Goal: Task Accomplishment & Management: Use online tool/utility

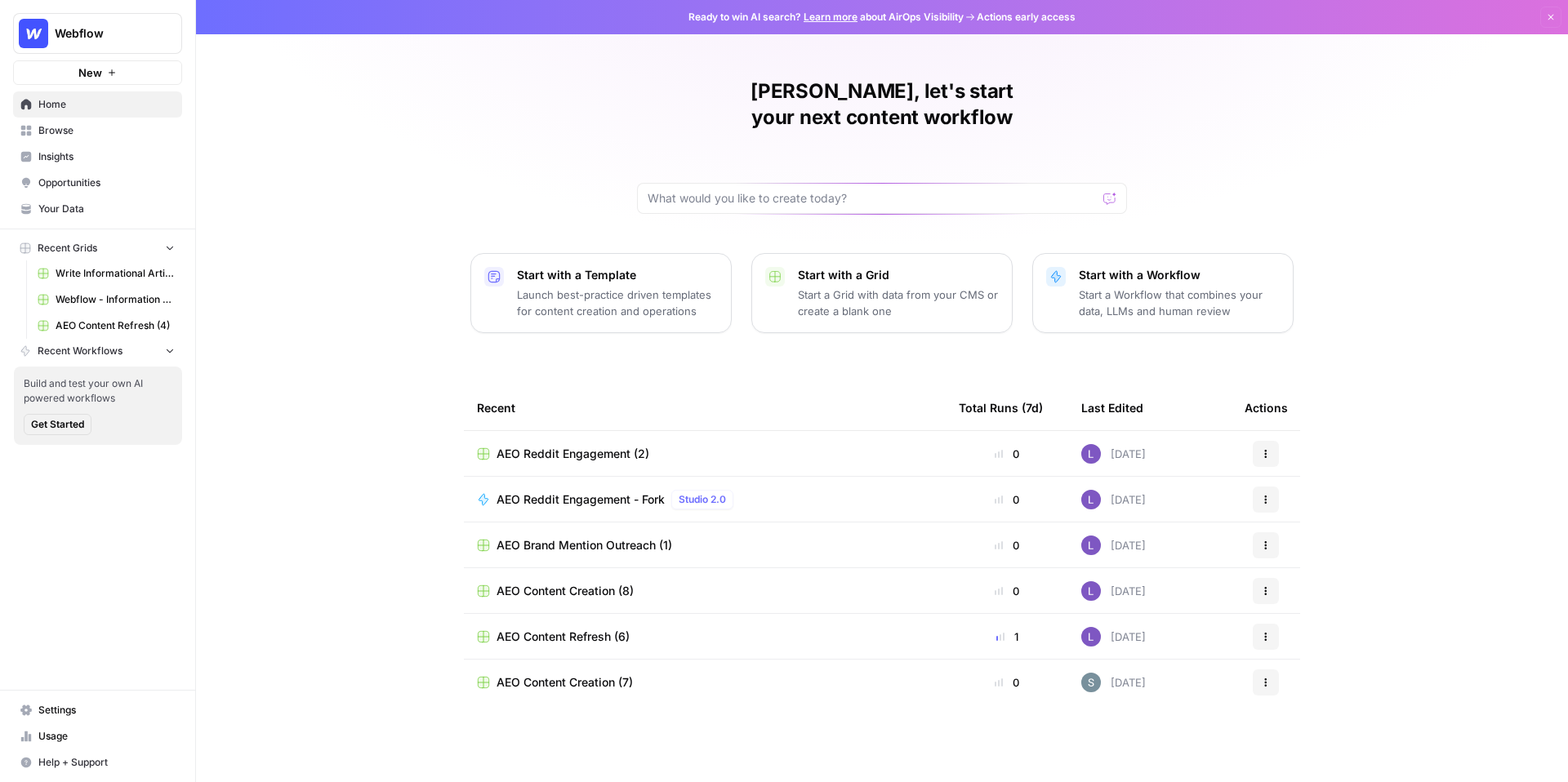
click at [96, 208] on span "Your Data" at bounding box center [106, 209] width 137 height 15
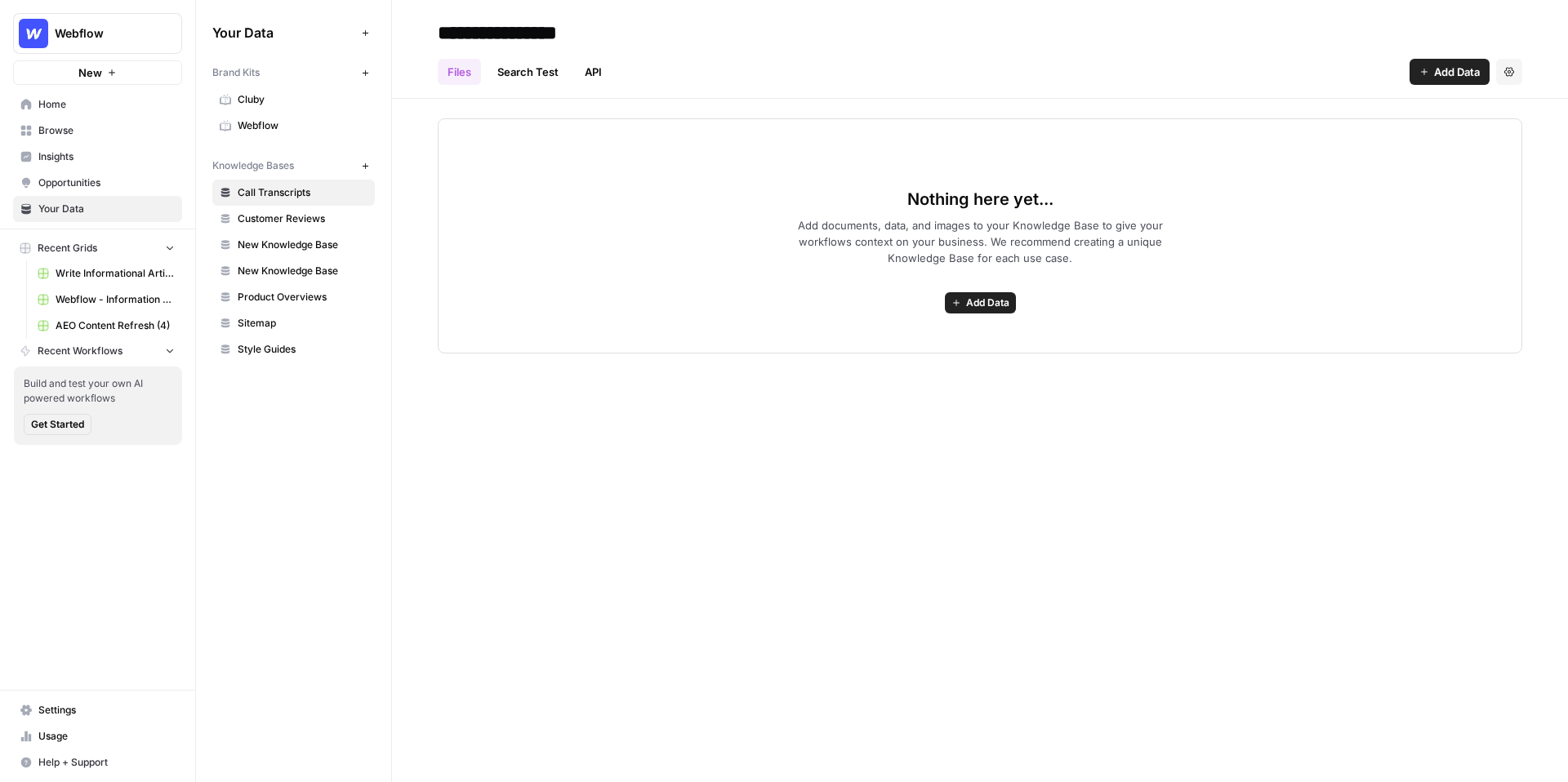
click at [310, 126] on span "Webflow" at bounding box center [303, 126] width 130 height 15
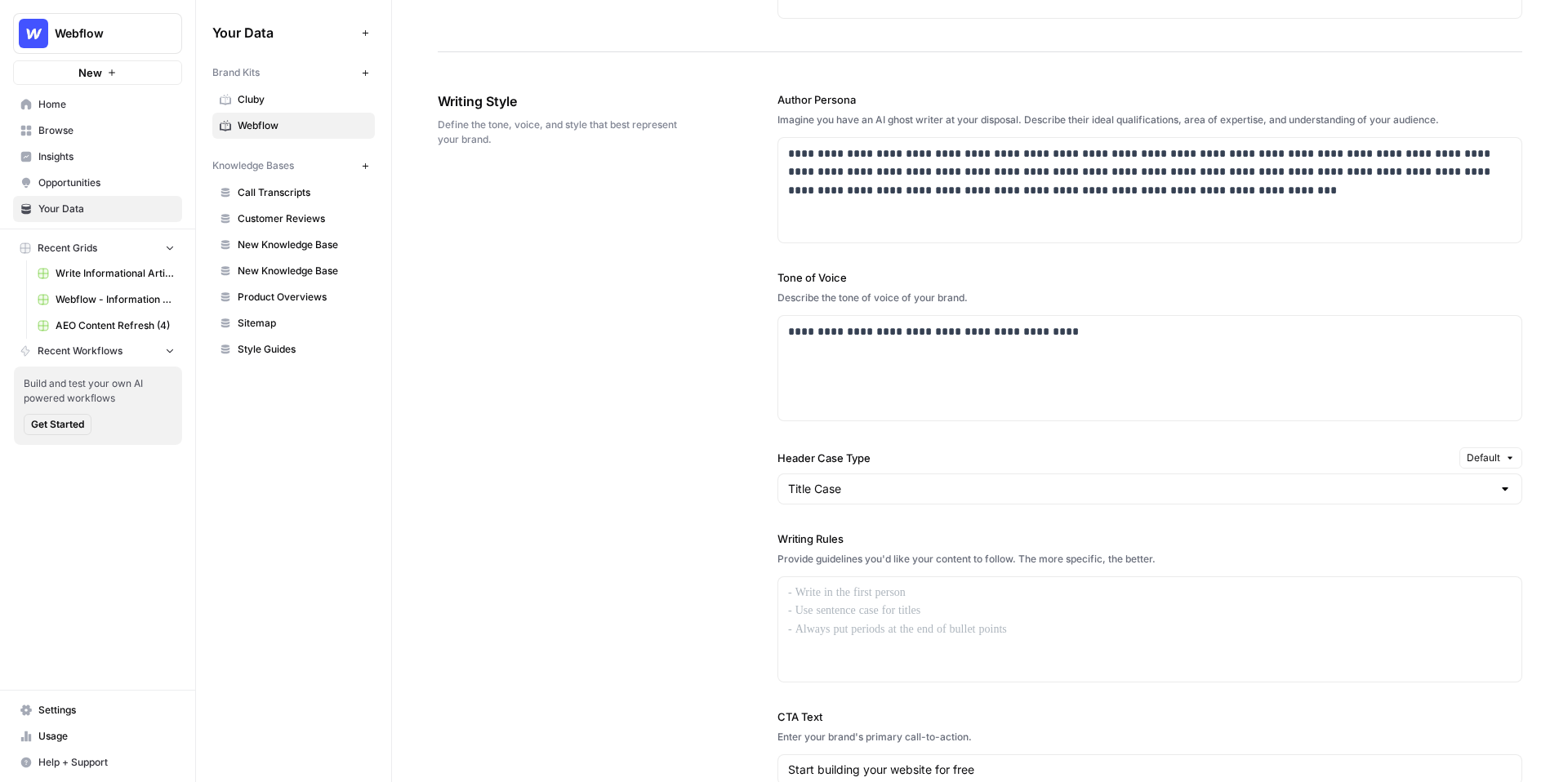
scroll to position [867, 0]
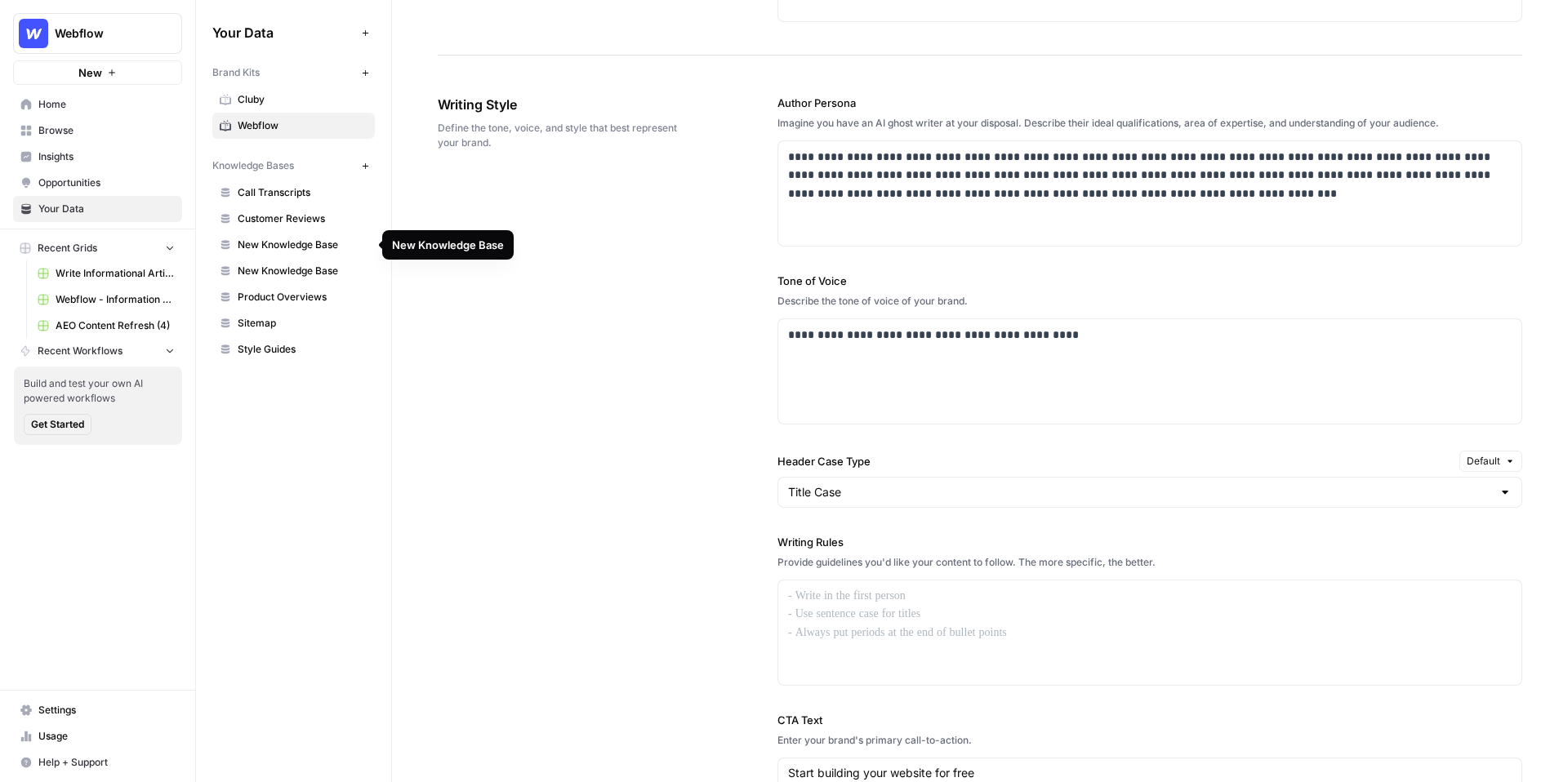
click at [302, 239] on span "New Knowledge Base" at bounding box center [303, 245] width 130 height 15
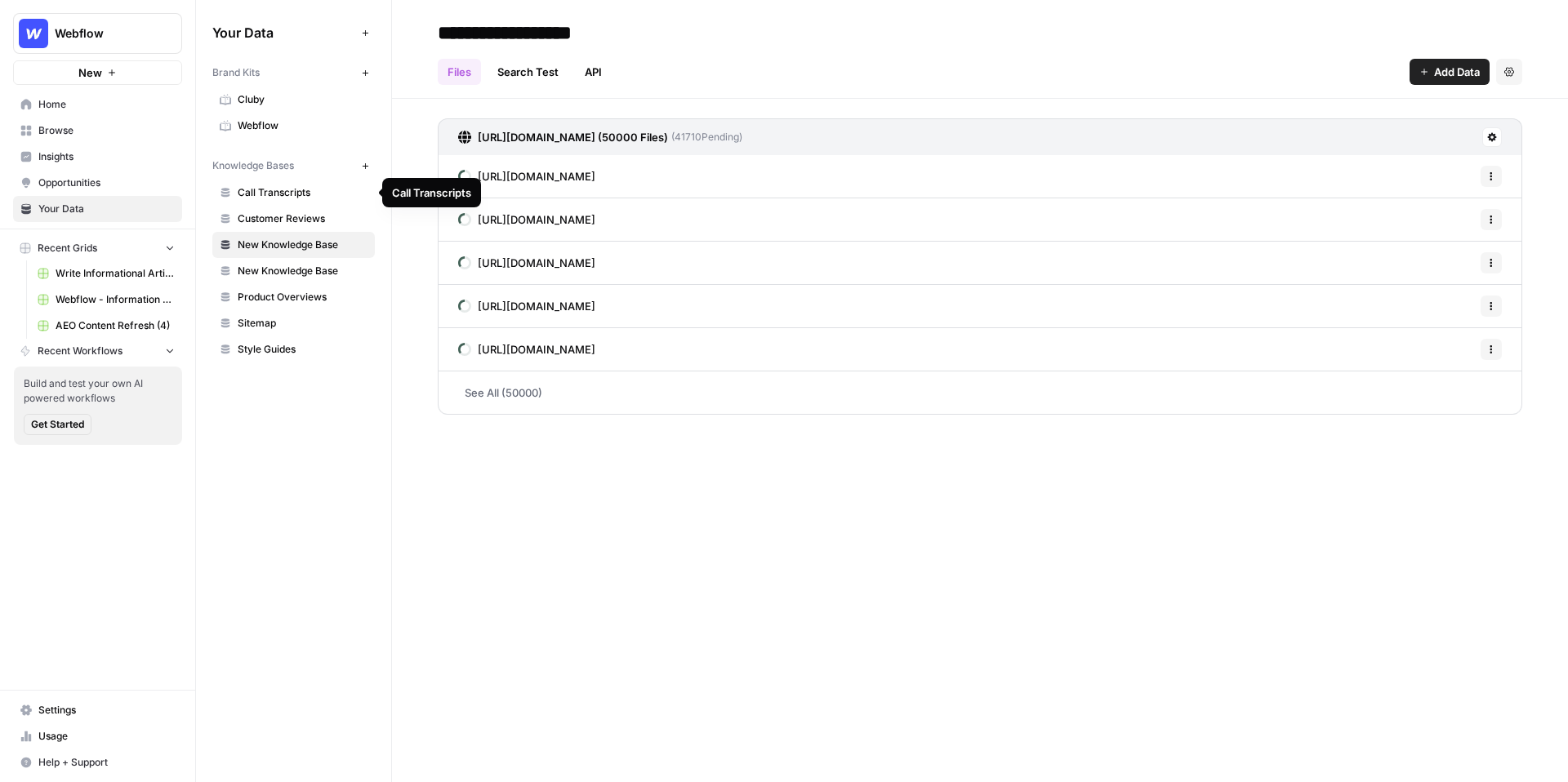
click at [288, 185] on span "Call Transcripts" at bounding box center [303, 193] width 130 height 15
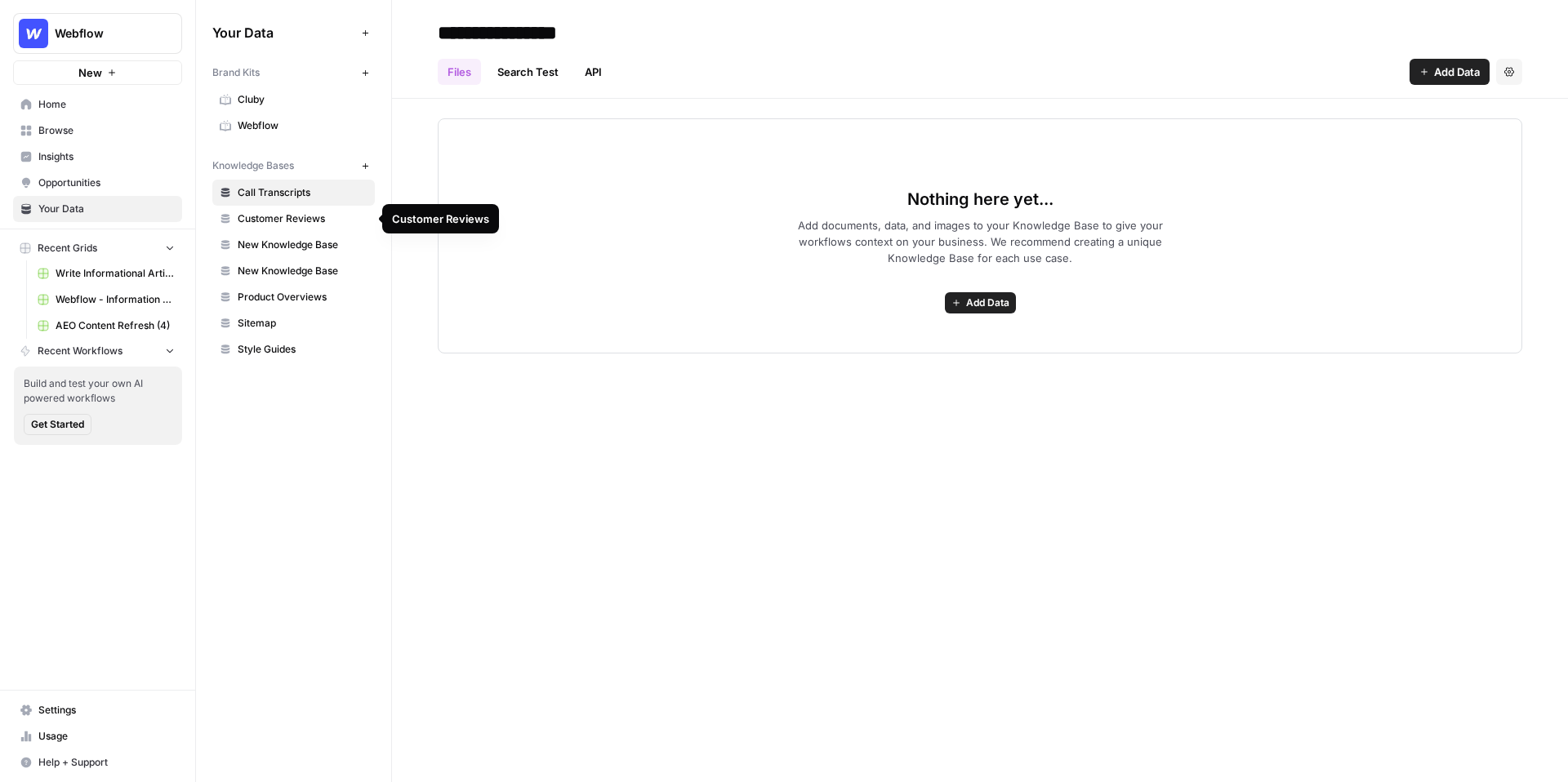
click at [299, 214] on span "Customer Reviews" at bounding box center [303, 219] width 130 height 15
click at [364, 160] on button "New" at bounding box center [364, 165] width 19 height 19
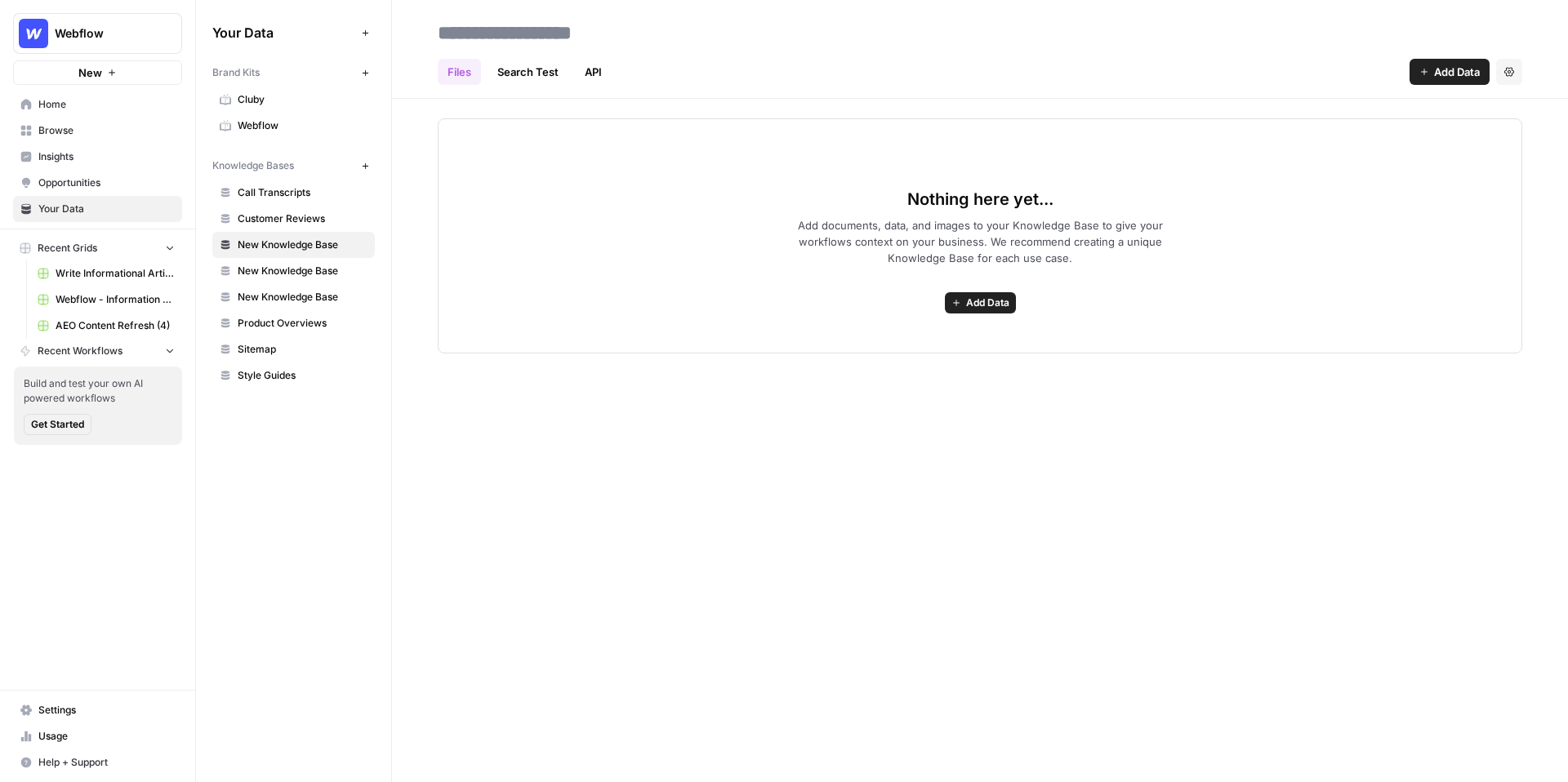
click at [1419, 71] on icon "button" at bounding box center [1424, 72] width 10 height 10
click at [113, 132] on span "Browse" at bounding box center [106, 130] width 137 height 15
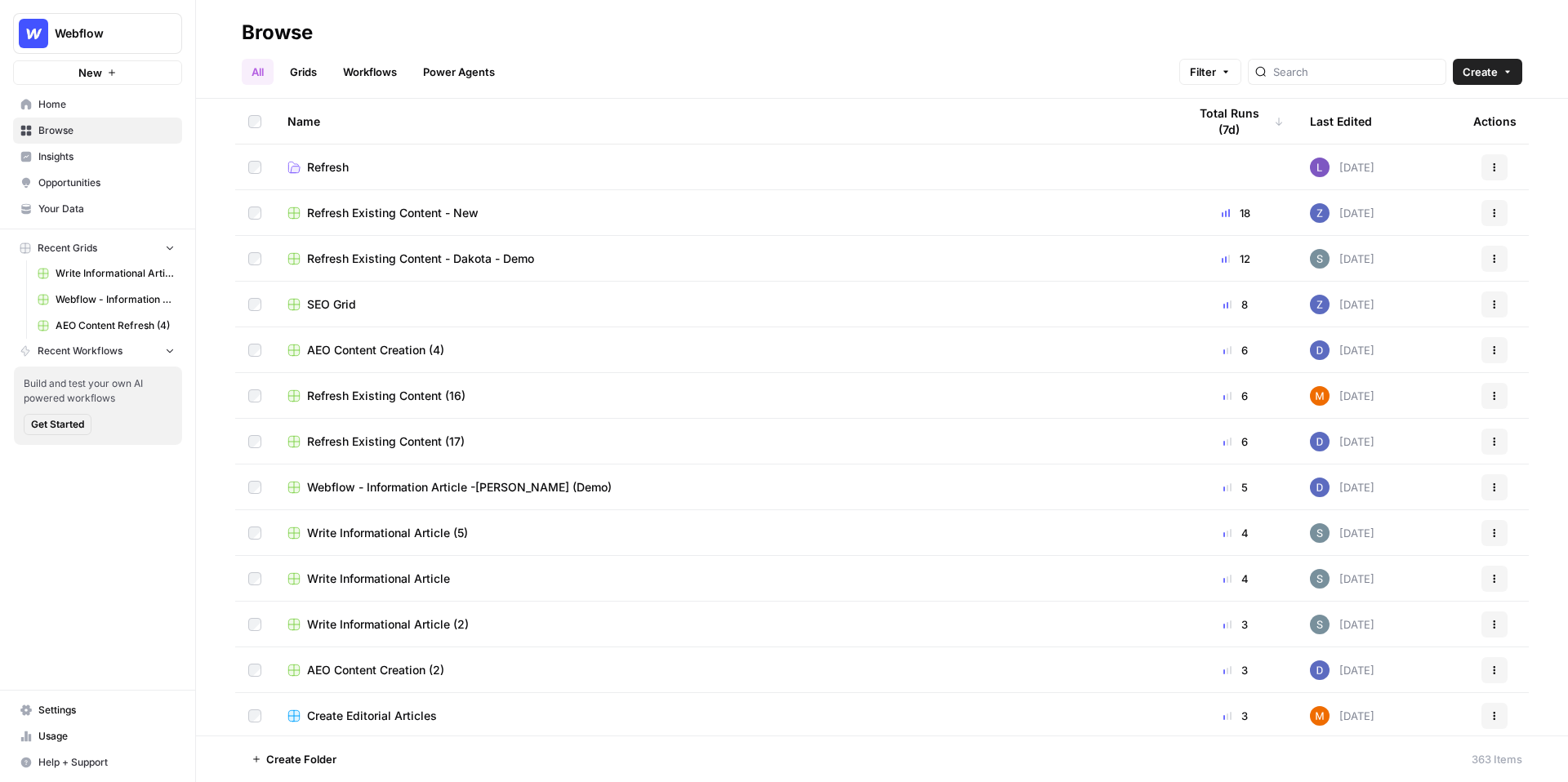
click at [86, 208] on span "Your Data" at bounding box center [106, 209] width 137 height 15
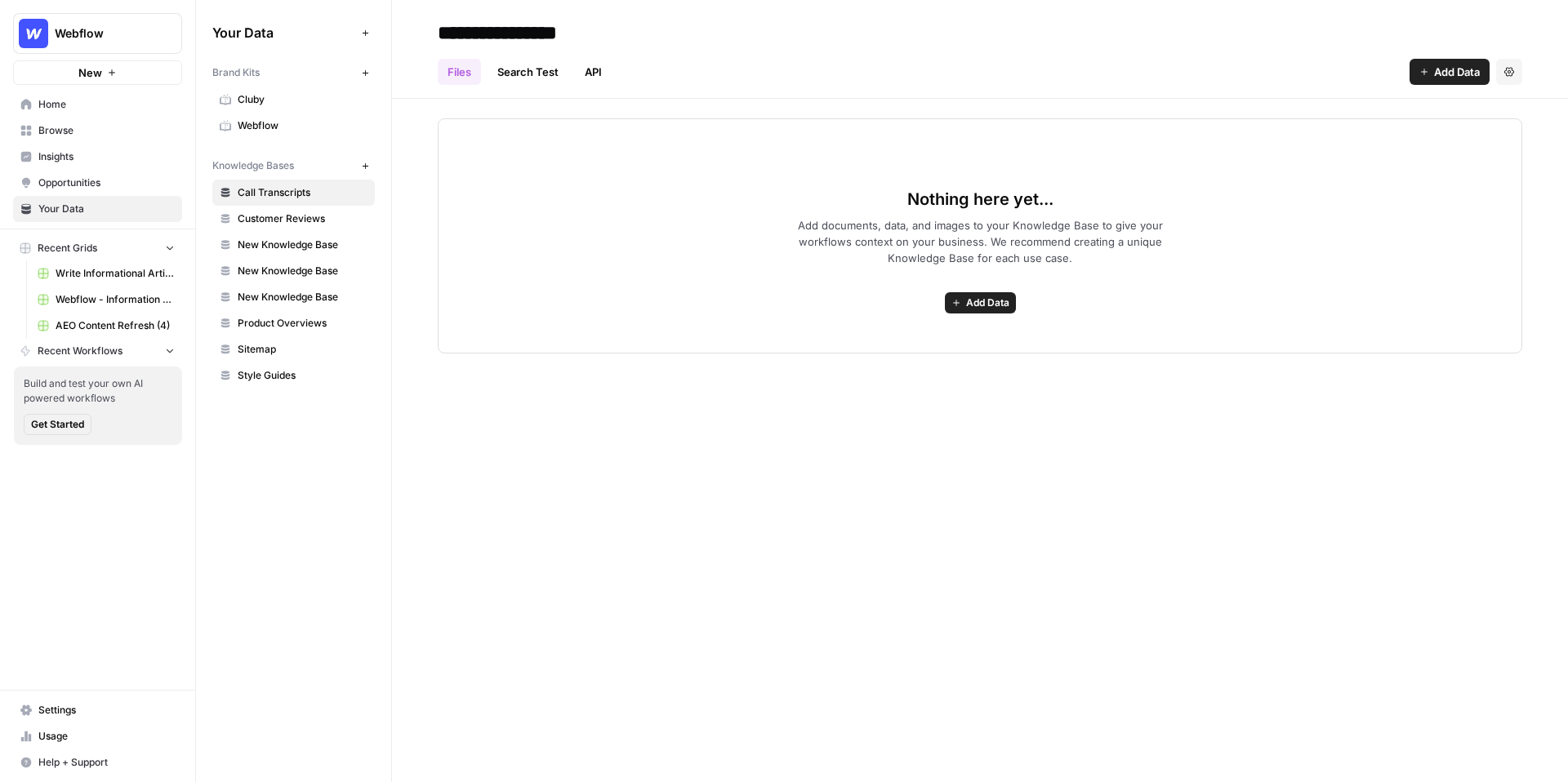
click at [145, 276] on span "Write Informational Article" at bounding box center [116, 273] width 119 height 15
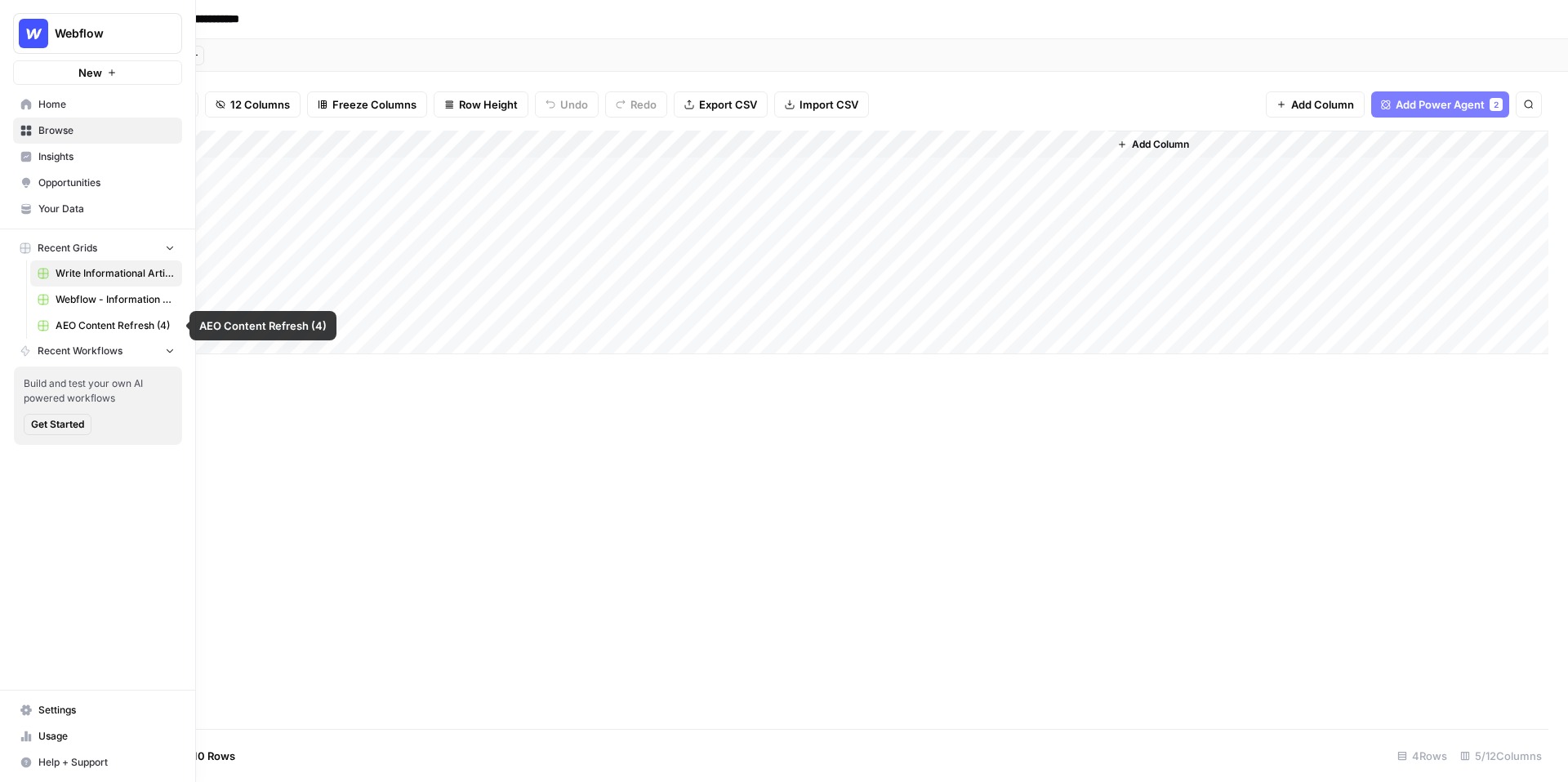
click at [110, 320] on span "AEO Content Refresh (4)" at bounding box center [116, 325] width 119 height 15
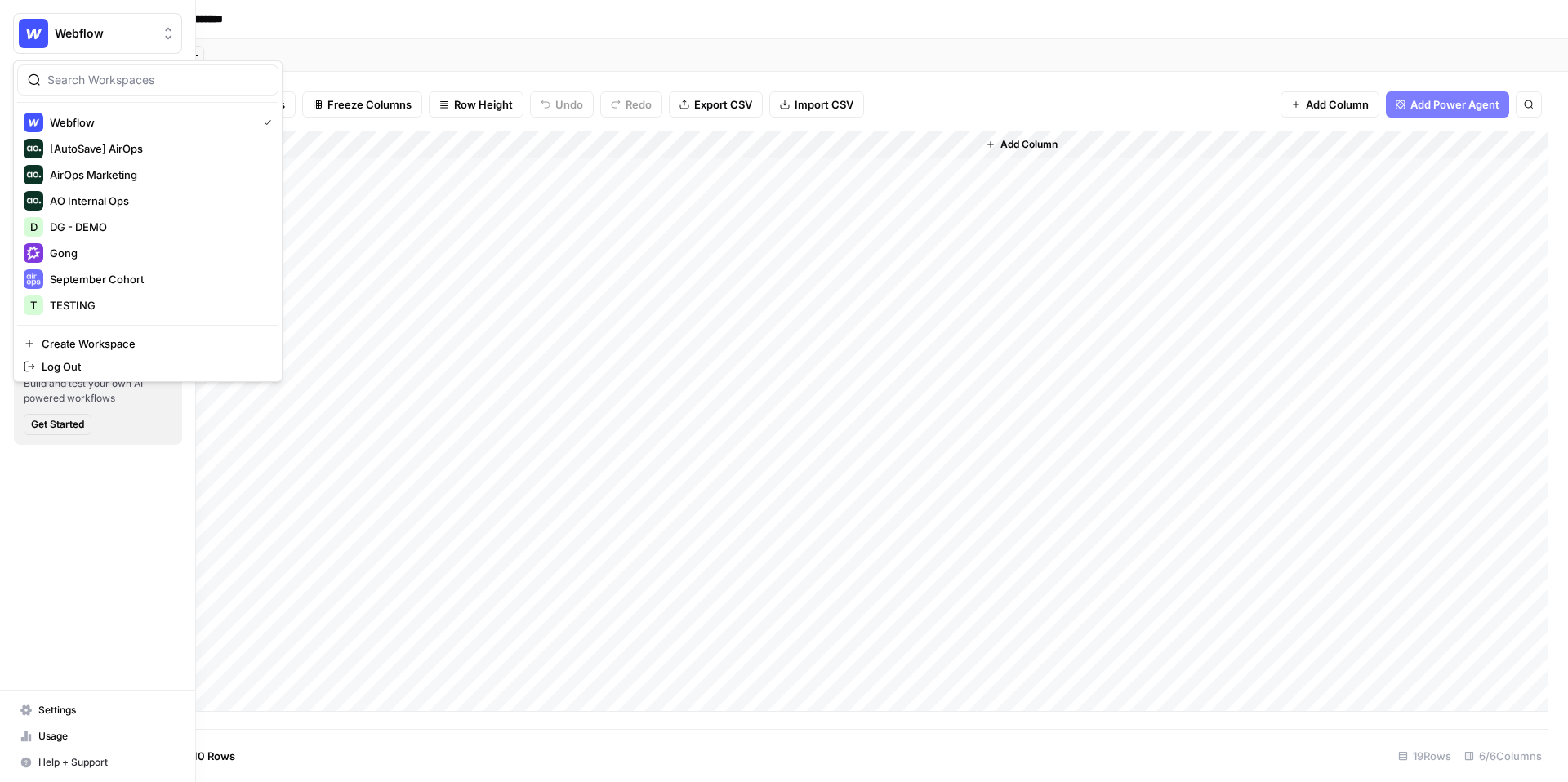
click at [78, 19] on button "Webflow" at bounding box center [97, 33] width 169 height 41
click at [116, 222] on span "DG - DEMO" at bounding box center [157, 227] width 215 height 17
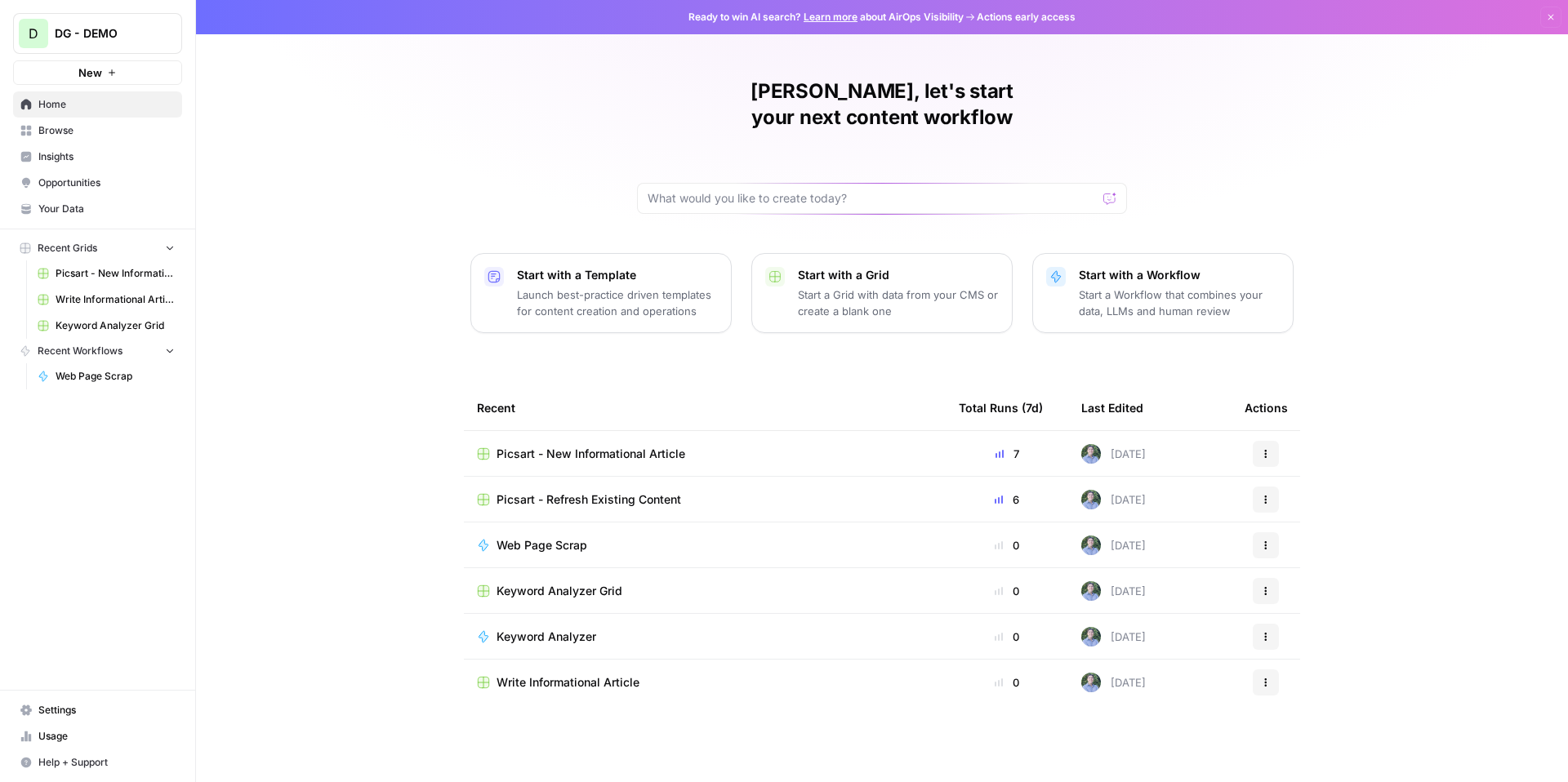
click at [95, 272] on span "Picsart - New Informational Article" at bounding box center [116, 273] width 119 height 15
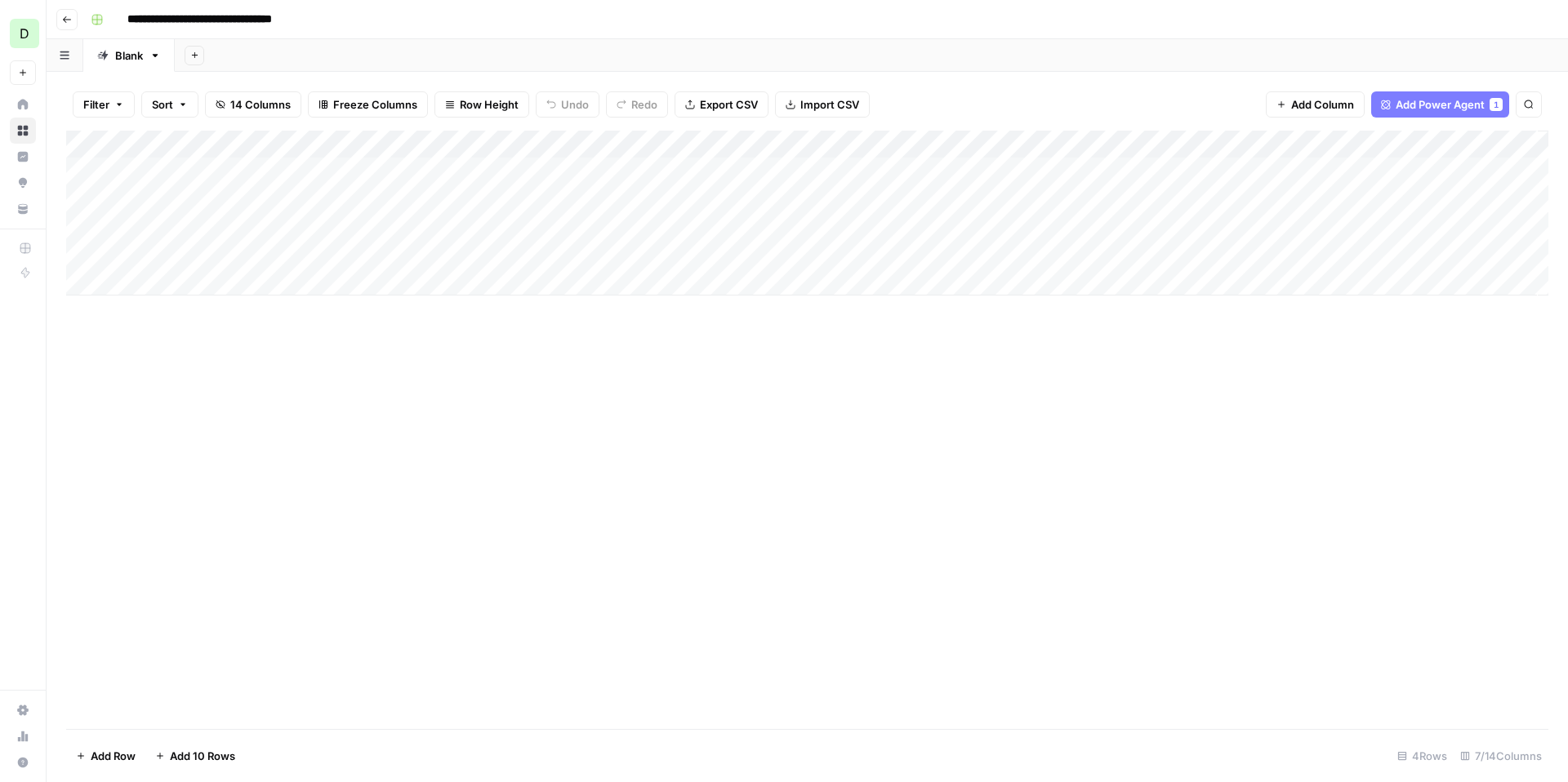
click at [880, 471] on div "Add Column" at bounding box center [807, 430] width 1483 height 599
click at [547, 146] on div "Add Column" at bounding box center [807, 214] width 1483 height 165
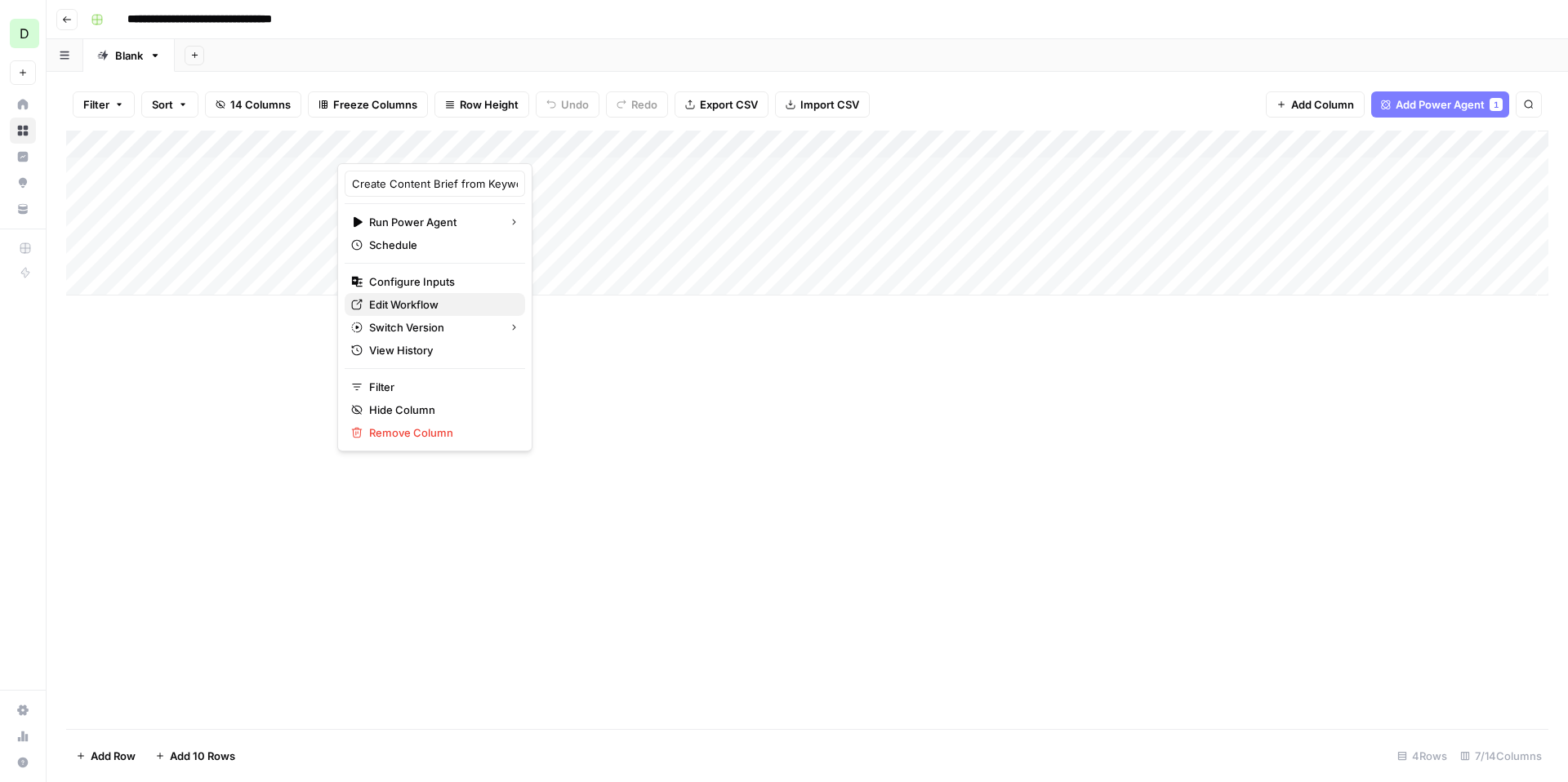
click at [416, 306] on span "Edit Workflow" at bounding box center [441, 304] width 143 height 17
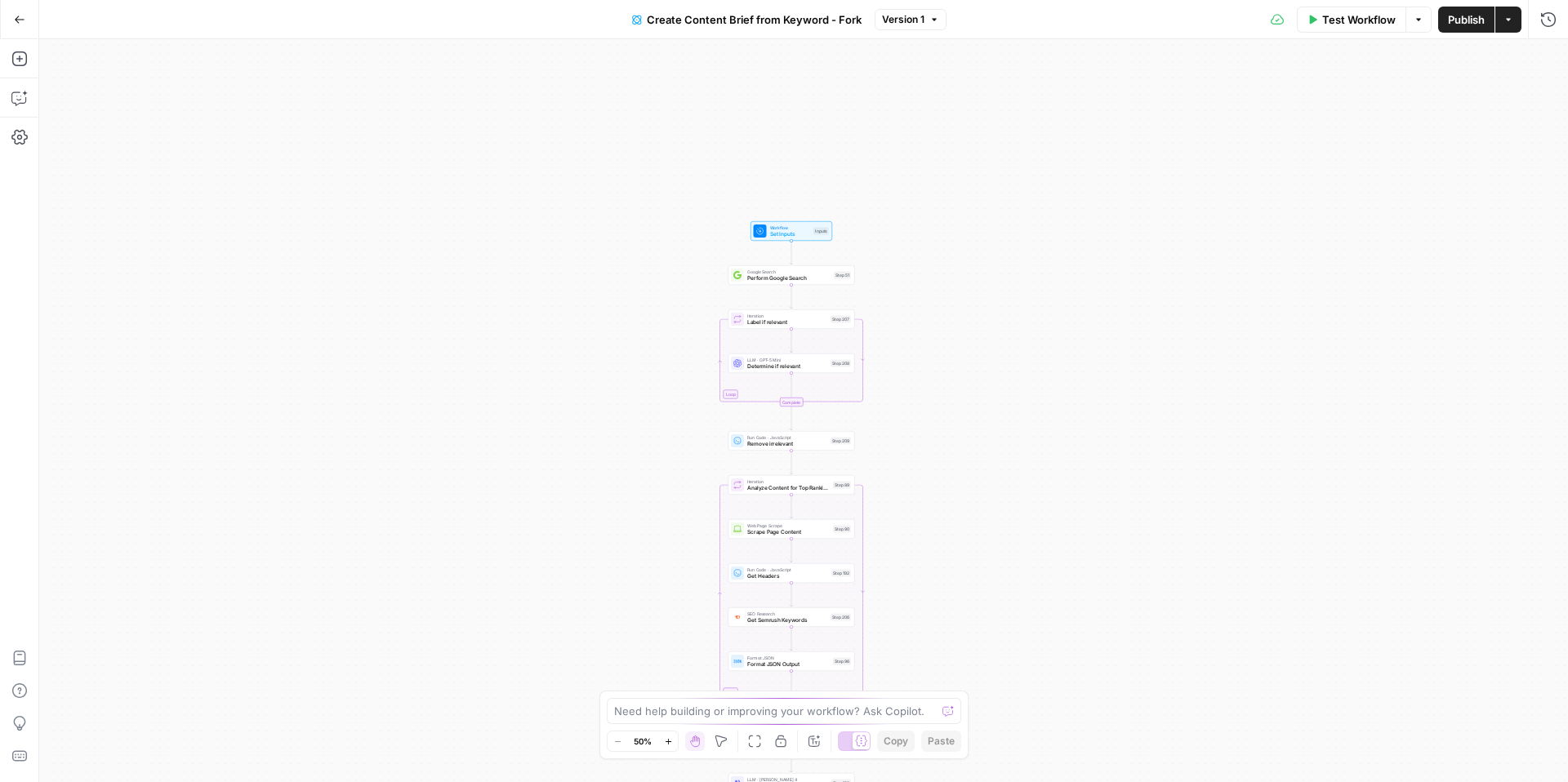
drag, startPoint x: 711, startPoint y: 183, endPoint x: 699, endPoint y: 501, distance: 318.2
click at [699, 501] on div "Workflow Set Inputs Inputs Google Search Perform Google Search Step 51 Loop Ite…" at bounding box center [803, 411] width 1529 height 743
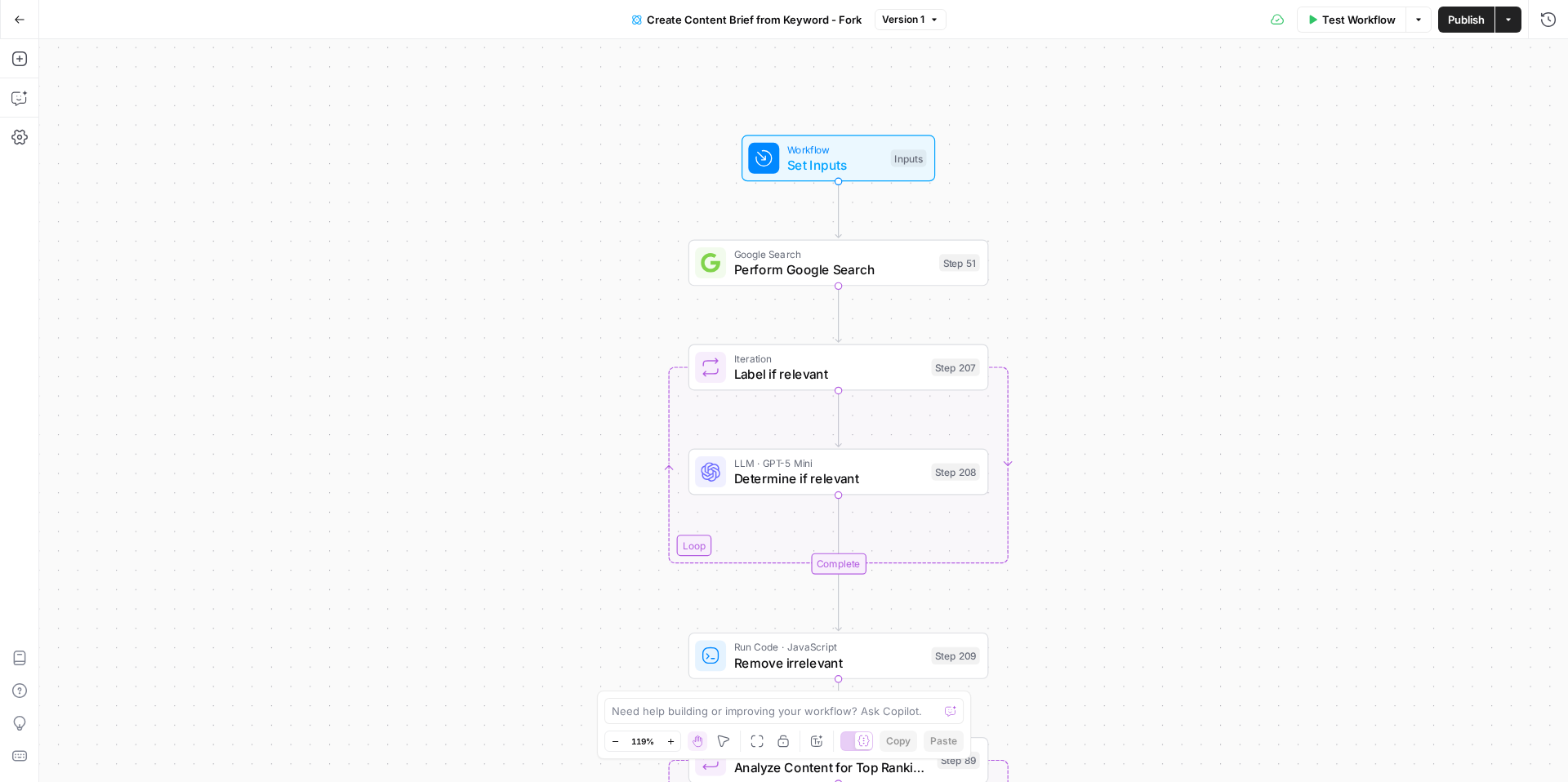
click at [847, 160] on span "Set Inputs" at bounding box center [835, 164] width 95 height 19
click at [837, 263] on span "Perform Google Search" at bounding box center [834, 269] width 198 height 19
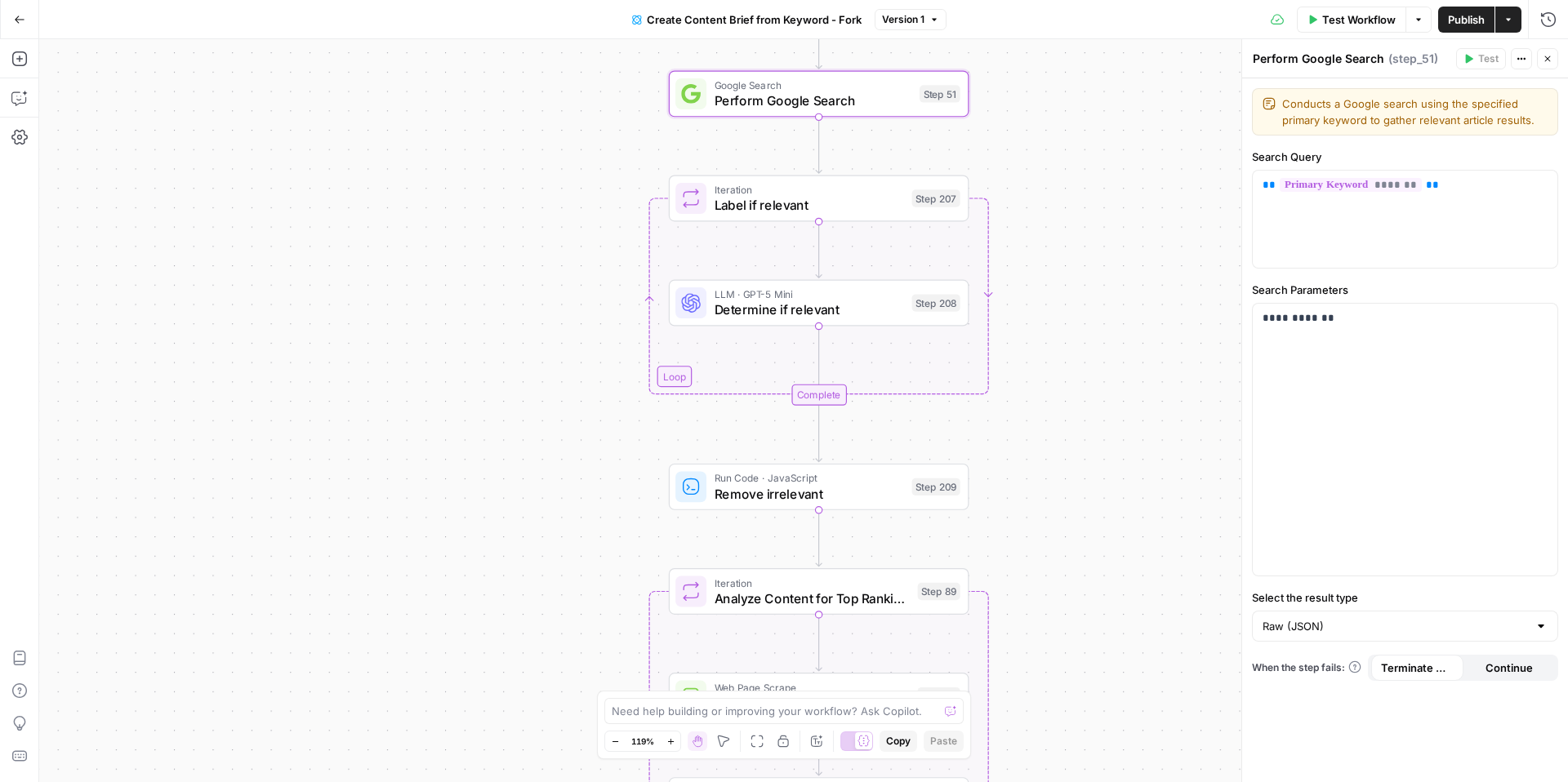
drag, startPoint x: 1070, startPoint y: 454, endPoint x: 1050, endPoint y: 285, distance: 170.2
click at [1050, 285] on div "Workflow Set Inputs Inputs Google Search Perform Google Search Step 51 Loop Ite…" at bounding box center [803, 411] width 1529 height 743
click at [787, 308] on span "Determine if relevant" at bounding box center [809, 310] width 190 height 19
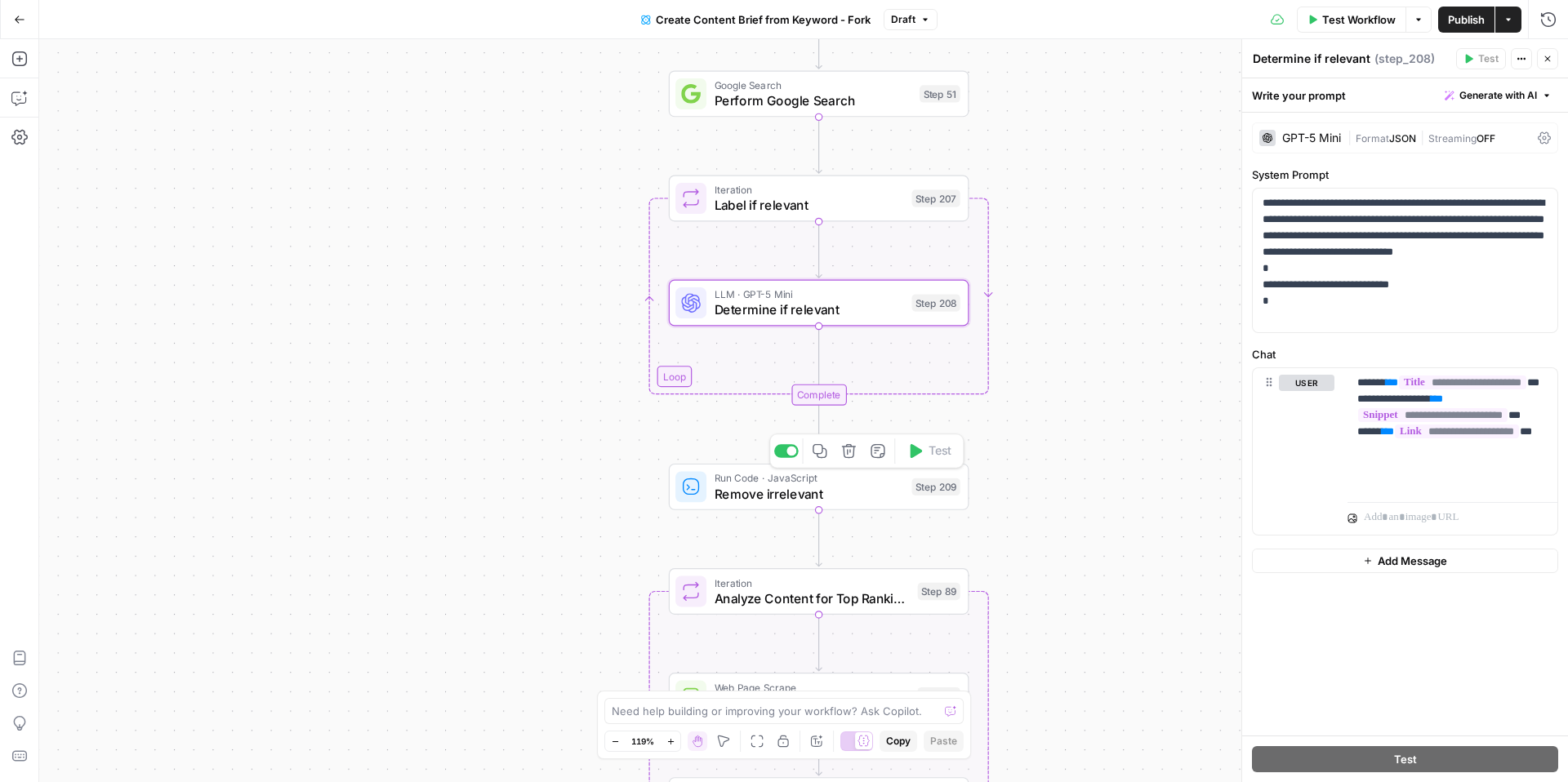
click at [834, 493] on span "Remove irrelevant" at bounding box center [809, 493] width 190 height 19
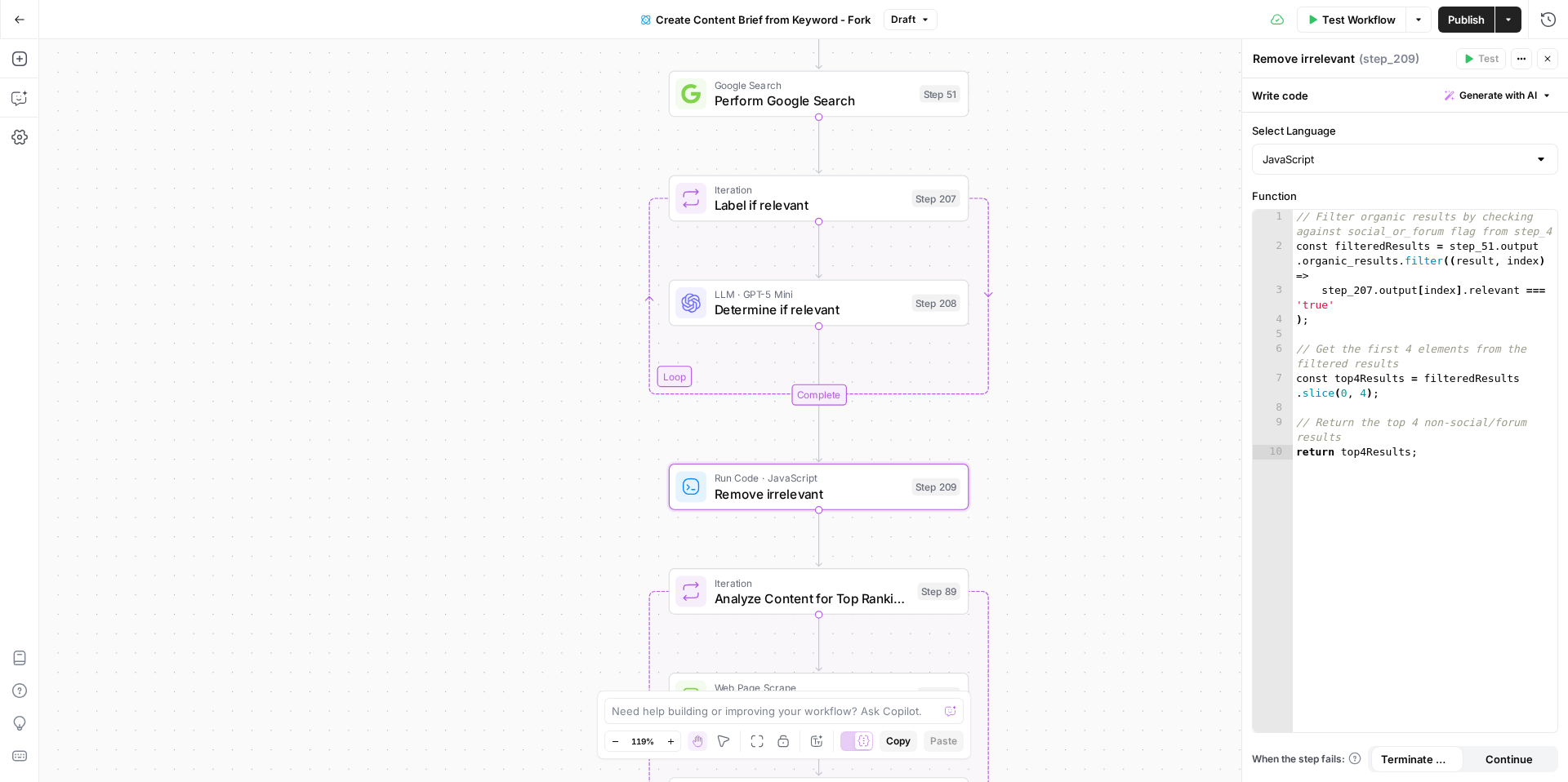
click at [1553, 56] on button "Close" at bounding box center [1547, 59] width 21 height 21
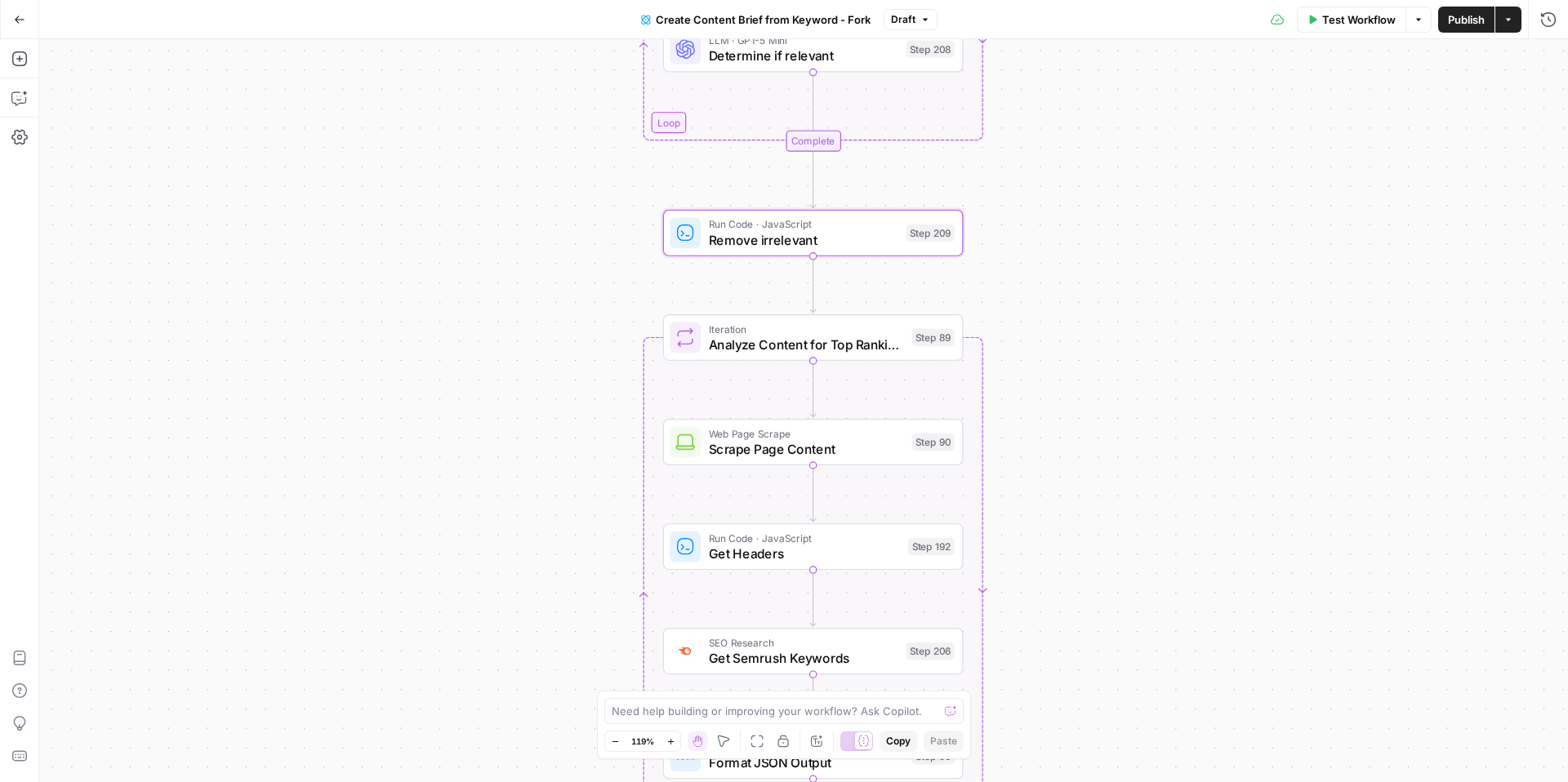
drag, startPoint x: 1133, startPoint y: 529, endPoint x: 1119, endPoint y: 240, distance: 289.3
click at [1119, 240] on div "Workflow Set Inputs Inputs Google Search Perform Google Search Step 51 Loop Ite…" at bounding box center [803, 411] width 1529 height 743
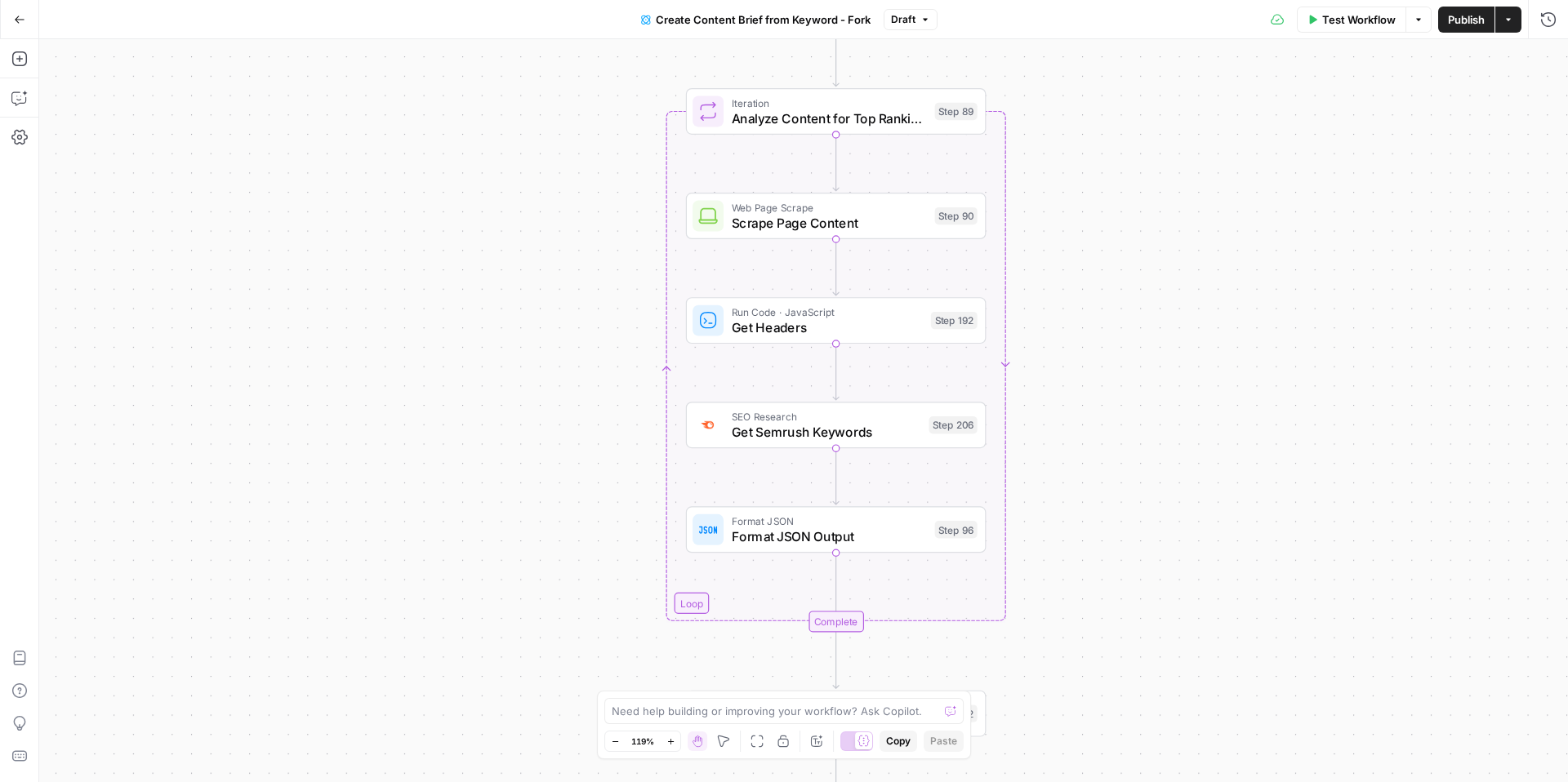
drag, startPoint x: 1085, startPoint y: 426, endPoint x: 1117, endPoint y: 236, distance: 192.7
click at [1117, 236] on div "Workflow Set Inputs Inputs Google Search Perform Google Search Step 51 Loop Ite…" at bounding box center [803, 411] width 1529 height 743
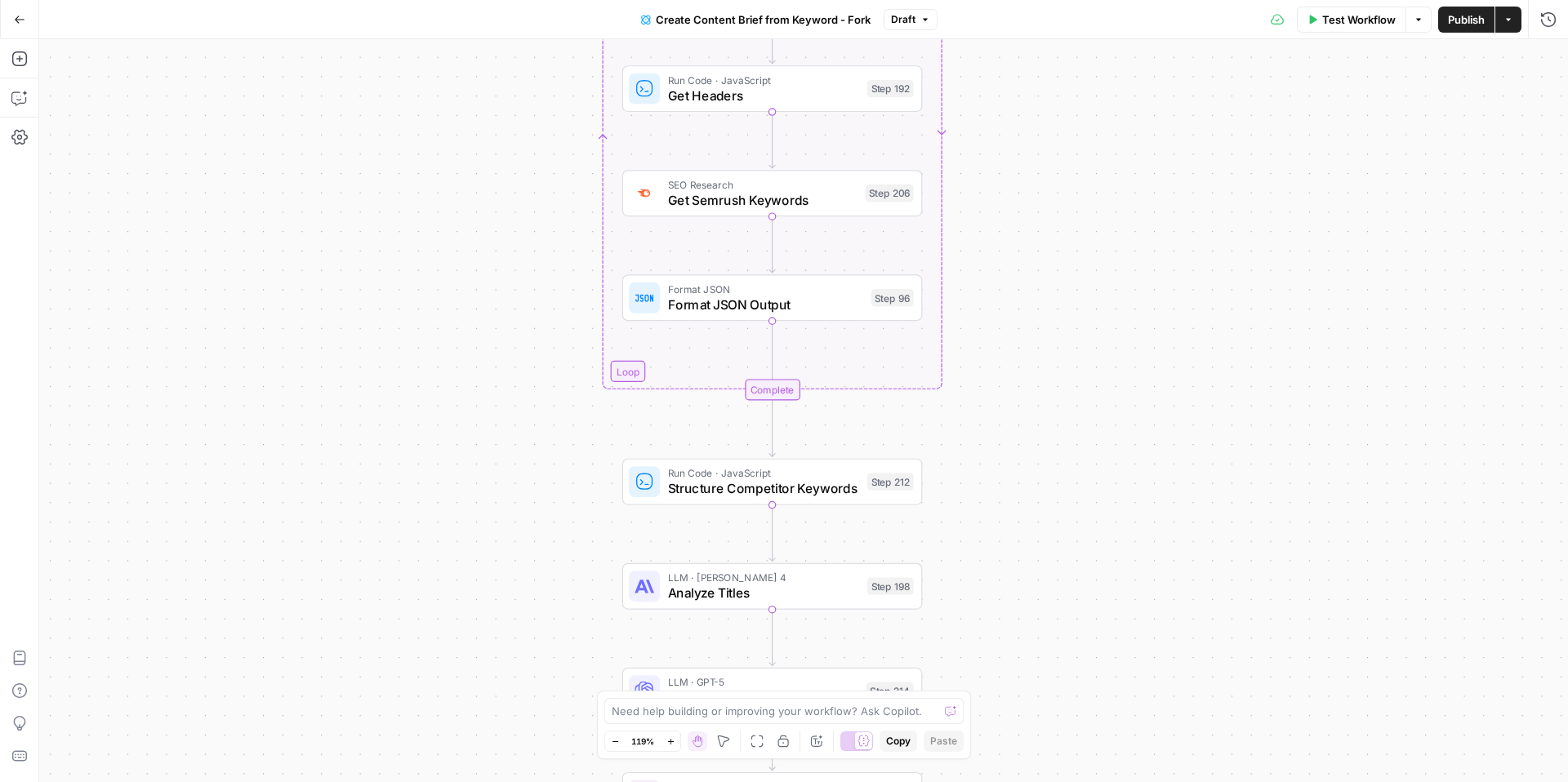
drag, startPoint x: 617, startPoint y: 435, endPoint x: 556, endPoint y: 198, distance: 244.7
click at [556, 198] on div "Workflow Set Inputs Inputs Google Search Perform Google Search Step 51 Loop Ite…" at bounding box center [803, 411] width 1529 height 743
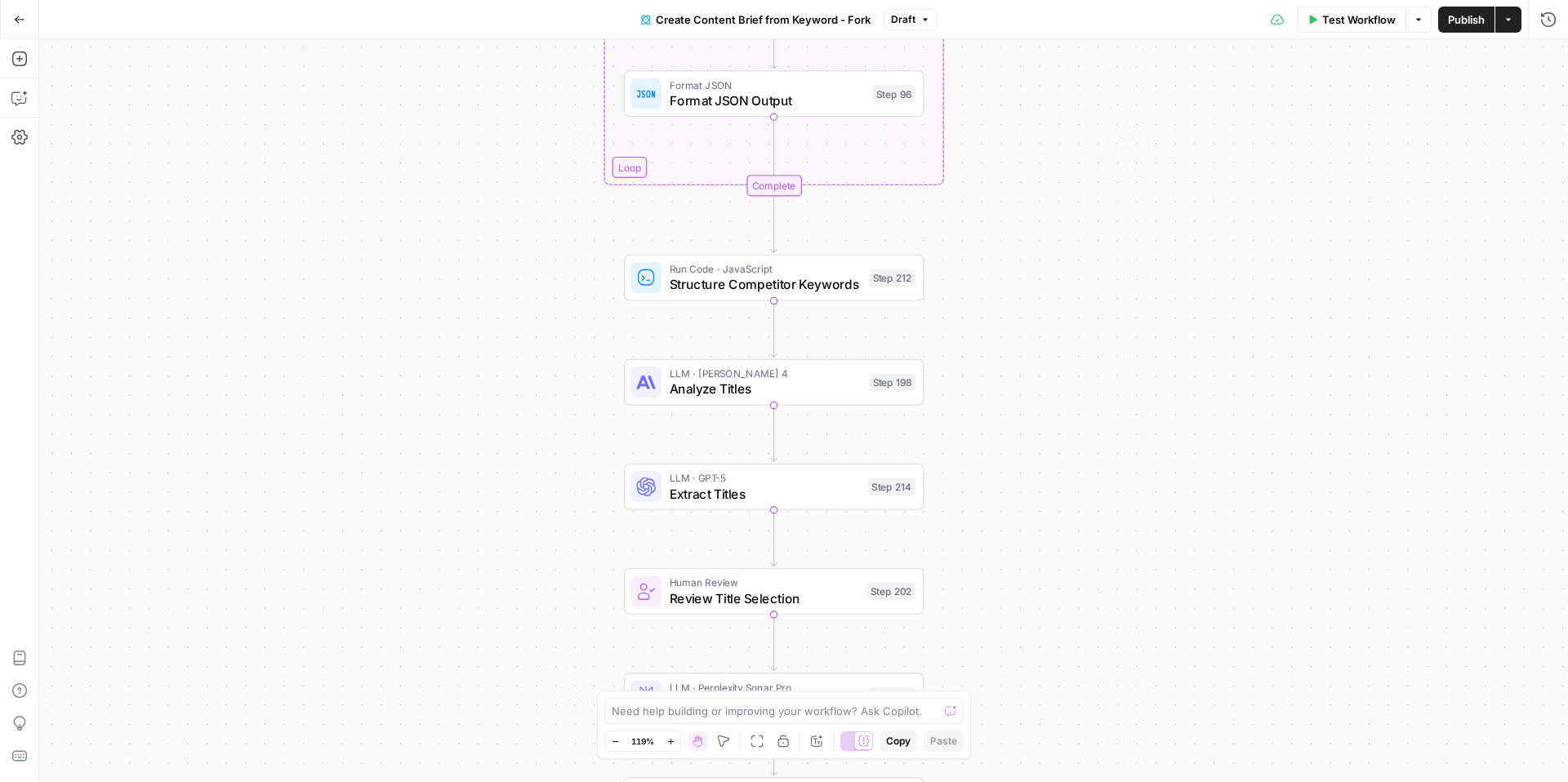
drag, startPoint x: 556, startPoint y: 290, endPoint x: 555, endPoint y: 91, distance: 199.0
click at [556, 91] on div "Workflow Set Inputs Inputs Google Search Perform Google Search Step 51 Loop Ite…" at bounding box center [803, 411] width 1529 height 743
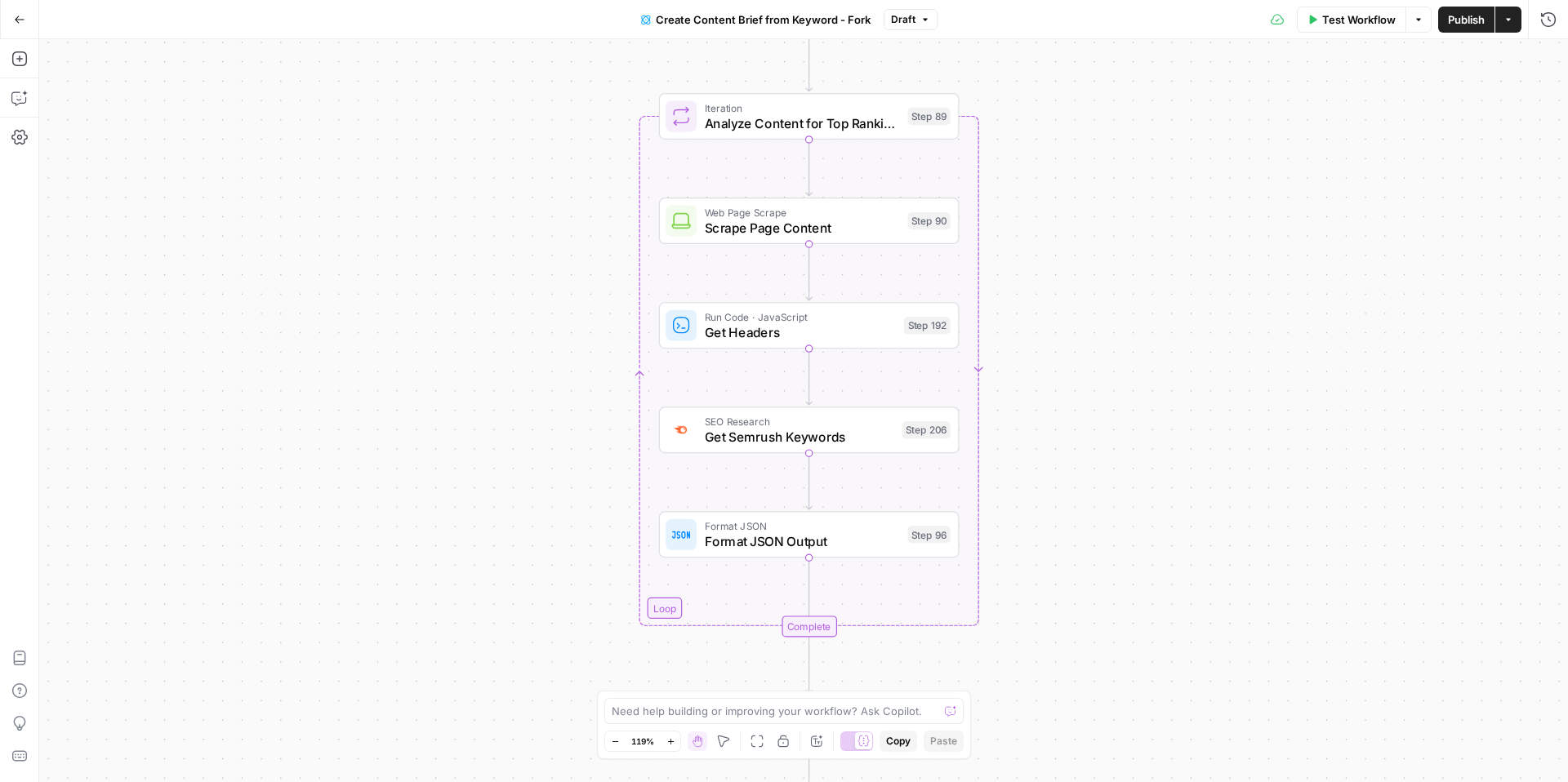
drag, startPoint x: 535, startPoint y: 104, endPoint x: 570, endPoint y: 545, distance: 442.4
click at [570, 545] on div "Workflow Set Inputs Inputs Google Search Perform Google Search Step 51 Loop Ite…" at bounding box center [803, 411] width 1529 height 743
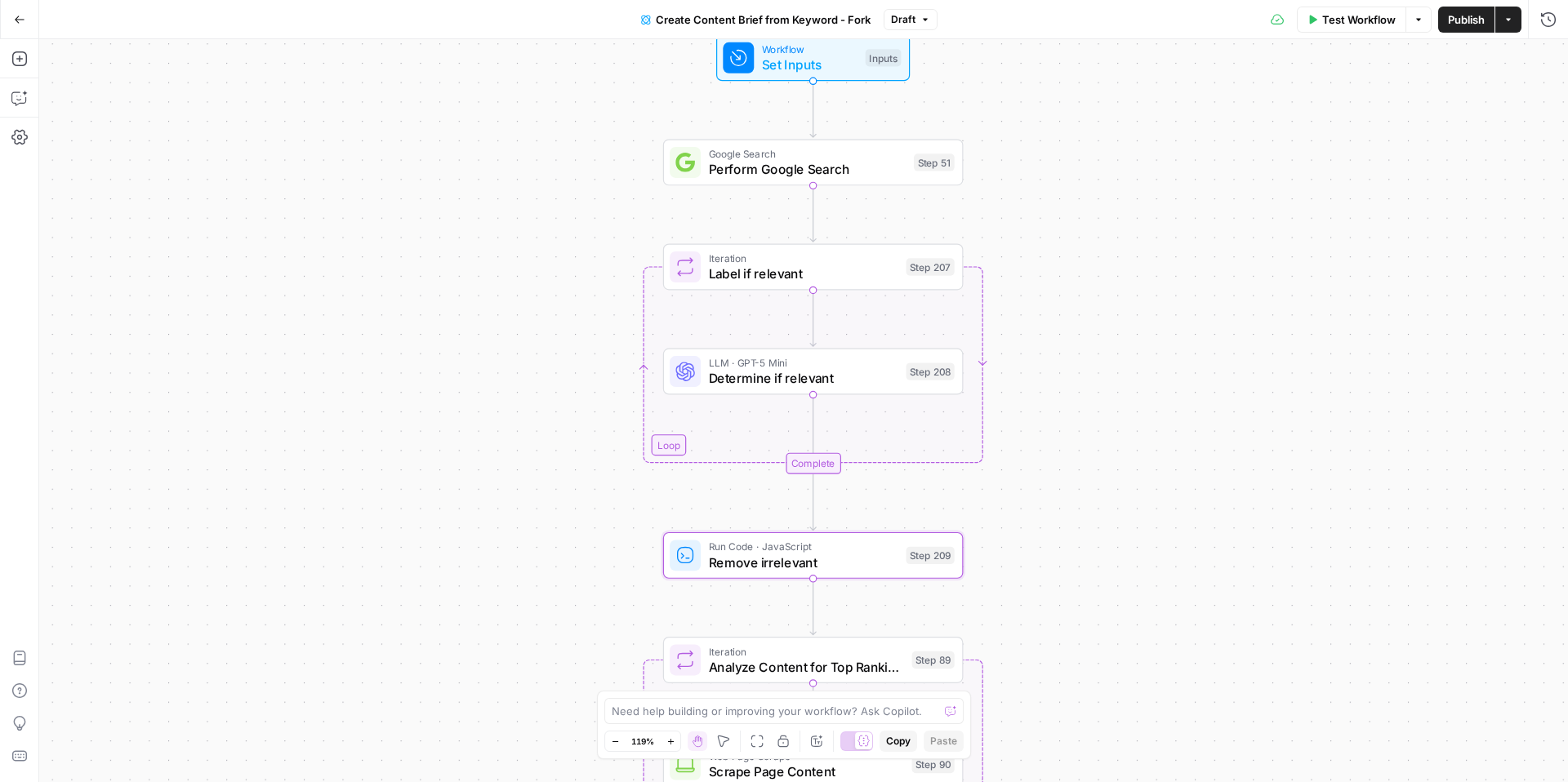
drag, startPoint x: 580, startPoint y: 182, endPoint x: 585, endPoint y: 723, distance: 541.0
click at [585, 724] on div "Workflow Set Inputs Inputs Google Search Perform Google Search Step 51 Loop Ite…" at bounding box center [803, 411] width 1529 height 743
click at [807, 59] on span "Set Inputs" at bounding box center [810, 62] width 95 height 19
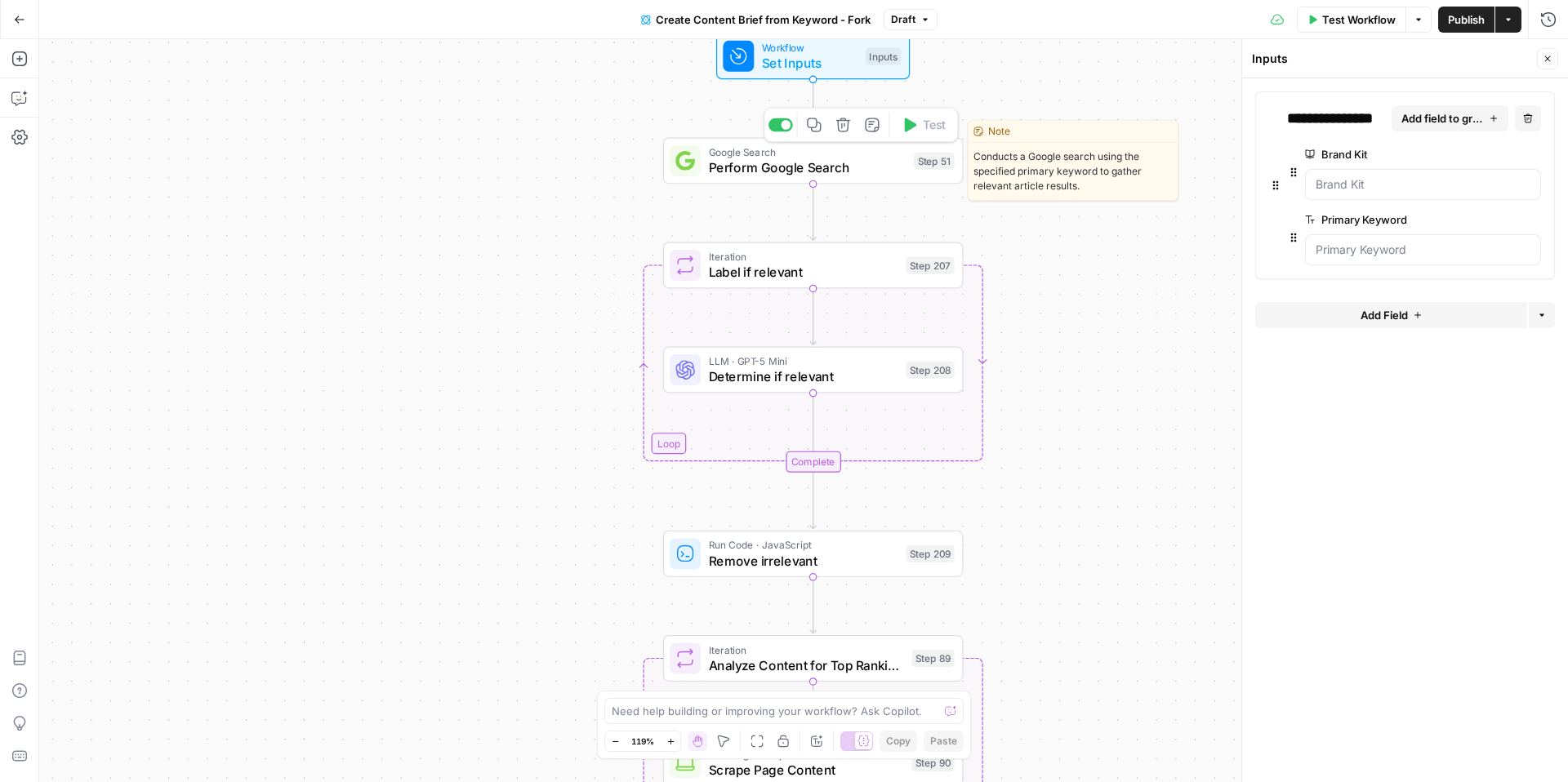
click at [828, 162] on span "Perform Google Search" at bounding box center [808, 167] width 198 height 19
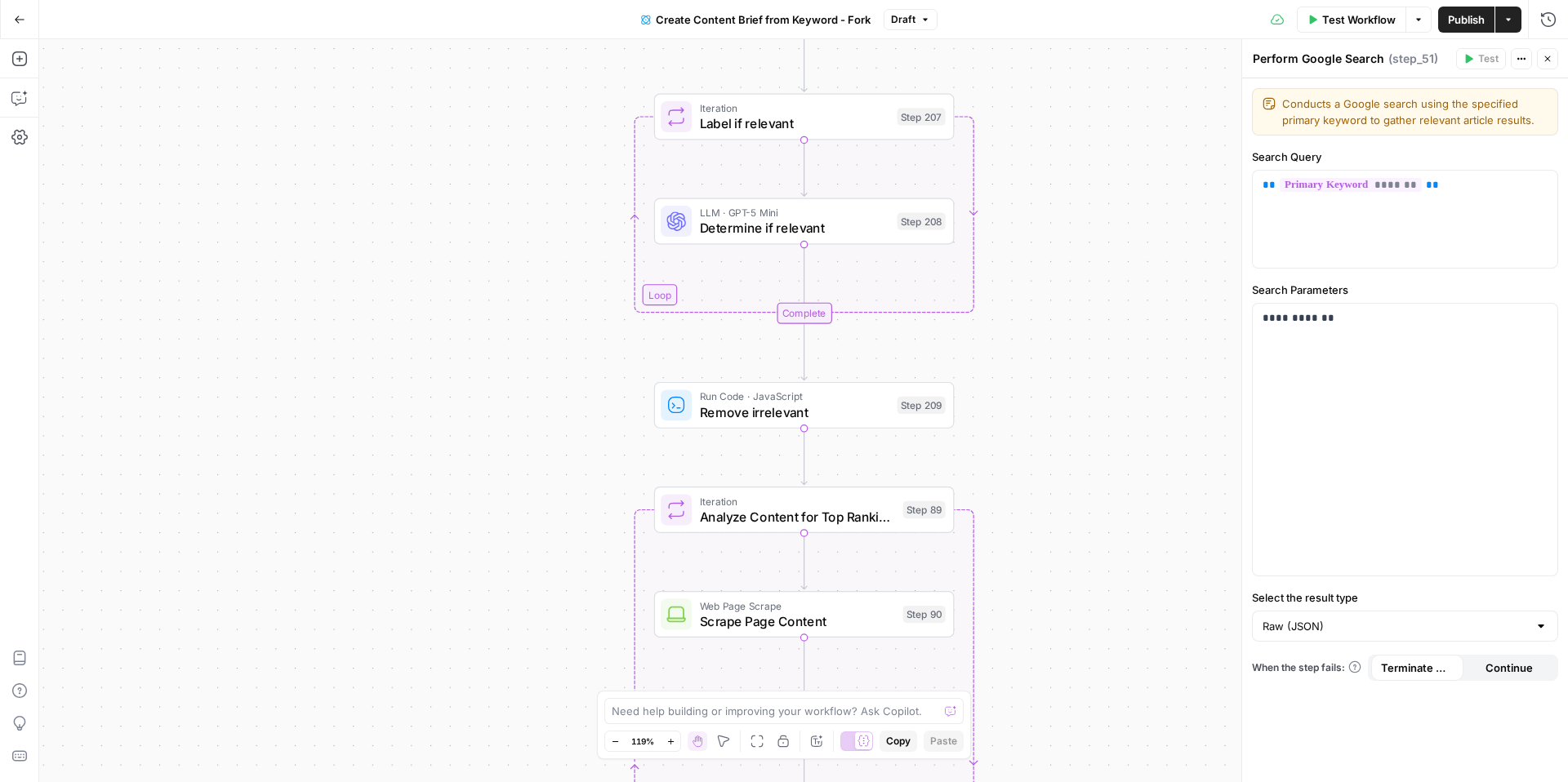
drag, startPoint x: 599, startPoint y: 449, endPoint x: 588, endPoint y: 301, distance: 148.4
click at [589, 301] on div "Workflow Set Inputs Inputs Google Search Perform Google Search Step 51 Loop Ite…" at bounding box center [803, 411] width 1529 height 743
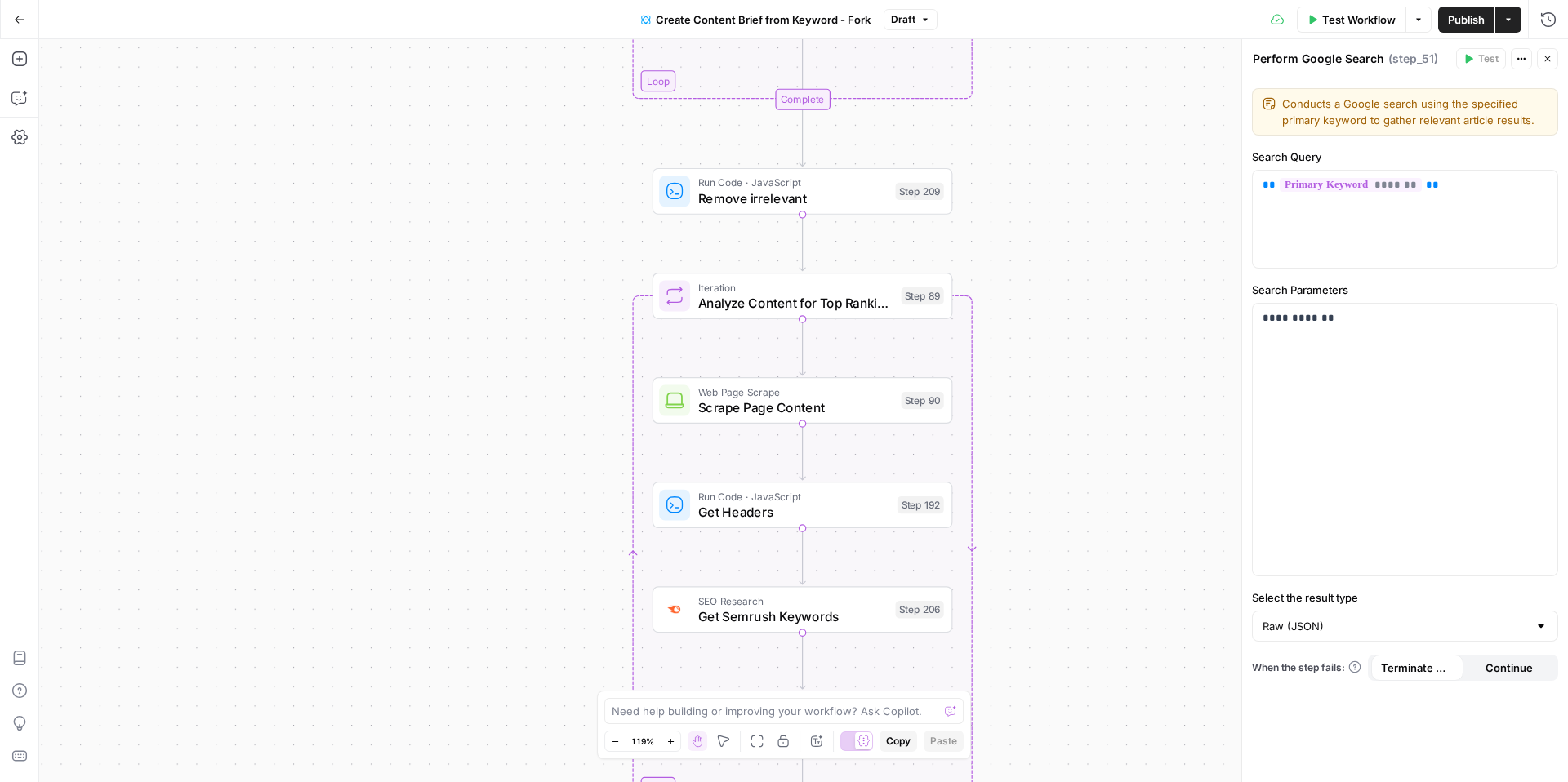
drag, startPoint x: 573, startPoint y: 378, endPoint x: 573, endPoint y: 163, distance: 215.0
click at [573, 163] on div "Workflow Set Inputs Inputs Google Search Perform Google Search Step 51 Loop Ite…" at bounding box center [803, 411] width 1529 height 743
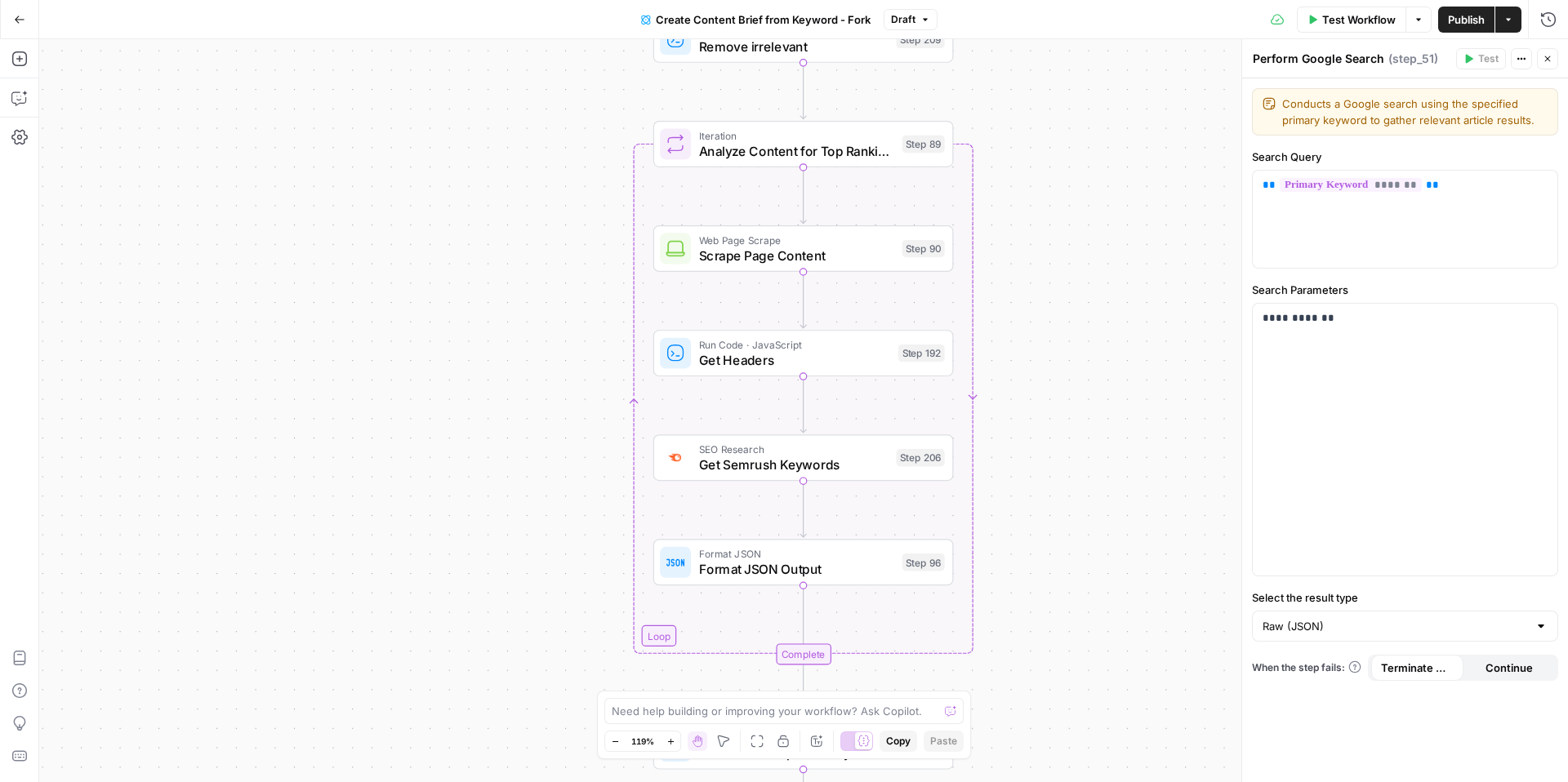
drag, startPoint x: 575, startPoint y: 399, endPoint x: 575, endPoint y: 250, distance: 149.0
click at [575, 249] on div "Workflow Set Inputs Inputs Google Search Perform Google Search Step 51 Loop Ite…" at bounding box center [803, 411] width 1529 height 743
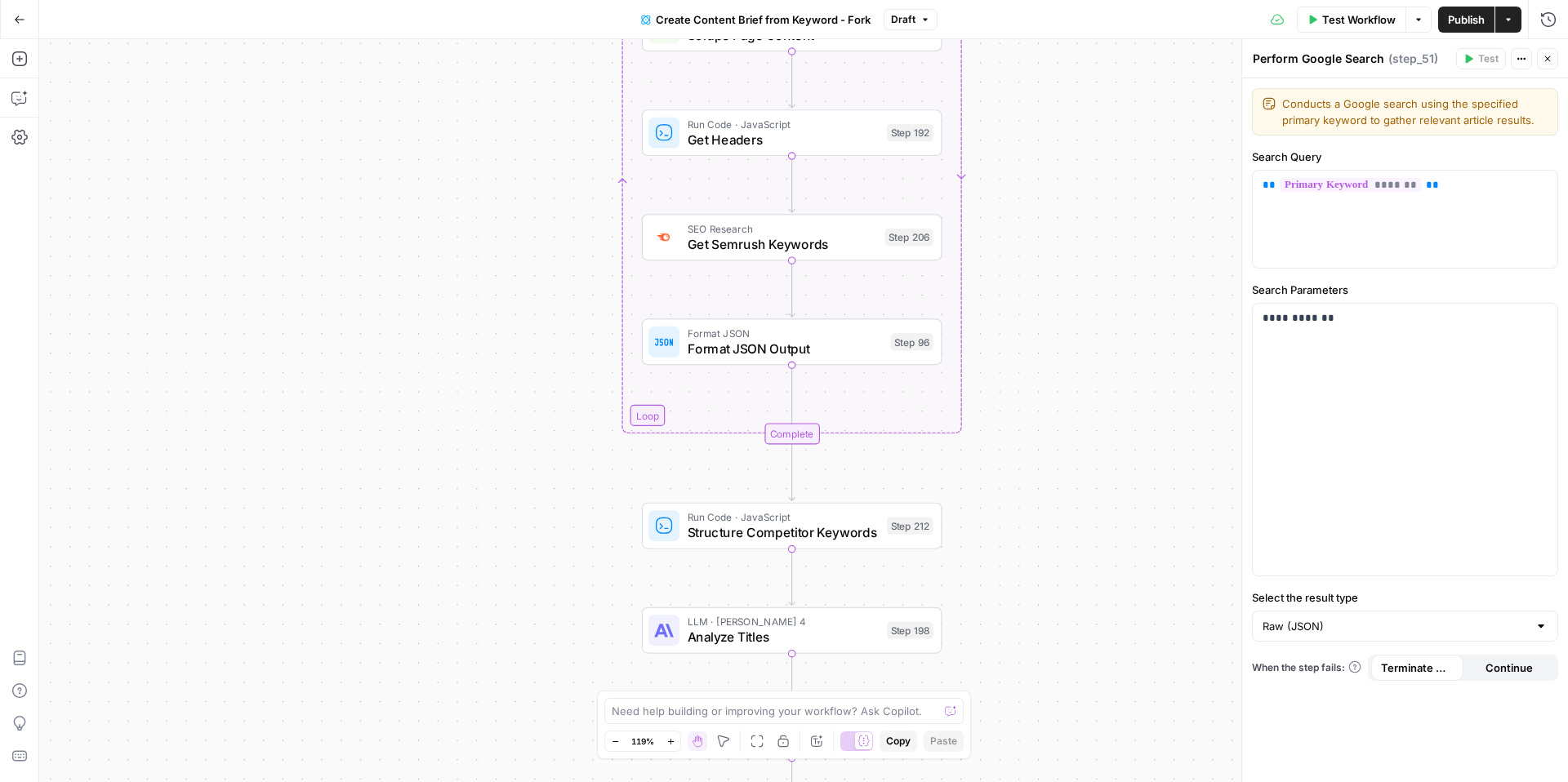
drag, startPoint x: 581, startPoint y: 403, endPoint x: 564, endPoint y: 138, distance: 265.5
click at [564, 138] on div "Workflow Set Inputs Inputs Google Search Perform Google Search Step 51 Loop Ite…" at bounding box center [803, 411] width 1529 height 743
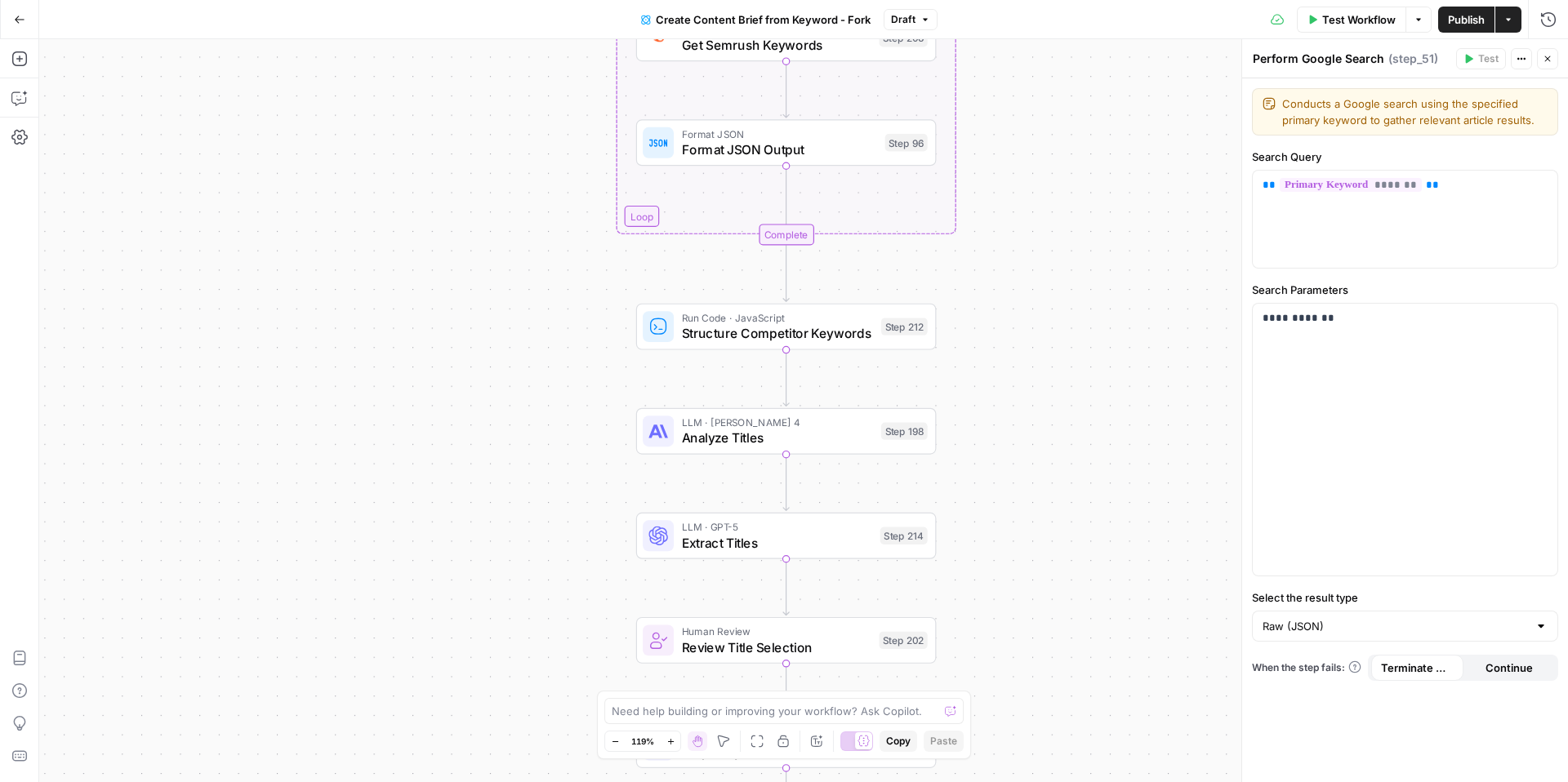
drag, startPoint x: 596, startPoint y: 421, endPoint x: 595, endPoint y: 266, distance: 155.0
click at [596, 265] on div "Workflow Set Inputs Inputs Google Search Perform Google Search Step 51 Loop Ite…" at bounding box center [803, 411] width 1529 height 743
click at [766, 330] on span "Structure Competitor Keywords" at bounding box center [778, 334] width 192 height 19
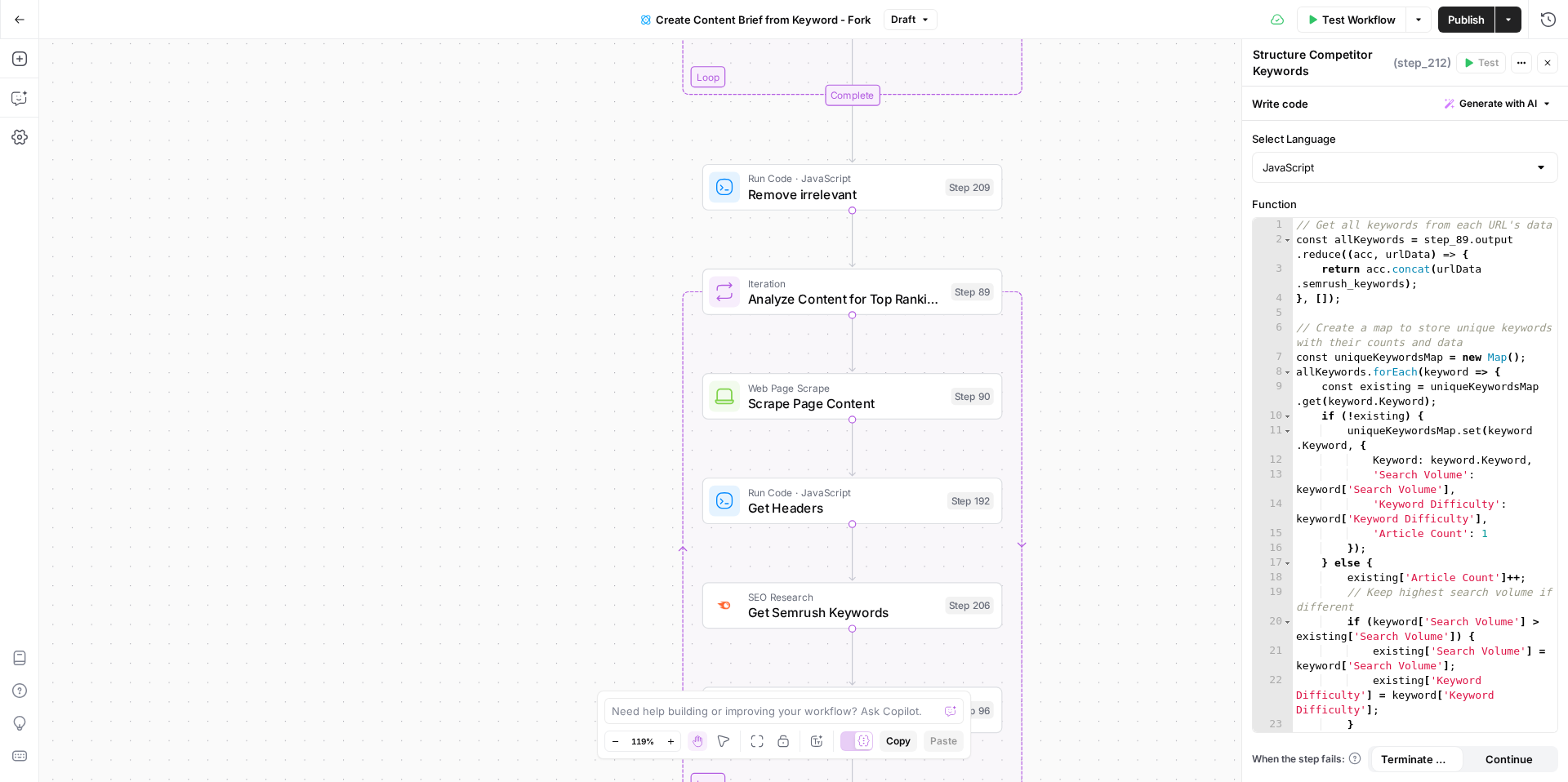
drag, startPoint x: 1006, startPoint y: 214, endPoint x: 1072, endPoint y: 781, distance: 570.8
click at [1072, 781] on div "Workflow Set Inputs Inputs Google Search Perform Google Search Step 51 Loop Ite…" at bounding box center [803, 411] width 1529 height 743
click at [1051, 234] on div "Workflow Set Inputs Inputs Google Search Perform Google Search Step 51 Loop Ite…" at bounding box center [803, 411] width 1529 height 743
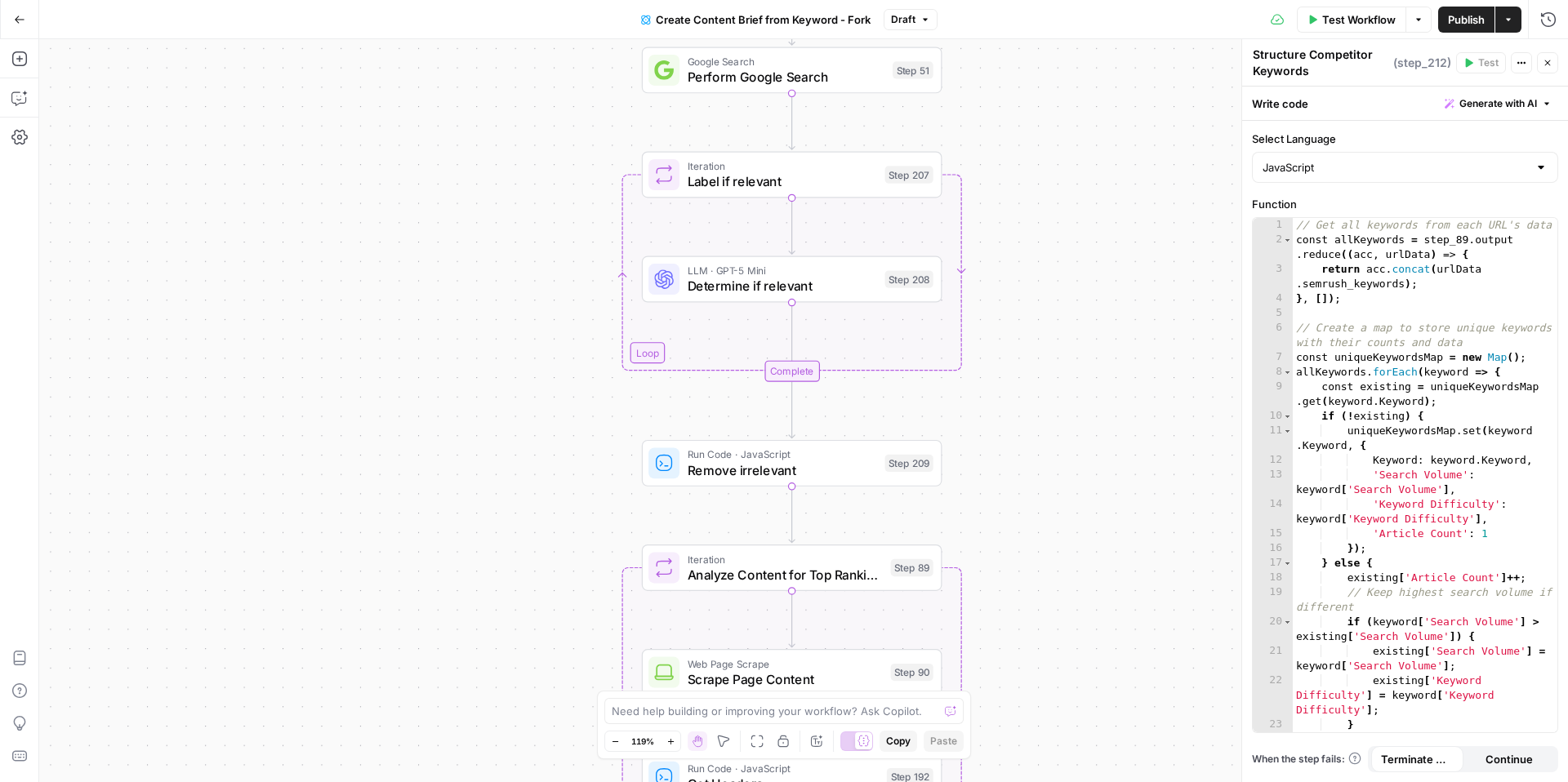
drag, startPoint x: 1081, startPoint y: 176, endPoint x: 1021, endPoint y: 453, distance: 283.4
click at [1021, 453] on div "Workflow Set Inputs Inputs Google Search Perform Google Search Step 51 Loop Ite…" at bounding box center [803, 411] width 1529 height 743
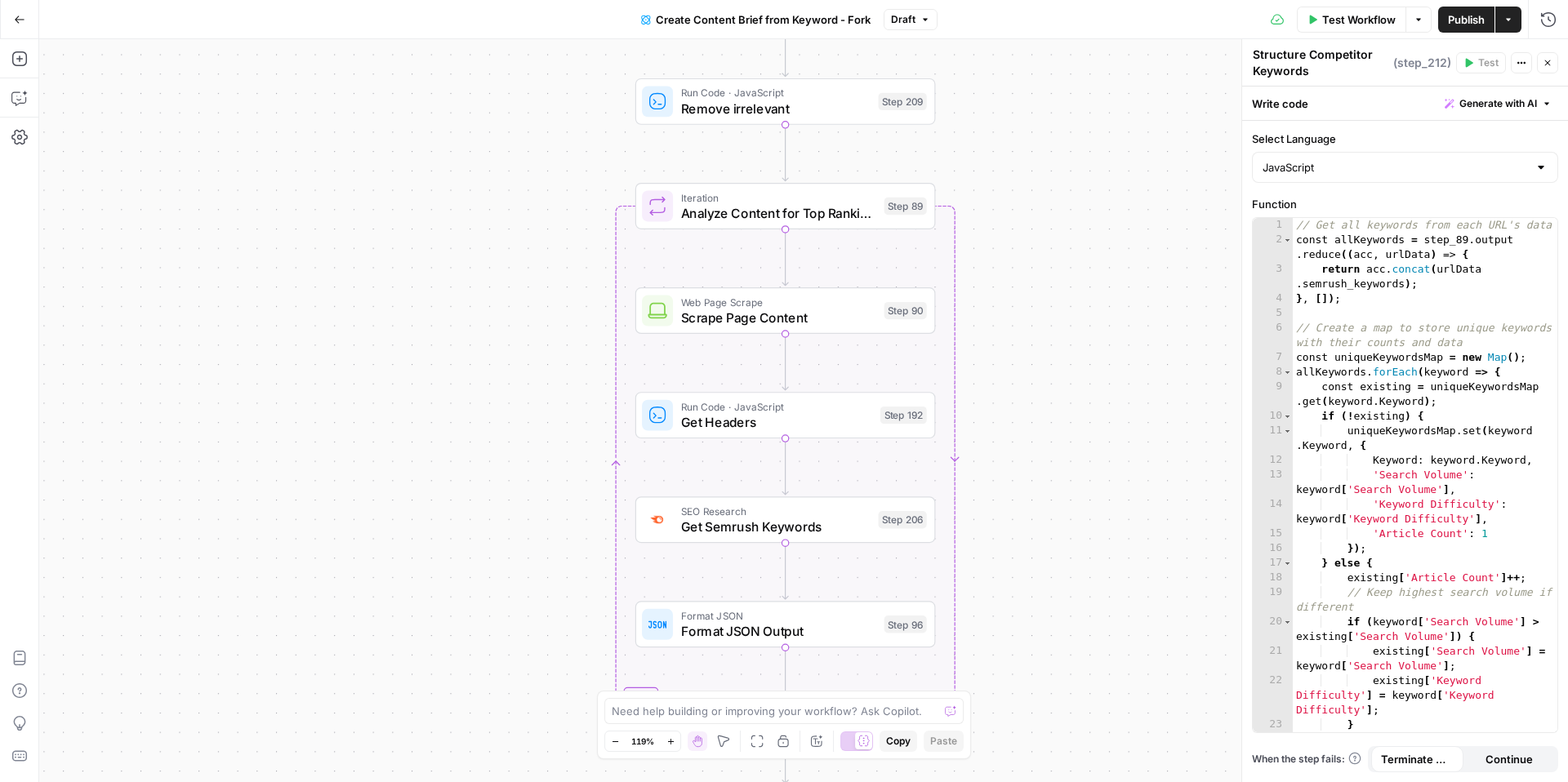
drag, startPoint x: 578, startPoint y: 487, endPoint x: 571, endPoint y: 126, distance: 361.1
click at [571, 126] on div "Workflow Set Inputs Inputs Google Search Perform Google Search Step 51 Loop Ite…" at bounding box center [803, 411] width 1529 height 743
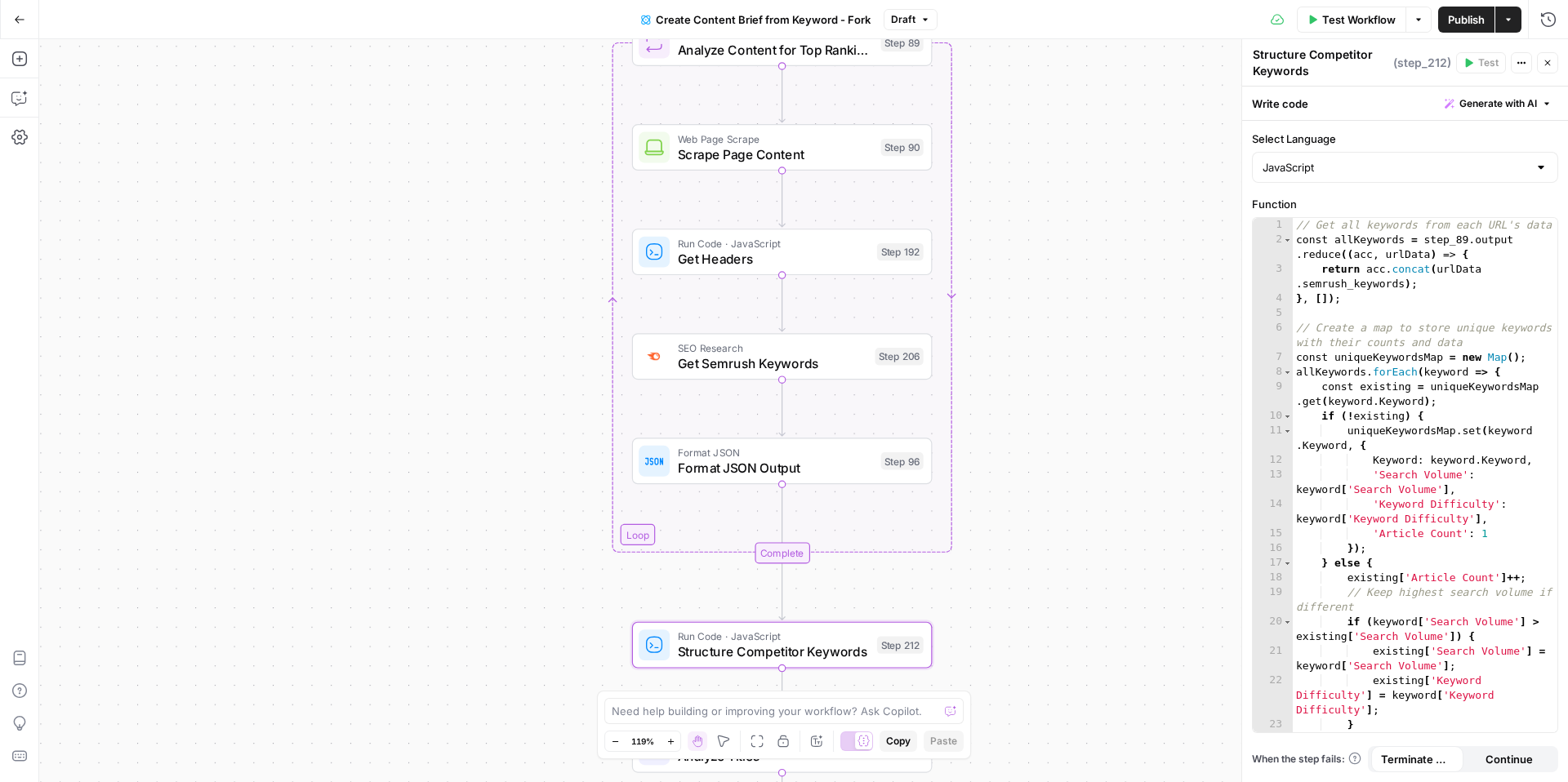
drag, startPoint x: 582, startPoint y: 440, endPoint x: 579, endPoint y: 274, distance: 166.0
click at [579, 274] on div "Workflow Set Inputs Inputs Google Search Perform Google Search Step 51 Loop Ite…" at bounding box center [803, 411] width 1529 height 743
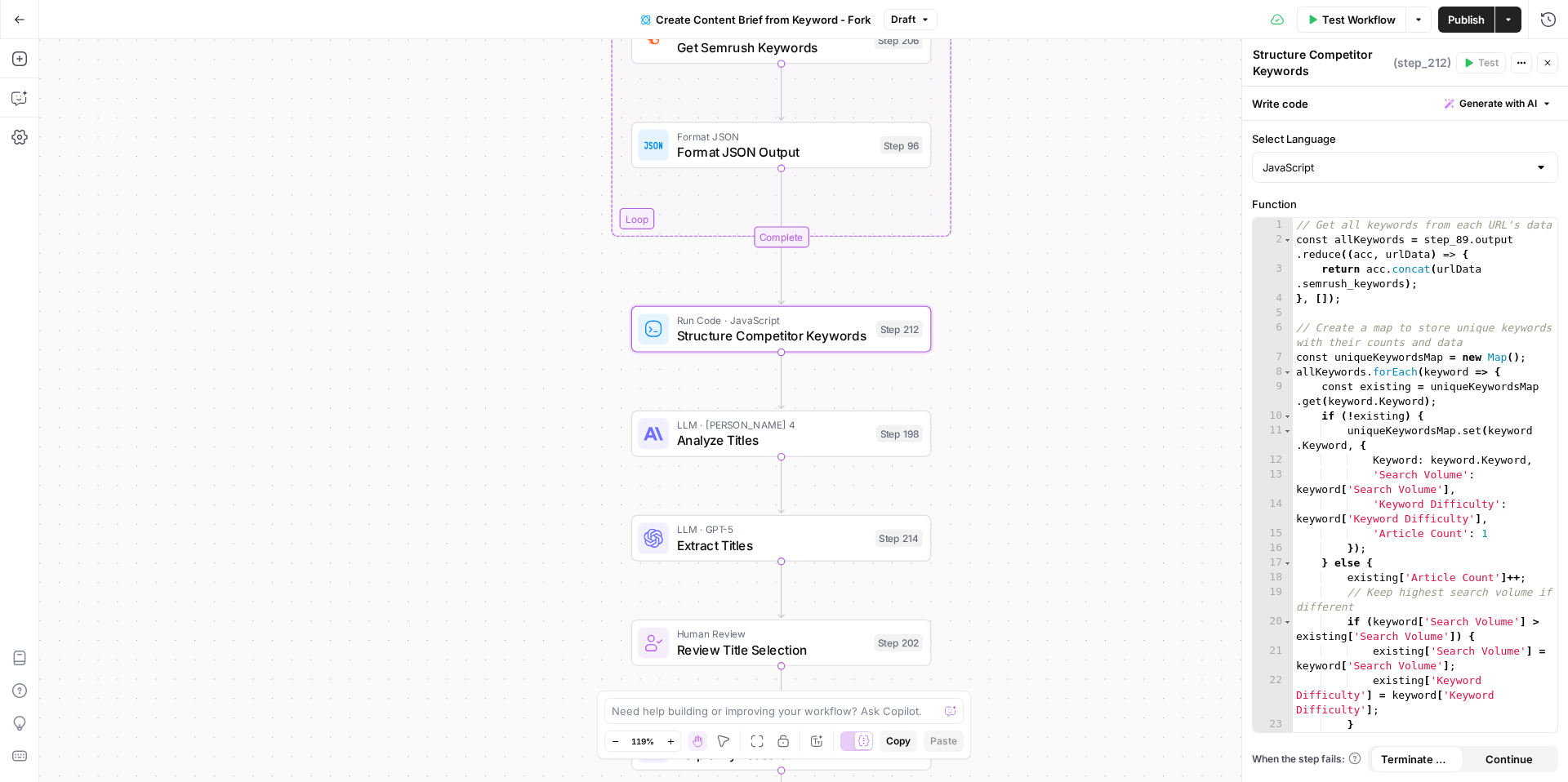
drag, startPoint x: 576, startPoint y: 470, endPoint x: 574, endPoint y: 156, distance: 314.0
click at [574, 156] on div "Workflow Set Inputs Inputs Google Search Perform Google Search Step 51 Loop Ite…" at bounding box center [803, 411] width 1529 height 743
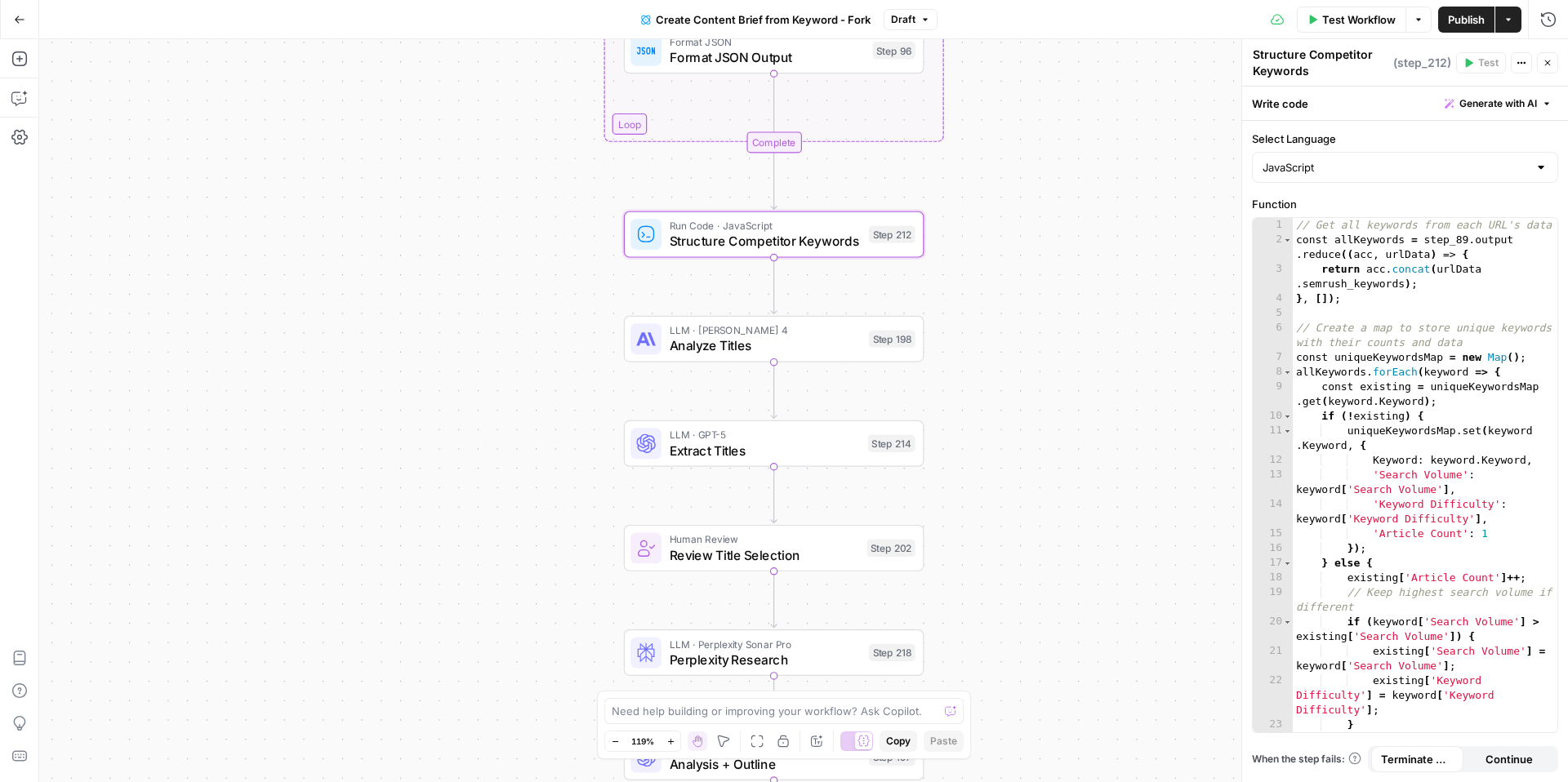
drag, startPoint x: 995, startPoint y: 501, endPoint x: 989, endPoint y: 406, distance: 95.2
click at [989, 406] on div "Workflow Set Inputs Inputs Google Search Perform Google Search Step 51 Loop Ite…" at bounding box center [803, 411] width 1529 height 743
click at [743, 232] on span "Structure Competitor Keywords" at bounding box center [765, 241] width 192 height 19
click at [779, 347] on span "Analyze Titles" at bounding box center [765, 346] width 192 height 19
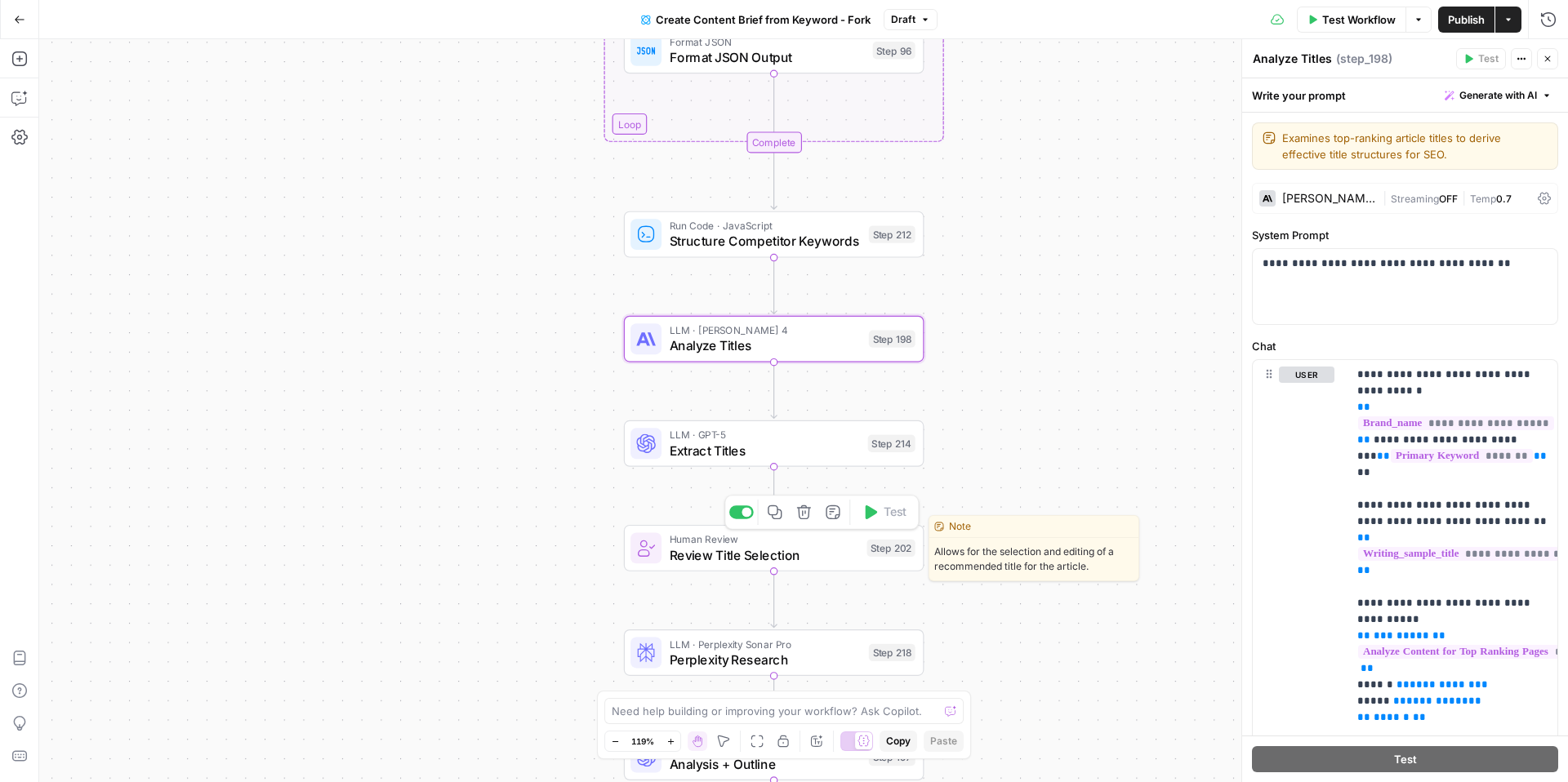
click at [778, 549] on span "Review Title Selection" at bounding box center [764, 555] width 190 height 19
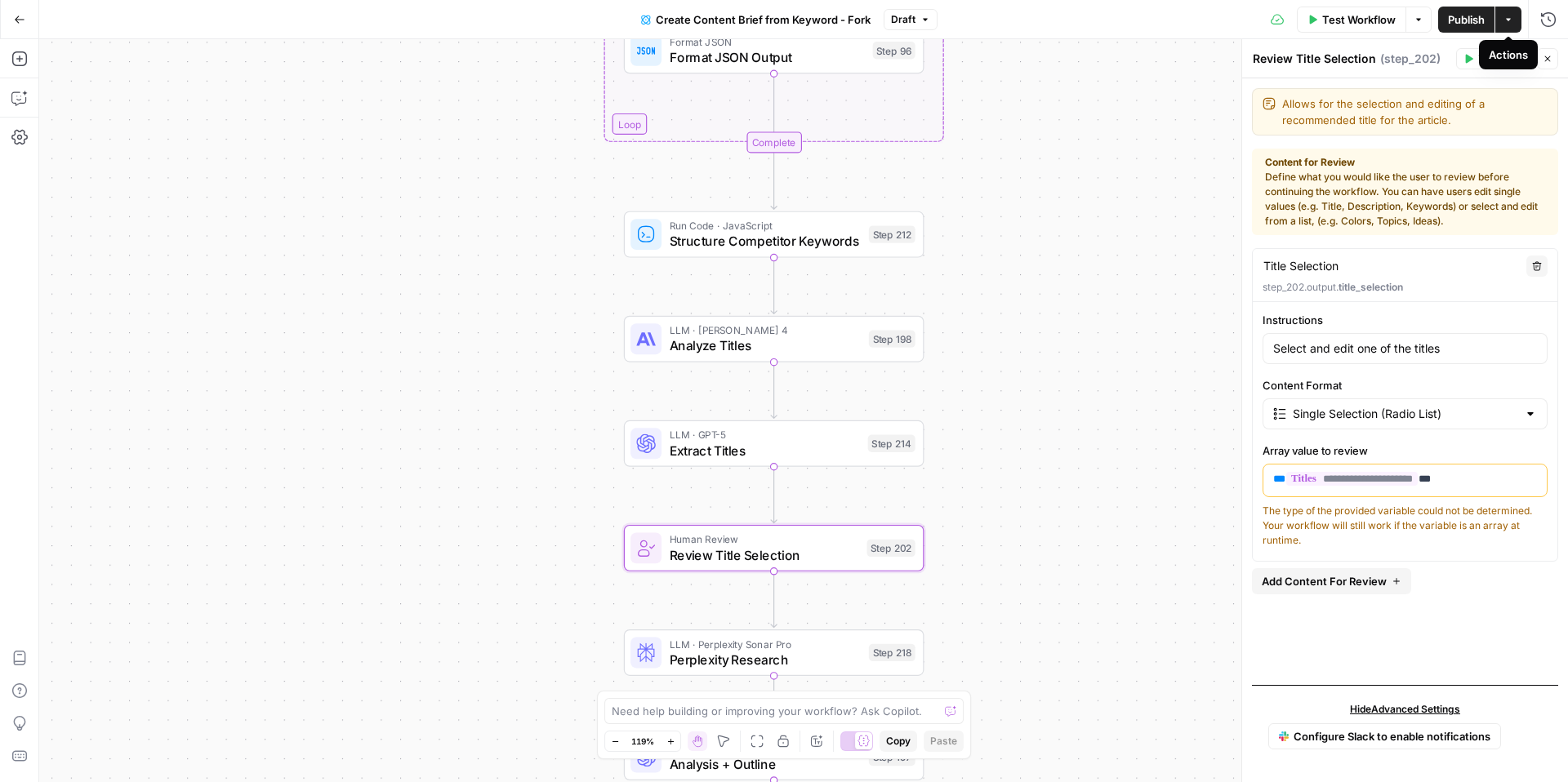
click at [1507, 12] on button "Actions" at bounding box center [1508, 19] width 27 height 27
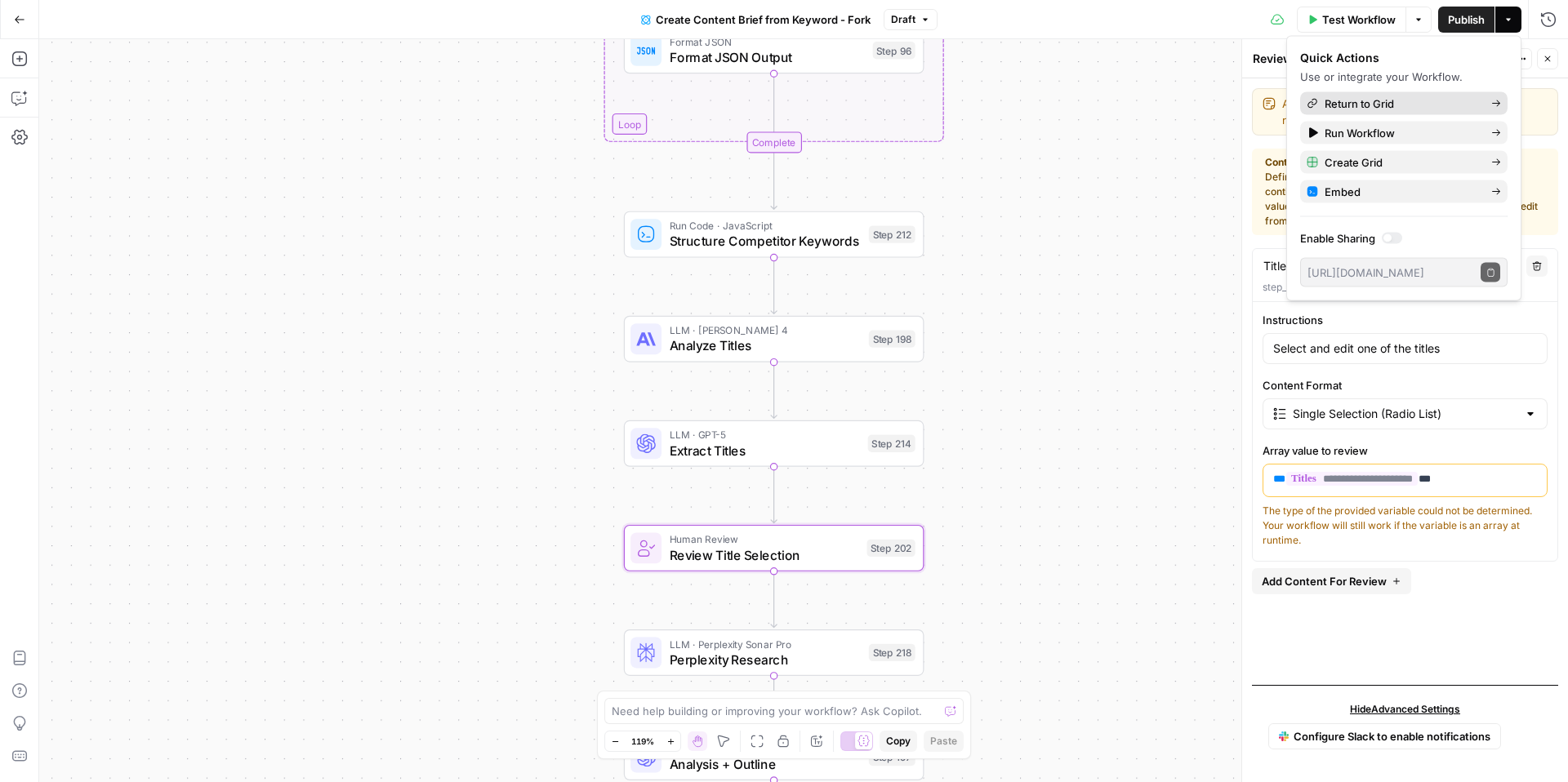
click at [1436, 105] on span "Return to Grid" at bounding box center [1401, 104] width 153 height 17
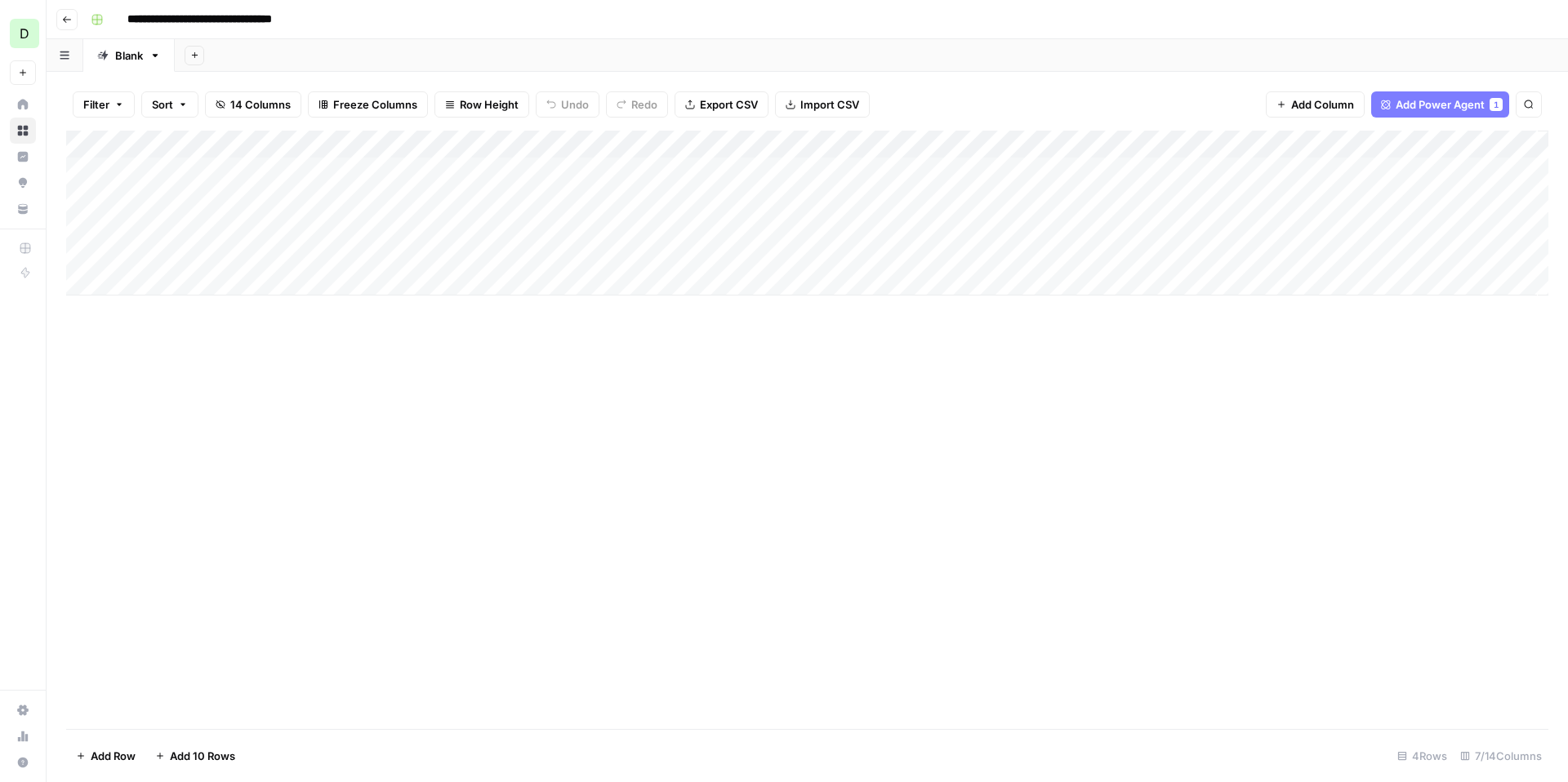
click at [549, 144] on div "Add Column" at bounding box center [807, 214] width 1483 height 165
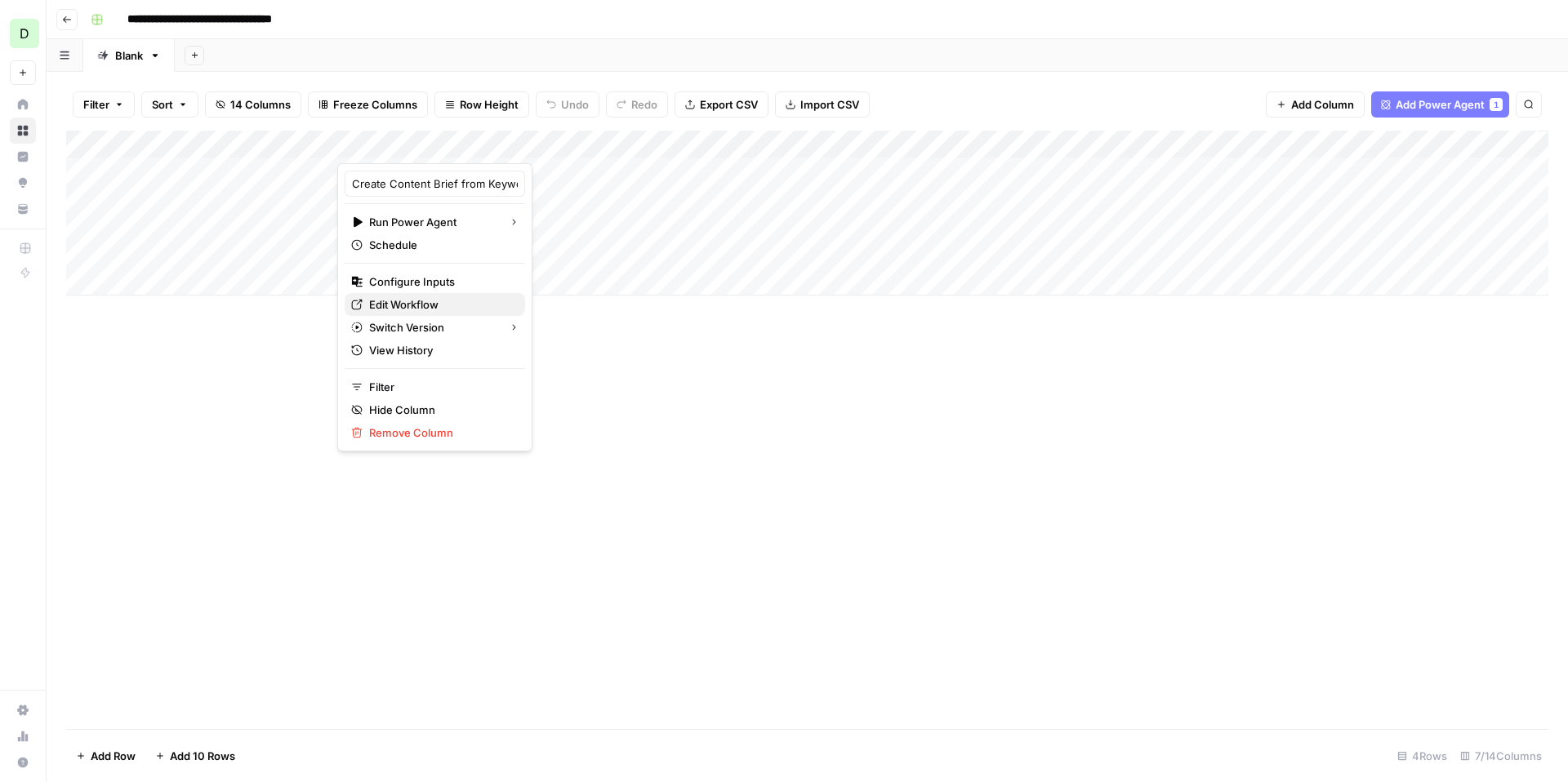
click at [437, 305] on span "Edit Workflow" at bounding box center [441, 304] width 143 height 17
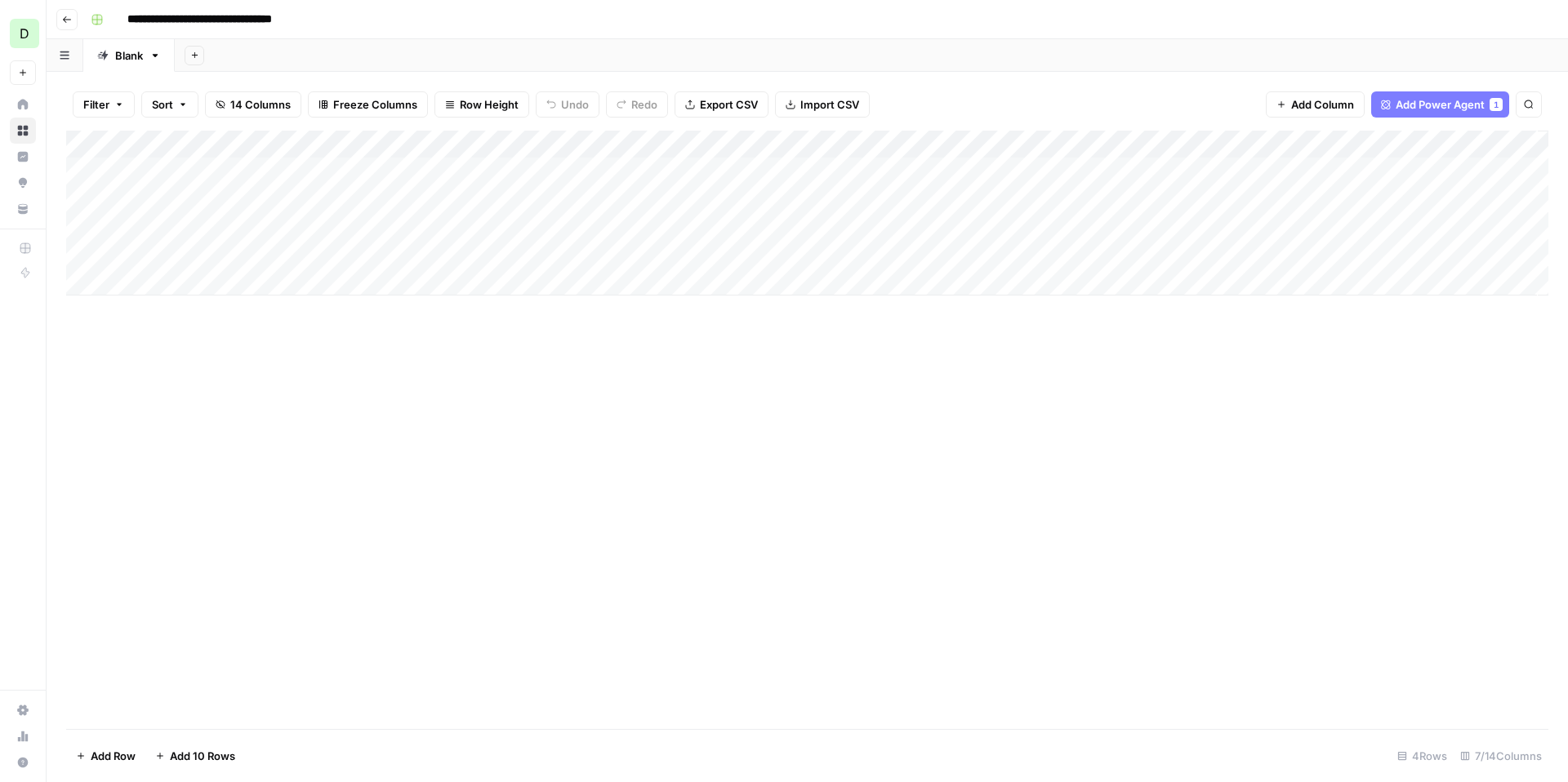
click at [548, 146] on div "Add Column" at bounding box center [807, 214] width 1483 height 165
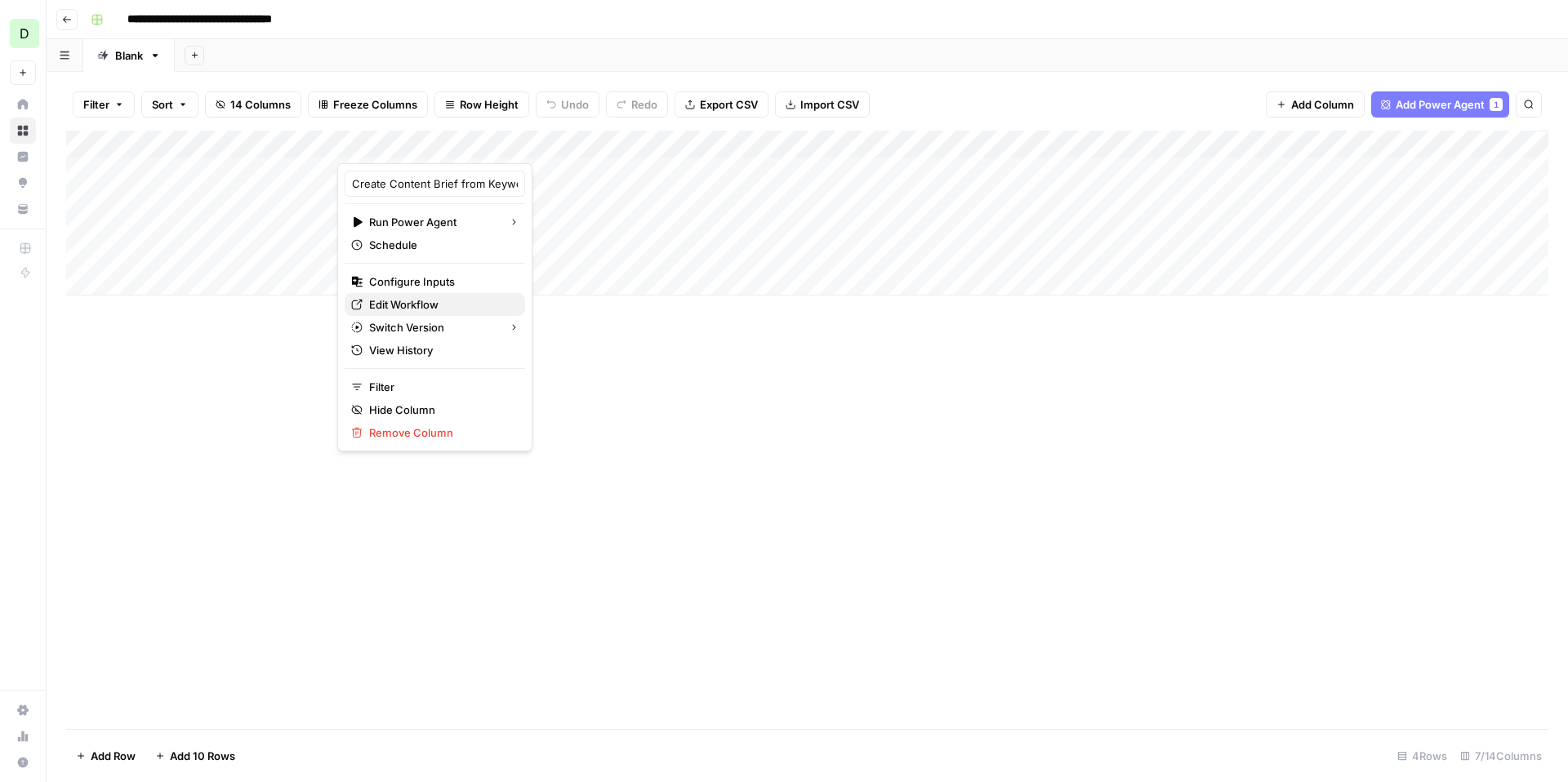
click at [429, 303] on span "Edit Workflow" at bounding box center [441, 304] width 143 height 17
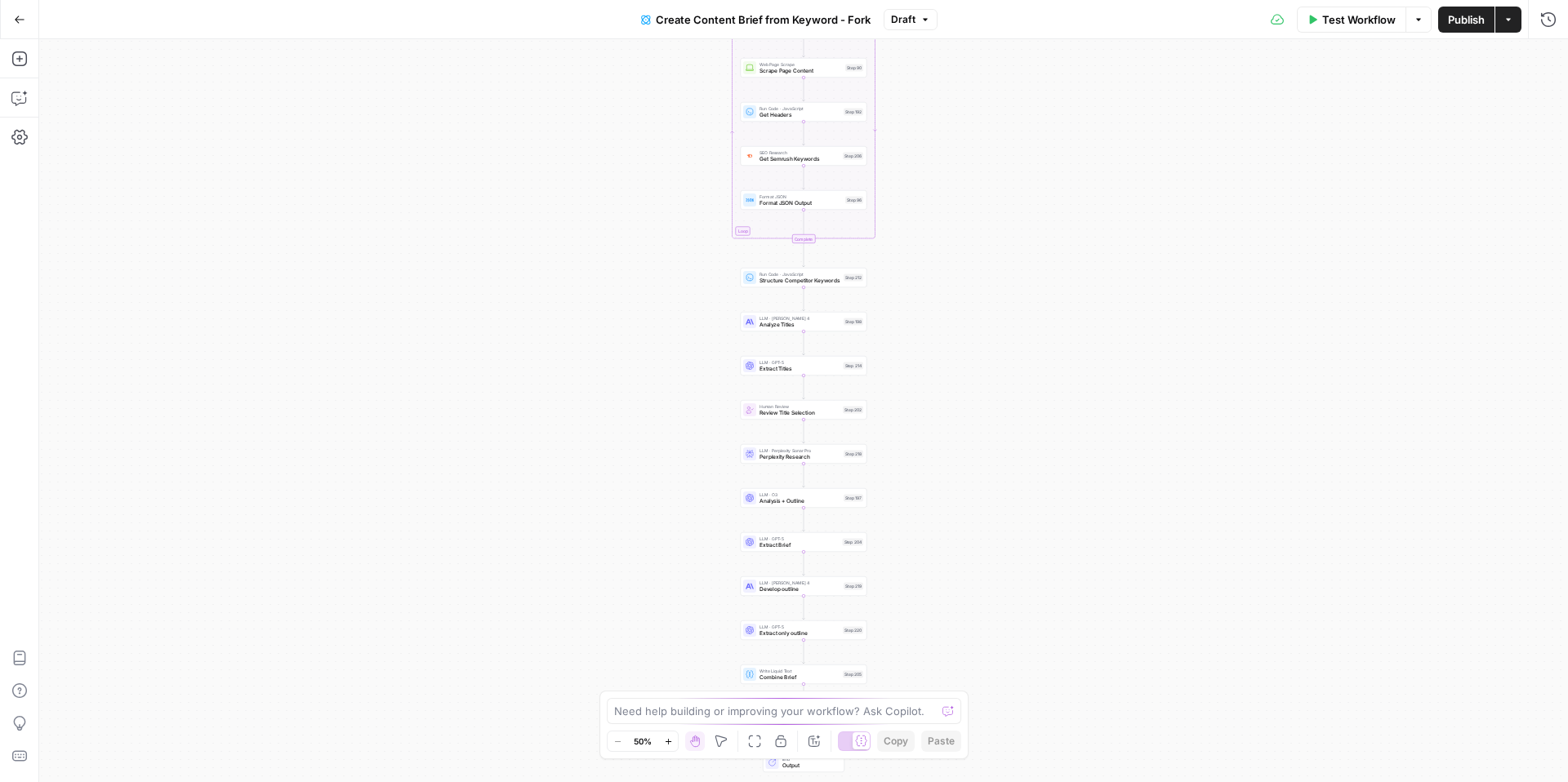
drag, startPoint x: 638, startPoint y: 481, endPoint x: 638, endPoint y: 336, distance: 145.0
click at [638, 336] on div "Workflow Set Inputs Inputs Google Search Perform Google Search Step 51 Loop Ite…" at bounding box center [803, 411] width 1529 height 743
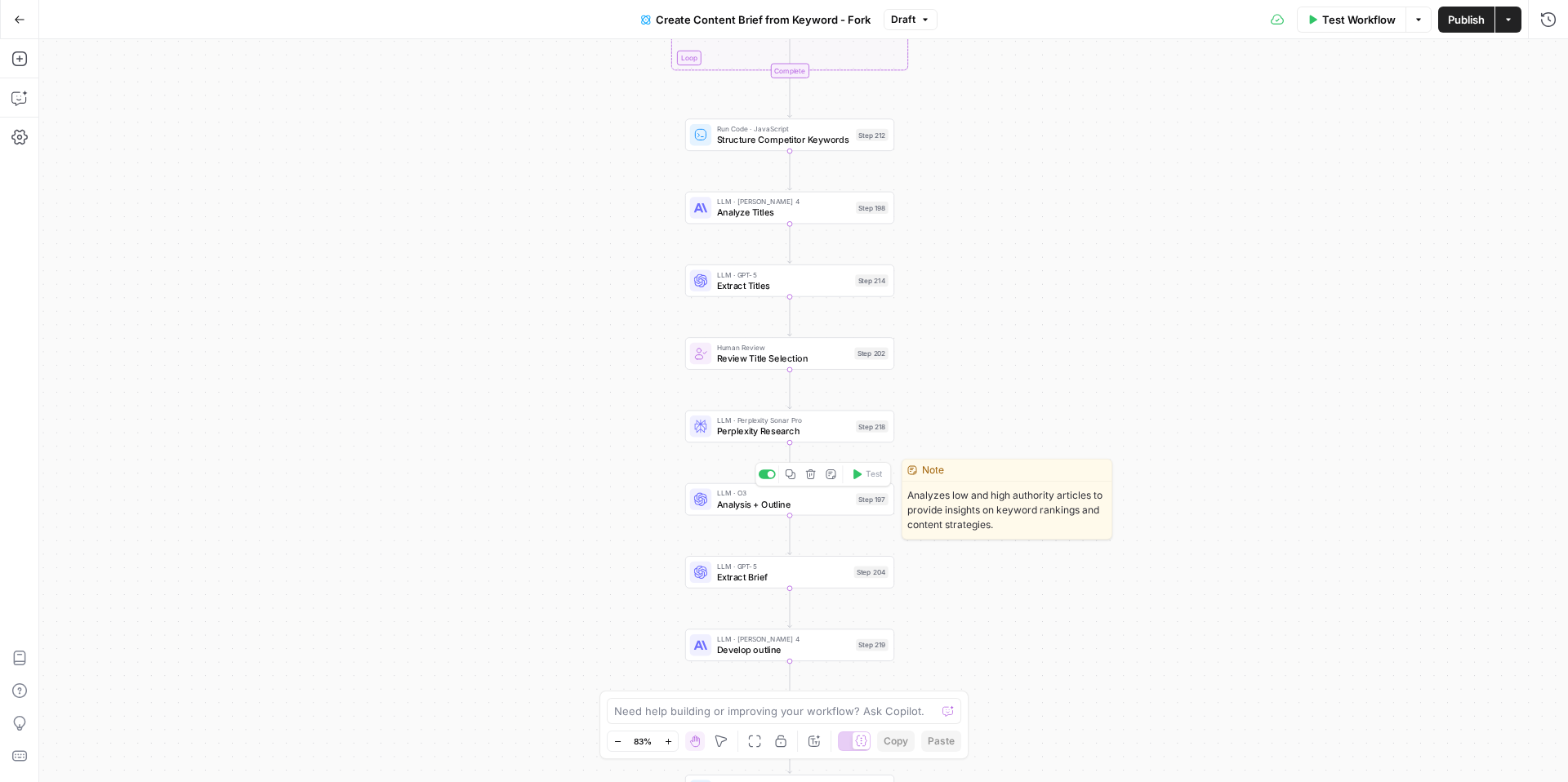
click at [811, 502] on span "Analysis + Outline" at bounding box center [784, 503] width 134 height 14
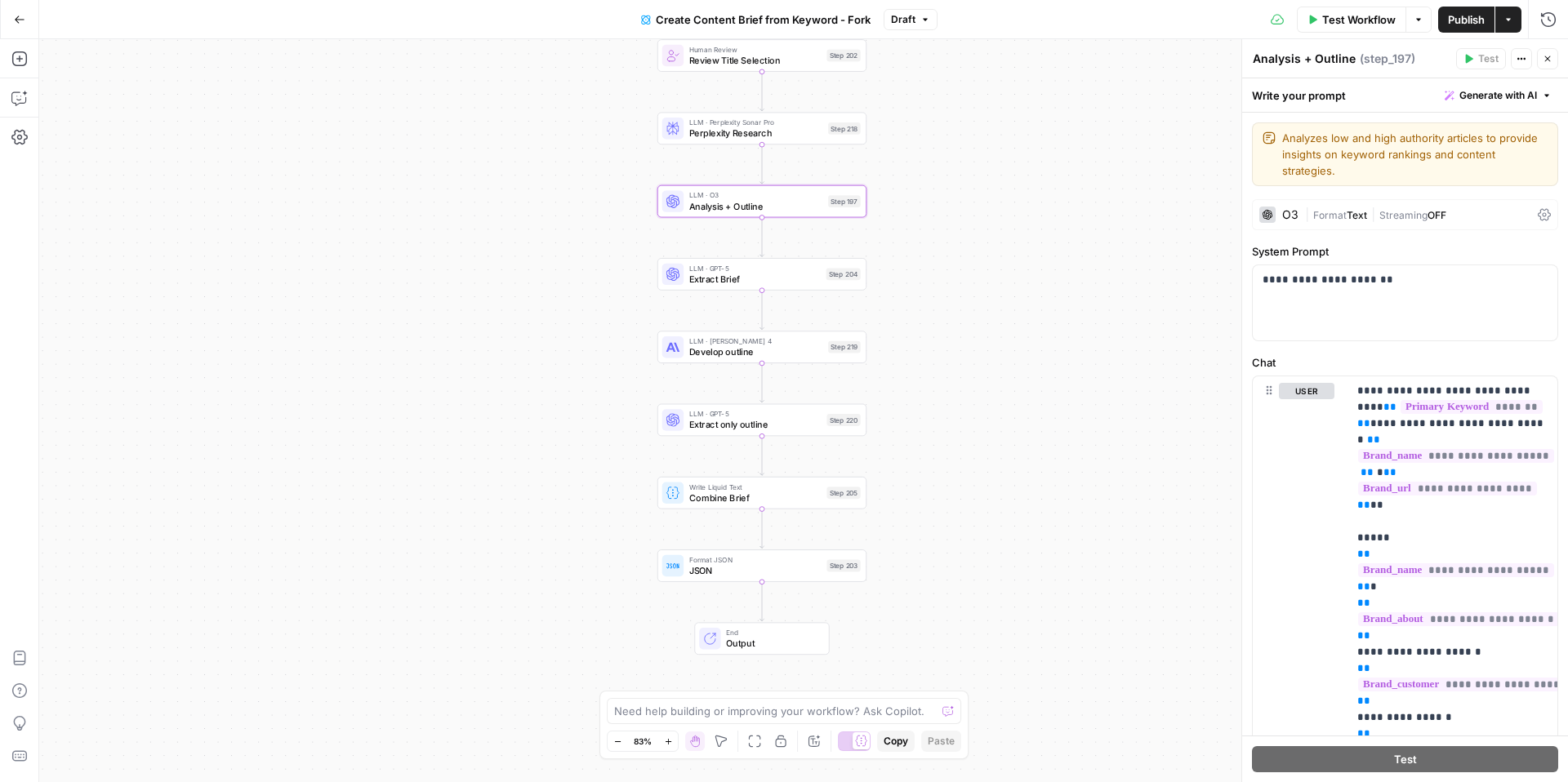
drag, startPoint x: 964, startPoint y: 582, endPoint x: 937, endPoint y: 283, distance: 300.2
click at [937, 283] on div "Workflow Set Inputs Inputs Google Search Perform Google Search Step 51 Loop Ite…" at bounding box center [803, 411] width 1529 height 743
click at [1505, 17] on icon "button" at bounding box center [1508, 19] width 10 height 10
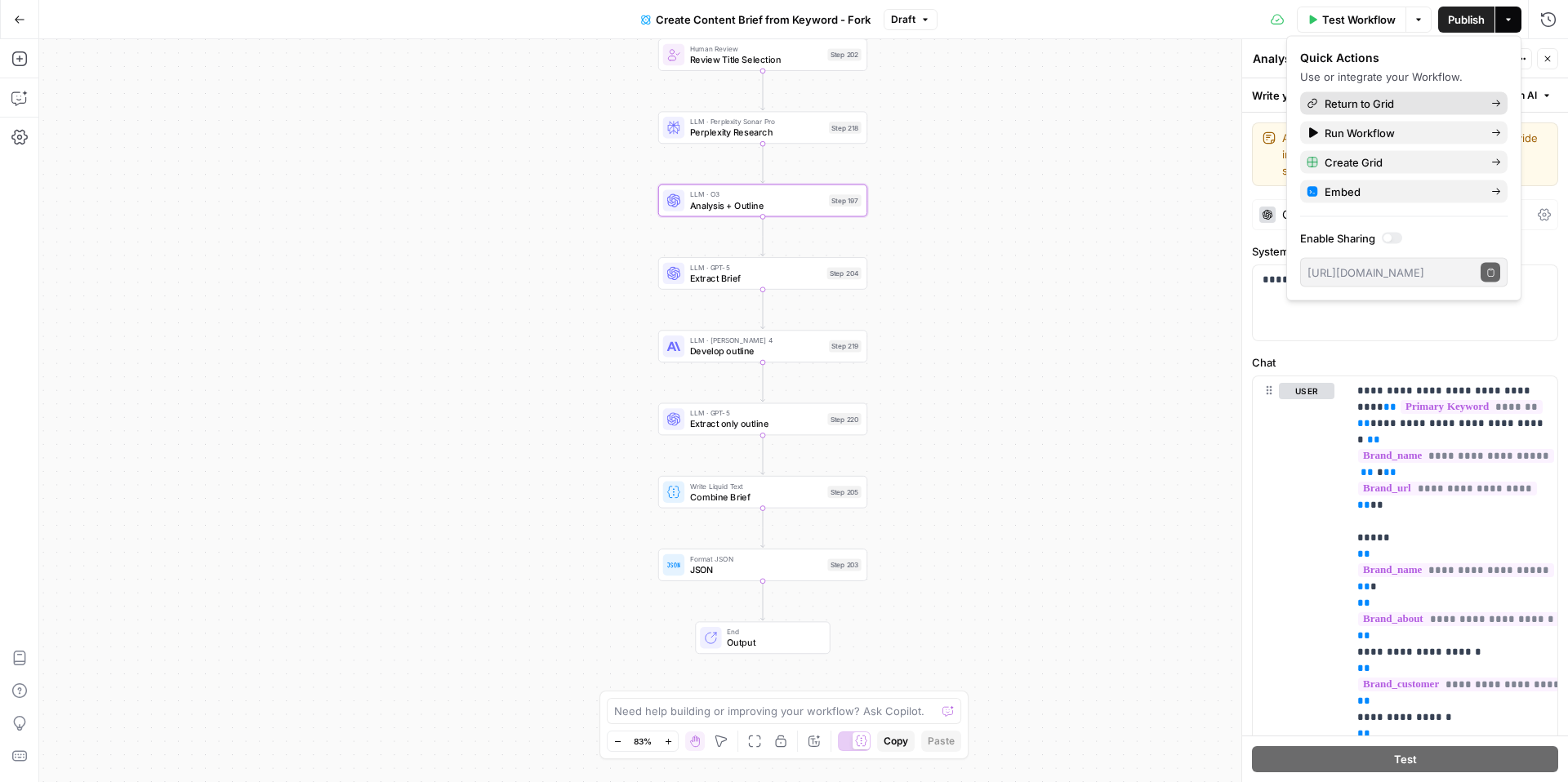
click at [1403, 103] on span "Return to Grid" at bounding box center [1401, 104] width 153 height 17
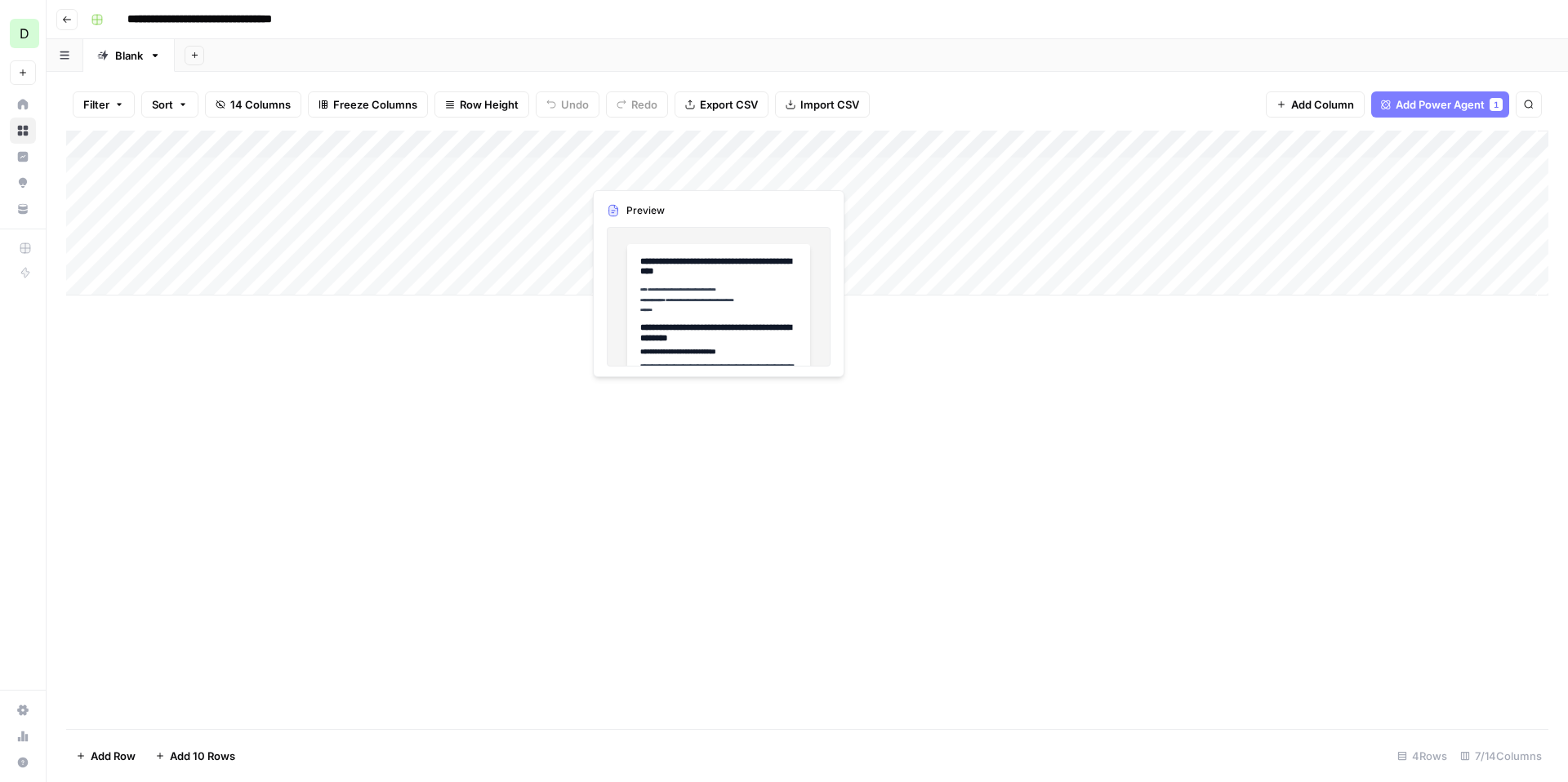
click at [650, 175] on div "Add Column" at bounding box center [807, 214] width 1483 height 165
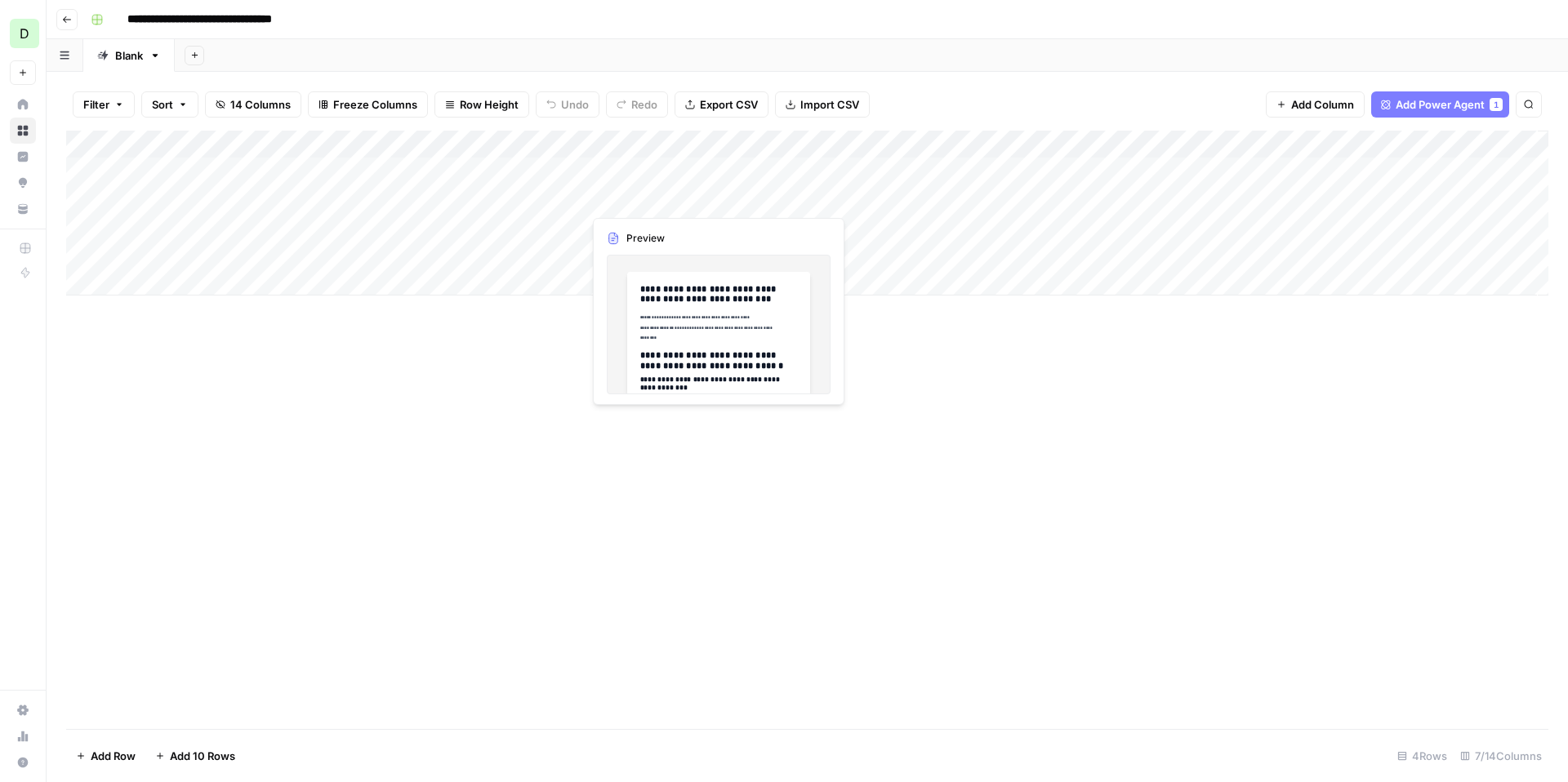
click at [649, 171] on div "Add Column" at bounding box center [807, 214] width 1483 height 165
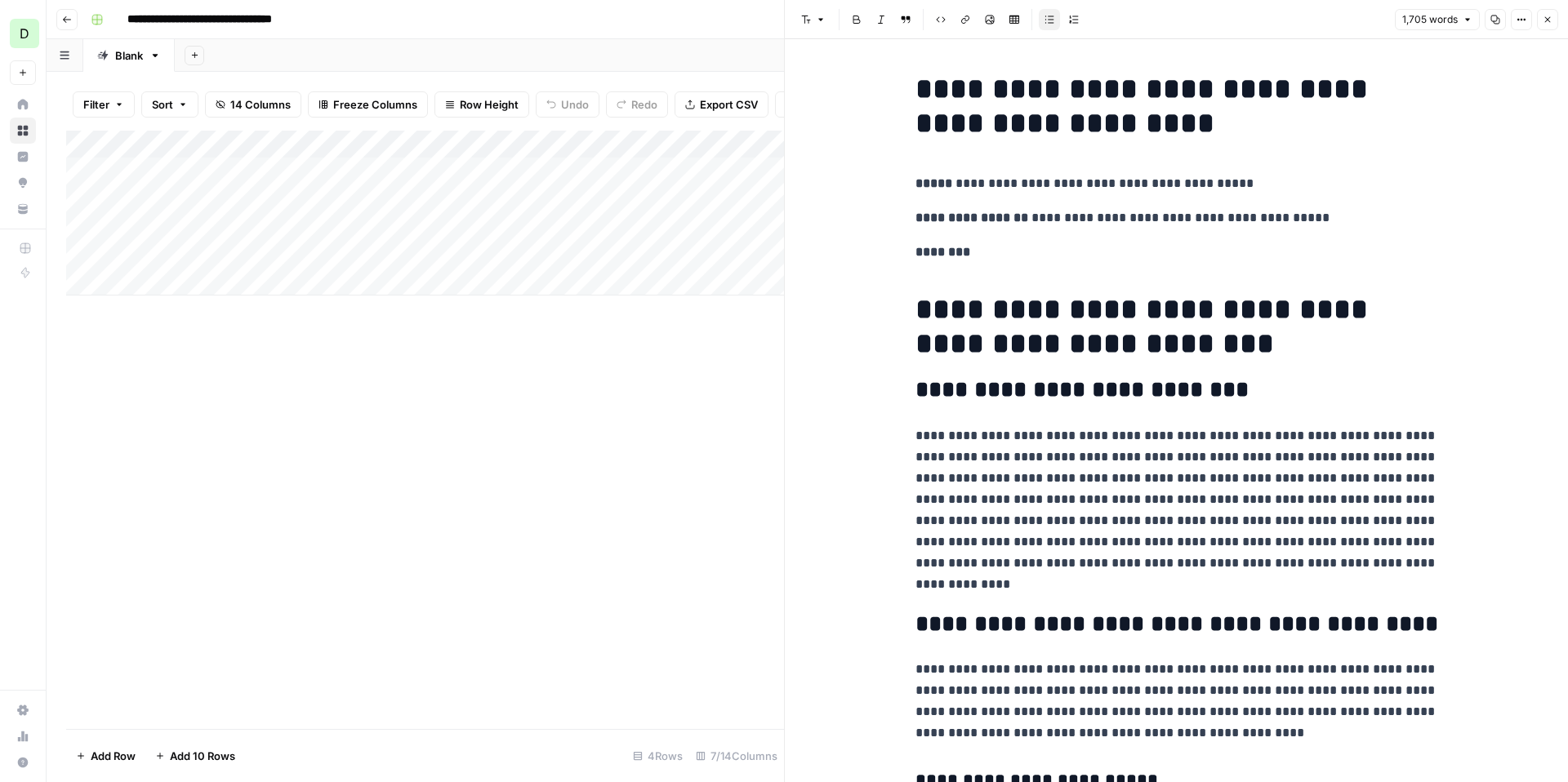
click at [1553, 20] on button "Close" at bounding box center [1547, 19] width 21 height 21
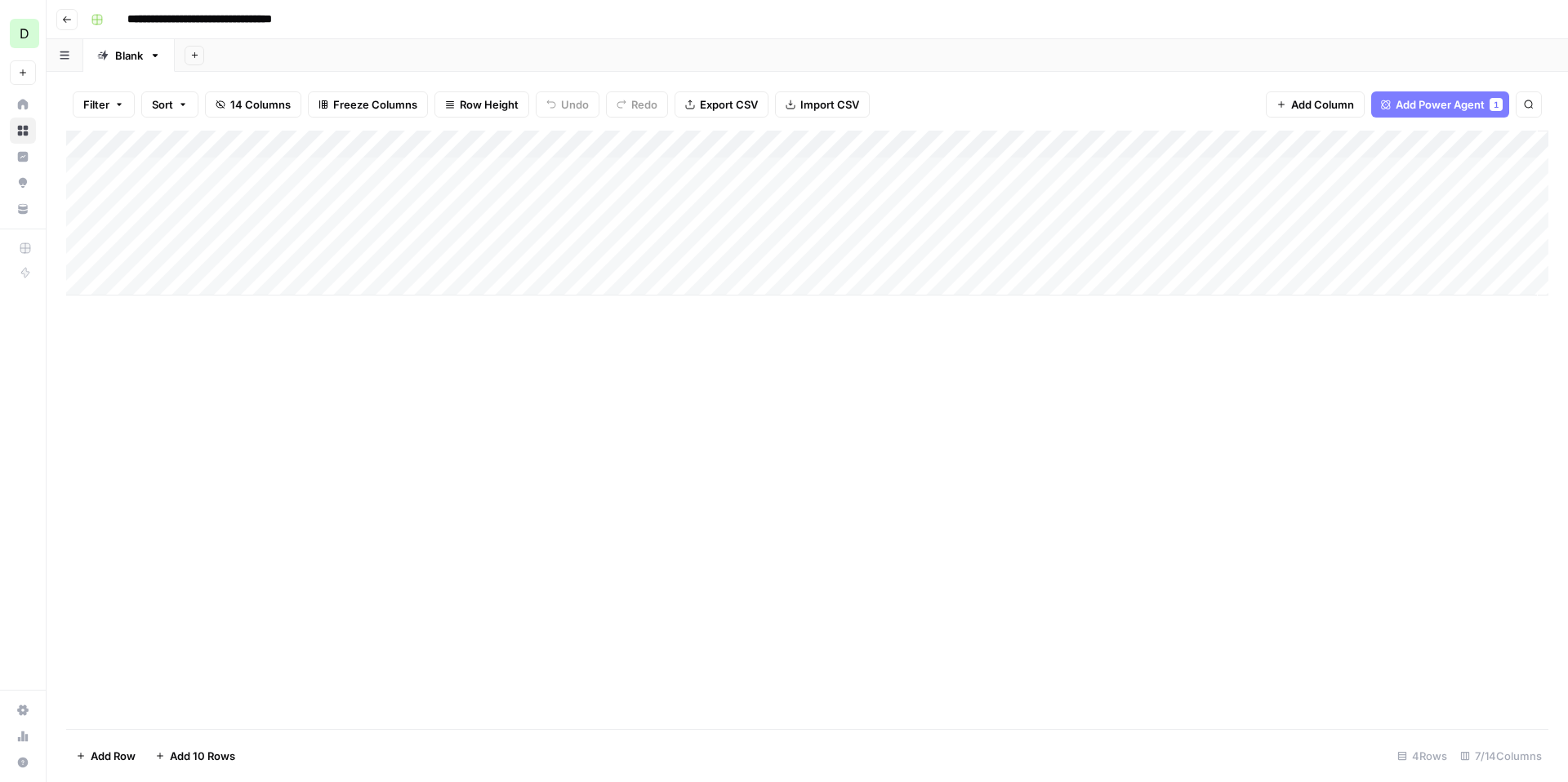
click at [848, 166] on div "Add Column" at bounding box center [807, 214] width 1483 height 165
click at [847, 167] on div "Add Column" at bounding box center [807, 214] width 1483 height 165
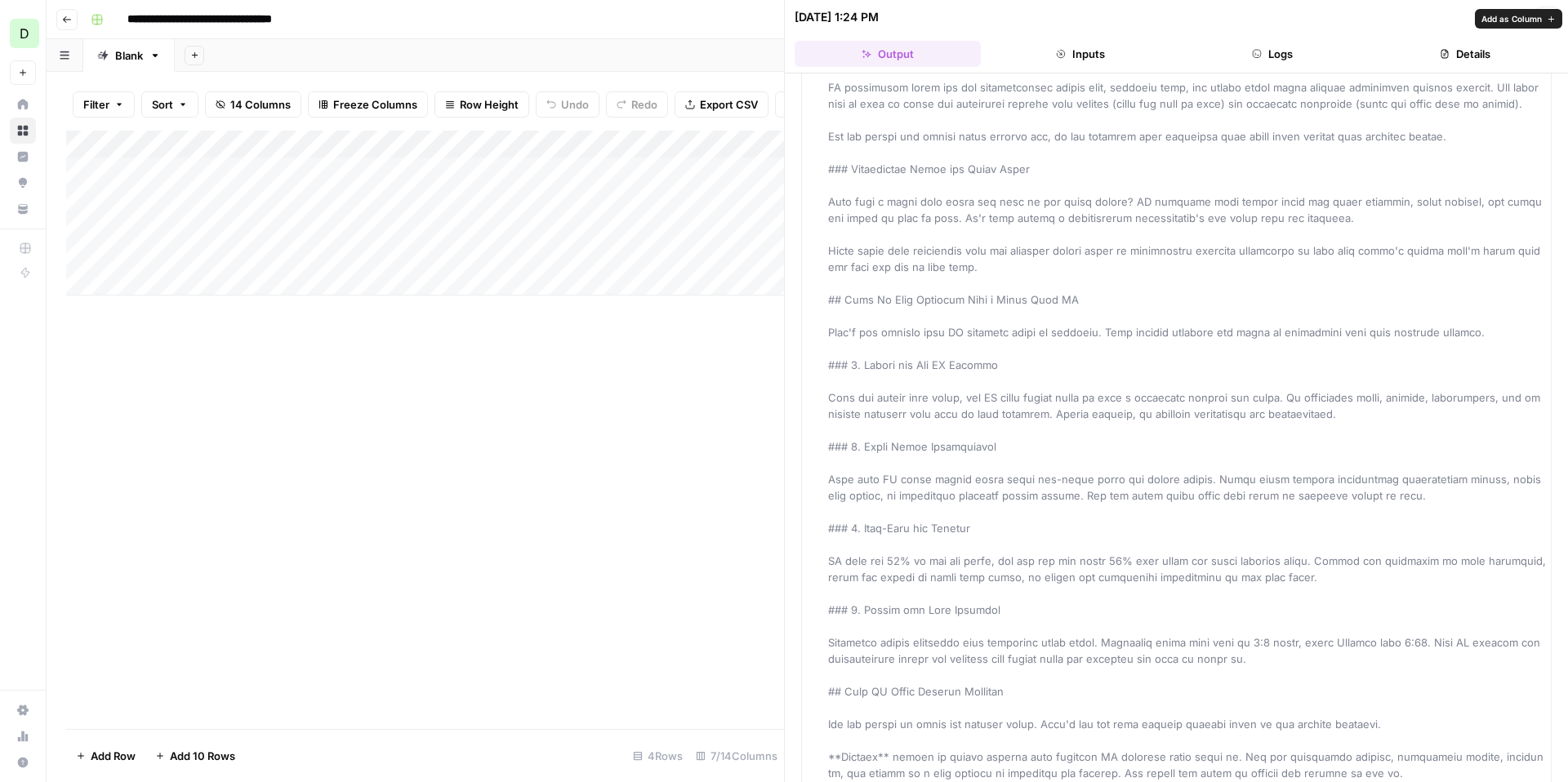
scroll to position [282, 0]
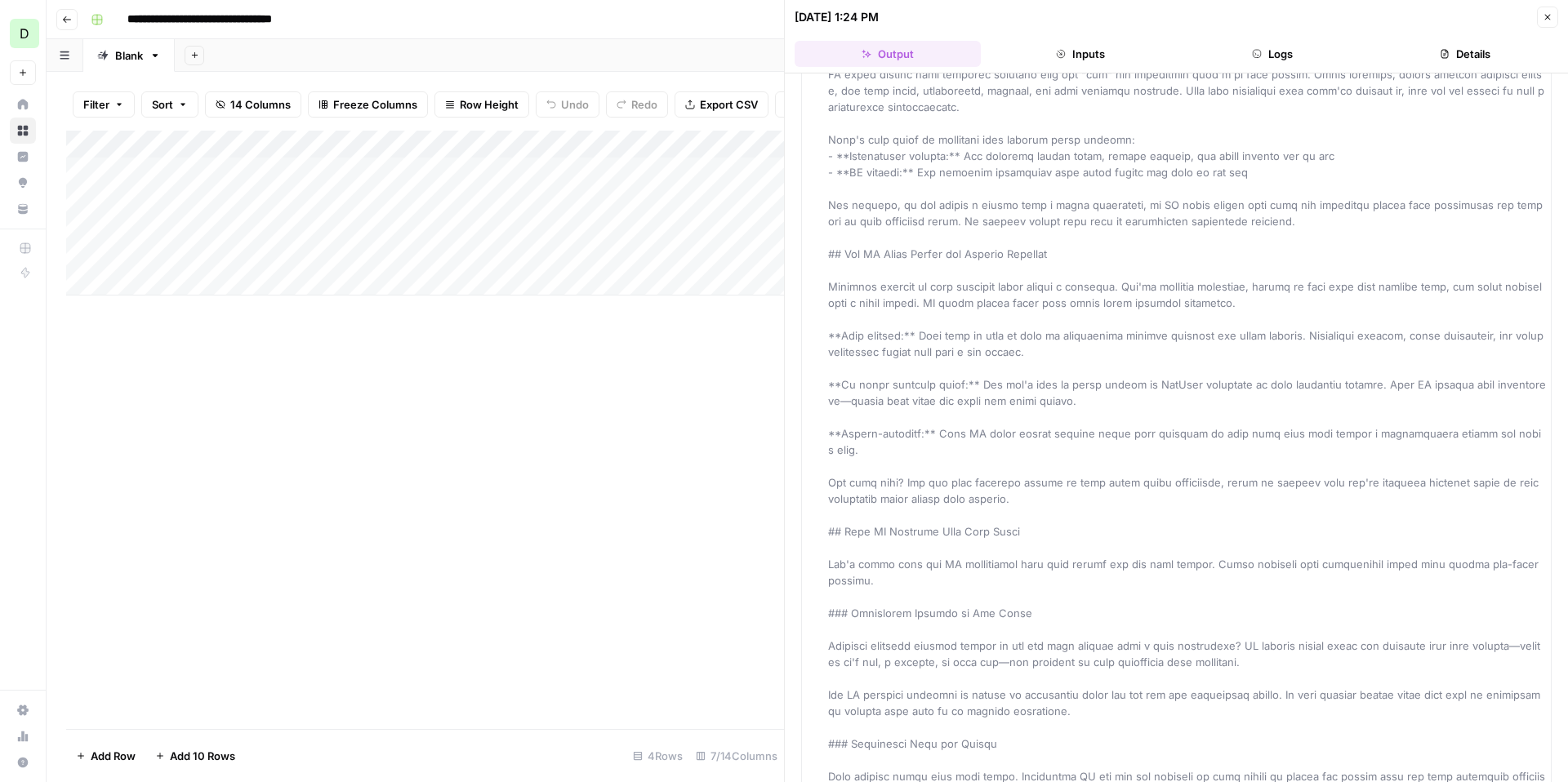
click at [662, 347] on div "Add Column" at bounding box center [425, 430] width 718 height 599
click at [726, 341] on div "Add Column" at bounding box center [425, 430] width 718 height 599
click at [1552, 17] on button "Close" at bounding box center [1547, 17] width 21 height 21
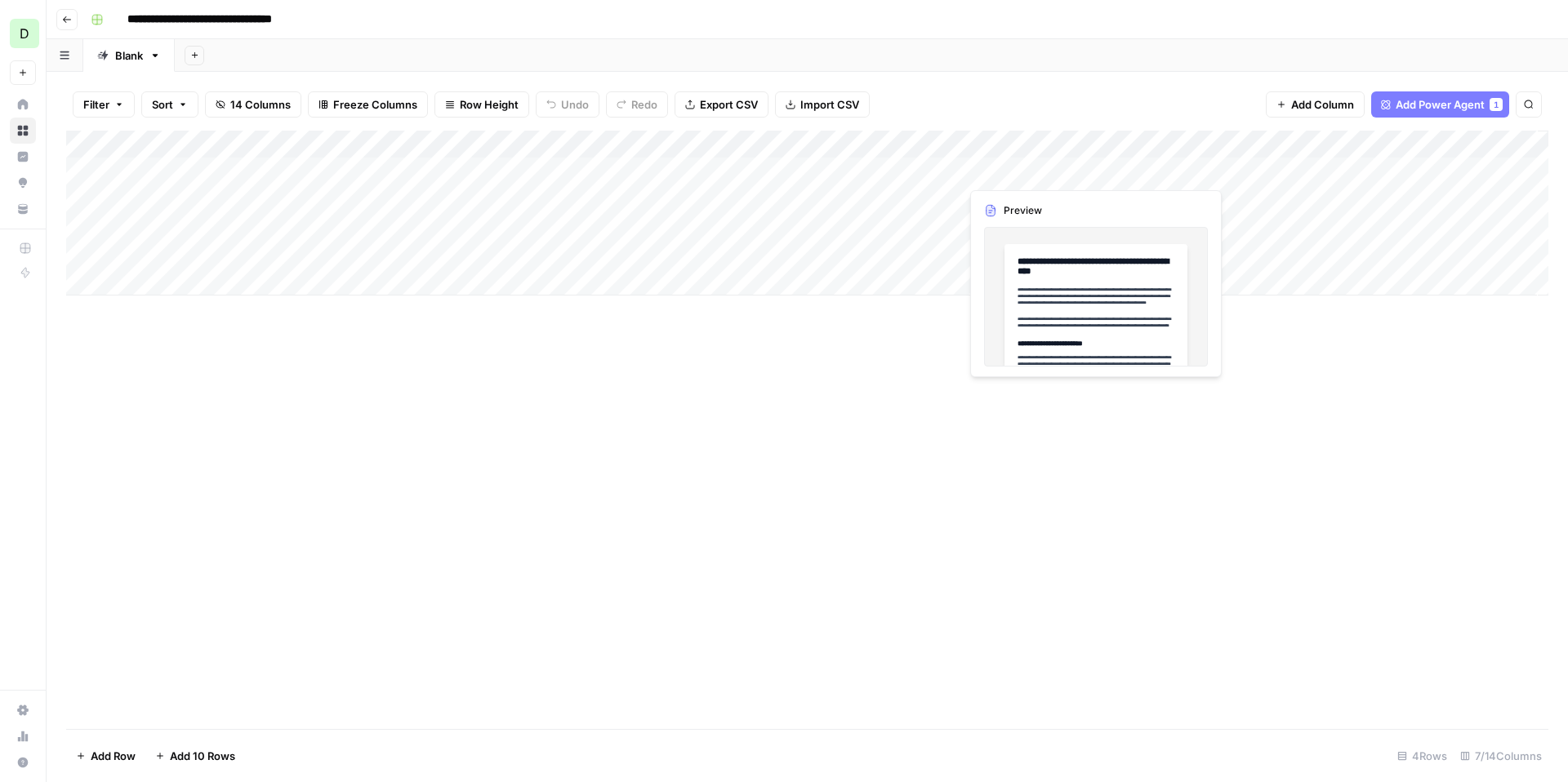
click at [1043, 168] on div "Add Column" at bounding box center [807, 214] width 1483 height 165
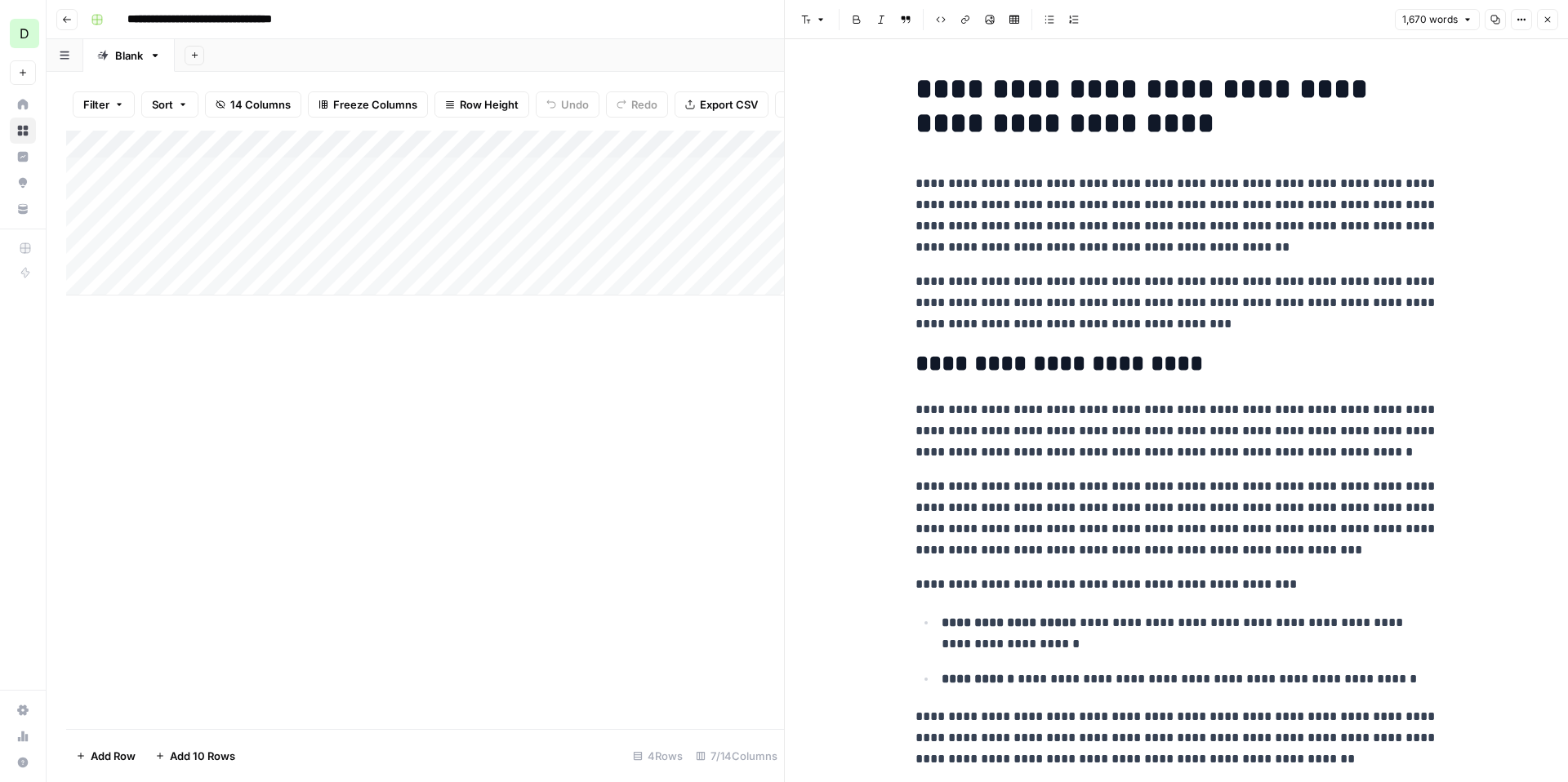
click at [1543, 17] on icon "button" at bounding box center [1547, 19] width 10 height 10
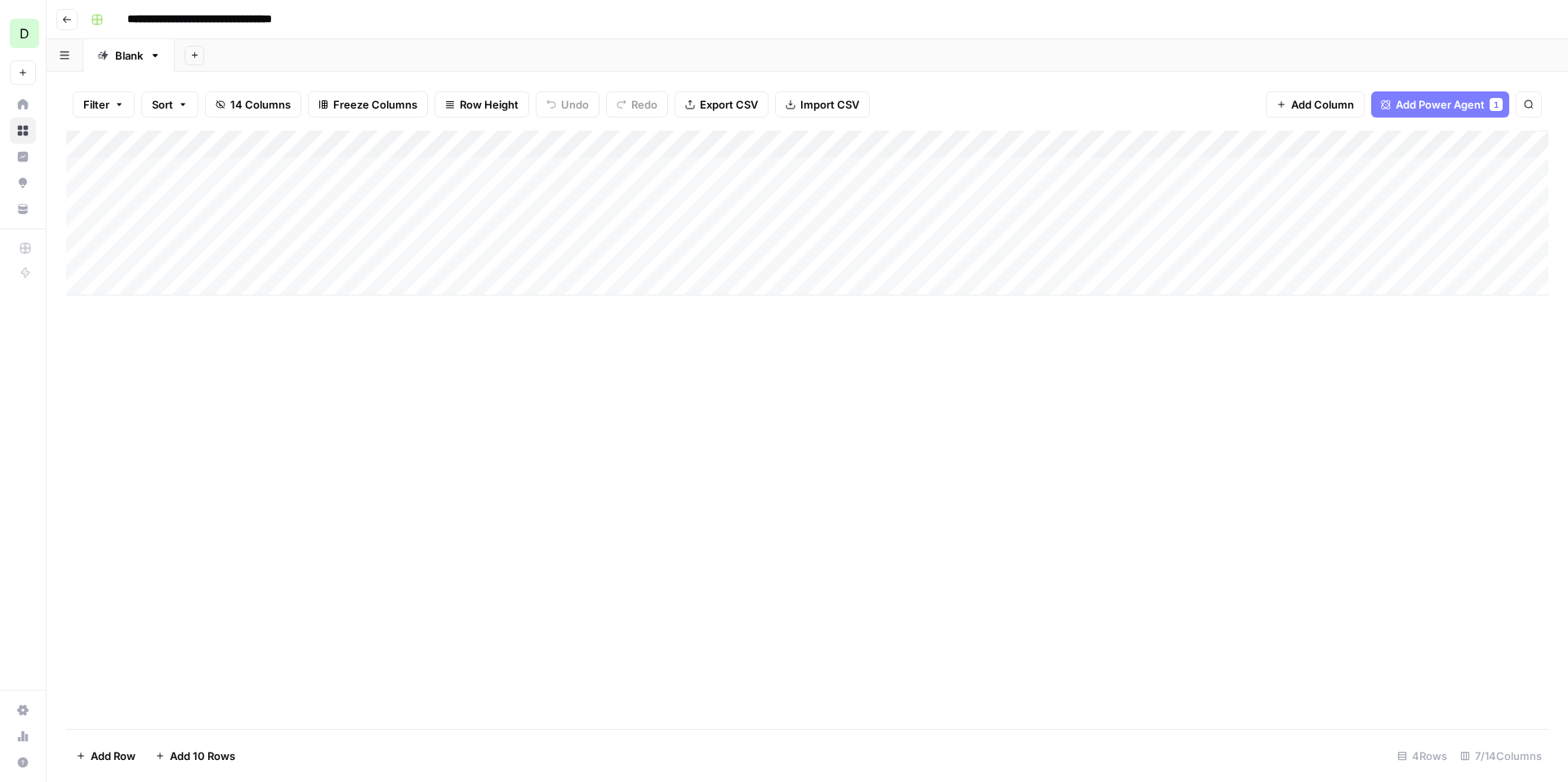
click at [1227, 171] on div "Add Column" at bounding box center [807, 214] width 1483 height 165
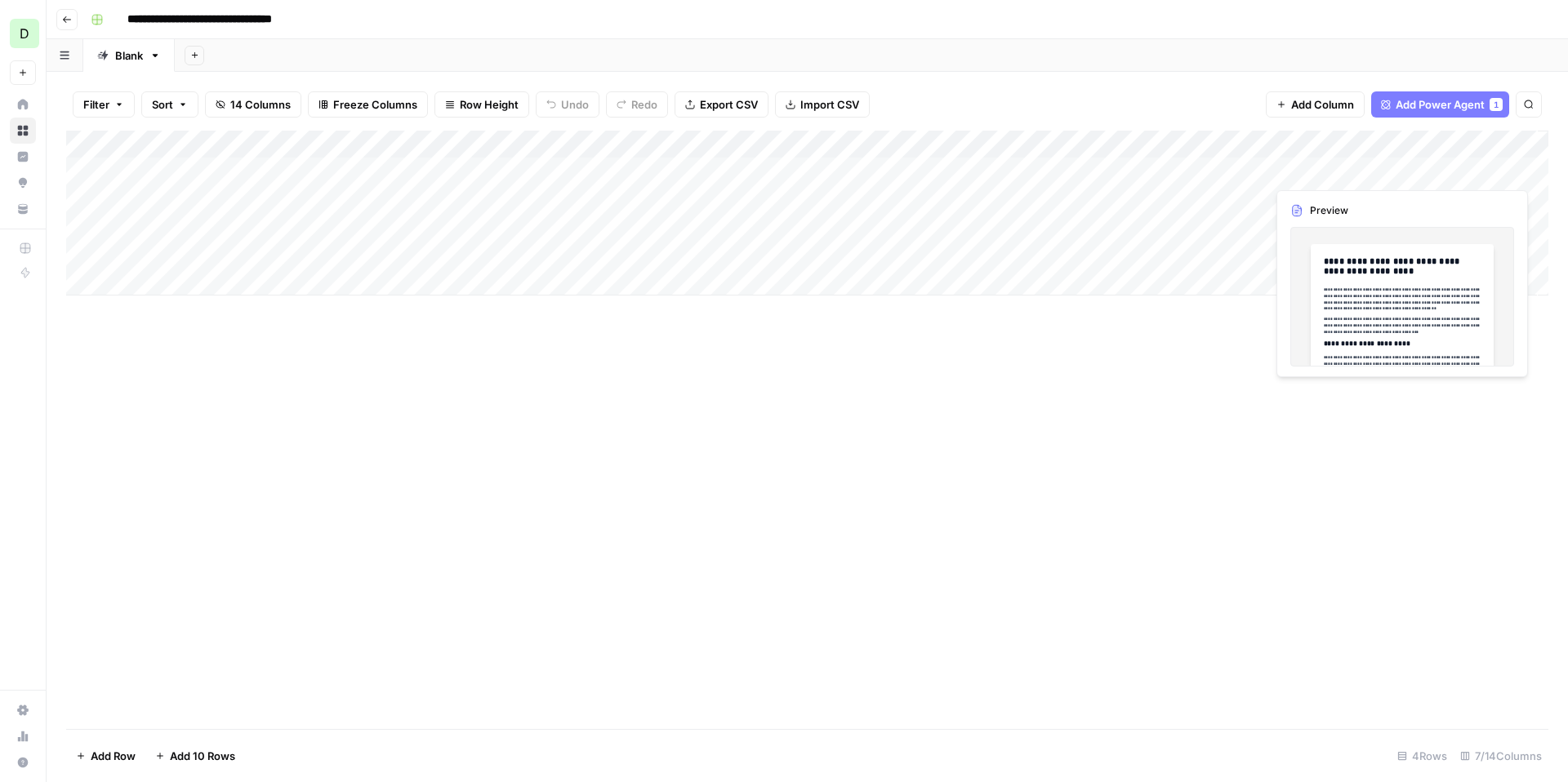
click at [1446, 172] on div "Add Column" at bounding box center [807, 214] width 1483 height 165
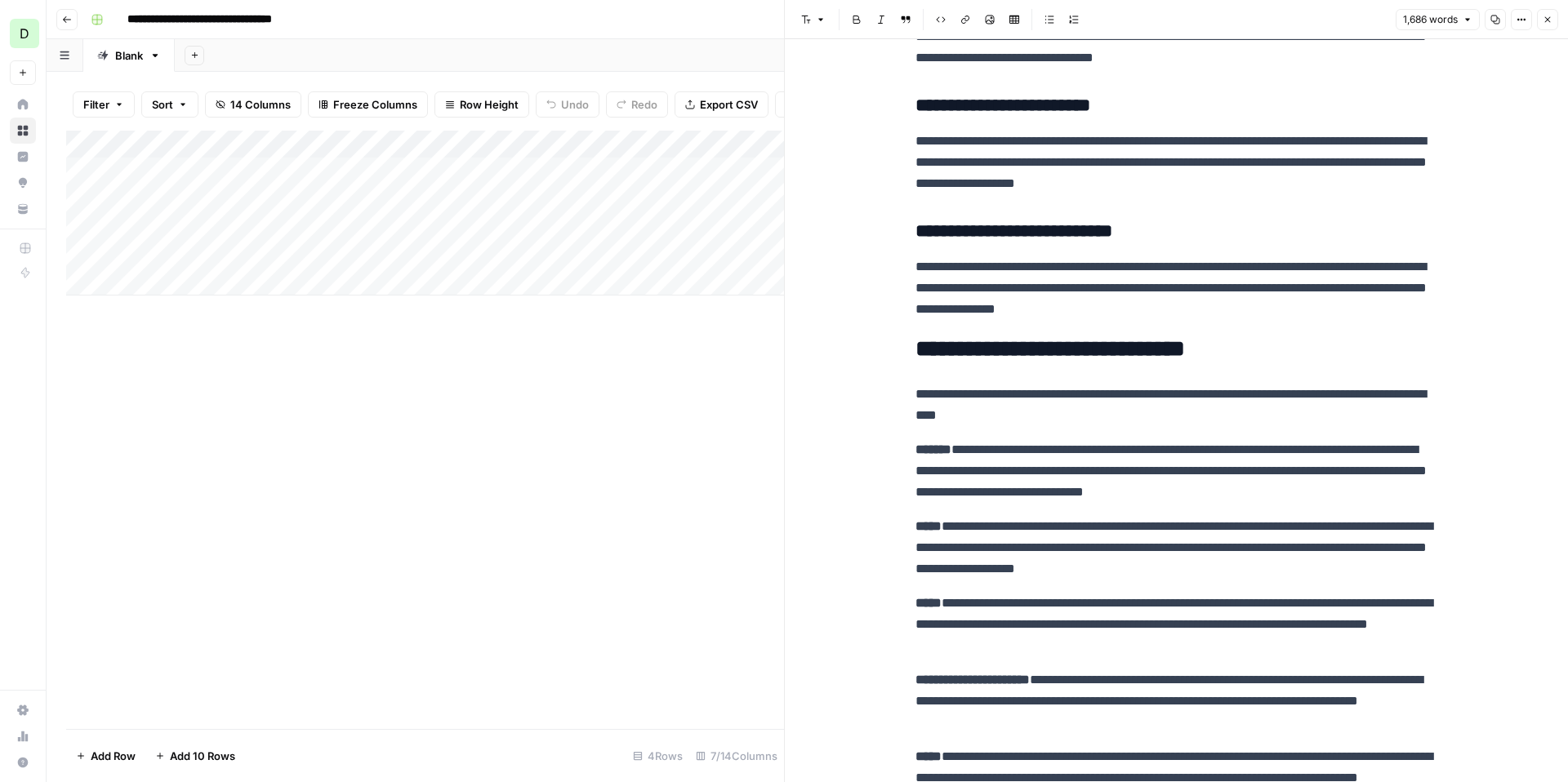
scroll to position [2416, 0]
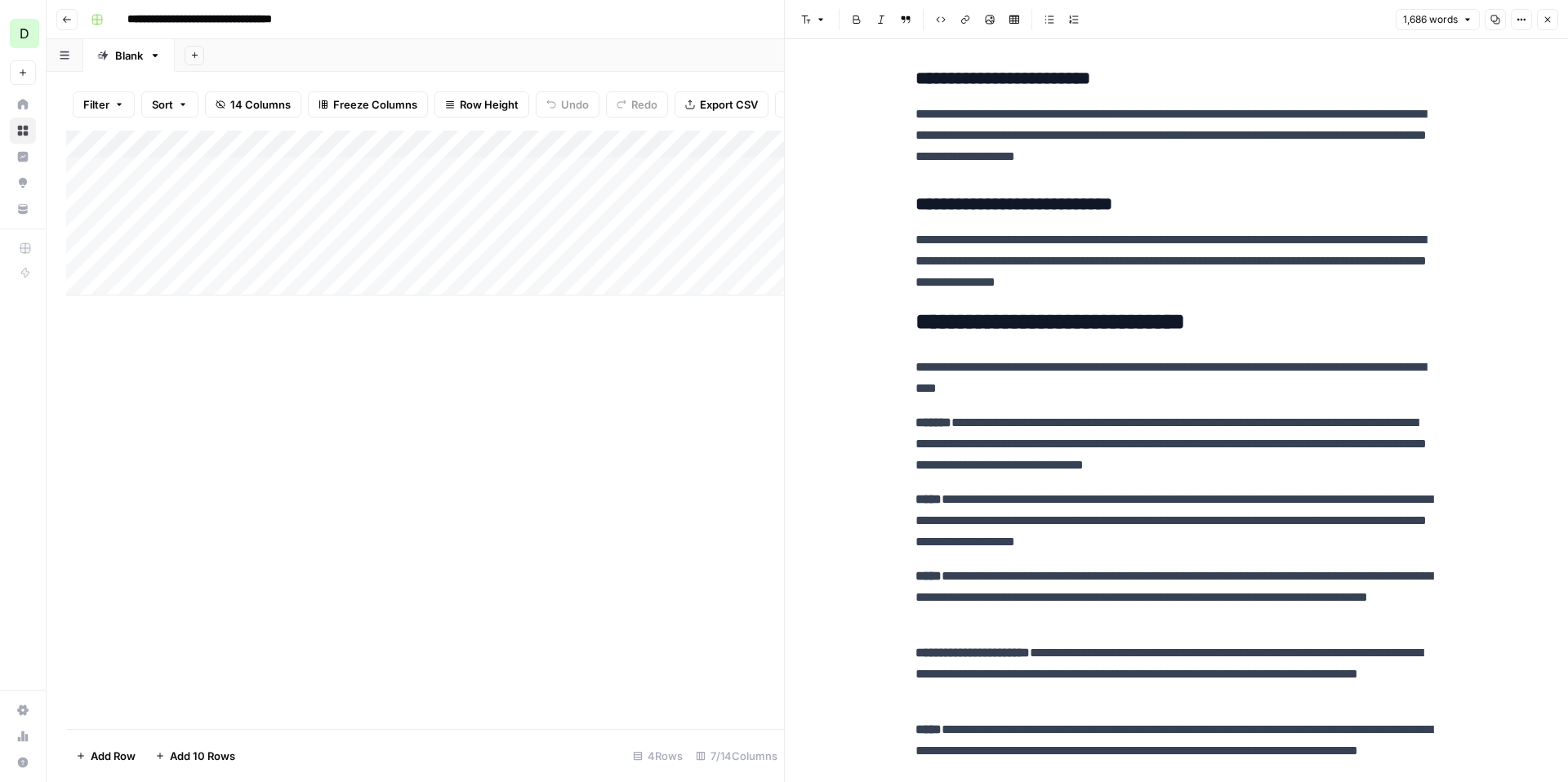
click at [737, 422] on div "Add Column" at bounding box center [425, 430] width 718 height 599
click at [735, 422] on div "Add Column" at bounding box center [425, 430] width 718 height 599
click at [1551, 19] on span "Close" at bounding box center [1551, 19] width 1 height 1
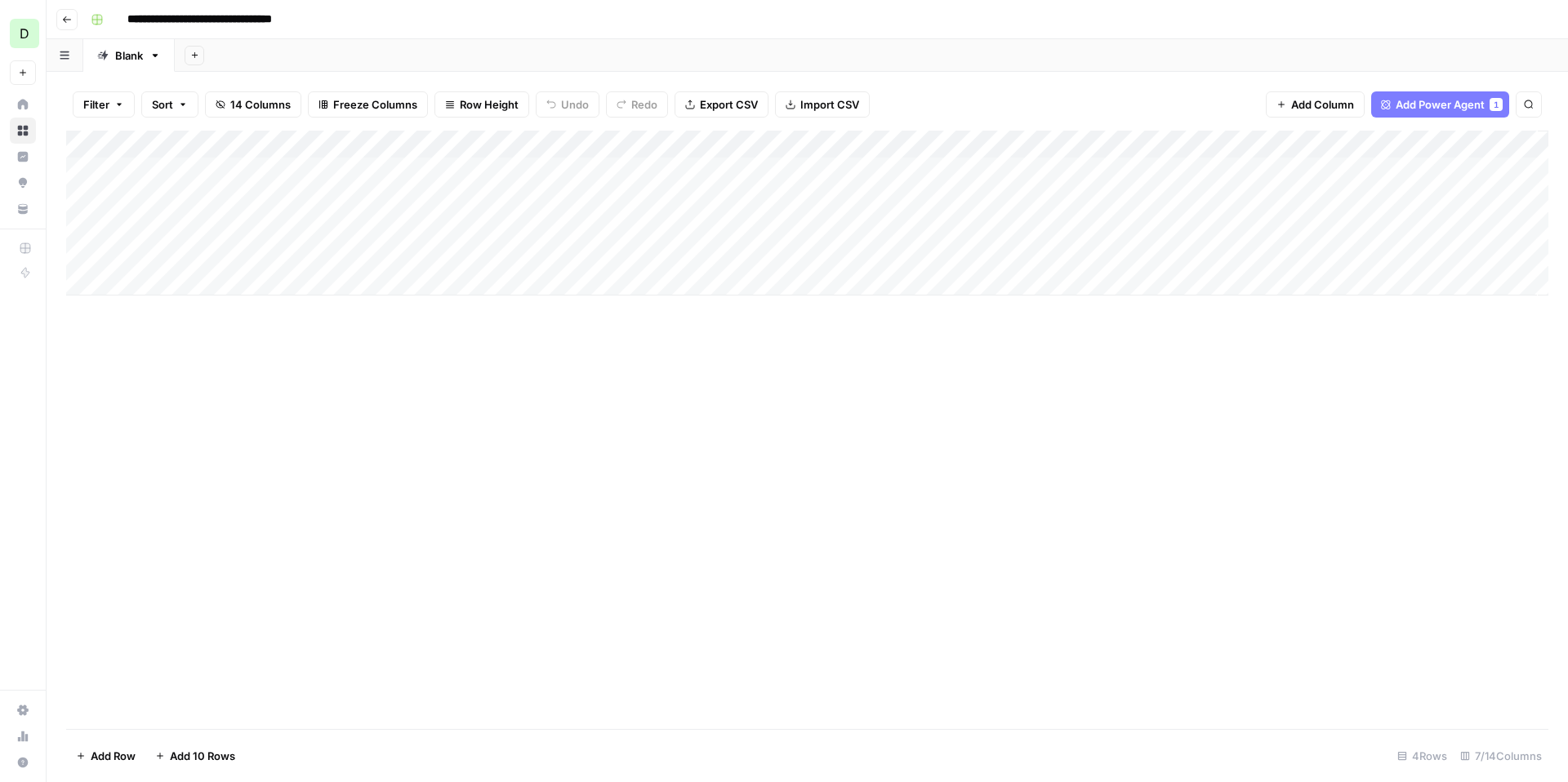
click at [552, 144] on div "Add Column" at bounding box center [807, 214] width 1483 height 165
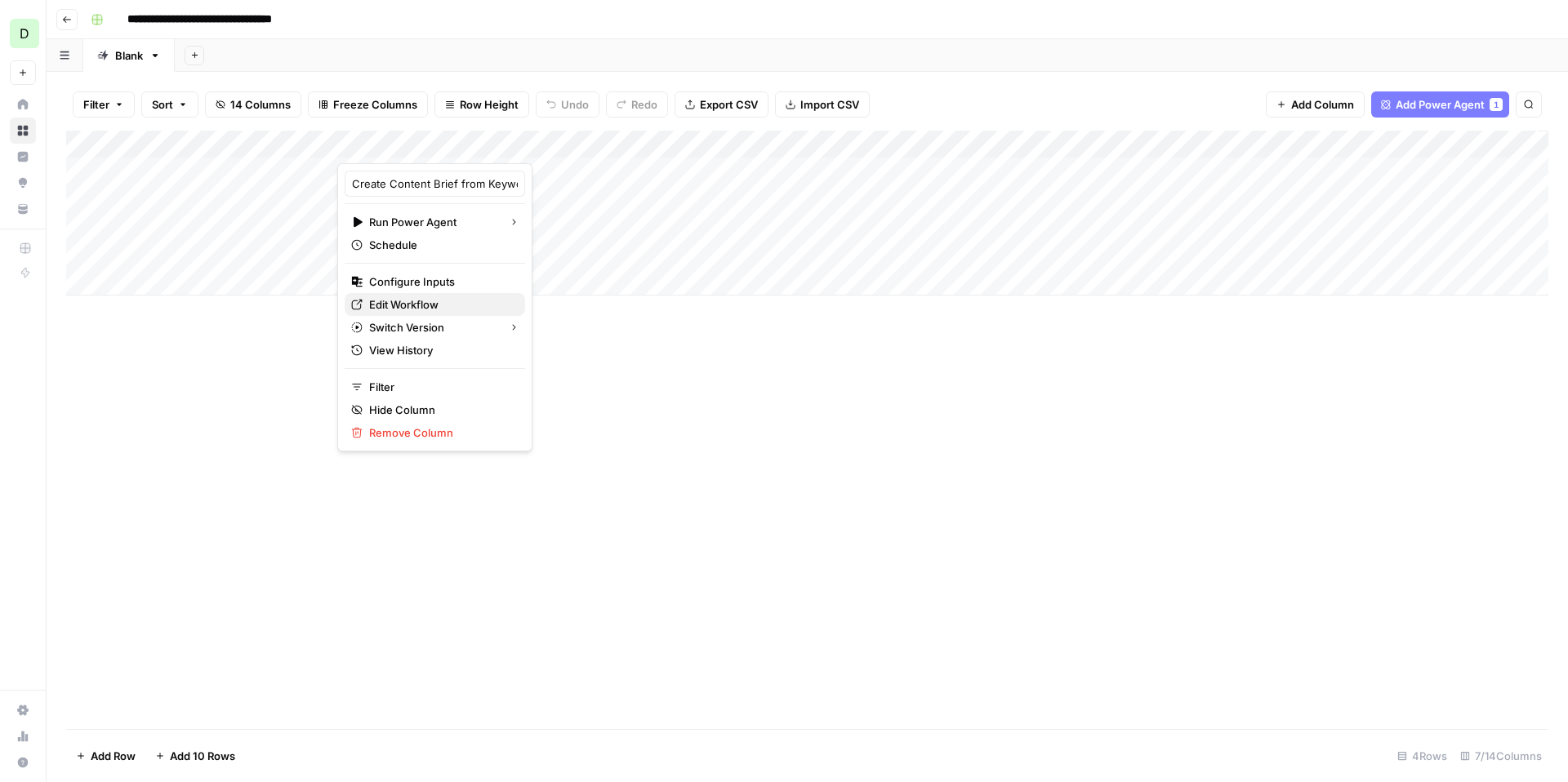
click at [422, 306] on span "Edit Workflow" at bounding box center [441, 304] width 143 height 17
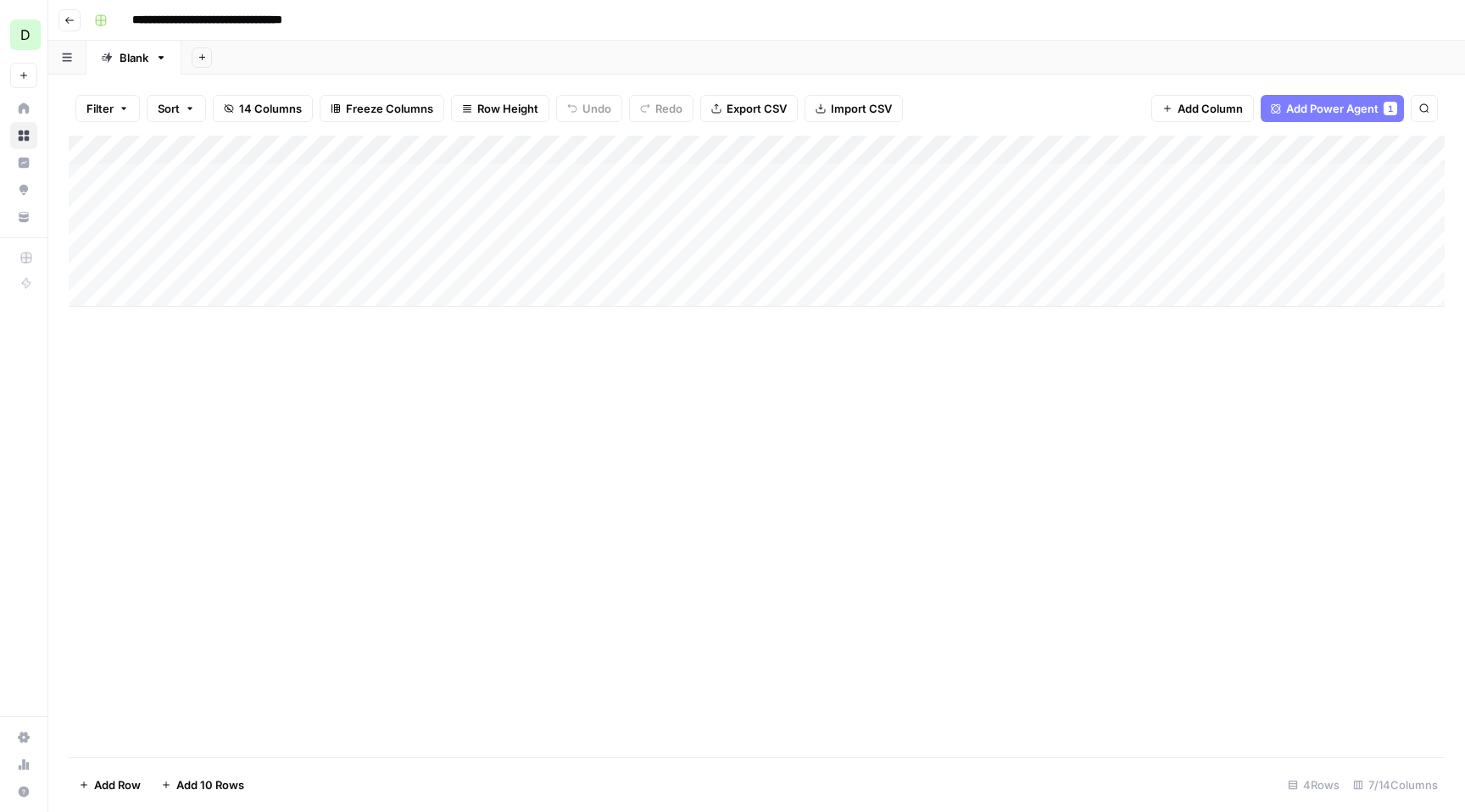
click at [446, 474] on div "Add Column" at bounding box center [757, 446] width 1376 height 622
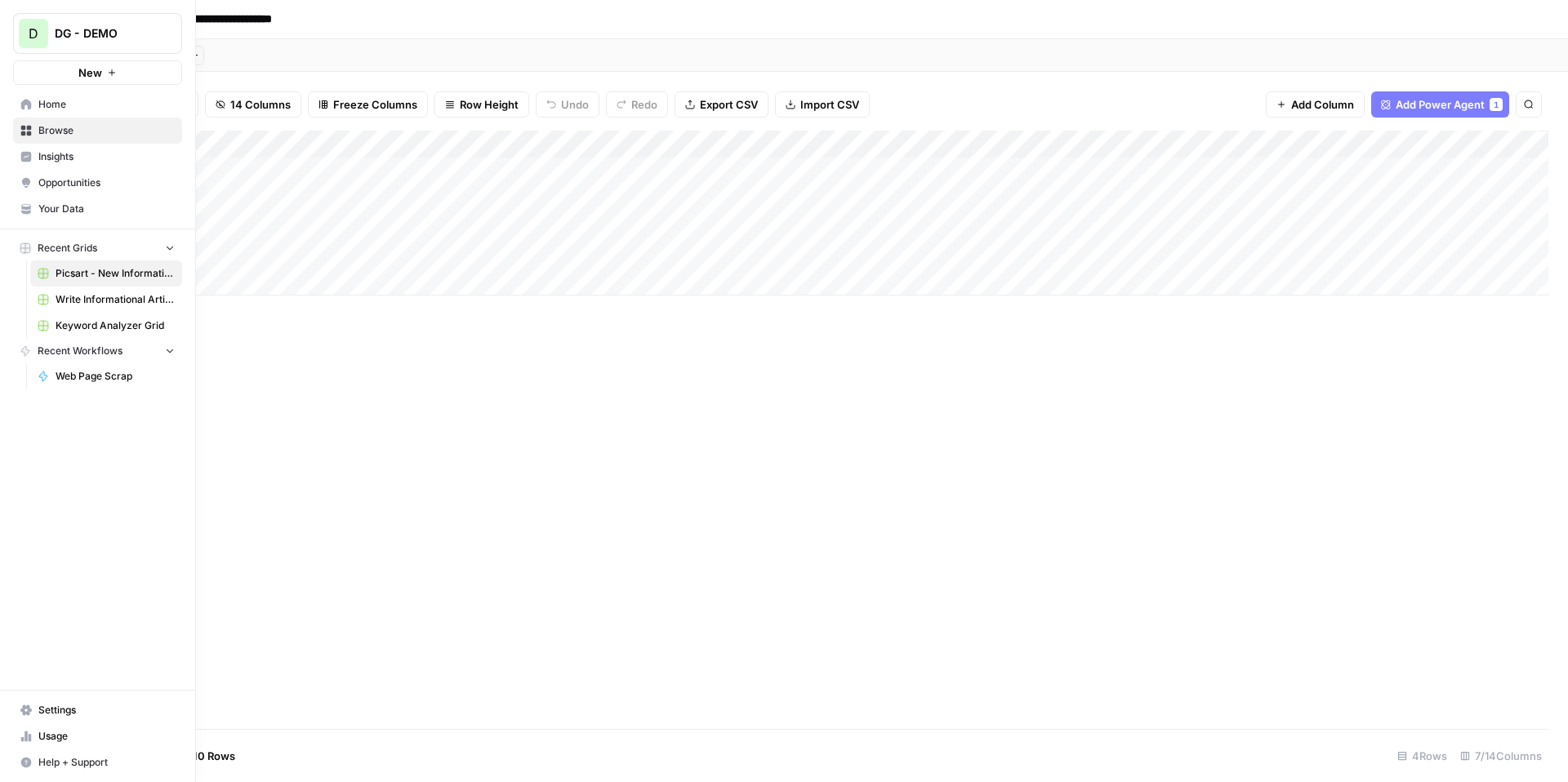
click at [86, 215] on span "Your Data" at bounding box center [106, 209] width 137 height 15
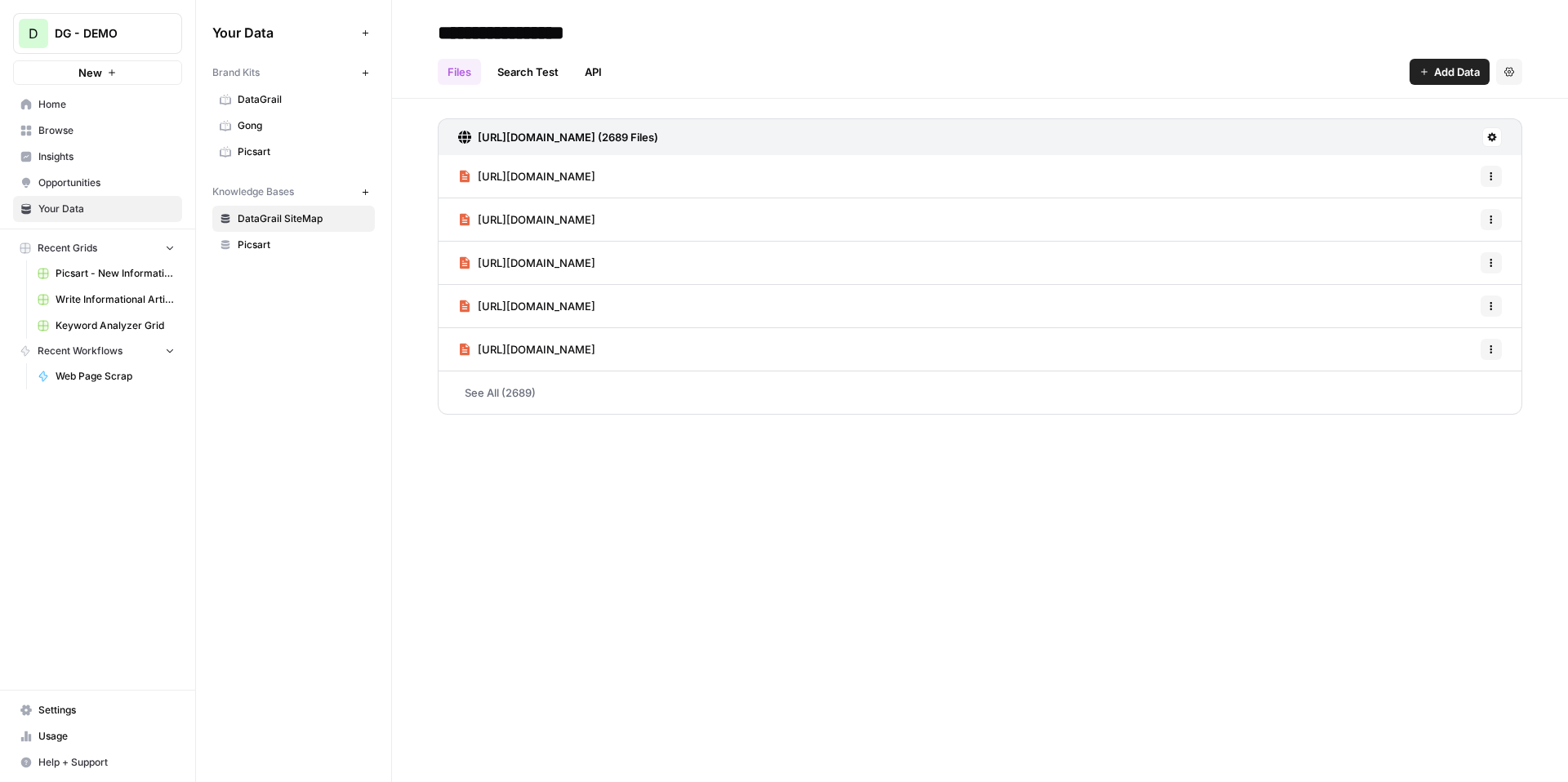
click at [122, 104] on span "Home" at bounding box center [106, 105] width 137 height 15
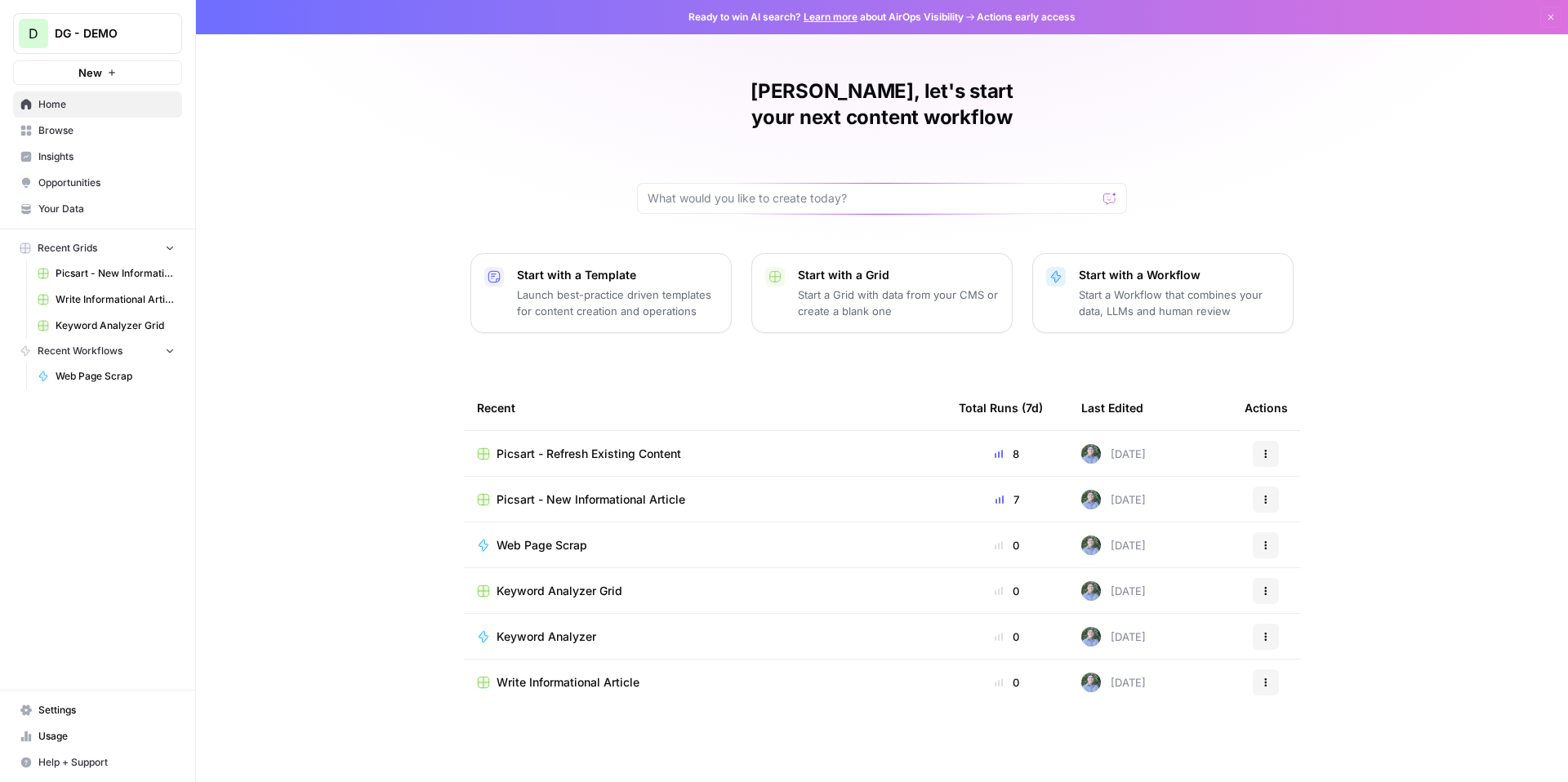
click at [86, 205] on span "Your Data" at bounding box center [106, 209] width 137 height 15
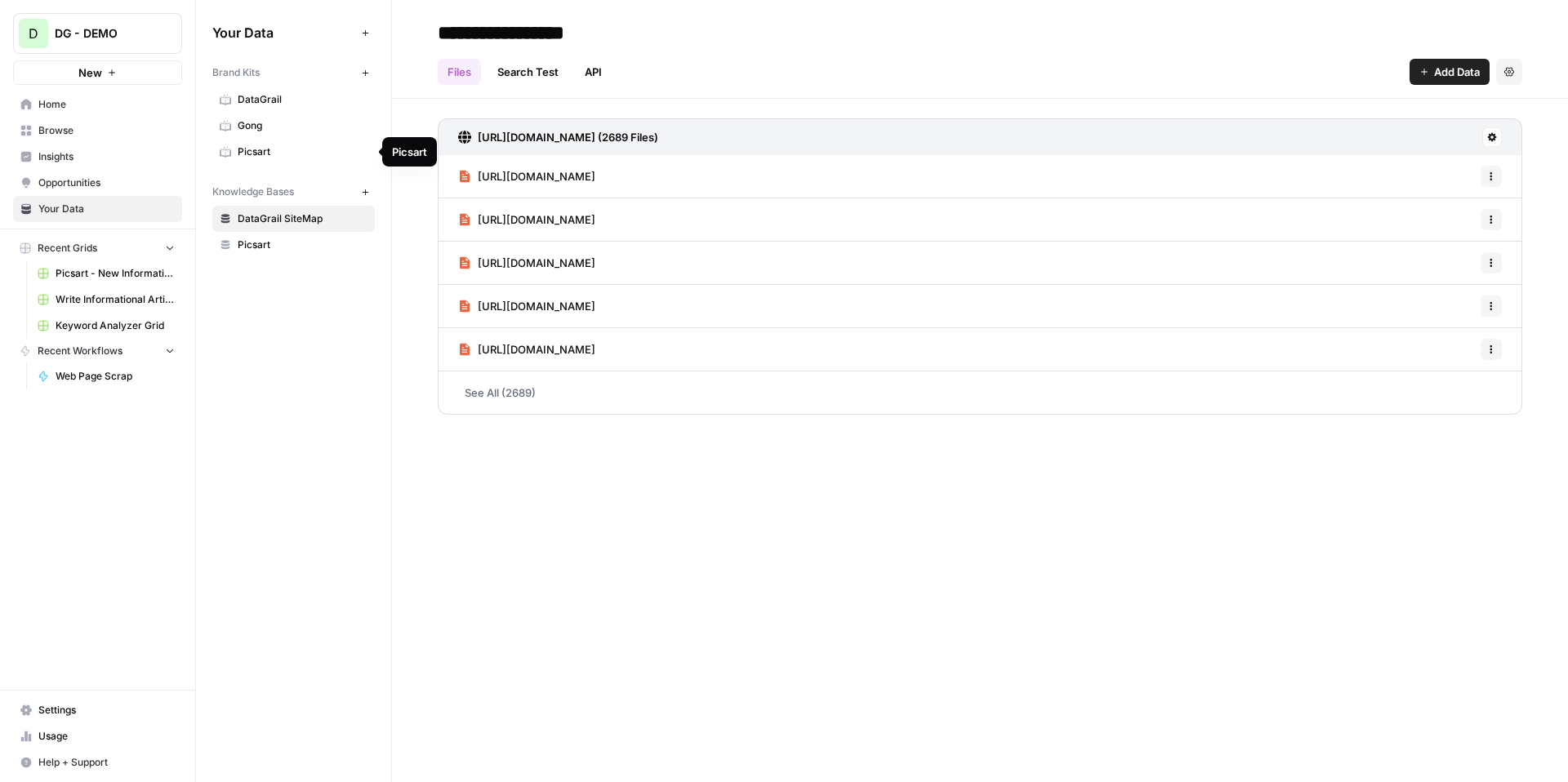
click at [280, 153] on span "Picsart" at bounding box center [303, 152] width 130 height 15
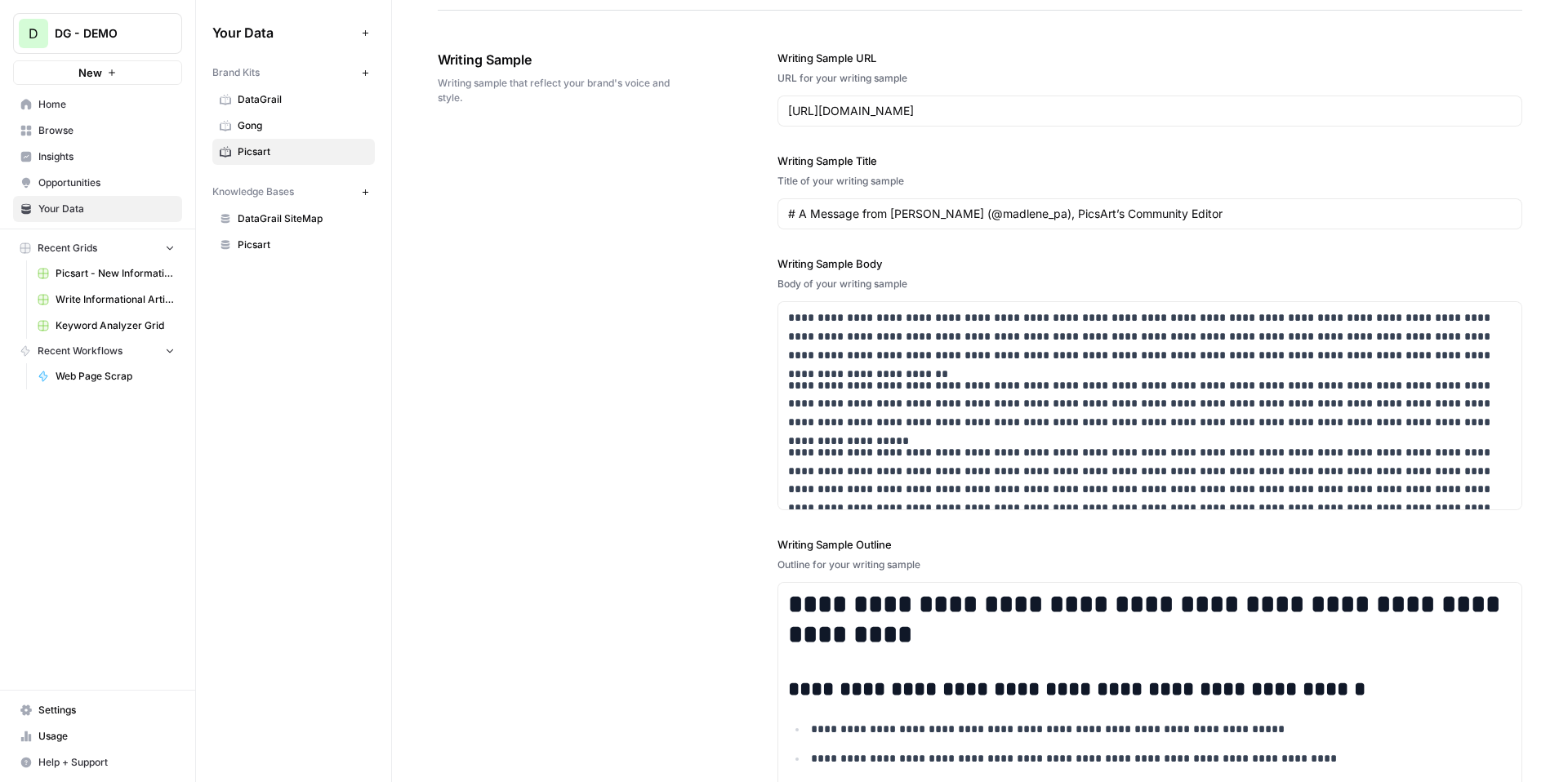
scroll to position [1953, 0]
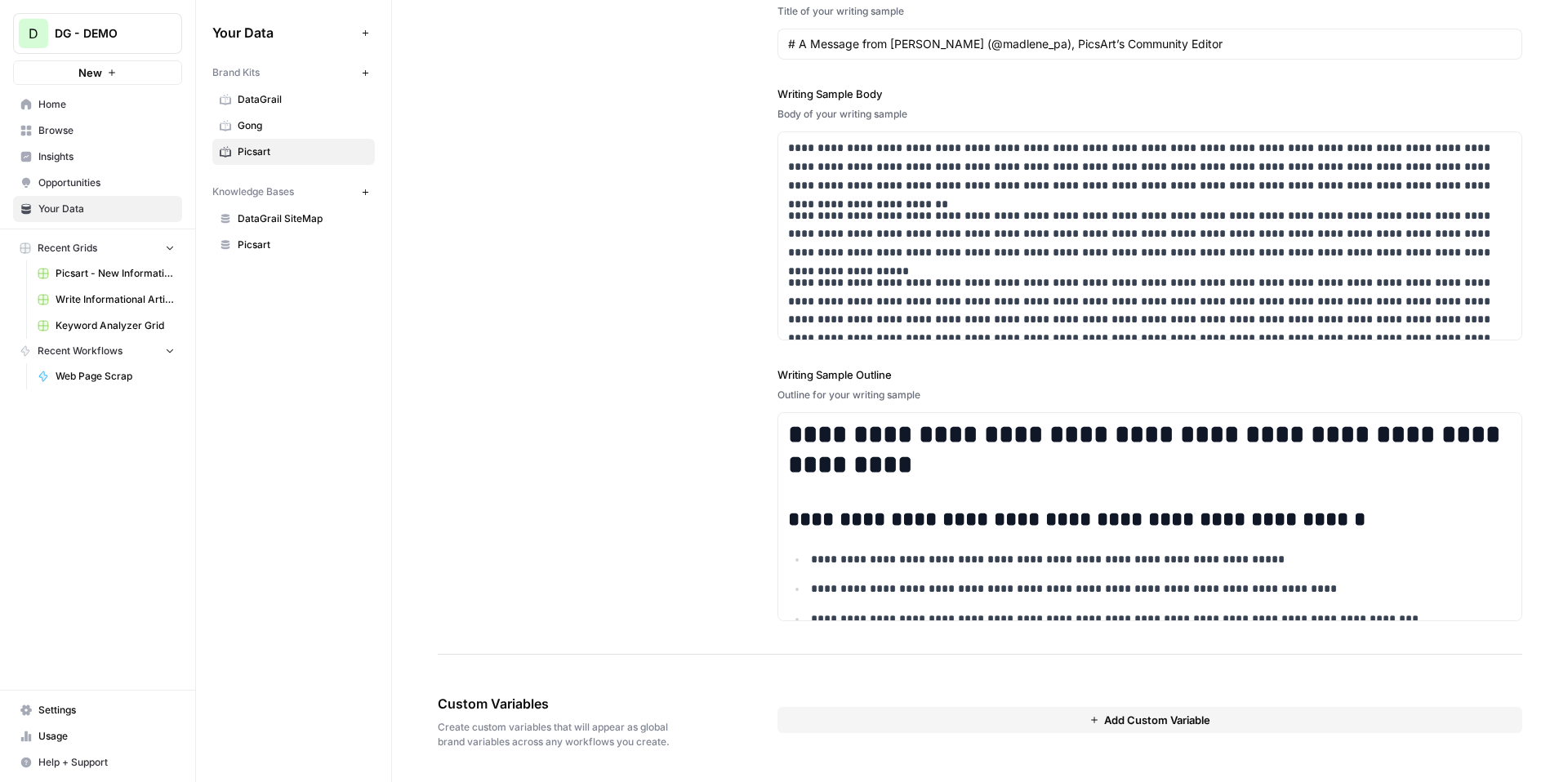
click at [284, 251] on span "Picsart" at bounding box center [303, 245] width 130 height 15
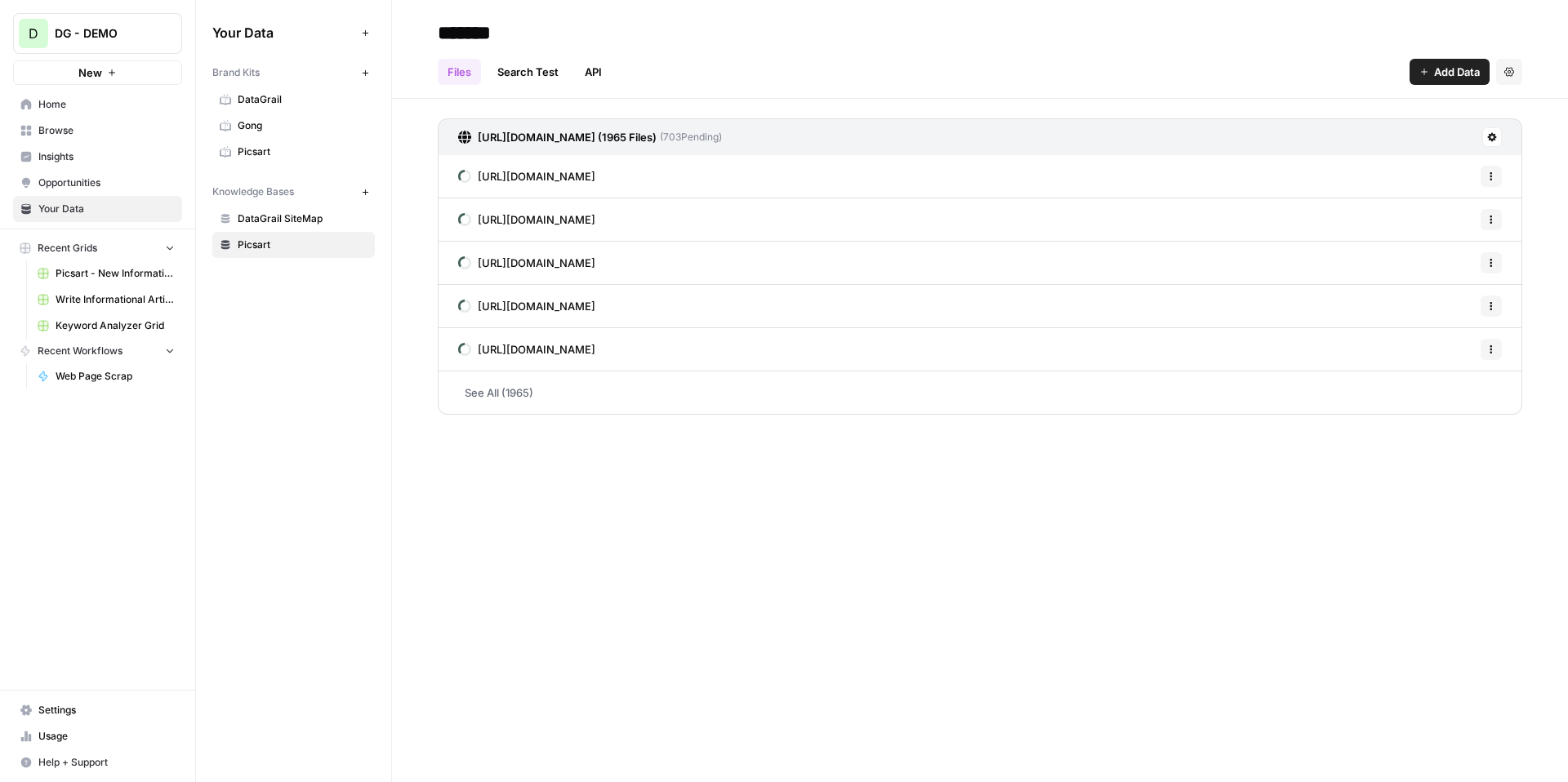
click at [1442, 77] on span "Add Data" at bounding box center [1457, 72] width 46 height 17
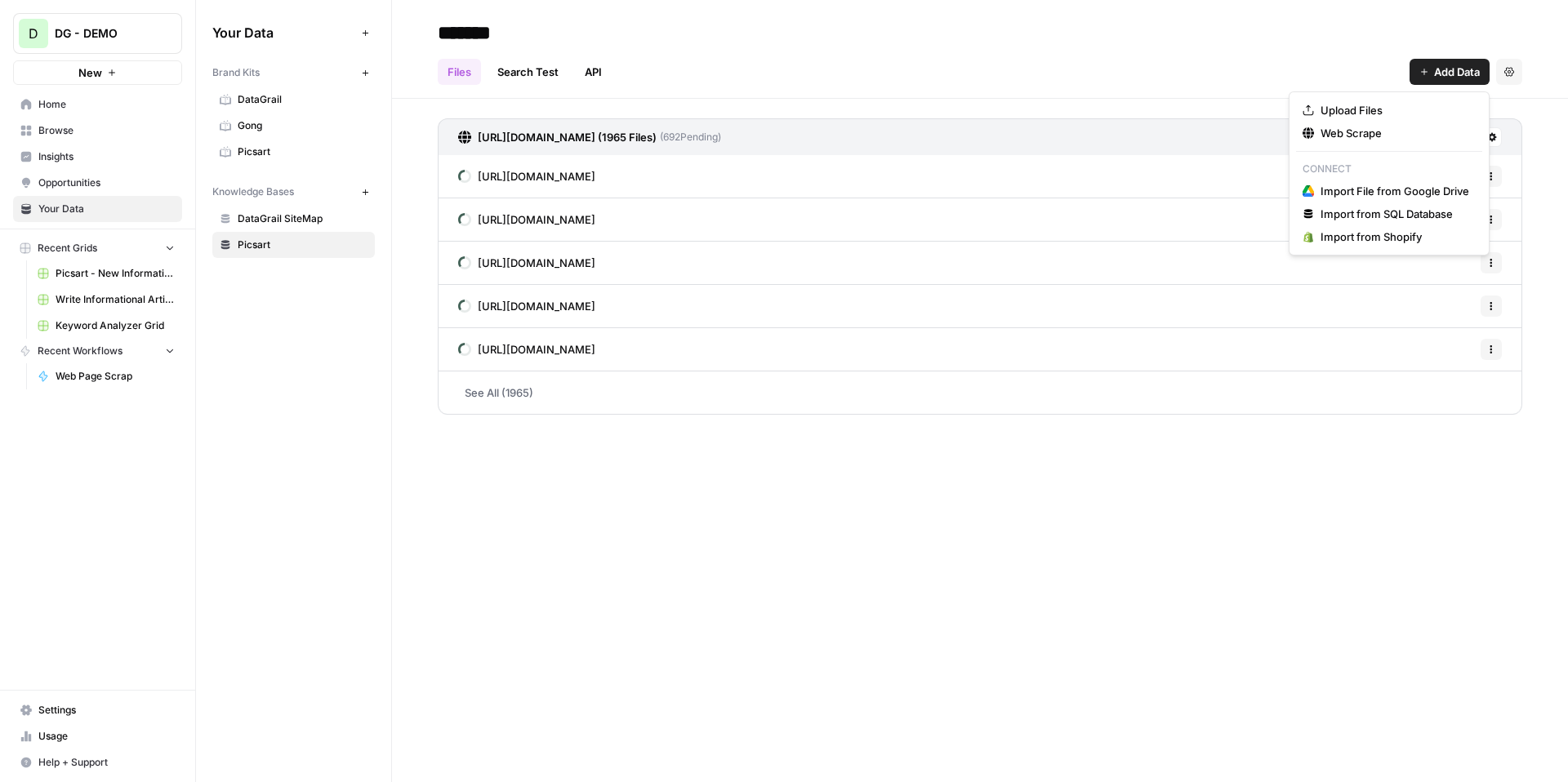
click at [1009, 79] on div "Files Search Test API Add Data Settings" at bounding box center [979, 65] width 1085 height 39
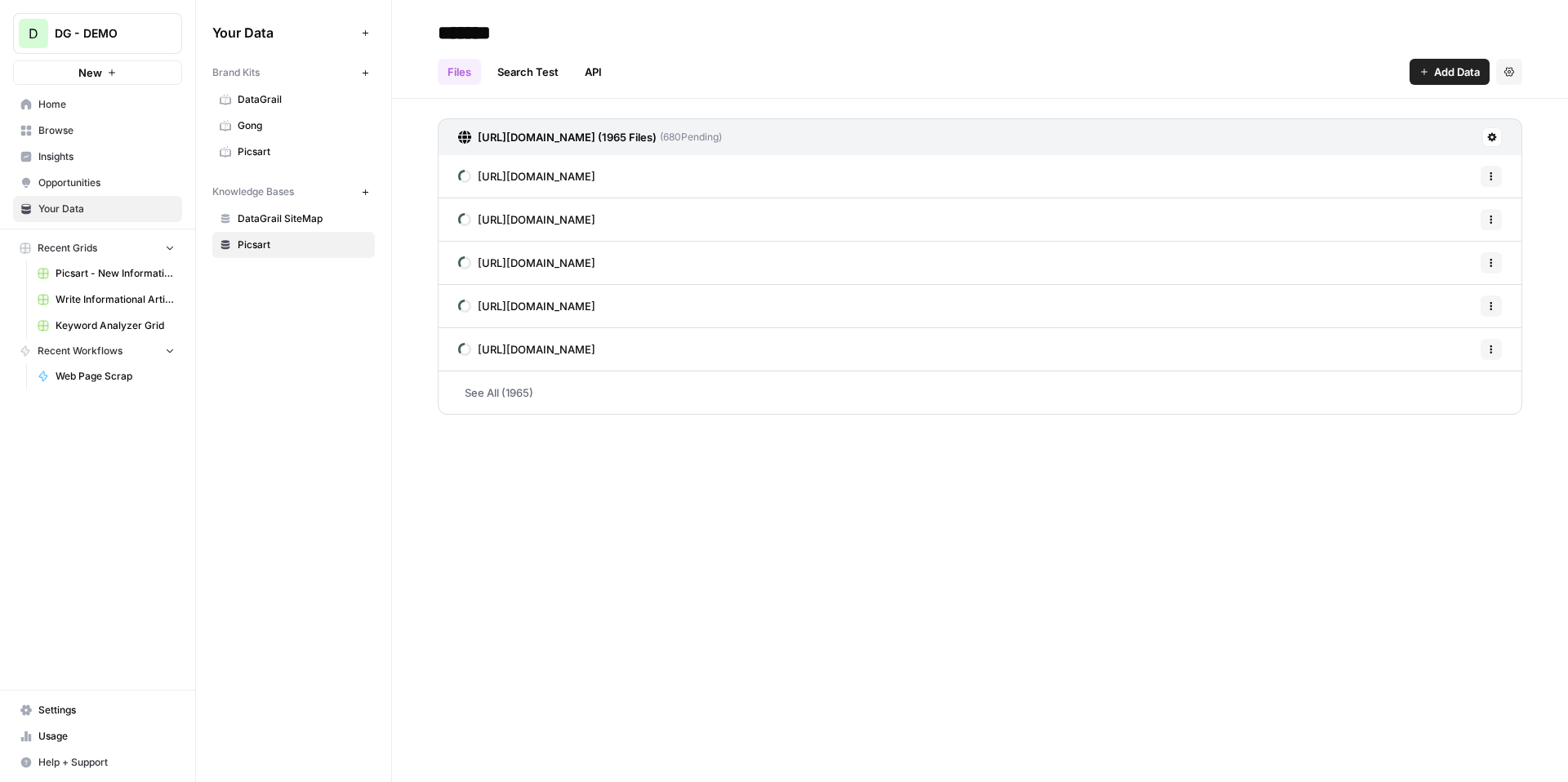
click at [1415, 70] on button "Add Data" at bounding box center [1449, 72] width 80 height 27
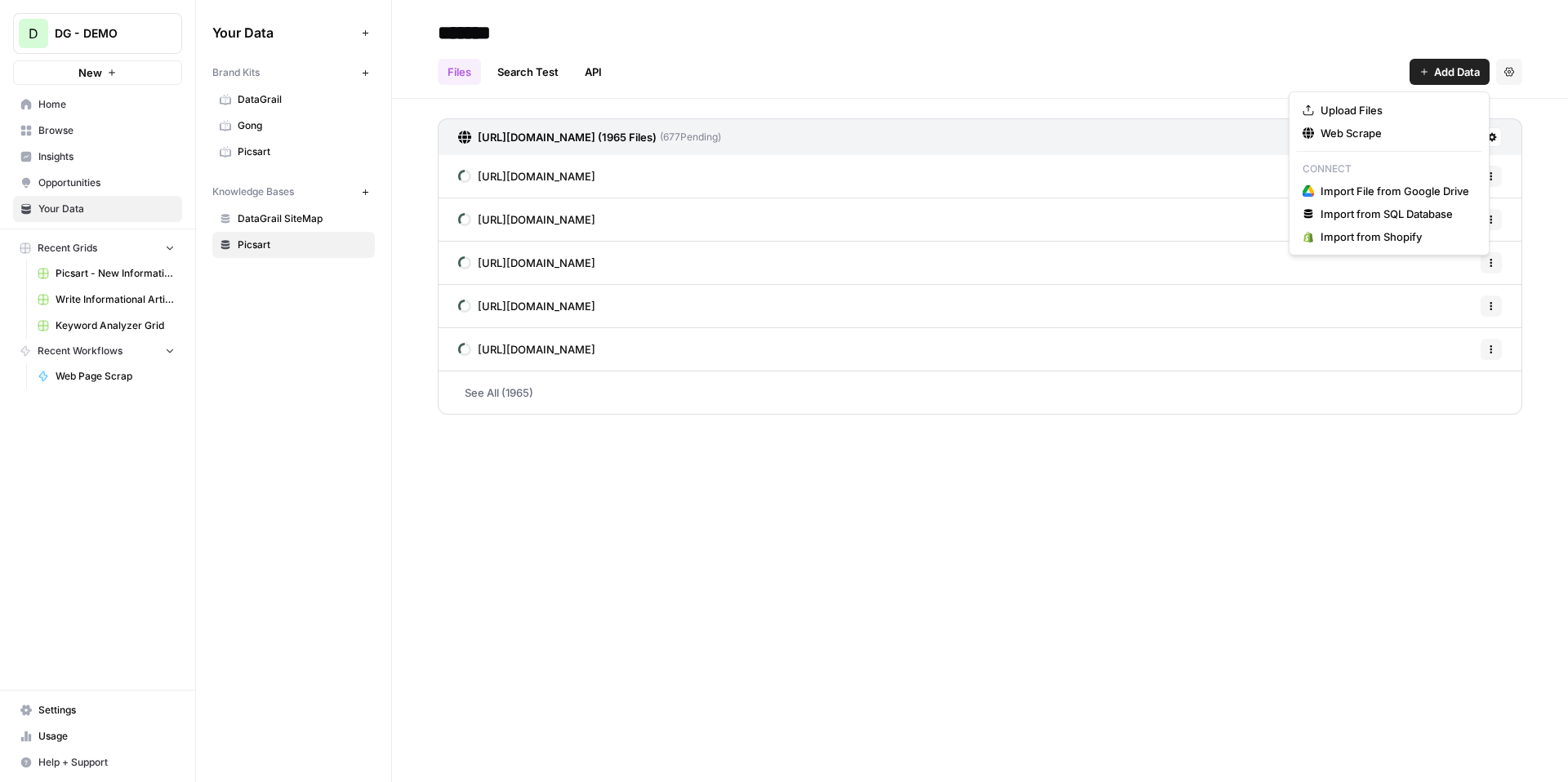
click at [110, 136] on span "Browse" at bounding box center [106, 130] width 137 height 15
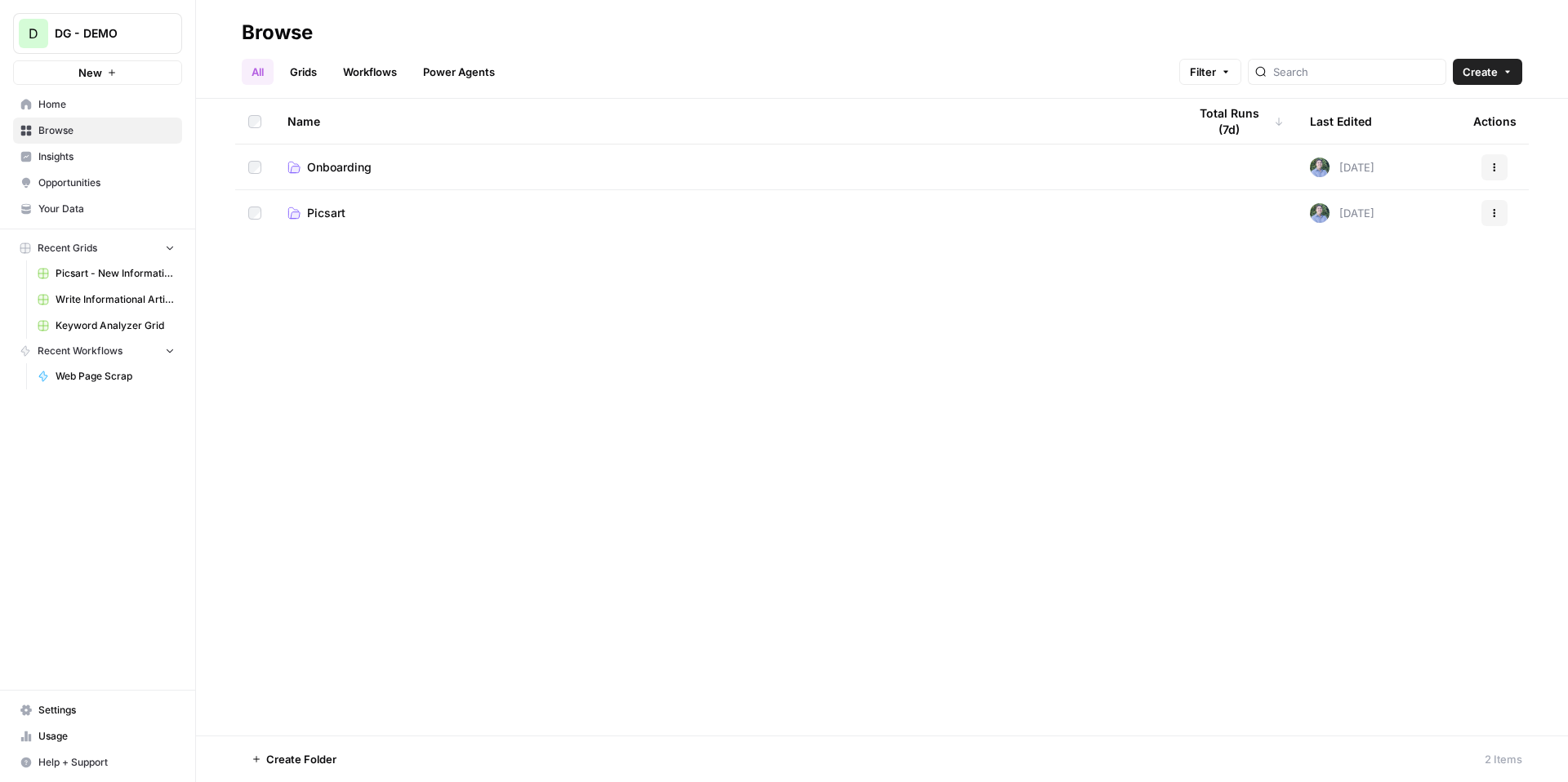
click at [334, 213] on span "Picsart" at bounding box center [326, 214] width 39 height 17
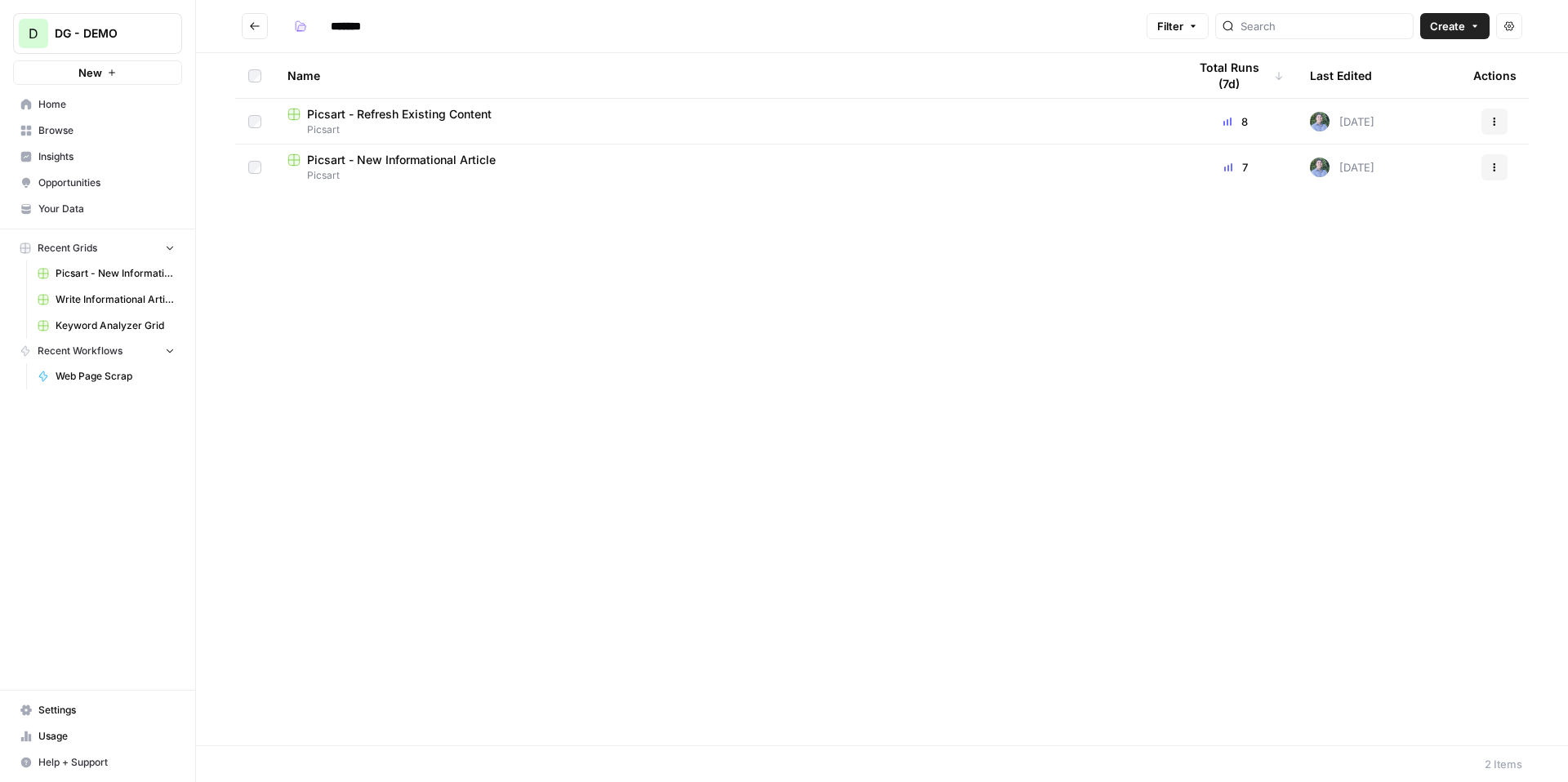
click at [408, 168] on span "Picsart" at bounding box center [724, 175] width 874 height 15
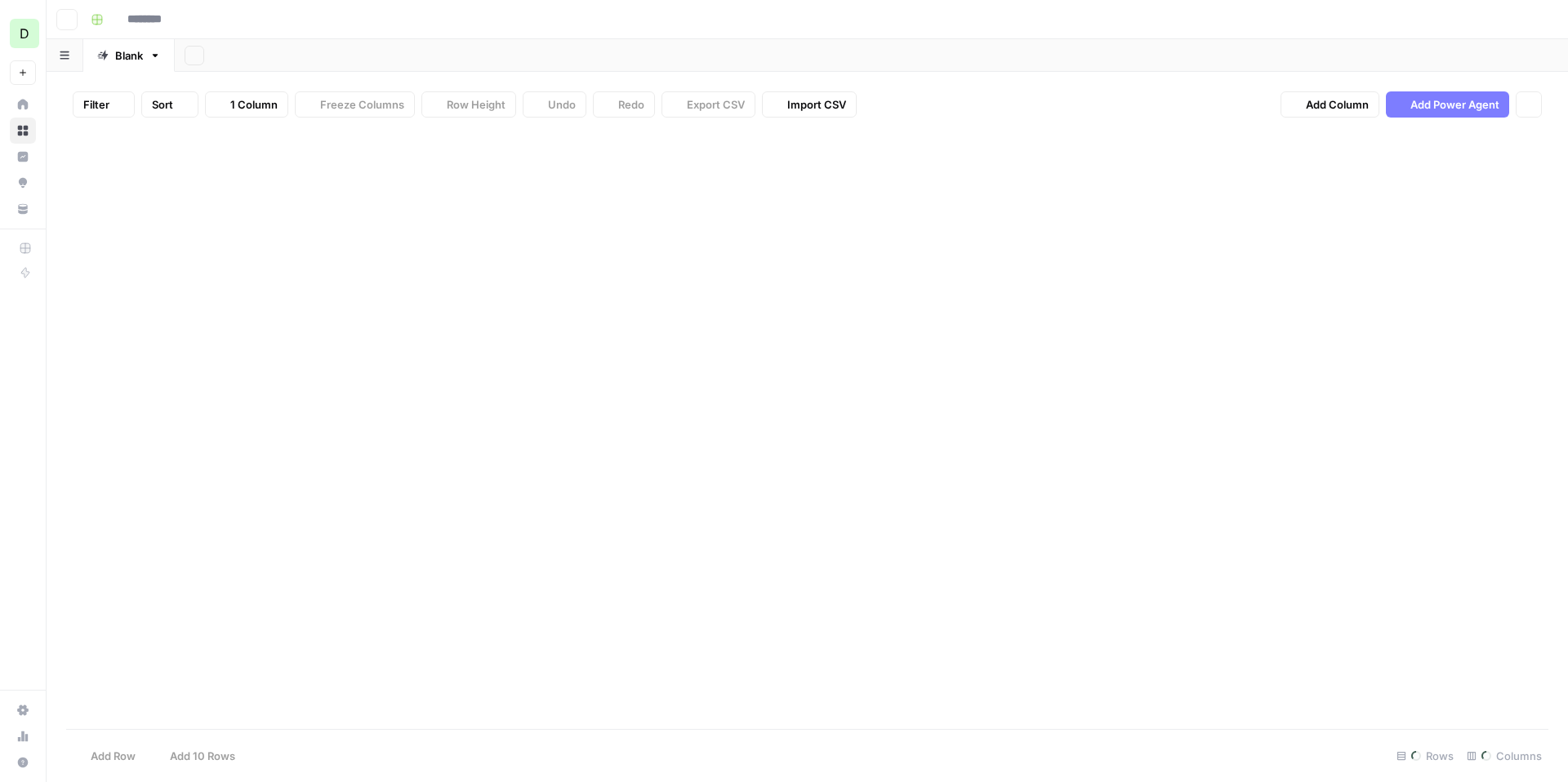
type input "**********"
click at [551, 141] on div "Add Column" at bounding box center [807, 214] width 1483 height 165
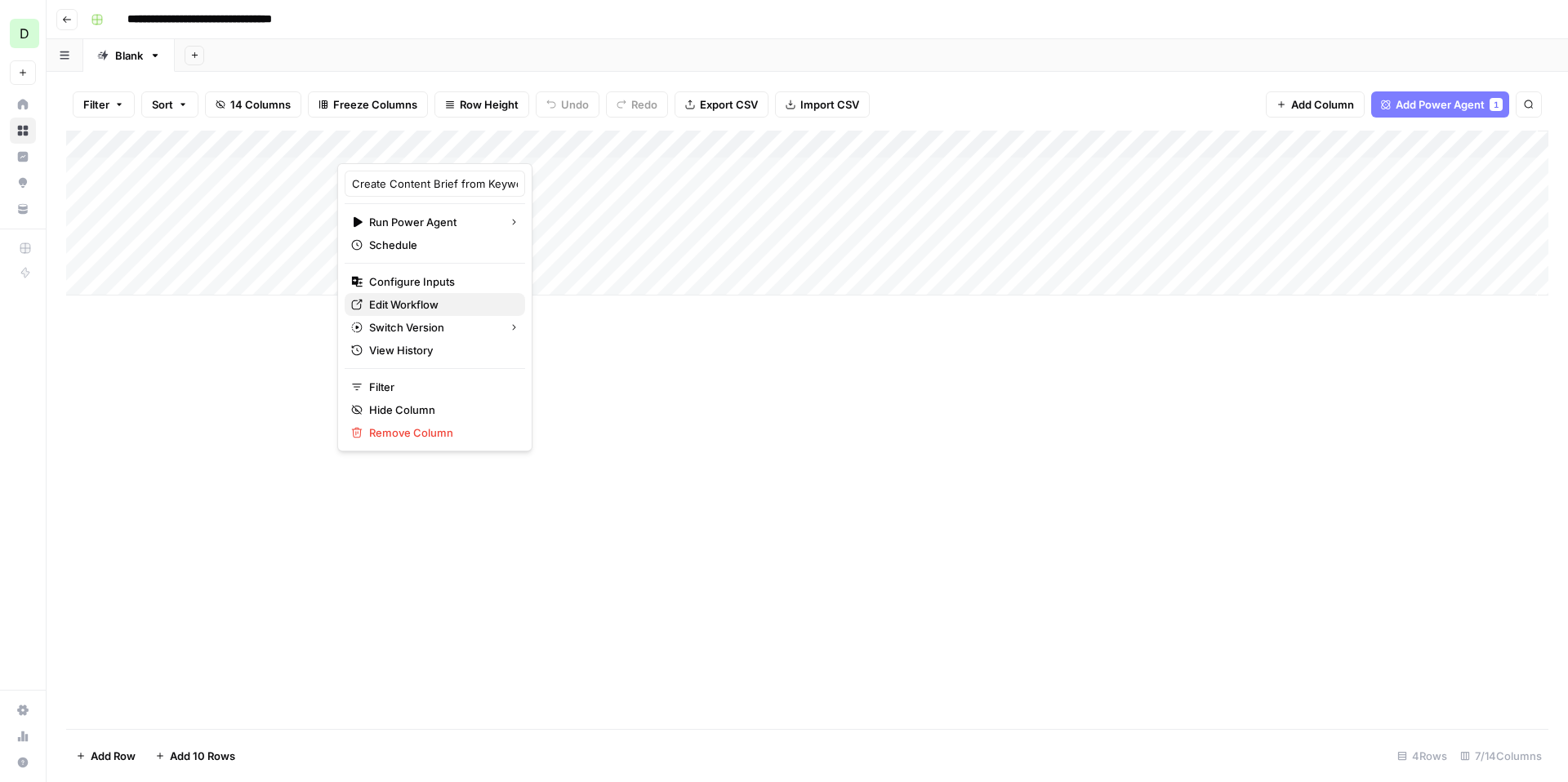
click at [445, 308] on span "Edit Workflow" at bounding box center [441, 304] width 143 height 17
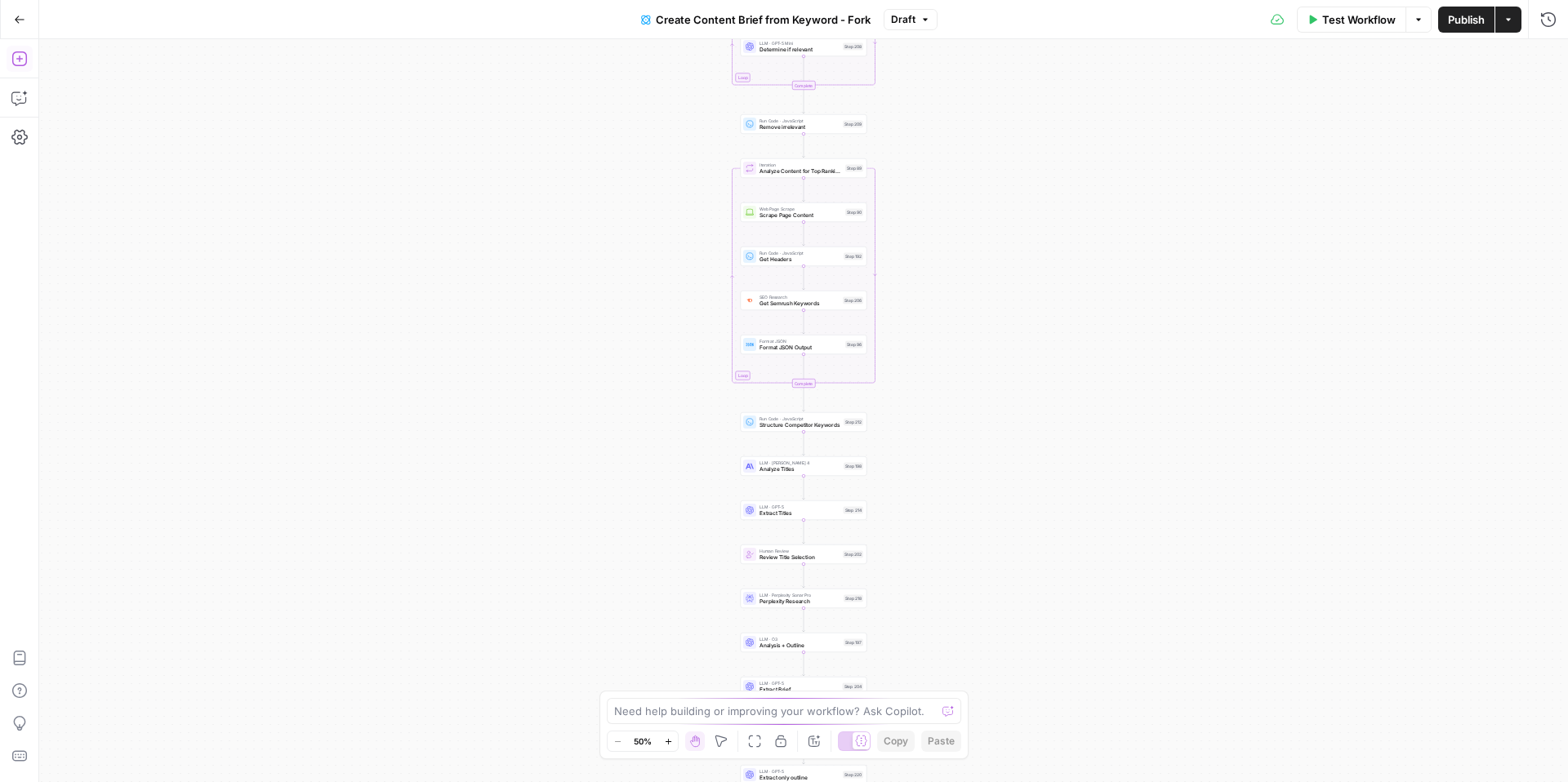
click at [26, 60] on icon "button" at bounding box center [18, 59] width 15 height 15
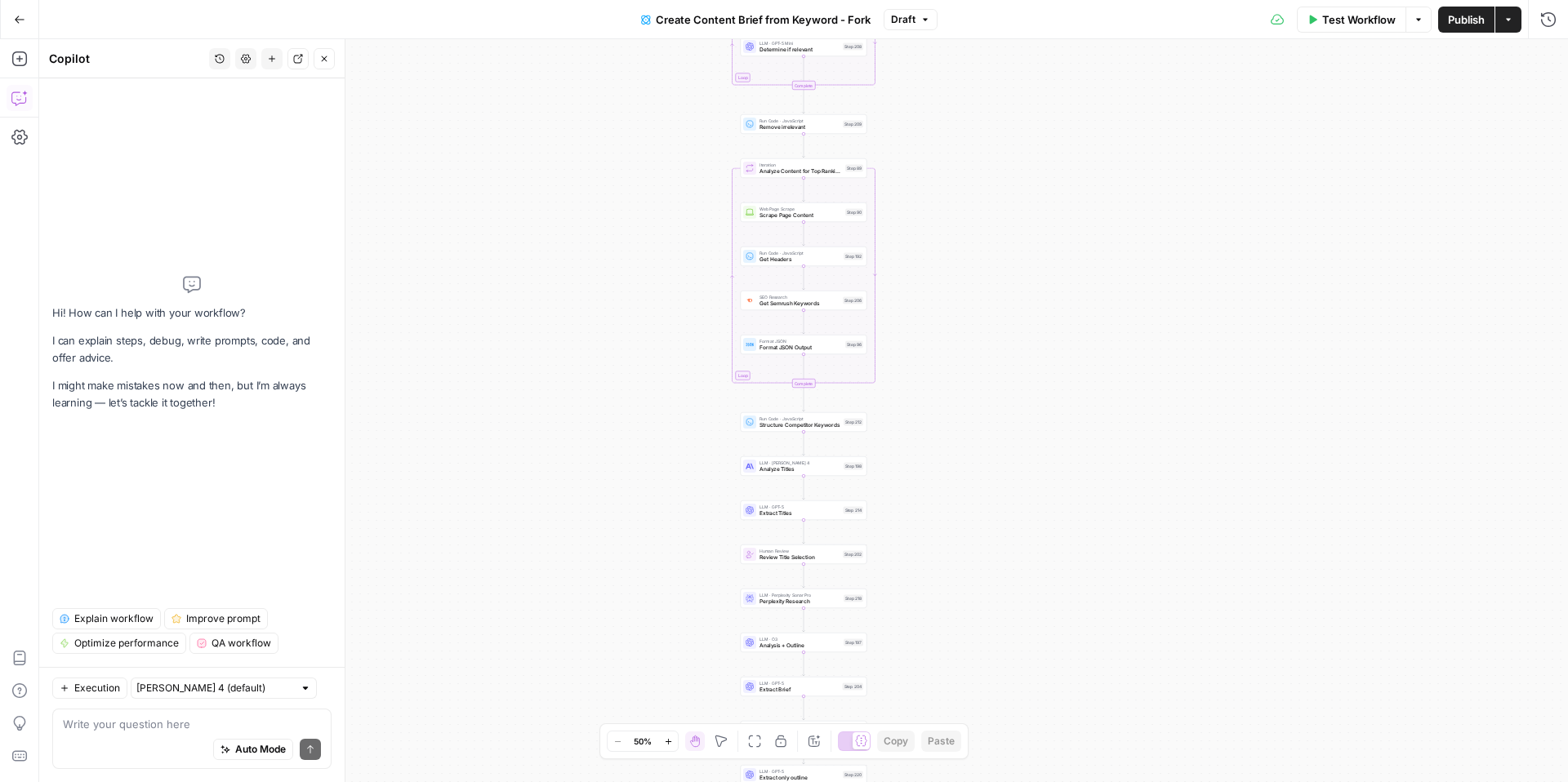
click at [121, 614] on span "Explain workflow" at bounding box center [114, 619] width 79 height 15
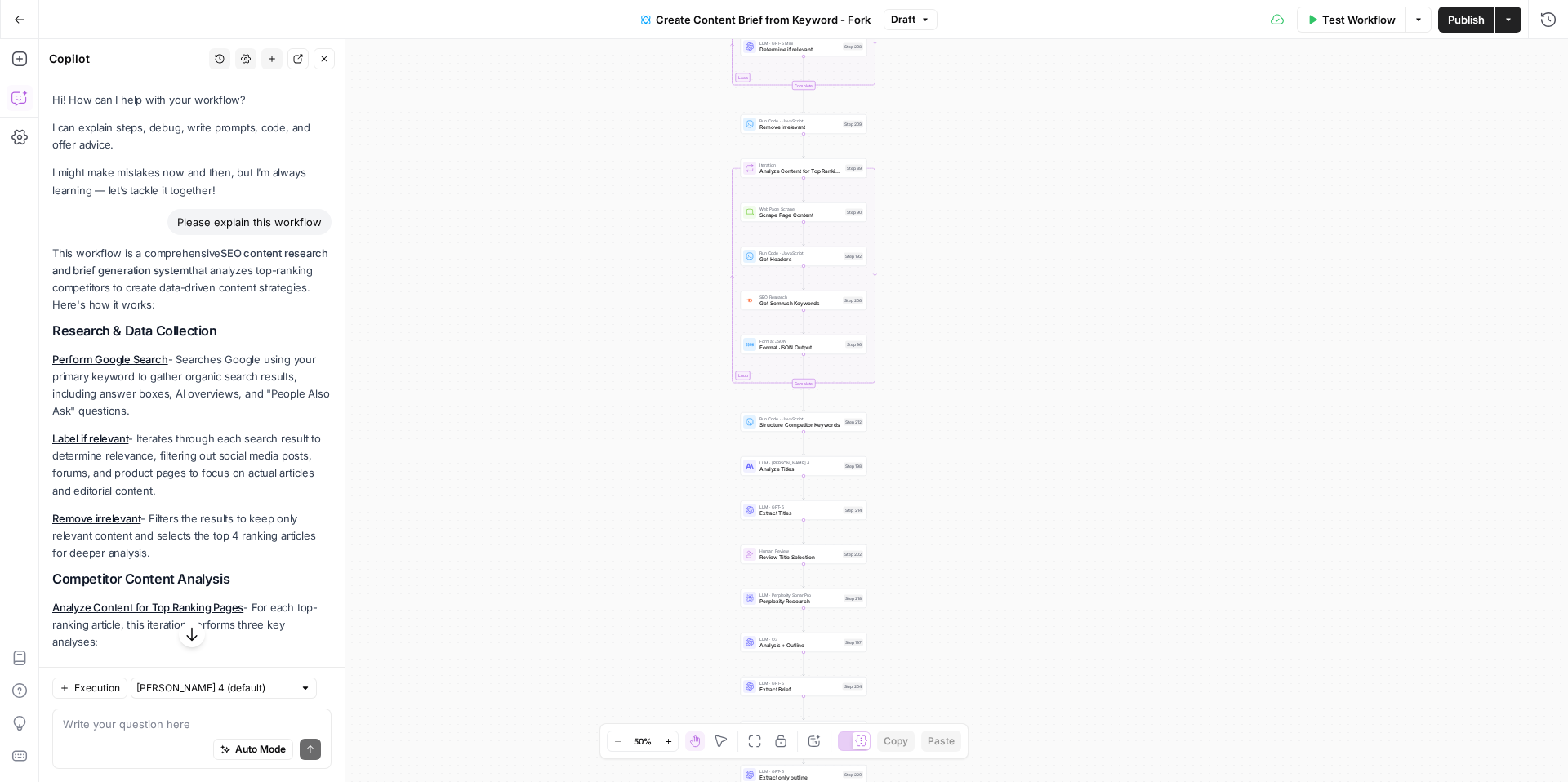
click at [8, 21] on button "Go Back" at bounding box center [19, 19] width 29 height 29
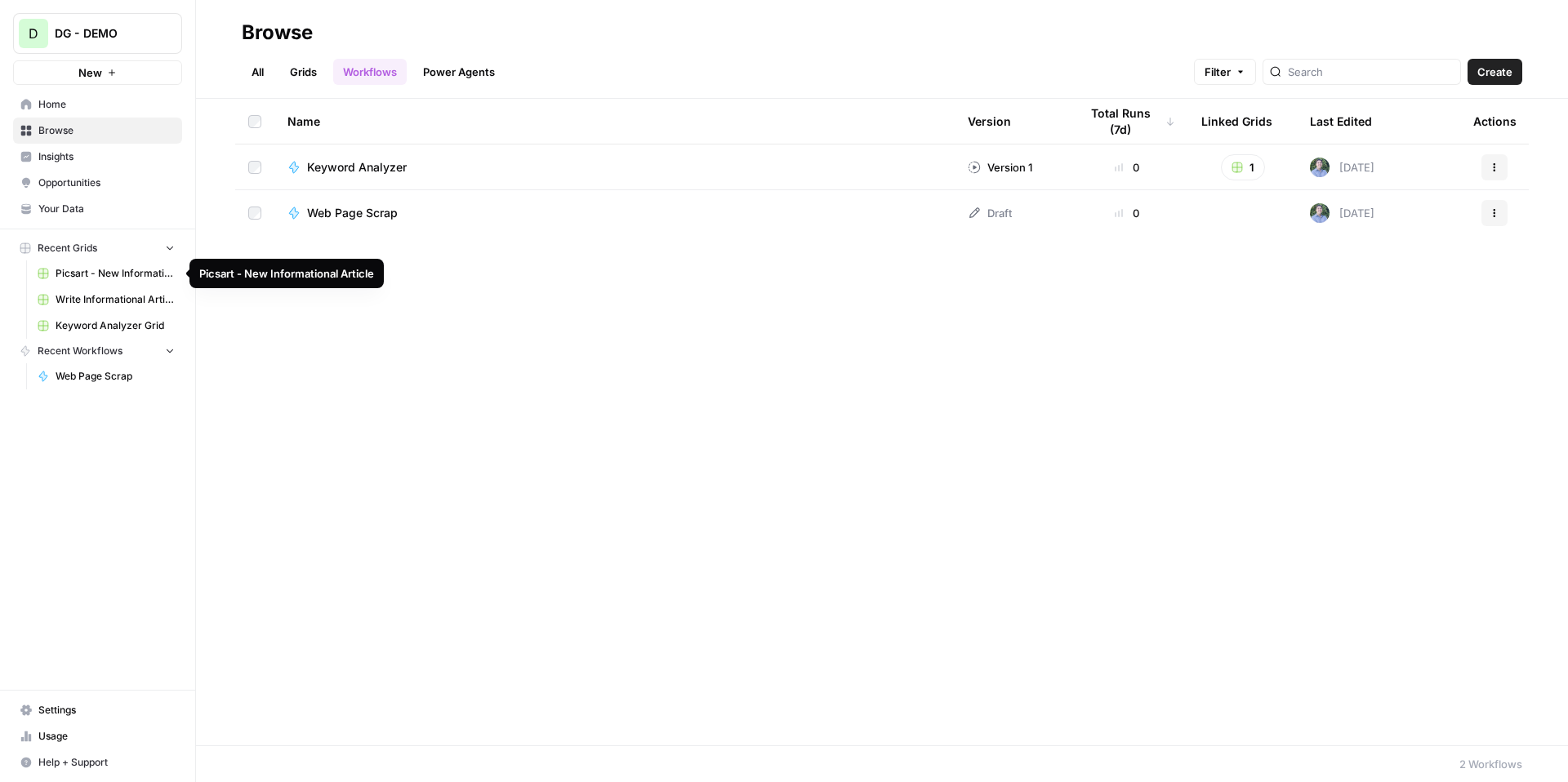
click at [104, 248] on button "Recent Grids" at bounding box center [97, 248] width 169 height 25
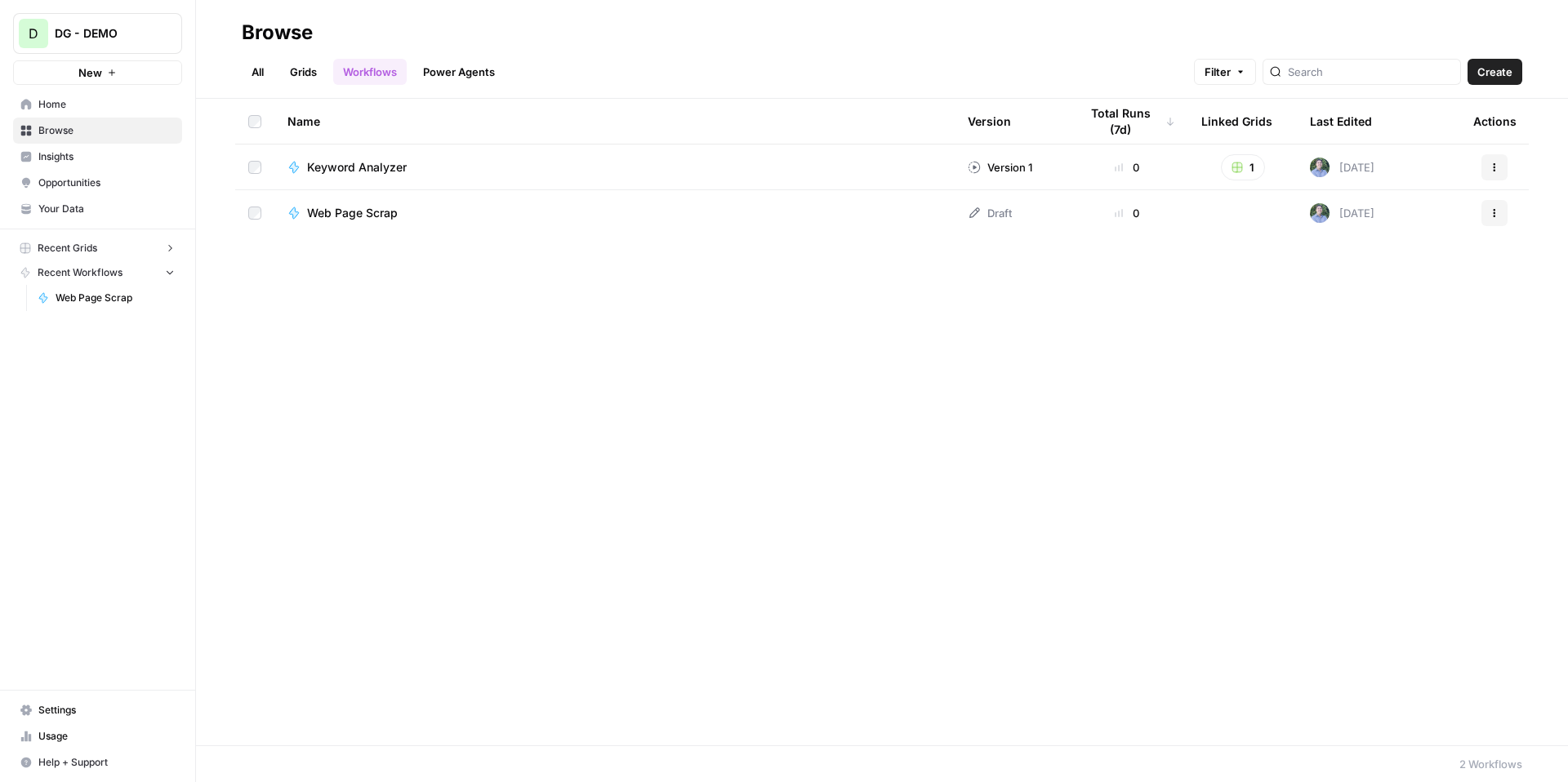
click at [104, 248] on button "Recent Grids" at bounding box center [97, 248] width 169 height 25
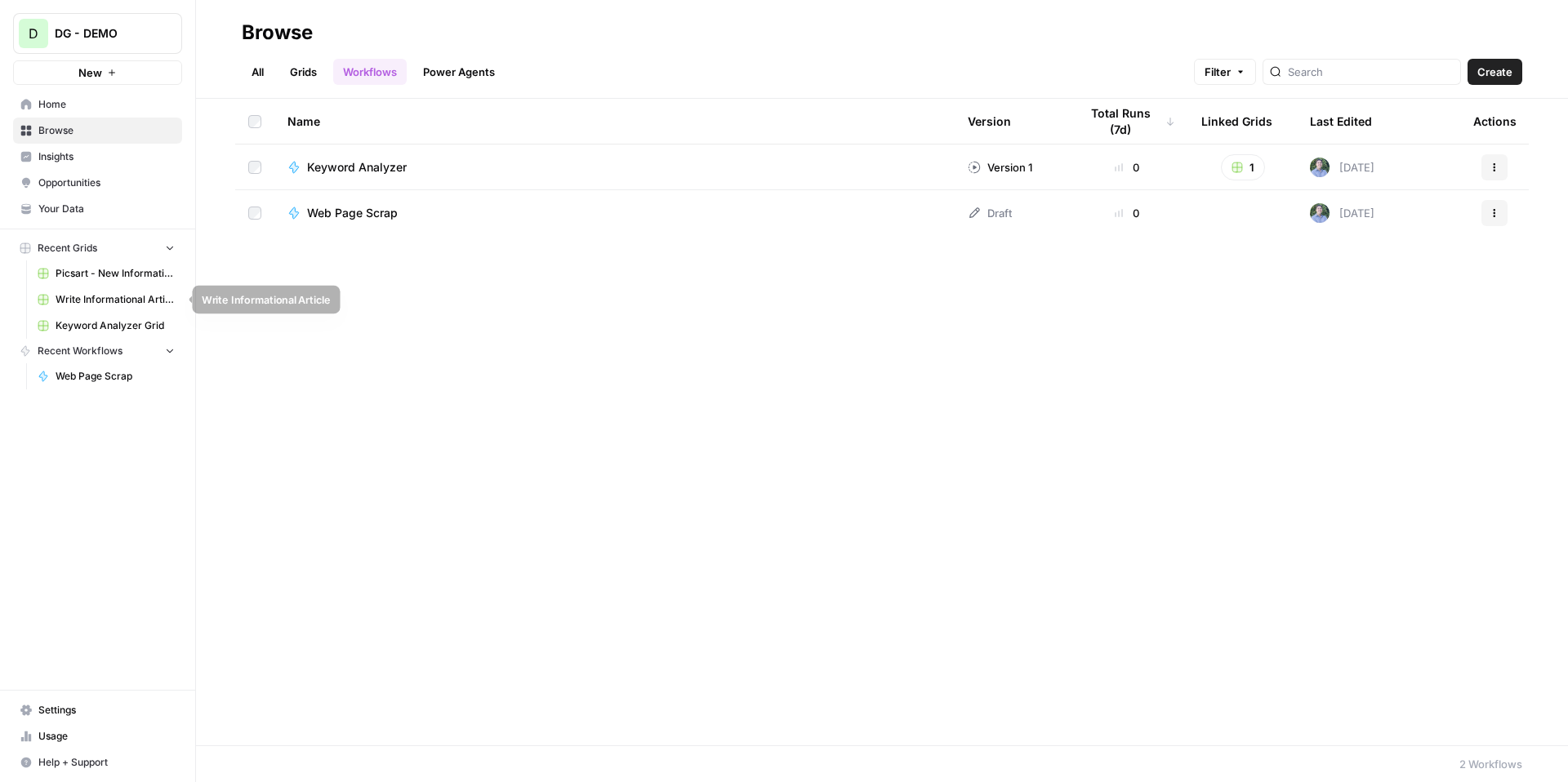
click at [108, 299] on span "Write Informational Article" at bounding box center [116, 300] width 119 height 15
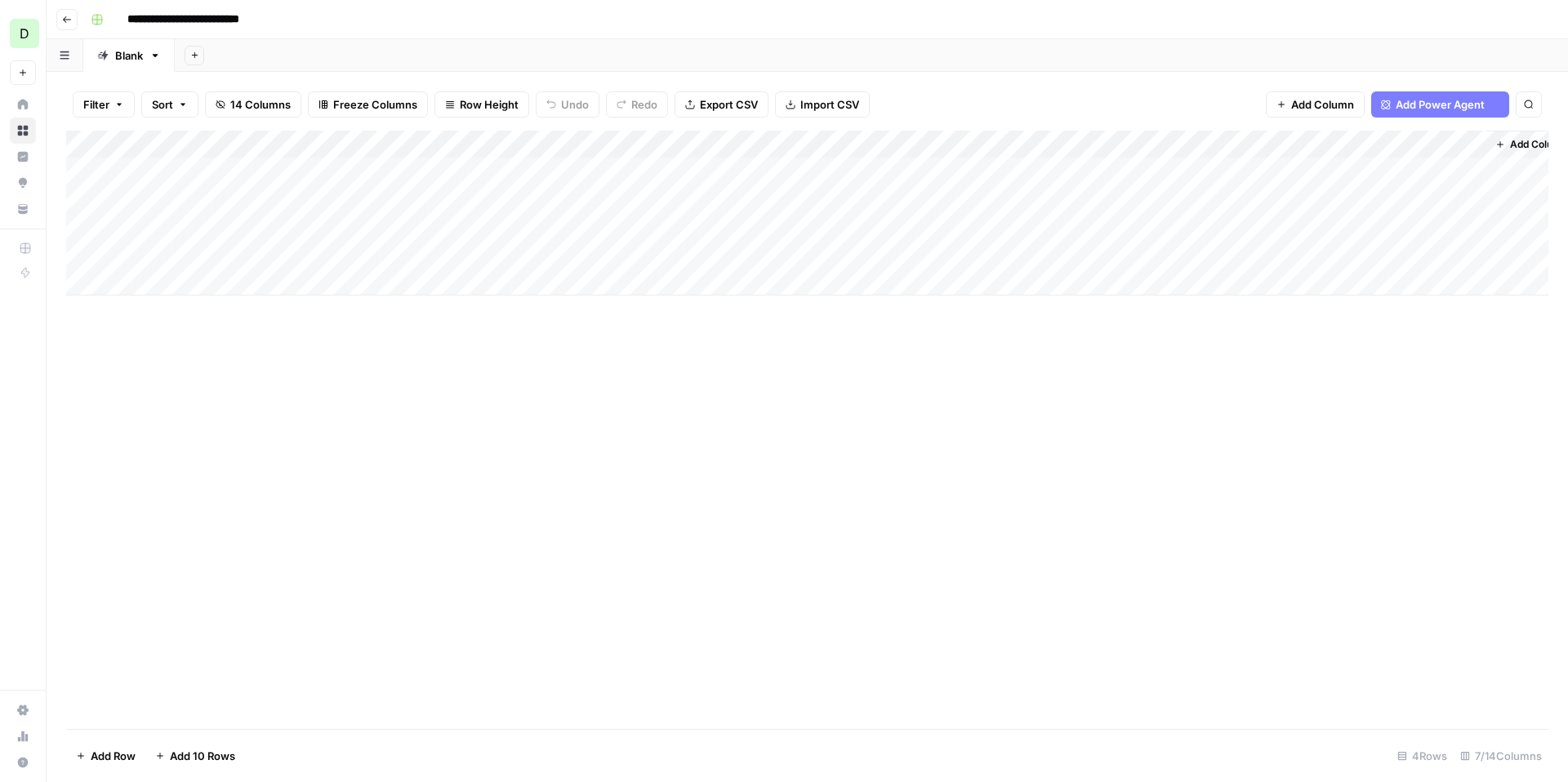
click at [65, 11] on button "Go back" at bounding box center [66, 19] width 21 height 21
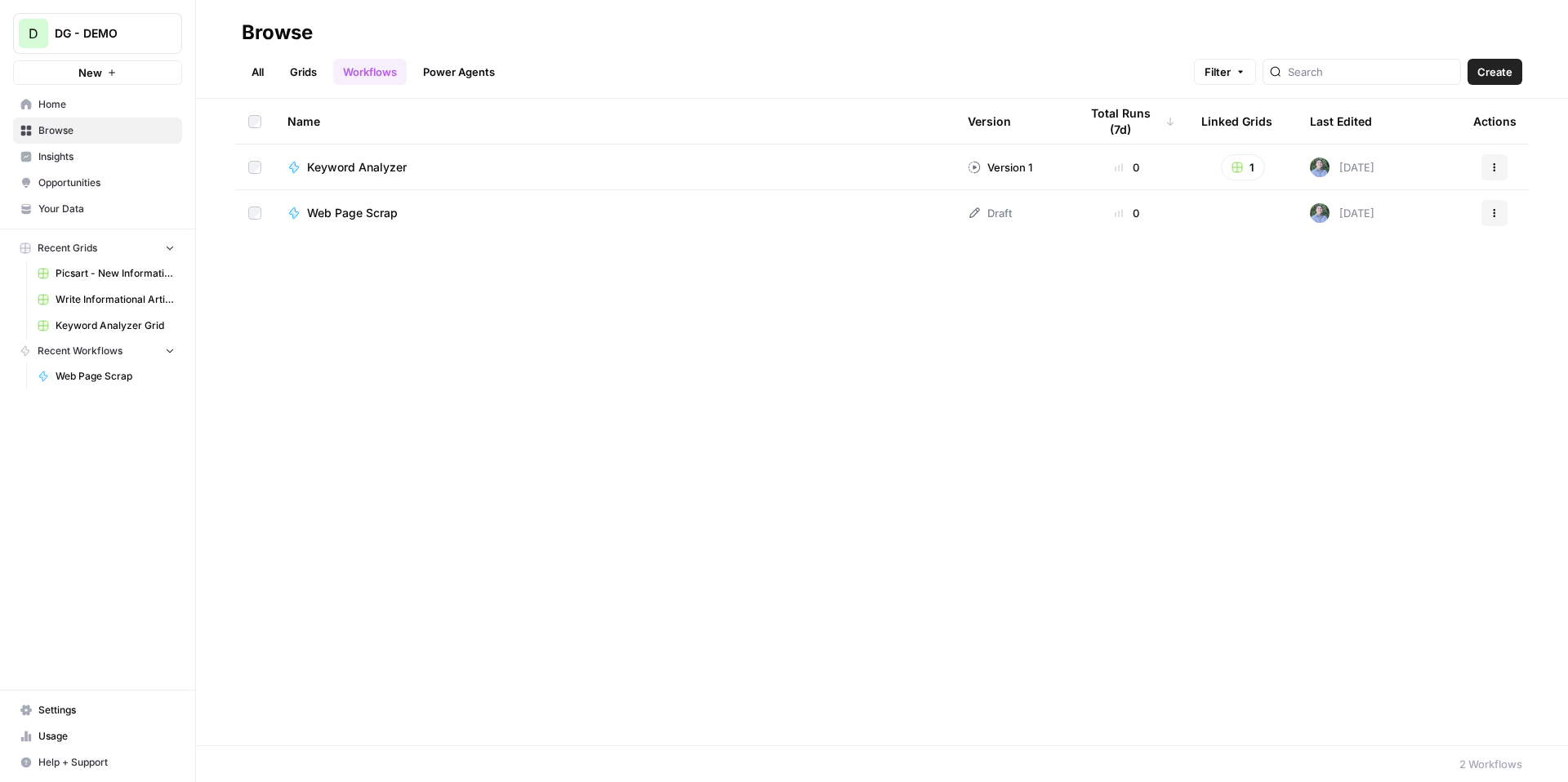
click at [86, 135] on span "Browse" at bounding box center [106, 130] width 137 height 15
click at [268, 74] on link "All" at bounding box center [258, 72] width 32 height 27
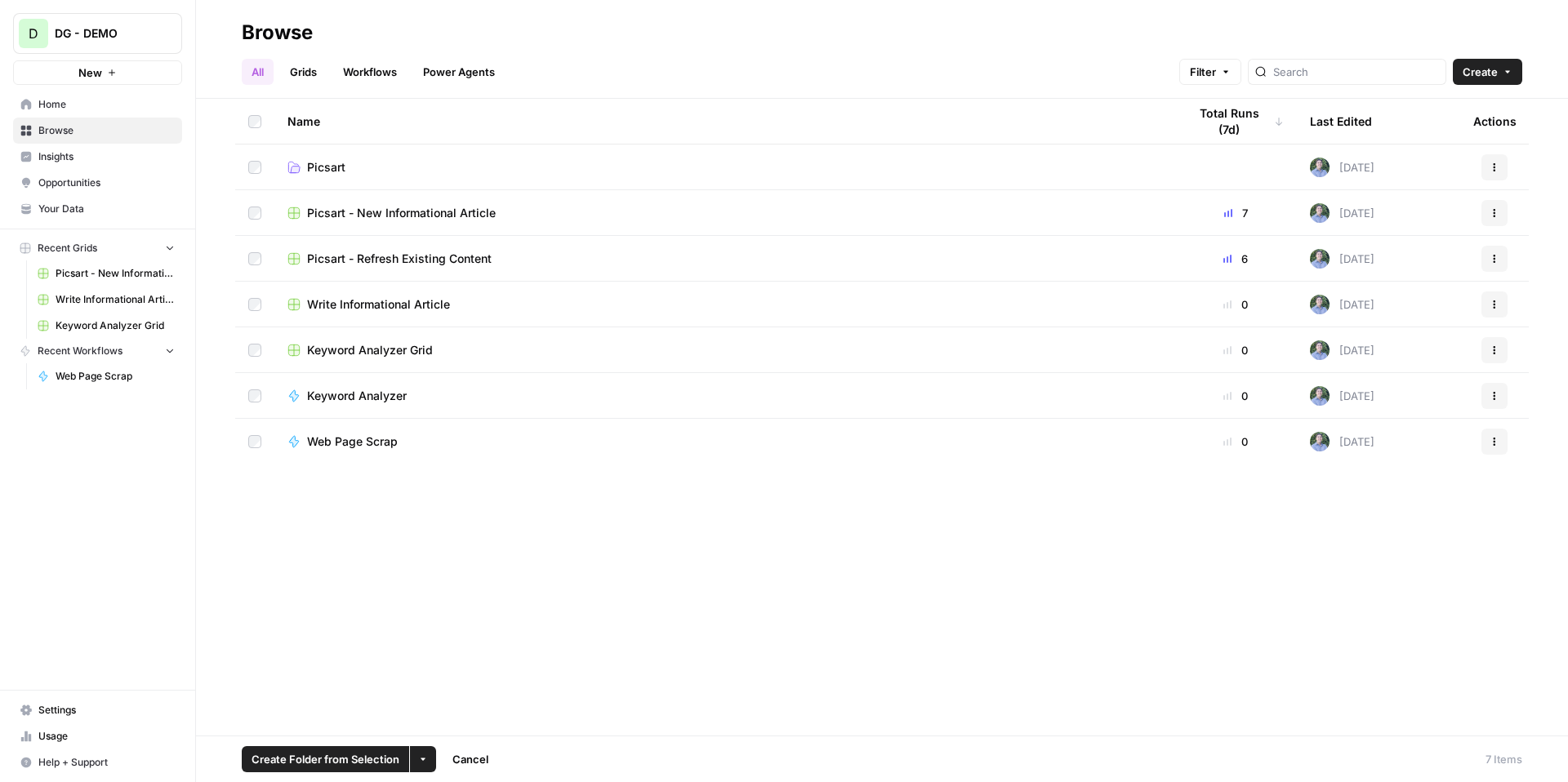
click at [435, 754] on button "More Options" at bounding box center [423, 759] width 27 height 27
click at [455, 690] on span "Move to" at bounding box center [461, 699] width 41 height 17
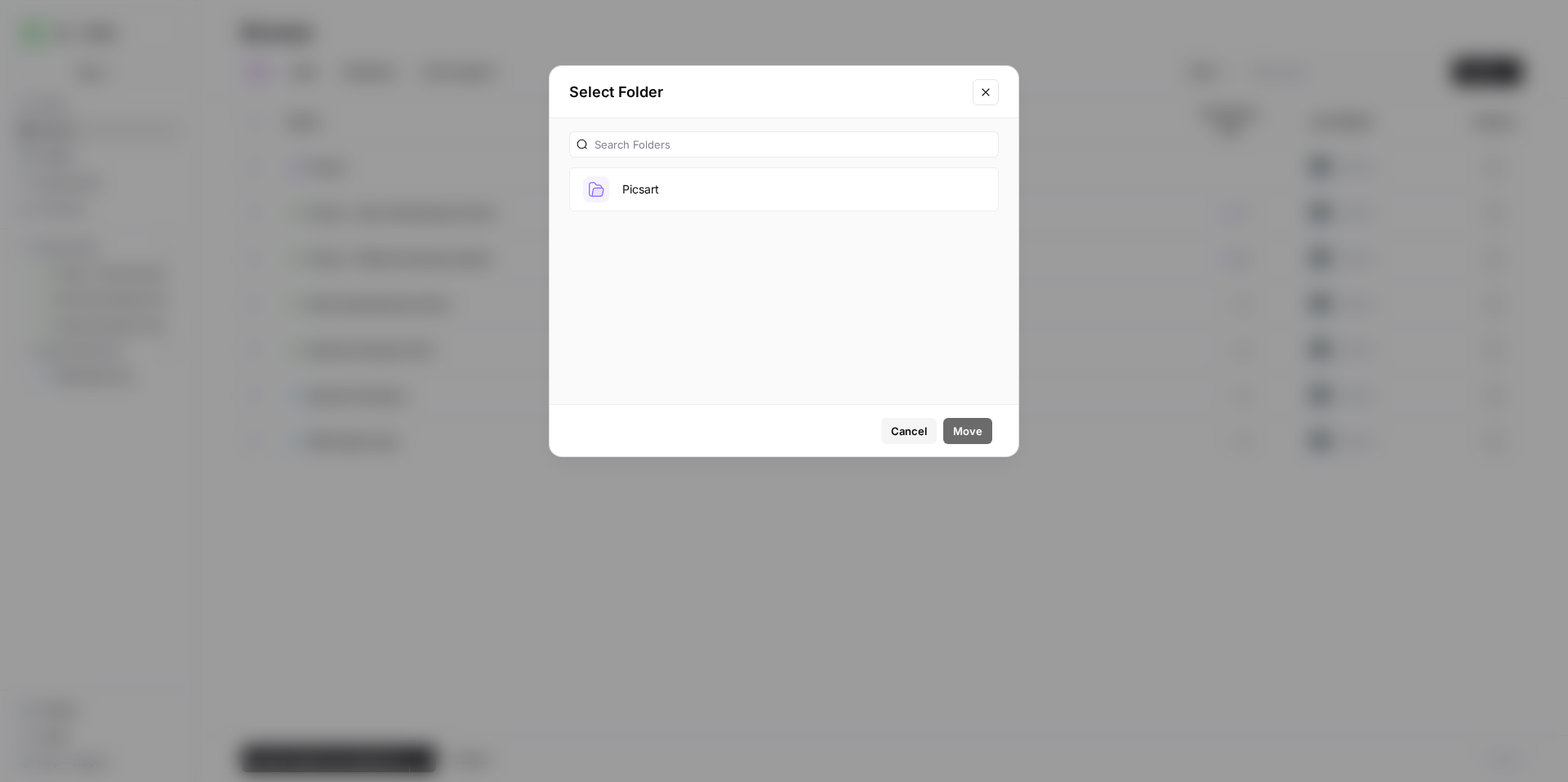
click at [708, 185] on button "Picsart" at bounding box center [784, 190] width 429 height 44
click at [975, 434] on span "Move" at bounding box center [967, 431] width 29 height 17
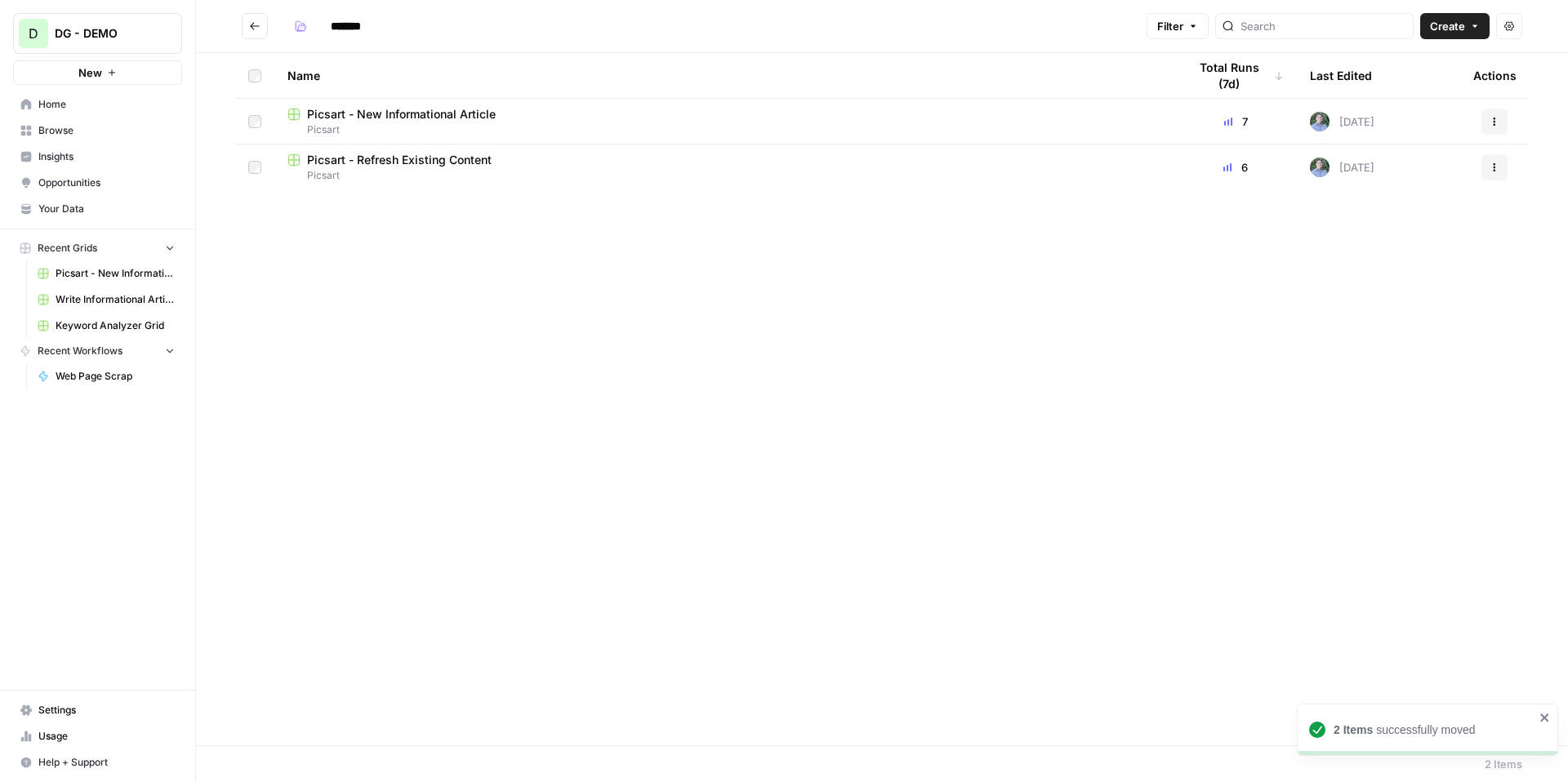
click at [88, 127] on span "Browse" at bounding box center [106, 130] width 137 height 15
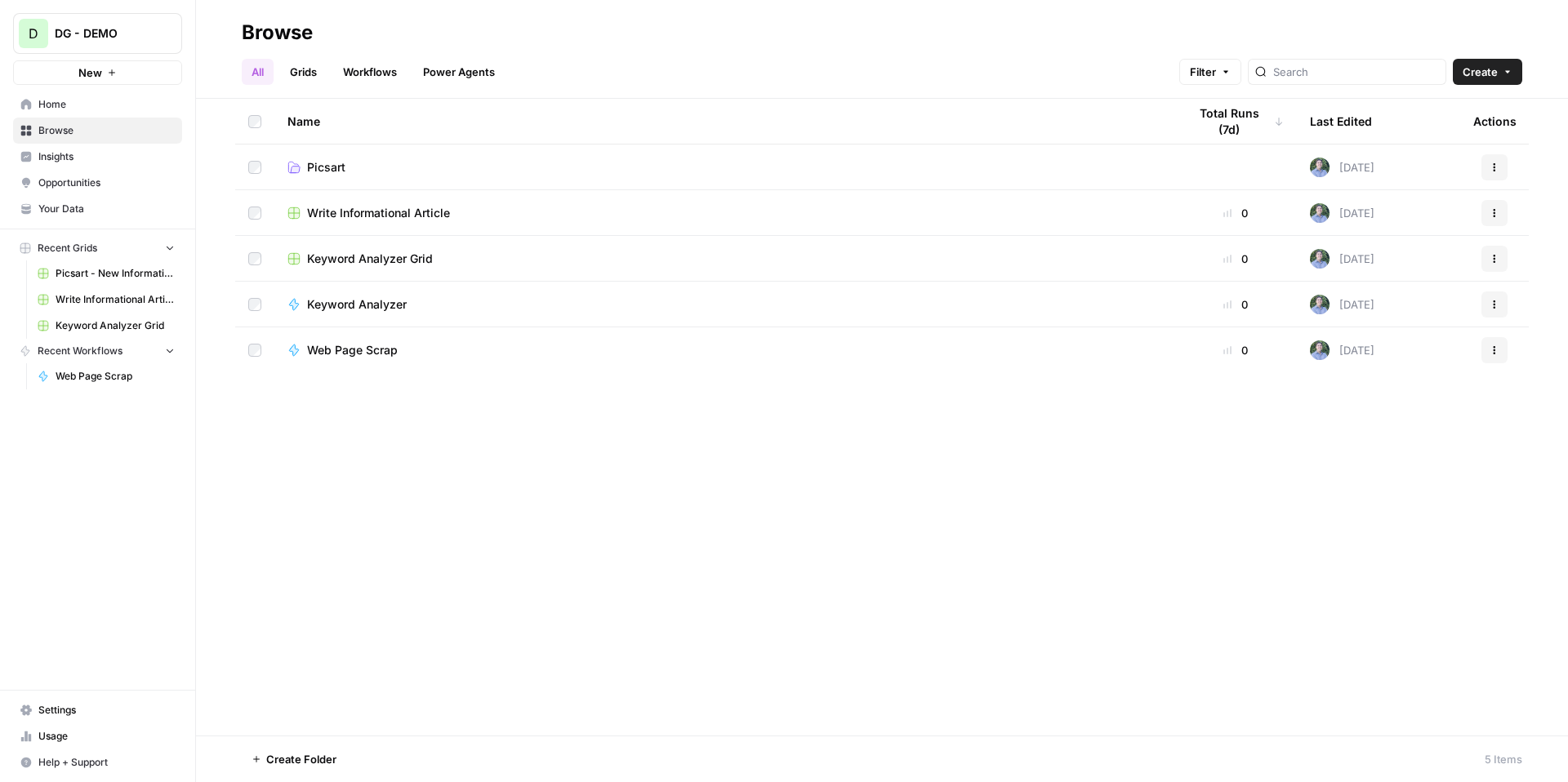
click at [263, 210] on td at bounding box center [255, 213] width 39 height 45
click at [255, 336] on td at bounding box center [255, 350] width 39 height 46
click at [353, 753] on span "Create Folder from Selection" at bounding box center [325, 759] width 148 height 17
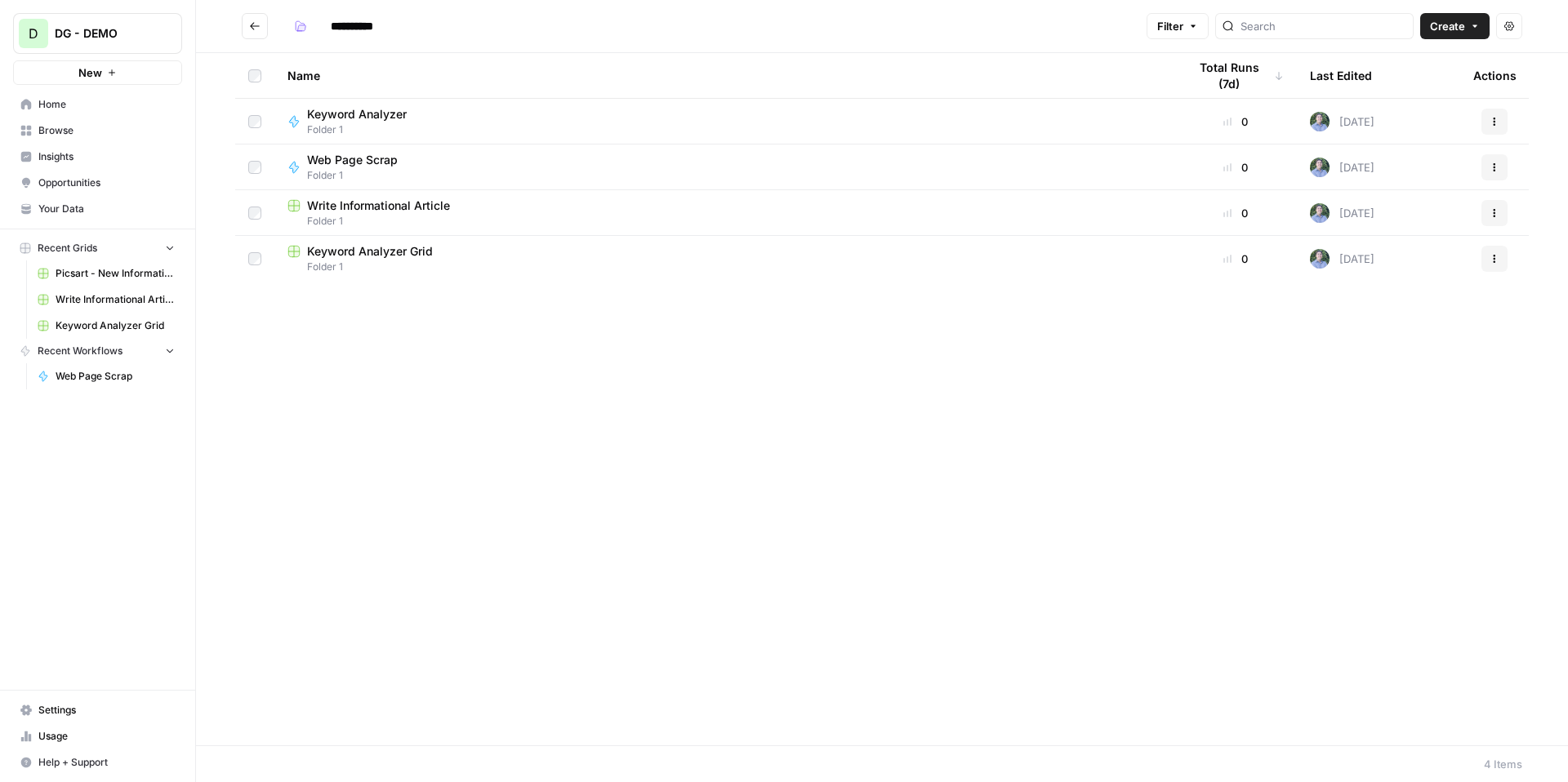
type input "**********"
click at [249, 30] on icon "Go back" at bounding box center [255, 26] width 11 height 11
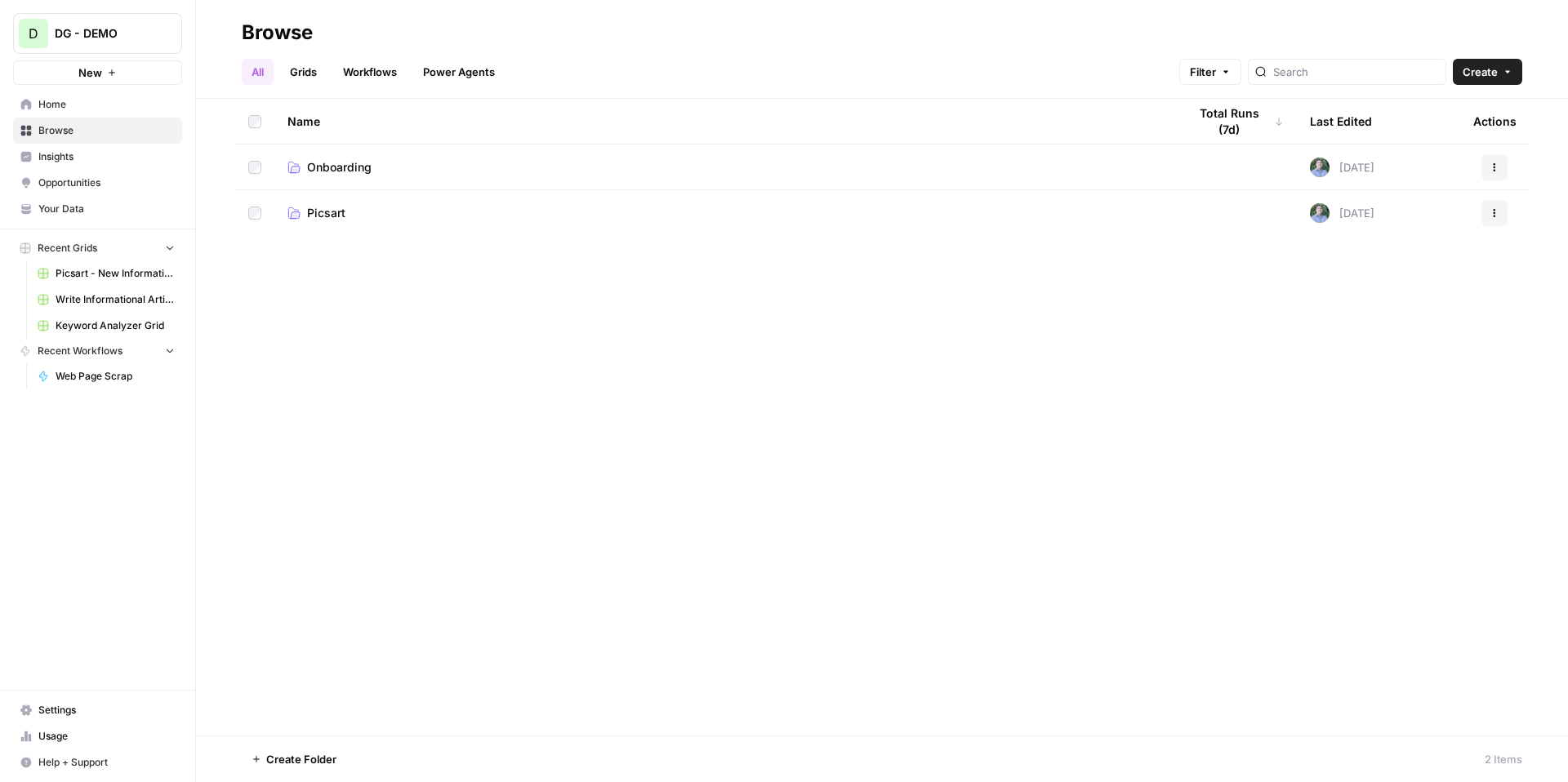
click at [326, 218] on span "Picsart" at bounding box center [326, 214] width 39 height 17
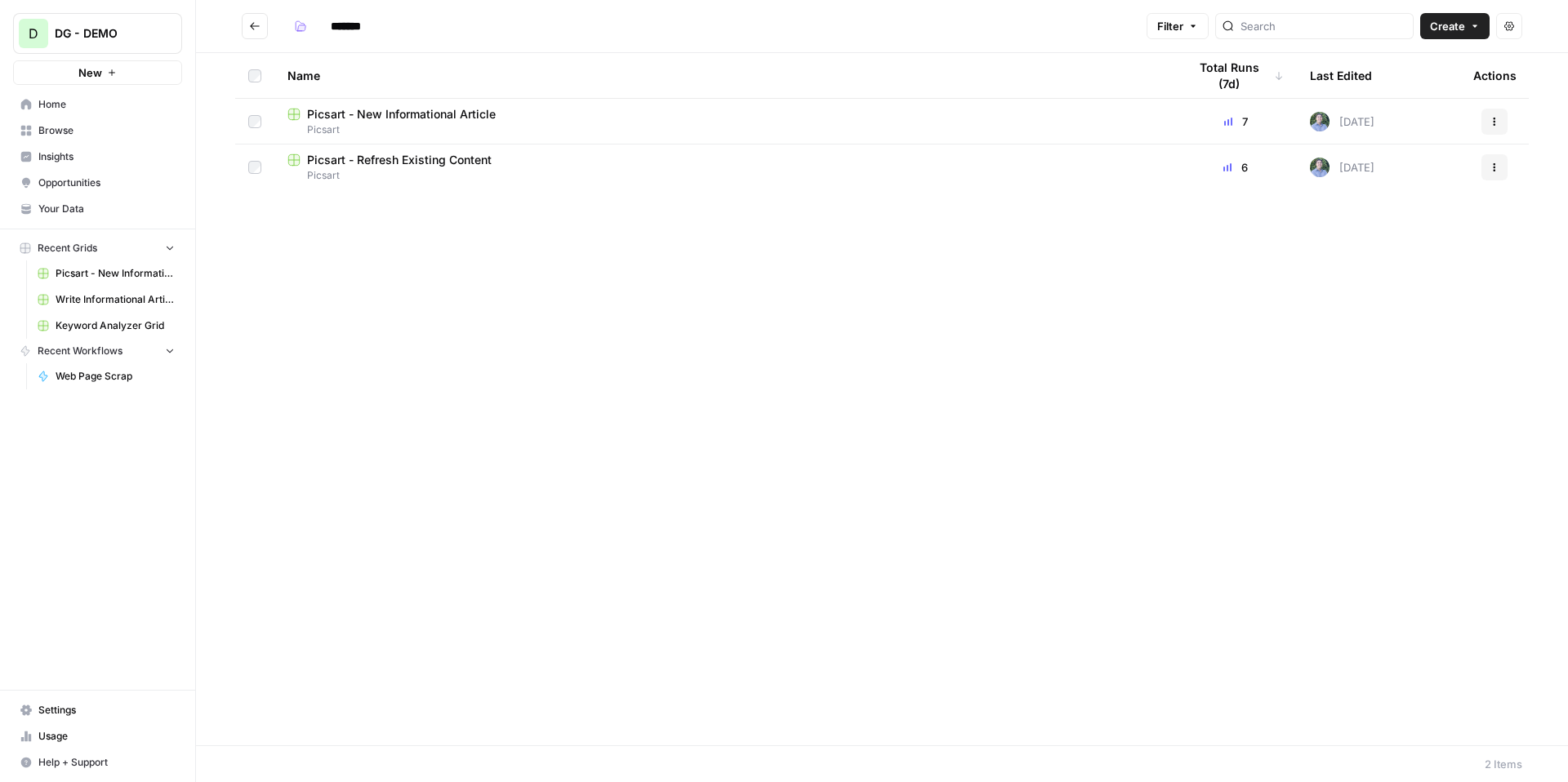
click at [416, 160] on span "Picsart - Refresh Existing Content" at bounding box center [399, 160] width 184 height 17
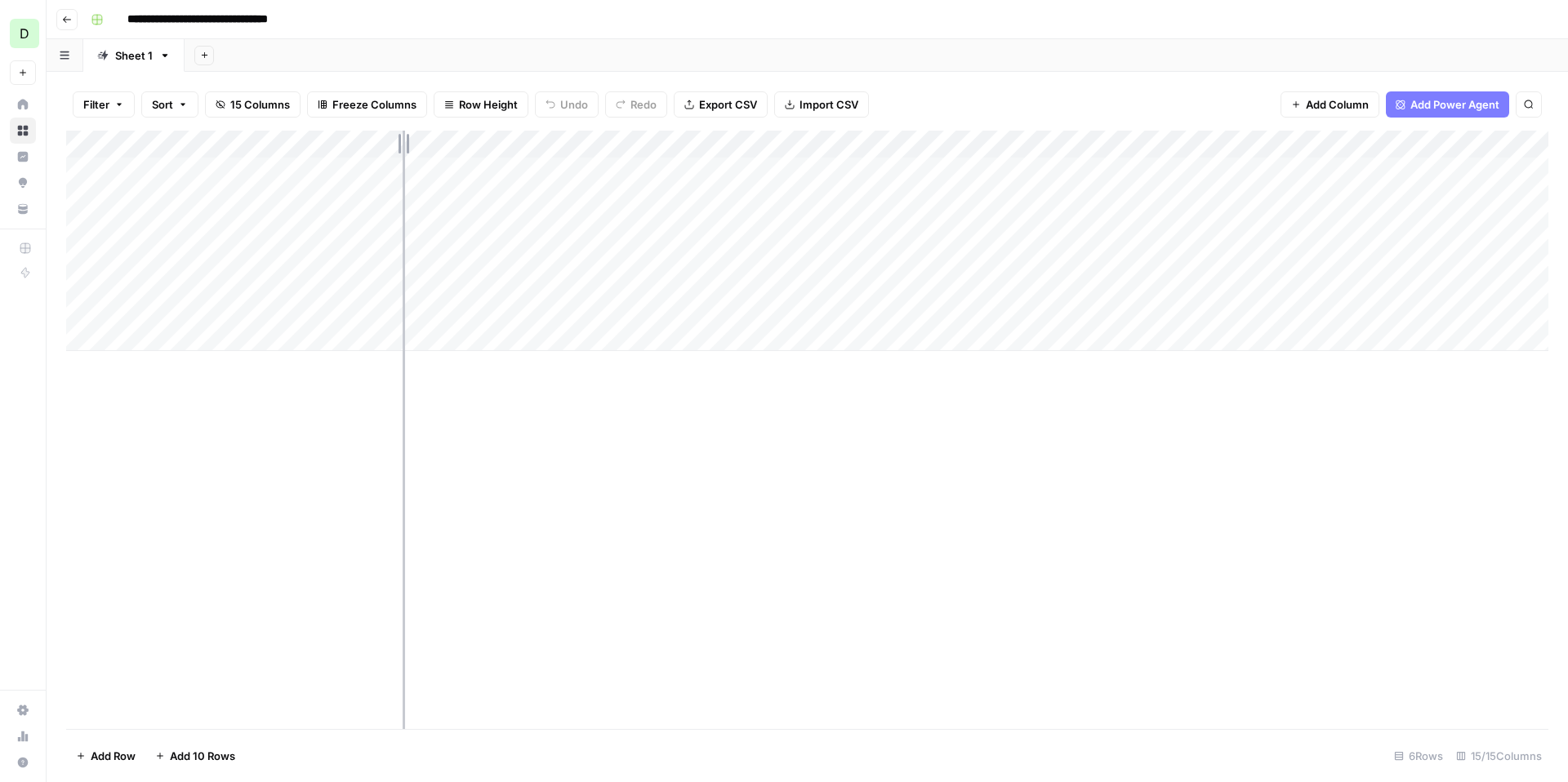
drag, startPoint x: 271, startPoint y: 141, endPoint x: 407, endPoint y: 139, distance: 136.0
click at [407, 139] on div "Add Column" at bounding box center [807, 241] width 1483 height 220
click at [848, 171] on div "Add Column" at bounding box center [807, 241] width 1483 height 220
click at [851, 199] on div "Add Column" at bounding box center [807, 241] width 1483 height 220
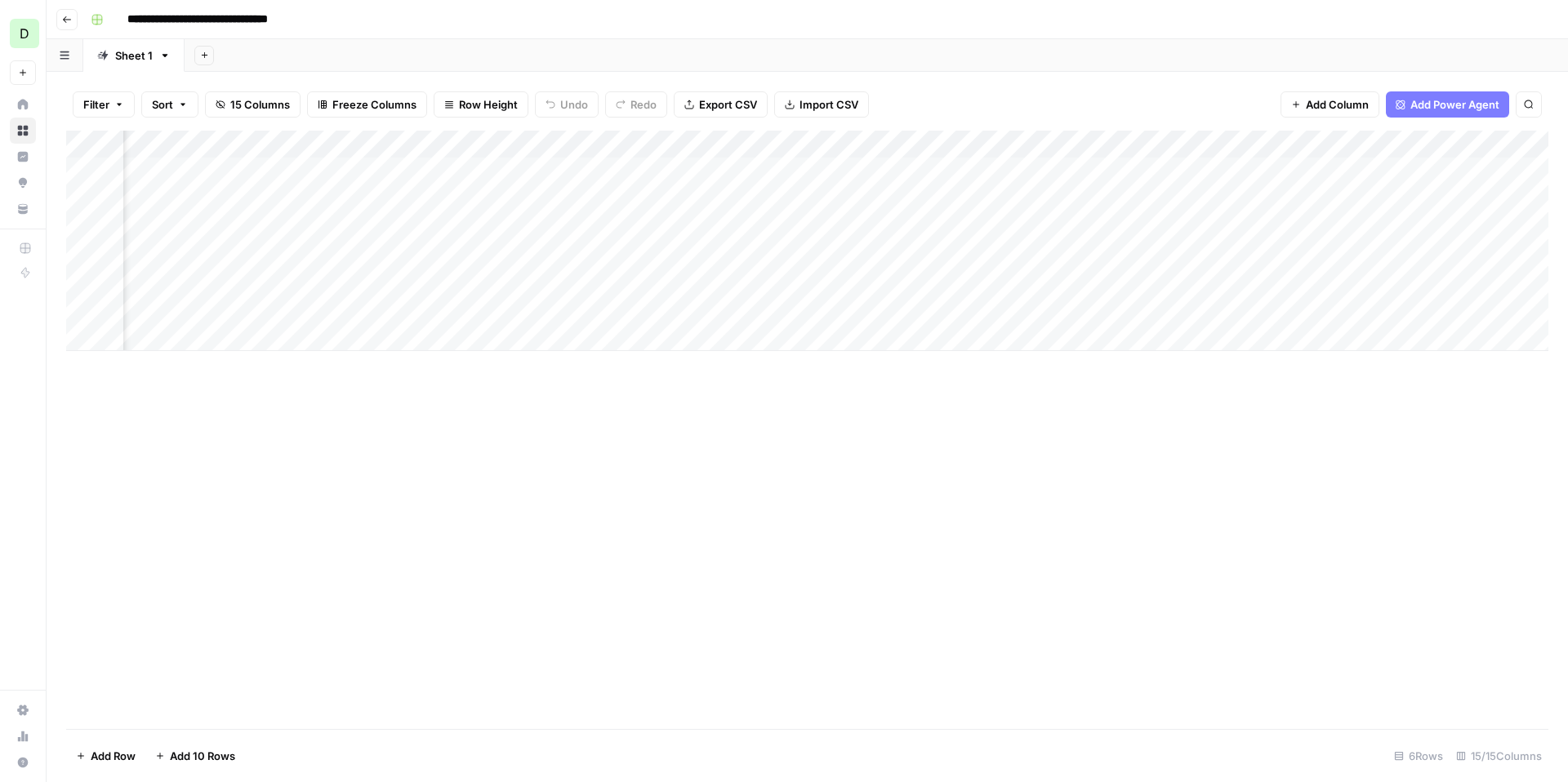
scroll to position [0, 0]
click at [1413, 143] on div "Add Column" at bounding box center [807, 241] width 1483 height 220
click at [1159, 95] on div "Filter Sort 15 Columns Freeze Columns Row Height Undo Redo Export CSV Import CS…" at bounding box center [807, 105] width 1483 height 52
click at [1413, 140] on div "Add Column" at bounding box center [807, 241] width 1483 height 220
click at [1168, 71] on div "Add Sheet" at bounding box center [876, 56] width 1384 height 33
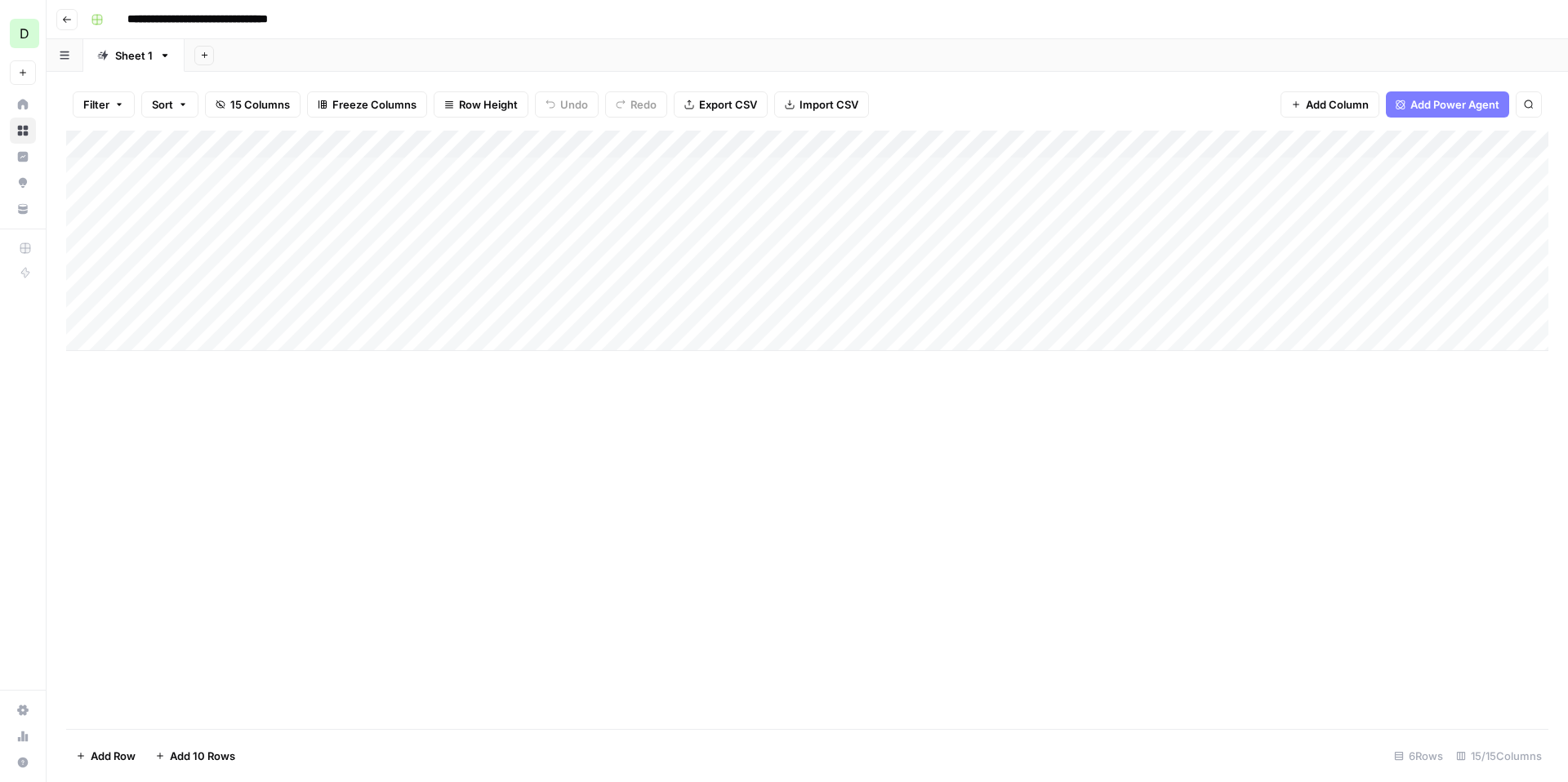
click at [571, 145] on div "Add Column" at bounding box center [807, 241] width 1483 height 220
click at [999, 14] on div "**********" at bounding box center [818, 19] width 1467 height 27
click at [73, 21] on button "Go back" at bounding box center [66, 19] width 21 height 21
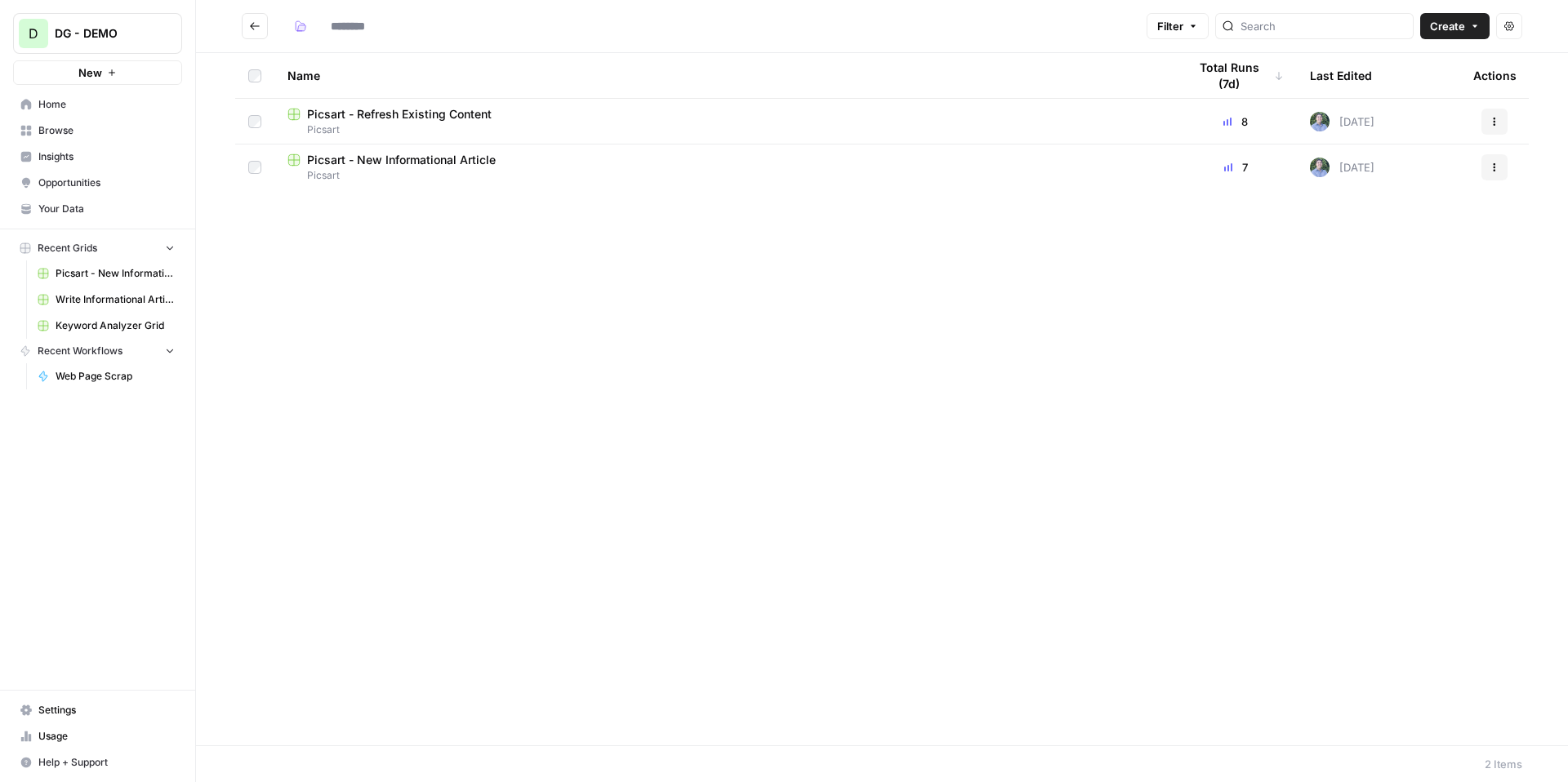
type input "*******"
click at [257, 25] on icon "Go back" at bounding box center [255, 26] width 11 height 11
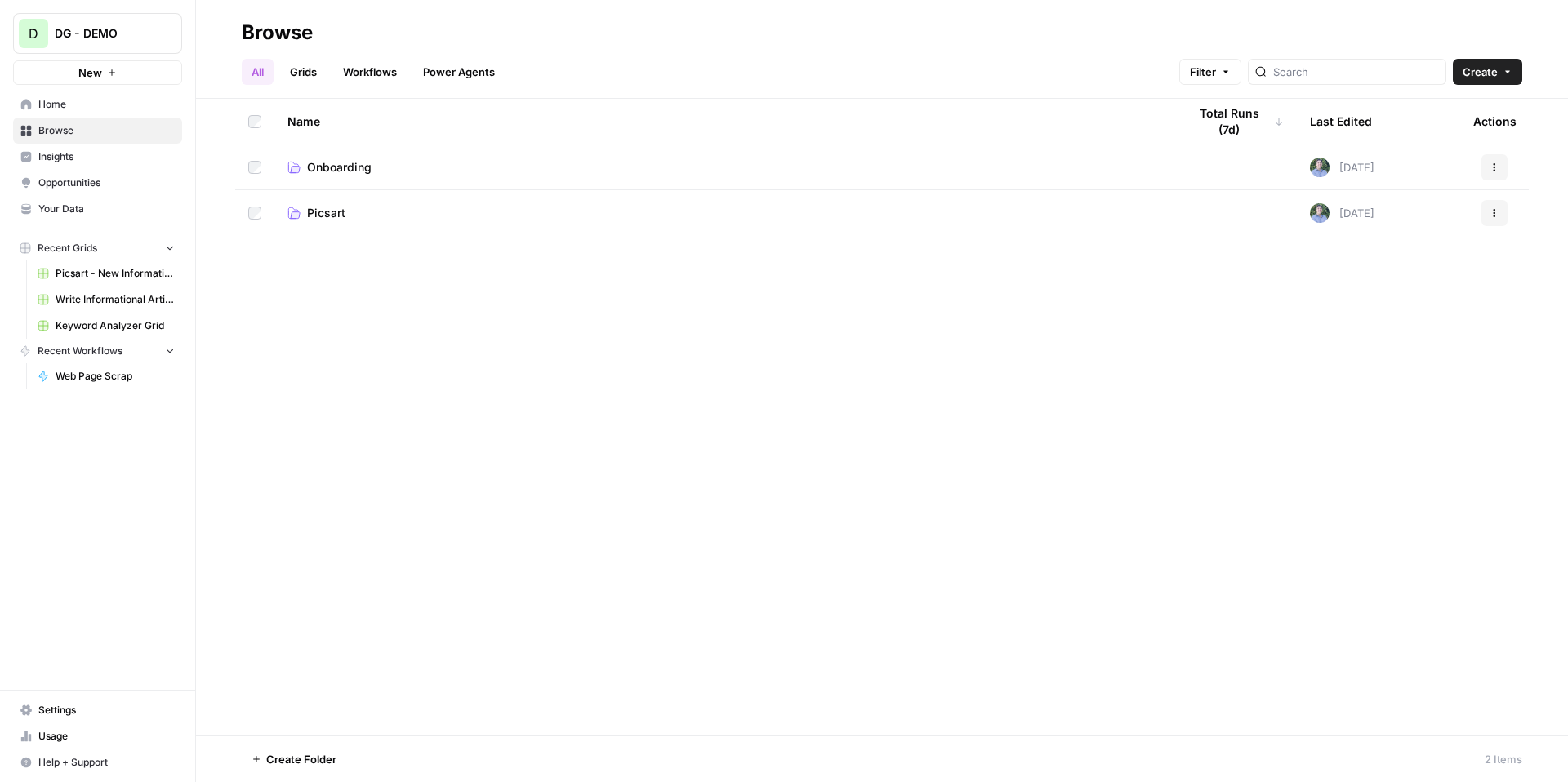
click at [325, 220] on span "Picsart" at bounding box center [326, 214] width 39 height 17
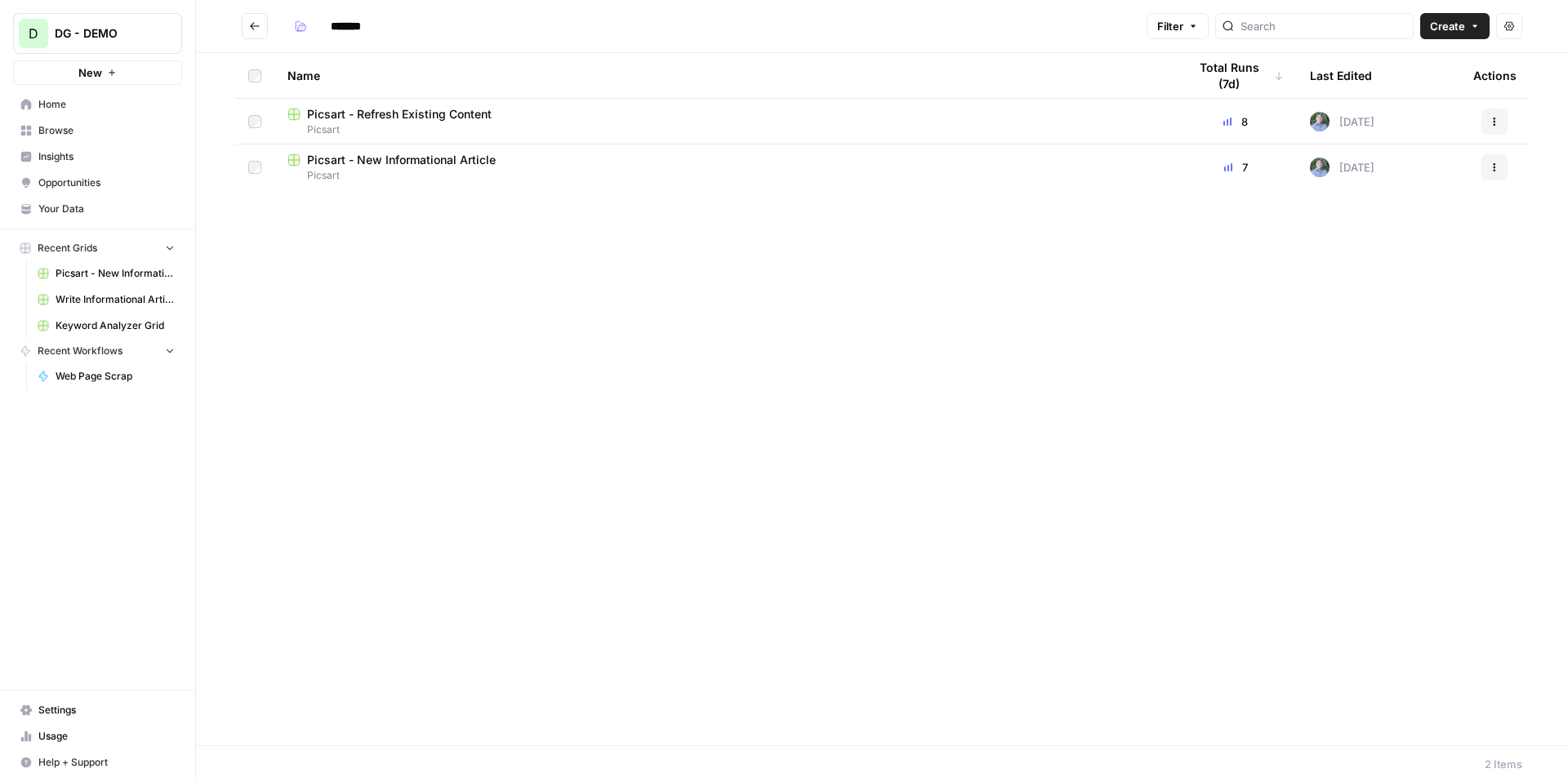
click at [413, 167] on span "Picsart - New Informational Article" at bounding box center [402, 160] width 189 height 17
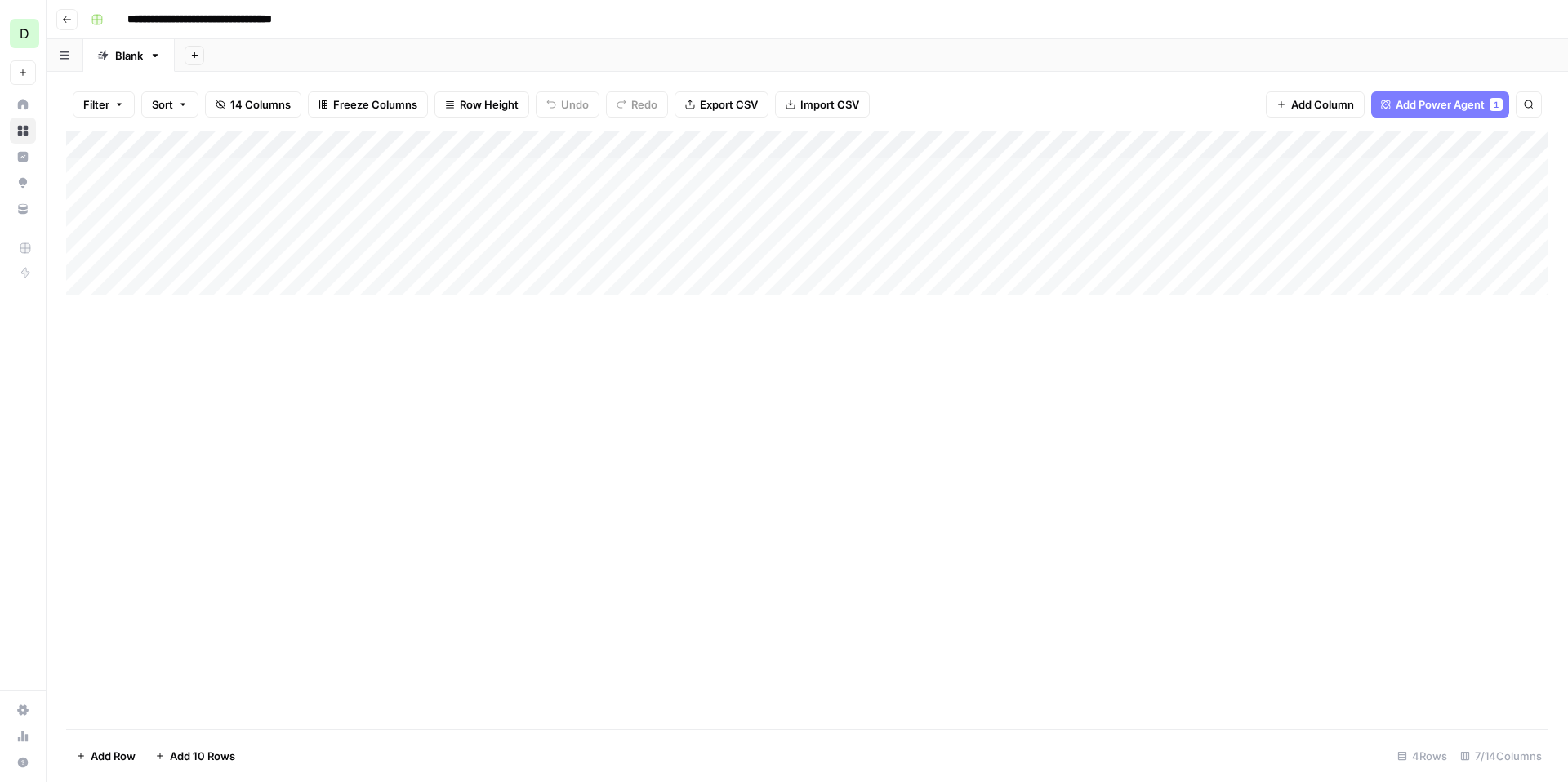
click at [548, 147] on div "Add Column" at bounding box center [807, 214] width 1483 height 165
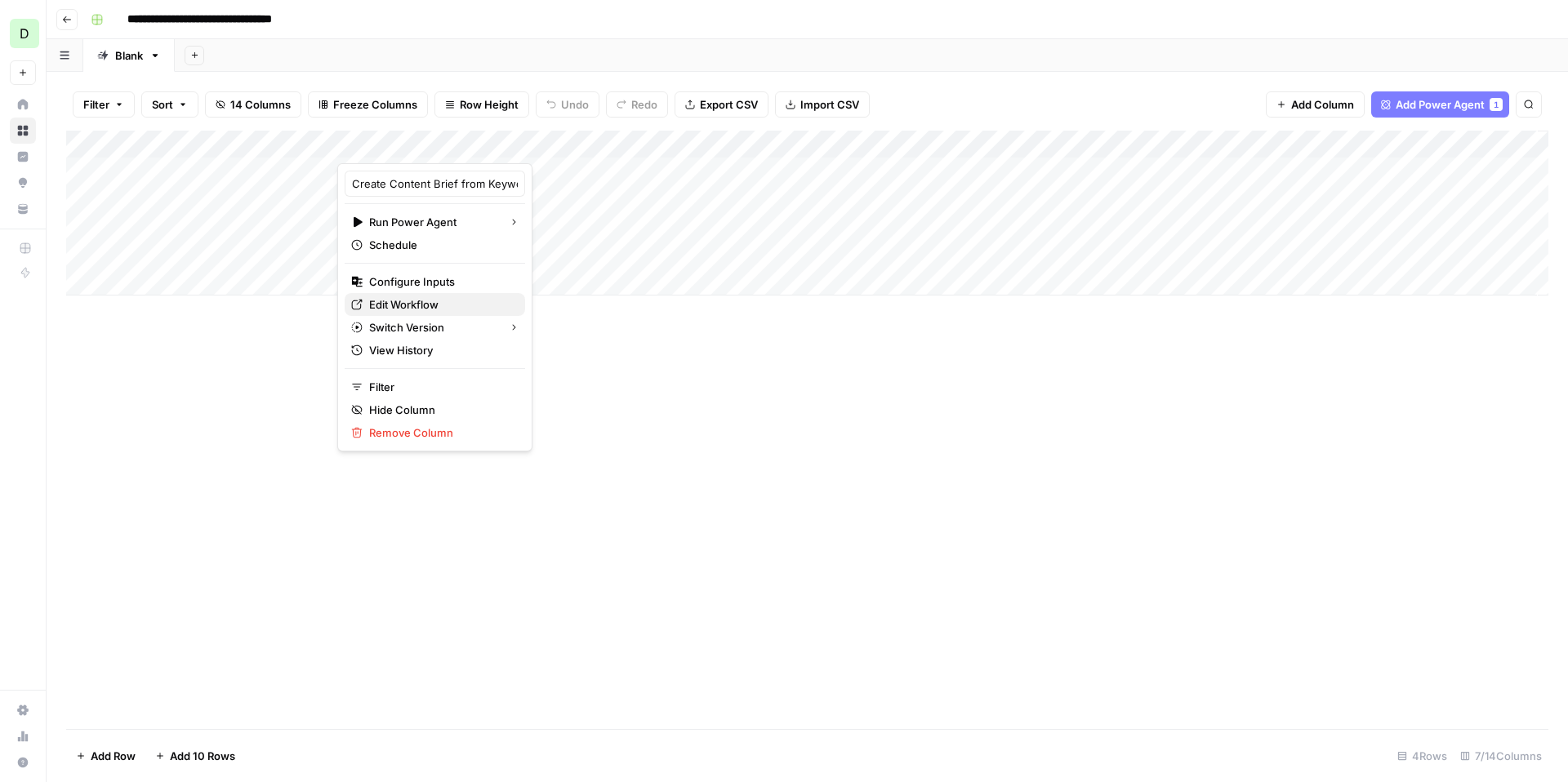
click at [427, 305] on span "Edit Workflow" at bounding box center [441, 304] width 143 height 17
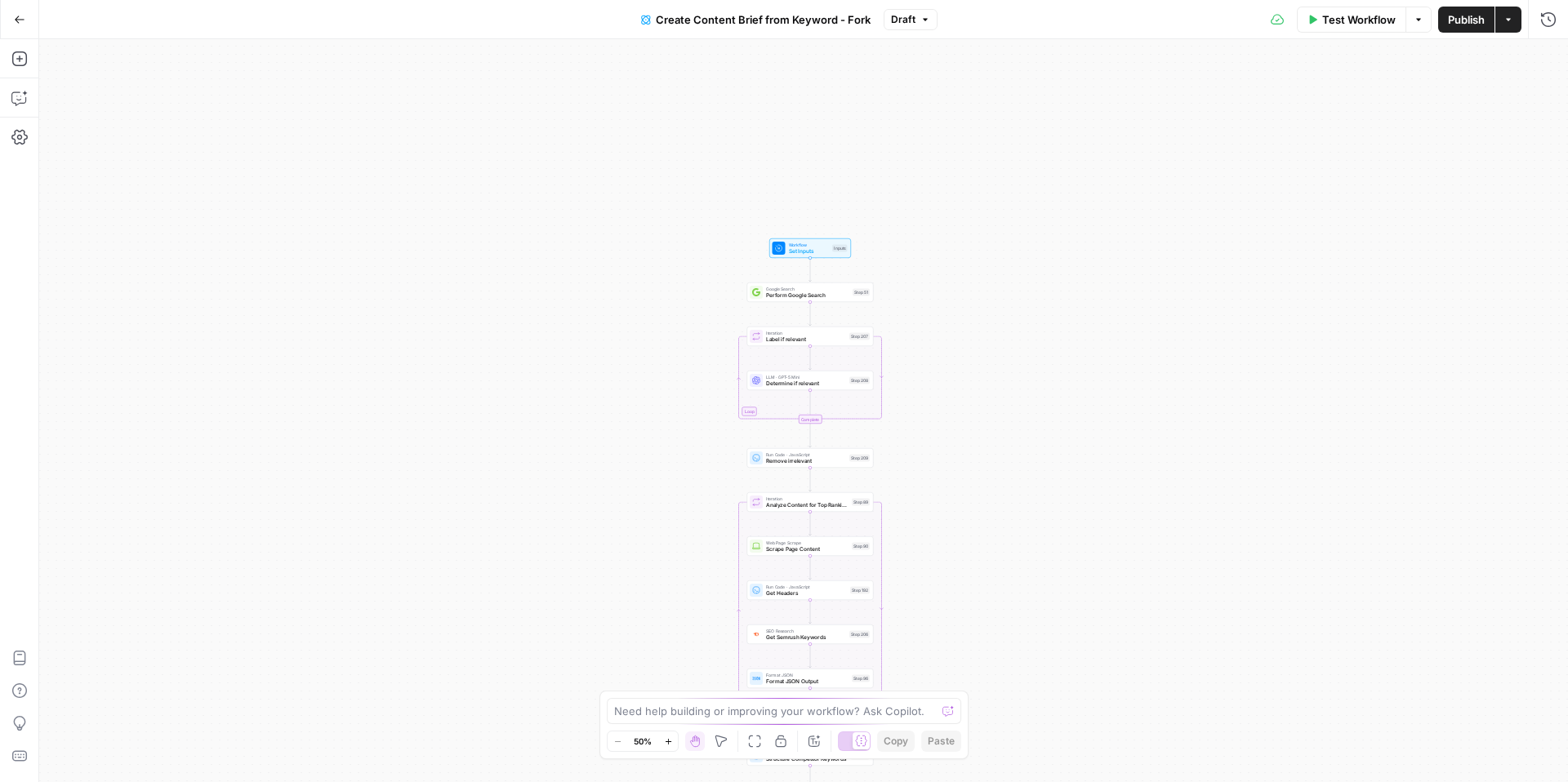
drag, startPoint x: 900, startPoint y: 176, endPoint x: 906, endPoint y: 510, distance: 334.1
click at [906, 510] on div "Workflow Set Inputs Inputs Google Search Perform Google Search Step 51 Loop Ite…" at bounding box center [803, 411] width 1529 height 743
click at [798, 251] on span "Set Inputs" at bounding box center [809, 250] width 41 height 8
click at [818, 302] on div "Workflow Set Inputs Inputs Google Search Perform Google Search Step 51 Loop Ite…" at bounding box center [803, 411] width 1529 height 743
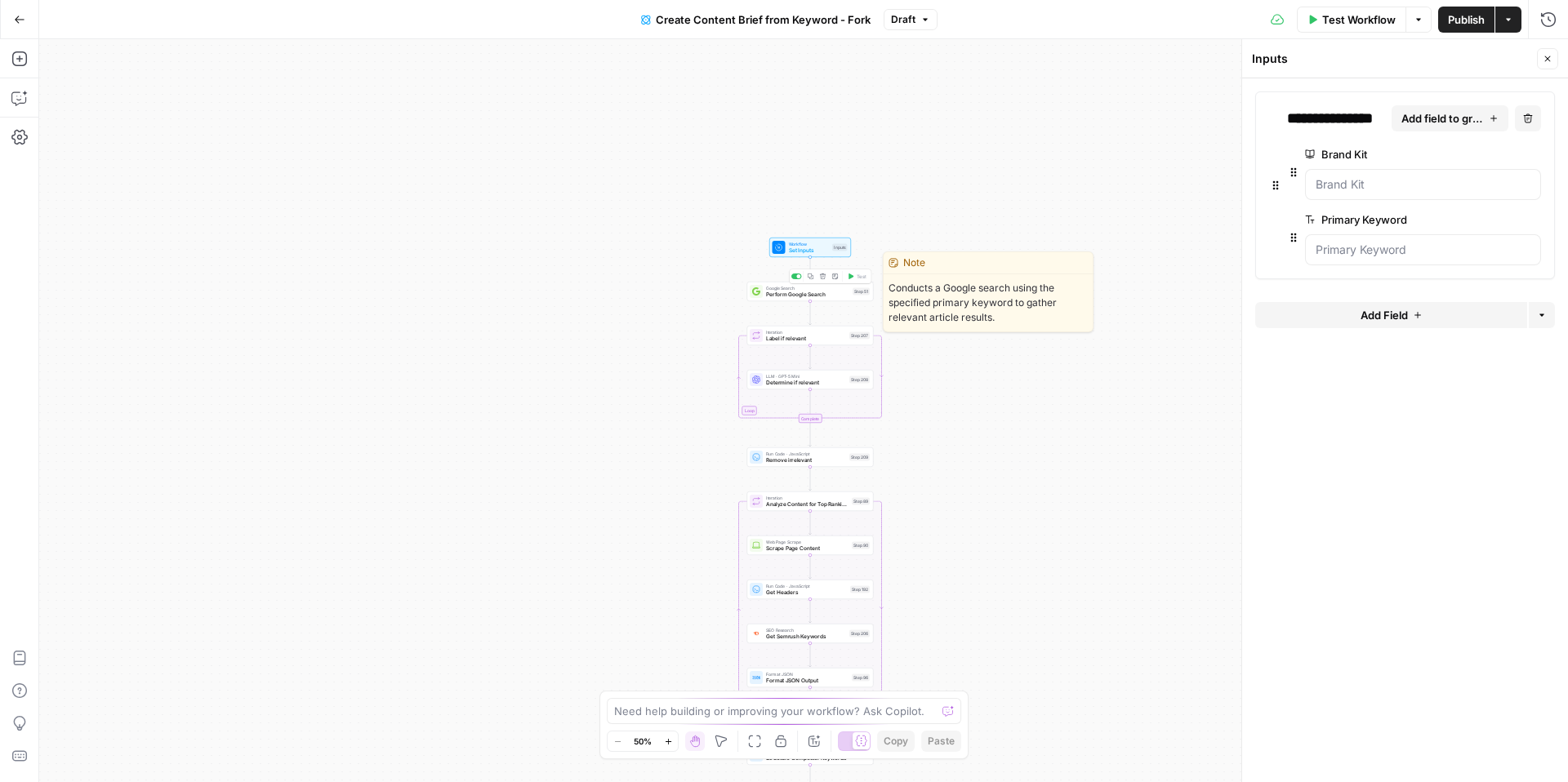
click at [823, 294] on span "Perform Google Search" at bounding box center [807, 294] width 83 height 8
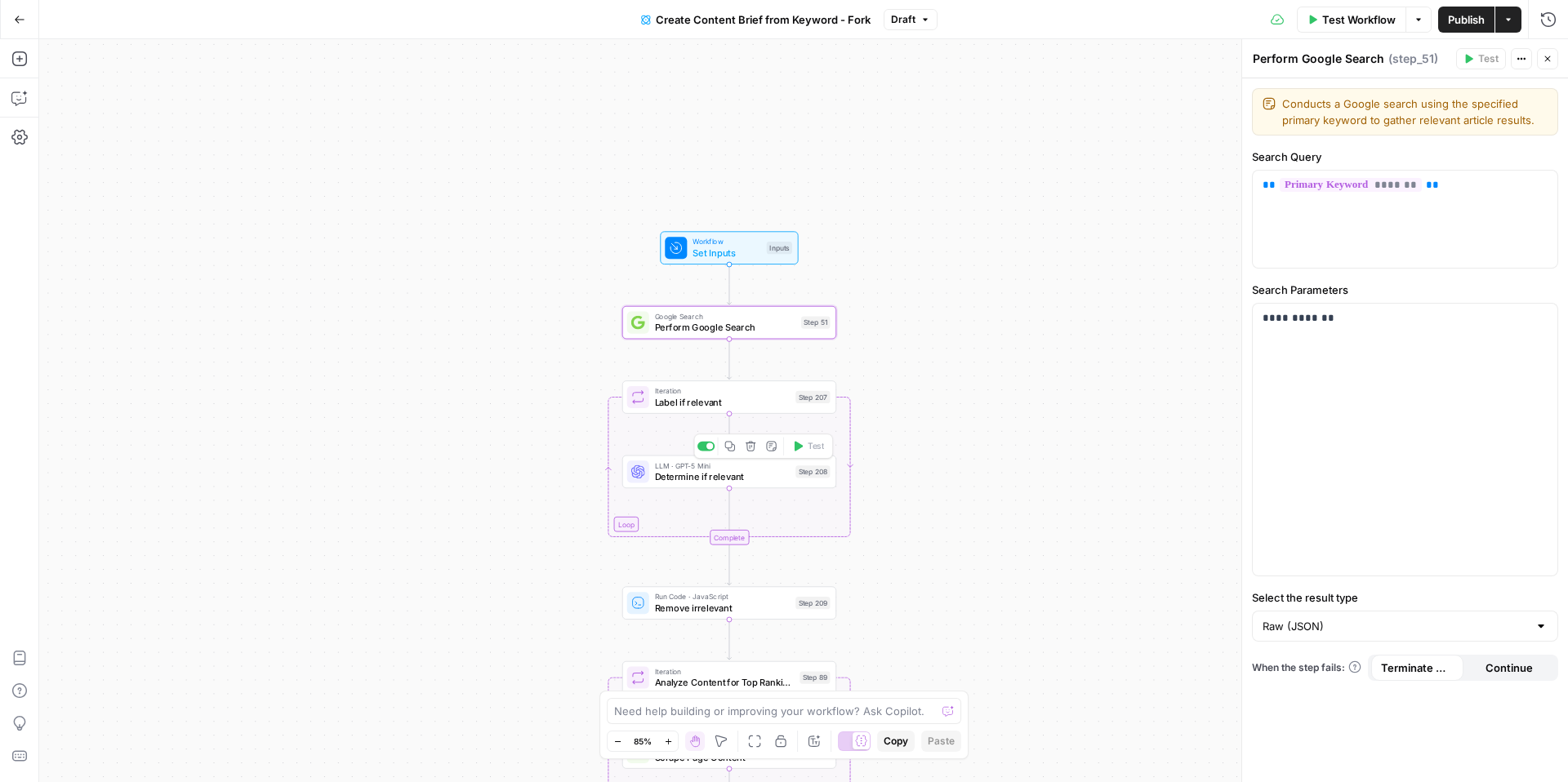
click at [728, 474] on span "Determine if relevant" at bounding box center [723, 476] width 136 height 14
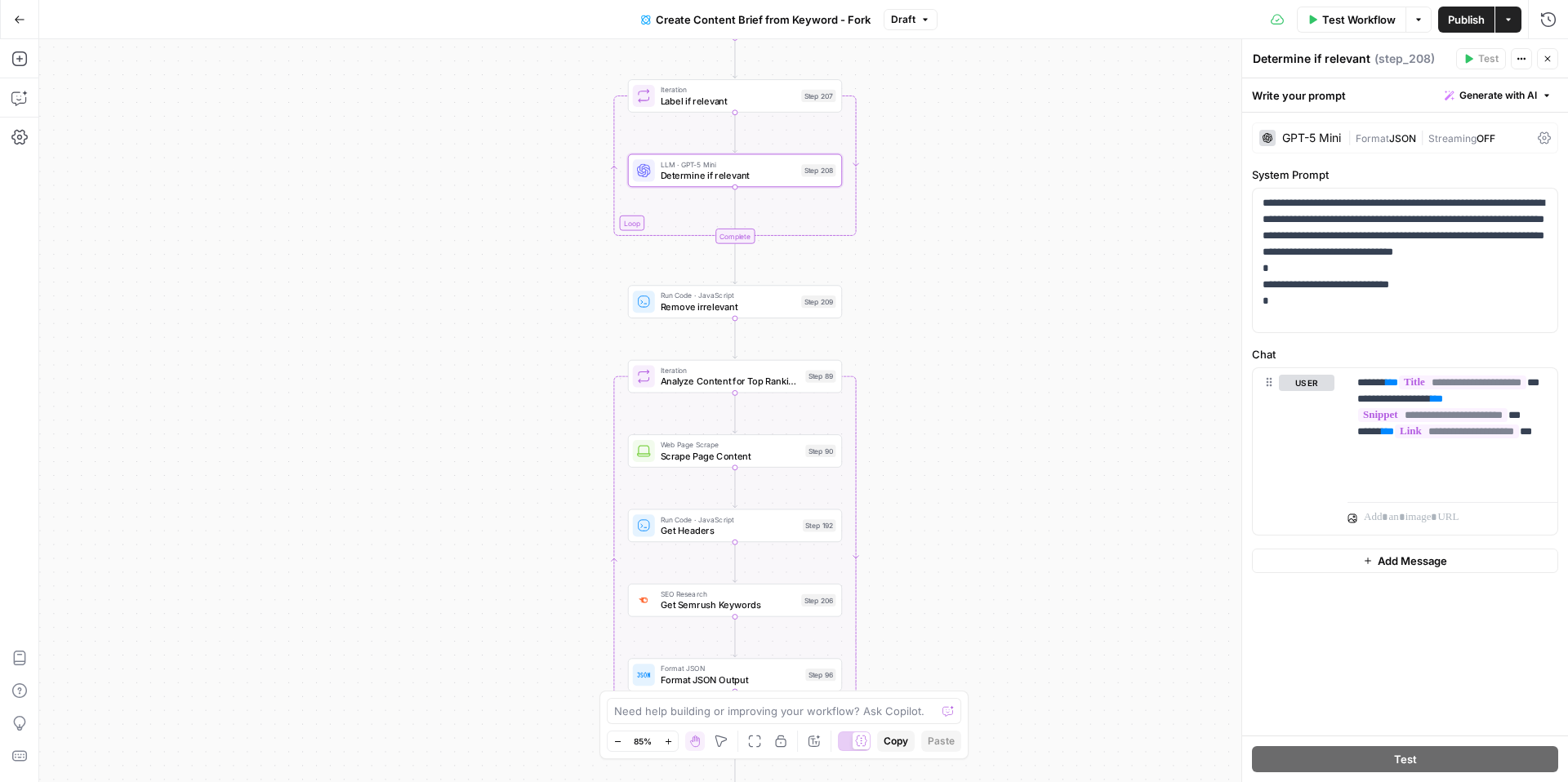
drag, startPoint x: 562, startPoint y: 567, endPoint x: 566, endPoint y: 266, distance: 301.0
click at [566, 266] on div "Workflow Set Inputs Inputs Google Search Perform Google Search Step 51 Loop Ite…" at bounding box center [803, 411] width 1529 height 743
click at [765, 375] on span "Analyze Content for Top Ranking Pages" at bounding box center [729, 381] width 139 height 14
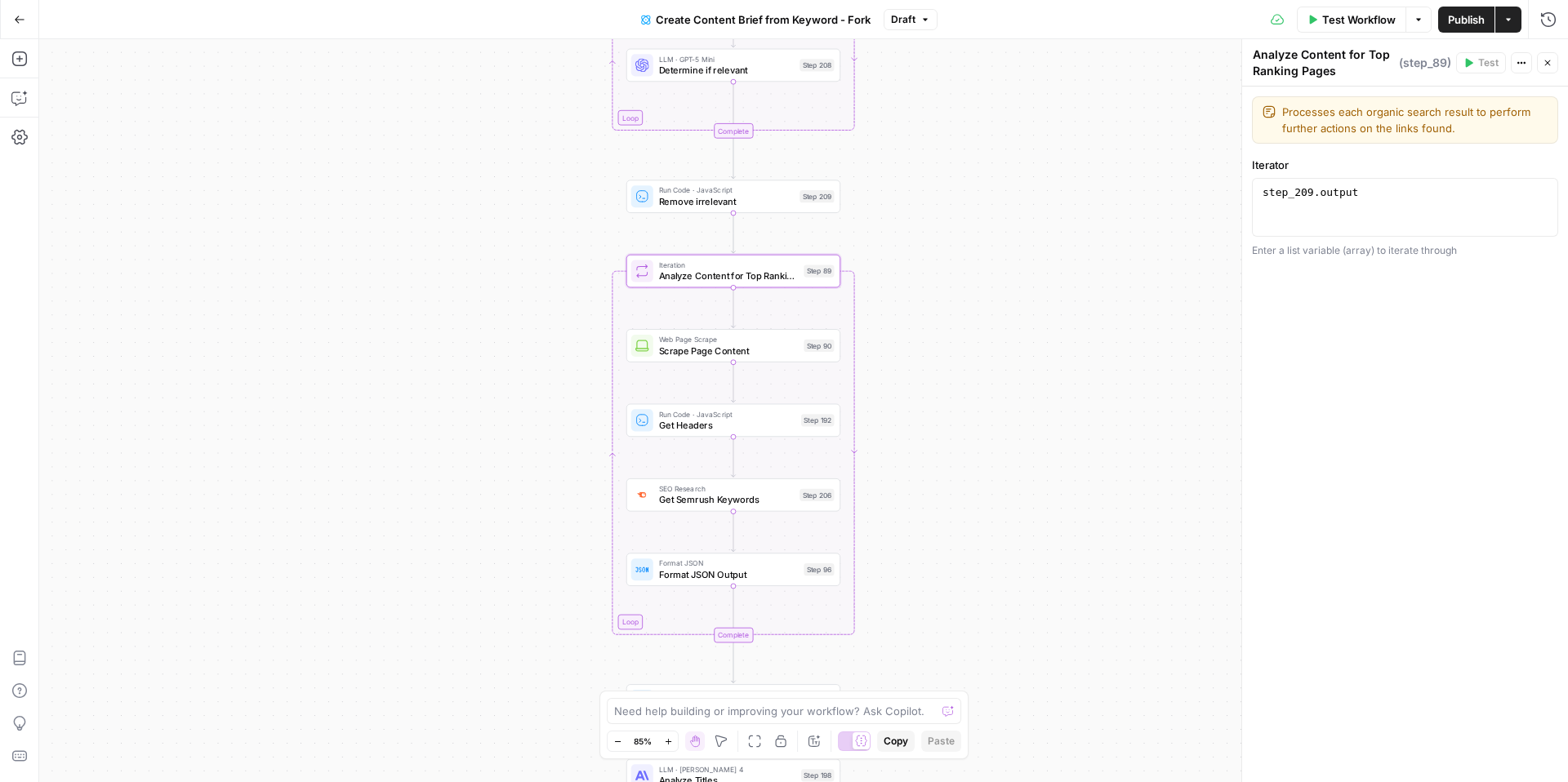
drag, startPoint x: 580, startPoint y: 498, endPoint x: 580, endPoint y: 392, distance: 106.0
click at [580, 392] on div "Workflow Set Inputs Inputs Google Search Perform Google Search Step 51 Loop Ite…" at bounding box center [803, 411] width 1529 height 743
click at [762, 345] on span "Scrape Page Content" at bounding box center [729, 350] width 139 height 14
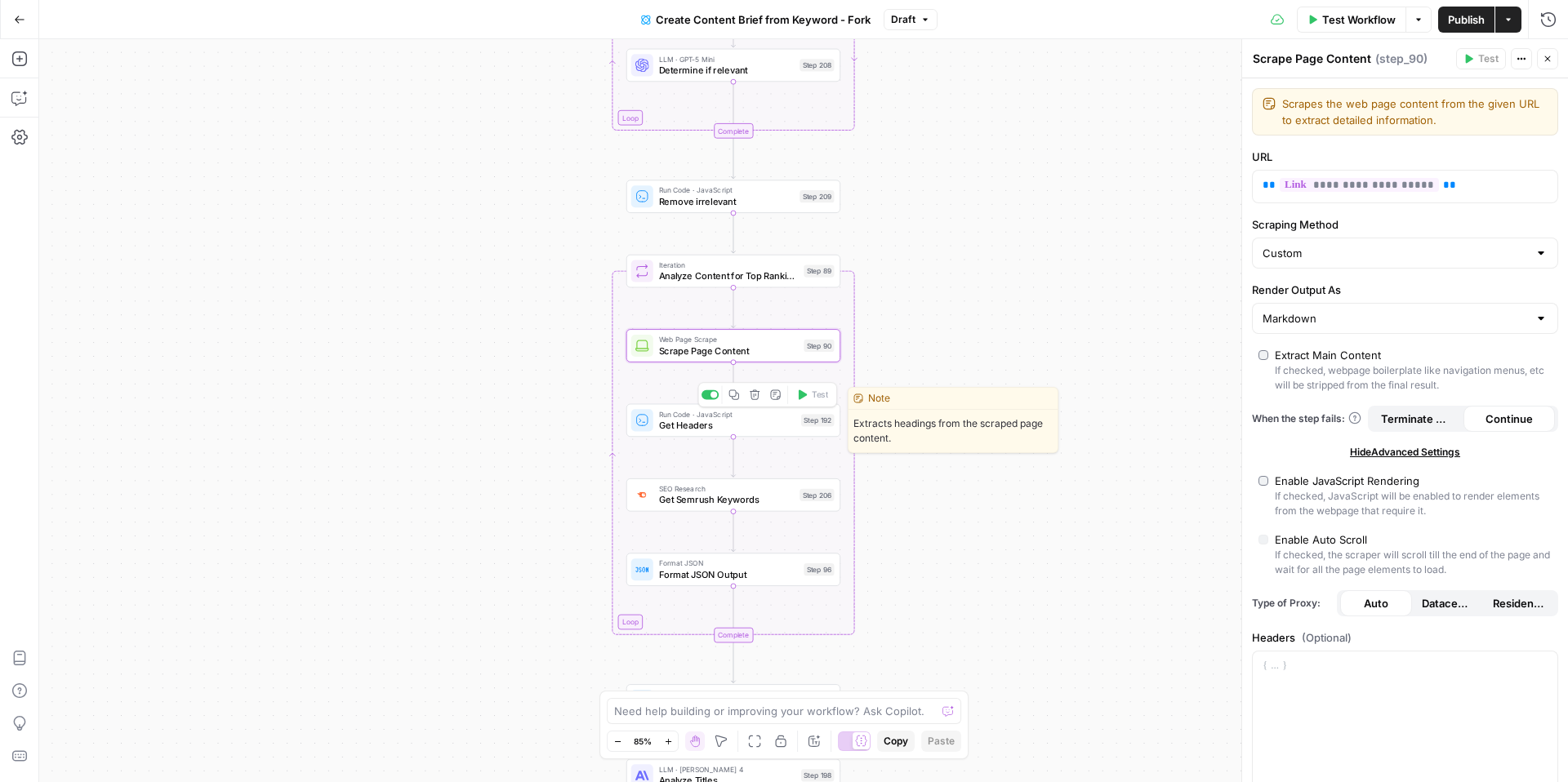
click at [750, 424] on span "Get Headers" at bounding box center [728, 424] width 138 height 14
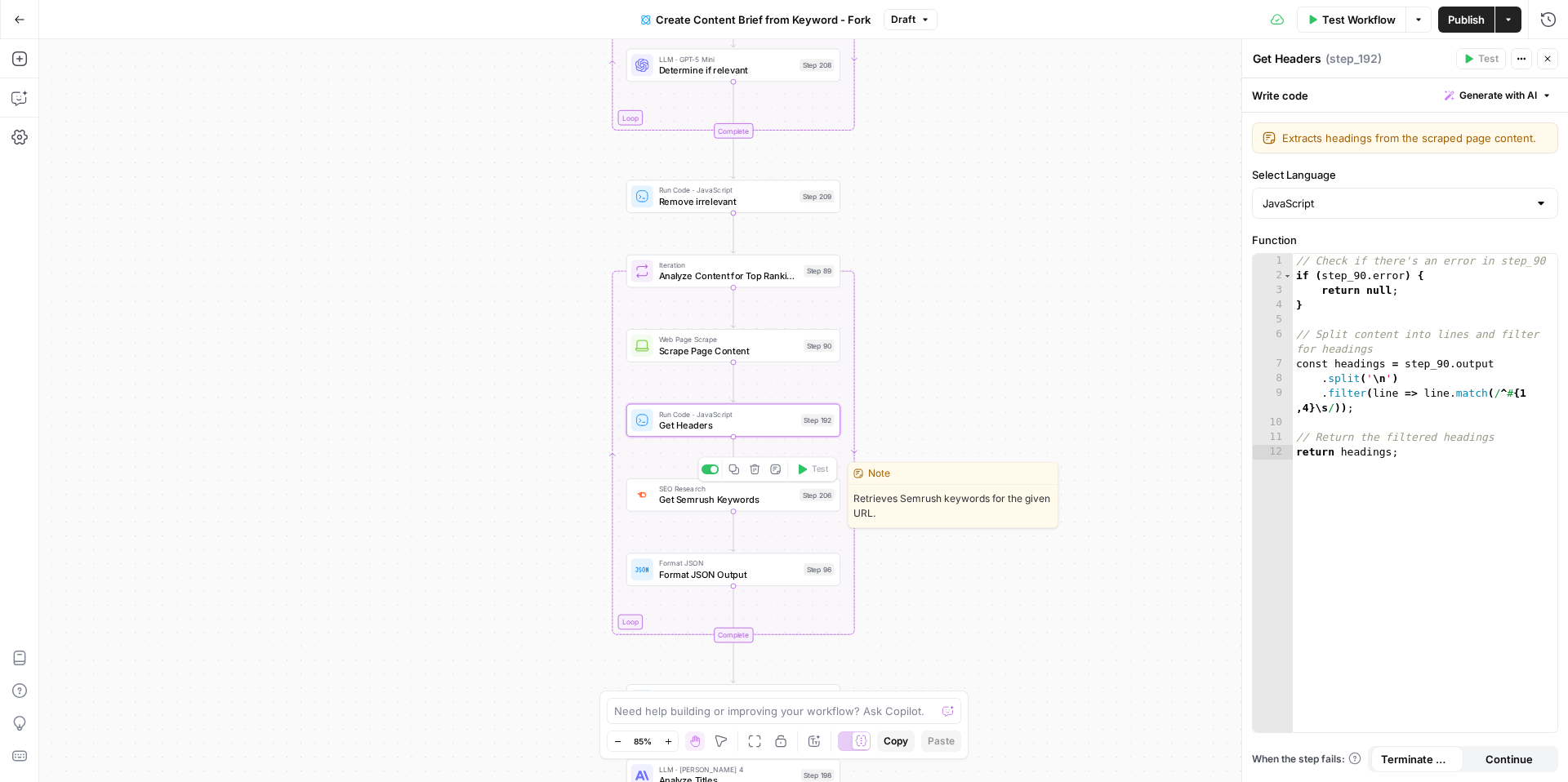
click at [743, 500] on span "Get Semrush Keywords" at bounding box center [727, 500] width 136 height 14
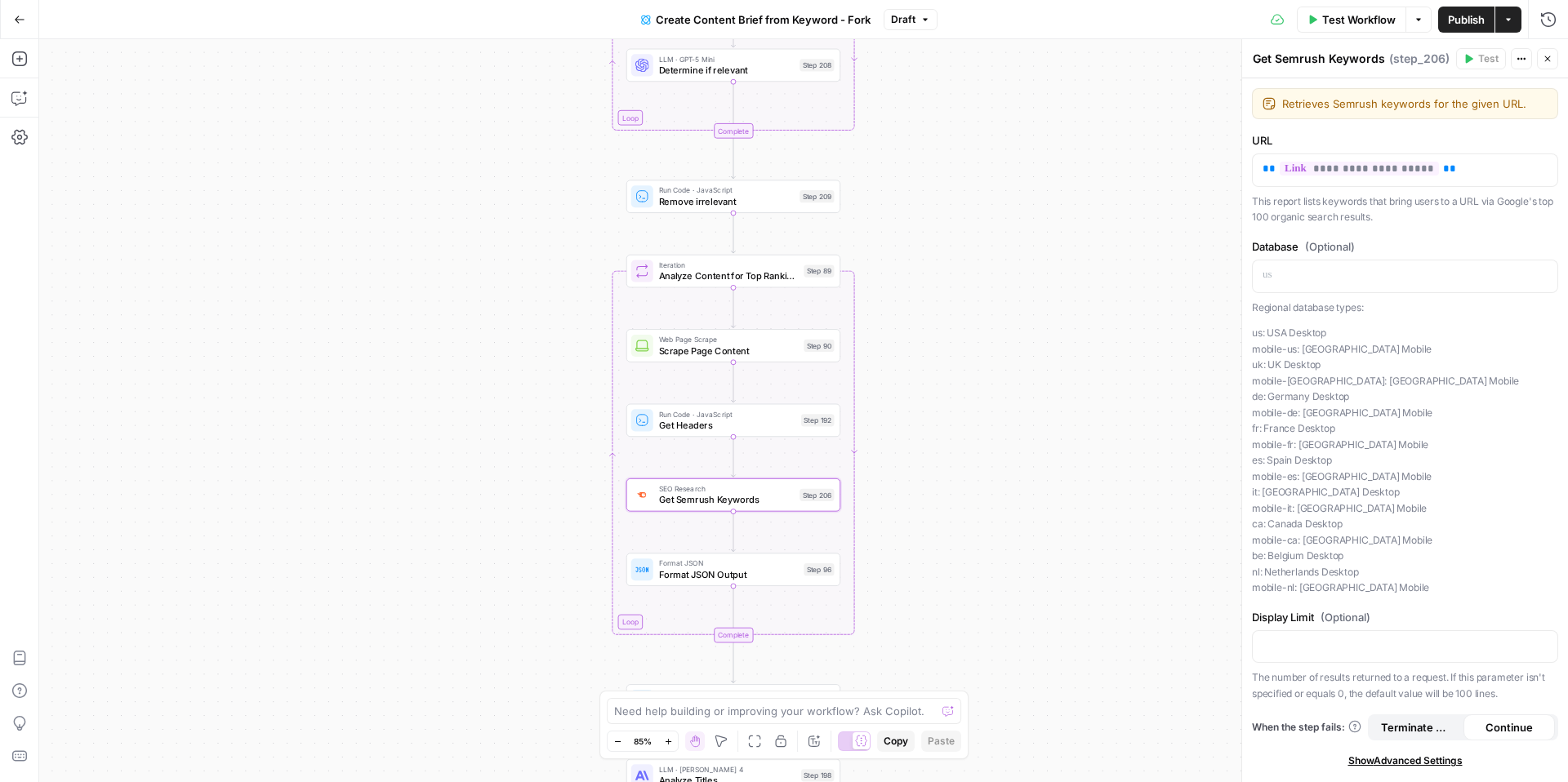
click at [548, 492] on div "Workflow Set Inputs Inputs Google Search Perform Google Search Step 51 Loop Ite…" at bounding box center [803, 411] width 1529 height 743
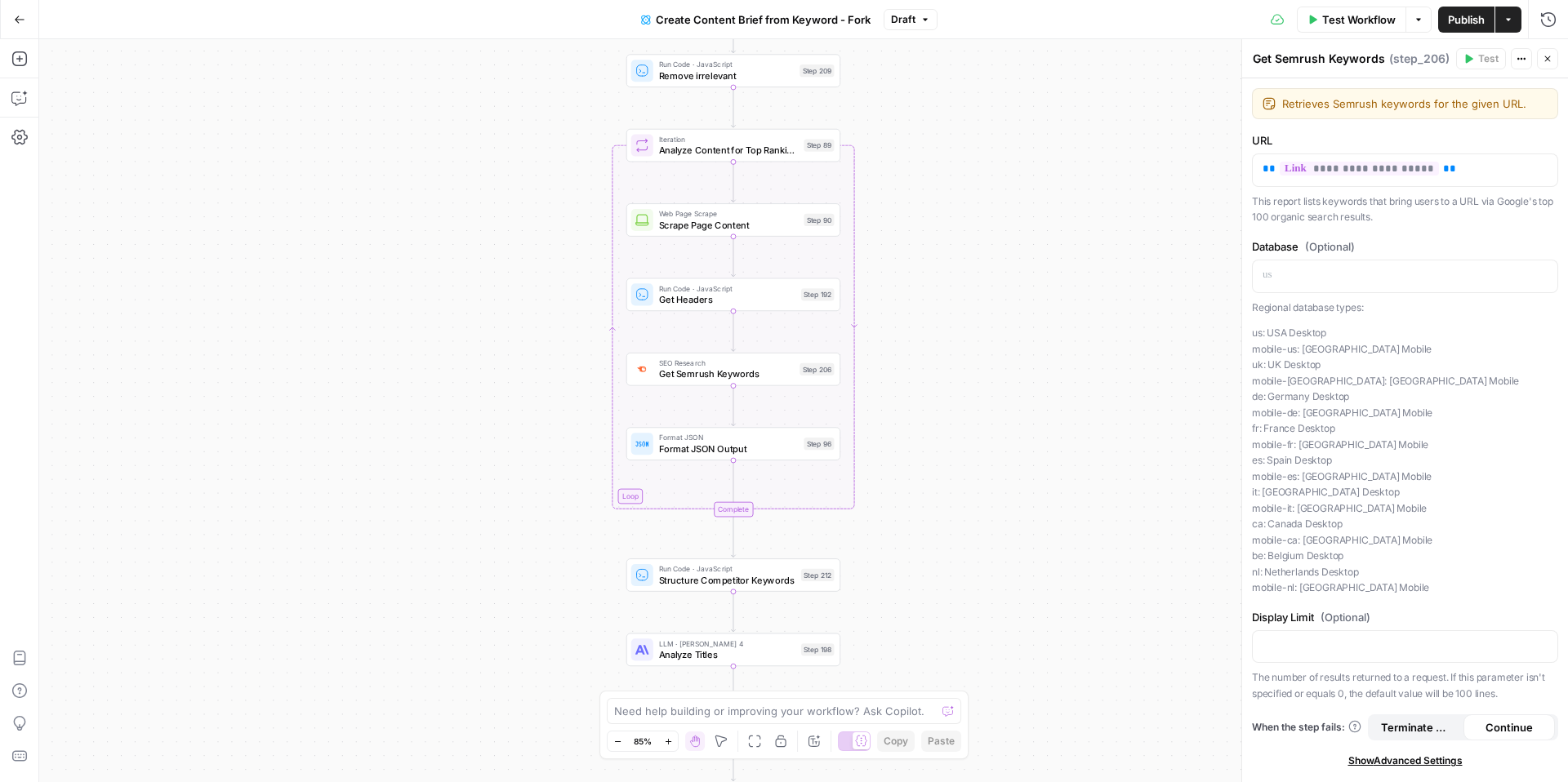
drag, startPoint x: 564, startPoint y: 541, endPoint x: 564, endPoint y: 414, distance: 127.0
click at [564, 414] on div "Workflow Set Inputs Inputs Google Search Perform Google Search Step 51 Loop Ite…" at bounding box center [803, 411] width 1529 height 743
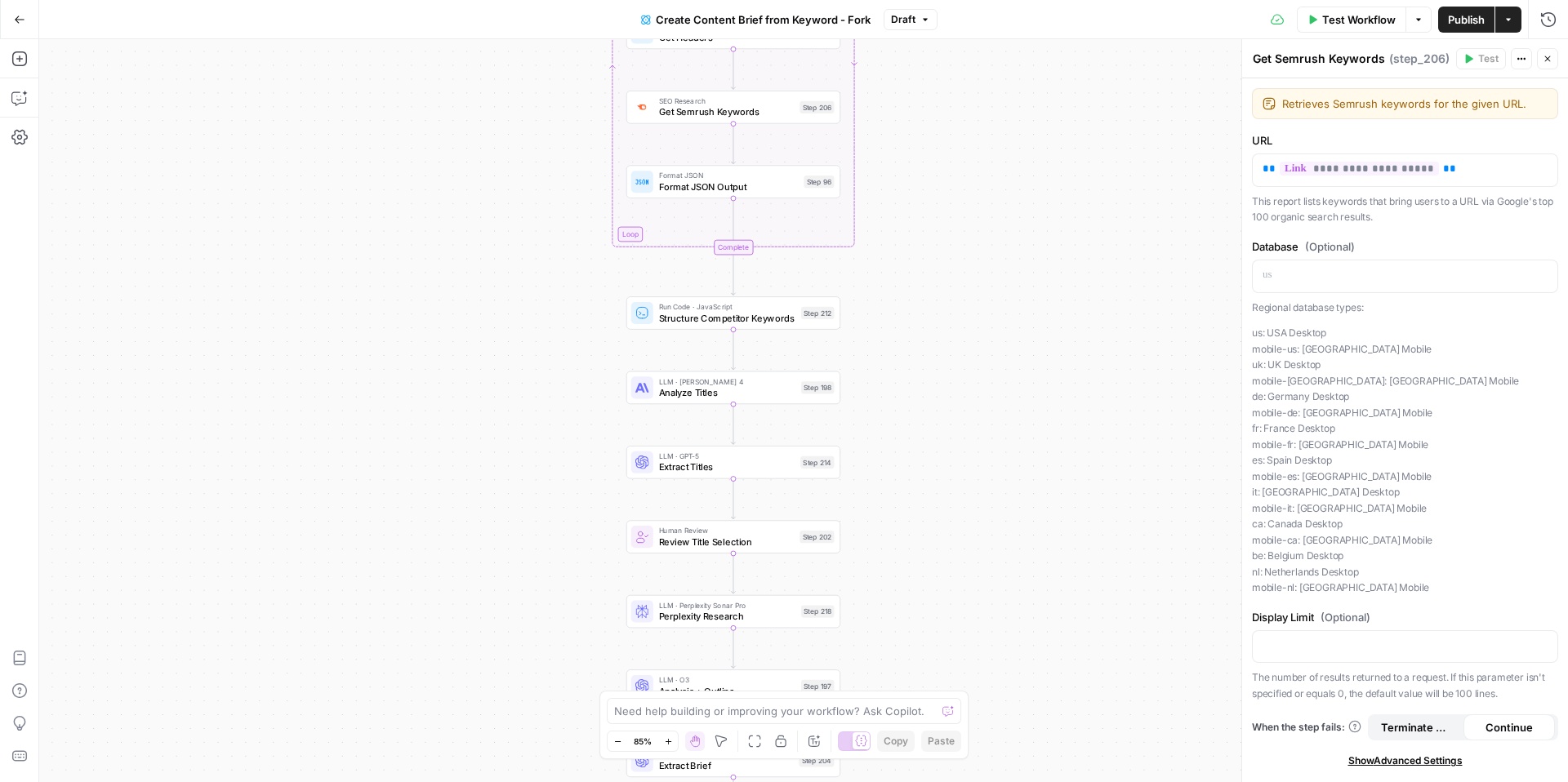
drag, startPoint x: 917, startPoint y: 527, endPoint x: 911, endPoint y: 227, distance: 300.1
click at [911, 227] on div "Workflow Set Inputs Inputs Google Search Perform Google Search Step 51 Loop Ite…" at bounding box center [803, 411] width 1529 height 743
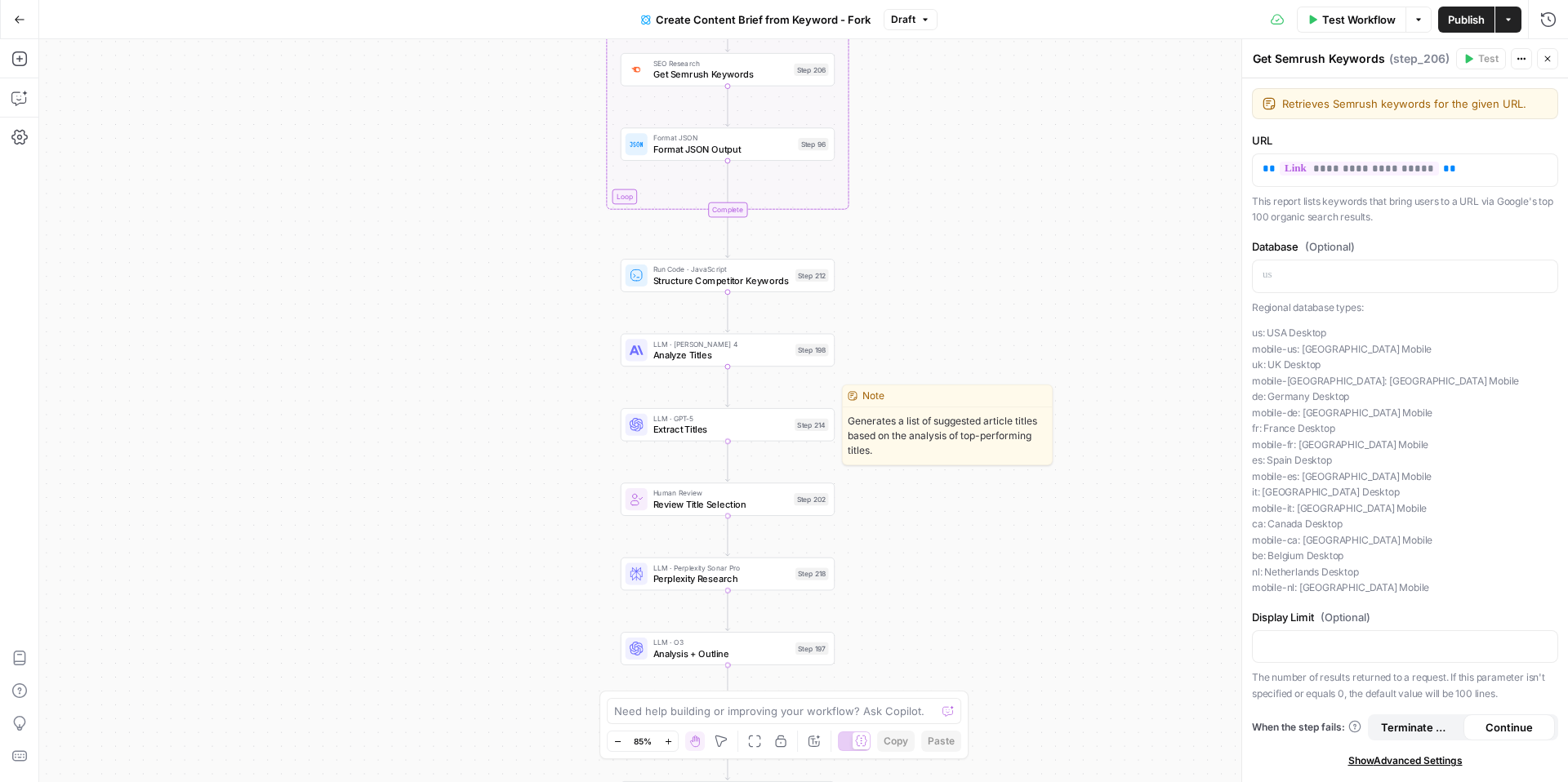
click at [734, 354] on span "Analyze Titles" at bounding box center [723, 354] width 138 height 14
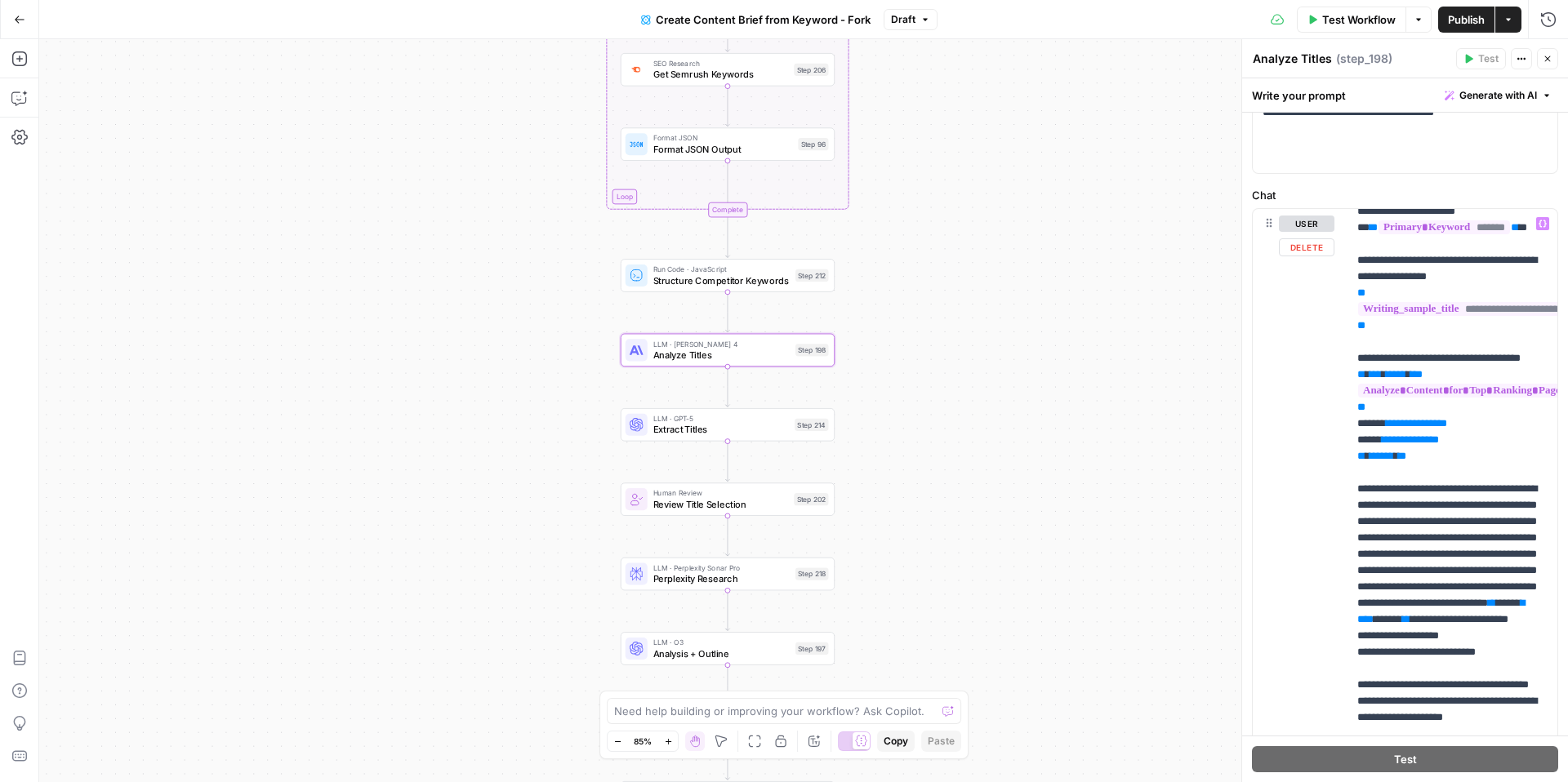
scroll to position [47, 0]
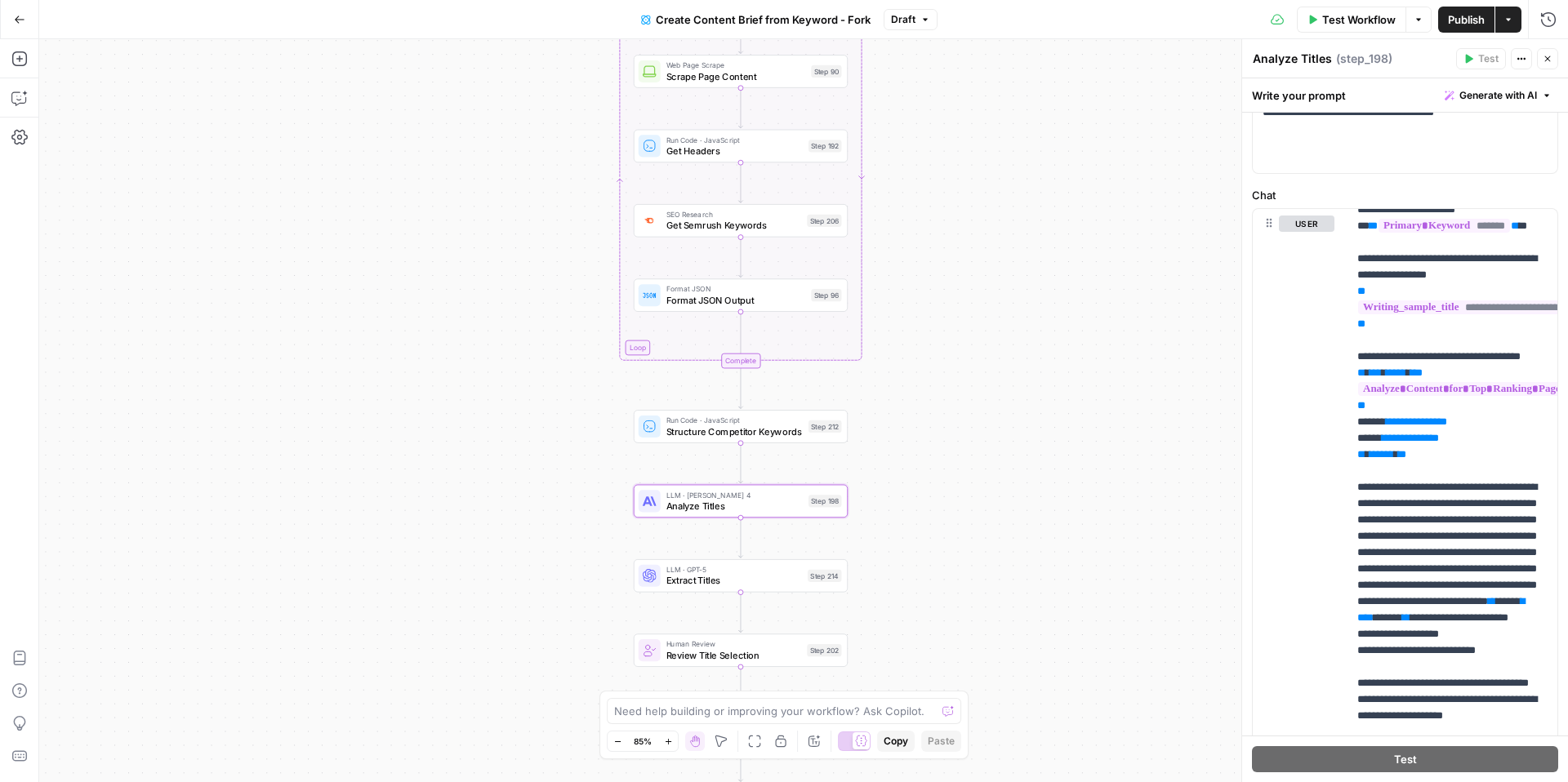
drag, startPoint x: 1148, startPoint y: 324, endPoint x: 1161, endPoint y: 475, distance: 151.6
click at [1161, 475] on div "Workflow Set Inputs Inputs Google Search Perform Google Search Step 51 Loop Ite…" at bounding box center [803, 411] width 1529 height 743
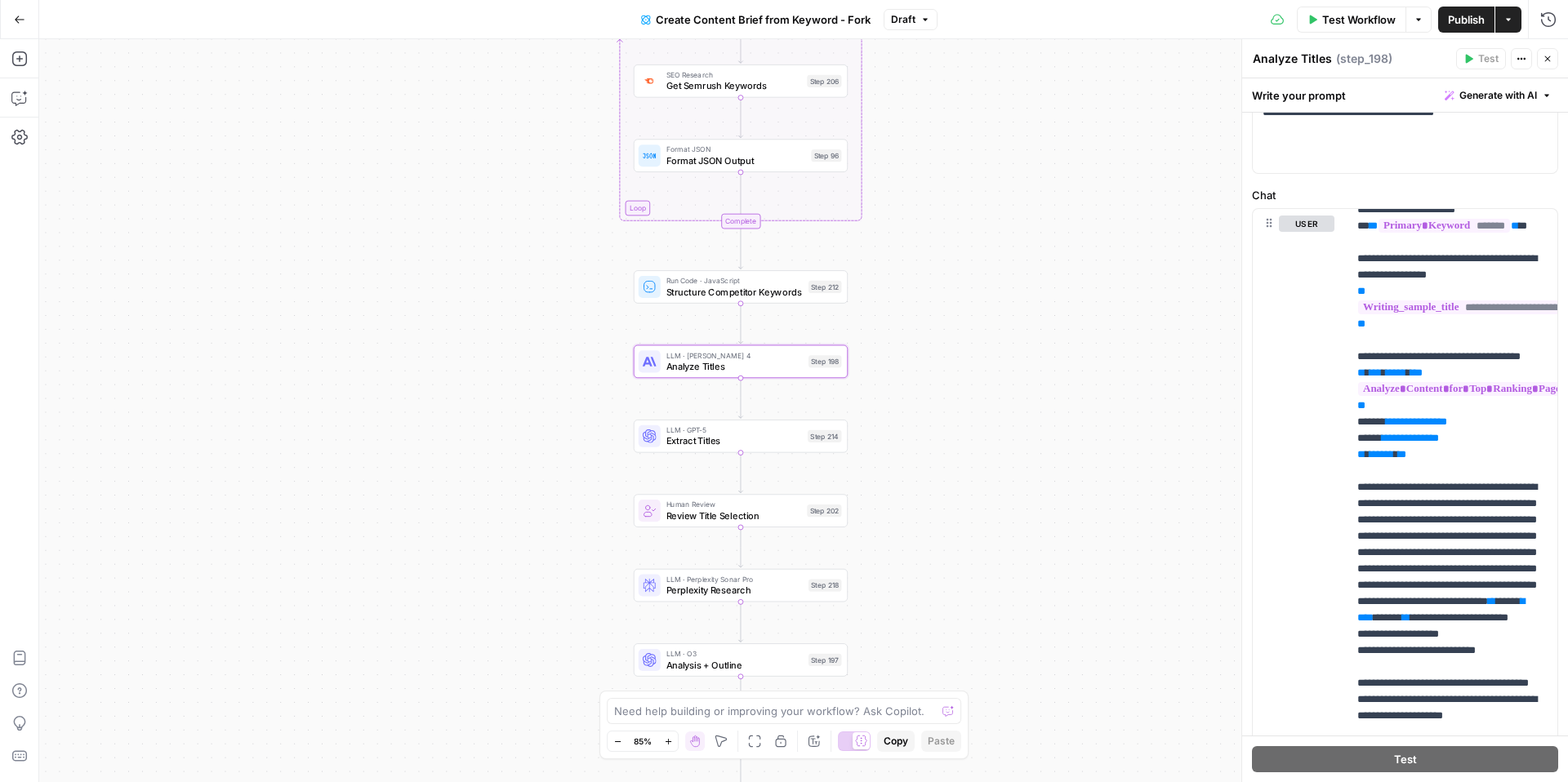
drag, startPoint x: 906, startPoint y: 494, endPoint x: 908, endPoint y: 313, distance: 181.0
click at [908, 314] on div "Workflow Set Inputs Inputs Google Search Perform Google Search Step 51 Loop Ite…" at bounding box center [803, 411] width 1529 height 743
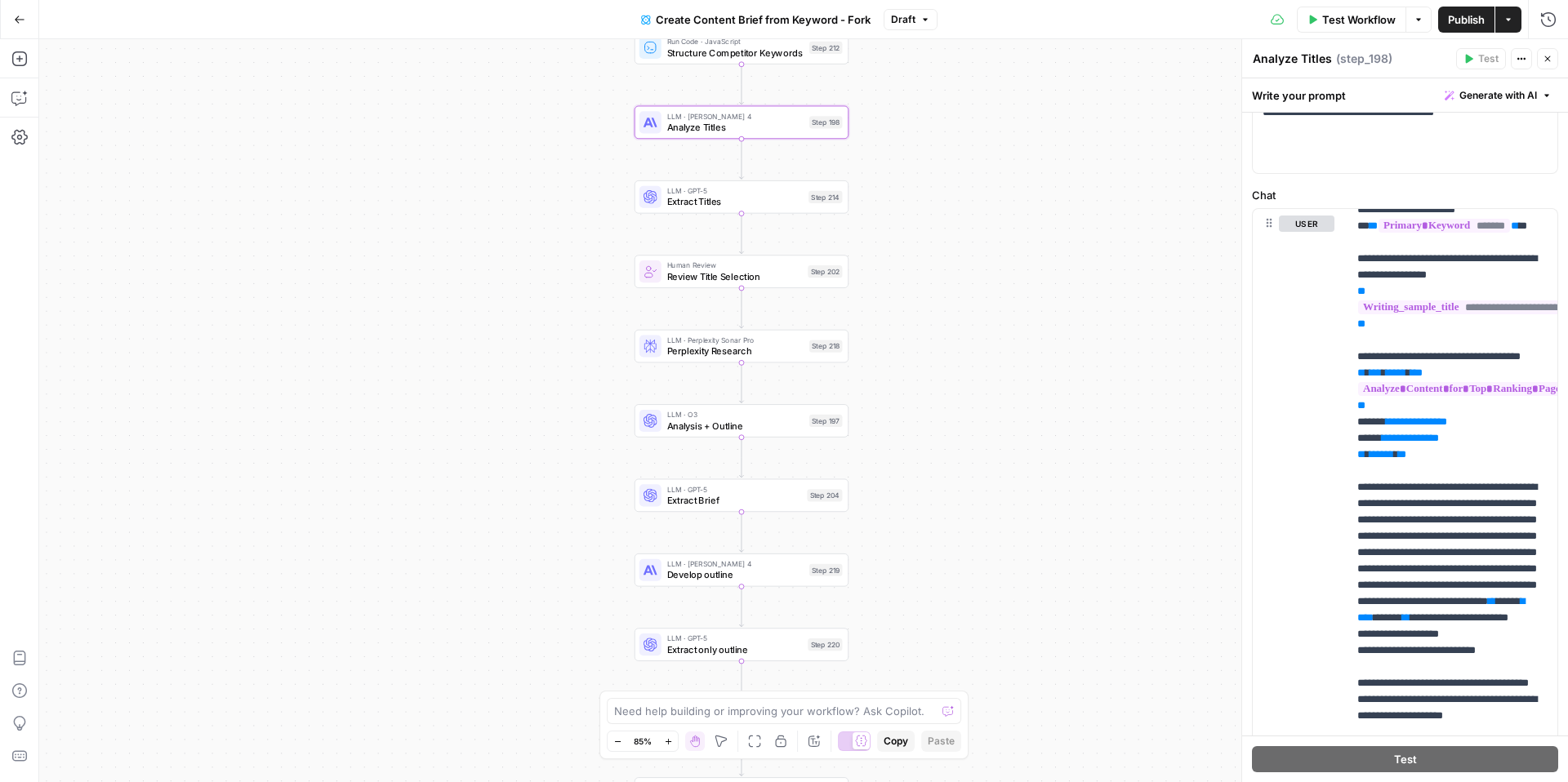
drag, startPoint x: 908, startPoint y: 313, endPoint x: 908, endPoint y: 115, distance: 198.0
click at [908, 115] on div "Workflow Set Inputs Inputs Google Search Perform Google Search Step 51 Loop Ite…" at bounding box center [803, 411] width 1529 height 743
drag, startPoint x: 906, startPoint y: 437, endPoint x: 907, endPoint y: 291, distance: 146.0
click at [907, 290] on div "Workflow Set Inputs Inputs Google Search Perform Google Search Step 51 Loop Ite…" at bounding box center [803, 411] width 1529 height 743
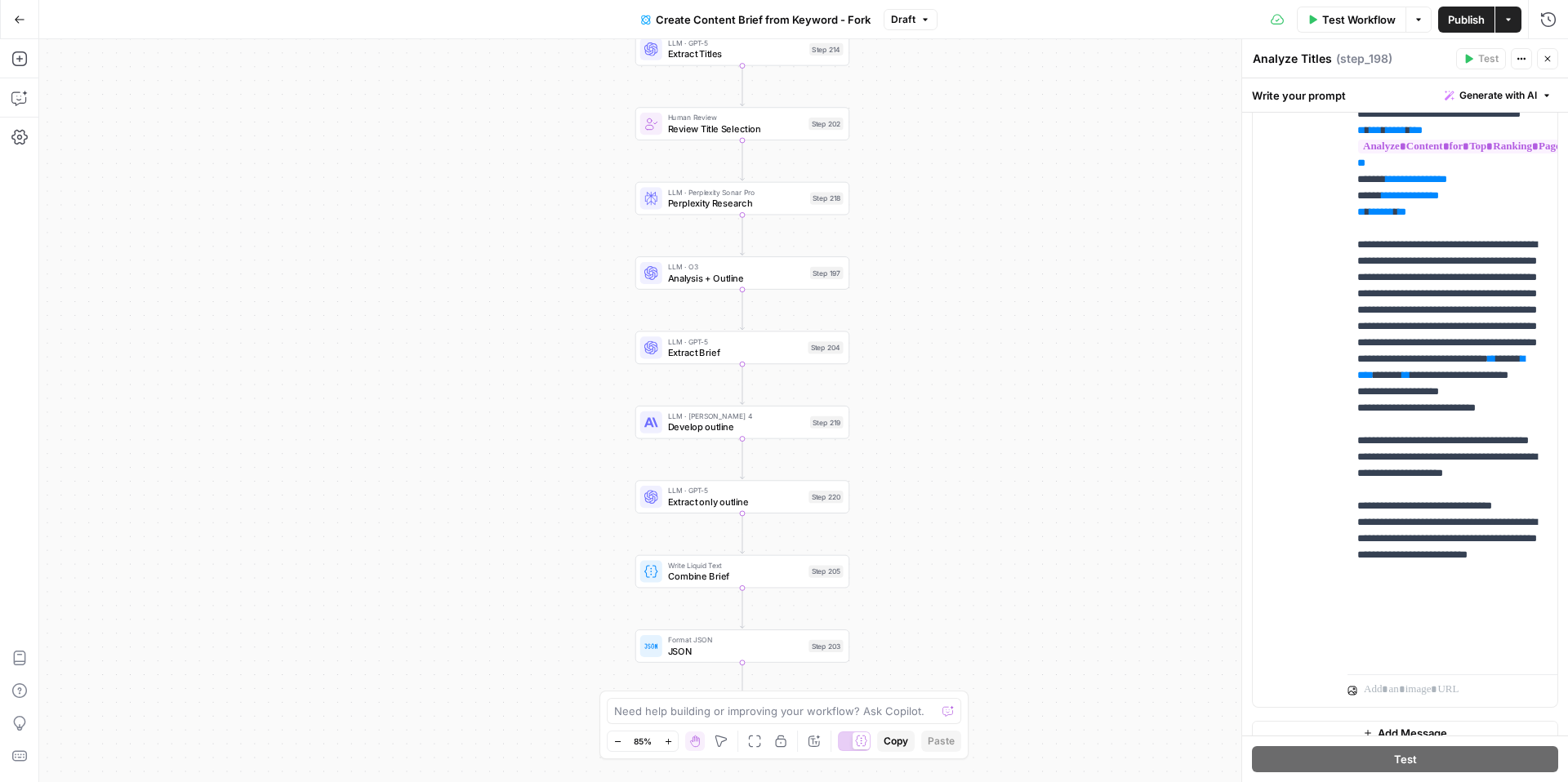
scroll to position [377, 0]
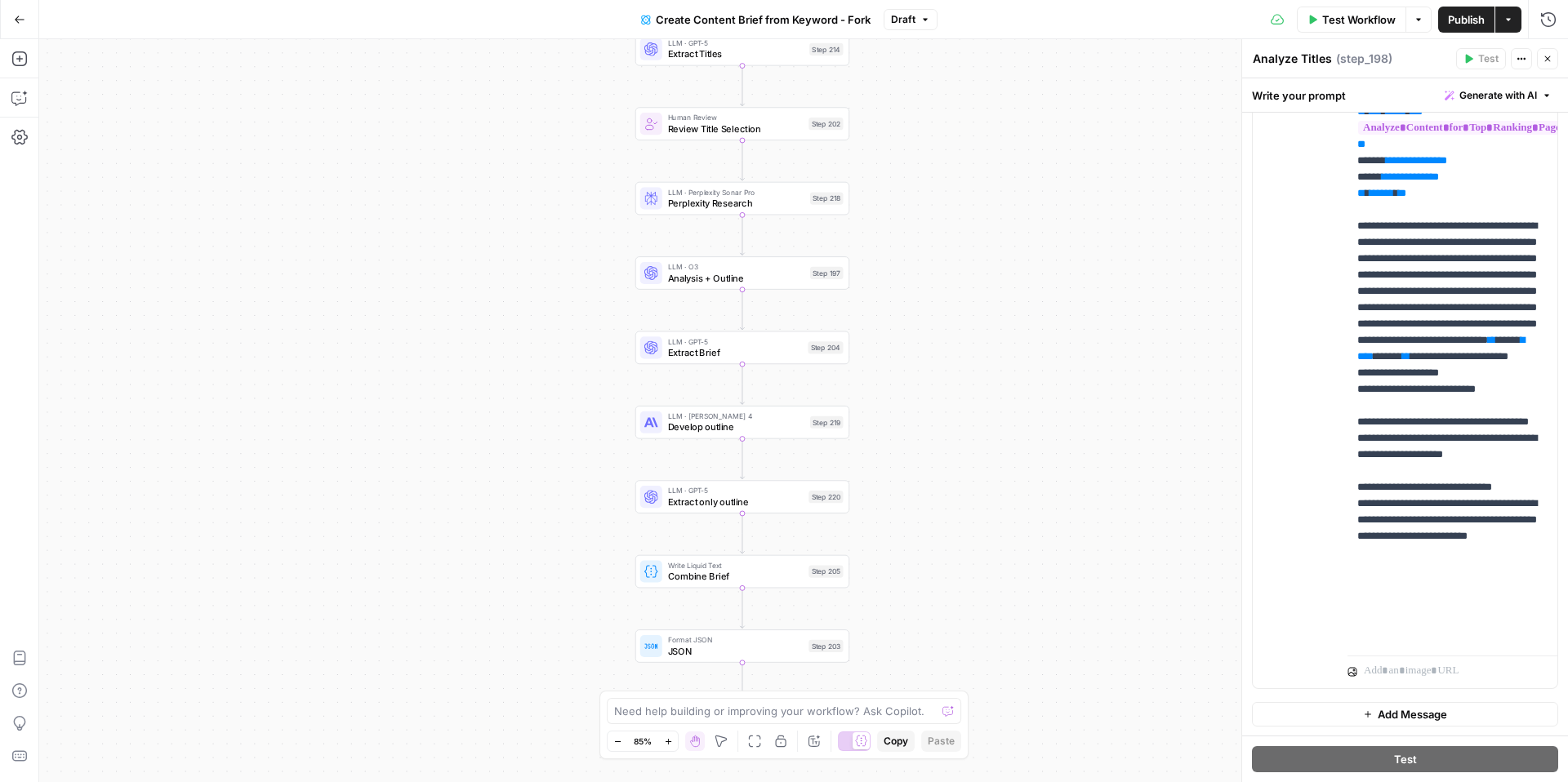
click at [1542, 61] on icon "button" at bounding box center [1547, 59] width 10 height 10
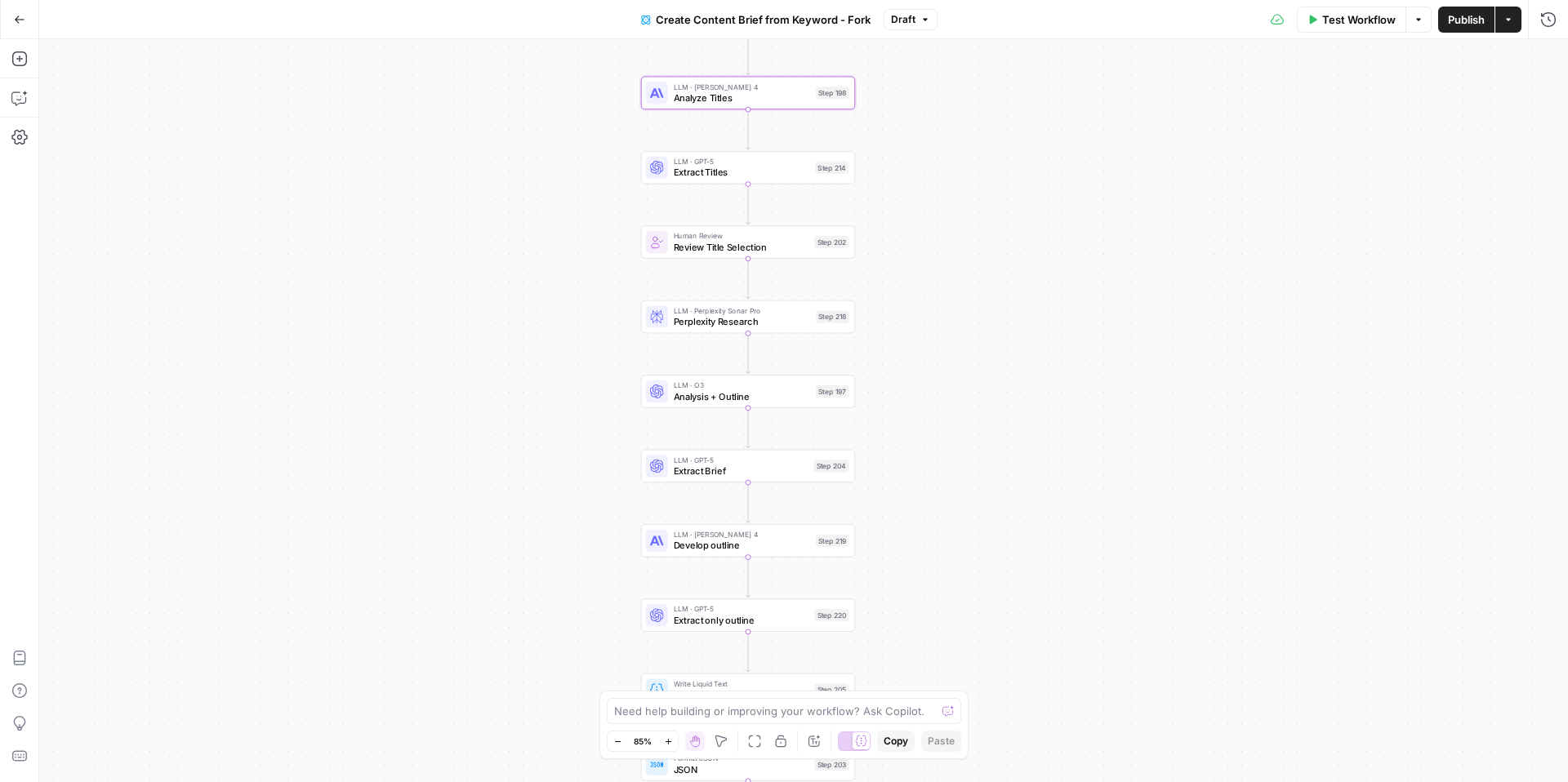
drag, startPoint x: 933, startPoint y: 243, endPoint x: 938, endPoint y: 362, distance: 119.1
click at [938, 362] on div "Workflow Set Inputs Inputs Google Search Perform Google Search Step 51 Loop Ite…" at bounding box center [803, 411] width 1529 height 743
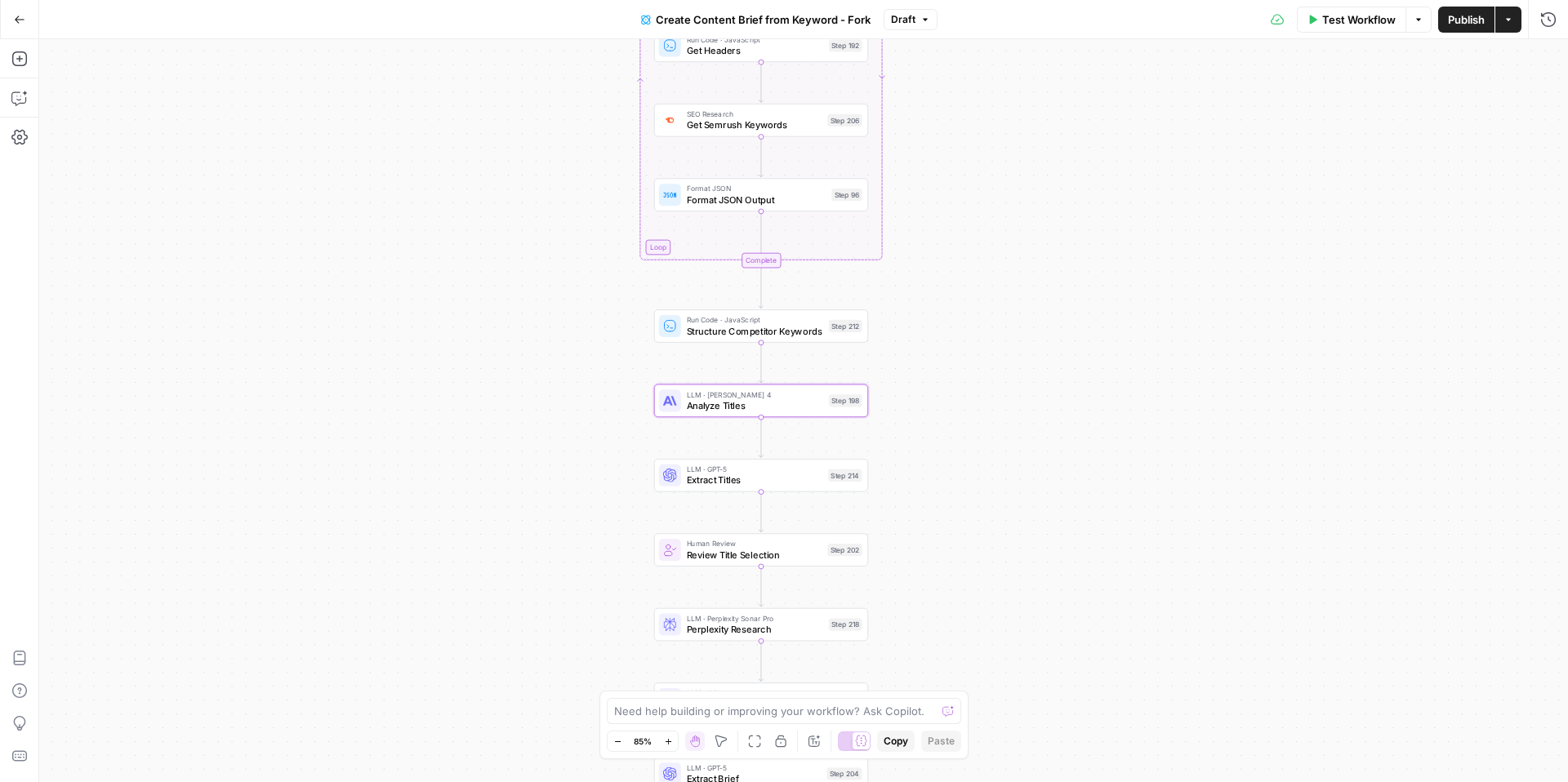
drag, startPoint x: 915, startPoint y: 288, endPoint x: 929, endPoint y: 594, distance: 306.3
click at [929, 594] on div "Workflow Set Inputs Inputs Google Search Perform Google Search Step 51 Loop Ite…" at bounding box center [803, 411] width 1529 height 743
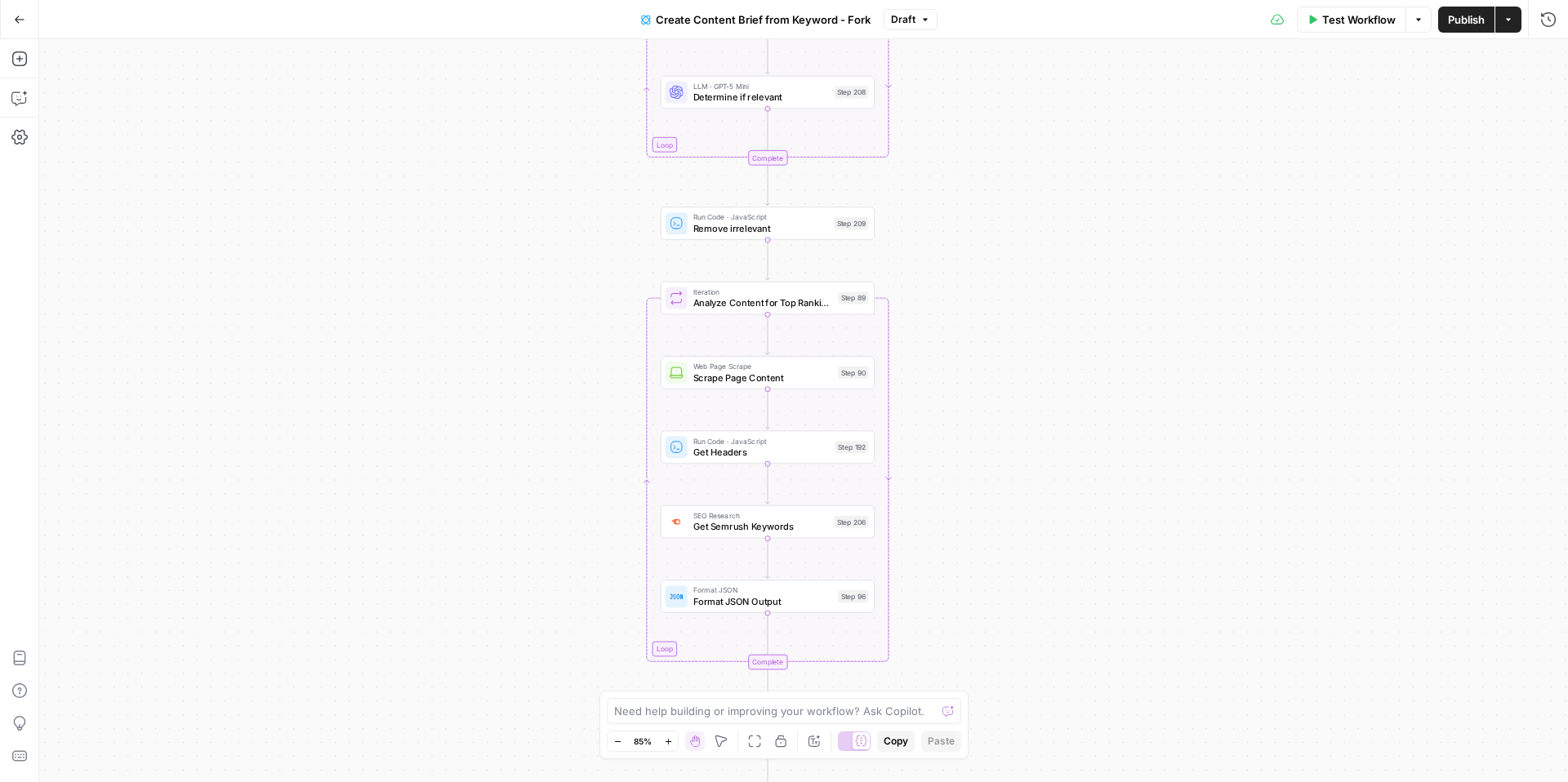
drag, startPoint x: 954, startPoint y: 195, endPoint x: 960, endPoint y: 598, distance: 403.0
click at [960, 598] on div "Workflow Set Inputs Inputs Google Search Perform Google Search Step 51 Loop Ite…" at bounding box center [803, 411] width 1529 height 743
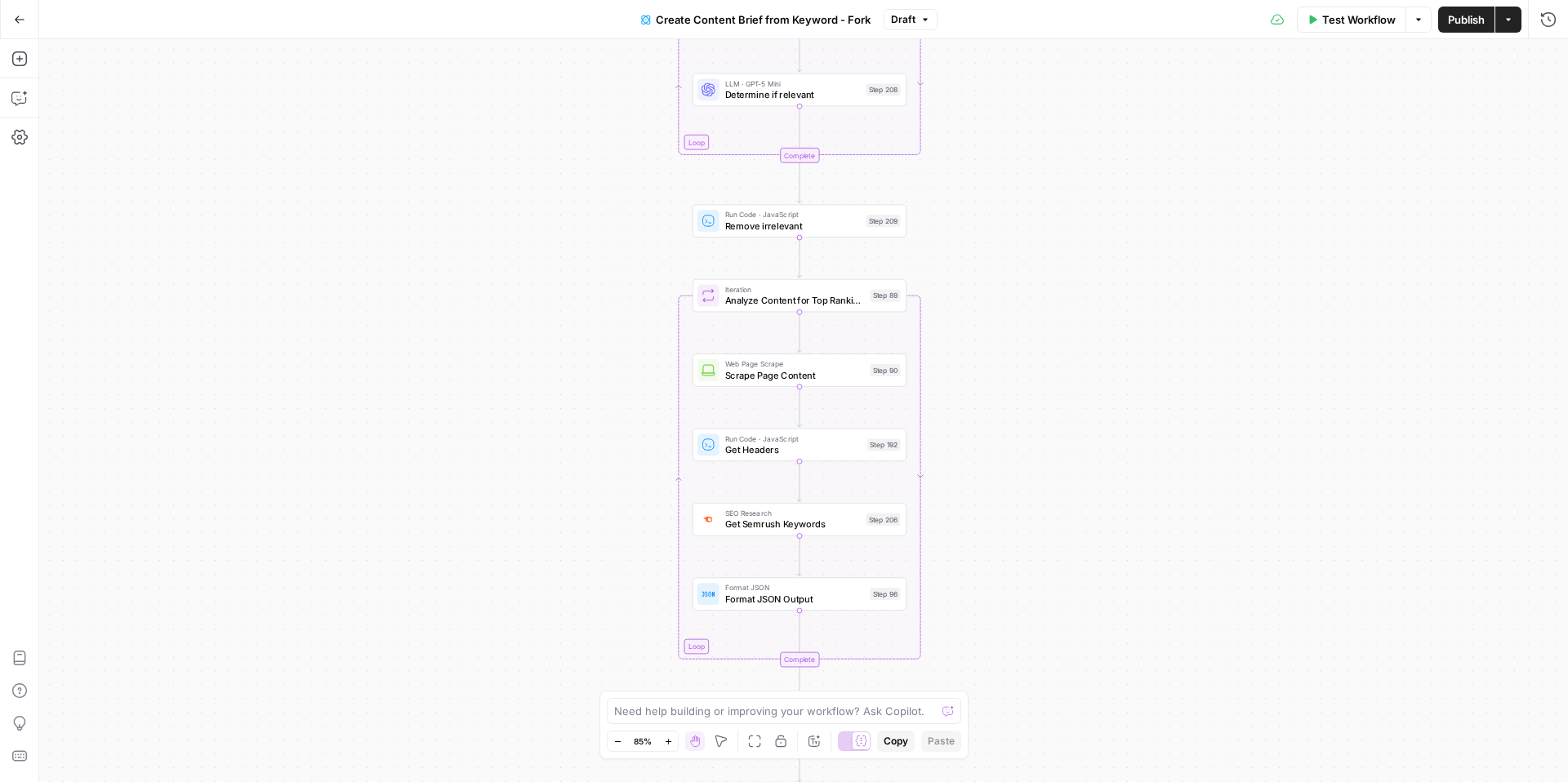
drag, startPoint x: 967, startPoint y: 277, endPoint x: 999, endPoint y: 272, distance: 32.4
click at [999, 272] on div "Workflow Set Inputs Inputs Google Search Perform Google Search Step 51 Loop Ite…" at bounding box center [803, 411] width 1529 height 743
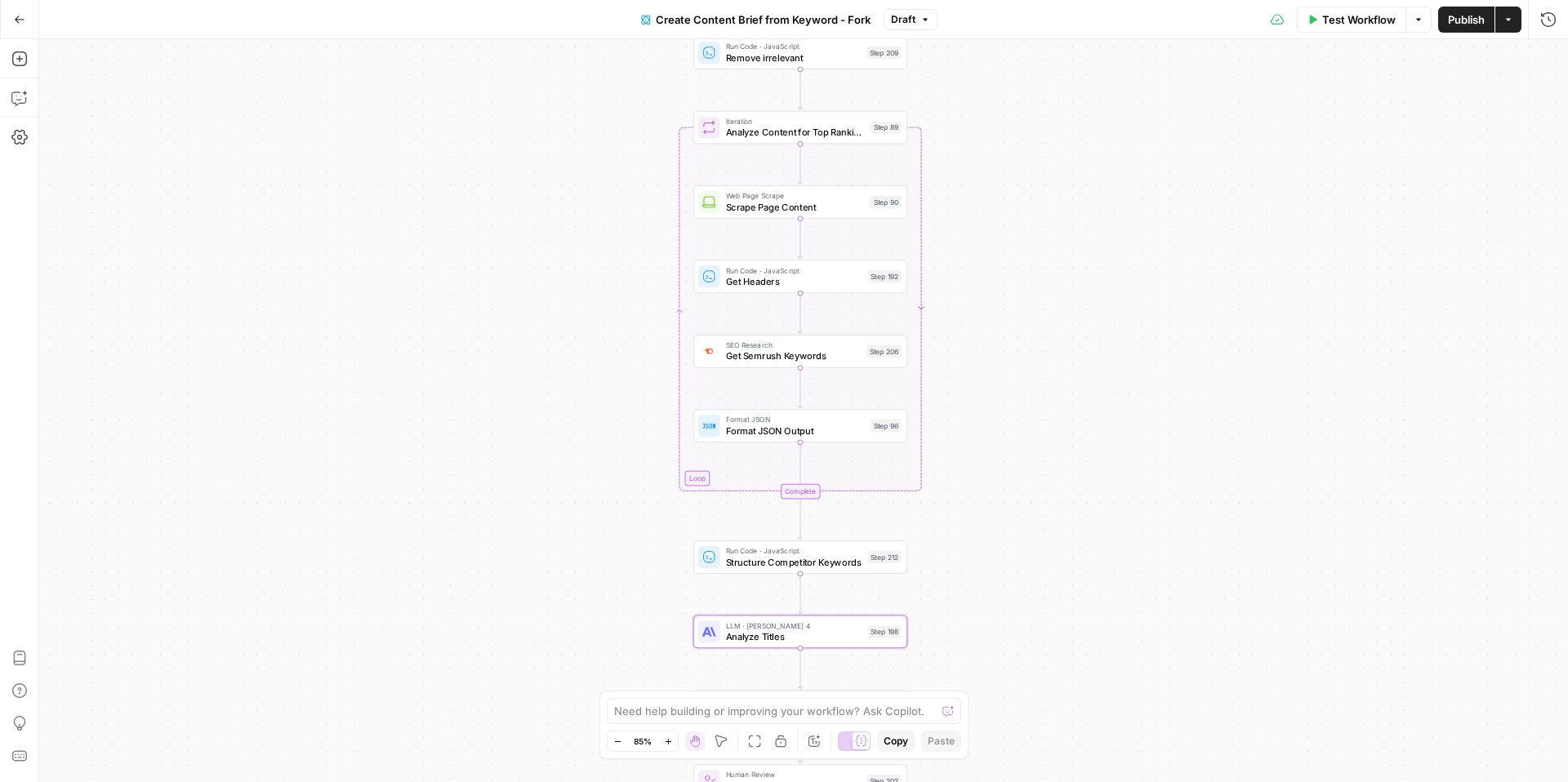
drag, startPoint x: 999, startPoint y: 347, endPoint x: 1000, endPoint y: 182, distance: 165.0
click at [1000, 182] on div "Workflow Set Inputs Inputs Google Search Perform Google Search Step 51 Loop Ite…" at bounding box center [803, 411] width 1529 height 743
click at [834, 363] on div "SEO Research Get Semrush Keywords Step 206 Copy step Delete step Edit Note Test" at bounding box center [800, 351] width 214 height 34
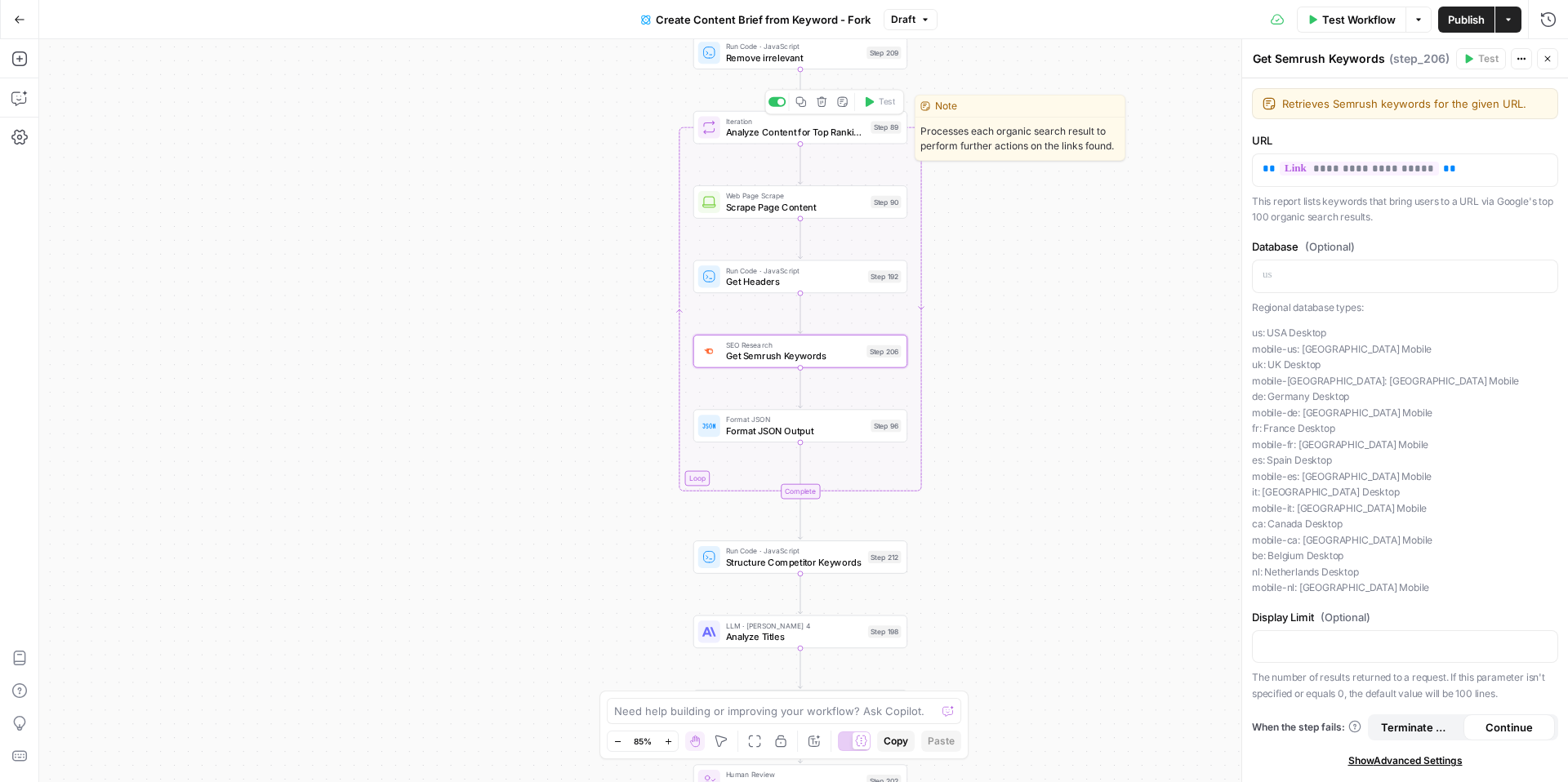
click at [841, 142] on div "Iteration Analyze Content for Top Ranking Pages Step 89 Copy step Delete step E…" at bounding box center [800, 127] width 214 height 34
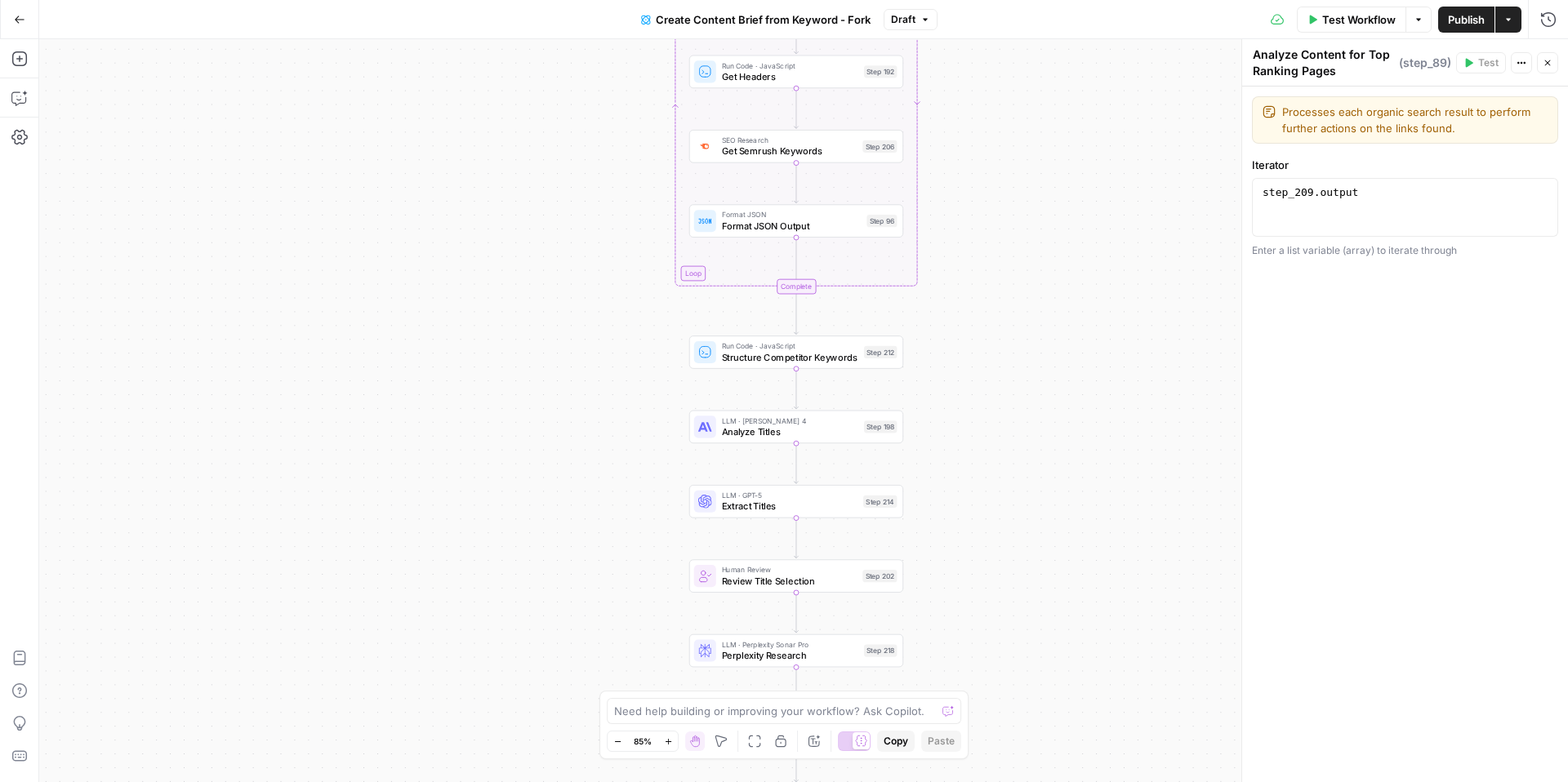
drag, startPoint x: 1004, startPoint y: 571, endPoint x: 997, endPoint y: 355, distance: 216.1
click at [997, 355] on div "Workflow Set Inputs Inputs Google Search Perform Google Search Step 51 Loop Ite…" at bounding box center [803, 411] width 1529 height 743
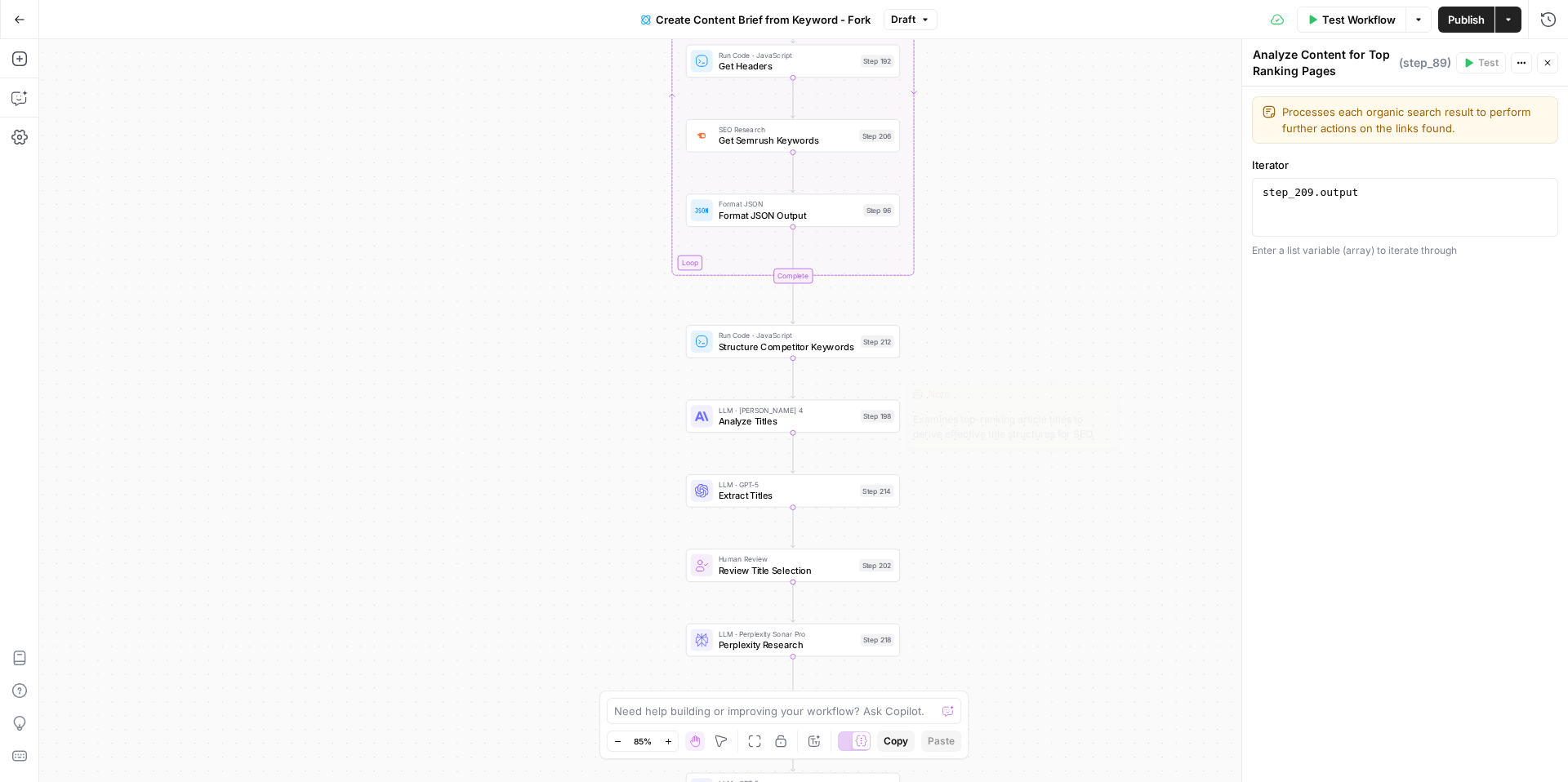
click at [830, 418] on span "Analyze Titles" at bounding box center [788, 421] width 138 height 14
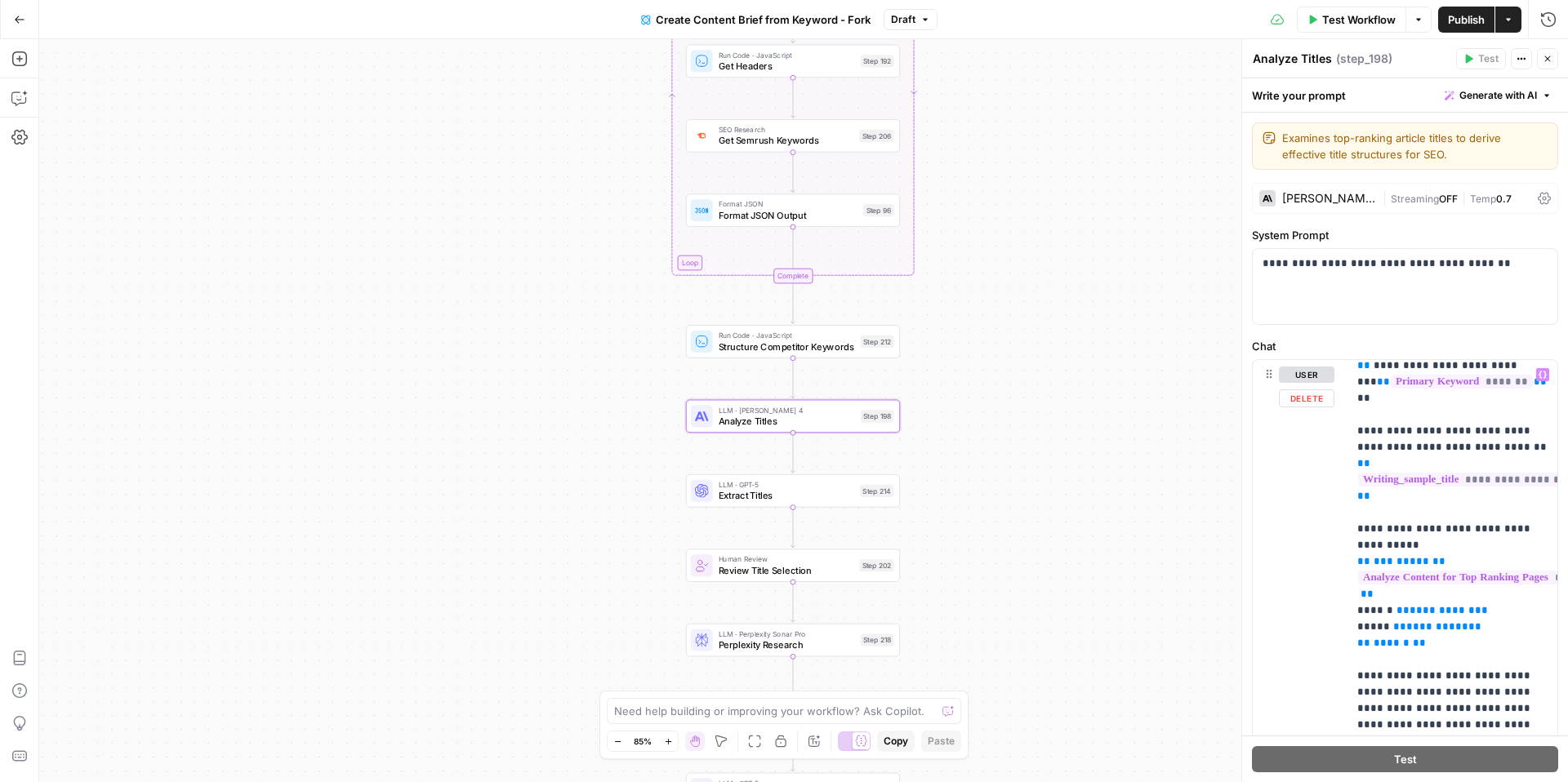
scroll to position [99, 0]
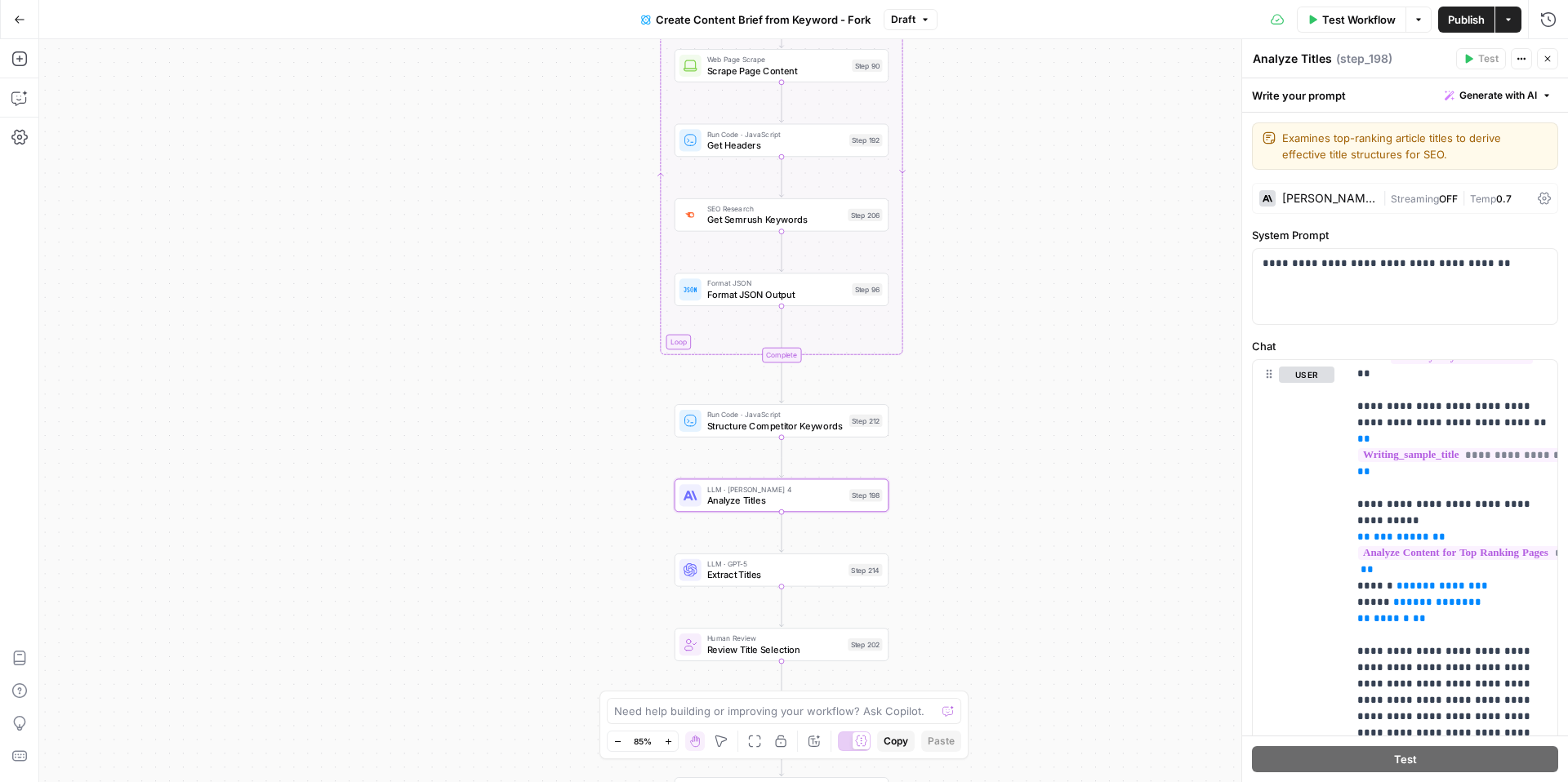
drag, startPoint x: 997, startPoint y: 340, endPoint x: 984, endPoint y: 417, distance: 78.1
click at [984, 417] on div "Workflow Set Inputs Inputs Google Search Perform Google Search Step 51 Loop Ite…" at bounding box center [803, 411] width 1529 height 743
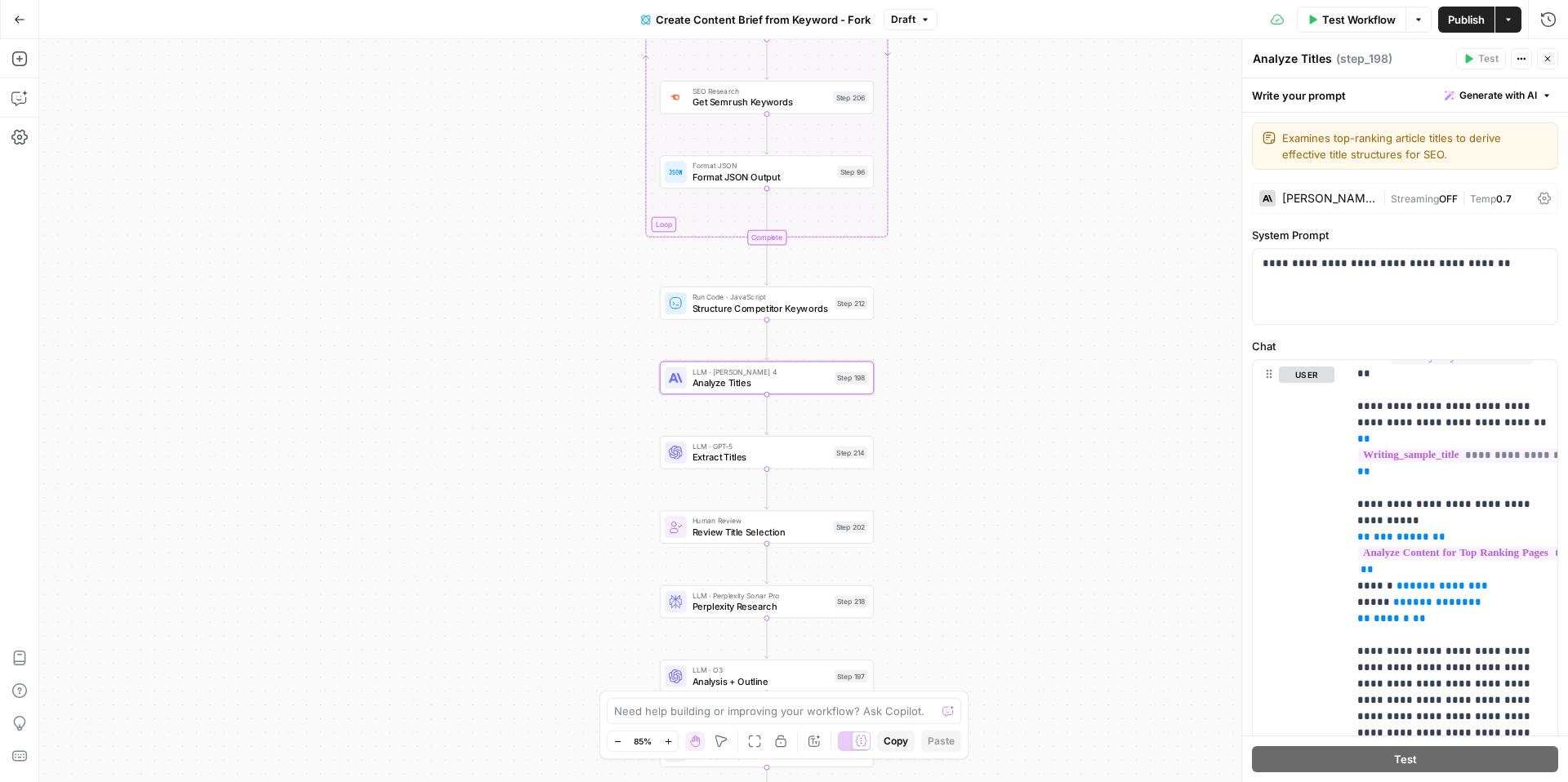
drag, startPoint x: 991, startPoint y: 453, endPoint x: 977, endPoint y: 337, distance: 116.8
click at [977, 337] on div "Workflow Set Inputs Inputs Google Search Perform Google Search Step 51 Loop Ite…" at bounding box center [803, 411] width 1529 height 743
click at [803, 378] on span "Analyze Titles" at bounding box center [761, 382] width 138 height 14
click at [815, 463] on span "Extract Titles" at bounding box center [760, 457] width 137 height 14
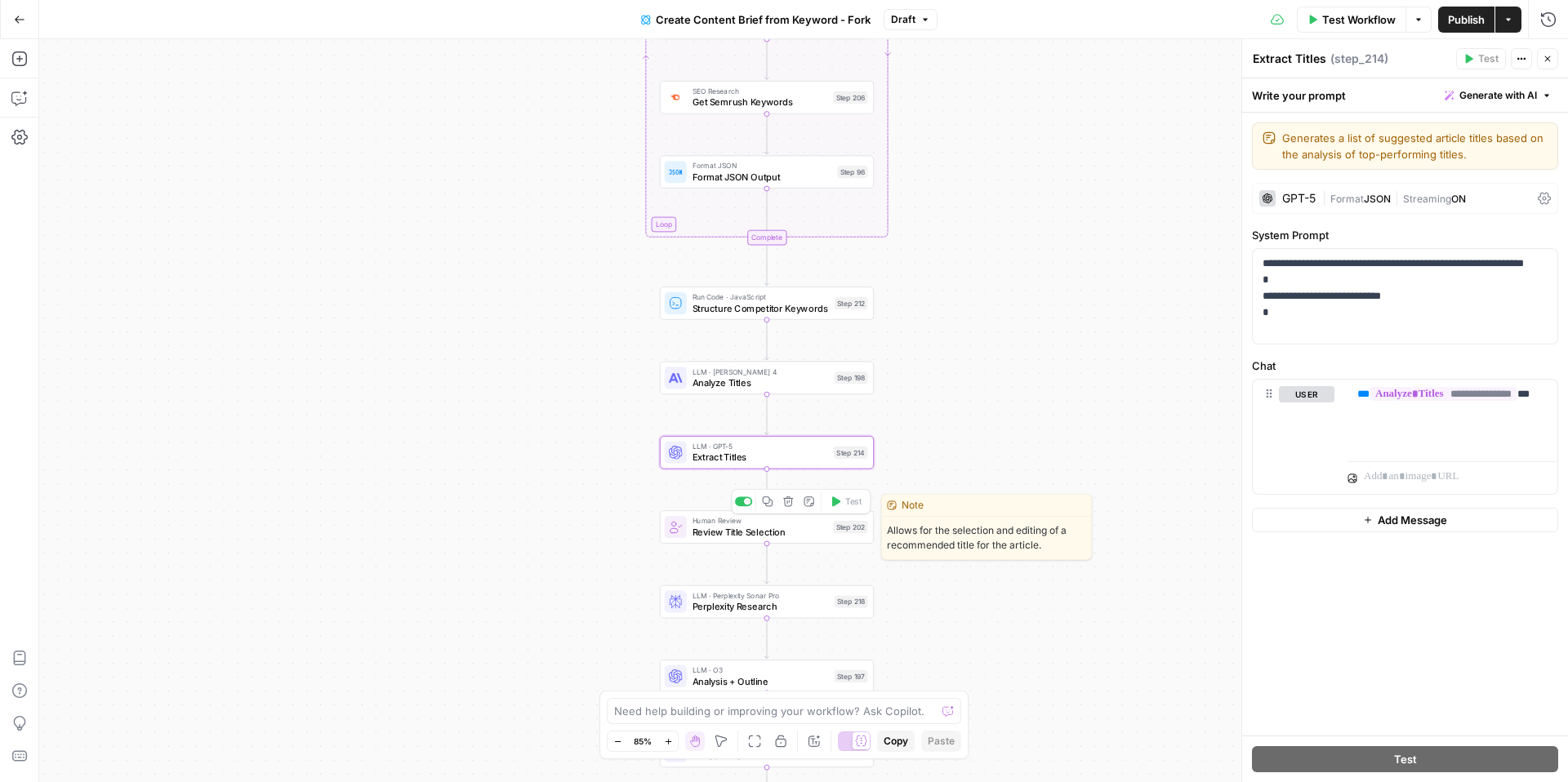
click at [800, 541] on div "Human Review Review Title Selection Step 202 Copy step Delete step Edit Note Te…" at bounding box center [767, 527] width 214 height 34
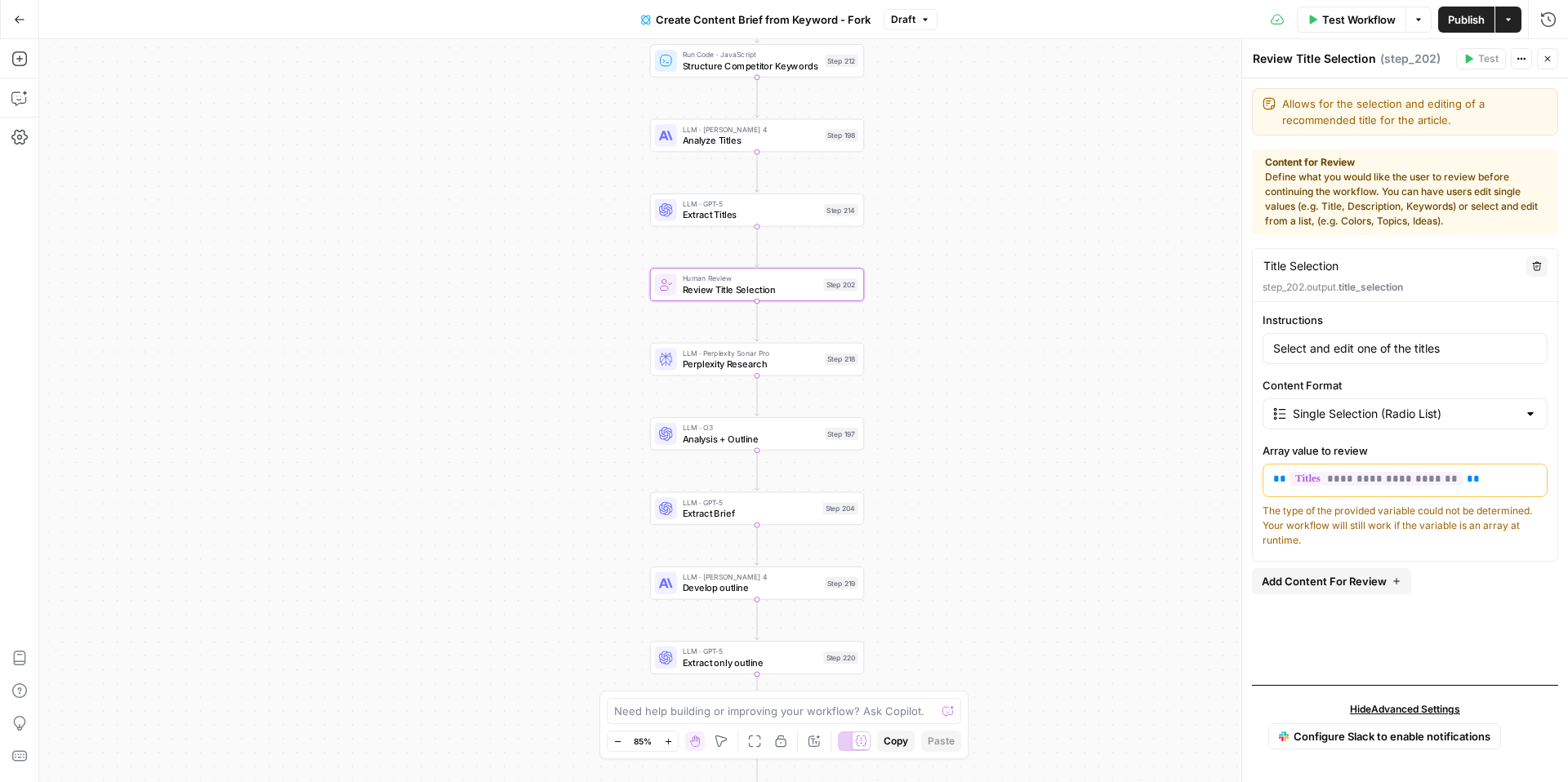
drag, startPoint x: 999, startPoint y: 463, endPoint x: 988, endPoint y: 220, distance: 243.2
click at [988, 220] on div "Workflow Set Inputs Inputs Google Search Perform Google Search Step 51 Loop Ite…" at bounding box center [803, 411] width 1529 height 743
click at [799, 356] on span "LLM · Perplexity Sonar Pro" at bounding box center [751, 353] width 138 height 11
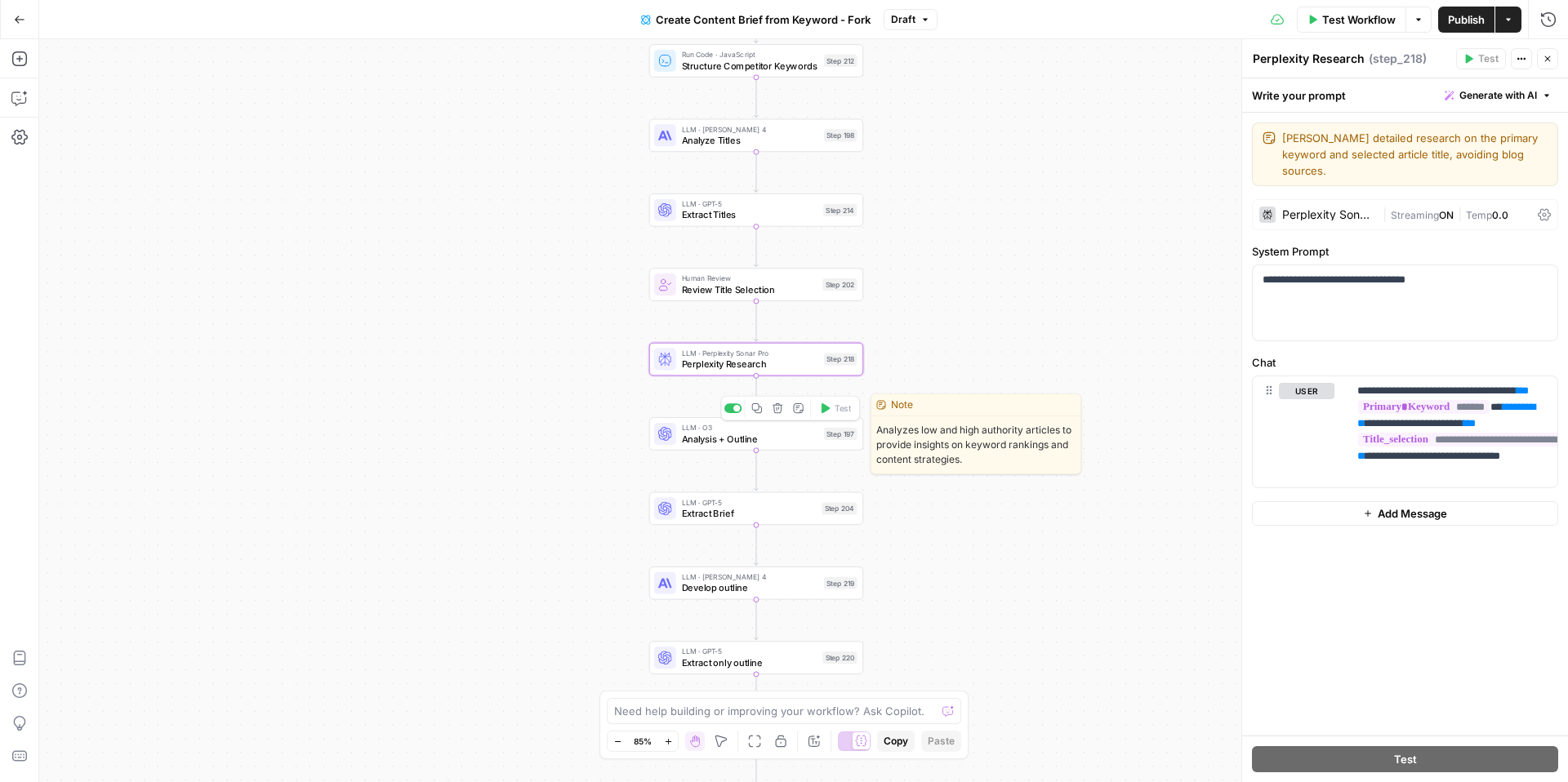
click at [776, 444] on span "Analysis + Outline" at bounding box center [751, 438] width 138 height 14
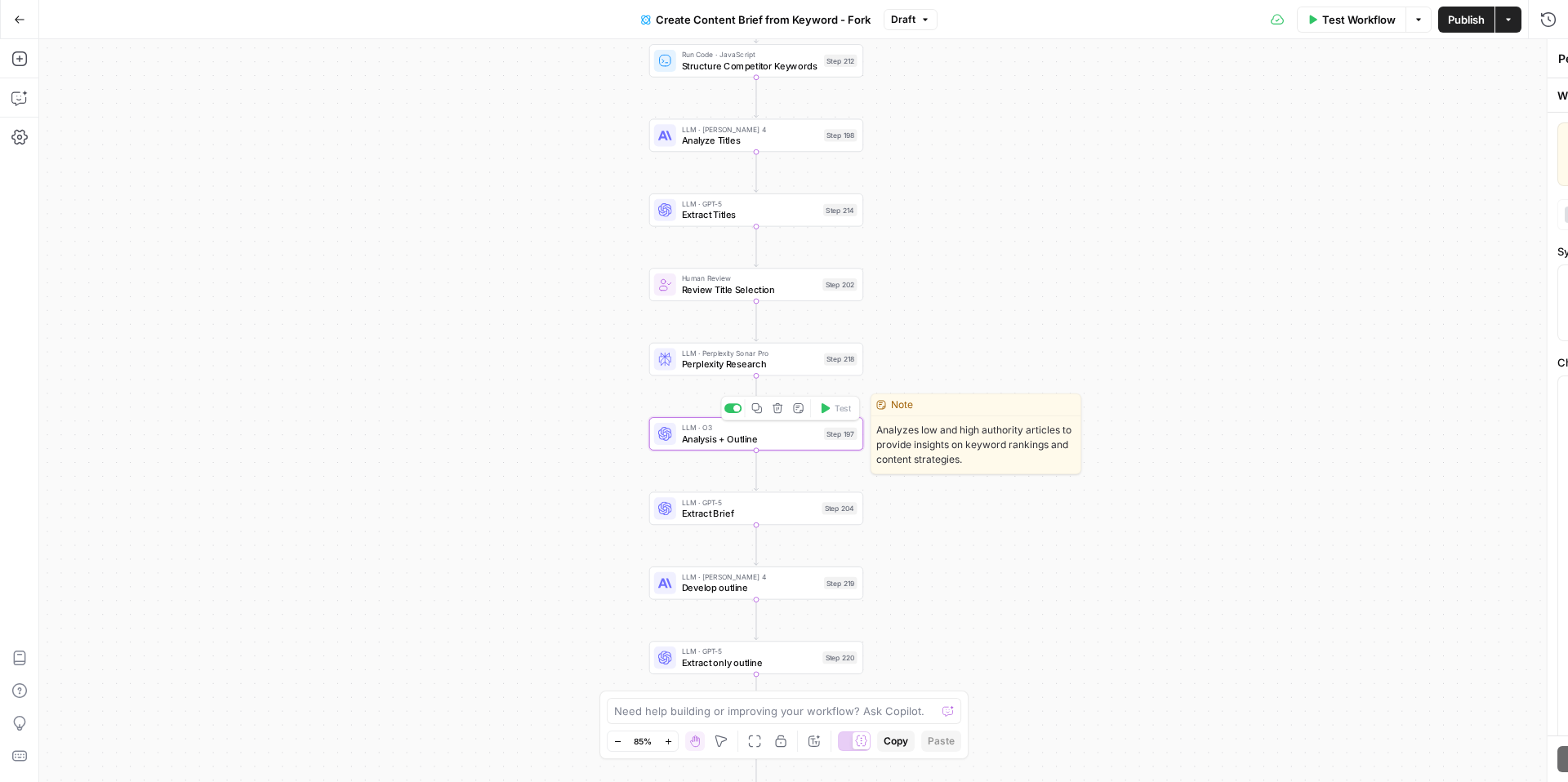
type textarea "Analysis + Outline"
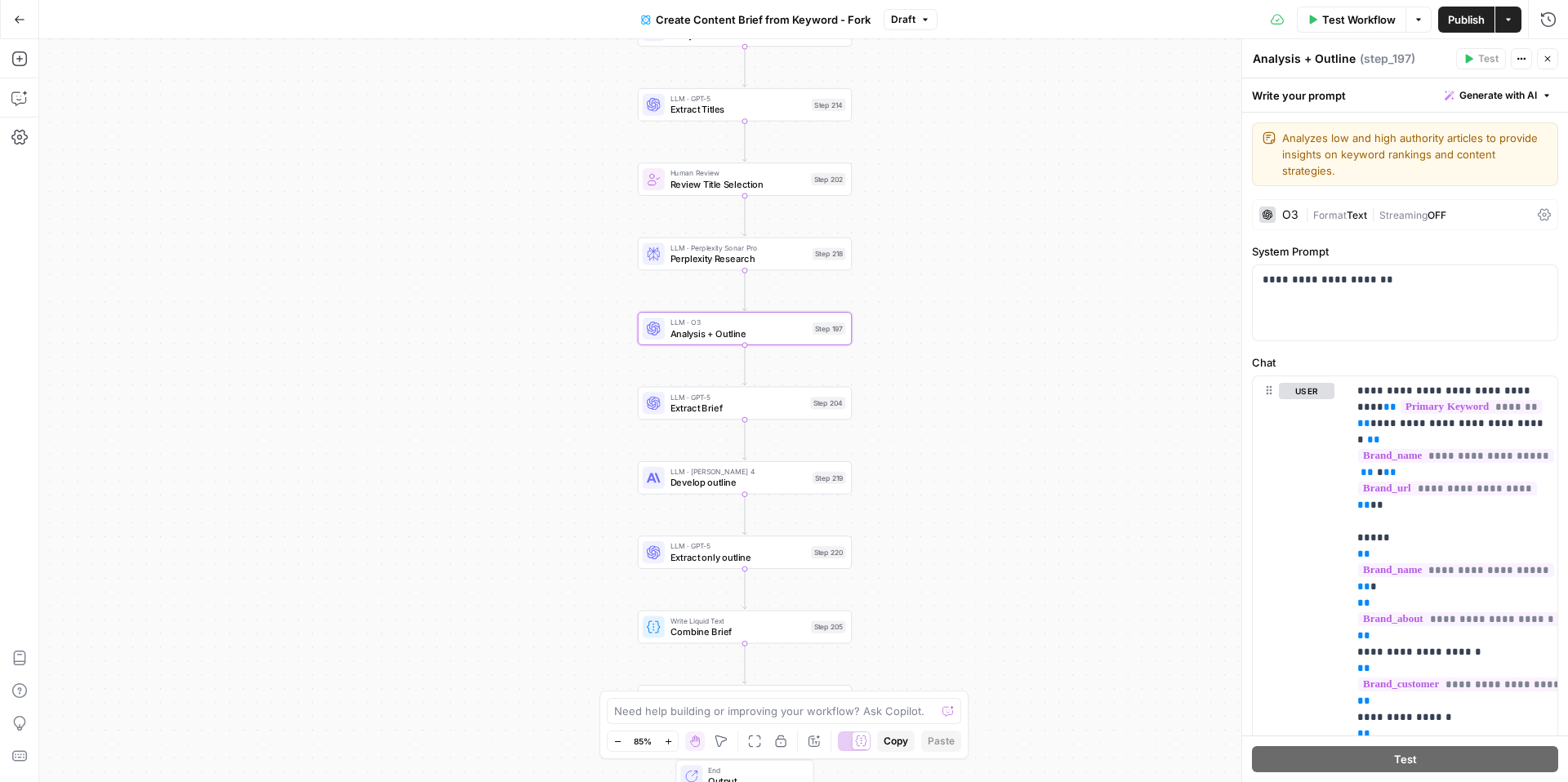
drag, startPoint x: 1119, startPoint y: 493, endPoint x: 1108, endPoint y: 388, distance: 105.6
click at [1108, 388] on div "Workflow Set Inputs Inputs Google Search Perform Google Search Step 51 Loop Ite…" at bounding box center [803, 411] width 1529 height 743
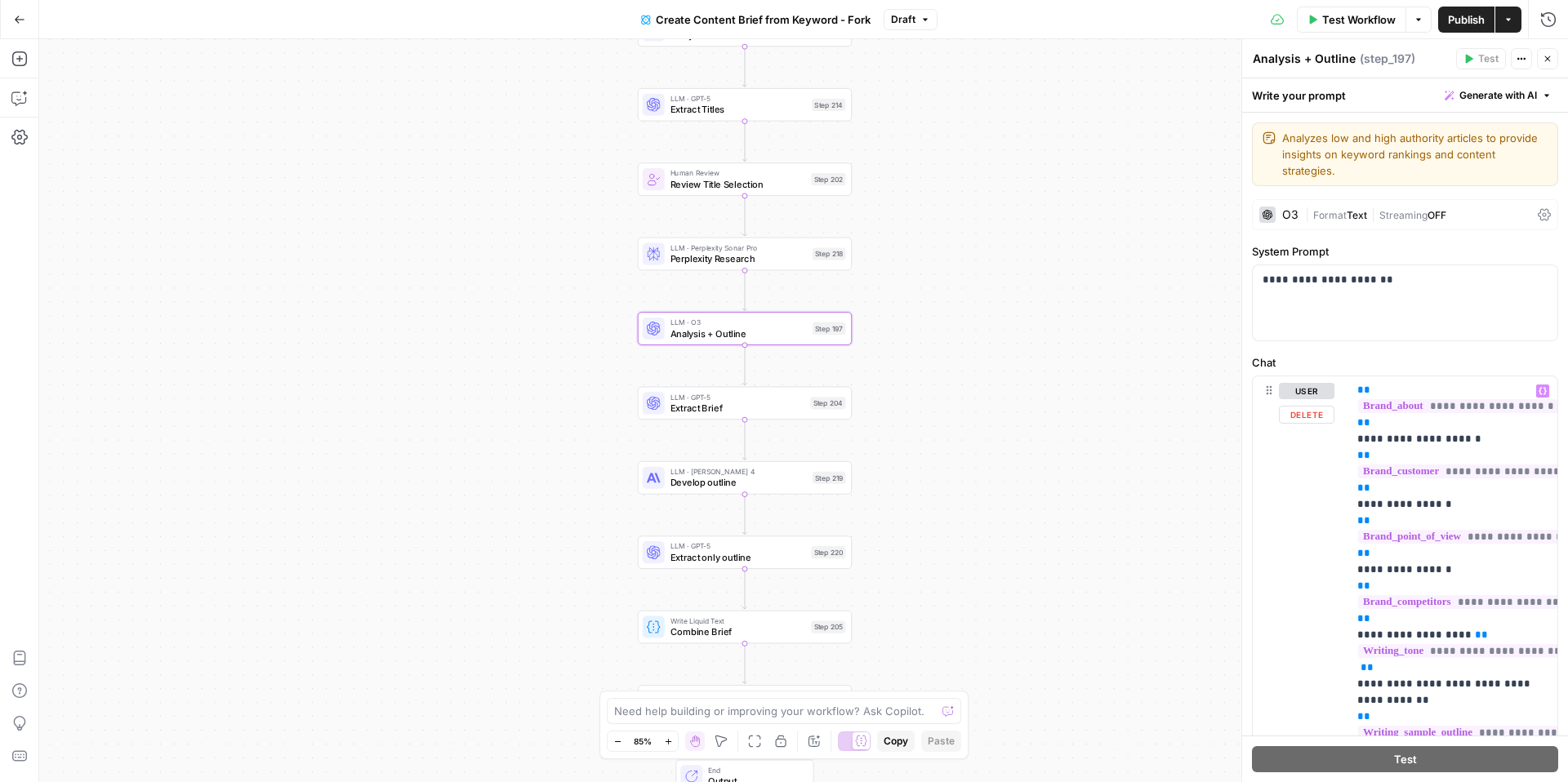
scroll to position [225, 0]
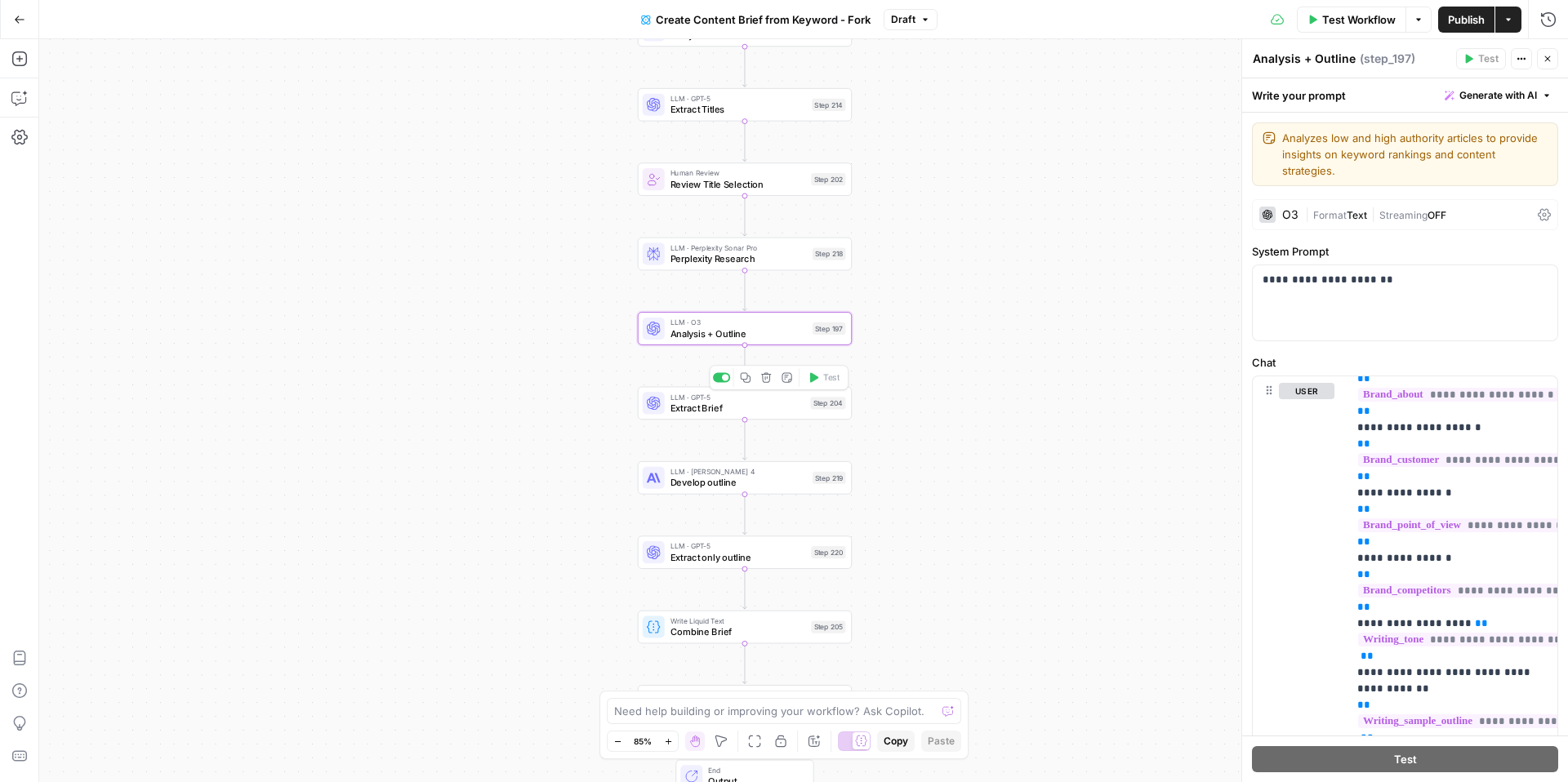
click at [772, 413] on span "Extract Brief" at bounding box center [737, 407] width 135 height 14
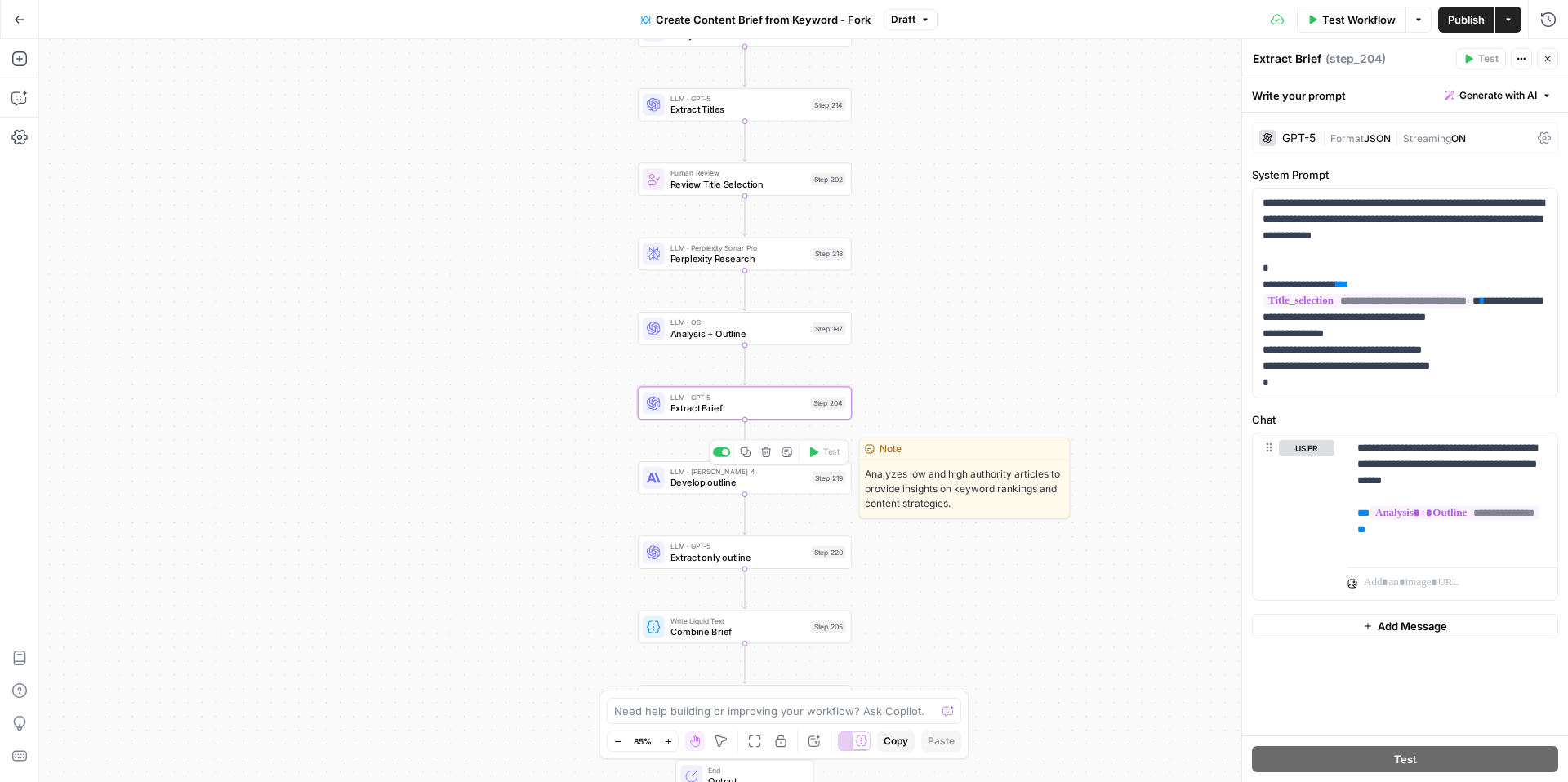
click at [775, 488] on span "Develop outline" at bounding box center [739, 482] width 138 height 14
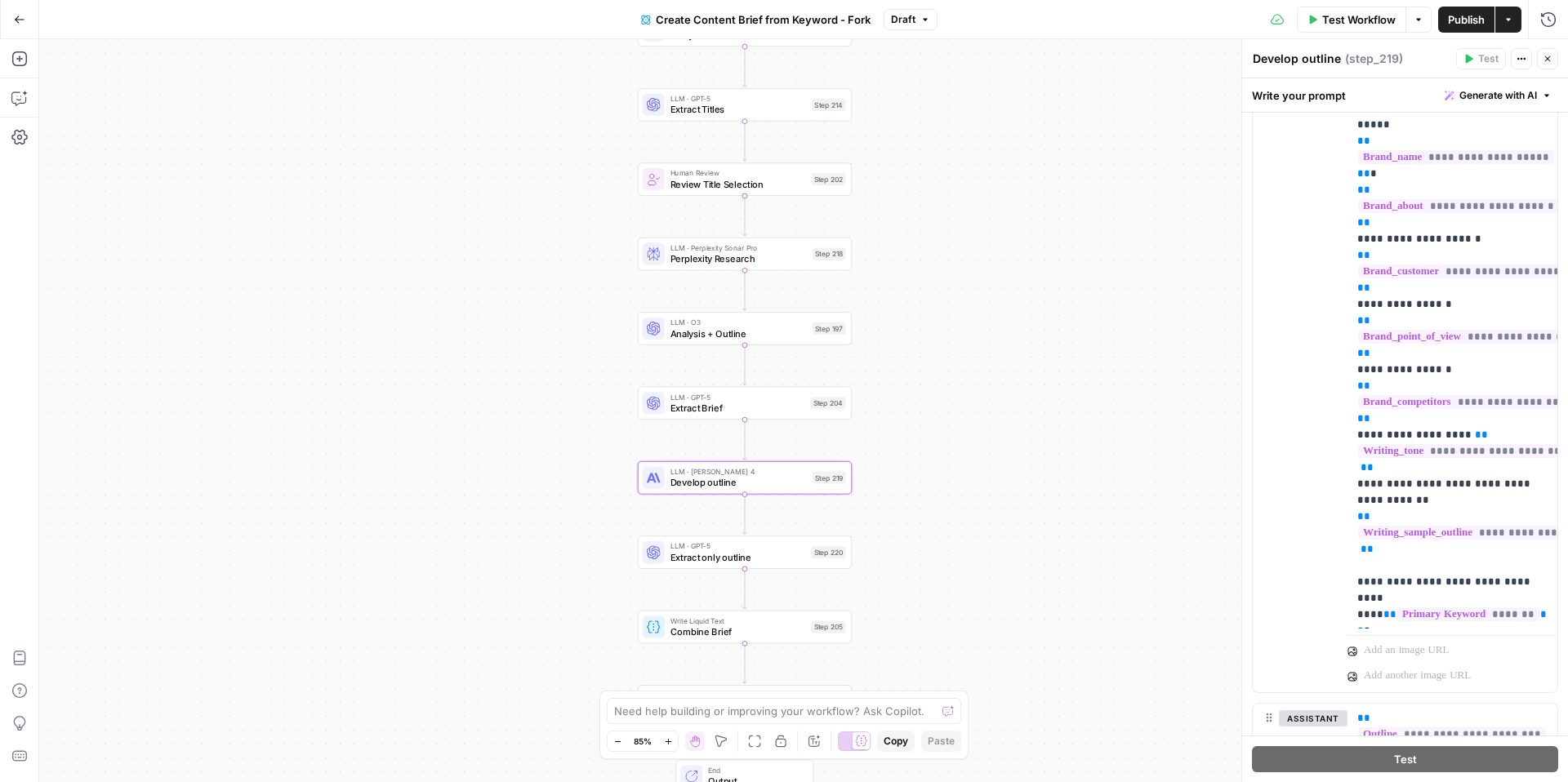
scroll to position [485, 0]
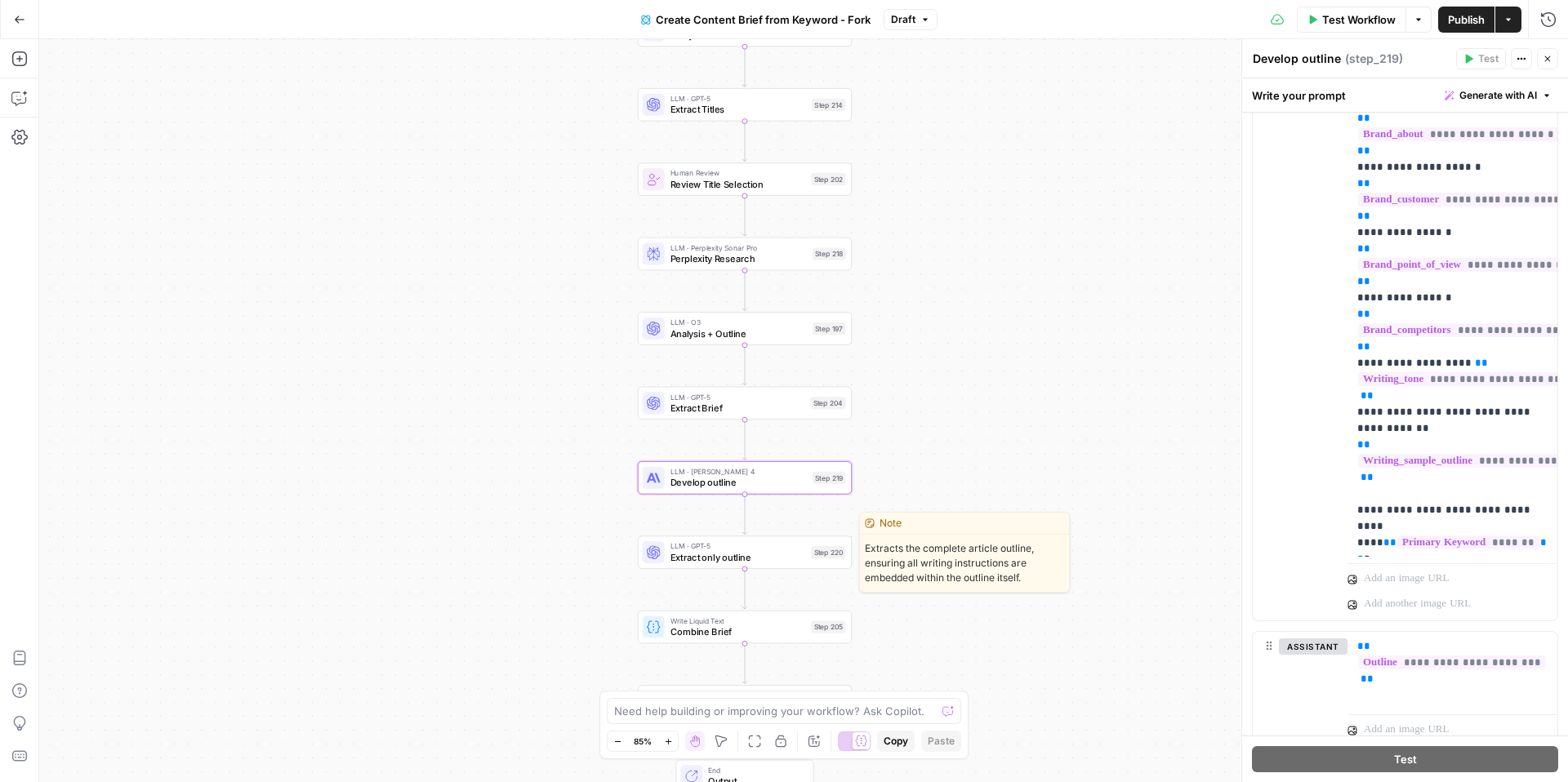
click at [749, 557] on span "Extract only outline" at bounding box center [738, 556] width 136 height 14
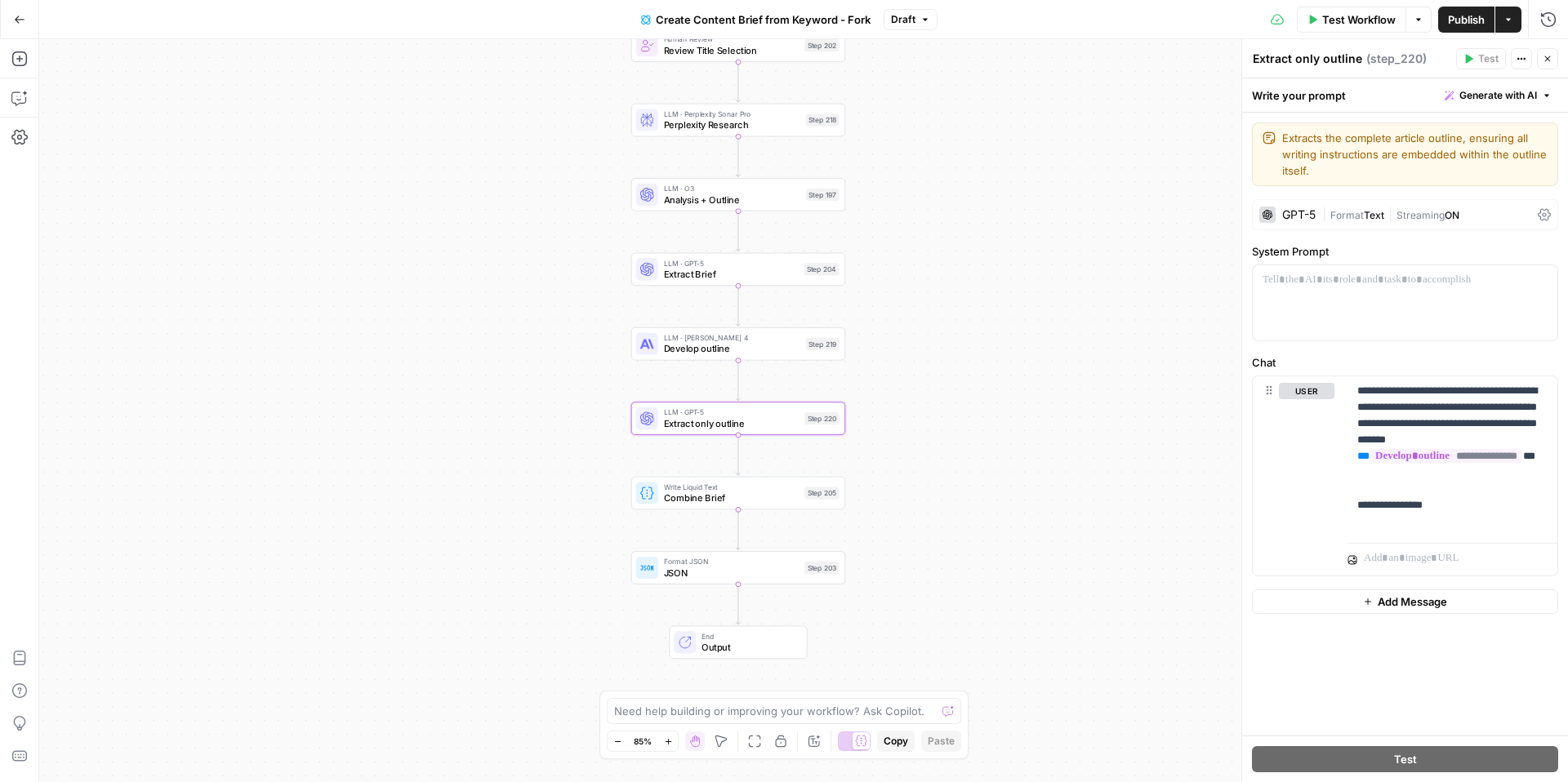
drag, startPoint x: 1005, startPoint y: 479, endPoint x: 999, endPoint y: 346, distance: 133.1
click at [999, 346] on div "Workflow Set Inputs Inputs Google Search Perform Google Search Step 51 Loop Ite…" at bounding box center [803, 411] width 1529 height 743
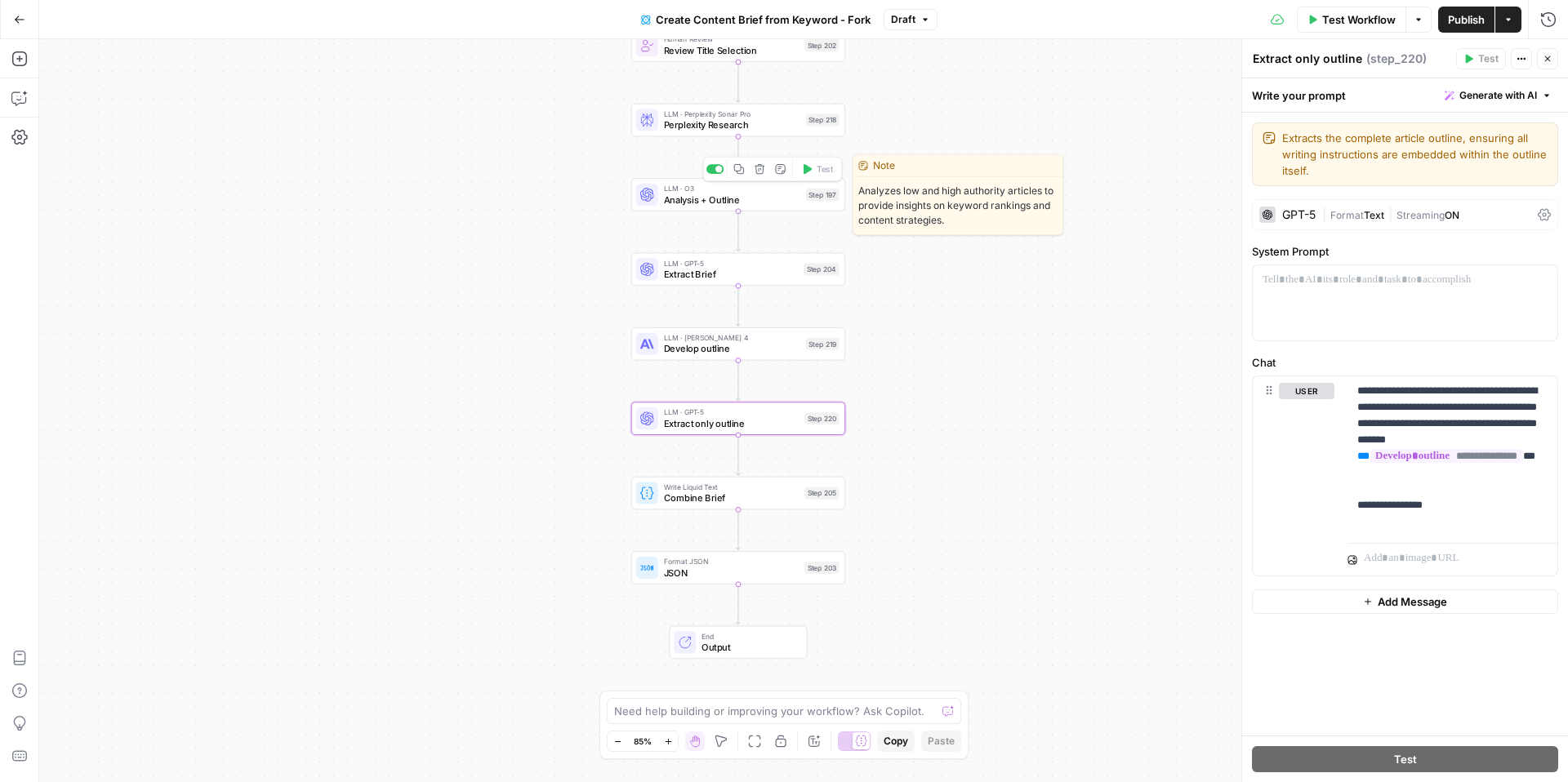
click at [748, 196] on span "Analysis + Outline" at bounding box center [733, 199] width 138 height 14
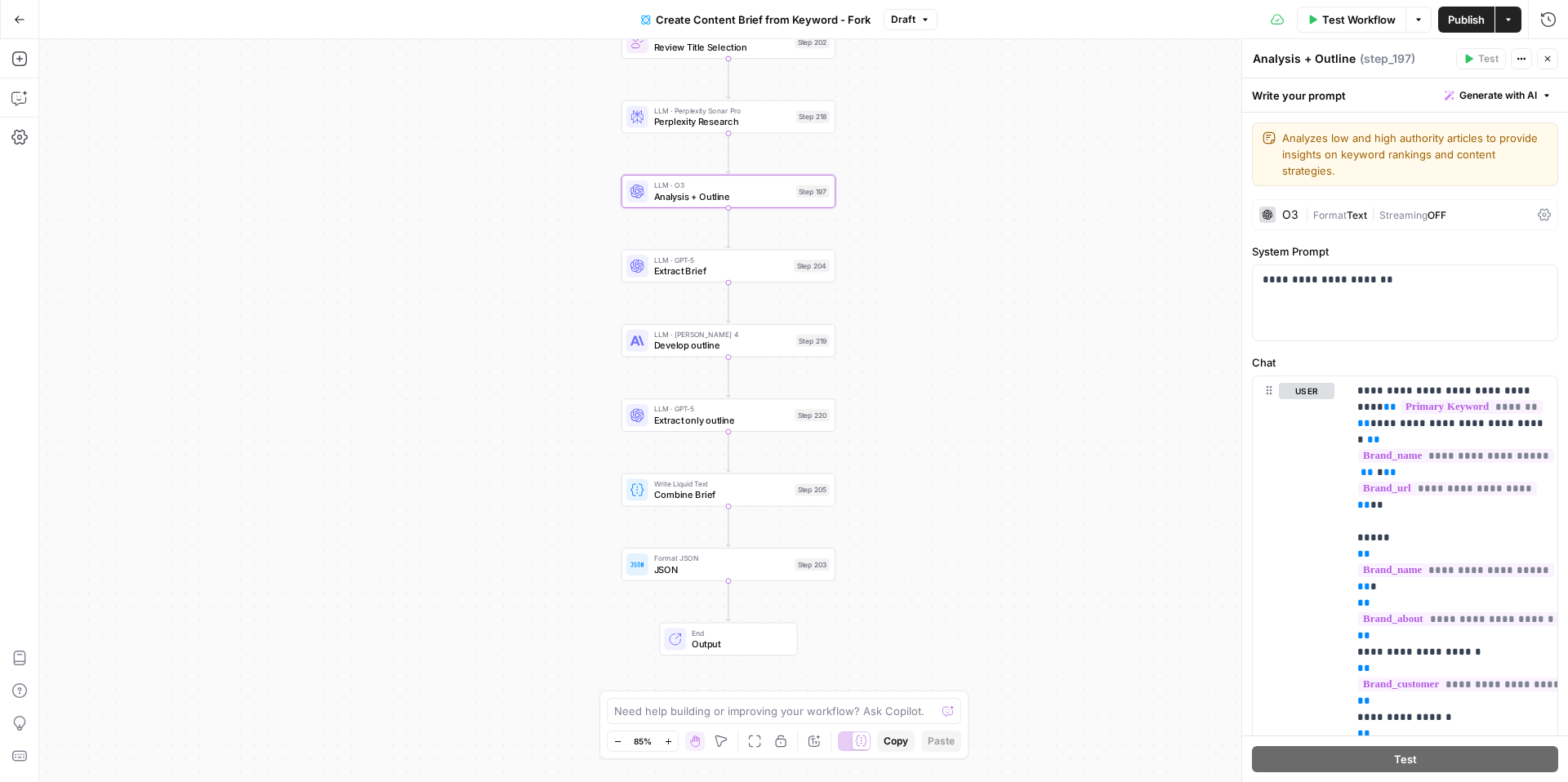
drag, startPoint x: 955, startPoint y: 276, endPoint x: 944, endPoint y: 272, distance: 11.7
click at [944, 272] on div "Workflow Set Inputs Inputs Google Search Perform Google Search Step 51 Loop Ite…" at bounding box center [803, 411] width 1529 height 743
click at [738, 117] on span "Perplexity Research" at bounding box center [723, 121] width 138 height 14
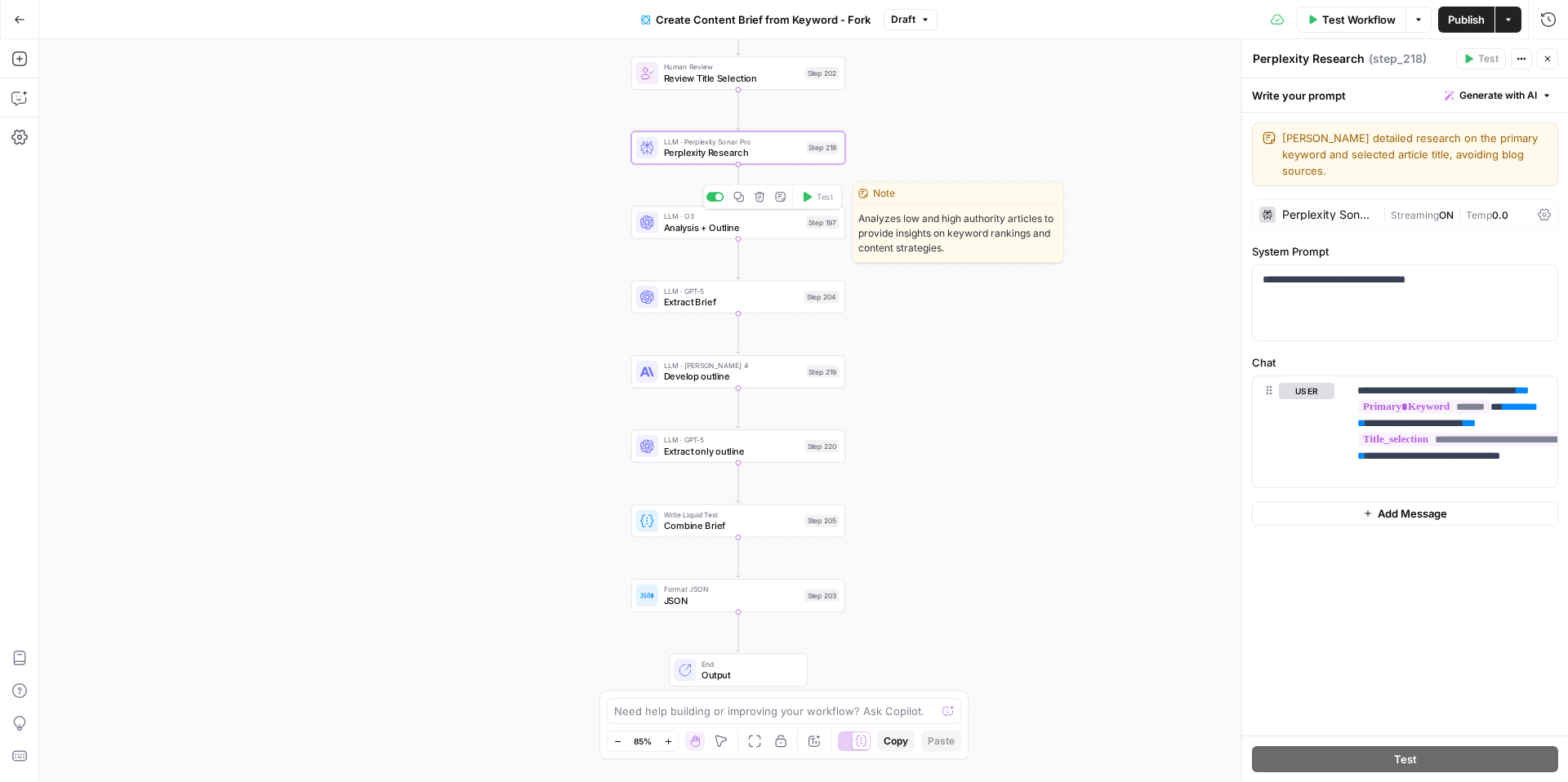
click at [761, 226] on span "Analysis + Outline" at bounding box center [733, 226] width 138 height 14
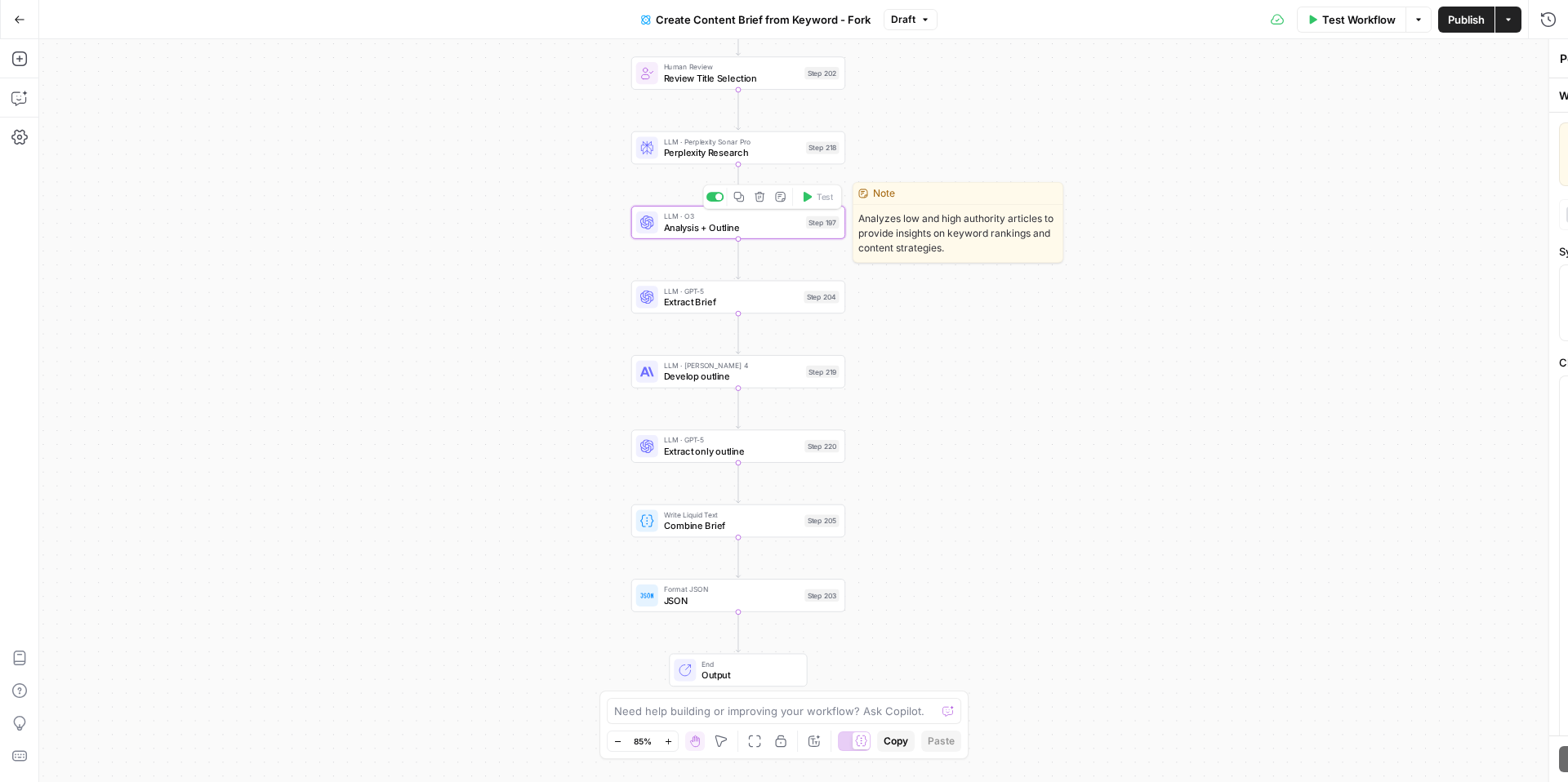
type textarea "Analysis + Outline"
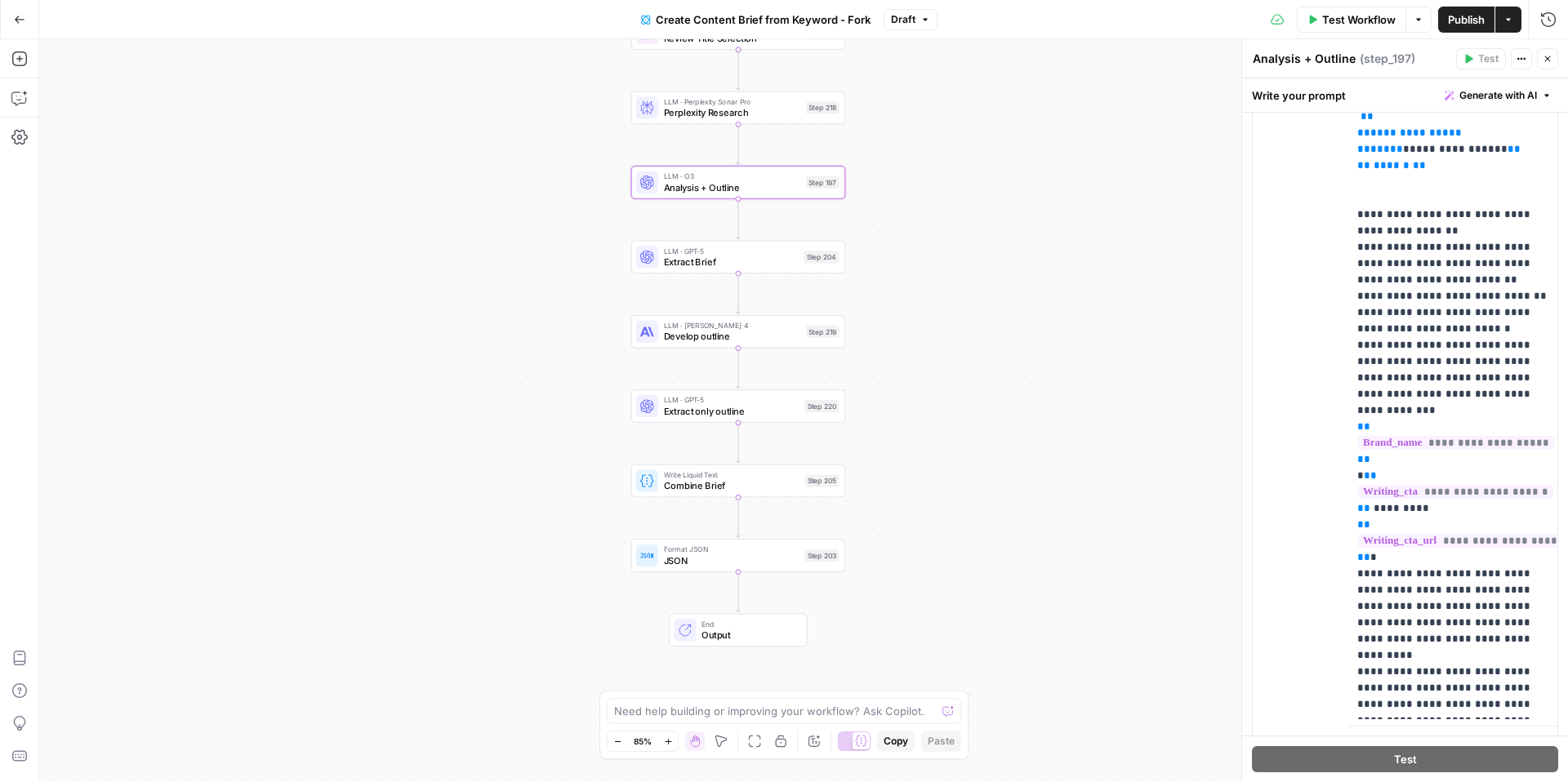
scroll to position [402, 0]
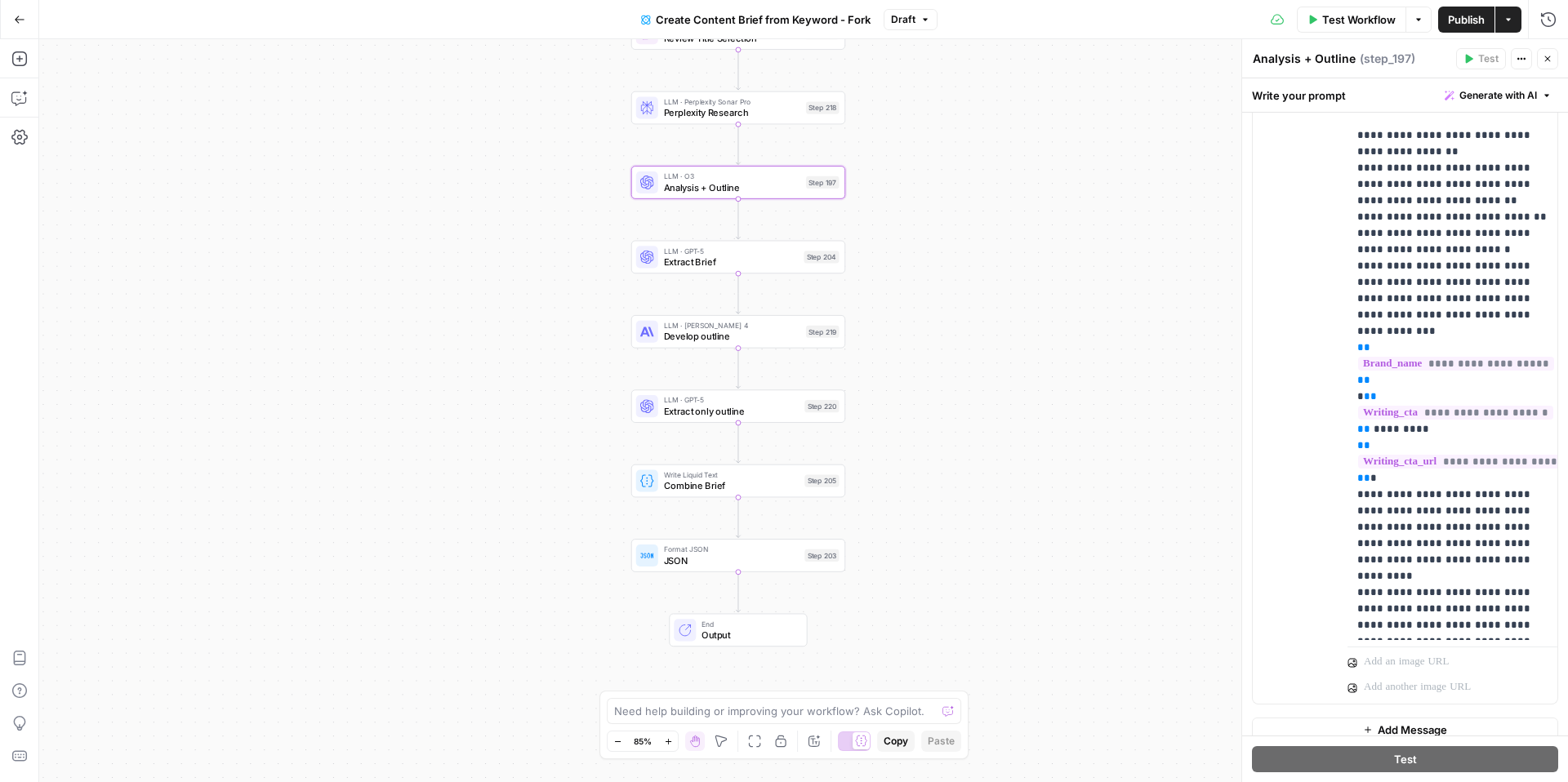
click at [759, 259] on span "Extract Brief" at bounding box center [731, 261] width 135 height 14
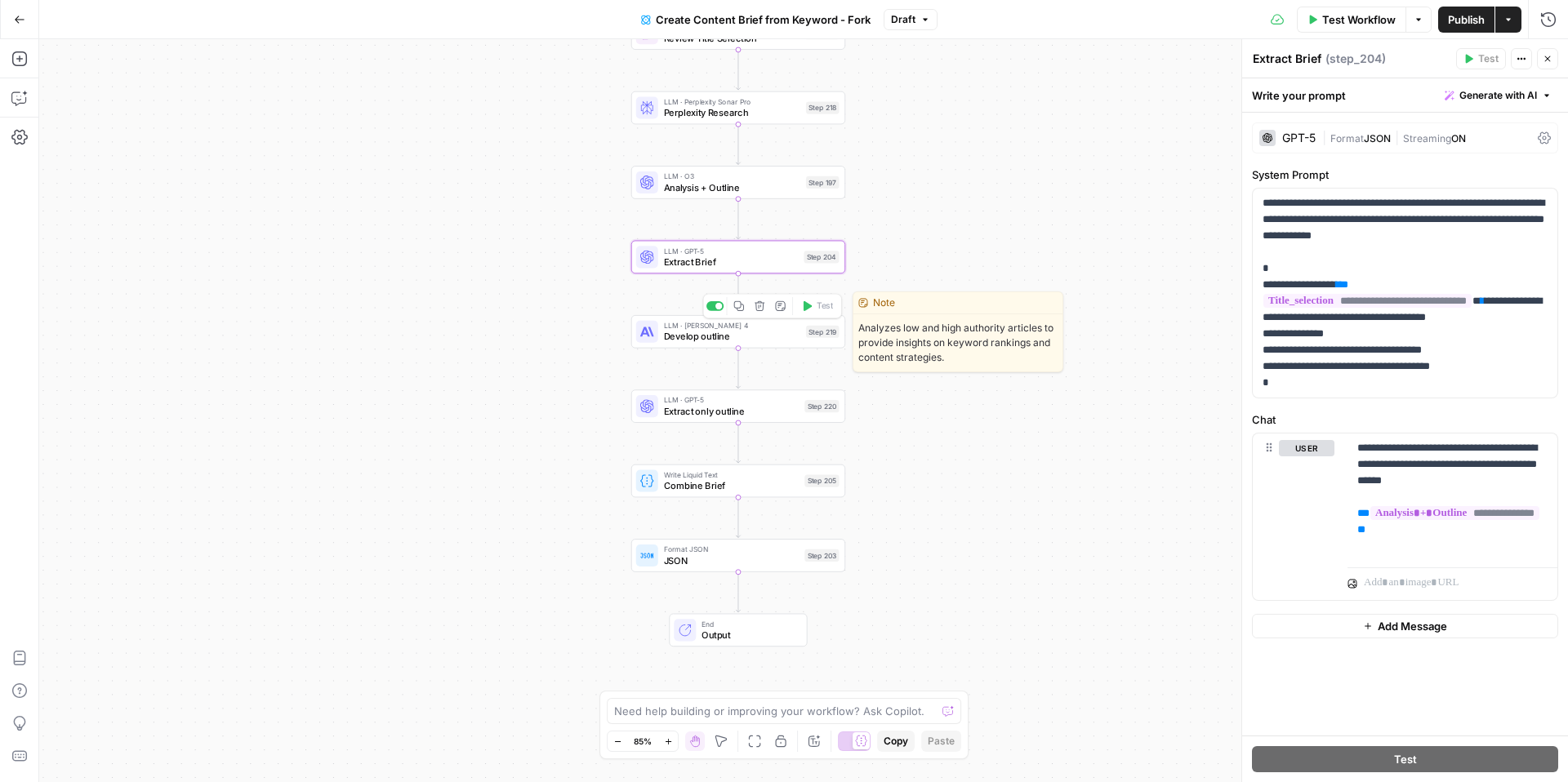
click at [751, 332] on span "Develop outline" at bounding box center [733, 336] width 138 height 14
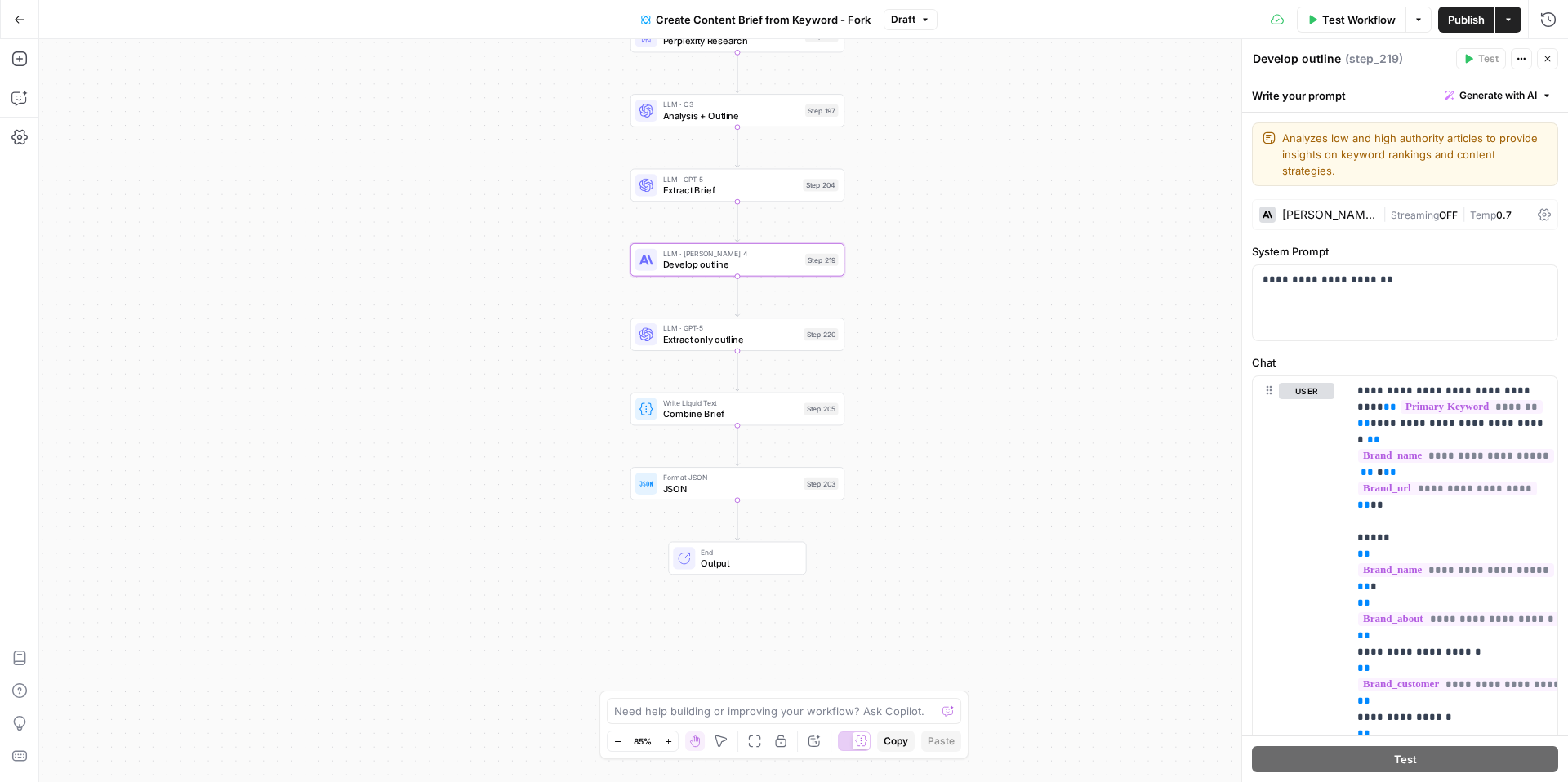
drag, startPoint x: 594, startPoint y: 247, endPoint x: 594, endPoint y: 175, distance: 72.0
click at [594, 175] on div "Workflow Set Inputs Inputs Google Search Perform Google Search Step 51 Loop Ite…" at bounding box center [803, 411] width 1529 height 743
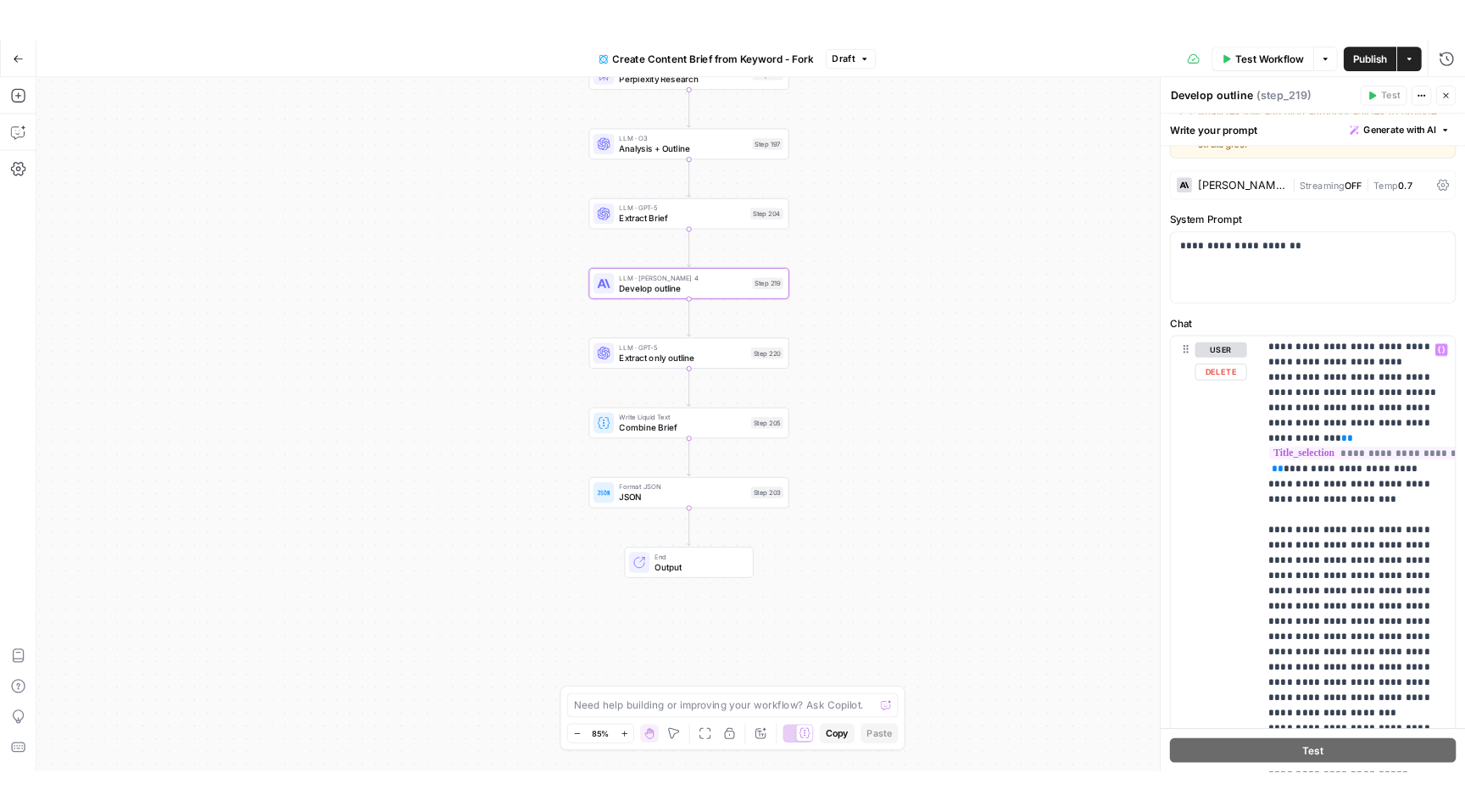
scroll to position [2451, 0]
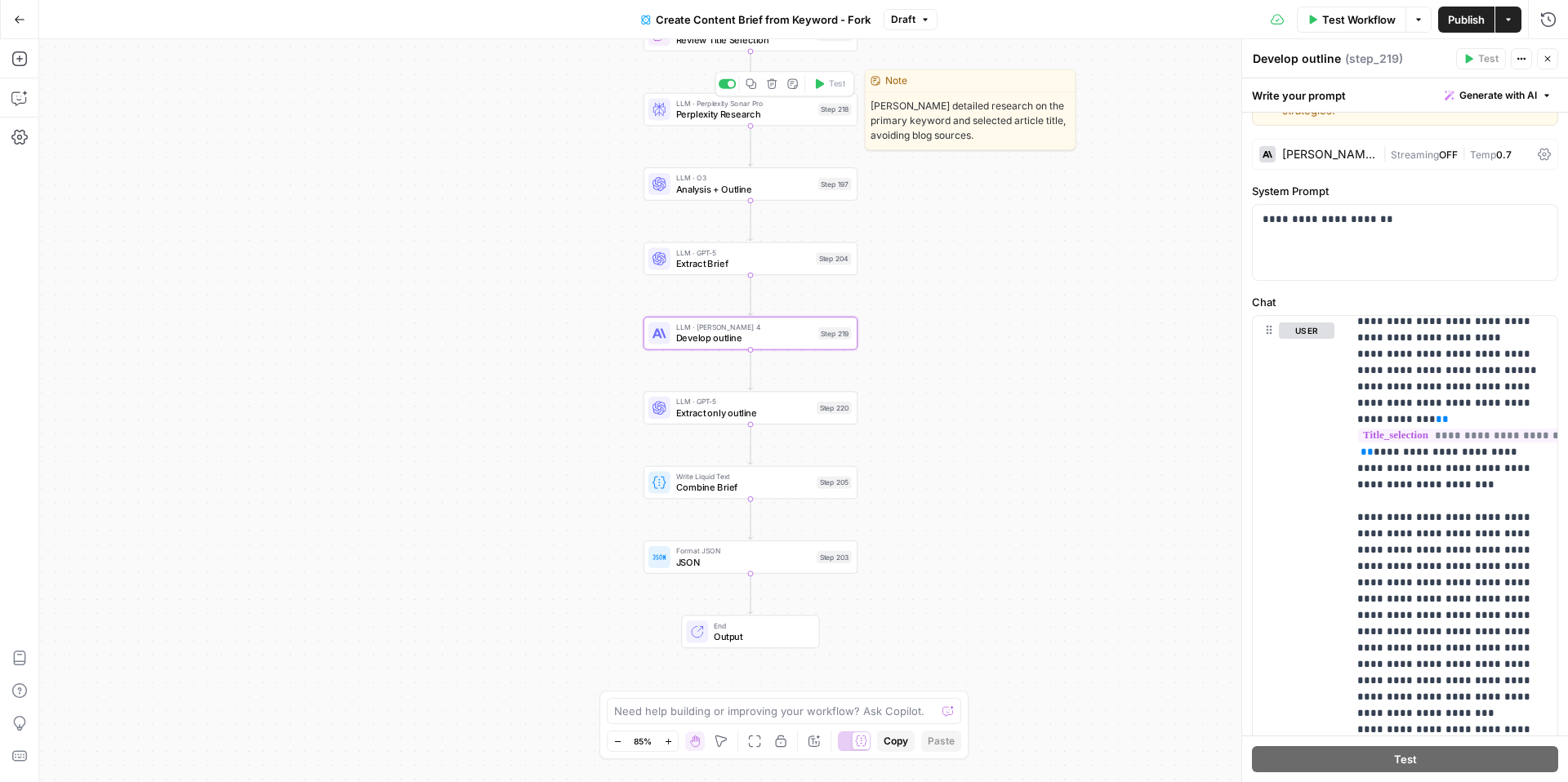
click at [955, 97] on span "Gathers detailed research on the primary keyword and selected article title, av…" at bounding box center [970, 121] width 209 height 57
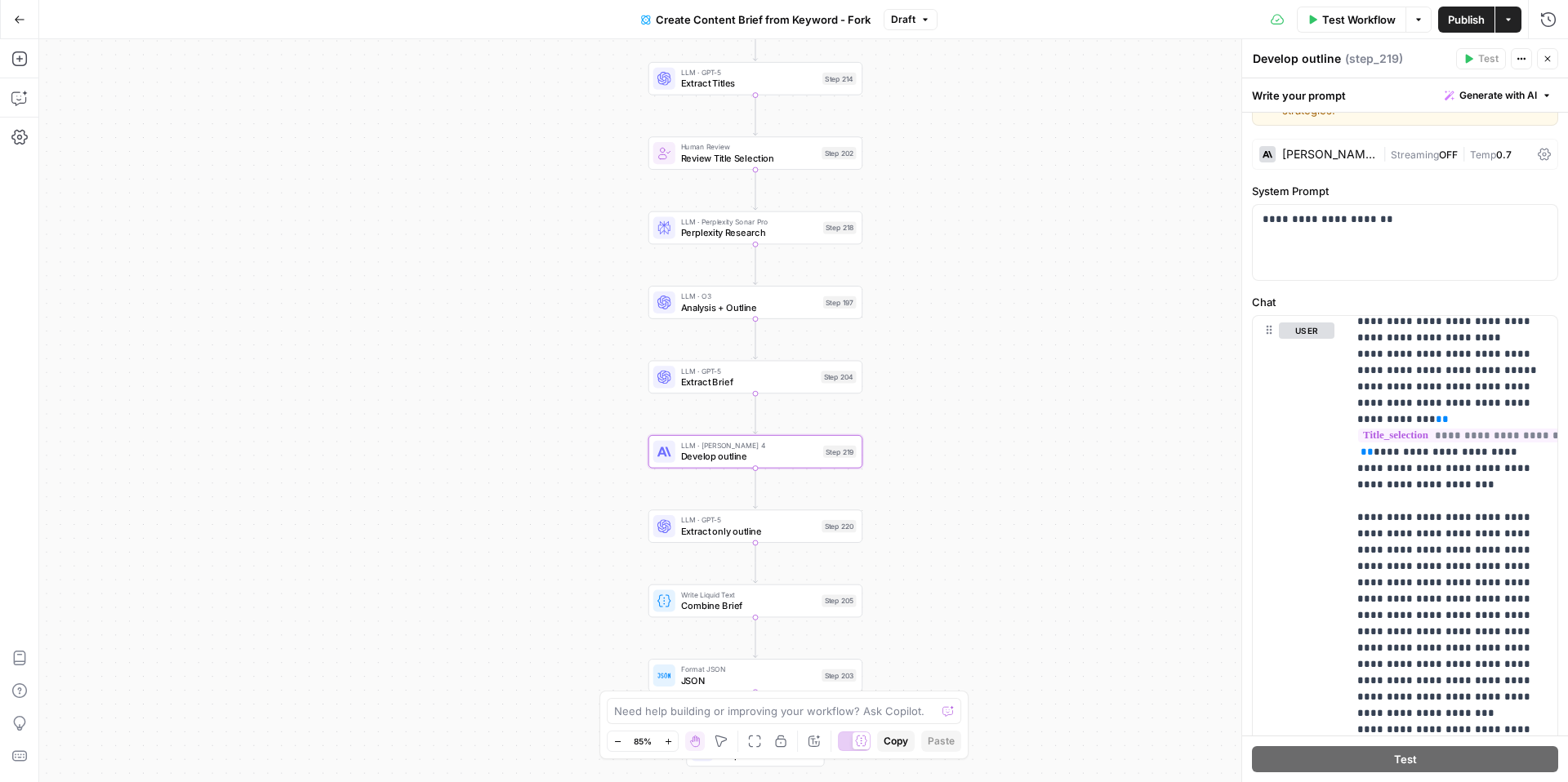
drag, startPoint x: 586, startPoint y: 190, endPoint x: 591, endPoint y: 307, distance: 117.1
click at [591, 308] on div "Workflow Set Inputs Inputs Google Search Perform Google Search Step 51 Loop Ite…" at bounding box center [803, 411] width 1529 height 743
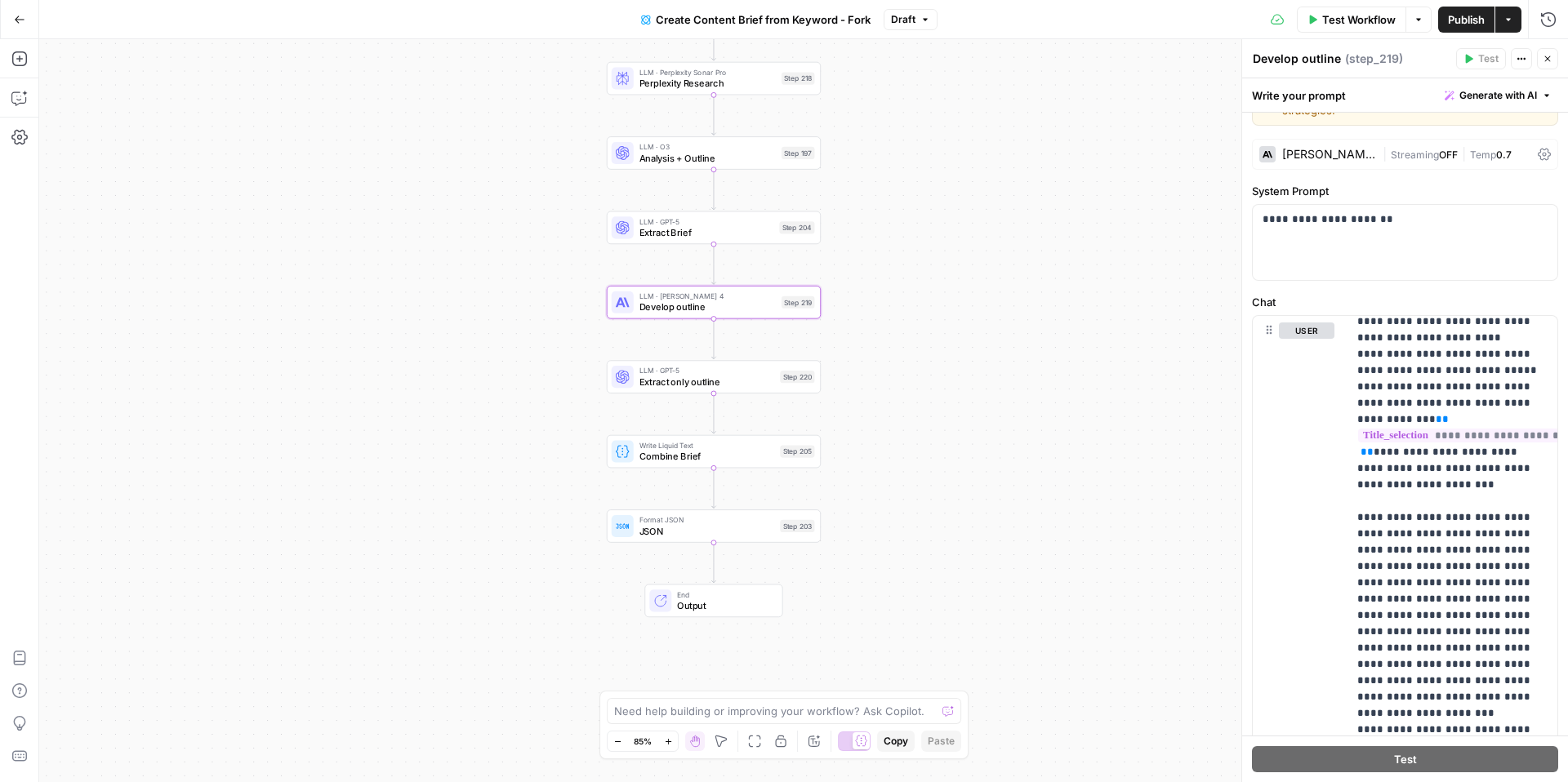
drag, startPoint x: 591, startPoint y: 307, endPoint x: 548, endPoint y: 159, distance: 154.1
click at [548, 158] on div "Workflow Set Inputs Inputs Google Search Perform Google Search Step 51 Loop Ite…" at bounding box center [803, 411] width 1529 height 743
click at [1511, 18] on icon "button" at bounding box center [1508, 19] width 10 height 10
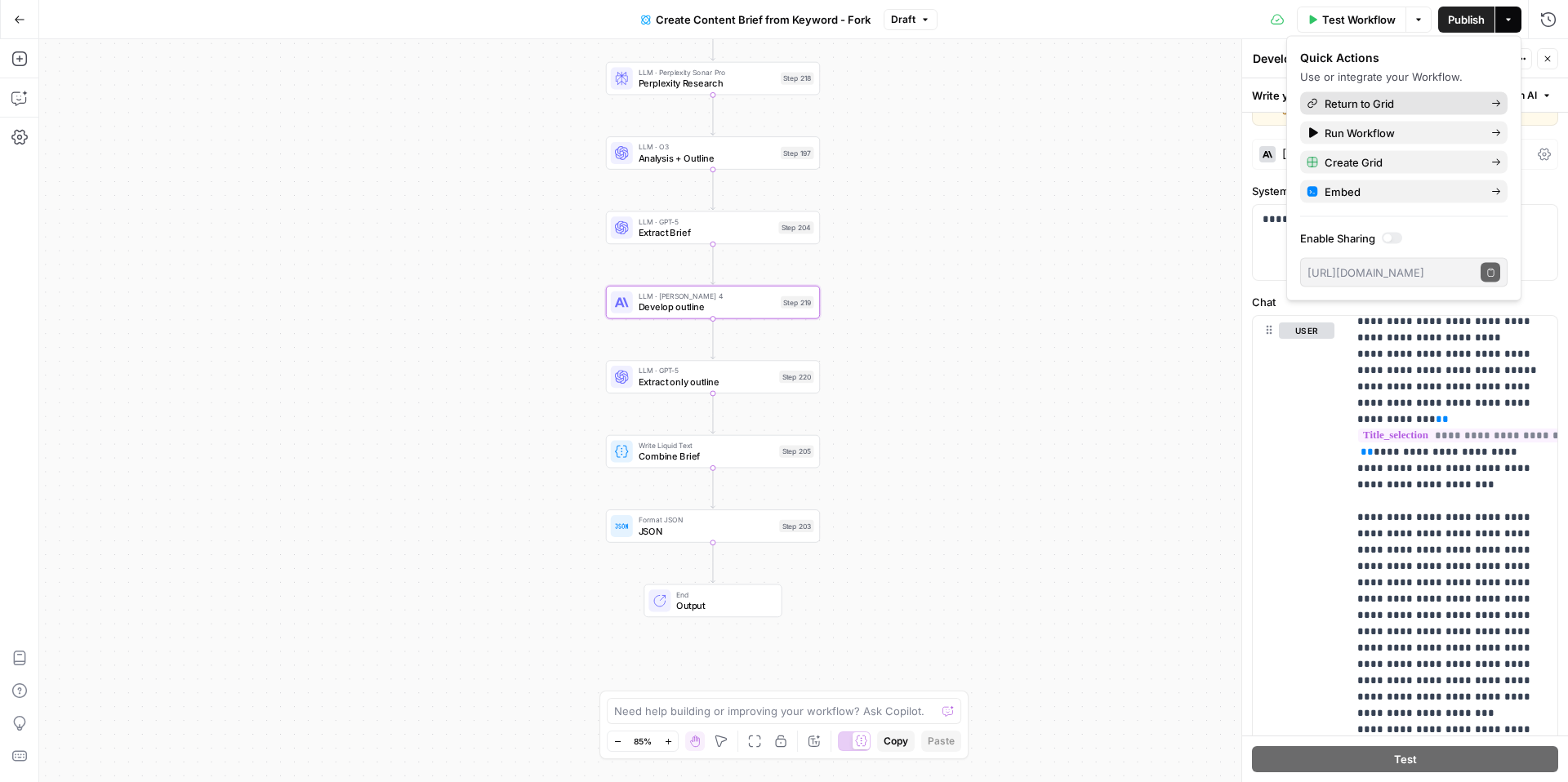
click at [1391, 108] on span "Return to Grid" at bounding box center [1401, 104] width 153 height 17
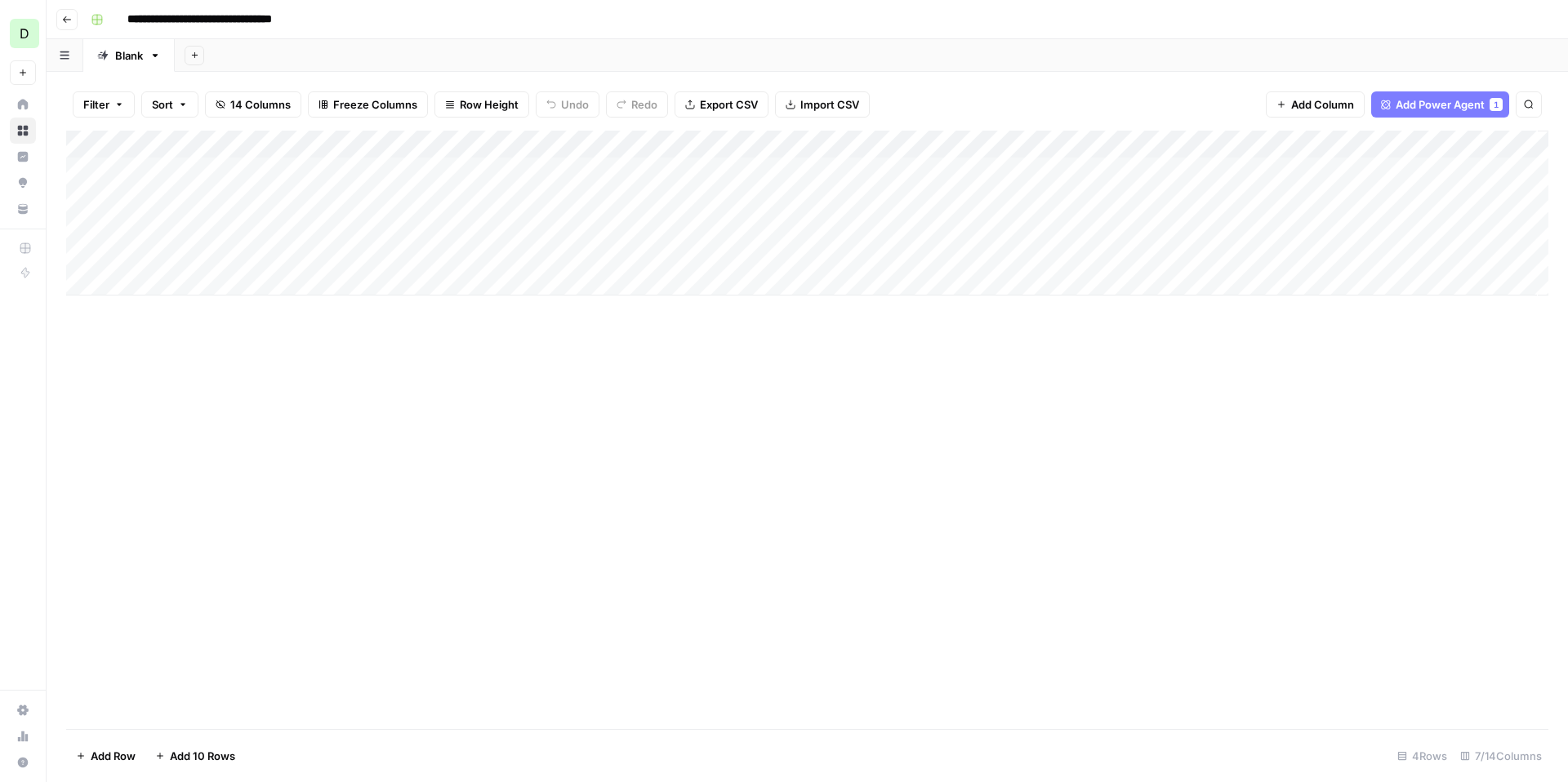
click at [929, 145] on div "Add Column" at bounding box center [807, 214] width 1483 height 165
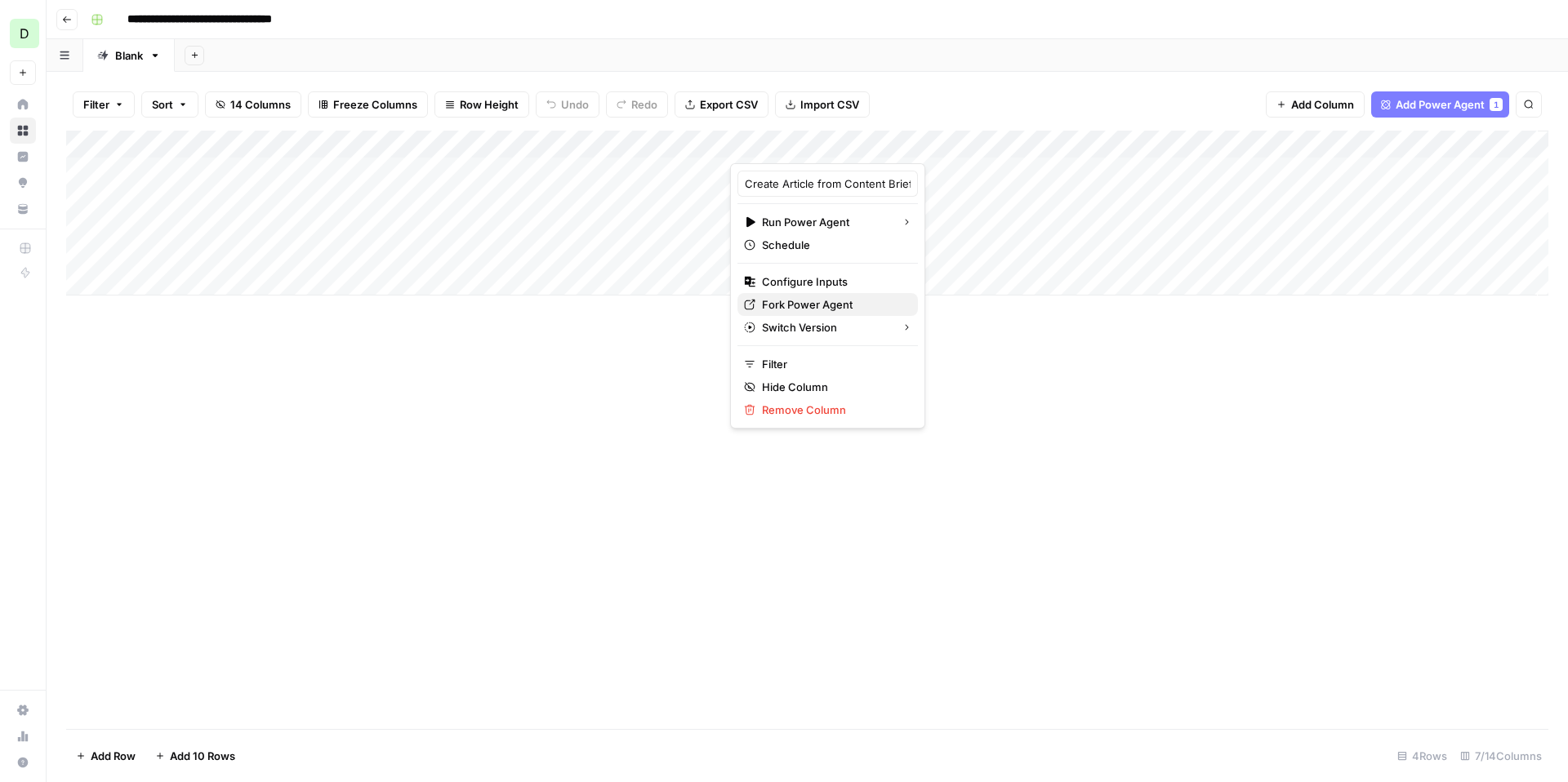
click at [829, 305] on span "Fork Power Agent" at bounding box center [834, 304] width 143 height 17
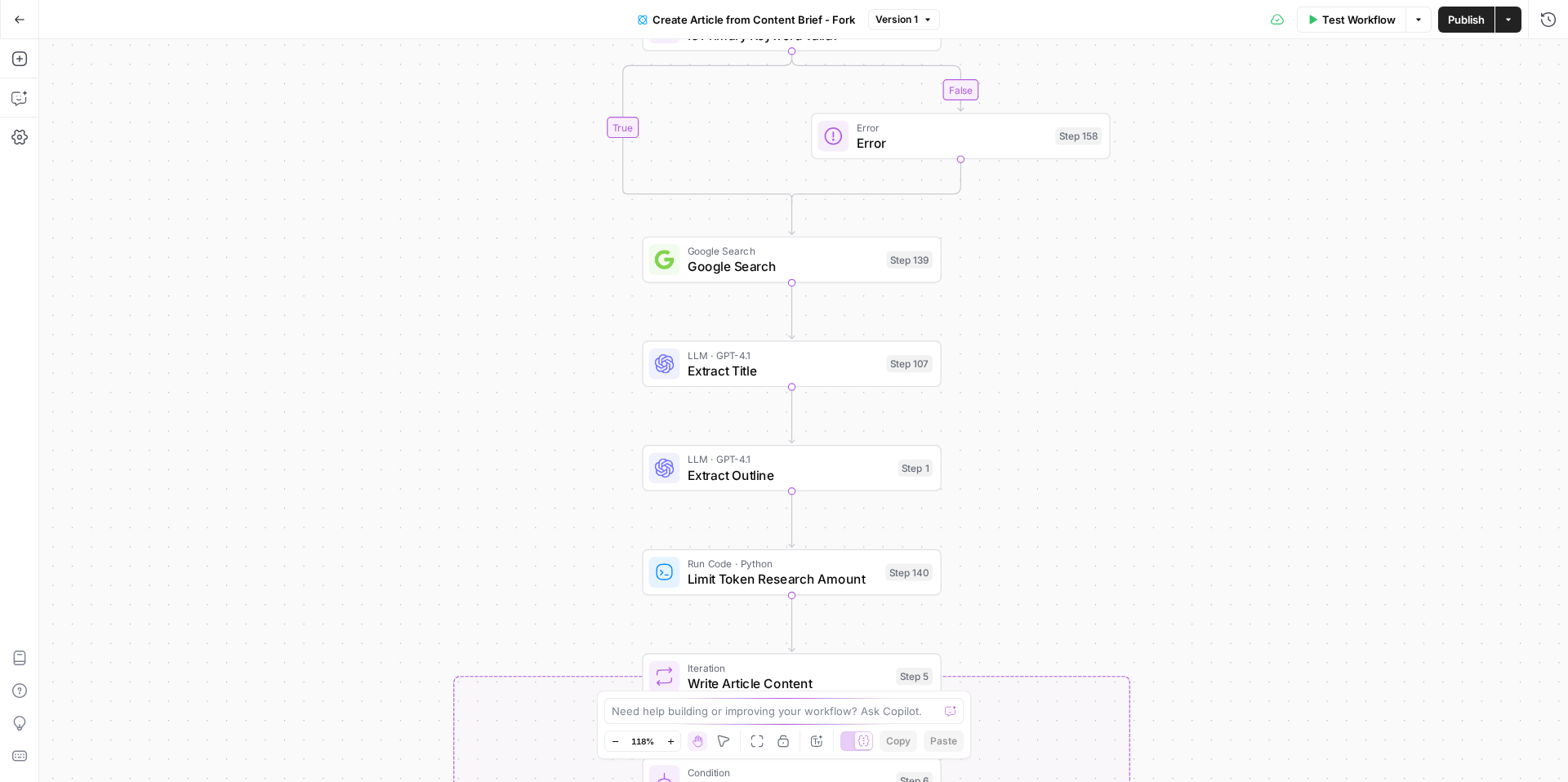
drag, startPoint x: 474, startPoint y: 203, endPoint x: 490, endPoint y: 321, distance: 119.1
click at [490, 322] on div "true false true false true false Workflow Set Inputs Inputs Condition Is Primar…" at bounding box center [803, 411] width 1529 height 743
click at [784, 476] on span "Extract Outline" at bounding box center [788, 473] width 203 height 19
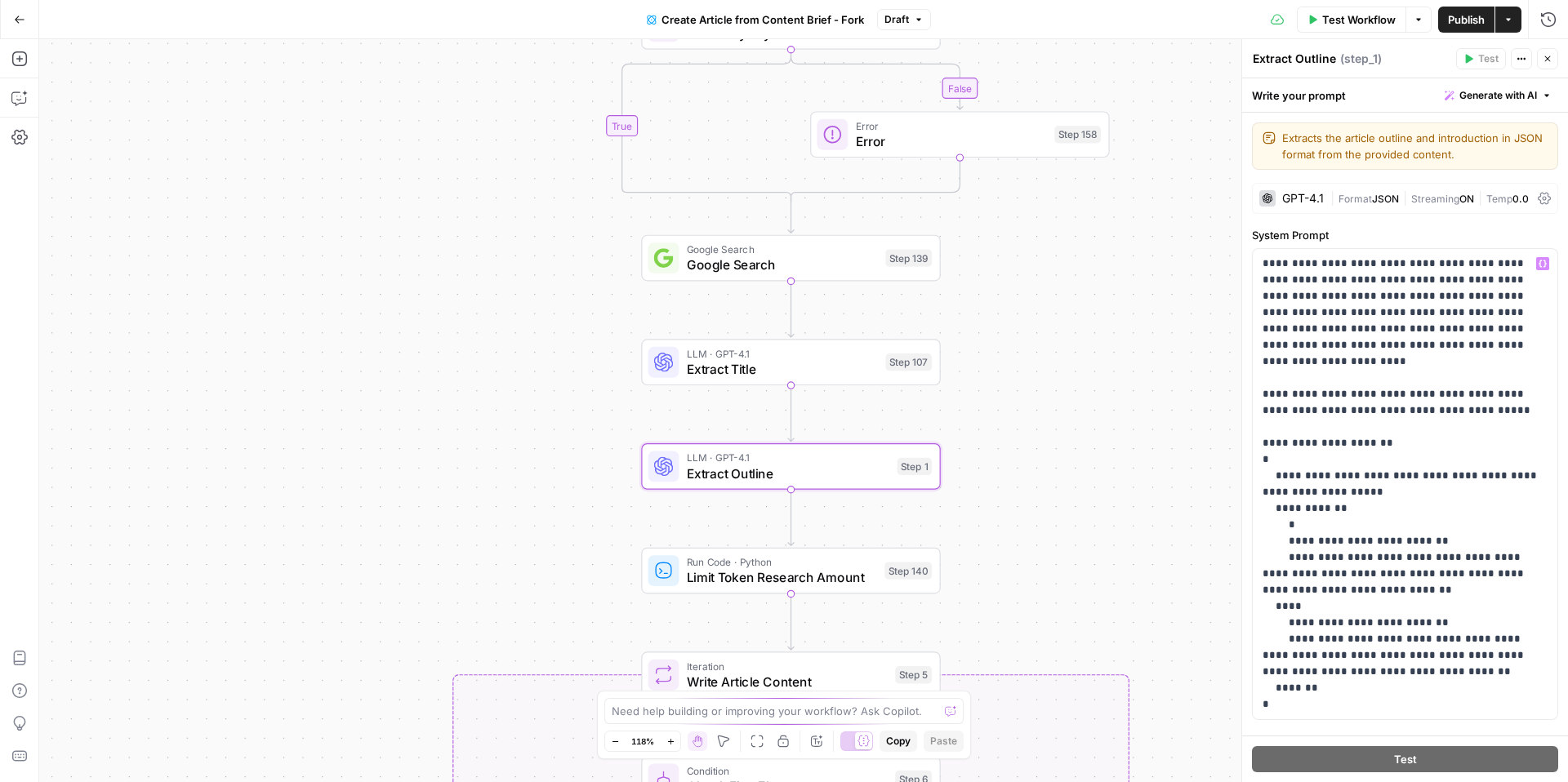
click at [1072, 414] on div "false true false false true true Workflow Set Inputs Inputs Condition Is Primar…" at bounding box center [803, 411] width 1529 height 743
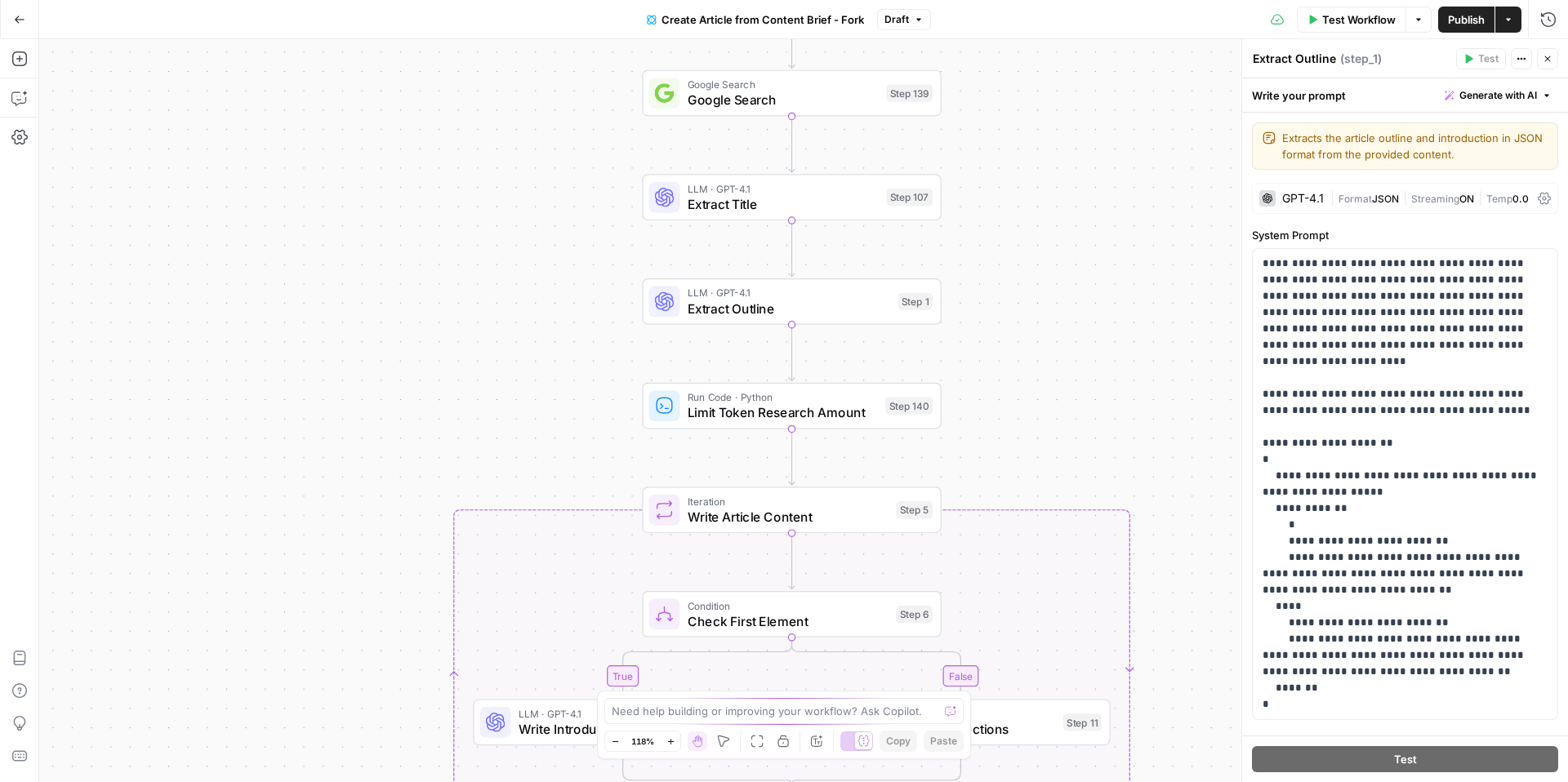
drag, startPoint x: 1018, startPoint y: 330, endPoint x: 1020, endPoint y: 165, distance: 165.0
click at [1020, 165] on div "false true false false true true Workflow Set Inputs Inputs Condition Is Primar…" at bounding box center [803, 411] width 1529 height 743
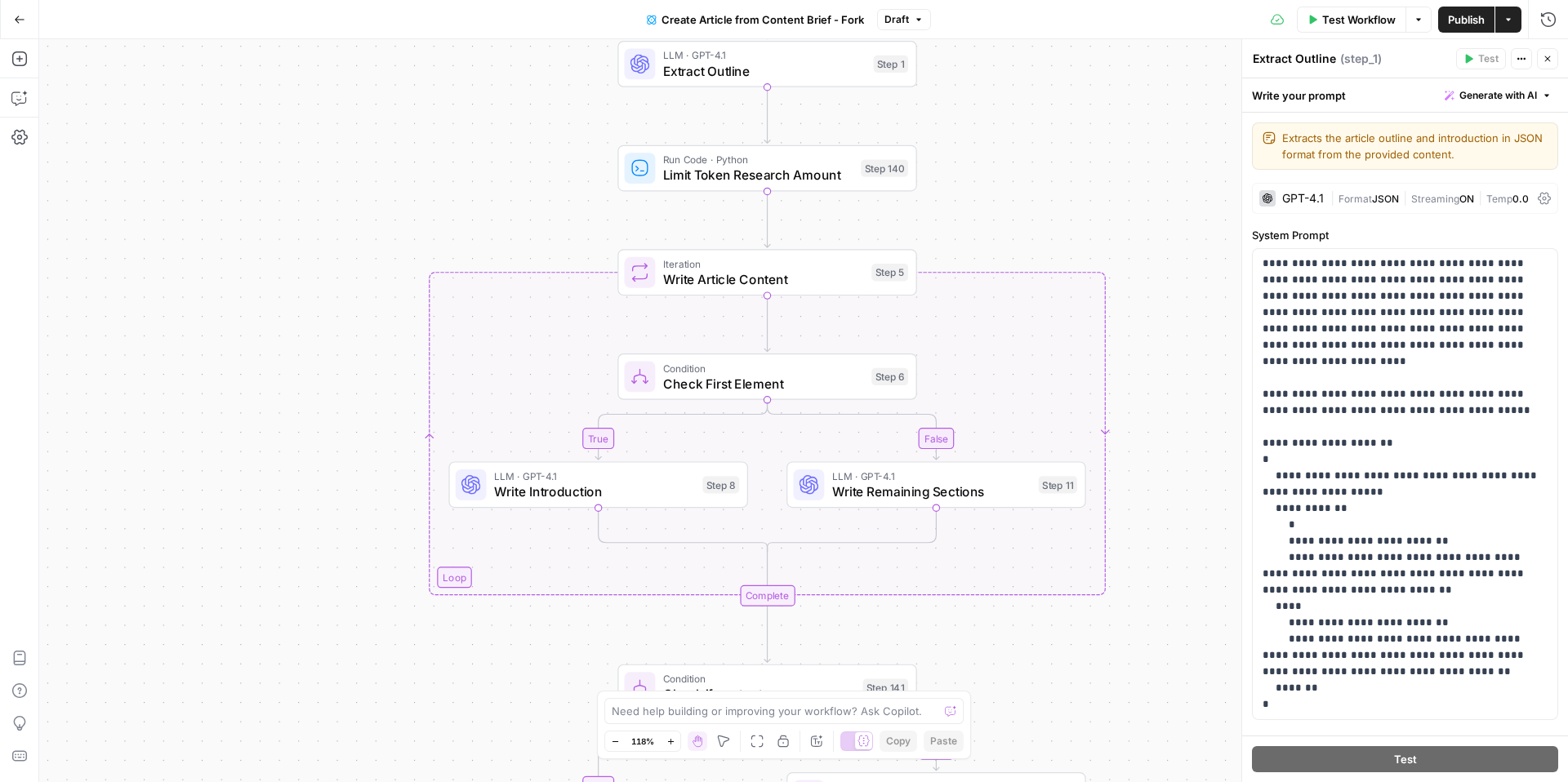
drag, startPoint x: 1051, startPoint y: 340, endPoint x: 1026, endPoint y: 99, distance: 242.3
click at [1026, 99] on div "false true false false true true Workflow Set Inputs Inputs Condition Is Primar…" at bounding box center [803, 411] width 1529 height 743
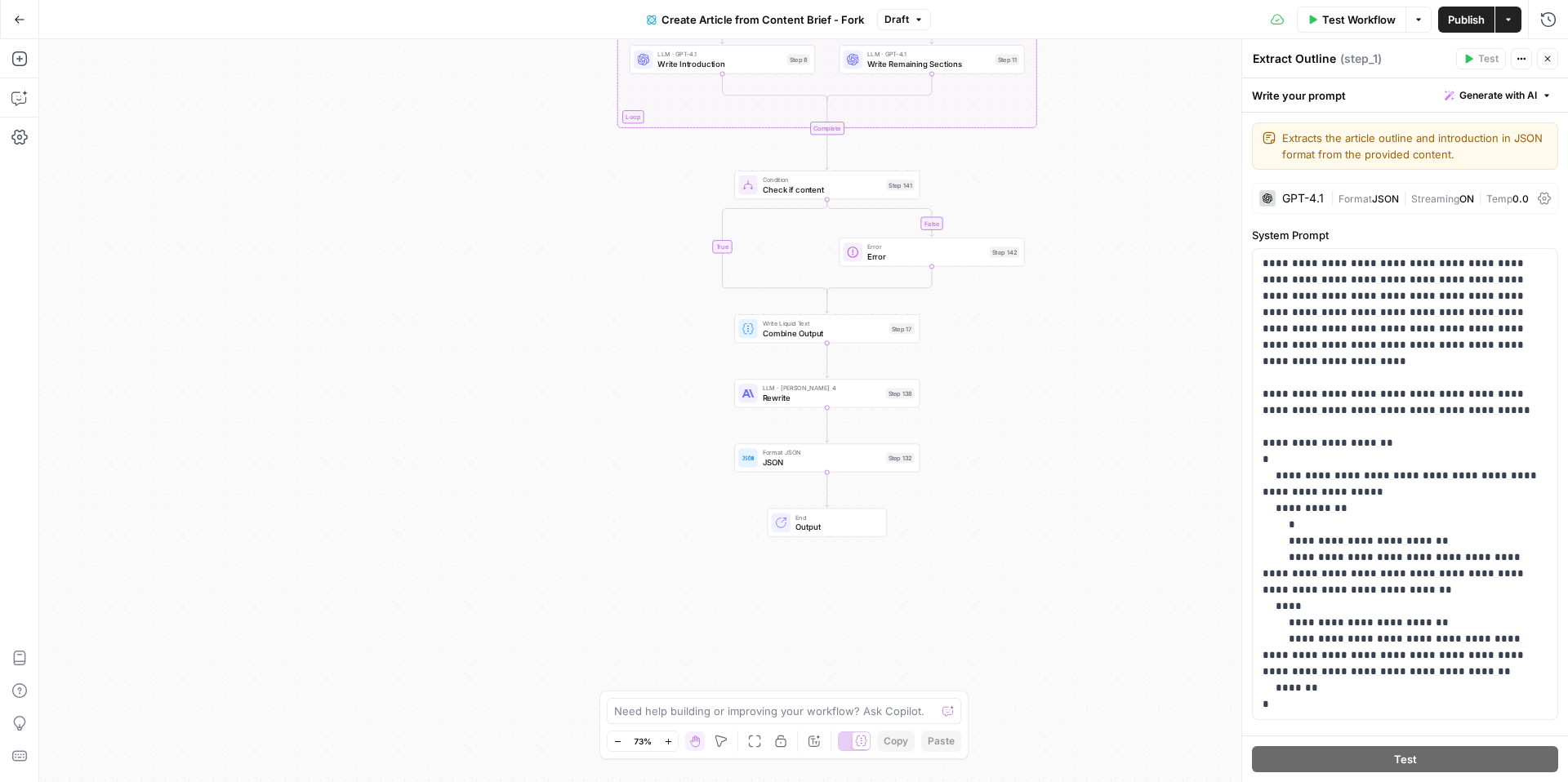
drag, startPoint x: 1128, startPoint y: 400, endPoint x: 1092, endPoint y: 117, distance: 285.3
click at [1092, 117] on div "false true false false true true Workflow Set Inputs Inputs Condition Is Primar…" at bounding box center [803, 411] width 1529 height 743
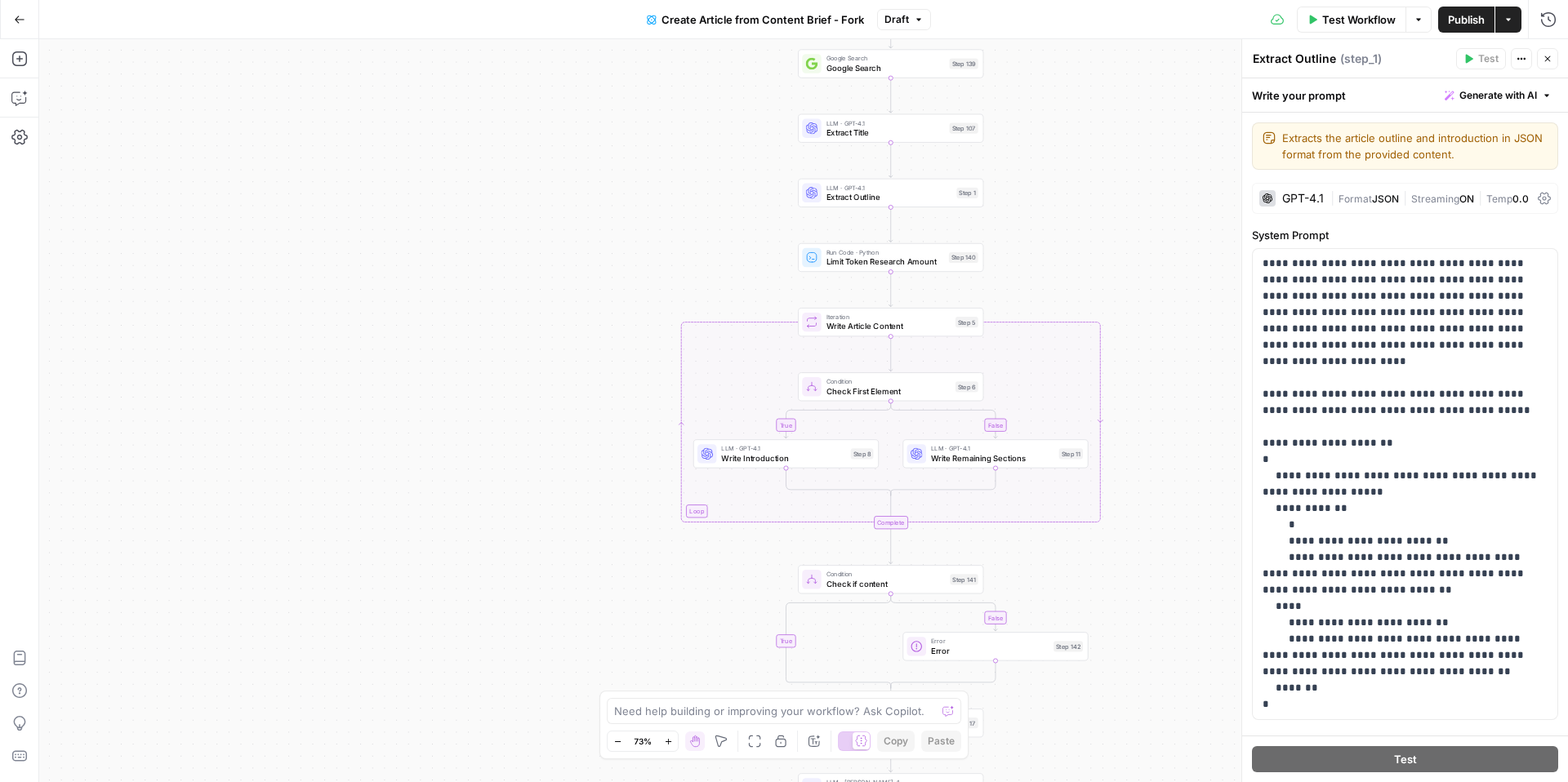
drag, startPoint x: 1033, startPoint y: 356, endPoint x: 1099, endPoint y: 764, distance: 413.3
click at [1099, 764] on div "false true false false true true Workflow Set Inputs Inputs Condition Is Primar…" at bounding box center [803, 411] width 1529 height 743
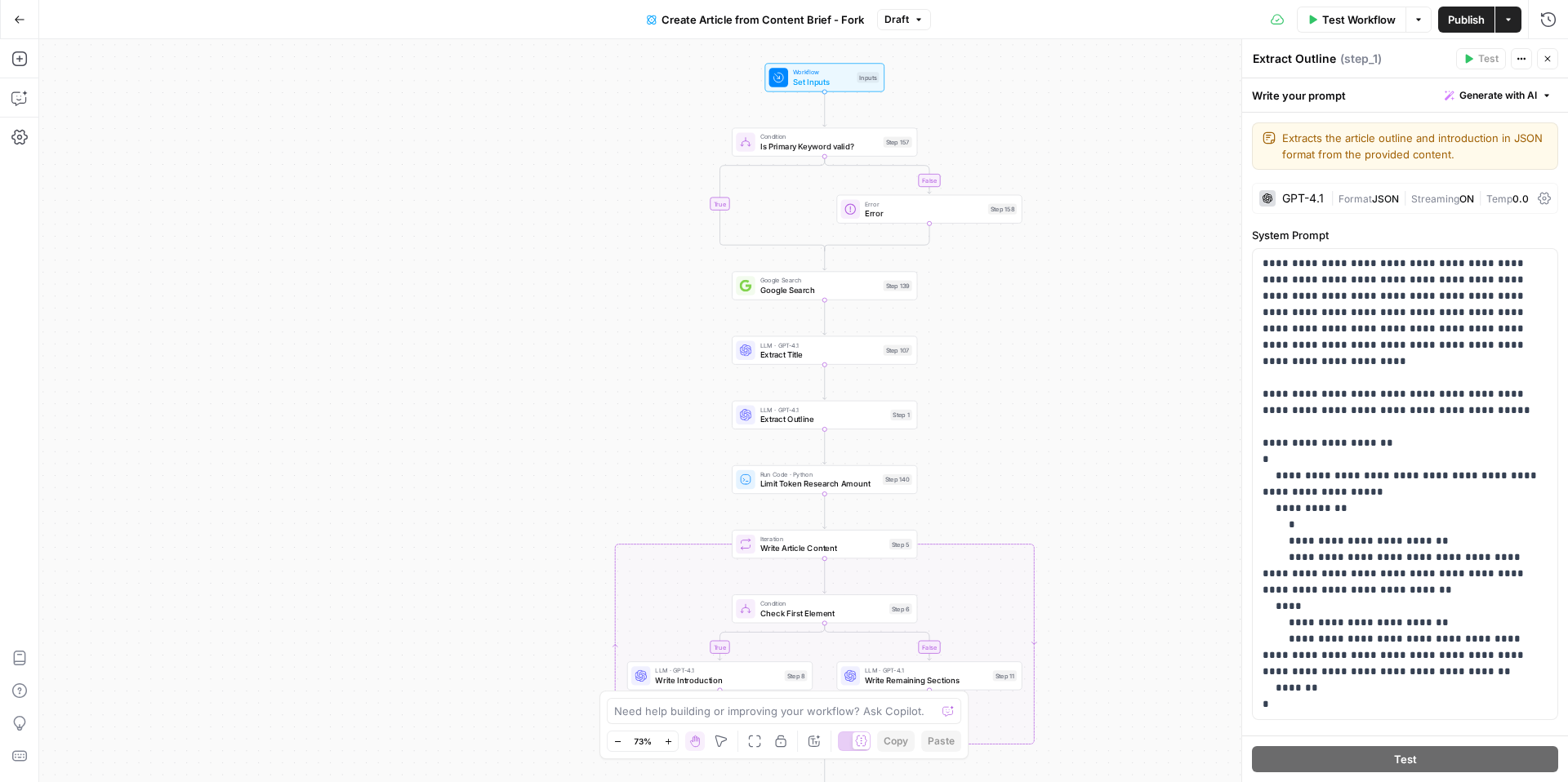
drag, startPoint x: 1056, startPoint y: 178, endPoint x: 988, endPoint y: 387, distance: 219.8
click at [988, 387] on div "false true false false true true Workflow Set Inputs Inputs Condition Is Primar…" at bounding box center [803, 411] width 1529 height 743
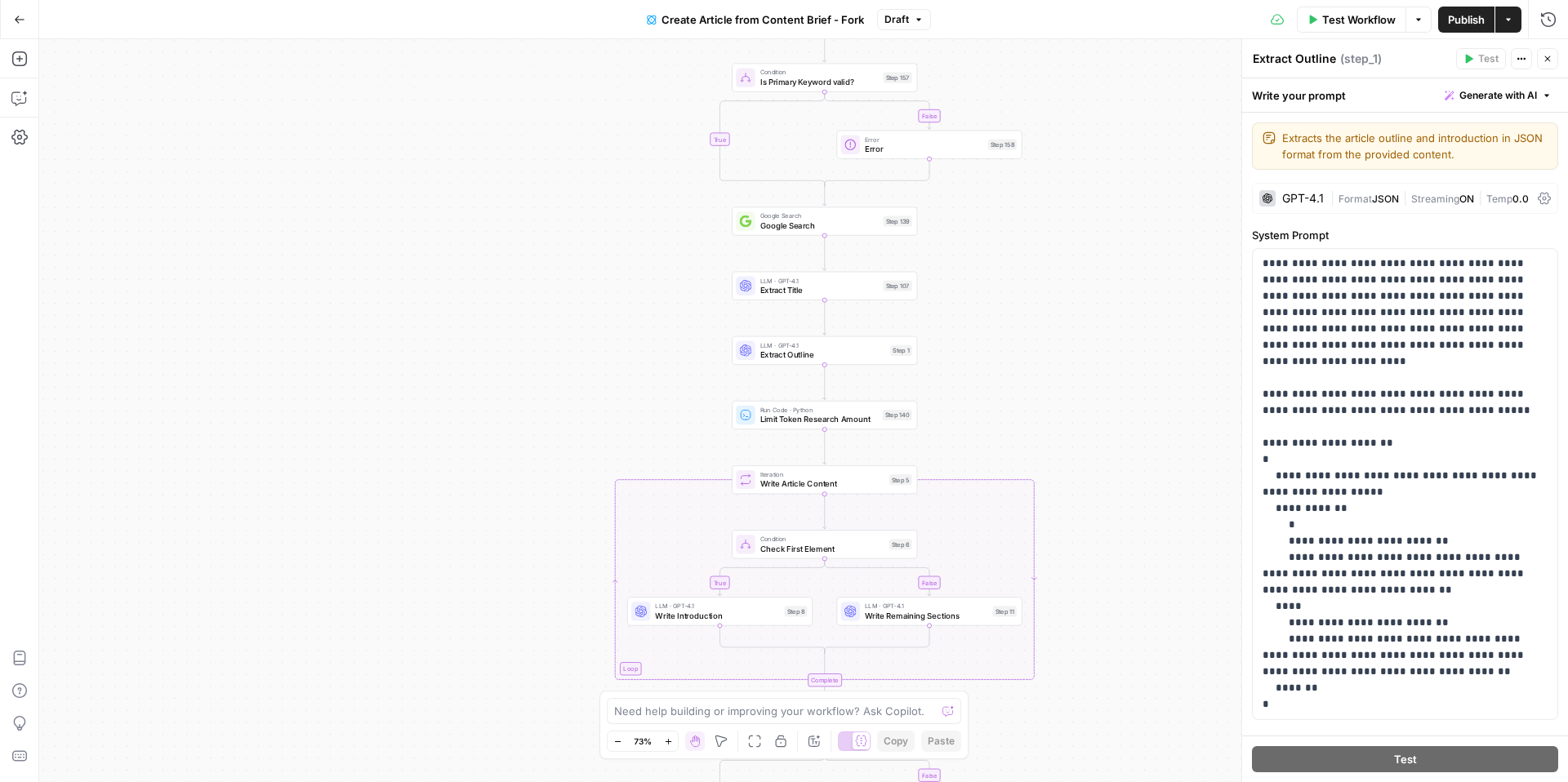
drag, startPoint x: 988, startPoint y: 387, endPoint x: 988, endPoint y: 322, distance: 65.0
click at [988, 322] on div "false true false false true true Workflow Set Inputs Inputs Condition Is Primar…" at bounding box center [803, 411] width 1529 height 743
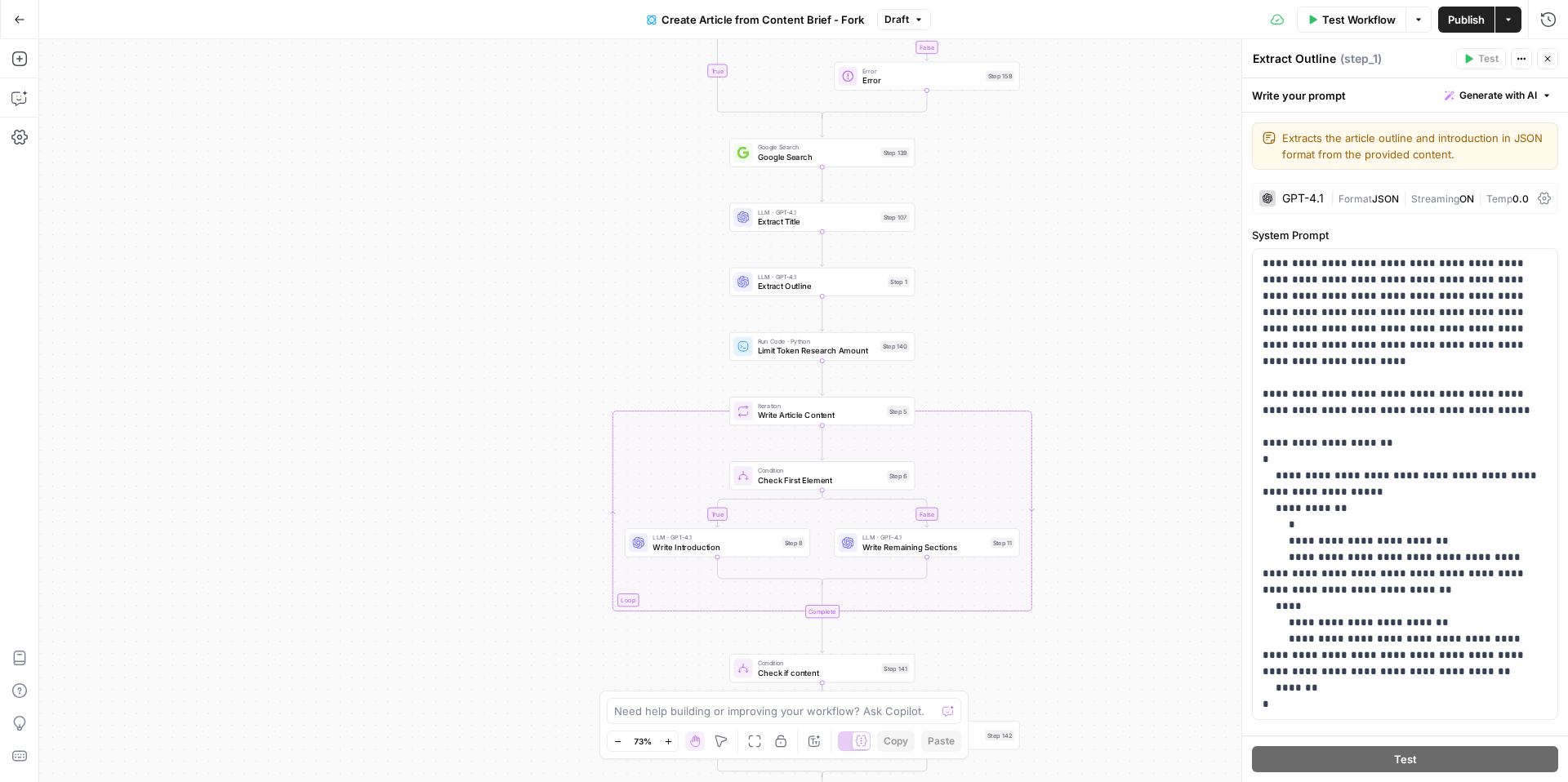
drag, startPoint x: 983, startPoint y: 297, endPoint x: 981, endPoint y: 229, distance: 68.0
click at [981, 228] on div "false true false false true true Workflow Set Inputs Inputs Condition Is Primar…" at bounding box center [803, 411] width 1529 height 743
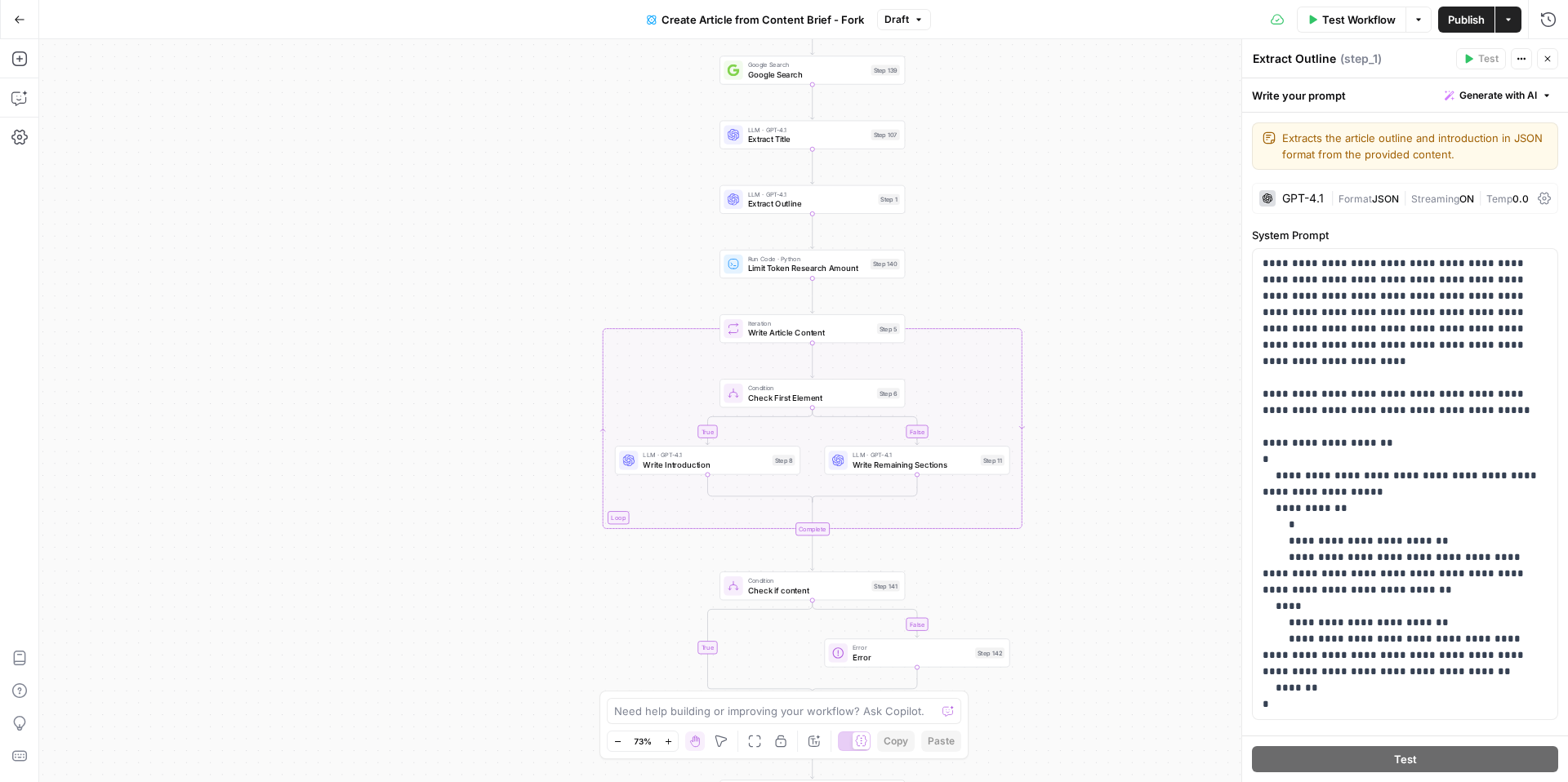
drag, startPoint x: 981, startPoint y: 229, endPoint x: 972, endPoint y: 148, distance: 81.5
click at [972, 148] on div "false true false false true true Workflow Set Inputs Inputs Condition Is Primar…" at bounding box center [803, 411] width 1529 height 743
click at [14, 20] on icon "button" at bounding box center [19, 19] width 11 height 11
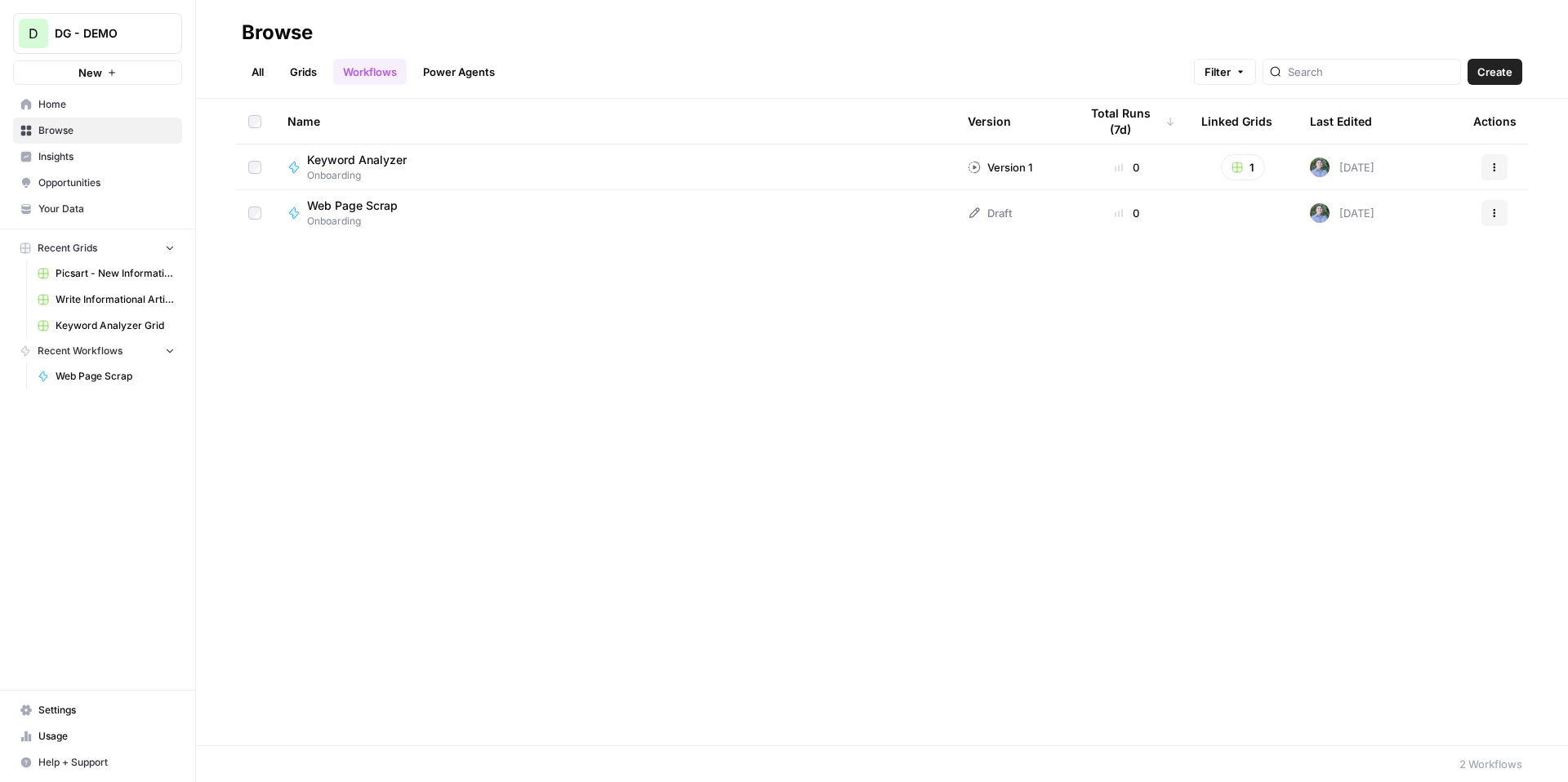
click at [266, 72] on link "All" at bounding box center [258, 72] width 32 height 27
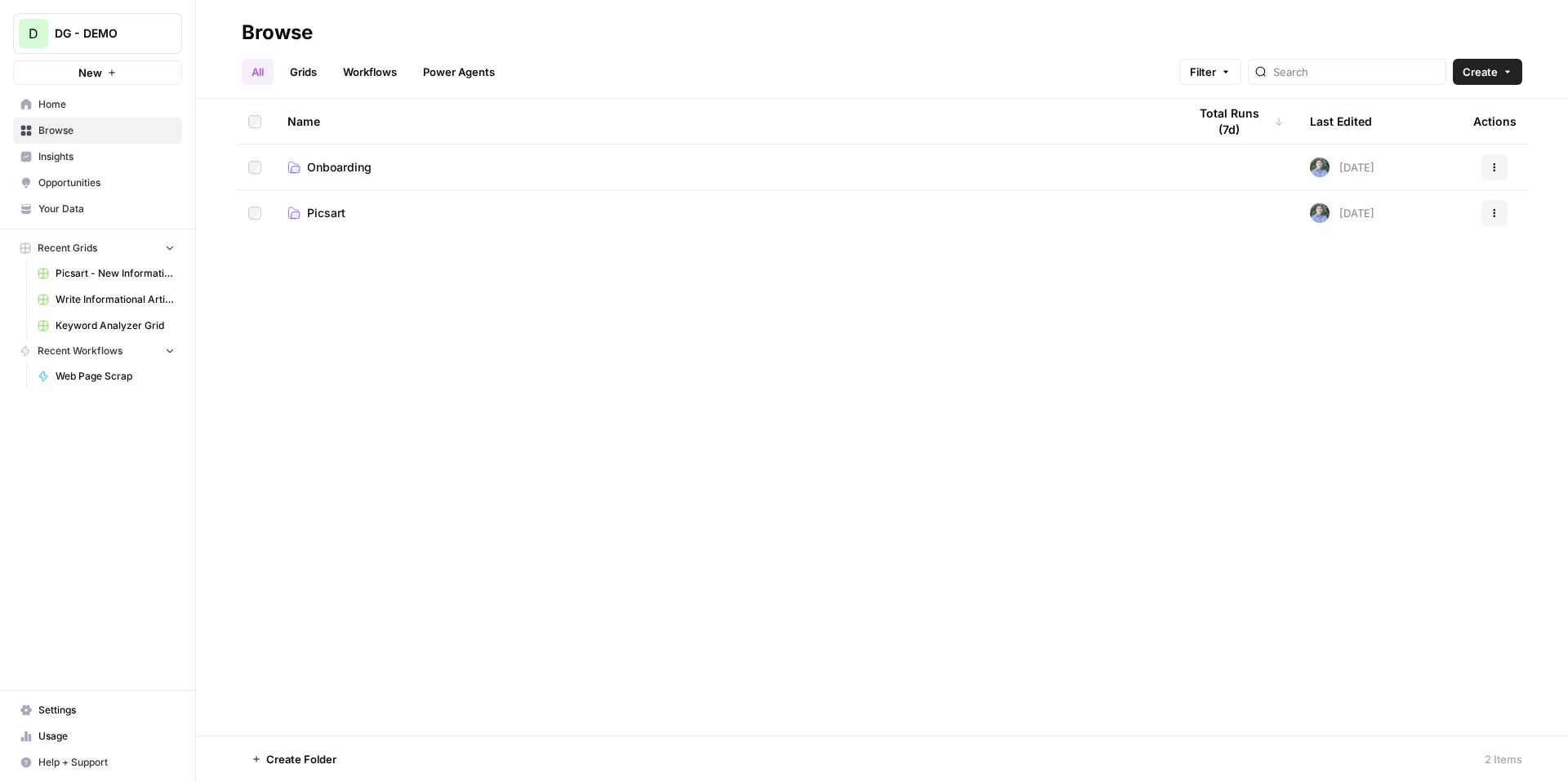
click at [329, 220] on span "Picsart" at bounding box center [326, 214] width 39 height 17
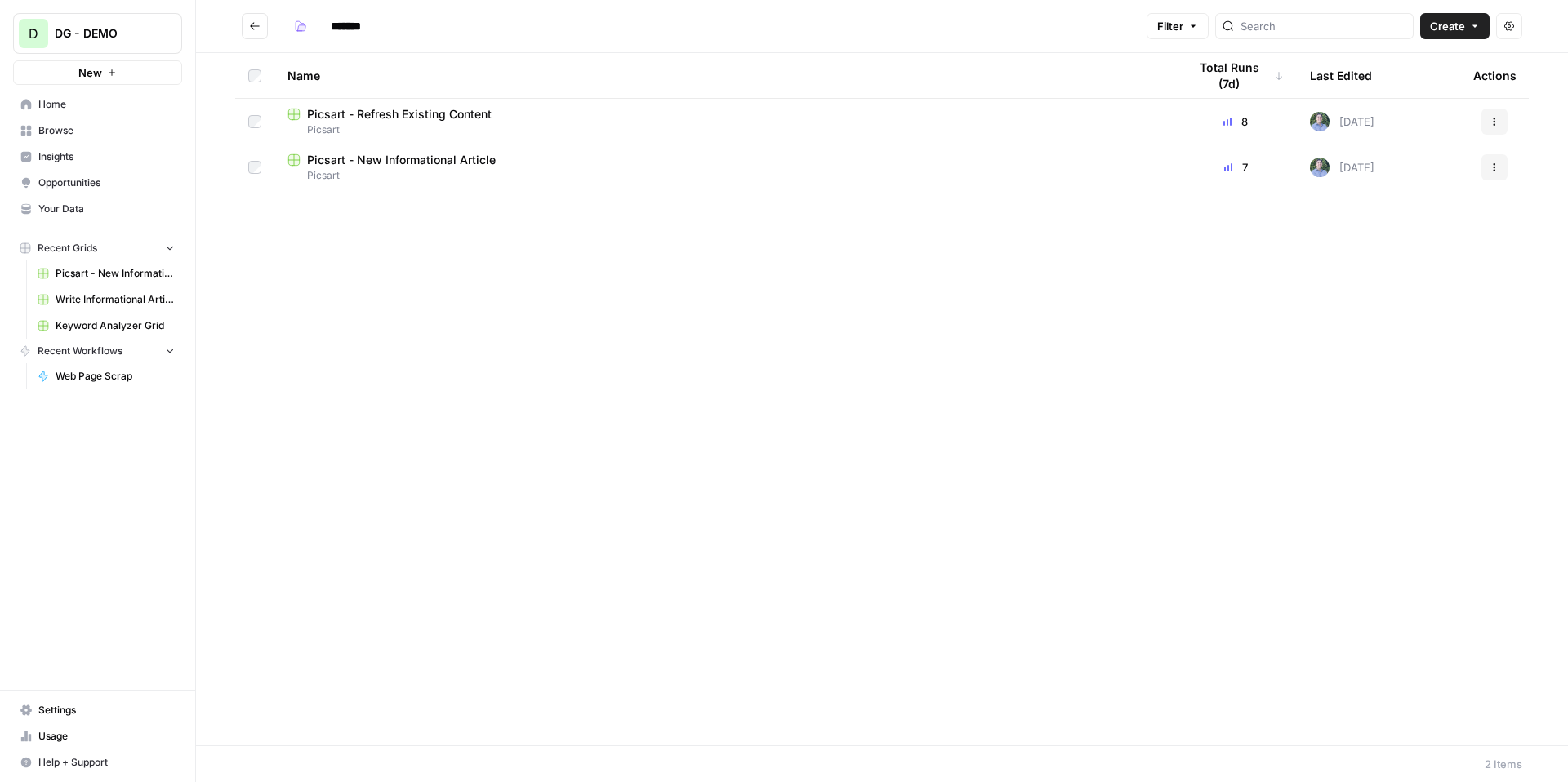
click at [445, 162] on span "Picsart - New Informational Article" at bounding box center [402, 160] width 189 height 17
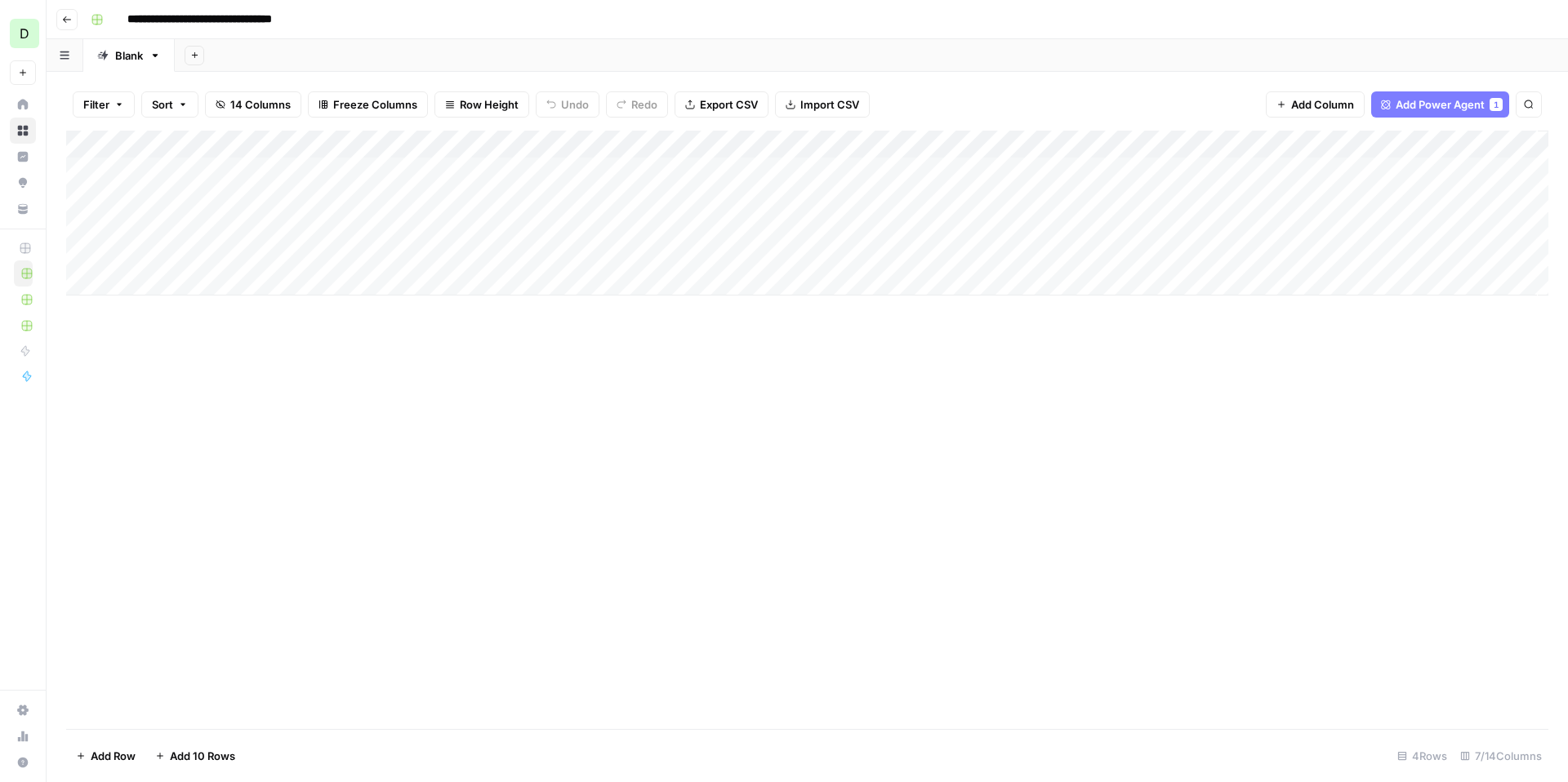
click at [688, 177] on div "Add Column" at bounding box center [807, 214] width 1483 height 165
click at [694, 172] on div "Add Column" at bounding box center [807, 214] width 1483 height 165
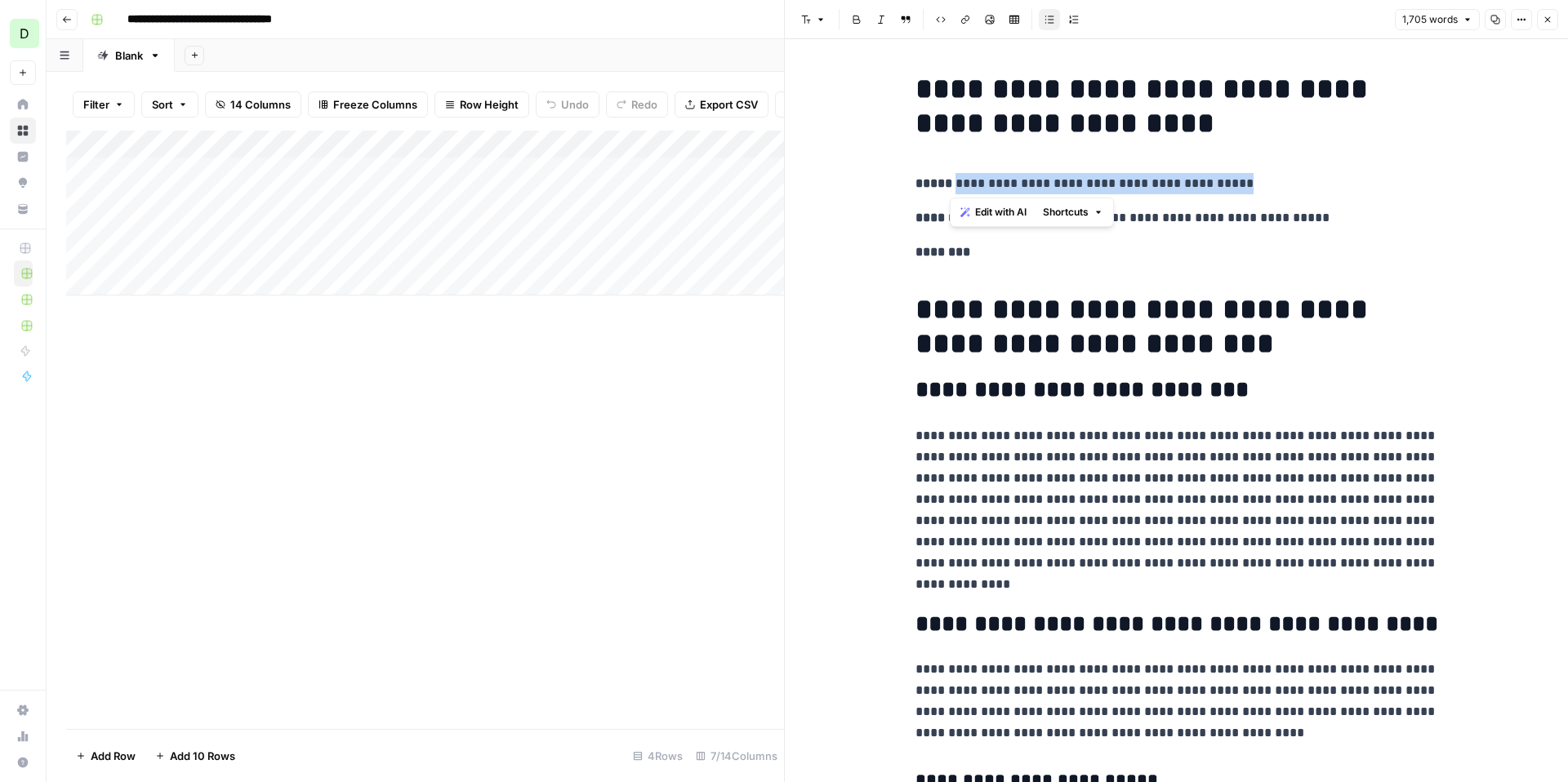
drag, startPoint x: 948, startPoint y: 186, endPoint x: 1283, endPoint y: 185, distance: 335.0
click at [1283, 187] on p "**********" at bounding box center [1176, 183] width 523 height 21
click at [1267, 216] on p "**********" at bounding box center [1176, 217] width 523 height 21
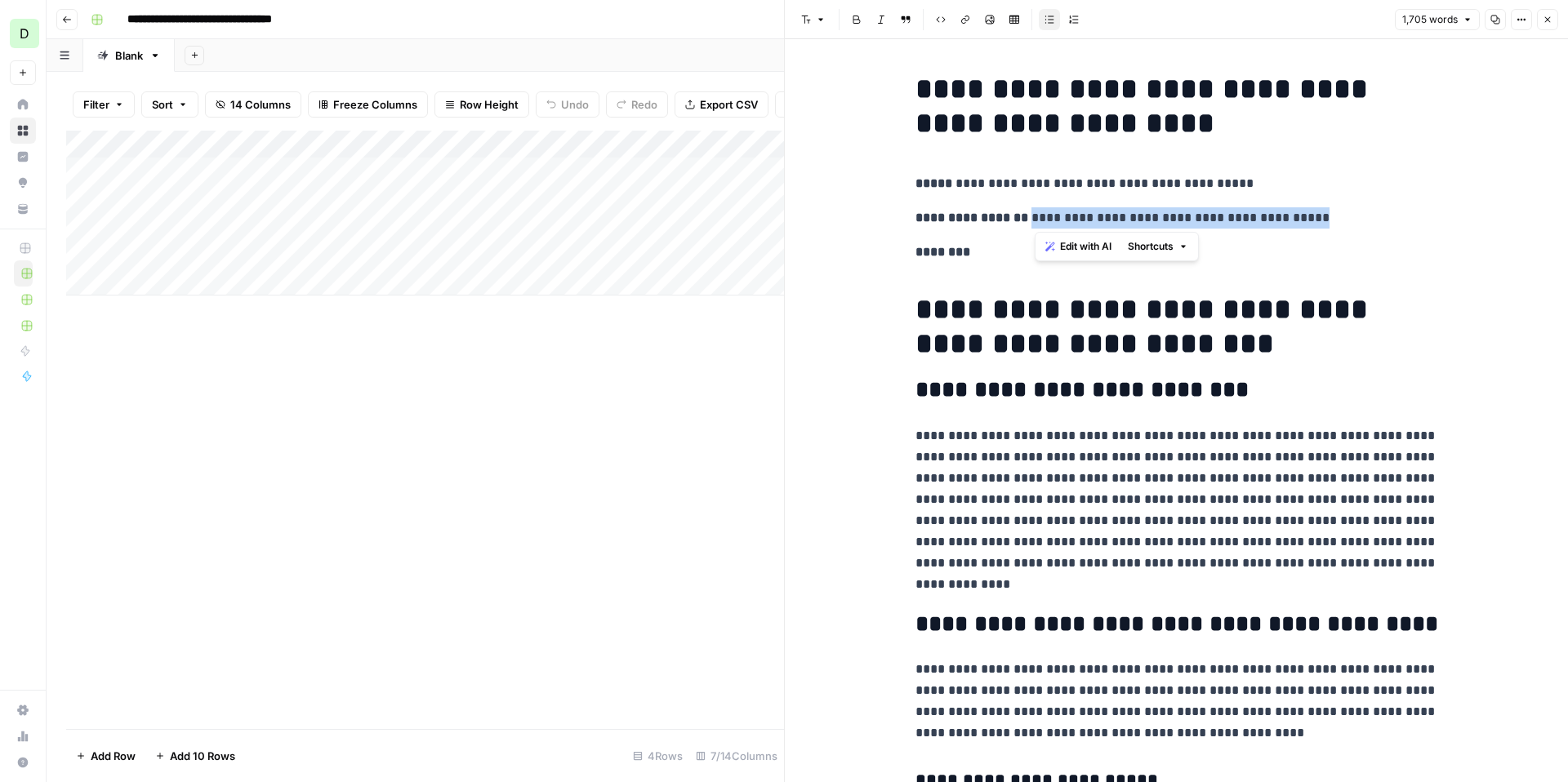
drag, startPoint x: 1327, startPoint y: 219, endPoint x: 1034, endPoint y: 221, distance: 293.0
click at [1034, 221] on p "**********" at bounding box center [1176, 217] width 523 height 21
click at [1014, 185] on p "**********" at bounding box center [1176, 183] width 523 height 21
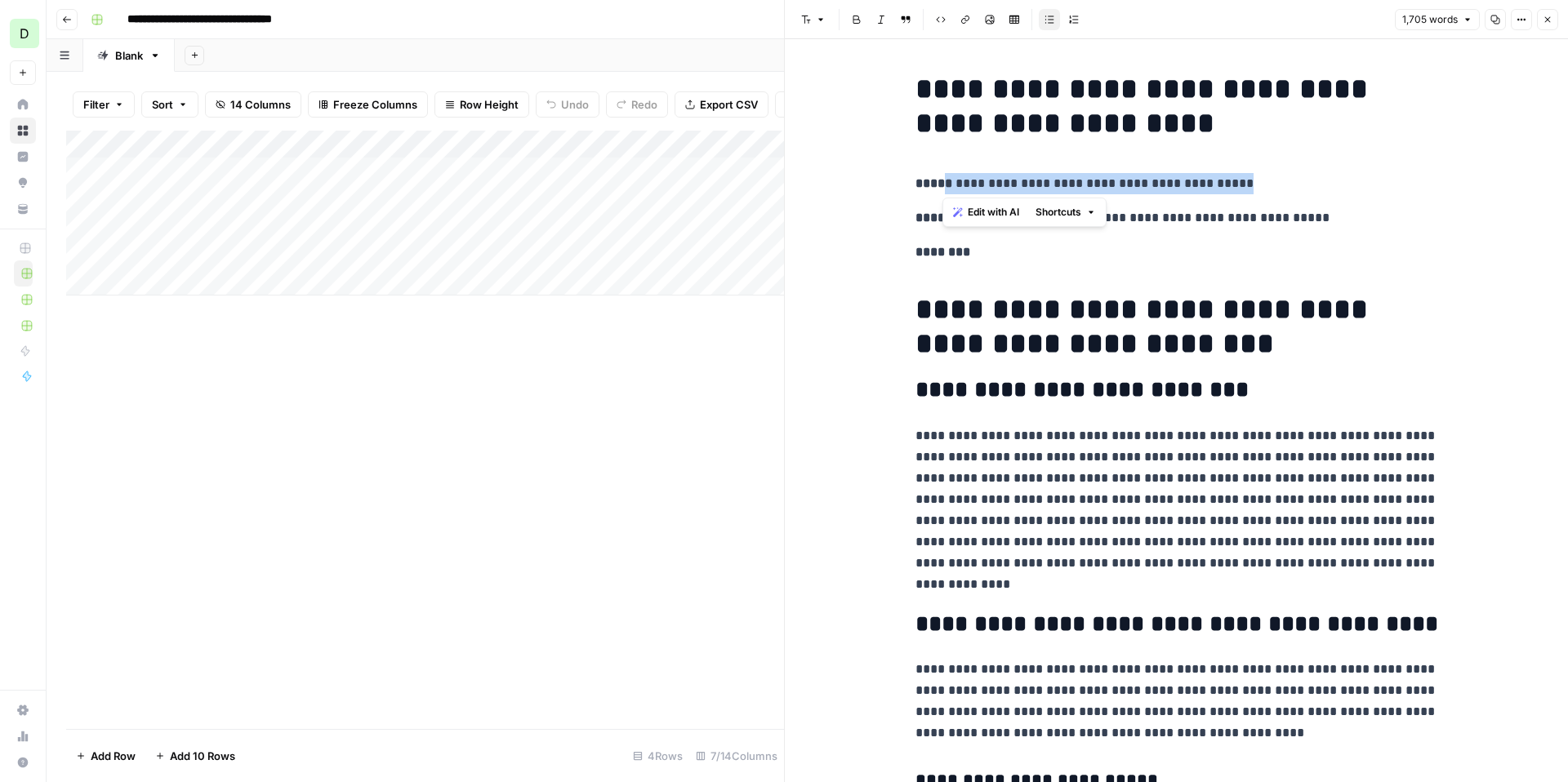
drag, startPoint x: 942, startPoint y: 184, endPoint x: 1264, endPoint y: 176, distance: 322.1
click at [1264, 176] on p "**********" at bounding box center [1176, 183] width 523 height 21
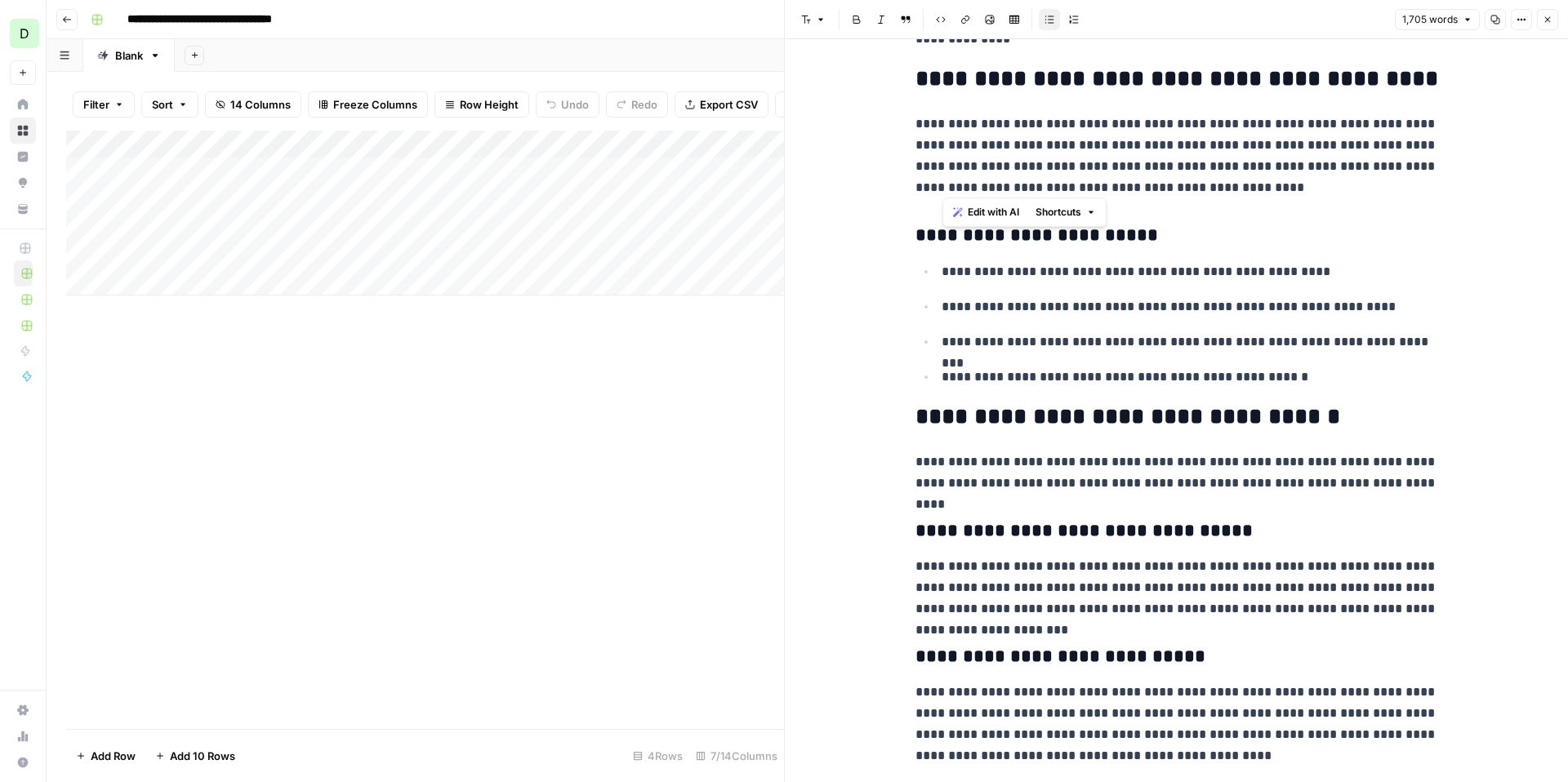
scroll to position [546, 0]
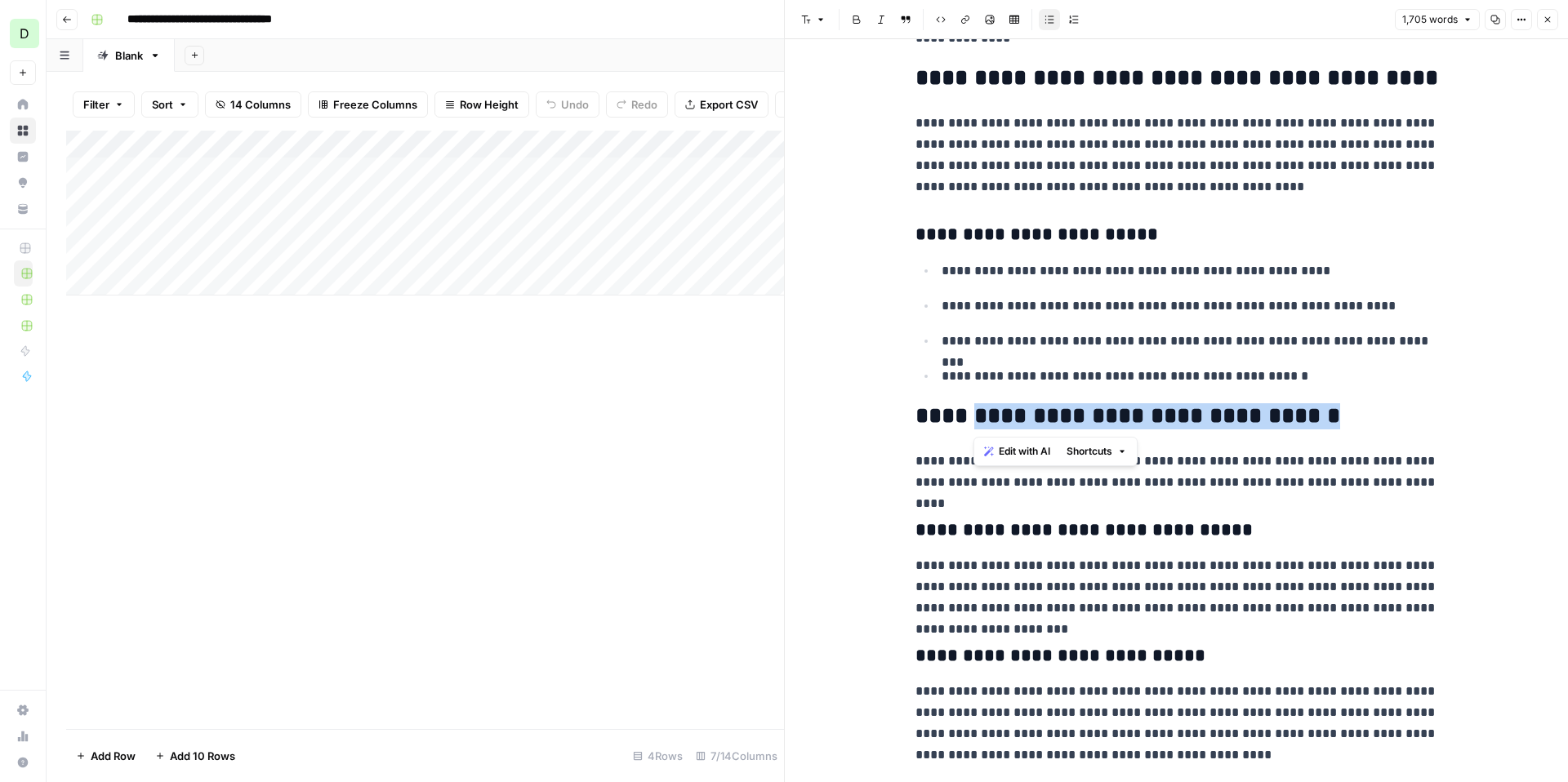
drag, startPoint x: 967, startPoint y: 424, endPoint x: 1399, endPoint y: 411, distance: 432.2
click at [1399, 413] on h2 "**********" at bounding box center [1176, 416] width 523 height 27
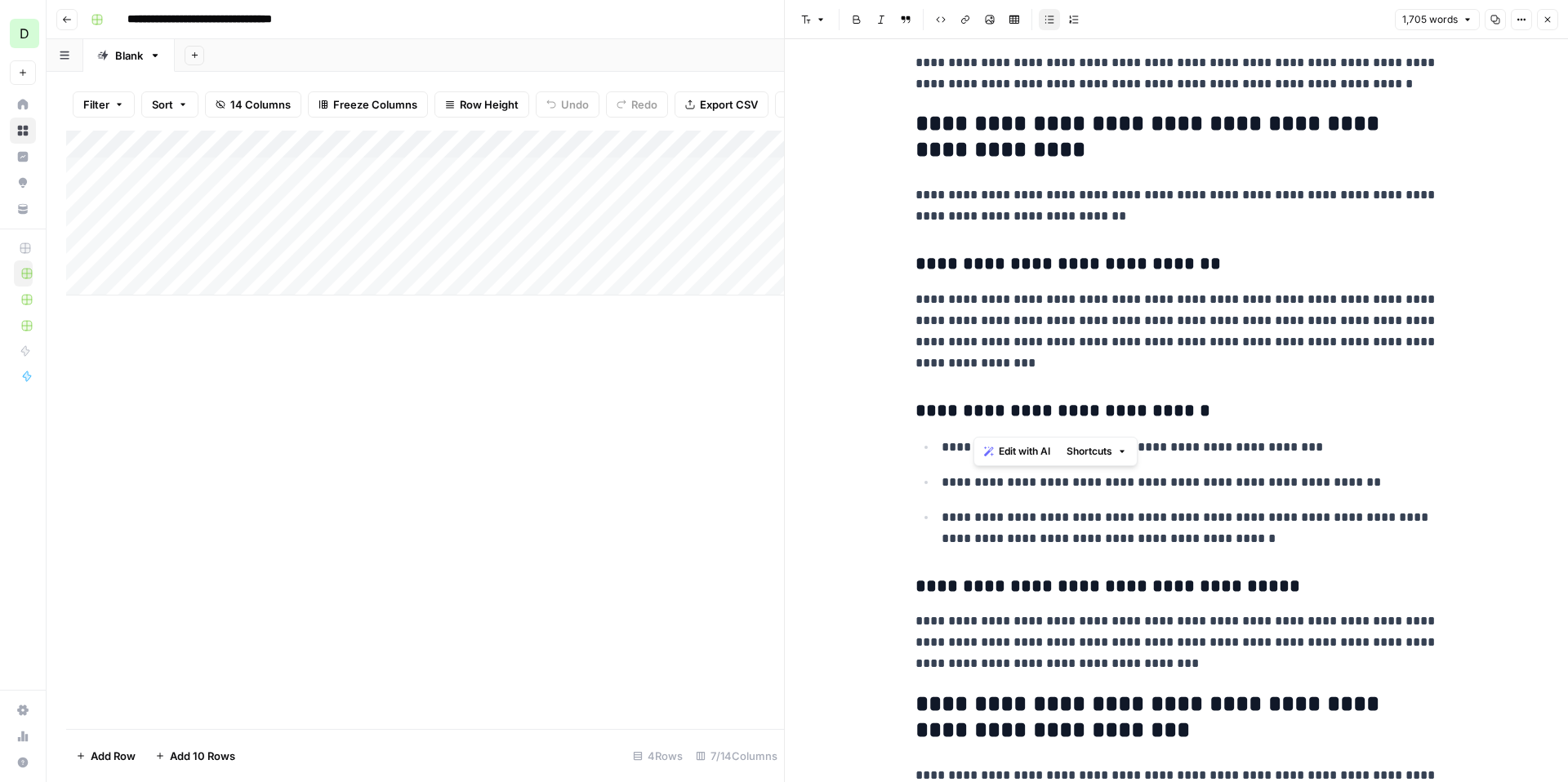
scroll to position [3305, 0]
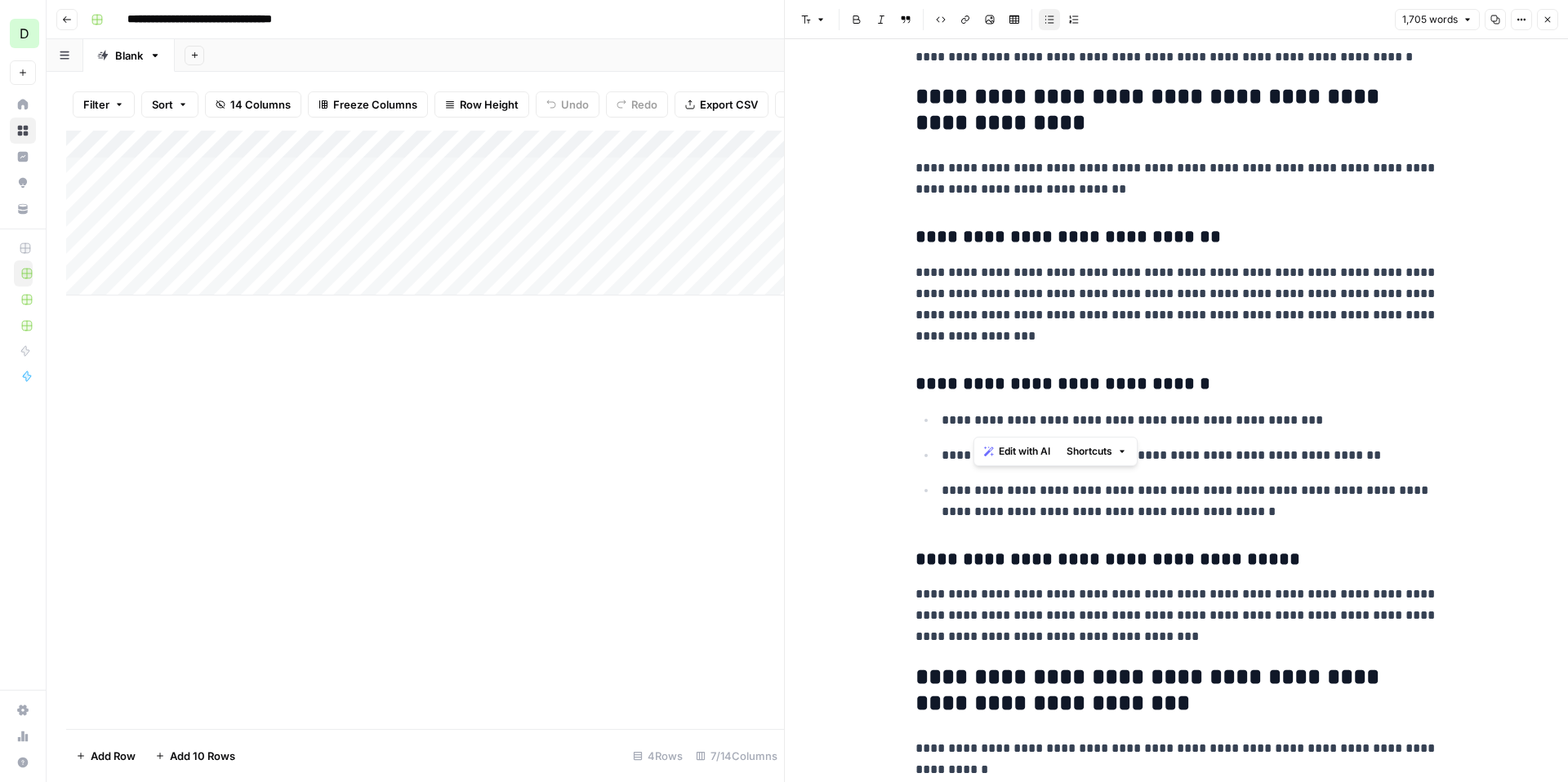
click at [1544, 16] on icon "button" at bounding box center [1547, 19] width 10 height 10
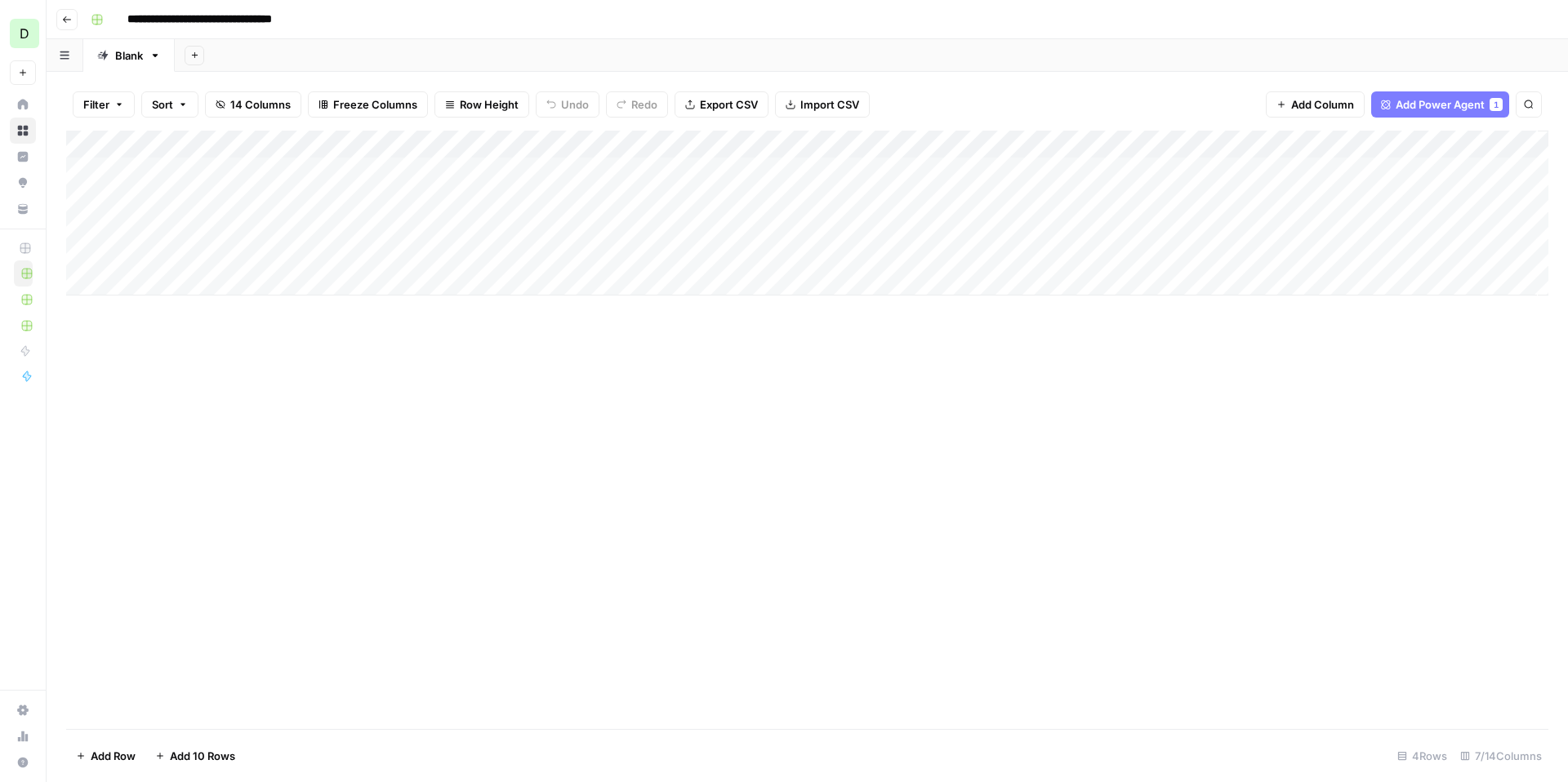
click at [65, 21] on icon "button" at bounding box center [67, 19] width 8 height 6
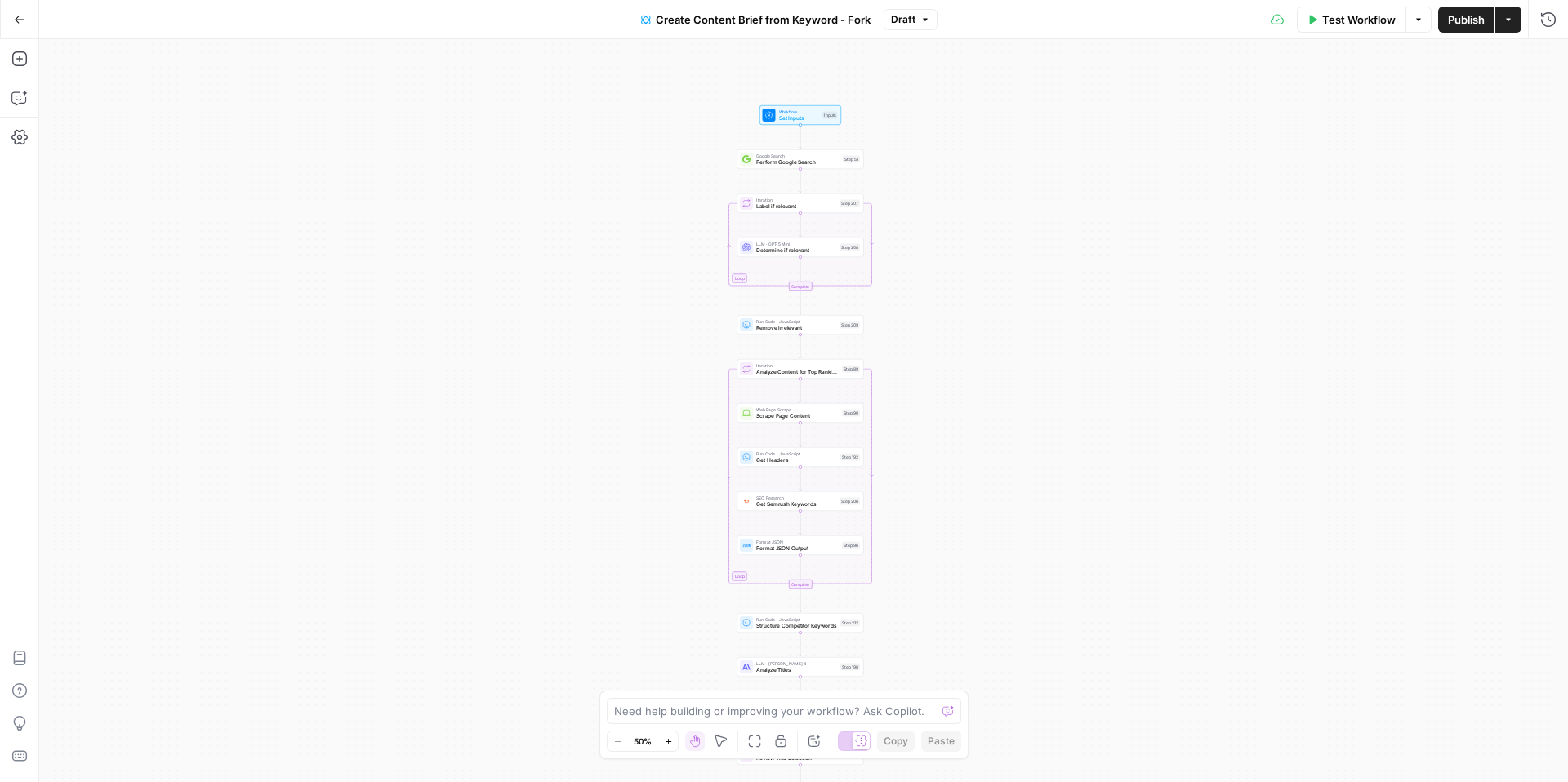
drag, startPoint x: 795, startPoint y: 145, endPoint x: 792, endPoint y: 340, distance: 195.0
click at [792, 340] on div "Workflow Set Inputs Inputs Google Search Perform Google Search Step 51 Loop Ite…" at bounding box center [803, 411] width 1529 height 743
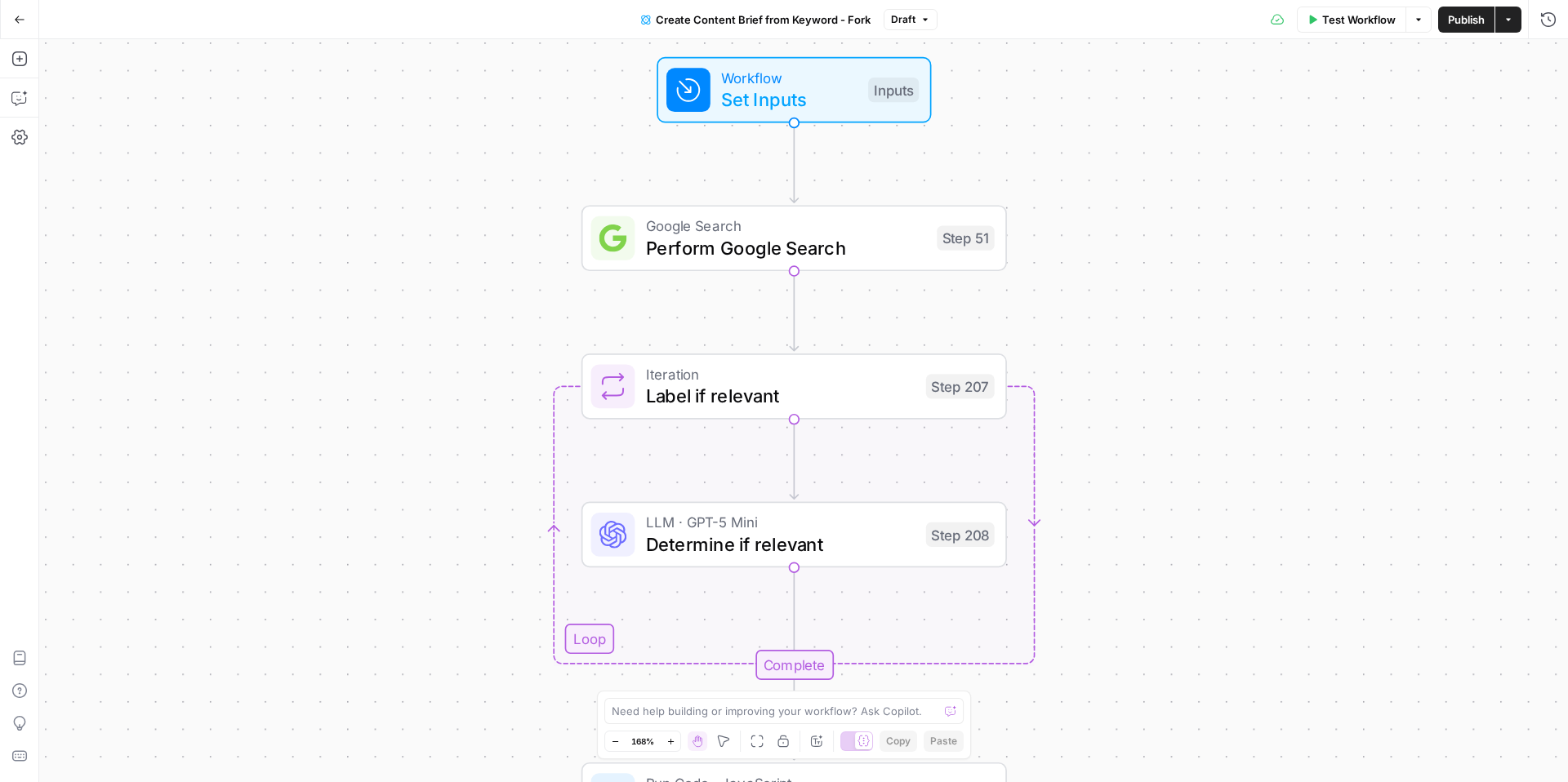
drag, startPoint x: 921, startPoint y: 188, endPoint x: 911, endPoint y: 290, distance: 102.5
click at [911, 290] on div "Workflow Set Inputs Inputs Google Search Perform Google Search Step 51 Loop Ite…" at bounding box center [803, 411] width 1529 height 743
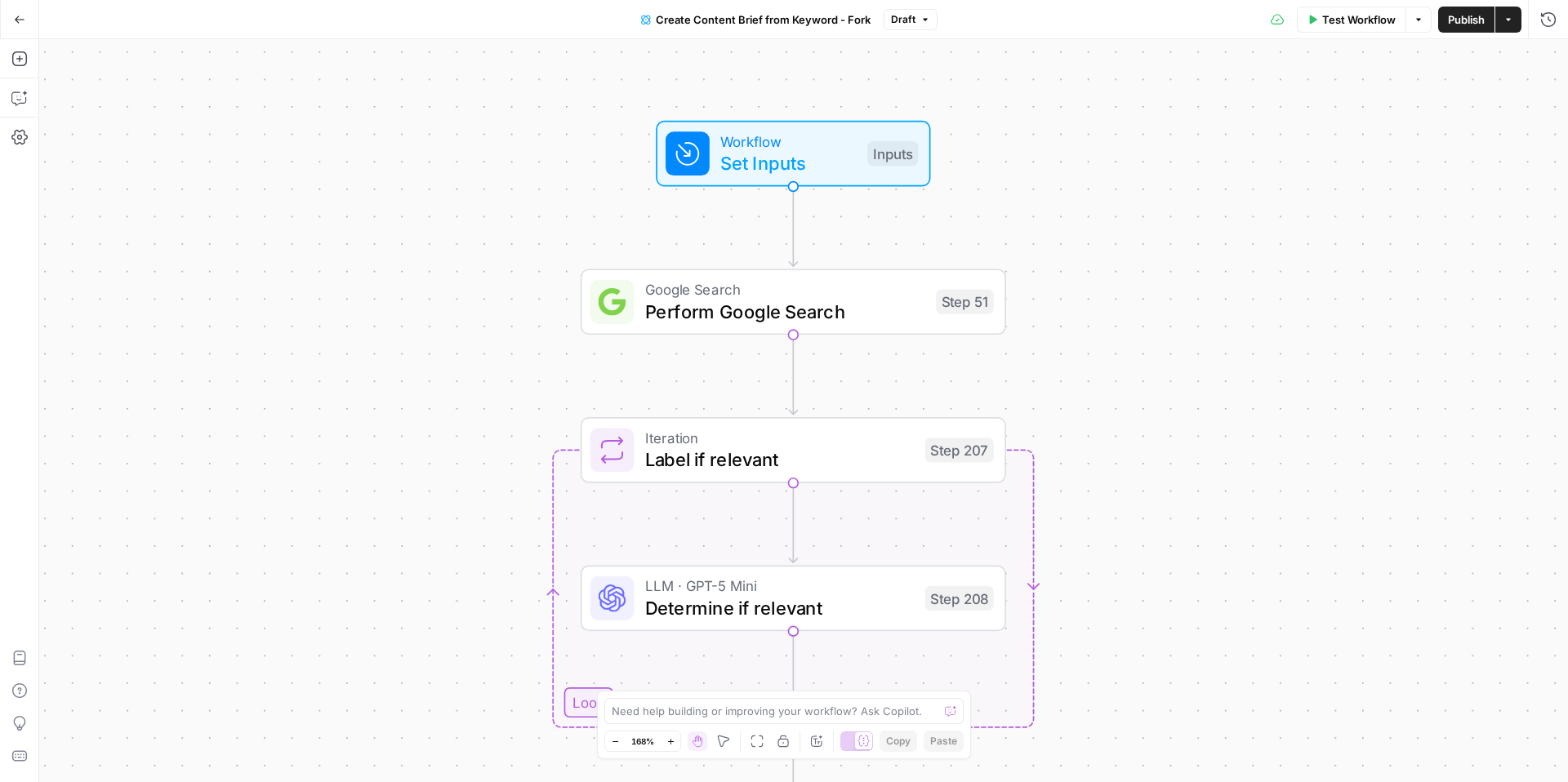
drag, startPoint x: 635, startPoint y: 151, endPoint x: 635, endPoint y: 214, distance: 63.0
click at [635, 214] on div "Workflow Set Inputs Inputs Google Search Perform Google Search Step 51 Loop Ite…" at bounding box center [803, 411] width 1529 height 743
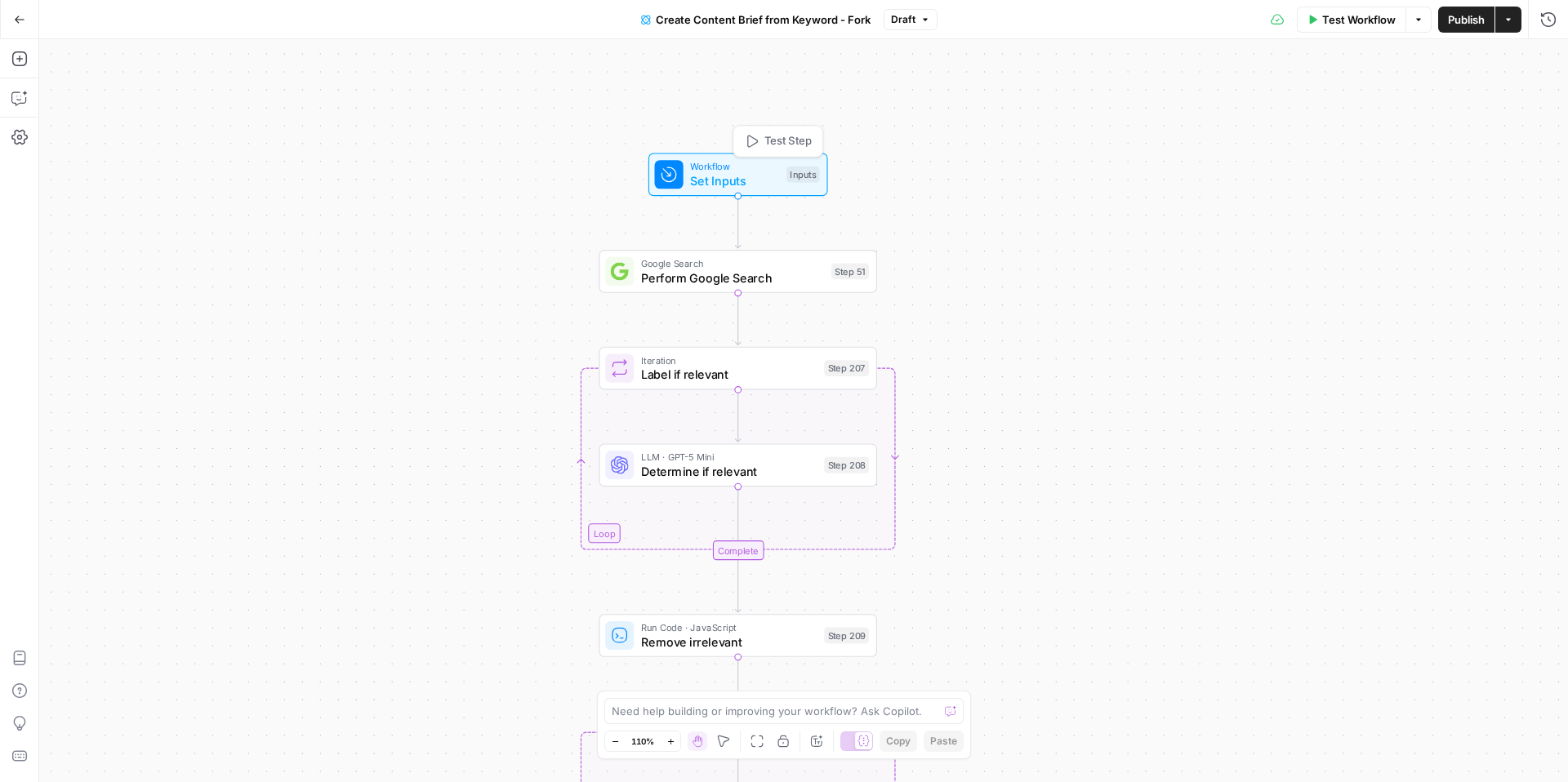
click at [748, 182] on span "Set Inputs" at bounding box center [734, 181] width 89 height 18
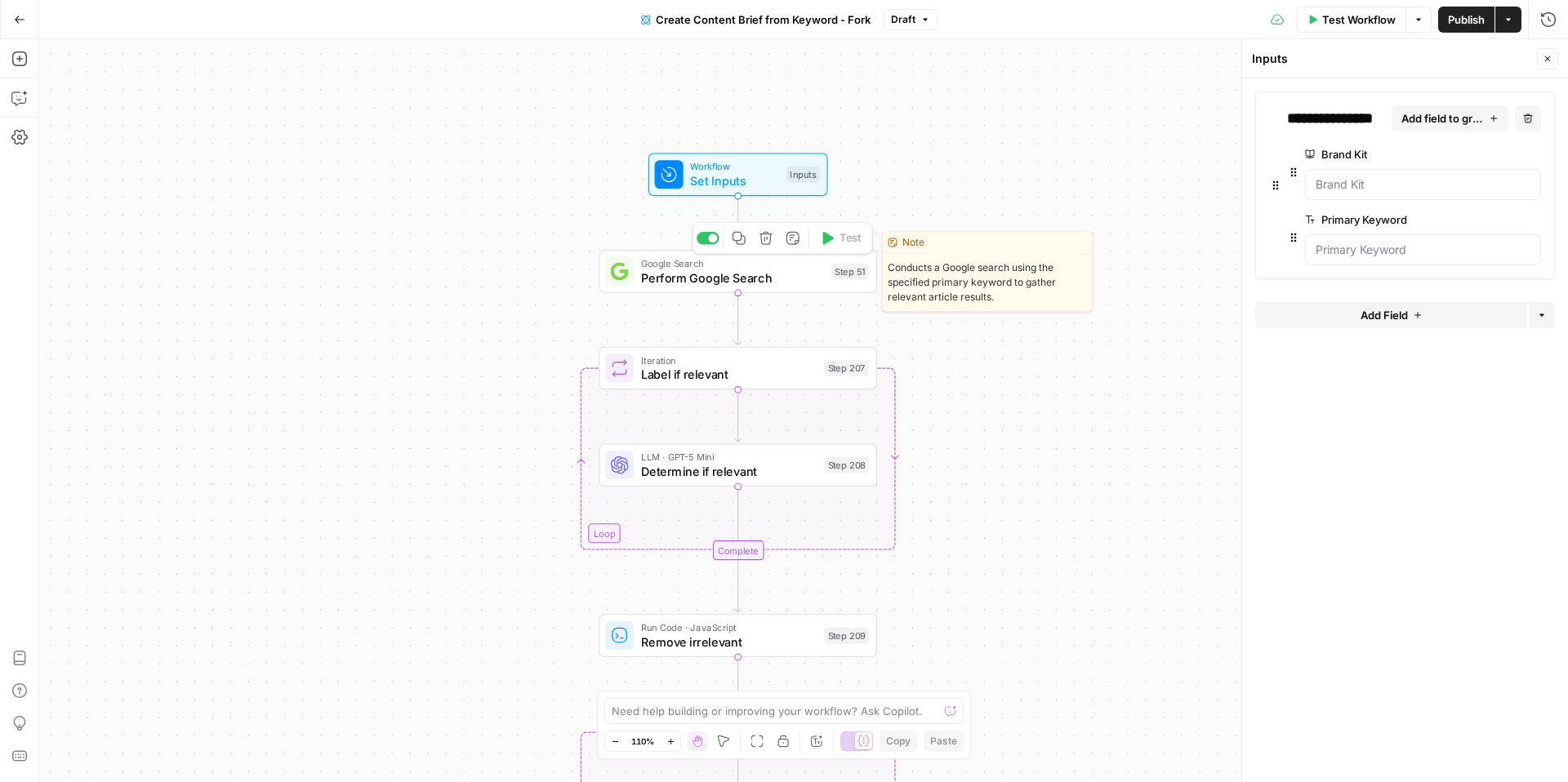
click at [767, 271] on span "Perform Google Search" at bounding box center [733, 278] width 183 height 18
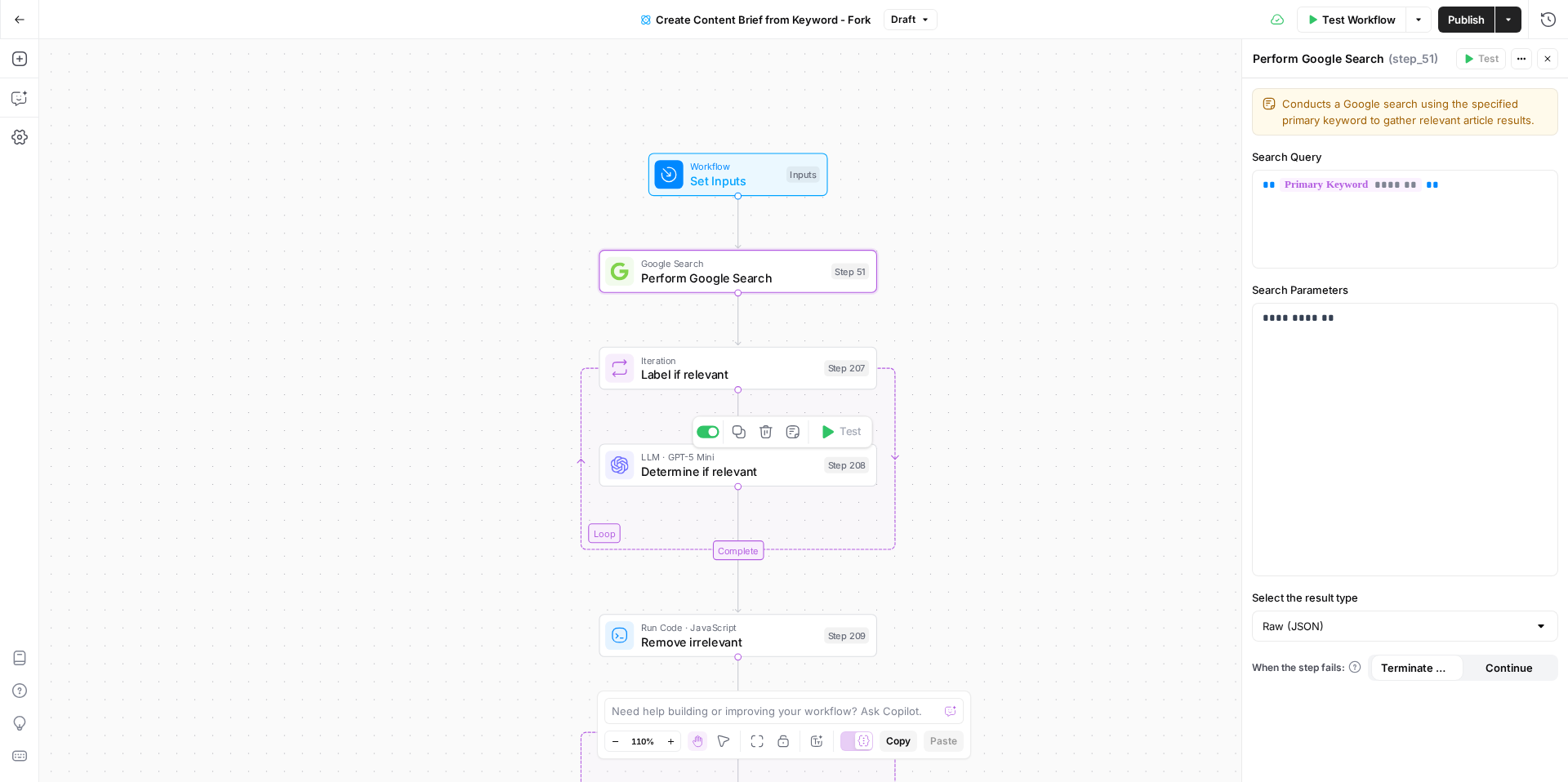
click at [743, 473] on span "Determine if relevant" at bounding box center [728, 471] width 175 height 18
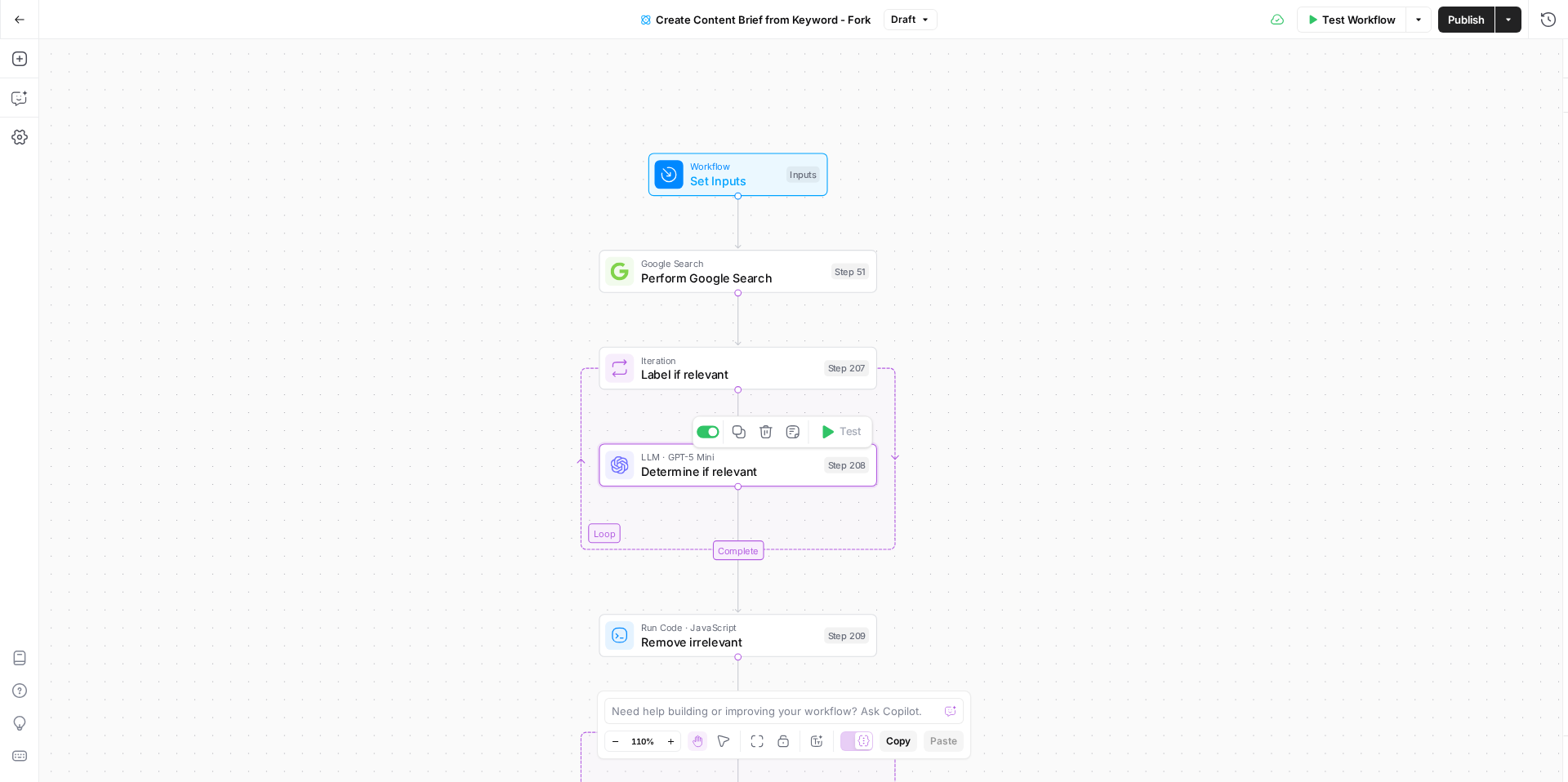
type textarea "Determine if relevant"
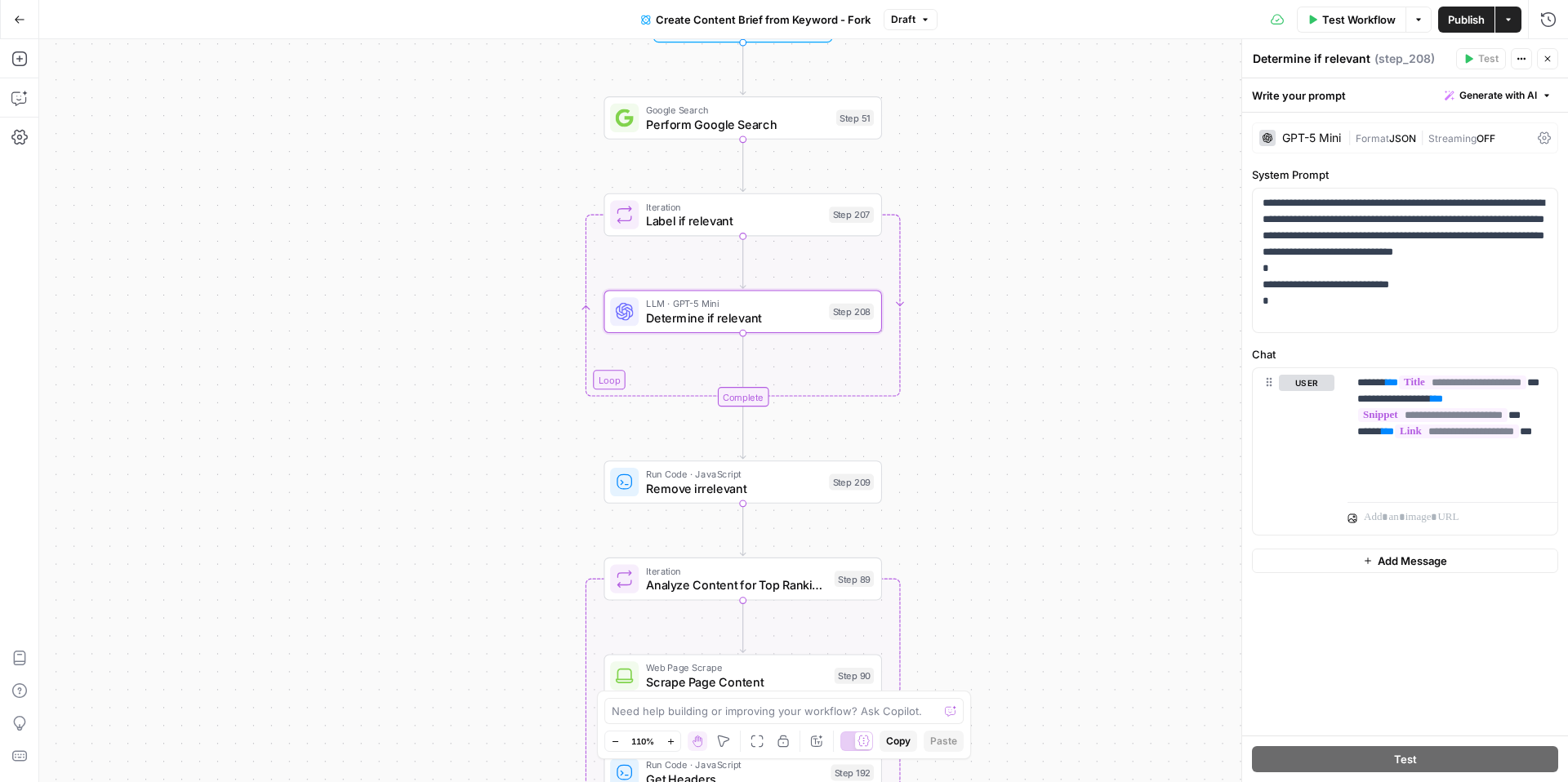
drag, startPoint x: 984, startPoint y: 601, endPoint x: 994, endPoint y: 402, distance: 199.3
click at [994, 402] on div "Workflow Set Inputs Inputs Google Search Perform Google Search Step 51 Loop Ite…" at bounding box center [803, 411] width 1529 height 743
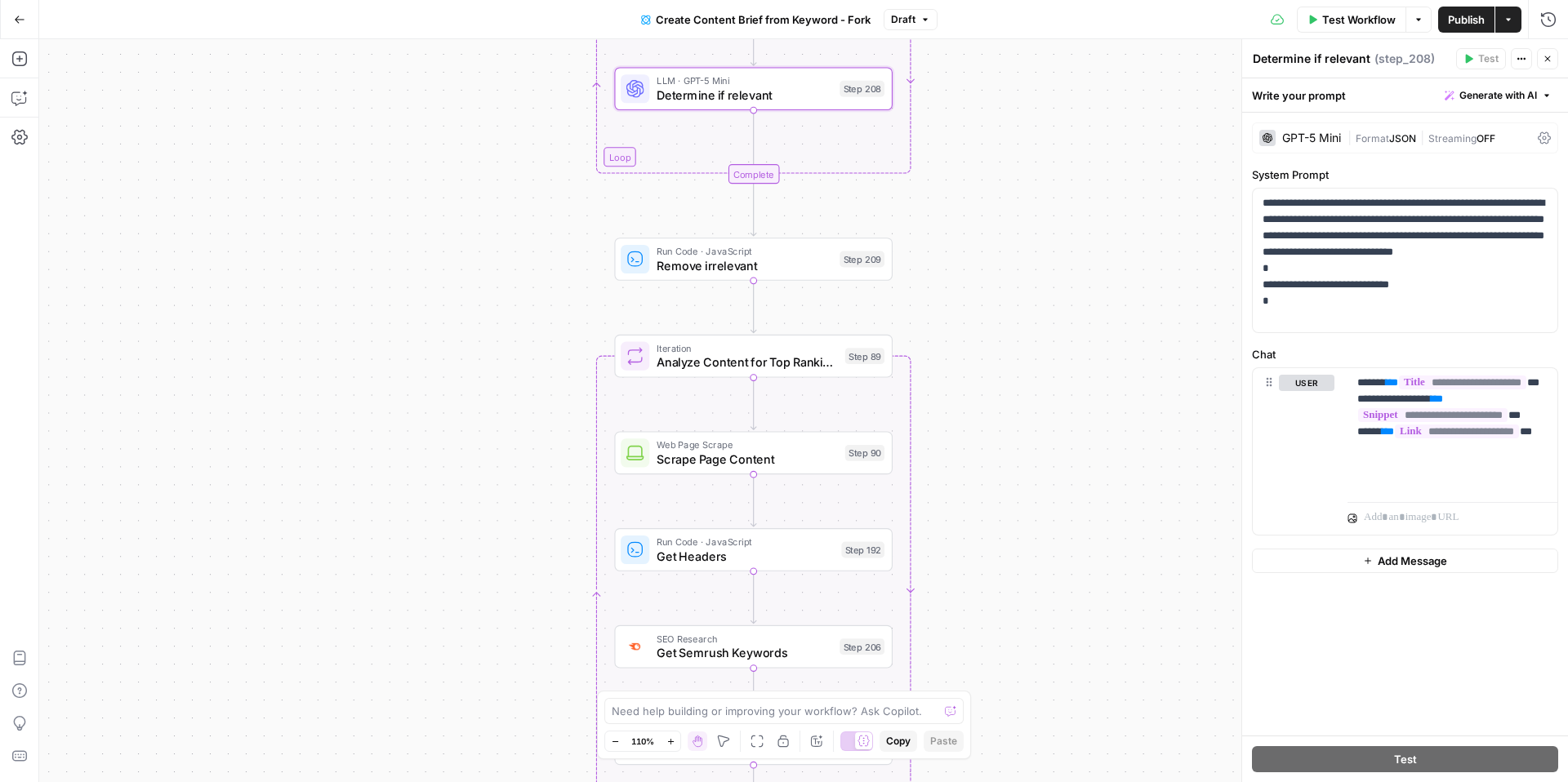
drag, startPoint x: 995, startPoint y: 525, endPoint x: 1001, endPoint y: 322, distance: 203.1
click at [1002, 322] on div "Workflow Set Inputs Inputs Google Search Perform Google Search Step 51 Loop Ite…" at bounding box center [803, 411] width 1529 height 743
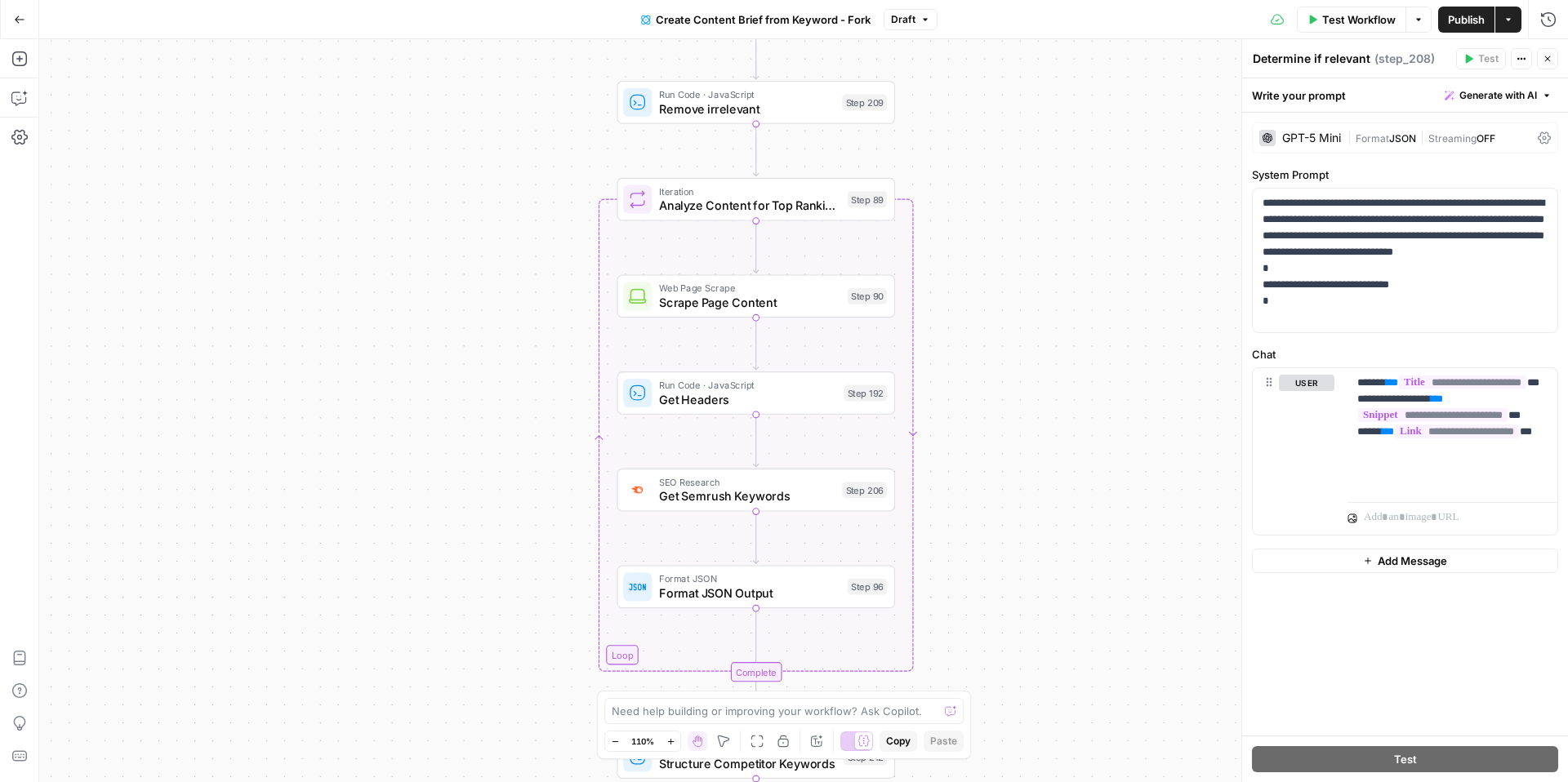
drag, startPoint x: 1007, startPoint y: 447, endPoint x: 1008, endPoint y: 317, distance: 130.0
click at [1008, 317] on div "Workflow Set Inputs Inputs Google Search Perform Google Search Step 51 Loop Ite…" at bounding box center [803, 411] width 1529 height 743
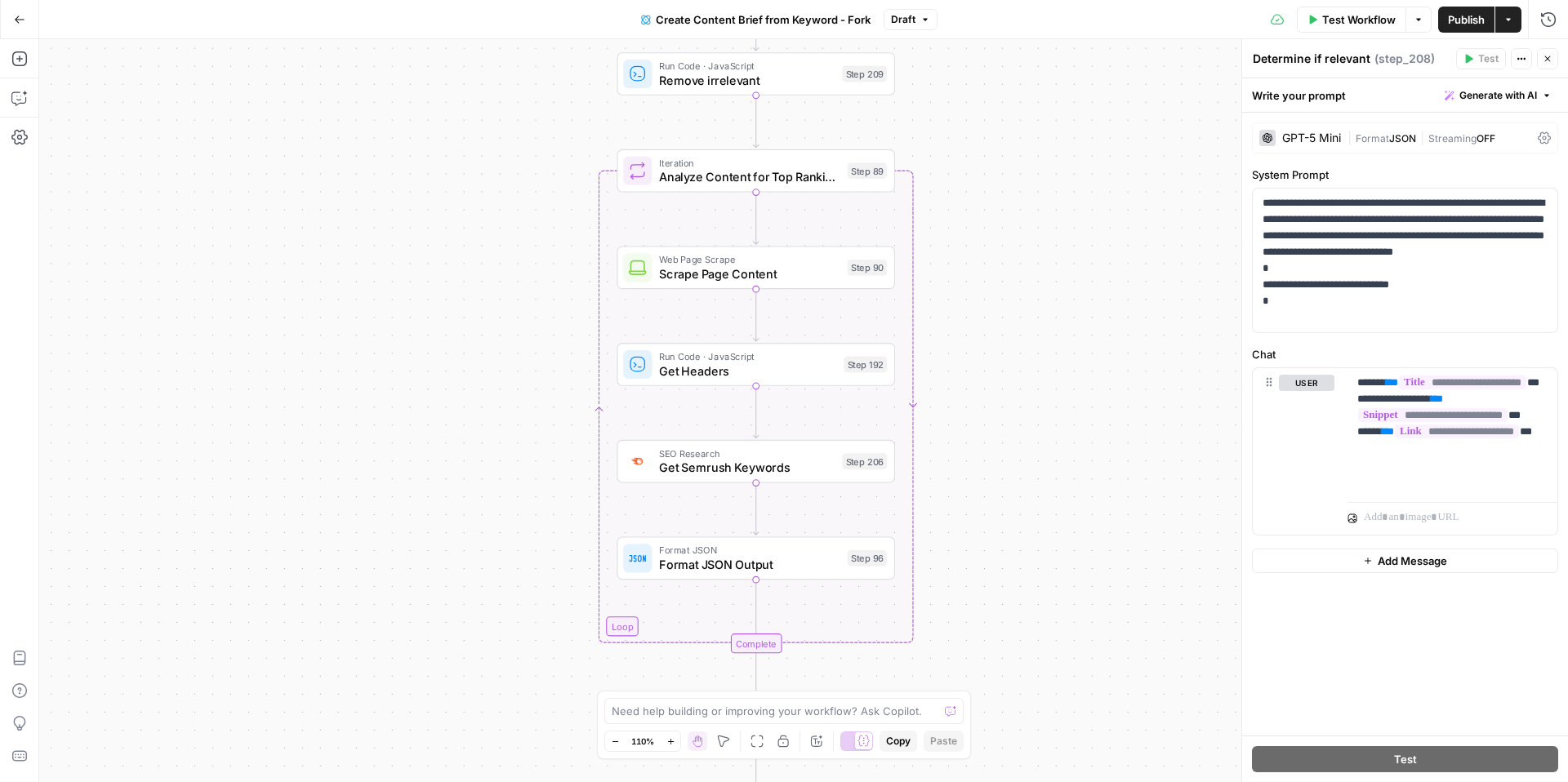
drag, startPoint x: 997, startPoint y: 392, endPoint x: 997, endPoint y: 364, distance: 28.0
click at [997, 364] on div "Workflow Set Inputs Inputs Google Search Perform Google Search Step 51 Loop Ite…" at bounding box center [803, 411] width 1529 height 743
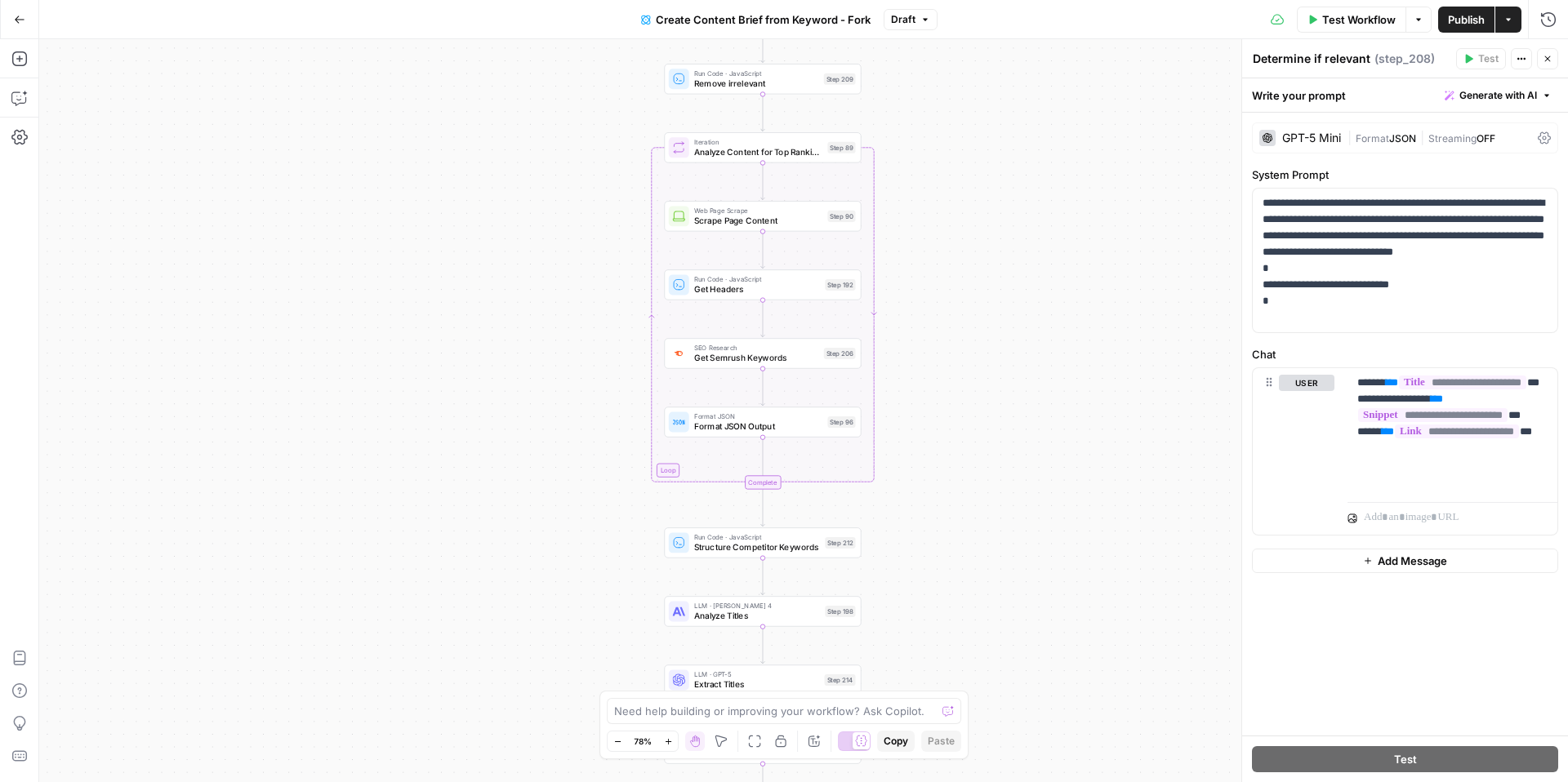
drag, startPoint x: 1011, startPoint y: 594, endPoint x: 1015, endPoint y: 451, distance: 143.1
click at [1015, 451] on div "Workflow Set Inputs Inputs Google Search Perform Google Search Step 51 Loop Ite…" at bounding box center [803, 411] width 1529 height 743
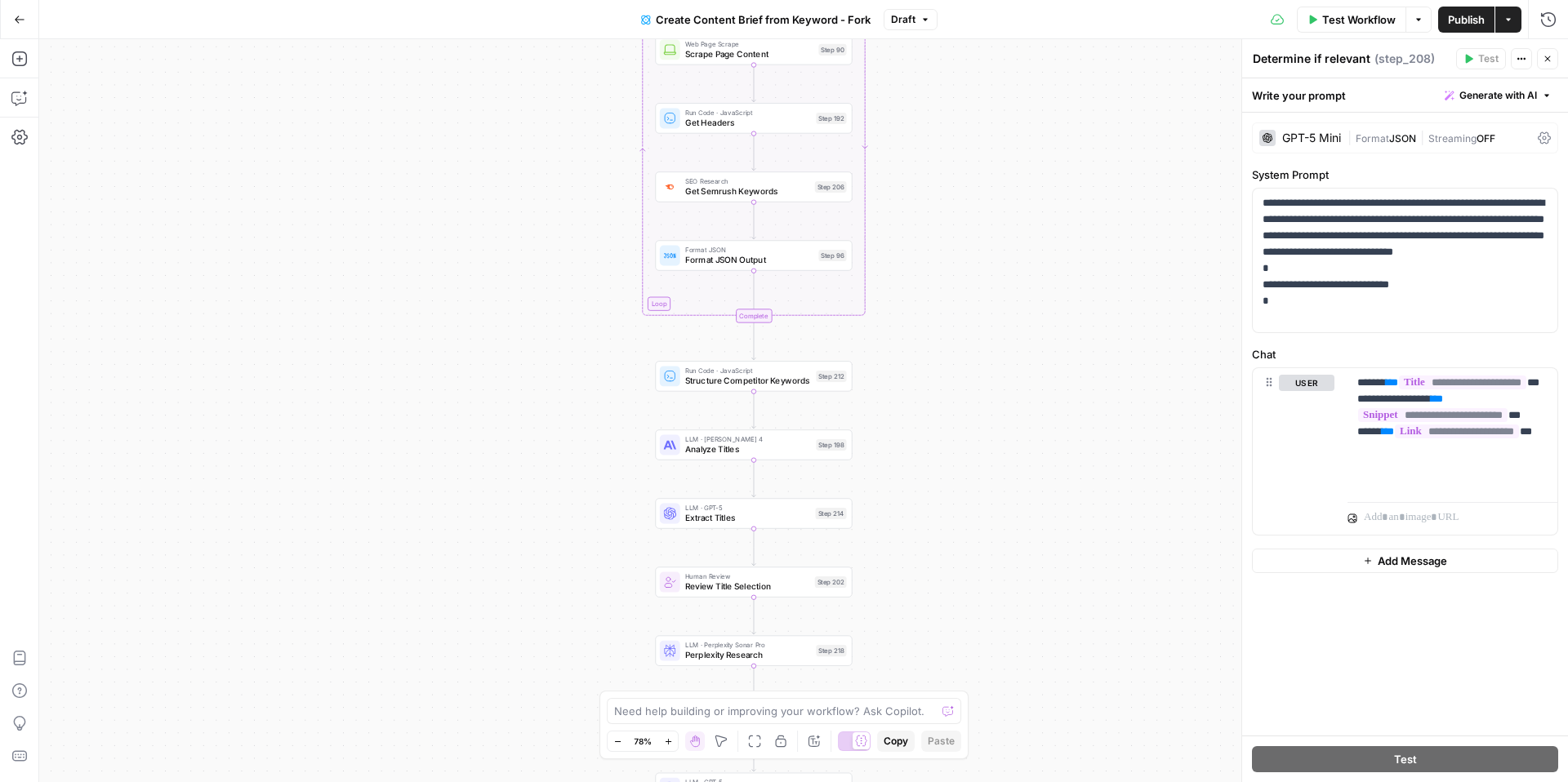
drag, startPoint x: 968, startPoint y: 527, endPoint x: 956, endPoint y: 361, distance: 166.4
click at [956, 361] on div "Workflow Set Inputs Inputs Google Search Perform Google Search Step 51 Loop Ite…" at bounding box center [803, 411] width 1529 height 743
click at [730, 445] on span "Analyze Titles" at bounding box center [745, 450] width 126 height 13
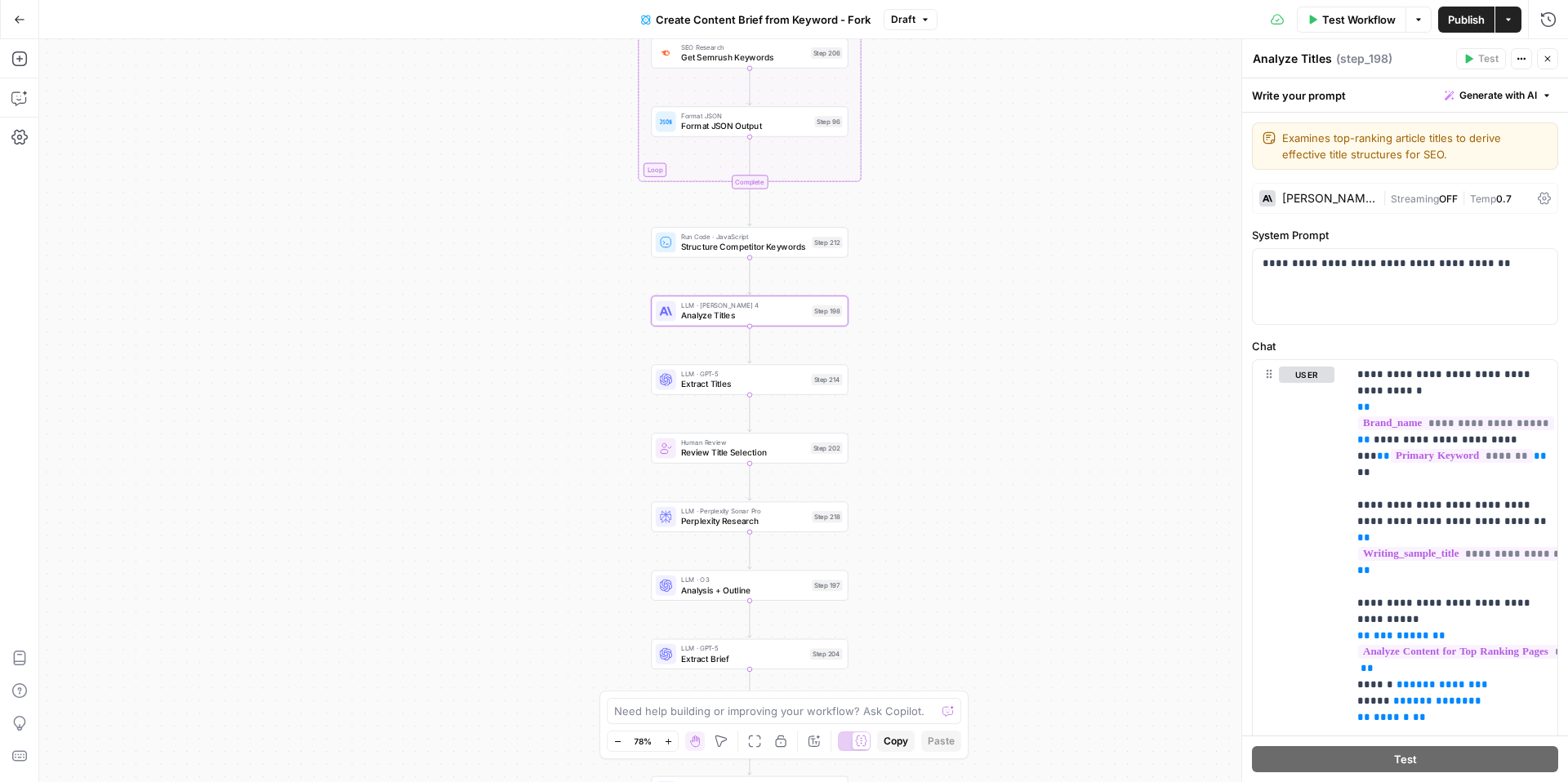
drag, startPoint x: 1056, startPoint y: 517, endPoint x: 1056, endPoint y: 382, distance: 135.0
click at [1056, 382] on div "Workflow Set Inputs Inputs Google Search Perform Google Search Step 51 Loop Ite…" at bounding box center [803, 411] width 1529 height 743
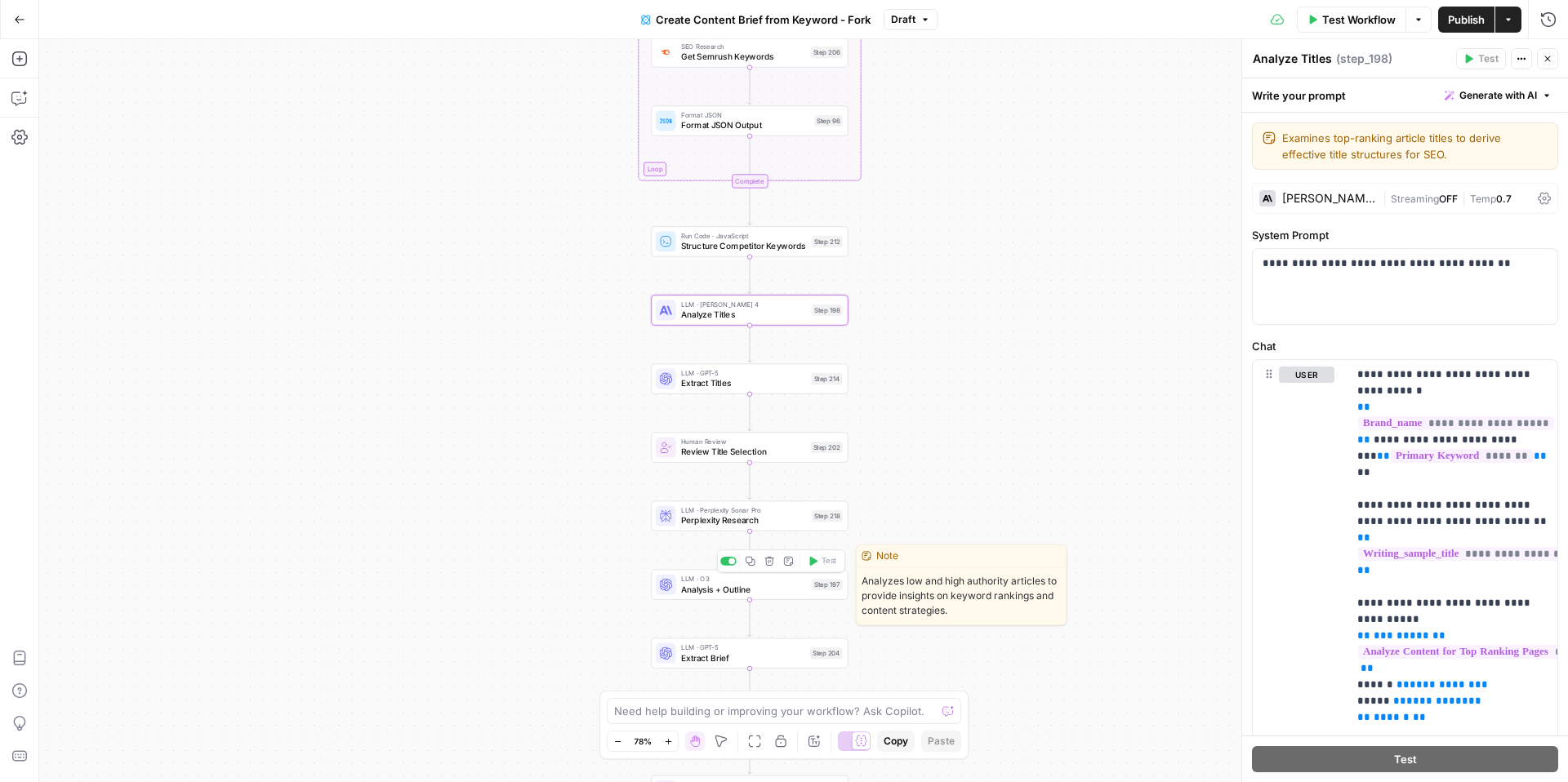
click at [767, 586] on span "Analysis + Outline" at bounding box center [744, 589] width 126 height 13
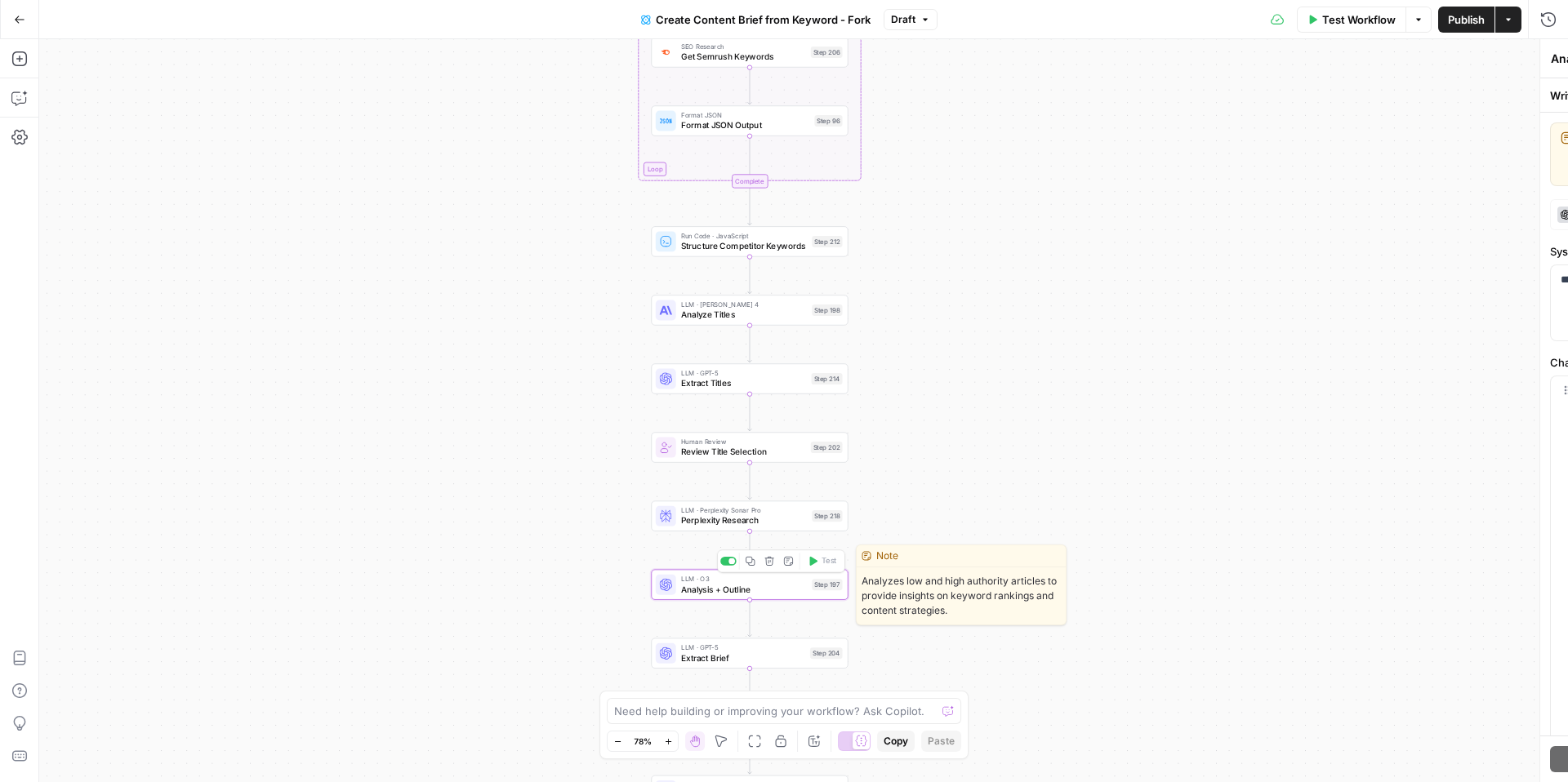
type textarea "Analysis + Outline"
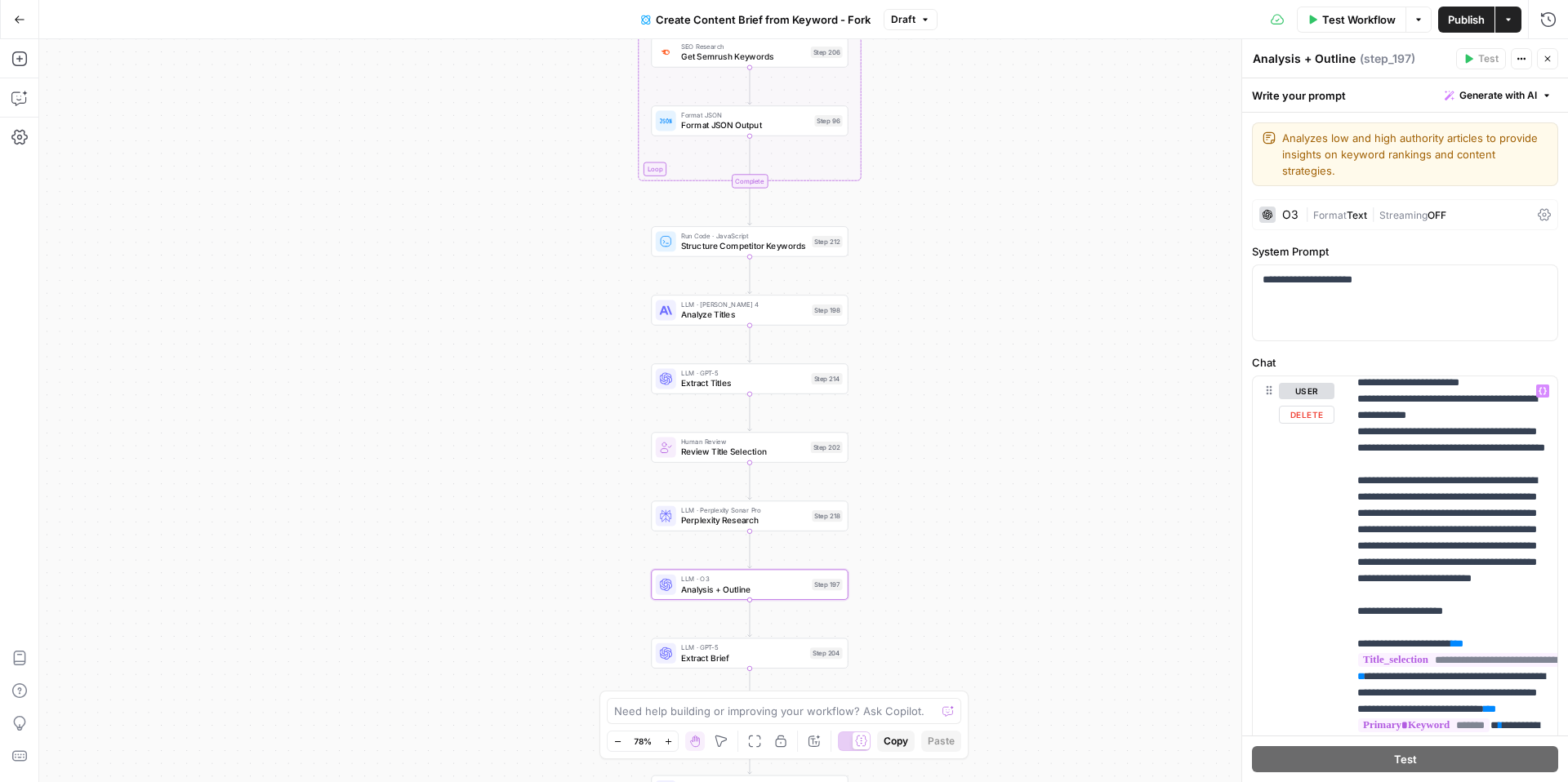
scroll to position [4432, 0]
click at [1542, 51] on button "Close" at bounding box center [1547, 59] width 21 height 21
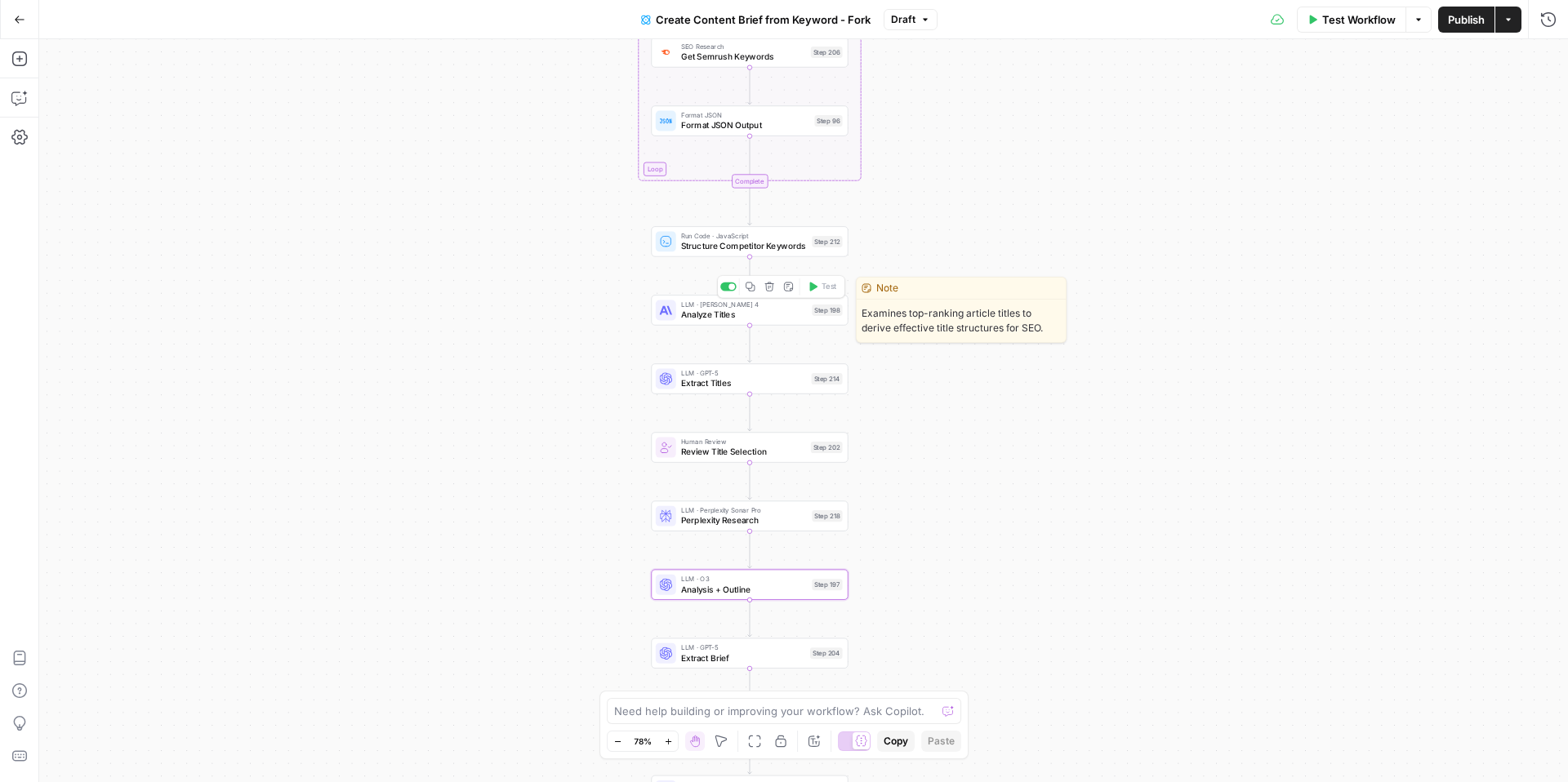
click at [728, 315] on span "Analyze Titles" at bounding box center [744, 315] width 126 height 13
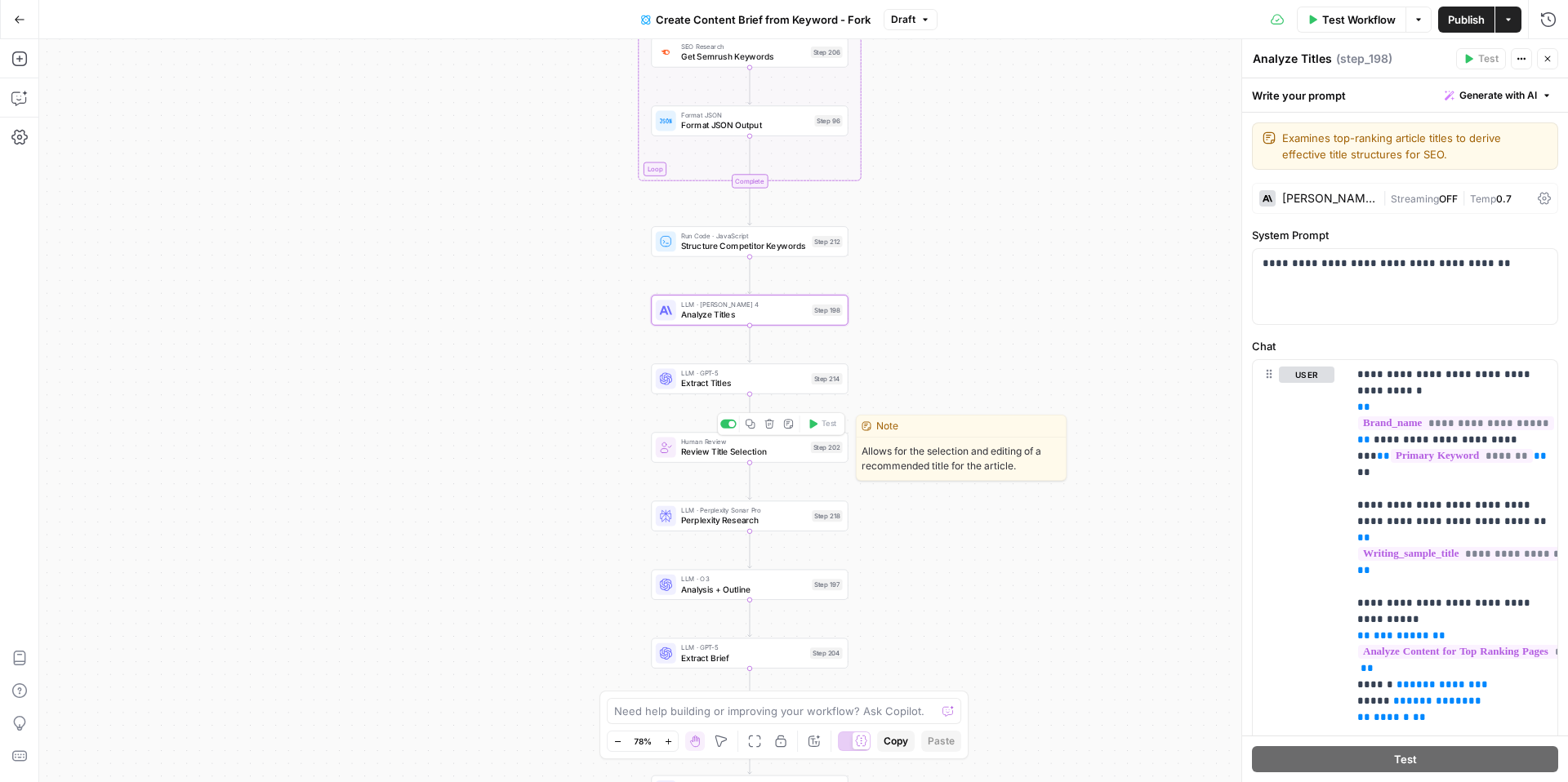
click at [773, 460] on div "Human Review Review Title Selection Step 202 Copy step Delete step Edit Note Te…" at bounding box center [749, 446] width 197 height 30
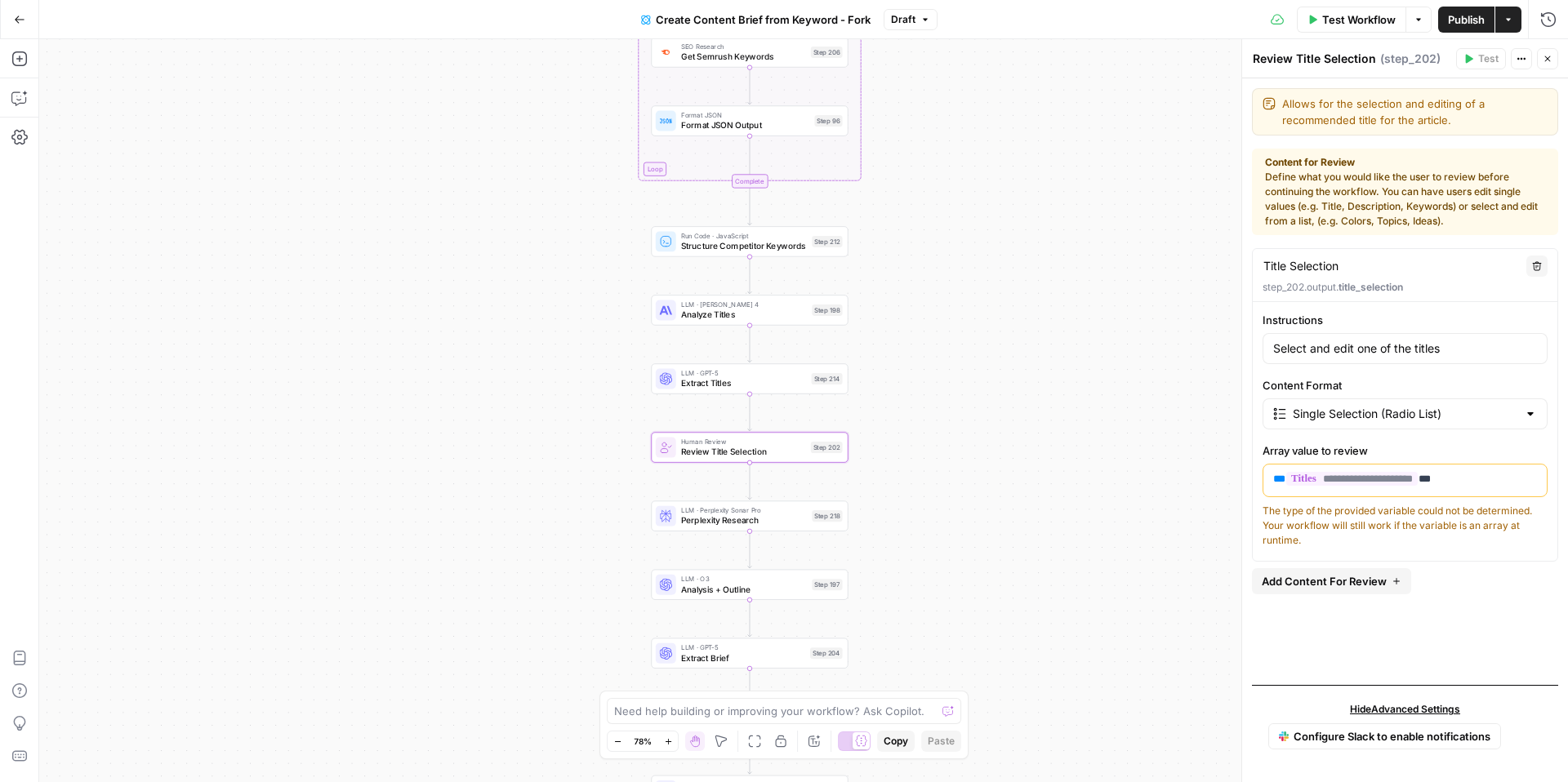
click at [1508, 11] on button "Actions" at bounding box center [1508, 19] width 27 height 27
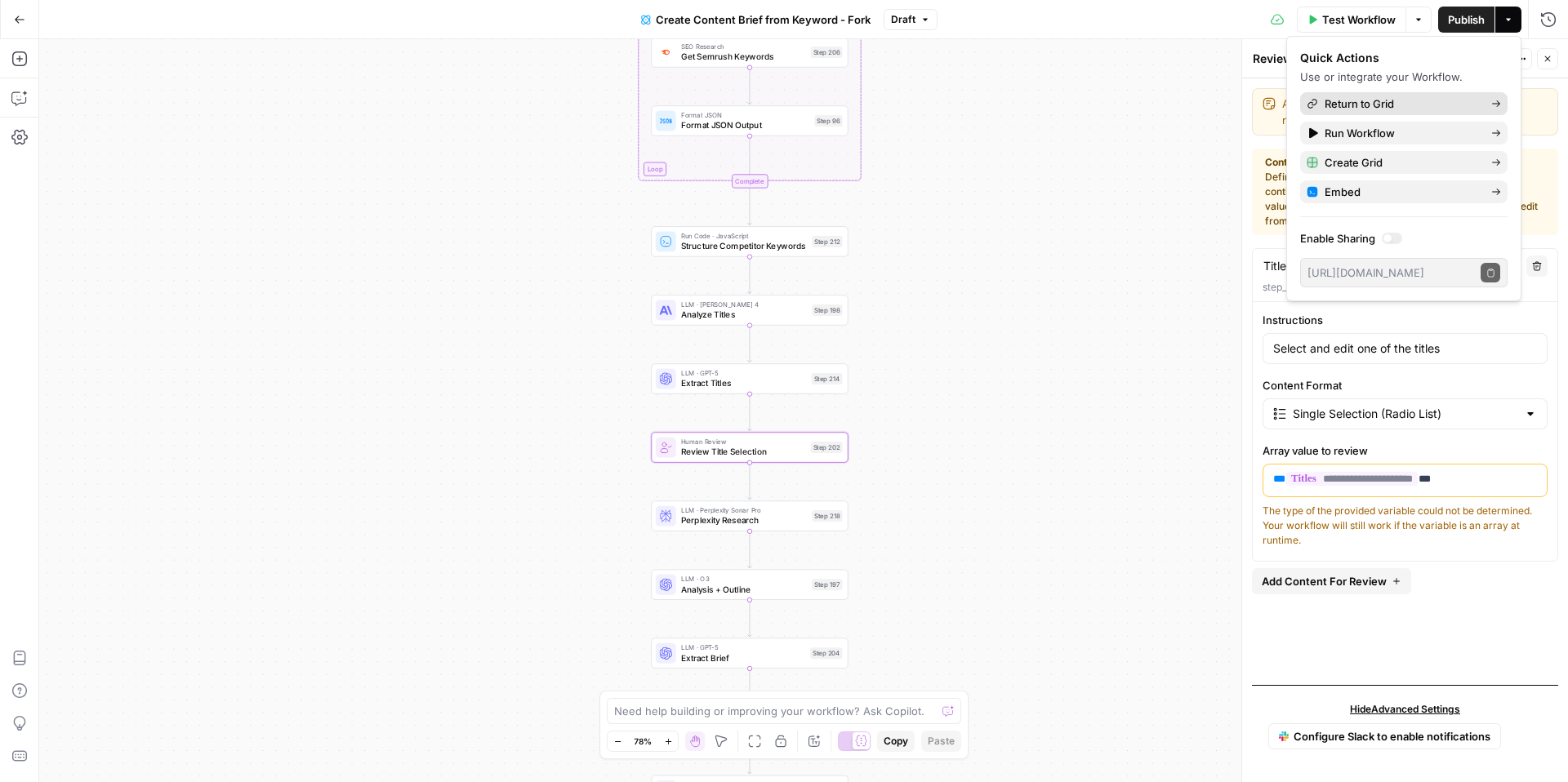
click at [1434, 105] on span "Return to Grid" at bounding box center [1401, 104] width 153 height 17
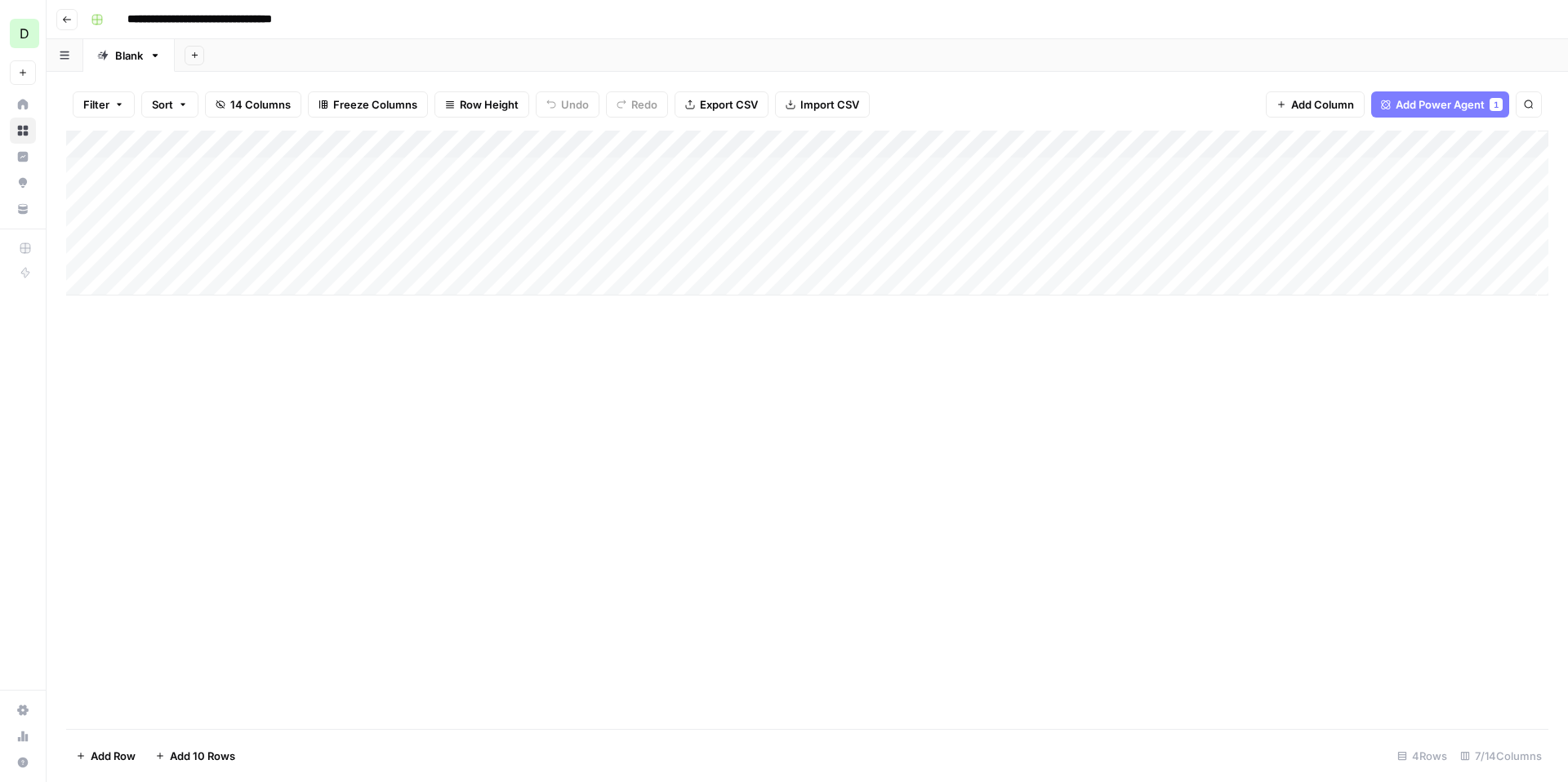
click at [433, 224] on div "Add Column" at bounding box center [807, 214] width 1483 height 165
click at [426, 226] on div "Add Column" at bounding box center [807, 214] width 1483 height 165
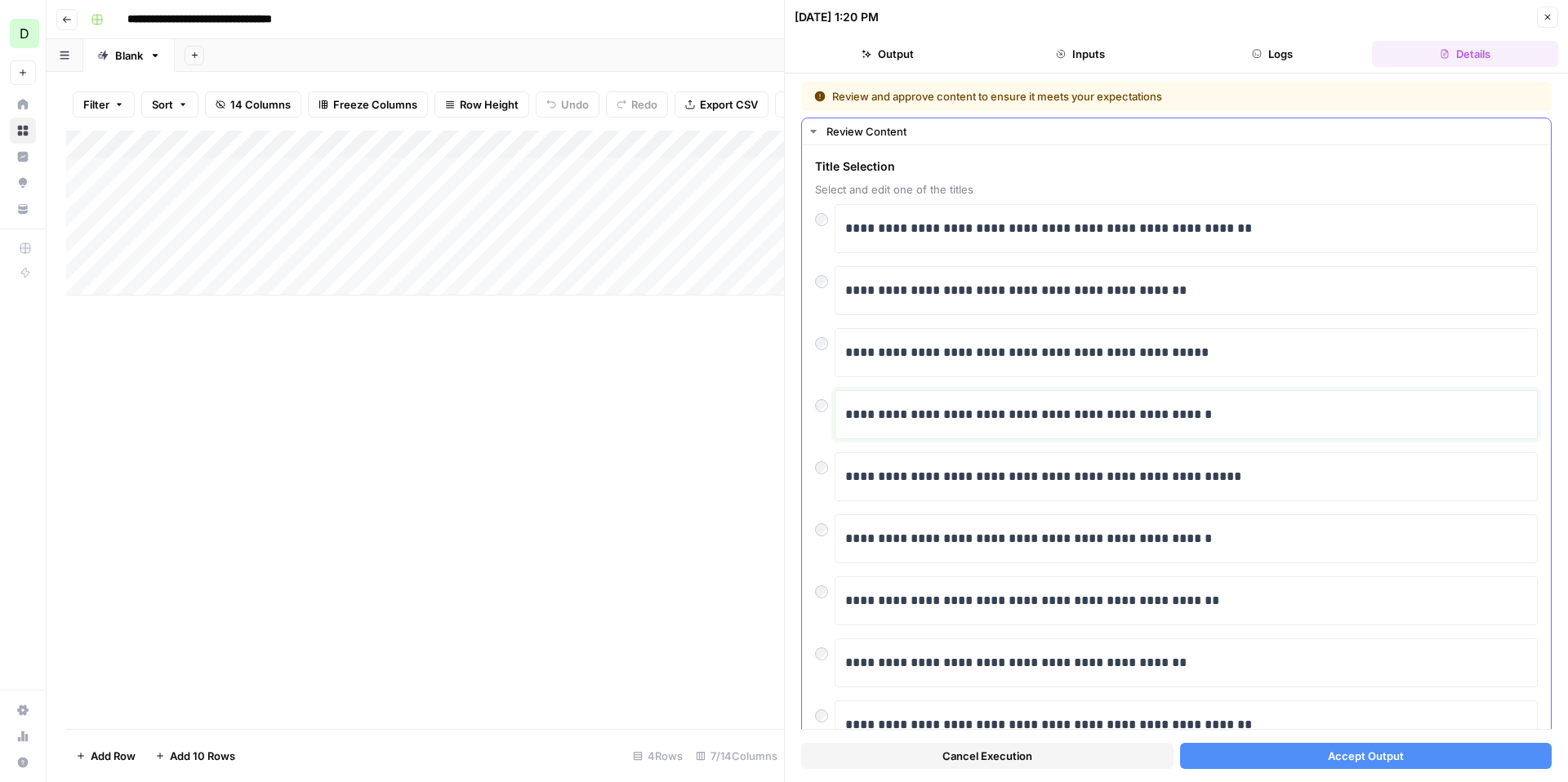
click at [1244, 418] on p "**********" at bounding box center [1187, 414] width 682 height 21
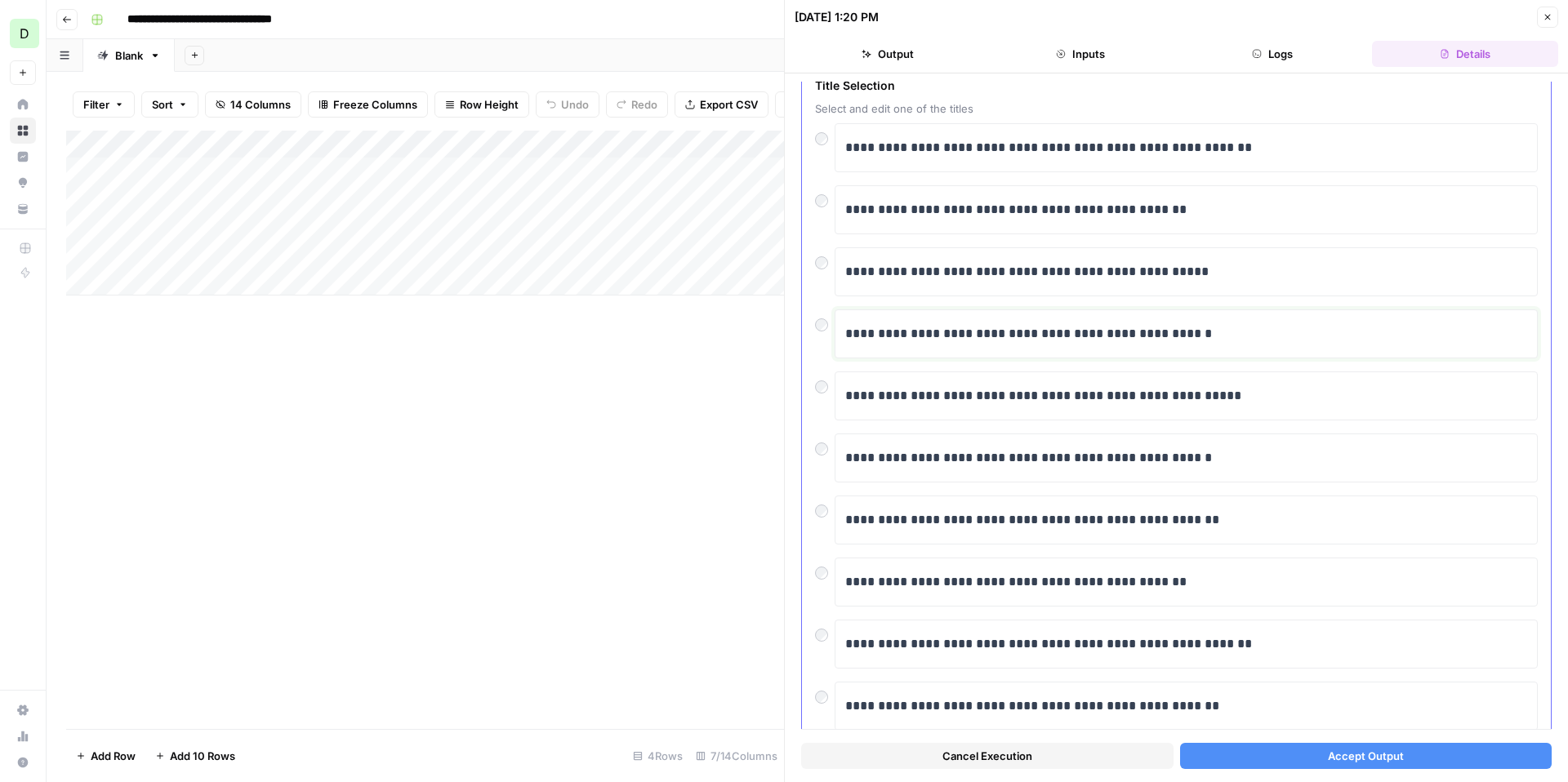
scroll to position [56, 0]
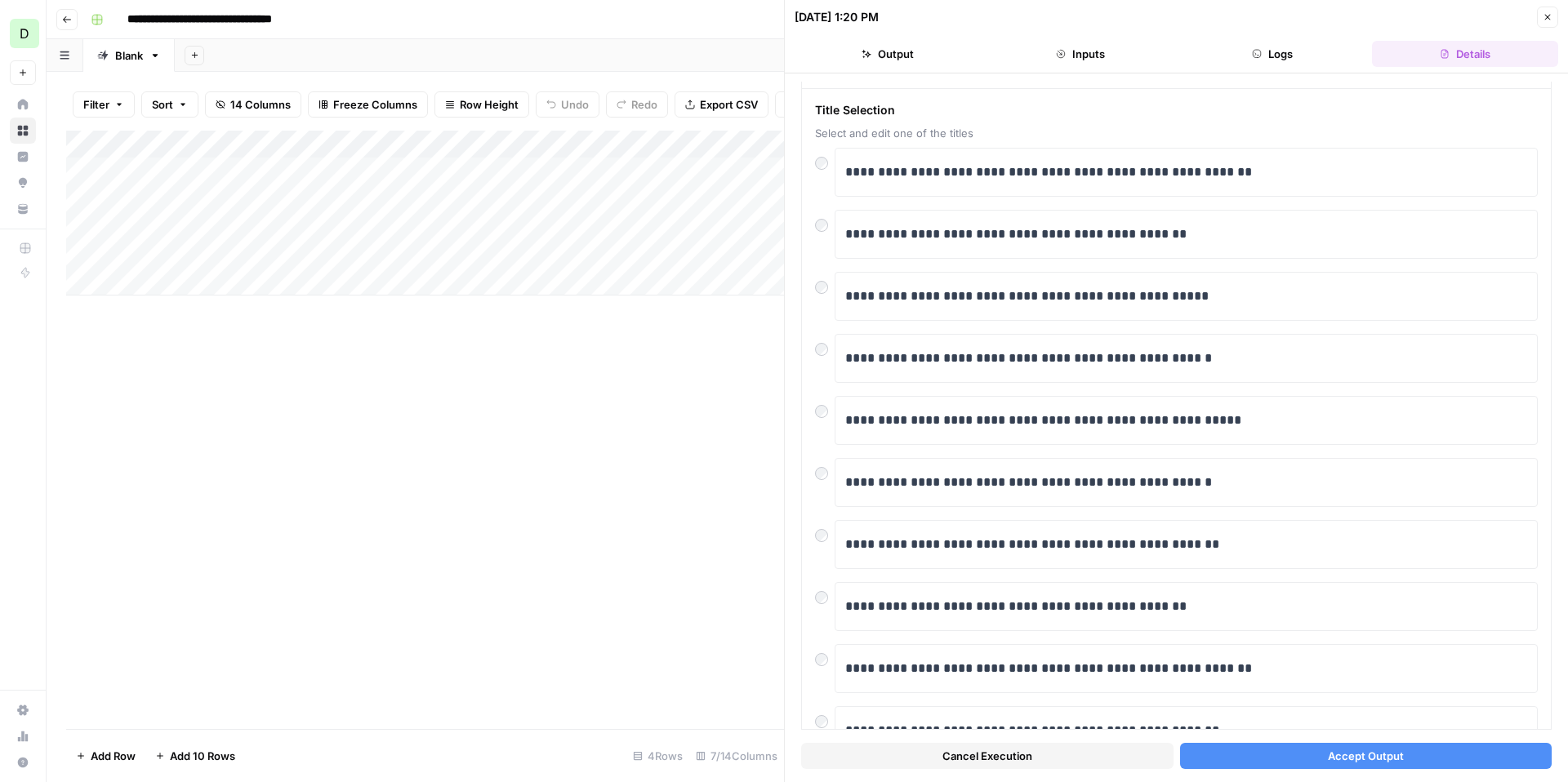
click at [1362, 754] on span "Accept Output" at bounding box center [1365, 756] width 76 height 17
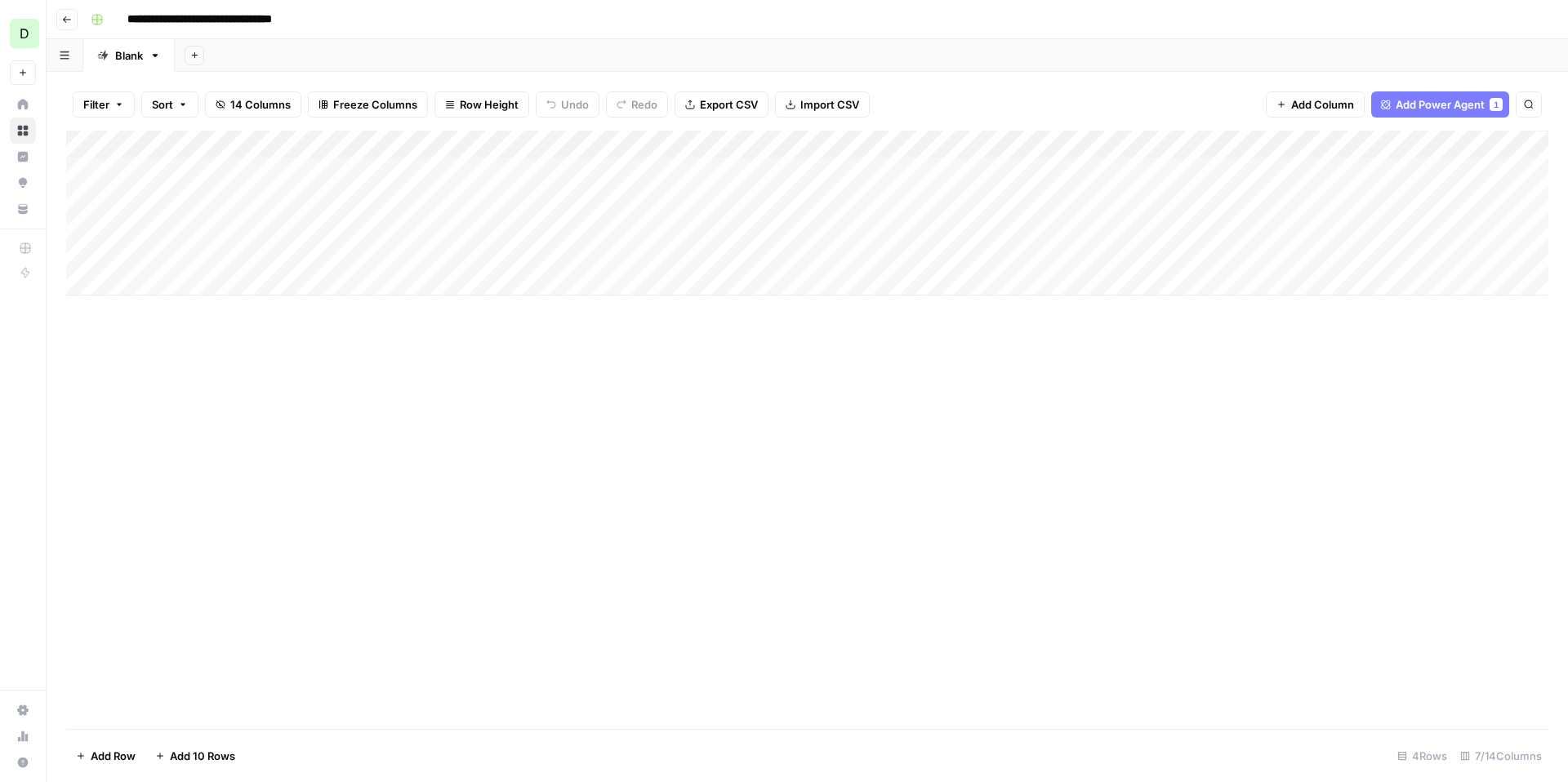
click at [549, 143] on div "Add Column" at bounding box center [807, 214] width 1483 height 165
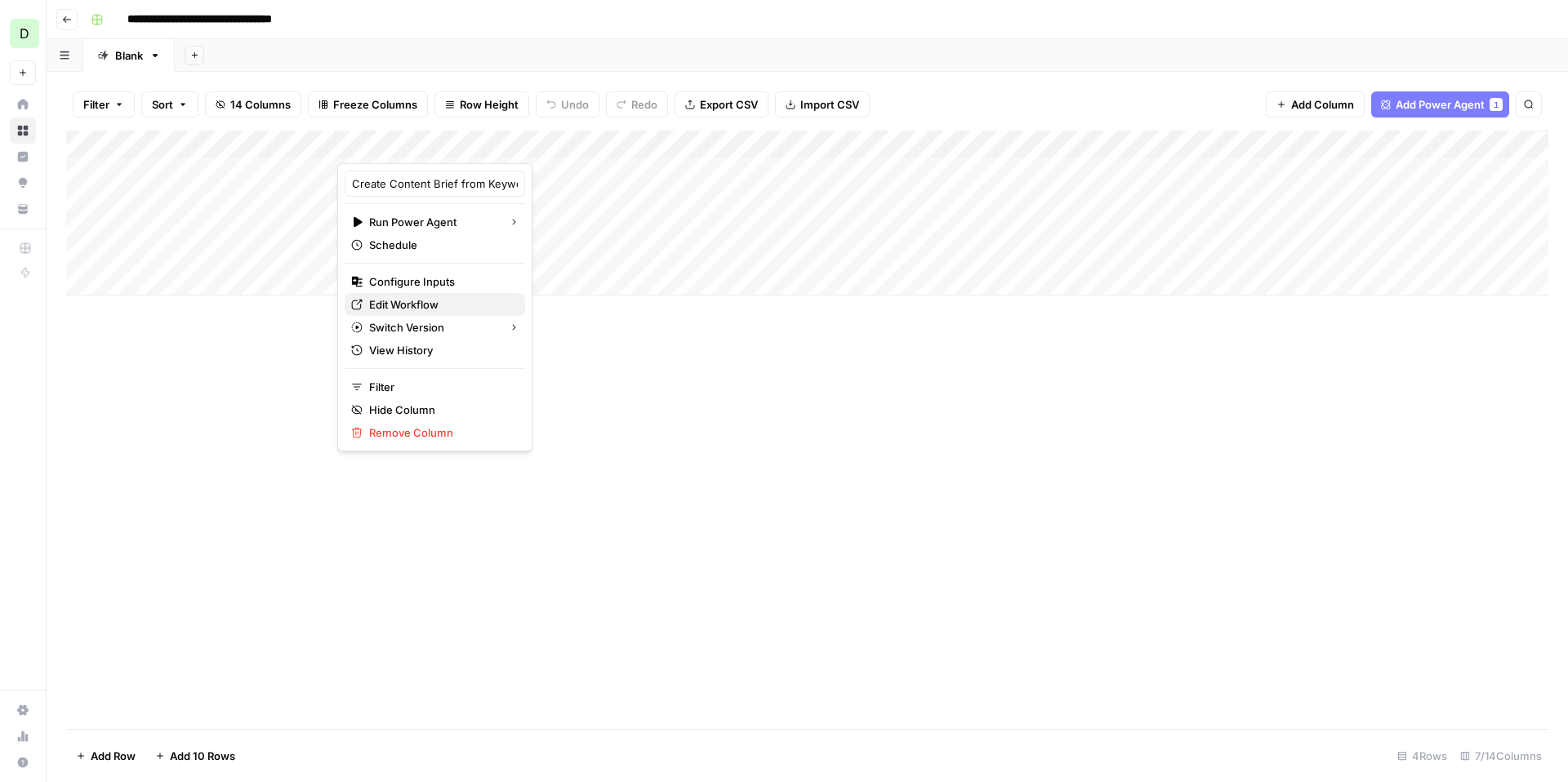
click at [408, 296] on span "Edit Workflow" at bounding box center [441, 304] width 143 height 17
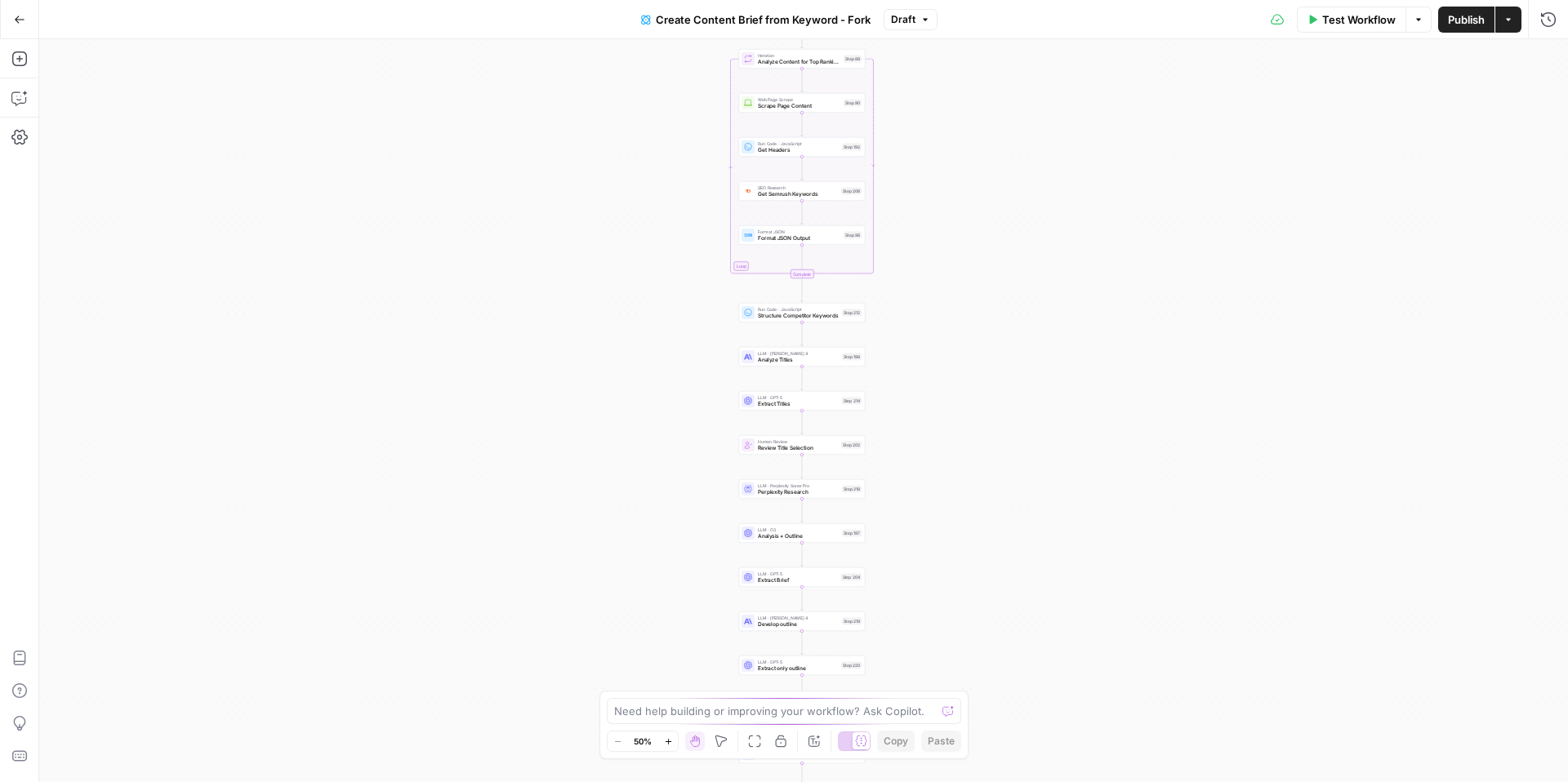
drag, startPoint x: 848, startPoint y: 609, endPoint x: 847, endPoint y: 498, distance: 111.0
click at [847, 498] on div "Workflow Set Inputs Inputs Google Search Perform Google Search Step 51 Loop Ite…" at bounding box center [803, 411] width 1529 height 743
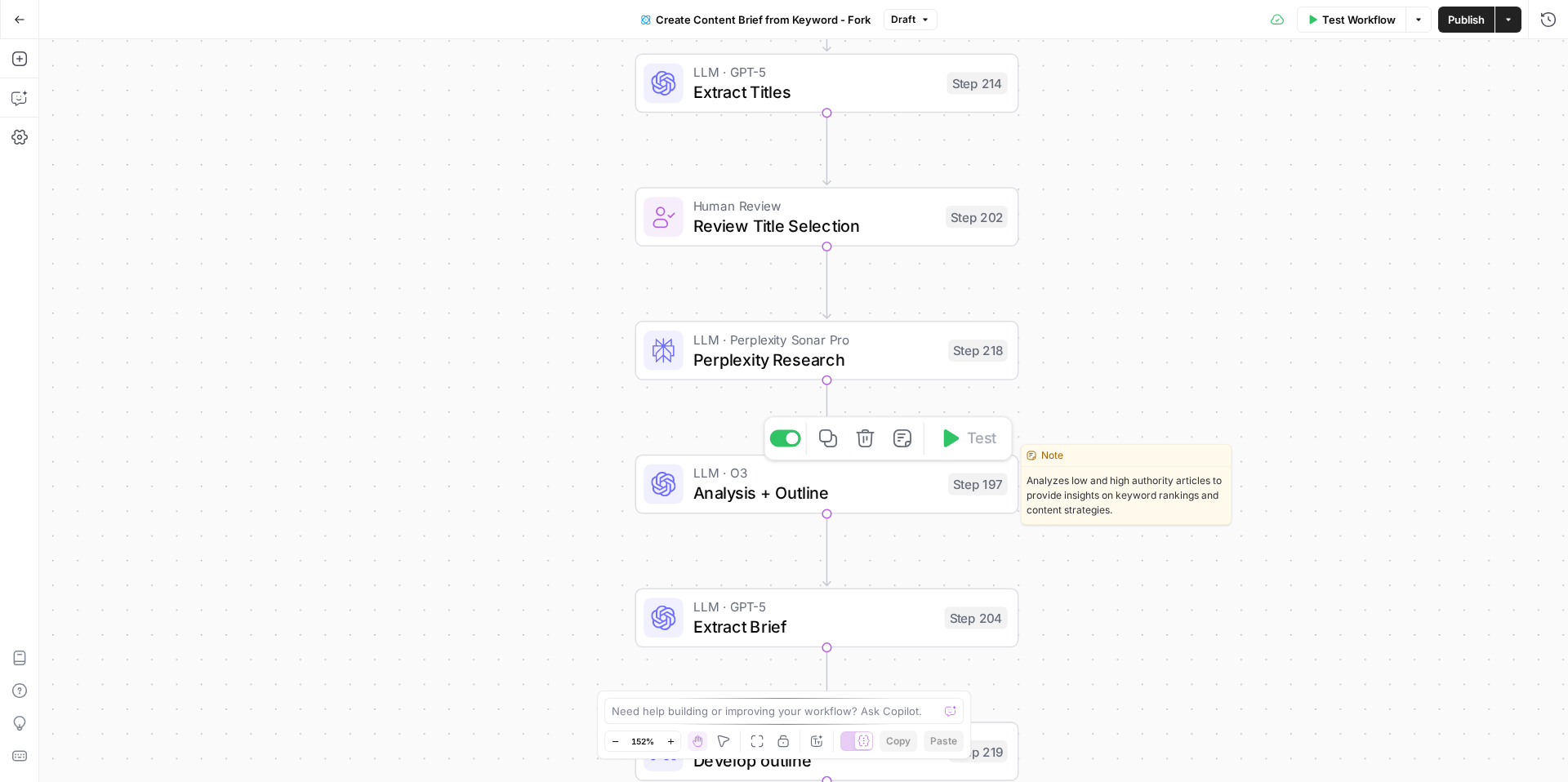
click at [845, 493] on span "Analysis + Outline" at bounding box center [815, 493] width 245 height 25
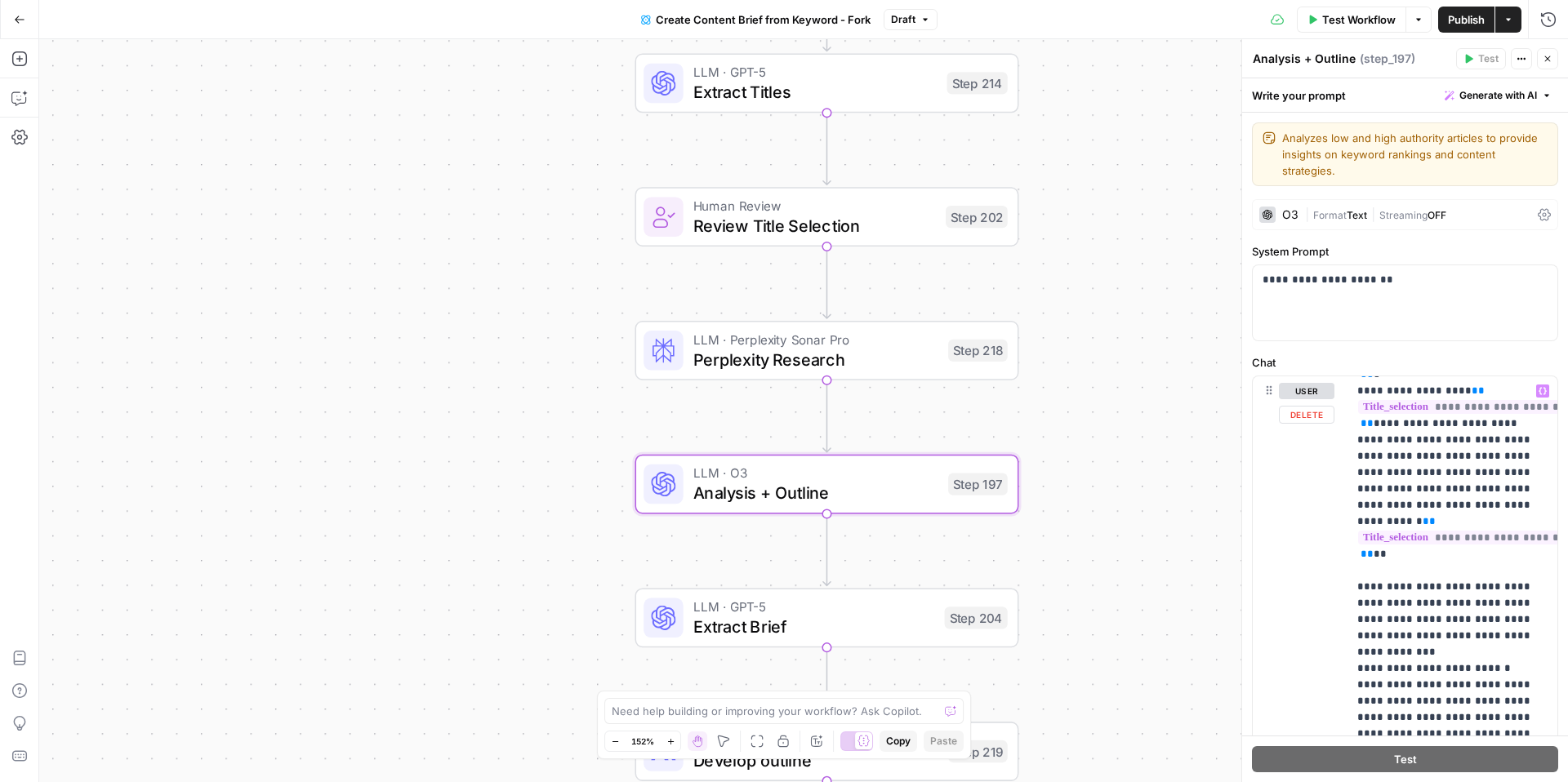
scroll to position [3088, 0]
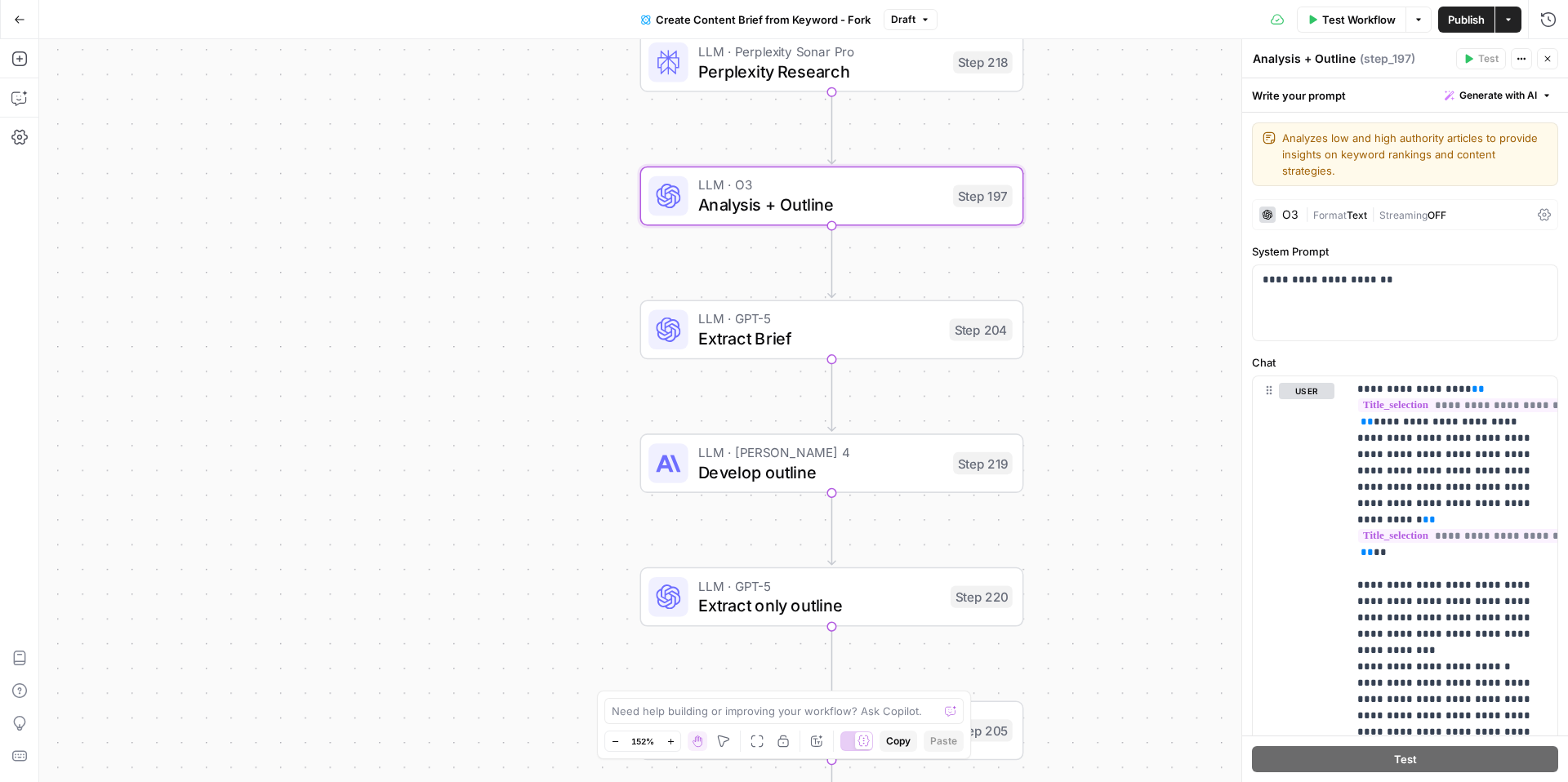
drag, startPoint x: 1114, startPoint y: 461, endPoint x: 1118, endPoint y: 173, distance: 288.0
click at [1119, 173] on div "Workflow Set Inputs Inputs Google Search Perform Google Search Step 51 Loop Ite…" at bounding box center [803, 411] width 1529 height 743
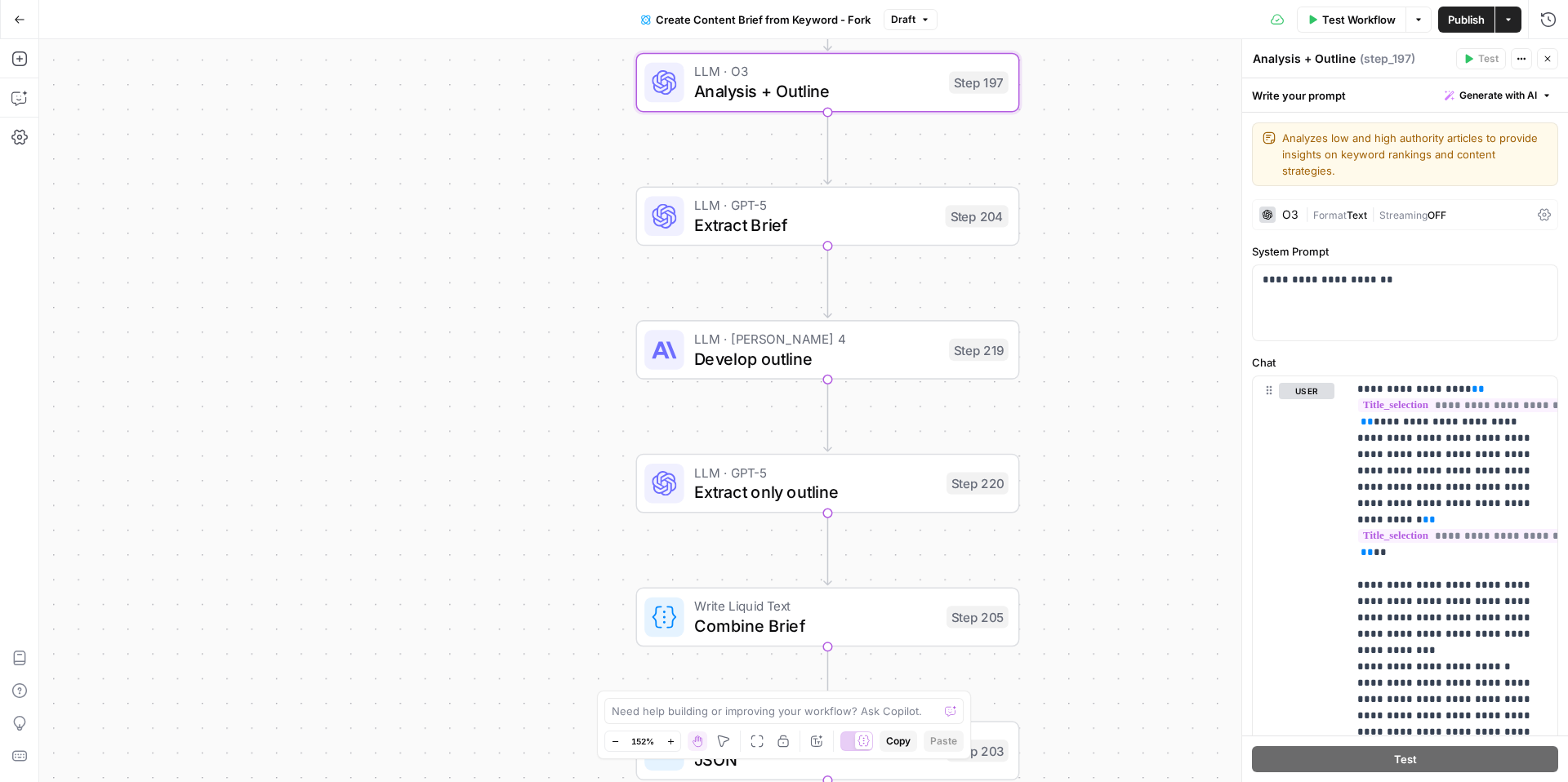
drag, startPoint x: 1115, startPoint y: 478, endPoint x: 1110, endPoint y: 364, distance: 114.1
click at [1110, 364] on div "Workflow Set Inputs Inputs Google Search Perform Google Search Step 51 Loop Ite…" at bounding box center [803, 411] width 1529 height 743
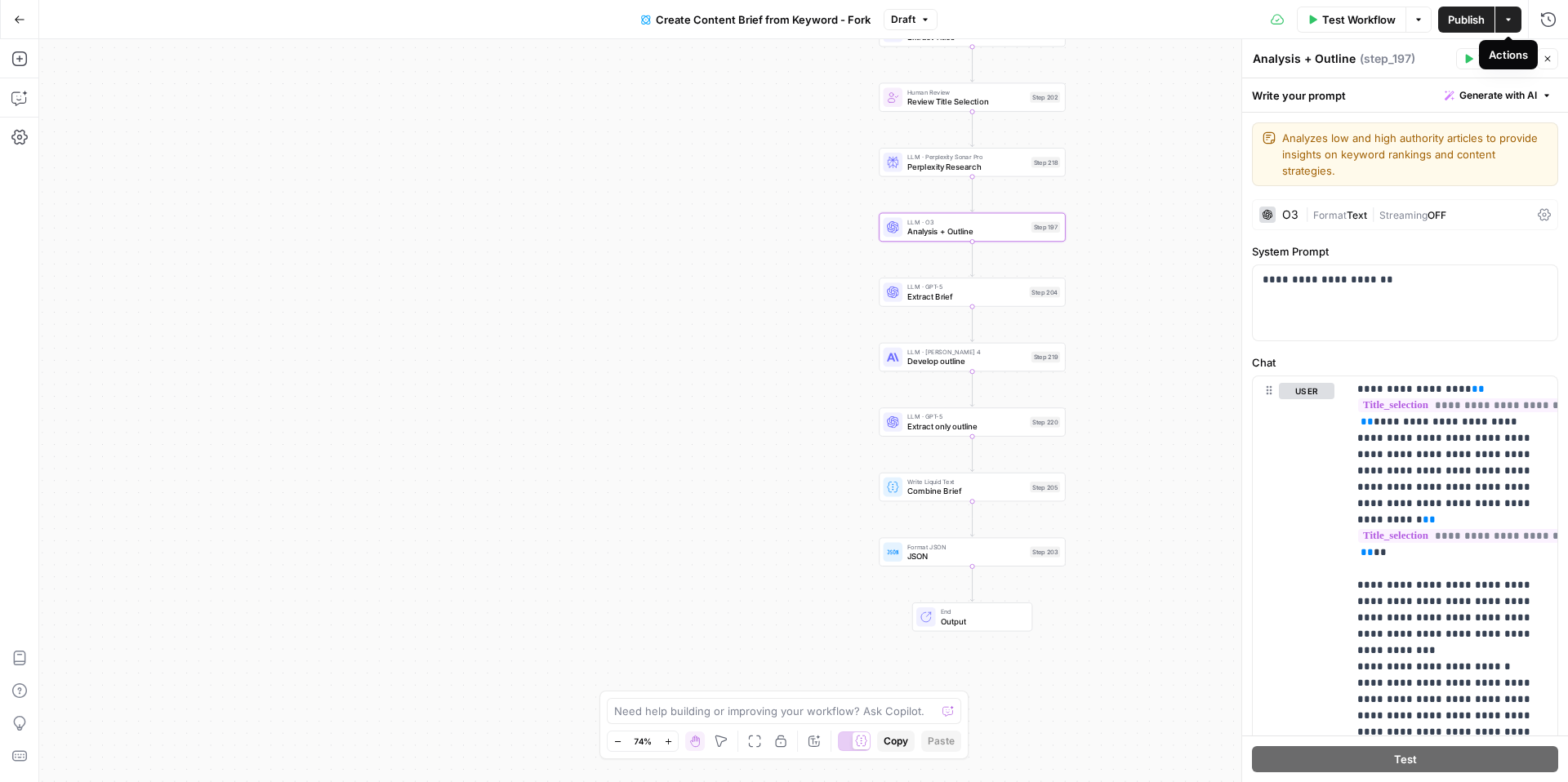
click at [1513, 19] on button "Actions" at bounding box center [1508, 19] width 27 height 27
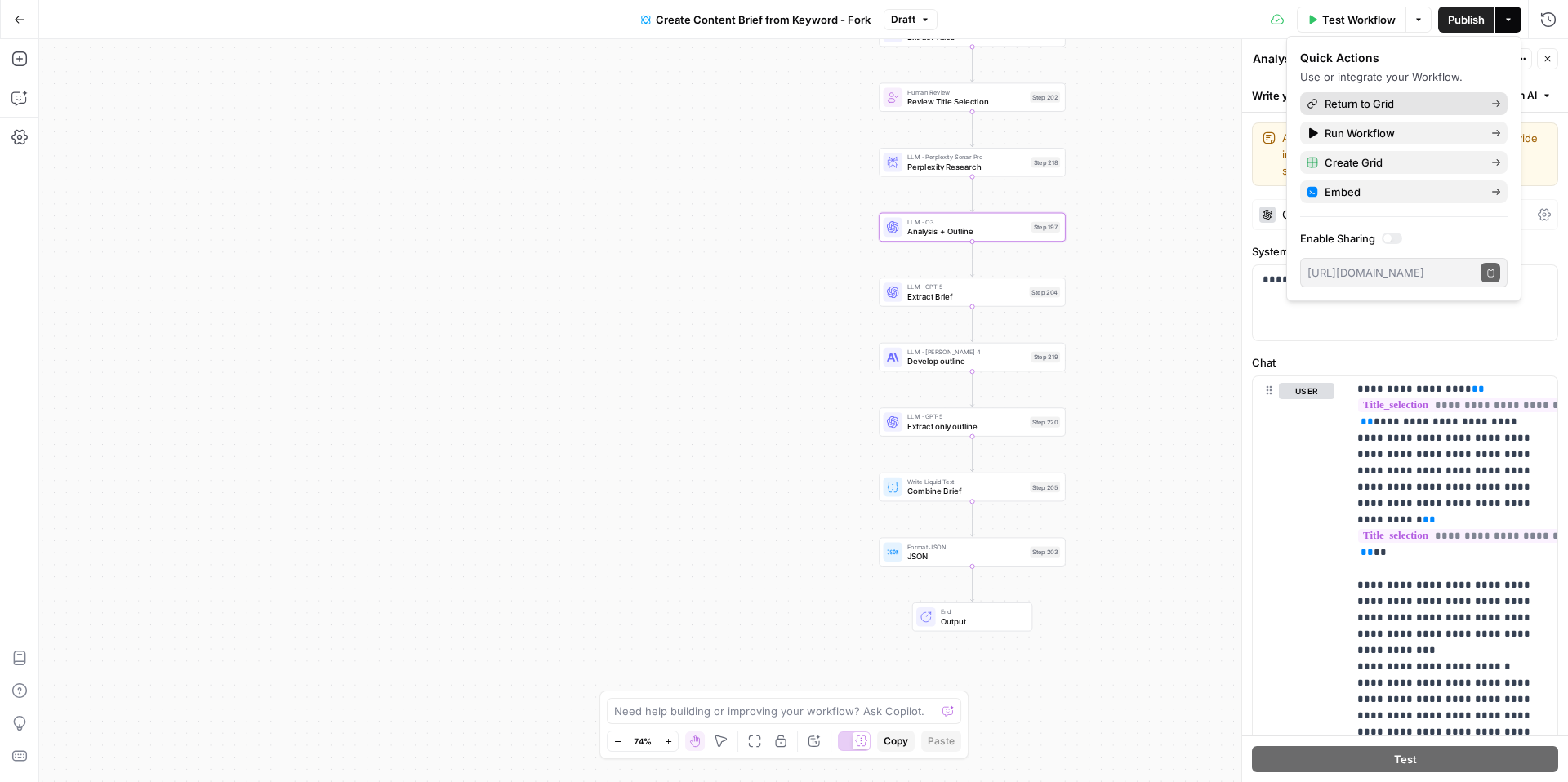
click at [1409, 107] on span "Return to Grid" at bounding box center [1401, 104] width 153 height 17
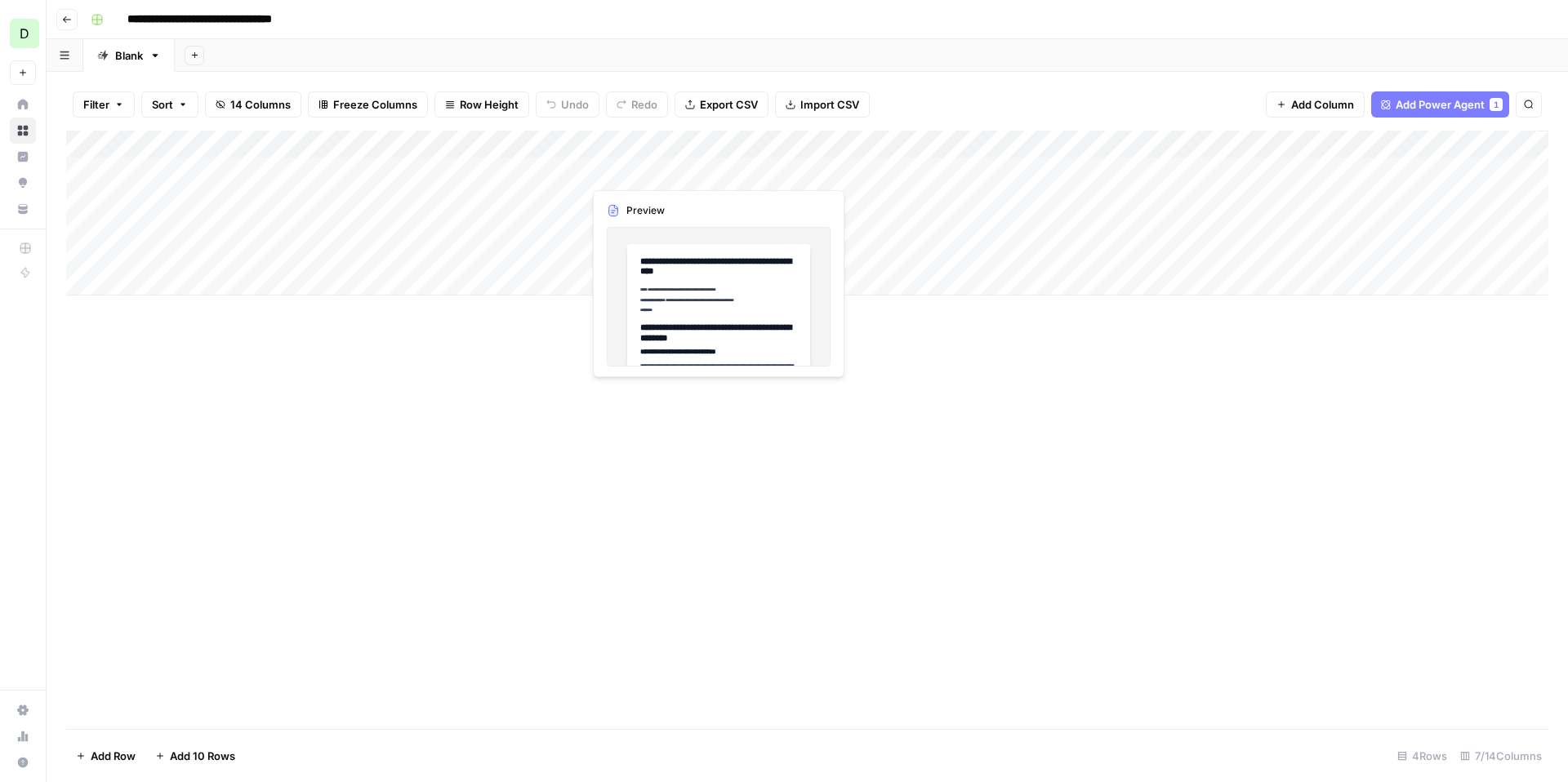
click at [672, 168] on div "Add Column" at bounding box center [807, 214] width 1483 height 165
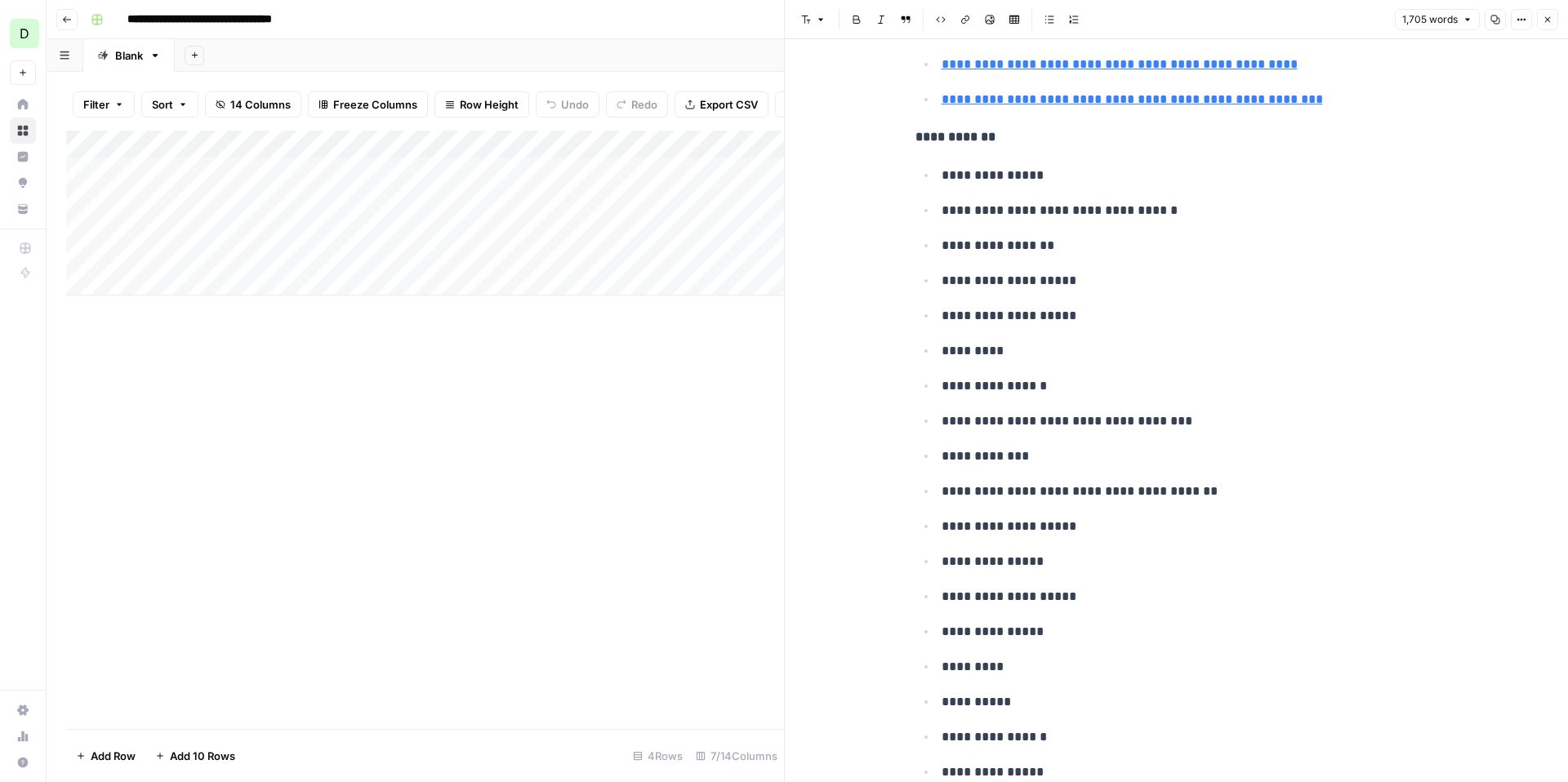
scroll to position [5994, 0]
click at [1551, 16] on icon "button" at bounding box center [1547, 19] width 10 height 10
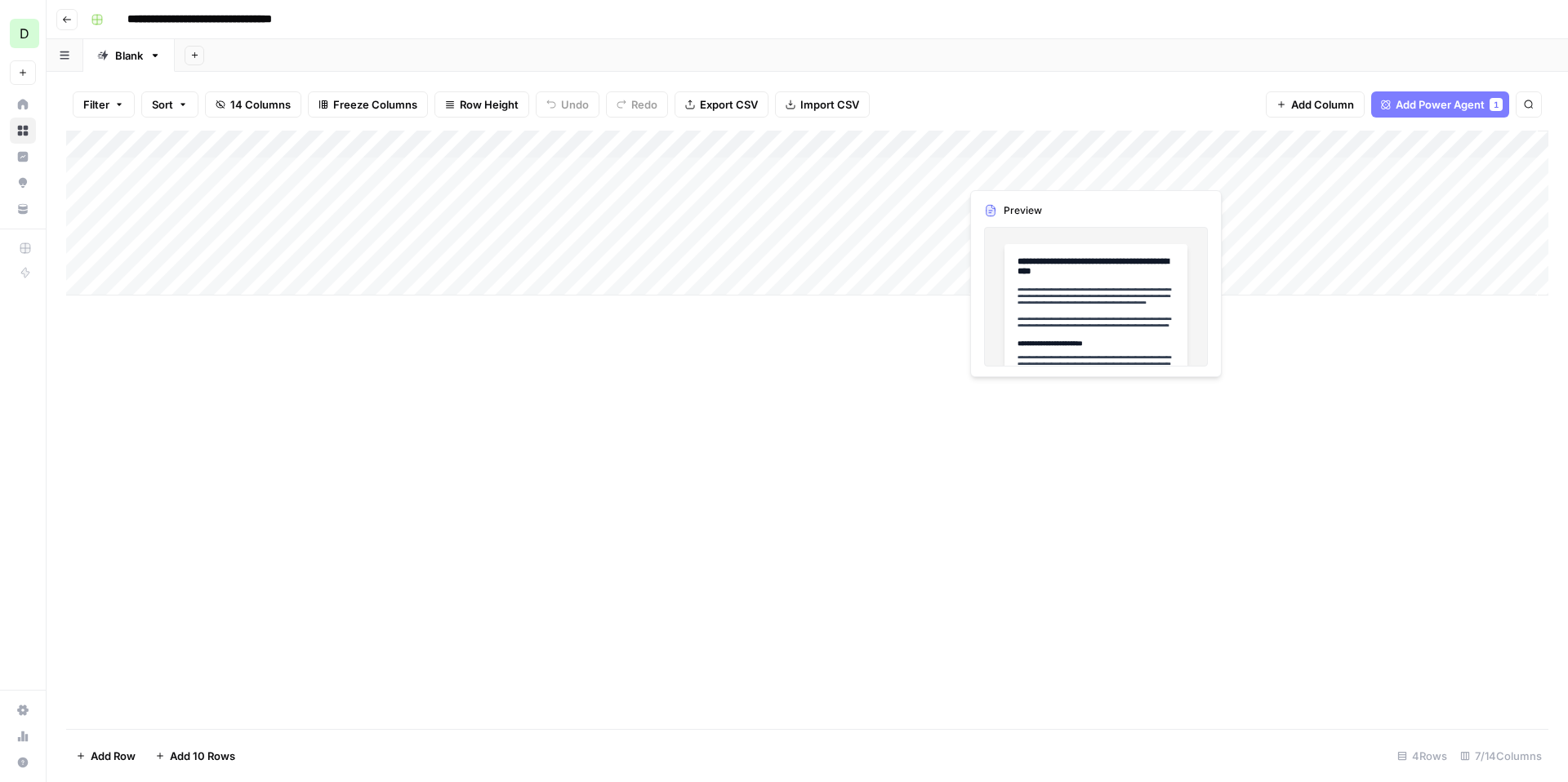
click at [1010, 175] on div "Add Column" at bounding box center [807, 214] width 1483 height 165
click at [1010, 174] on div "Add Column" at bounding box center [807, 214] width 1483 height 165
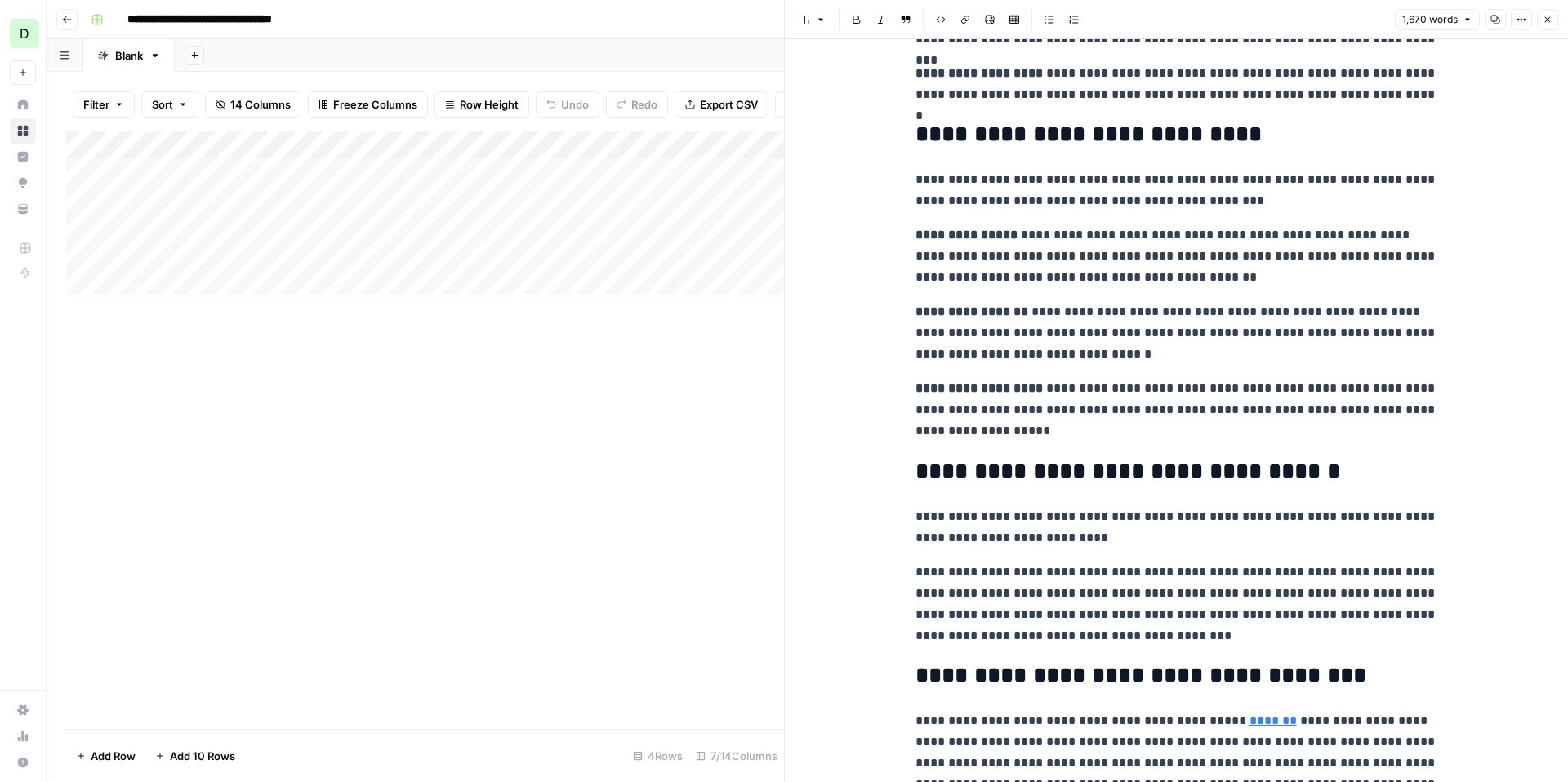
scroll to position [3397, 0]
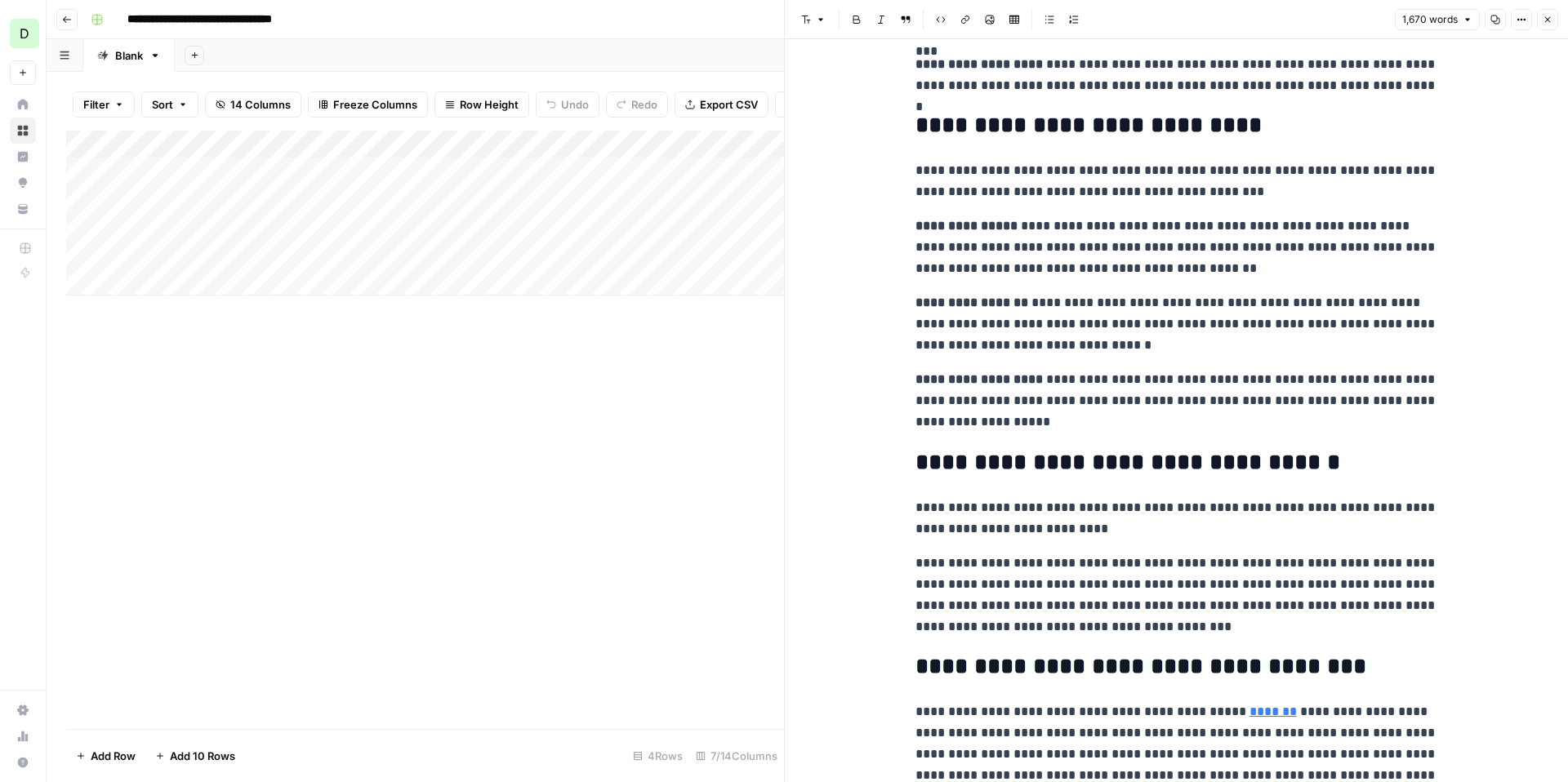
click at [1547, 17] on icon "button" at bounding box center [1547, 19] width 10 height 10
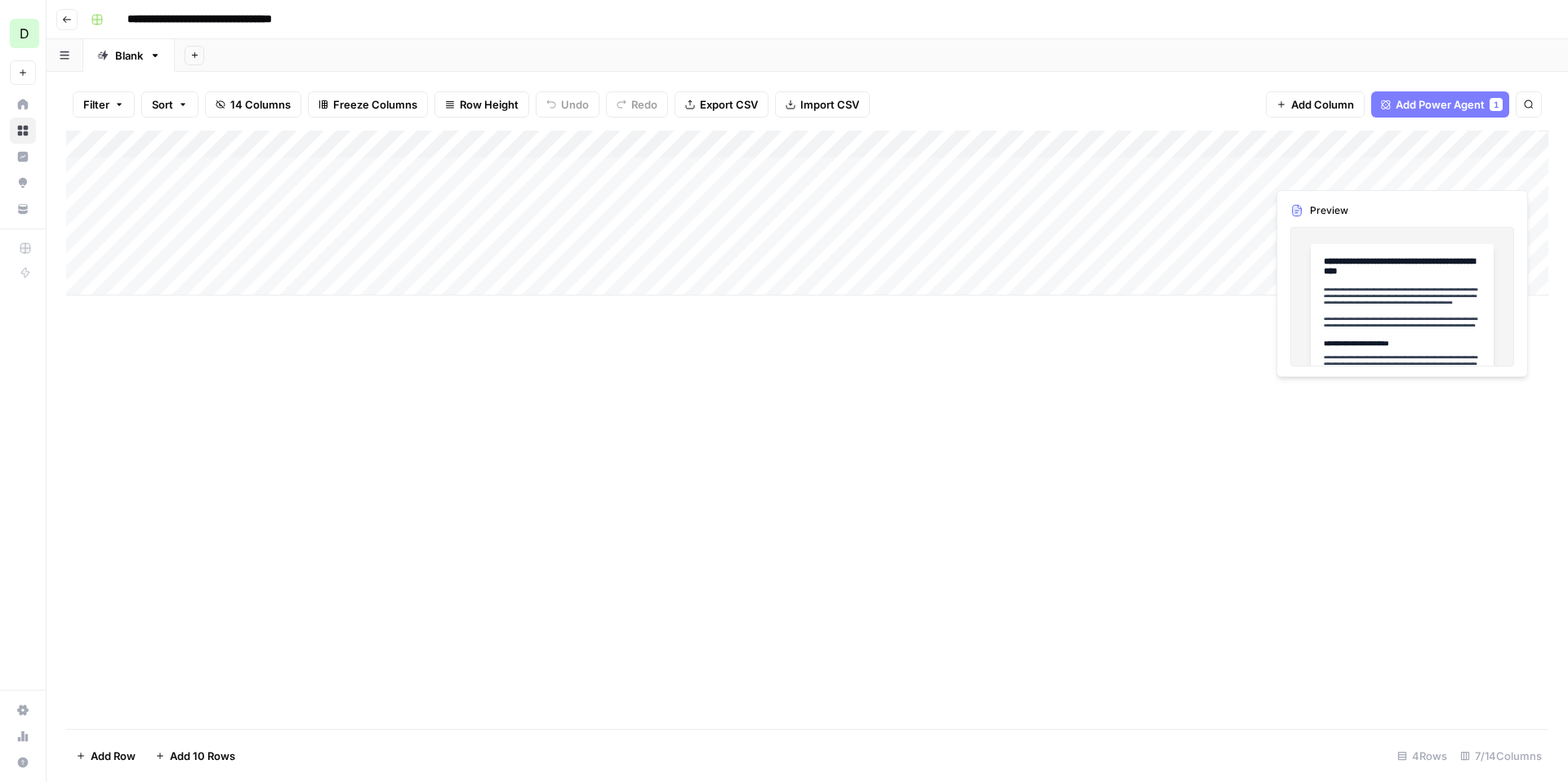
click at [1460, 170] on div "Add Column" at bounding box center [807, 214] width 1483 height 165
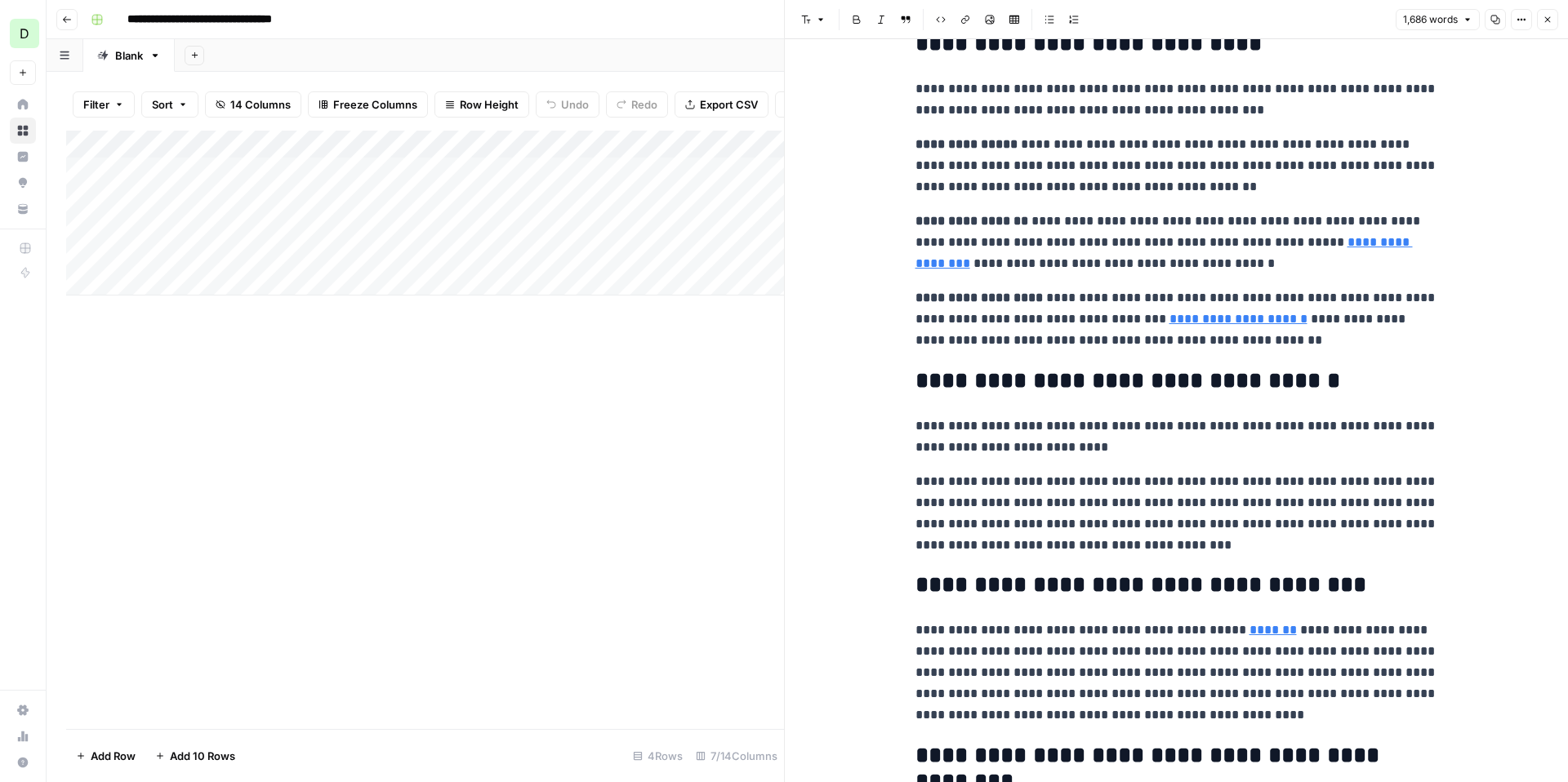
scroll to position [4203, 0]
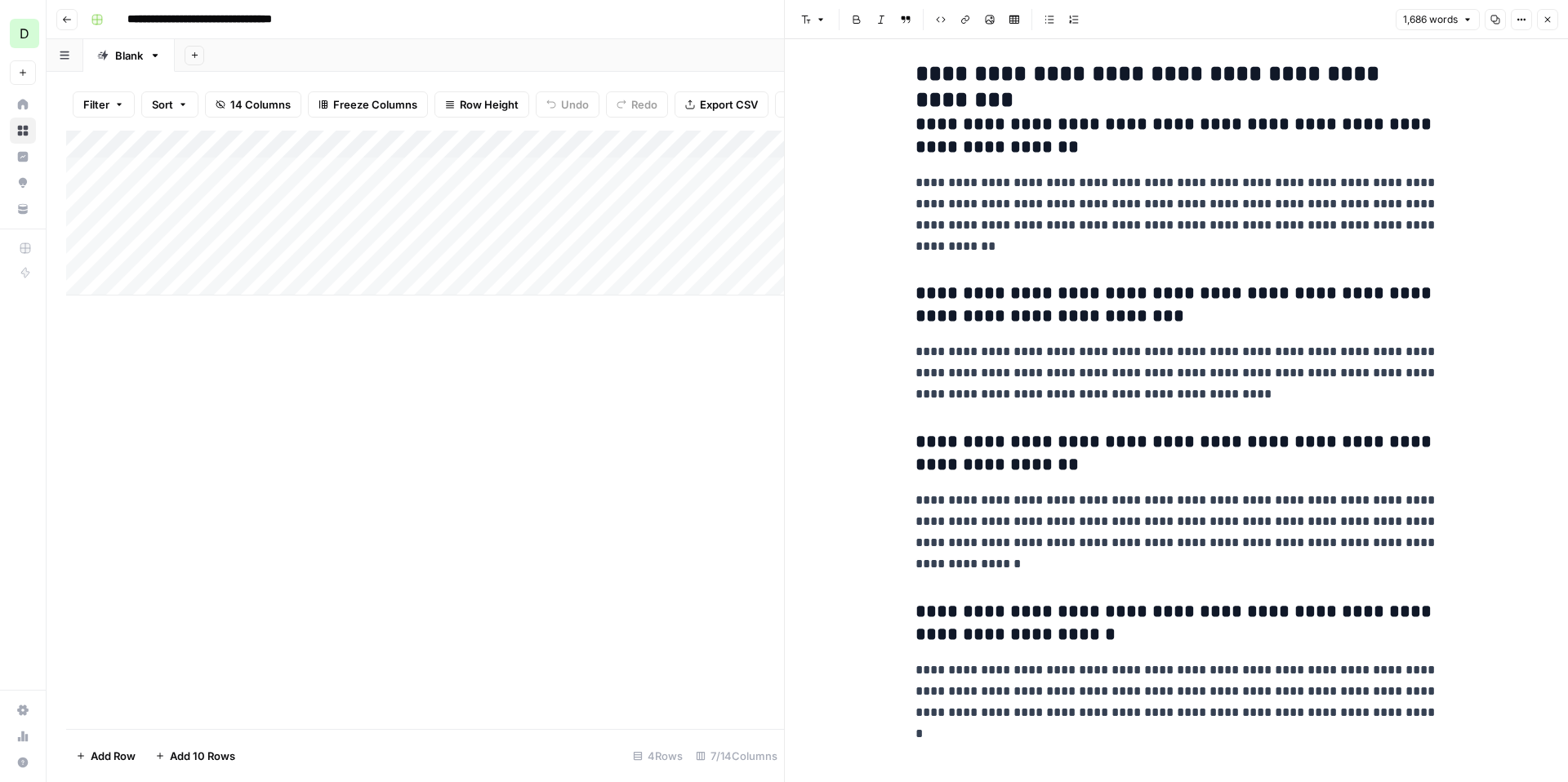
click at [1546, 16] on icon "button" at bounding box center [1547, 19] width 10 height 10
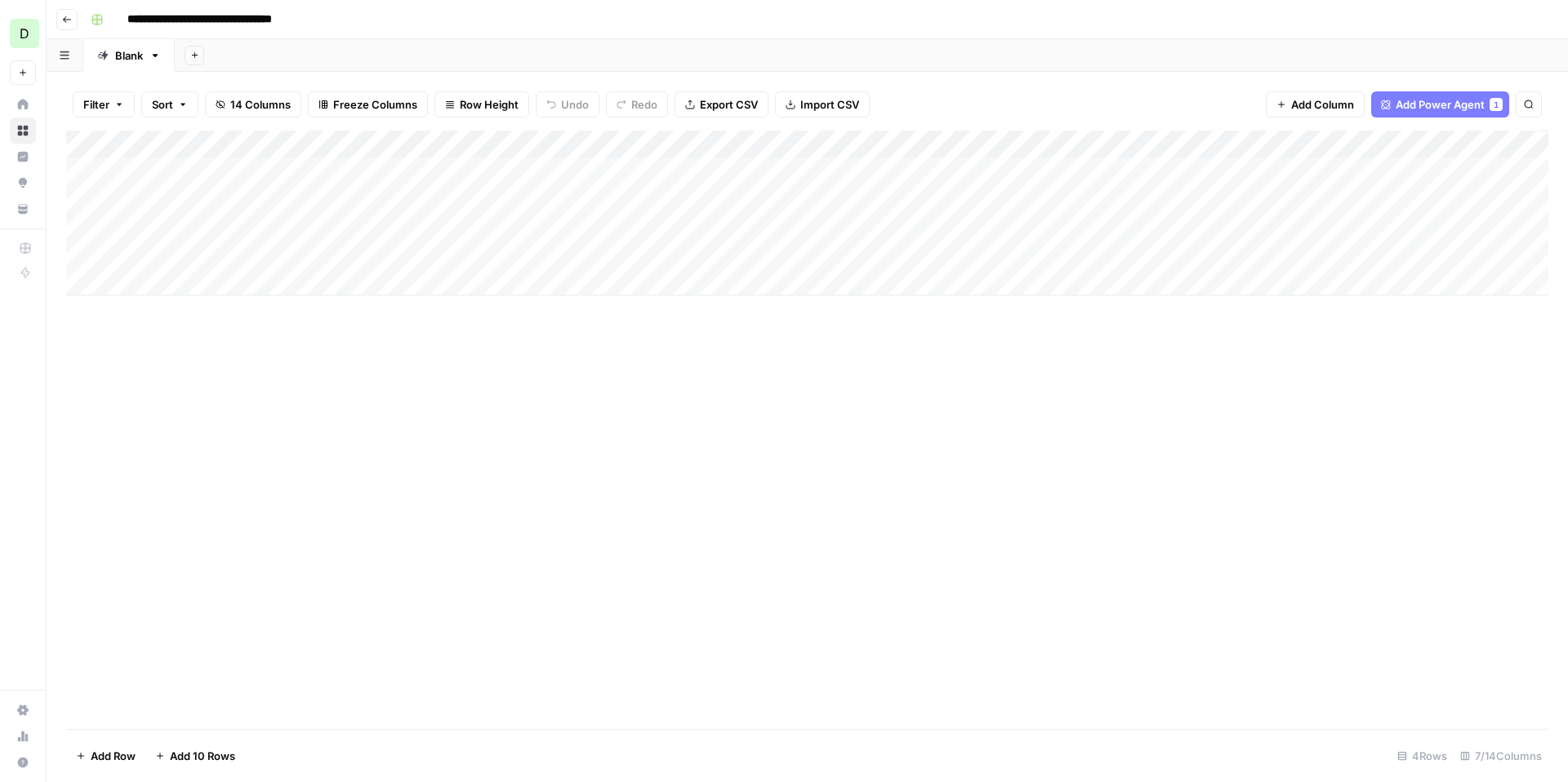
click at [915, 146] on div "Add Column" at bounding box center [807, 214] width 1483 height 165
type input "Create Article from Content Brief - Fork"
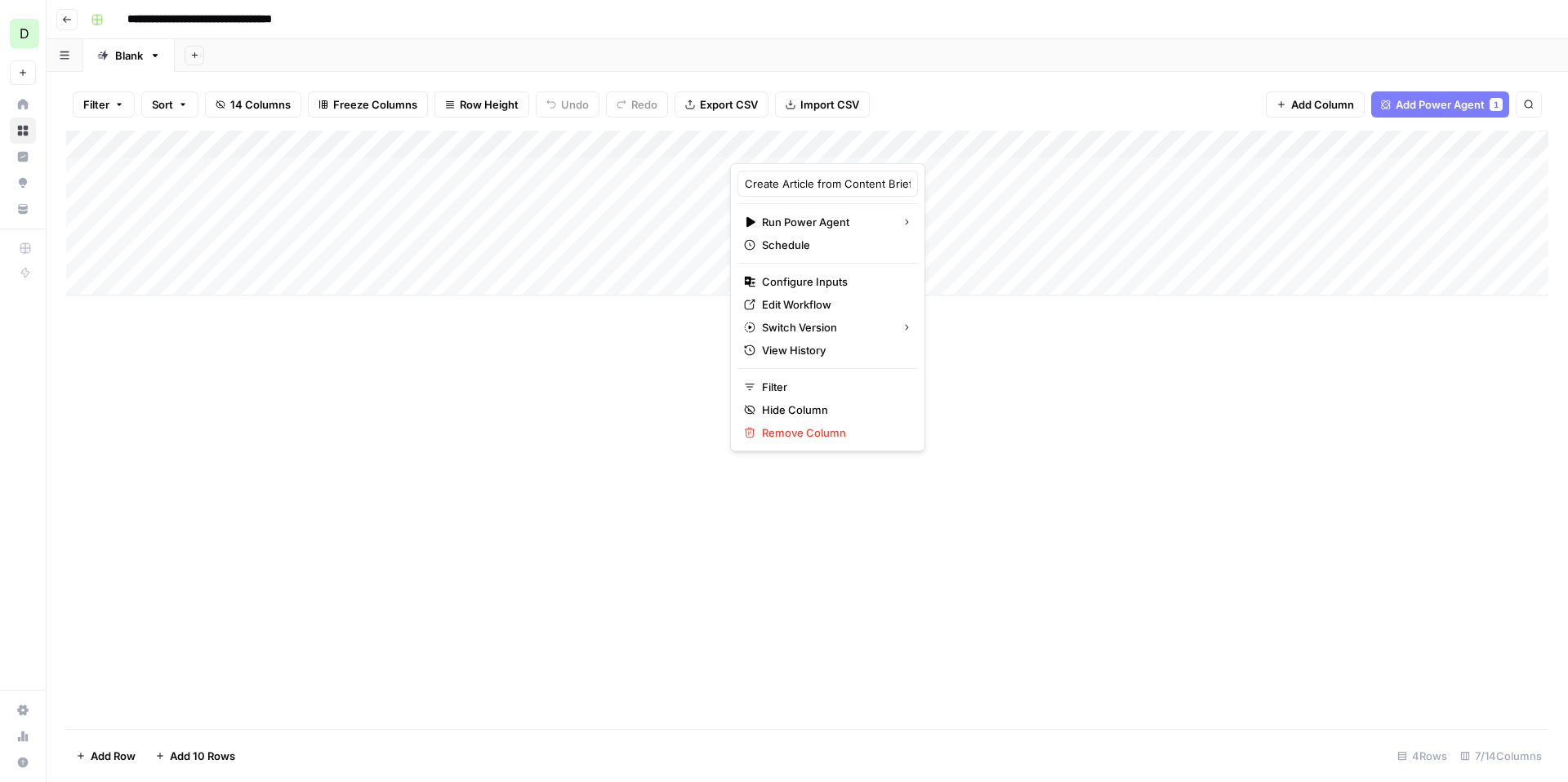
click at [926, 146] on div at bounding box center [845, 148] width 231 height 33
click at [799, 302] on span "Edit Workflow" at bounding box center [834, 304] width 143 height 17
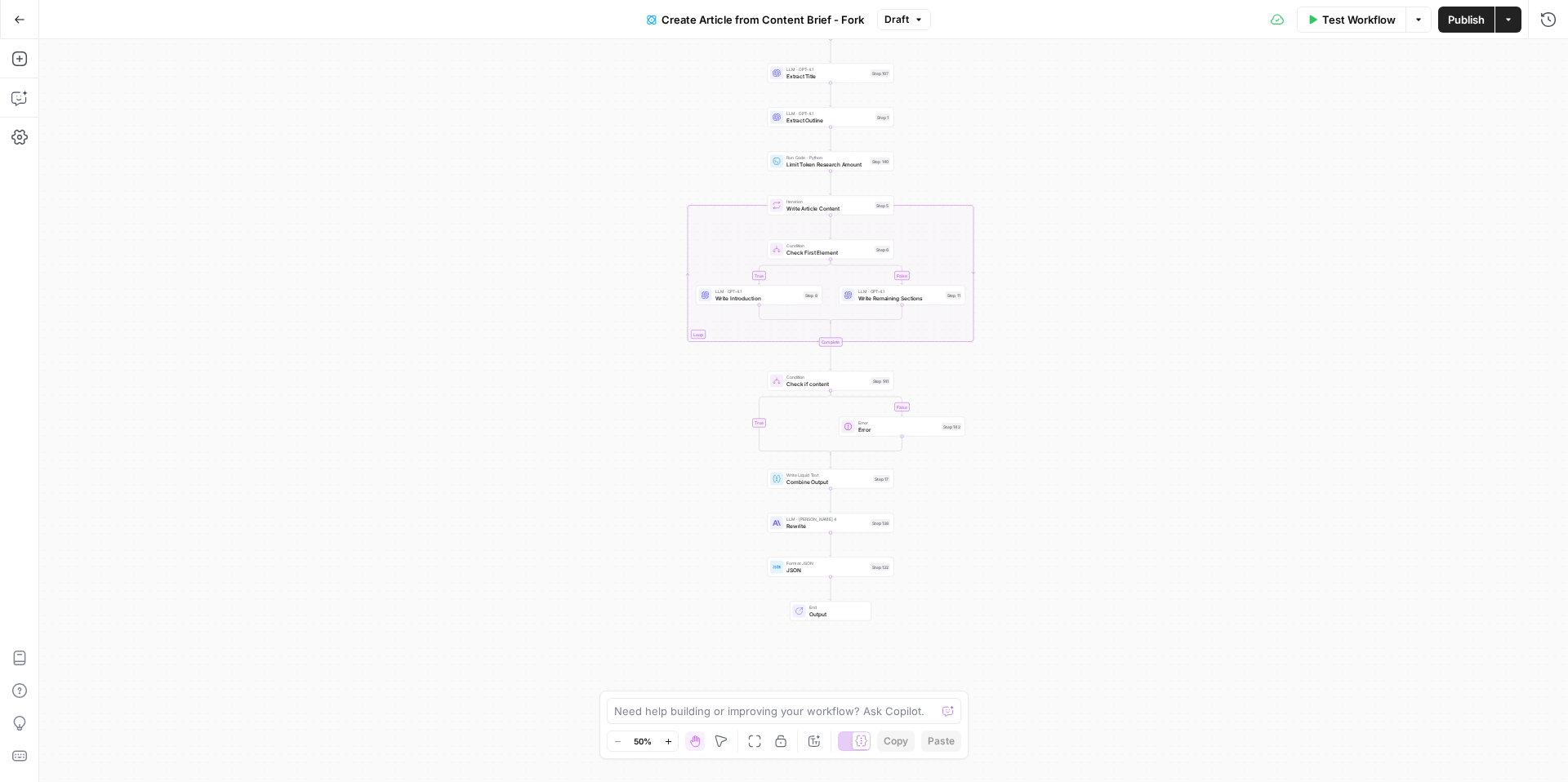
drag, startPoint x: 685, startPoint y: 237, endPoint x: 712, endPoint y: 76, distance: 163.2
click at [712, 76] on div "true false true false true false Workflow Set Inputs Inputs Condition Is Primar…" at bounding box center [803, 411] width 1529 height 743
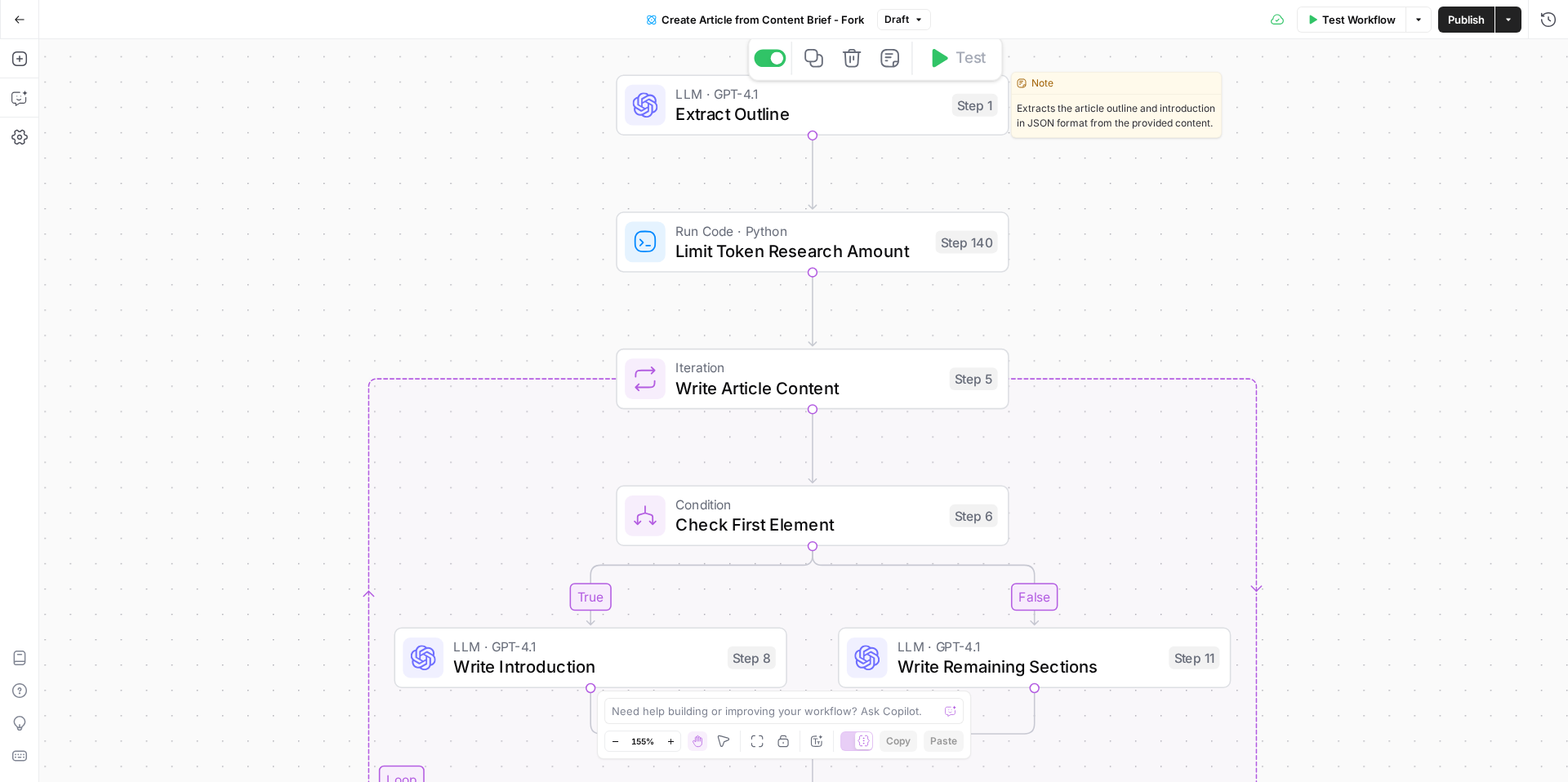
click at [838, 124] on span "Extract Outline" at bounding box center [809, 114] width 266 height 26
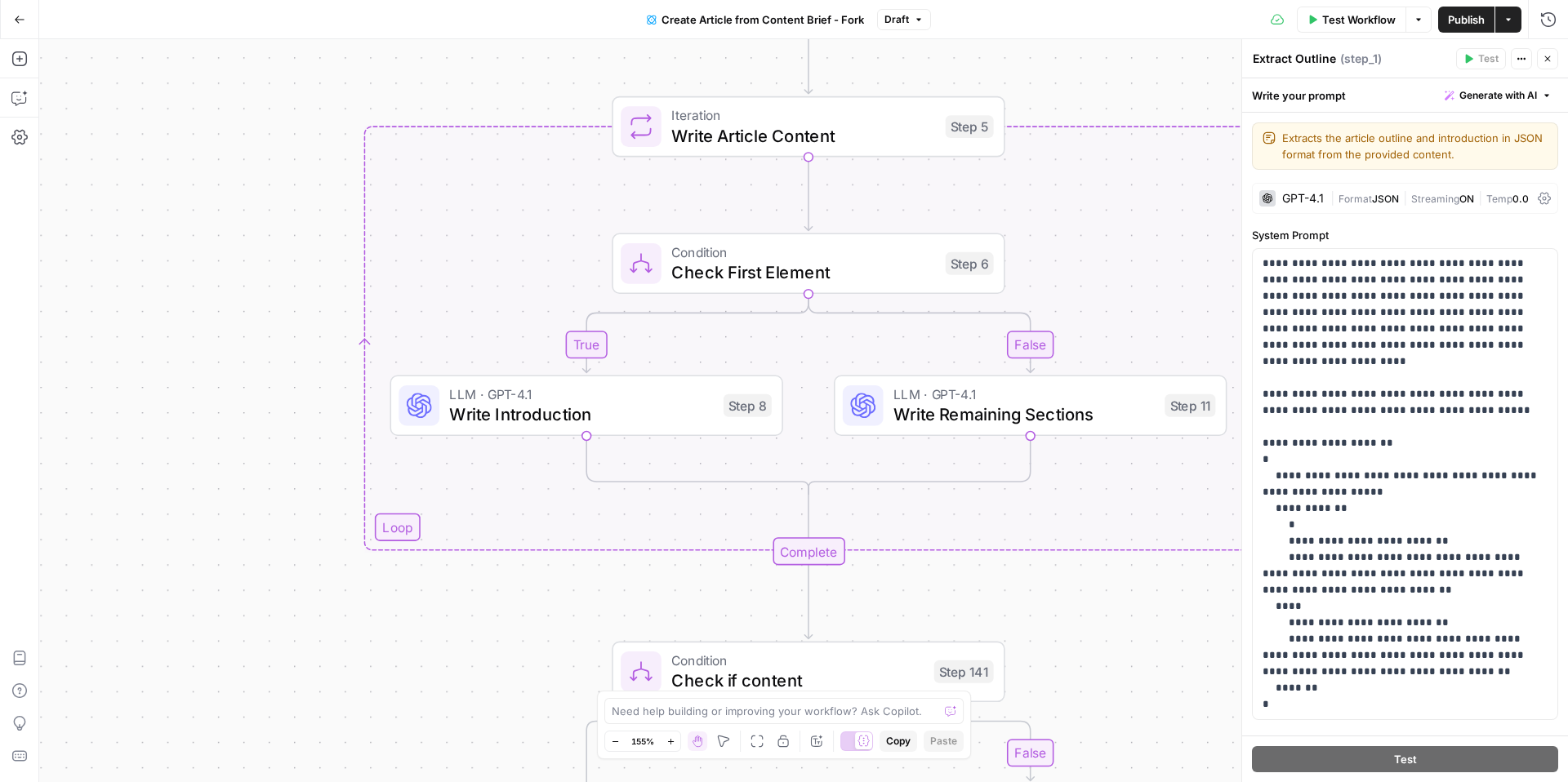
drag, startPoint x: 1110, startPoint y: 325, endPoint x: 1105, endPoint y: 68, distance: 257.0
click at [1105, 69] on div "false true false false true true Workflow Set Inputs Inputs Condition Is Primar…" at bounding box center [803, 411] width 1529 height 743
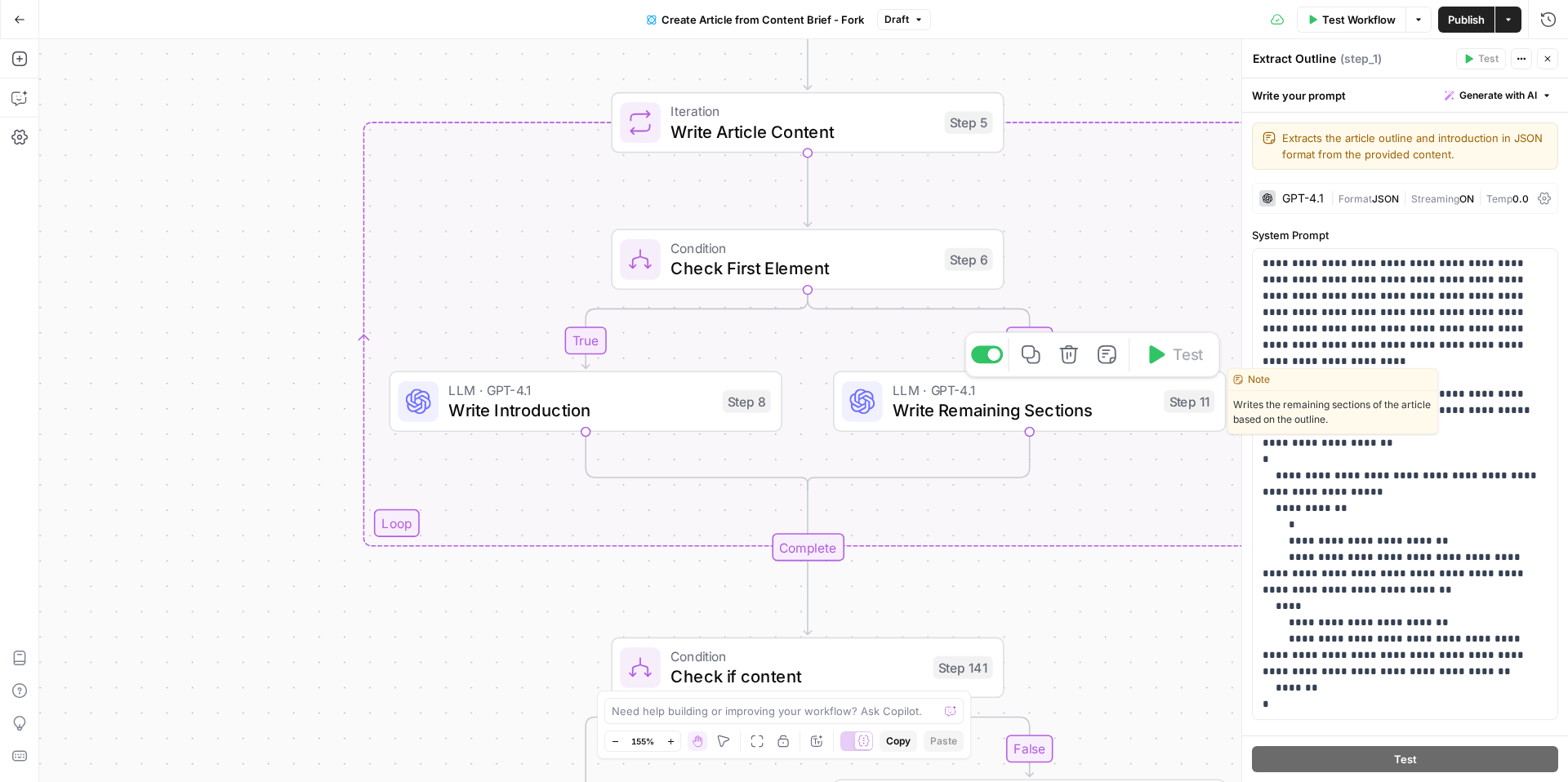
click at [928, 402] on span "Write Remaining Sections" at bounding box center [1022, 411] width 261 height 26
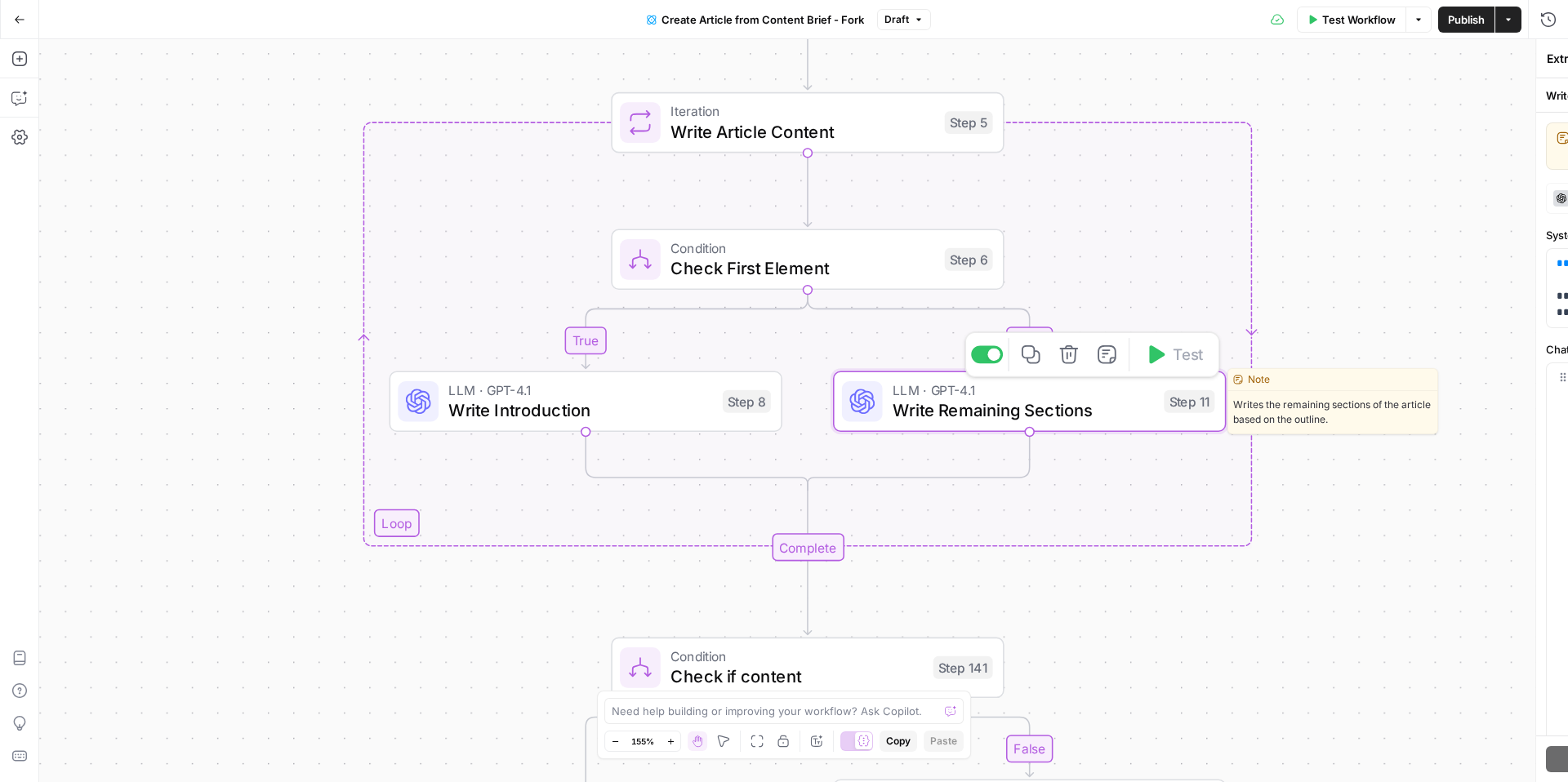
type textarea "Write Remaining Sections"
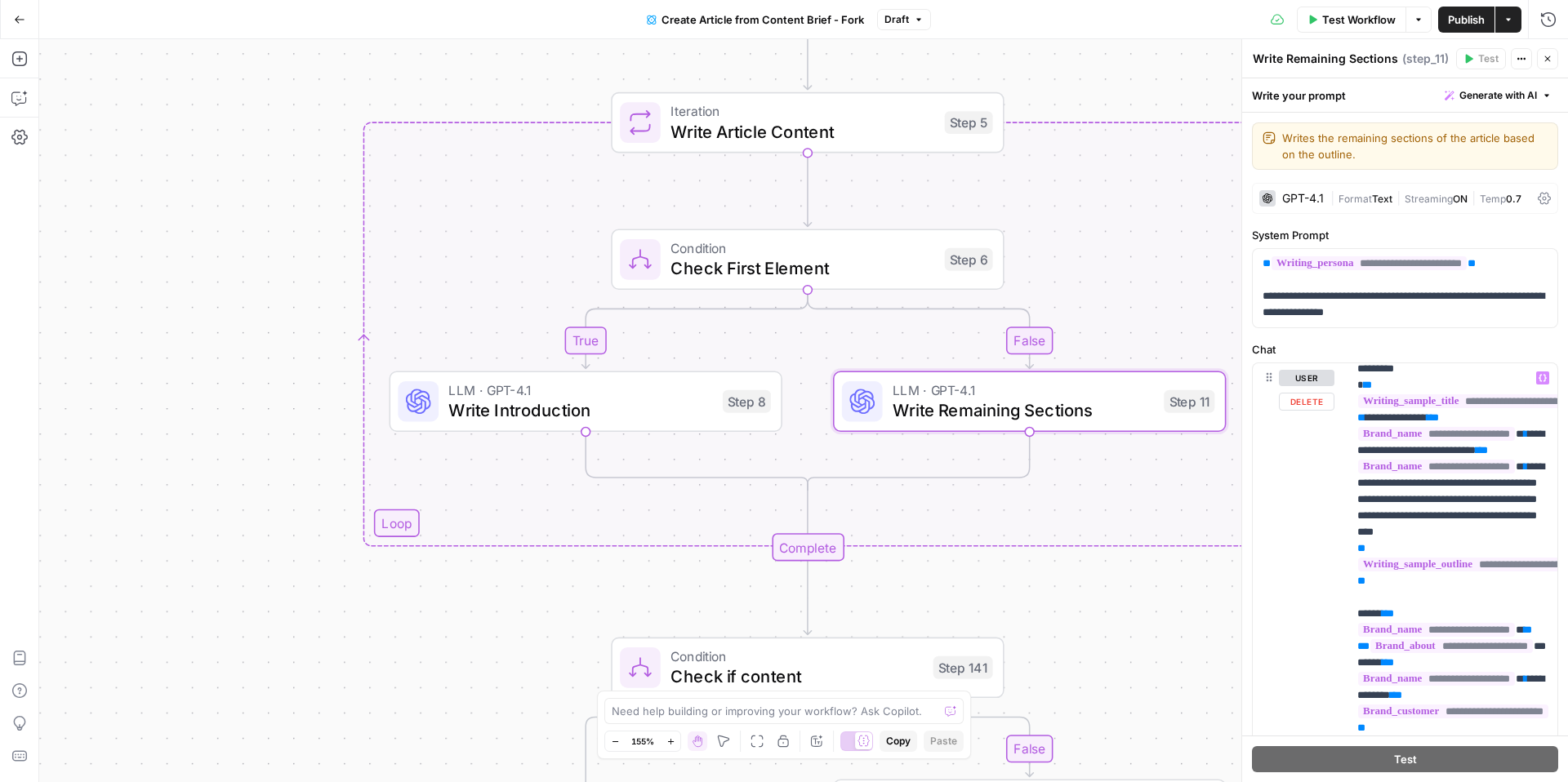
scroll to position [34, 0]
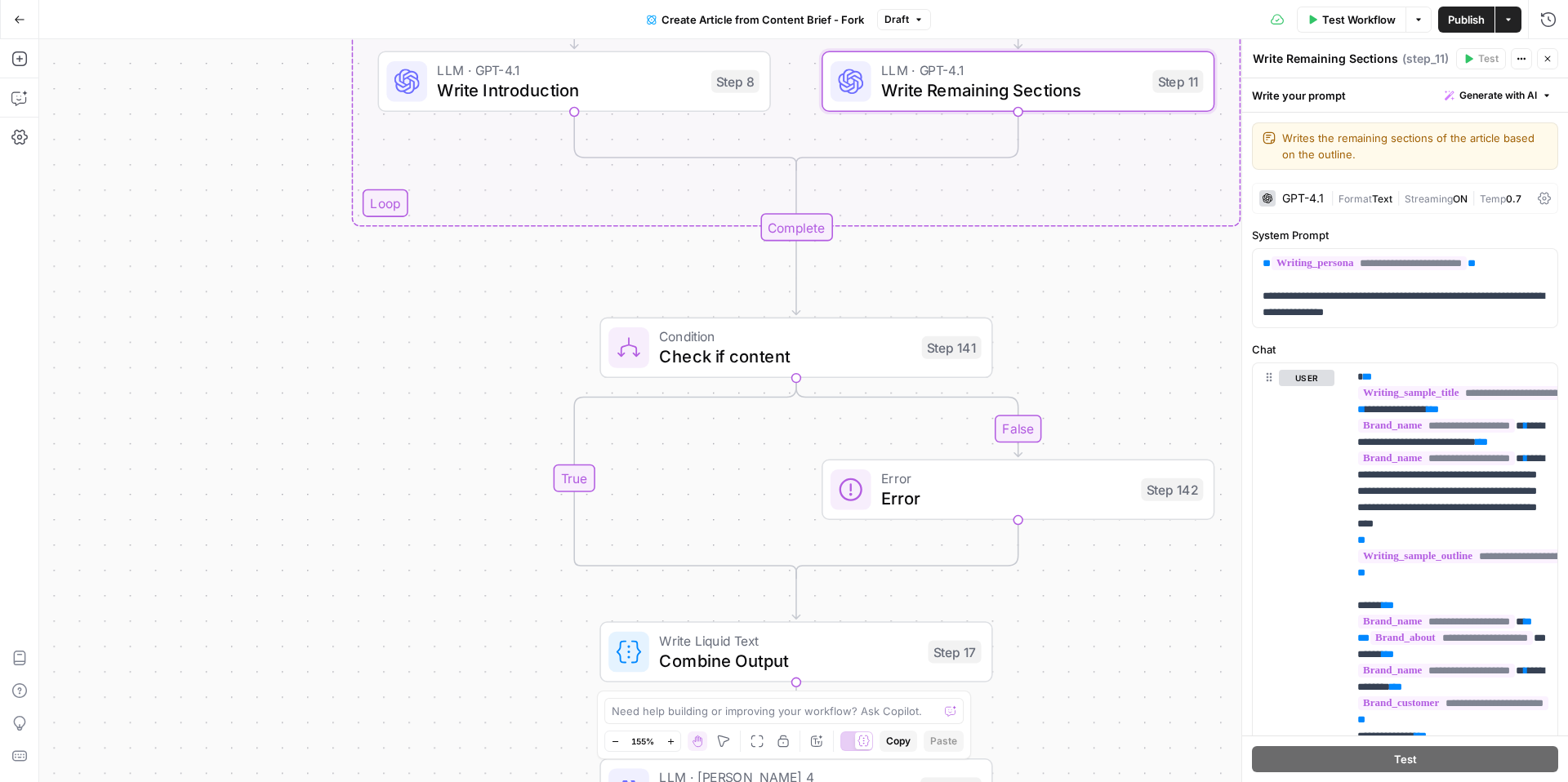
drag, startPoint x: 1121, startPoint y: 618, endPoint x: 1110, endPoint y: 297, distance: 321.2
click at [1110, 297] on div "false true false false true true Workflow Set Inputs Inputs Condition Is Primar…" at bounding box center [803, 411] width 1529 height 743
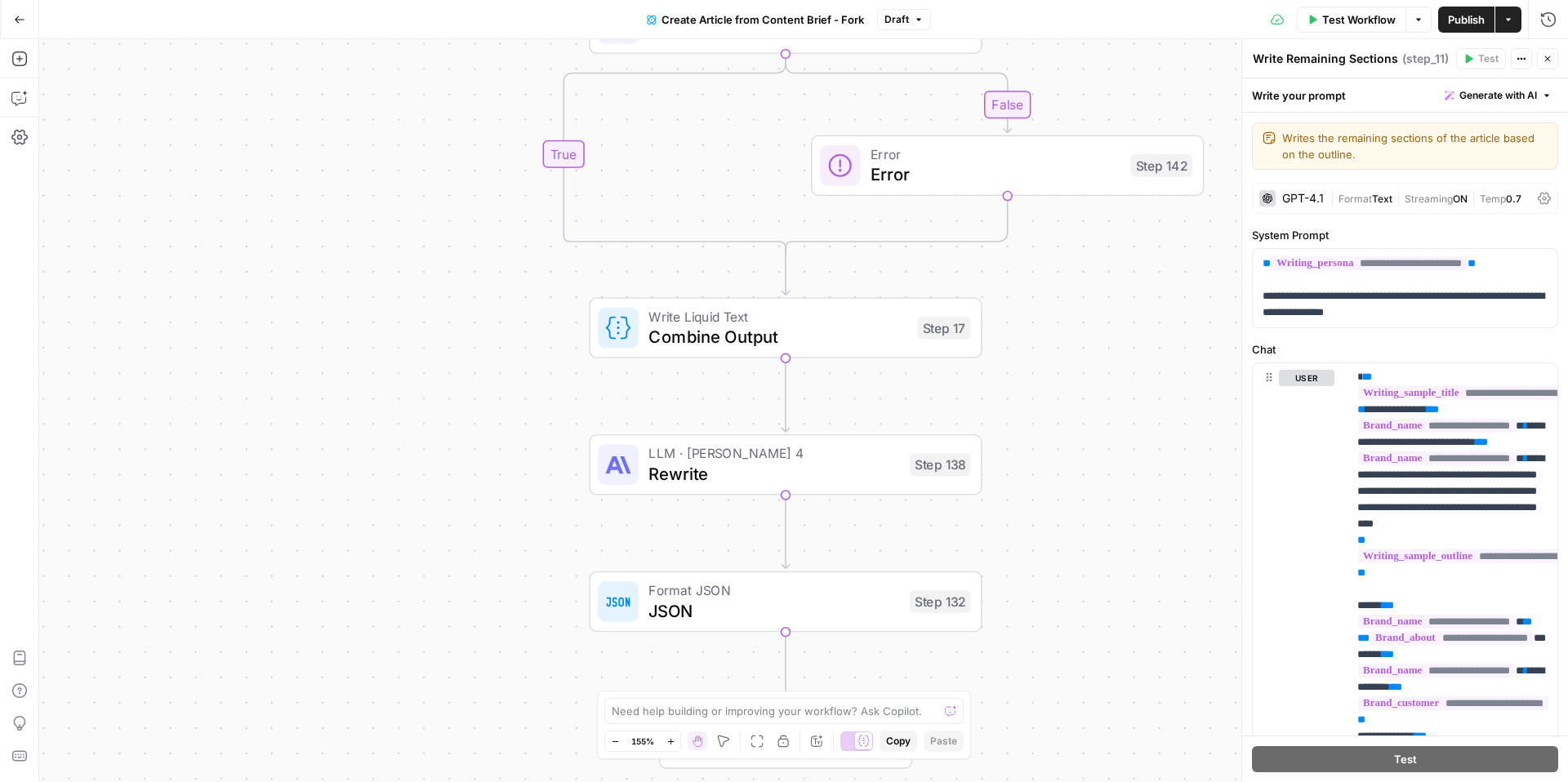
drag, startPoint x: 1088, startPoint y: 656, endPoint x: 1078, endPoint y: 334, distance: 322.2
click at [1078, 333] on div "false true false false true true Workflow Set Inputs Inputs Condition Is Primar…" at bounding box center [803, 411] width 1529 height 743
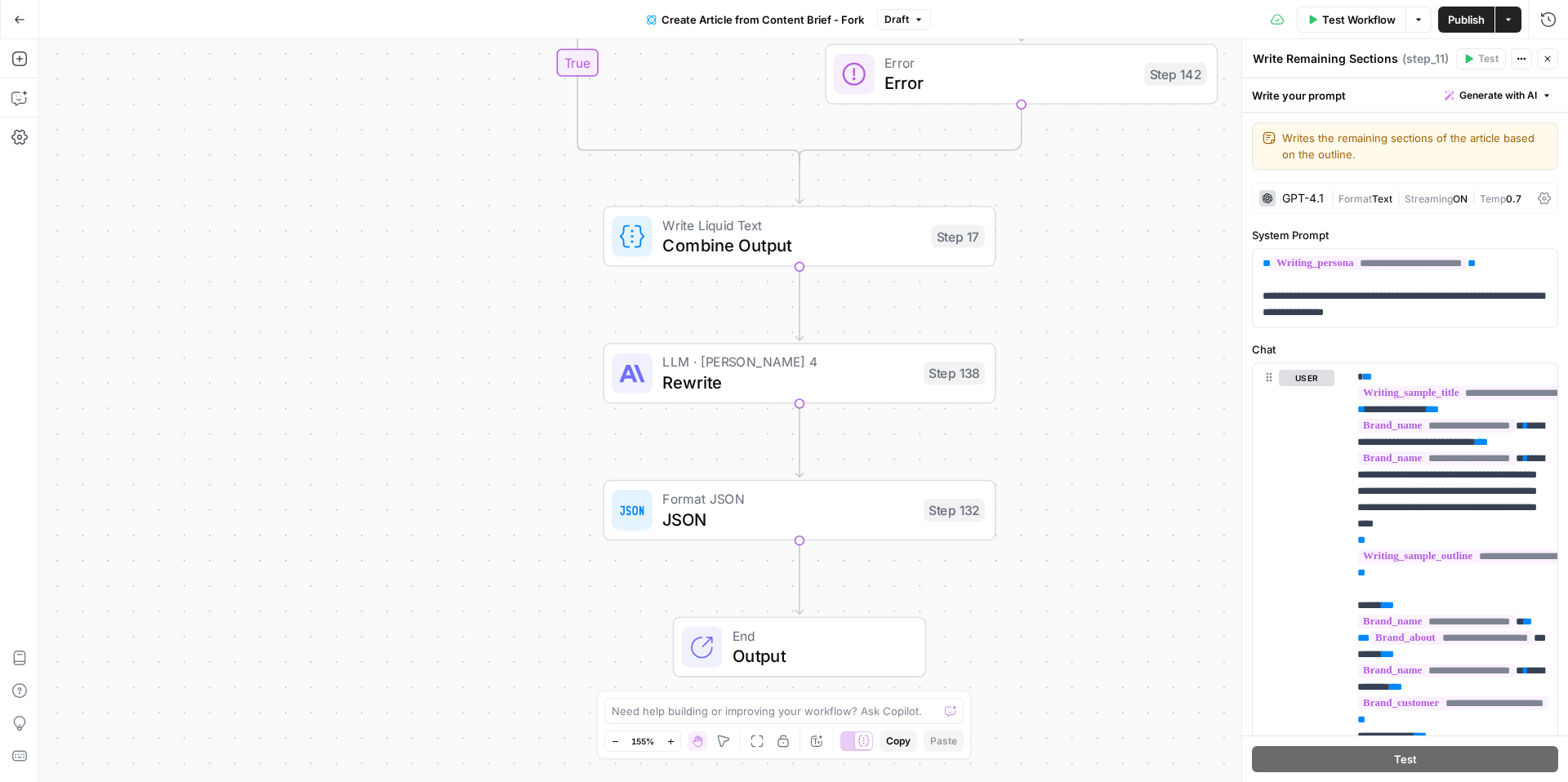
drag, startPoint x: 1054, startPoint y: 535, endPoint x: 1067, endPoint y: 445, distance: 90.9
click at [1067, 445] on div "false true false false true true Workflow Set Inputs Inputs Condition Is Primar…" at bounding box center [803, 411] width 1529 height 743
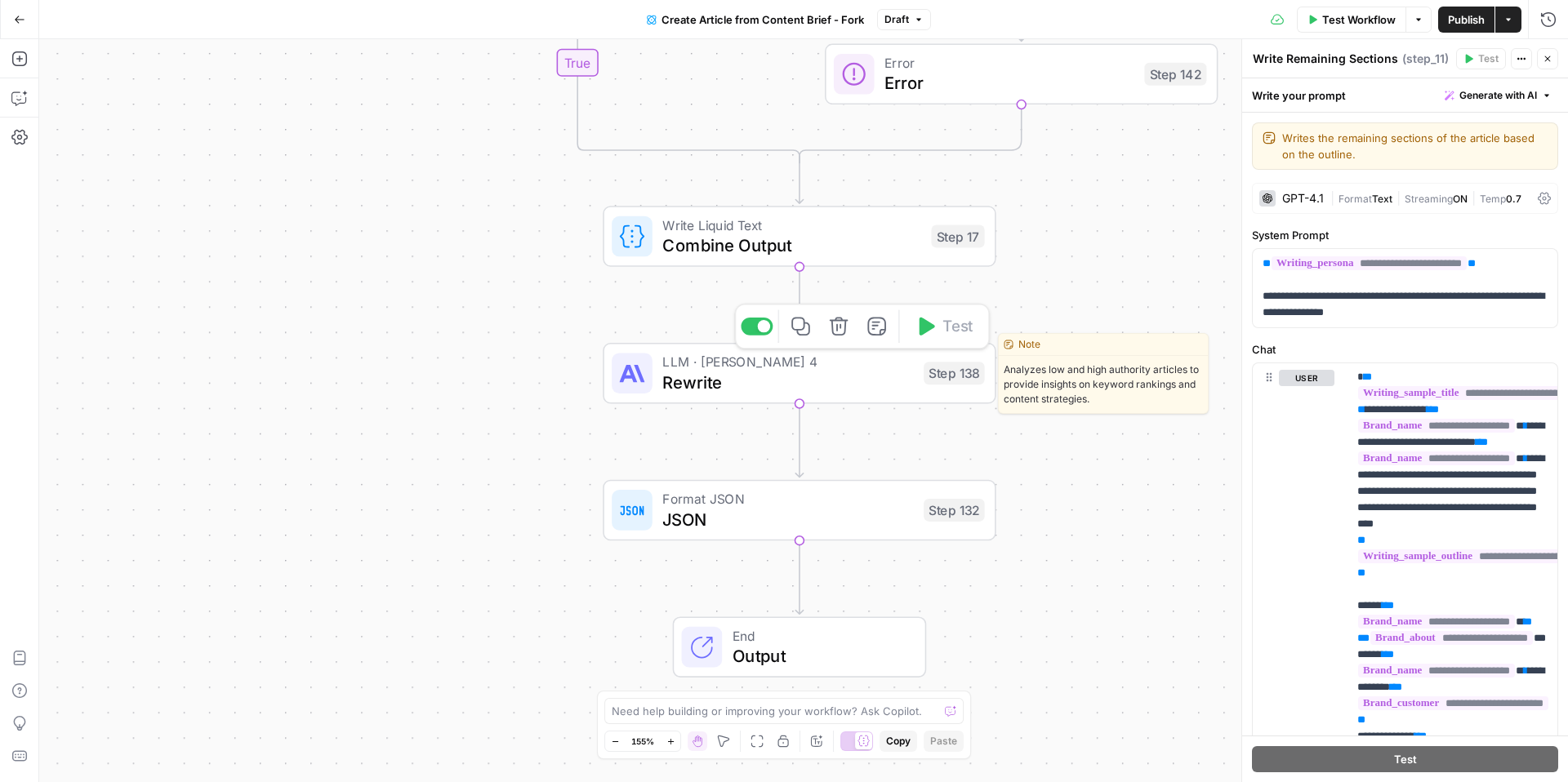
click at [824, 368] on span "LLM · [PERSON_NAME] 4" at bounding box center [787, 362] width 250 height 20
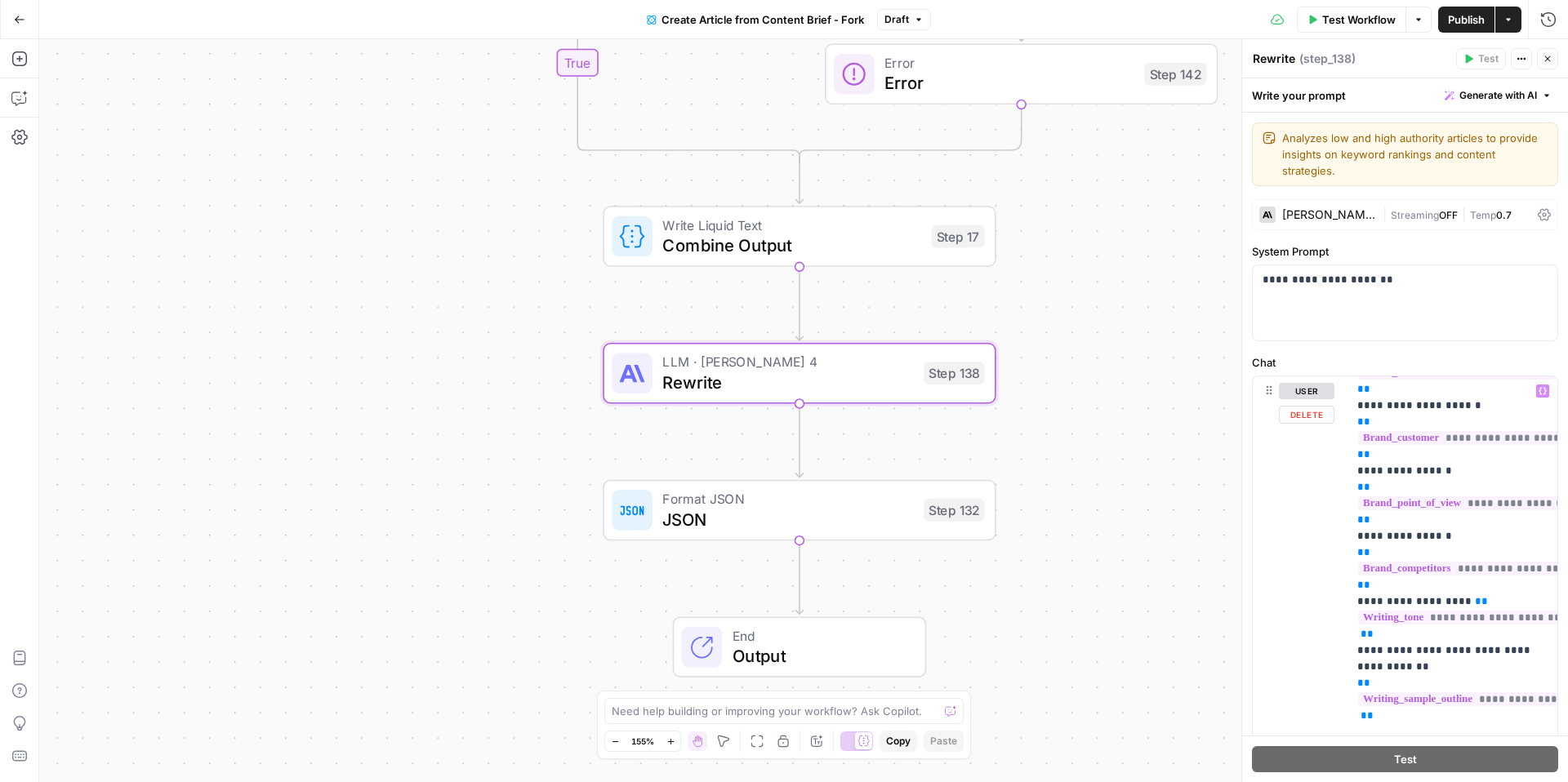
scroll to position [0, 0]
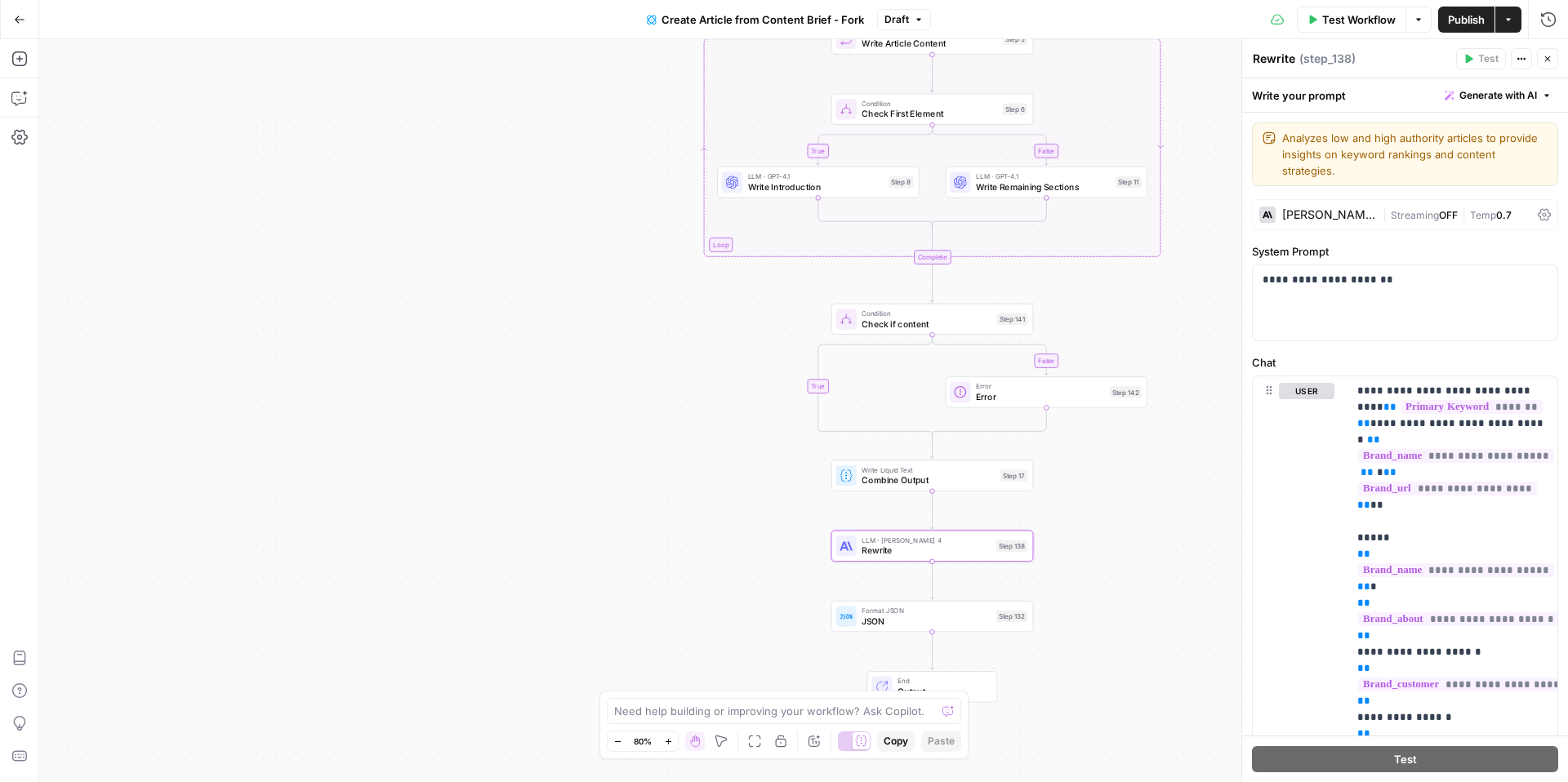
drag, startPoint x: 1104, startPoint y: 422, endPoint x: 1099, endPoint y: 529, distance: 107.1
click at [1099, 529] on div "false true false false true true Workflow Set Inputs Inputs Condition Is Primar…" at bounding box center [803, 411] width 1529 height 743
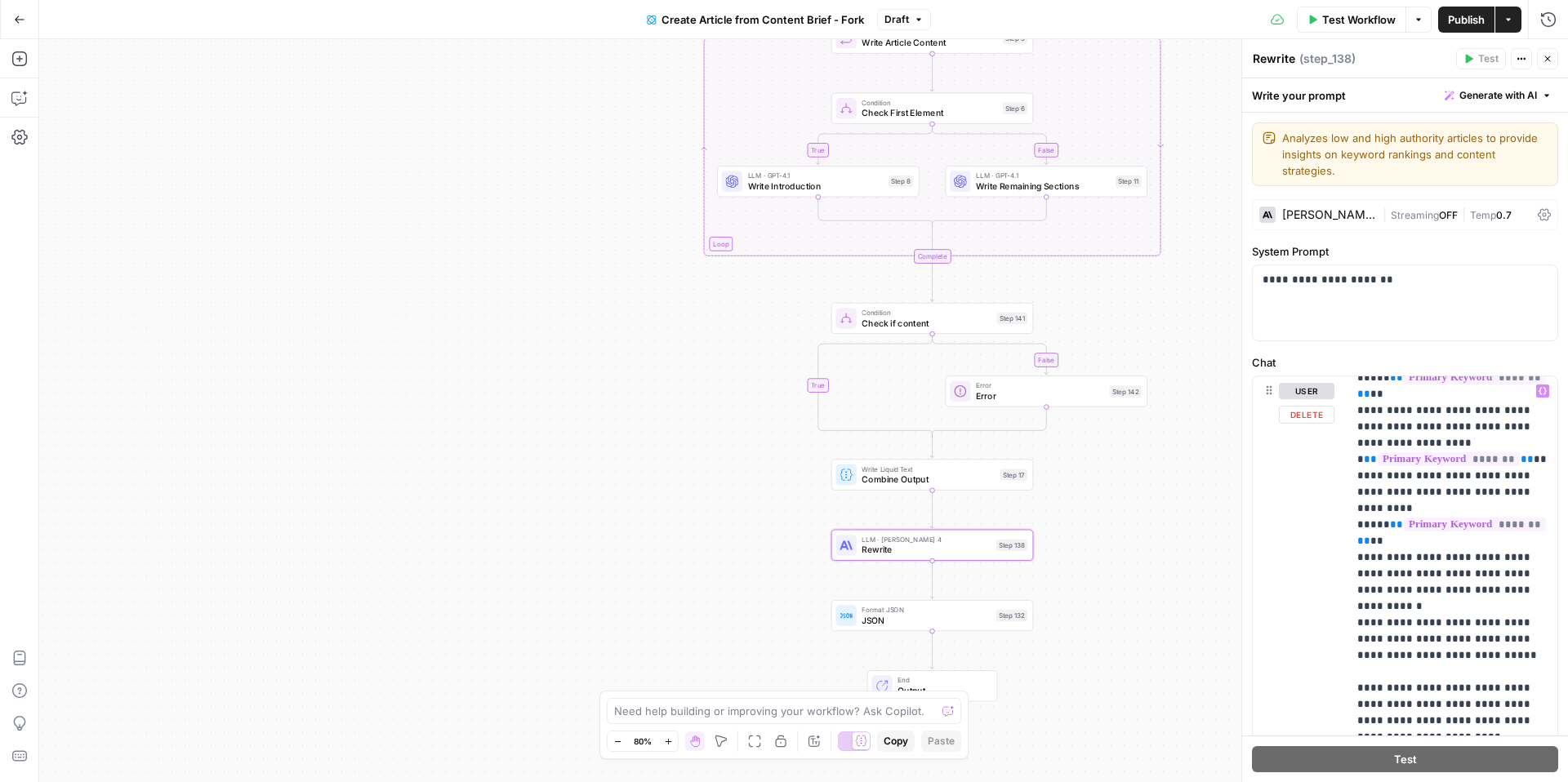
scroll to position [1535, 0]
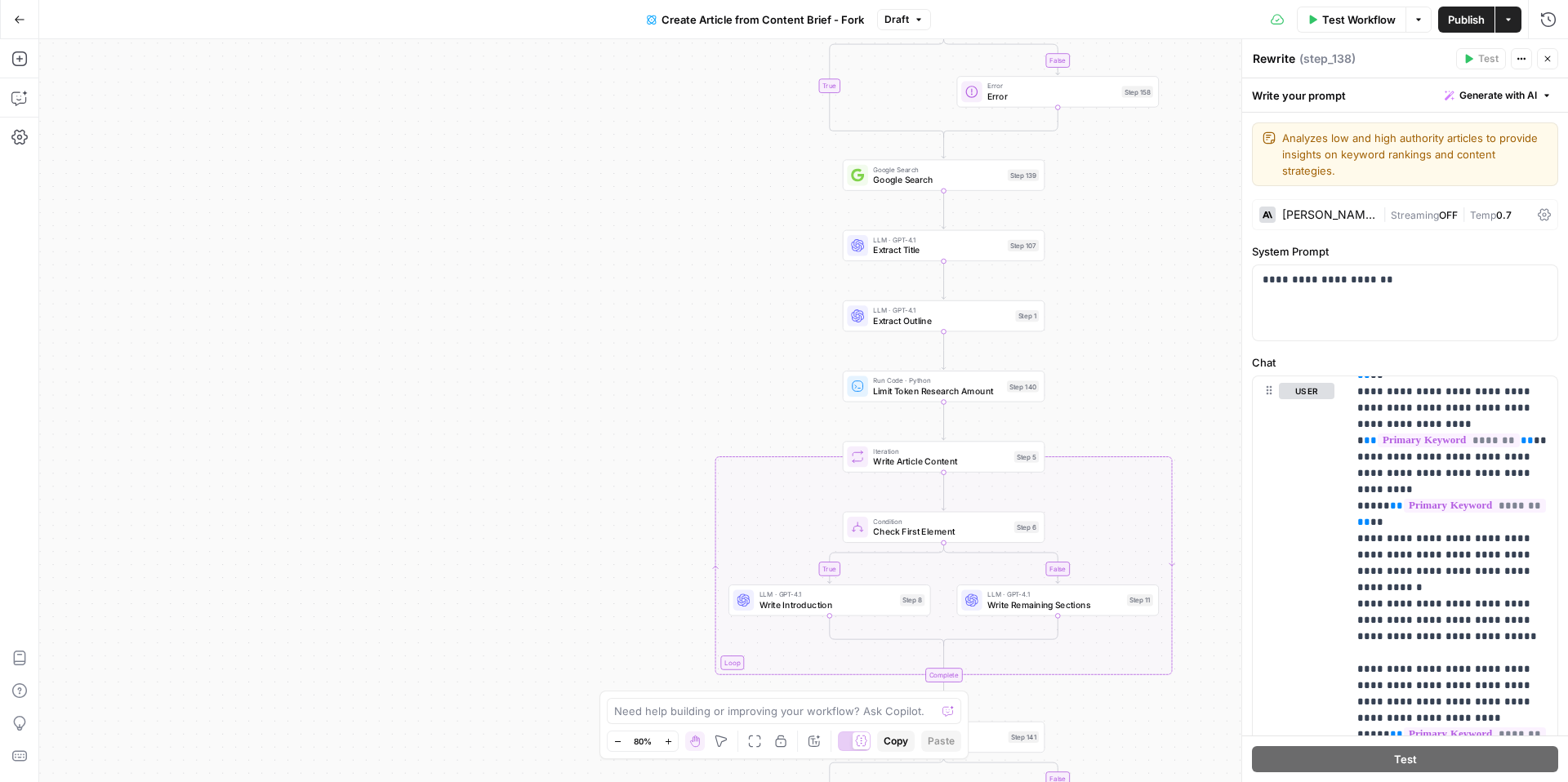
drag, startPoint x: 1101, startPoint y: 287, endPoint x: 1113, endPoint y: 706, distance: 419.2
click at [1113, 706] on div "false true false false true true Workflow Set Inputs Inputs Condition Is Primar…" at bounding box center [803, 411] width 1529 height 743
click at [1542, 57] on icon "button" at bounding box center [1547, 59] width 10 height 10
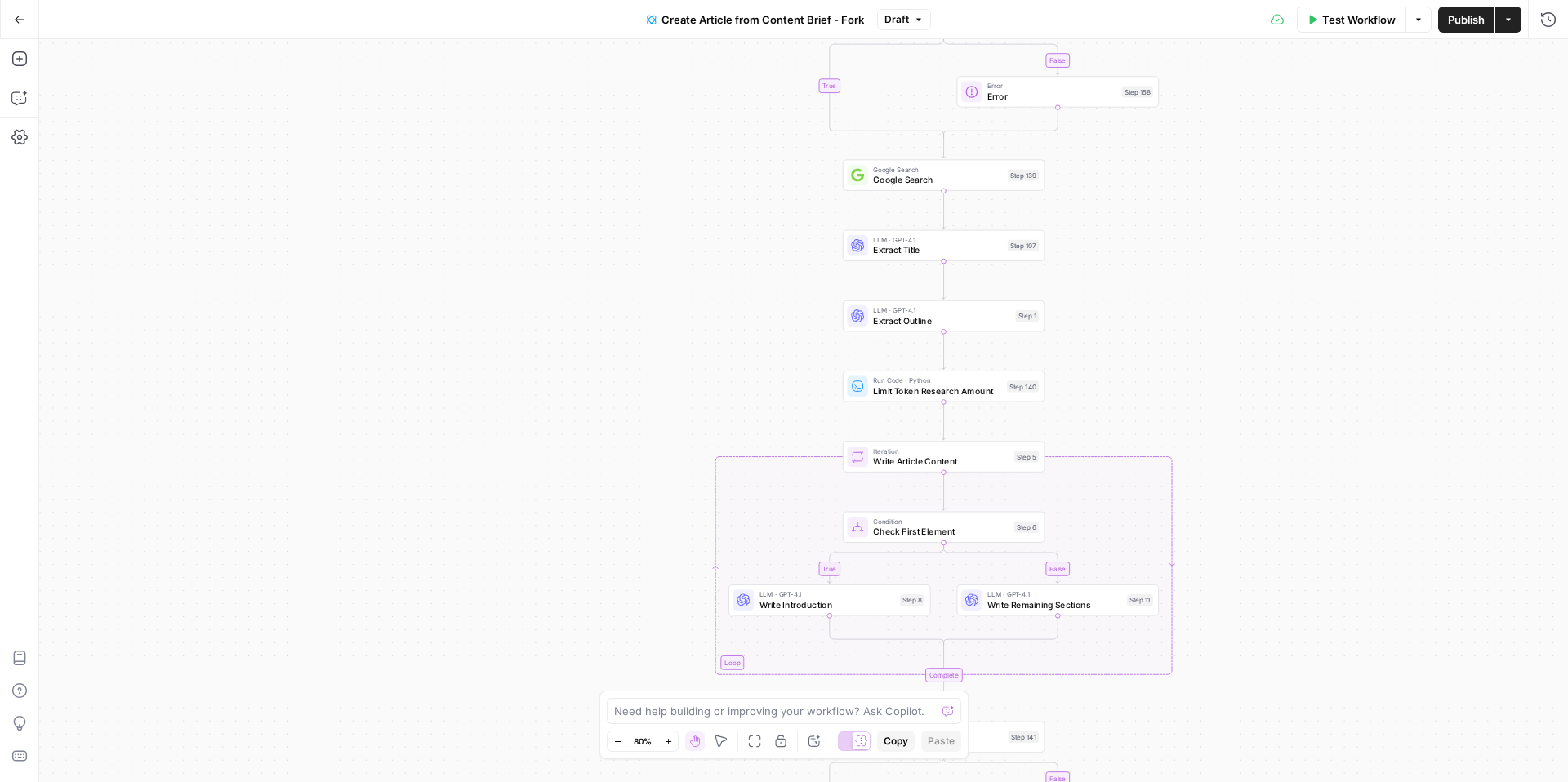
click at [1505, 21] on icon "button" at bounding box center [1508, 19] width 10 height 10
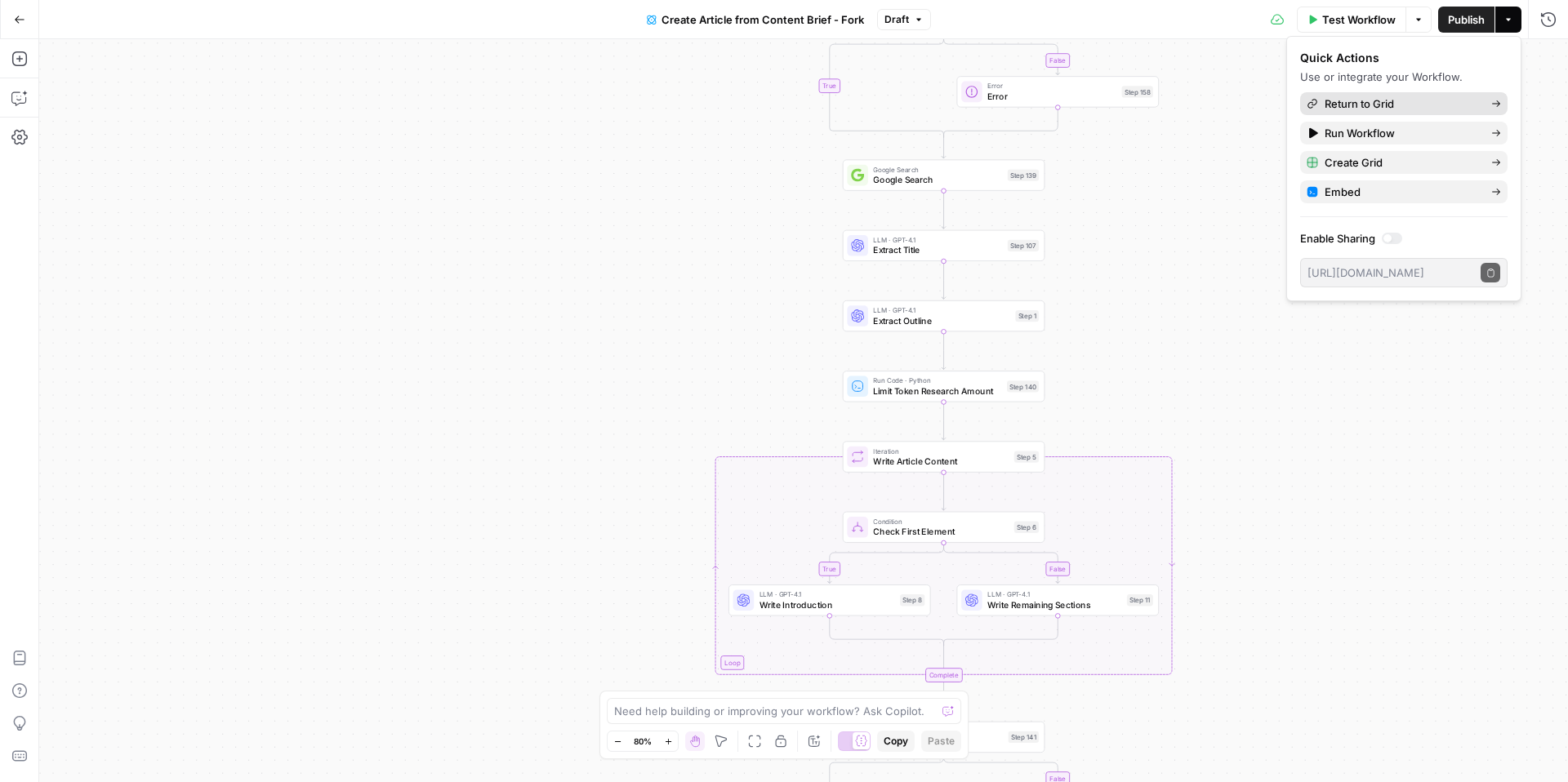
click at [1412, 101] on span "Return to Grid" at bounding box center [1401, 104] width 153 height 17
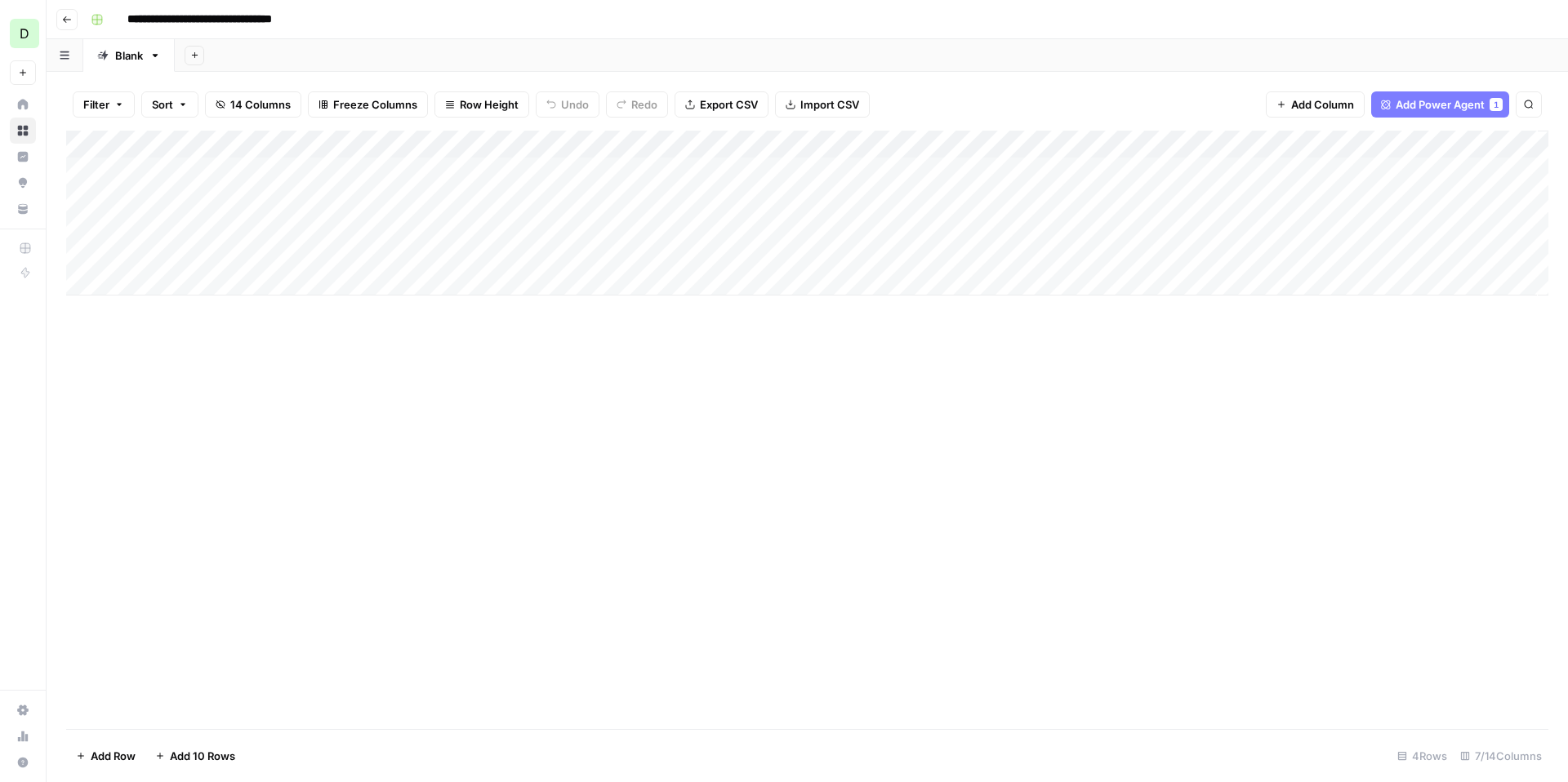
click at [549, 143] on div "Add Column" at bounding box center [807, 214] width 1483 height 165
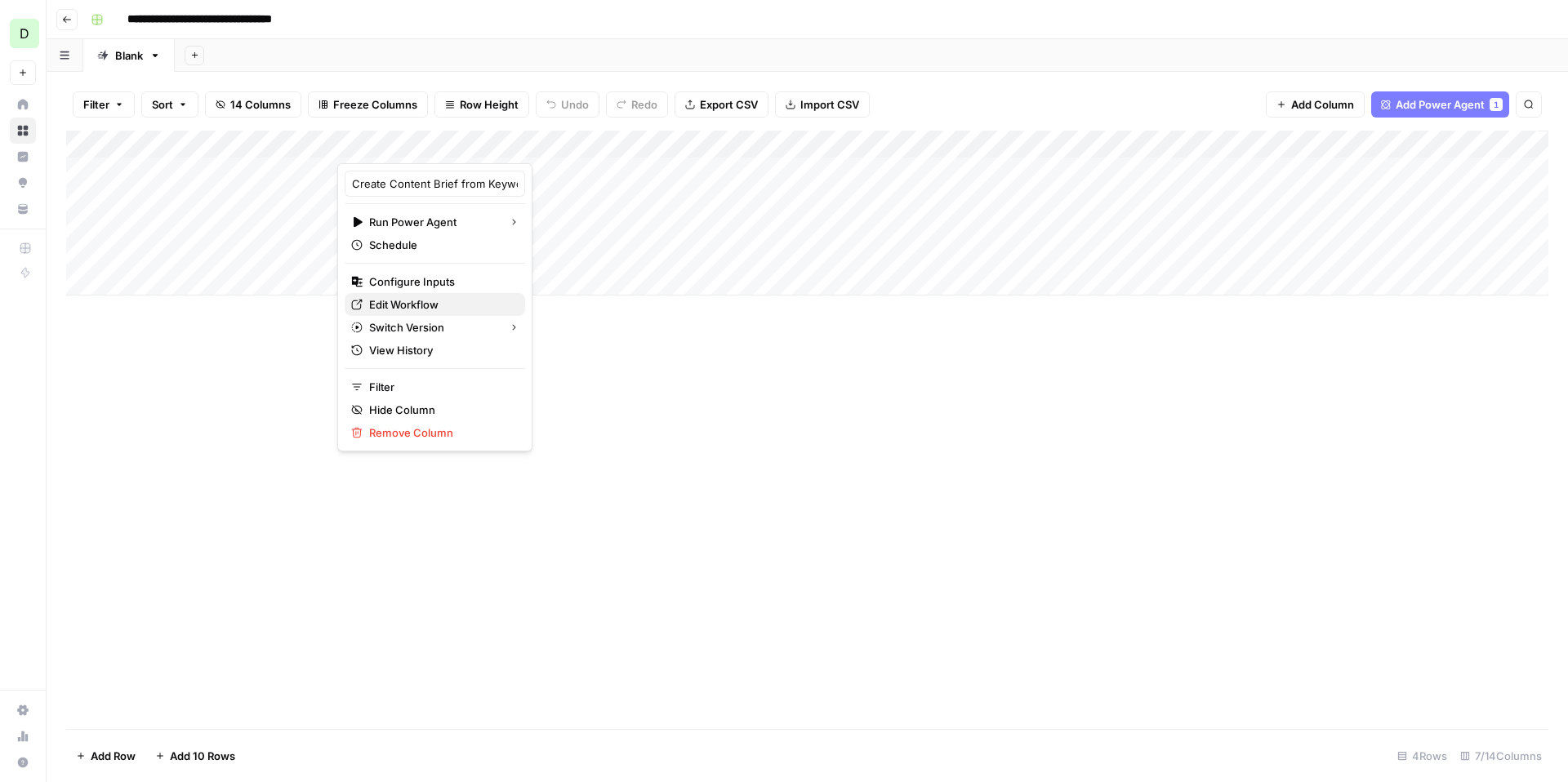
click at [432, 304] on span "Edit Workflow" at bounding box center [441, 304] width 143 height 17
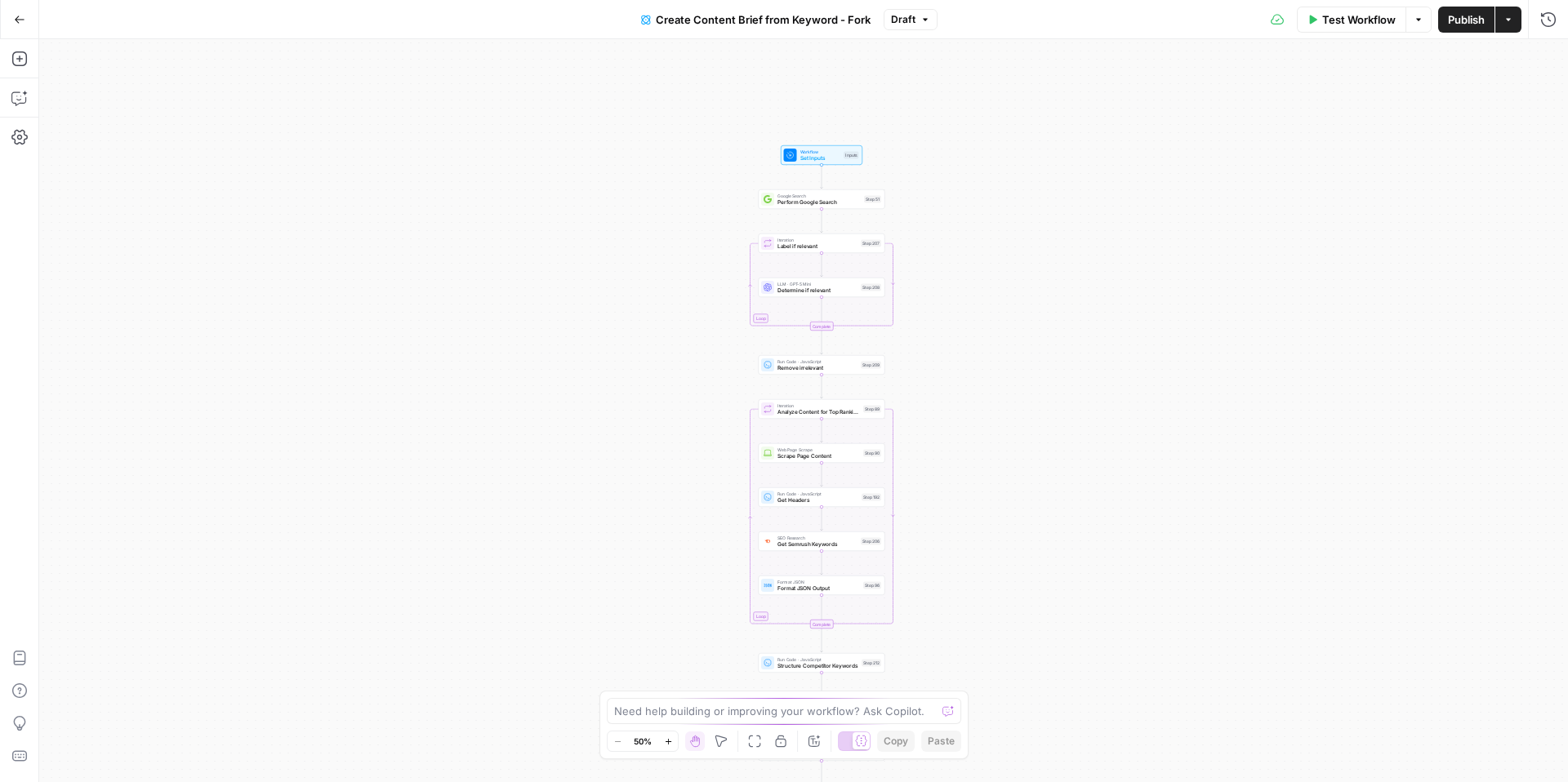
drag, startPoint x: 936, startPoint y: 219, endPoint x: 955, endPoint y: 475, distance: 256.7
click at [955, 475] on div "Workflow Set Inputs Inputs Google Search Perform Google Search Step 51 Loop Ite…" at bounding box center [803, 411] width 1529 height 743
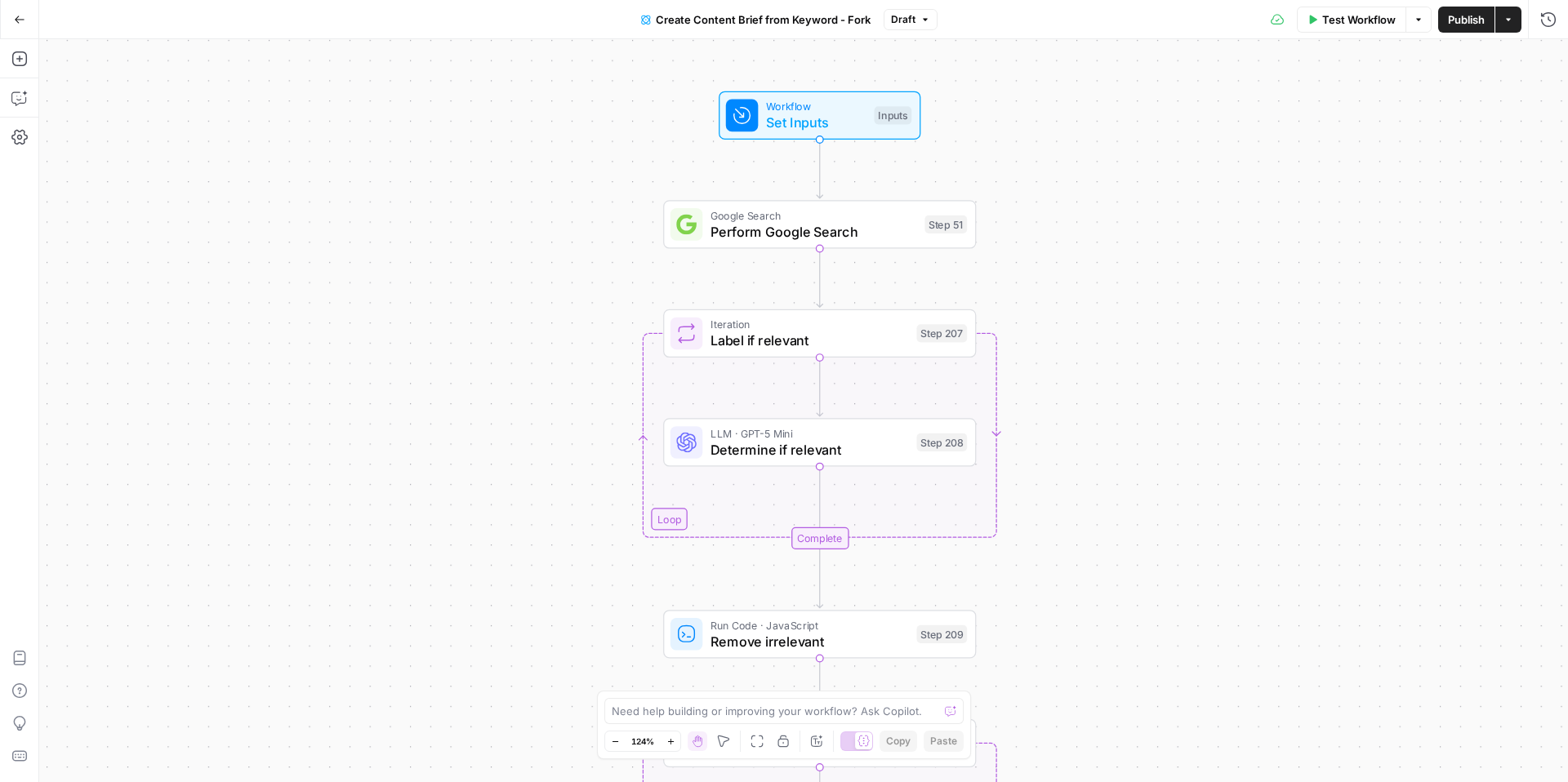
drag, startPoint x: 912, startPoint y: 148, endPoint x: 922, endPoint y: 264, distance: 116.4
click at [922, 265] on div "Workflow Set Inputs Inputs Google Search Perform Google Search Step 51 Loop Ite…" at bounding box center [803, 411] width 1529 height 743
click at [820, 105] on span "Workflow" at bounding box center [817, 109] width 100 height 17
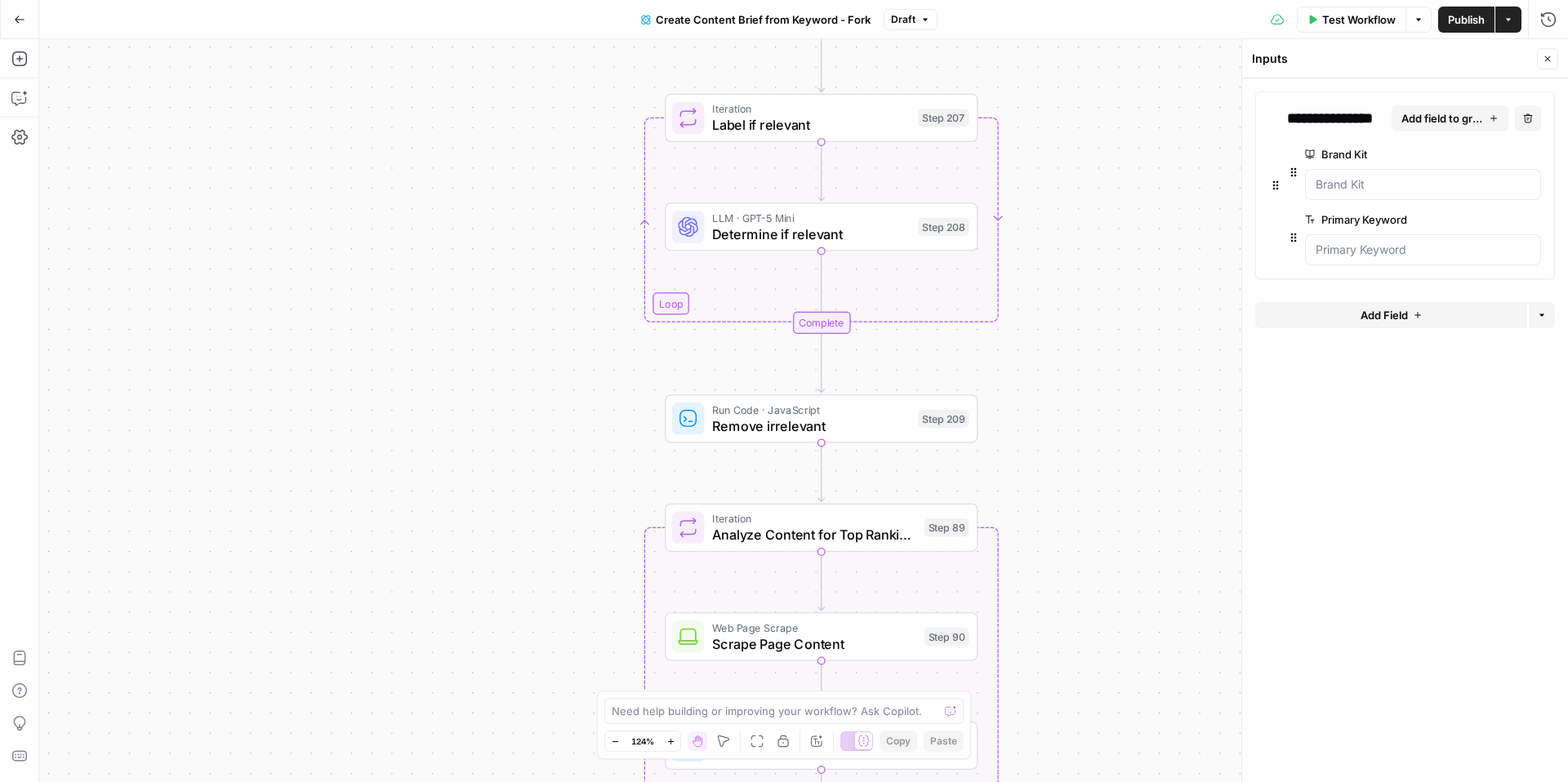
drag, startPoint x: 594, startPoint y: 646, endPoint x: 593, endPoint y: 395, distance: 251.0
click at [593, 395] on div "Workflow Set Inputs Inputs Google Search Perform Google Search Step 51 Loop Ite…" at bounding box center [803, 411] width 1529 height 743
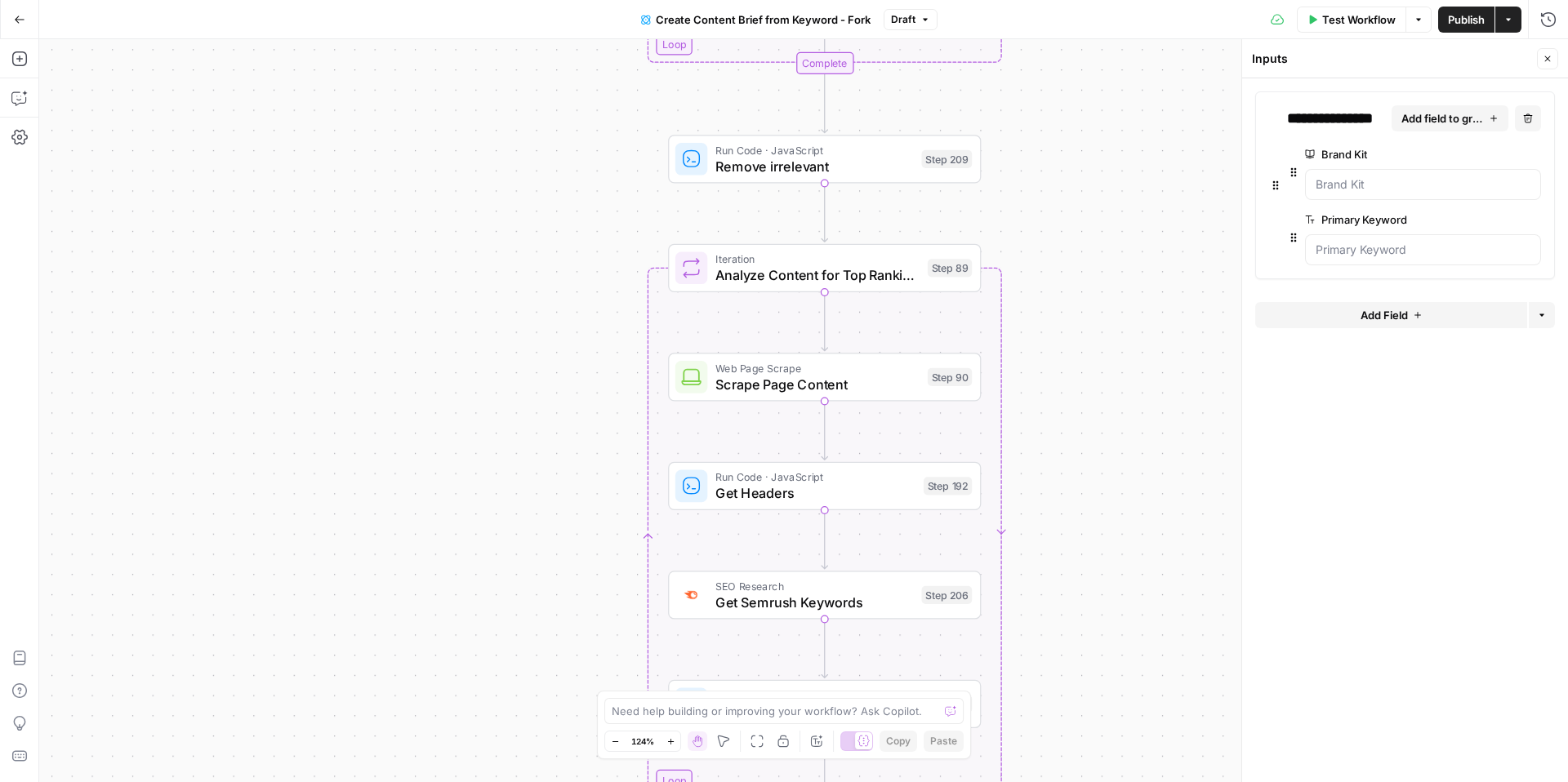
drag, startPoint x: 592, startPoint y: 541, endPoint x: 594, endPoint y: 295, distance: 246.0
click at [594, 295] on div "Workflow Set Inputs Inputs Google Search Perform Google Search Step 51 Loop Ite…" at bounding box center [803, 411] width 1529 height 743
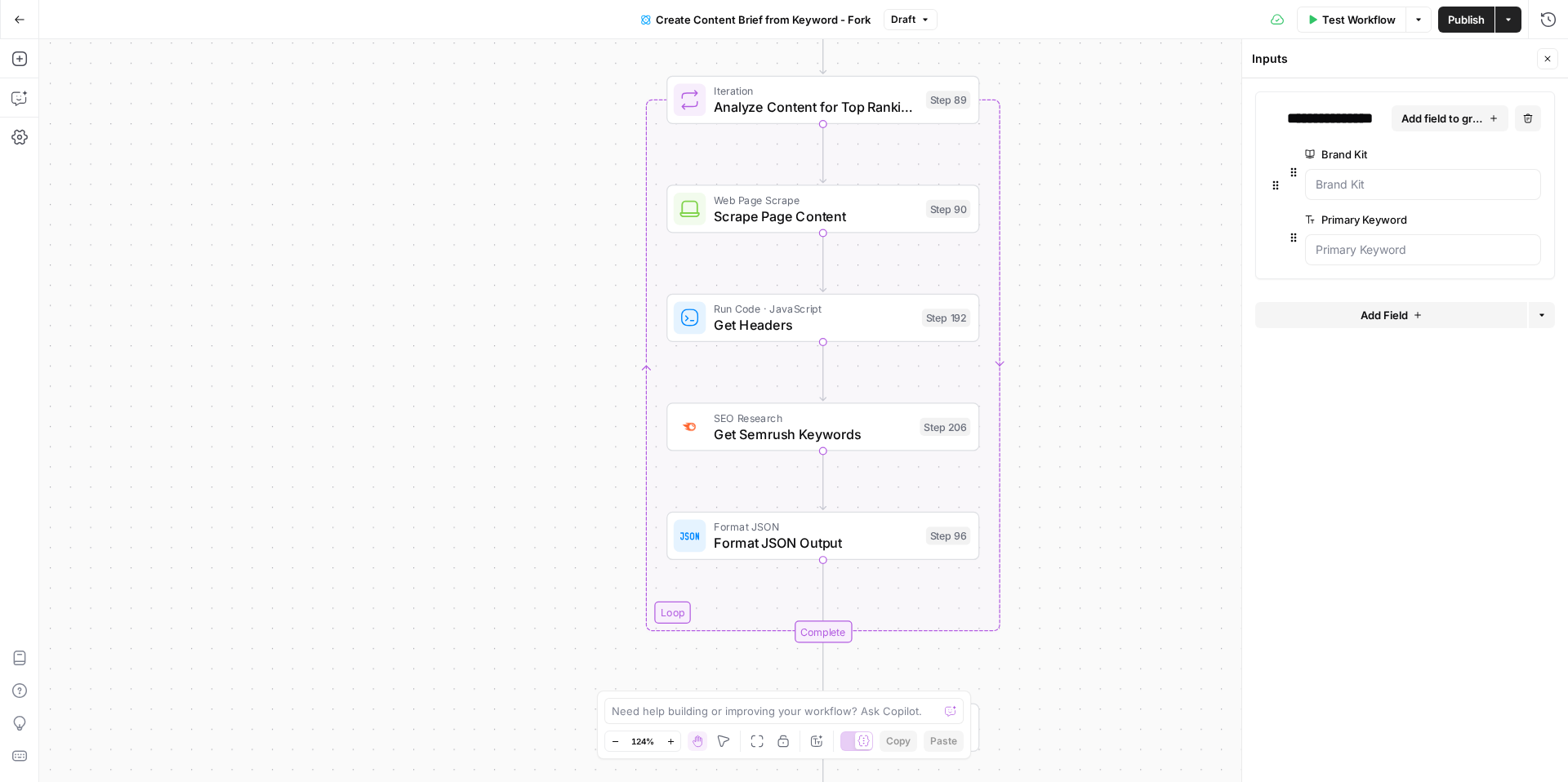
drag, startPoint x: 612, startPoint y: 461, endPoint x: 612, endPoint y: 310, distance: 151.0
click at [612, 310] on div "Workflow Set Inputs Inputs Google Search Perform Google Search Step 51 Loop Ite…" at bounding box center [803, 411] width 1529 height 743
click at [470, 424] on div "Workflow Set Inputs Inputs Google Search Perform Google Search Step 51 Loop Ite…" at bounding box center [803, 411] width 1529 height 743
click at [818, 318] on span "Get Headers" at bounding box center [813, 325] width 200 height 20
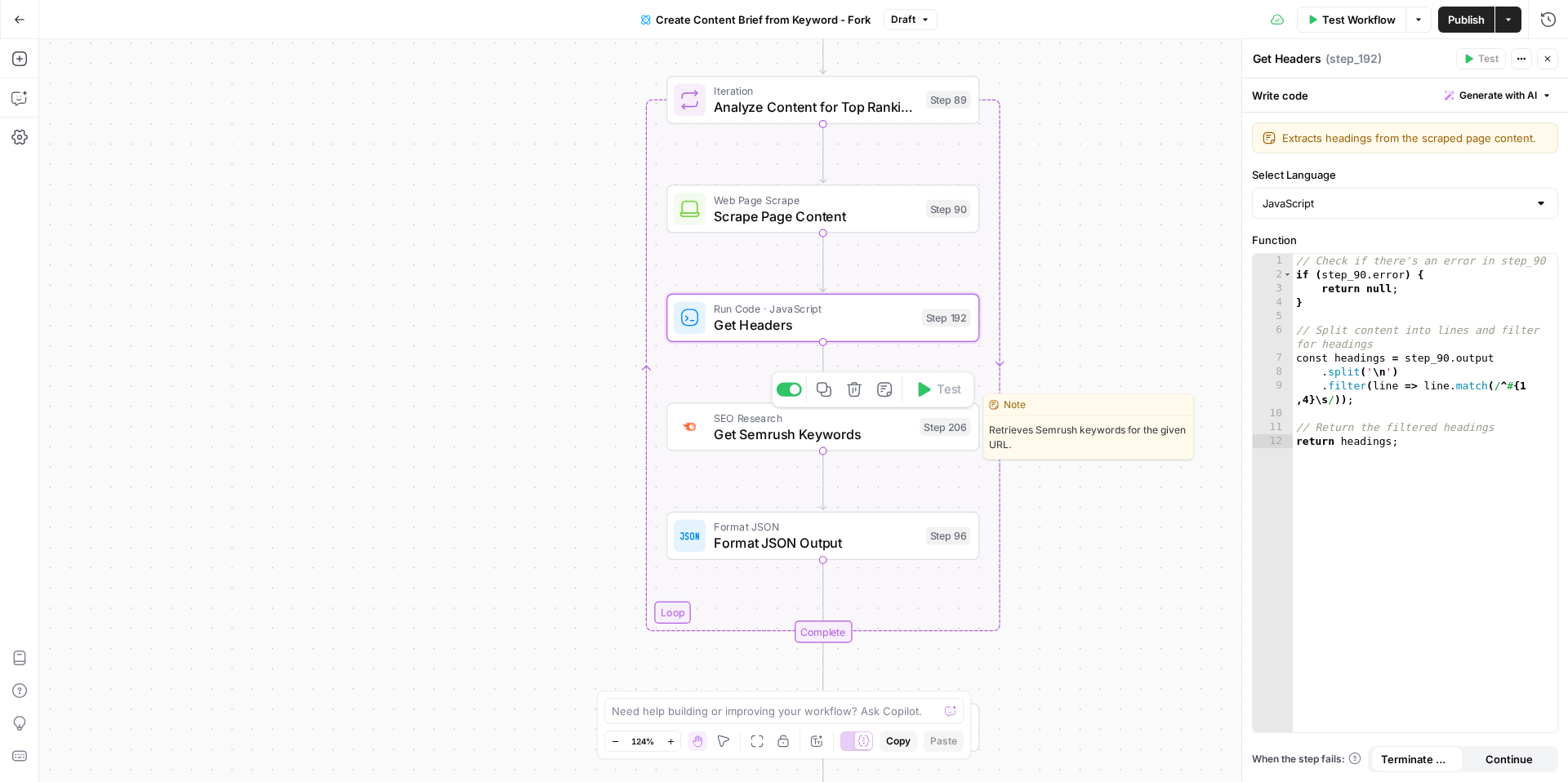
click at [797, 424] on span "Get Semrush Keywords" at bounding box center [812, 434] width 198 height 20
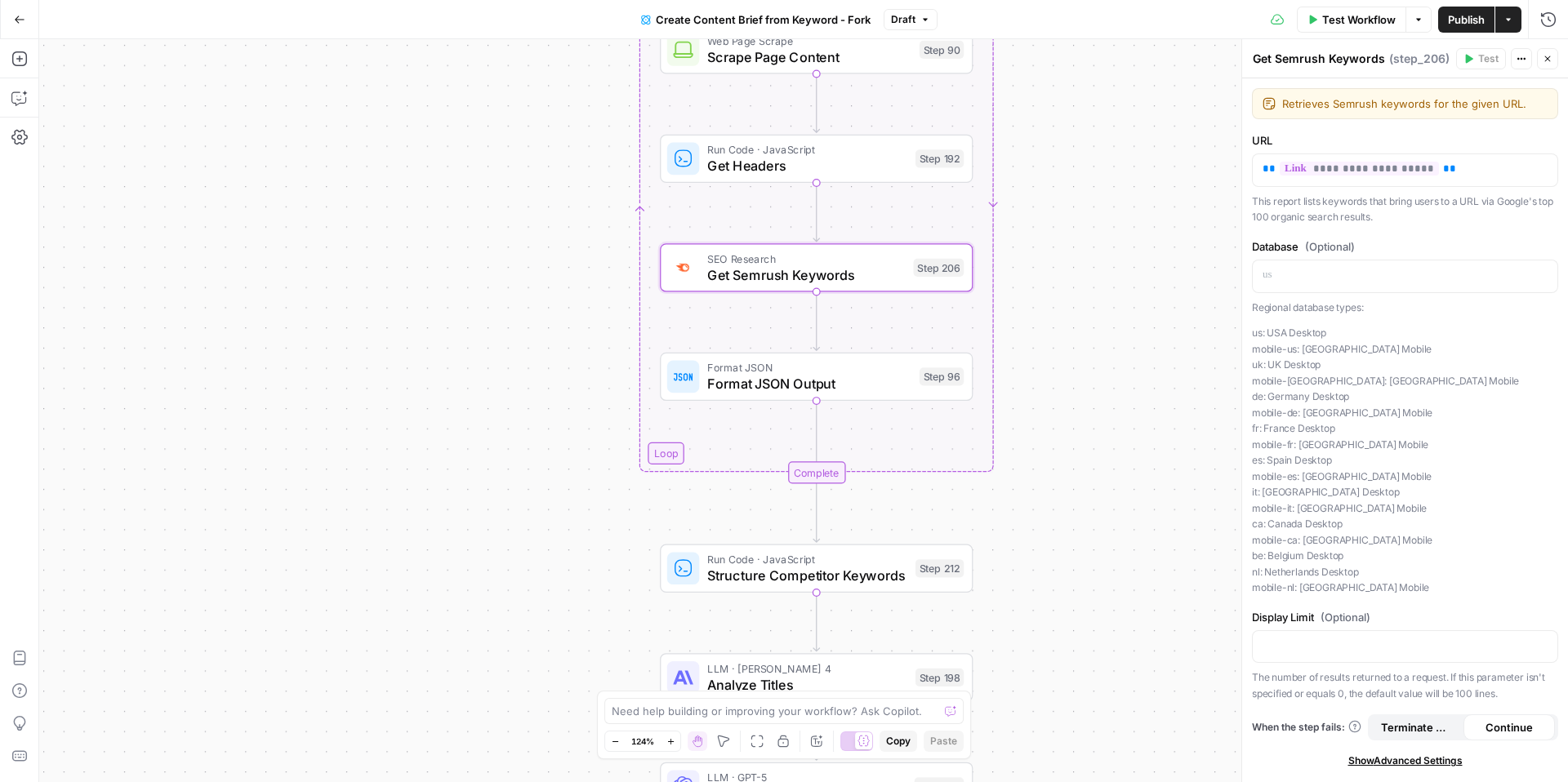
drag, startPoint x: 1079, startPoint y: 534, endPoint x: 1070, endPoint y: 363, distance: 171.2
click at [1071, 362] on div "Workflow Set Inputs Inputs Google Search Perform Google Search Step 51 Loop Ite…" at bounding box center [803, 411] width 1529 height 743
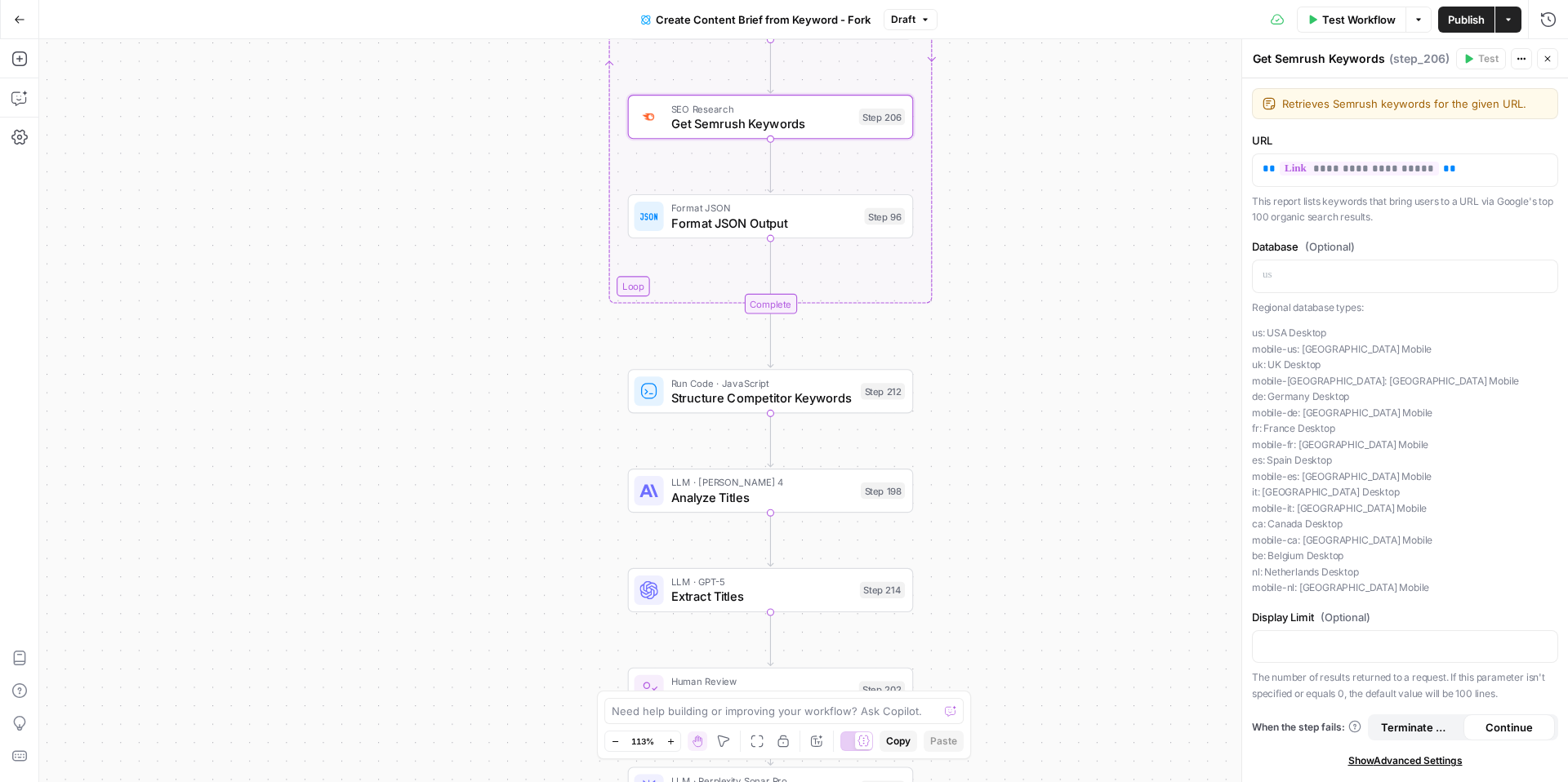
drag, startPoint x: 1009, startPoint y: 539, endPoint x: 984, endPoint y: 403, distance: 138.3
click at [984, 403] on div "Workflow Set Inputs Inputs Google Search Perform Google Search Step 51 Loop Ite…" at bounding box center [803, 411] width 1529 height 743
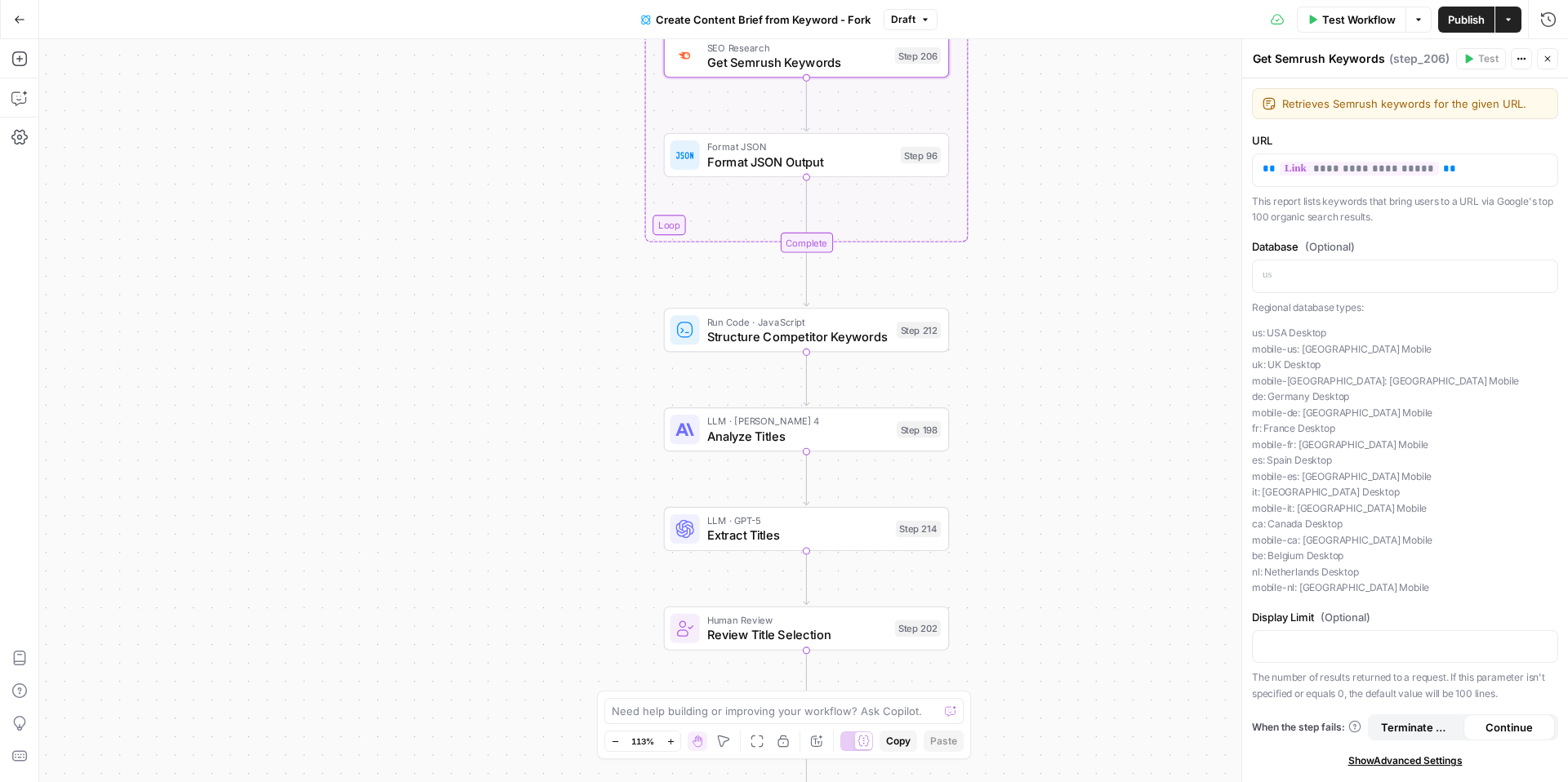
drag, startPoint x: 948, startPoint y: 493, endPoint x: 985, endPoint y: 426, distance: 76.5
click at [985, 426] on div "Workflow Set Inputs Inputs Google Search Perform Google Search Step 51 Loop Ite…" at bounding box center [803, 411] width 1529 height 743
click at [831, 449] on div "Workflow Set Inputs Inputs Google Search Perform Google Search Step 51 Loop Ite…" at bounding box center [803, 411] width 1529 height 743
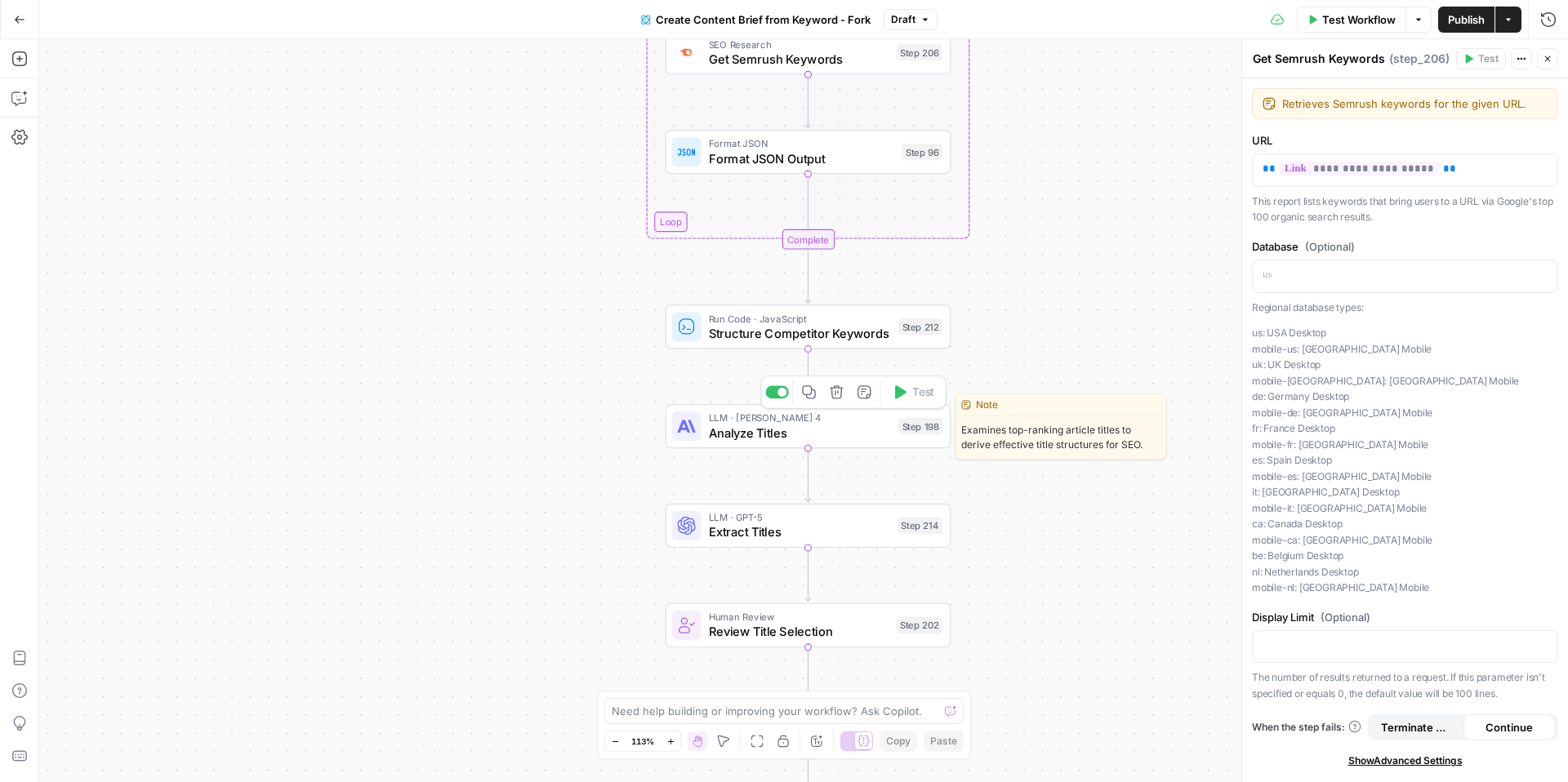
click at [838, 429] on span "Analyze Titles" at bounding box center [800, 433] width 182 height 18
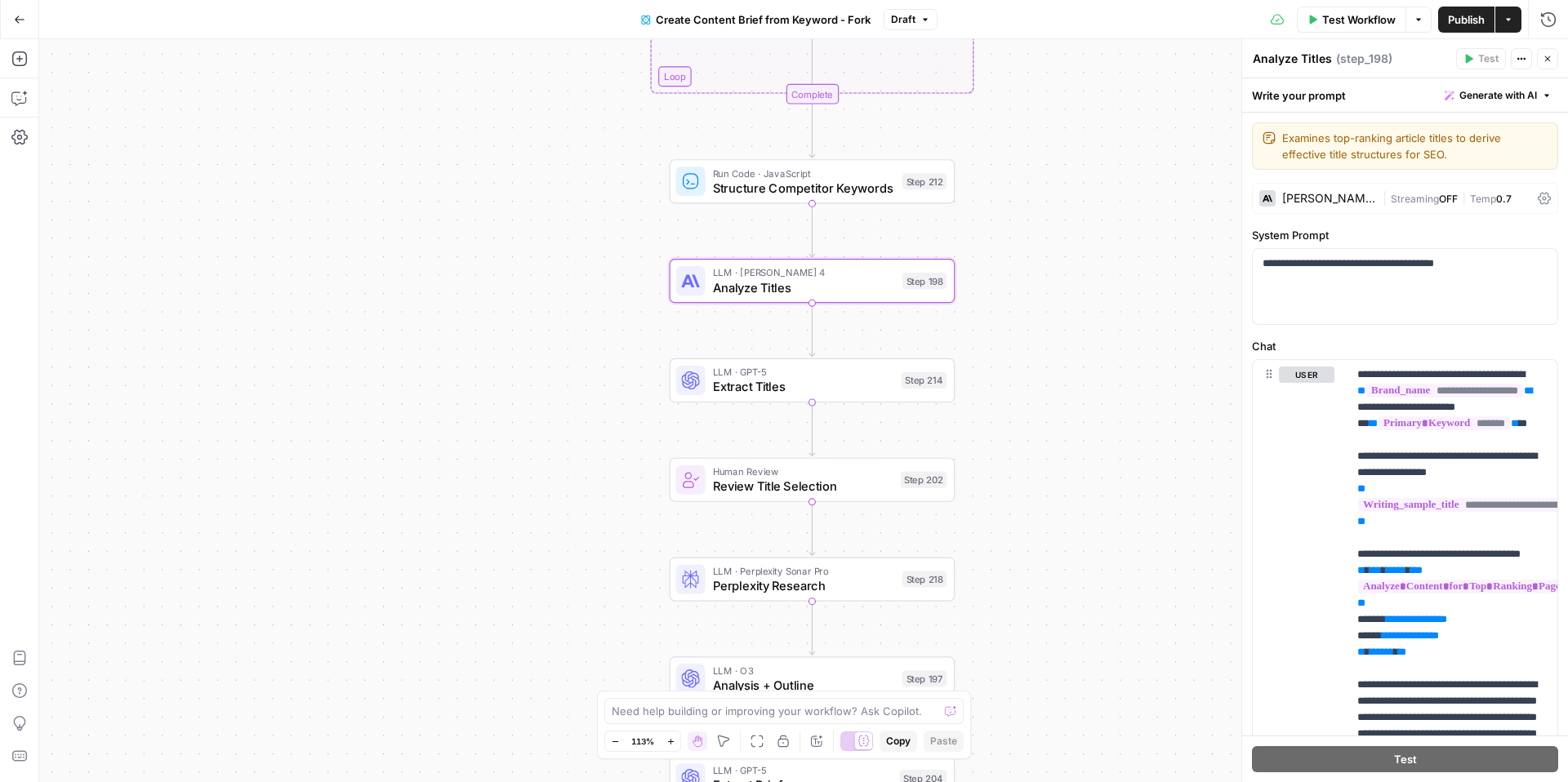
drag, startPoint x: 991, startPoint y: 512, endPoint x: 995, endPoint y: 366, distance: 146.1
click at [995, 366] on div "Workflow Set Inputs Inputs Google Search Perform Google Search Step 51 Loop Ite…" at bounding box center [803, 411] width 1529 height 743
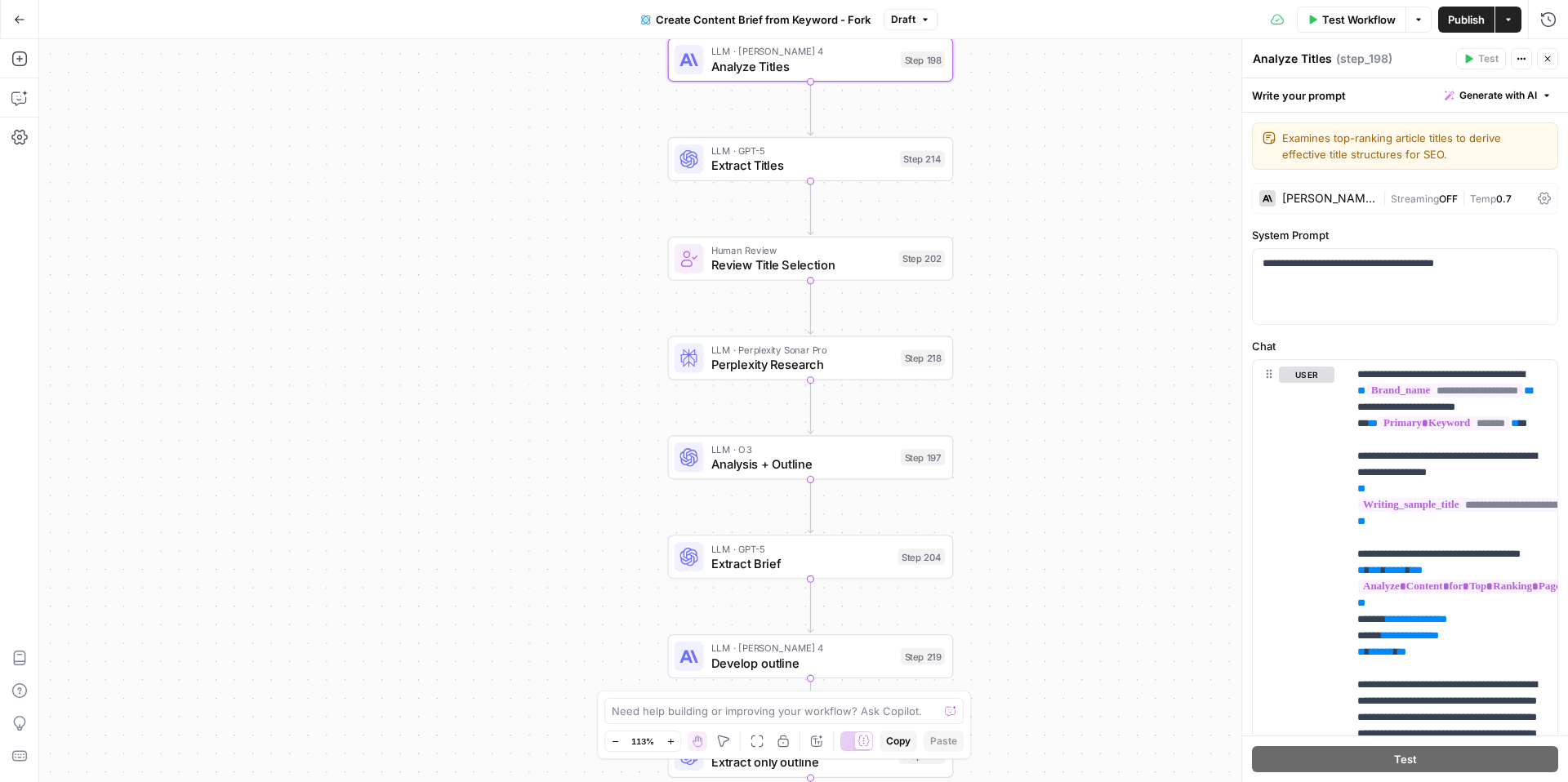
drag, startPoint x: 995, startPoint y: 366, endPoint x: 988, endPoint y: 144, distance: 222.1
click at [988, 143] on div "Workflow Set Inputs Inputs Google Search Perform Google Search Step 51 Loop Ite…" at bounding box center [803, 411] width 1529 height 743
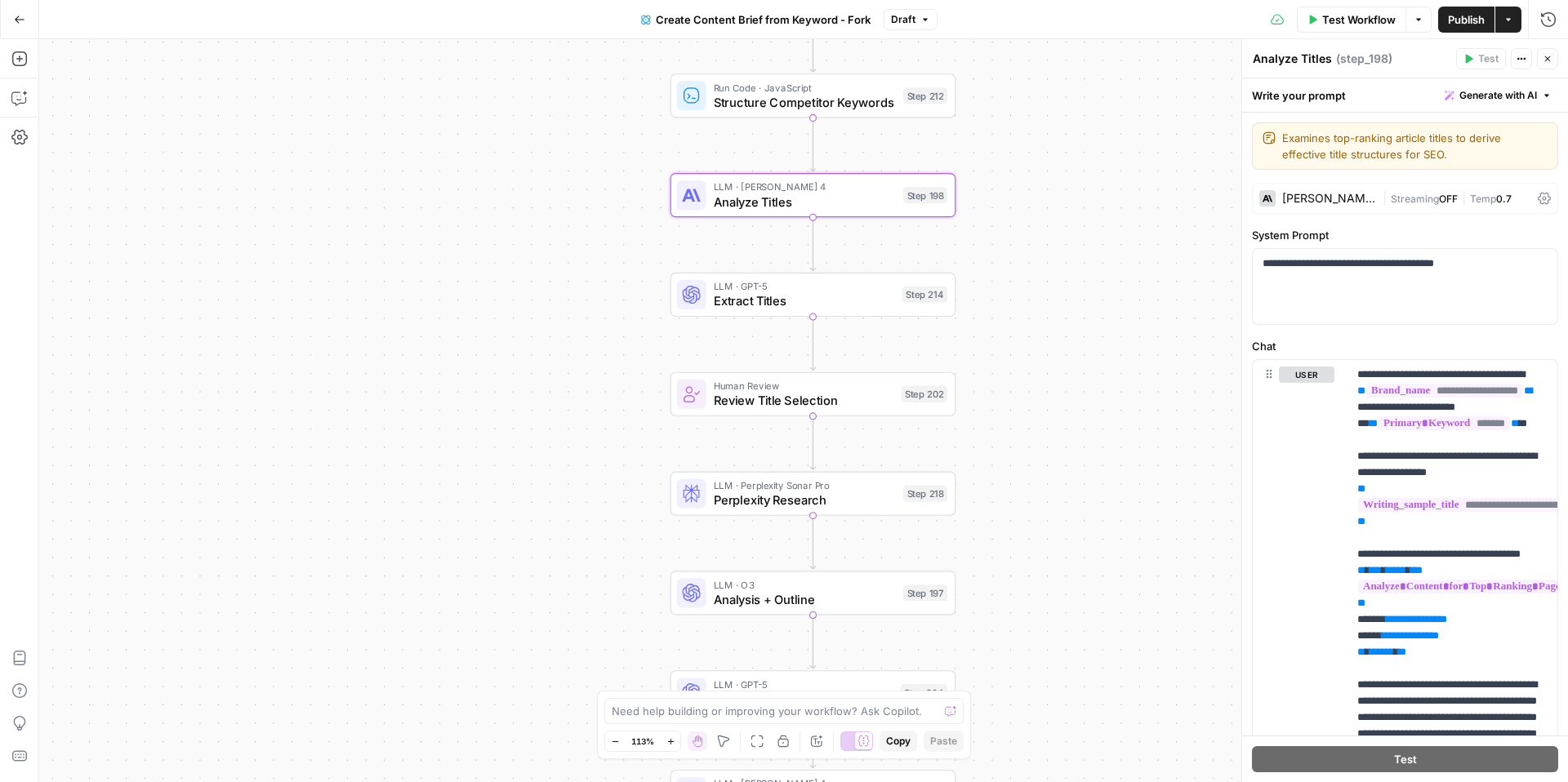
drag, startPoint x: 1012, startPoint y: 407, endPoint x: 1021, endPoint y: 545, distance: 138.3
click at [1021, 545] on div "Workflow Set Inputs Inputs Google Search Perform Google Search Step 51 Loop Ite…" at bounding box center [803, 411] width 1529 height 743
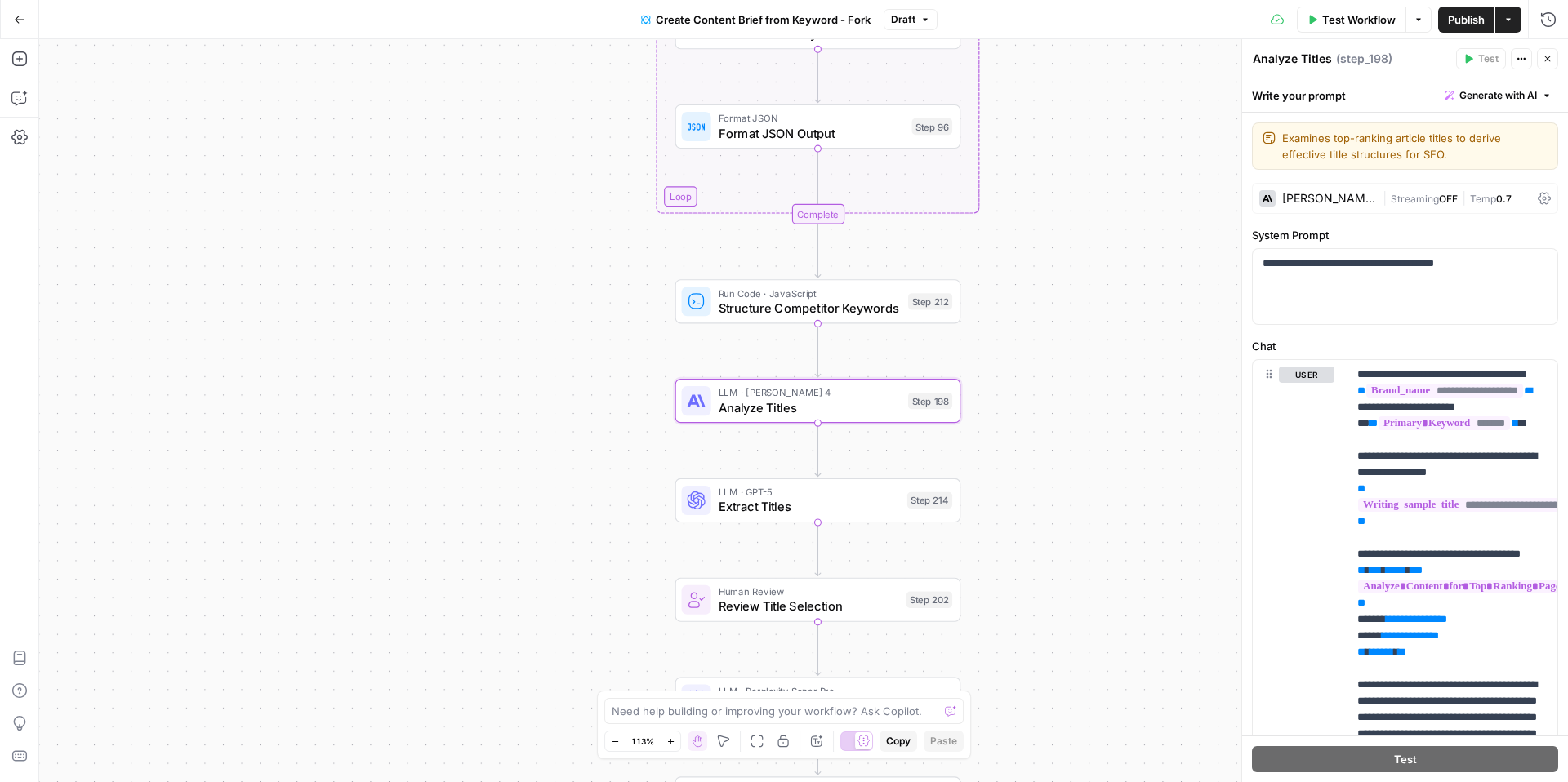
drag, startPoint x: 1019, startPoint y: 258, endPoint x: 1024, endPoint y: 464, distance: 206.1
click at [1024, 464] on div "Workflow Set Inputs Inputs Google Search Perform Google Search Step 51 Loop Ite…" at bounding box center [803, 411] width 1529 height 743
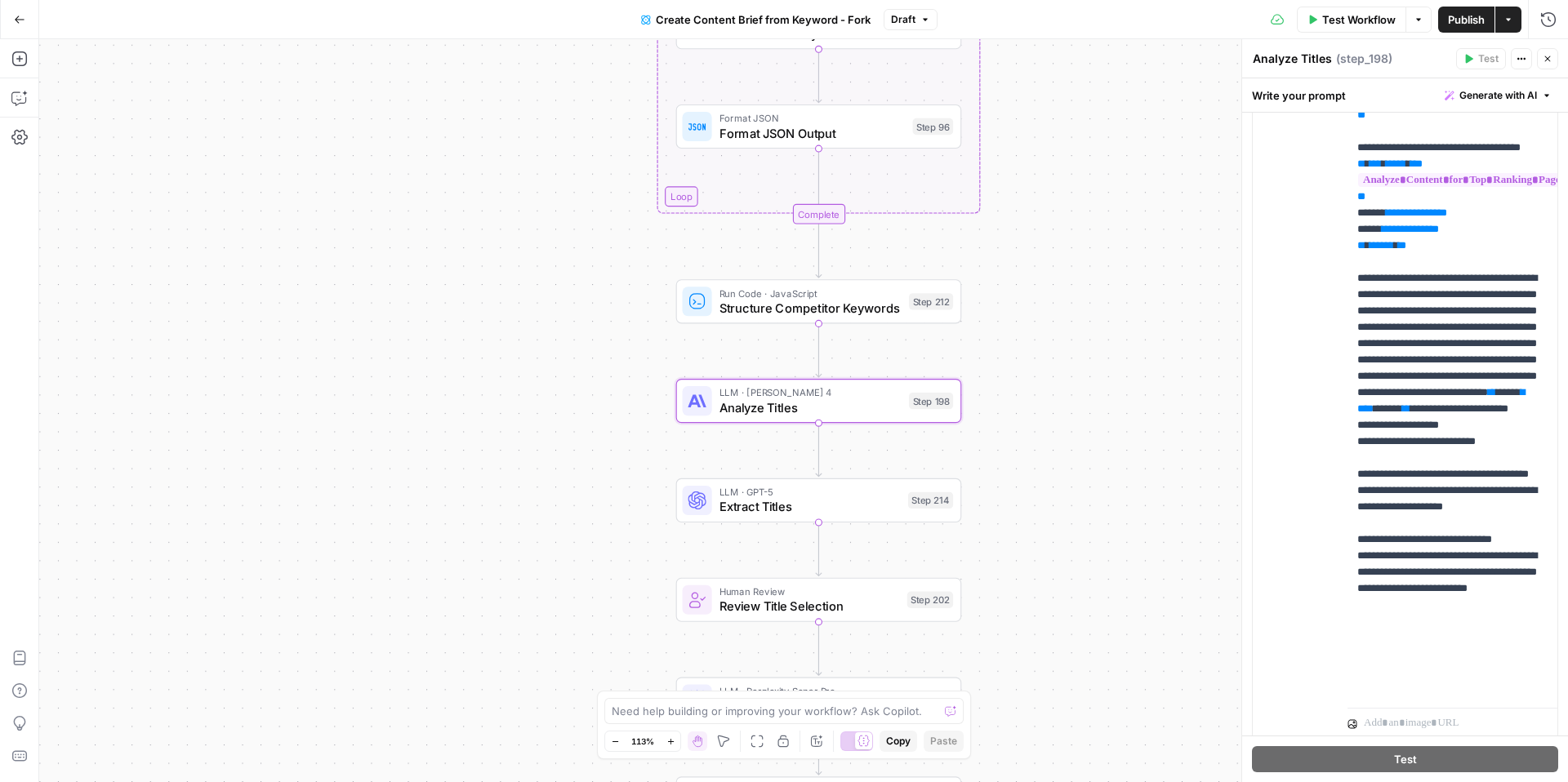
scroll to position [377, 0]
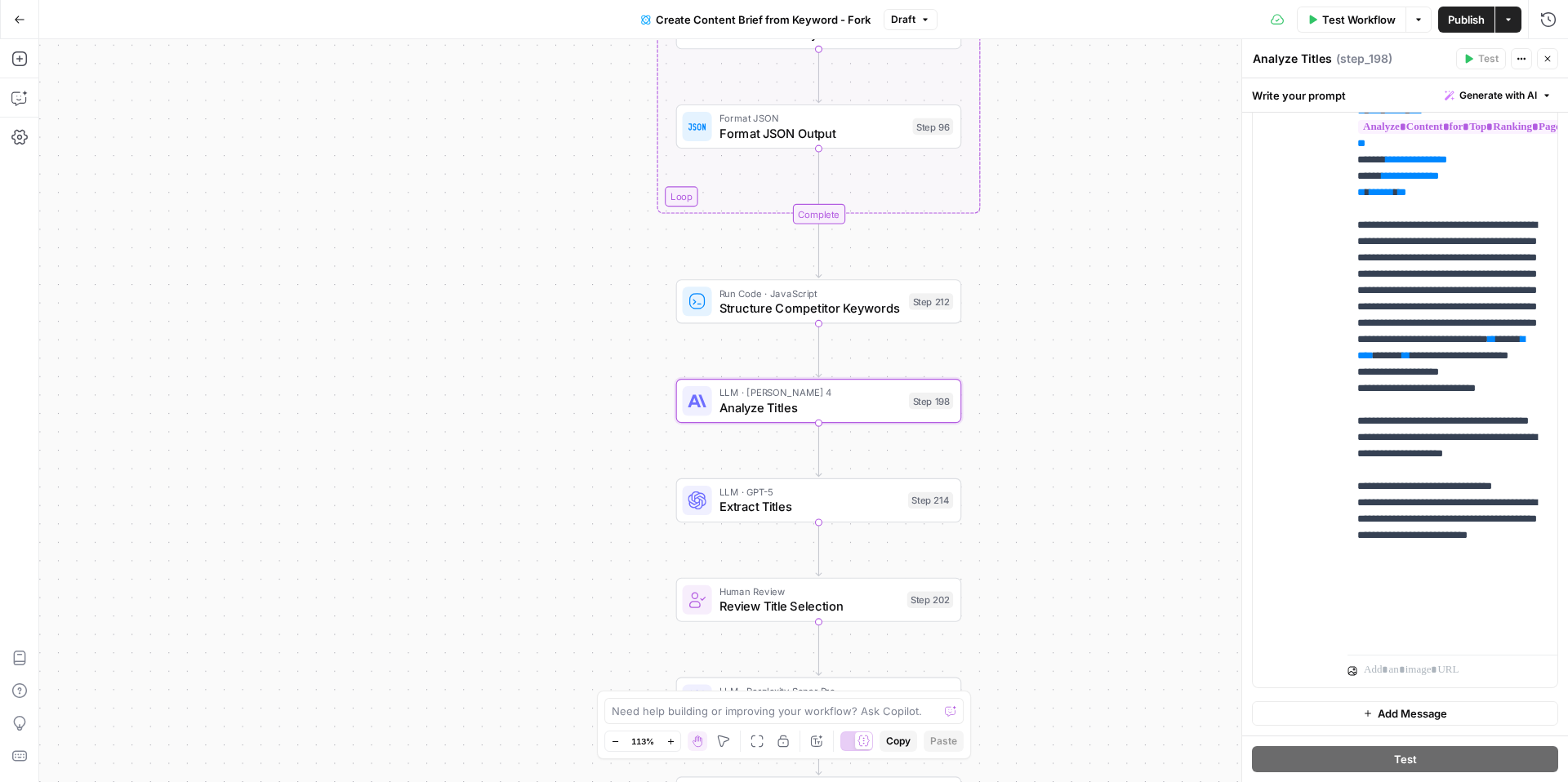
click at [1072, 465] on div "Workflow Set Inputs Inputs Google Search Perform Google Search Step 51 Loop Ite…" at bounding box center [803, 411] width 1529 height 743
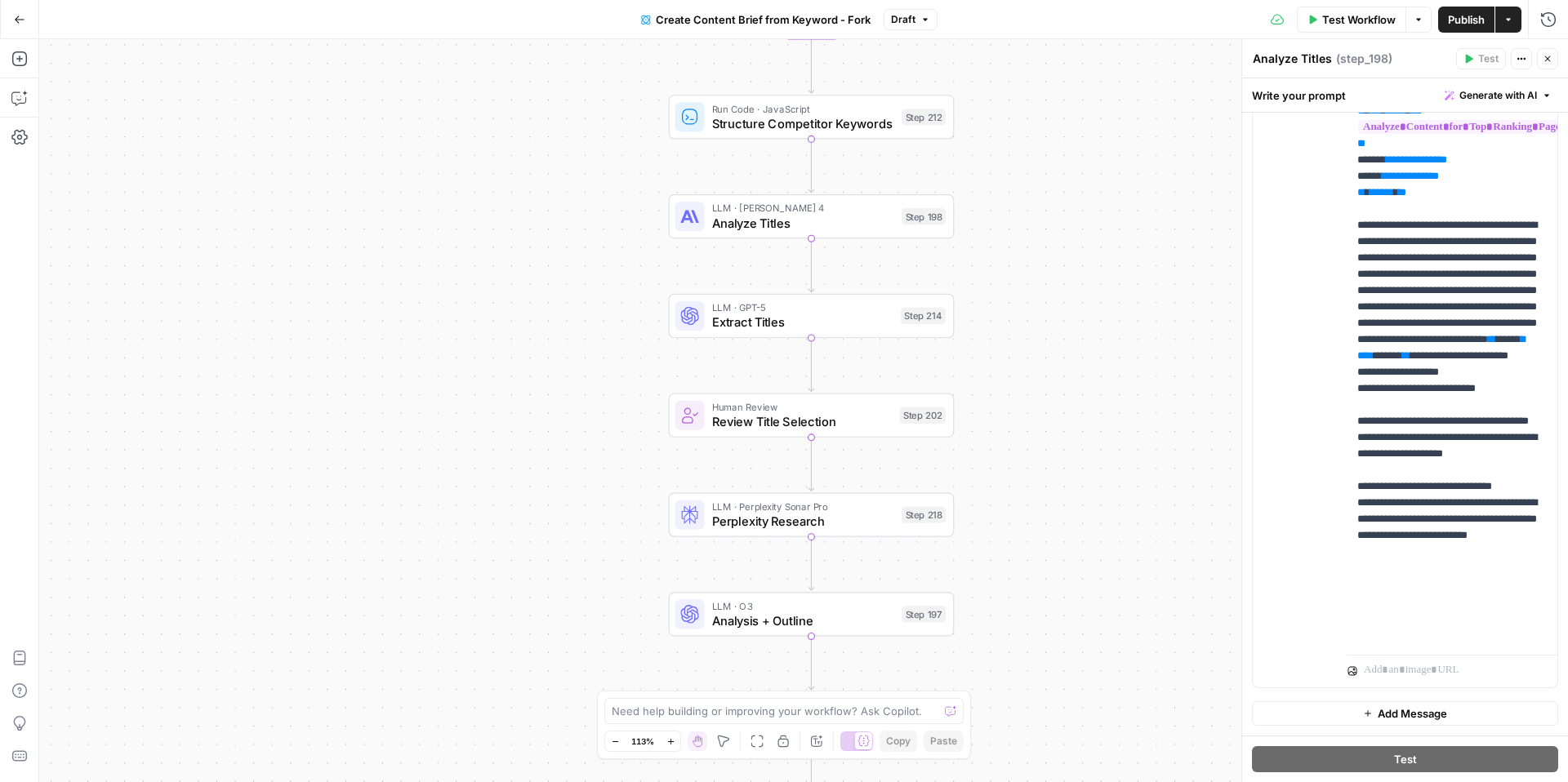
drag, startPoint x: 1006, startPoint y: 554, endPoint x: 998, endPoint y: 359, distance: 195.2
click at [998, 359] on div "Workflow Set Inputs Inputs Google Search Perform Google Search Step 51 Loop Ite…" at bounding box center [803, 411] width 1529 height 743
drag, startPoint x: 1042, startPoint y: 564, endPoint x: 1037, endPoint y: 471, distance: 93.1
click at [1037, 471] on div "Workflow Set Inputs Inputs Google Search Perform Google Search Step 51 Loop Ite…" at bounding box center [803, 411] width 1529 height 743
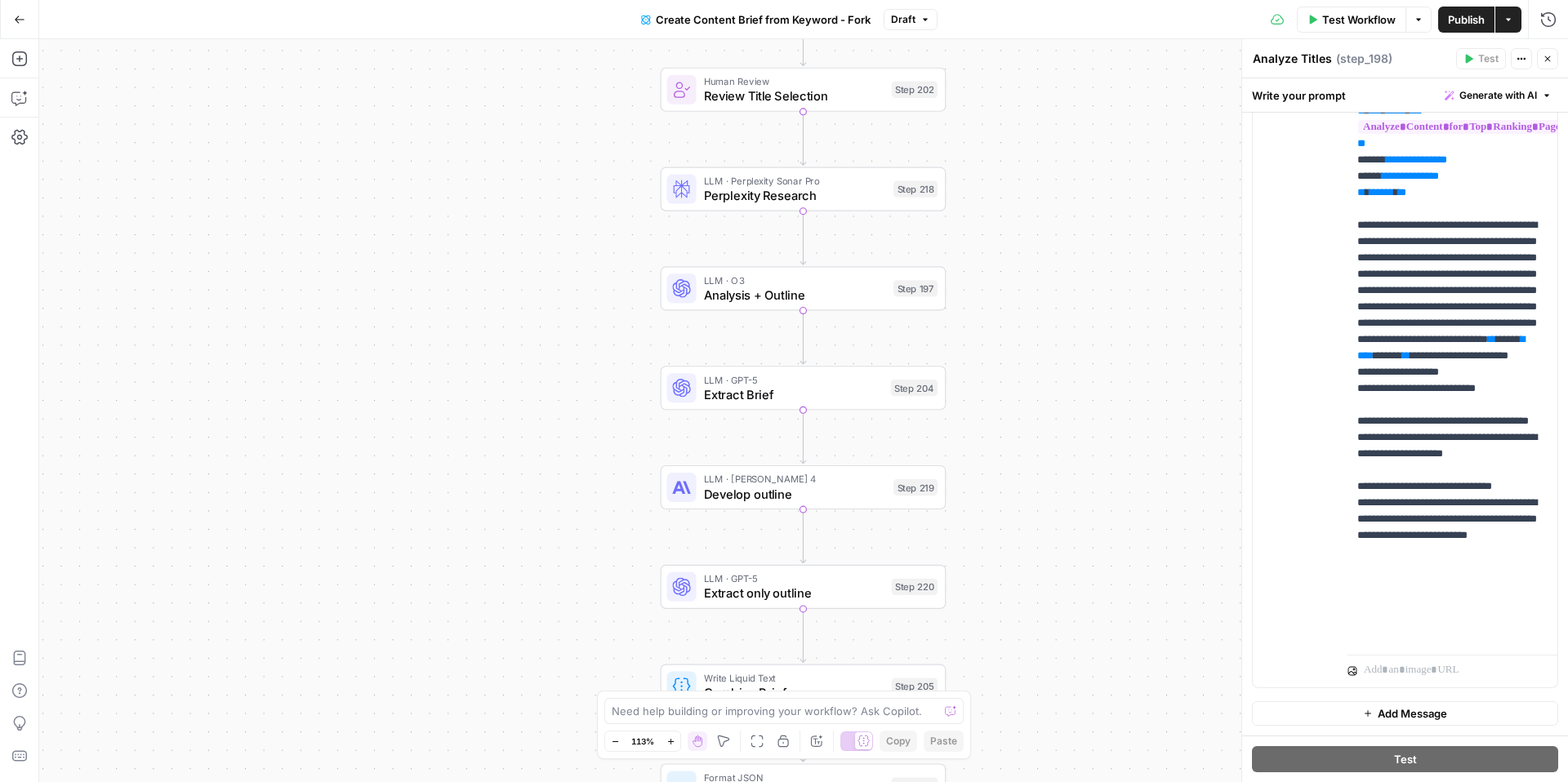
drag, startPoint x: 999, startPoint y: 612, endPoint x: 998, endPoint y: 380, distance: 232.0
click at [998, 380] on div "Workflow Set Inputs Inputs Google Search Perform Google Search Step 51 Loop Ite…" at bounding box center [803, 411] width 1529 height 743
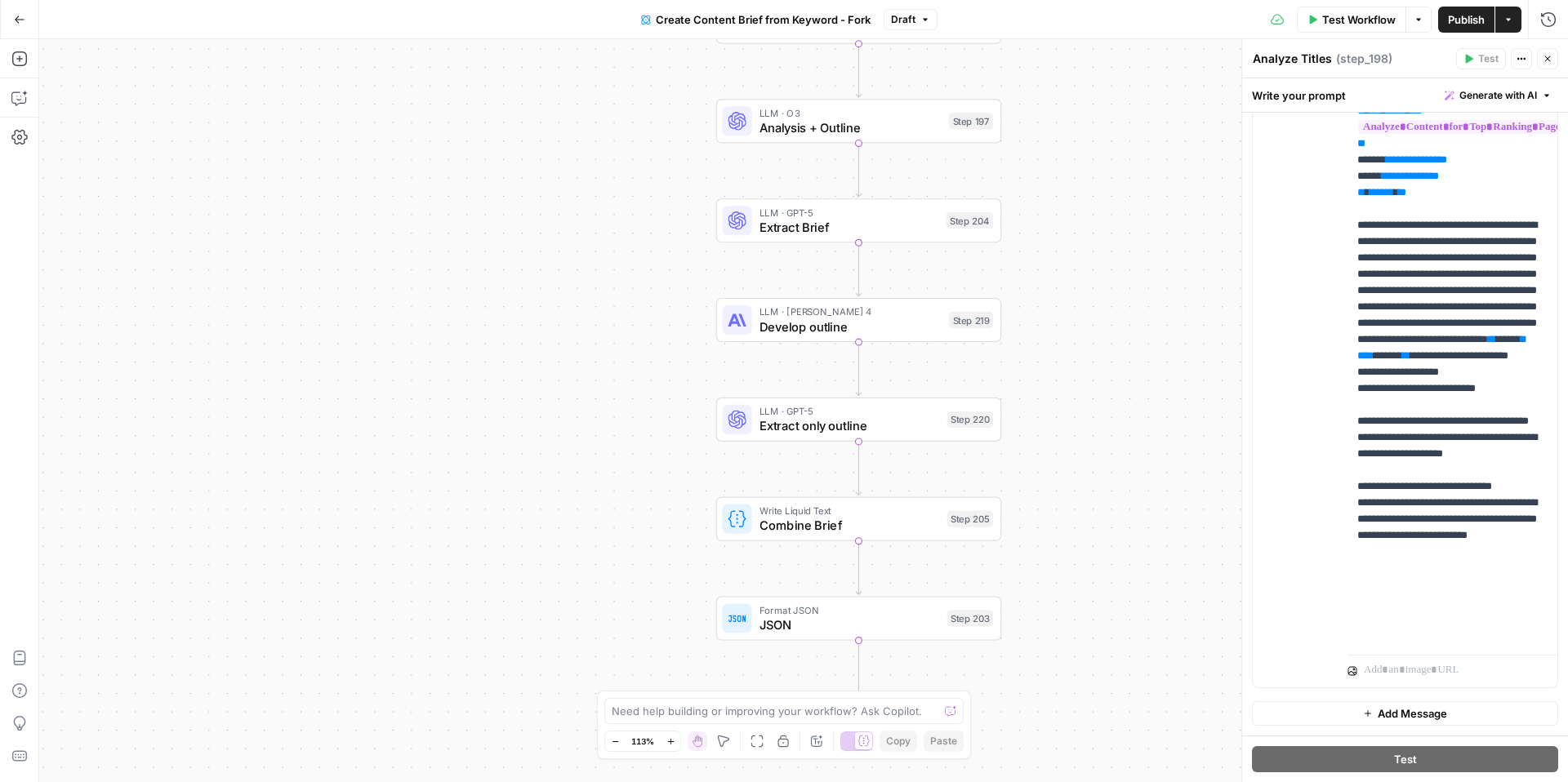
drag, startPoint x: 1011, startPoint y: 586, endPoint x: 1065, endPoint y: 426, distance: 168.9
click at [1065, 426] on div "Workflow Set Inputs Inputs Google Search Perform Google Search Step 51 Loop Ite…" at bounding box center [803, 411] width 1529 height 743
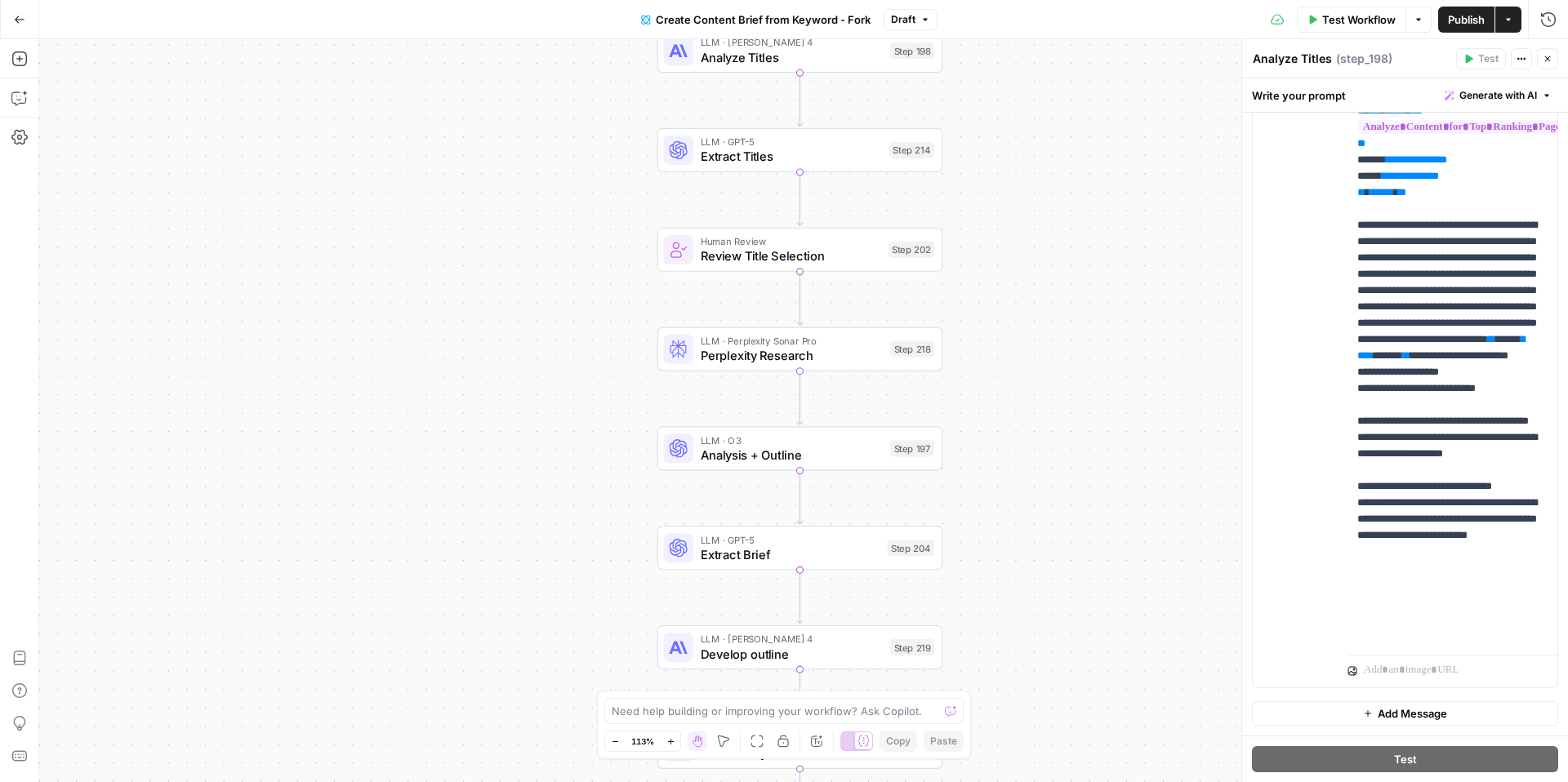
drag, startPoint x: 1065, startPoint y: 426, endPoint x: 1006, endPoint y: 755, distance: 334.2
click at [1006, 755] on div "Workflow Set Inputs Inputs Google Search Perform Google Search Step 51 Loop Ite…" at bounding box center [803, 411] width 1529 height 743
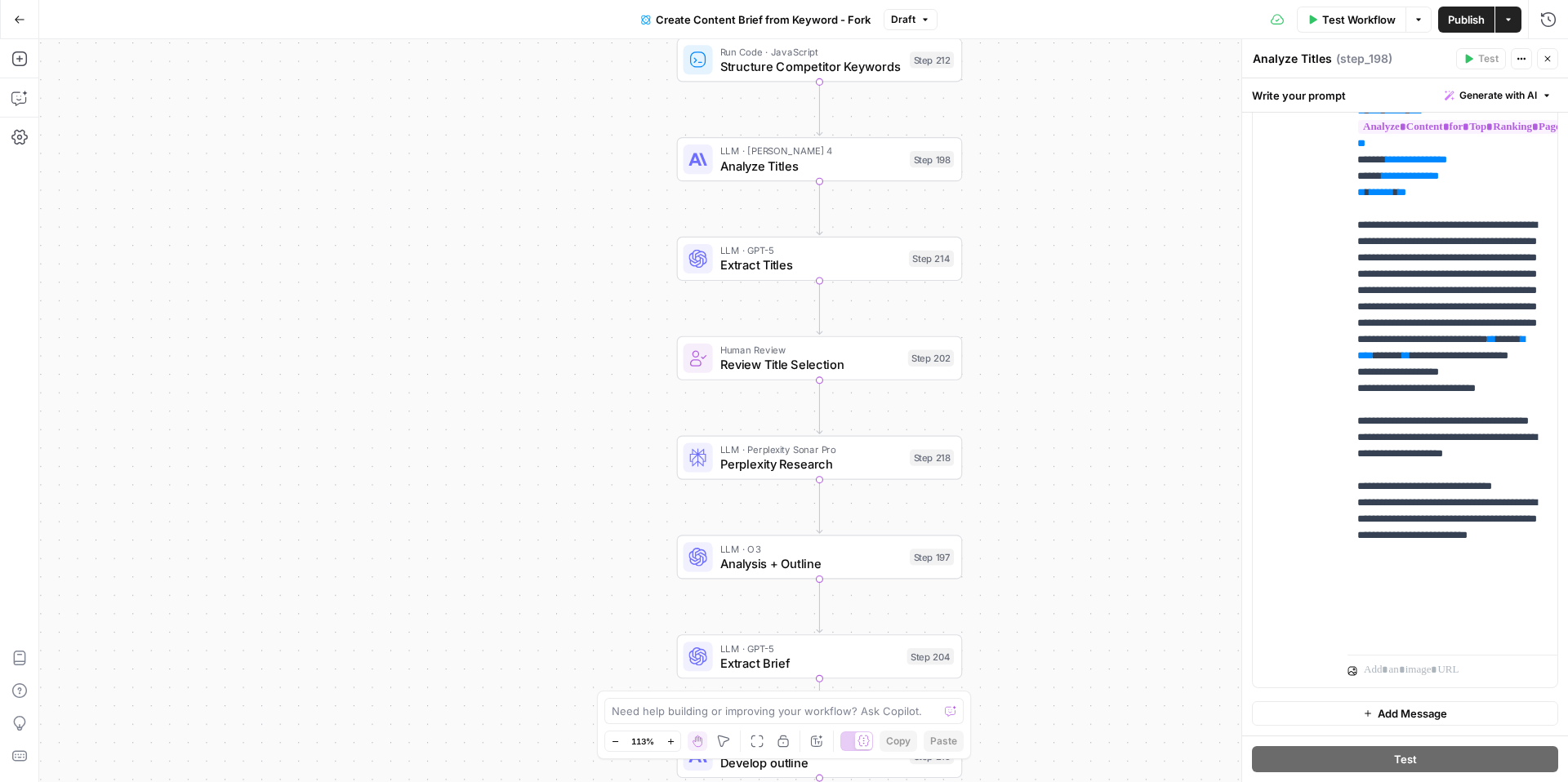
drag, startPoint x: 969, startPoint y: 388, endPoint x: 989, endPoint y: 495, distance: 108.9
click at [989, 495] on div "Workflow Set Inputs Inputs Google Search Perform Google Search Step 51 Loop Ite…" at bounding box center [803, 411] width 1529 height 743
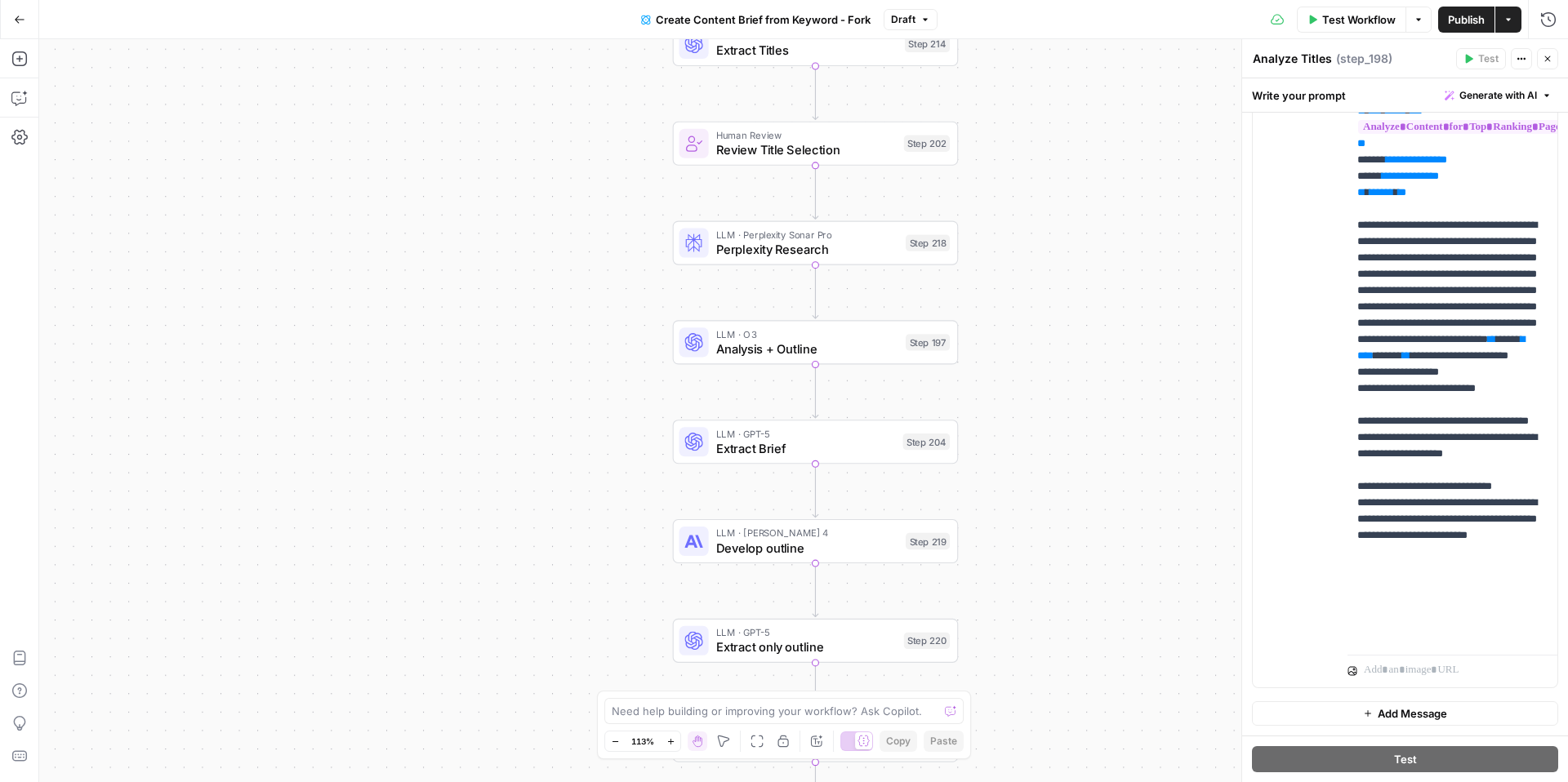
drag, startPoint x: 588, startPoint y: 596, endPoint x: 583, endPoint y: 383, distance: 213.1
click at [583, 381] on div "Workflow Set Inputs Inputs Google Search Perform Google Search Step 51 Loop Ite…" at bounding box center [803, 411] width 1529 height 743
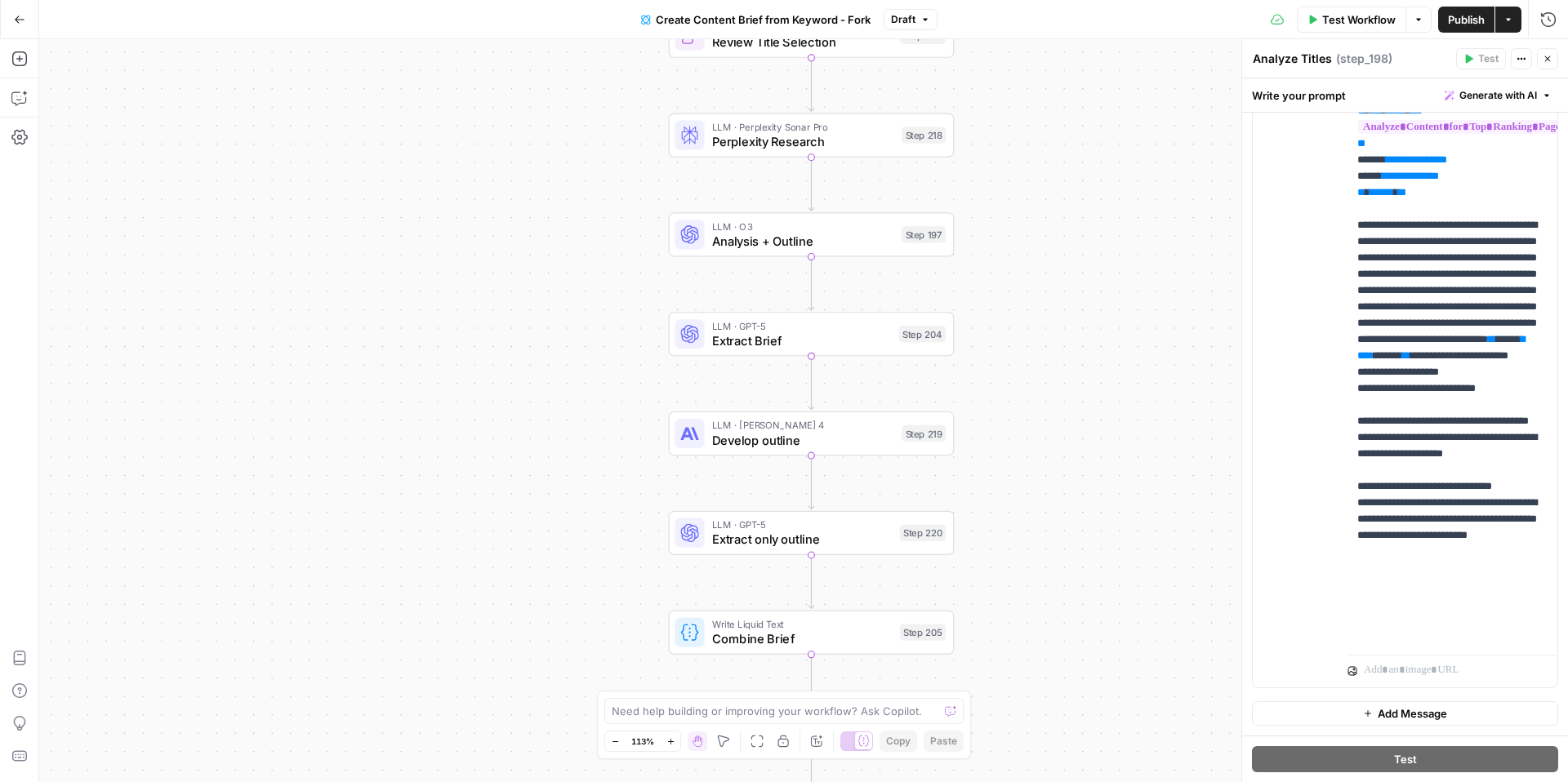
drag, startPoint x: 610, startPoint y: 567, endPoint x: 607, endPoint y: 459, distance: 108.0
click at [607, 459] on div "Workflow Set Inputs Inputs Google Search Perform Google Search Step 51 Loop Ite…" at bounding box center [803, 411] width 1529 height 743
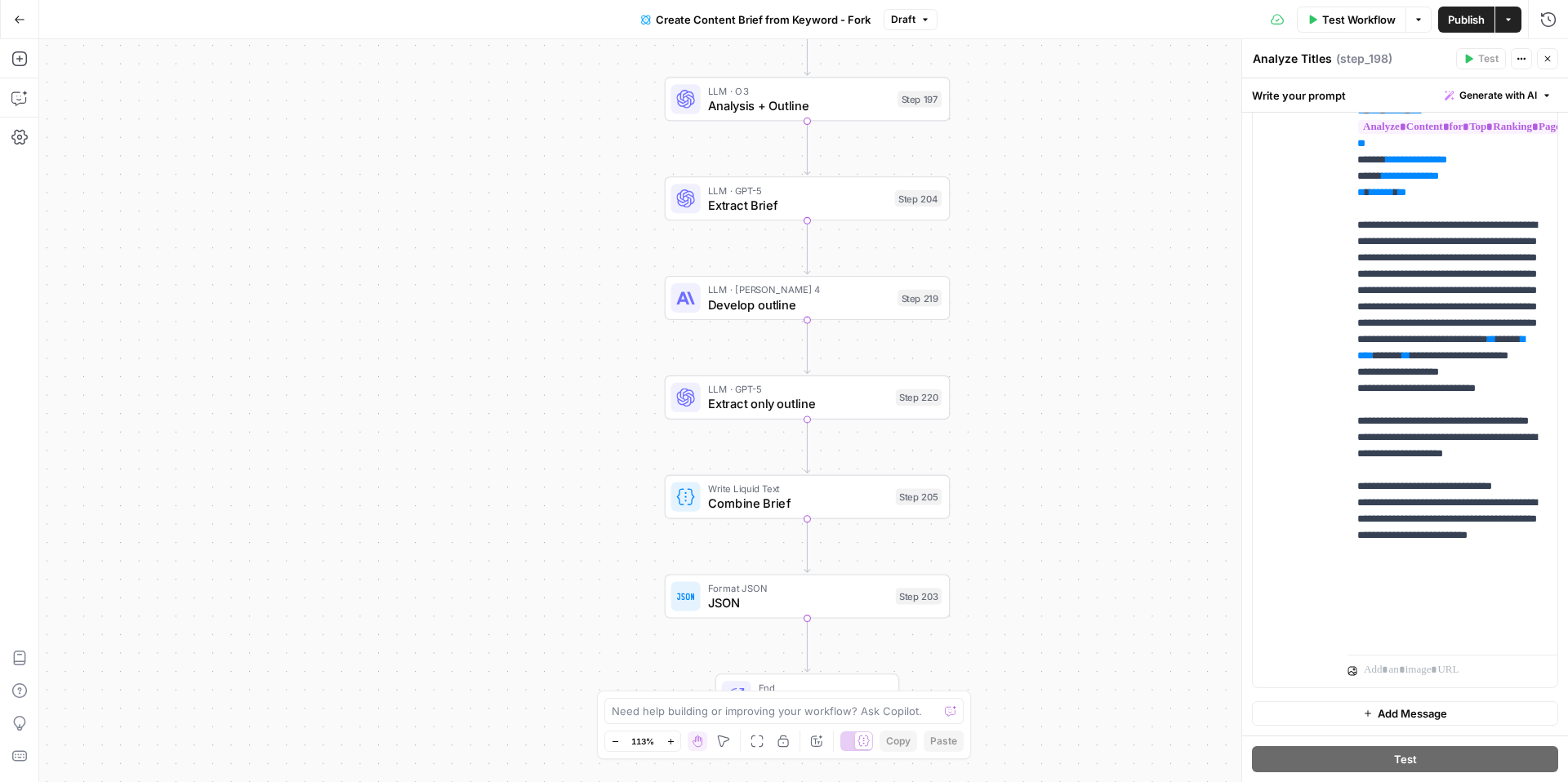
drag, startPoint x: 607, startPoint y: 459, endPoint x: 599, endPoint y: 299, distance: 160.2
click at [599, 299] on div "Workflow Set Inputs Inputs Google Search Perform Google Search Step 51 Loop Ite…" at bounding box center [803, 411] width 1529 height 743
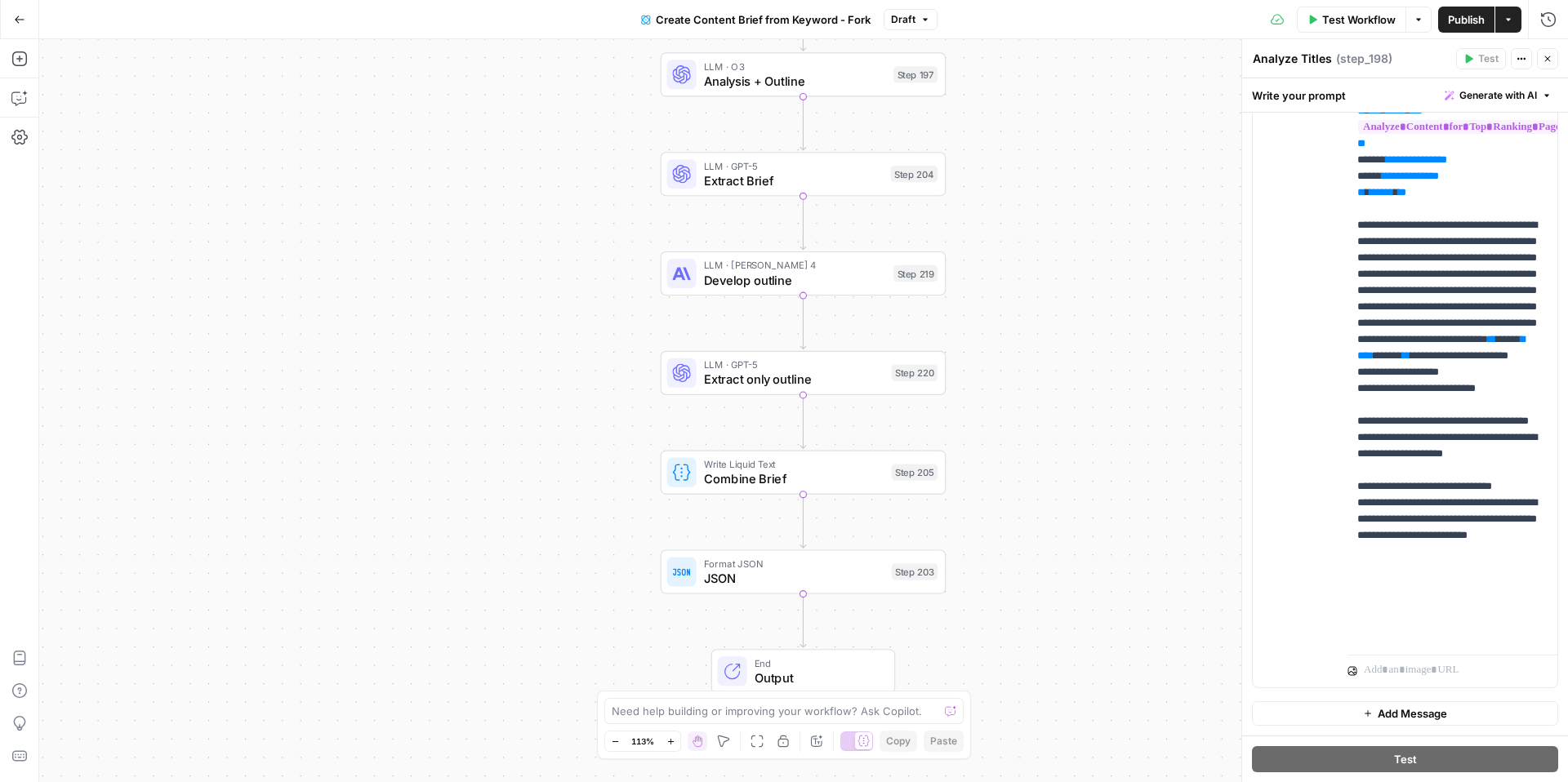
click at [1507, 9] on button "Actions" at bounding box center [1508, 19] width 27 height 27
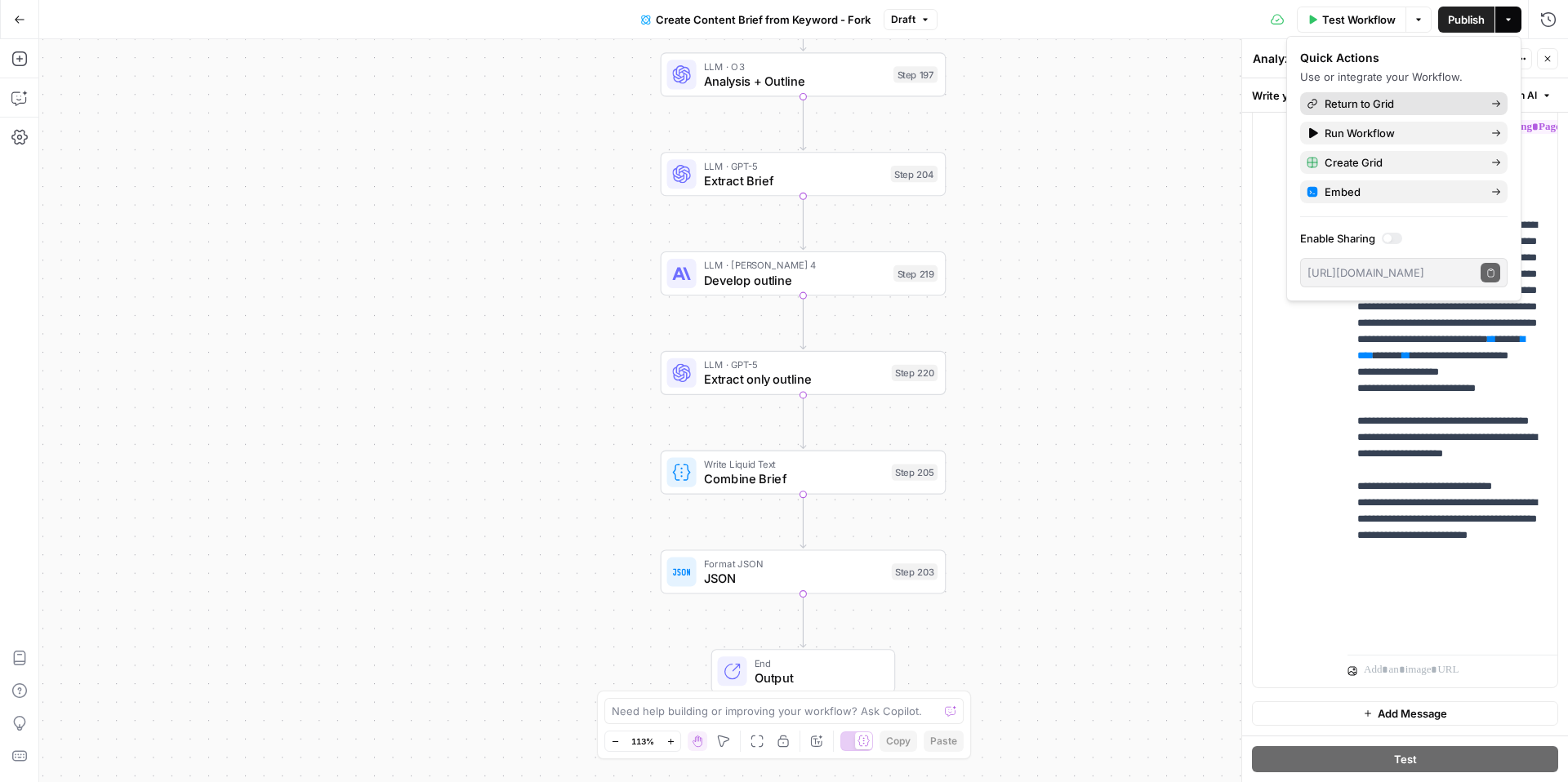
click at [1448, 108] on span "Return to Grid" at bounding box center [1401, 104] width 153 height 17
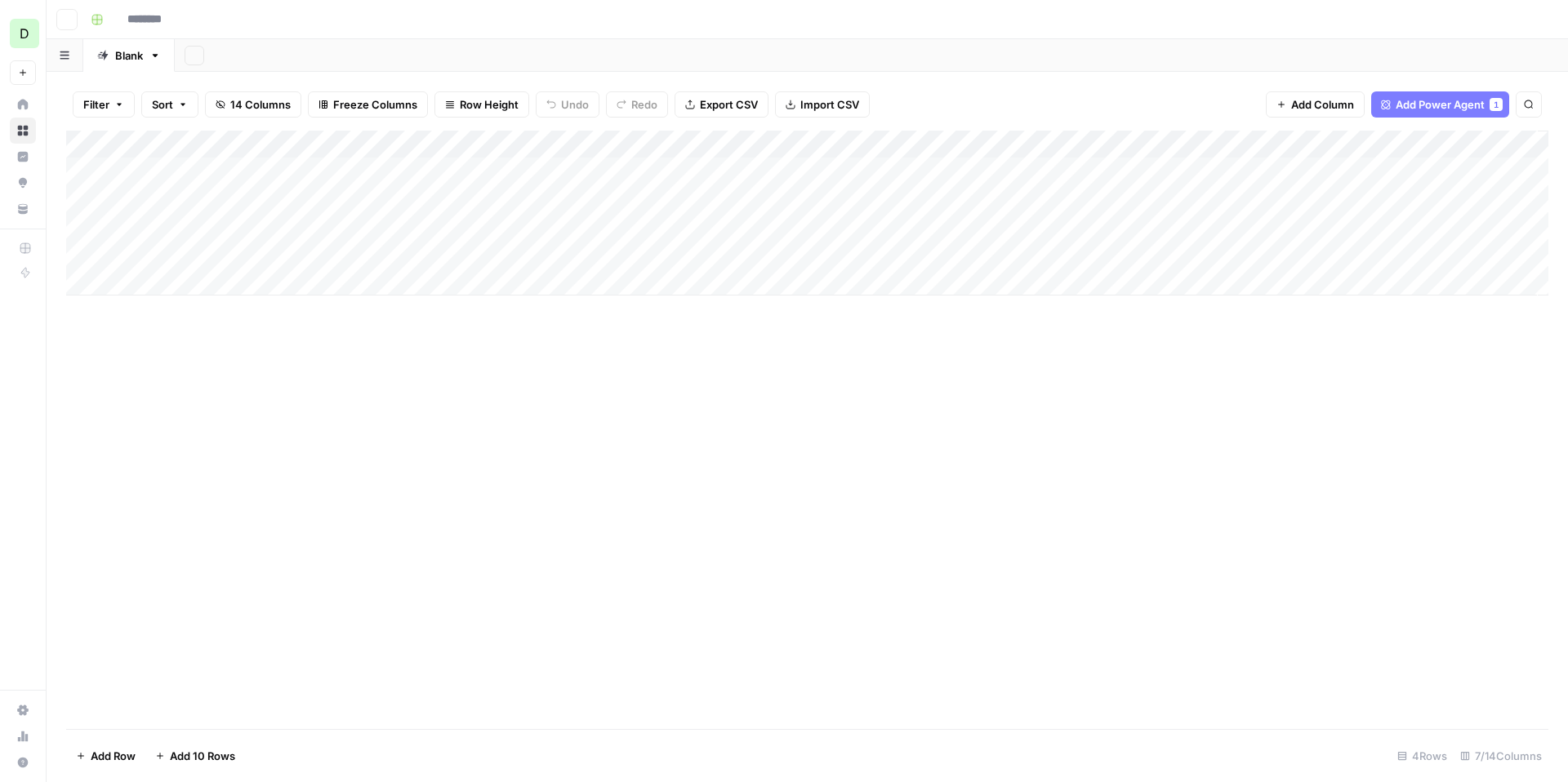
type input "**********"
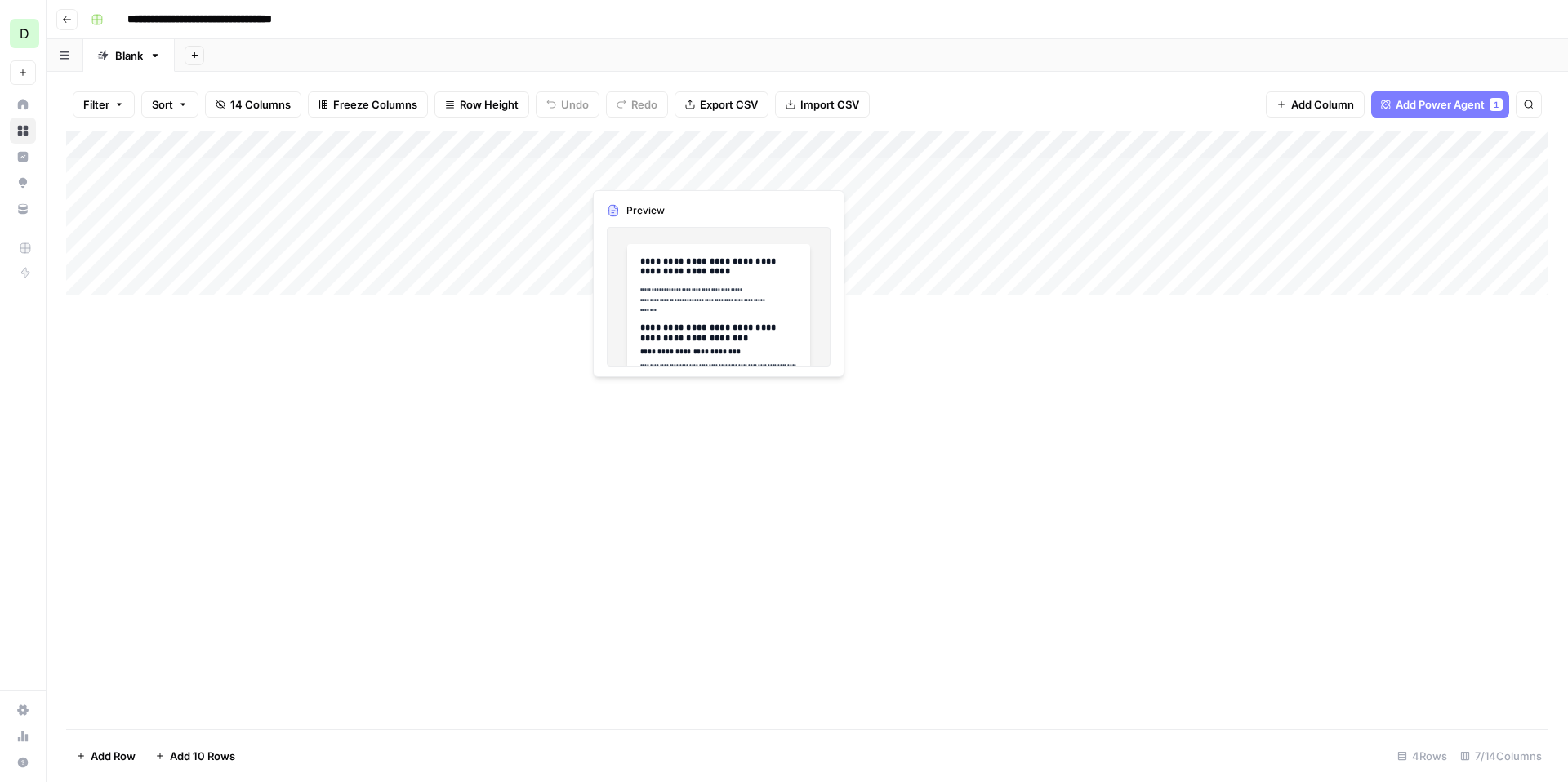
click at [634, 169] on div "Add Column" at bounding box center [807, 214] width 1483 height 165
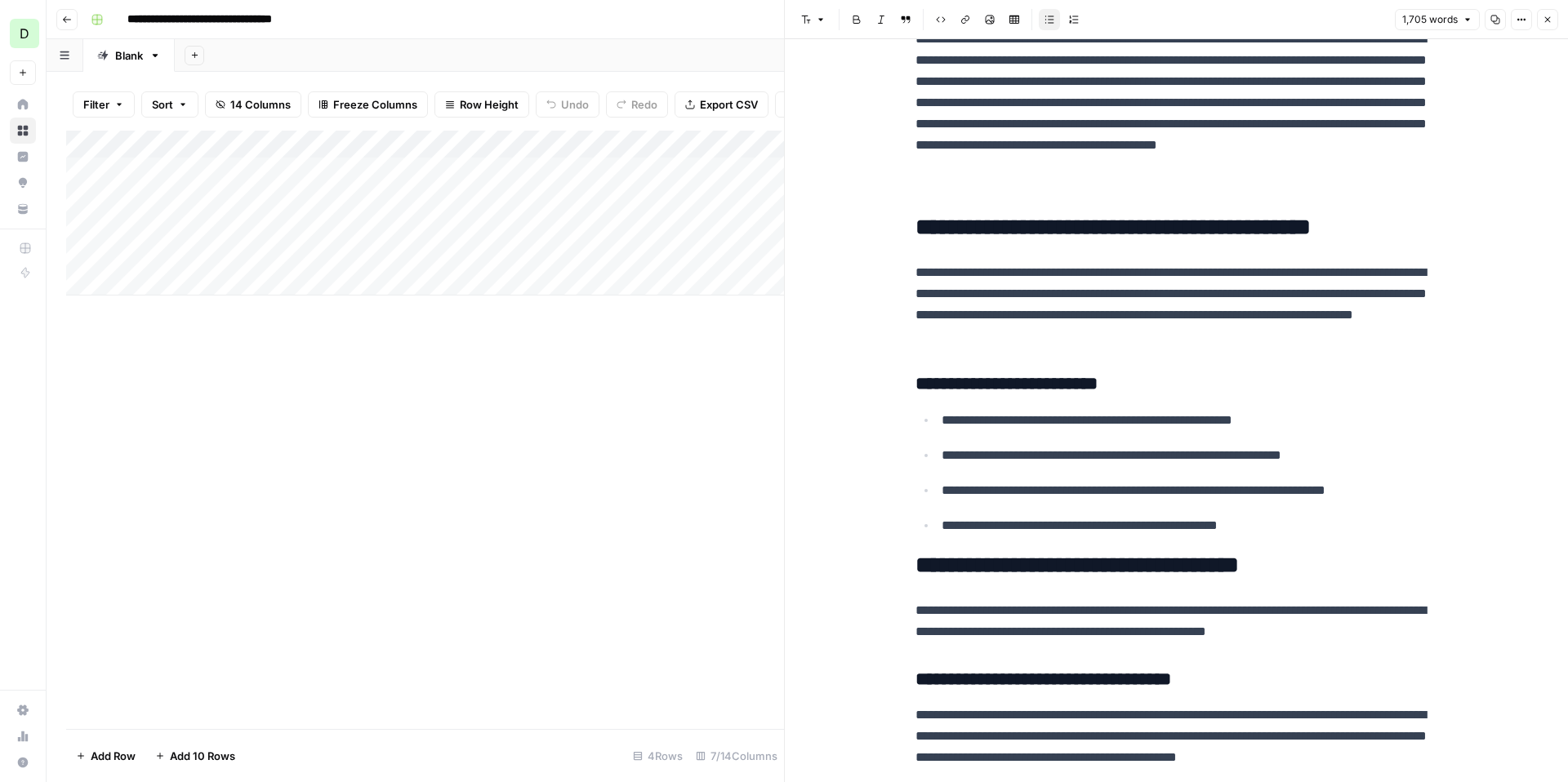
scroll to position [512, 0]
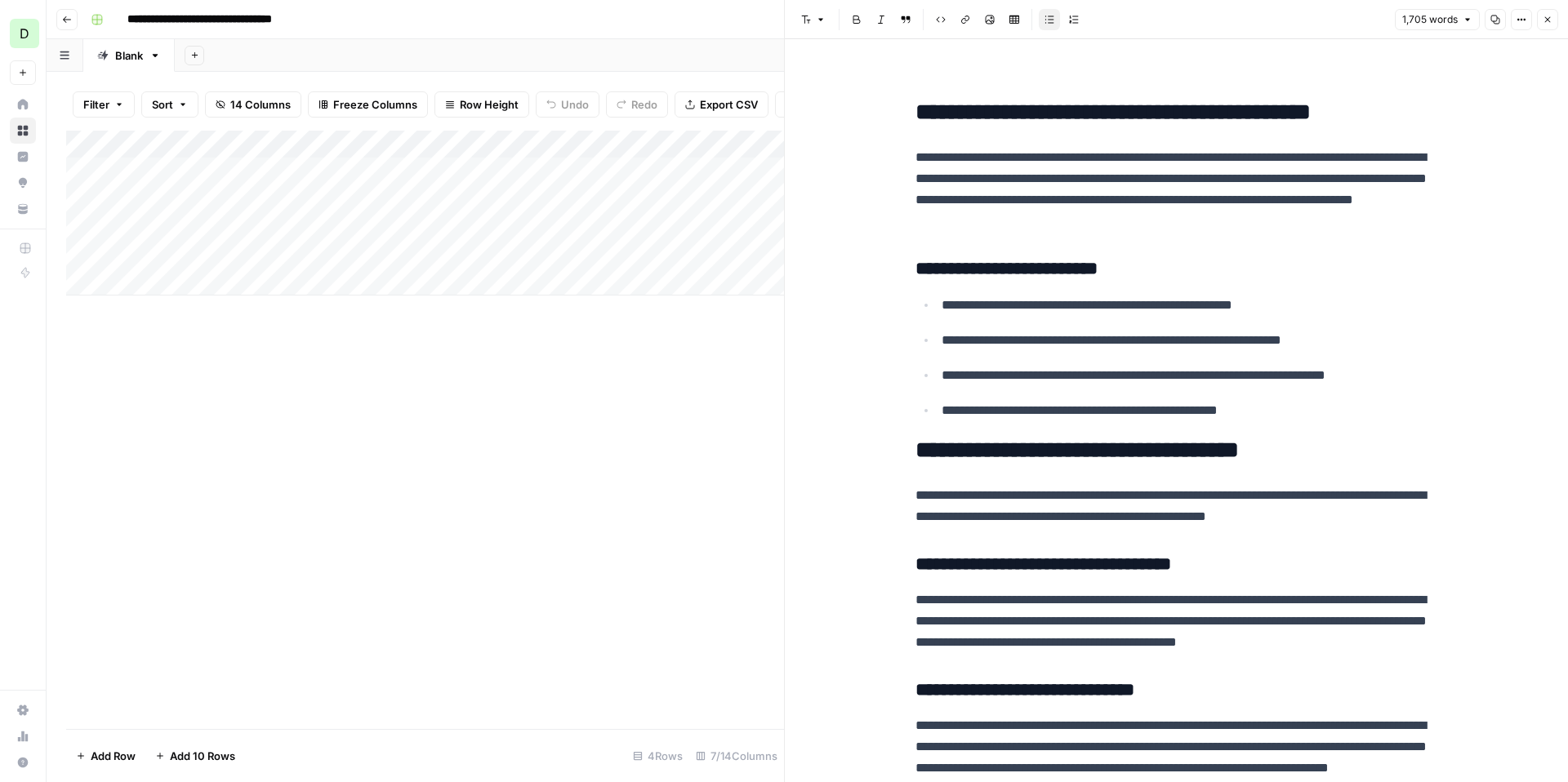
click at [727, 424] on div "Add Column" at bounding box center [425, 430] width 718 height 599
click at [1541, 14] on button "Close" at bounding box center [1547, 19] width 21 height 21
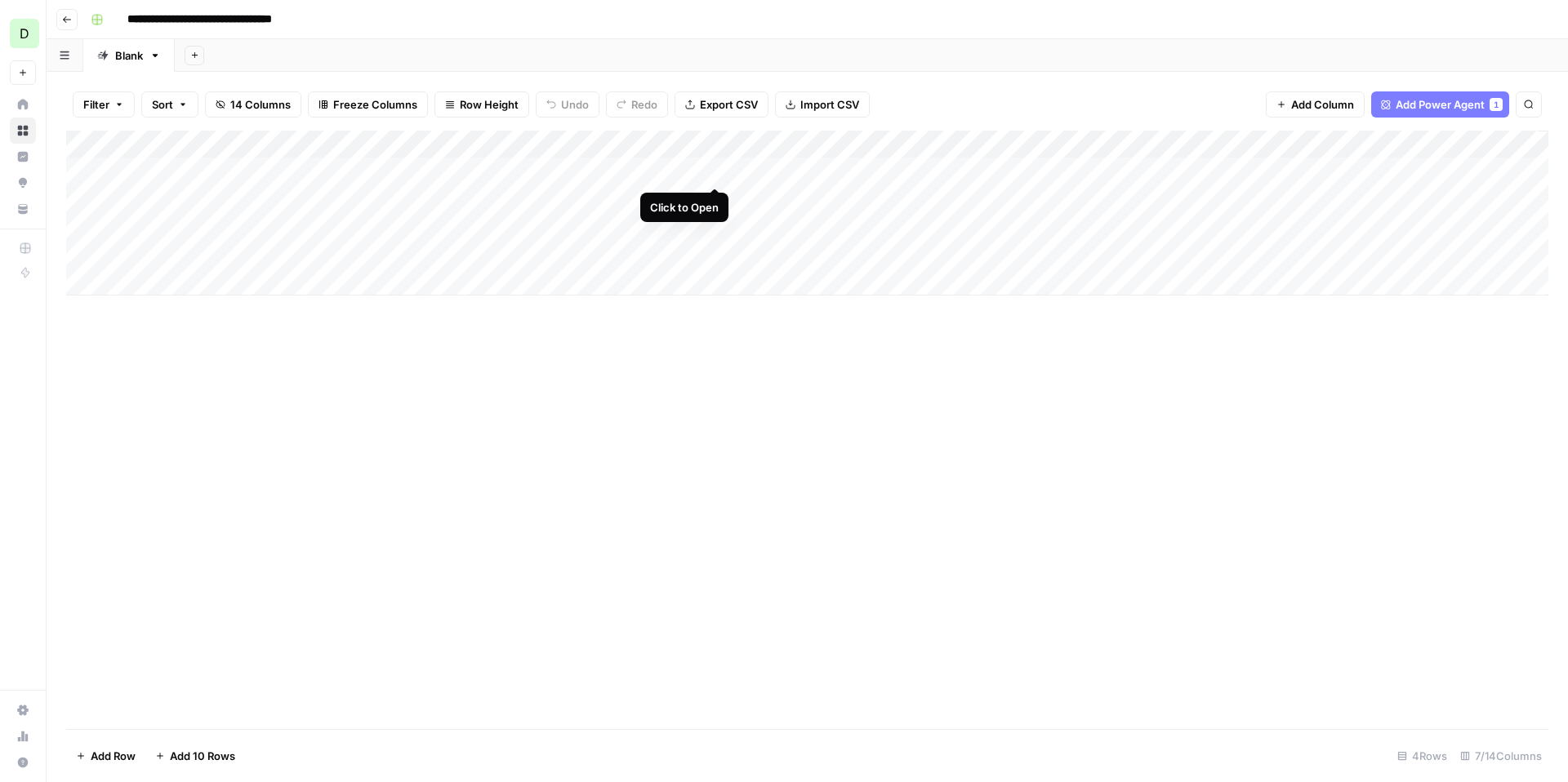
click at [716, 170] on div "Add Column" at bounding box center [807, 214] width 1483 height 165
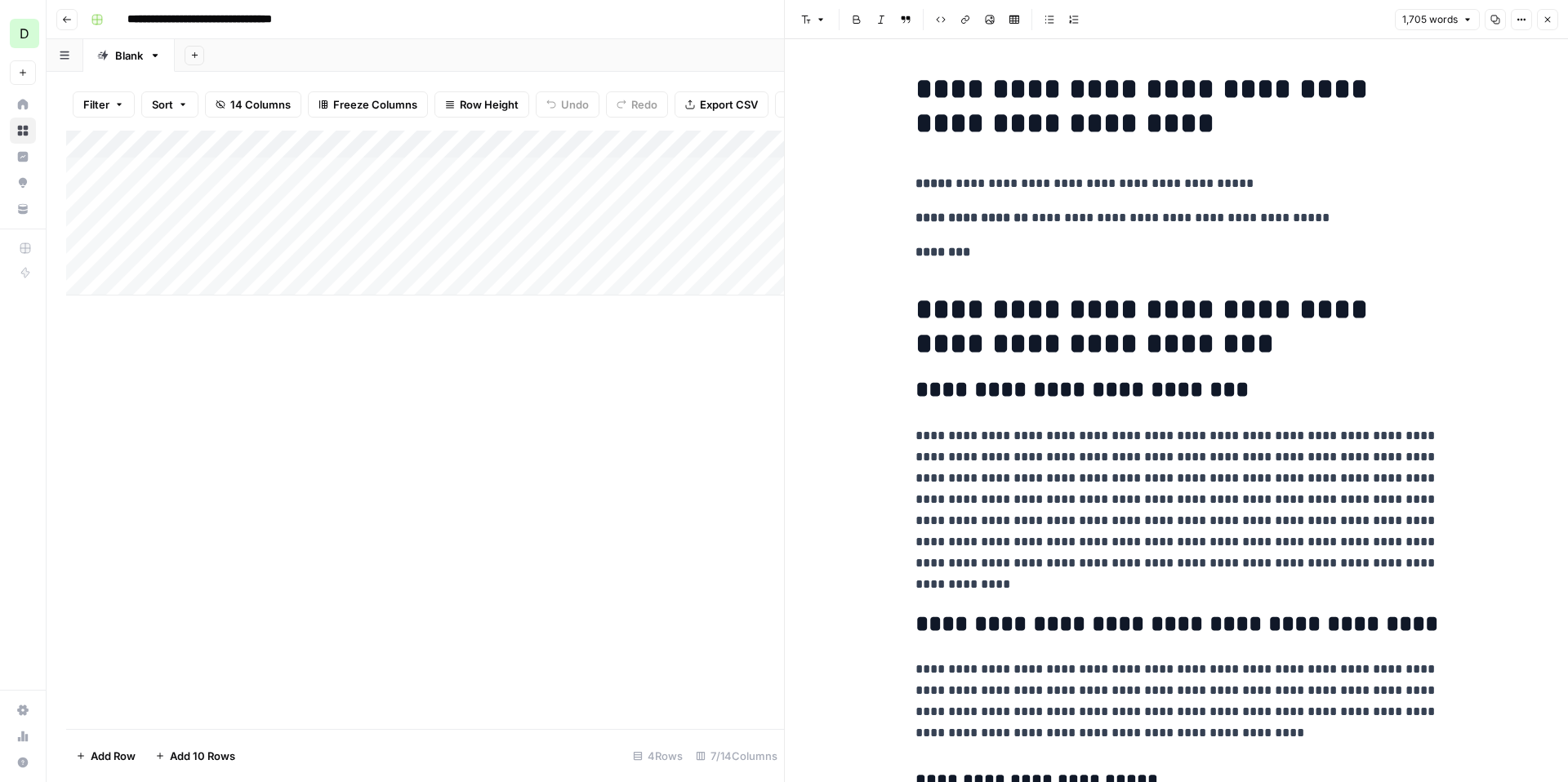
click at [716, 171] on div "Add Column" at bounding box center [425, 214] width 718 height 165
click at [761, 175] on div "Add Column" at bounding box center [425, 214] width 718 height 165
click at [549, 173] on div "Add Column" at bounding box center [425, 214] width 718 height 165
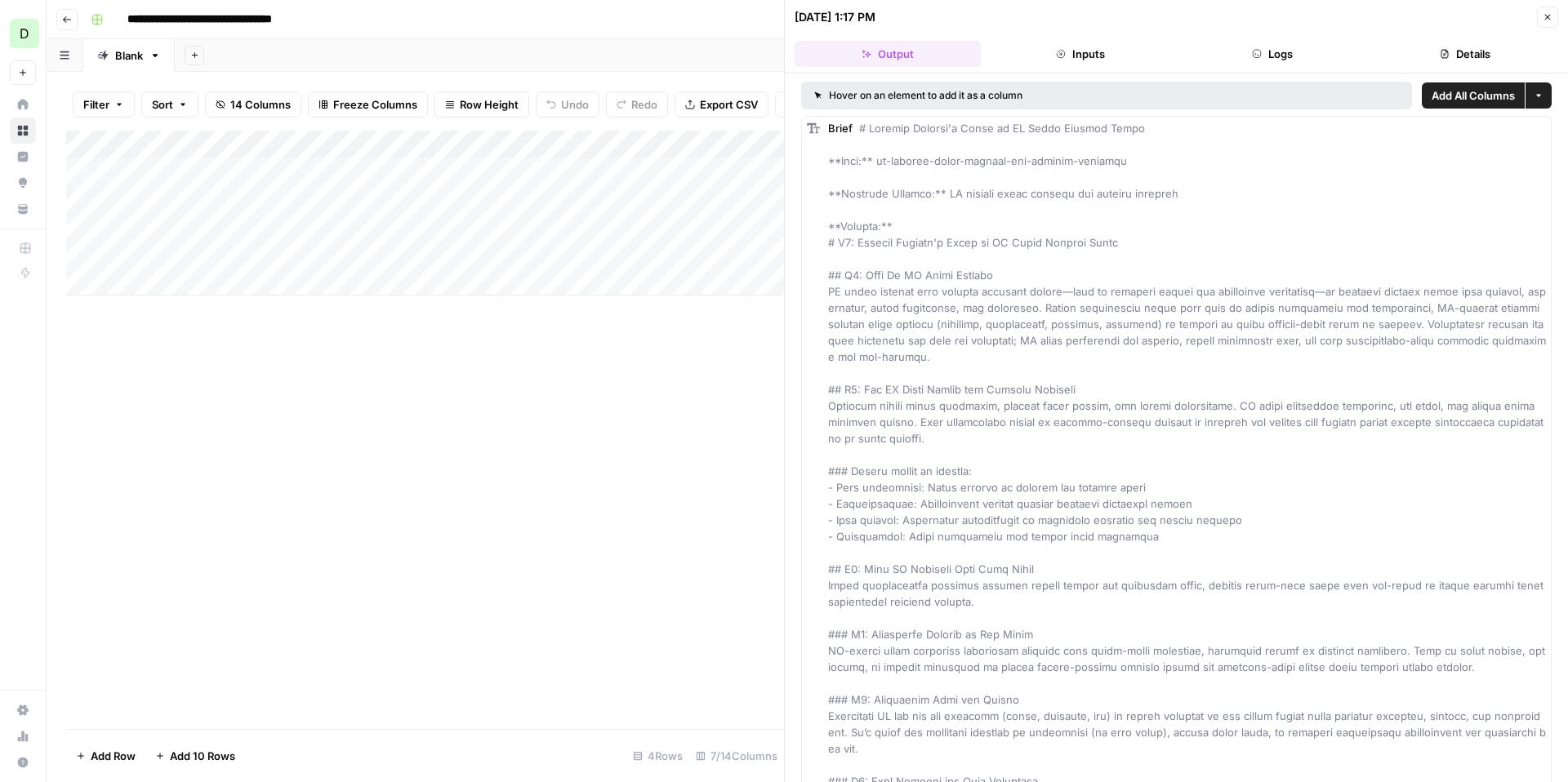
click at [1545, 18] on icon "button" at bounding box center [1548, 17] width 6 height 6
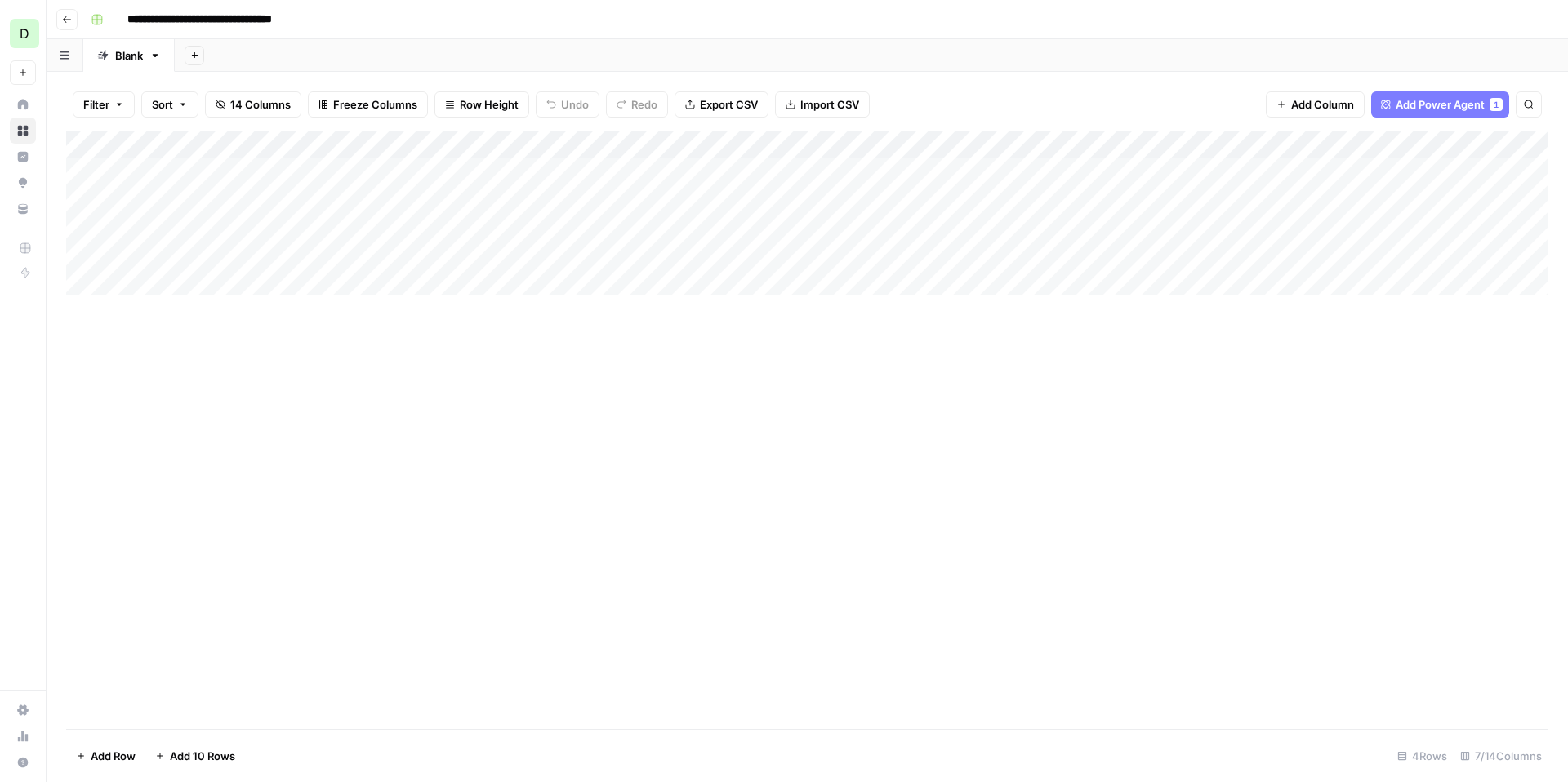
click at [925, 142] on div "Add Column" at bounding box center [807, 214] width 1483 height 165
click at [939, 293] on div "Add Column" at bounding box center [807, 214] width 1483 height 165
click at [922, 170] on div "Add Column" at bounding box center [807, 227] width 1483 height 193
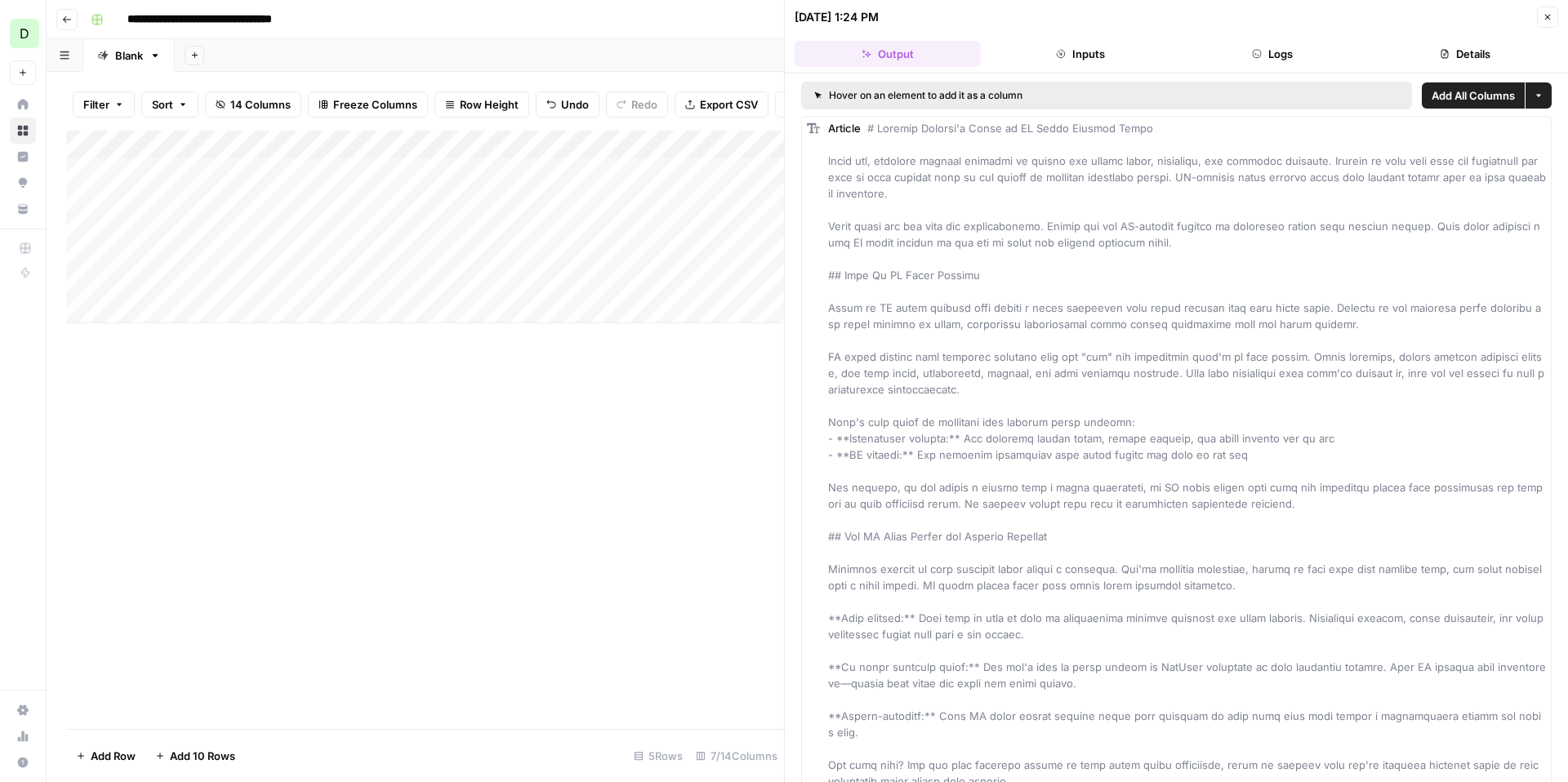
click at [1091, 52] on button "Inputs" at bounding box center [1080, 54] width 186 height 27
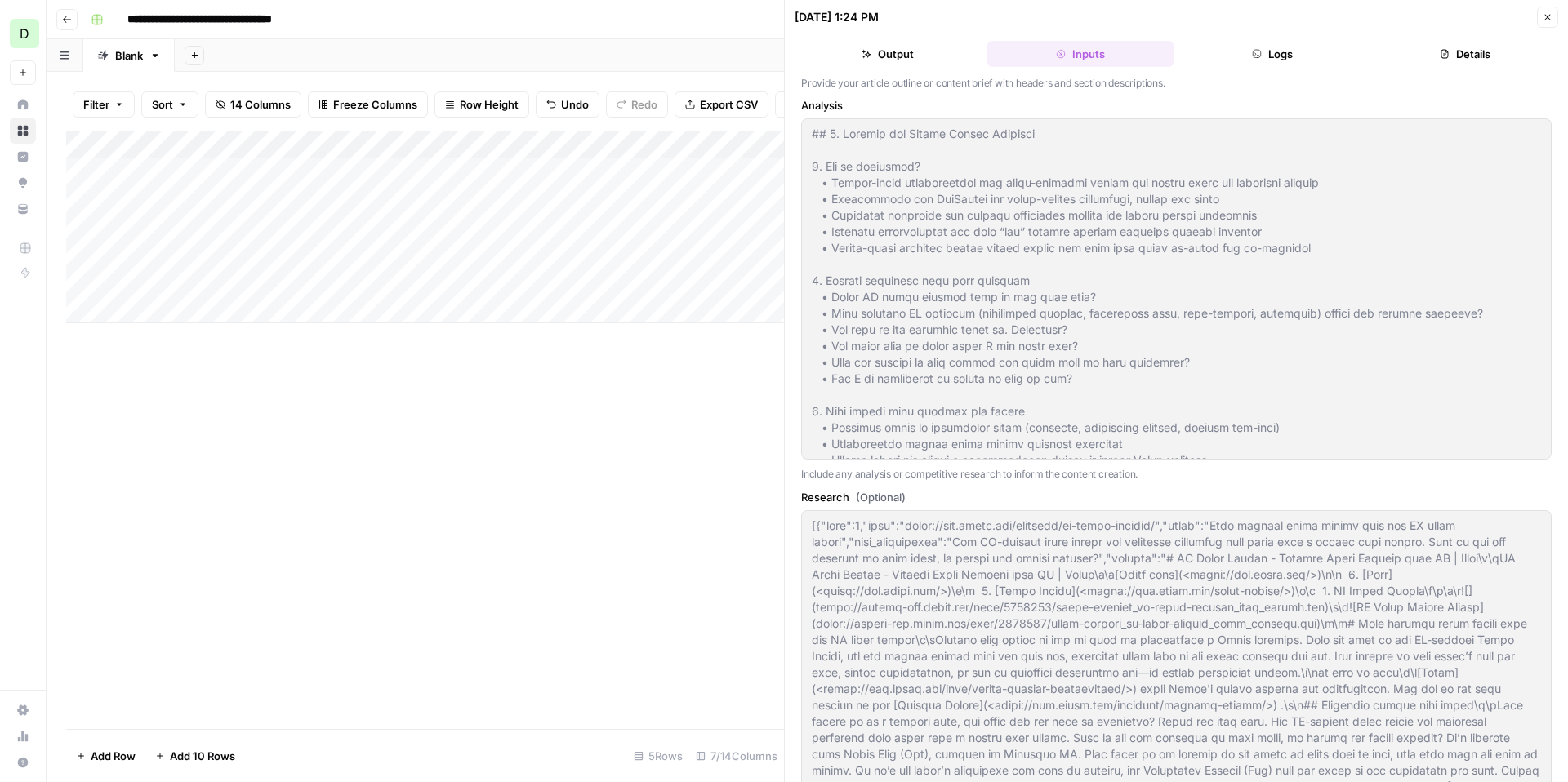
scroll to position [616, 0]
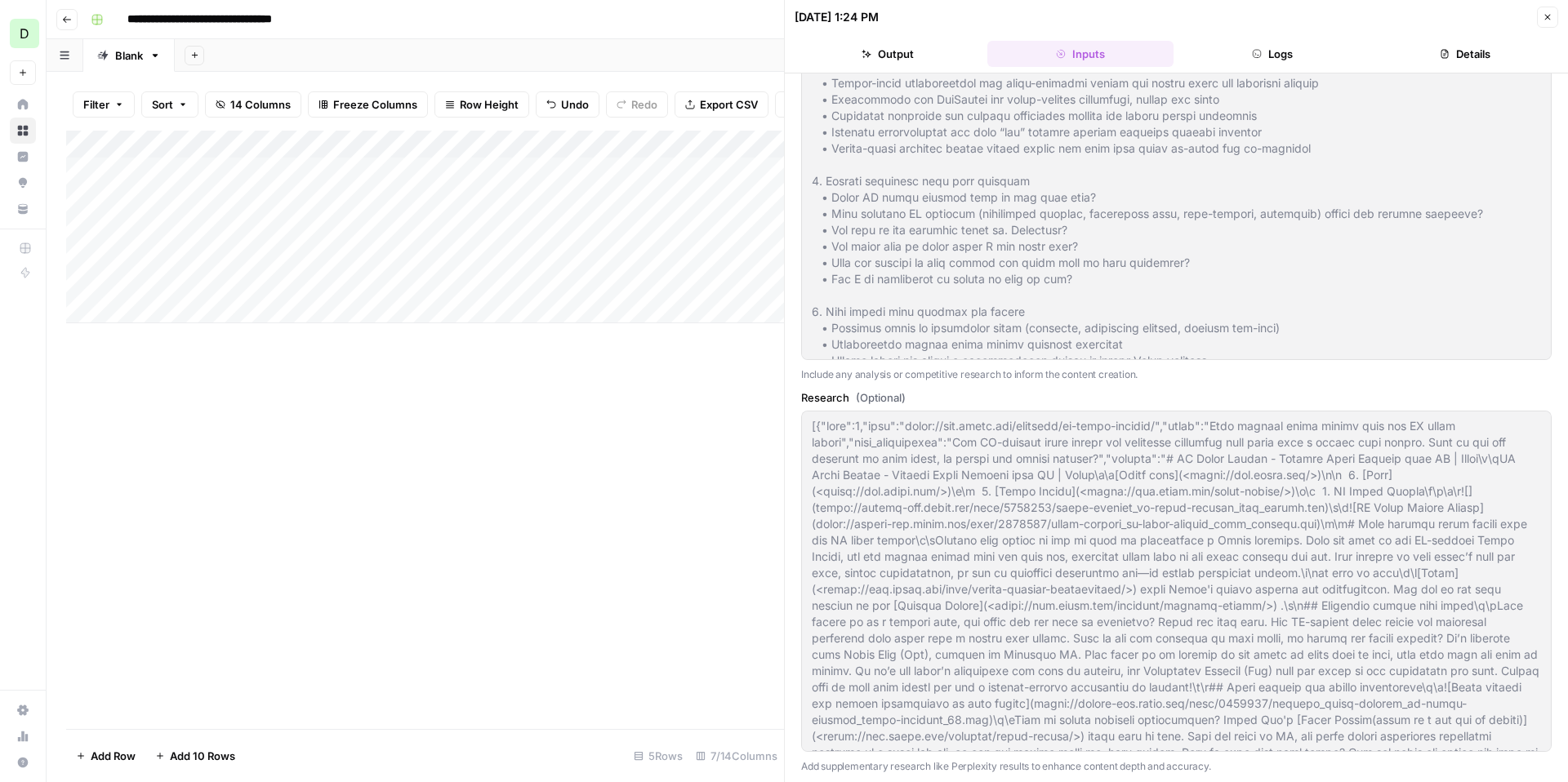
click at [1545, 10] on button "Close" at bounding box center [1547, 17] width 21 height 21
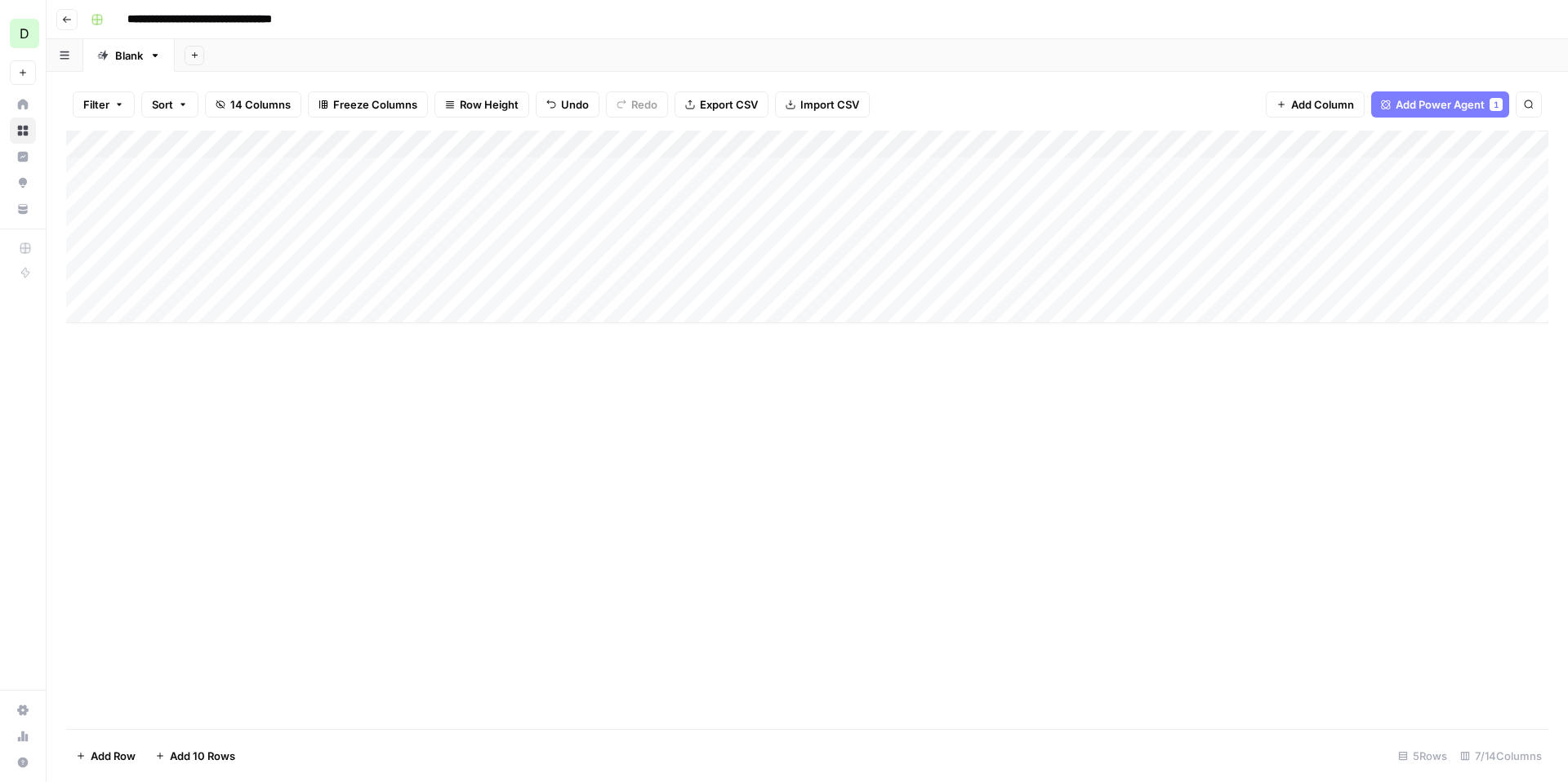
click at [65, 17] on icon "button" at bounding box center [67, 19] width 10 height 10
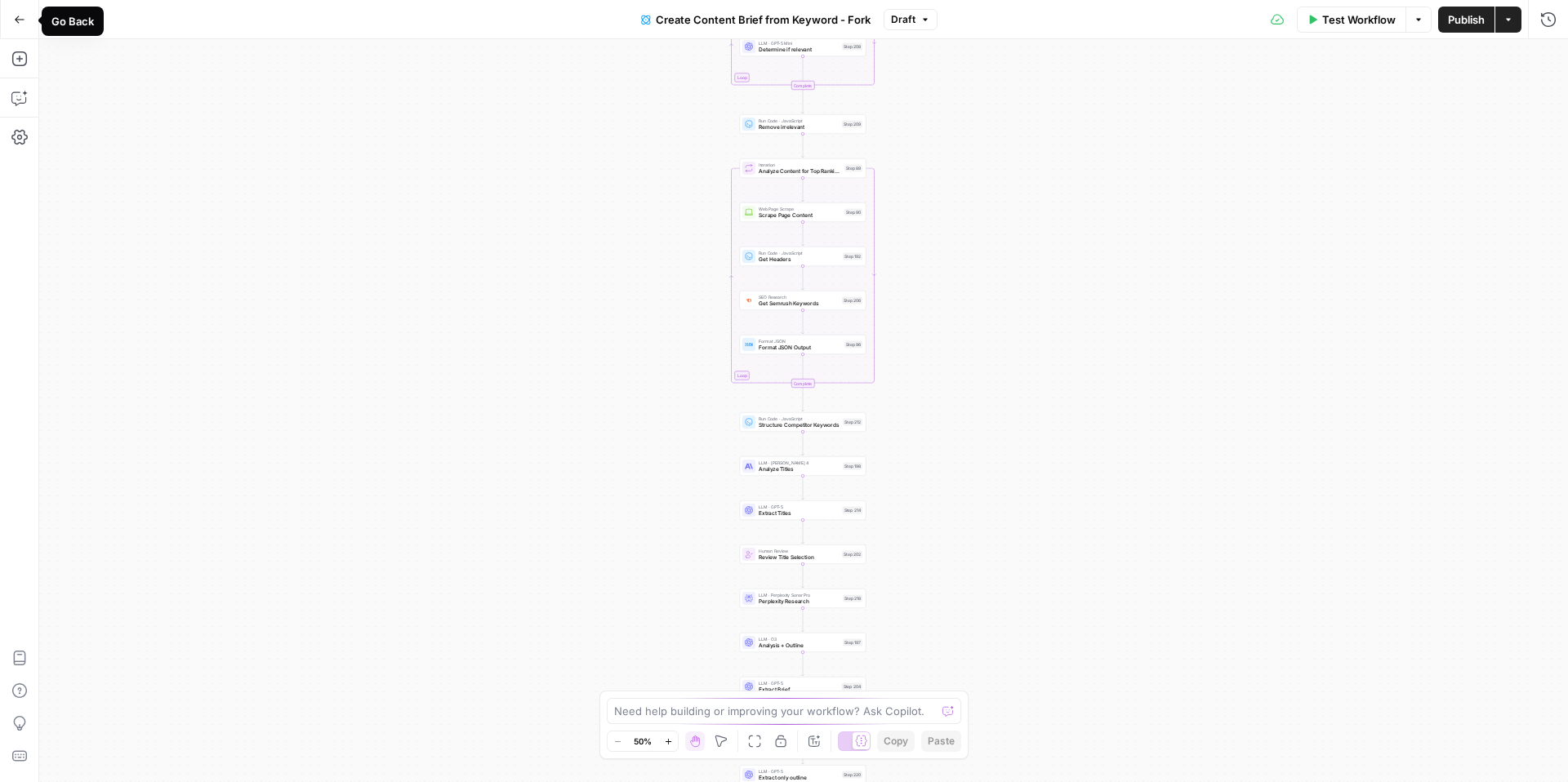
click at [24, 22] on icon "button" at bounding box center [19, 19] width 11 height 11
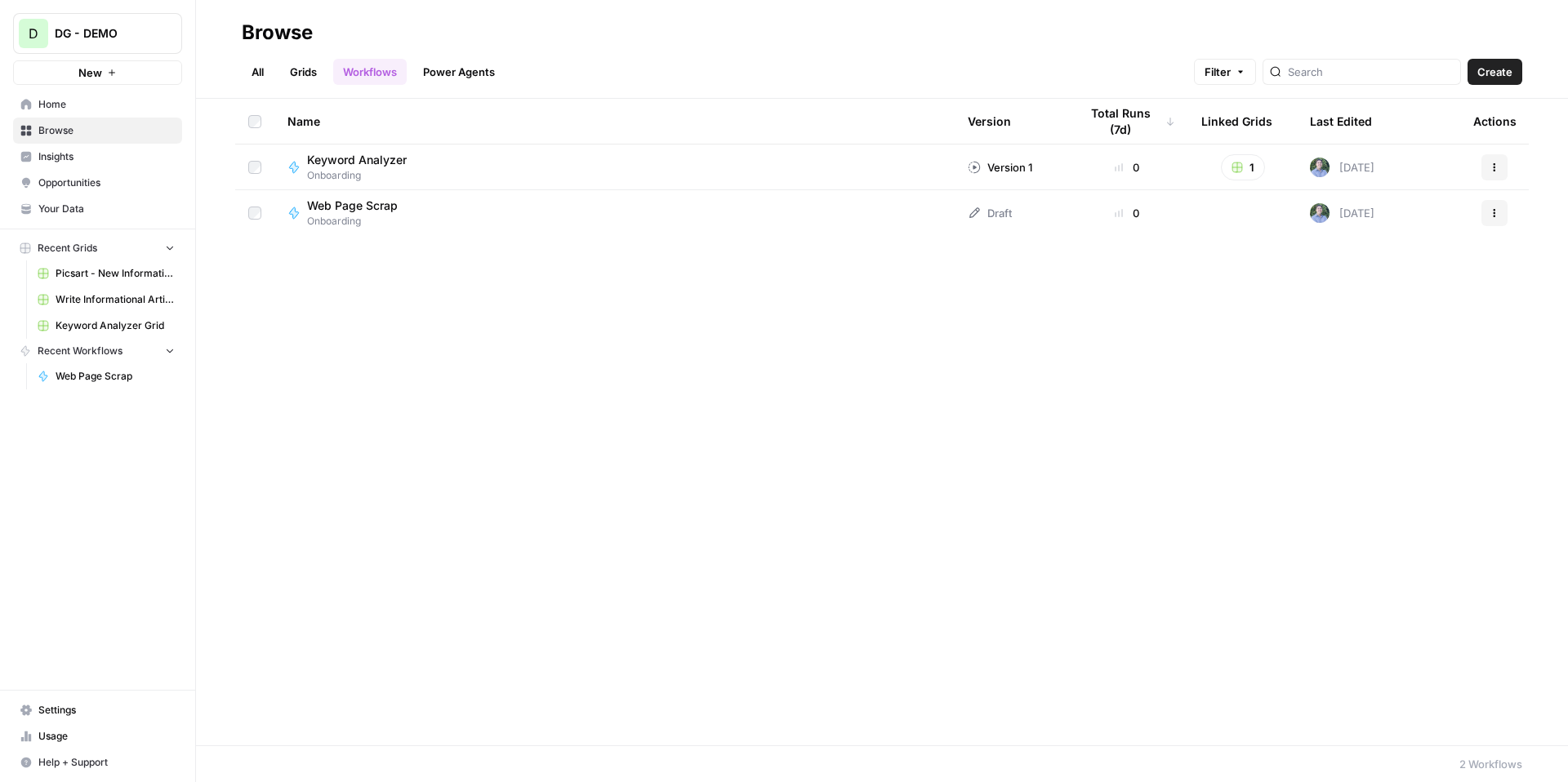
click at [68, 127] on span "Browse" at bounding box center [106, 130] width 137 height 15
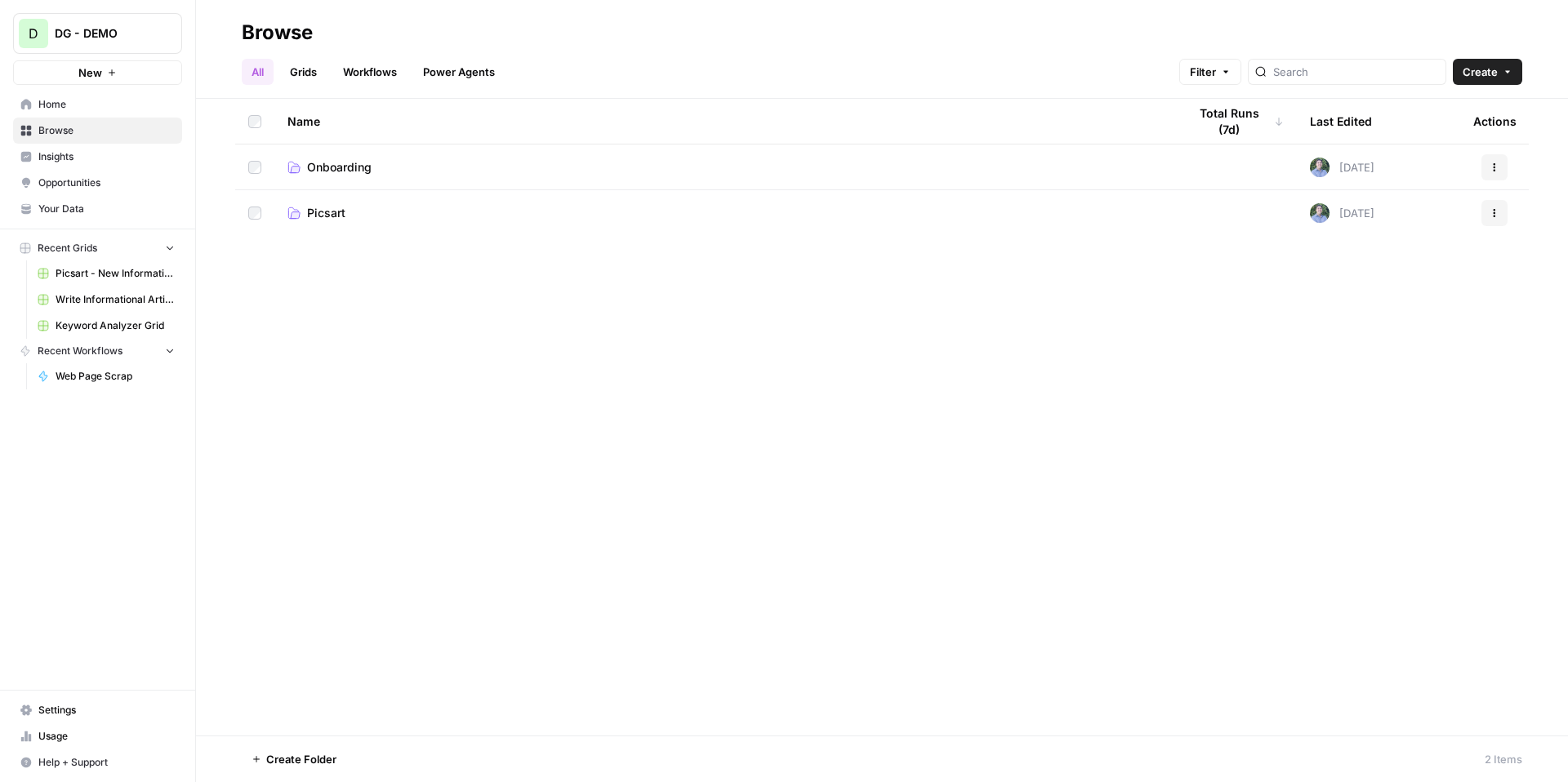
click at [345, 205] on link "Picsart" at bounding box center [724, 214] width 874 height 17
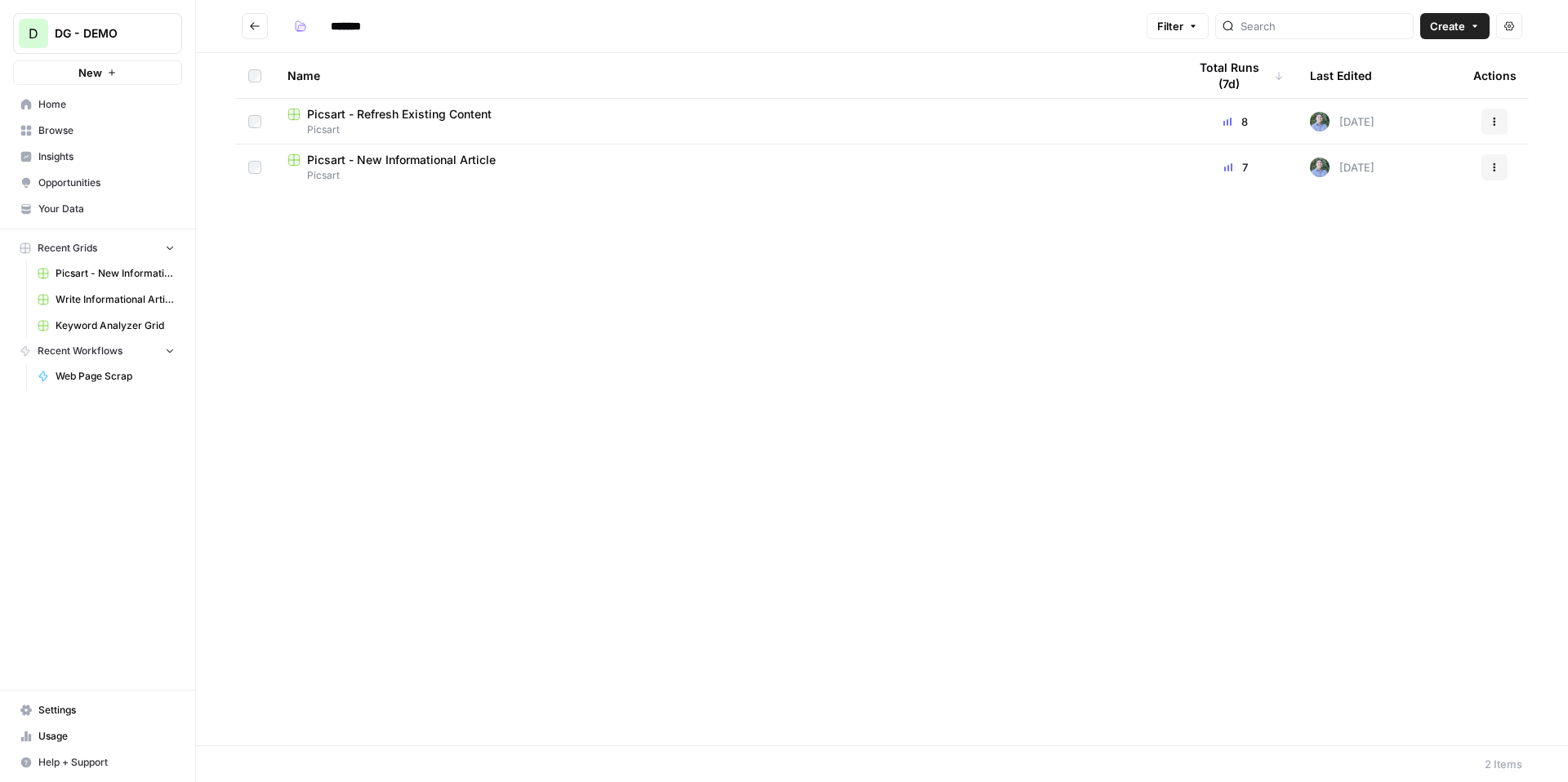
click at [388, 116] on span "Picsart - Refresh Existing Content" at bounding box center [399, 115] width 184 height 17
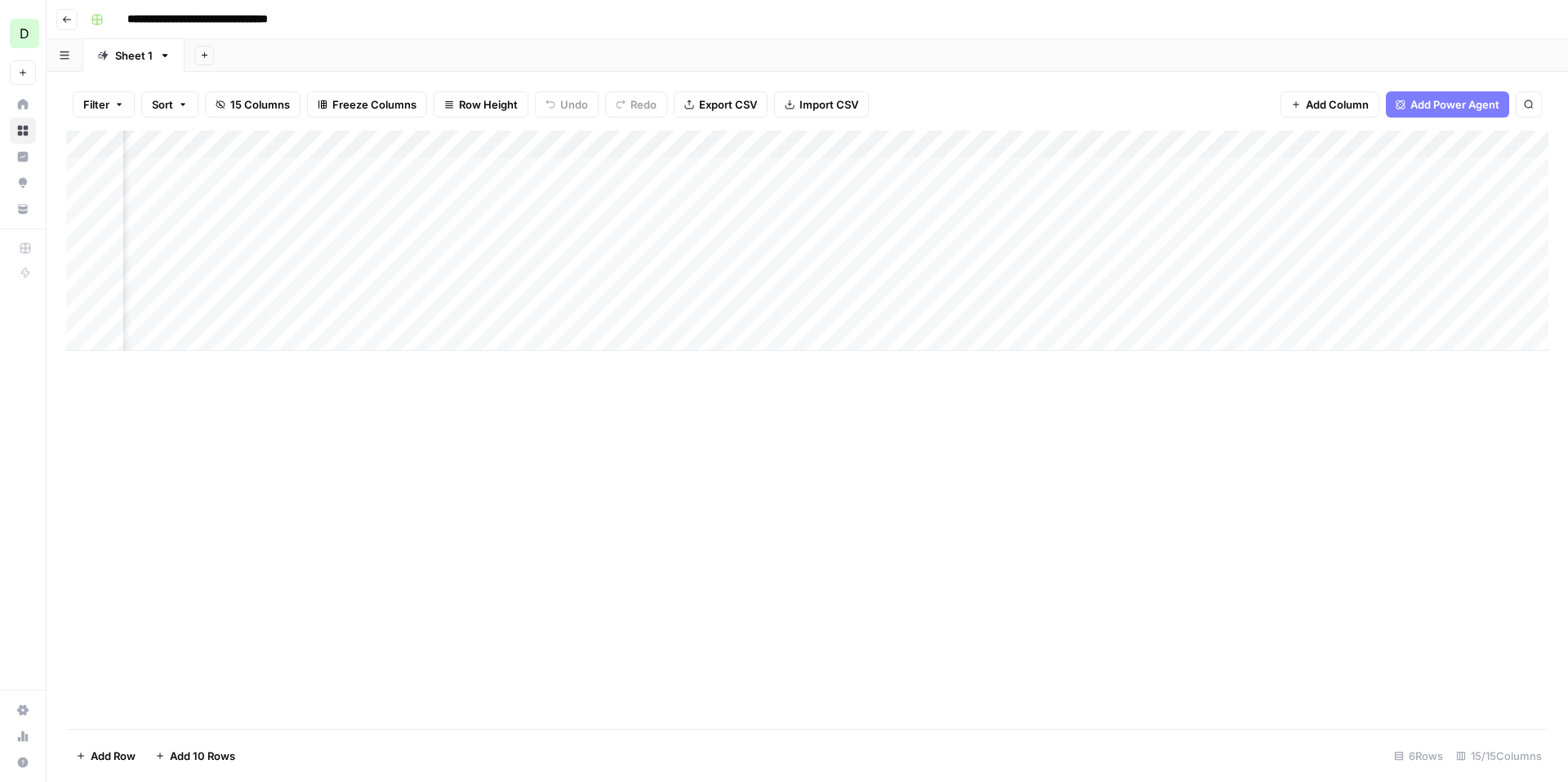
scroll to position [0, 552]
click at [858, 171] on div "Add Column" at bounding box center [807, 241] width 1483 height 220
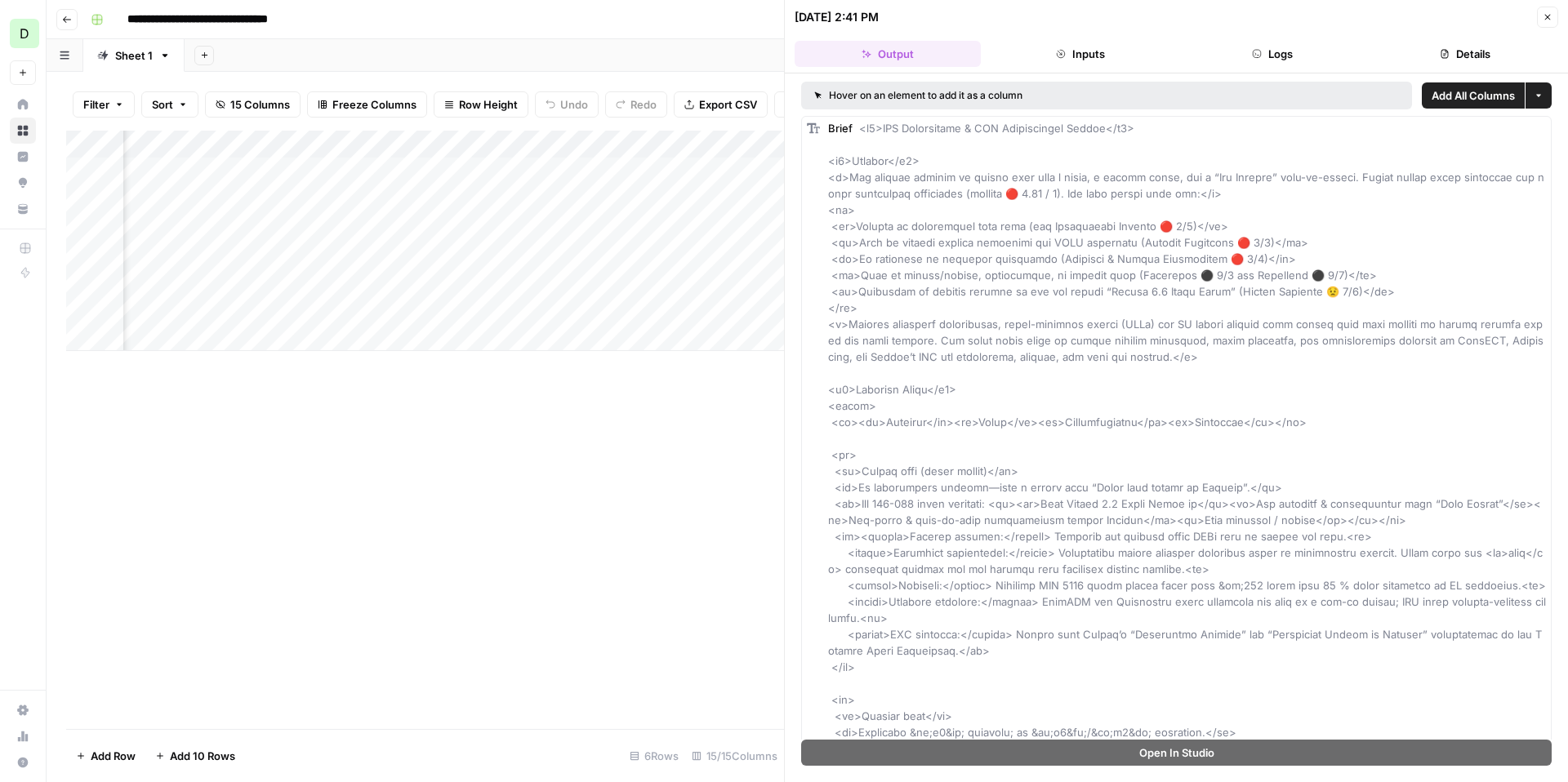
click at [1540, 16] on button "Close" at bounding box center [1547, 17] width 21 height 21
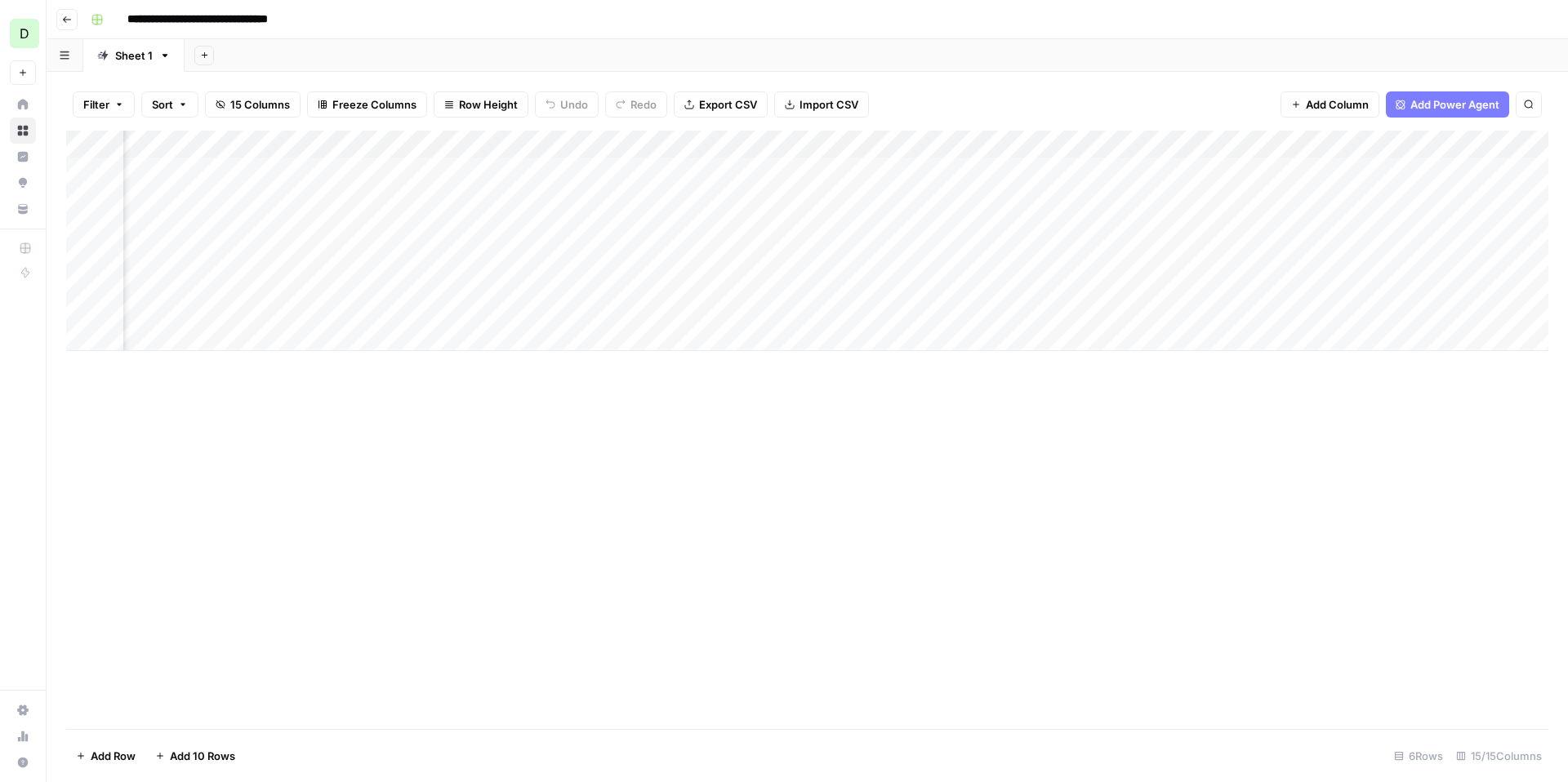
click at [701, 179] on div "Add Column" at bounding box center [807, 241] width 1483 height 220
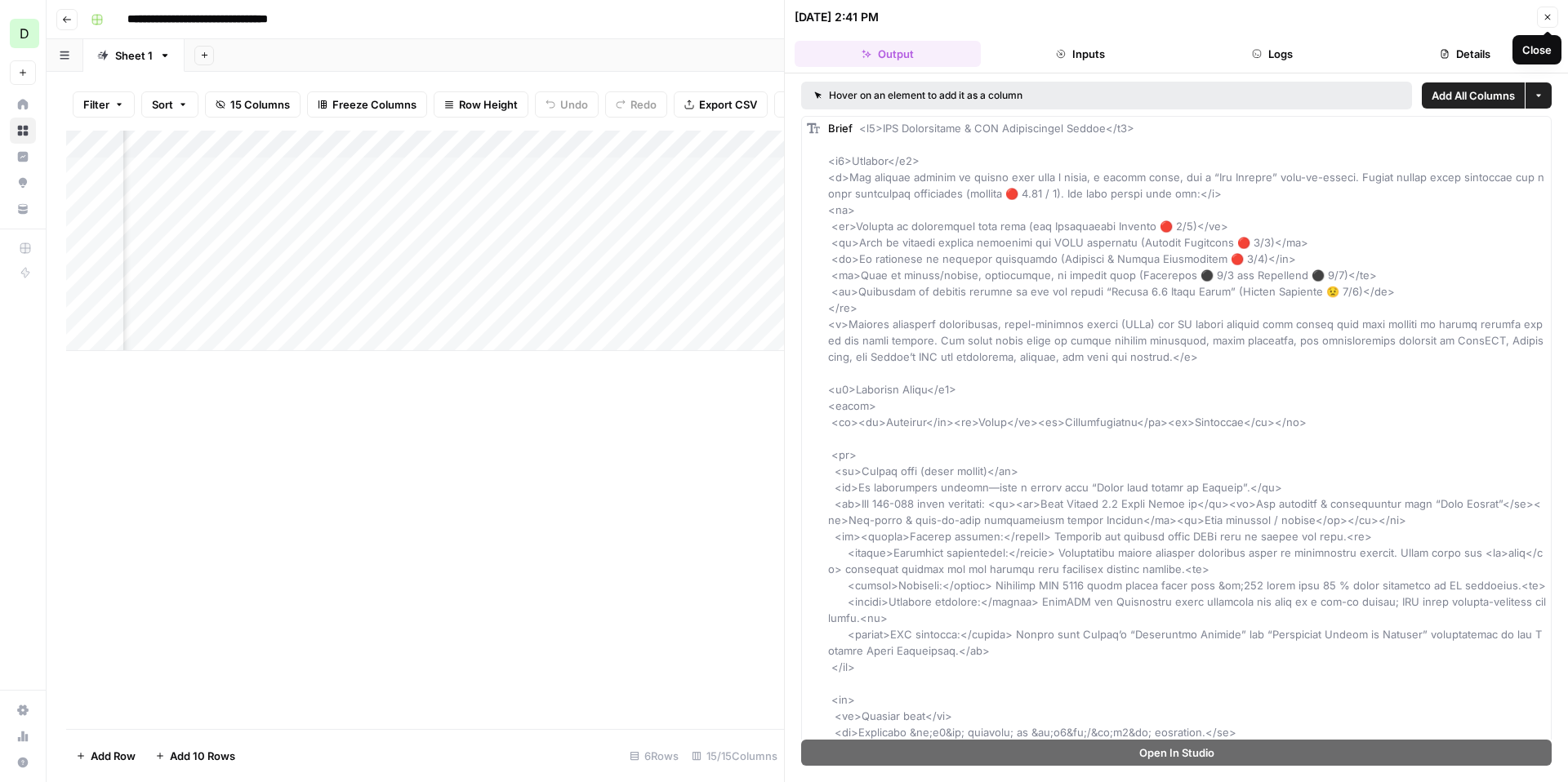
click at [1545, 18] on icon "button" at bounding box center [1548, 17] width 6 height 6
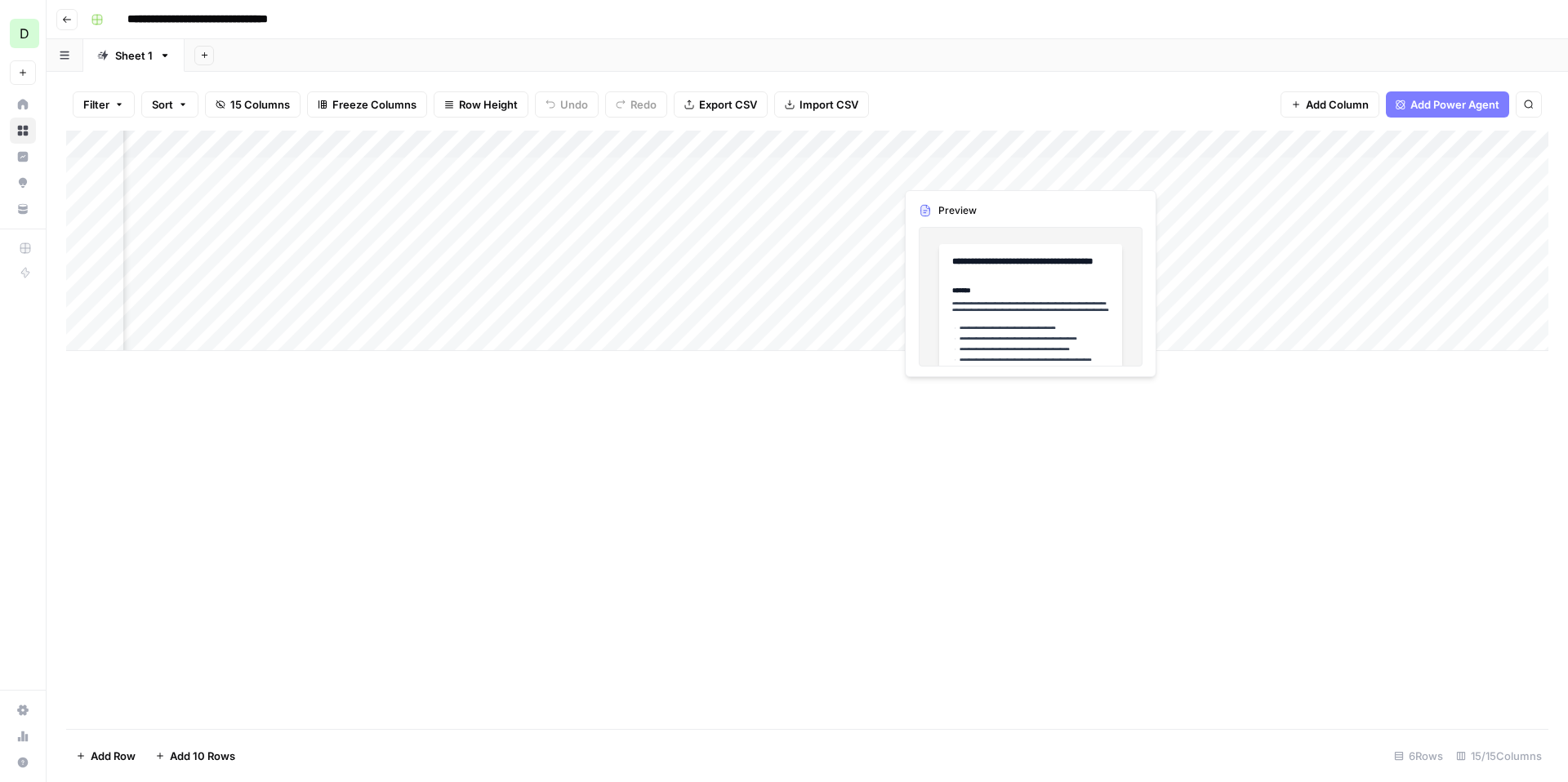
click at [938, 164] on div "Add Column" at bounding box center [807, 241] width 1483 height 220
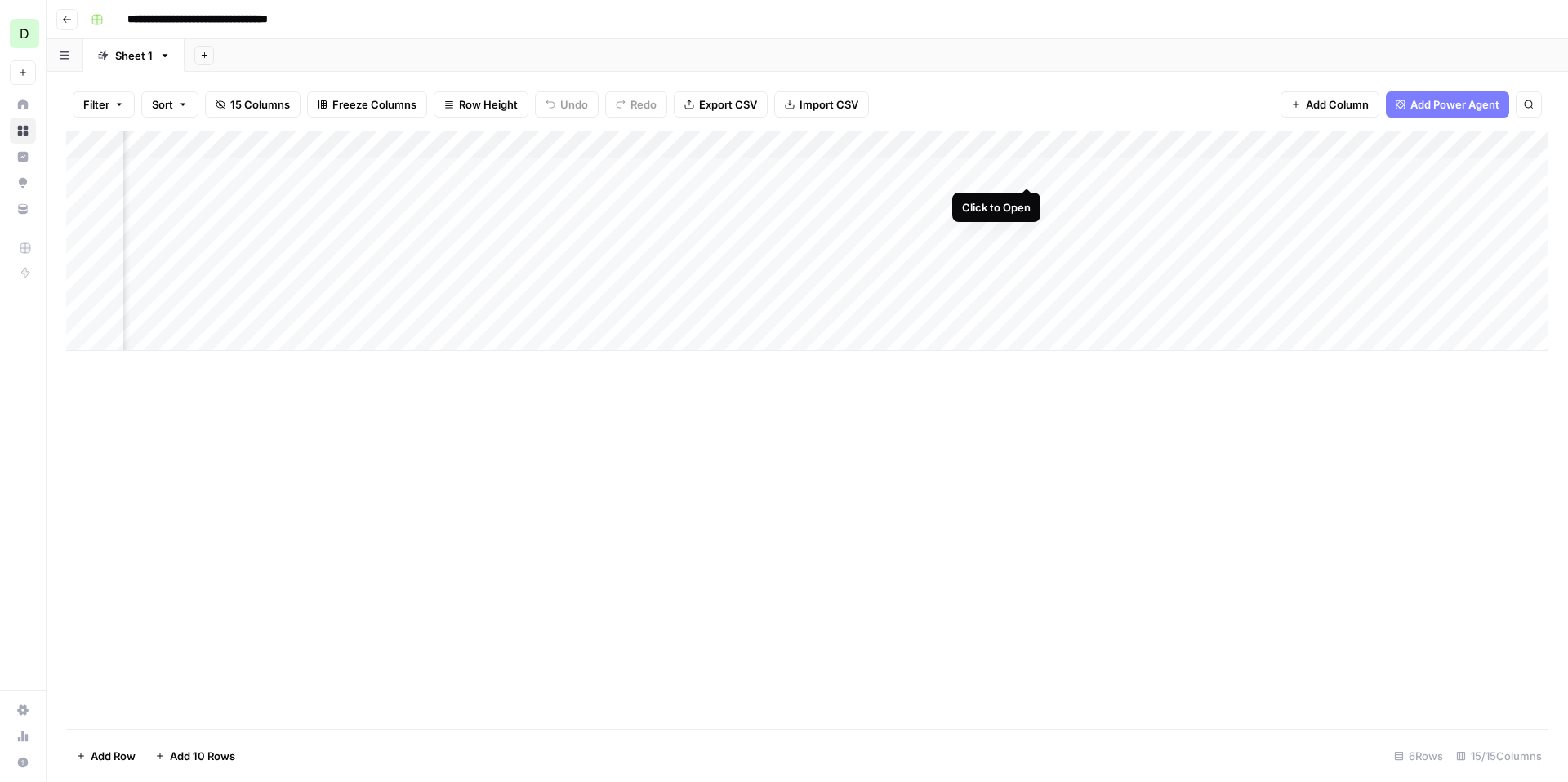
click at [1030, 169] on div "Add Column" at bounding box center [807, 241] width 1483 height 220
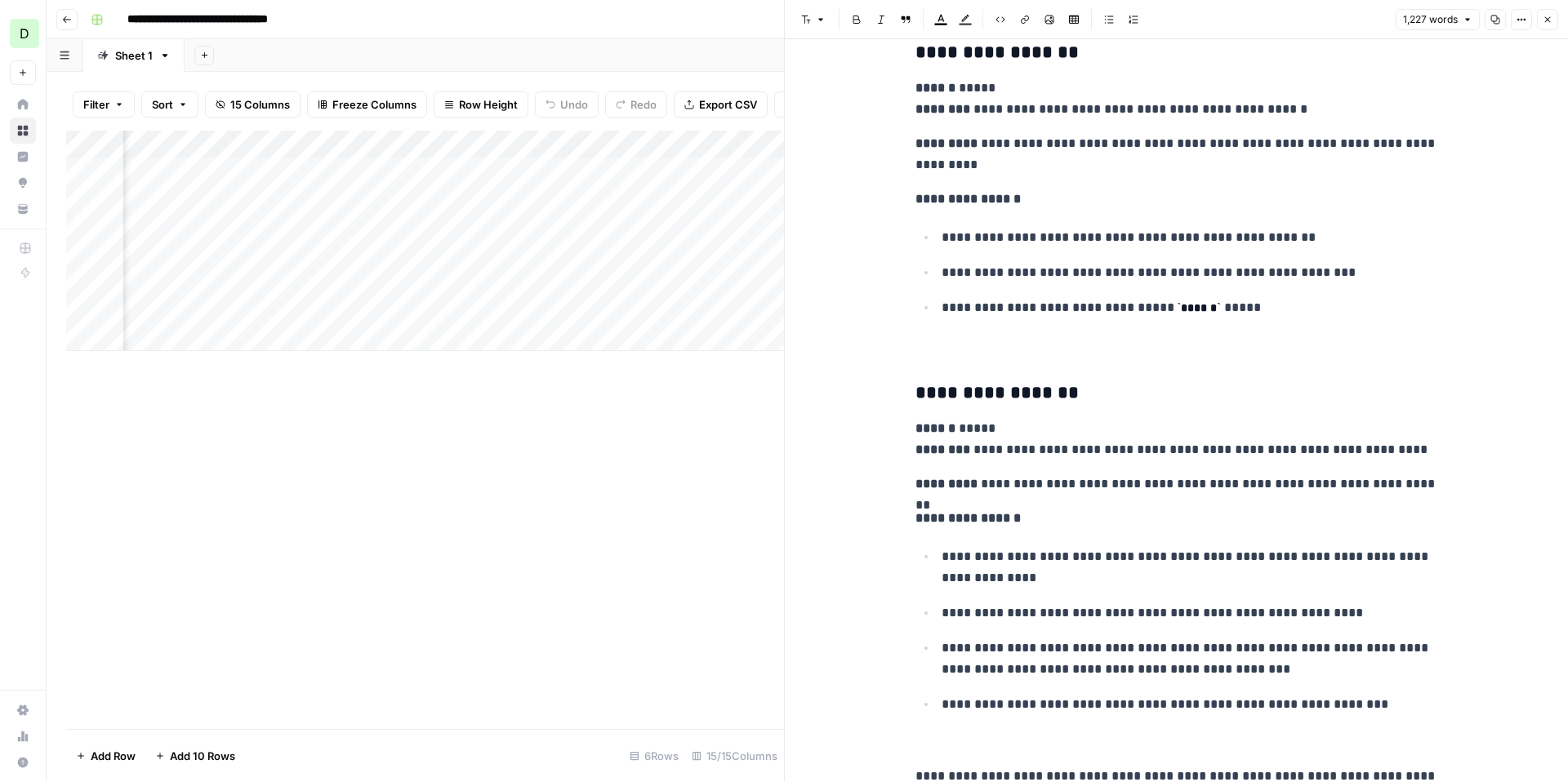
scroll to position [5024, 0]
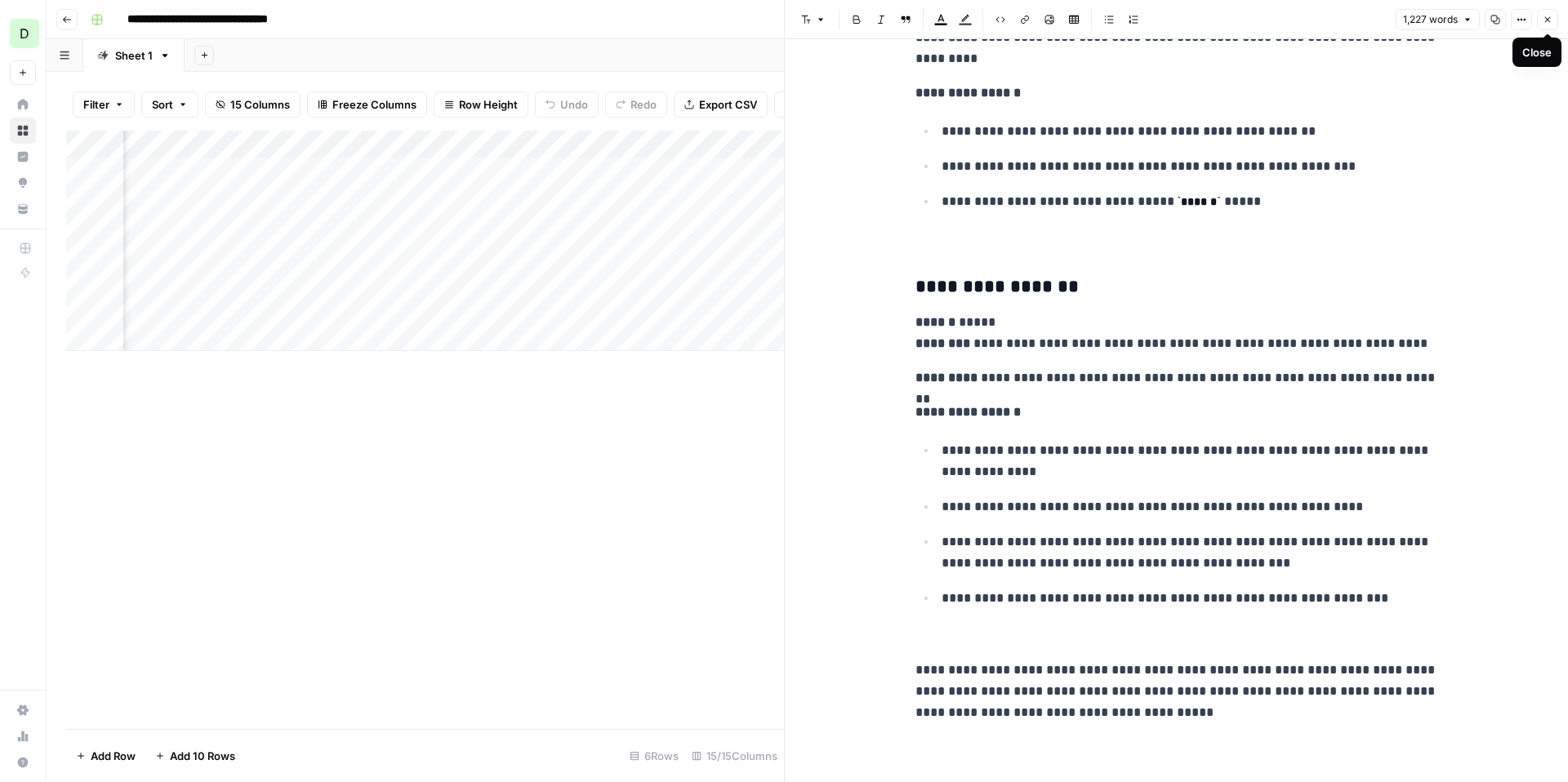
click at [1547, 18] on icon "button" at bounding box center [1548, 20] width 6 height 6
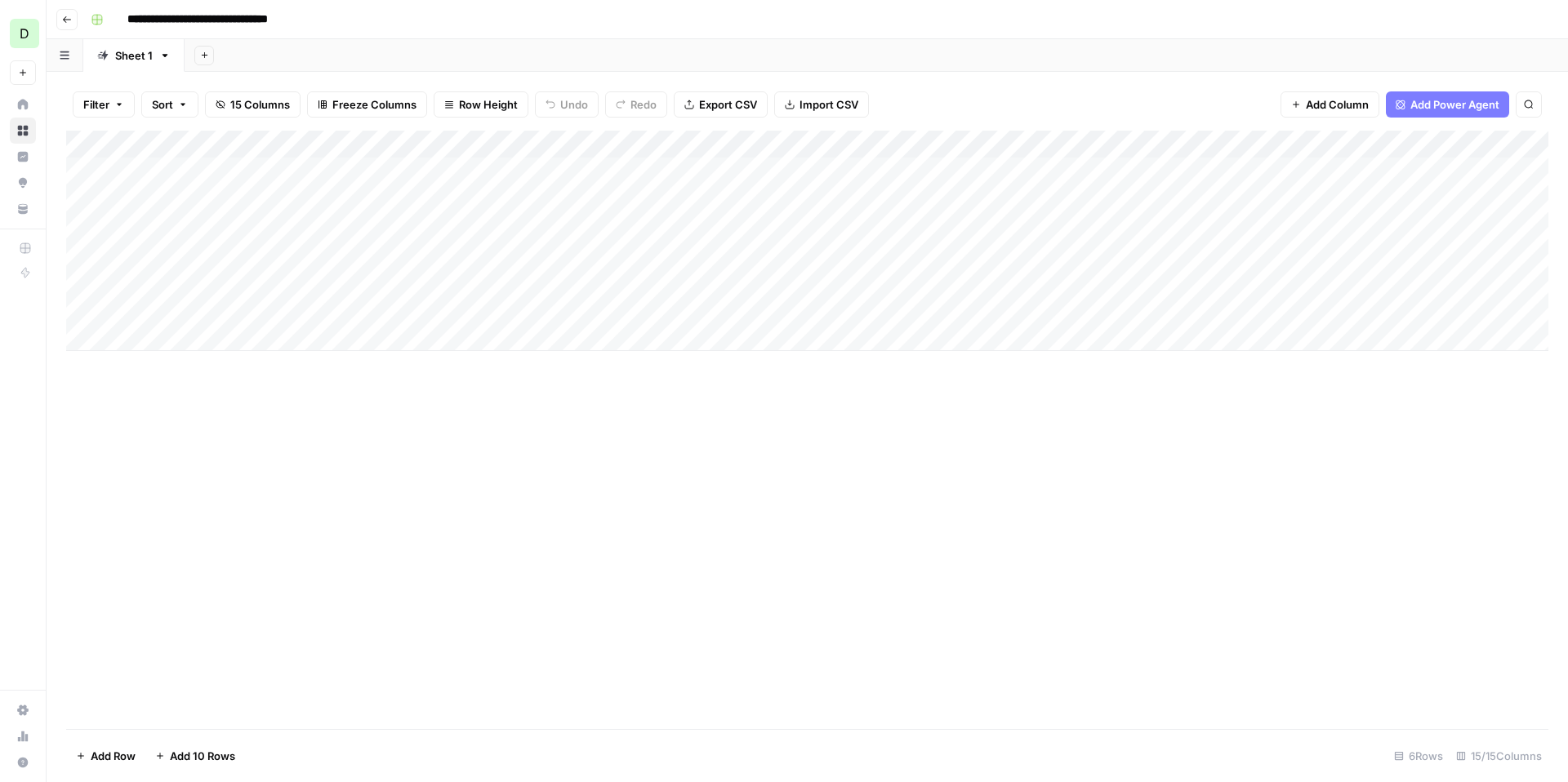
click at [272, 175] on div "Add Column" at bounding box center [807, 241] width 1483 height 220
click at [392, 169] on div "Add Column" at bounding box center [807, 241] width 1483 height 220
click at [87, 171] on div "Add Column" at bounding box center [807, 241] width 1483 height 220
click at [123, 752] on span "Delete 1 Row" at bounding box center [108, 756] width 65 height 17
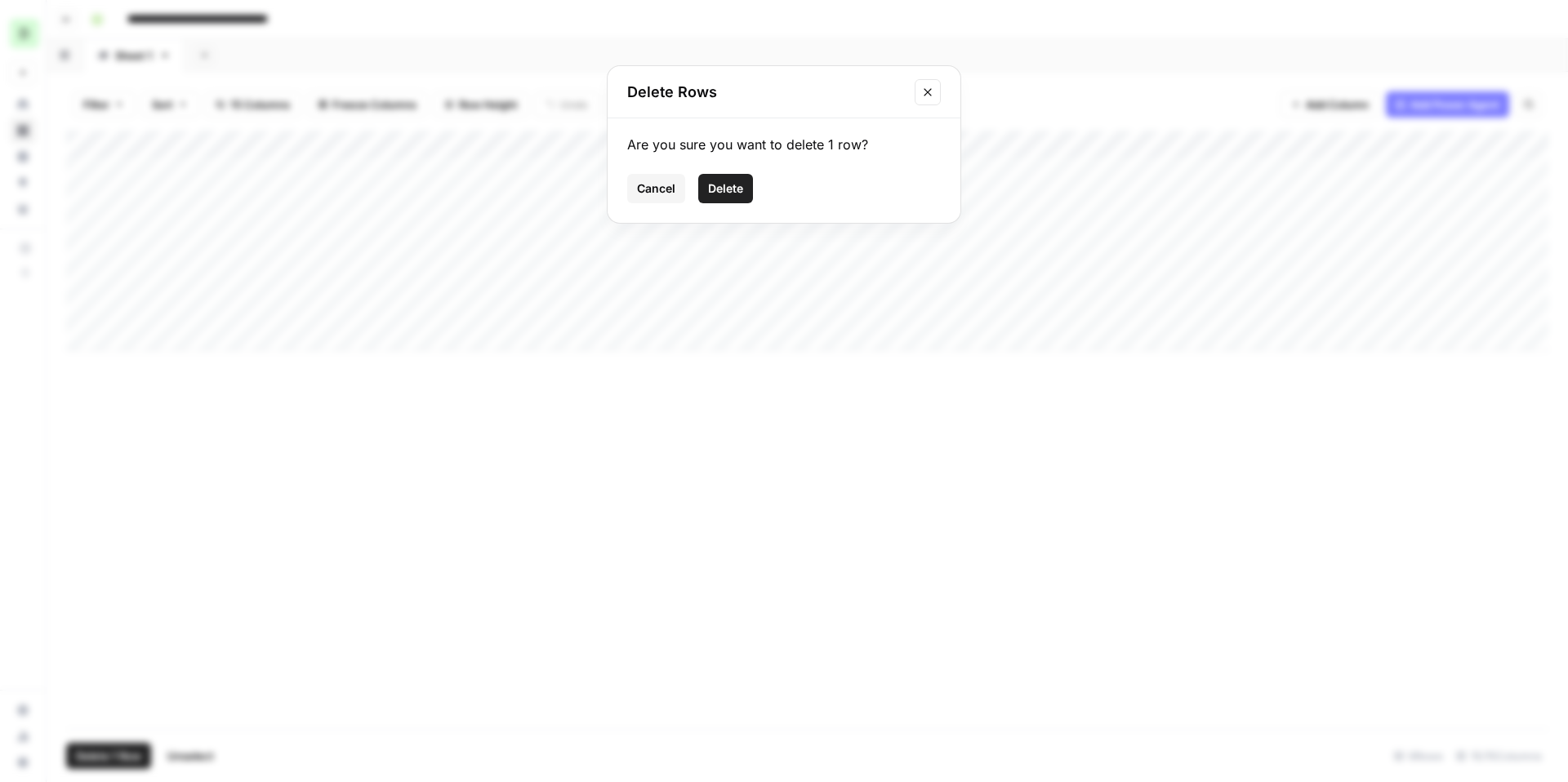
click at [723, 183] on span "Delete" at bounding box center [725, 189] width 35 height 17
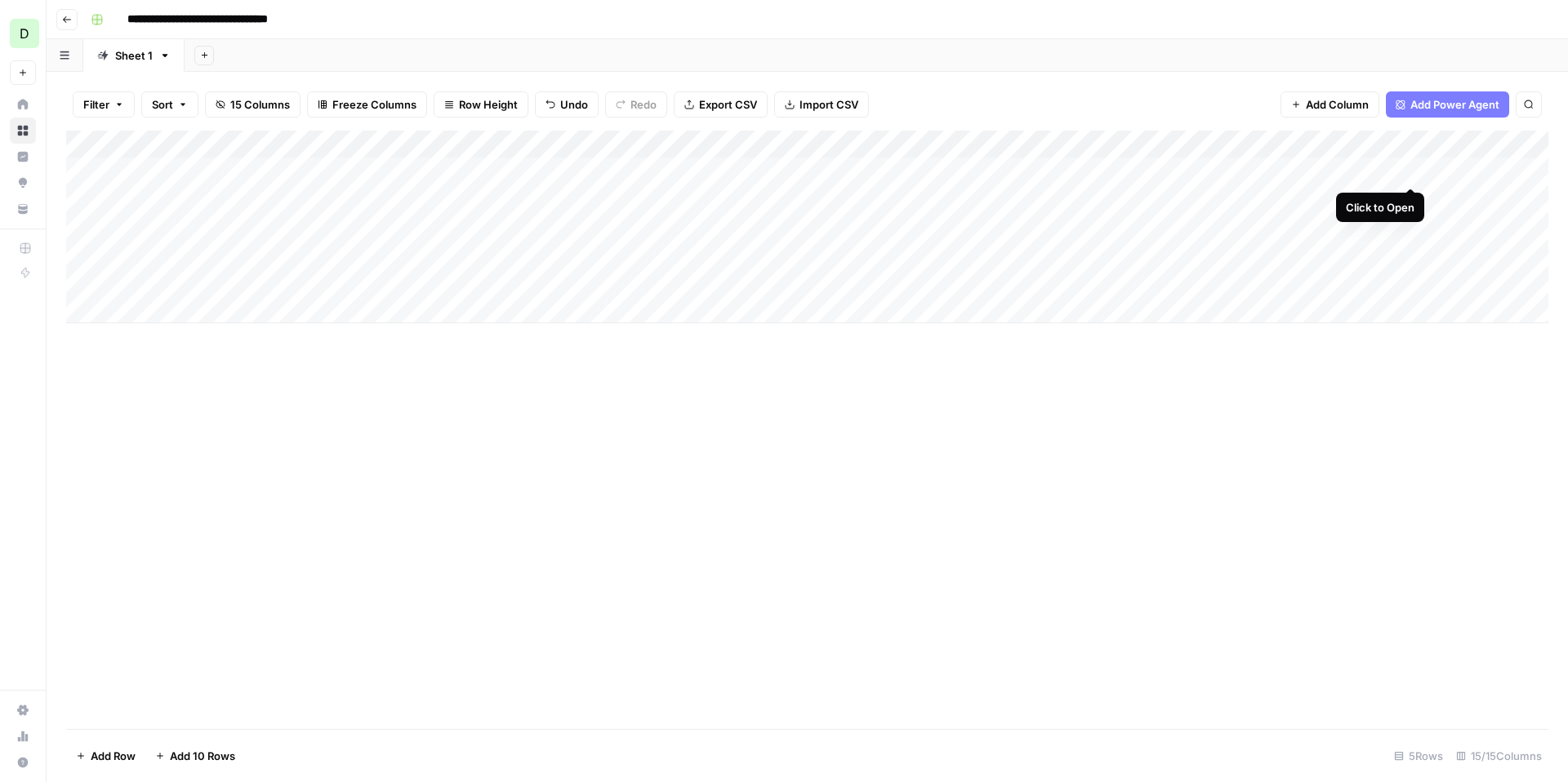
click at [1408, 168] on div "Add Column" at bounding box center [807, 227] width 1483 height 193
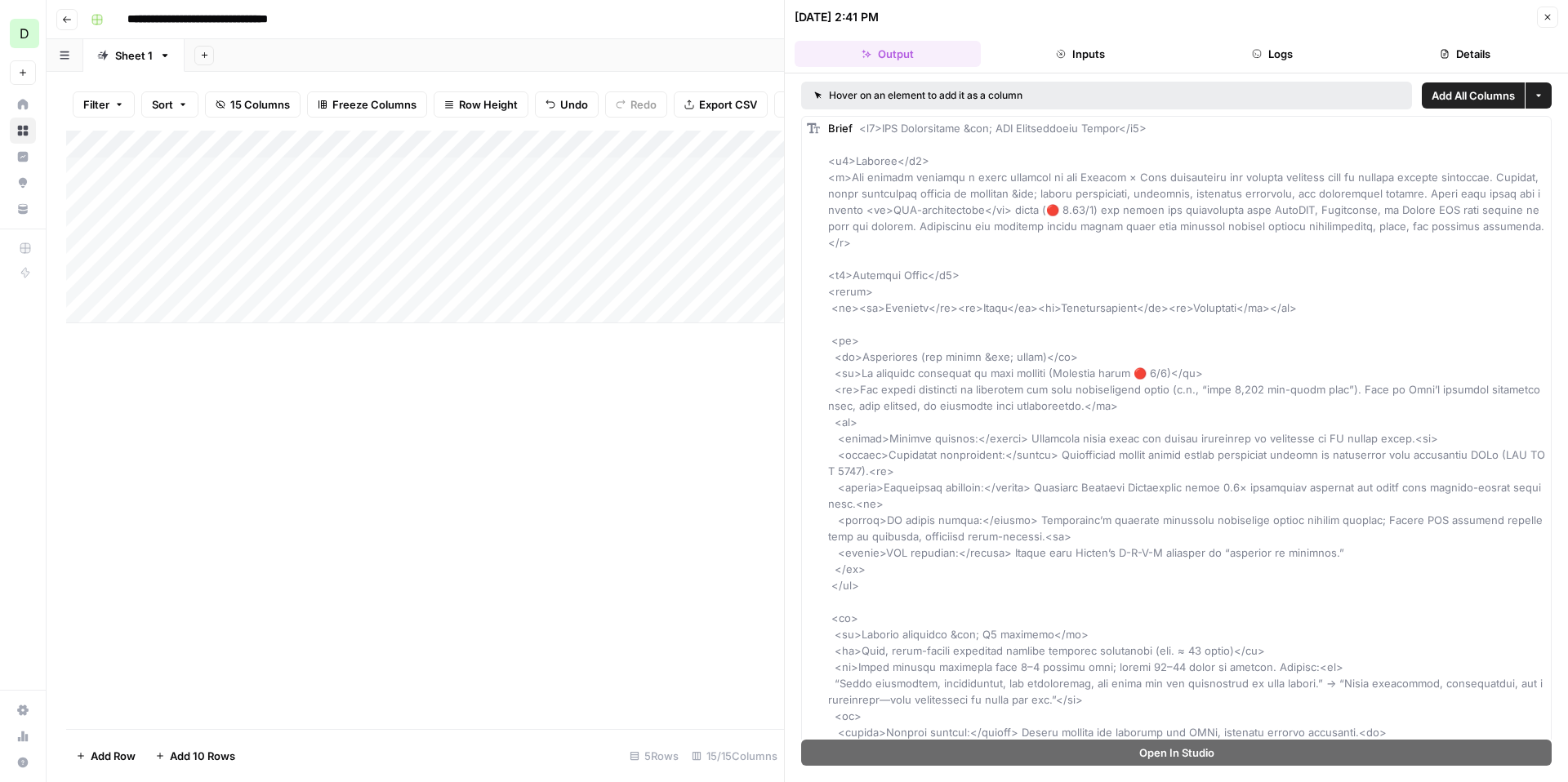
click at [1542, 13] on button "Close" at bounding box center [1547, 17] width 21 height 21
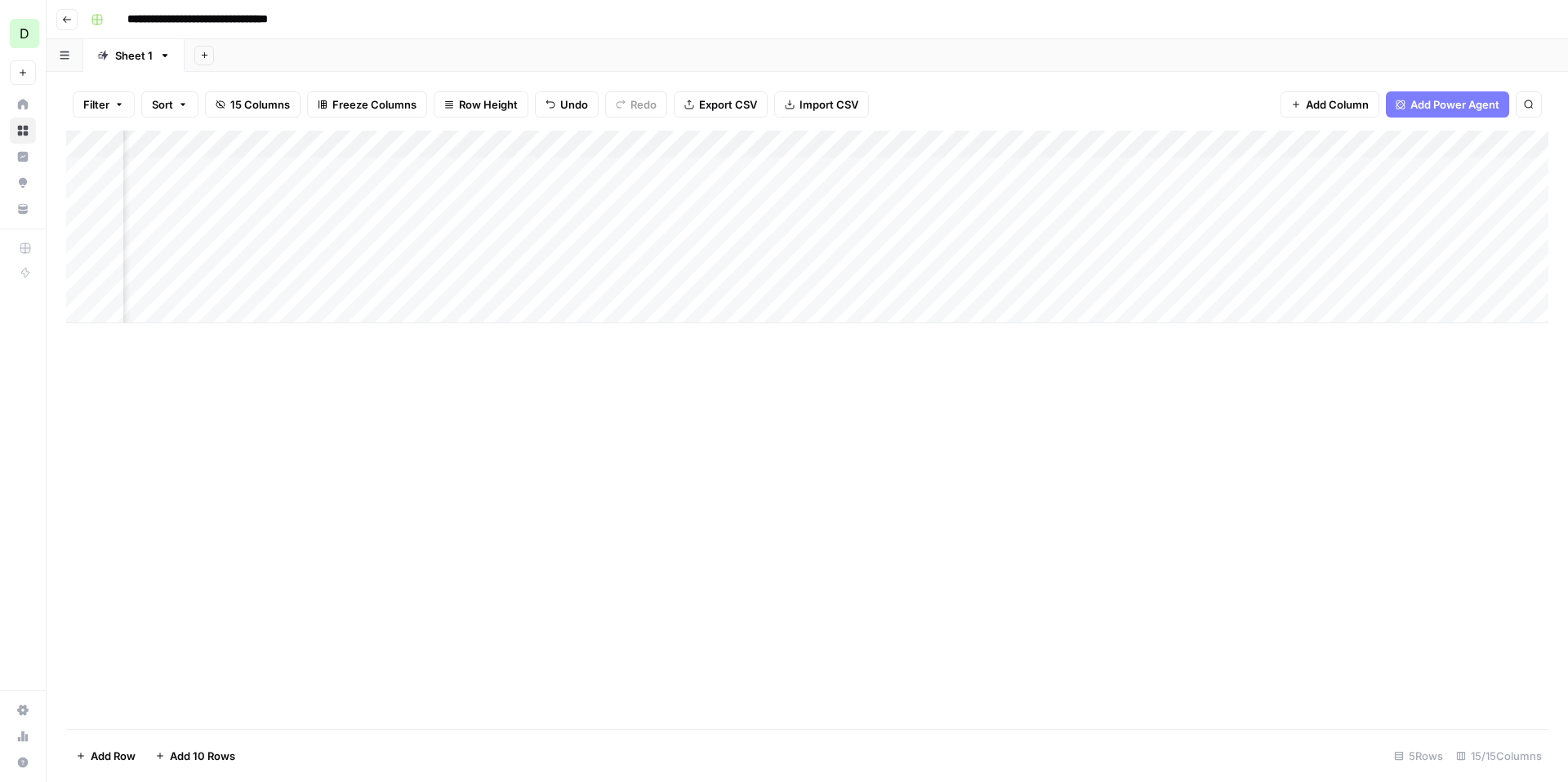
scroll to position [0, 193]
click at [1387, 168] on div "Add Column" at bounding box center [807, 227] width 1483 height 193
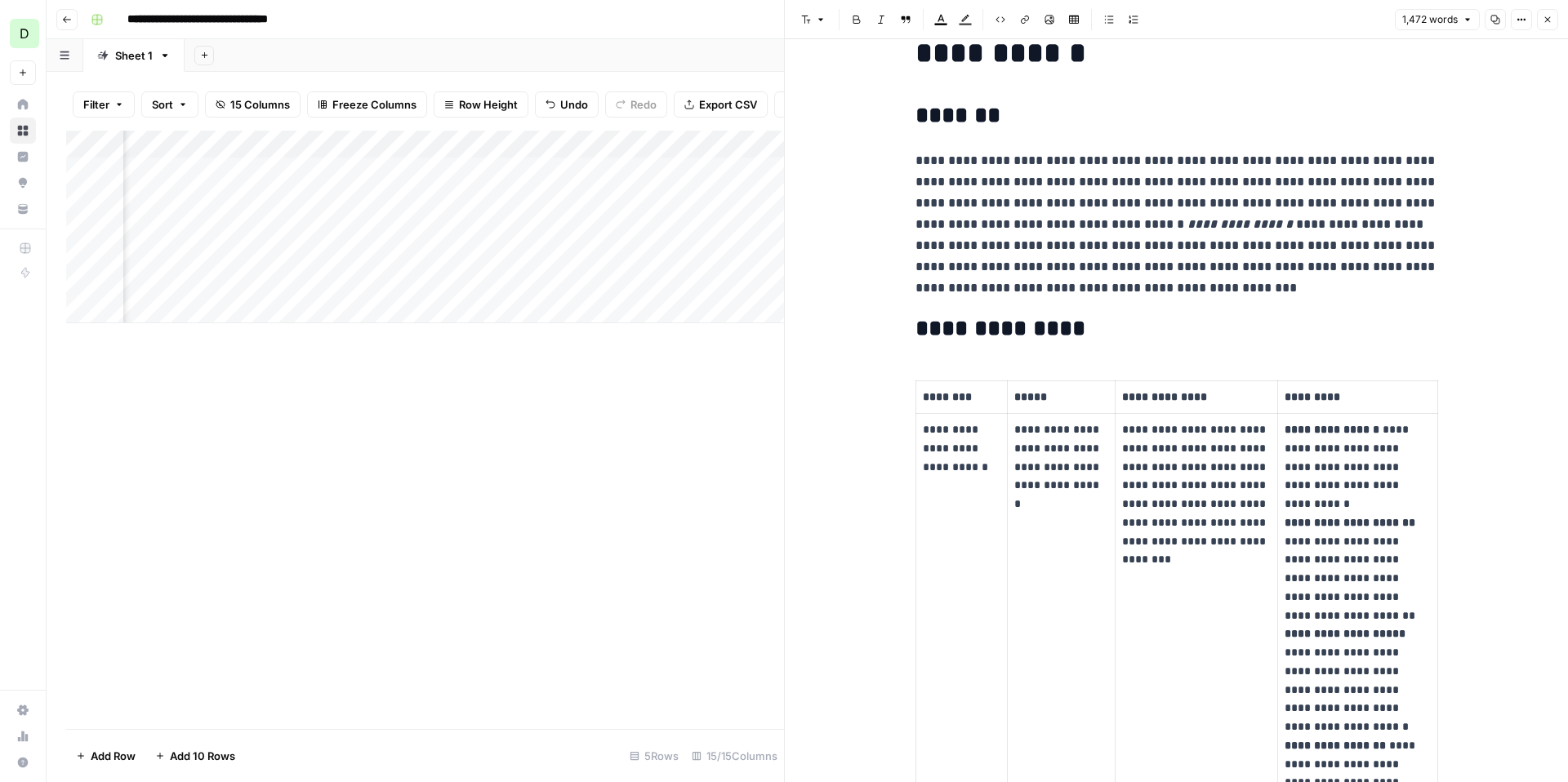
scroll to position [72, 0]
click at [1550, 17] on icon "button" at bounding box center [1547, 19] width 10 height 10
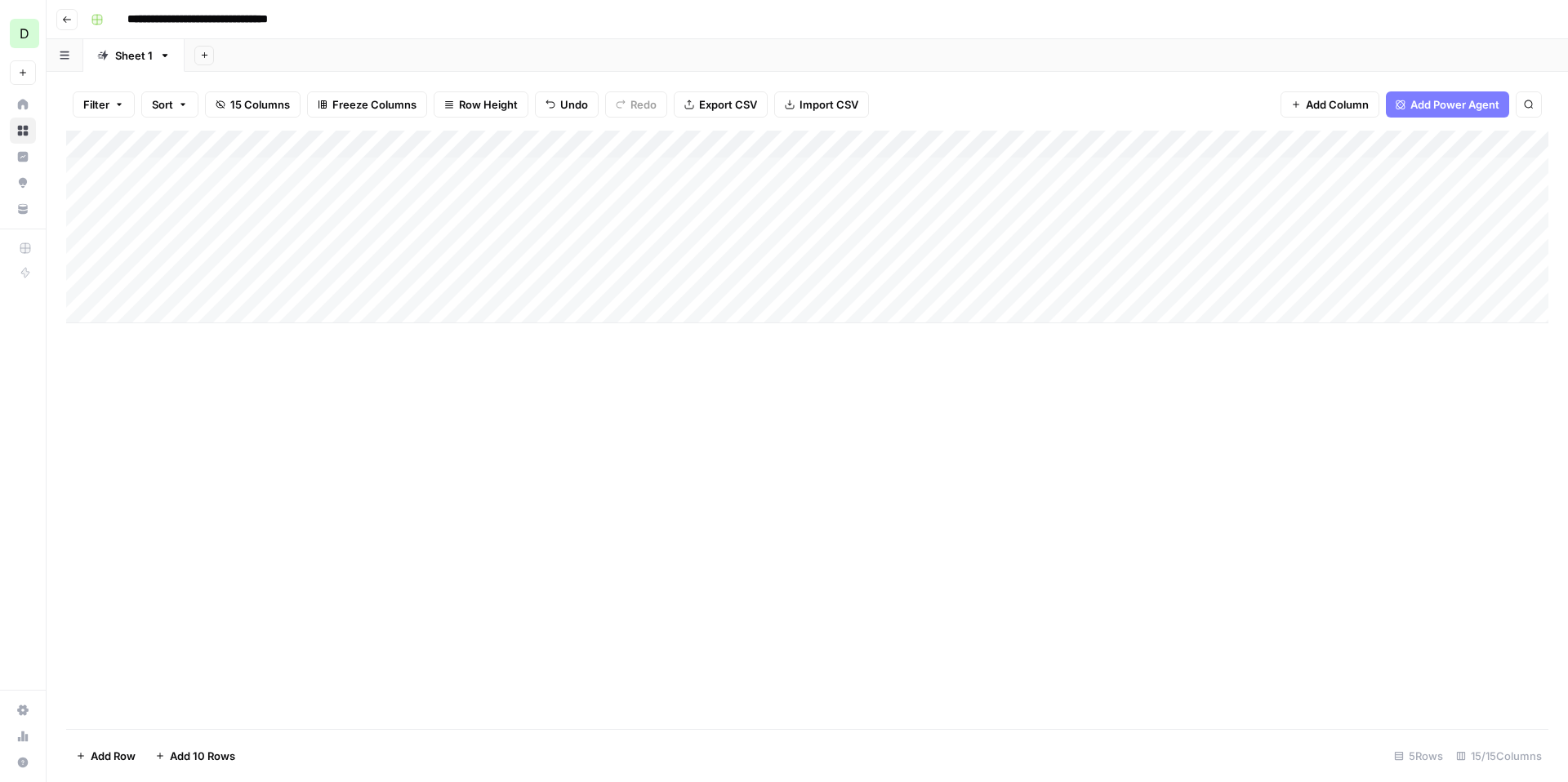
click at [311, 167] on div "Add Column" at bounding box center [807, 227] width 1483 height 193
click at [392, 171] on div "Add Column" at bounding box center [807, 227] width 1483 height 193
click at [1321, 198] on div "Add Column" at bounding box center [807, 227] width 1483 height 193
click at [848, 170] on div "Add Column" at bounding box center [807, 227] width 1483 height 193
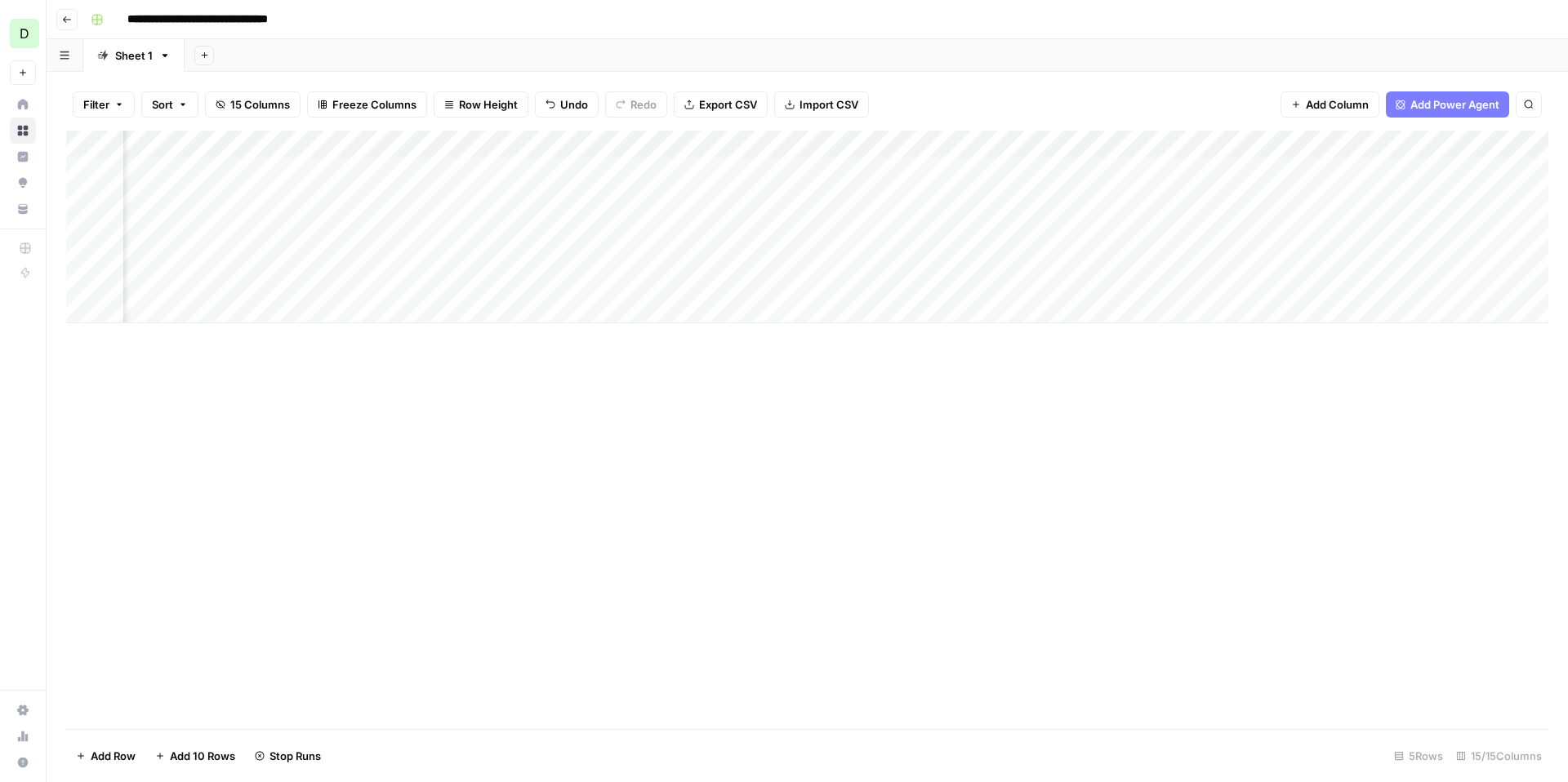
scroll to position [0, 981]
click at [1310, 170] on div "Add Column" at bounding box center [807, 227] width 1483 height 193
click at [728, 168] on div "Add Column" at bounding box center [807, 227] width 1483 height 193
click at [1229, 170] on div "Add Column" at bounding box center [807, 227] width 1483 height 193
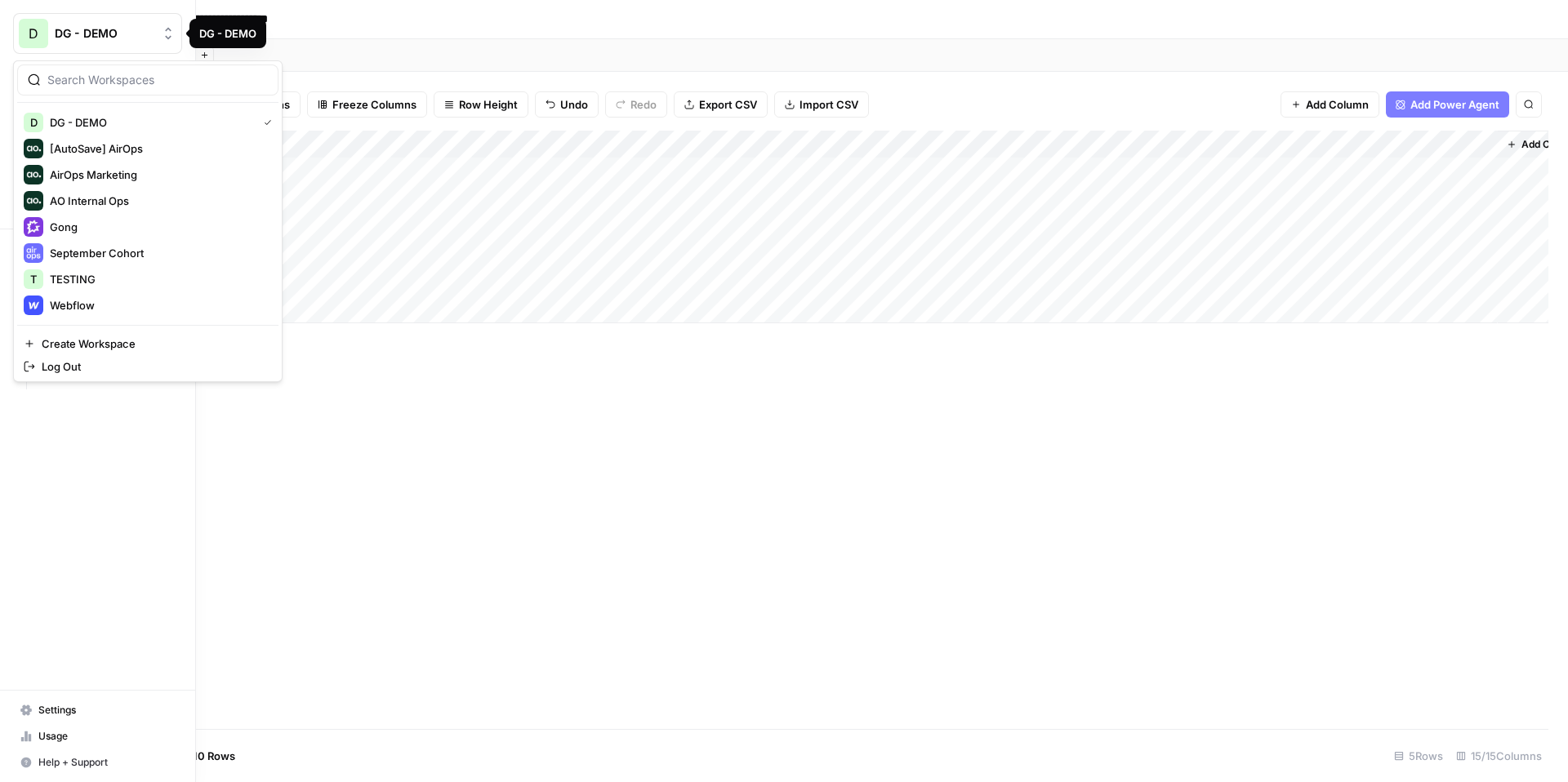
click at [17, 39] on button "D DG - DEMO" at bounding box center [97, 33] width 169 height 41
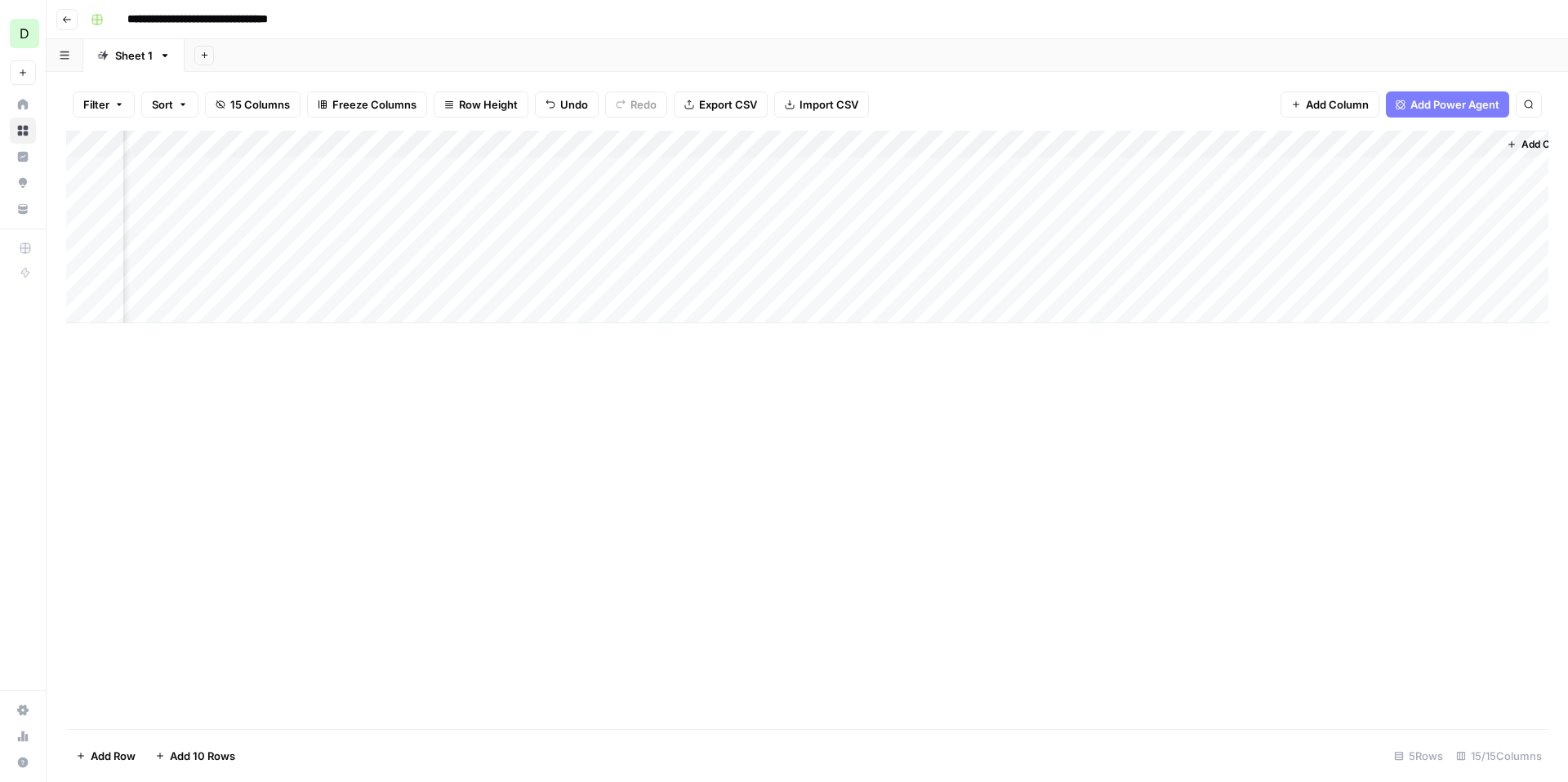
click at [532, 49] on div "Add Sheet" at bounding box center [876, 56] width 1384 height 33
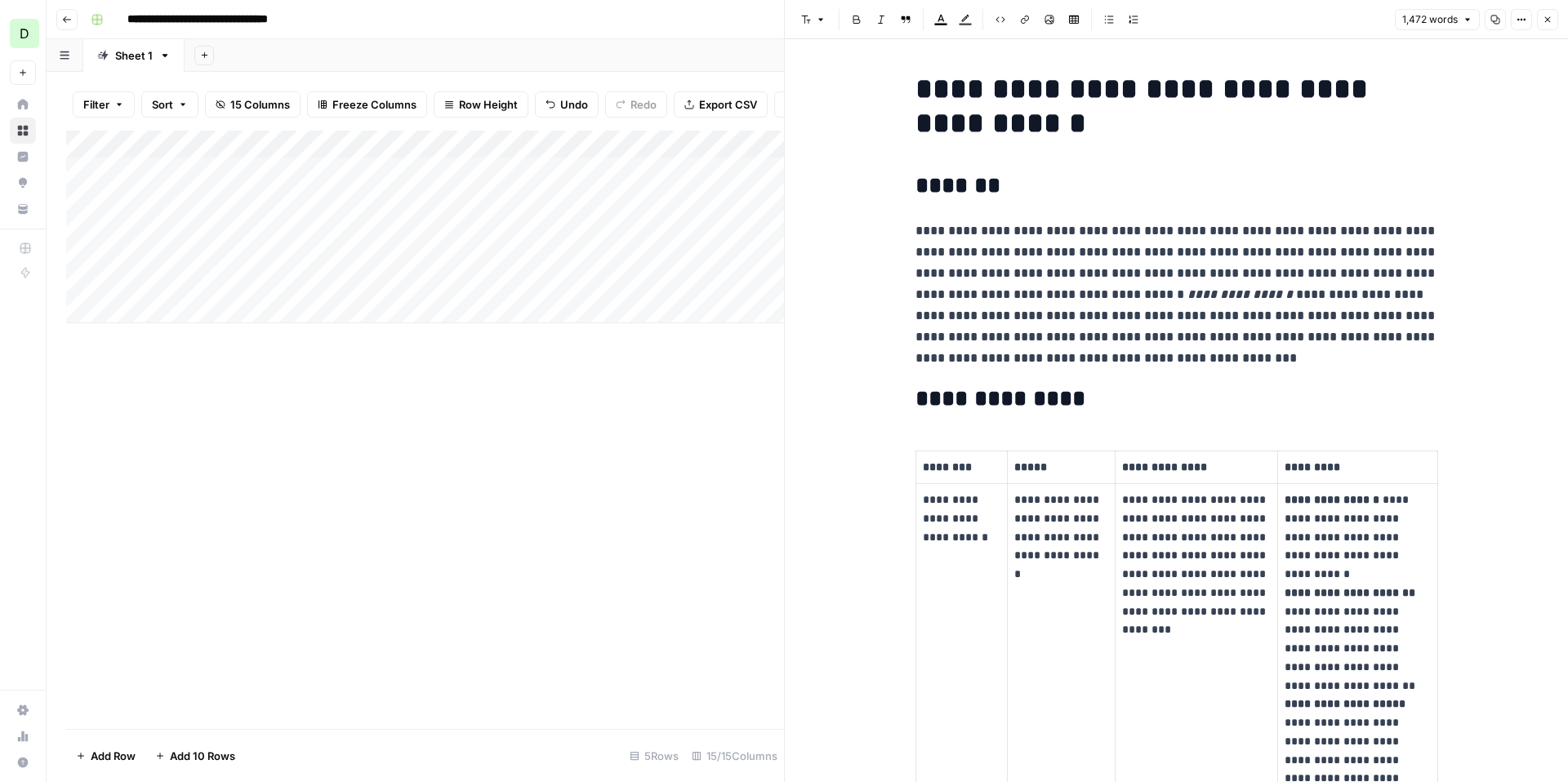
click at [623, 422] on div "Add Column" at bounding box center [425, 430] width 718 height 599
click at [1550, 18] on icon "button" at bounding box center [1547, 19] width 10 height 10
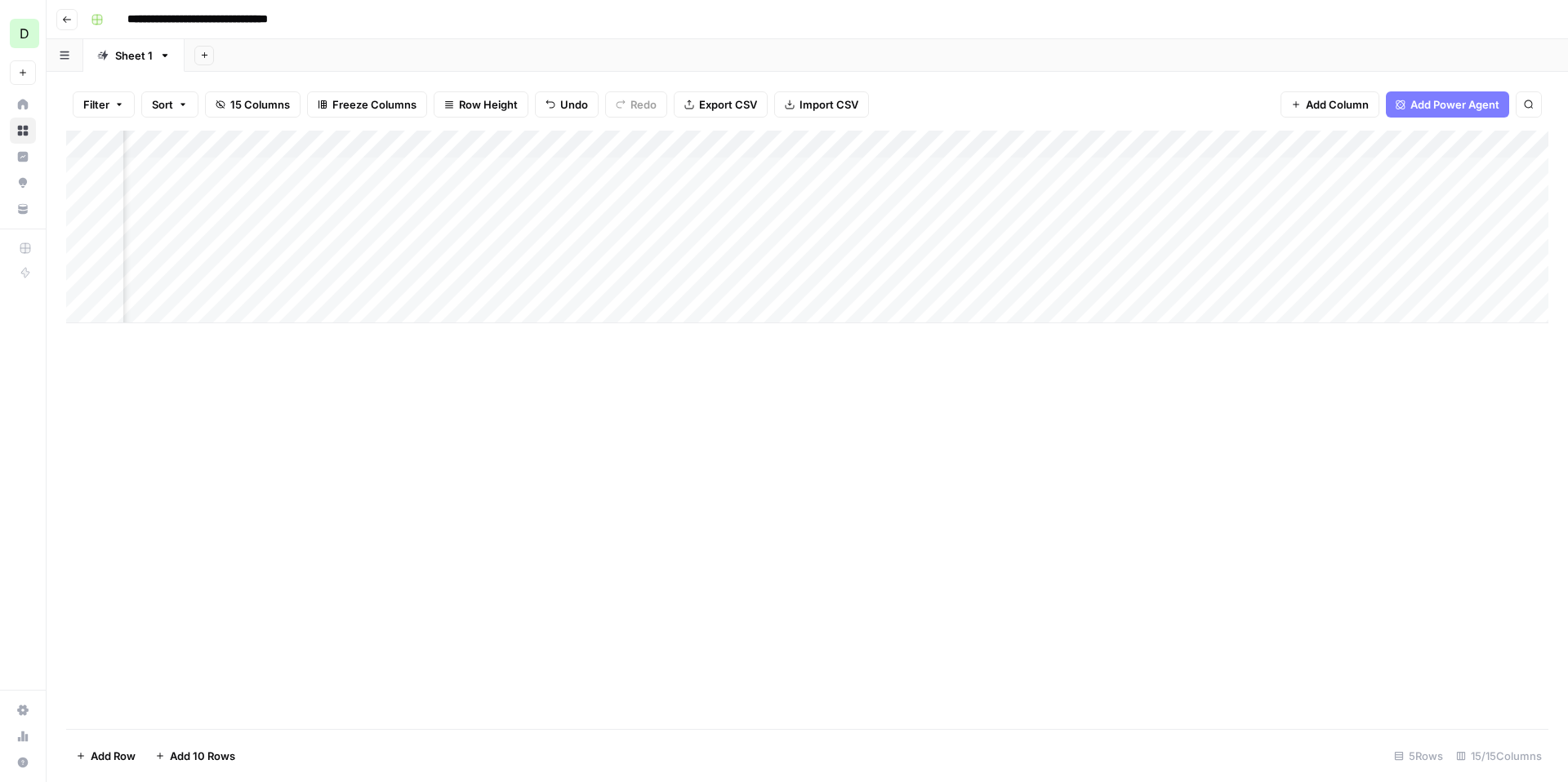
scroll to position [0, 1523]
click at [1497, 144] on span "Add Column" at bounding box center [1511, 145] width 57 height 15
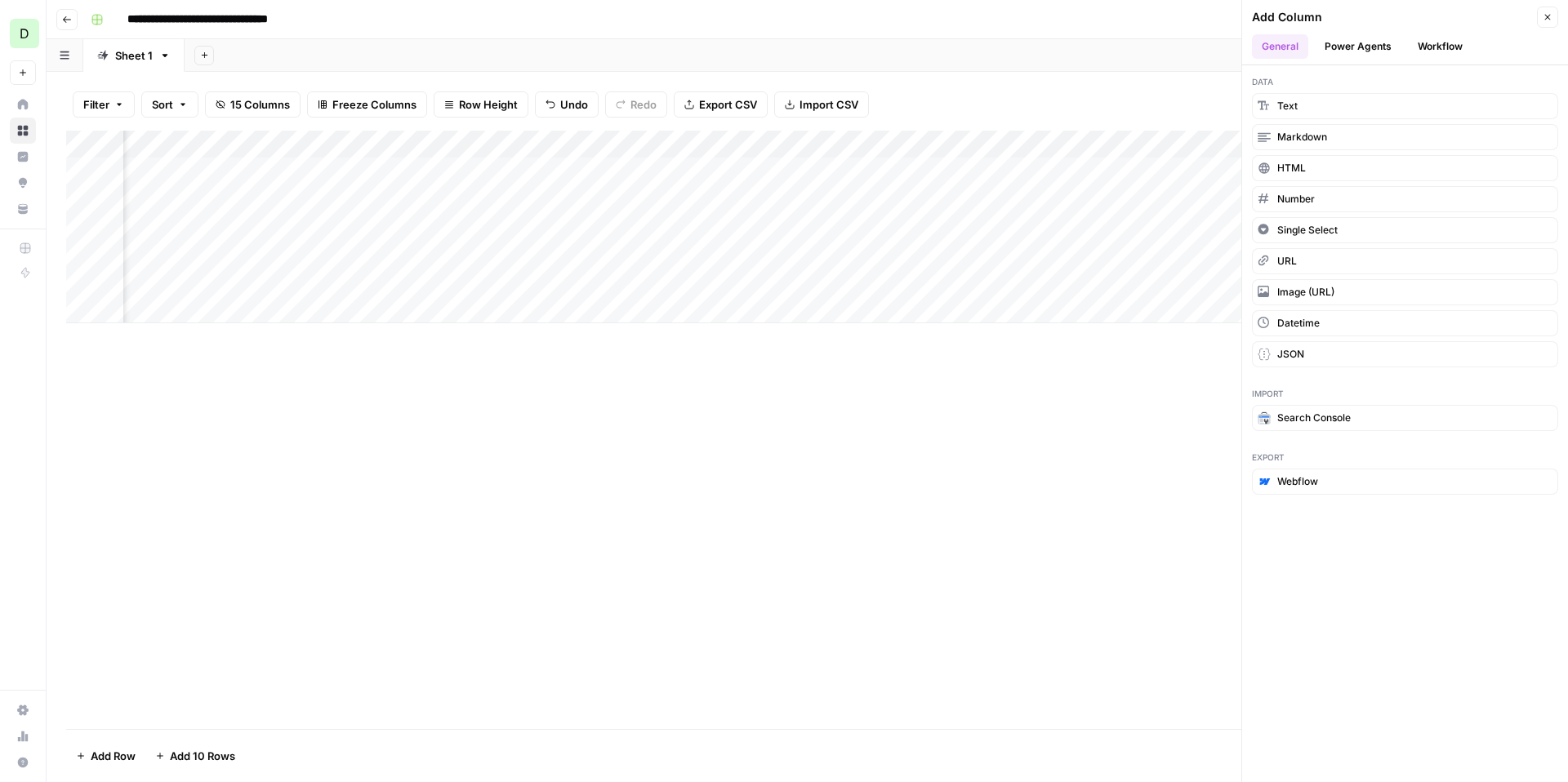
click at [1353, 29] on header "Add Column Close General Power Agents Workflow" at bounding box center [1405, 32] width 326 height 65
click at [1356, 56] on button "Power Agents" at bounding box center [1358, 46] width 86 height 25
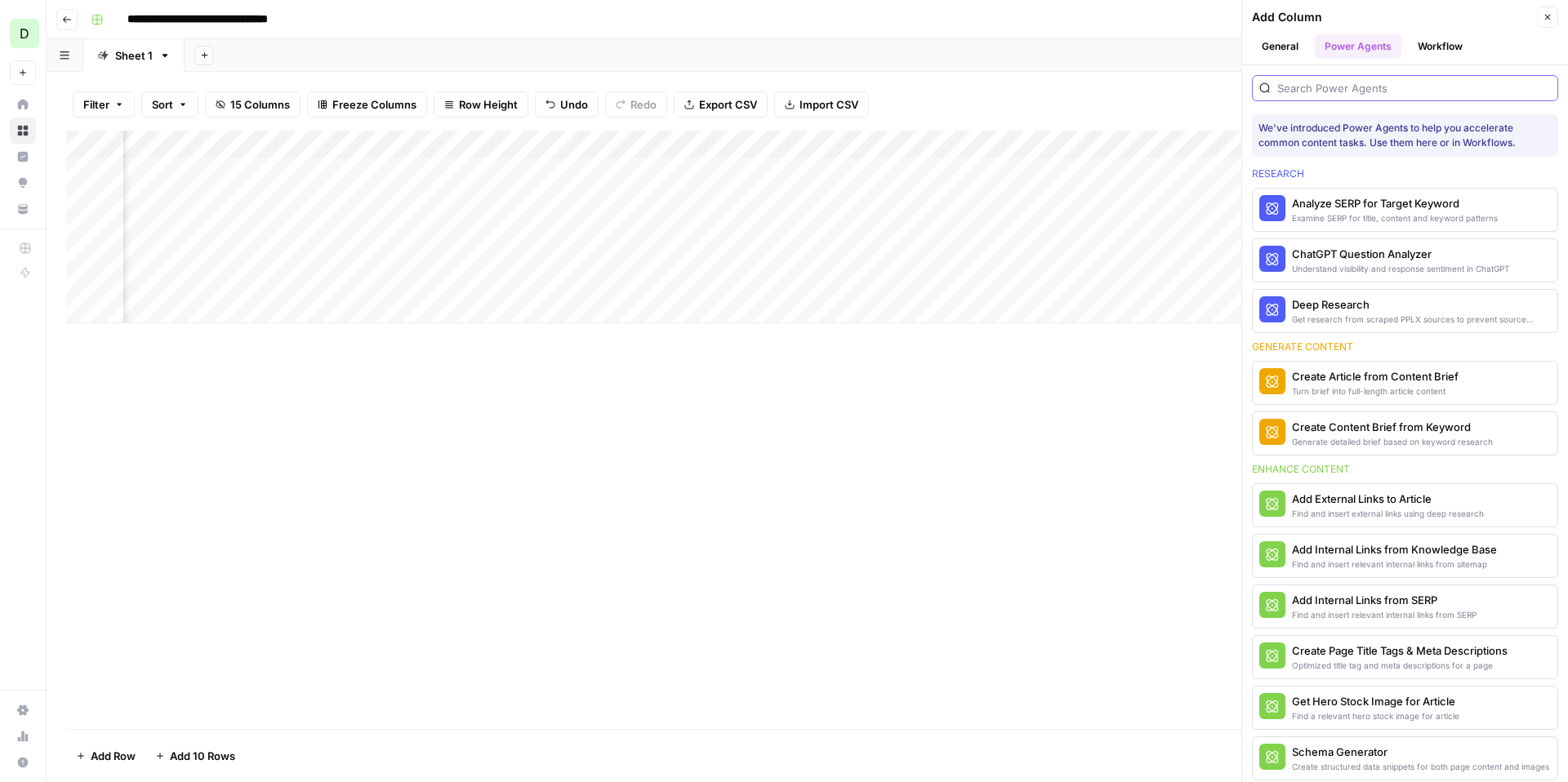
click at [1354, 84] on input "search" at bounding box center [1414, 88] width 273 height 17
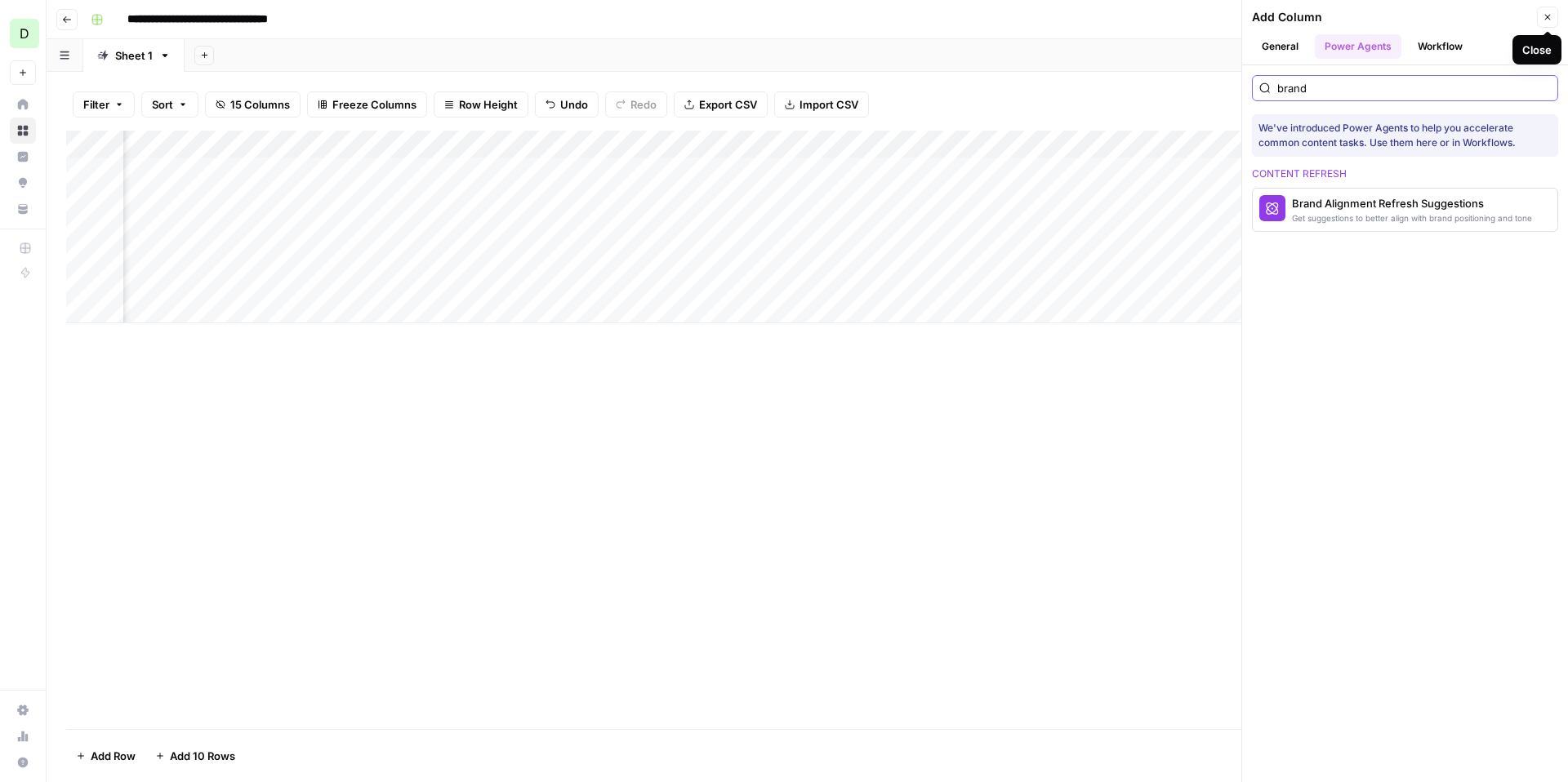
type input "brand"
click at [1554, 18] on button "Close" at bounding box center [1547, 17] width 21 height 21
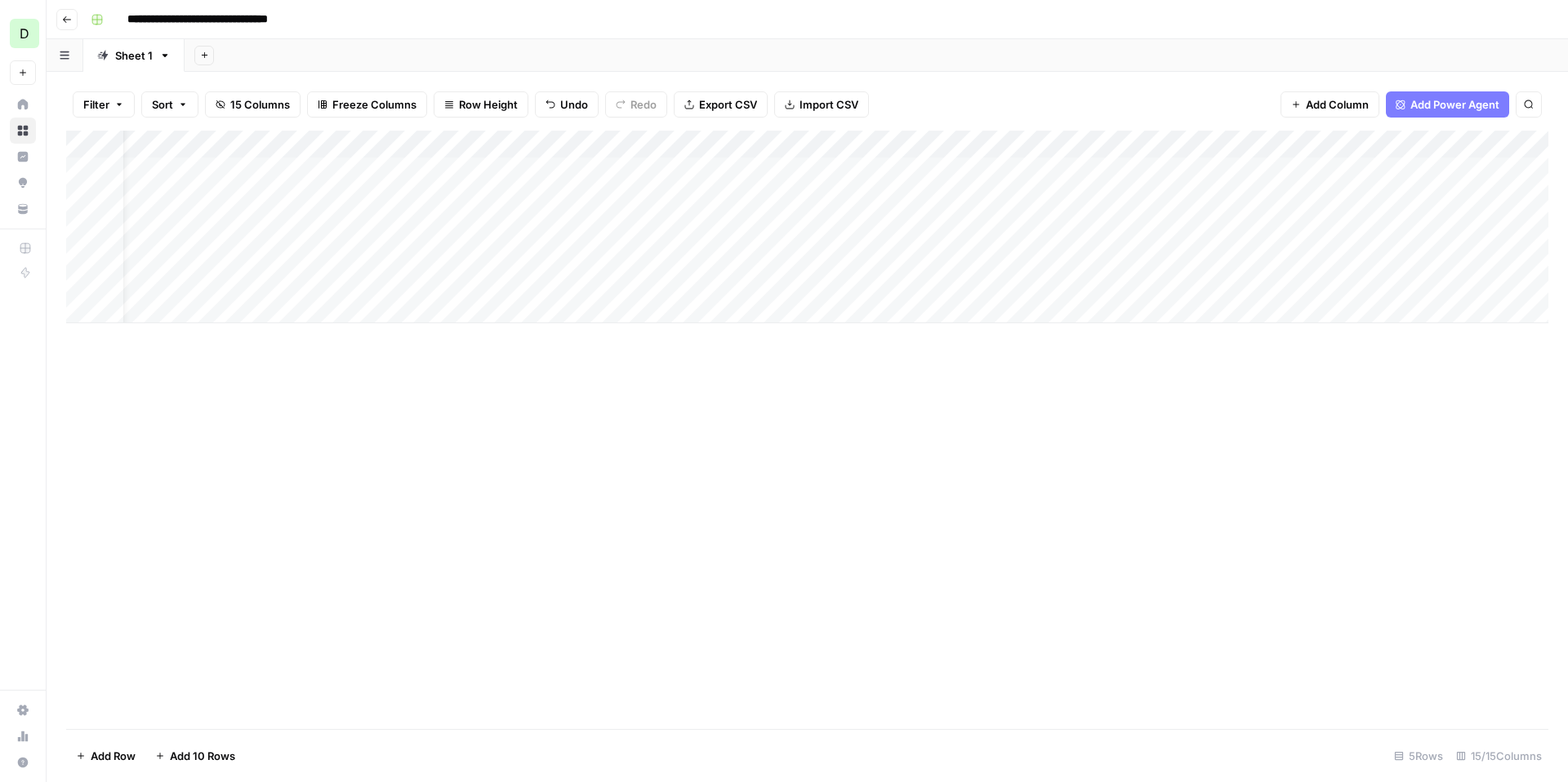
scroll to position [0, 0]
click at [72, 21] on button "Go back" at bounding box center [66, 19] width 21 height 21
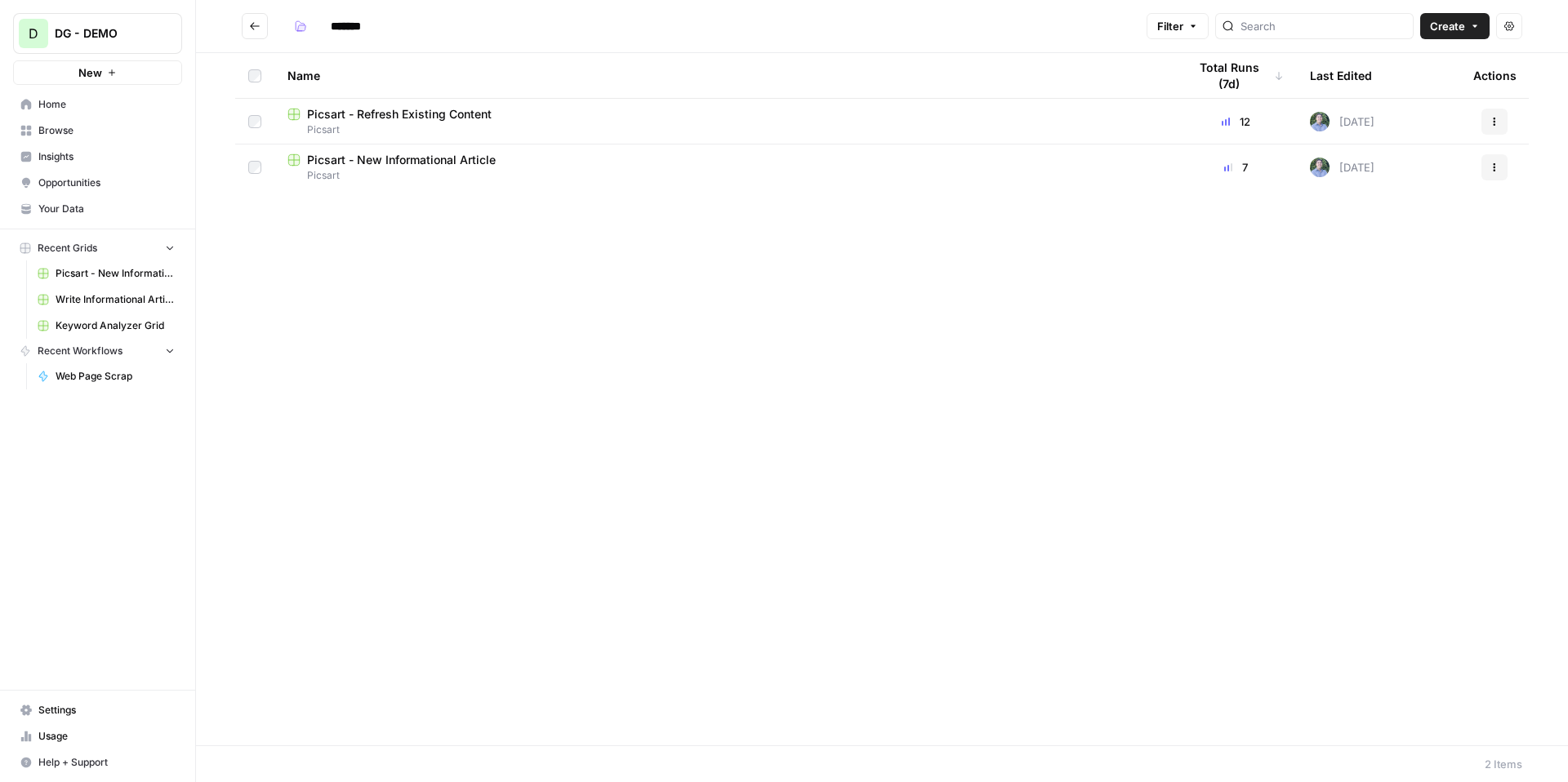
click at [417, 167] on link "Picsart - New Informational Article Picsart" at bounding box center [724, 168] width 874 height 31
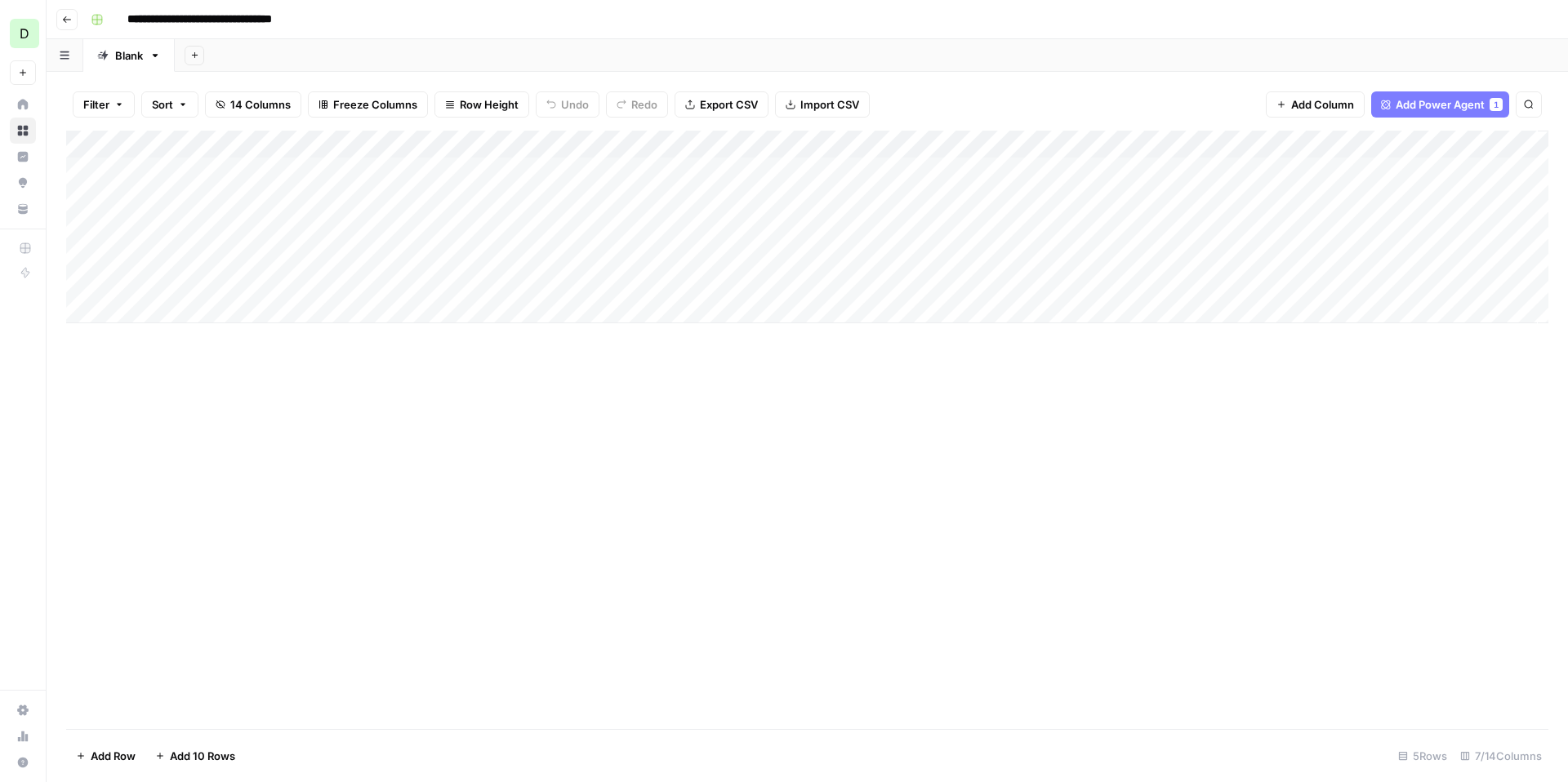
click at [551, 142] on div "Add Column" at bounding box center [807, 227] width 1483 height 193
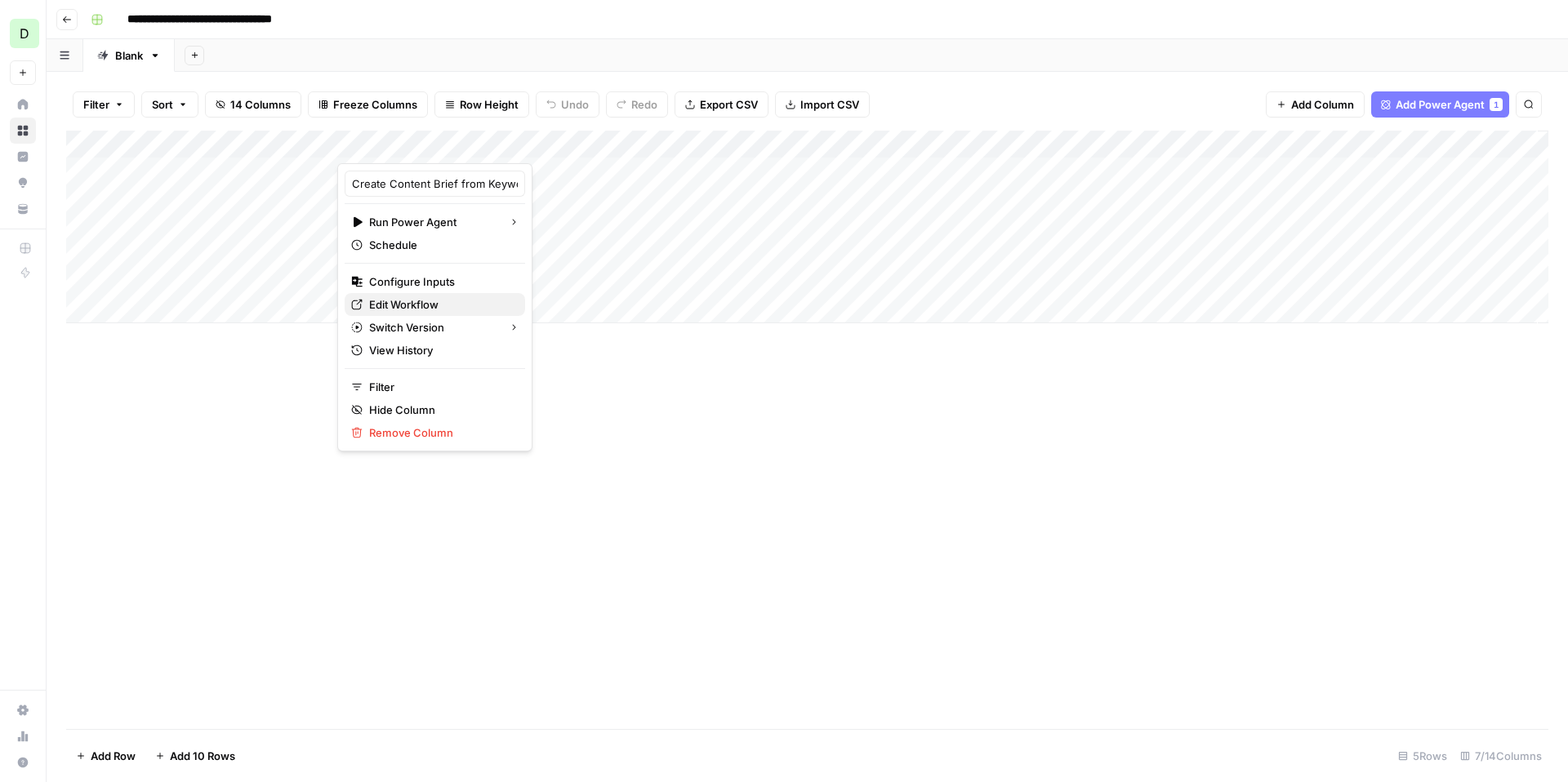
click at [442, 299] on span "Edit Workflow" at bounding box center [441, 304] width 143 height 17
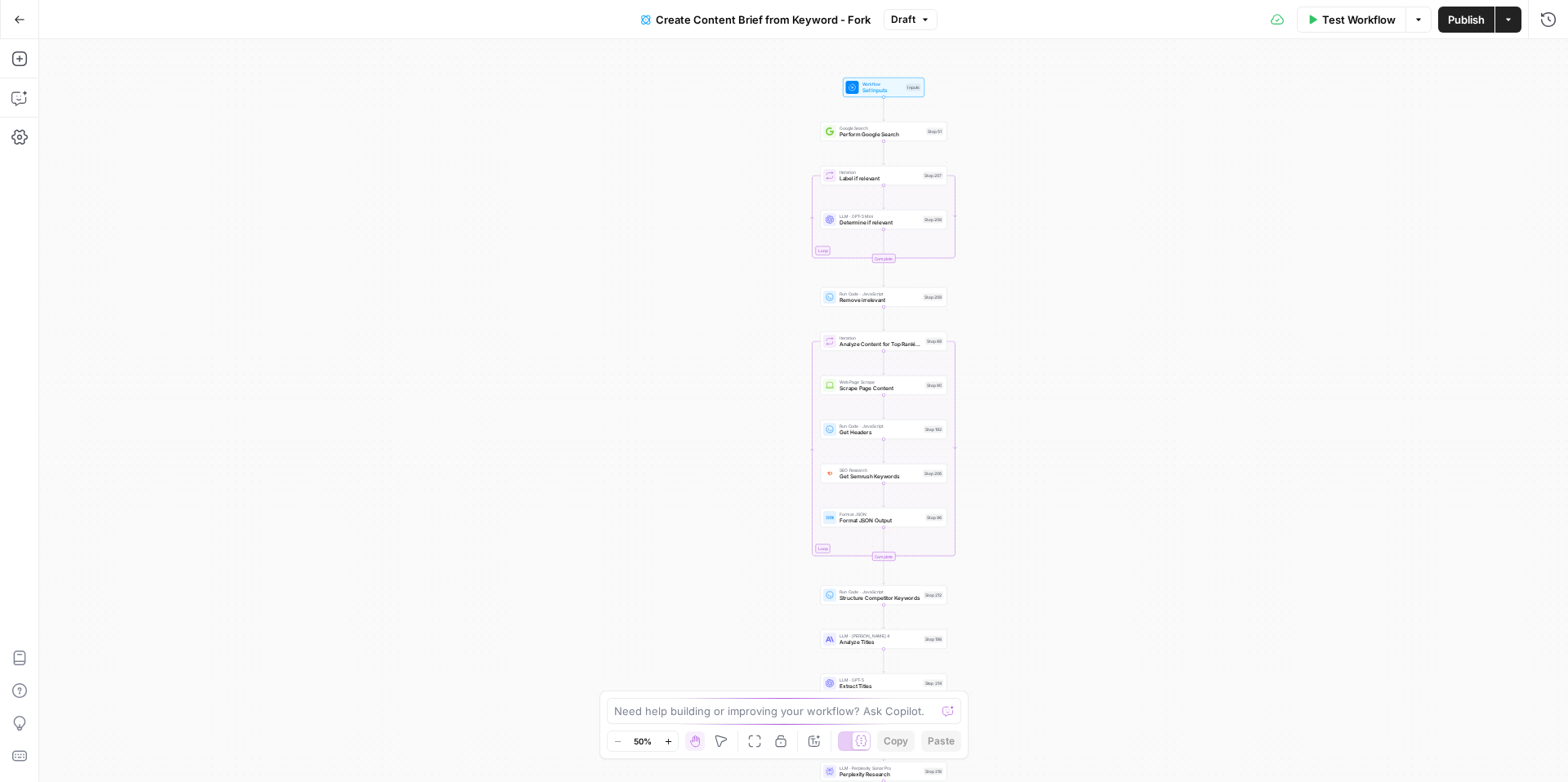
drag, startPoint x: 138, startPoint y: 191, endPoint x: 218, endPoint y: 361, distance: 187.9
click at [218, 362] on div "Workflow Set Inputs Inputs Google Search Perform Google Search Step 51 Loop Ite…" at bounding box center [803, 411] width 1529 height 743
click at [14, 18] on icon "button" at bounding box center [19, 19] width 11 height 11
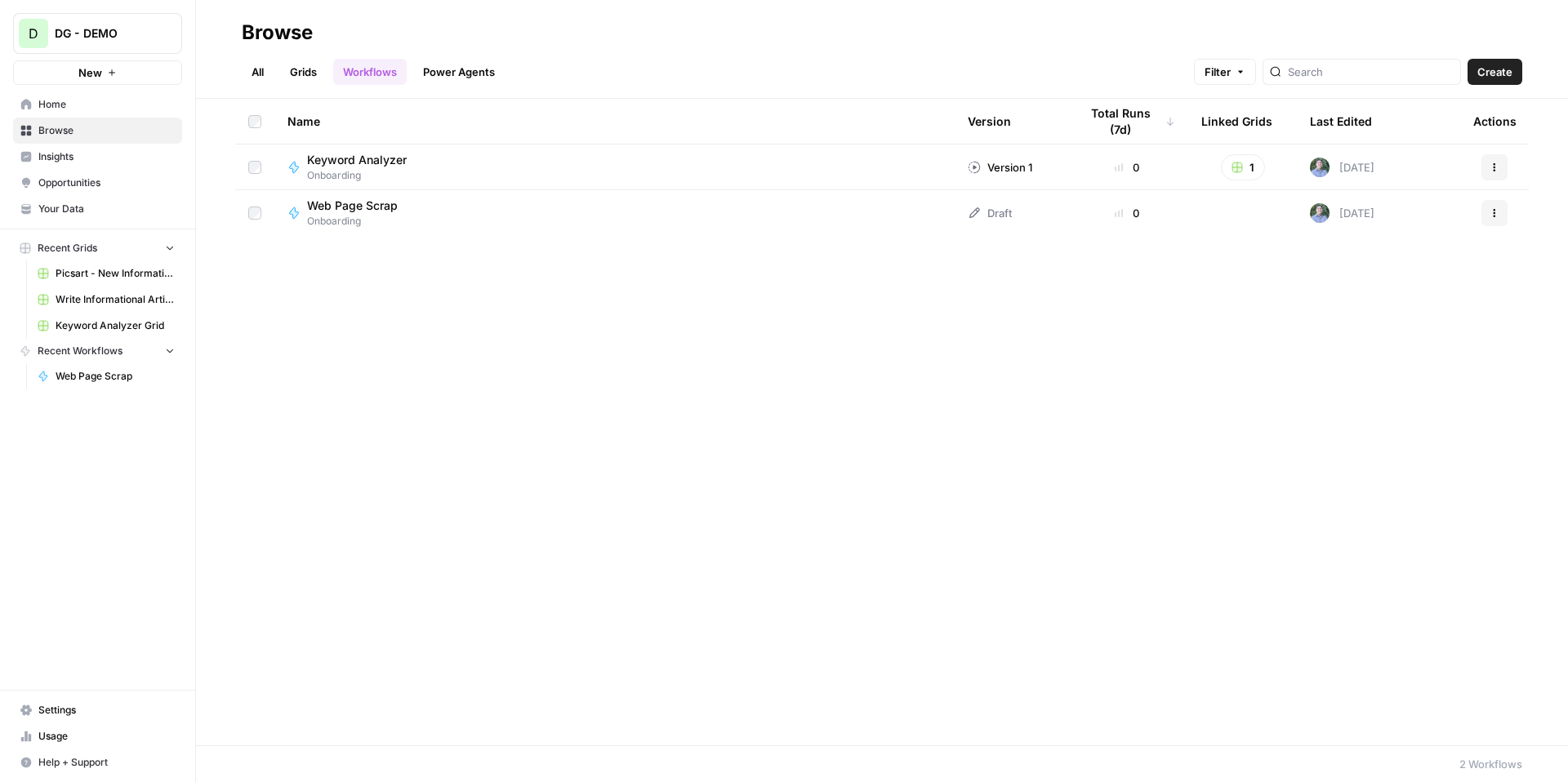
click at [295, 61] on link "Grids" at bounding box center [303, 72] width 47 height 27
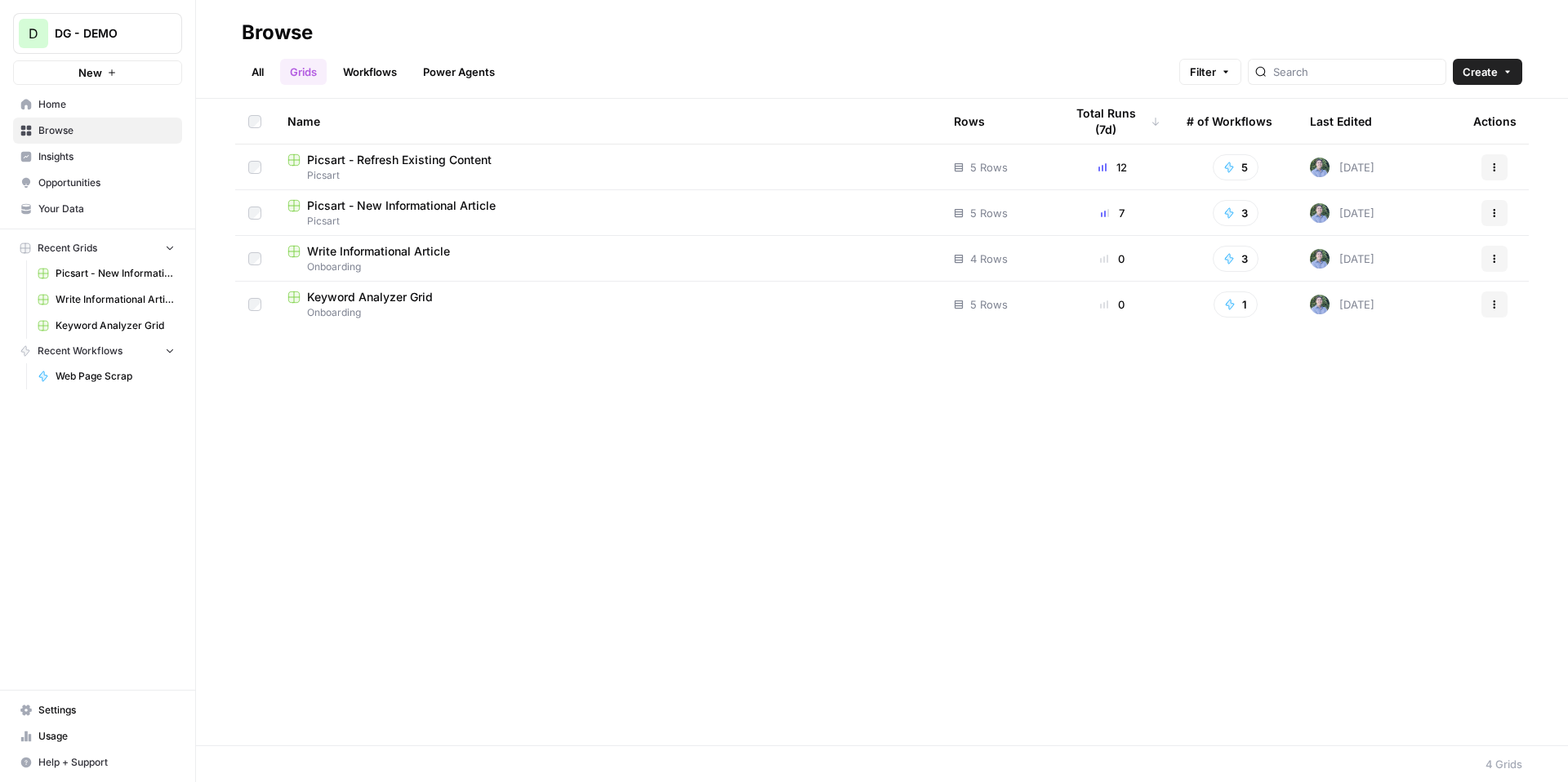
click at [415, 205] on span "Picsart - New Informational Article" at bounding box center [402, 206] width 189 height 17
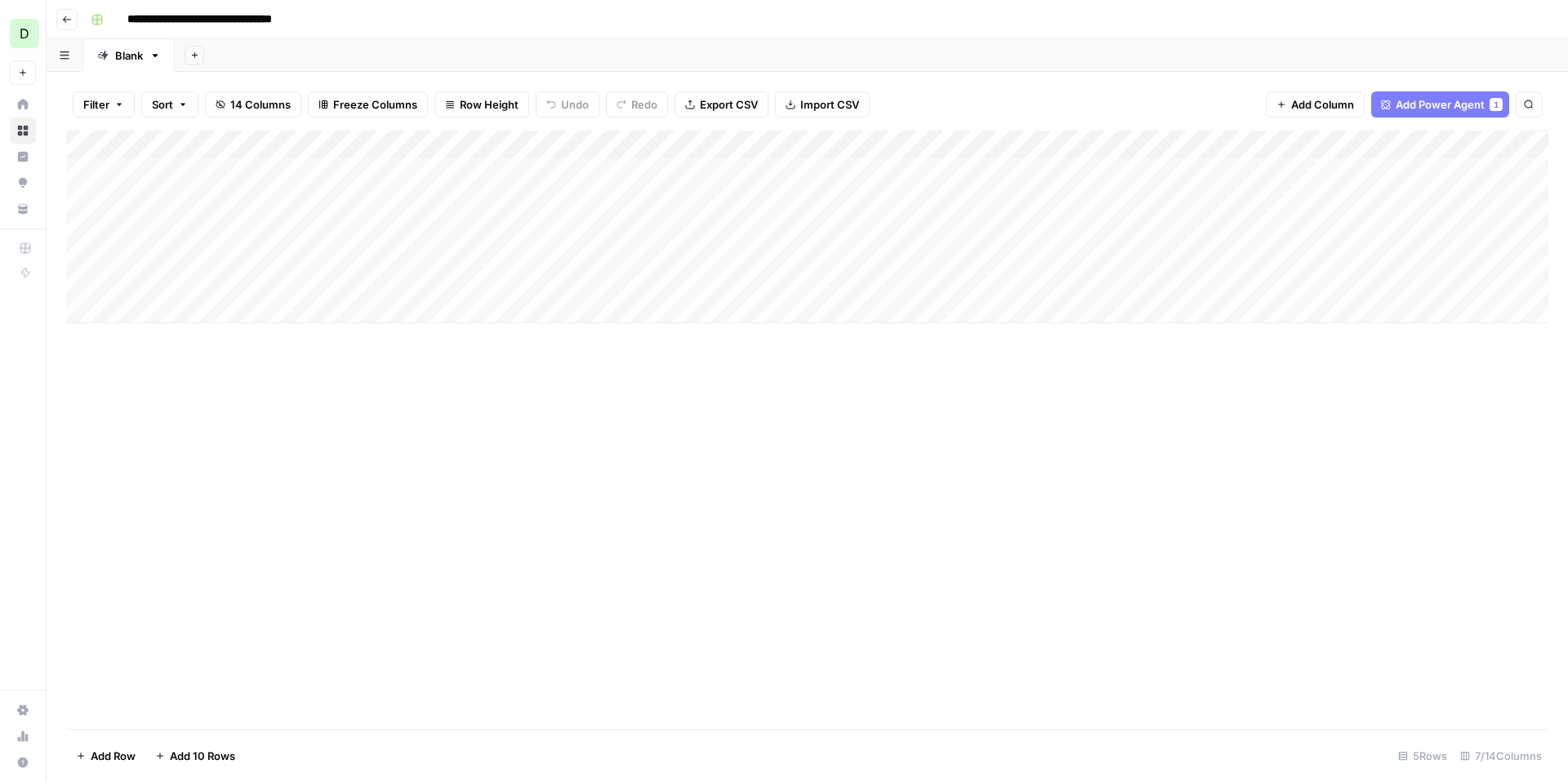
click at [933, 146] on div "Add Column" at bounding box center [807, 227] width 1483 height 193
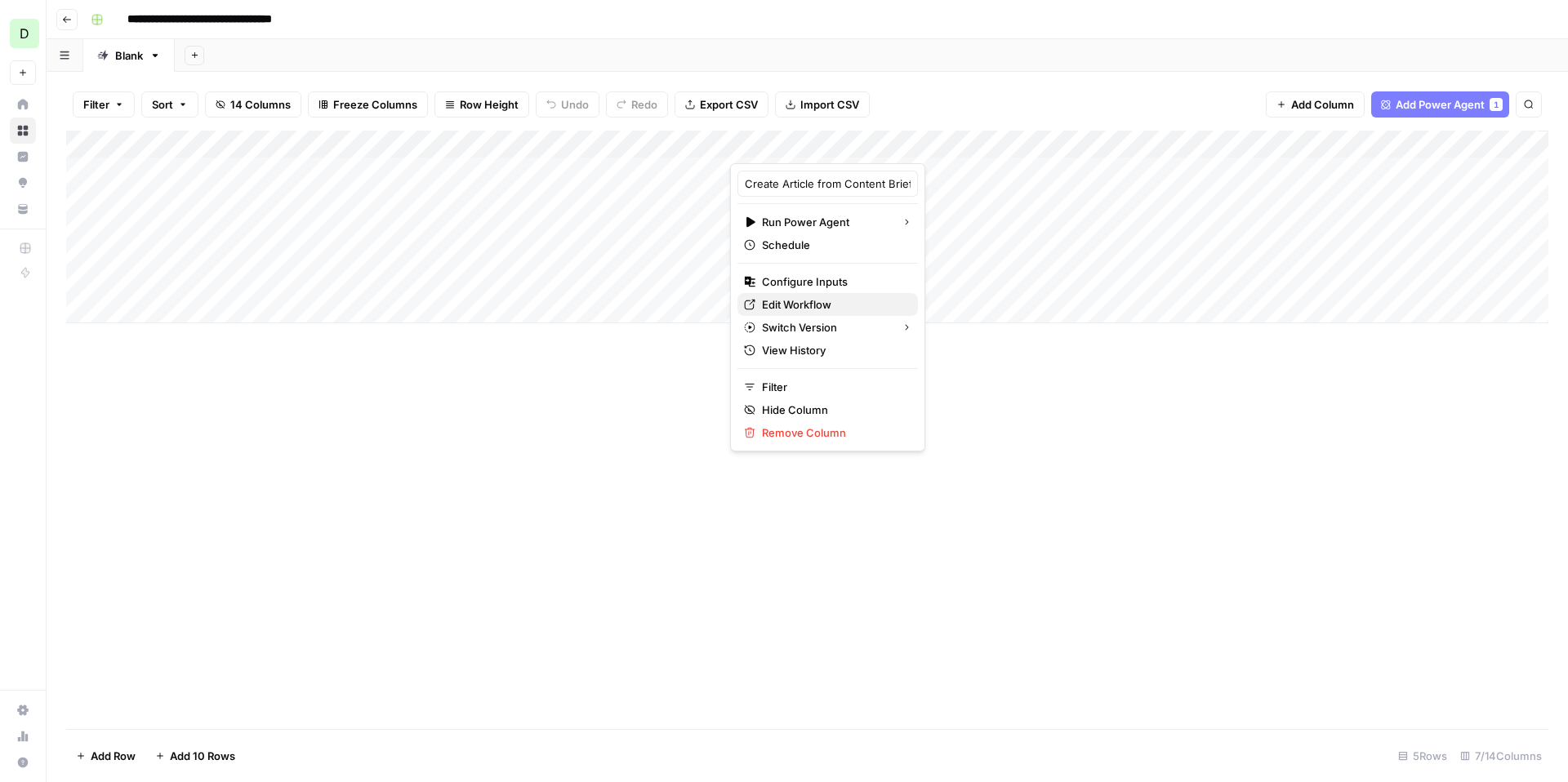
click at [824, 309] on span "Edit Workflow" at bounding box center [834, 304] width 143 height 17
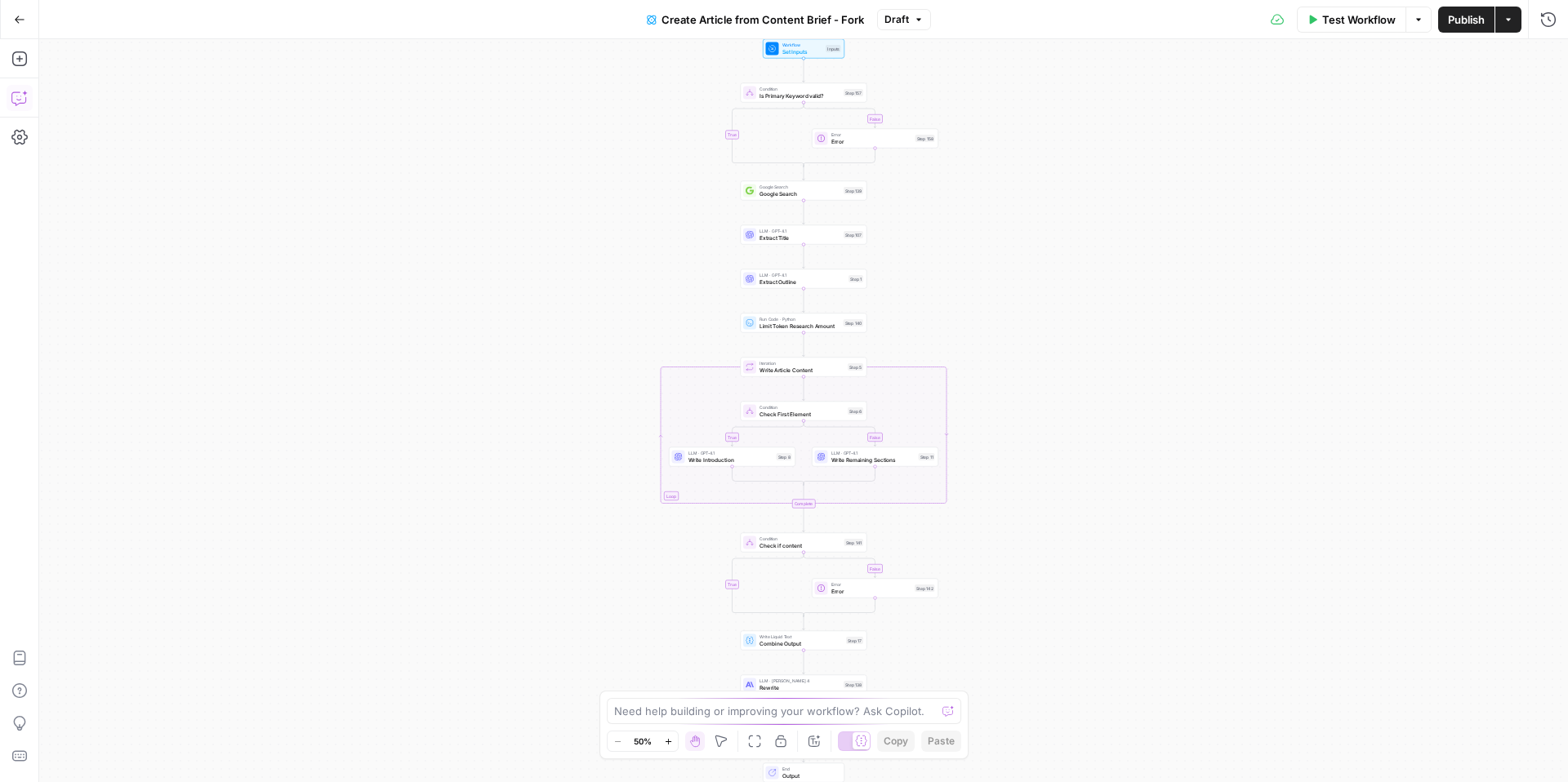
click at [10, 108] on button "Copilot" at bounding box center [19, 98] width 27 height 27
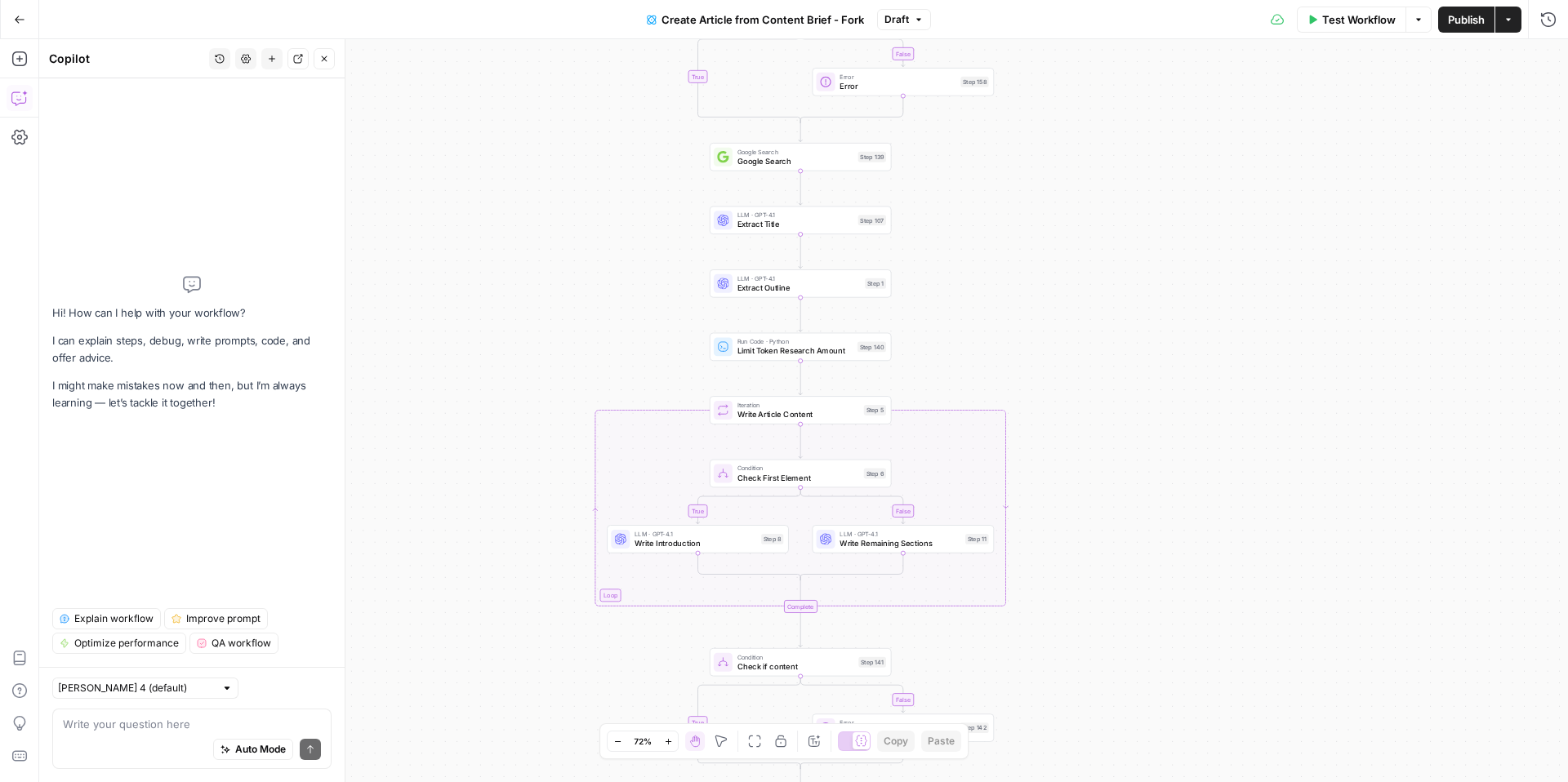
click at [124, 615] on span "Explain workflow" at bounding box center [114, 619] width 79 height 15
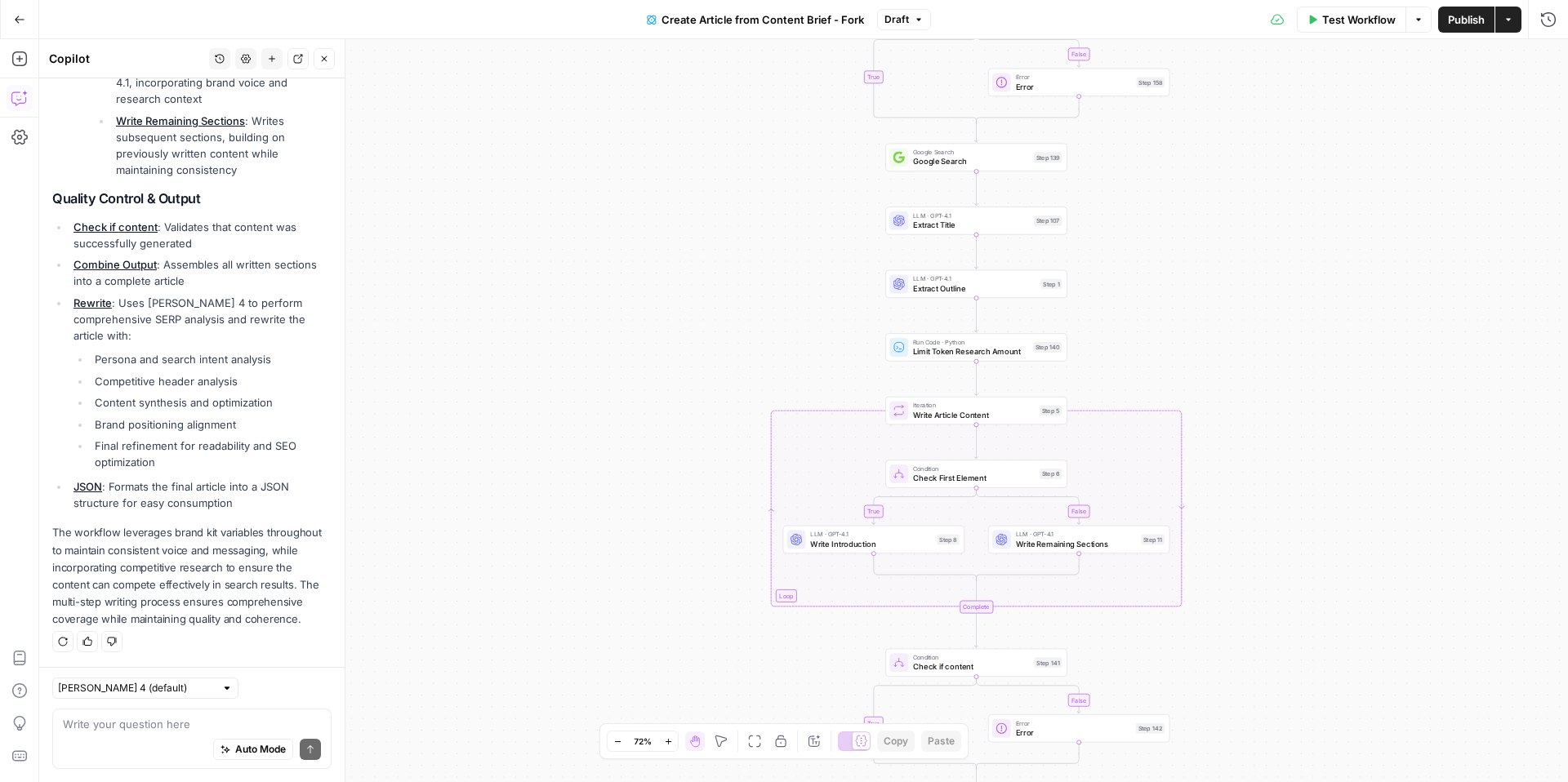
scroll to position [801, 0]
click at [18, 22] on icon "button" at bounding box center [19, 19] width 11 height 11
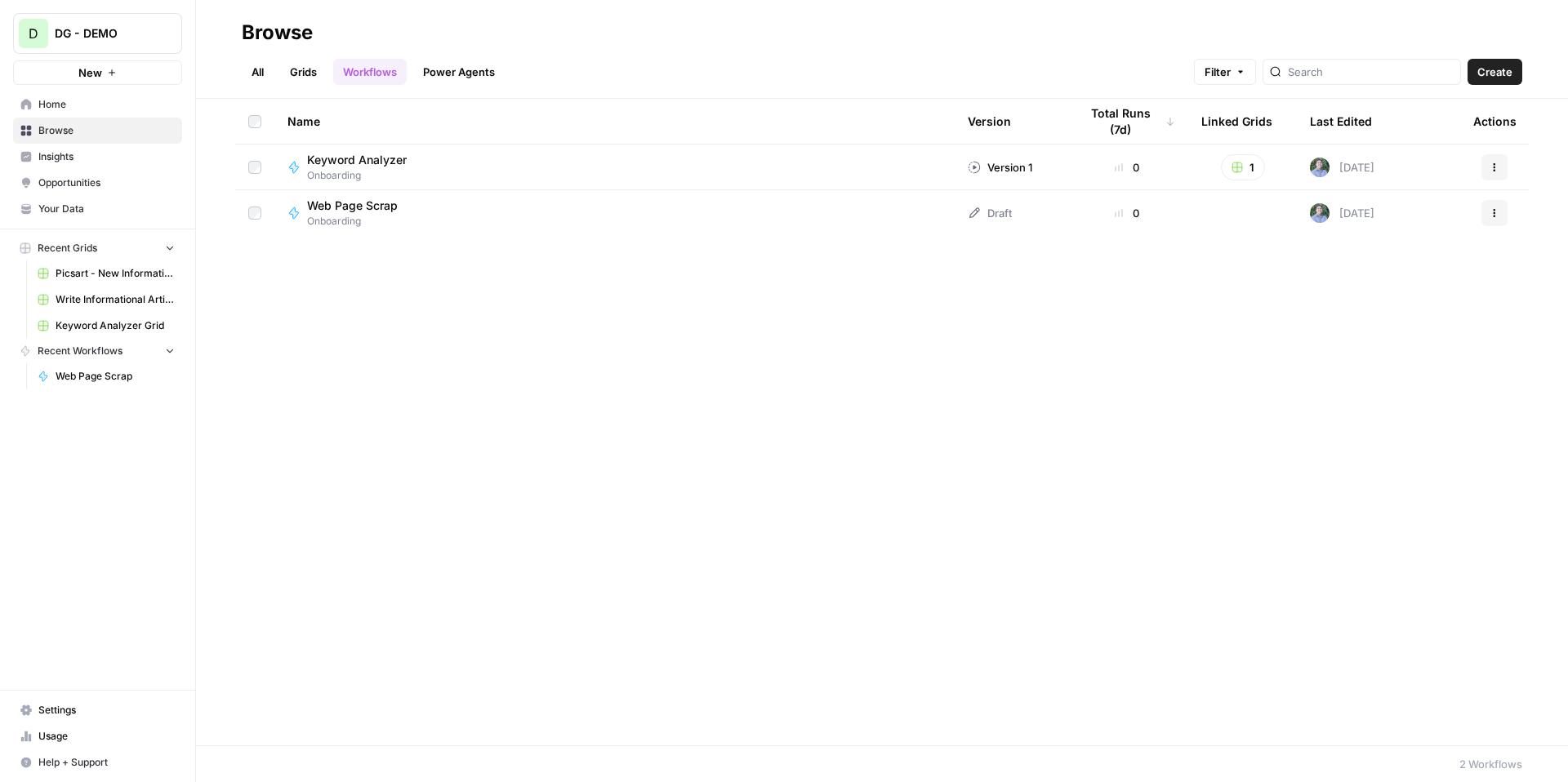
click at [100, 273] on span "Picsart - New Informational Article" at bounding box center [116, 273] width 119 height 15
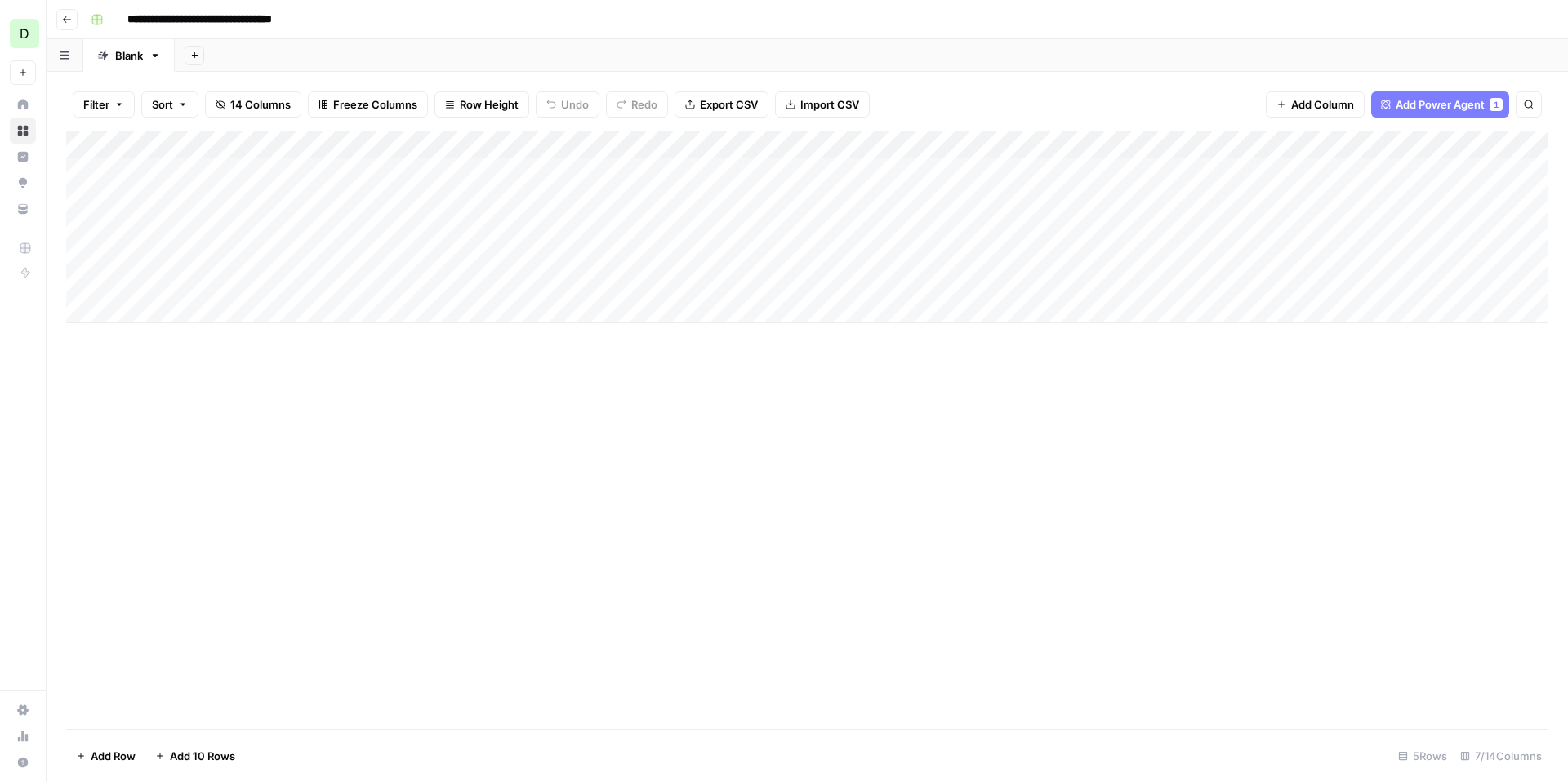
click at [458, 250] on div "Add Column" at bounding box center [807, 227] width 1483 height 193
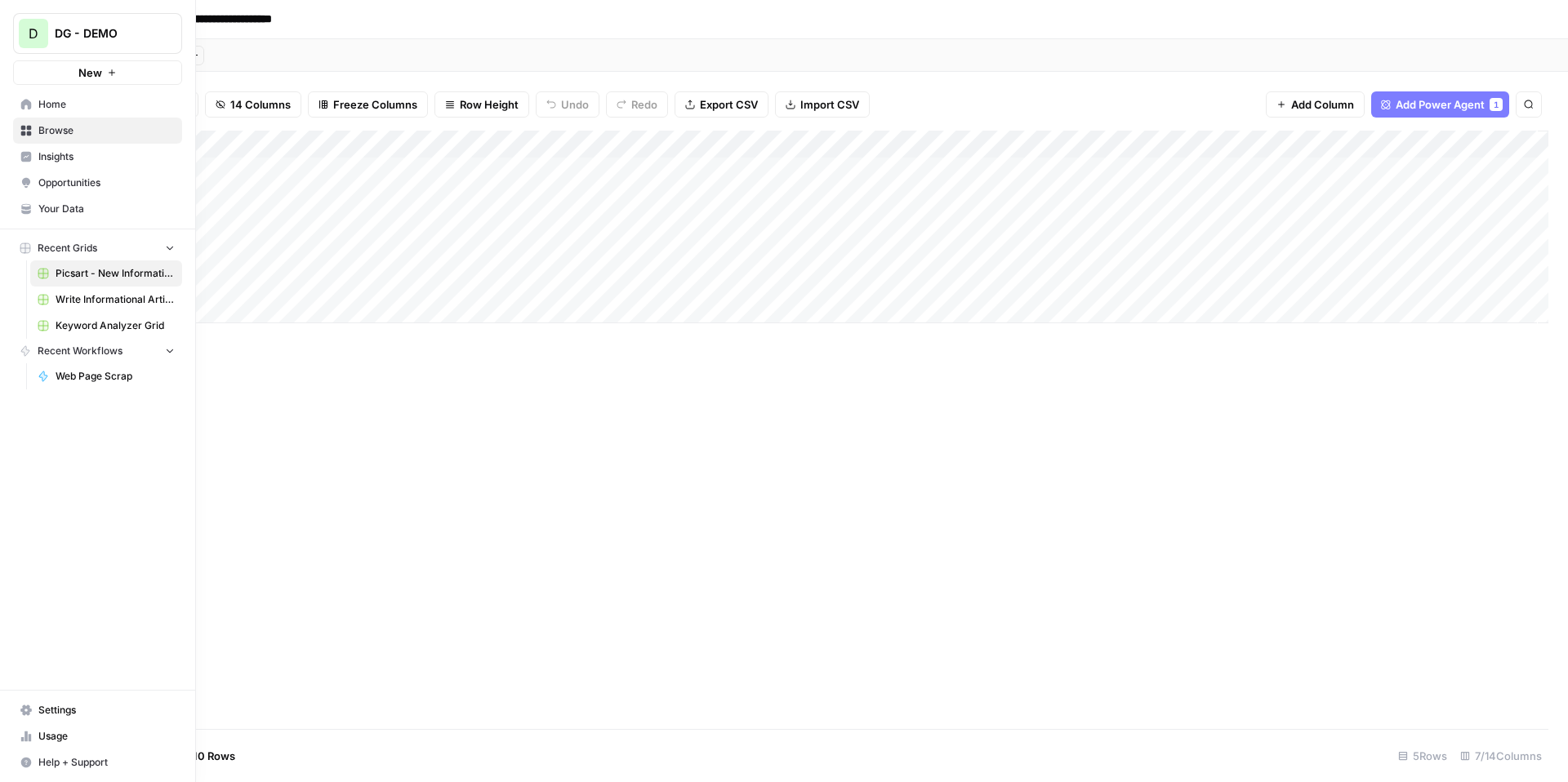
click at [82, 131] on span "Browse" at bounding box center [106, 130] width 137 height 15
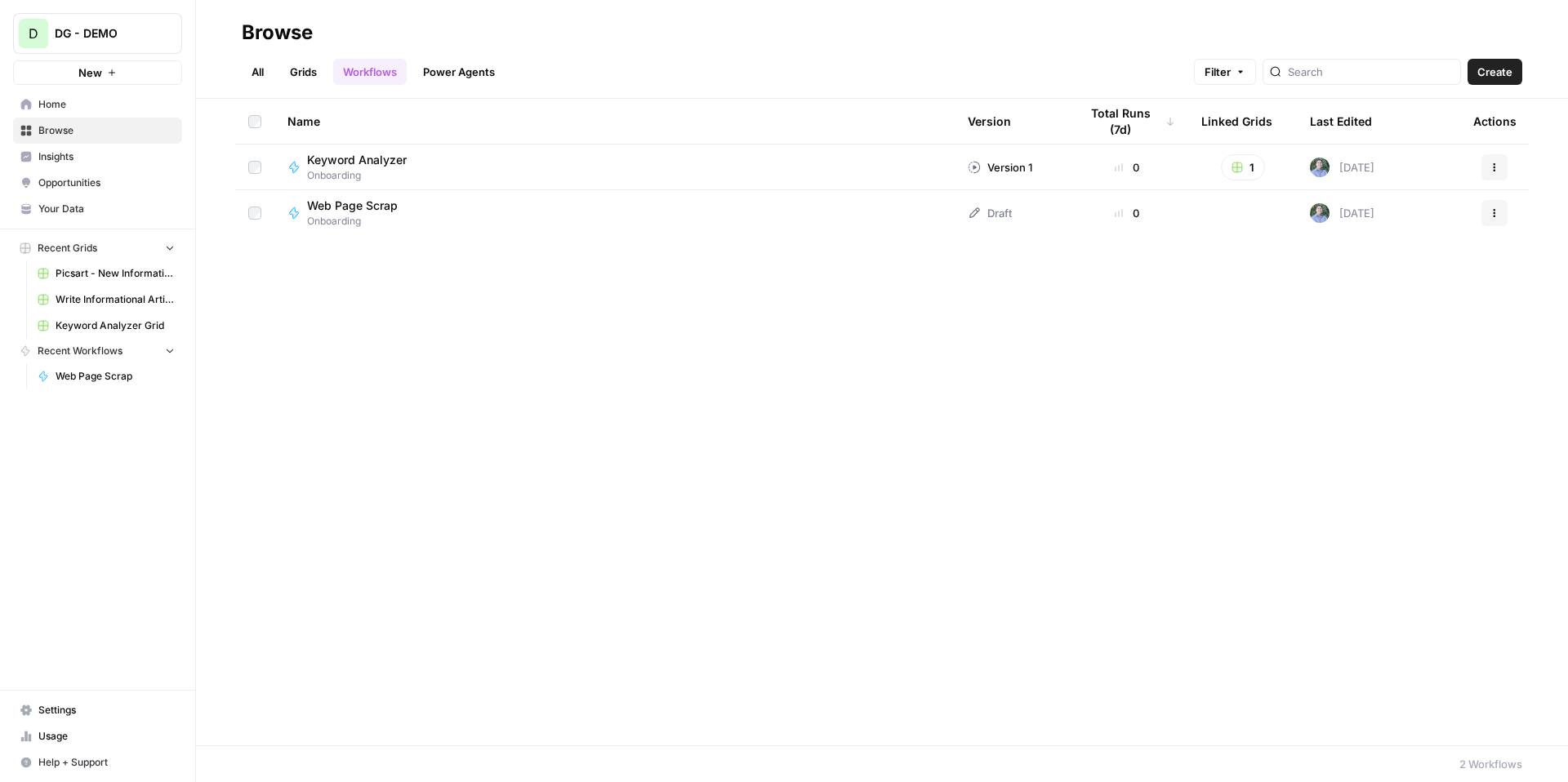
click at [74, 101] on span "Home" at bounding box center [106, 105] width 137 height 15
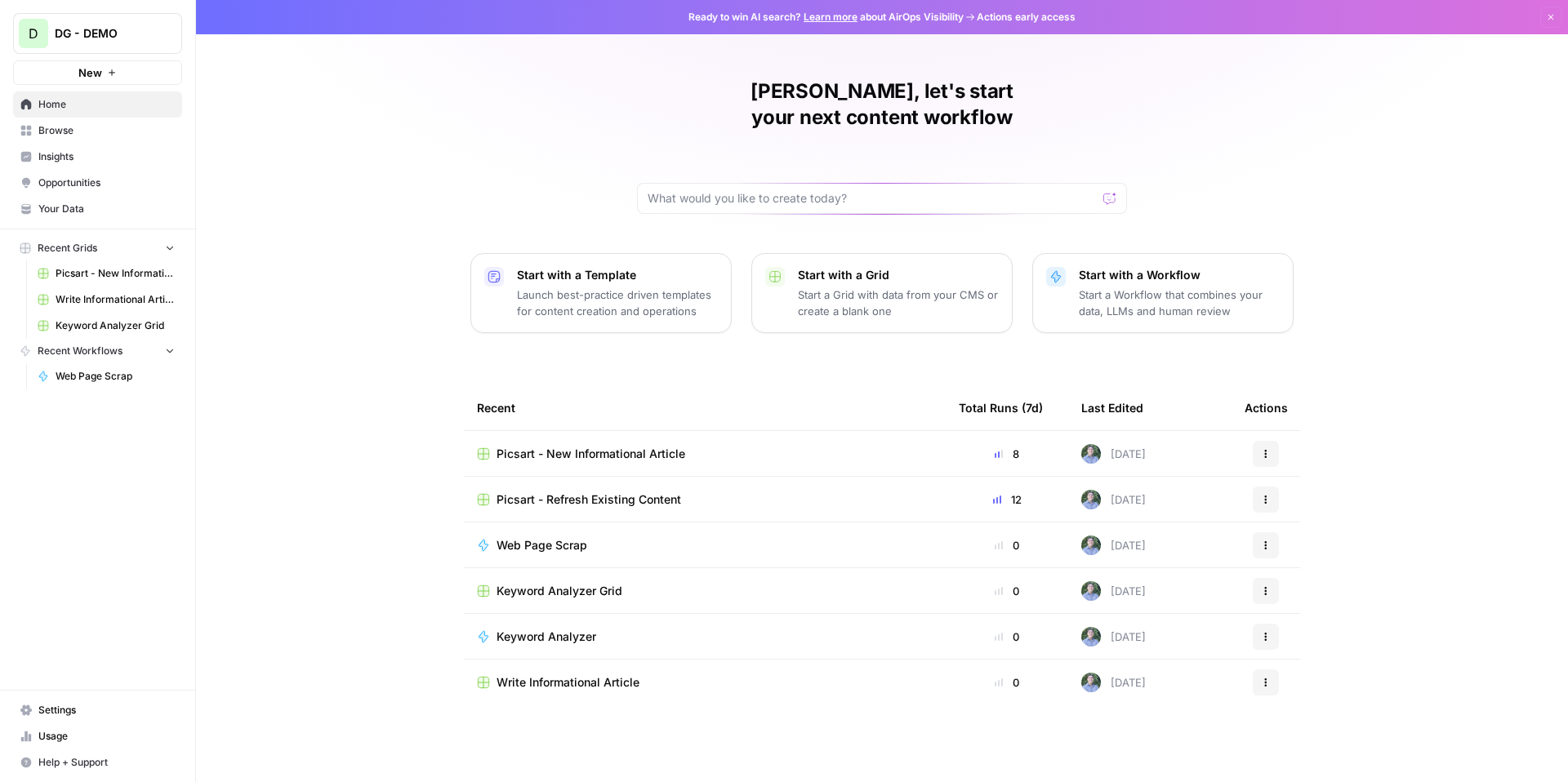
click at [78, 208] on span "Your Data" at bounding box center [106, 209] width 137 height 15
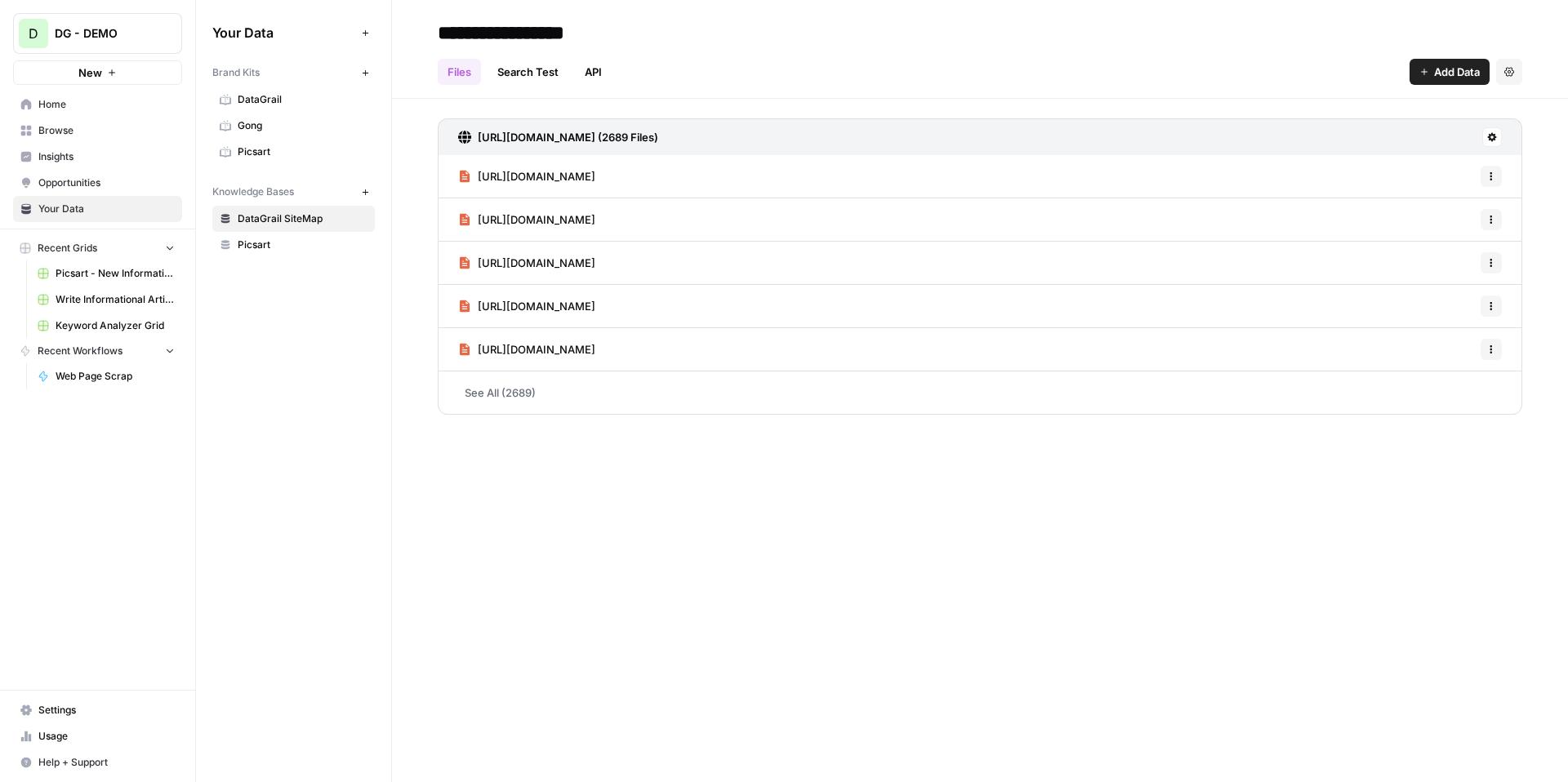
click at [266, 147] on span "Picsart" at bounding box center [303, 152] width 130 height 15
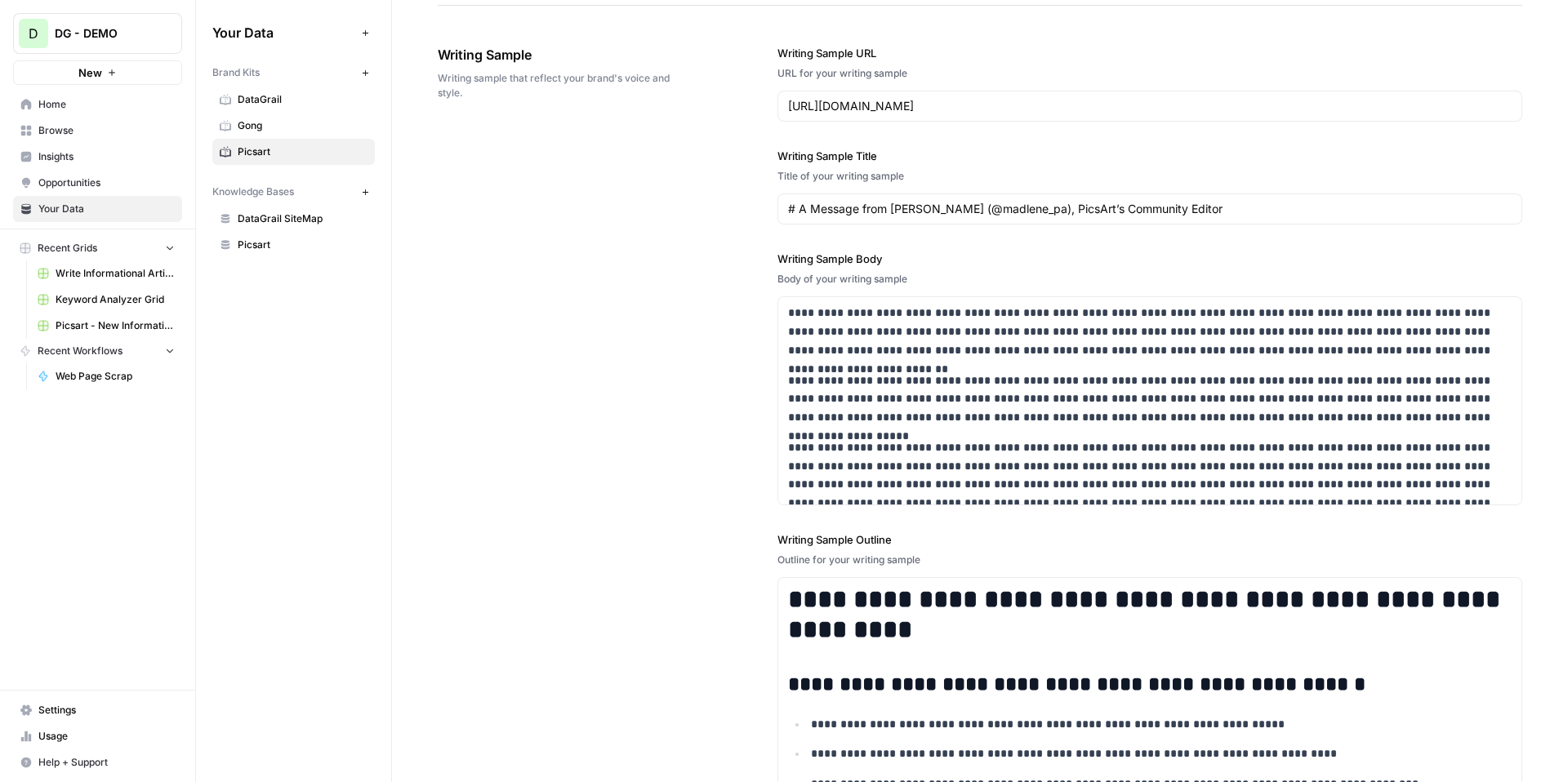
scroll to position [1953, 0]
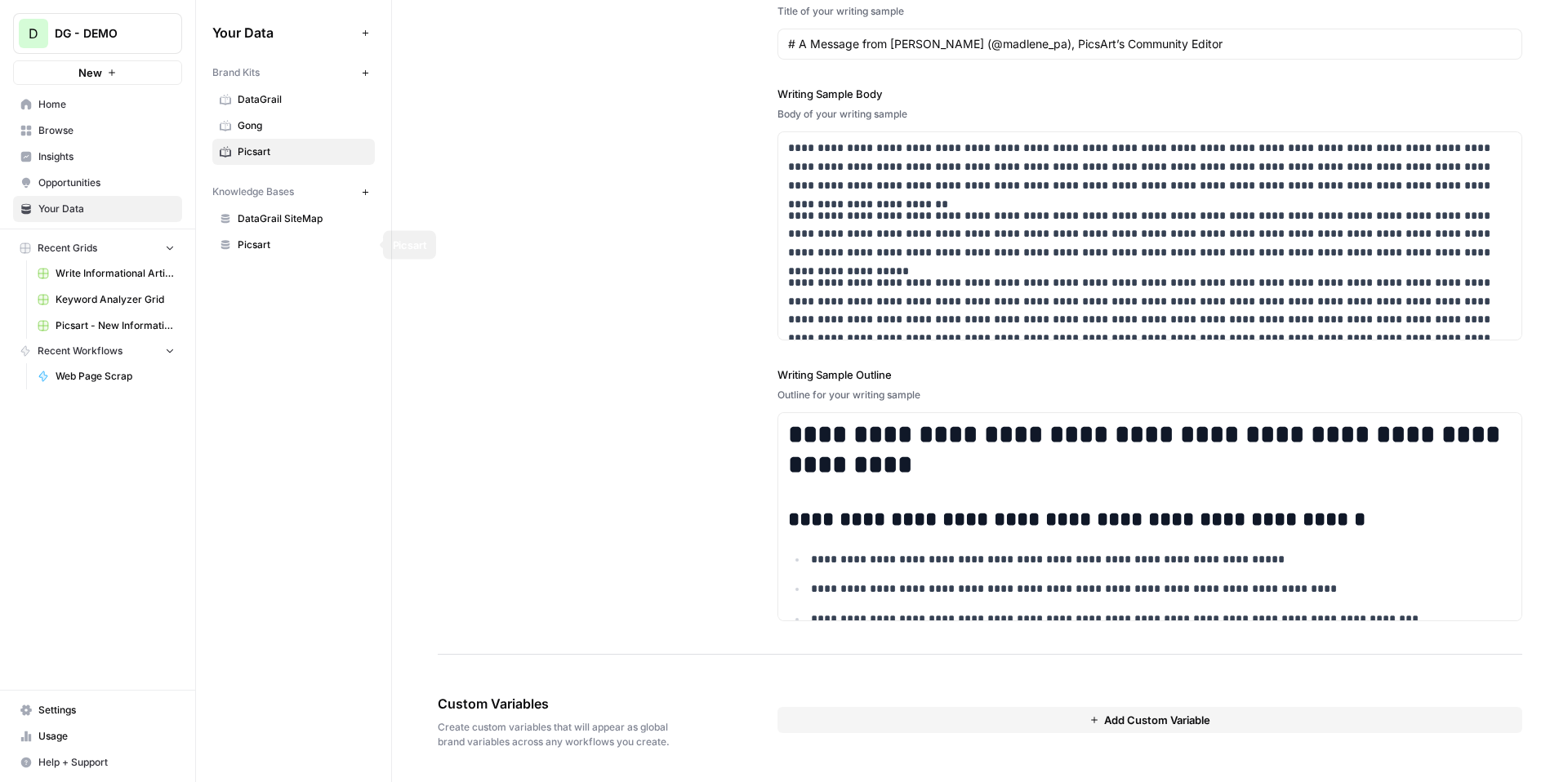
click at [310, 227] on link "DataGrail SiteMap" at bounding box center [293, 218] width 162 height 27
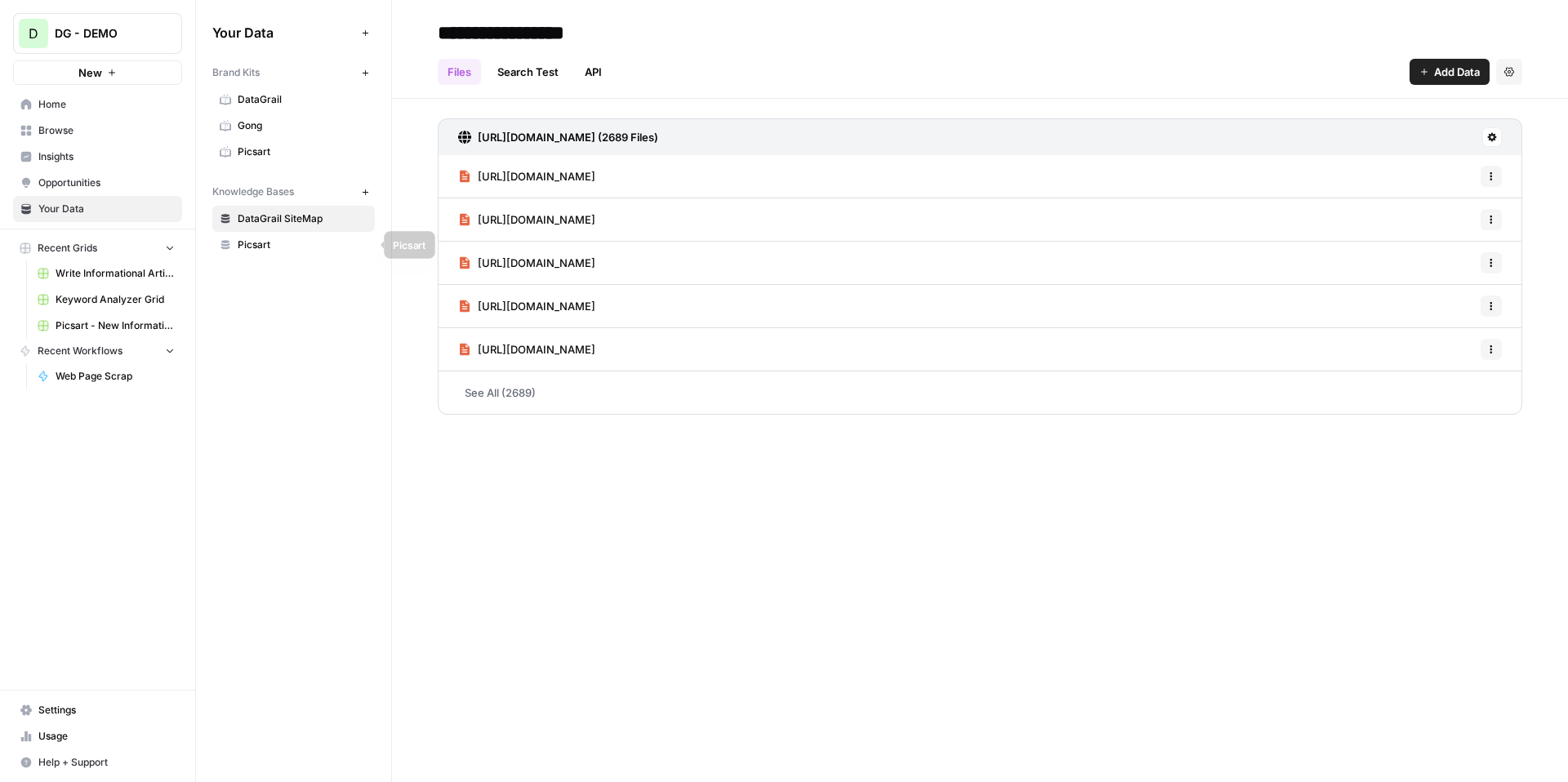
click at [265, 247] on span "Picsart" at bounding box center [303, 245] width 130 height 15
click at [113, 48] on div "New" at bounding box center [98, 38] width 40 height 27
click at [159, 34] on div "DG - DEMO" at bounding box center [116, 34] width 122 height 17
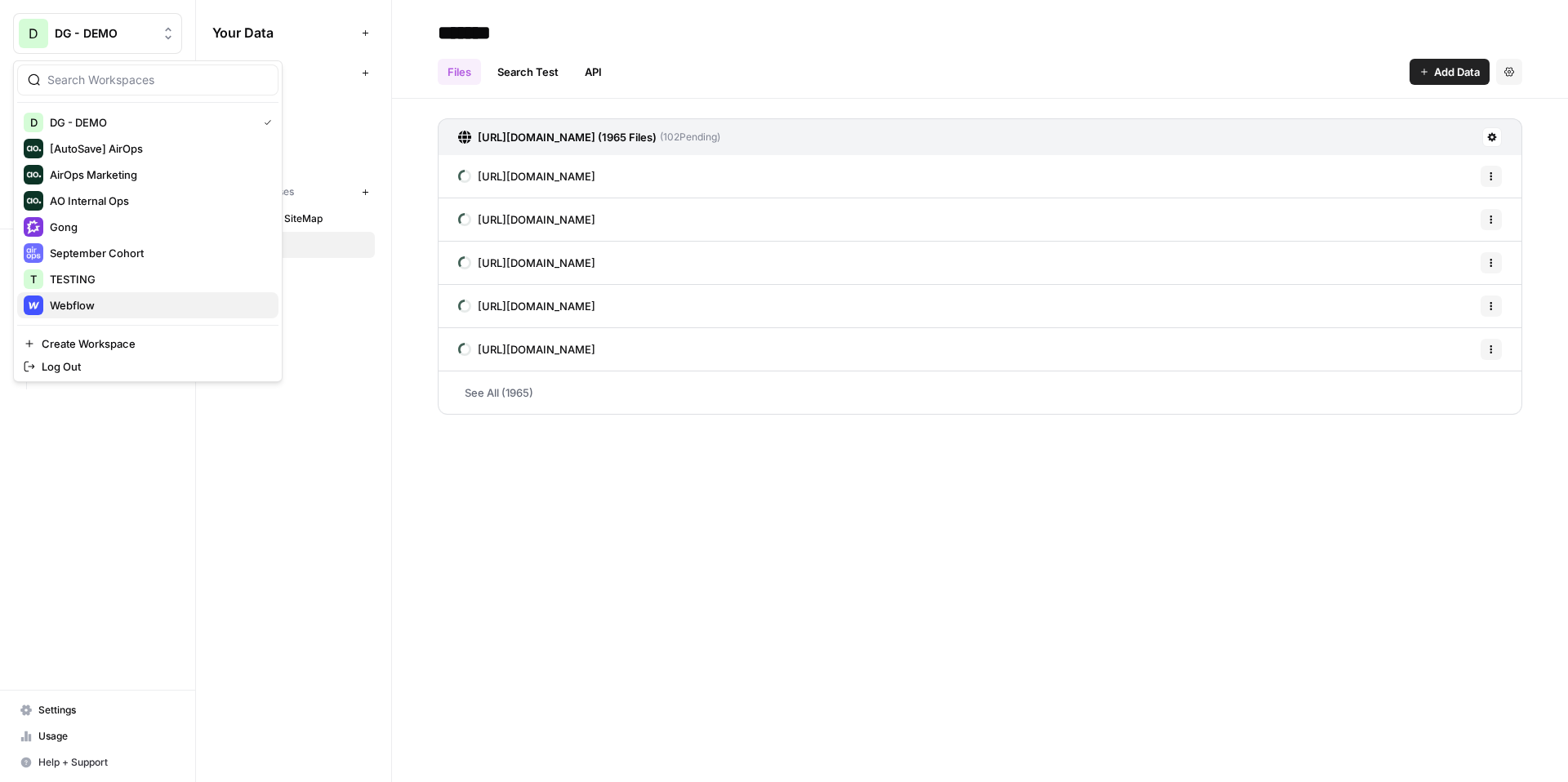
click at [116, 310] on span "Webflow" at bounding box center [157, 305] width 215 height 17
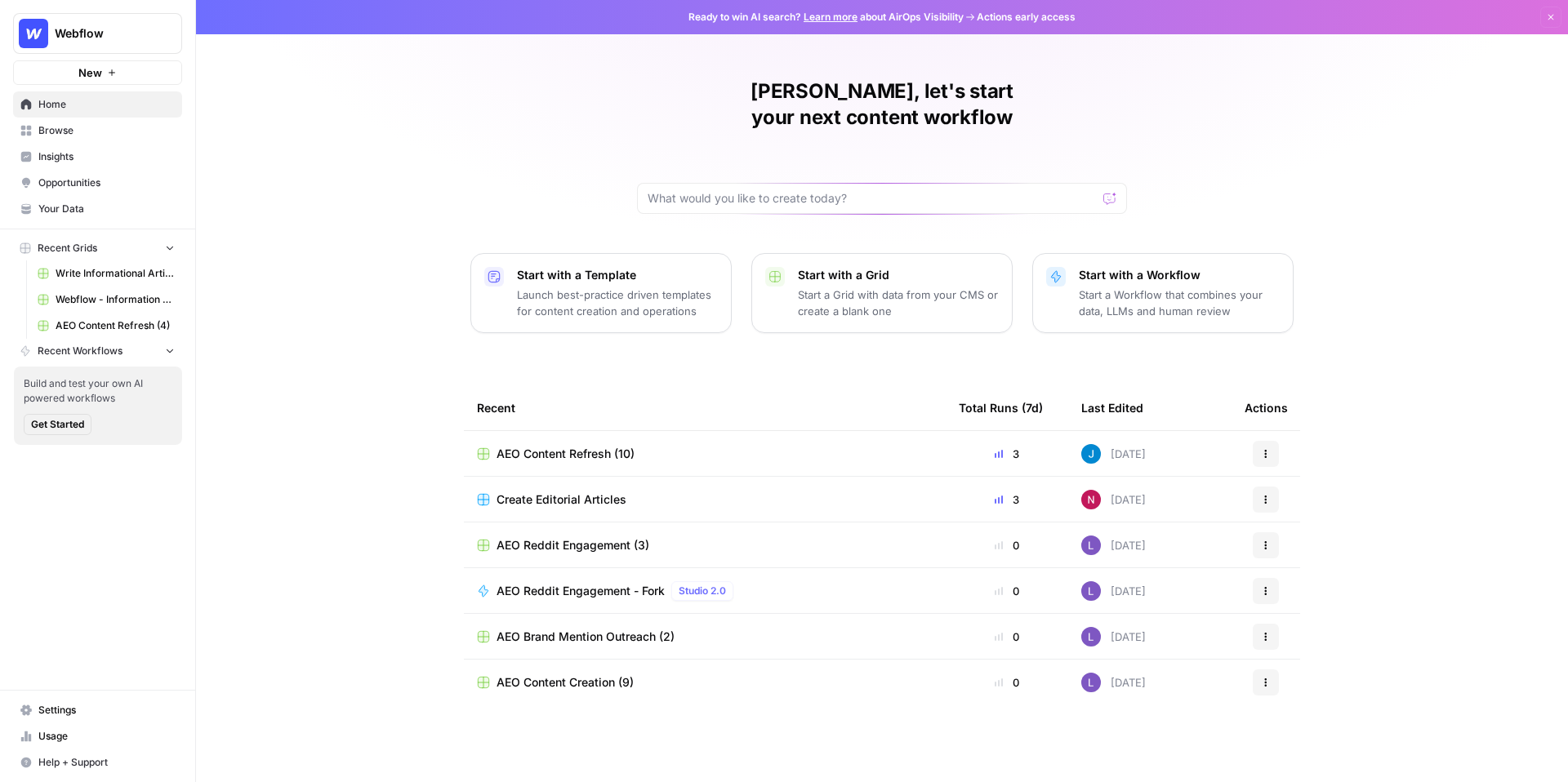
click at [94, 209] on span "Your Data" at bounding box center [106, 209] width 137 height 15
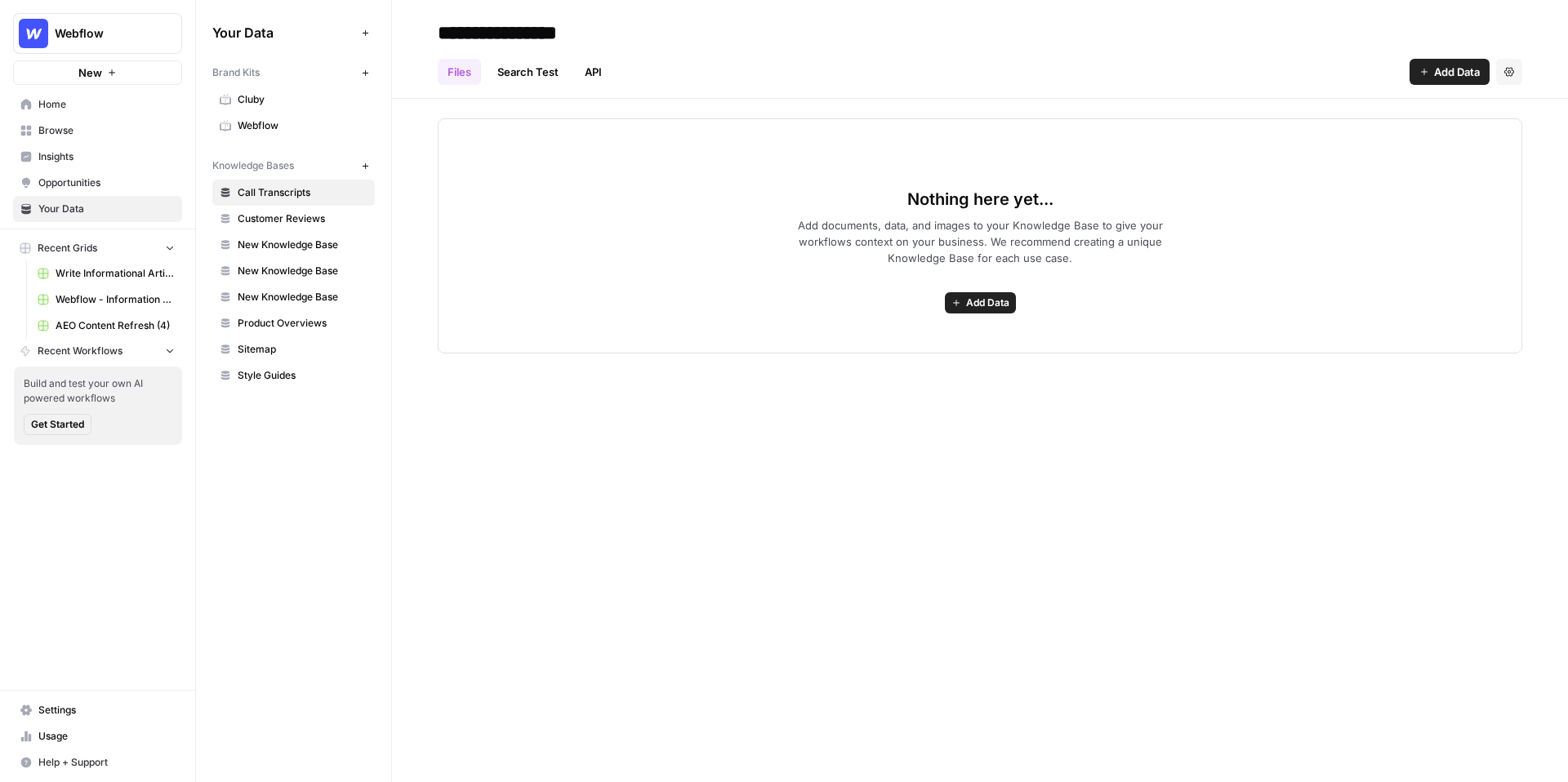
click at [282, 350] on span "Sitemap" at bounding box center [303, 349] width 130 height 15
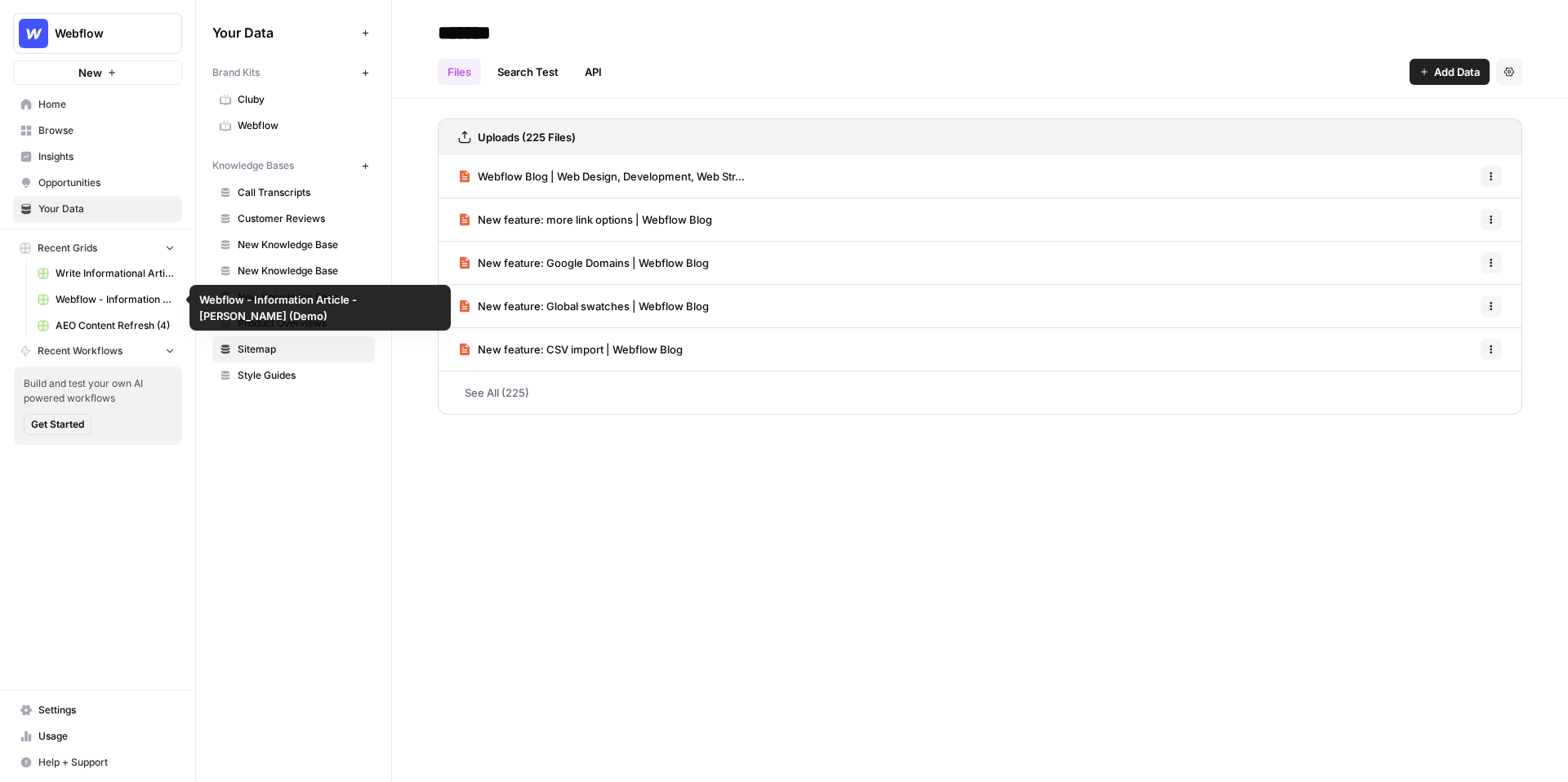
click at [111, 279] on span "Write Informational Article" at bounding box center [116, 273] width 119 height 15
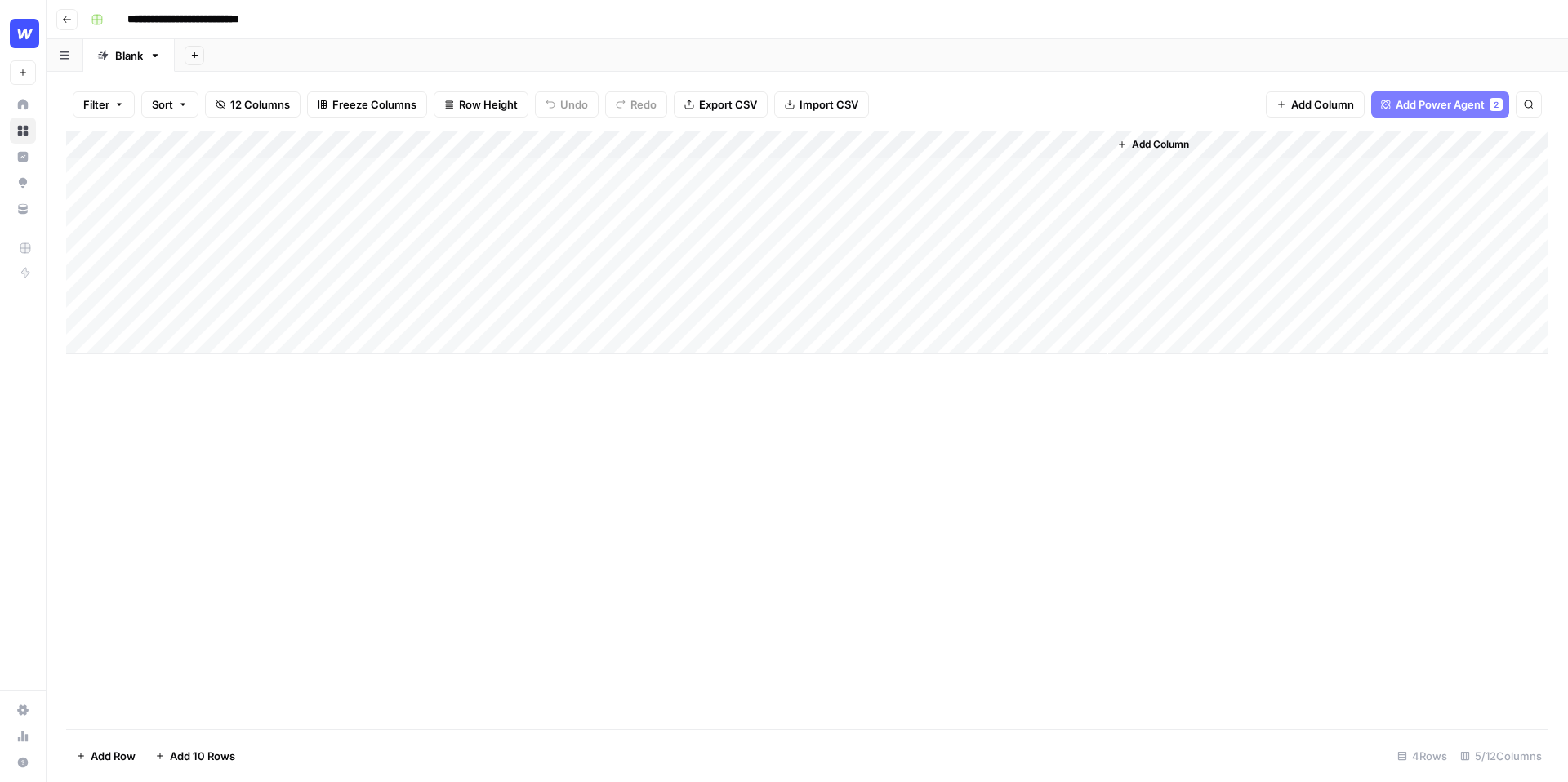
click at [69, 18] on icon "button" at bounding box center [67, 19] width 8 height 6
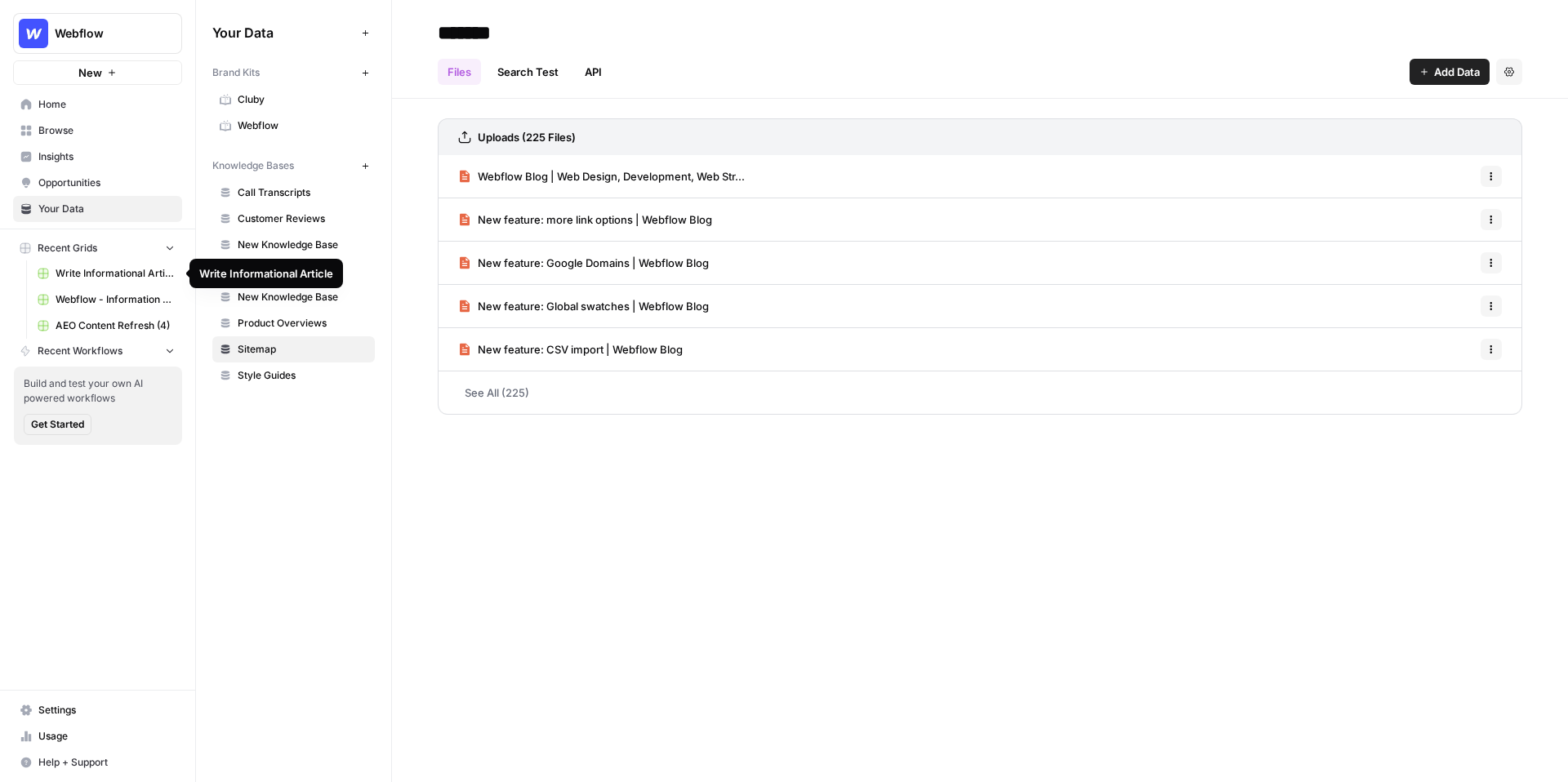
click at [147, 246] on button "Recent Grids" at bounding box center [97, 248] width 169 height 25
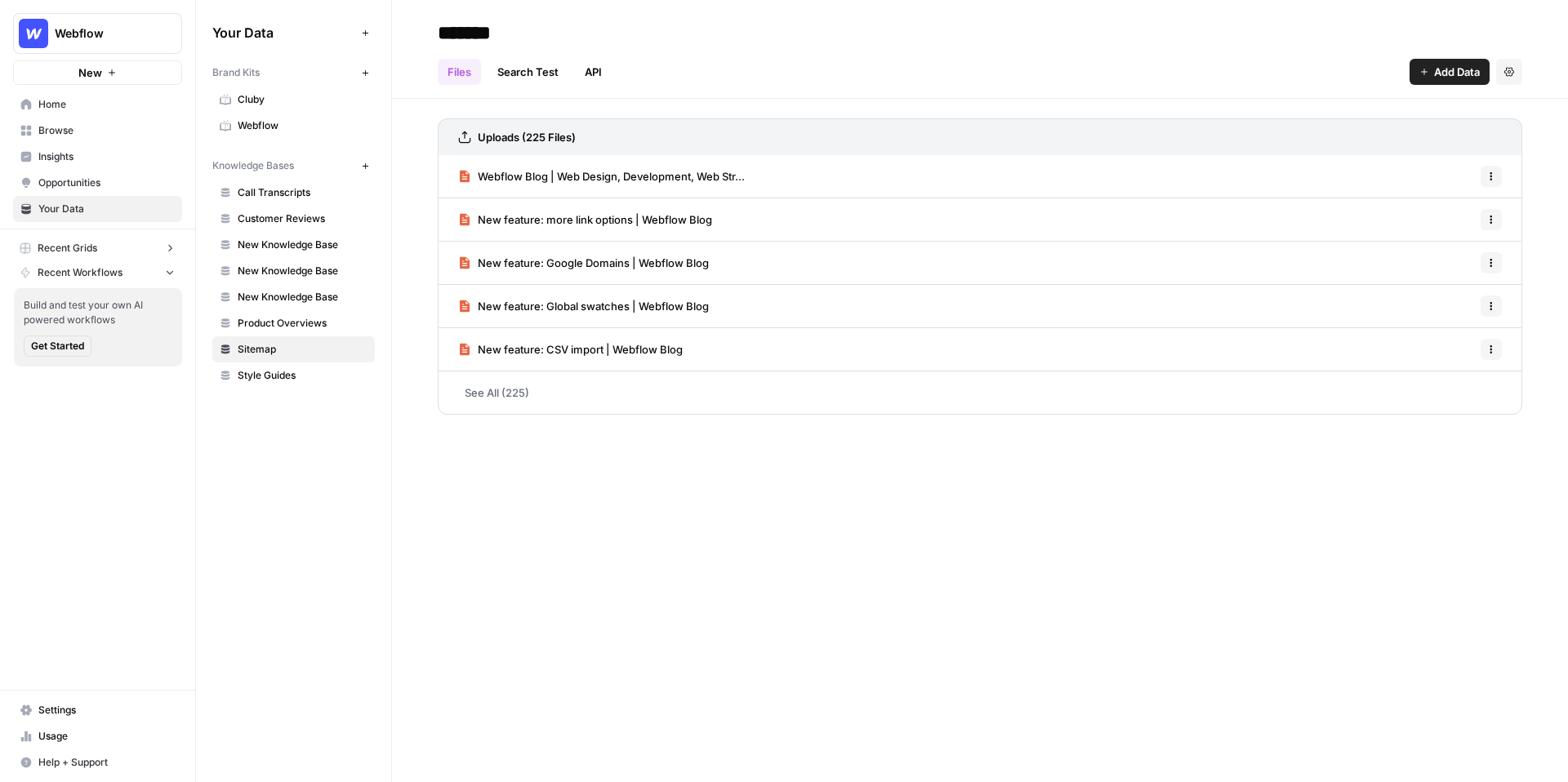
click at [147, 246] on button "Recent Grids" at bounding box center [97, 248] width 169 height 25
click at [94, 124] on span "Browse" at bounding box center [106, 130] width 137 height 15
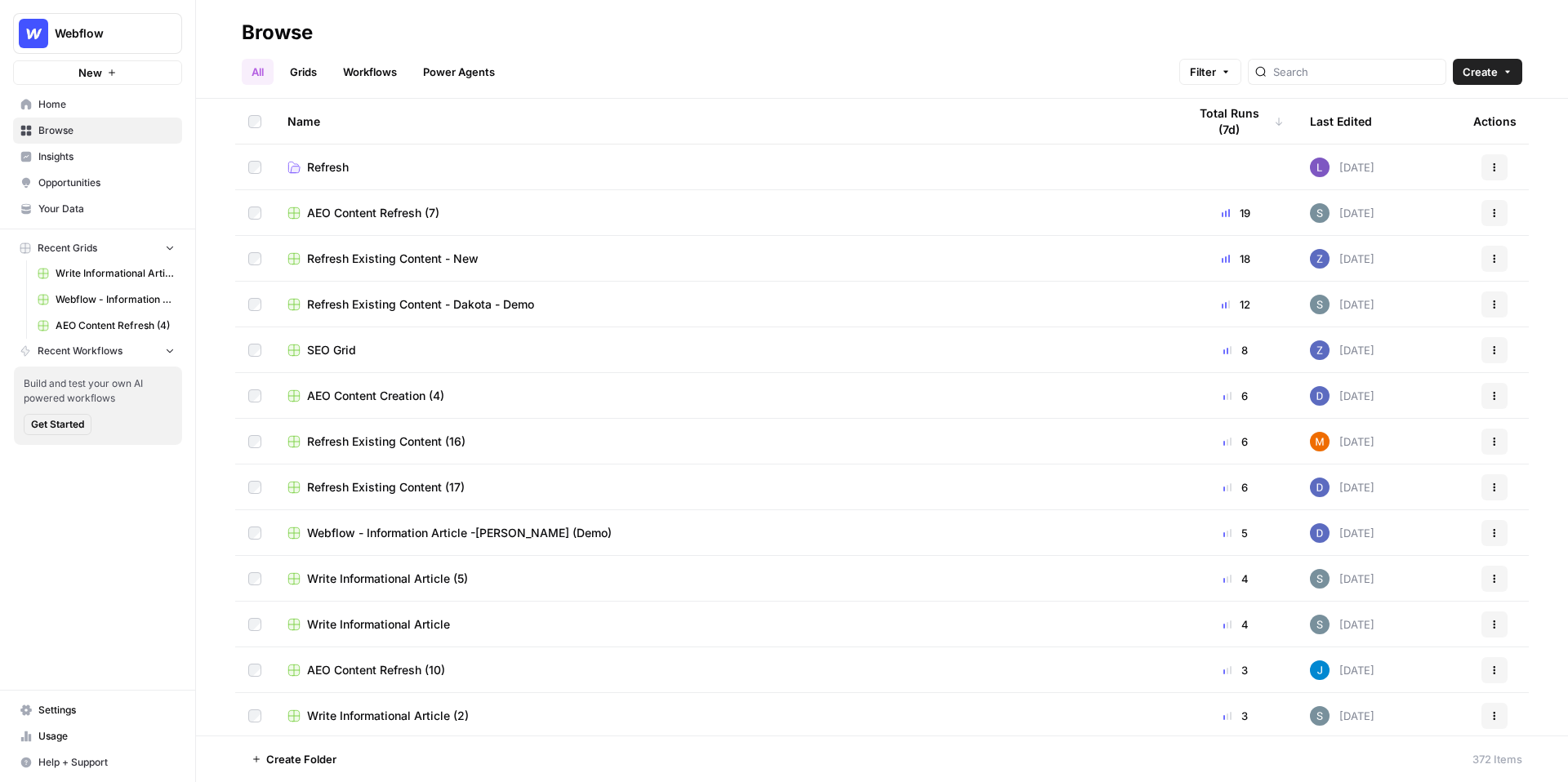
click at [313, 70] on link "Grids" at bounding box center [303, 72] width 47 height 27
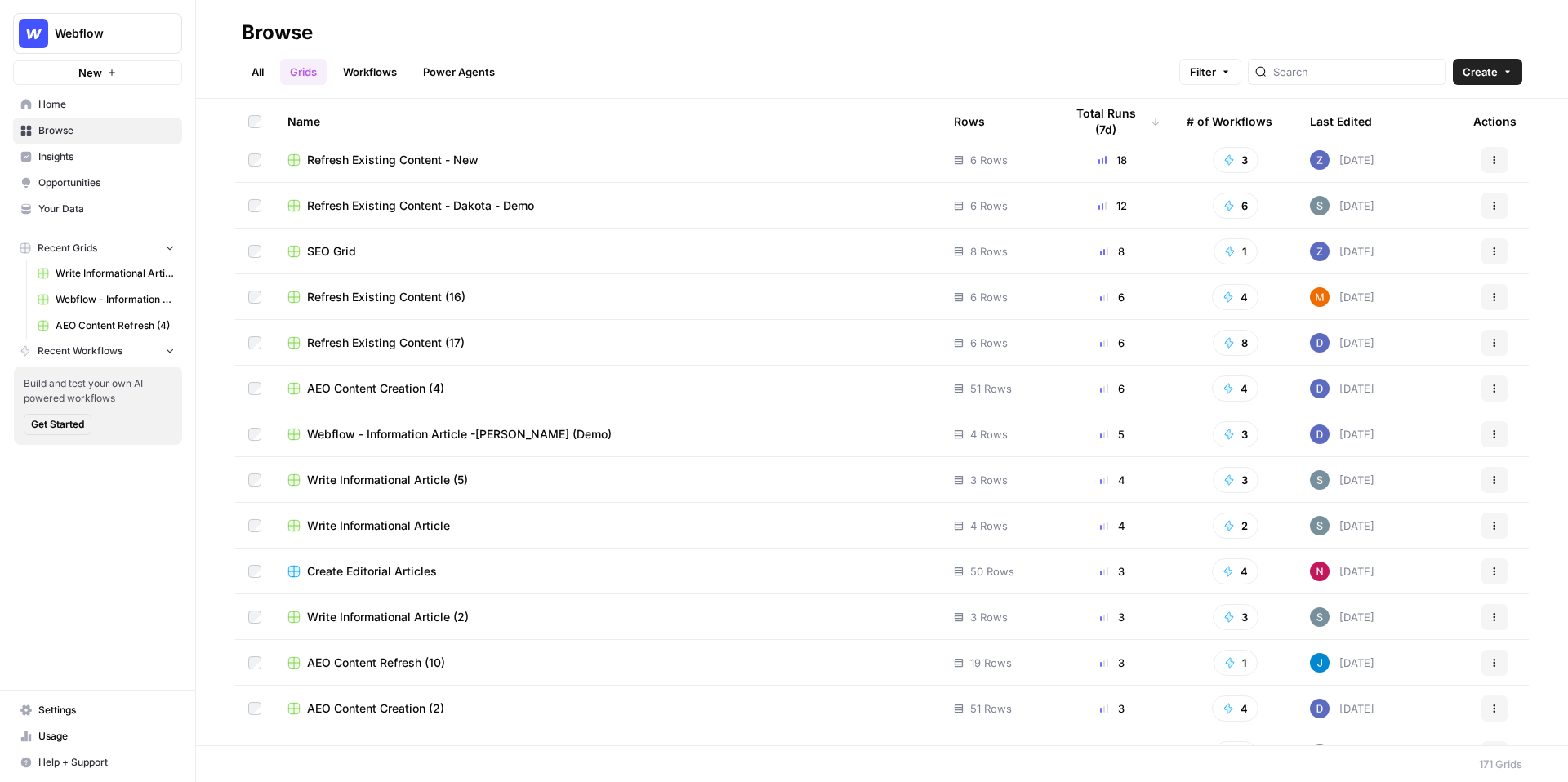
scroll to position [61, 0]
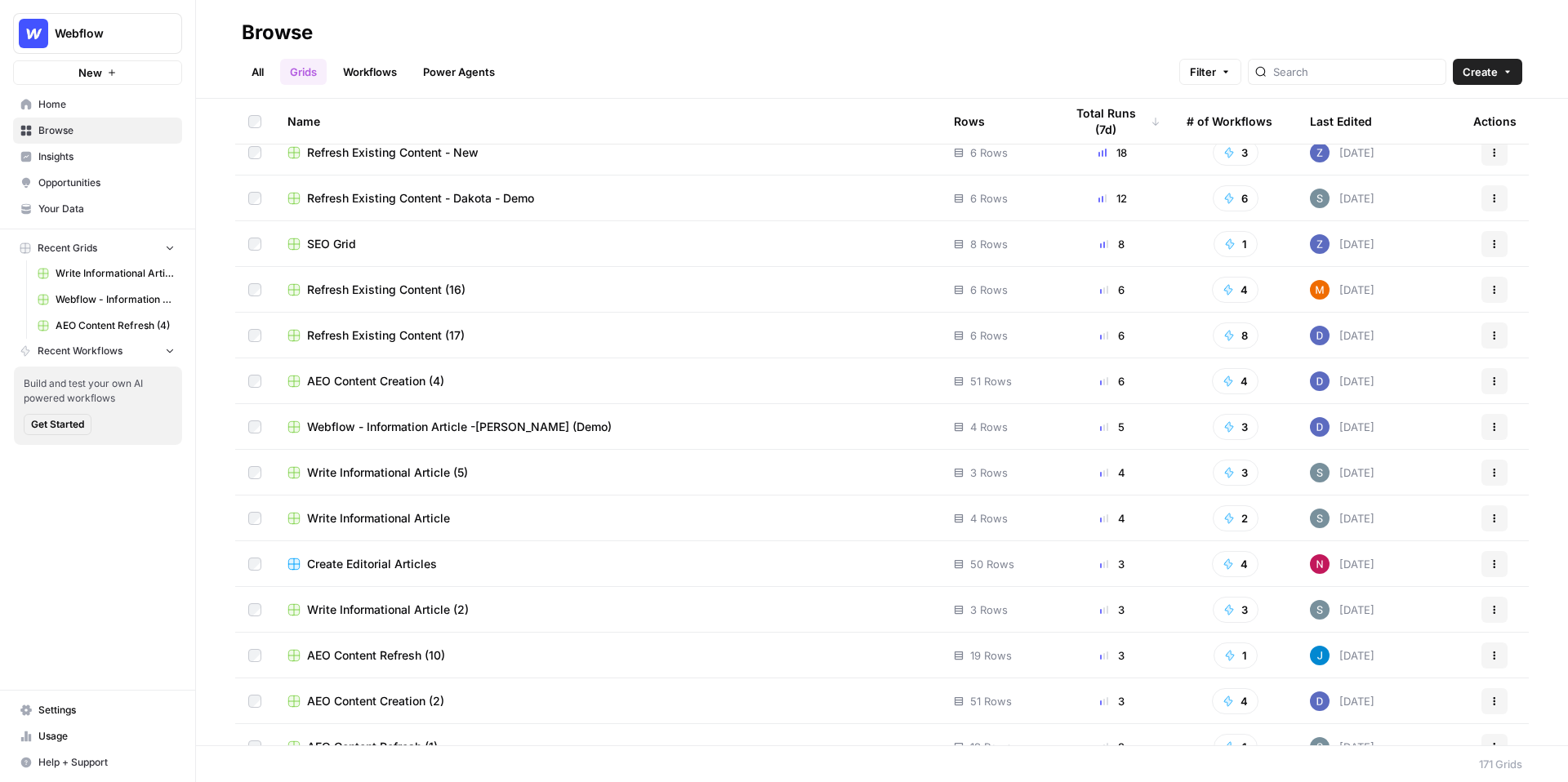
click at [402, 604] on span "Write Informational Article (2)" at bounding box center [388, 610] width 161 height 17
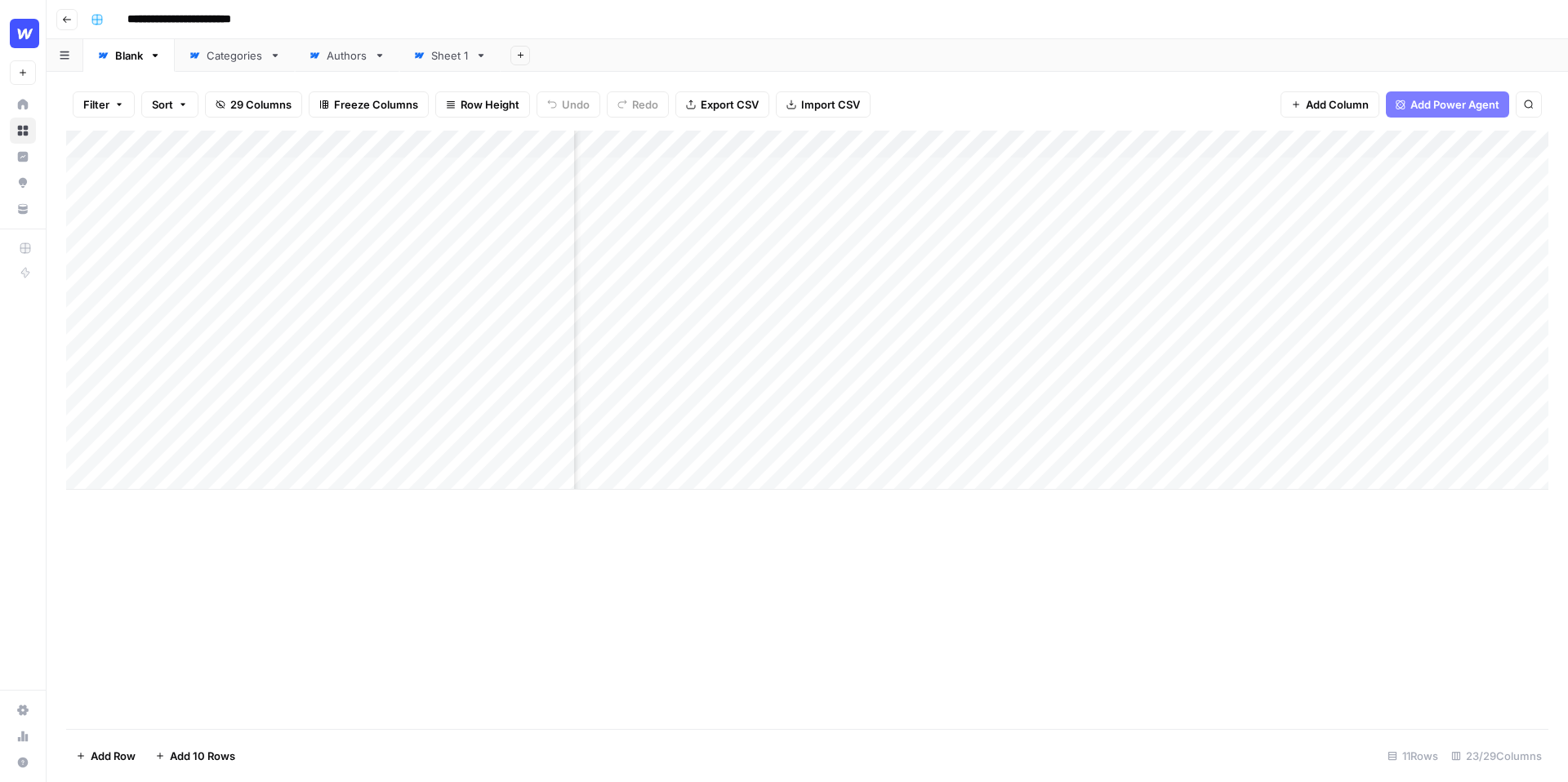
scroll to position [0, 309]
click at [1319, 170] on div "Add Column" at bounding box center [807, 311] width 1483 height 359
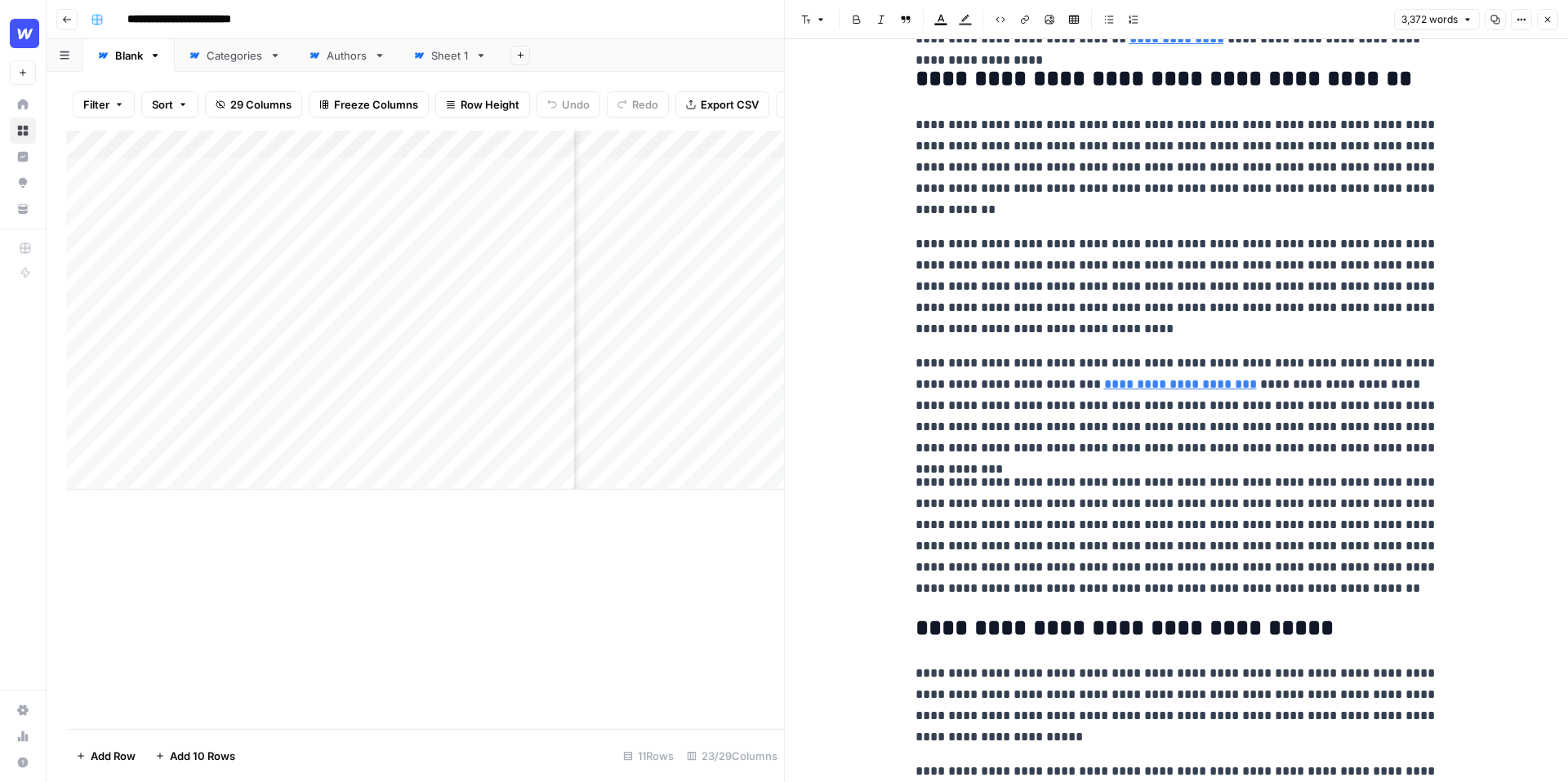
scroll to position [358, 0]
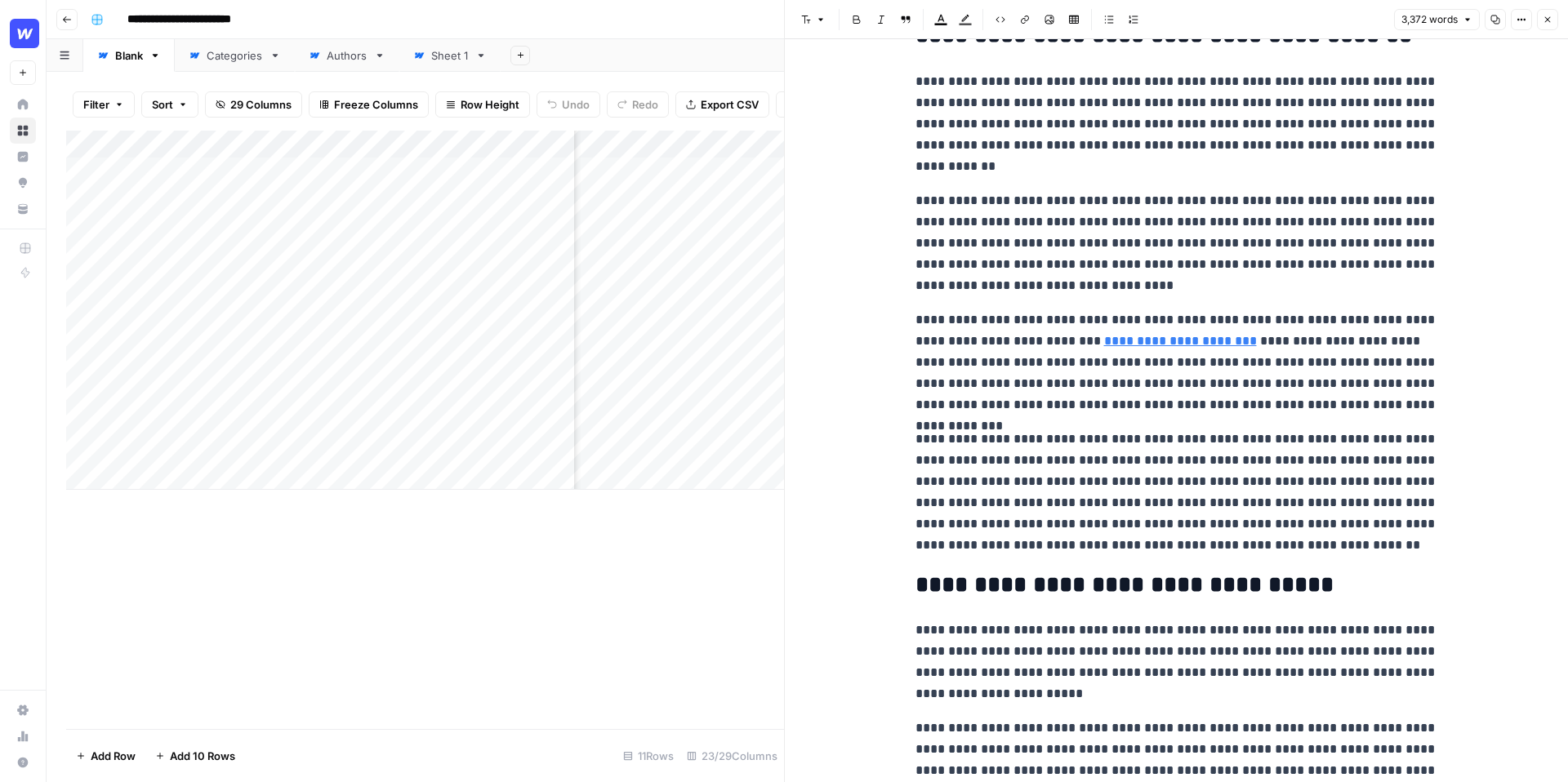
click at [1543, 20] on icon "button" at bounding box center [1547, 19] width 10 height 10
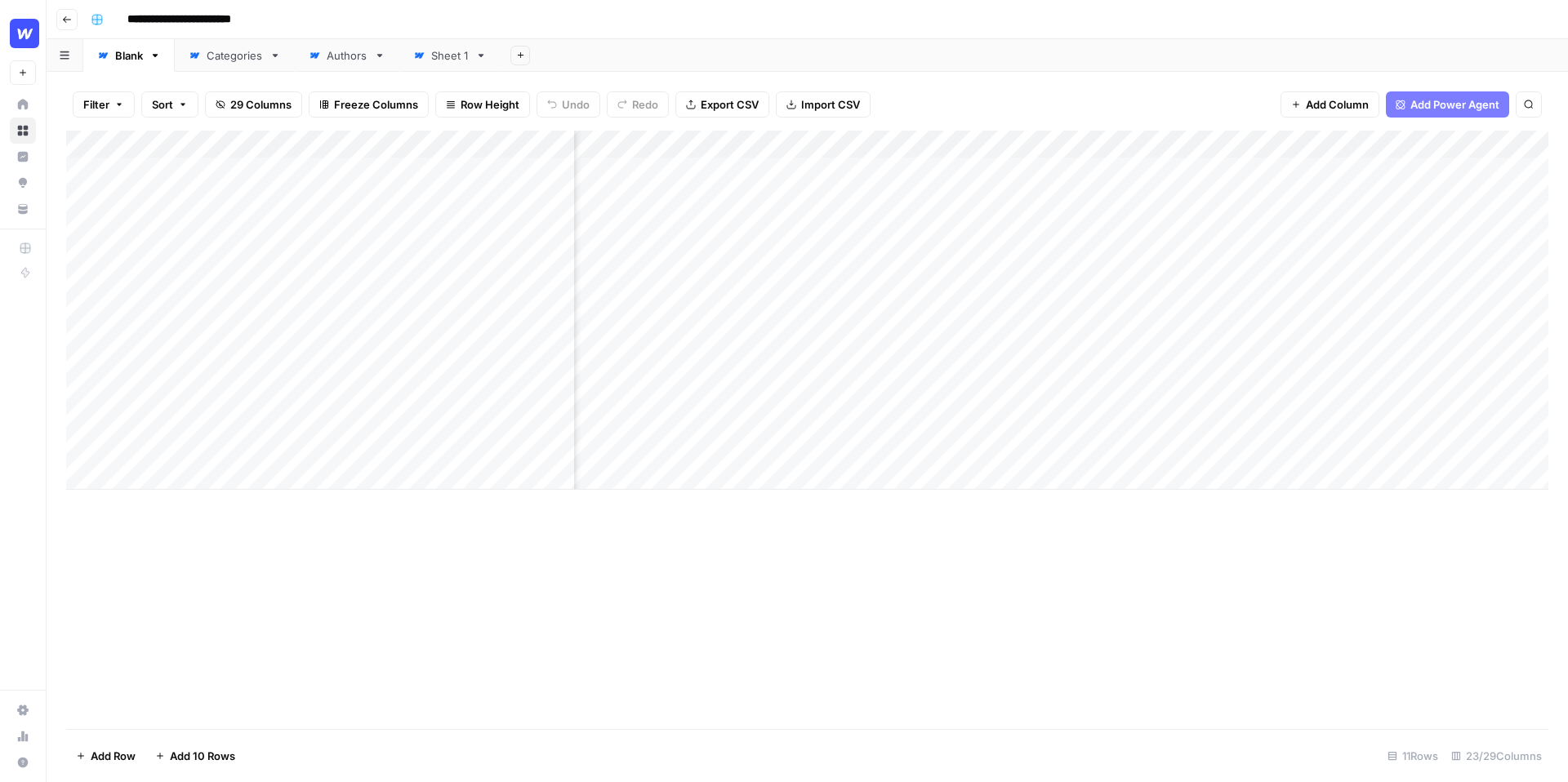
scroll to position [0, 166]
click at [1299, 144] on div "Add Column" at bounding box center [807, 311] width 1483 height 359
click at [1272, 298] on span "Edit Workflow" at bounding box center [1286, 304] width 143 height 17
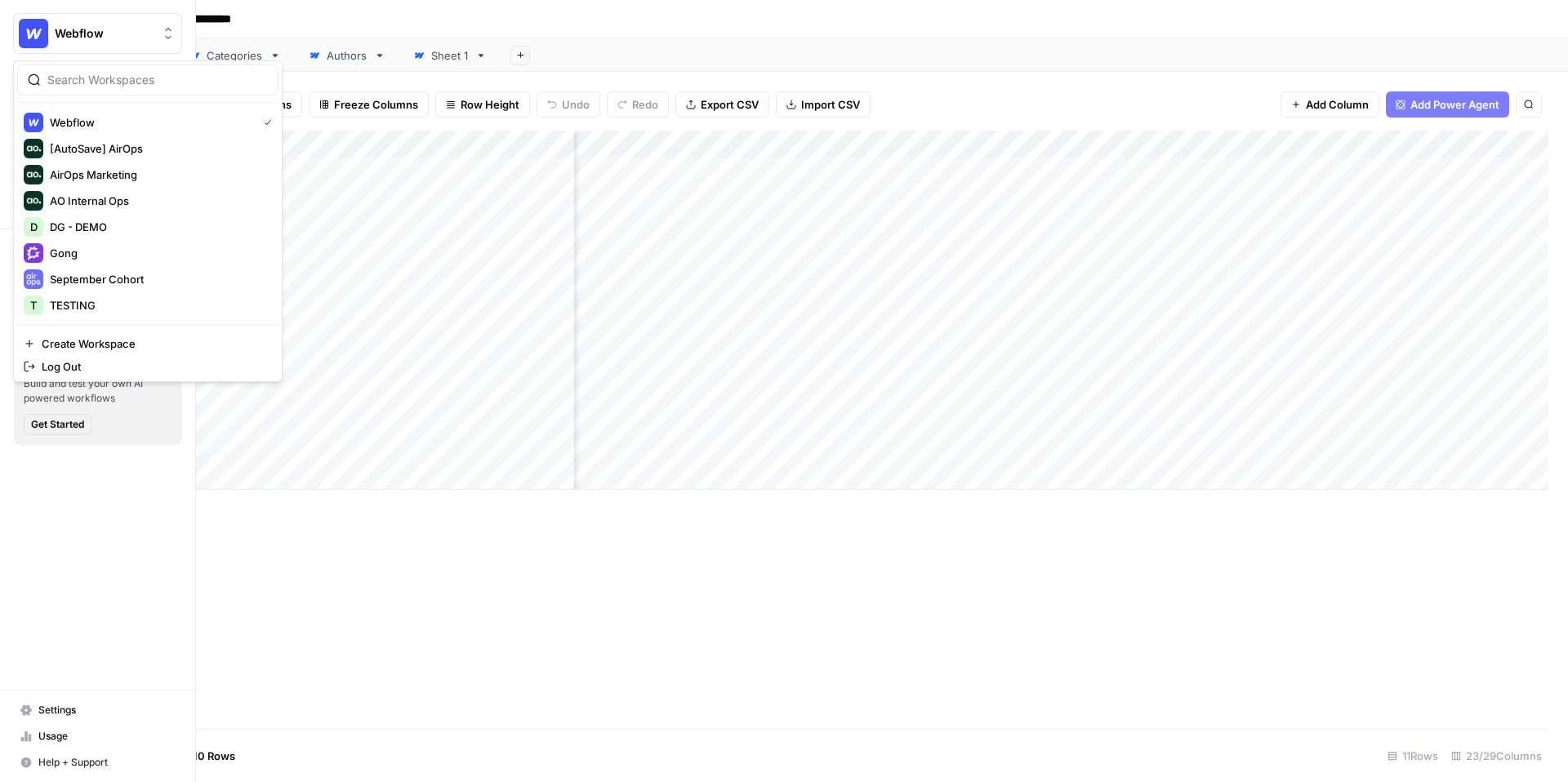
click at [58, 34] on span "Webflow" at bounding box center [105, 34] width 99 height 17
click at [115, 225] on span "DG - DEMO" at bounding box center [157, 227] width 215 height 17
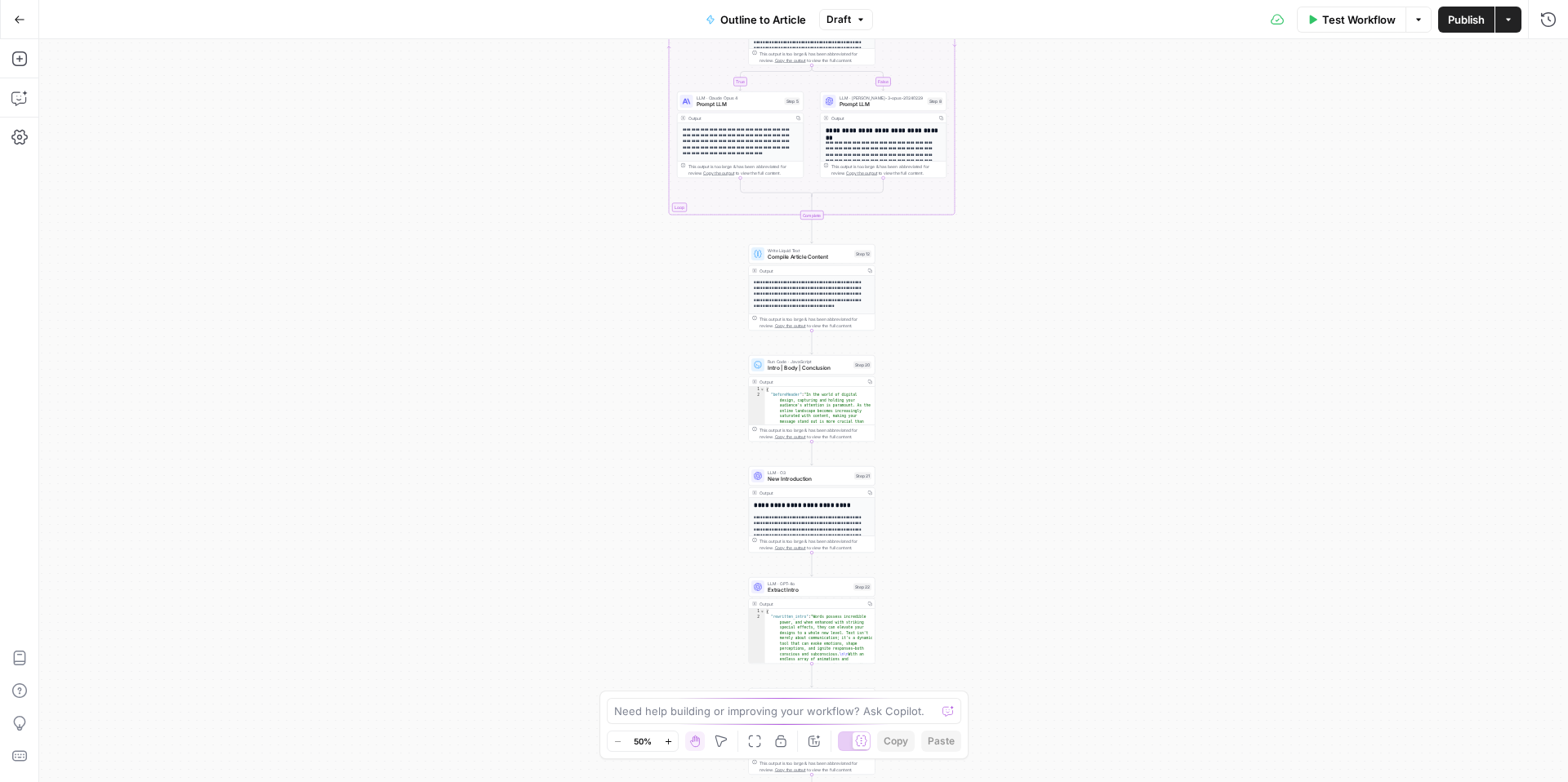
click at [861, 743] on icon at bounding box center [861, 741] width 11 height 11
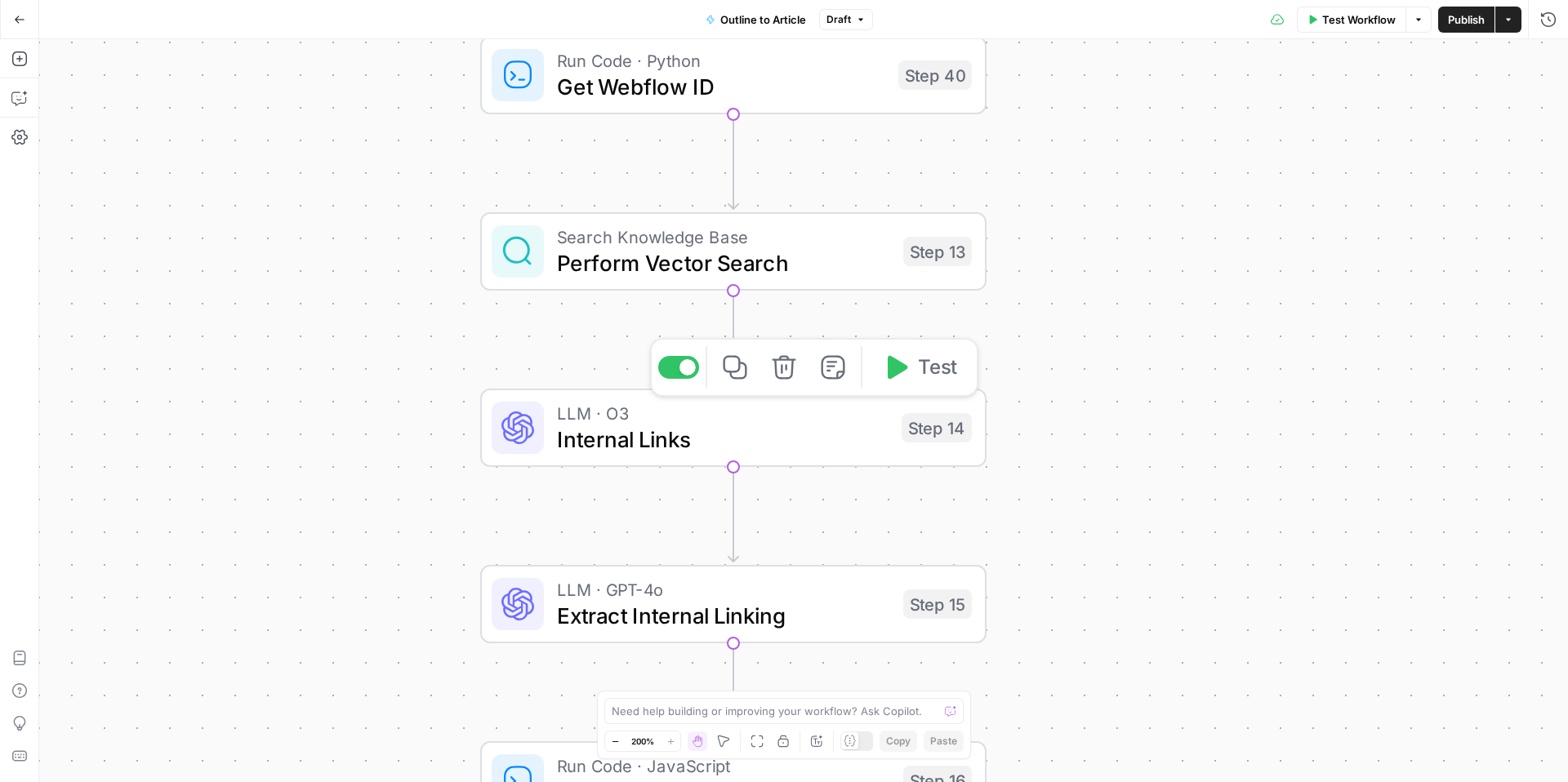
click at [804, 443] on span "Internal Links" at bounding box center [723, 439] width 332 height 33
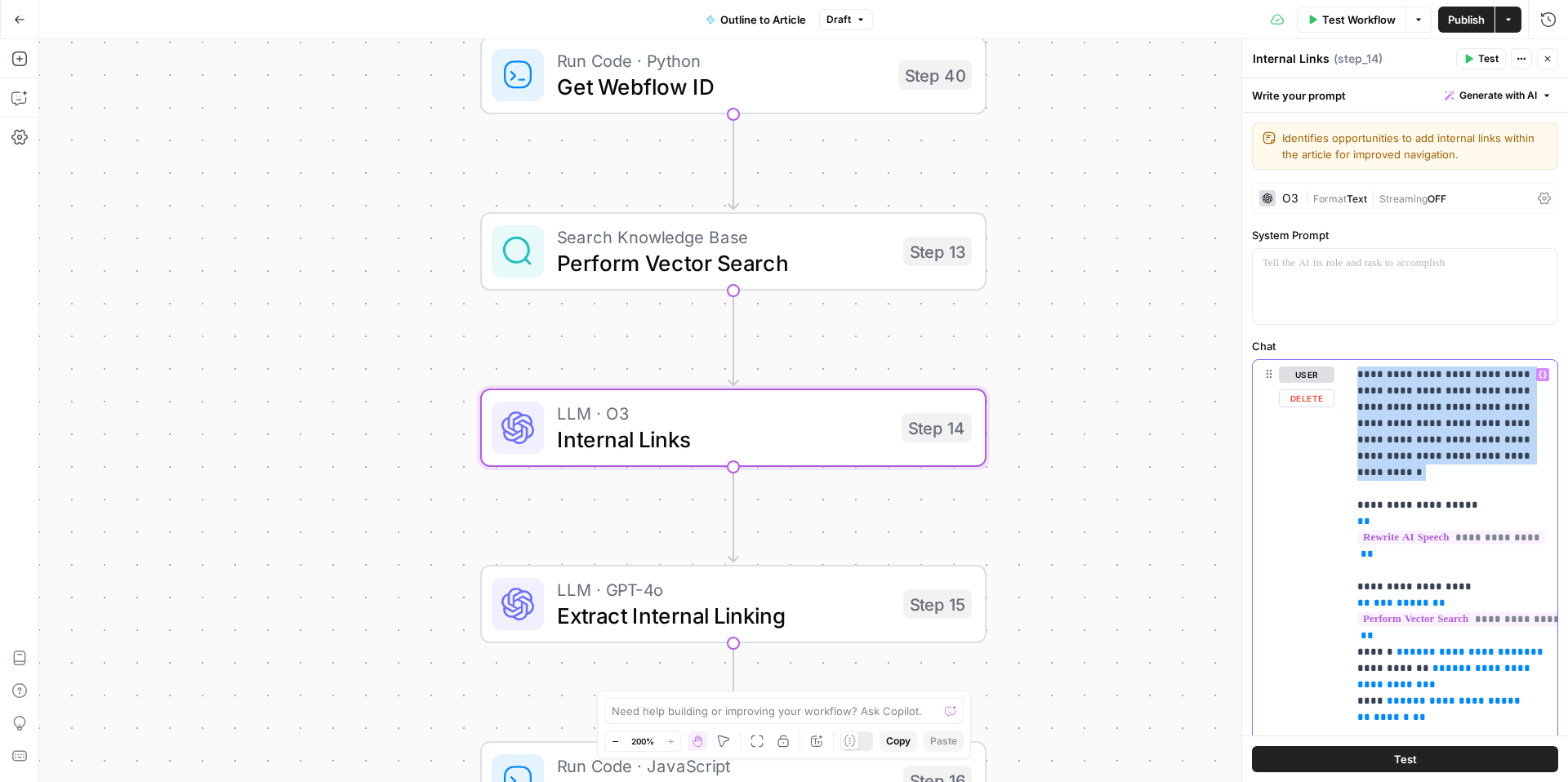
drag, startPoint x: 1475, startPoint y: 457, endPoint x: 1328, endPoint y: 361, distance: 175.6
click at [1328, 361] on div "**********" at bounding box center [1405, 712] width 304 height 704
click at [789, 271] on span "Perform Vector Search" at bounding box center [723, 263] width 333 height 33
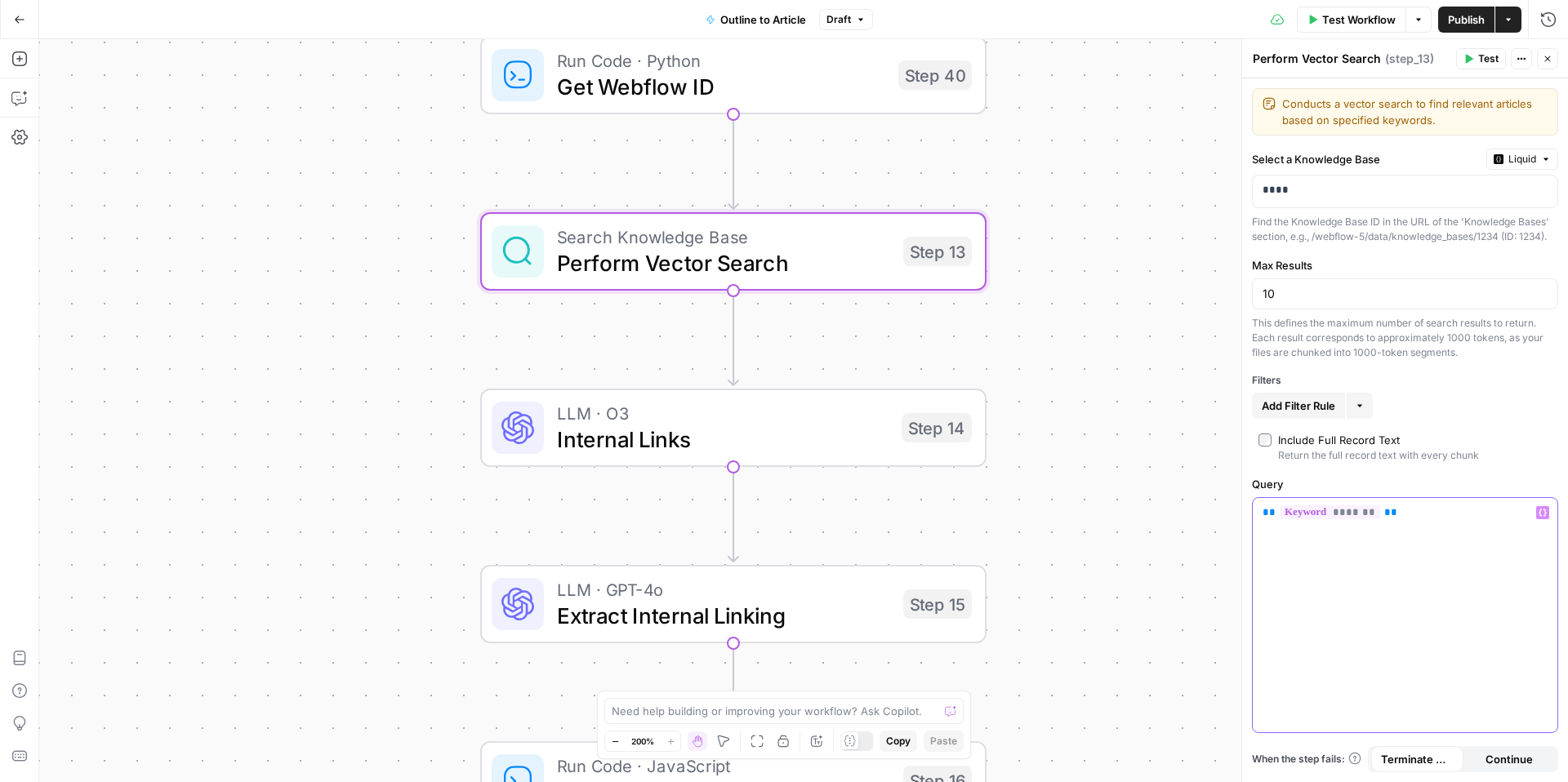
click at [1465, 543] on div "** ******* **" at bounding box center [1405, 615] width 304 height 235
click at [787, 422] on span "LLM · O3" at bounding box center [723, 413] width 332 height 27
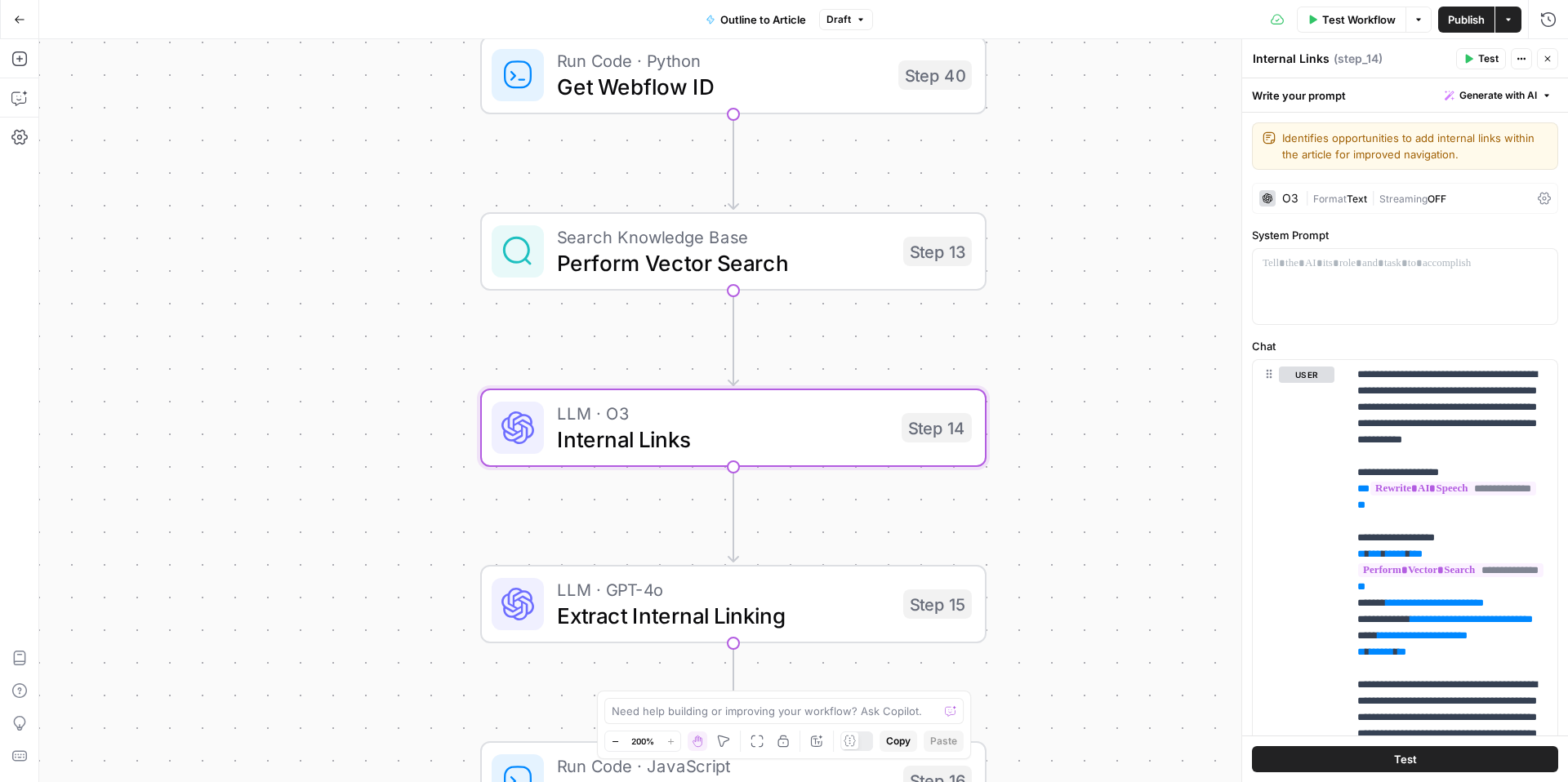
click at [872, 338] on div "true false Workflow Set Inputs Inputs LLM · GPT-4o Extract Outline Structure St…" at bounding box center [803, 411] width 1529 height 743
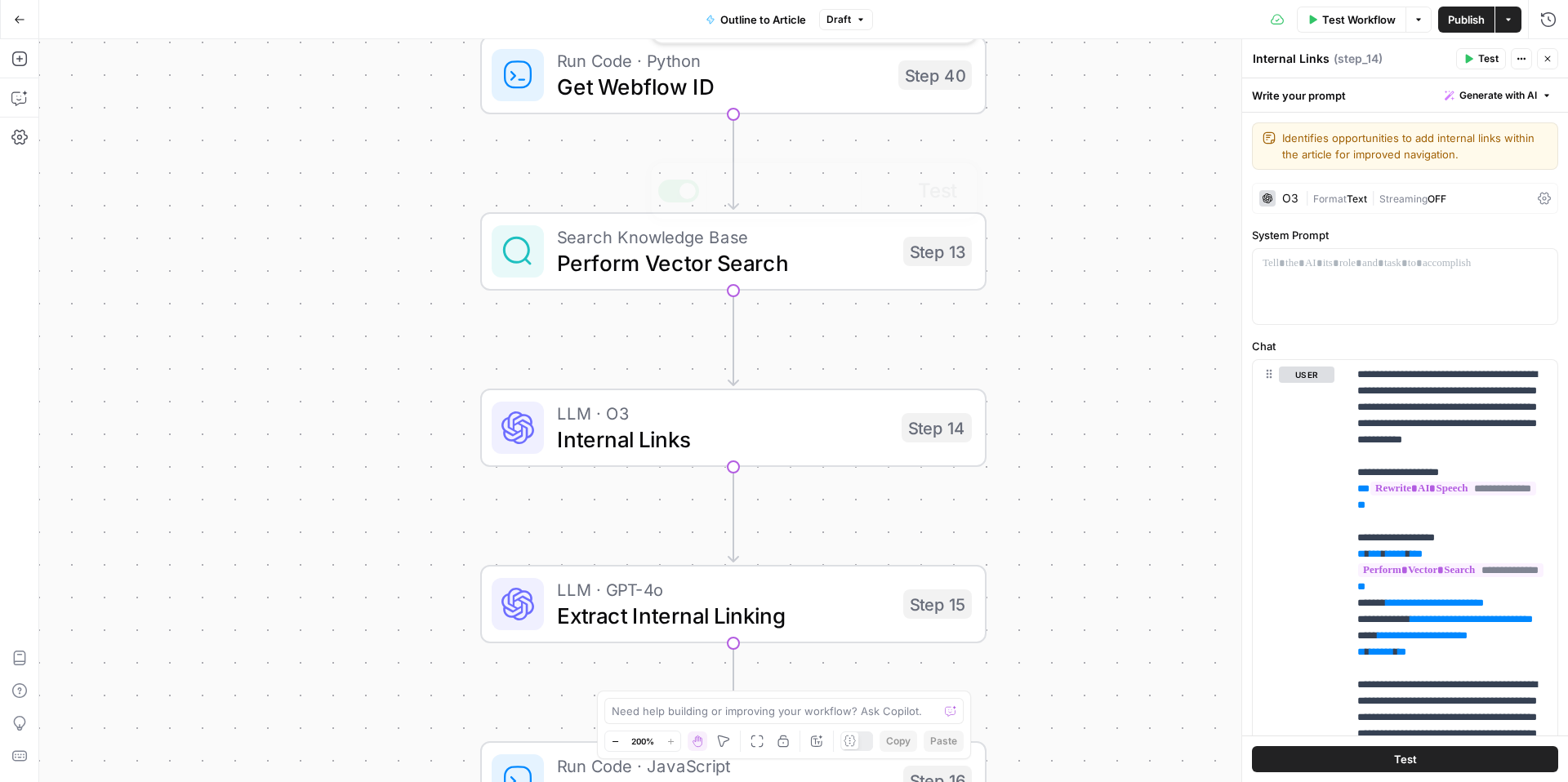
click at [790, 61] on span "Run Code · Python" at bounding box center [721, 61] width 328 height 27
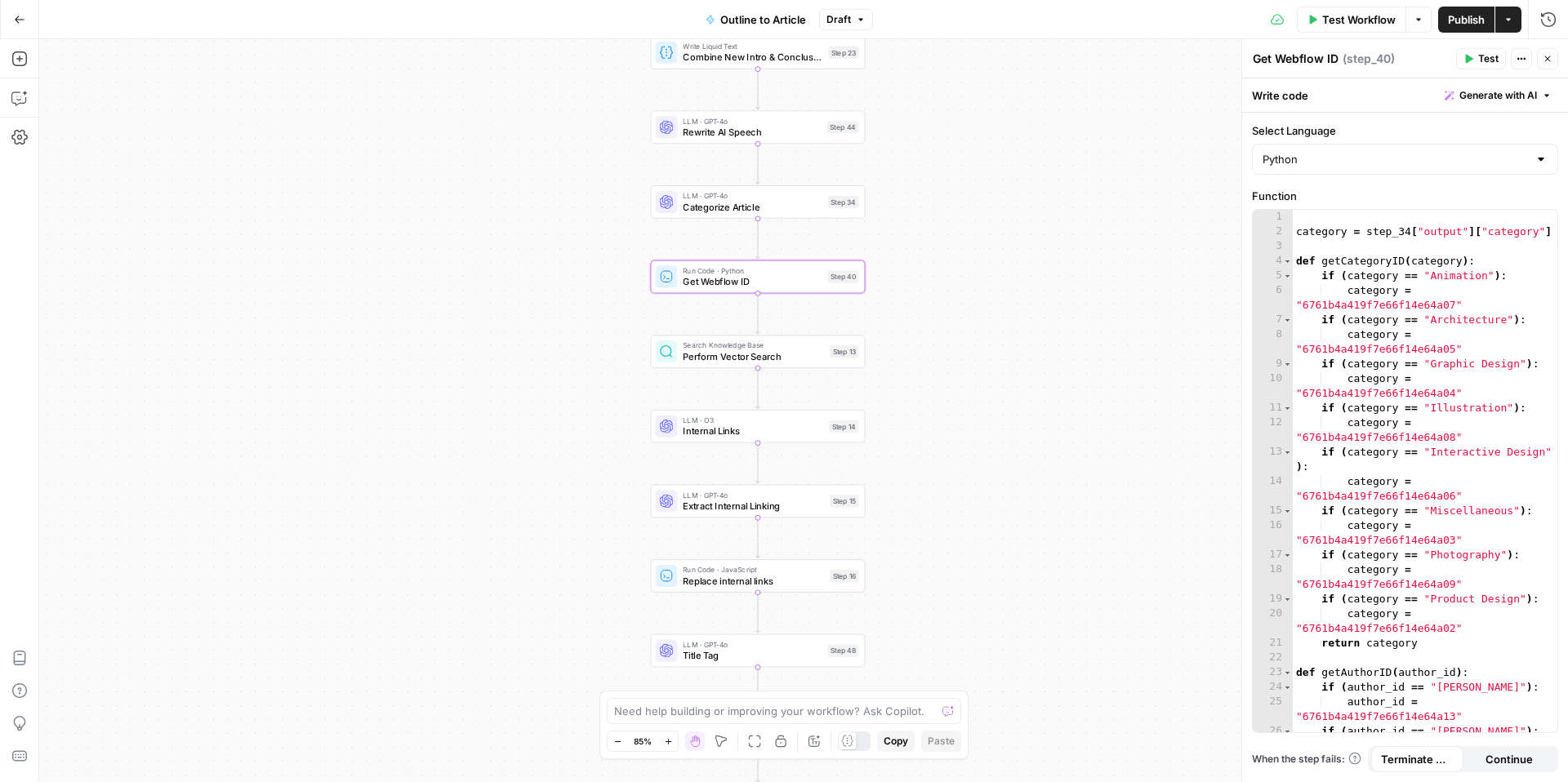
drag, startPoint x: 545, startPoint y: 199, endPoint x: 620, endPoint y: 485, distance: 295.7
click at [620, 485] on div "true false Workflow Set Inputs Inputs LLM · GPT-4o Extract Outline Structure St…" at bounding box center [803, 411] width 1529 height 743
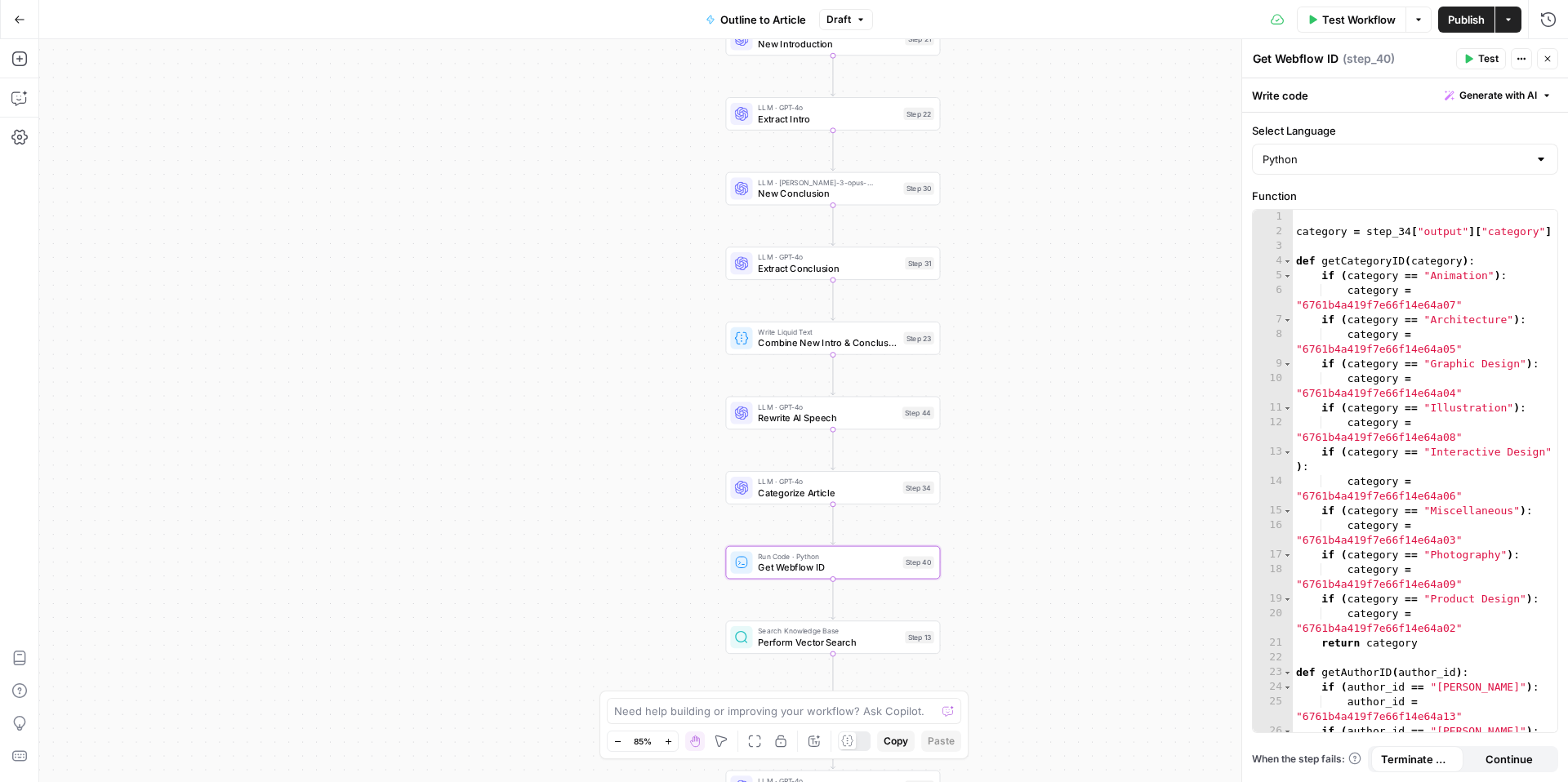
drag, startPoint x: 632, startPoint y: 220, endPoint x: 632, endPoint y: 445, distance: 225.0
click at [632, 445] on div "true false Workflow Set Inputs Inputs LLM · GPT-4o Extract Outline Structure St…" at bounding box center [803, 411] width 1529 height 743
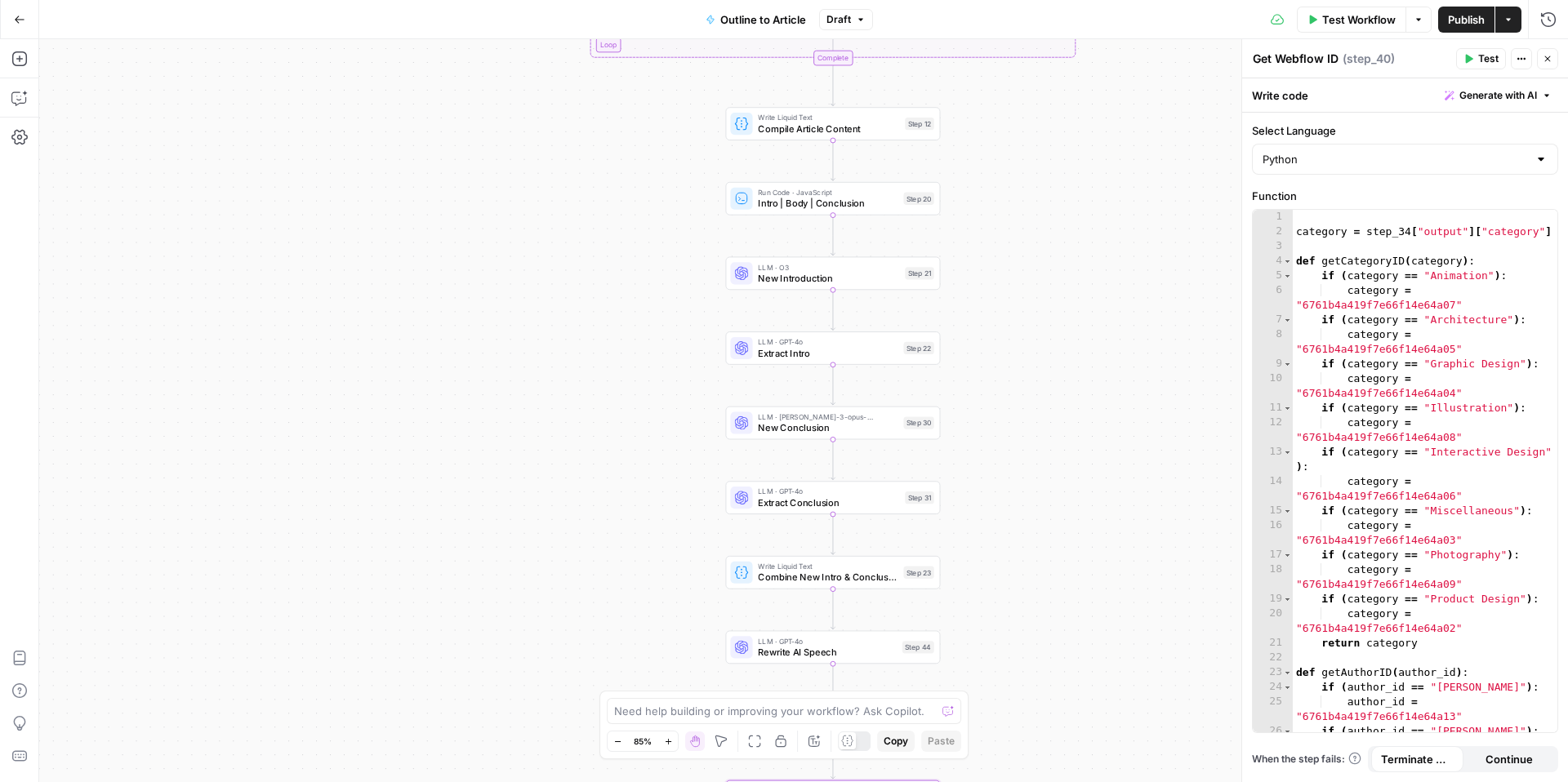
drag, startPoint x: 647, startPoint y: 280, endPoint x: 643, endPoint y: 547, distance: 267.0
click at [643, 547] on div "true false Workflow Set Inputs Inputs LLM · GPT-4o Extract Outline Structure St…" at bounding box center [803, 411] width 1529 height 743
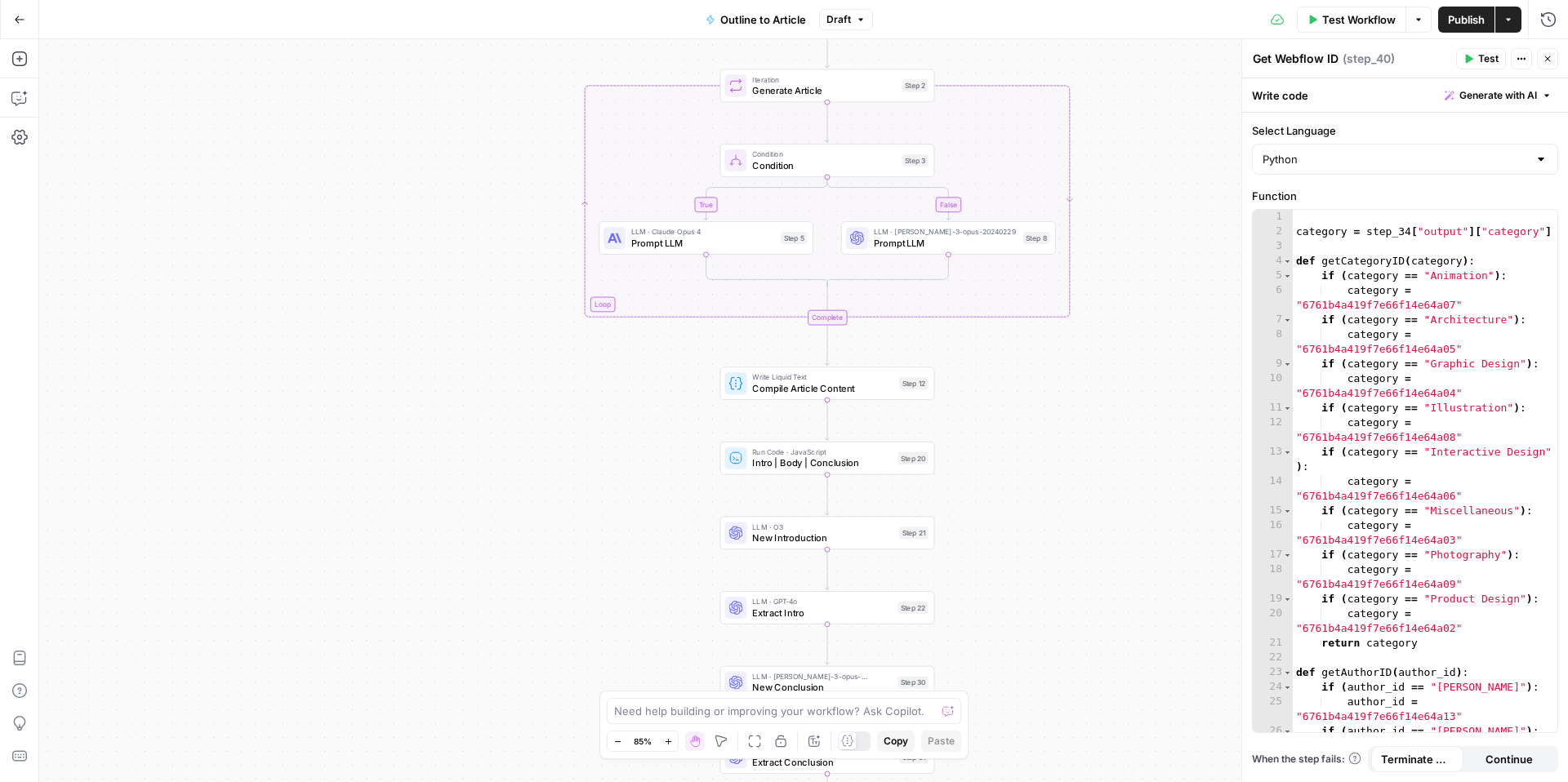
drag, startPoint x: 641, startPoint y: 375, endPoint x: 640, endPoint y: 564, distance: 189.0
click at [641, 563] on div "true false Workflow Set Inputs Inputs LLM · GPT-4o Extract Outline Structure St…" at bounding box center [803, 411] width 1529 height 743
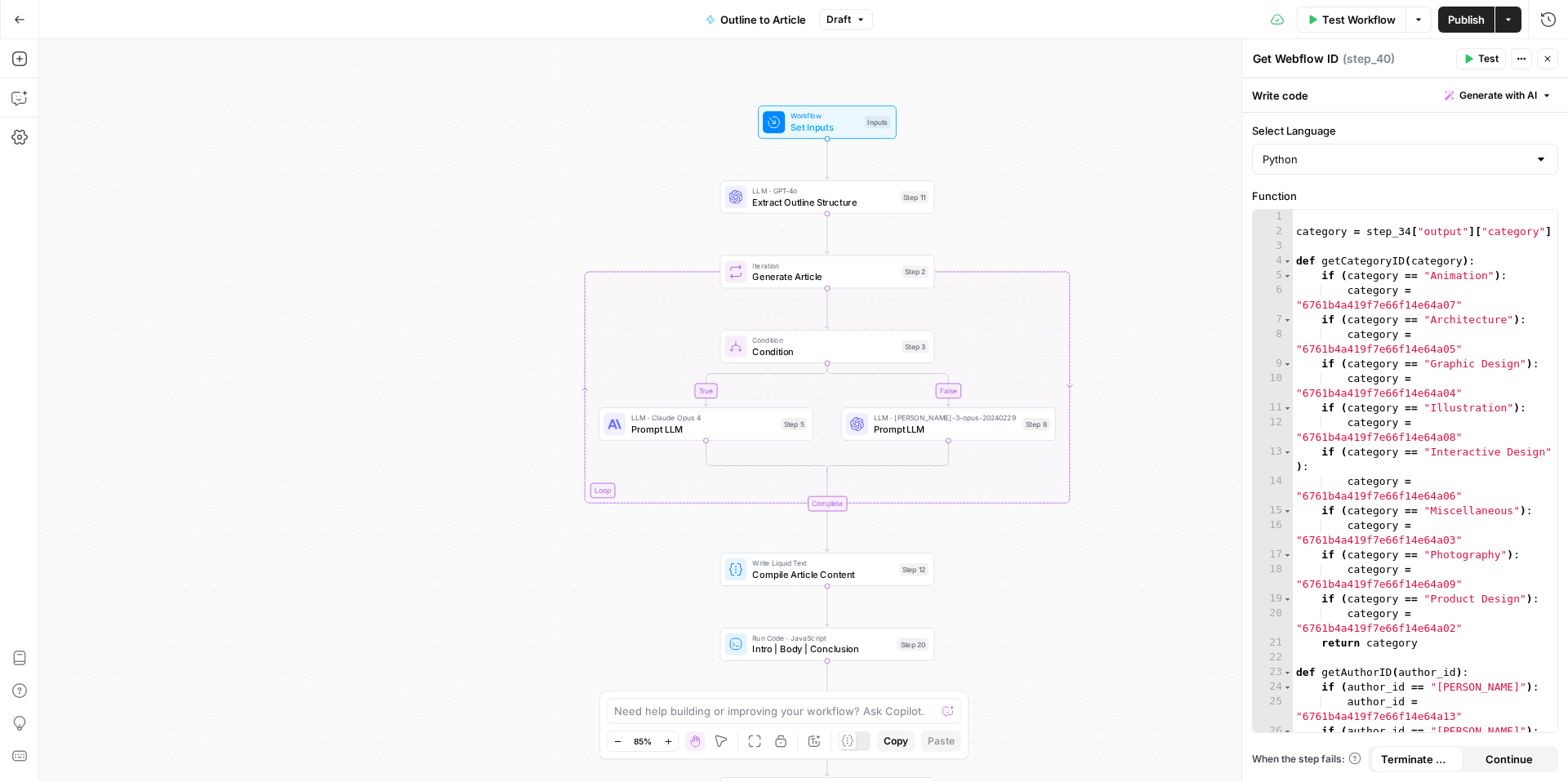
drag, startPoint x: 683, startPoint y: 228, endPoint x: 673, endPoint y: -46, distance: 274.2
click at [673, 0] on html "Webflow New Home Browse Insights Opportunities Your Data Recent Grids Create Ed…" at bounding box center [784, 391] width 1568 height 782
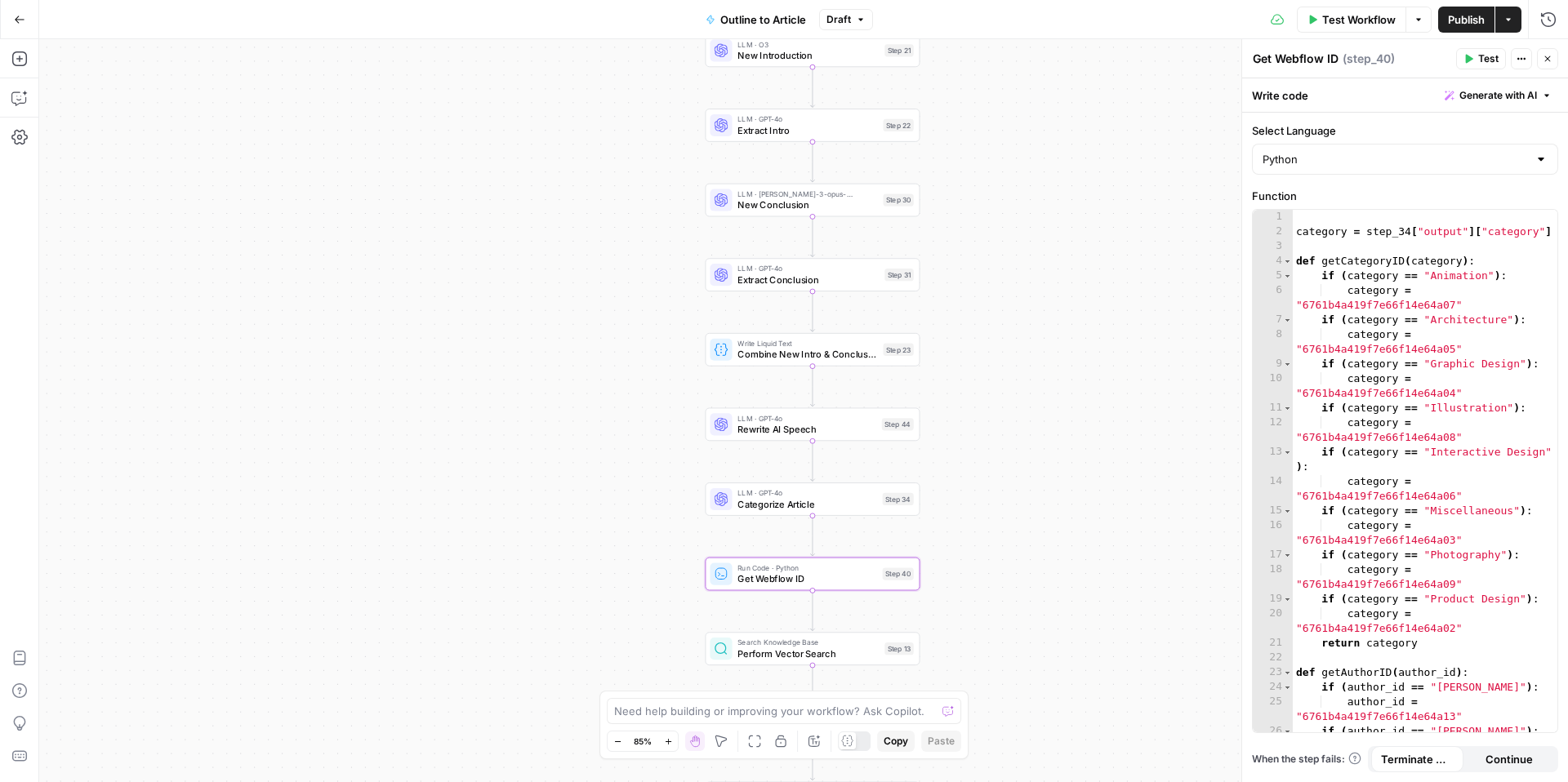
drag, startPoint x: 676, startPoint y: 511, endPoint x: 672, endPoint y: 116, distance: 395.0
click at [672, 115] on div "true false Workflow Set Inputs Inputs LLM · GPT-4o Extract Outline Structure St…" at bounding box center [803, 411] width 1529 height 743
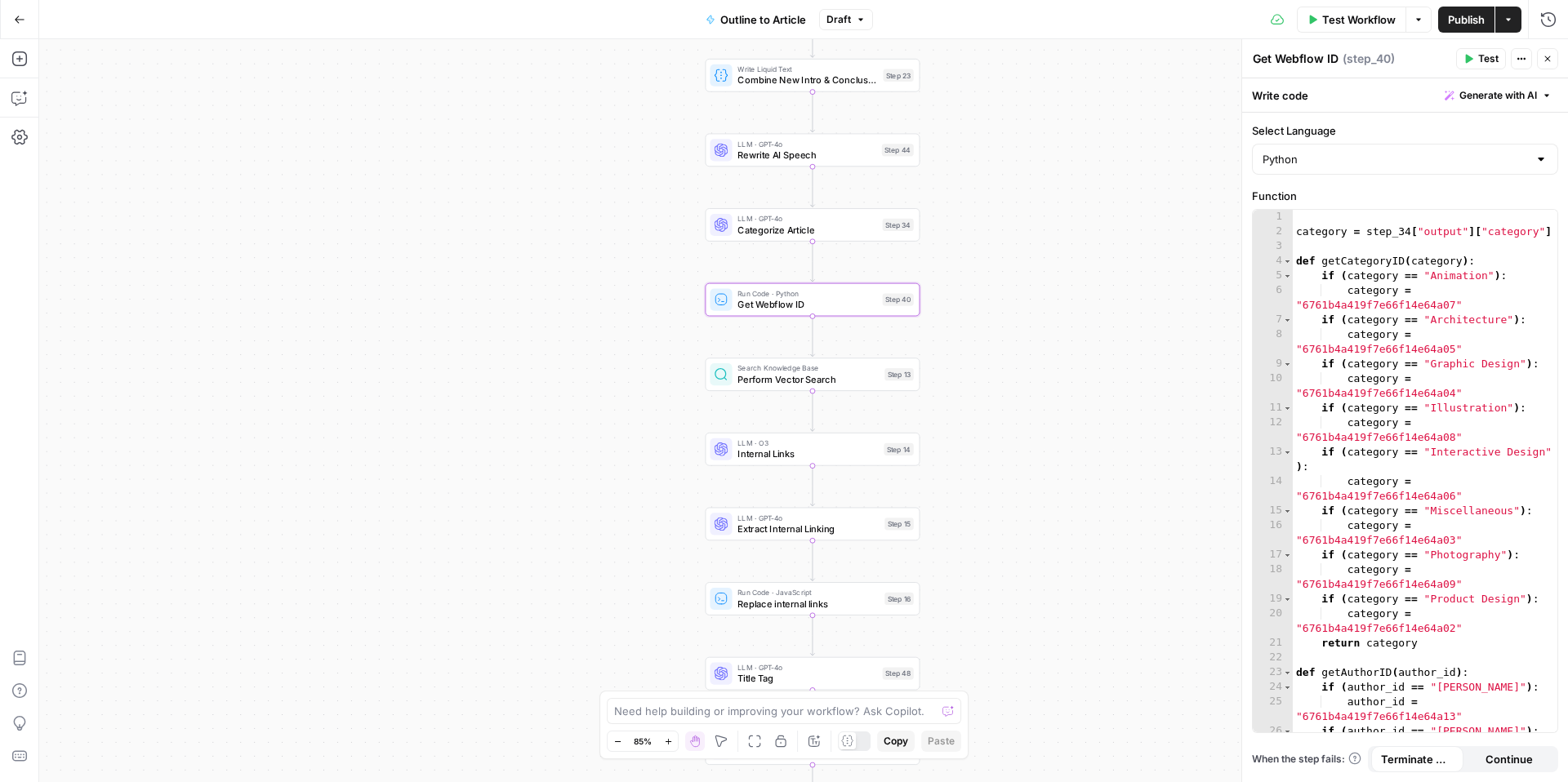
drag, startPoint x: 687, startPoint y: 439, endPoint x: 687, endPoint y: 167, distance: 272.0
click at [687, 167] on div "true false Workflow Set Inputs Inputs LLM · GPT-4o Extract Outline Structure St…" at bounding box center [803, 411] width 1529 height 743
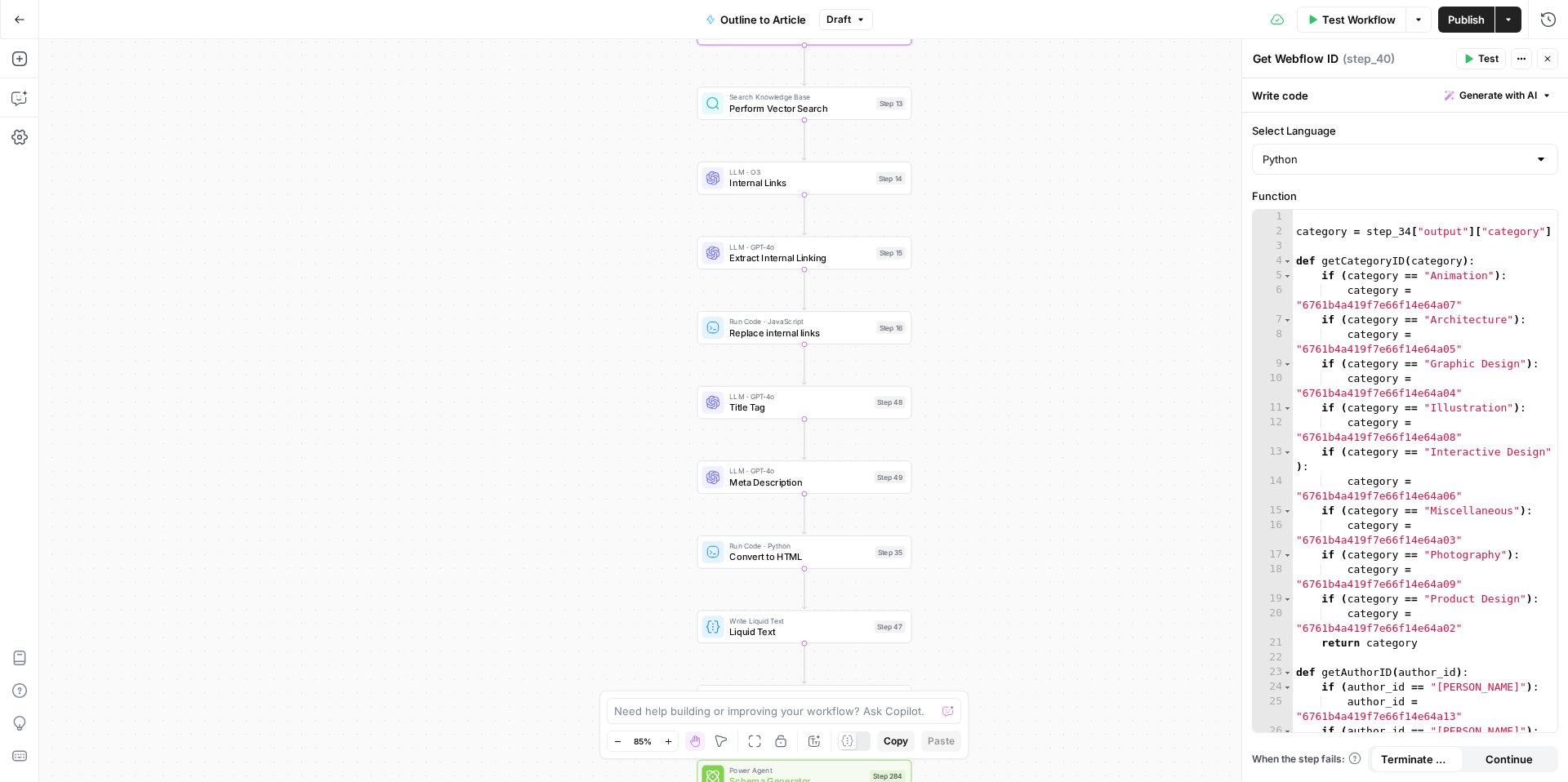
drag, startPoint x: 690, startPoint y: 480, endPoint x: 680, endPoint y: 209, distance: 271.2
click at [680, 209] on div "true false Workflow Set Inputs Inputs LLM · GPT-4o Extract Outline Structure St…" at bounding box center [803, 411] width 1529 height 743
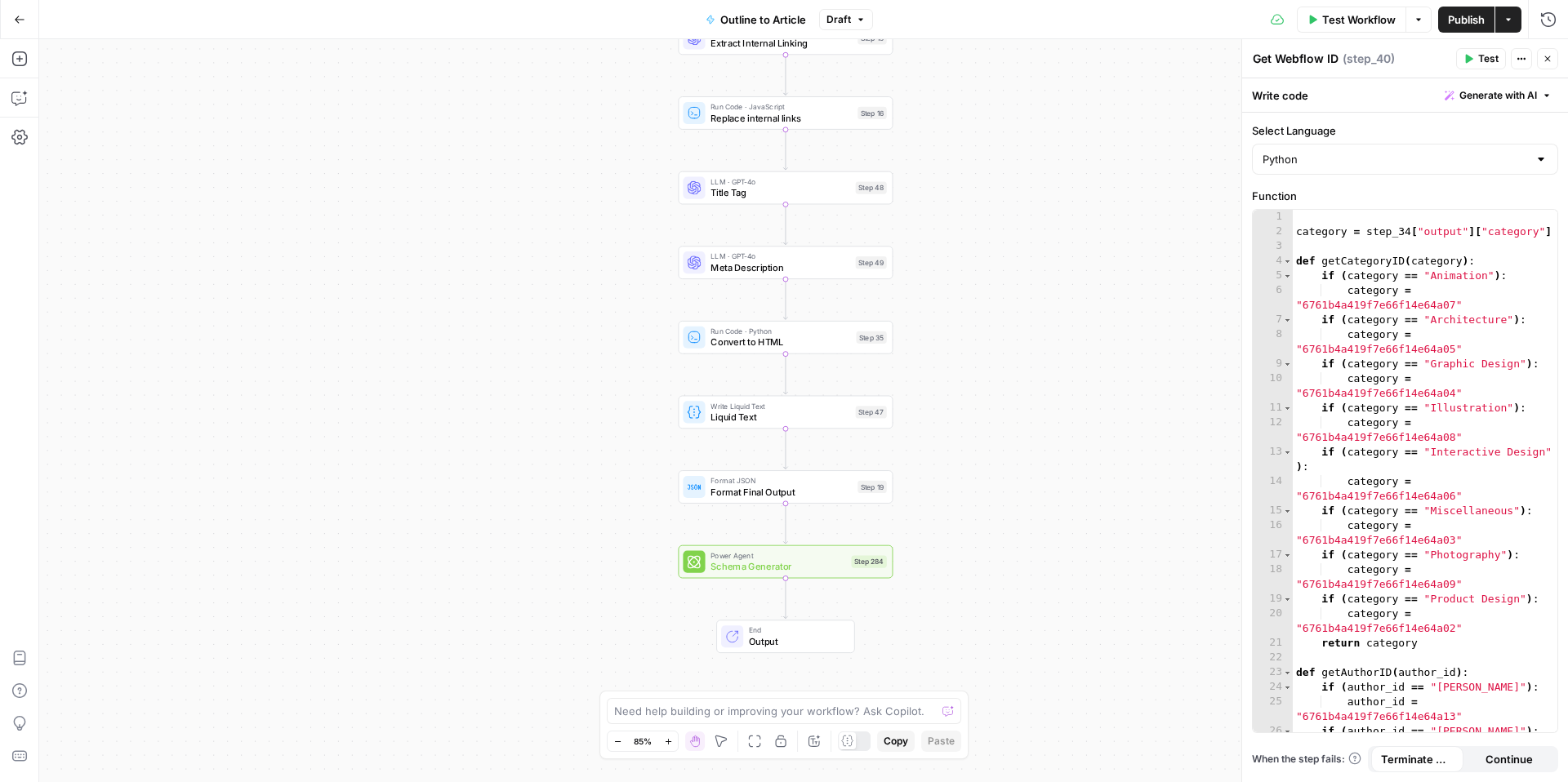
drag, startPoint x: 655, startPoint y: 454, endPoint x: 637, endPoint y: 239, distance: 215.8
click at [637, 239] on div "true false Workflow Set Inputs Inputs LLM · GPT-4o Extract Outline Structure St…" at bounding box center [803, 411] width 1529 height 743
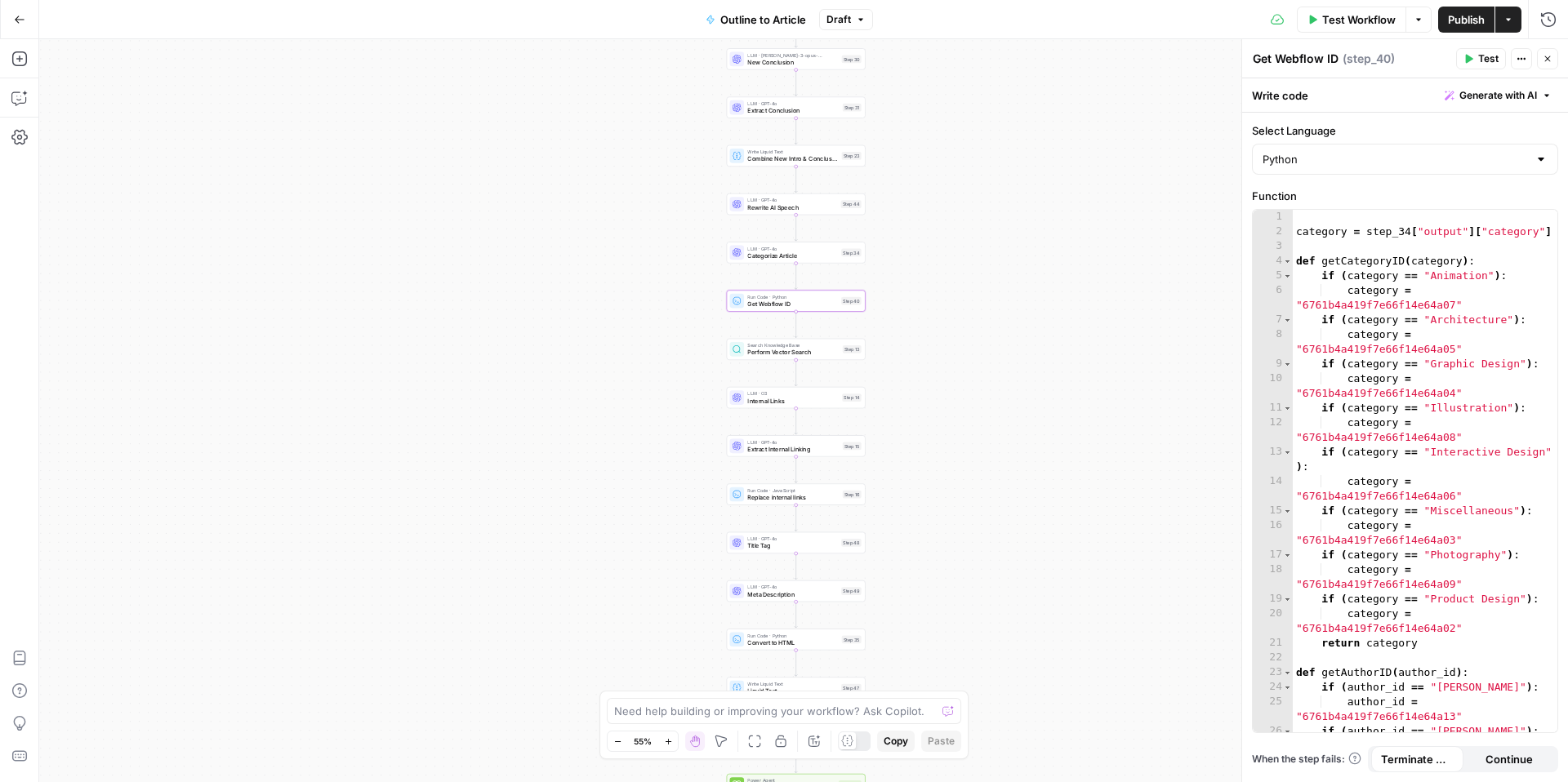
drag, startPoint x: 968, startPoint y: 305, endPoint x: 972, endPoint y: 527, distance: 222.0
click at [974, 527] on div "true false Workflow Set Inputs Inputs LLM · GPT-4o Extract Outline Structure St…" at bounding box center [803, 411] width 1529 height 743
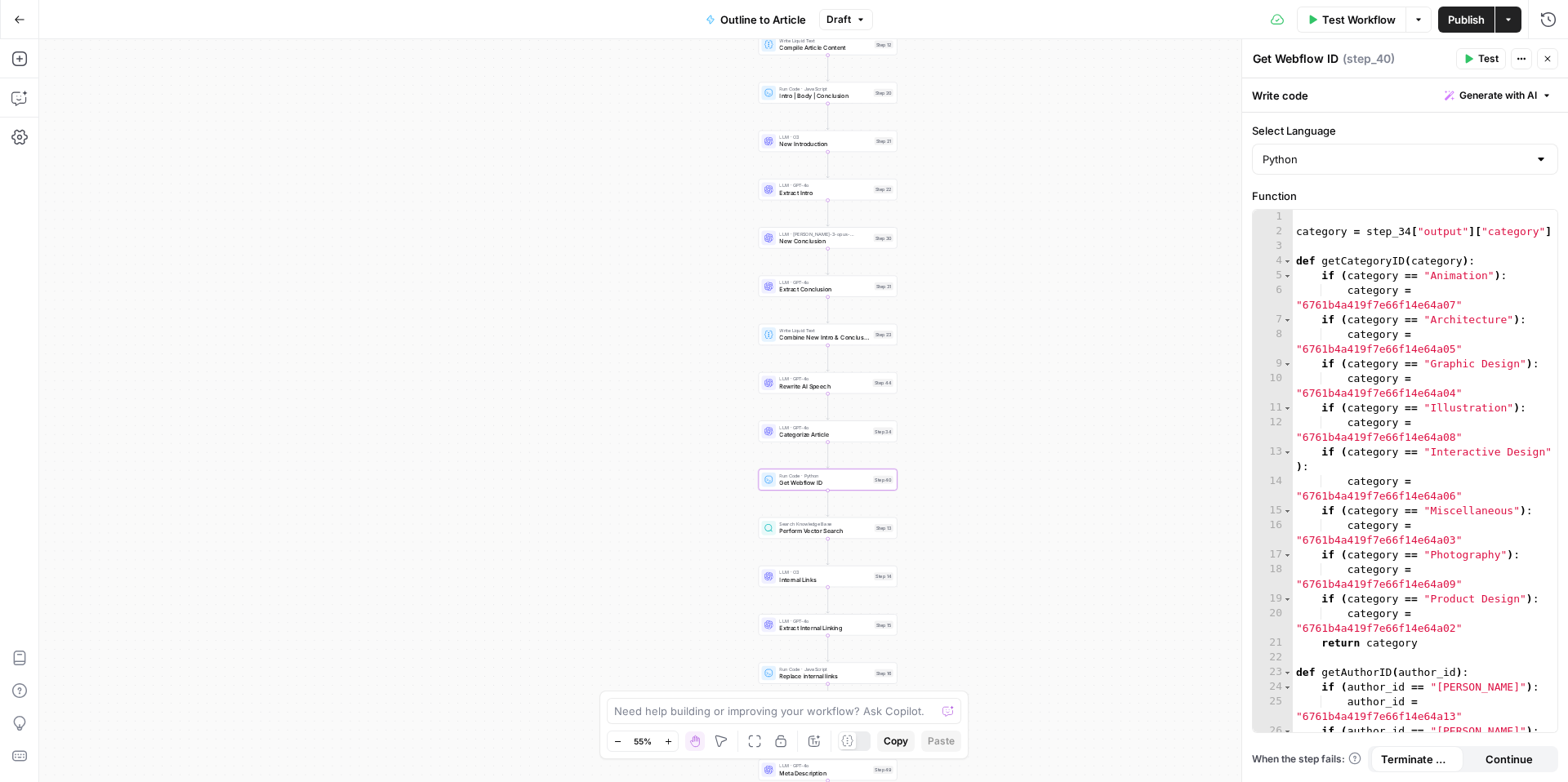
drag, startPoint x: 904, startPoint y: 251, endPoint x: 935, endPoint y: 429, distance: 180.7
click at [936, 429] on div "true false Workflow Set Inputs Inputs LLM · GPT-4o Extract Outline Structure St…" at bounding box center [803, 411] width 1529 height 743
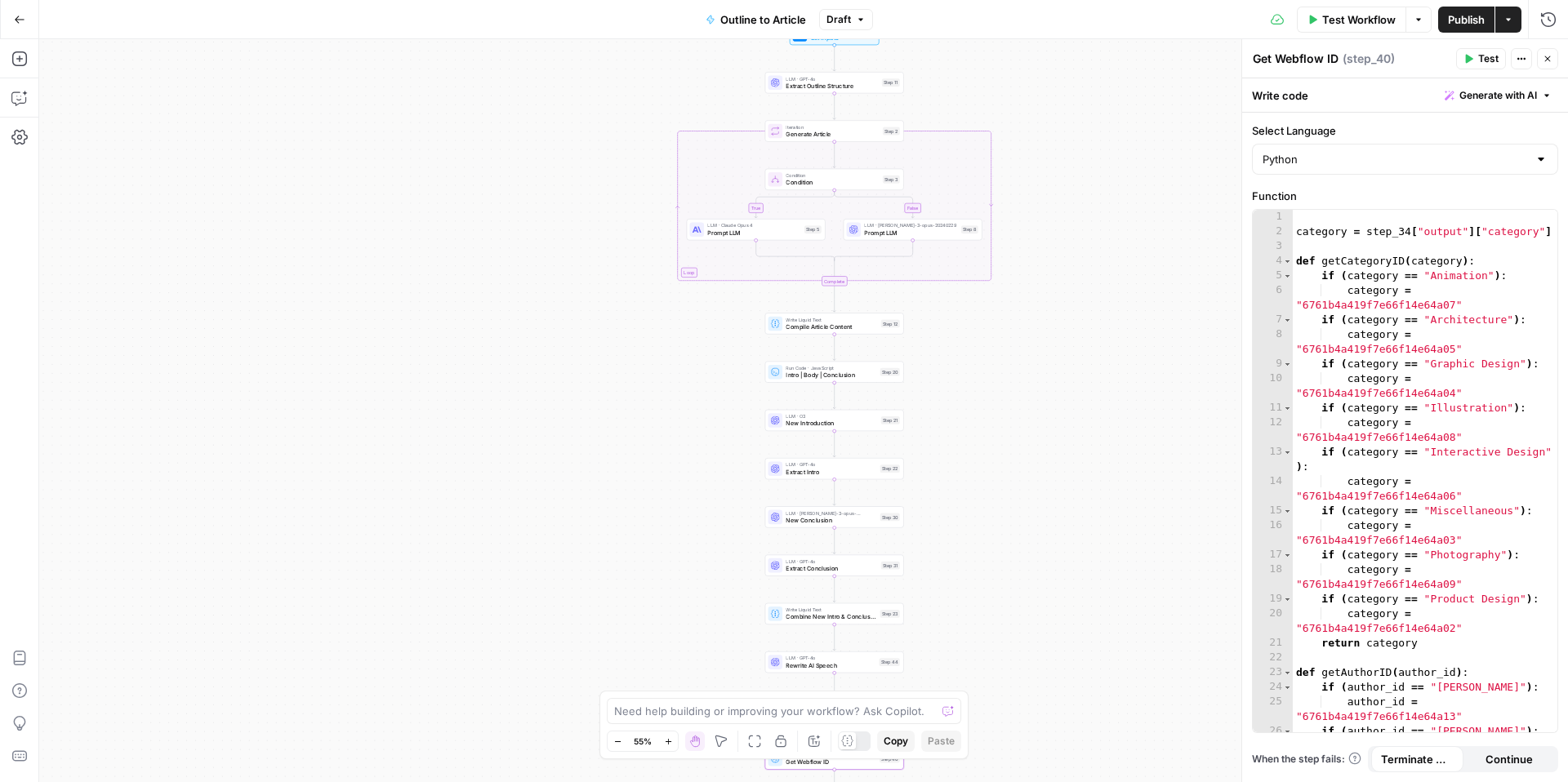
drag, startPoint x: 922, startPoint y: 210, endPoint x: 927, endPoint y: 490, distance: 280.0
click at [927, 490] on div "true false Workflow Set Inputs Inputs LLM · GPT-4o Extract Outline Structure St…" at bounding box center [803, 411] width 1529 height 743
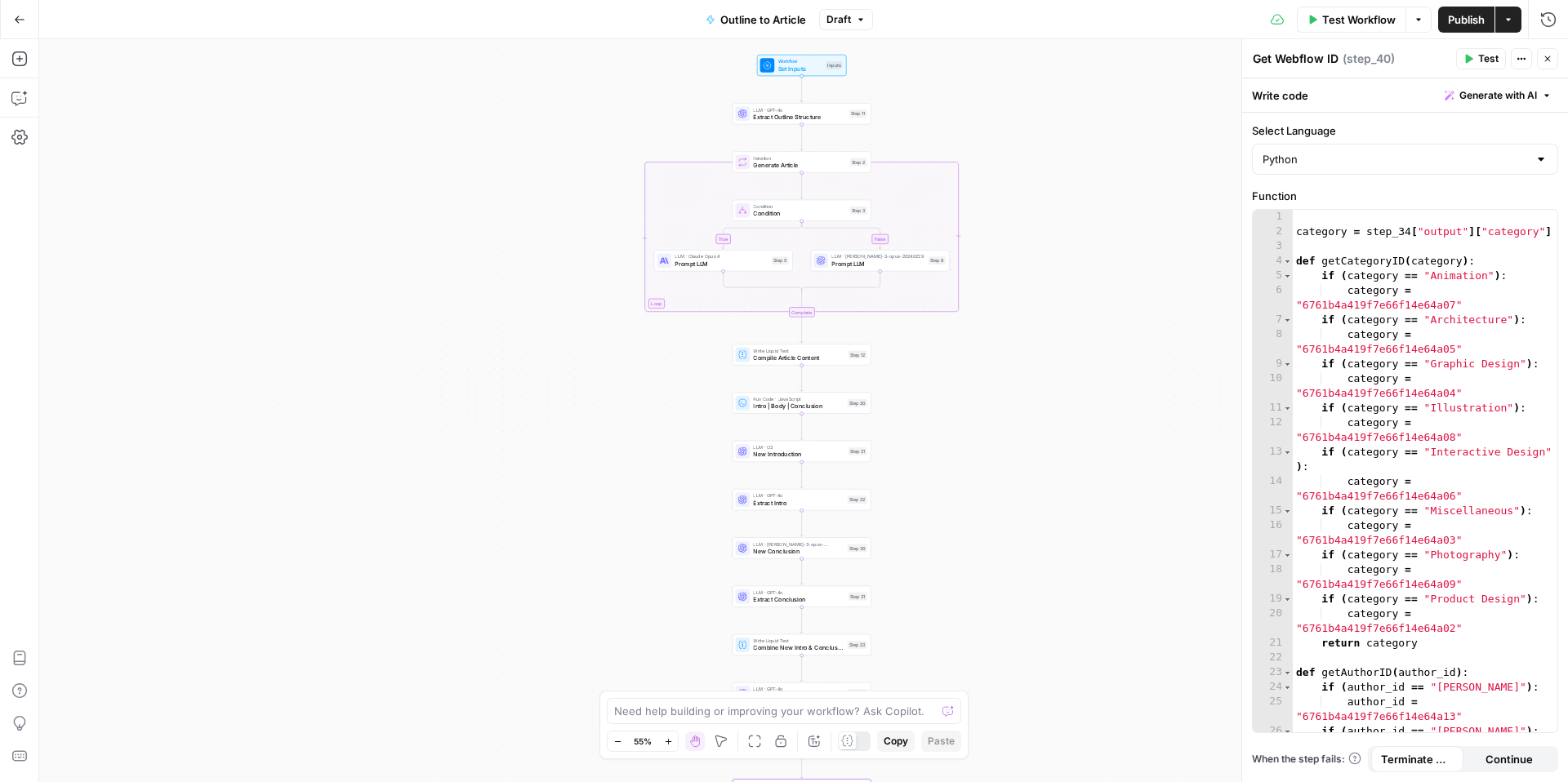
drag, startPoint x: 965, startPoint y: 72, endPoint x: 933, endPoint y: 102, distance: 43.9
click at [933, 103] on div "true false Workflow Set Inputs Inputs LLM · GPT-4o Extract Outline Structure St…" at bounding box center [803, 411] width 1529 height 743
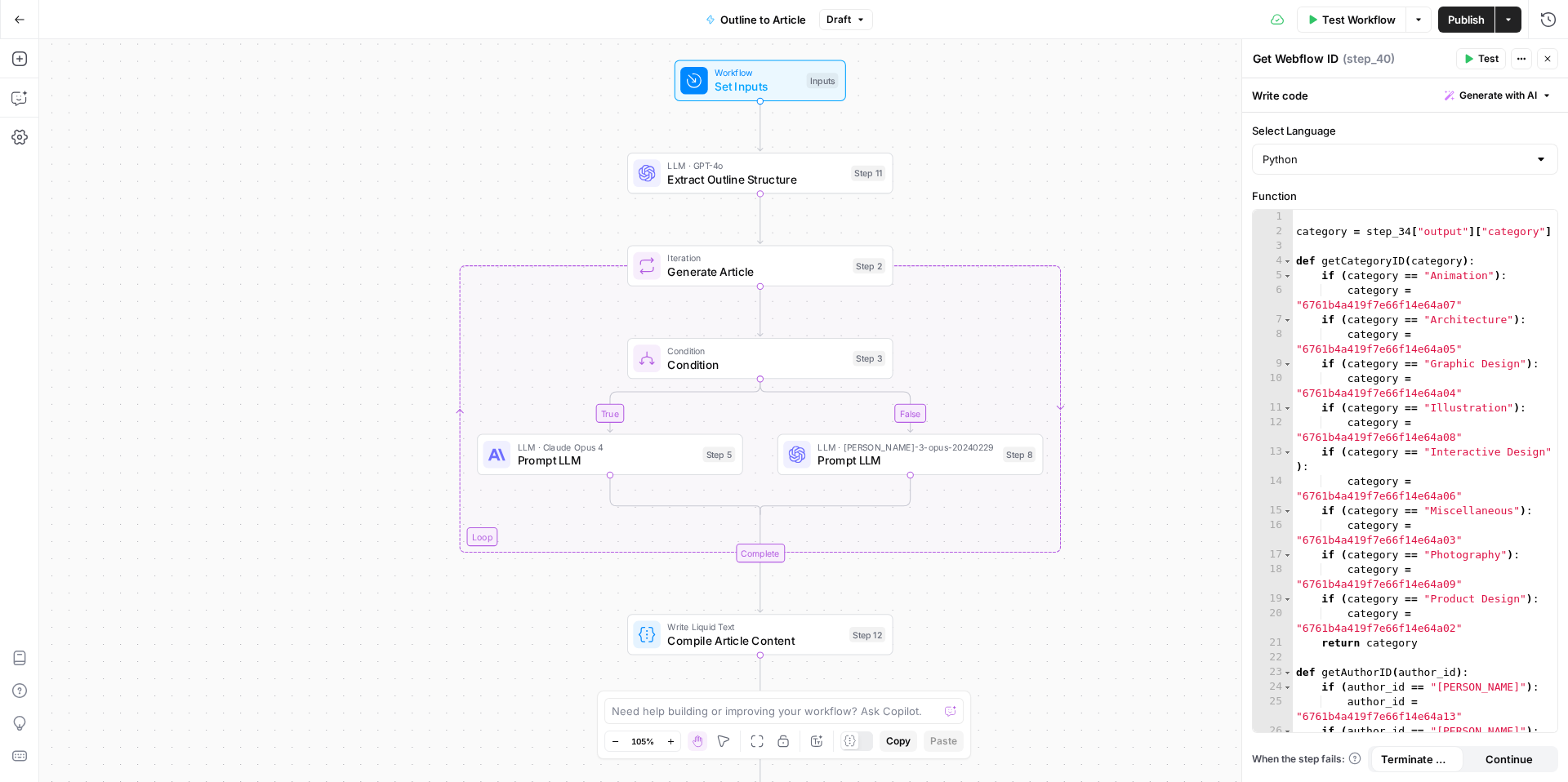
drag, startPoint x: 931, startPoint y: 96, endPoint x: 937, endPoint y: 205, distance: 109.2
click at [937, 205] on div "true false Workflow Set Inputs Inputs LLM · GPT-4o Extract Outline Structure St…" at bounding box center [803, 411] width 1529 height 743
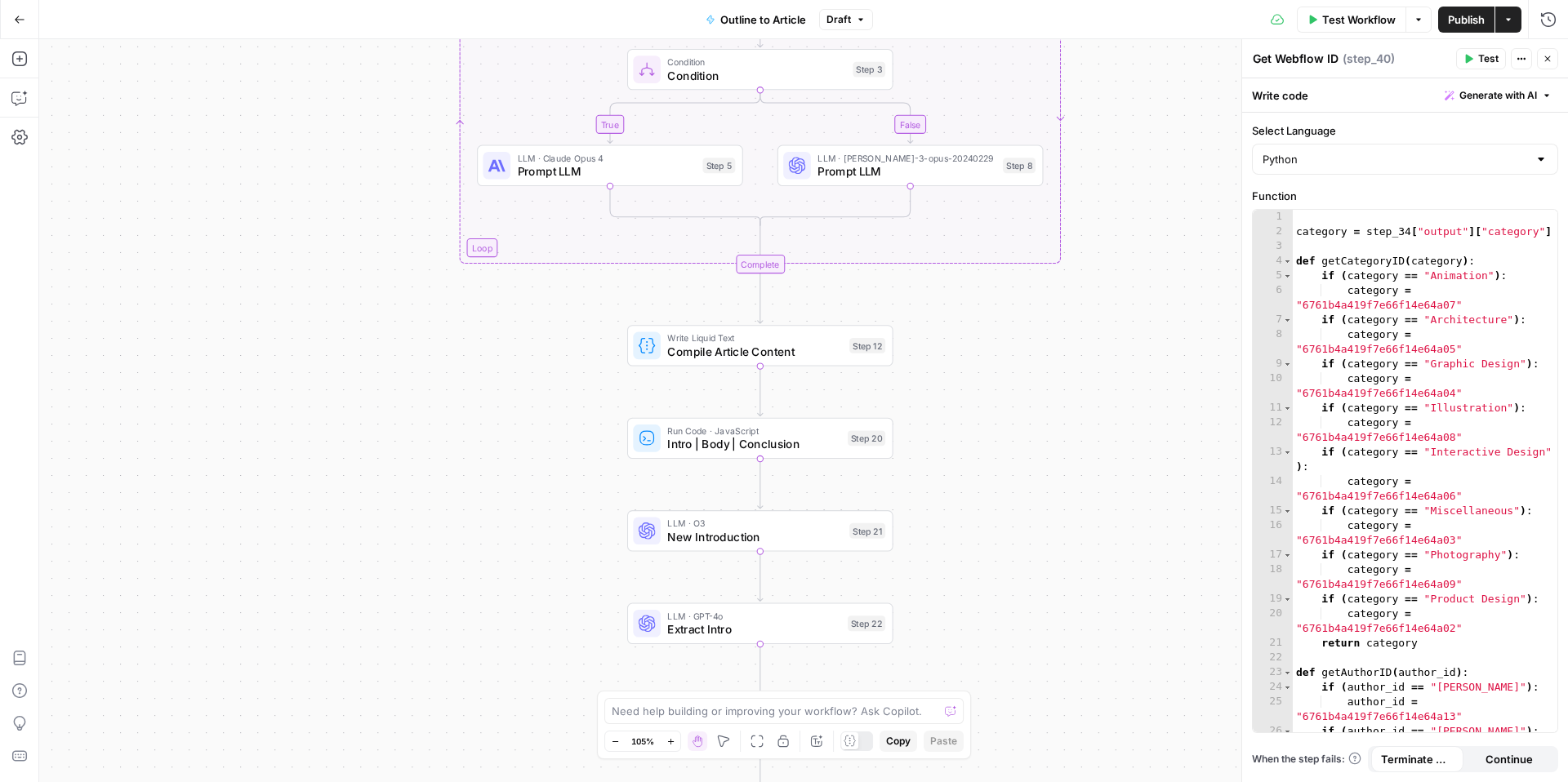
drag, startPoint x: 602, startPoint y: 639, endPoint x: 602, endPoint y: 351, distance: 288.0
click at [602, 351] on div "true false Workflow Set Inputs Inputs LLM · GPT-4o Extract Outline Structure St…" at bounding box center [803, 411] width 1529 height 743
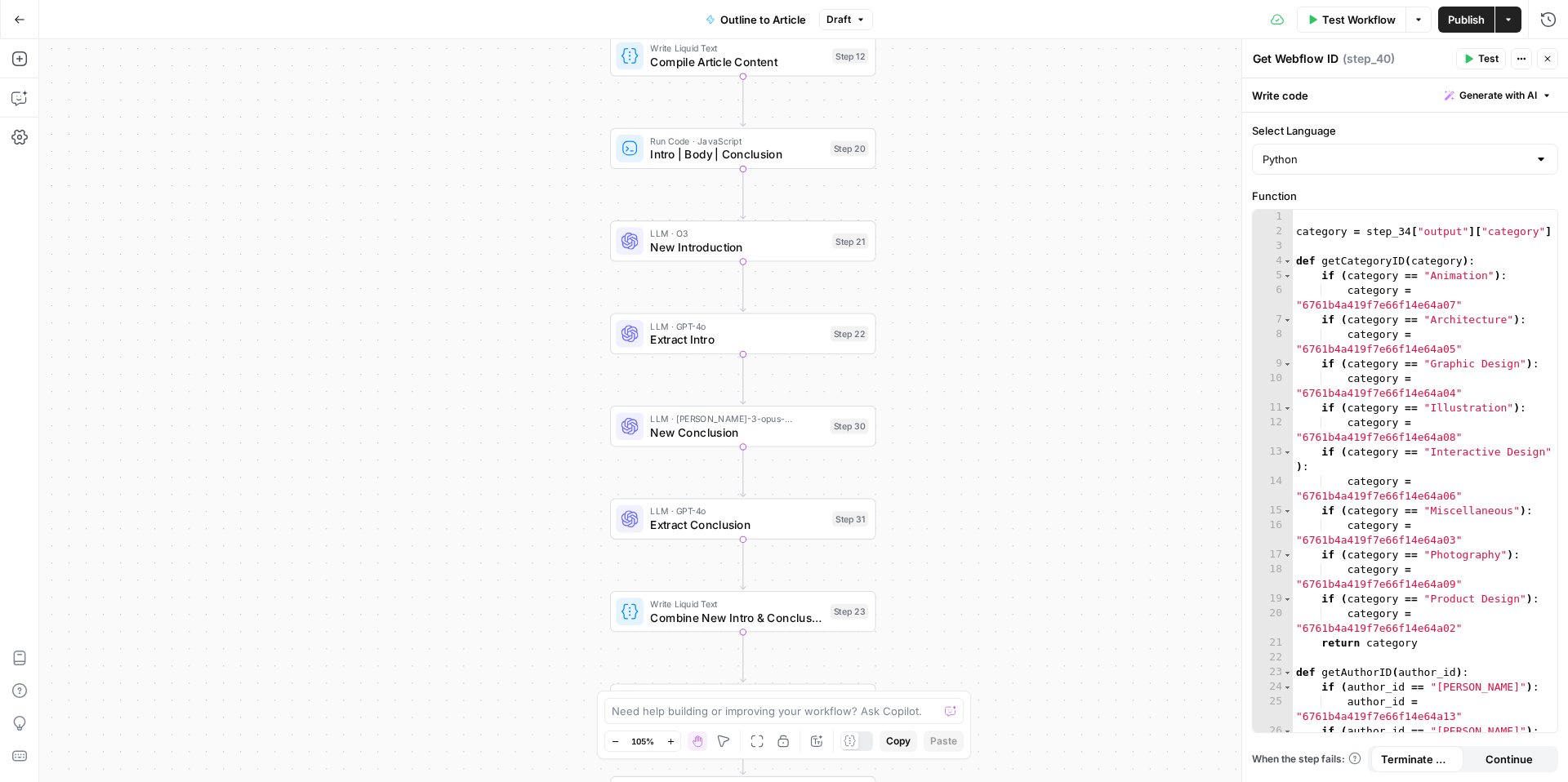
drag, startPoint x: 597, startPoint y: 467, endPoint x: 580, endPoint y: 160, distance: 307.5
click at [580, 160] on div "true false Workflow Set Inputs Inputs LLM · GPT-4o Extract Outline Structure St…" at bounding box center [803, 411] width 1529 height 743
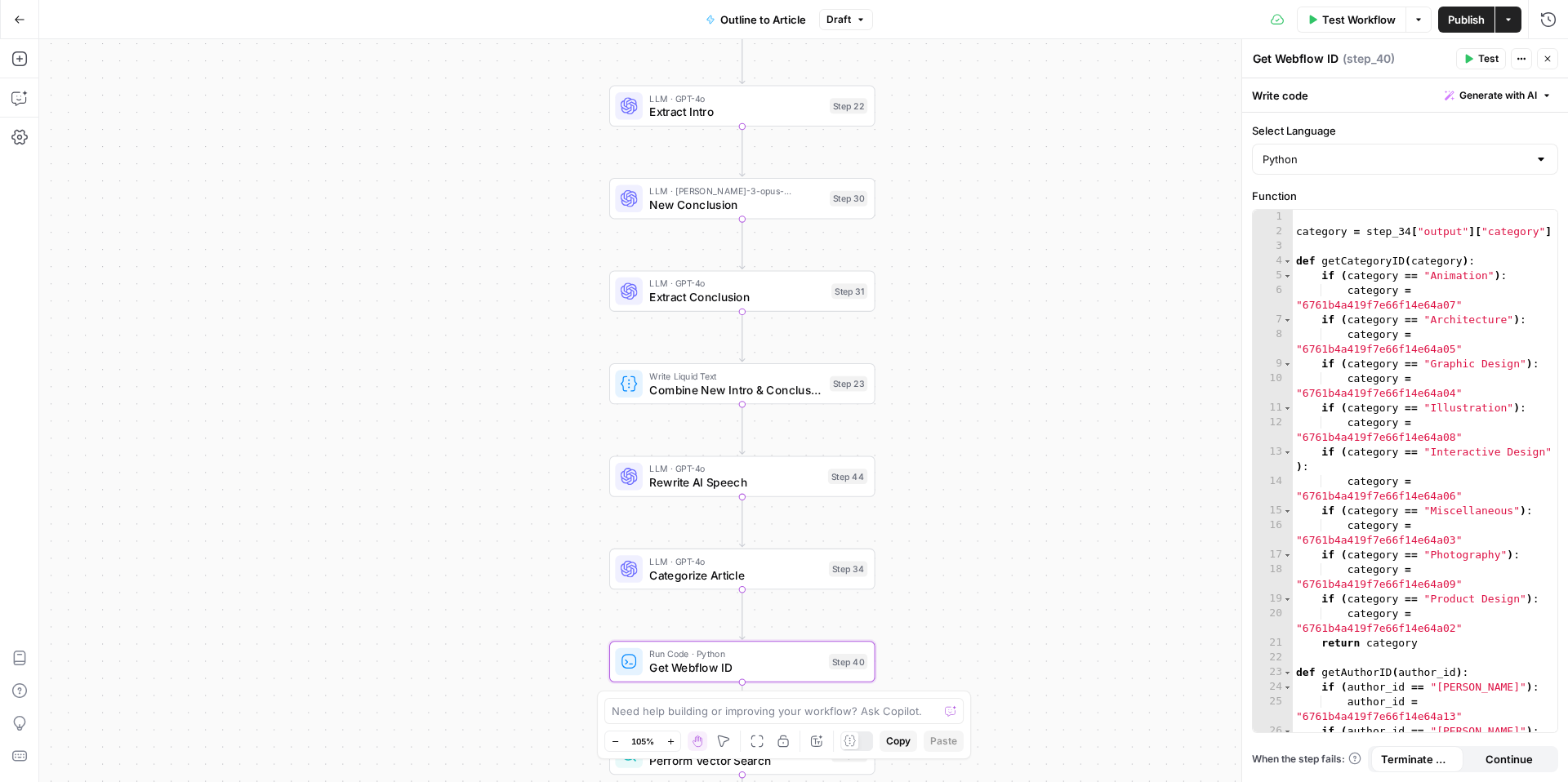
drag, startPoint x: 592, startPoint y: 476, endPoint x: 591, endPoint y: 265, distance: 211.0
click at [591, 265] on div "true false Workflow Set Inputs Inputs LLM · GPT-4o Extract Outline Structure St…" at bounding box center [803, 411] width 1529 height 743
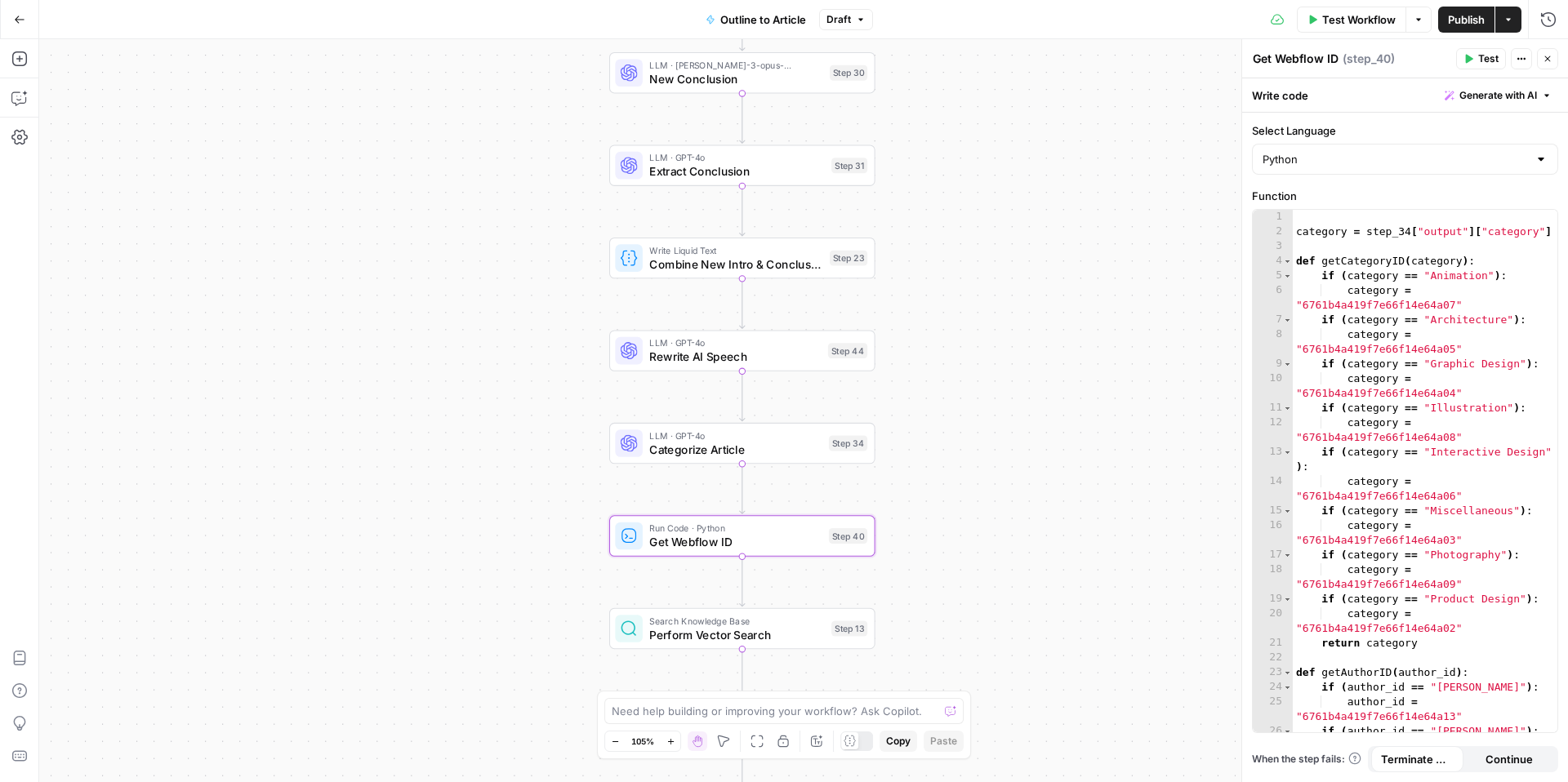
drag, startPoint x: 594, startPoint y: 456, endPoint x: 594, endPoint y: 331, distance: 125.0
click at [594, 330] on div "true false Workflow Set Inputs Inputs LLM · GPT-4o Extract Outline Structure St…" at bounding box center [803, 411] width 1529 height 743
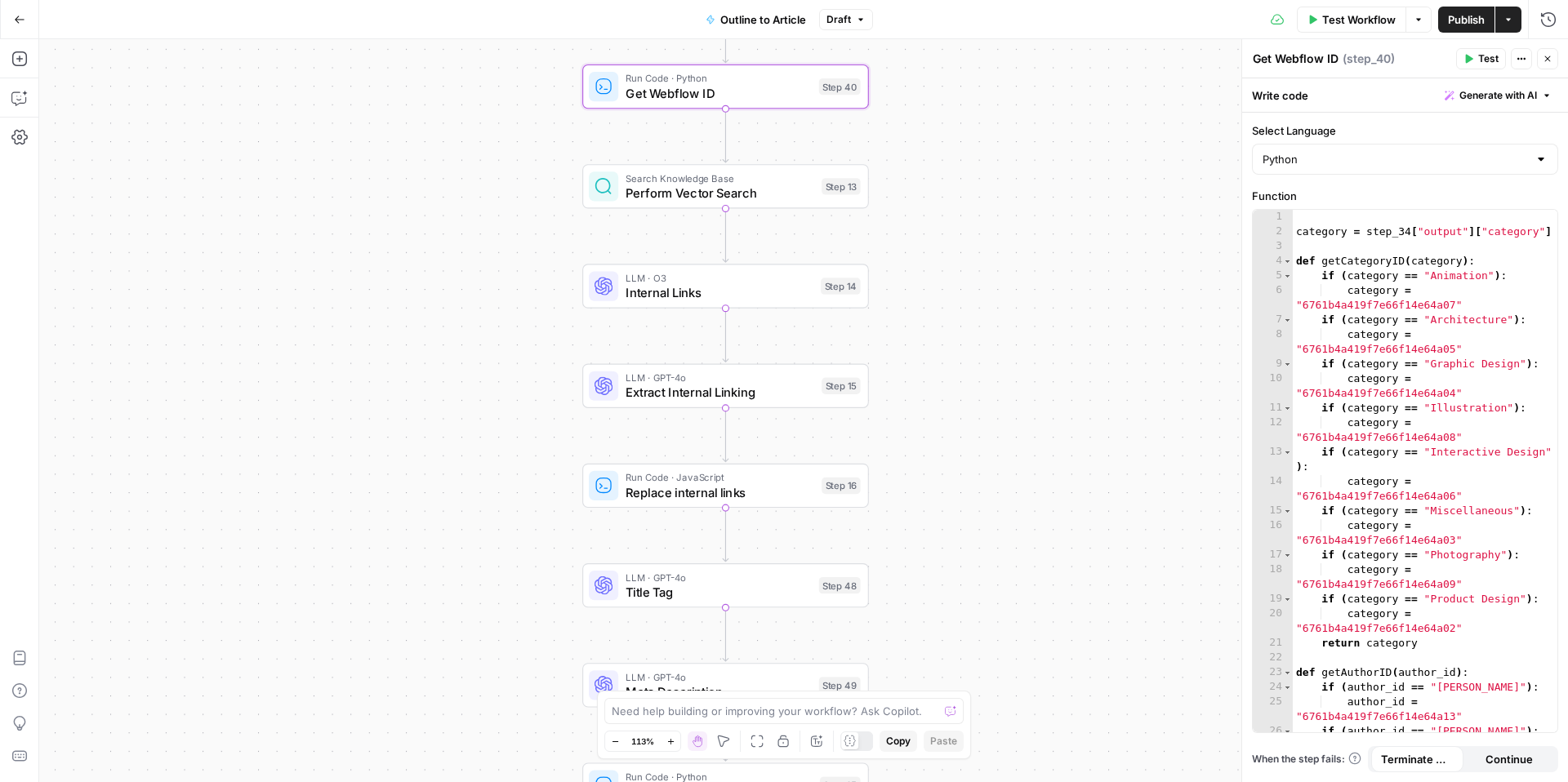
drag, startPoint x: 553, startPoint y: 597, endPoint x: 521, endPoint y: 145, distance: 453.1
click at [521, 145] on div "true false Workflow Set Inputs Inputs LLM · GPT-4o Extract Outline Structure St…" at bounding box center [803, 411] width 1529 height 743
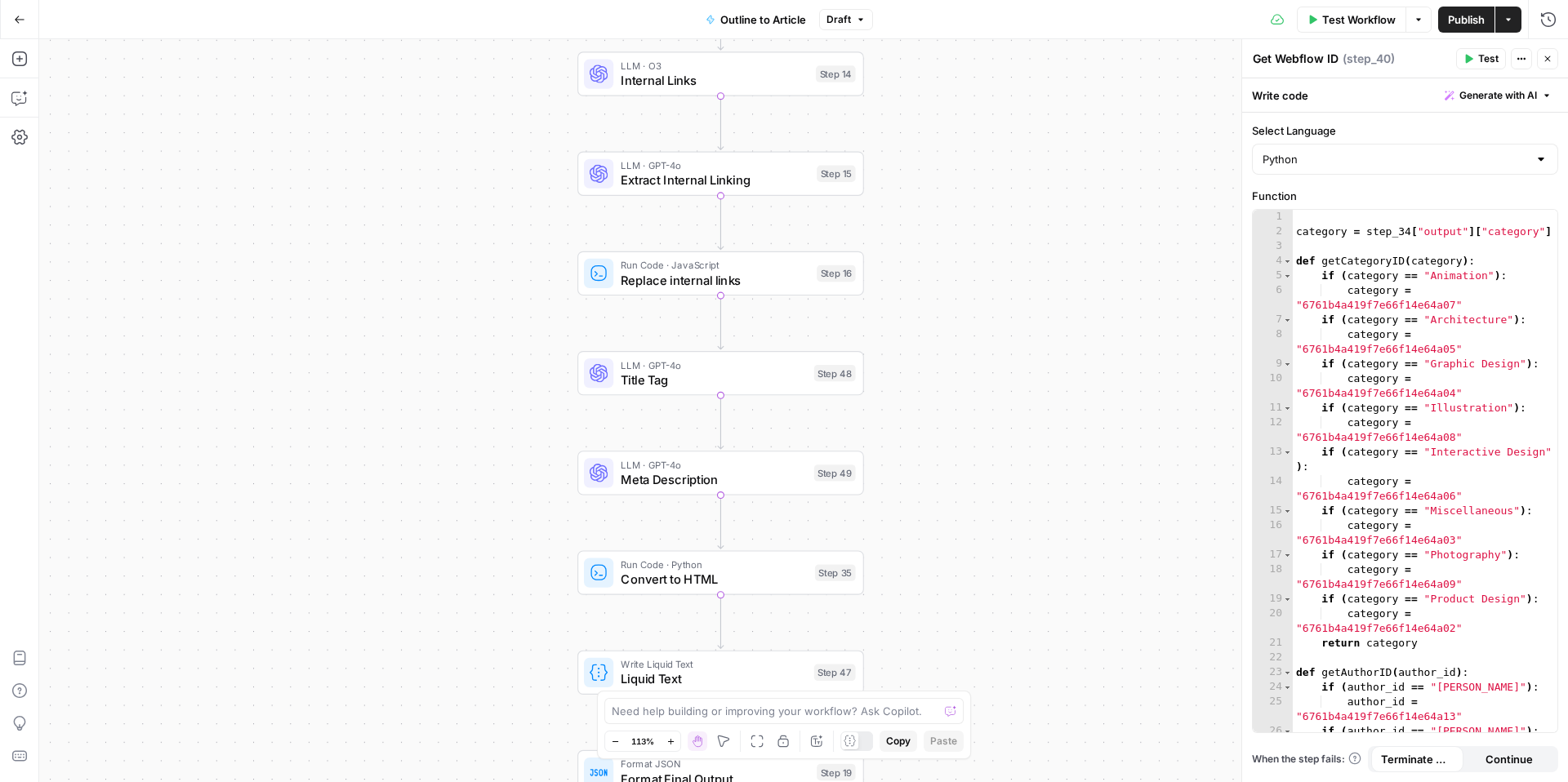
drag, startPoint x: 530, startPoint y: 357, endPoint x: 525, endPoint y: 145, distance: 212.1
click at [525, 145] on div "true false Workflow Set Inputs Inputs LLM · GPT-4o Extract Outline Structure St…" at bounding box center [803, 411] width 1529 height 743
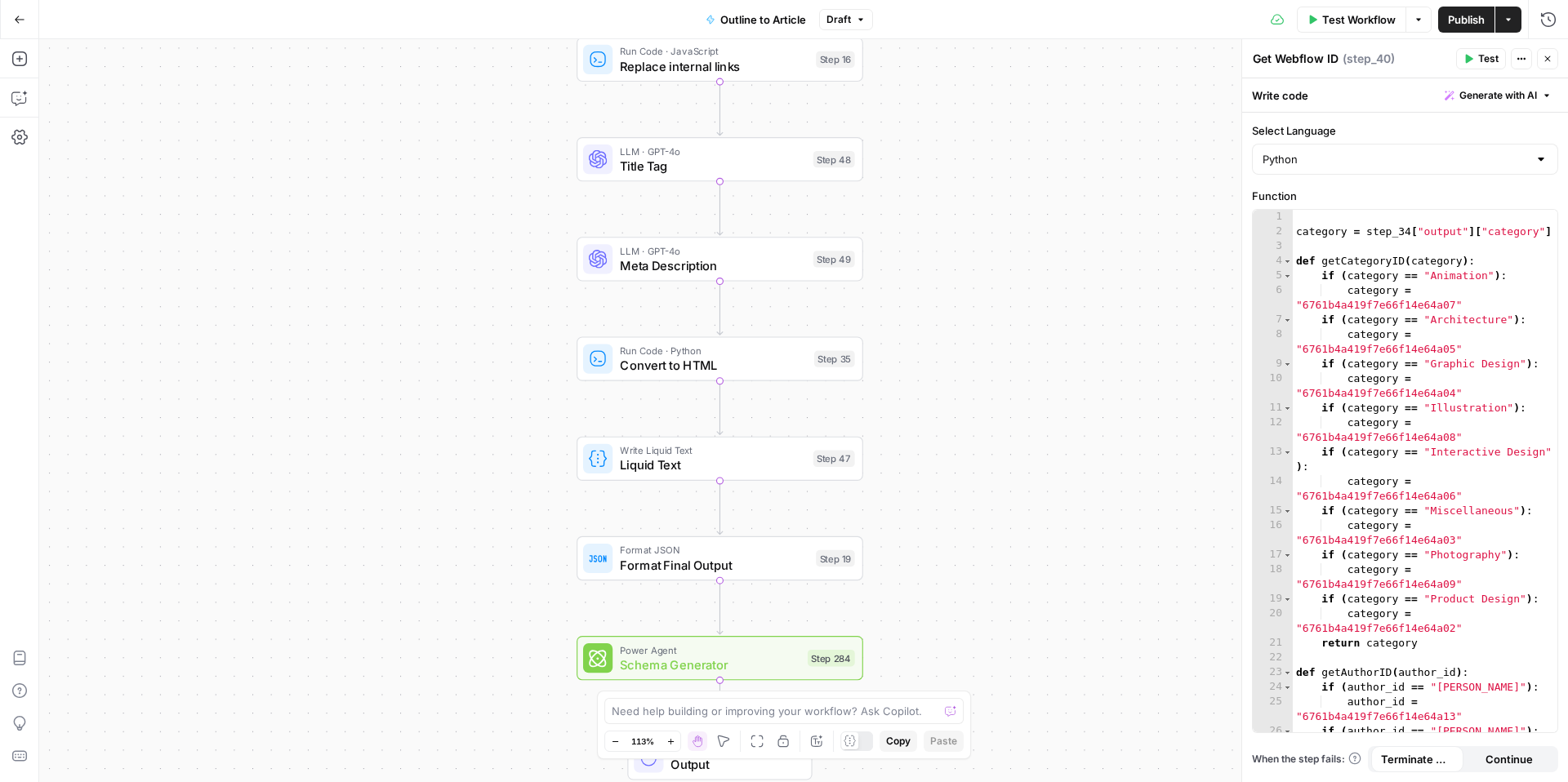
drag, startPoint x: 525, startPoint y: 341, endPoint x: 524, endPoint y: 128, distance: 213.0
click at [524, 128] on div "true false Workflow Set Inputs Inputs LLM · GPT-4o Extract Outline Structure St…" at bounding box center [803, 411] width 1529 height 743
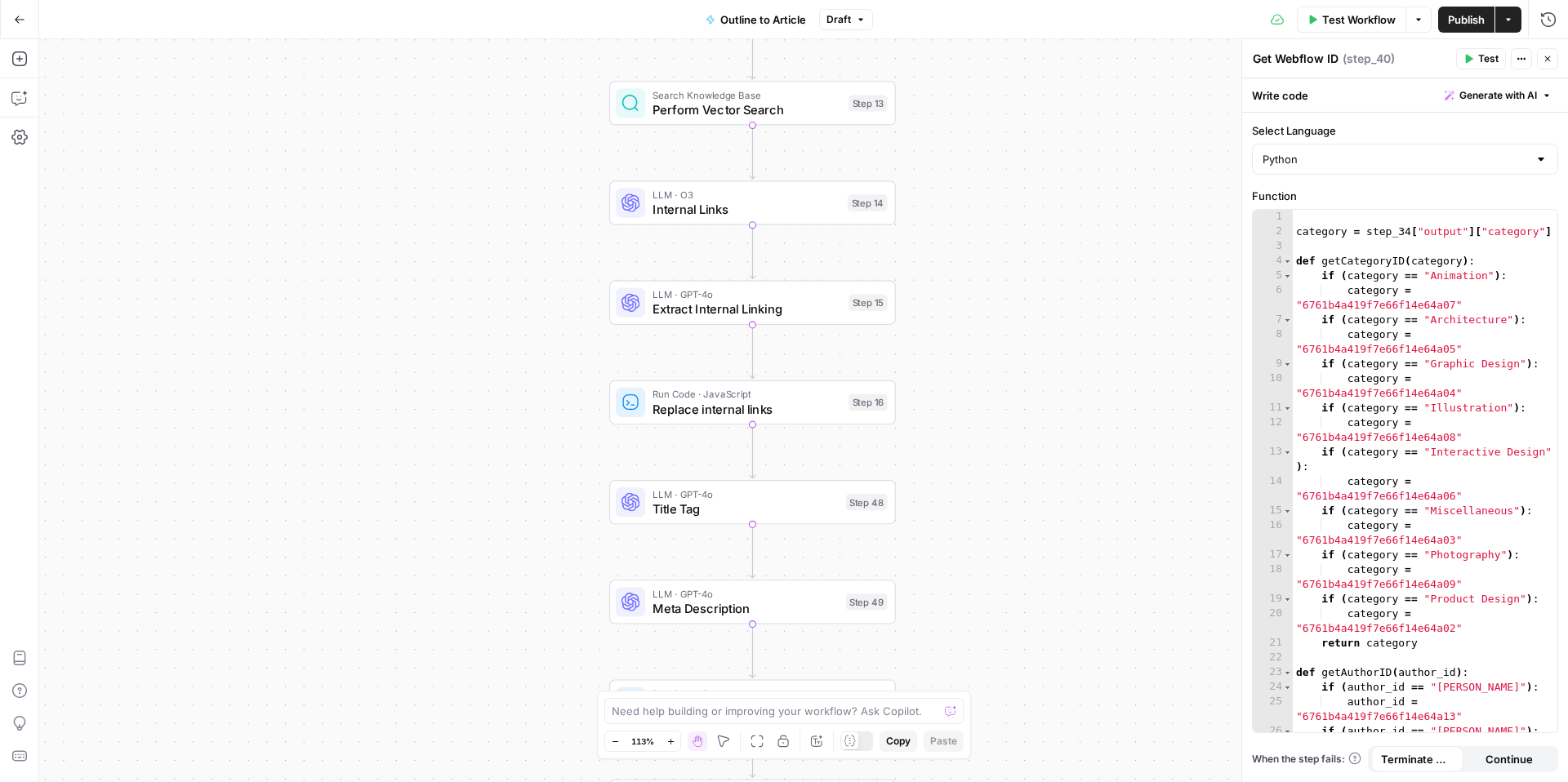
drag, startPoint x: 1011, startPoint y: 182, endPoint x: 1060, endPoint y: 604, distance: 424.8
click at [1060, 604] on div "true false Workflow Set Inputs Inputs LLM · GPT-4o Extract Outline Structure St…" at bounding box center [803, 411] width 1529 height 743
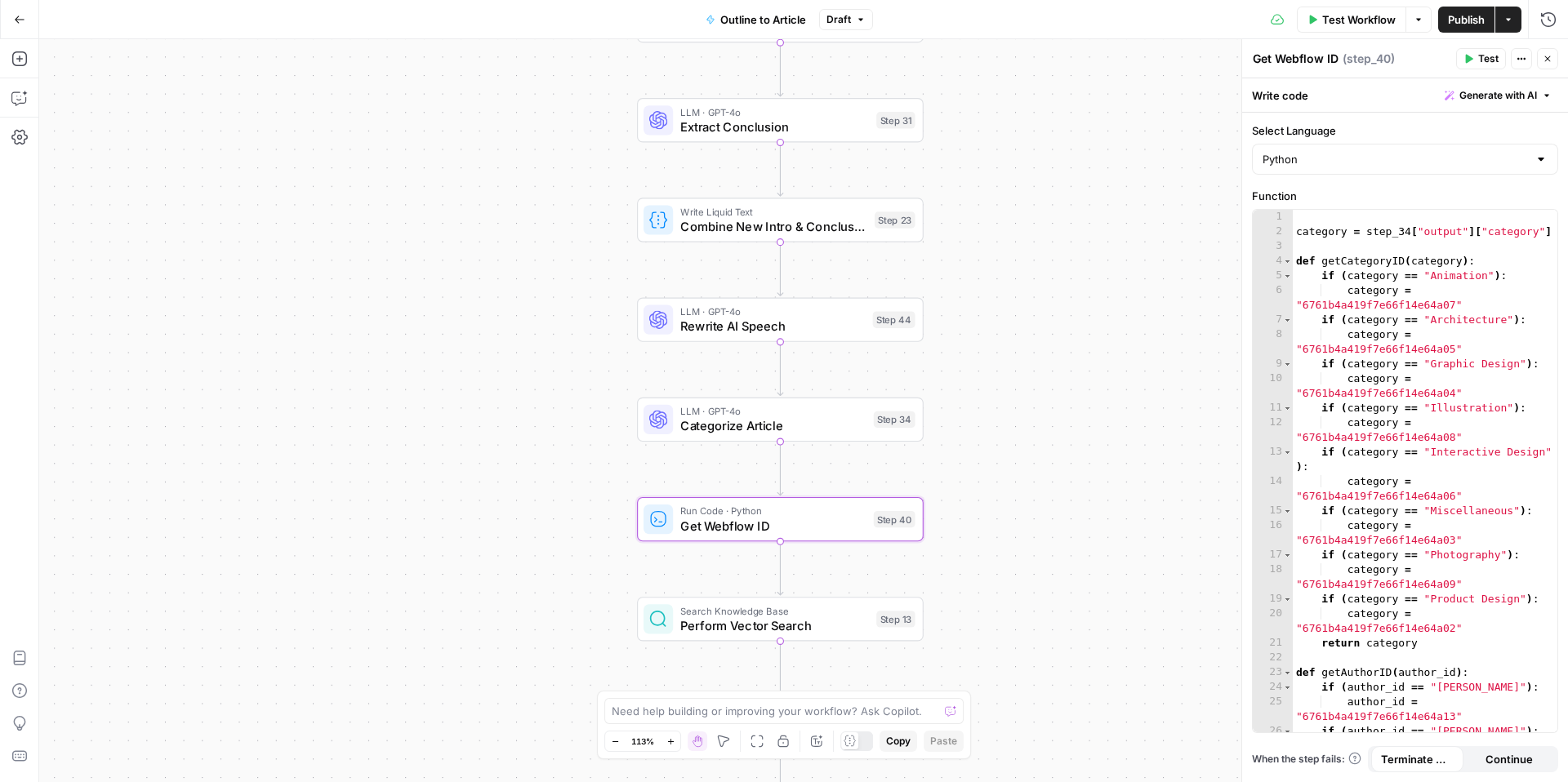
drag, startPoint x: 982, startPoint y: 201, endPoint x: 993, endPoint y: 634, distance: 433.1
click at [993, 634] on div "true false Workflow Set Inputs Inputs LLM · GPT-4o Extract Outline Structure St…" at bounding box center [803, 411] width 1529 height 743
click at [756, 333] on span "Rewrite AI Speech" at bounding box center [772, 326] width 184 height 18
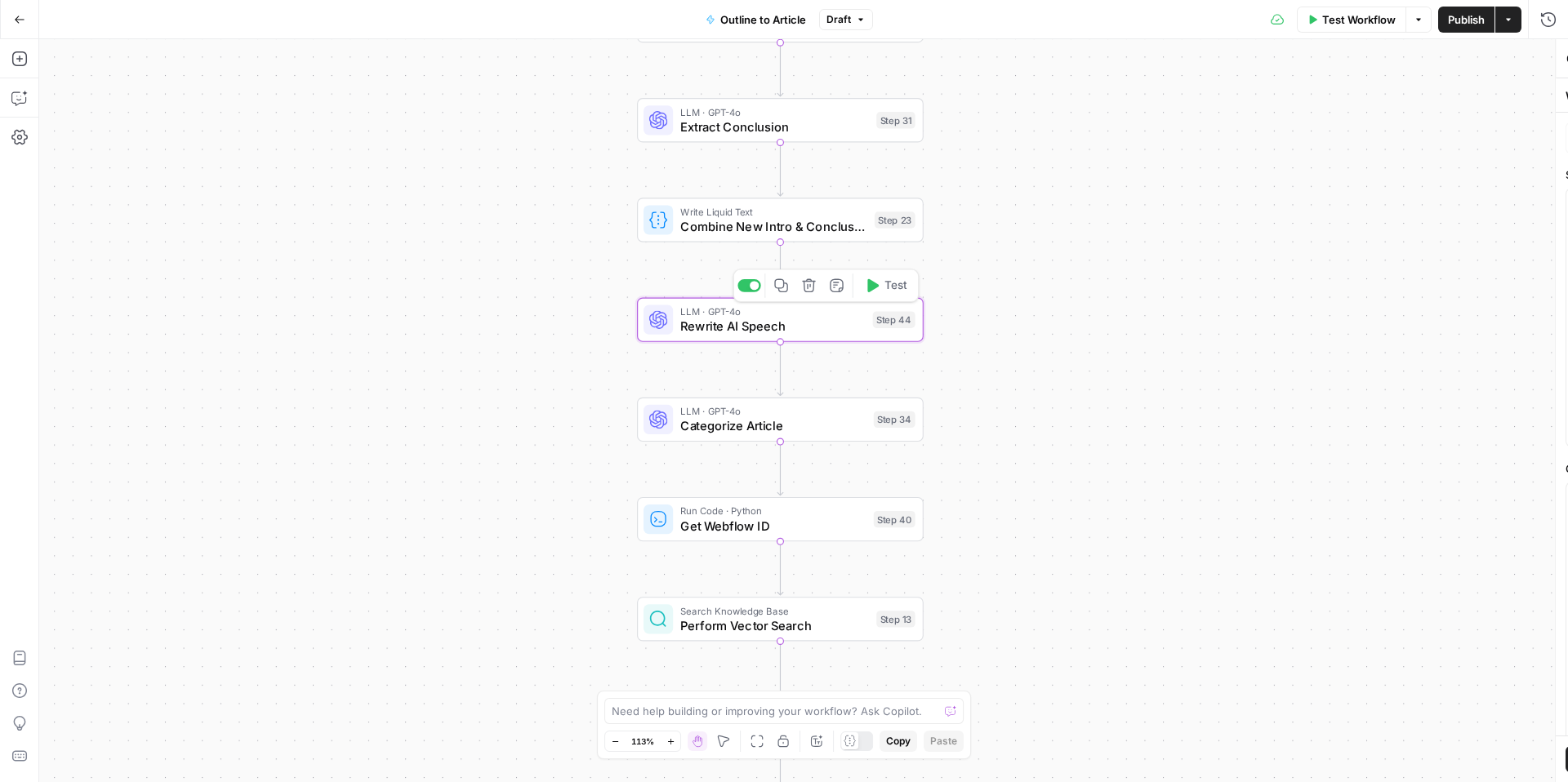
type textarea "Rewrite AI Speech"
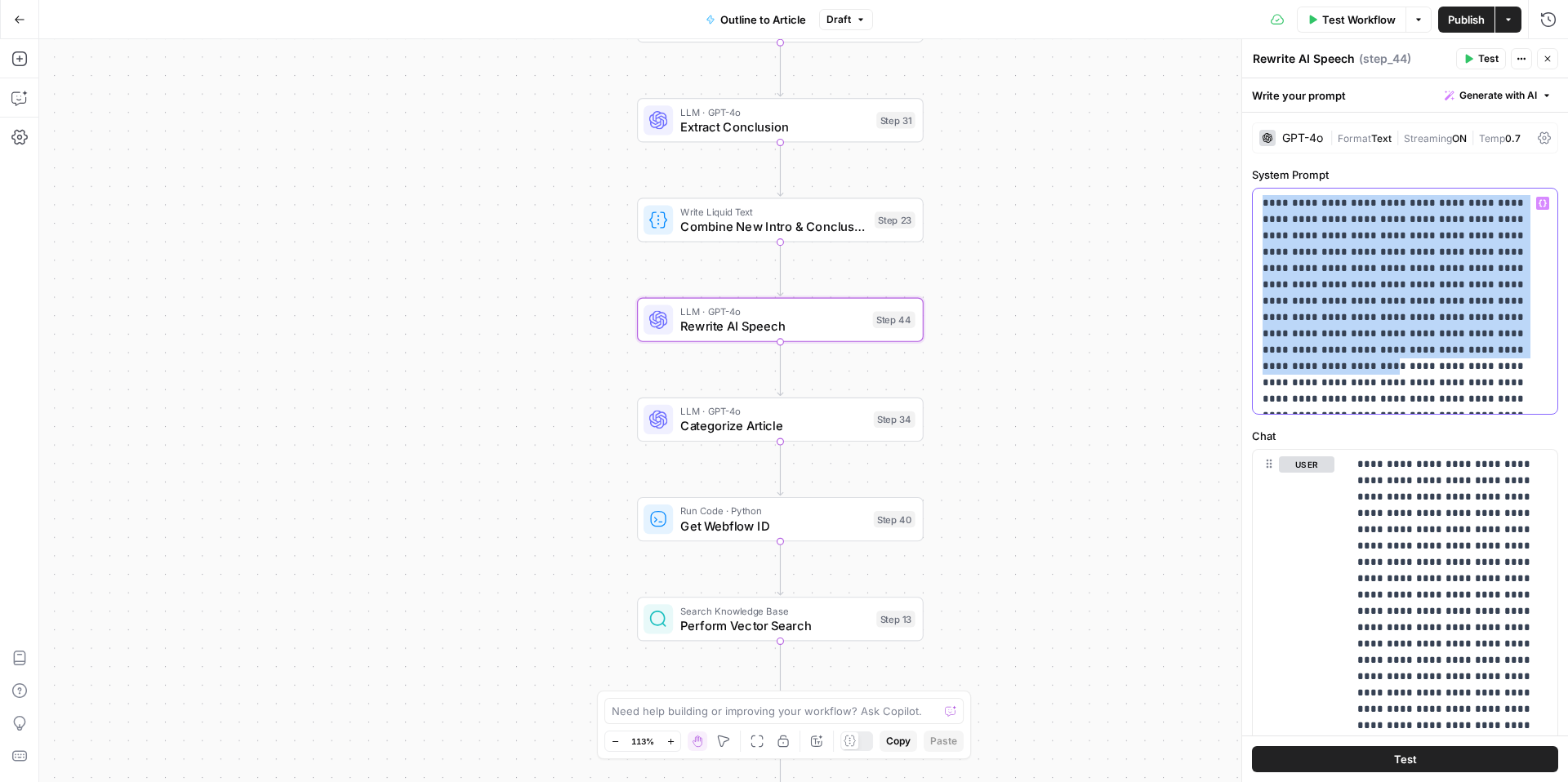
drag, startPoint x: 1258, startPoint y: 202, endPoint x: 1533, endPoint y: 333, distance: 304.6
click at [1533, 333] on div "**********" at bounding box center [1405, 302] width 304 height 226
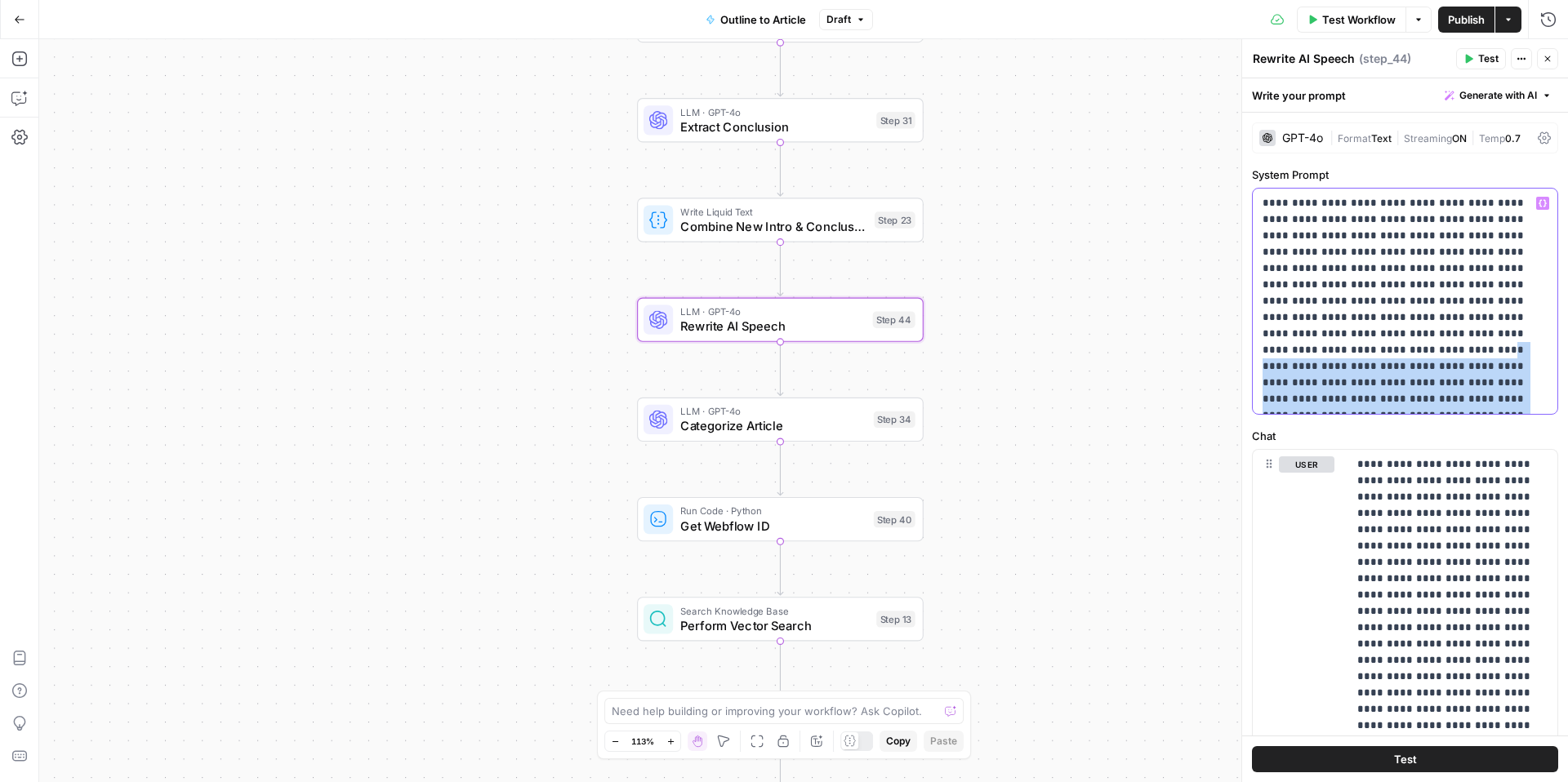
drag, startPoint x: 1456, startPoint y: 396, endPoint x: 1365, endPoint y: 341, distance: 106.3
click at [1365, 341] on p "**********" at bounding box center [1405, 302] width 285 height 213
click at [1454, 395] on p "**********" at bounding box center [1405, 302] width 285 height 213
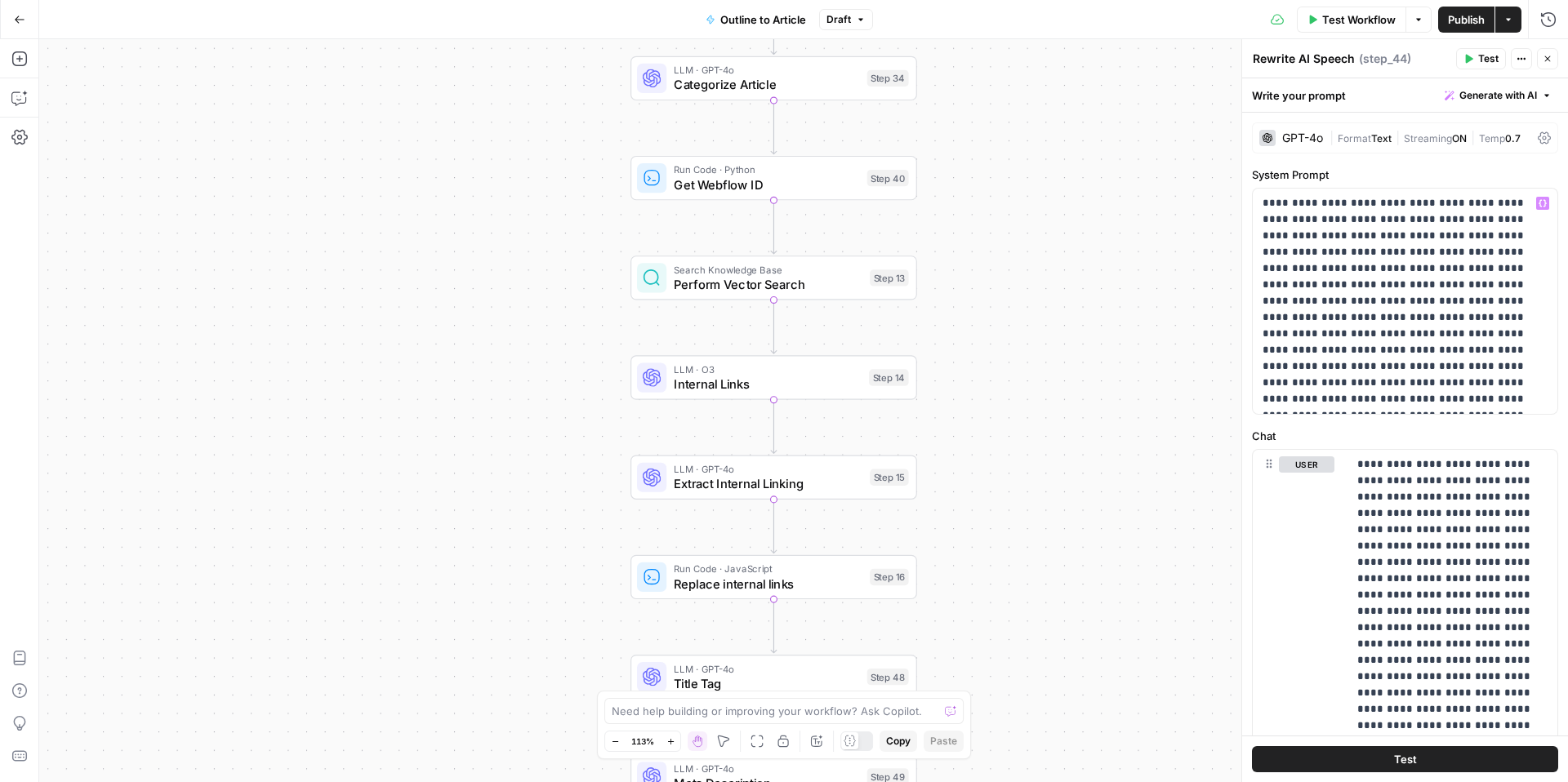
drag, startPoint x: 1045, startPoint y: 458, endPoint x: 1039, endPoint y: 116, distance: 342.1
click at [1039, 116] on div "true false Workflow Set Inputs Inputs LLM · GPT-4o Extract Outline Structure St…" at bounding box center [803, 411] width 1529 height 743
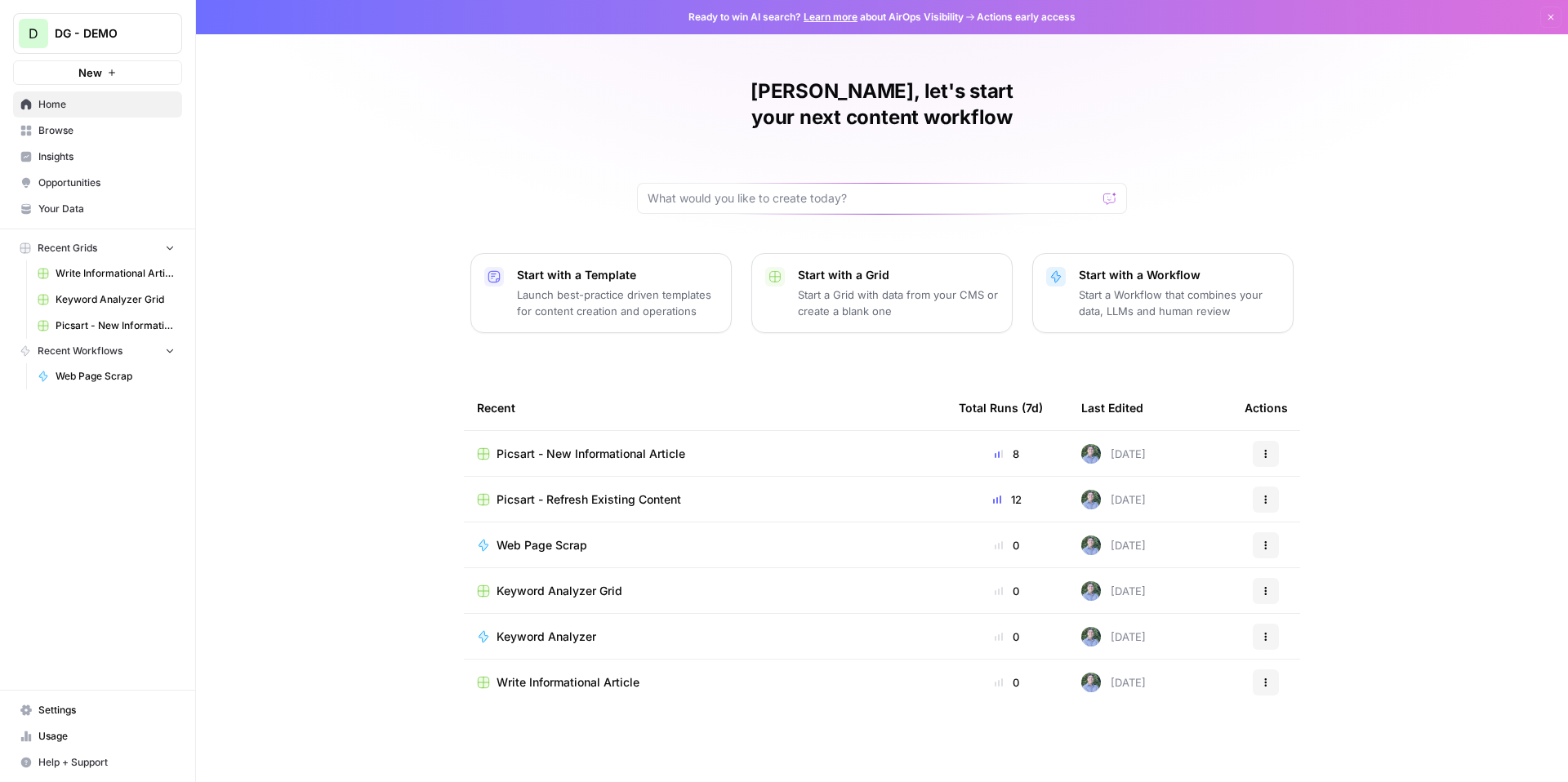
click at [105, 203] on span "Your Data" at bounding box center [106, 209] width 137 height 15
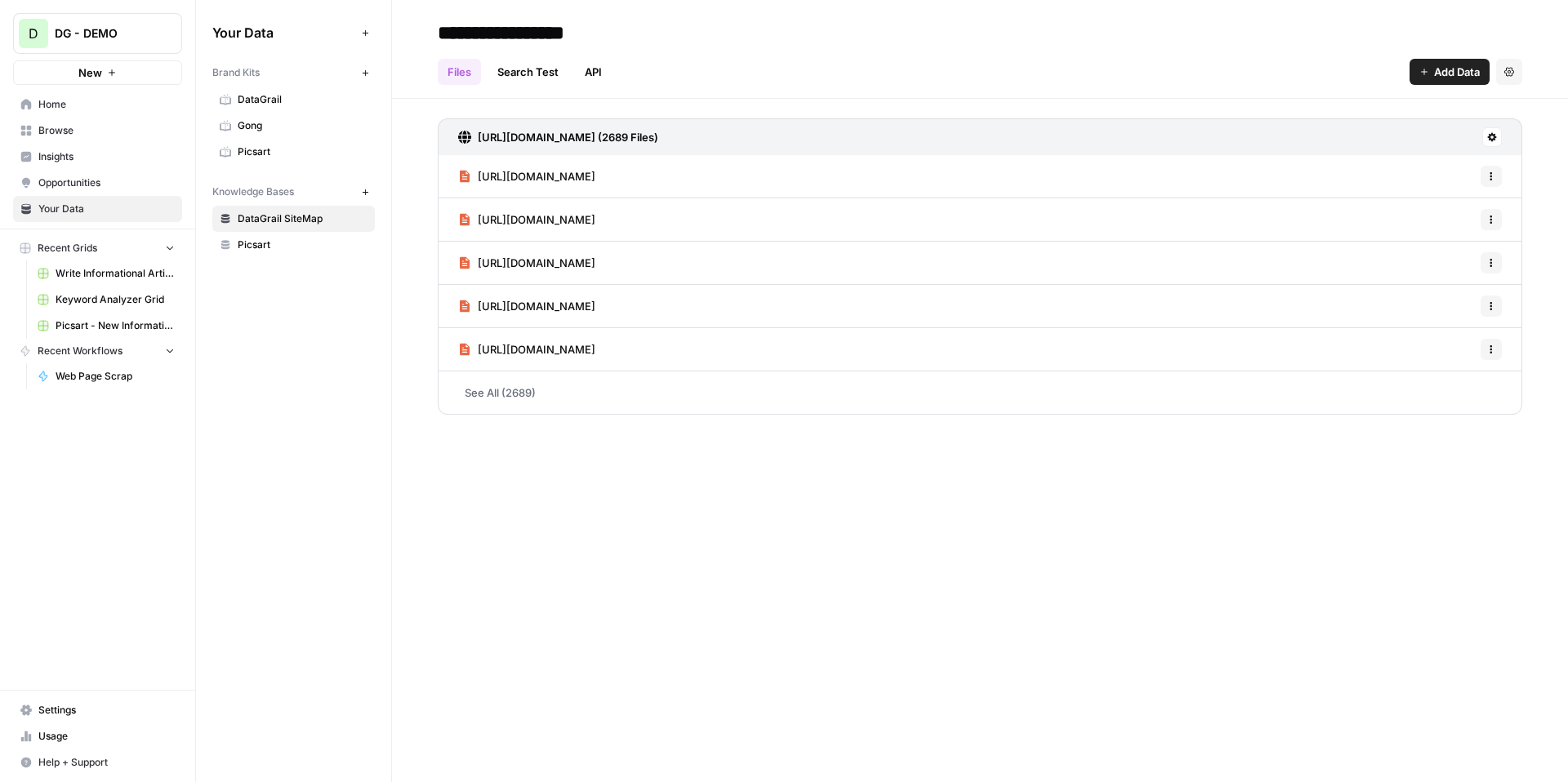
click at [1430, 72] on button "Add Data" at bounding box center [1449, 72] width 80 height 27
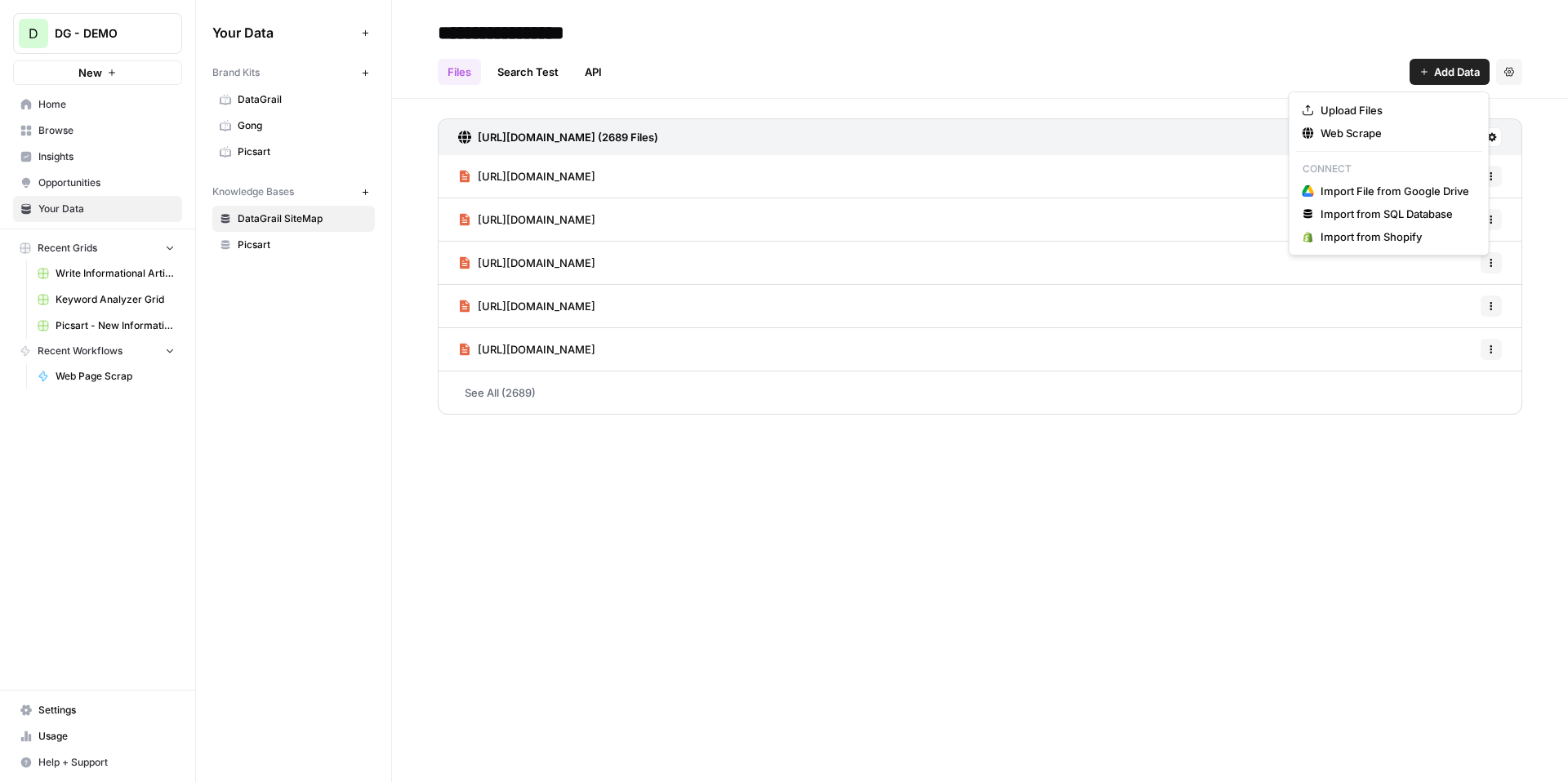
click at [1513, 71] on icon "button" at bounding box center [1509, 72] width 10 height 9
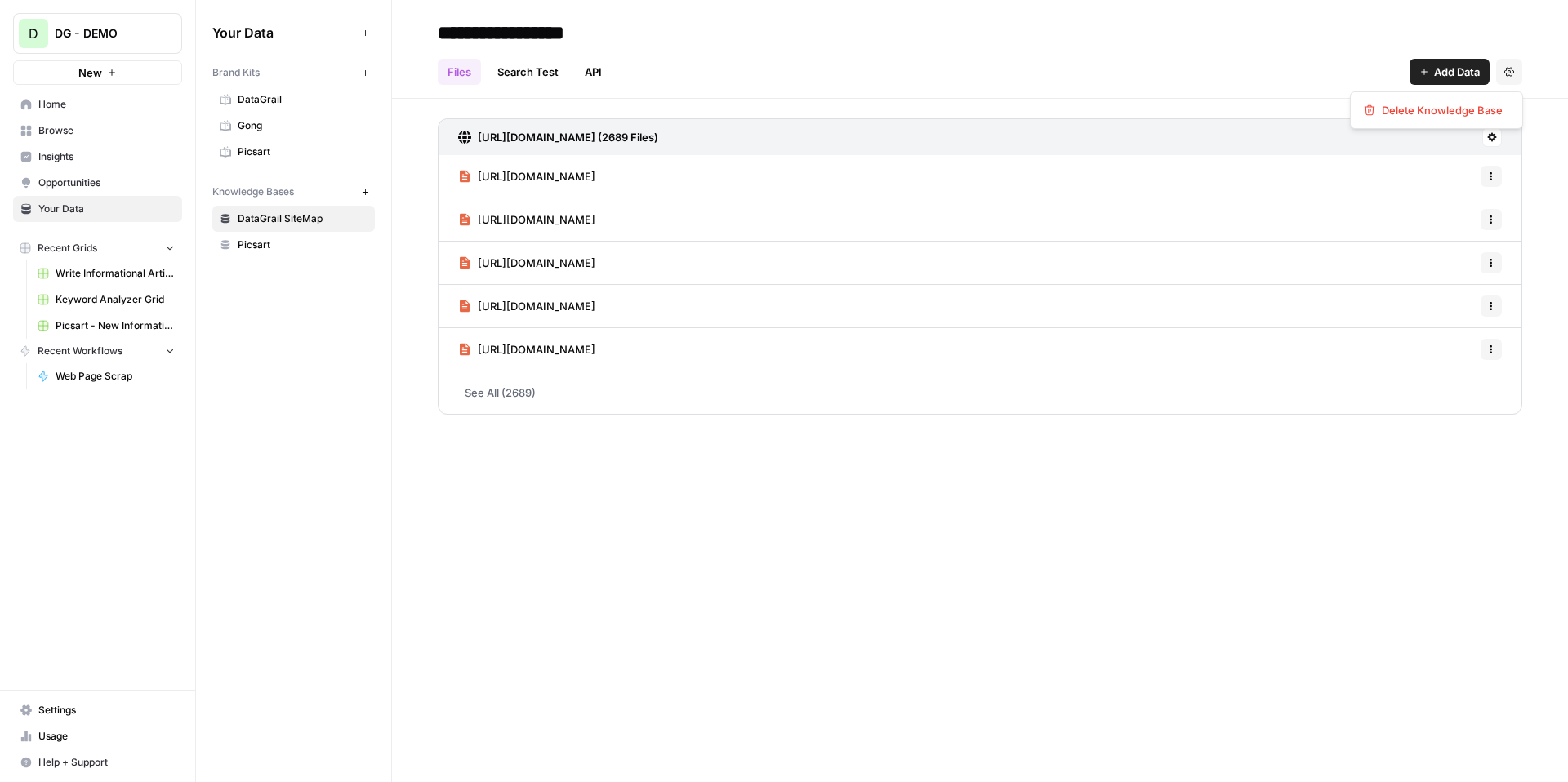
click at [1141, 91] on header "**********" at bounding box center [980, 50] width 1176 height 99
click at [1484, 138] on button at bounding box center [1492, 137] width 19 height 19
click at [1445, 199] on span "Schedule Data Sync" at bounding box center [1430, 195] width 101 height 17
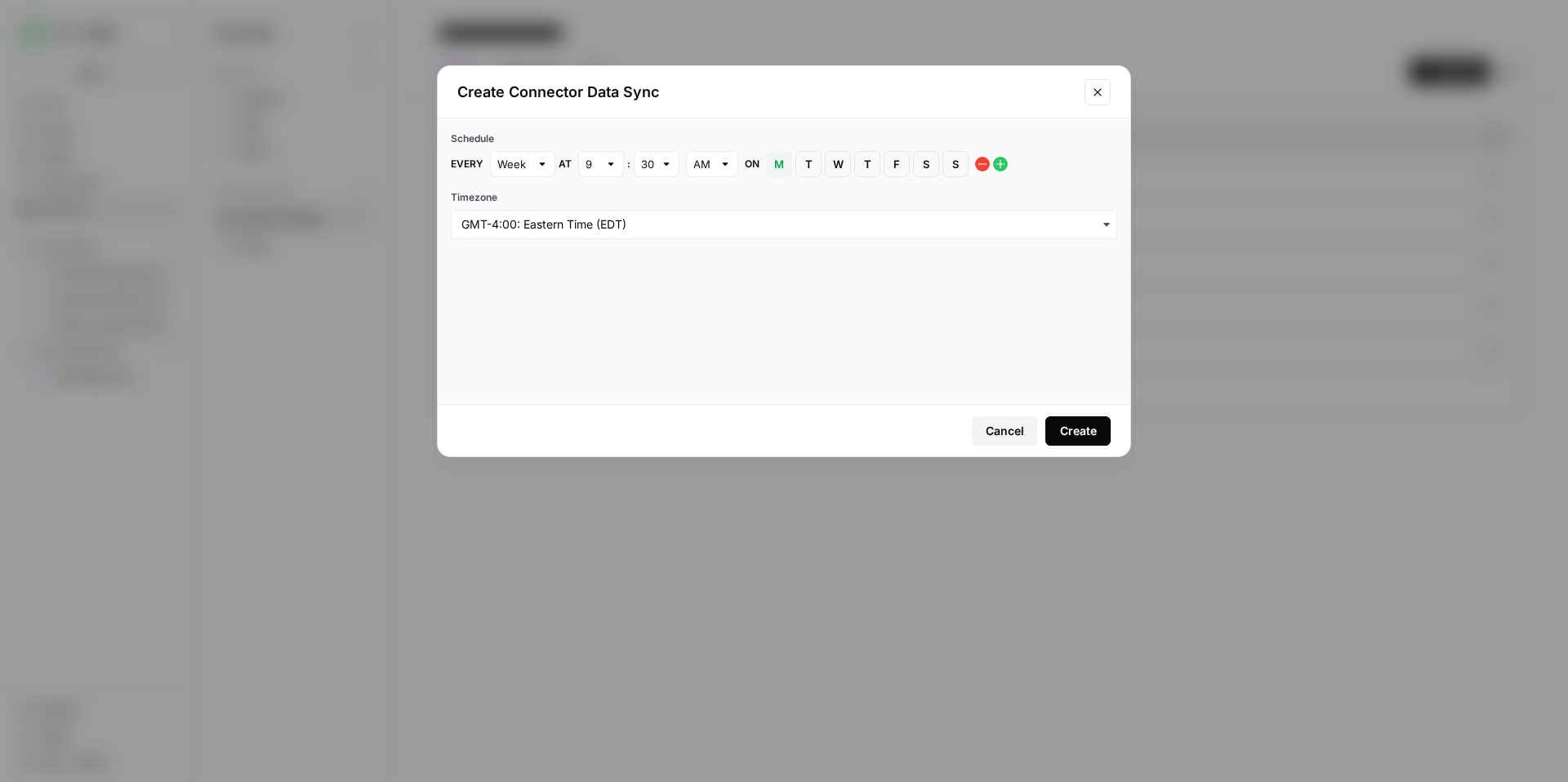
click at [541, 171] on div at bounding box center [542, 164] width 11 height 17
click at [535, 226] on div "Day" at bounding box center [523, 226] width 38 height 17
type input "Day"
click at [526, 165] on input "text" at bounding box center [513, 164] width 33 height 17
click at [533, 201] on span "Week" at bounding box center [520, 203] width 31 height 17
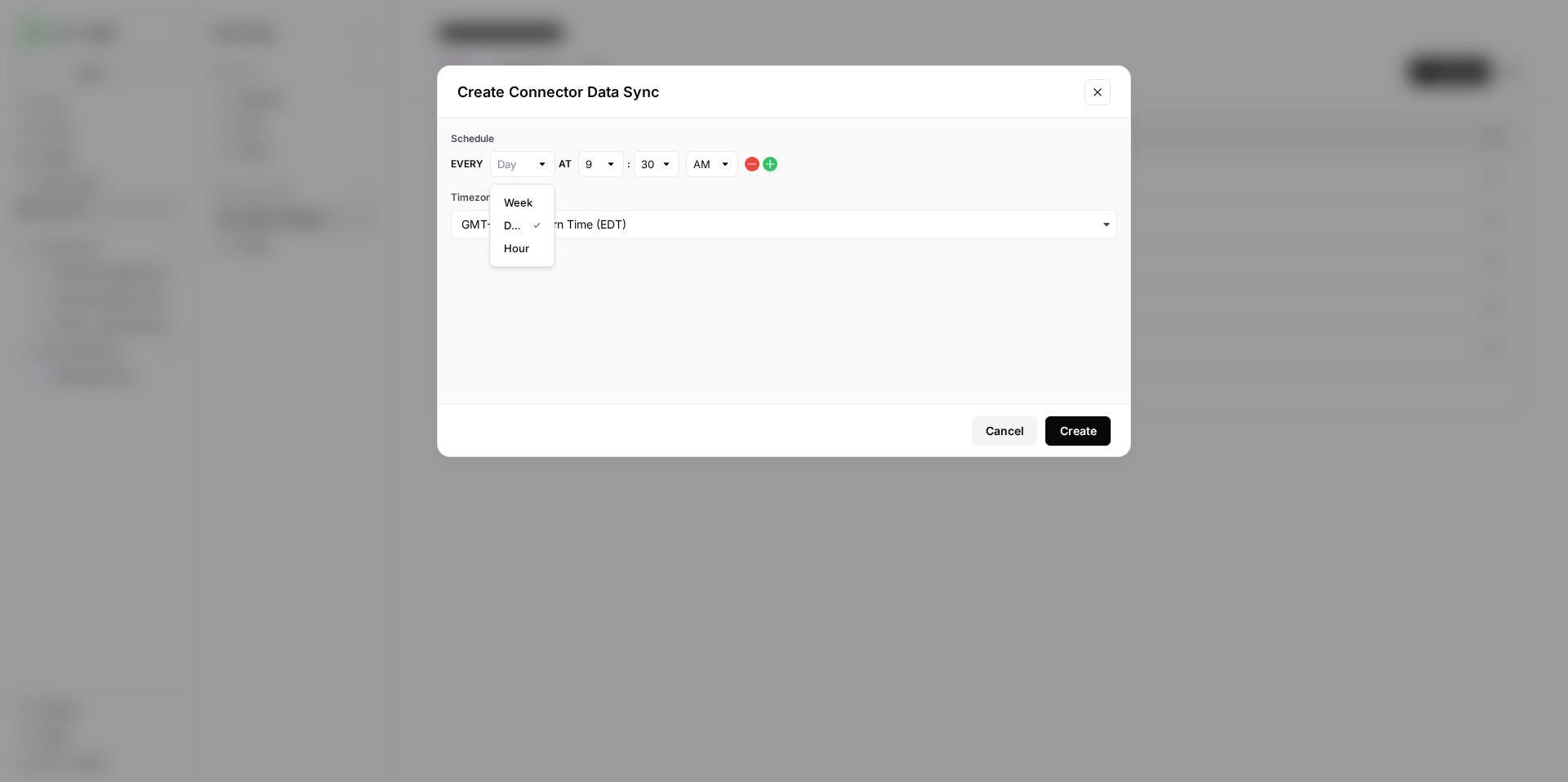
type input "Week"
click at [1099, 92] on icon "Close modal" at bounding box center [1098, 93] width 13 height 13
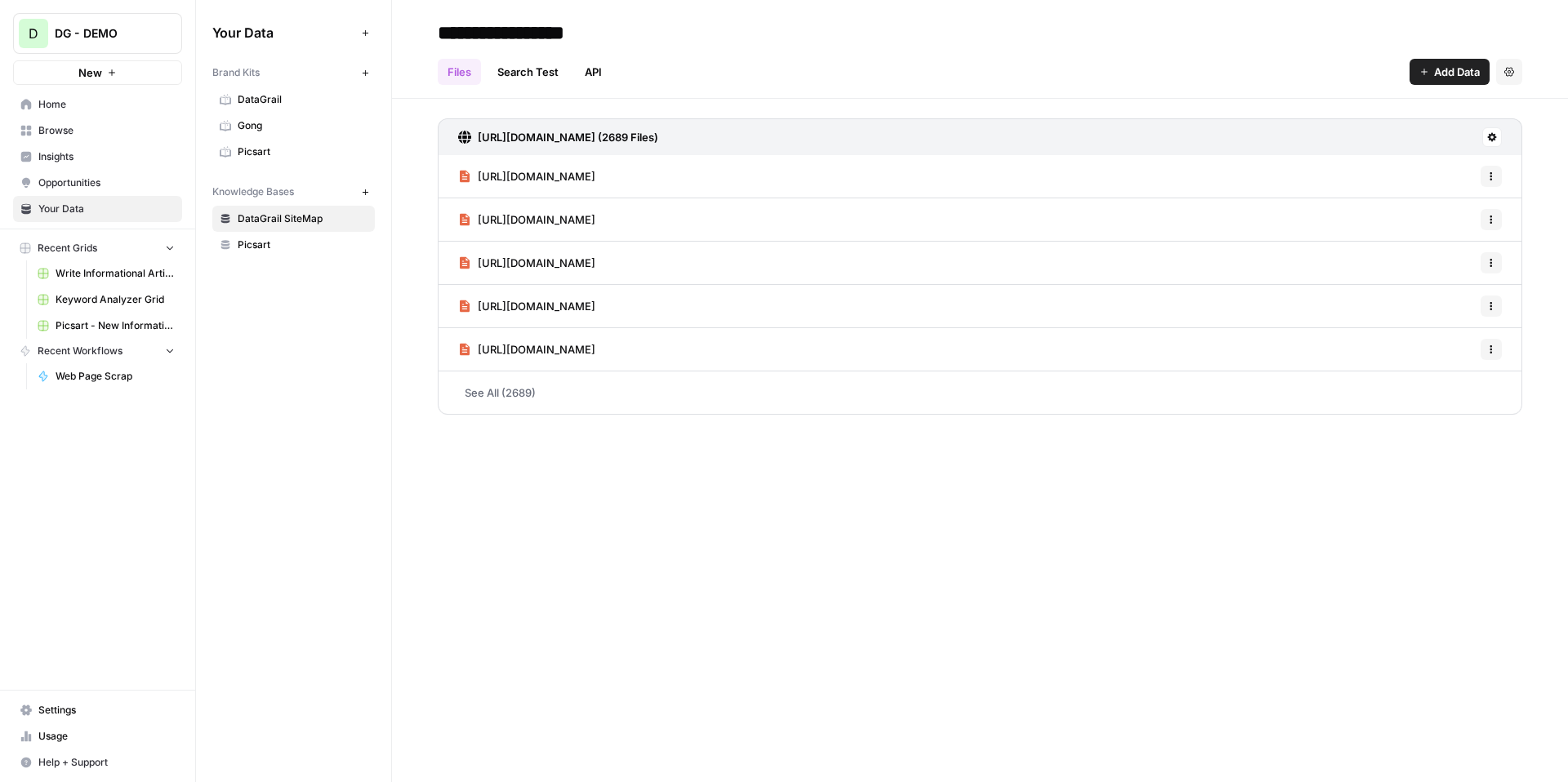
click at [373, 193] on button "New" at bounding box center [364, 192] width 19 height 19
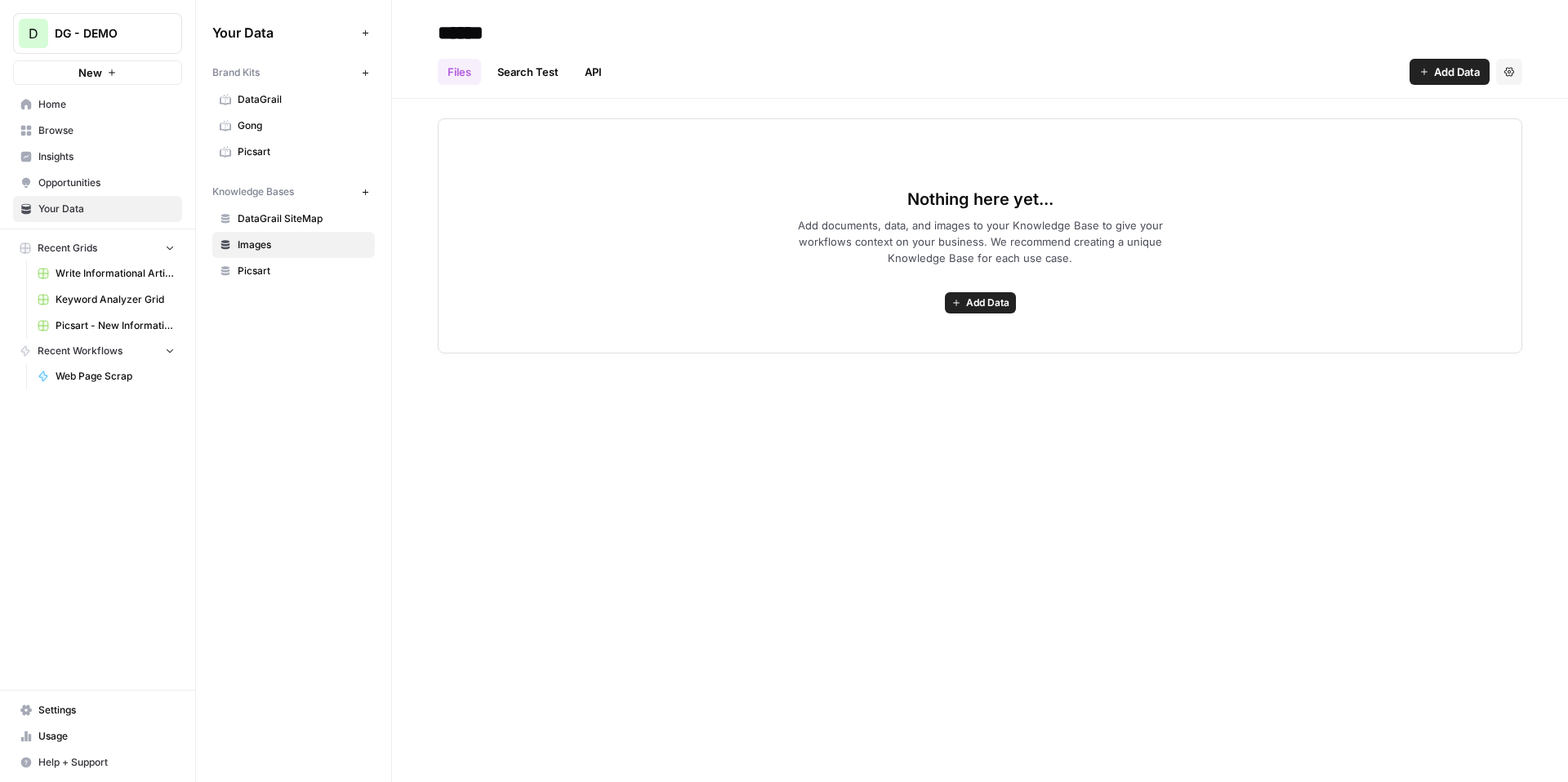
type input "******"
click at [1450, 78] on span "Add Data" at bounding box center [1457, 72] width 46 height 17
click at [368, 190] on icon "button" at bounding box center [366, 193] width 9 height 9
type input "**********"
click at [368, 191] on icon "button" at bounding box center [366, 193] width 9 height 9
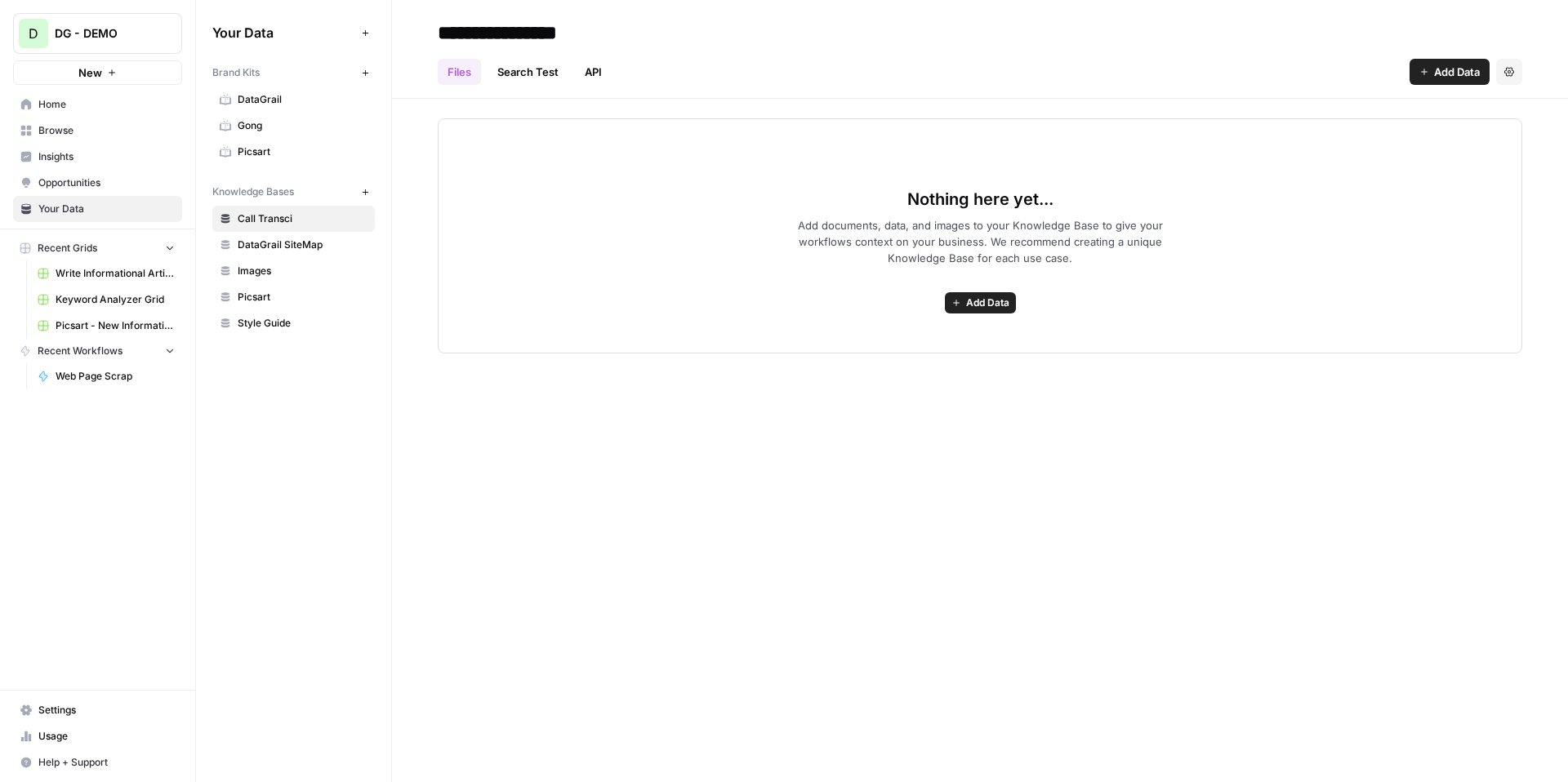
type input "**********"
click at [271, 283] on link "Images" at bounding box center [293, 270] width 162 height 27
click at [111, 270] on span "Write Informational Article" at bounding box center [116, 273] width 119 height 15
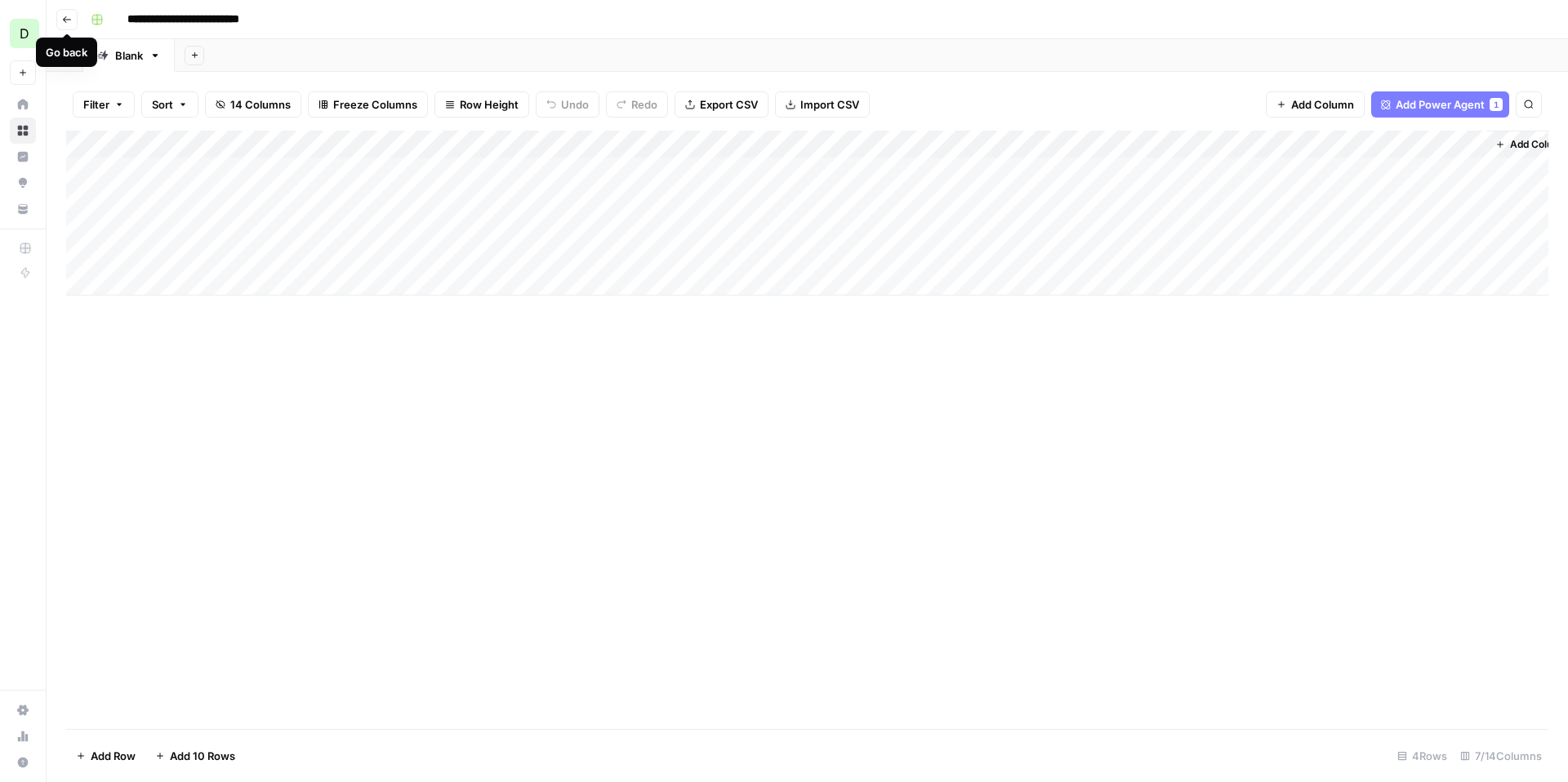
click at [65, 18] on icon "button" at bounding box center [67, 19] width 8 height 6
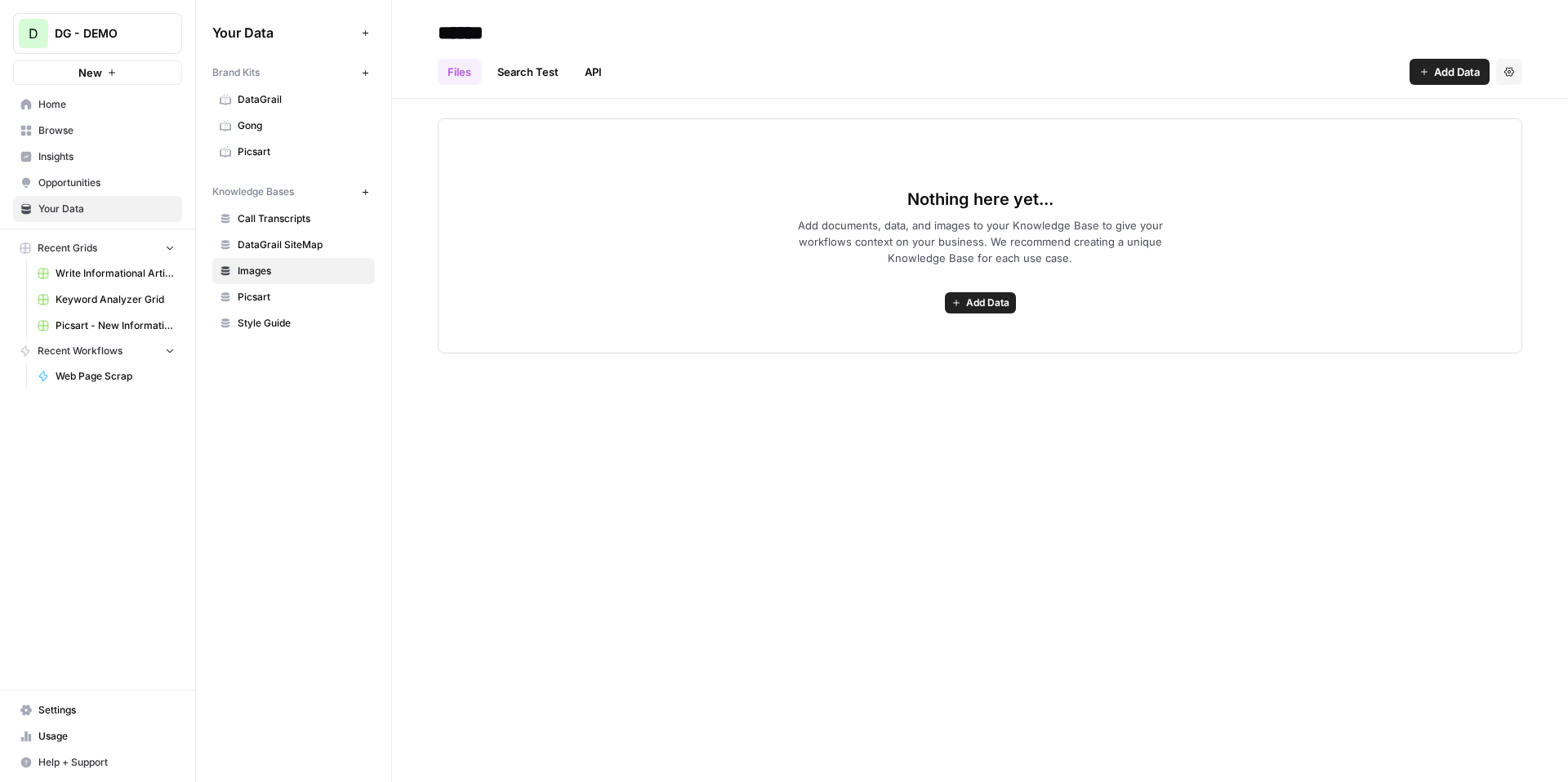
click at [94, 137] on span "Browse" at bounding box center [106, 130] width 137 height 15
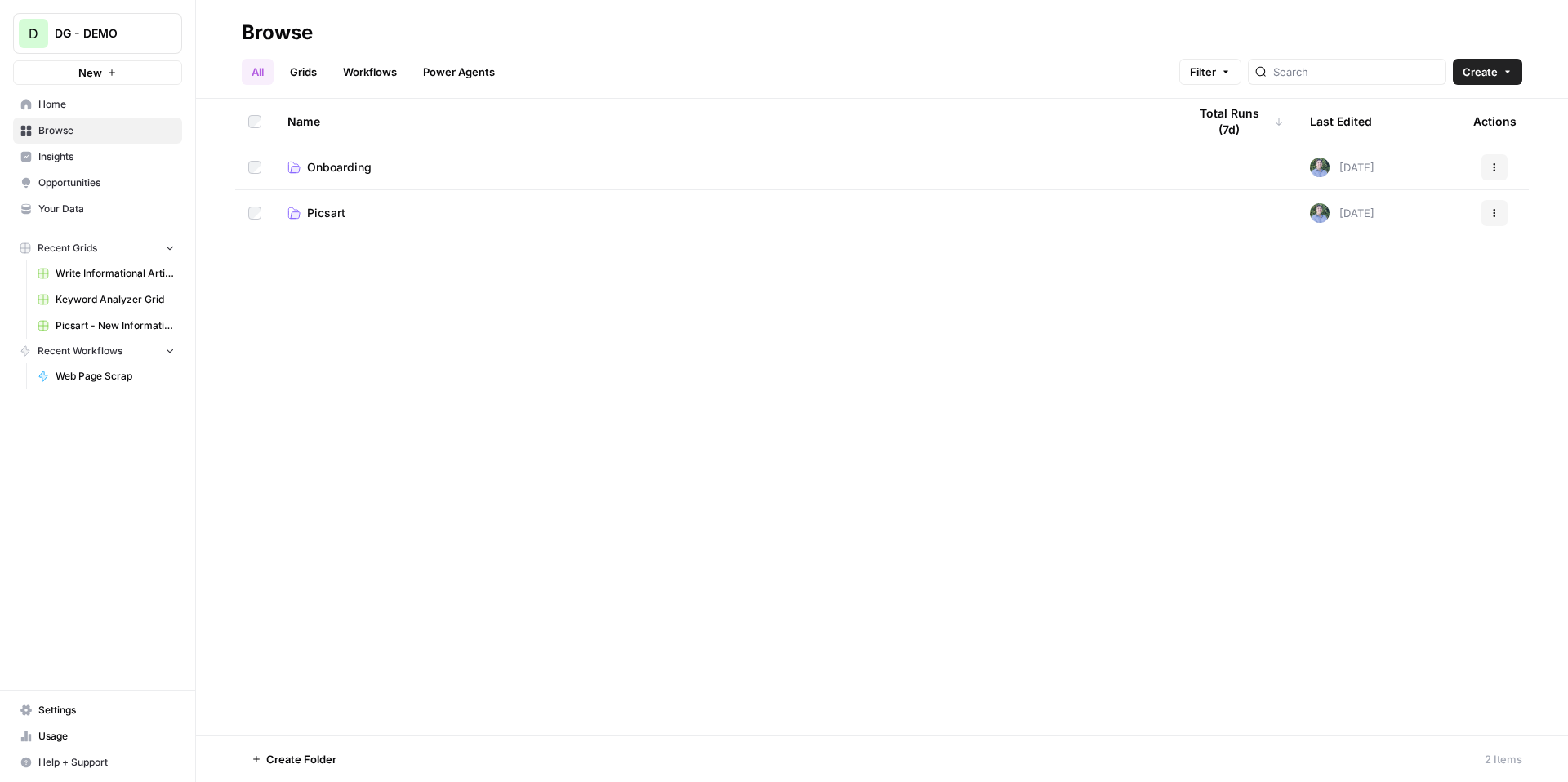
click at [321, 221] on td "Picsart" at bounding box center [723, 214] width 900 height 46
click at [323, 215] on span "Picsart" at bounding box center [326, 214] width 39 height 17
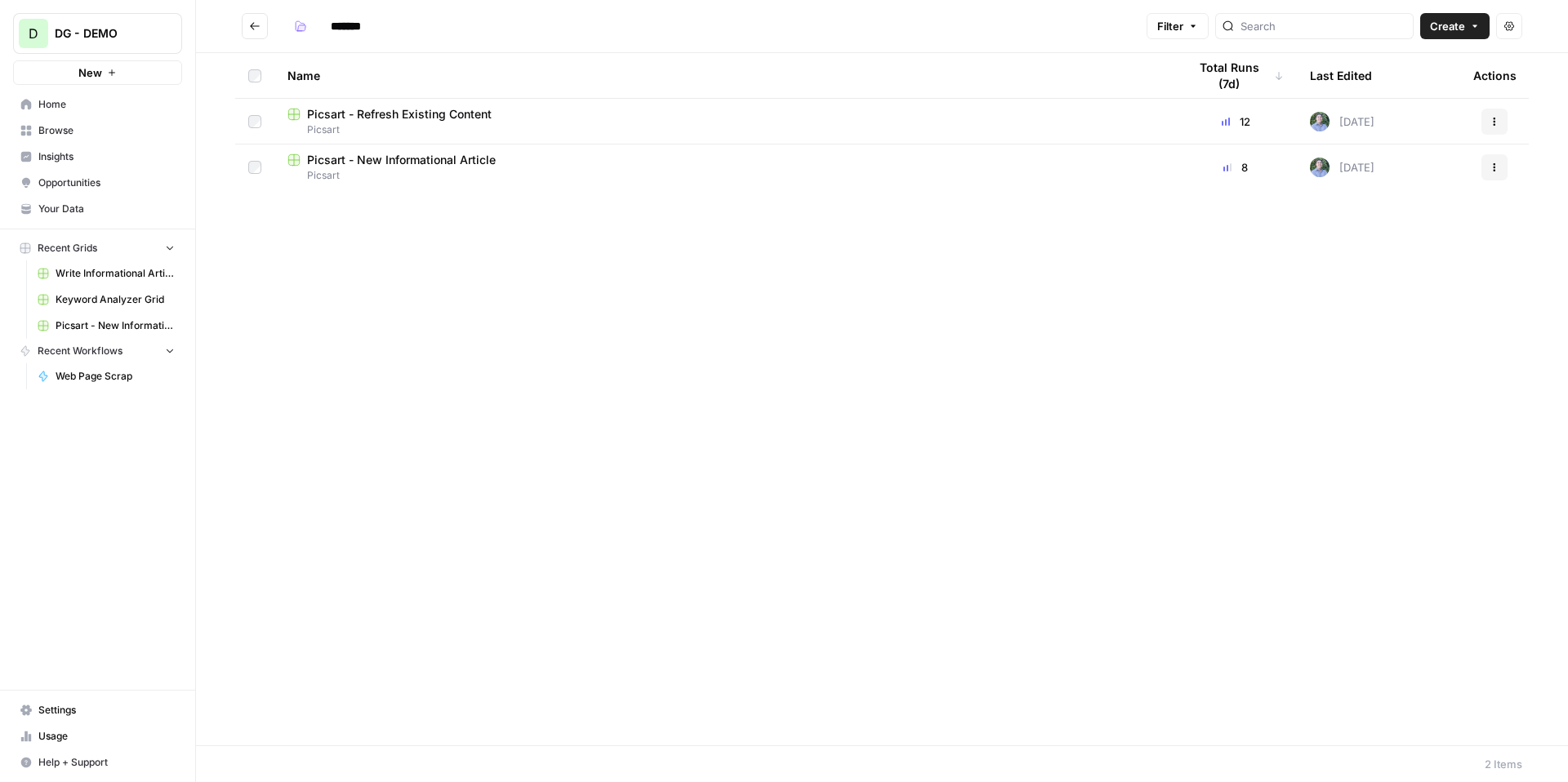
click at [392, 159] on span "Picsart - New Informational Article" at bounding box center [402, 160] width 189 height 17
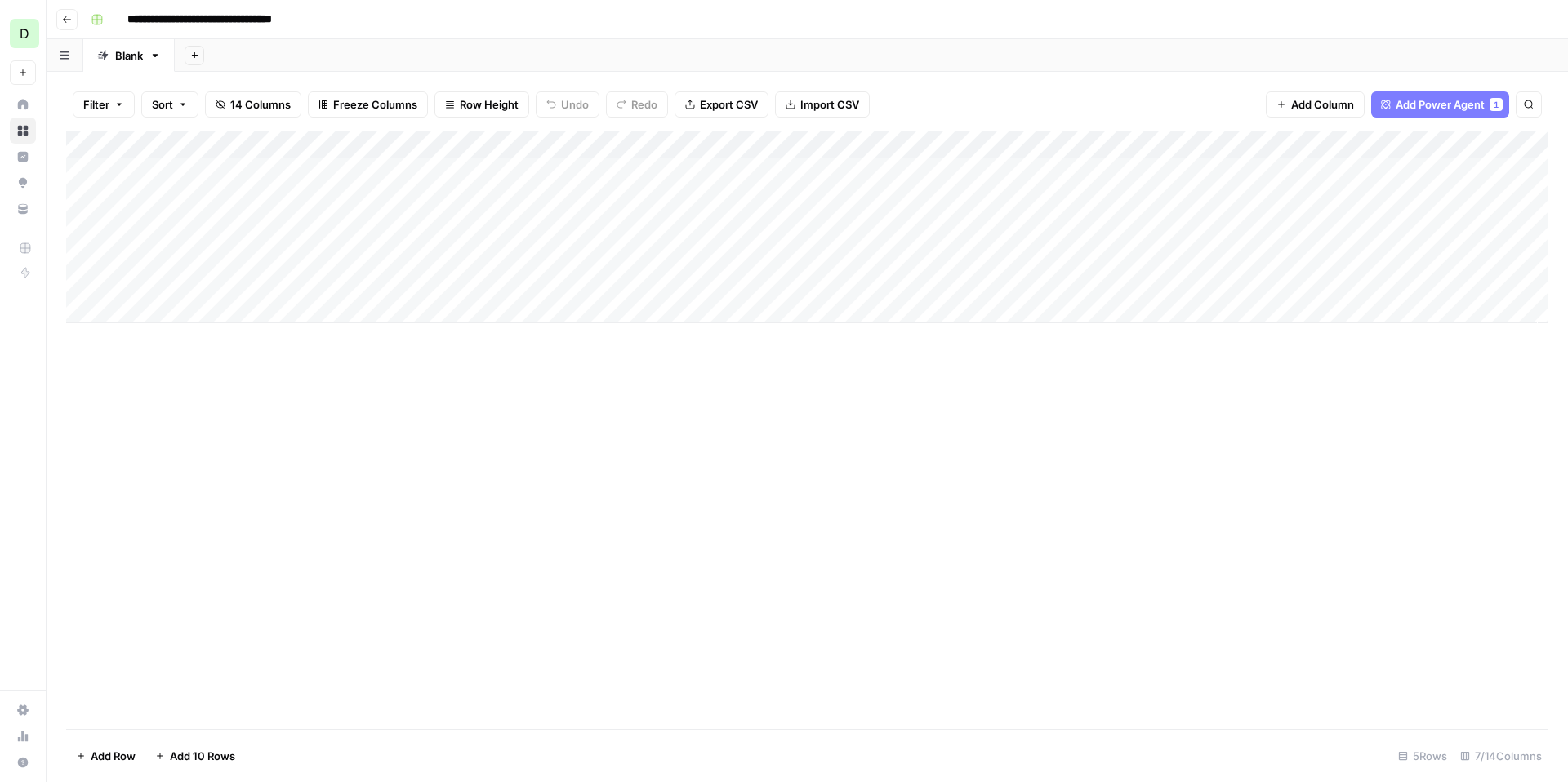
click at [490, 107] on span "Row Height" at bounding box center [489, 105] width 59 height 17
click at [531, 187] on span "Medium" at bounding box center [524, 183] width 117 height 17
click at [549, 146] on div "Add Column" at bounding box center [807, 264] width 1483 height 266
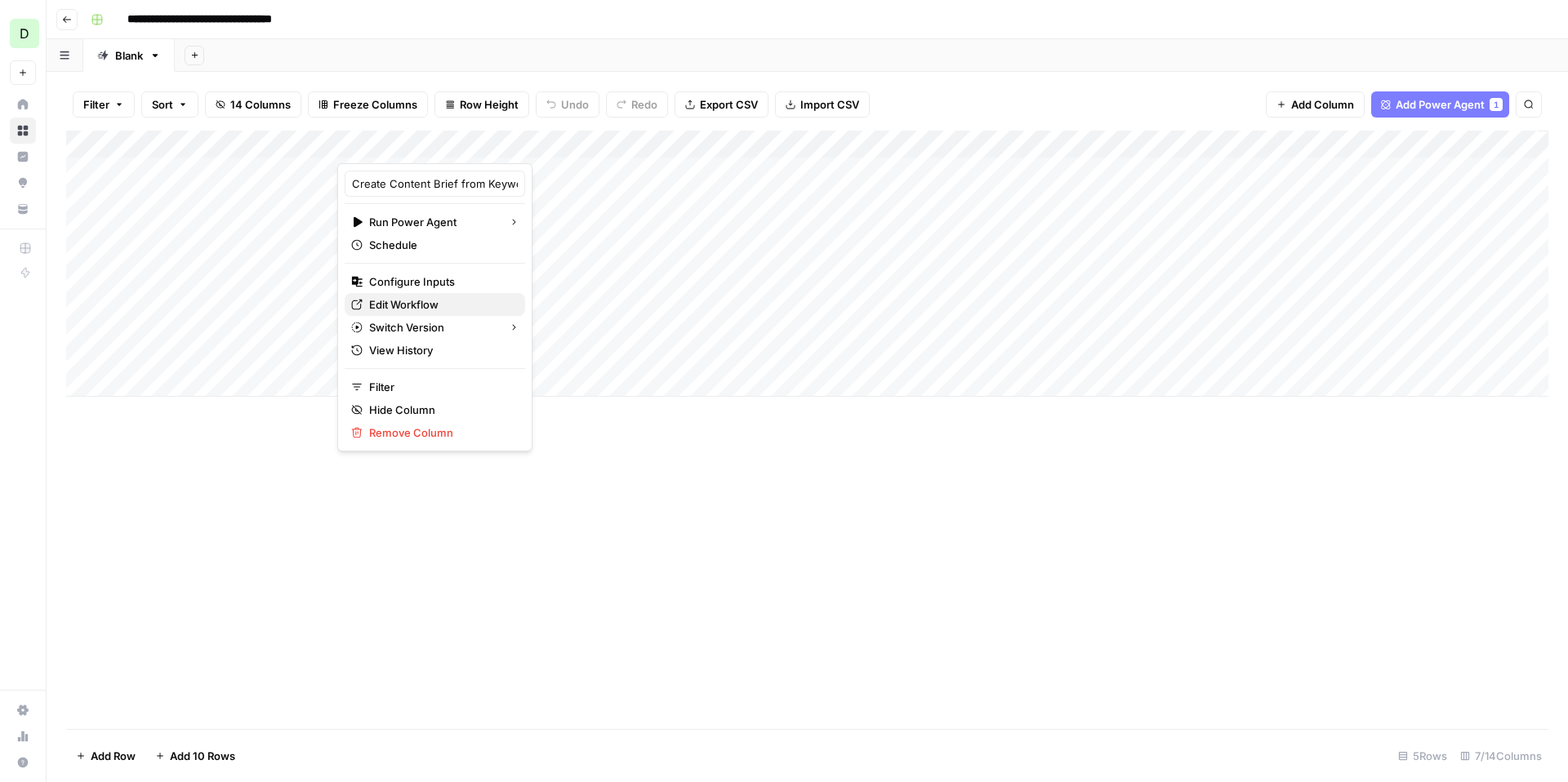
click at [436, 310] on span "Edit Workflow" at bounding box center [441, 304] width 143 height 17
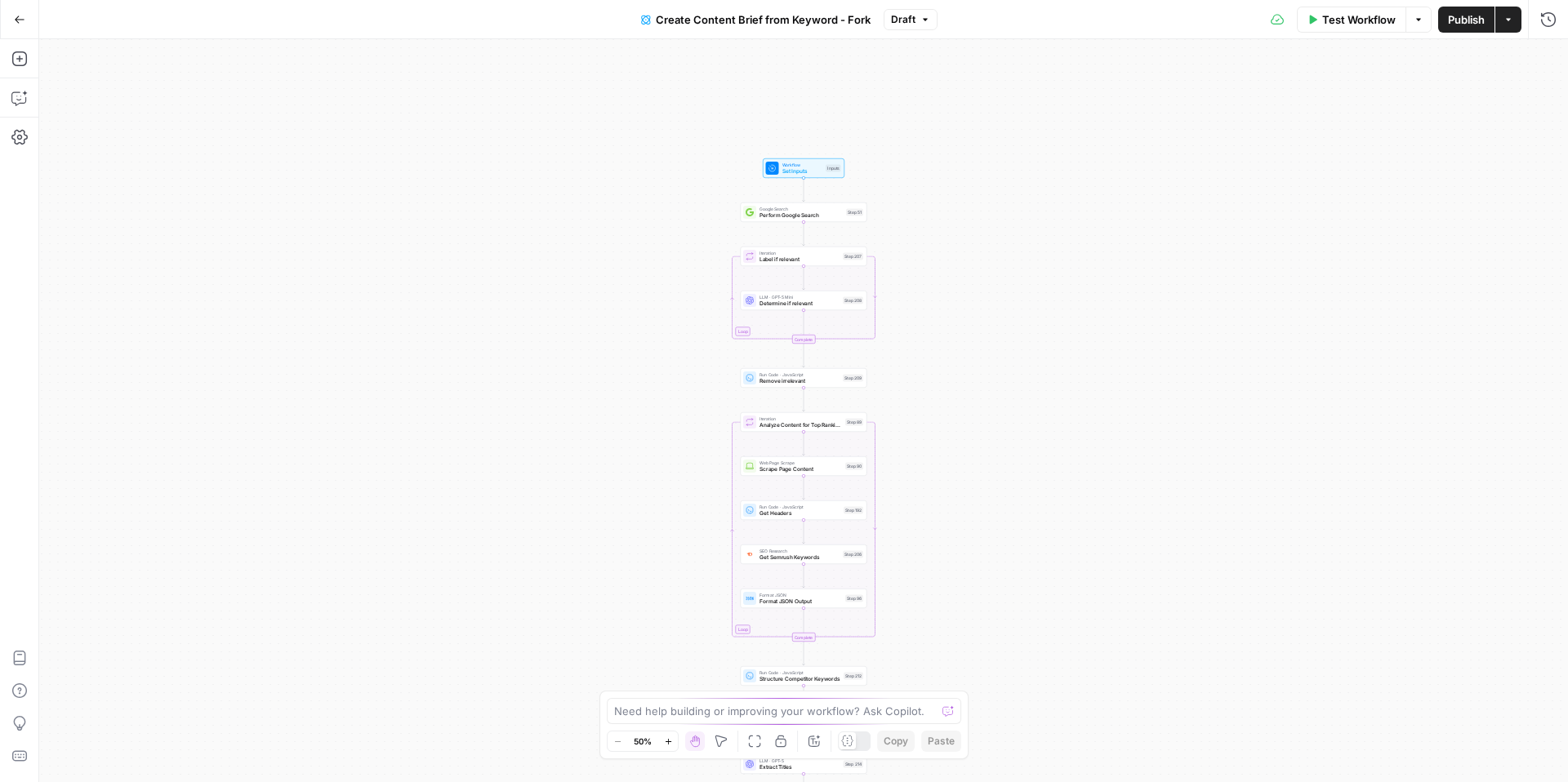
drag, startPoint x: 671, startPoint y: 137, endPoint x: 671, endPoint y: 391, distance: 254.0
click at [671, 391] on div "Workflow Set Inputs Inputs Google Search Perform Google Search Step 51 Loop Ite…" at bounding box center [803, 411] width 1529 height 743
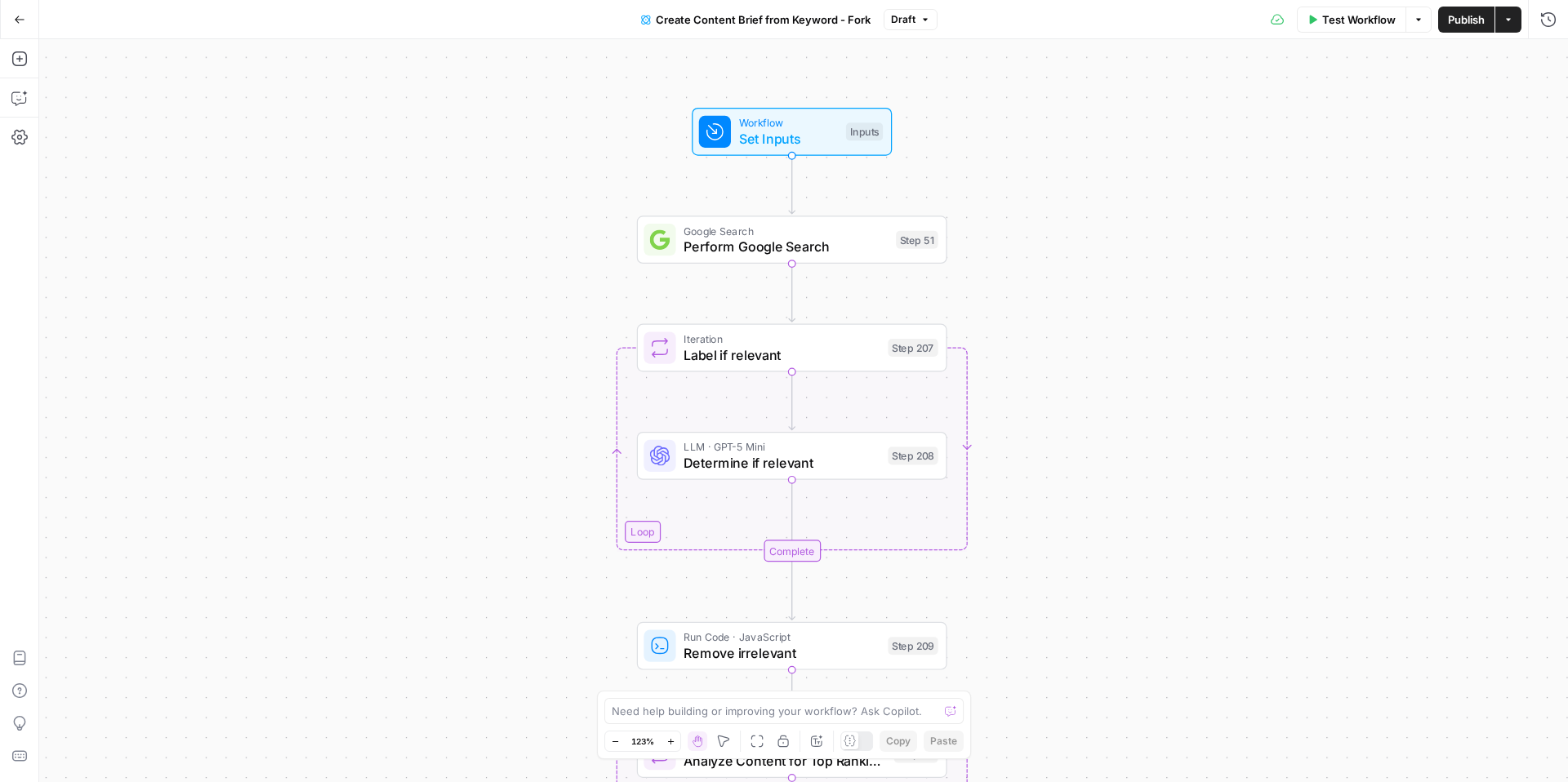
drag, startPoint x: 1088, startPoint y: 470, endPoint x: 1070, endPoint y: 393, distance: 79.1
click at [1070, 393] on div "Workflow Set Inputs Inputs Google Search Perform Google Search Step 51 Loop Ite…" at bounding box center [803, 411] width 1529 height 743
click at [778, 119] on span "Workflow" at bounding box center [789, 123] width 99 height 17
click at [837, 450] on span "LLM · GPT-5 Mini" at bounding box center [781, 447] width 196 height 17
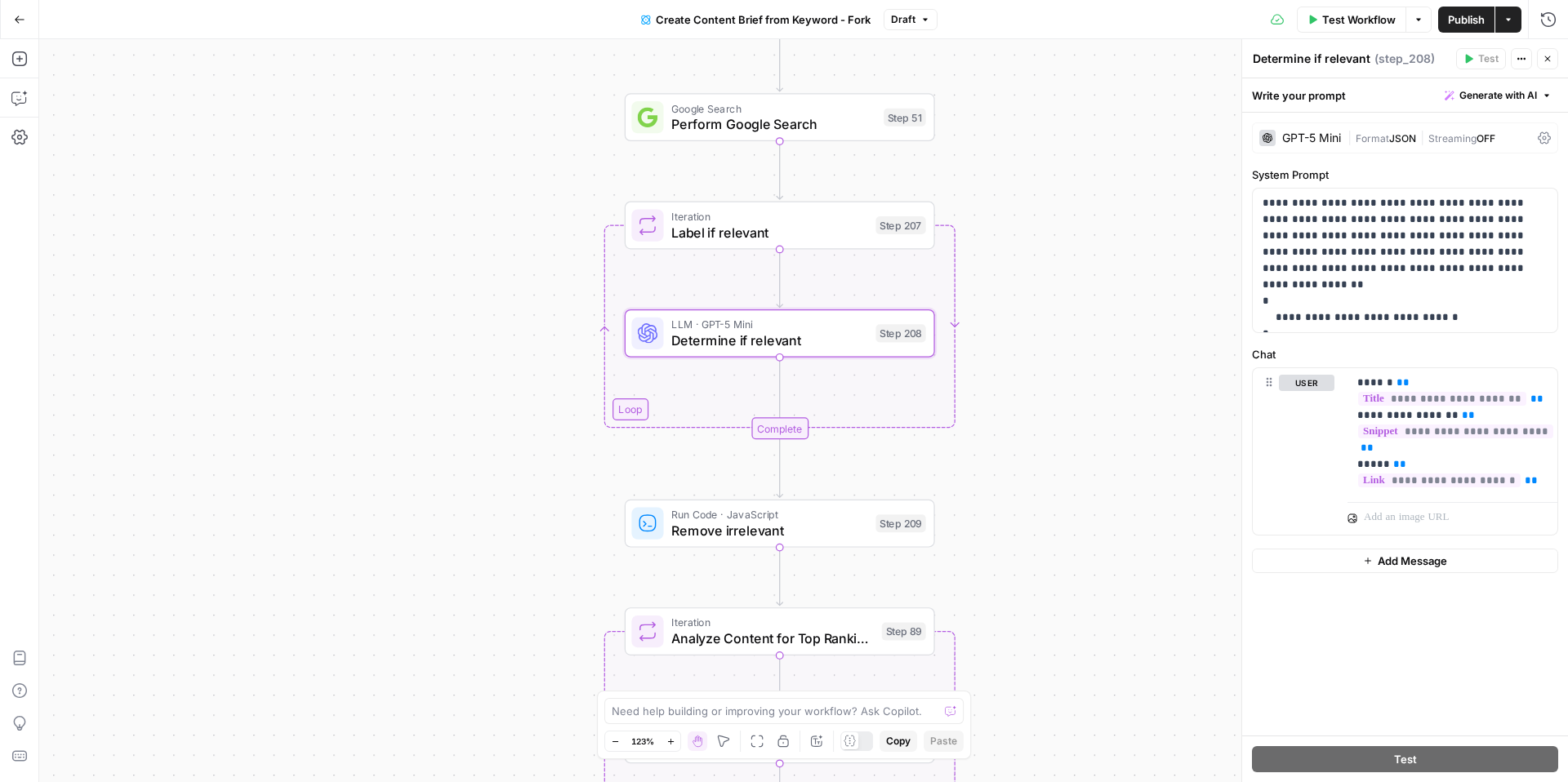
drag, startPoint x: 1069, startPoint y: 518, endPoint x: 1056, endPoint y: 395, distance: 123.7
click at [1056, 395] on div "Workflow Set Inputs Inputs Google Search Perform Google Search Step 51 Loop Ite…" at bounding box center [803, 411] width 1529 height 743
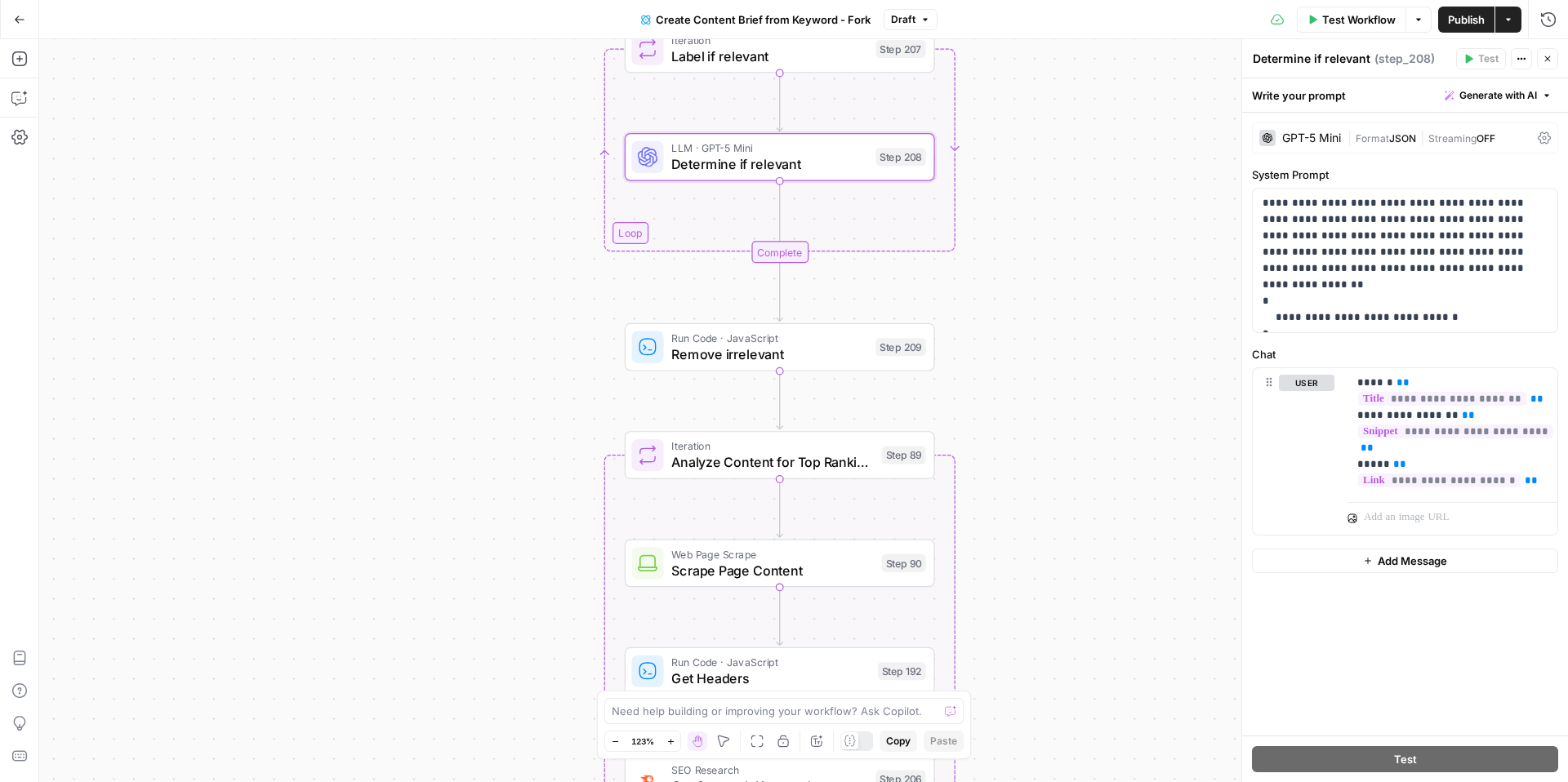
drag, startPoint x: 1055, startPoint y: 499, endPoint x: 1055, endPoint y: 266, distance: 233.0
click at [1055, 266] on div "Workflow Set Inputs Inputs Google Search Perform Google Search Step 51 Loop Ite…" at bounding box center [803, 411] width 1529 height 743
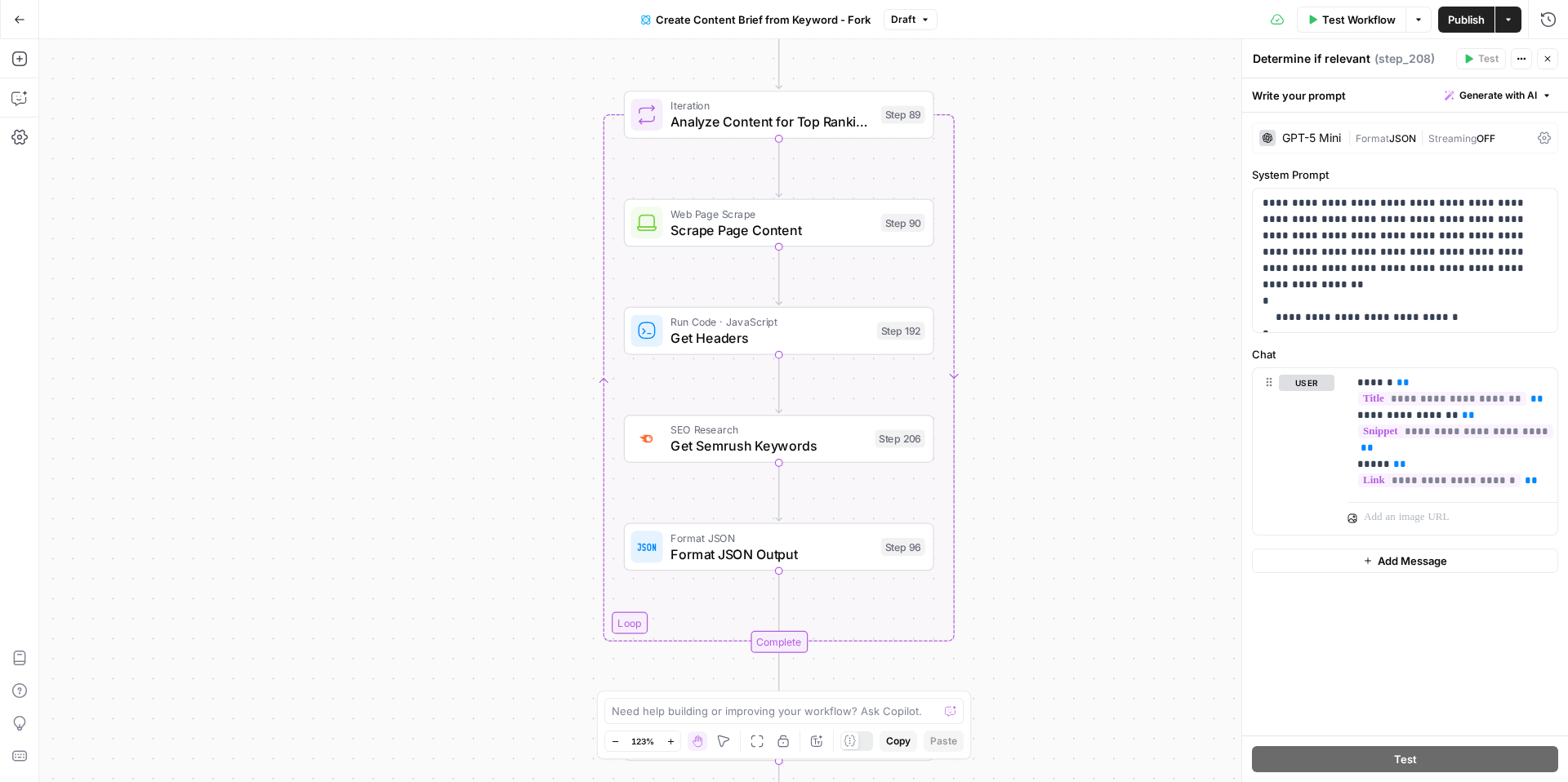
drag, startPoint x: 1096, startPoint y: 420, endPoint x: 1096, endPoint y: 123, distance: 297.0
click at [1096, 123] on div "Workflow Set Inputs Inputs Google Search Perform Google Search Step 51 Loop Ite…" at bounding box center [803, 411] width 1529 height 743
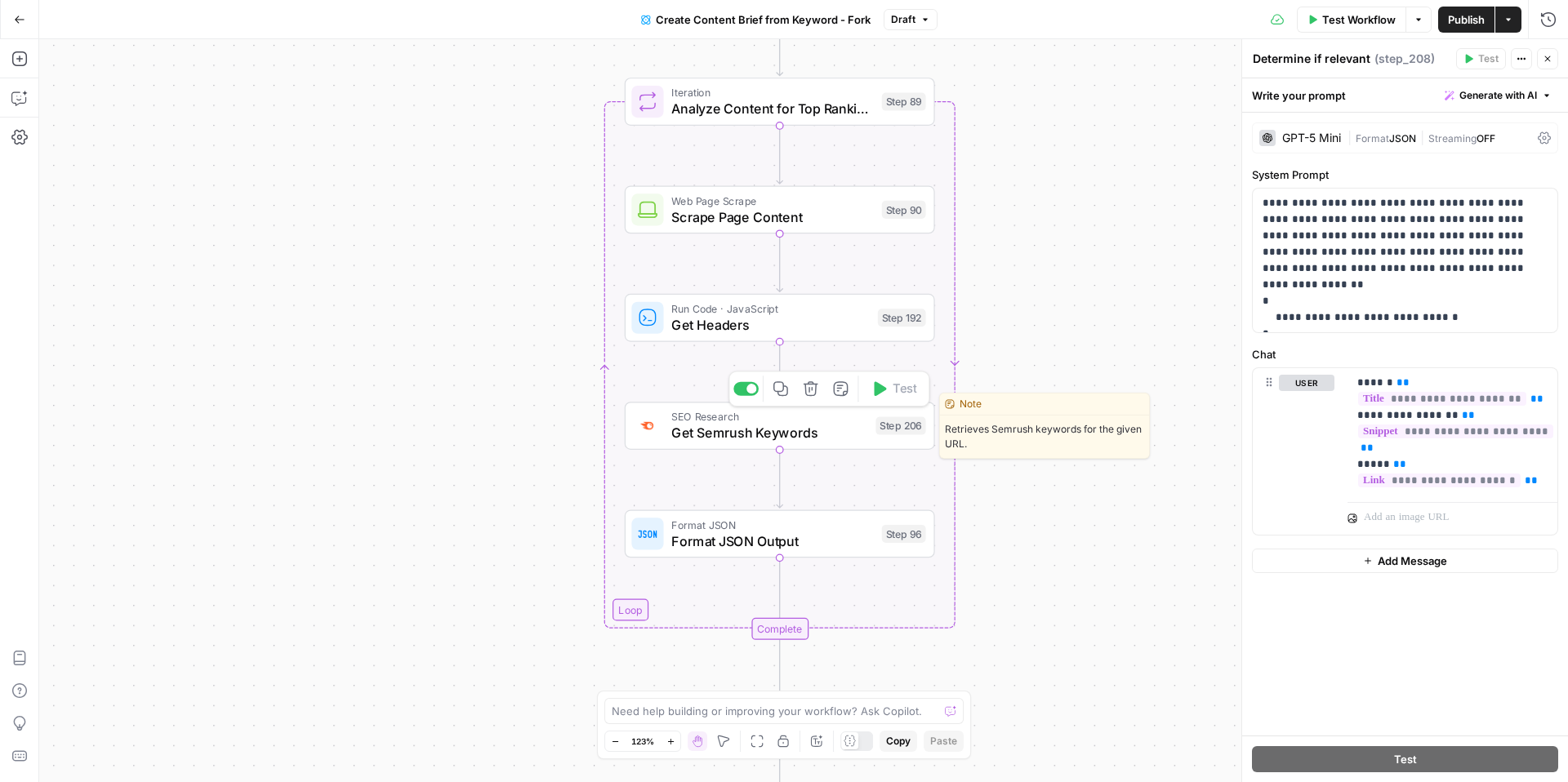
click at [735, 443] on span "Get Semrush Keywords" at bounding box center [769, 433] width 196 height 20
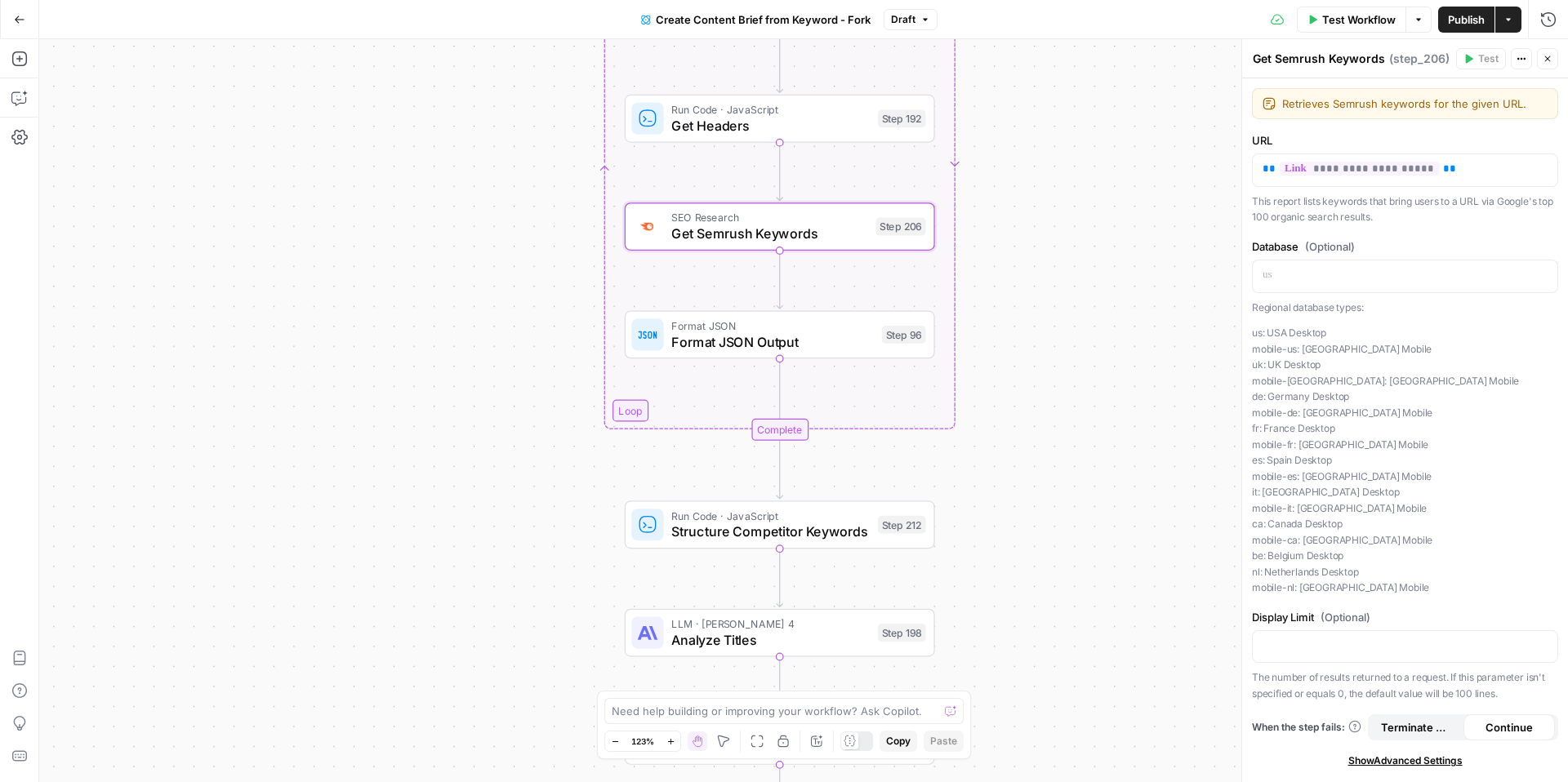
drag, startPoint x: 1082, startPoint y: 383, endPoint x: 1082, endPoint y: 183, distance: 200.0
click at [1082, 183] on div "Workflow Set Inputs Inputs Google Search Perform Google Search Step 51 Loop Ite…" at bounding box center [803, 411] width 1529 height 743
drag, startPoint x: 1046, startPoint y: 479, endPoint x: 1032, endPoint y: 482, distance: 14.3
click at [1032, 482] on div "Workflow Set Inputs Inputs Google Search Perform Google Search Step 51 Loop Ite…" at bounding box center [803, 411] width 1529 height 743
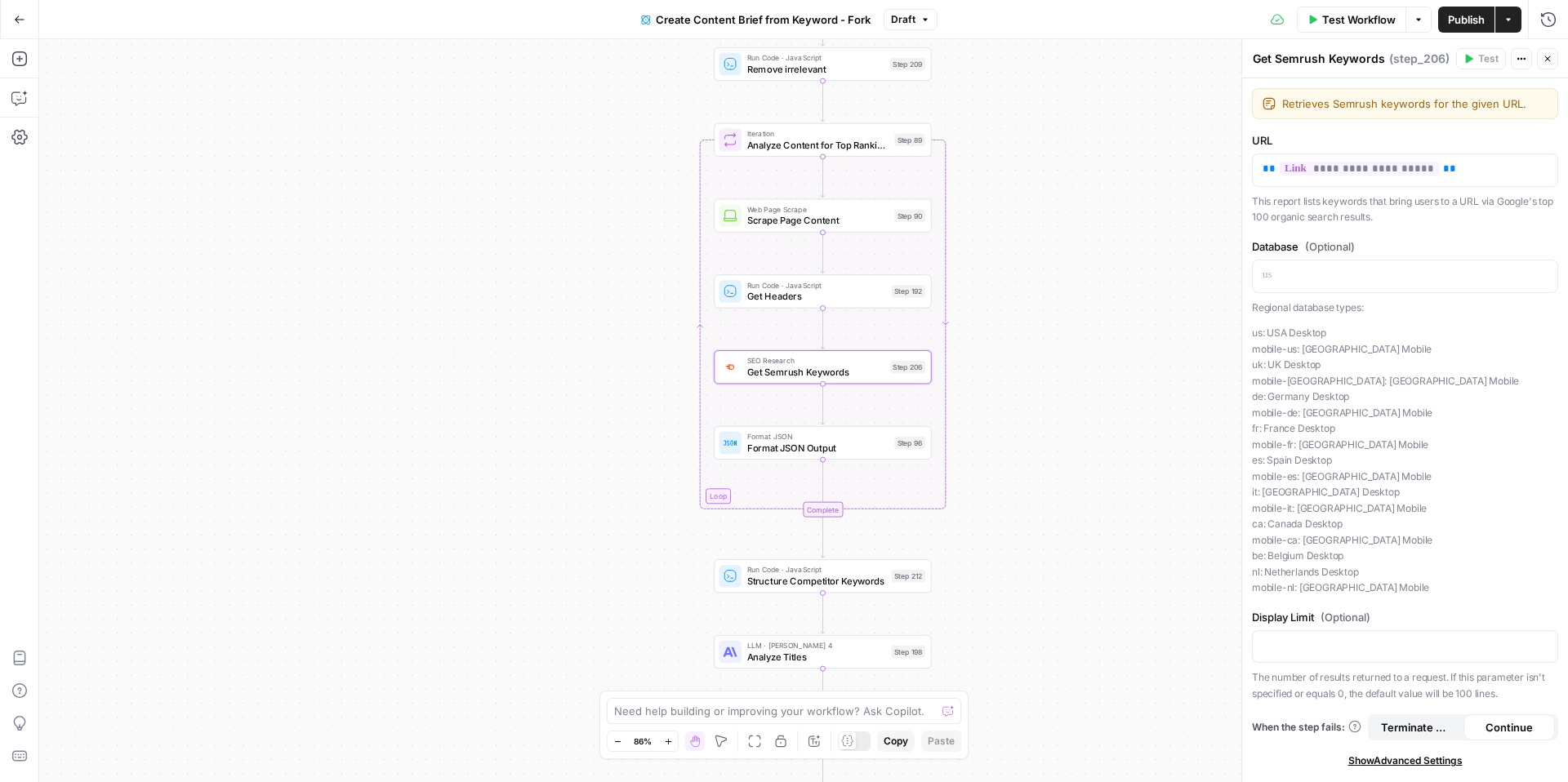
drag, startPoint x: 961, startPoint y: 219, endPoint x: 960, endPoint y: 362, distance: 143.0
click at [960, 362] on div "Workflow Set Inputs Inputs Google Search Perform Google Search Step 51 Loop Ite…" at bounding box center [803, 411] width 1529 height 743
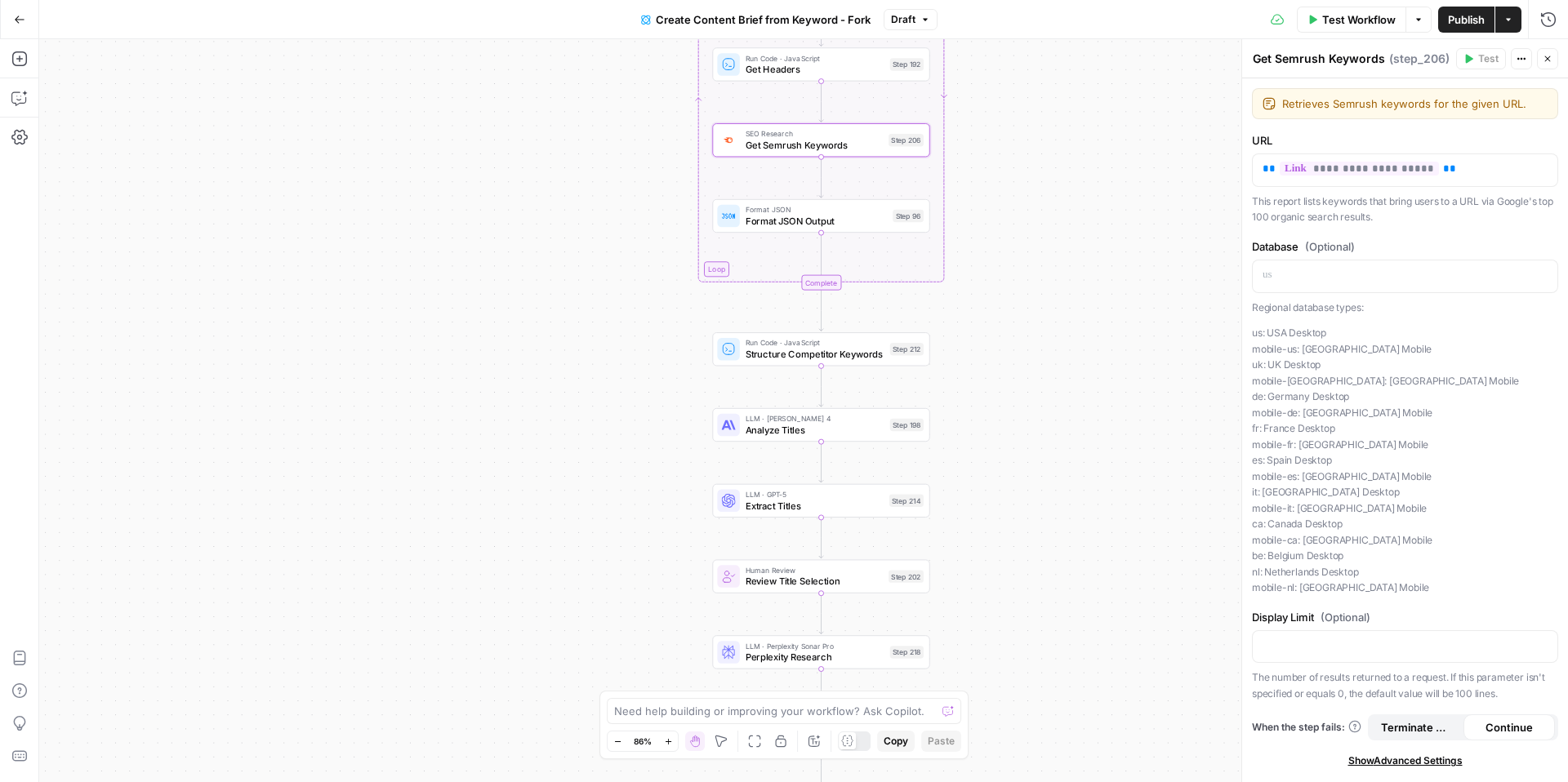
drag, startPoint x: 638, startPoint y: 553, endPoint x: 636, endPoint y: 325, distance: 228.0
click at [636, 325] on div "Workflow Set Inputs Inputs Google Search Perform Google Search Step 51 Loop Ite…" at bounding box center [803, 411] width 1529 height 743
click at [812, 425] on span "Analyze Titles" at bounding box center [814, 429] width 138 height 14
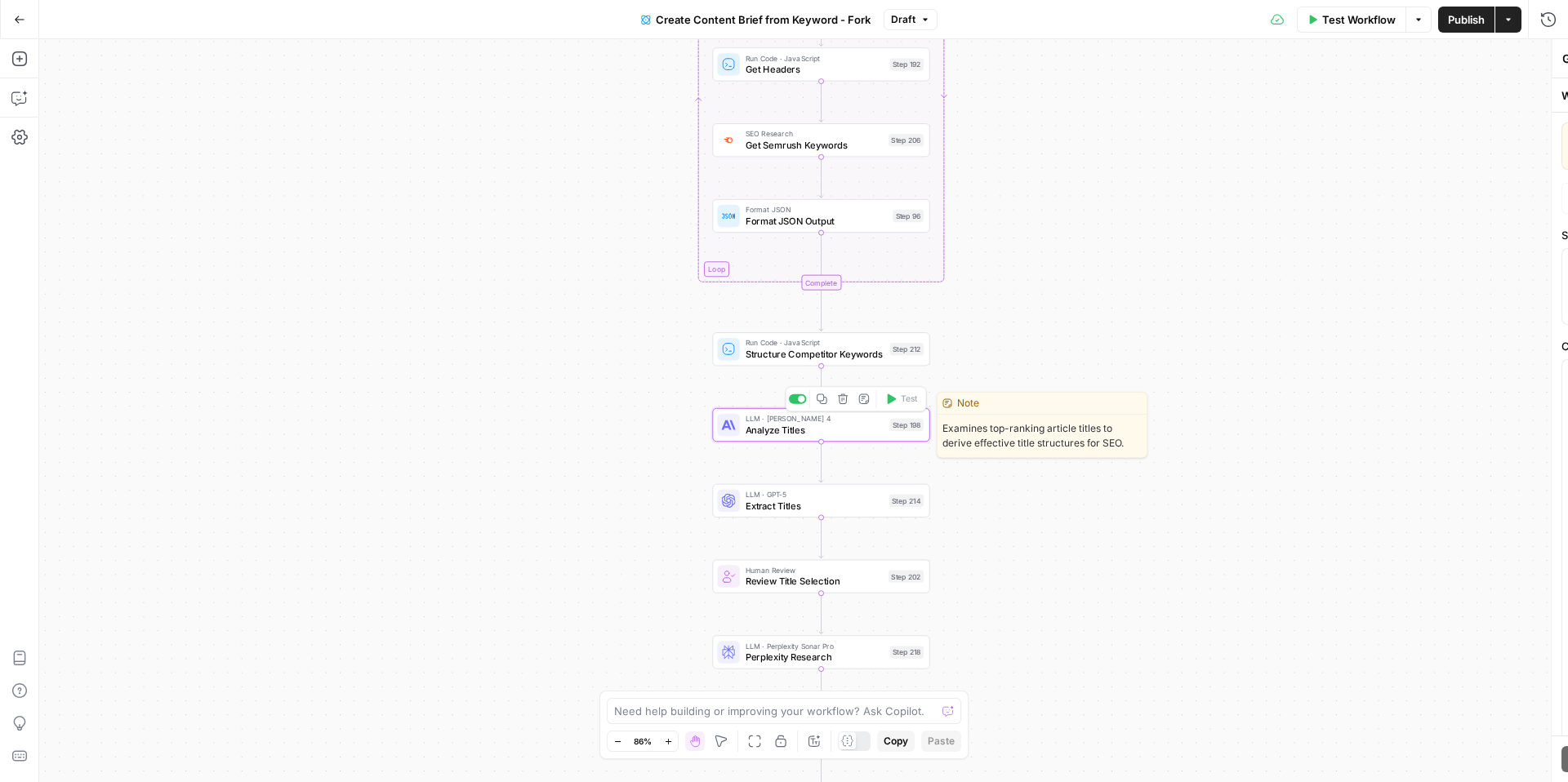
type textarea "Analyze Titles"
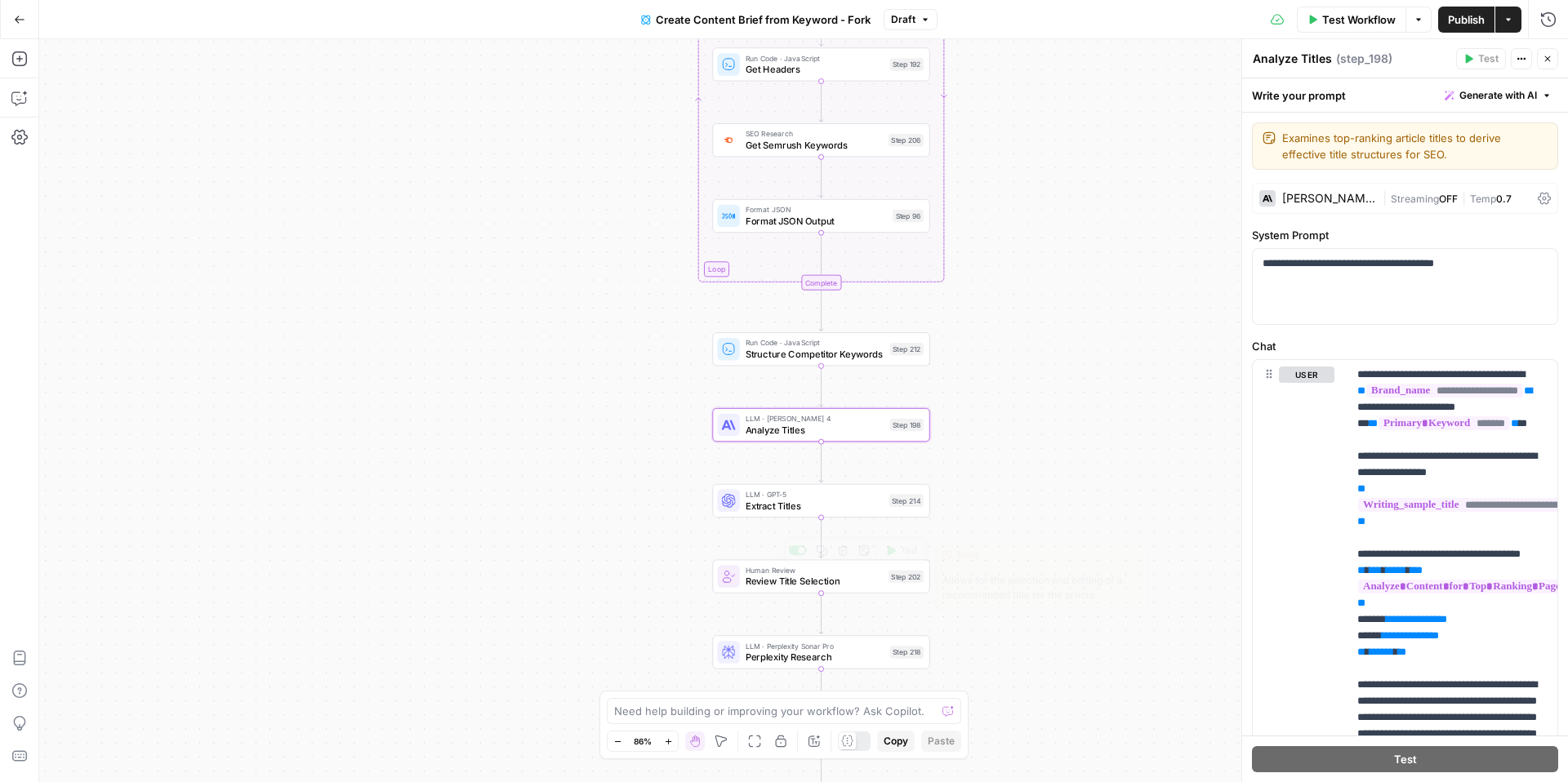
click at [838, 584] on span "Review Title Selection" at bounding box center [814, 581] width 138 height 14
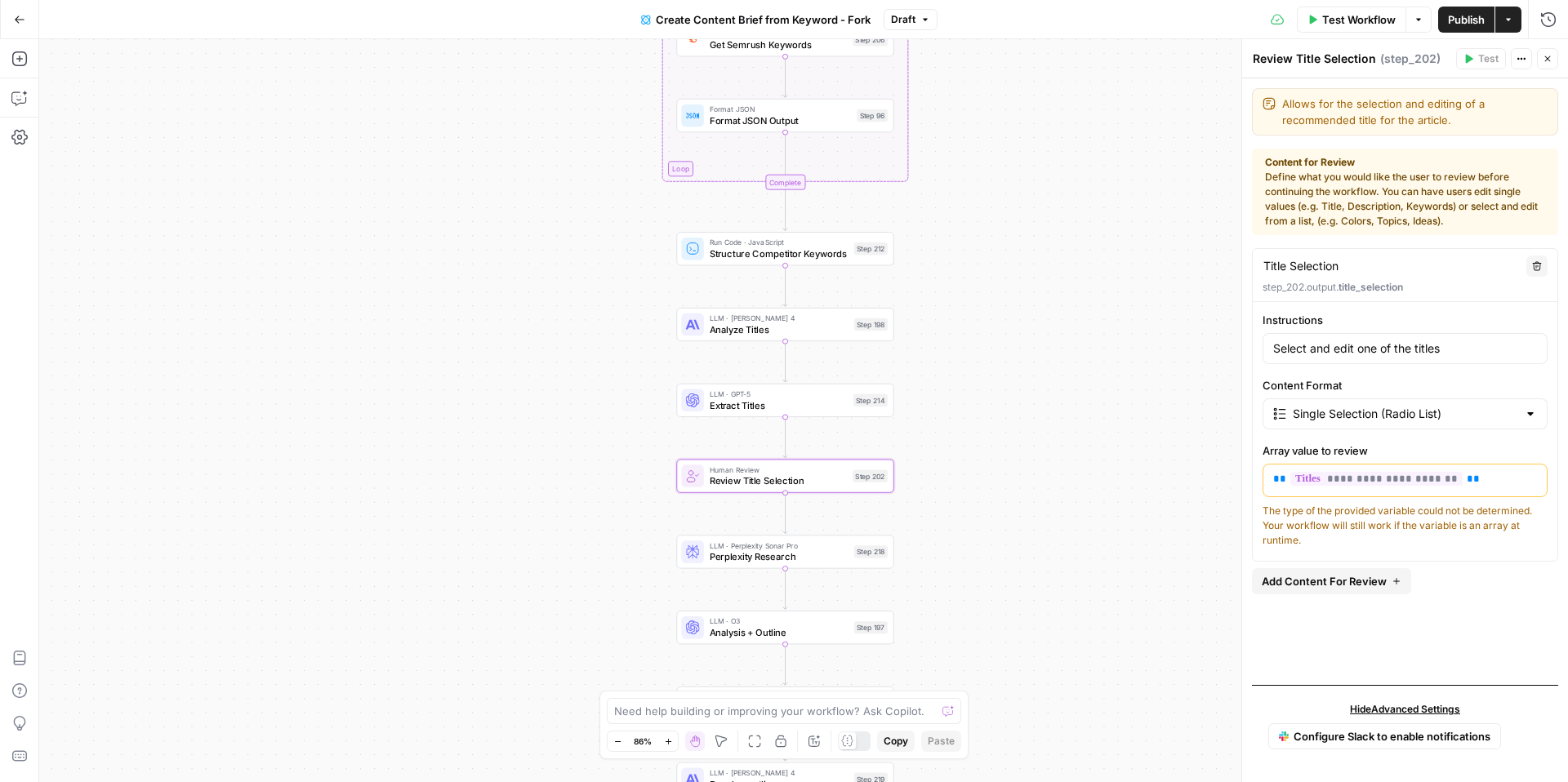
drag, startPoint x: 664, startPoint y: 552, endPoint x: 628, endPoint y: 452, distance: 106.3
click at [628, 452] on div "Workflow Set Inputs Inputs Google Search Perform Google Search Step 51 Loop Ite…" at bounding box center [803, 411] width 1529 height 743
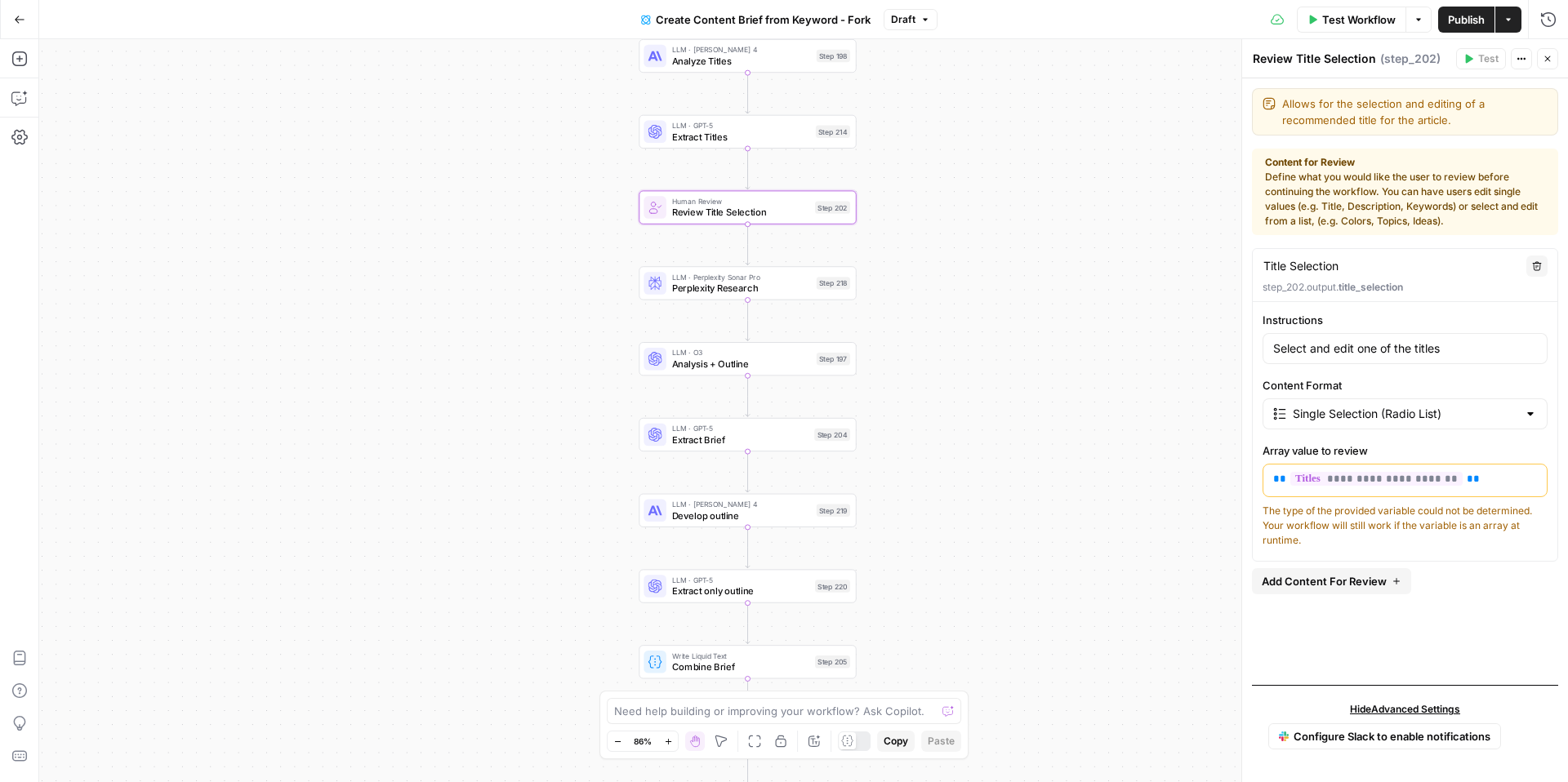
drag, startPoint x: 960, startPoint y: 542, endPoint x: 922, endPoint y: 273, distance: 271.7
click at [922, 273] on div "Workflow Set Inputs Inputs Google Search Perform Google Search Step 51 Loop Ite…" at bounding box center [803, 411] width 1529 height 743
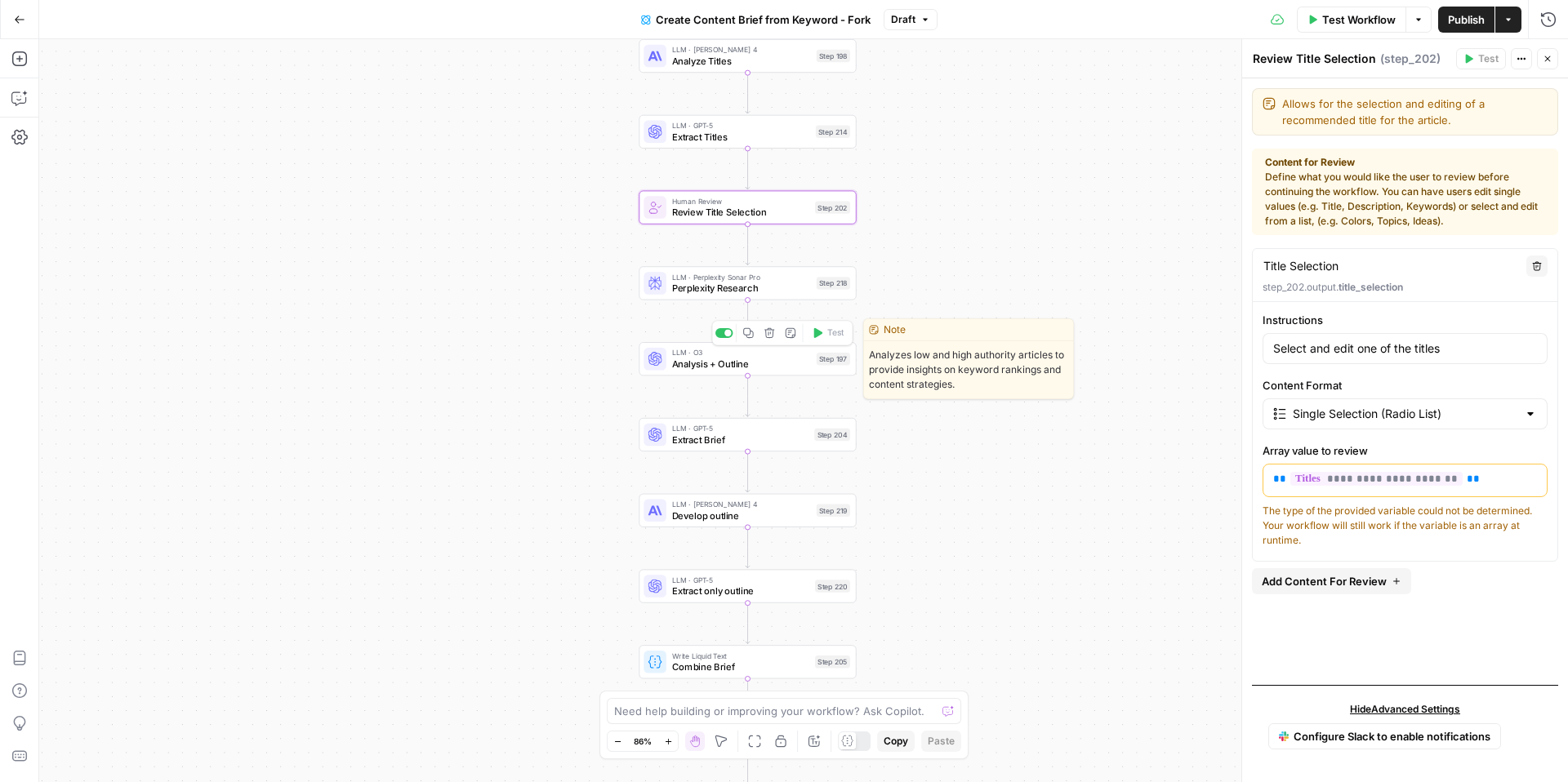
click at [763, 358] on span "Analysis + Outline" at bounding box center [741, 363] width 138 height 14
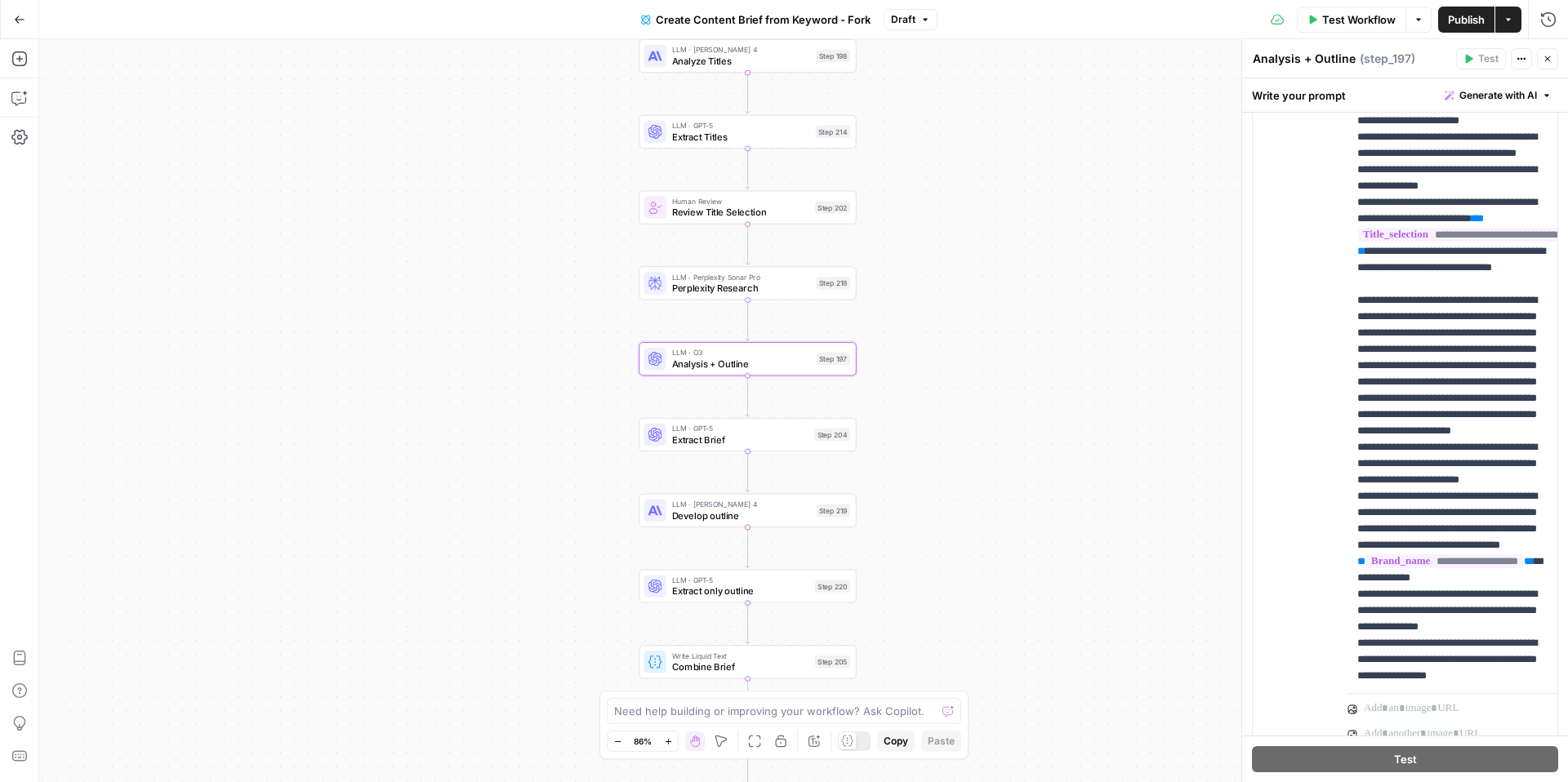
scroll to position [358, 0]
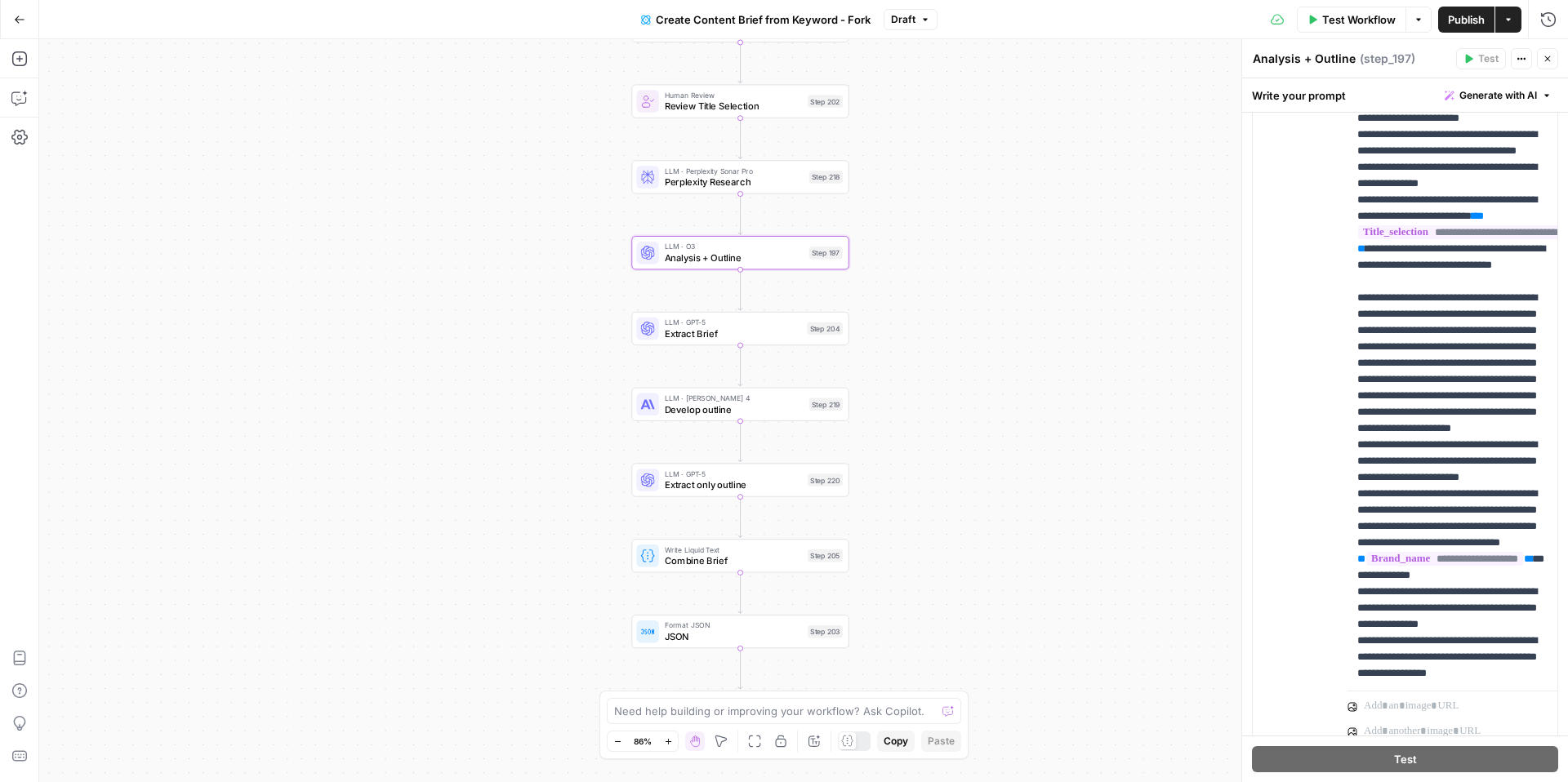
drag, startPoint x: 911, startPoint y: 602, endPoint x: 903, endPoint y: 497, distance: 105.3
click at [904, 497] on div "Workflow Set Inputs Inputs Google Search Perform Google Search Step 51 Loop Ite…" at bounding box center [803, 411] width 1529 height 743
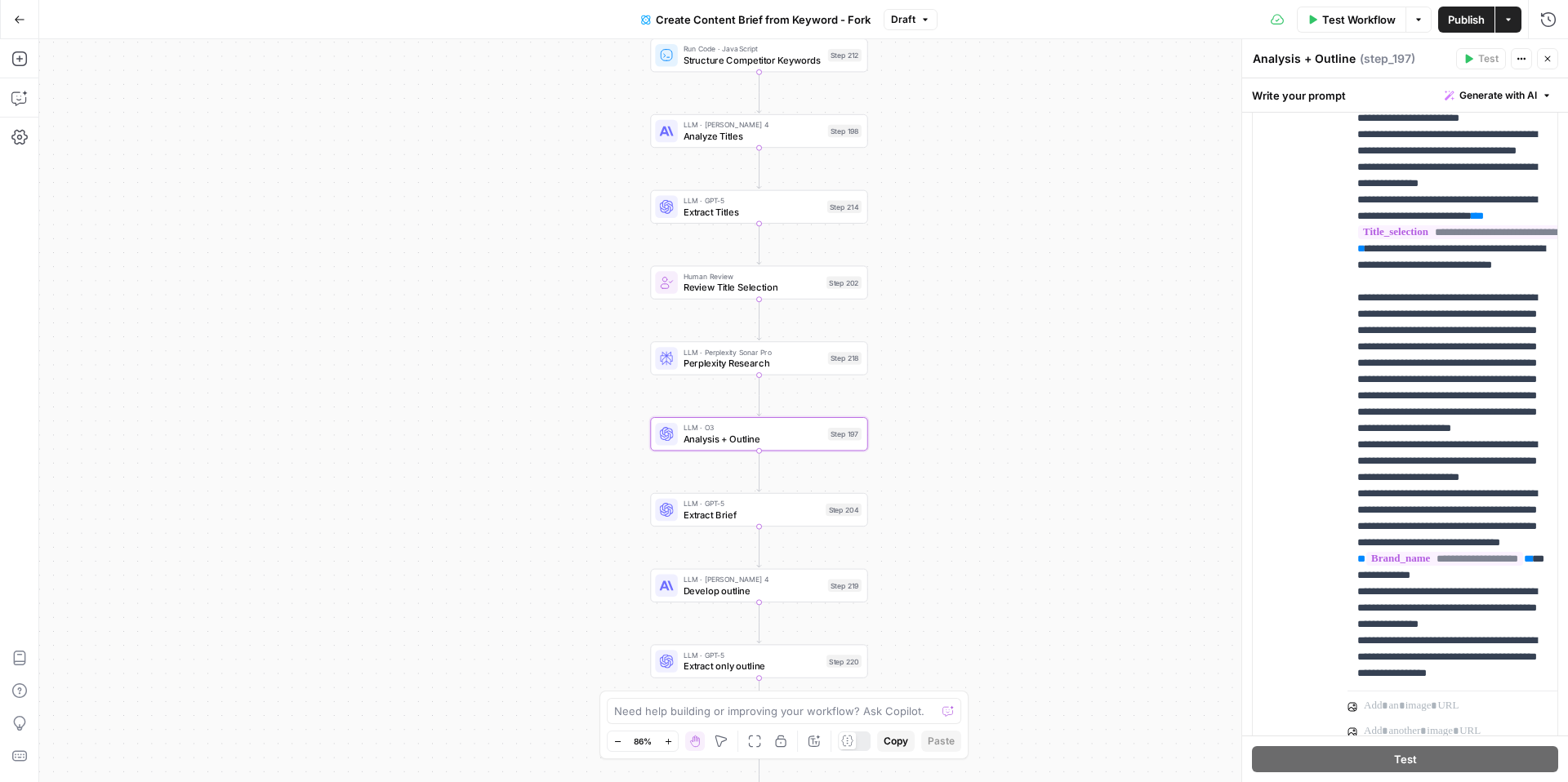
drag, startPoint x: 918, startPoint y: 341, endPoint x: 935, endPoint y: 521, distance: 180.8
click at [936, 522] on div "Workflow Set Inputs Inputs Google Search Perform Google Search Step 51 Loop Ite…" at bounding box center [803, 411] width 1529 height 743
click at [1414, 17] on icon "button" at bounding box center [1419, 19] width 10 height 10
click at [1517, 17] on button "Actions" at bounding box center [1508, 19] width 27 height 27
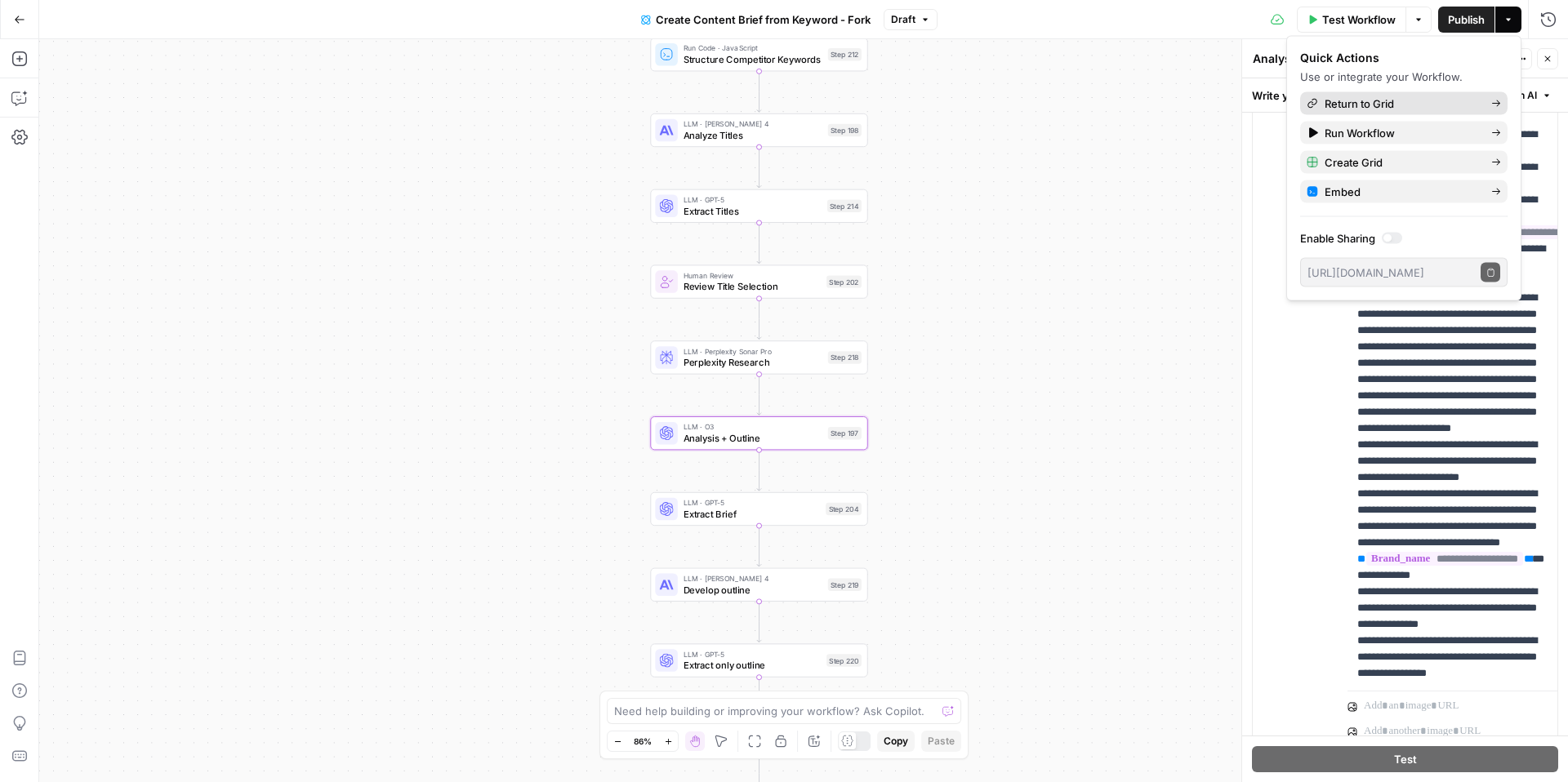
click at [1433, 101] on span "Return to Grid" at bounding box center [1401, 104] width 153 height 17
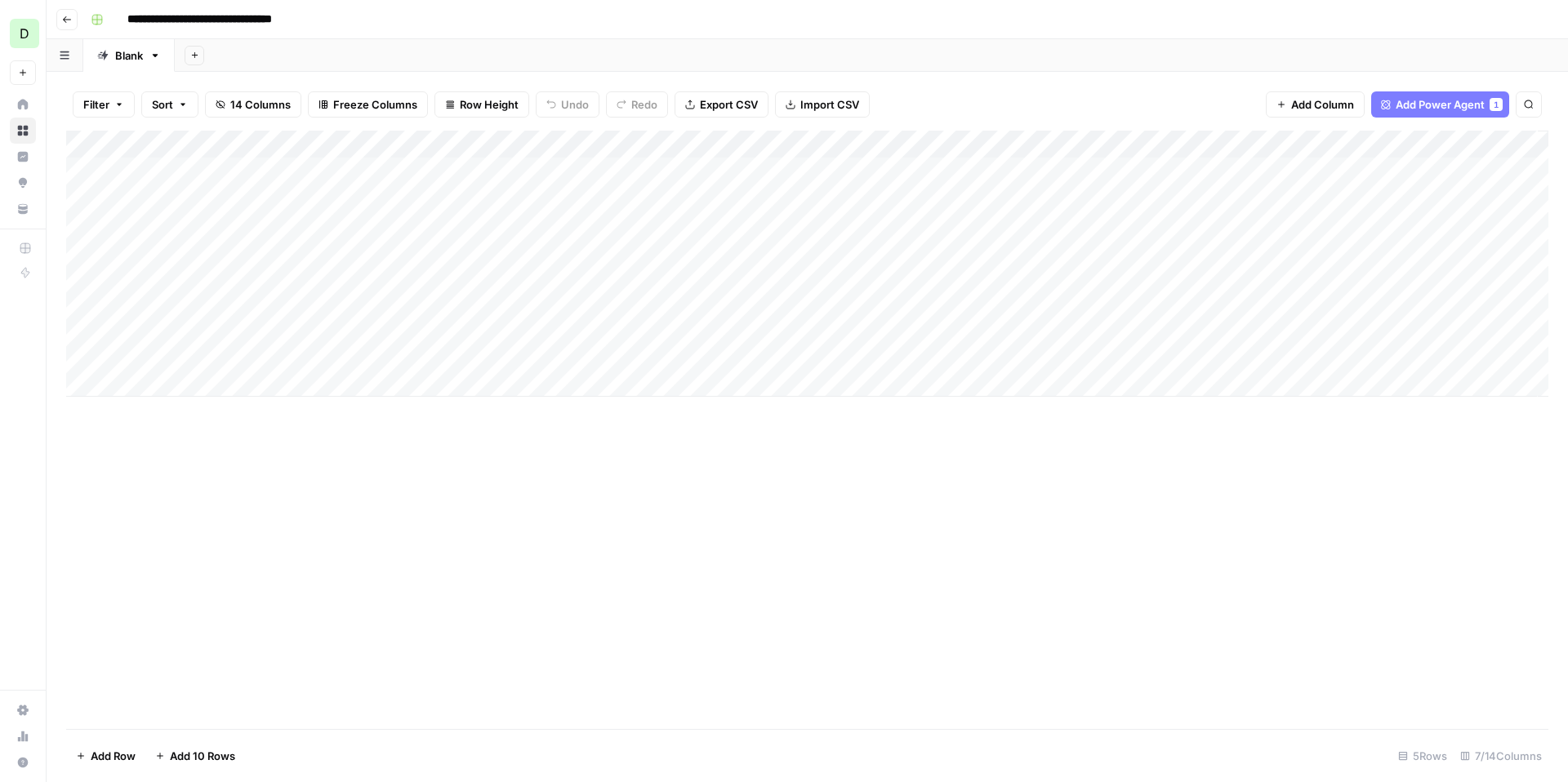
click at [489, 303] on div "Add Column" at bounding box center [807, 264] width 1483 height 266
click at [455, 305] on div "Add Column" at bounding box center [807, 264] width 1483 height 266
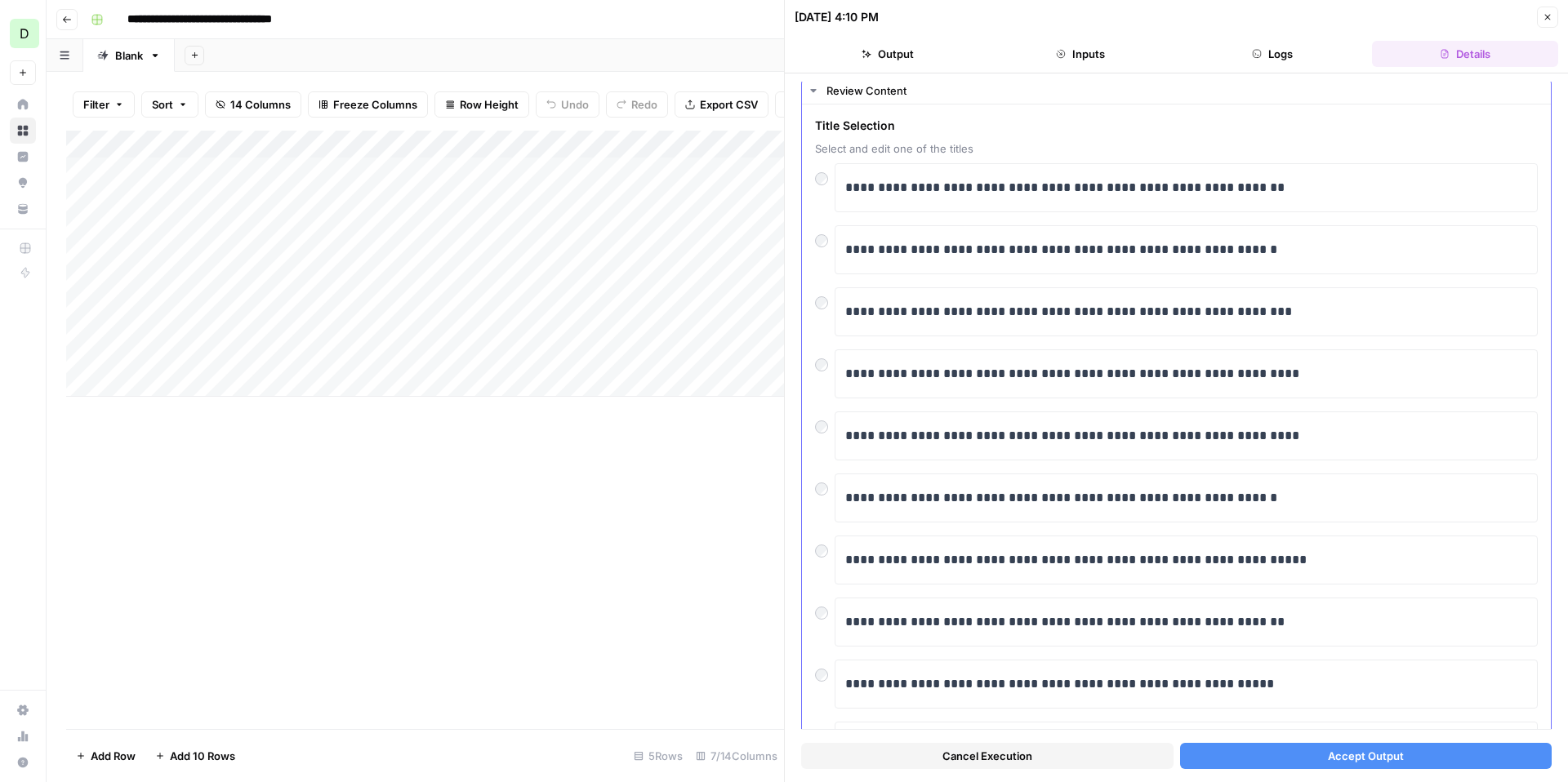
scroll to position [50, 0]
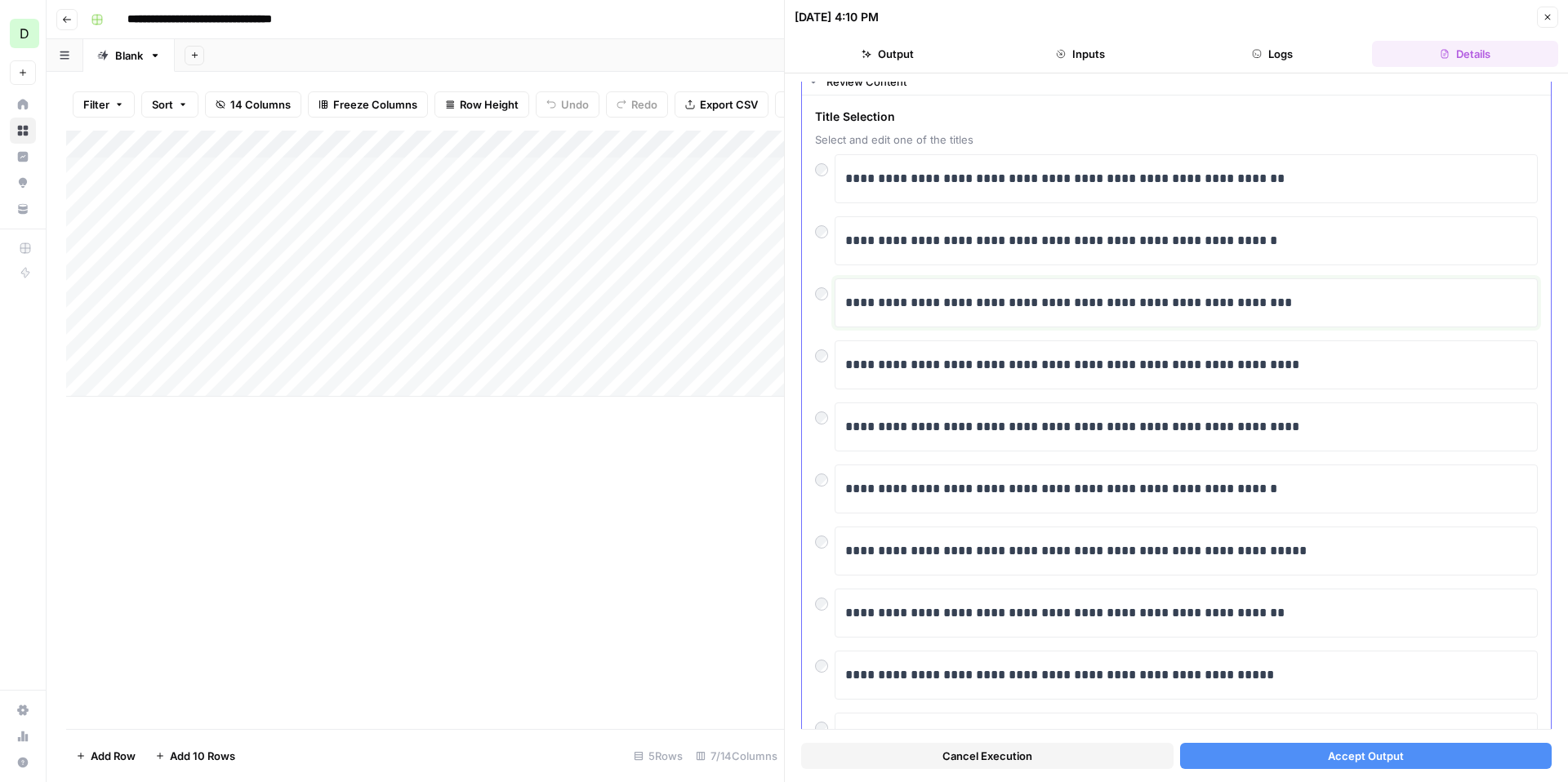
click at [1272, 301] on p "**********" at bounding box center [1187, 303] width 682 height 21
click at [1324, 753] on button "Accept Output" at bounding box center [1366, 755] width 372 height 27
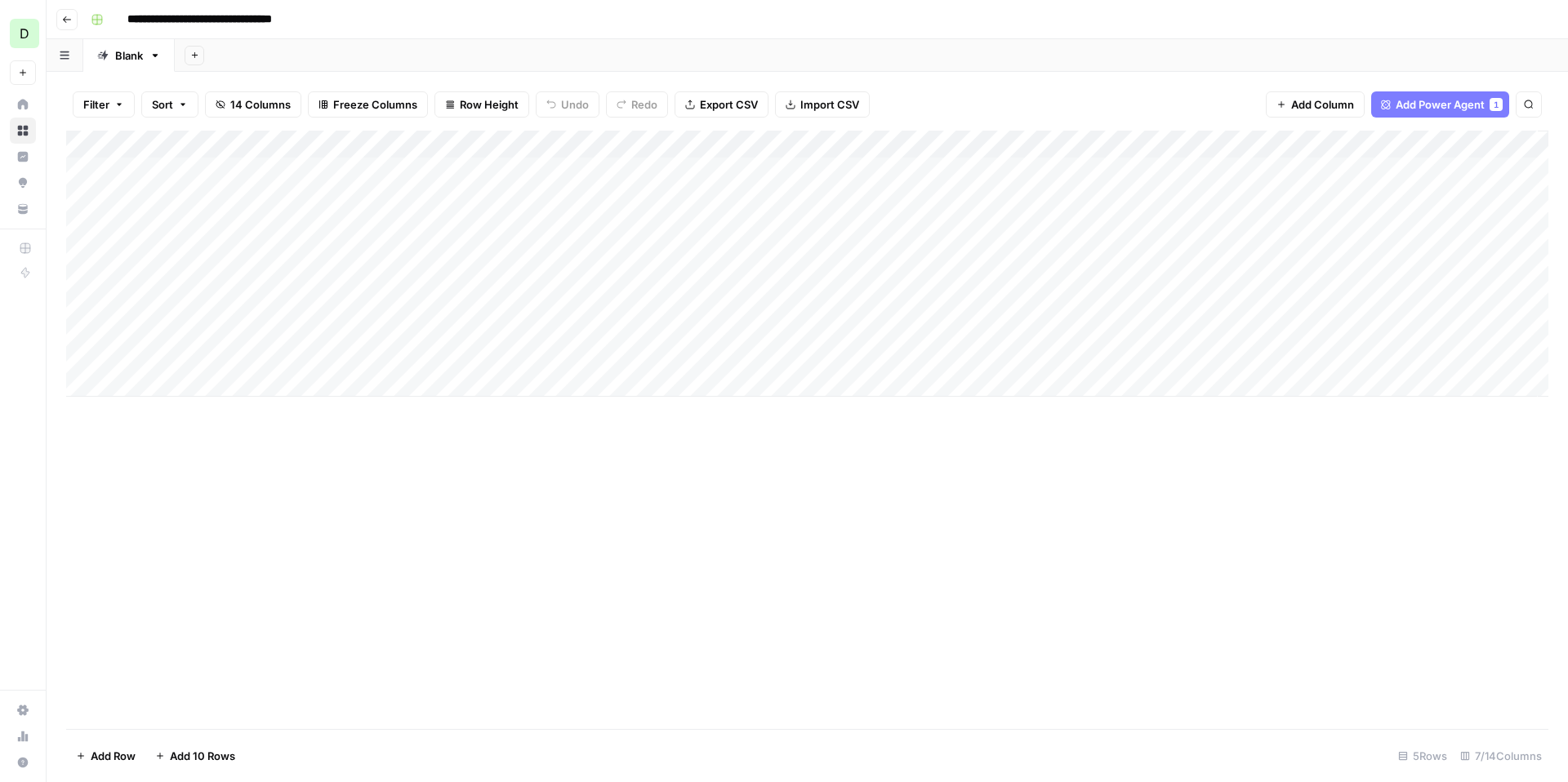
click at [930, 148] on div "Add Column" at bounding box center [807, 264] width 1483 height 266
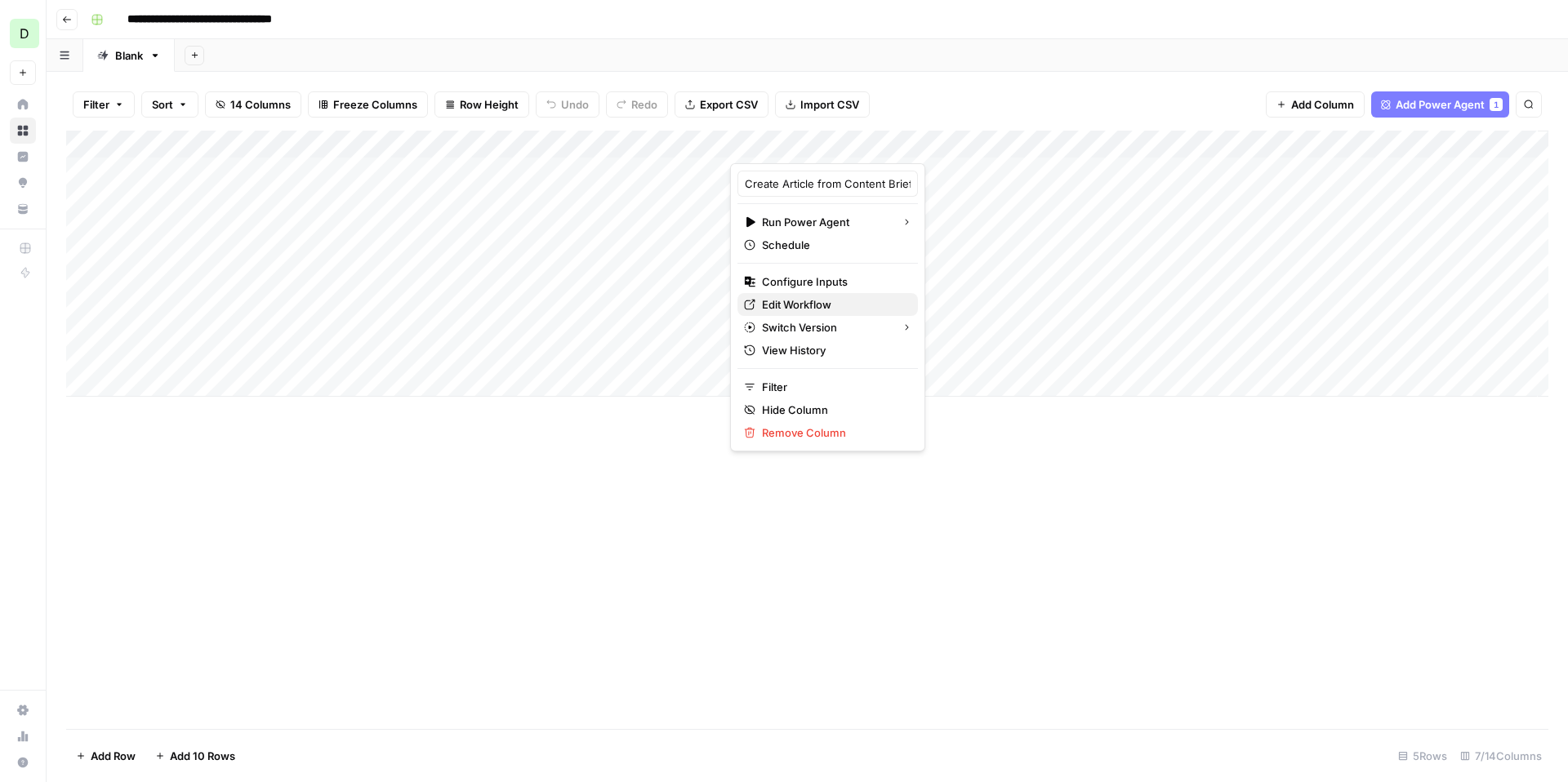
click at [823, 312] on span "Edit Workflow" at bounding box center [834, 304] width 143 height 17
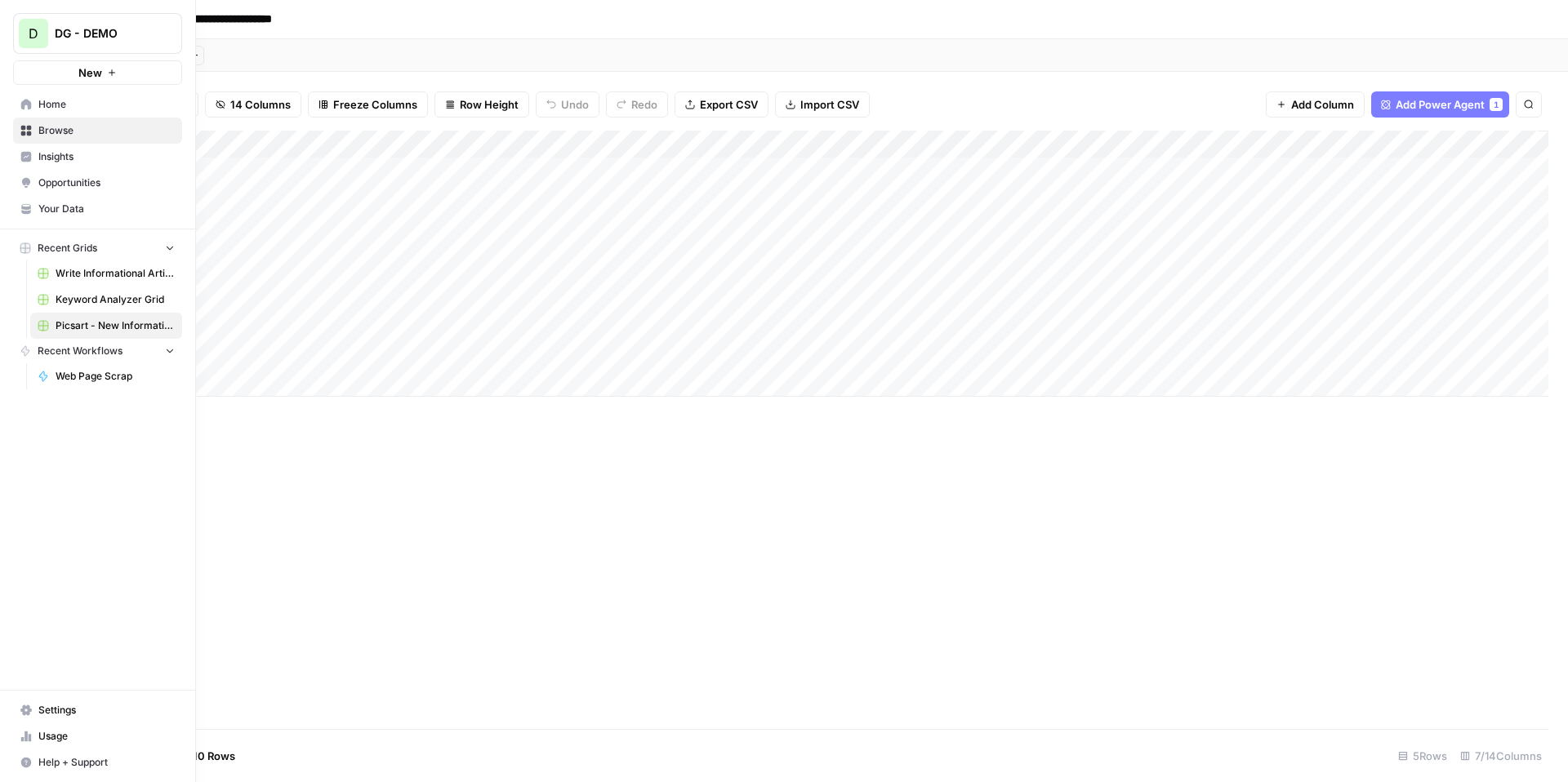
click at [71, 38] on span "DG - DEMO" at bounding box center [105, 34] width 99 height 17
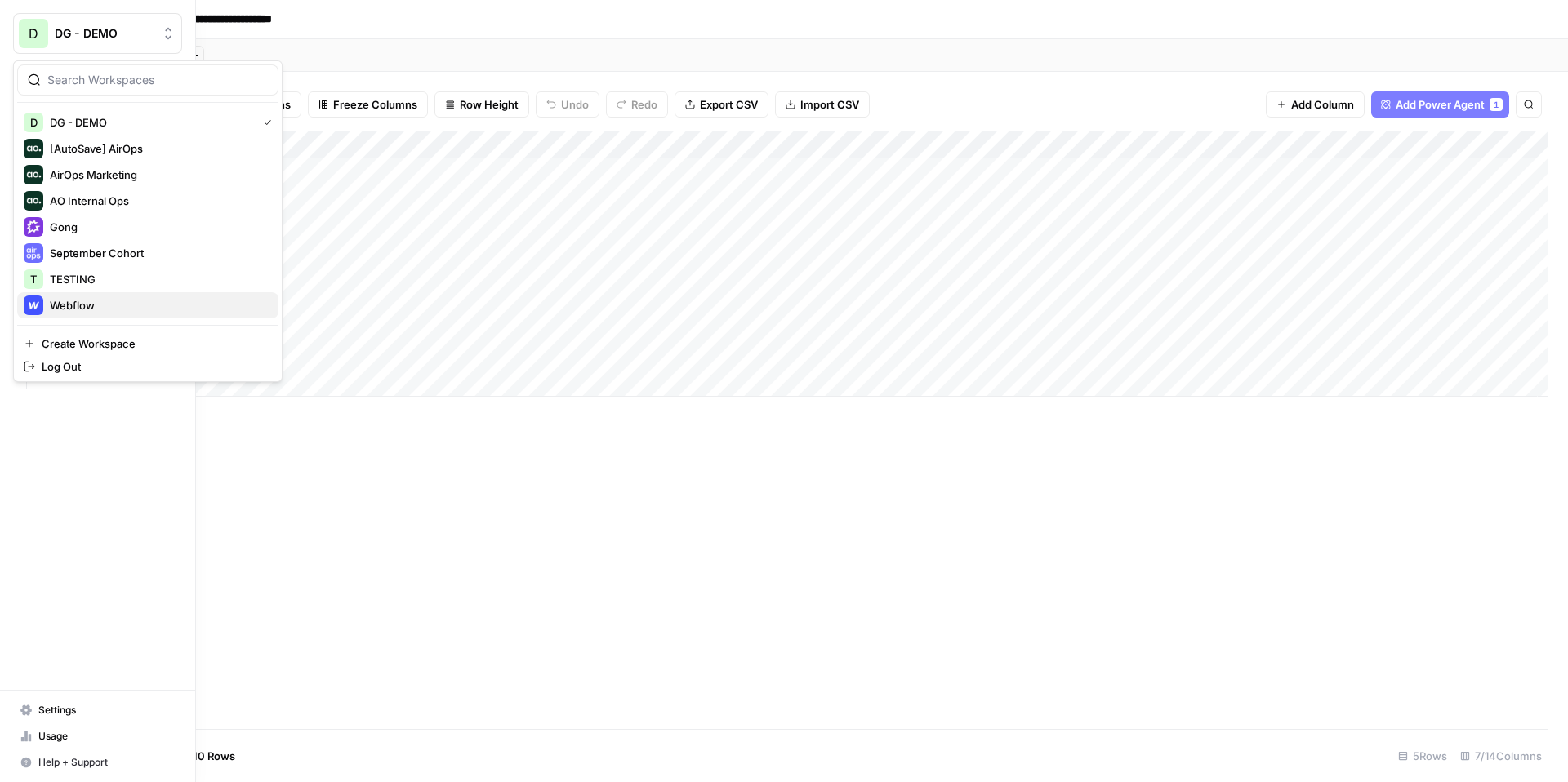
click at [108, 293] on button "Webflow" at bounding box center [148, 305] width 261 height 27
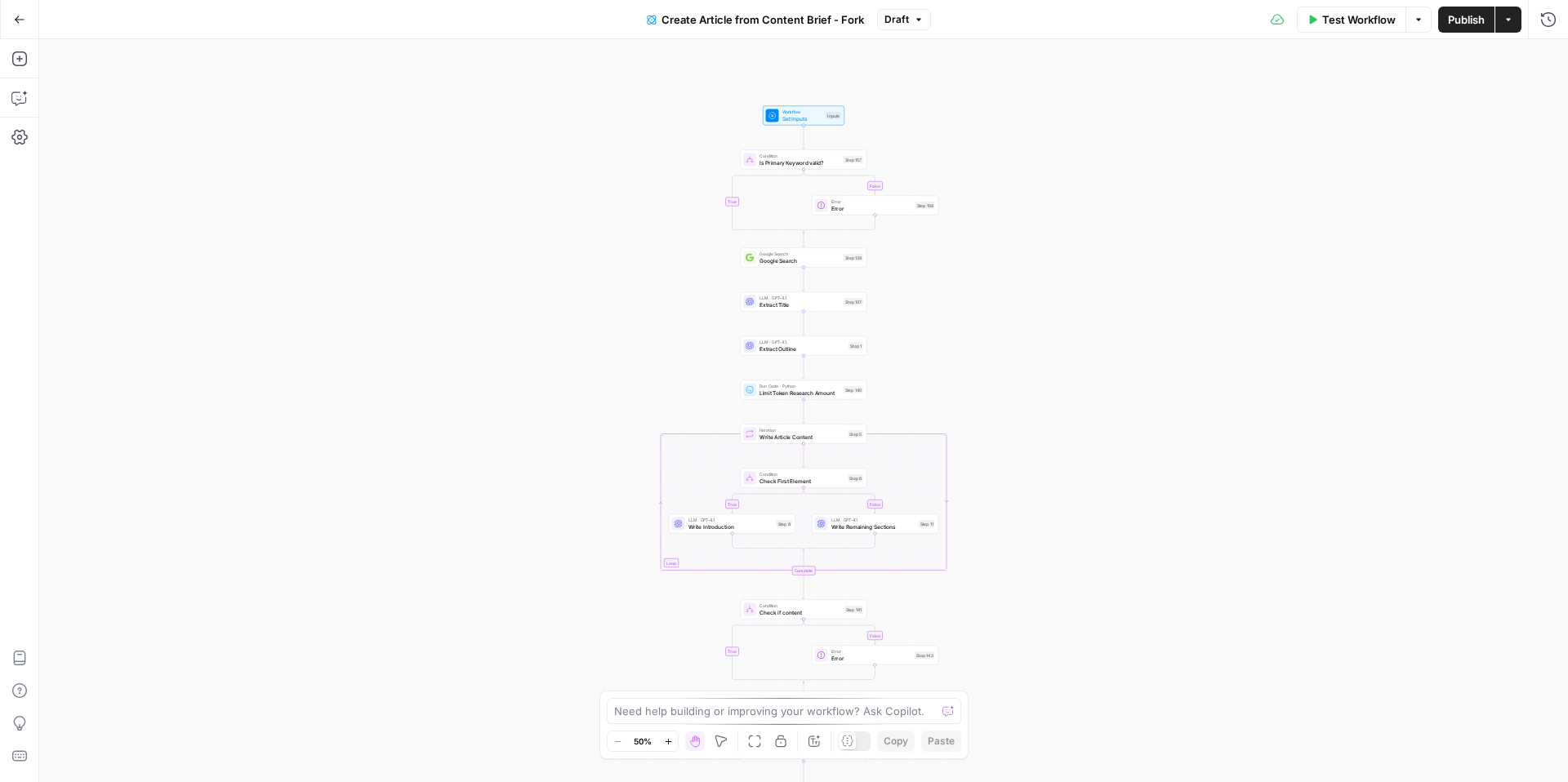
drag, startPoint x: 672, startPoint y: 207, endPoint x: 672, endPoint y: 274, distance: 67.0
click at [672, 275] on div "true false true false true false Workflow Set Inputs Inputs Condition Is Primar…" at bounding box center [803, 411] width 1529 height 743
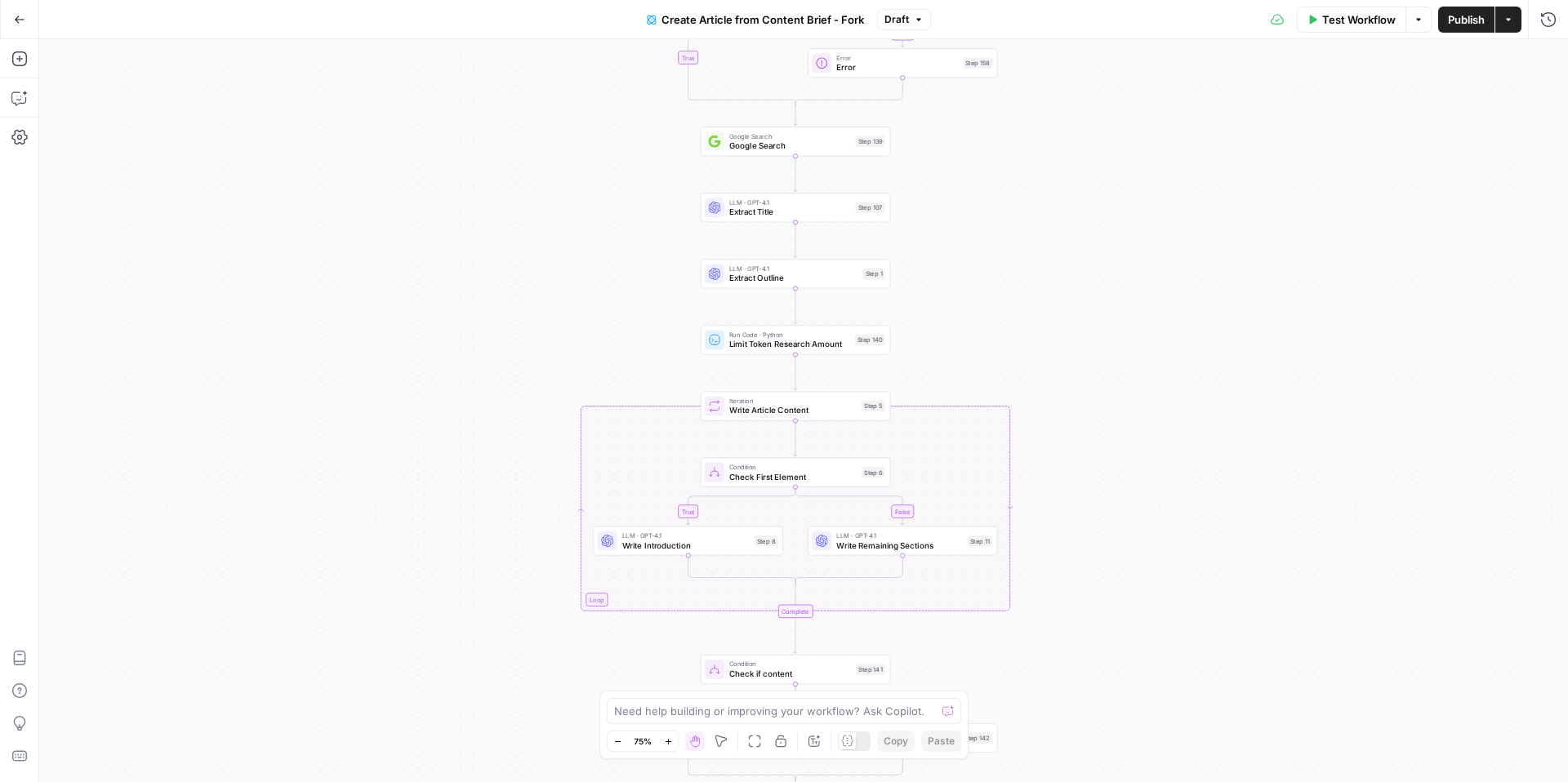
drag, startPoint x: 997, startPoint y: 399, endPoint x: 1000, endPoint y: 241, distance: 158.0
click at [1000, 241] on div "true false true false true false Workflow Set Inputs Inputs Condition Is Primar…" at bounding box center [803, 411] width 1529 height 743
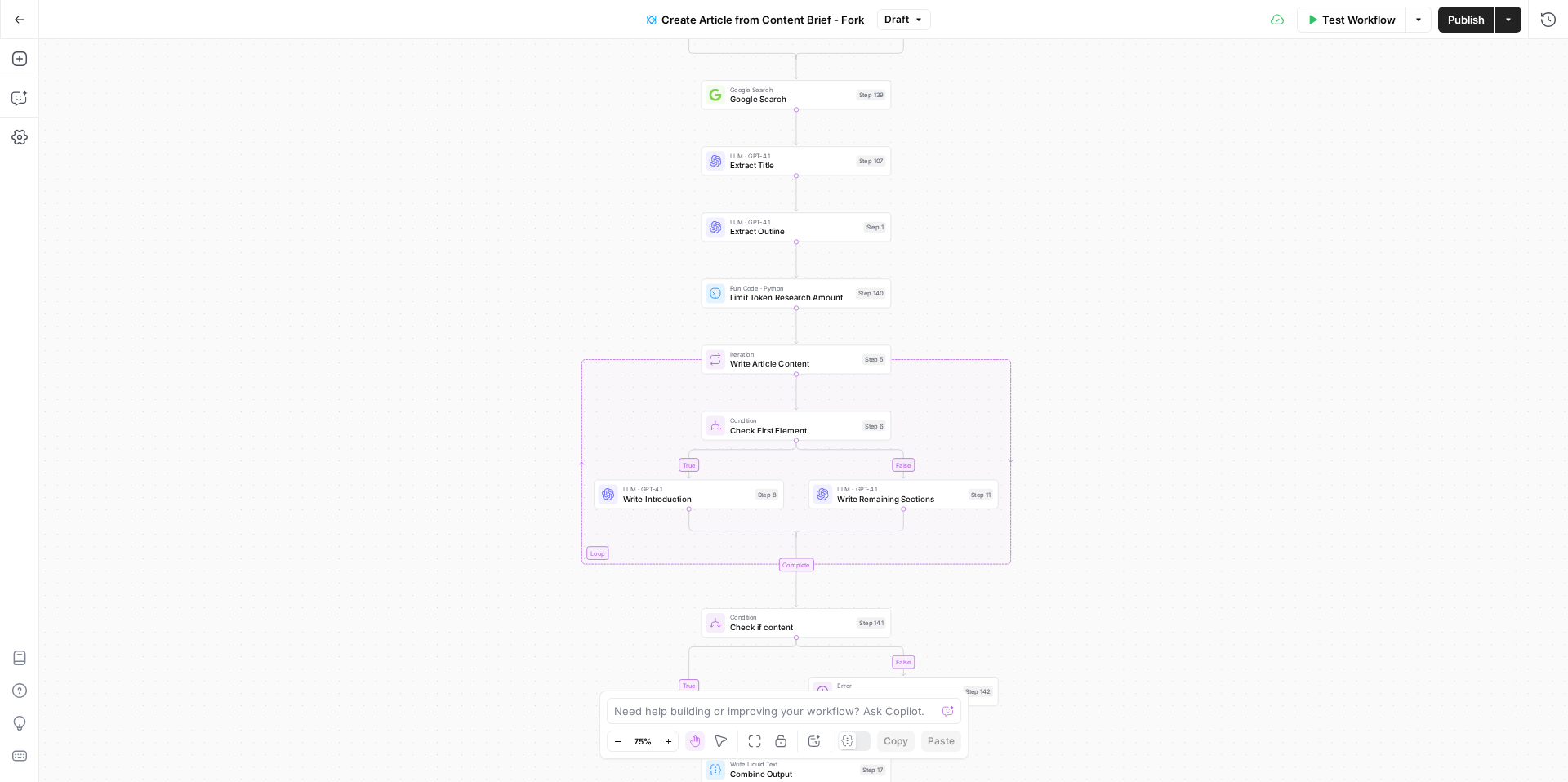
drag, startPoint x: 1032, startPoint y: 323, endPoint x: 1032, endPoint y: 285, distance: 38.0
click at [1032, 285] on div "true false true false true false Workflow Set Inputs Inputs Condition Is Primar…" at bounding box center [803, 411] width 1529 height 743
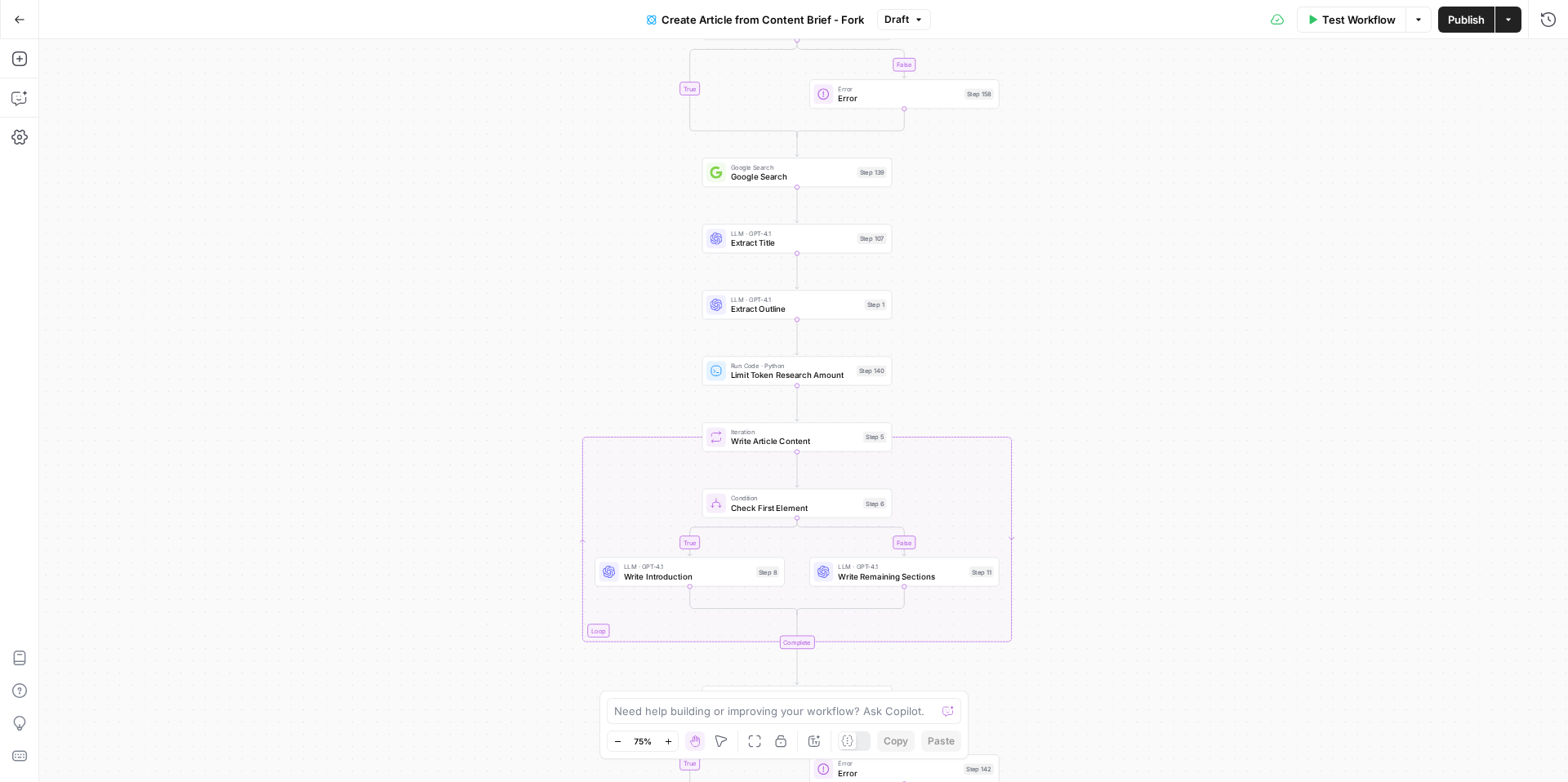
drag, startPoint x: 1032, startPoint y: 285, endPoint x: 1033, endPoint y: 362, distance: 77.0
click at [1033, 362] on div "true false true false true false Workflow Set Inputs Inputs Condition Is Primar…" at bounding box center [803, 411] width 1529 height 743
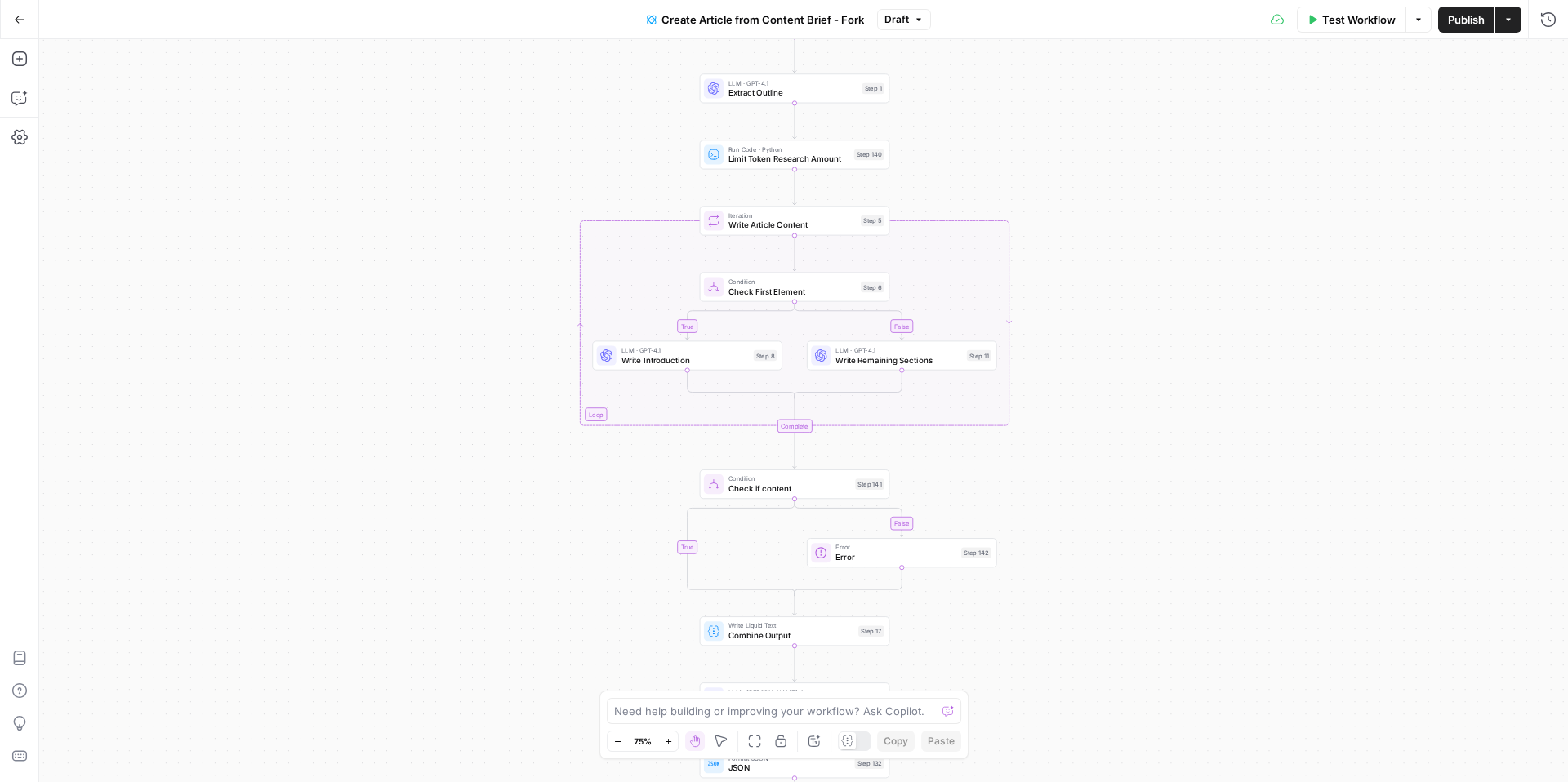
drag, startPoint x: 1111, startPoint y: 445, endPoint x: 1109, endPoint y: 229, distance: 216.0
click at [1109, 228] on div "true false true false true false Workflow Set Inputs Inputs Condition Is Primar…" at bounding box center [803, 411] width 1529 height 743
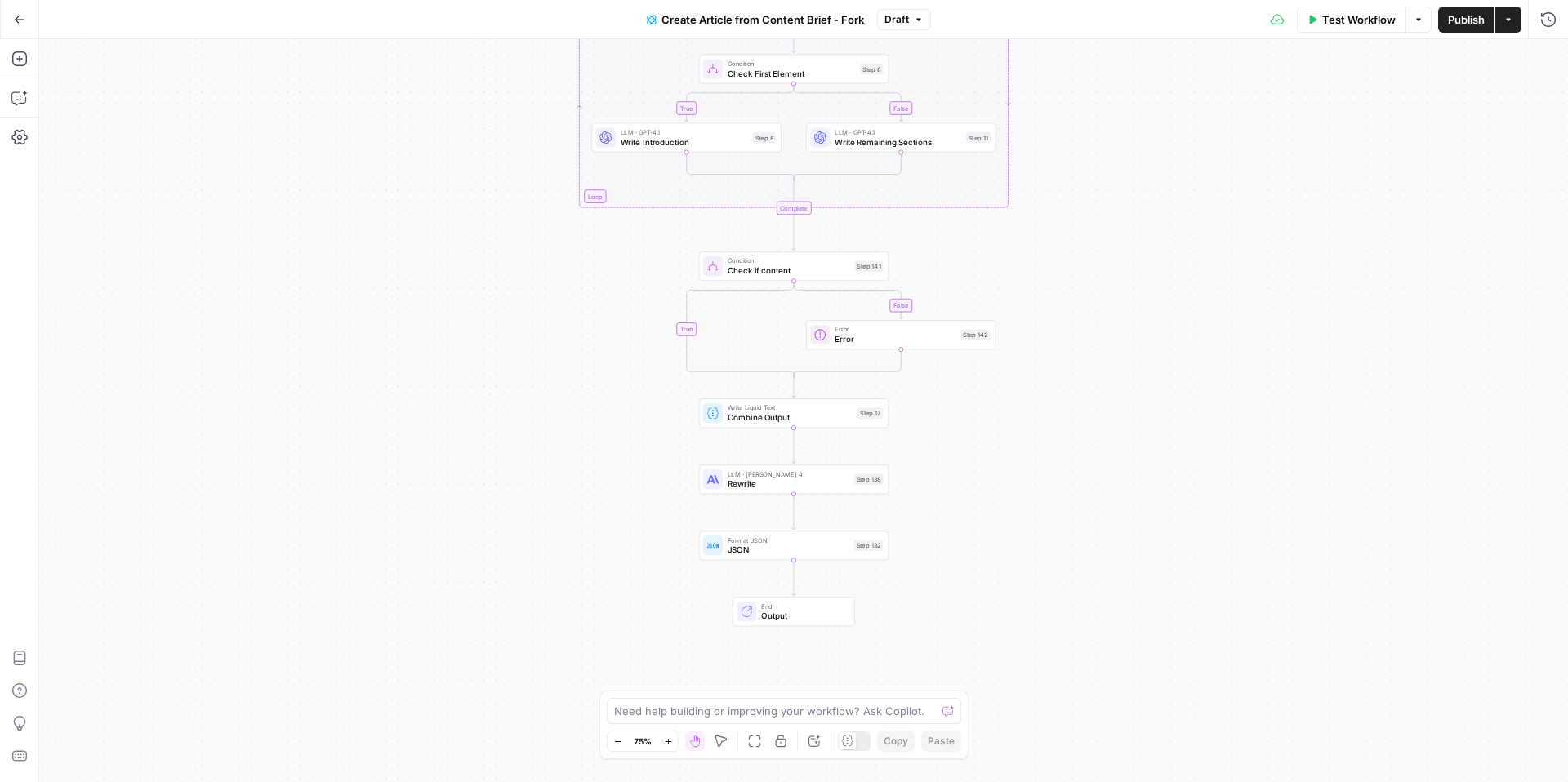
drag, startPoint x: 1095, startPoint y: 440, endPoint x: 1095, endPoint y: 221, distance: 219.0
click at [1095, 220] on div "true false true false true false Workflow Set Inputs Inputs Condition Is Primar…" at bounding box center [803, 411] width 1529 height 743
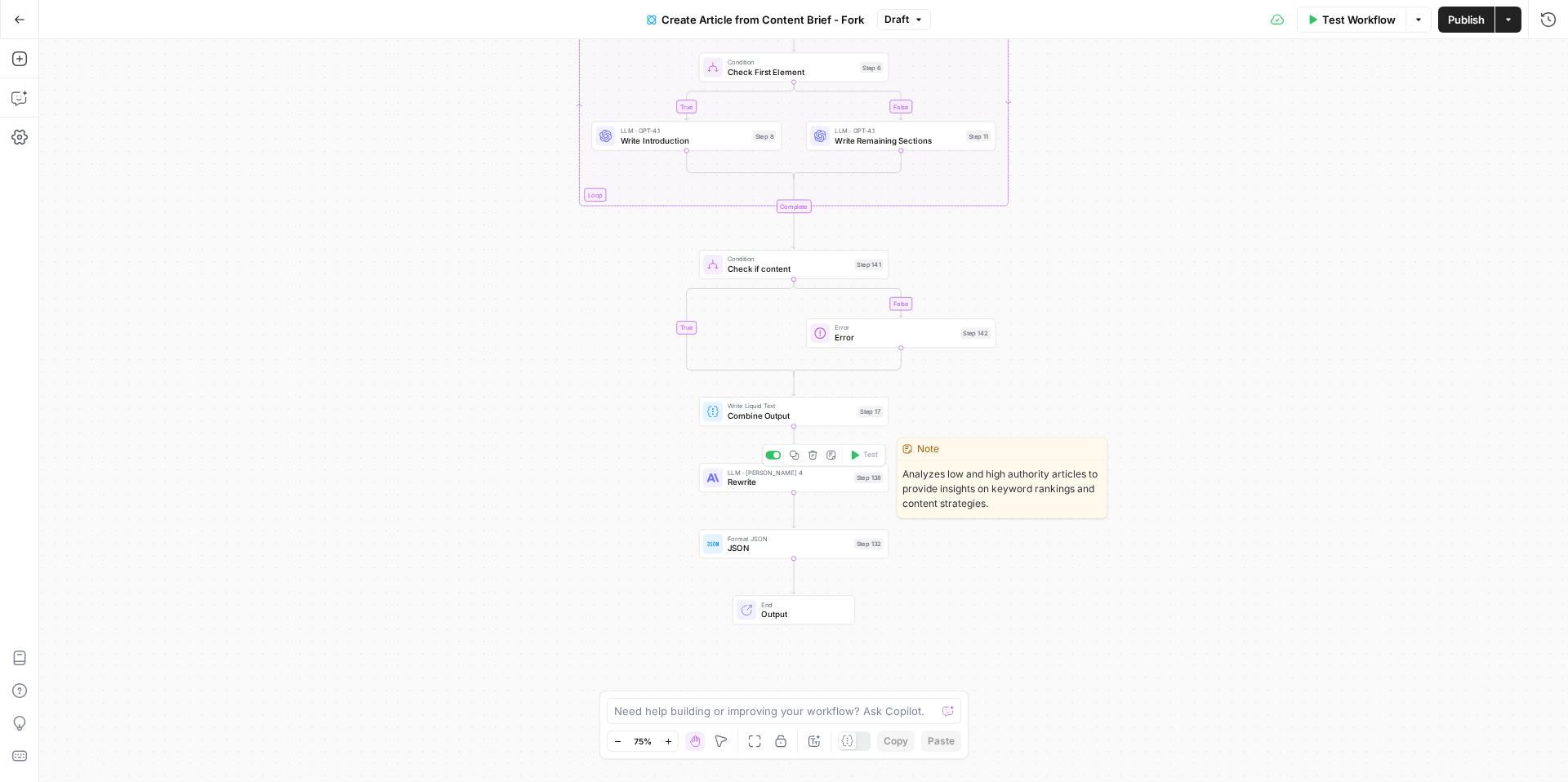
click at [825, 488] on span "Rewrite" at bounding box center [789, 481] width 122 height 12
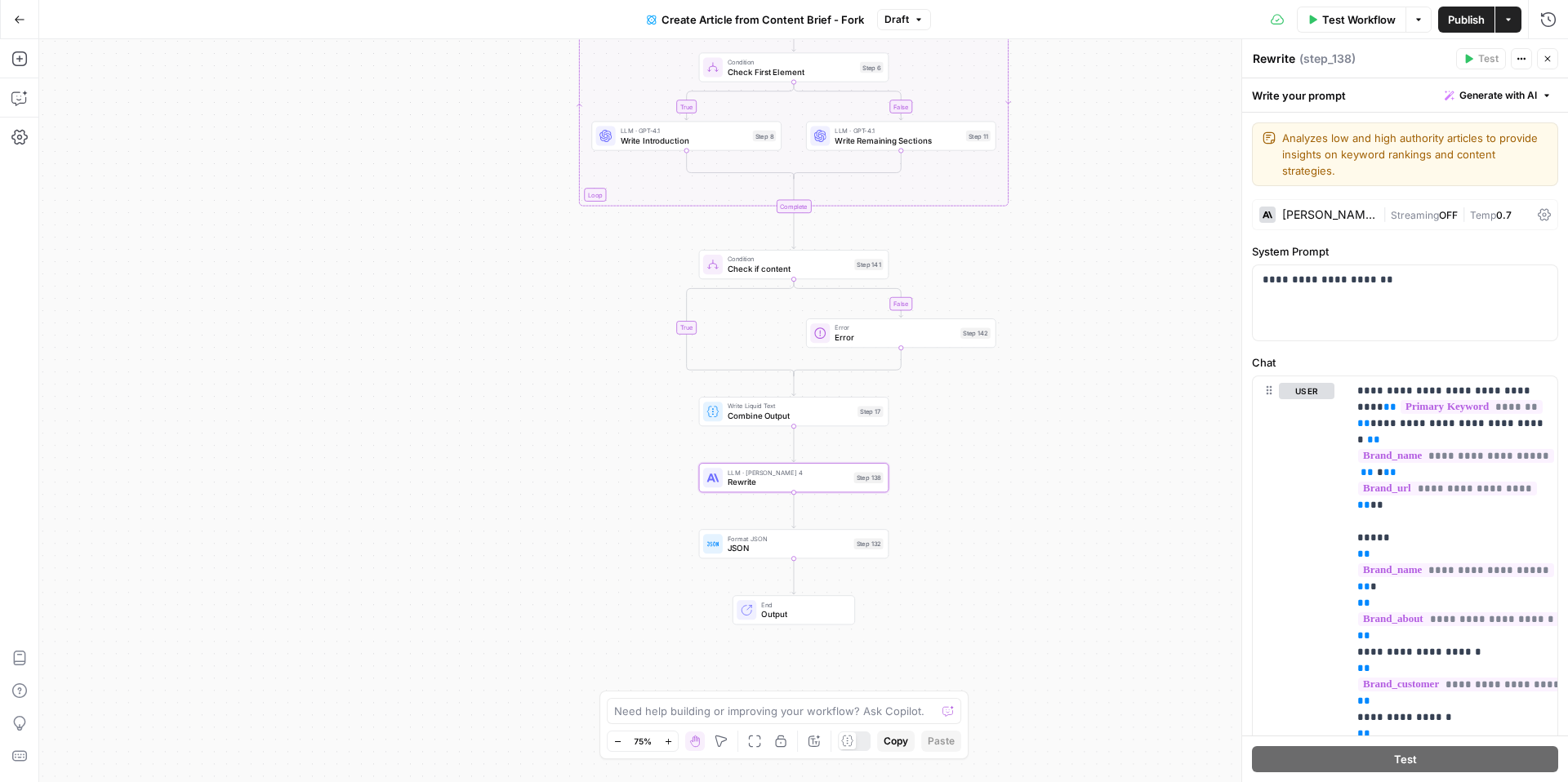
click at [1541, 61] on button "Close" at bounding box center [1547, 59] width 21 height 21
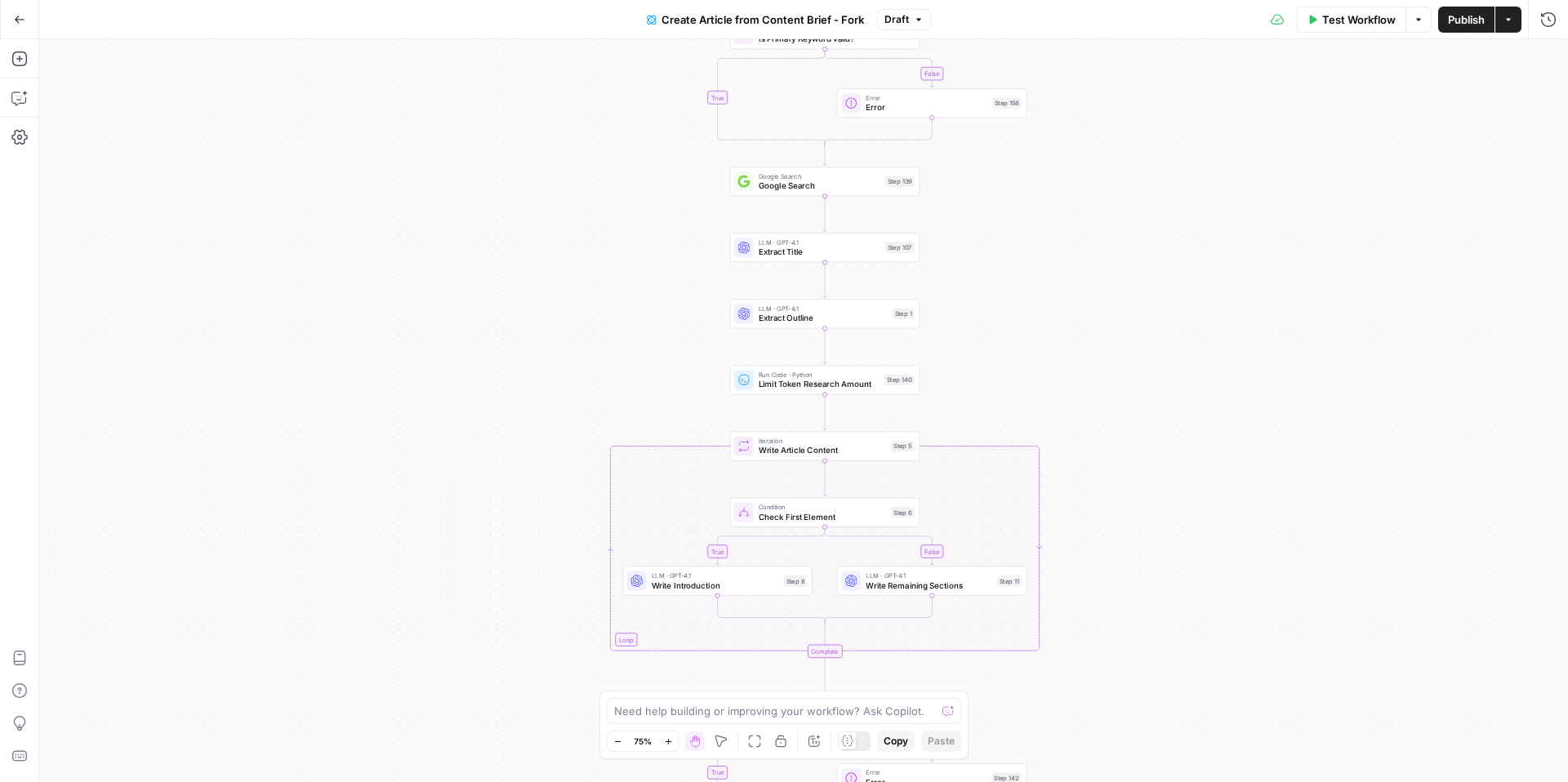
drag, startPoint x: 539, startPoint y: 336, endPoint x: 570, endPoint y: 781, distance: 446.1
click at [570, 781] on div "false true false false true true Workflow Set Inputs Inputs Condition Is Primar…" at bounding box center [803, 411] width 1529 height 743
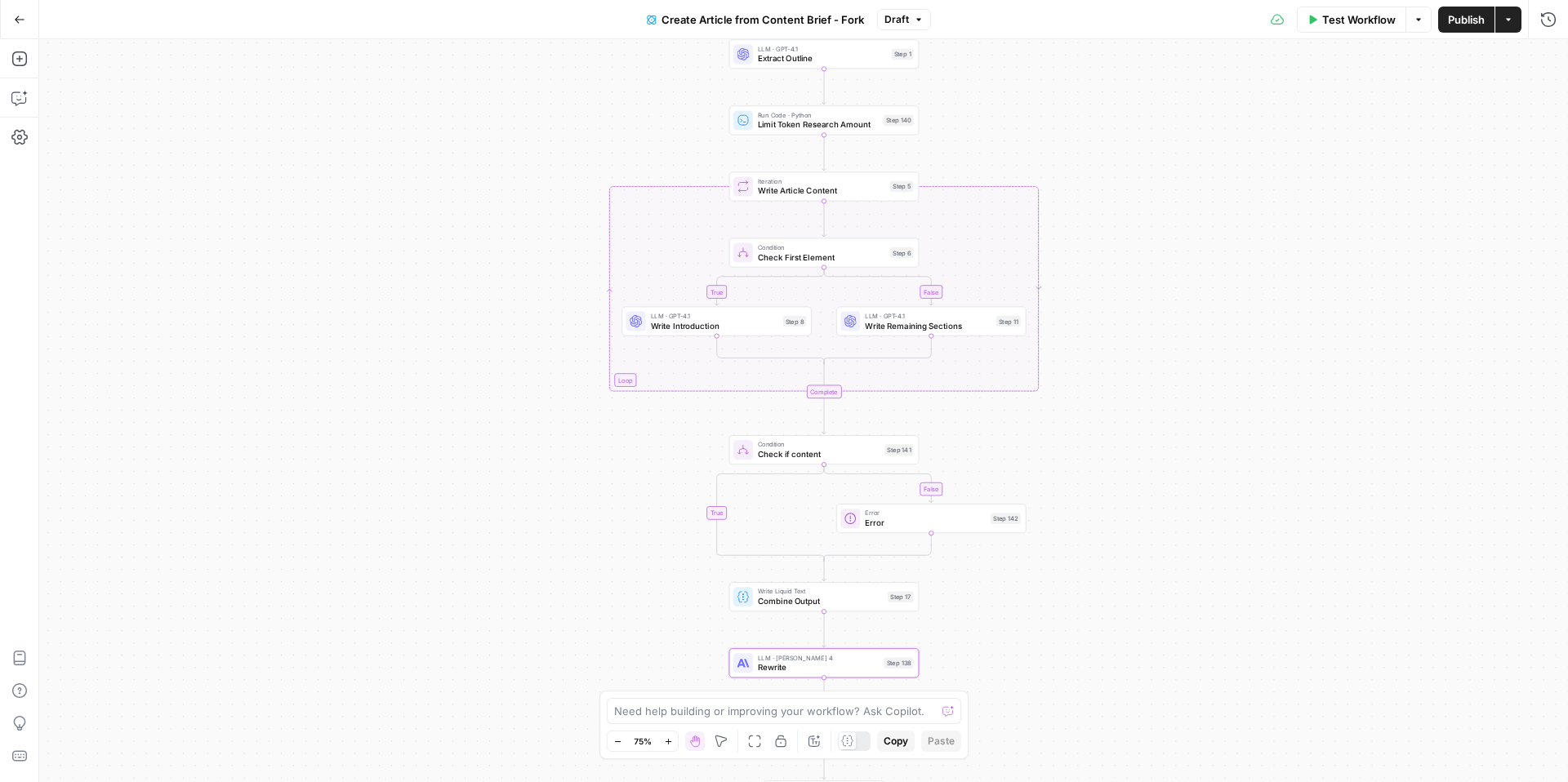
drag, startPoint x: 1064, startPoint y: 271, endPoint x: 1061, endPoint y: 3, distance: 268.0
click at [1061, 3] on div "Go Back Create Article from Content Brief - Fork Draft Test Workflow Options Pu…" at bounding box center [784, 391] width 1568 height 782
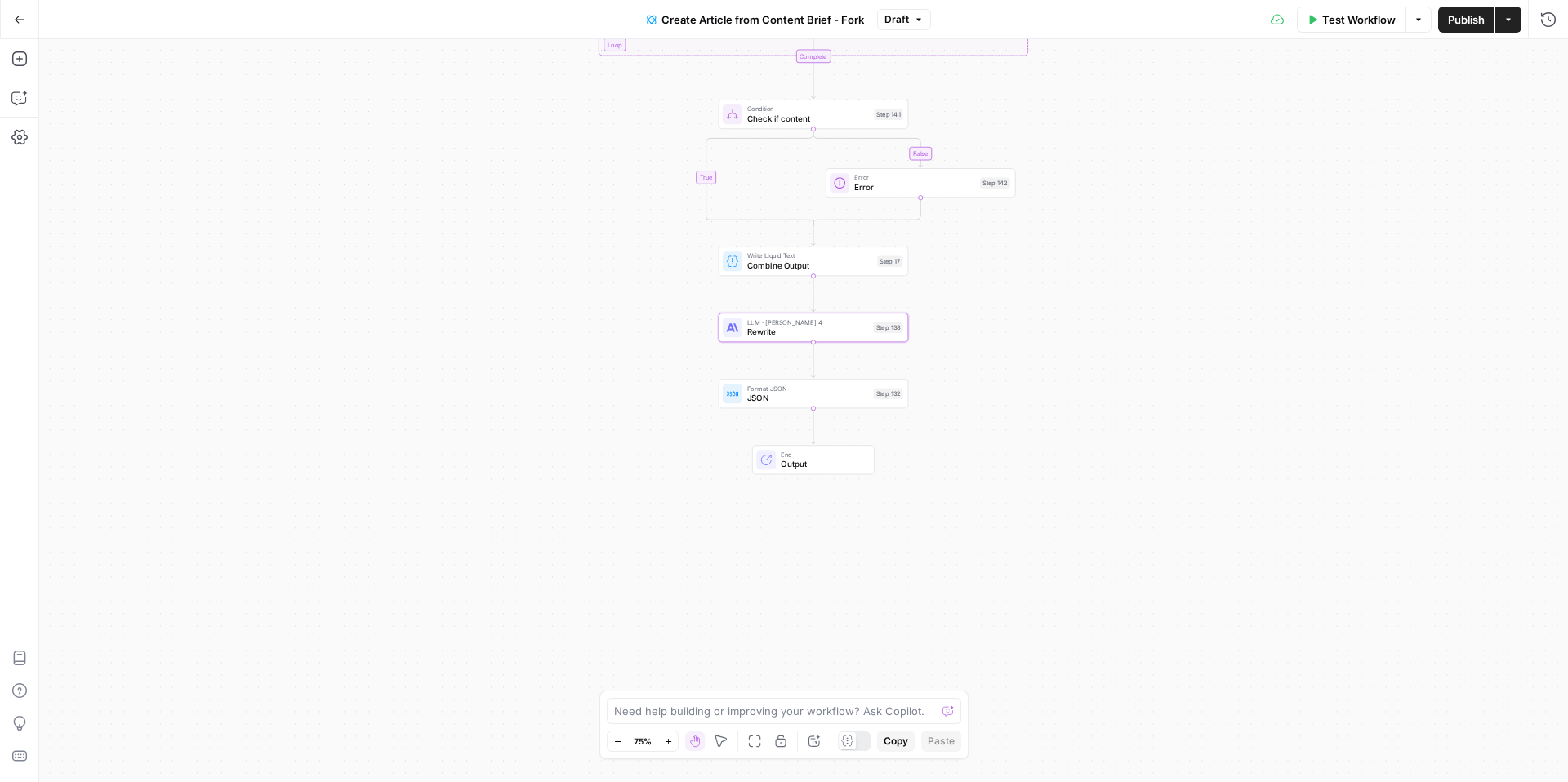
drag, startPoint x: 1165, startPoint y: 361, endPoint x: 1156, endPoint y: 48, distance: 313.1
click at [1156, 48] on div "false true false false true true Workflow Set Inputs Inputs Condition Is Primar…" at bounding box center [803, 411] width 1529 height 743
click at [29, 60] on button "Add Steps" at bounding box center [19, 59] width 27 height 27
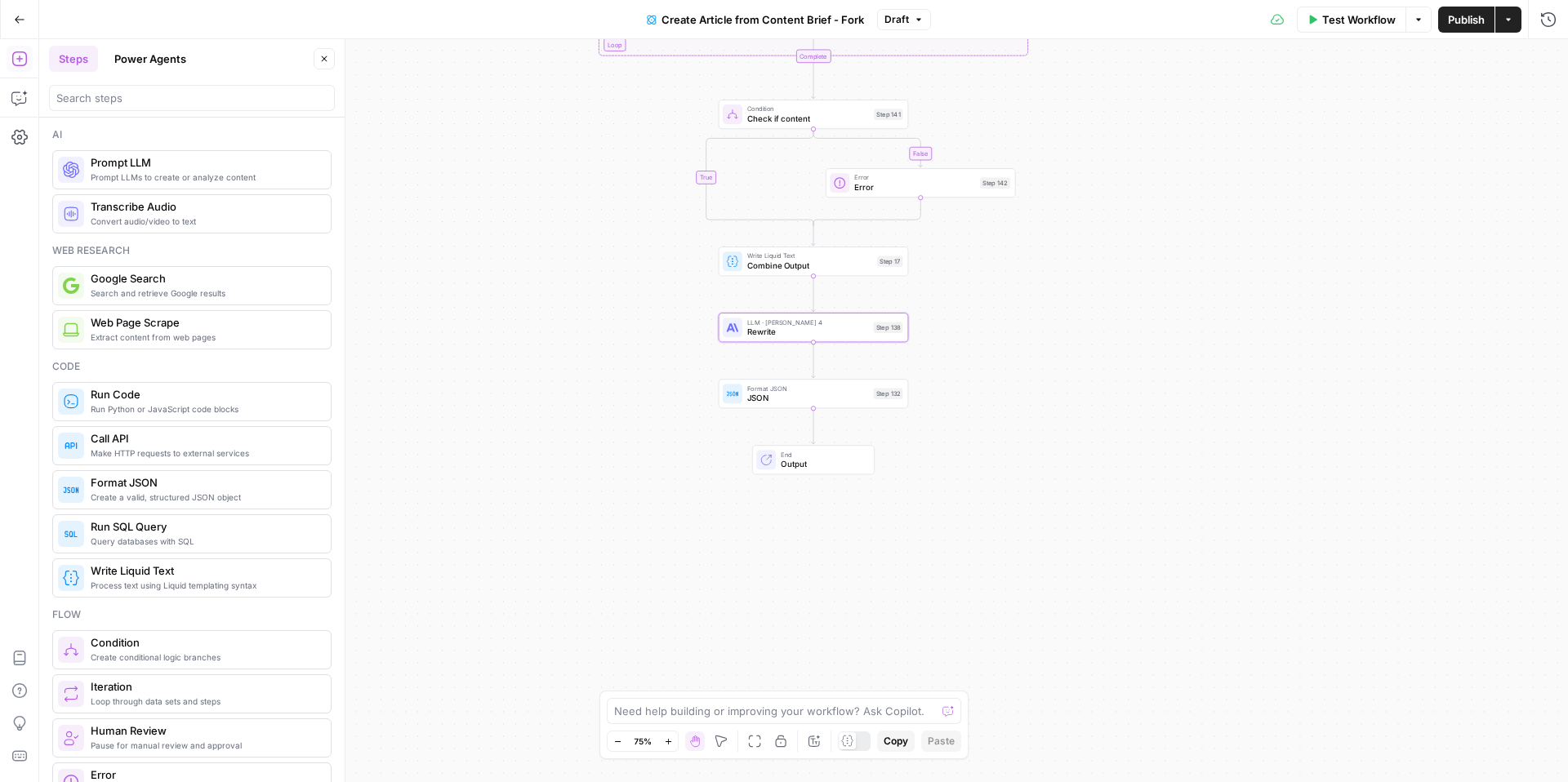
click at [19, 20] on icon "button" at bounding box center [19, 19] width 11 height 11
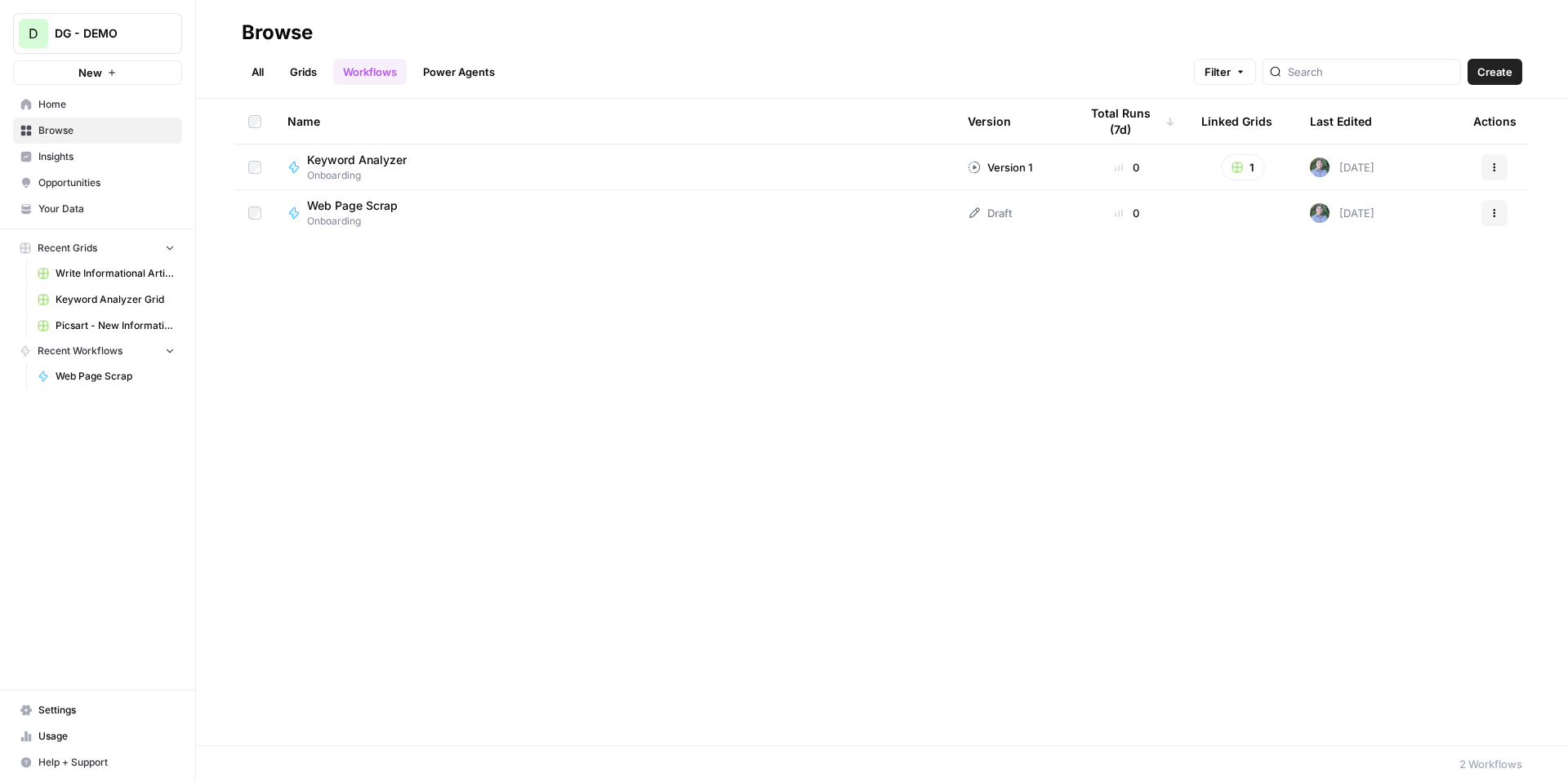
click at [74, 111] on span "Home" at bounding box center [106, 105] width 137 height 15
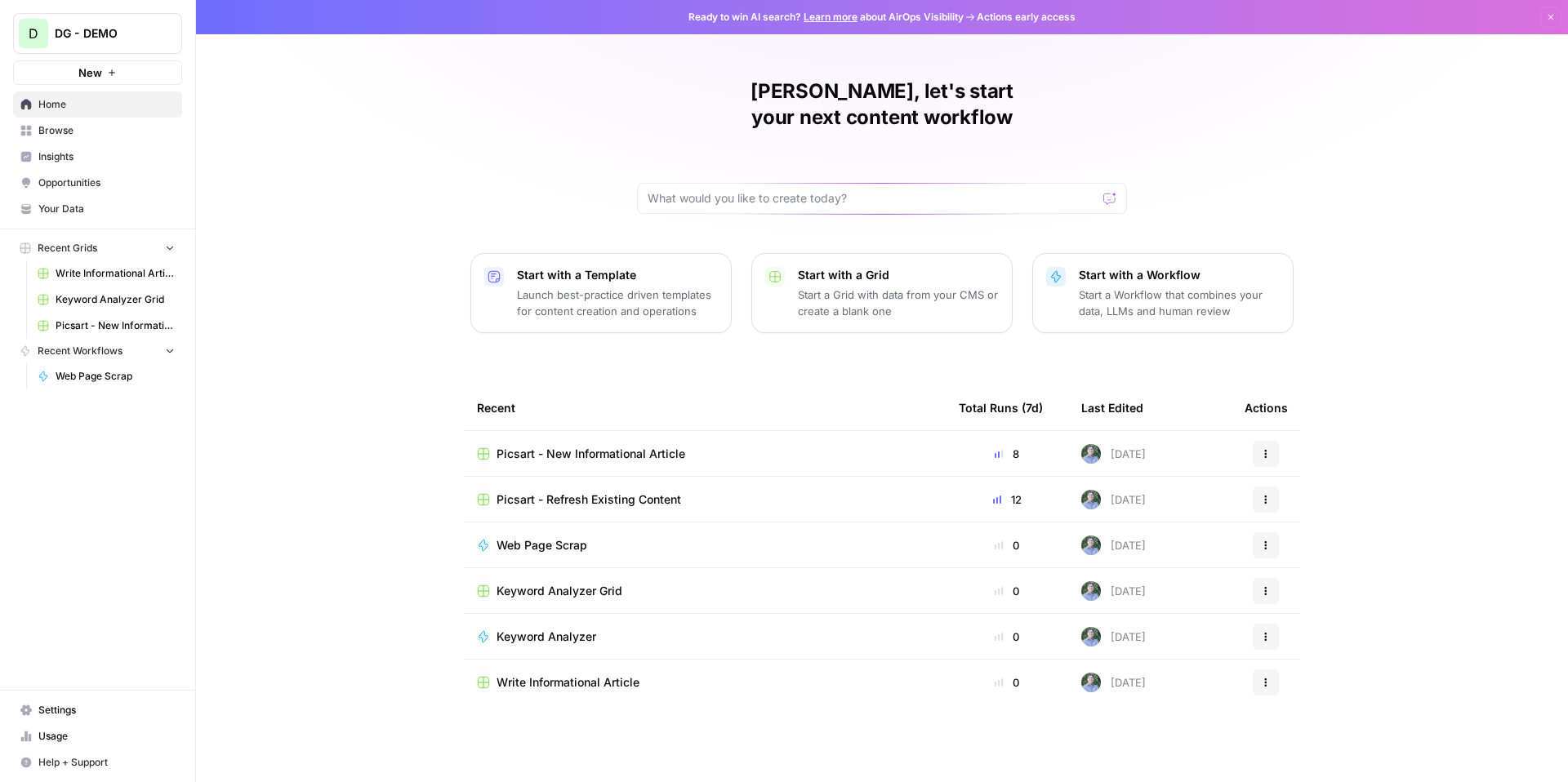
click at [1095, 287] on p "Start a Workflow that combines your data, LLMs and human review" at bounding box center [1179, 303] width 201 height 33
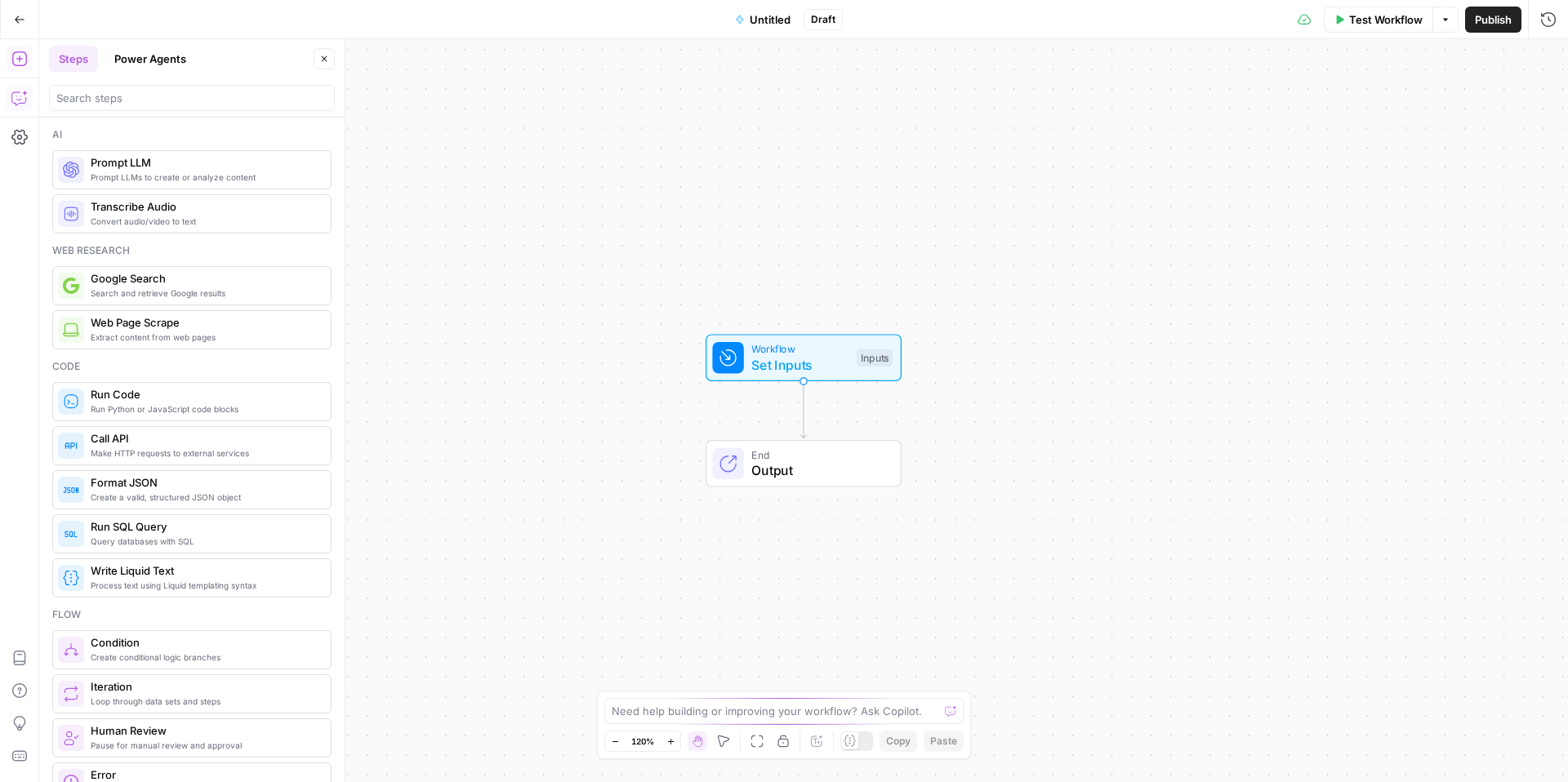
click at [19, 98] on icon "button" at bounding box center [19, 98] width 17 height 17
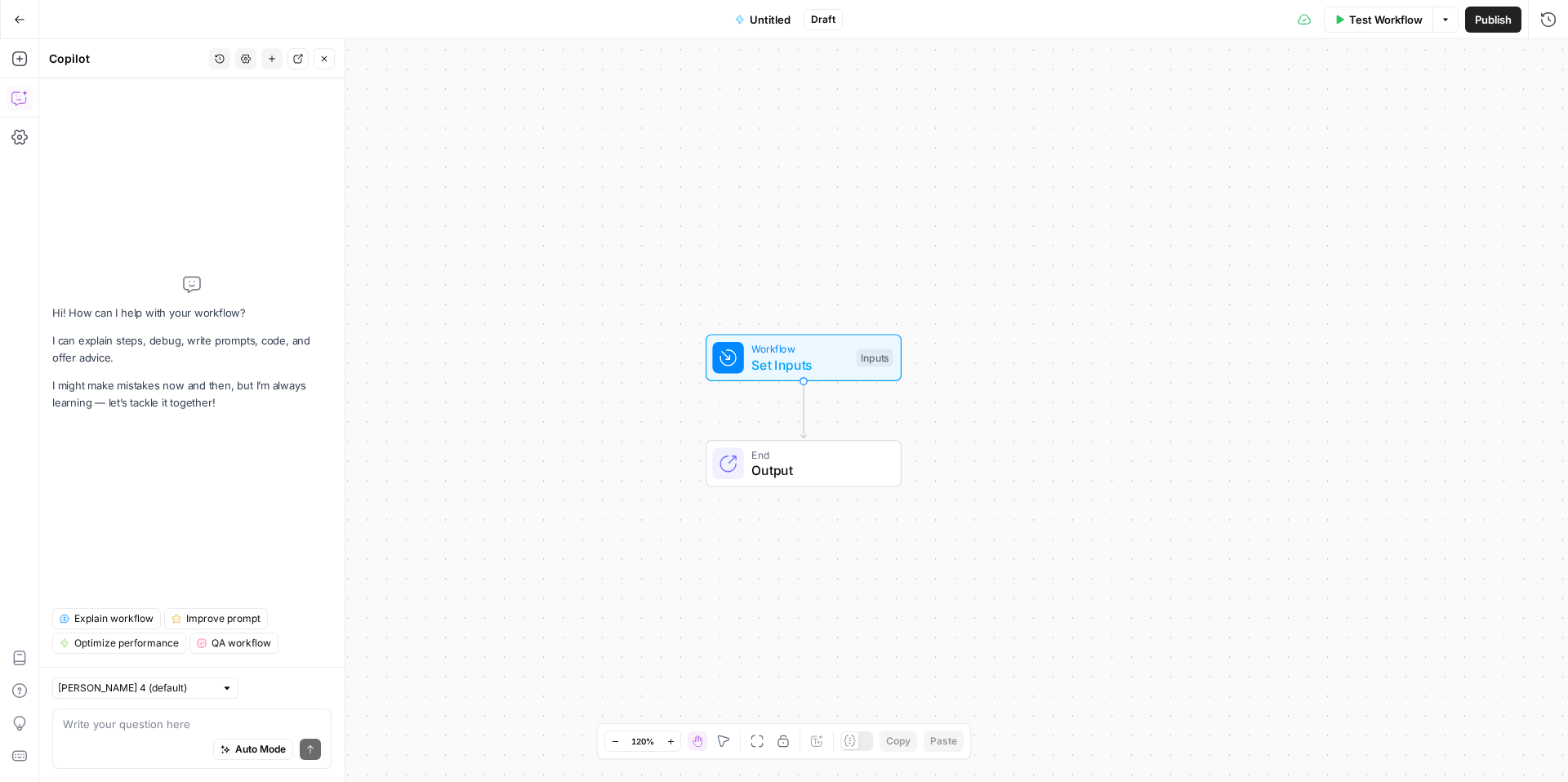
click at [138, 713] on div "Write your question here Auto Mode Send" at bounding box center [192, 739] width 280 height 61
click at [141, 739] on div "Auto Mode Send" at bounding box center [192, 750] width 258 height 36
paste textarea "build me a workflow that takes a URL and writes me a LinkedIn social post"
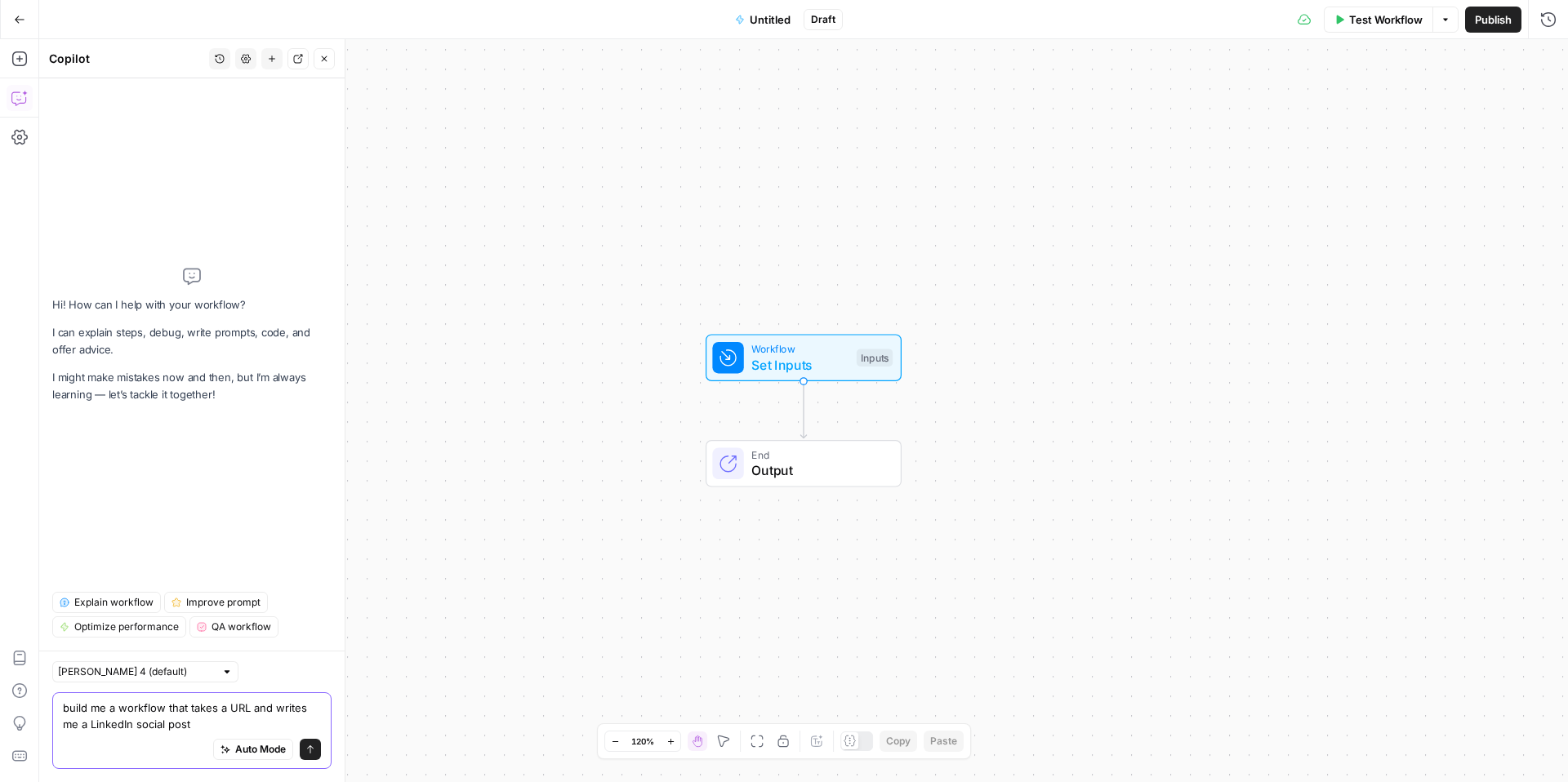
click at [67, 705] on textarea "build me a workflow that takes a URL and writes me a LinkedIn social post" at bounding box center [192, 716] width 258 height 33
type textarea "build me a workflow that takes a URL and writes me a LinkedIn social post"
click at [307, 753] on icon "submit" at bounding box center [310, 749] width 10 height 10
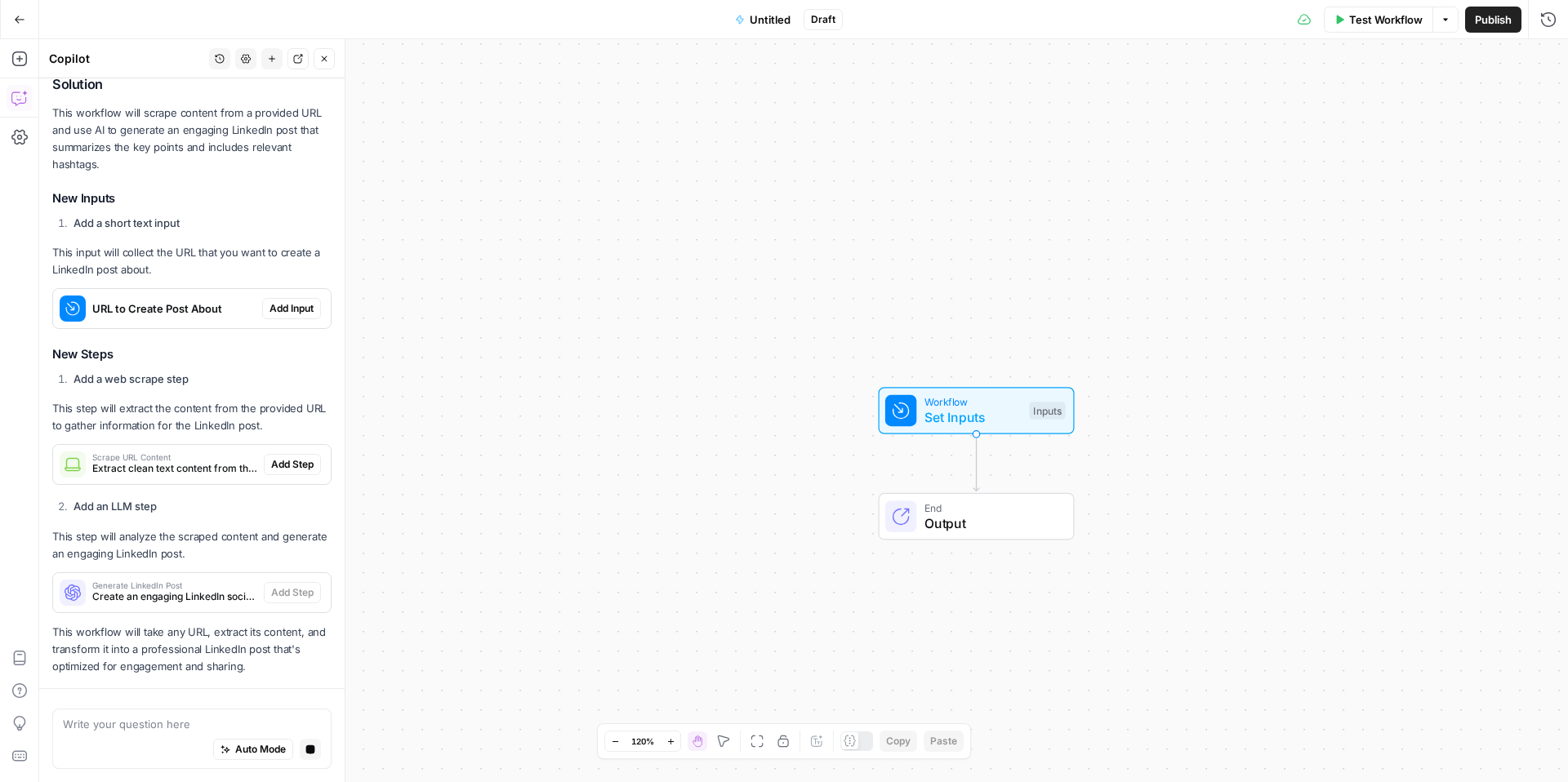
scroll to position [340, 0]
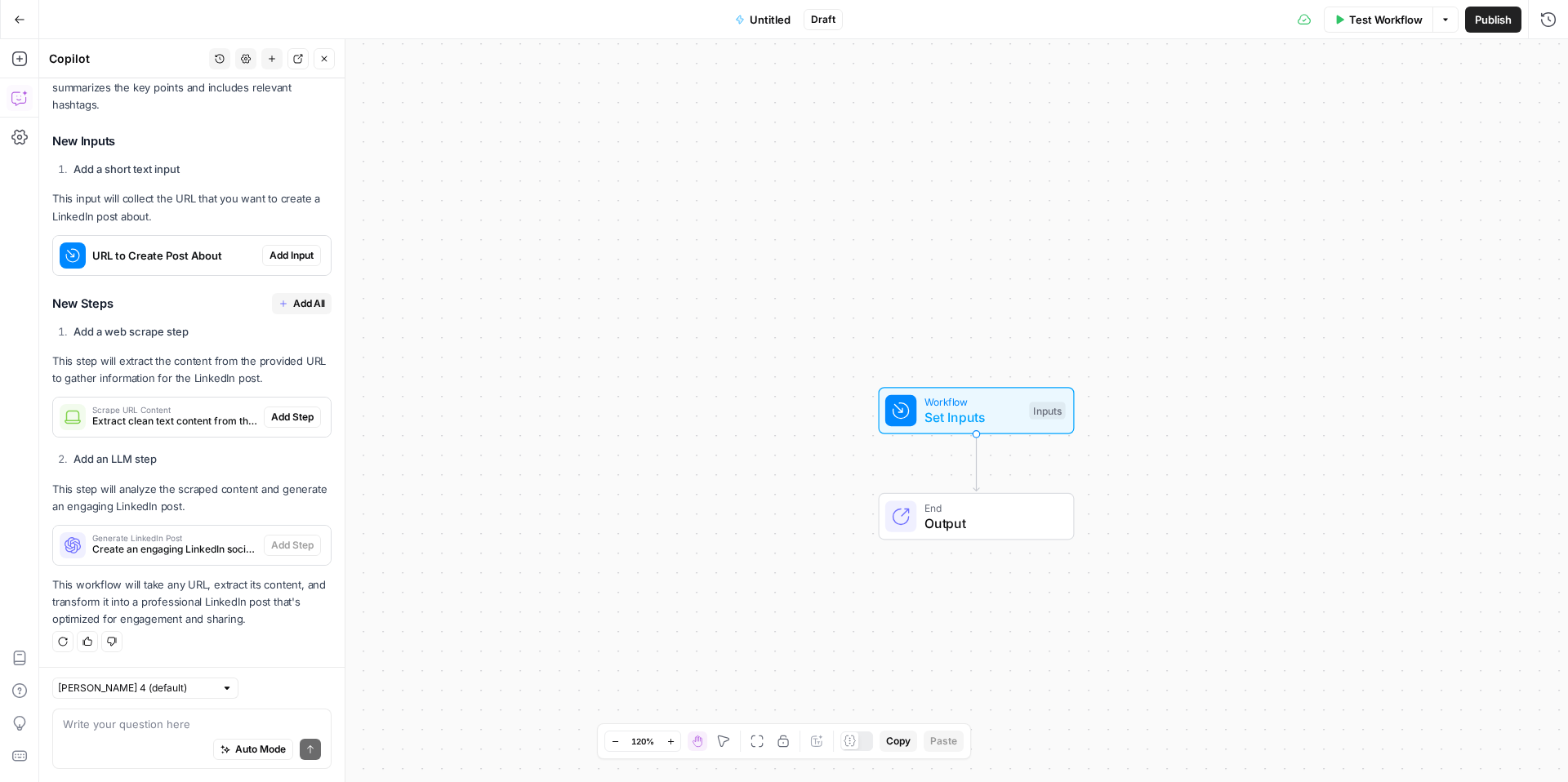
click at [295, 260] on span "Add Input" at bounding box center [292, 256] width 44 height 15
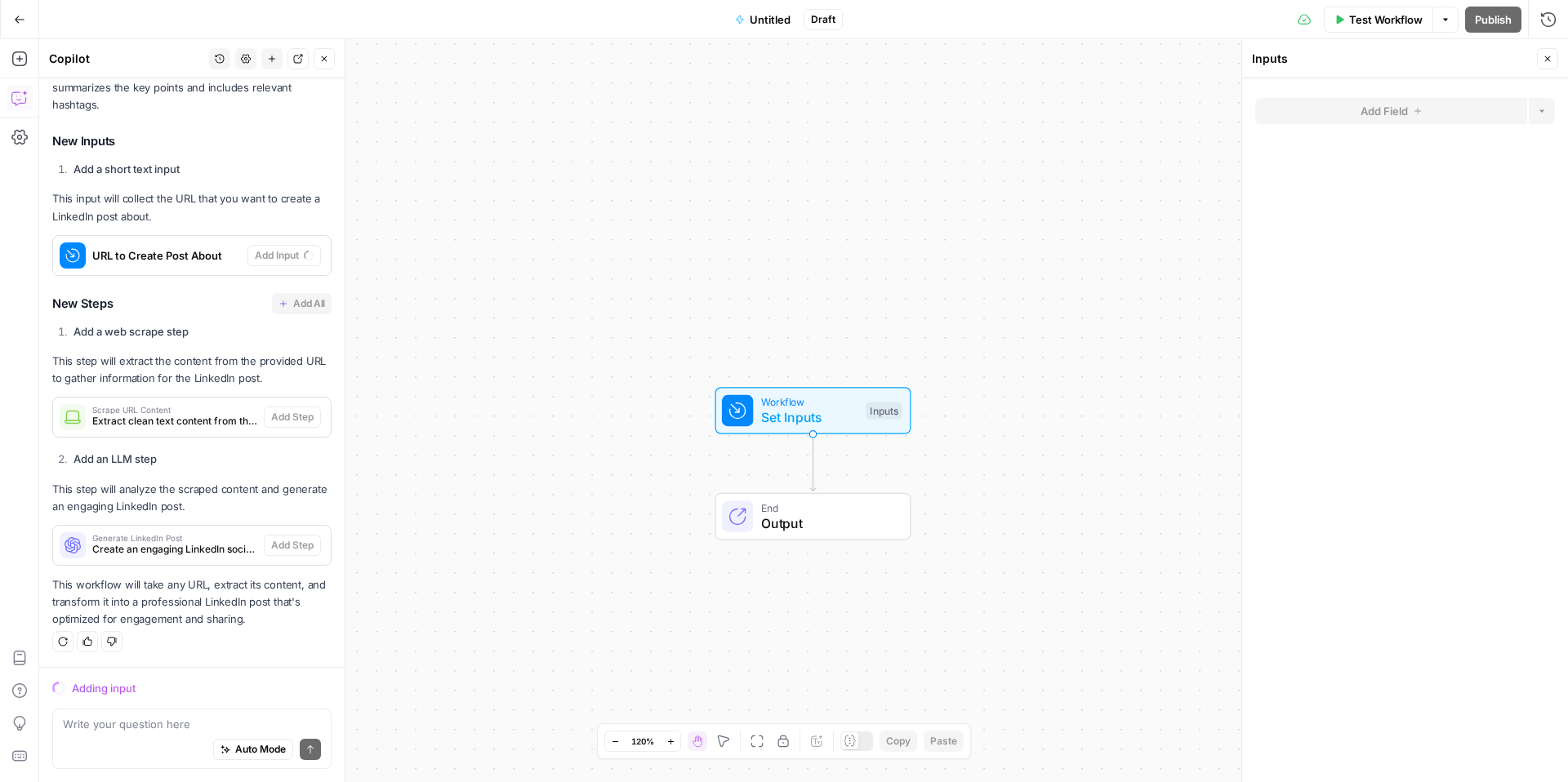
scroll to position [366, 0]
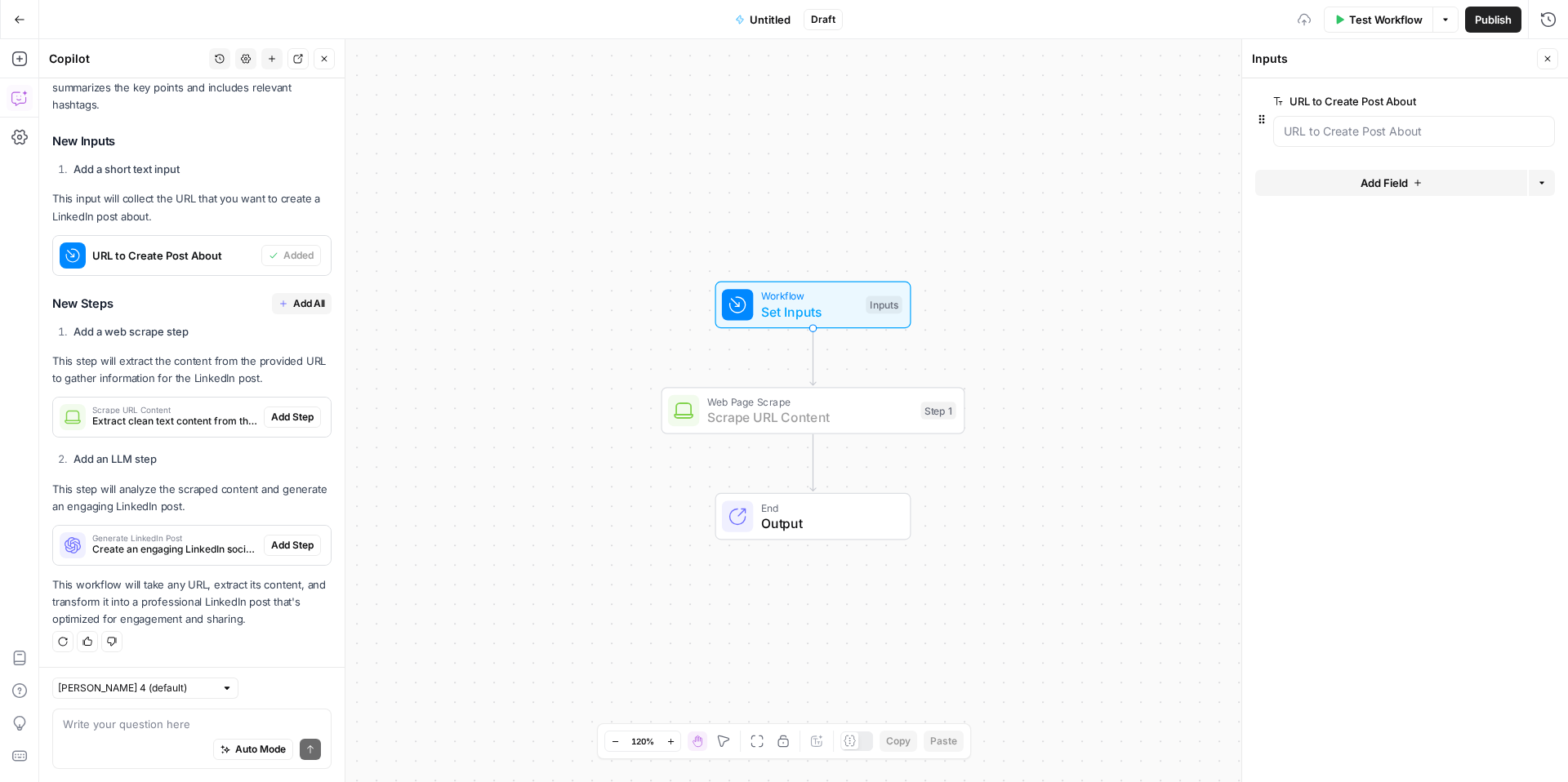
click at [290, 413] on span "Add Step" at bounding box center [293, 417] width 42 height 15
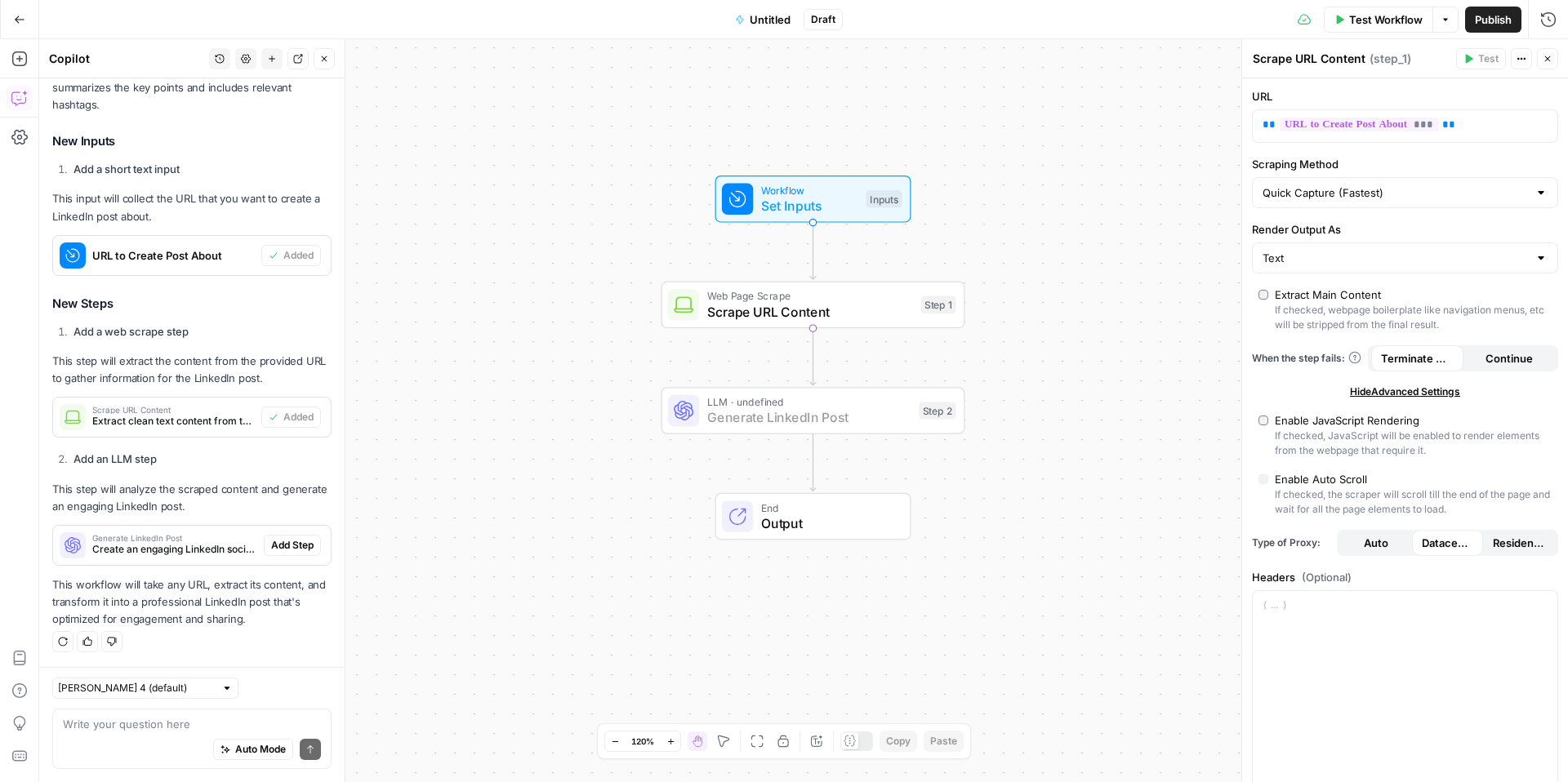
click at [304, 543] on span "Add Step" at bounding box center [293, 545] width 42 height 15
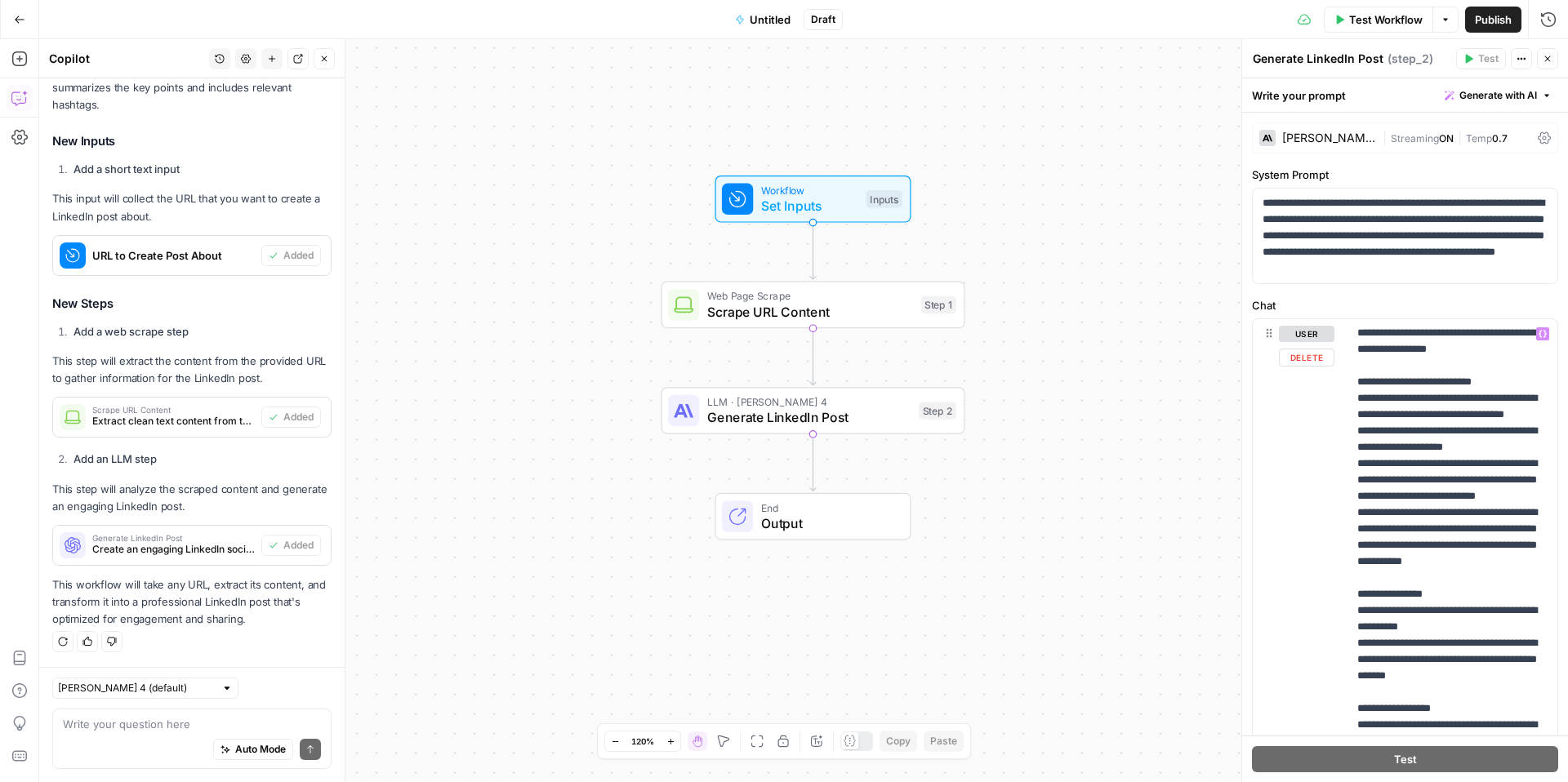
scroll to position [0, 0]
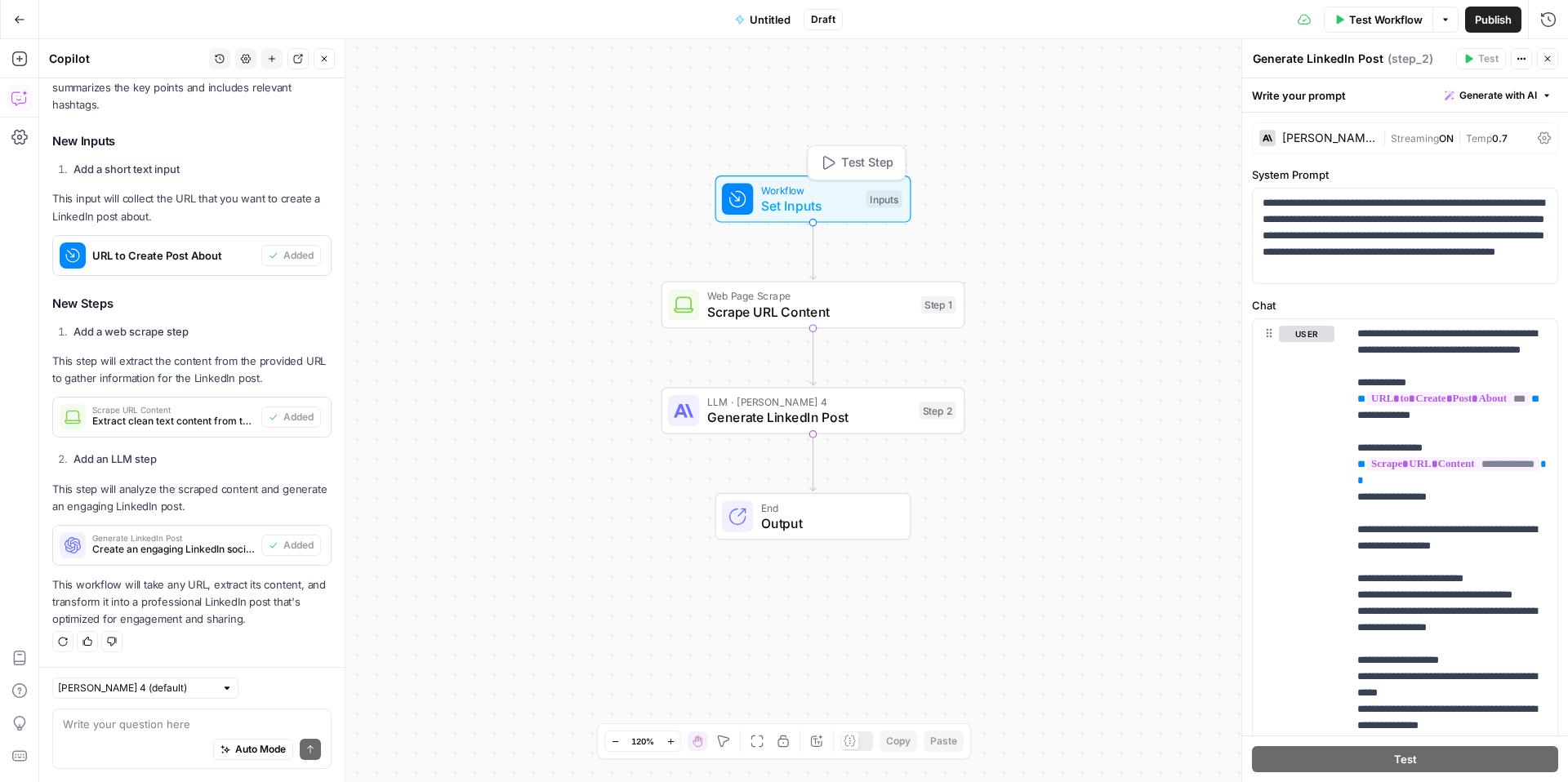
click at [835, 199] on span "Set Inputs" at bounding box center [810, 205] width 97 height 19
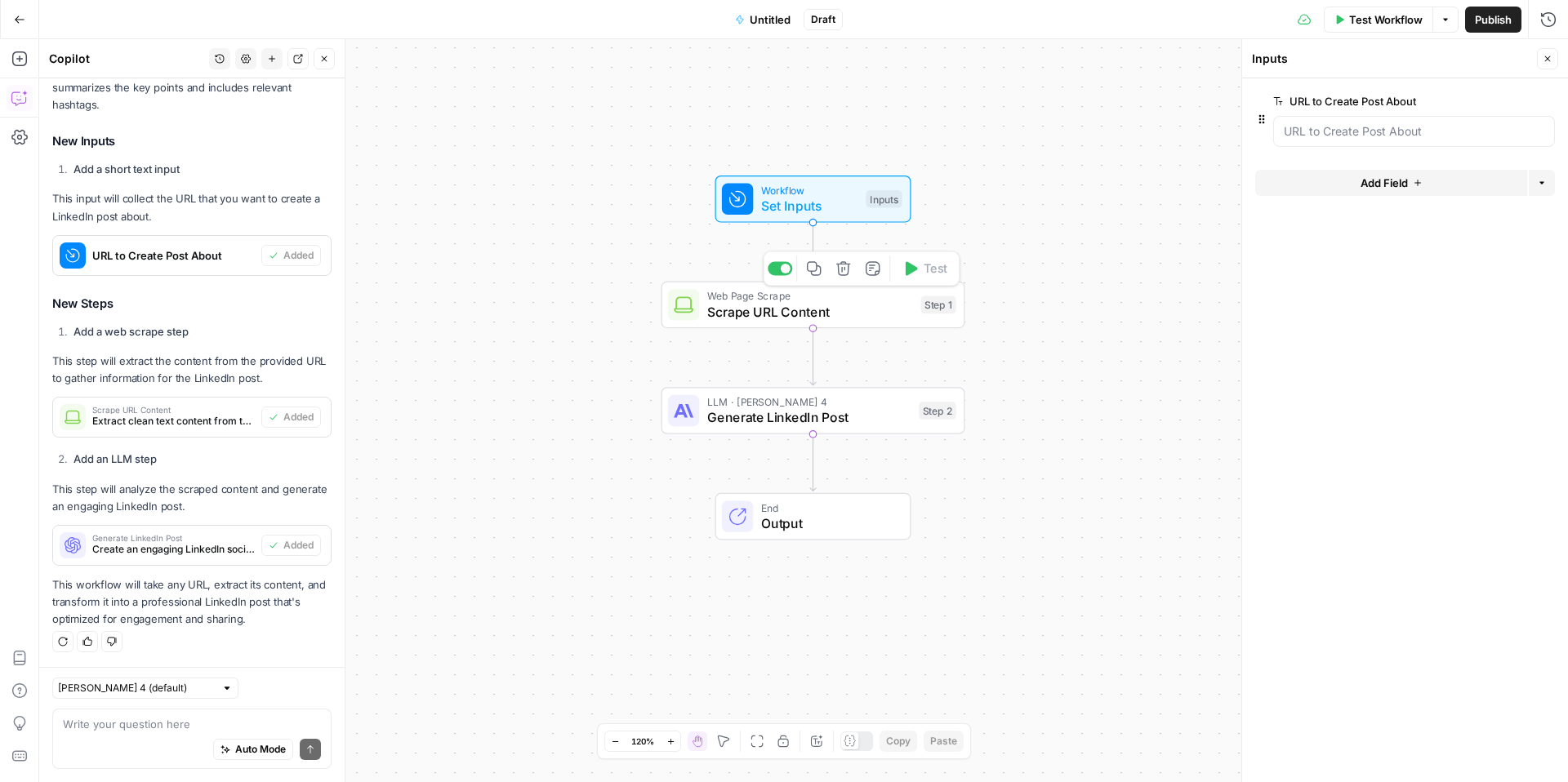
click at [840, 312] on span "Scrape URL Content" at bounding box center [810, 312] width 205 height 19
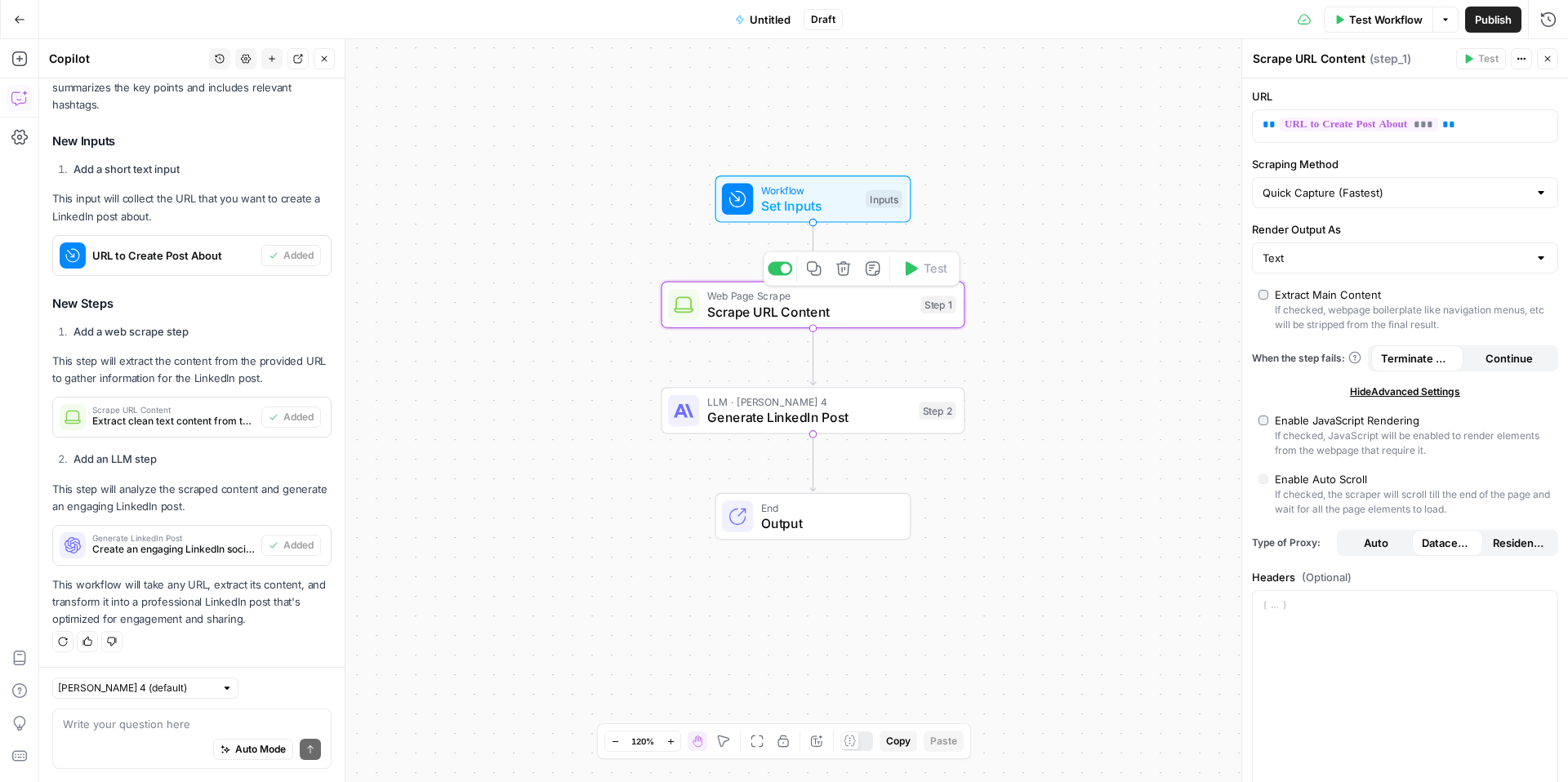
click at [840, 411] on span "Generate LinkedIn Post" at bounding box center [809, 416] width 204 height 19
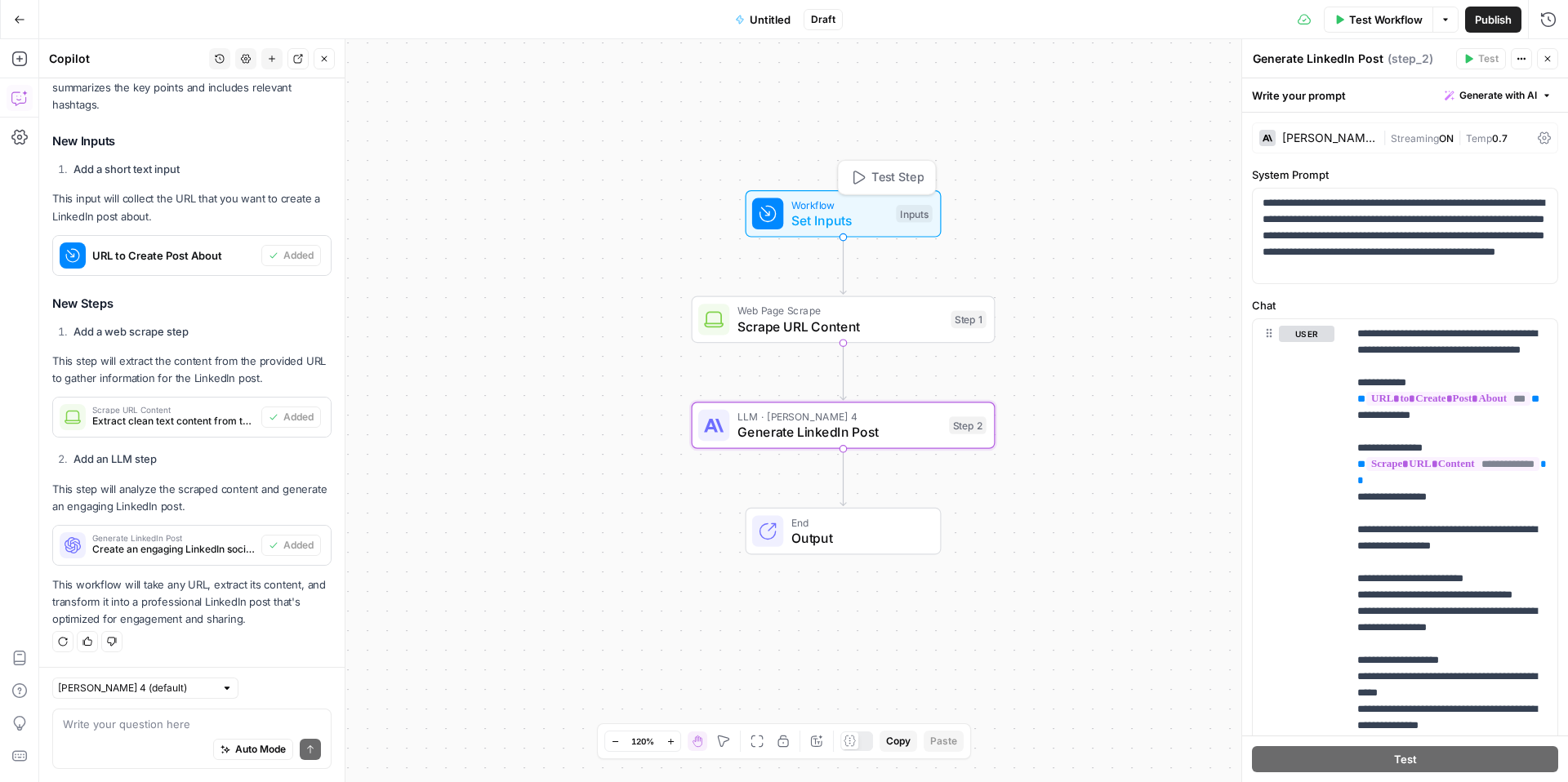
drag, startPoint x: 795, startPoint y: 191, endPoint x: 829, endPoint y: 207, distance: 37.6
click at [828, 208] on span "Workflow" at bounding box center [840, 204] width 97 height 16
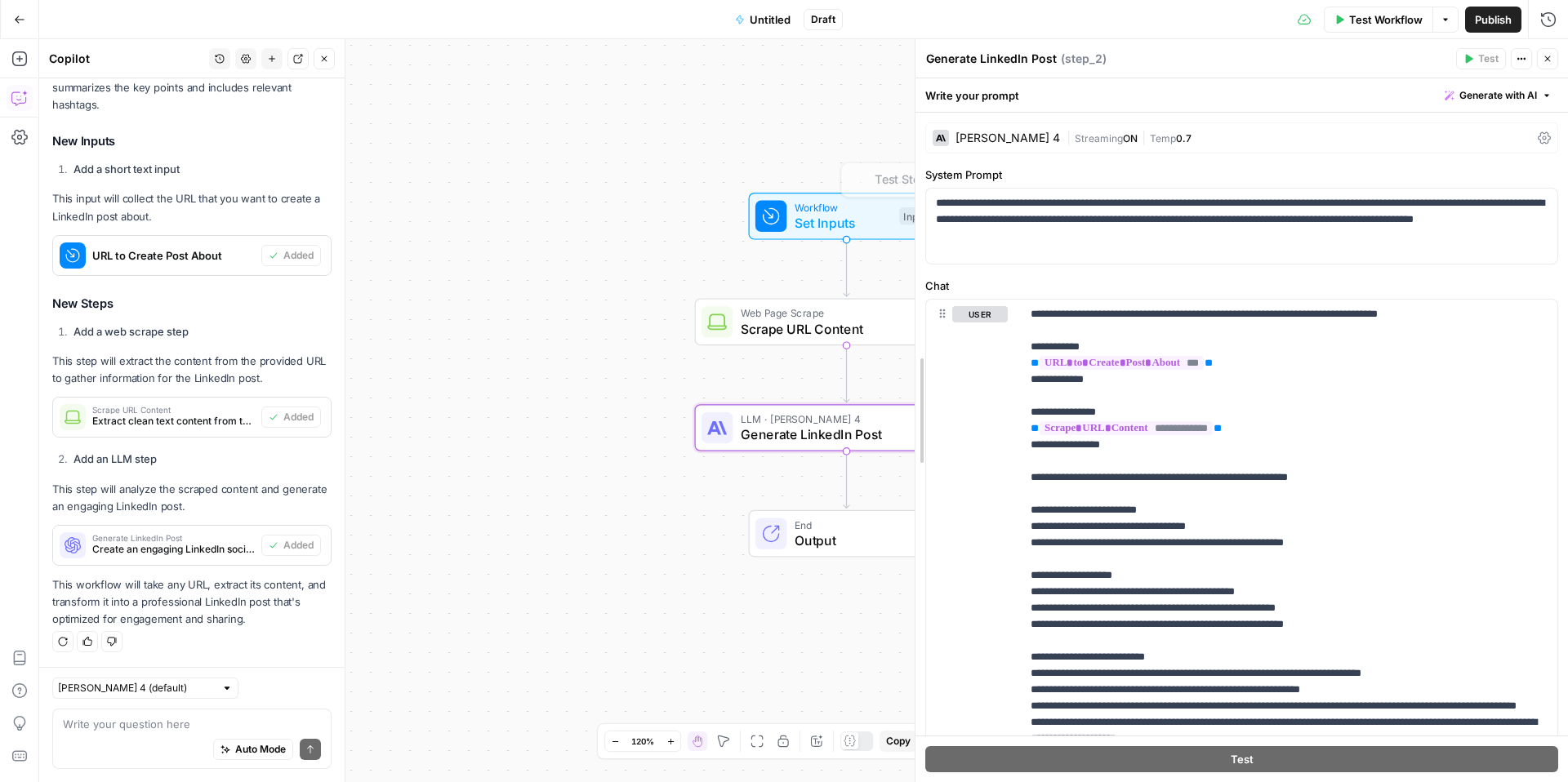
drag, startPoint x: 1242, startPoint y: 200, endPoint x: 726, endPoint y: 238, distance: 517.4
click at [726, 238] on body "D DG - DEMO New Home Browse Insights Opportunities Your Data Recent Grids Write…" at bounding box center [784, 391] width 1568 height 782
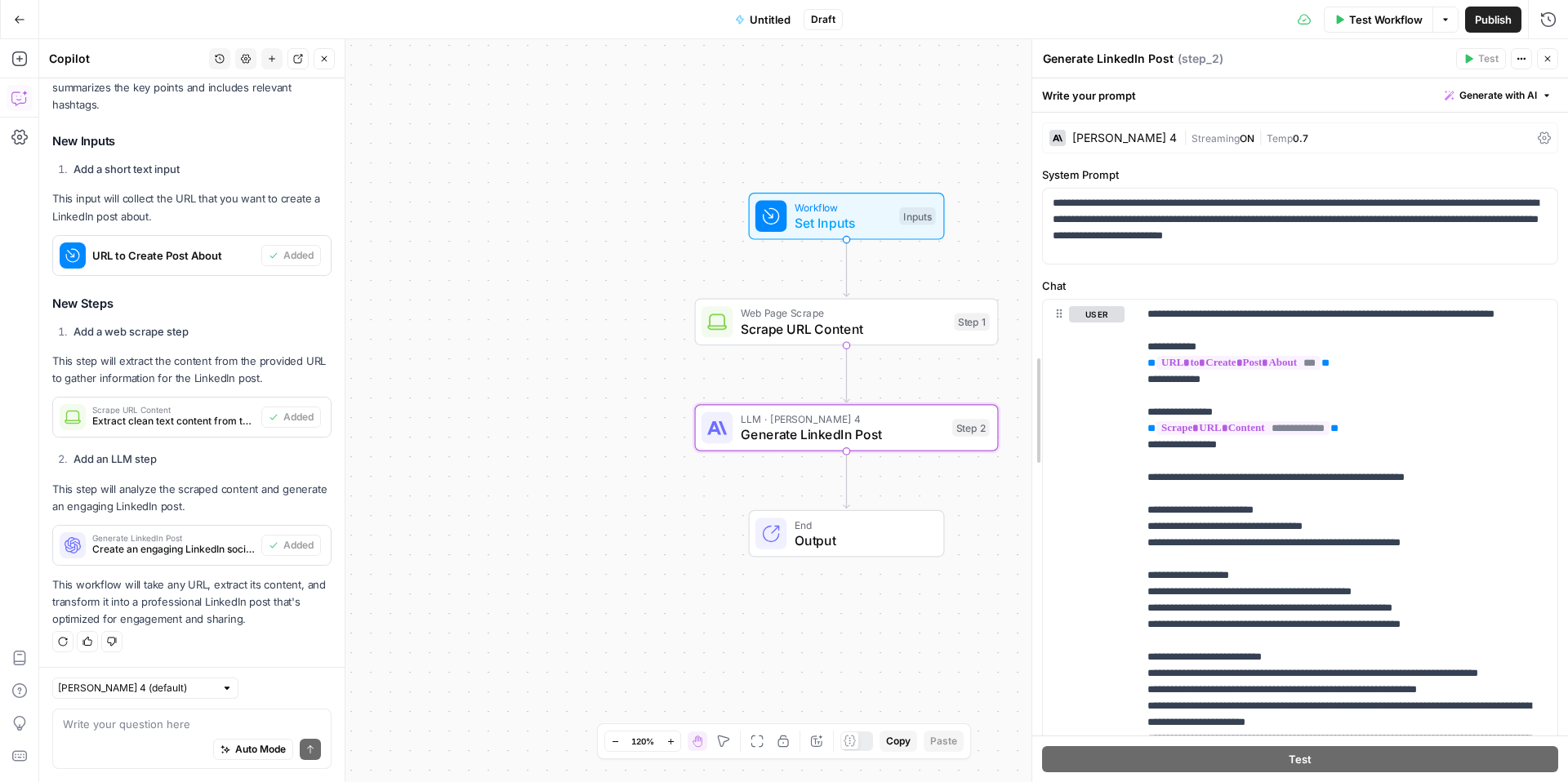
drag, startPoint x: 915, startPoint y: 108, endPoint x: 1030, endPoint y: 108, distance: 115.0
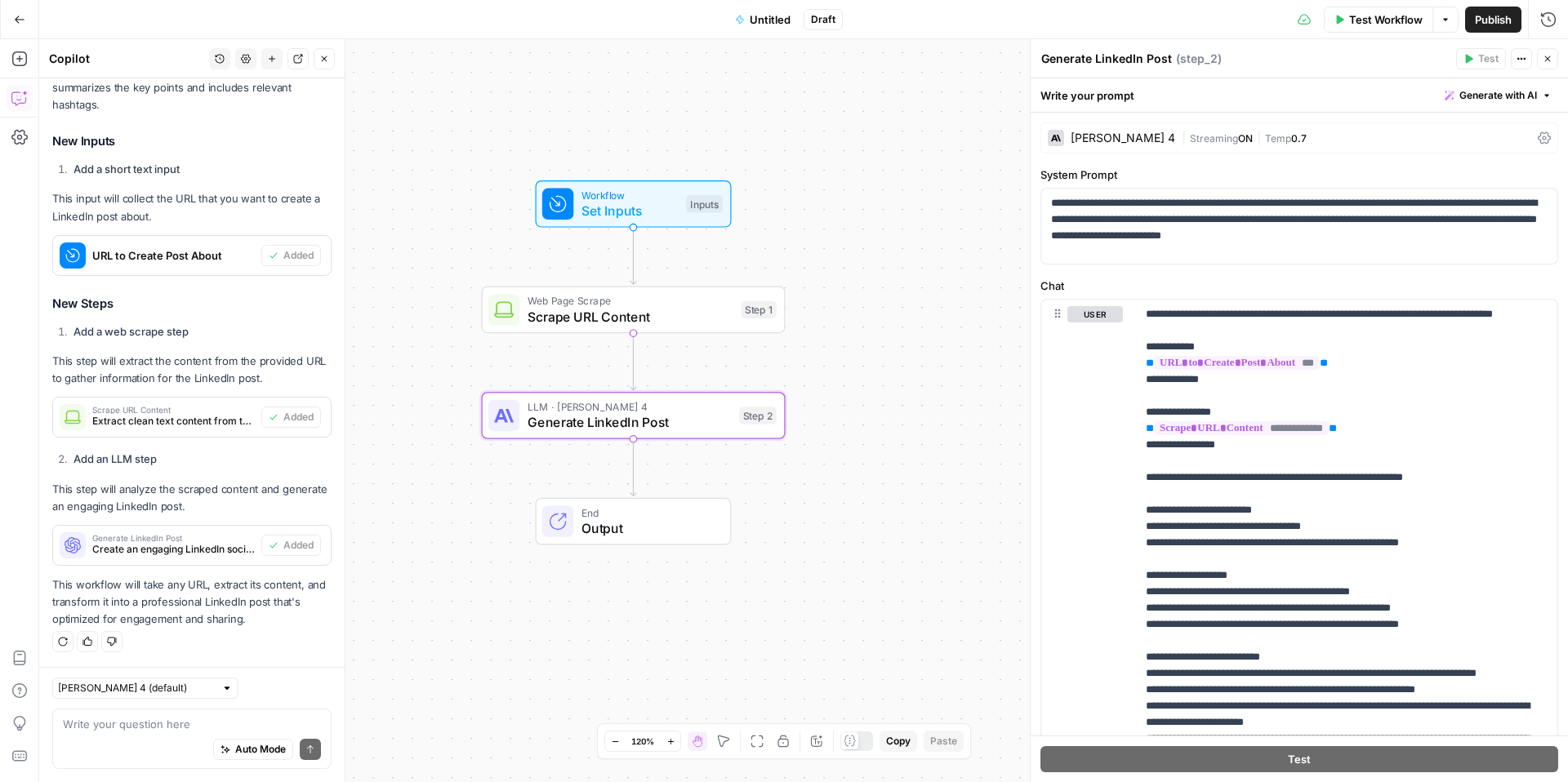
drag, startPoint x: 930, startPoint y: 145, endPoint x: 719, endPoint y: 132, distance: 211.4
click at [719, 132] on div "Workflow Set Inputs Inputs Web Page Scrape Scrape URL Content Step 1 LLM · Clau…" at bounding box center [803, 411] width 1529 height 743
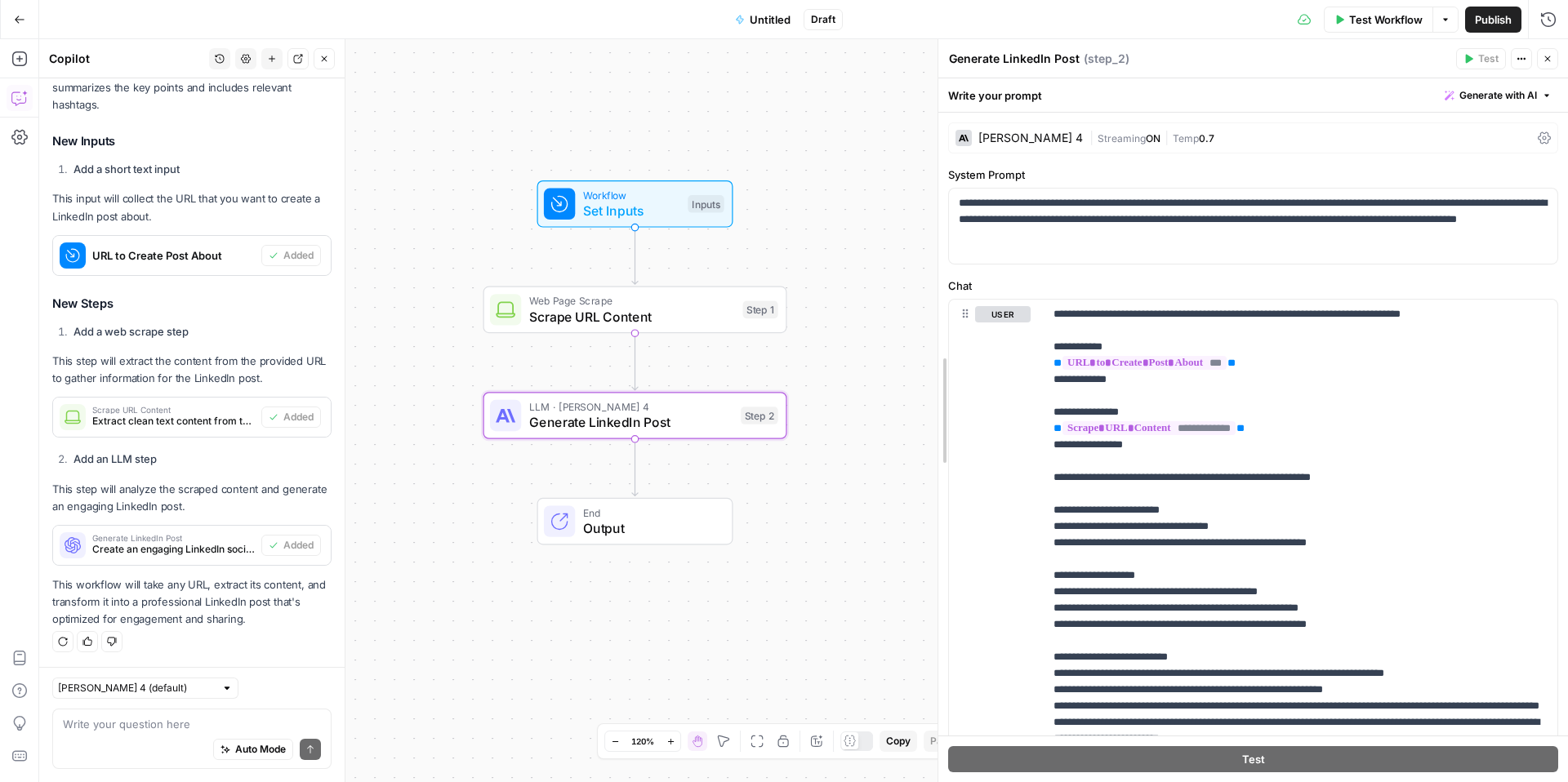
drag, startPoint x: 1027, startPoint y: 149, endPoint x: 935, endPoint y: 149, distance: 92.0
click at [934, 149] on div at bounding box center [938, 411] width 17 height 743
click at [1545, 137] on icon at bounding box center [1544, 138] width 13 height 12
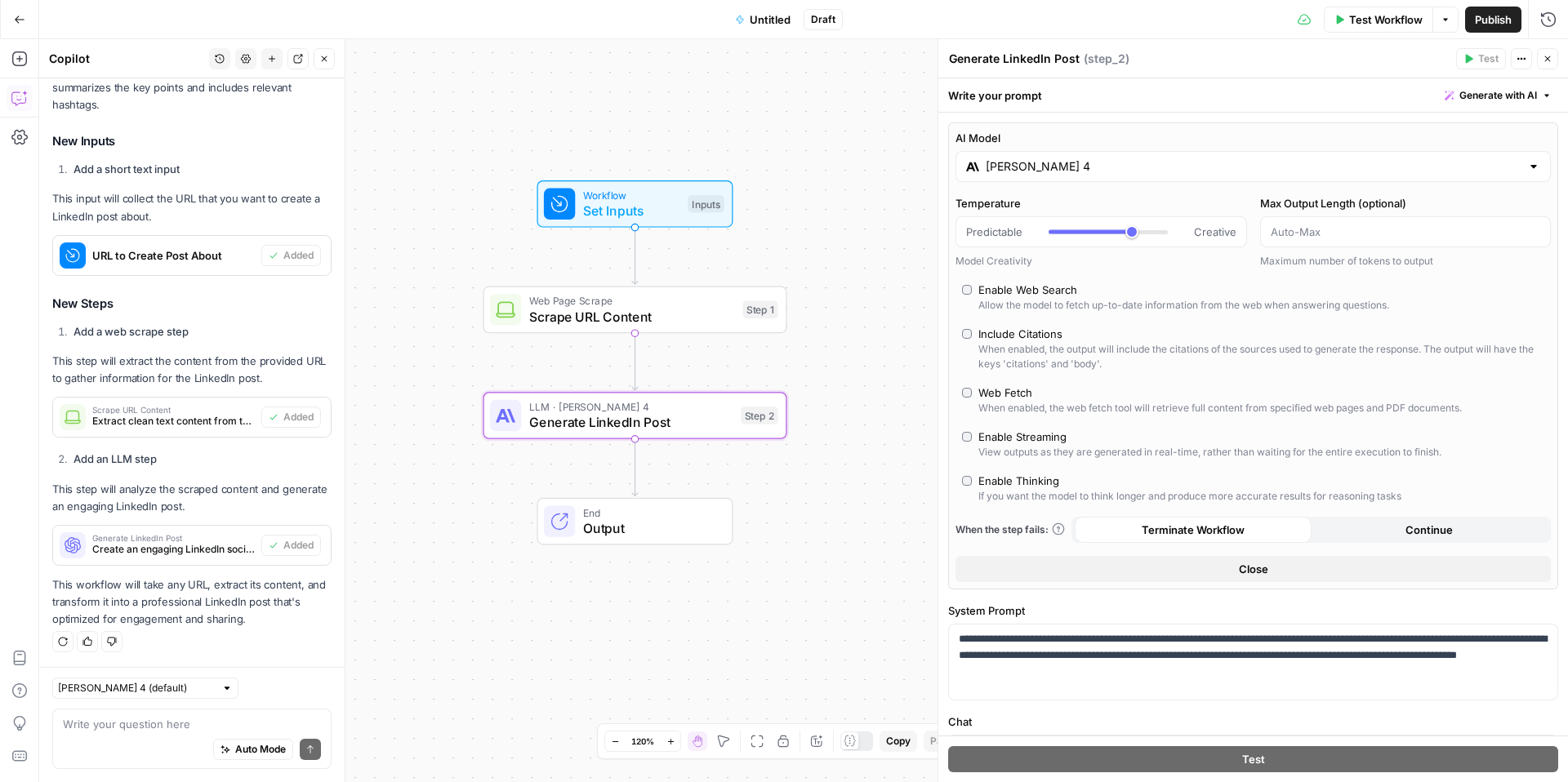
click at [1132, 172] on input "[PERSON_NAME] 4" at bounding box center [1253, 167] width 535 height 17
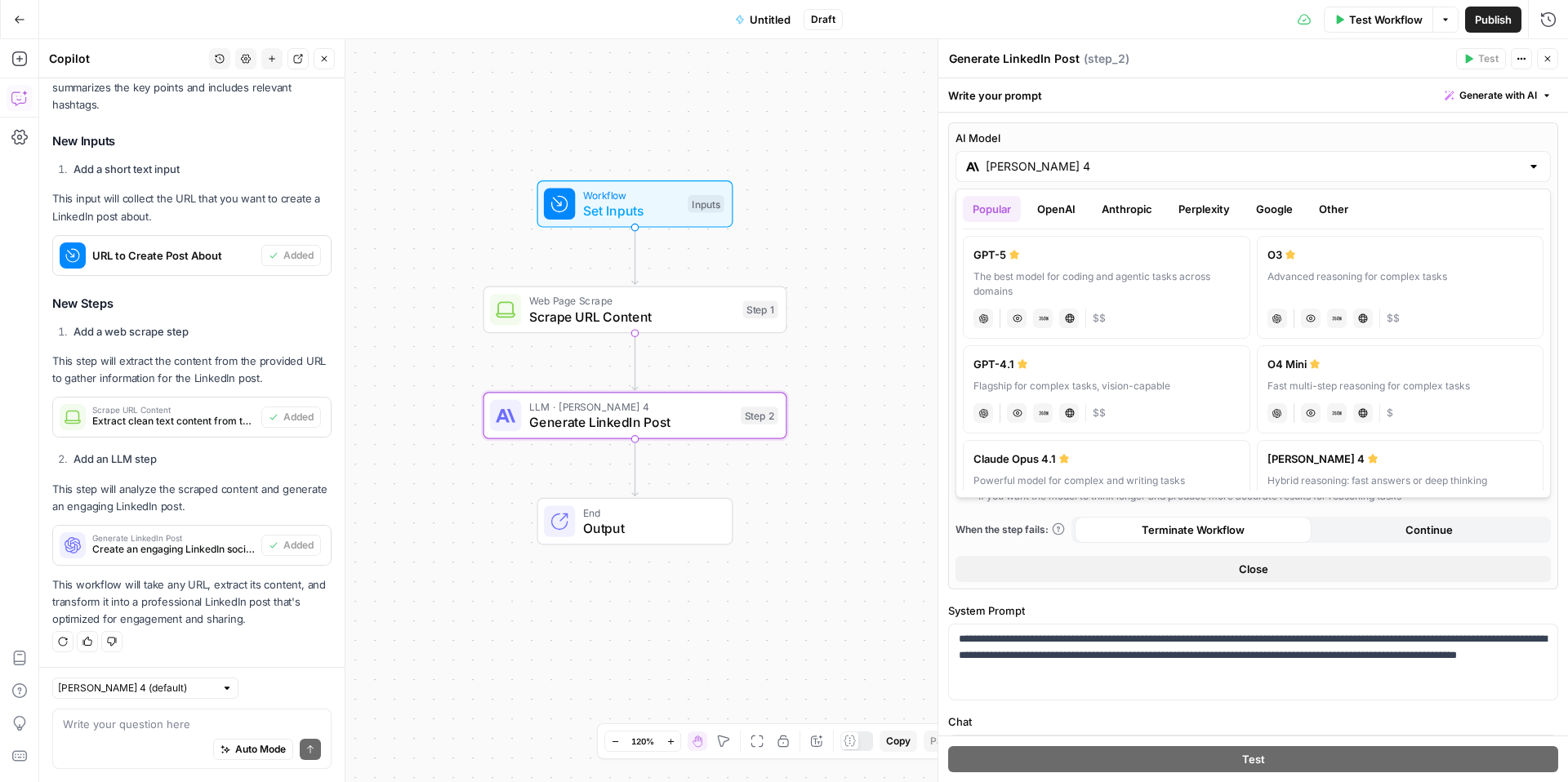
click at [1058, 206] on button "OpenAI" at bounding box center [1055, 209] width 58 height 27
click at [1131, 215] on button "Anthropic" at bounding box center [1127, 209] width 71 height 27
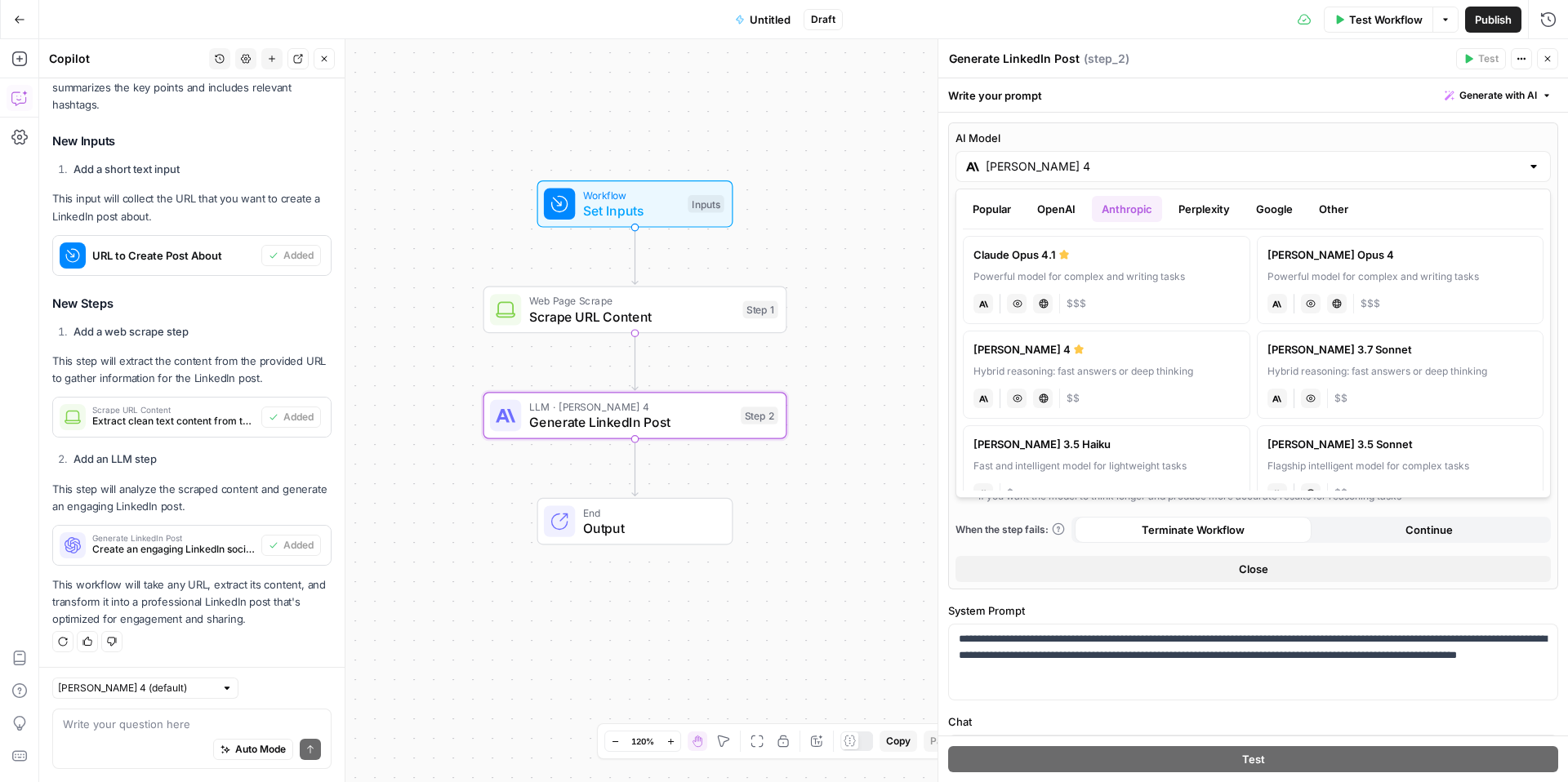
click at [994, 206] on button "Popular" at bounding box center [991, 209] width 58 height 27
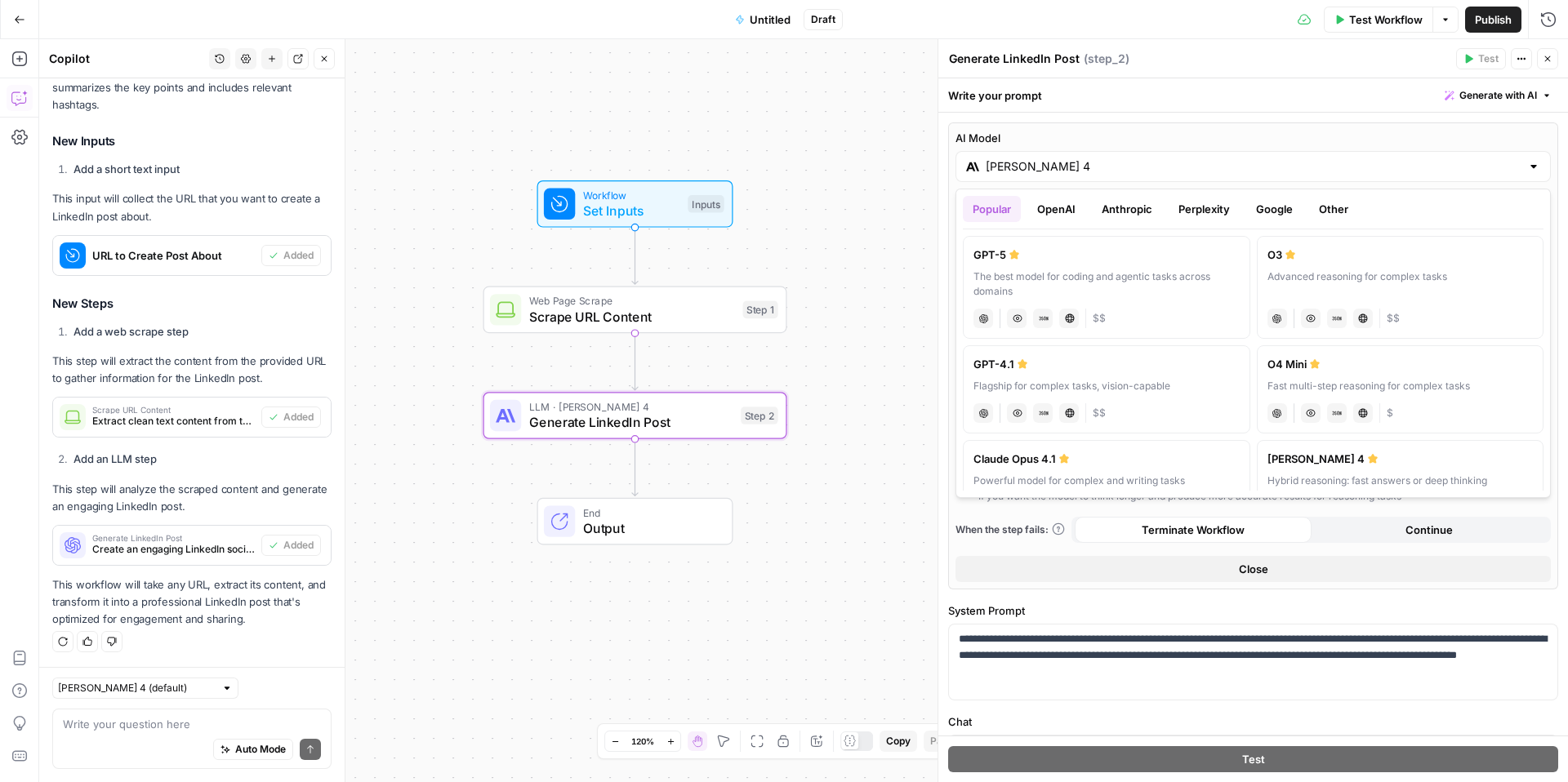
click at [1548, 66] on button "Close" at bounding box center [1547, 59] width 21 height 21
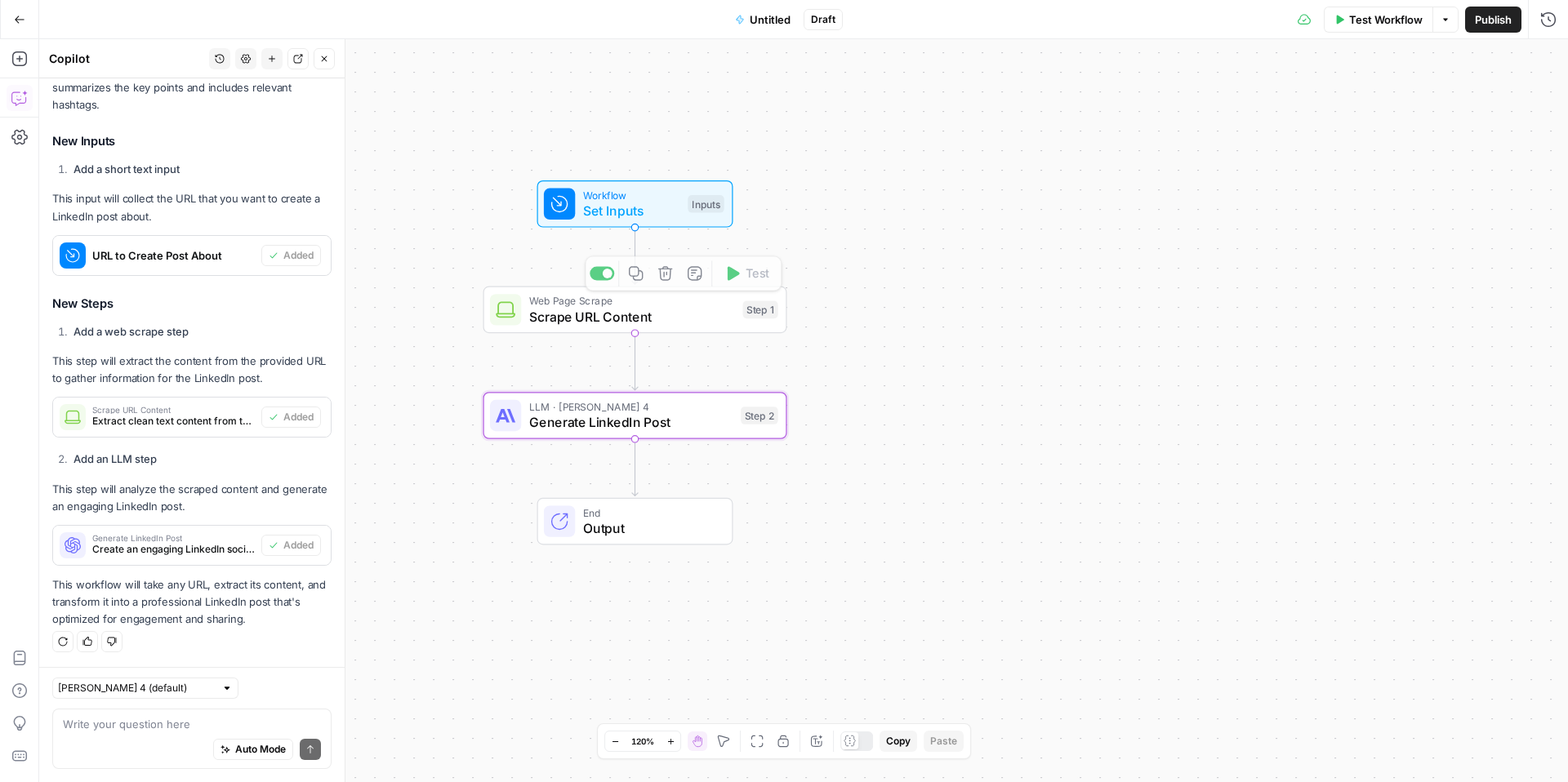
click at [664, 414] on span "Generate LinkedIn Post" at bounding box center [631, 422] width 204 height 19
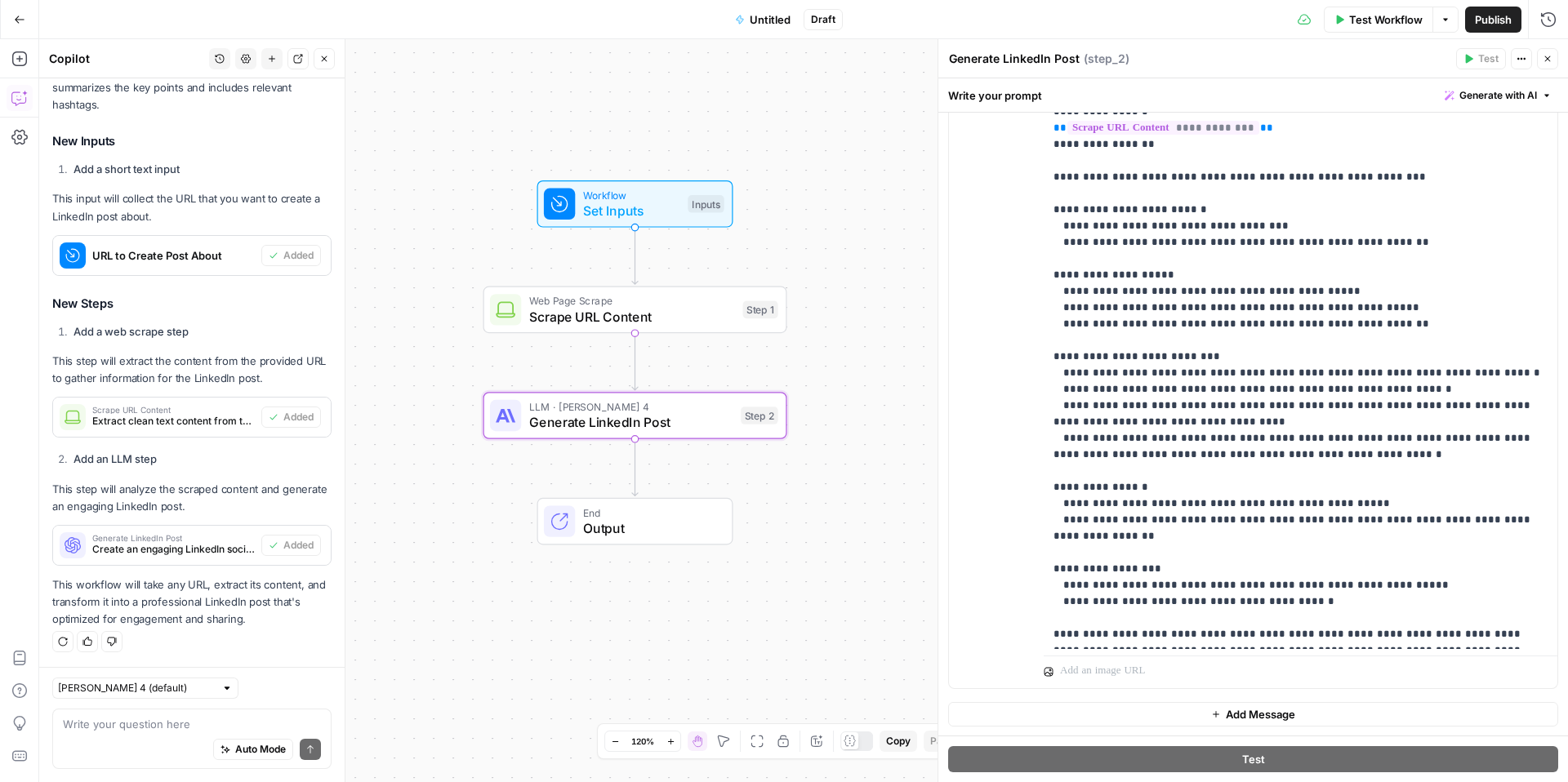
scroll to position [0, 0]
click at [640, 202] on span "Set Inputs" at bounding box center [632, 210] width 97 height 19
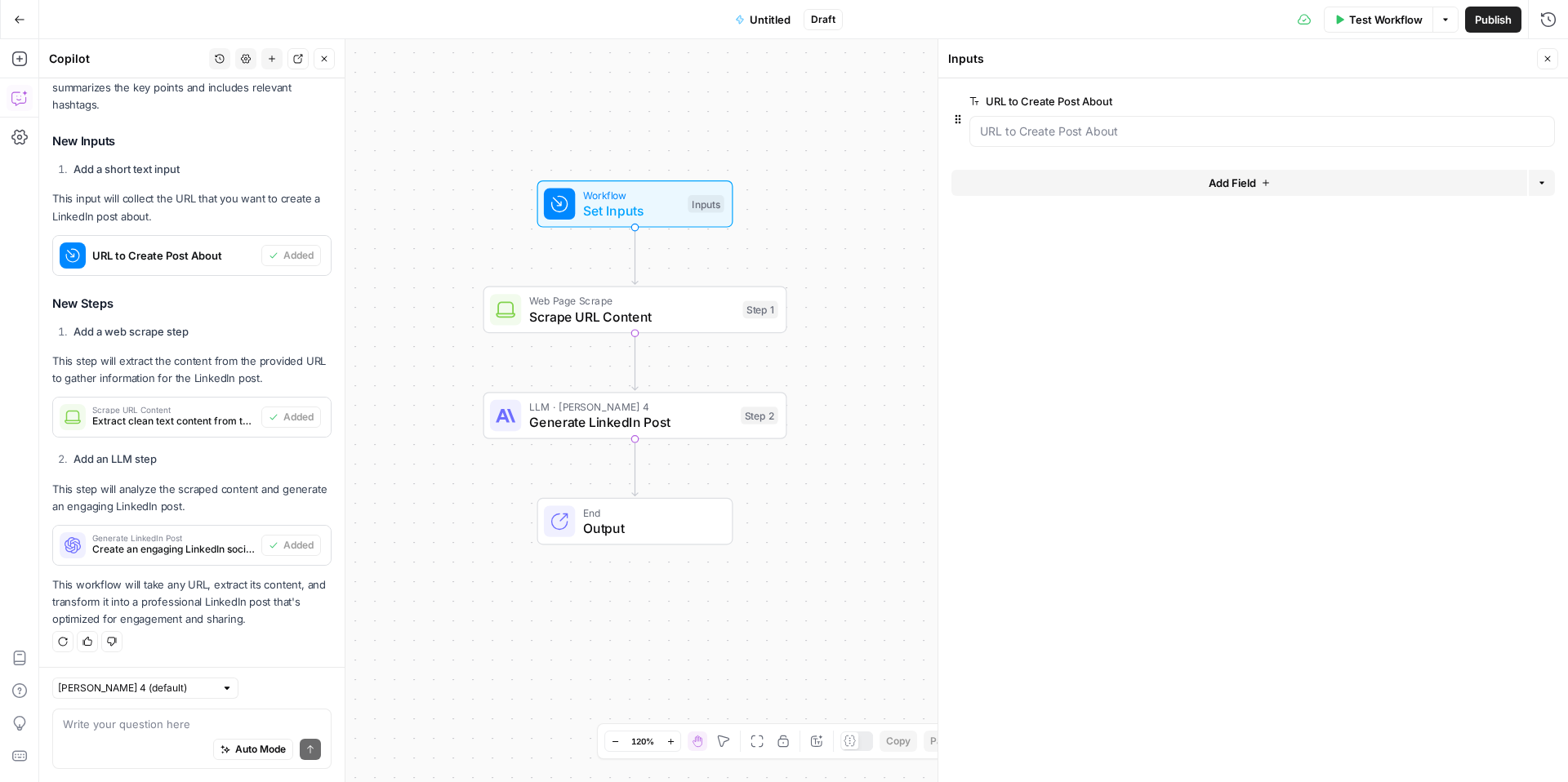
click at [1486, 25] on span "Publish" at bounding box center [1494, 19] width 37 height 17
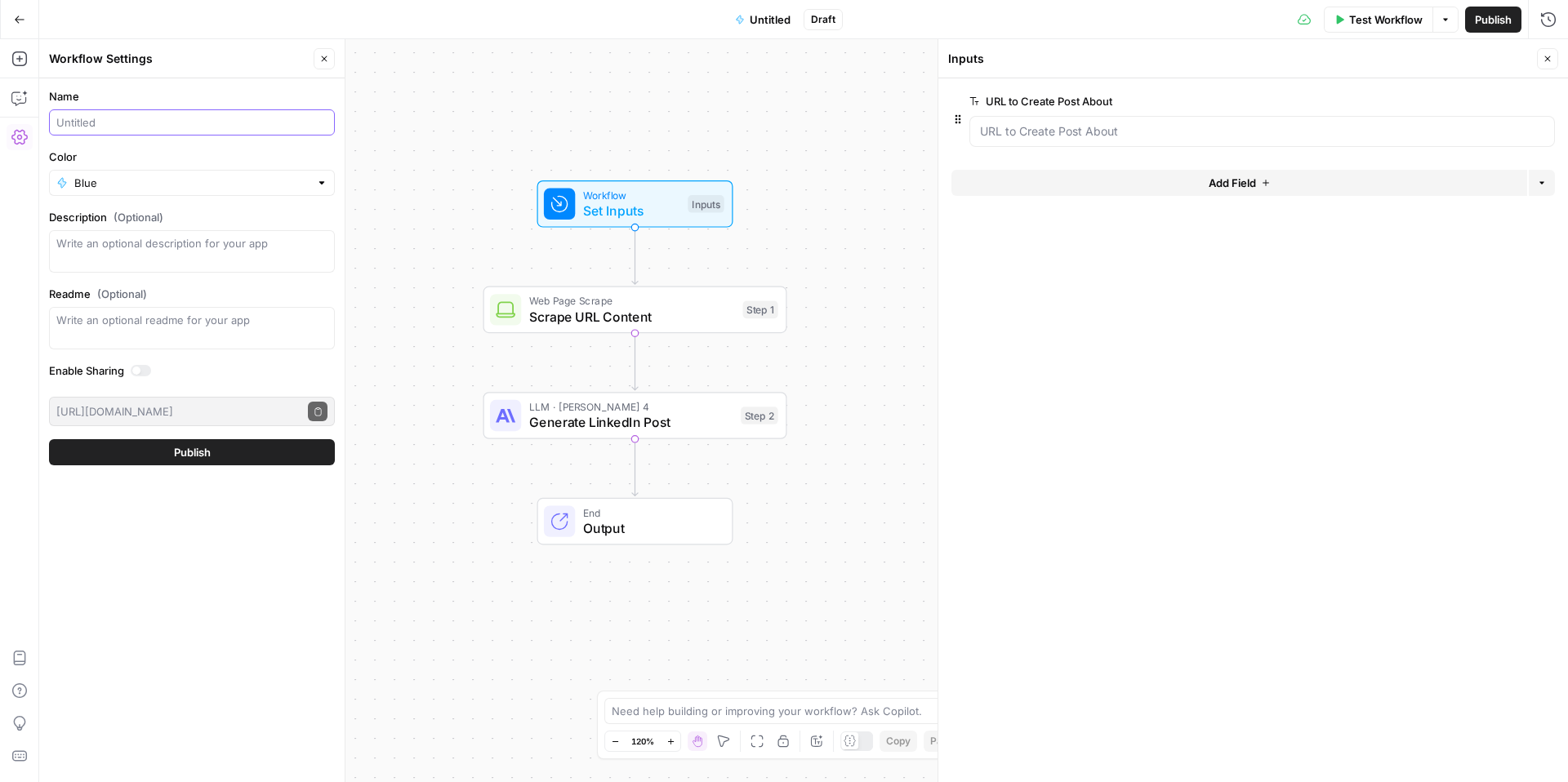
click at [162, 123] on input "Name" at bounding box center [192, 123] width 271 height 17
type input "Daniel LI Post Test"
click at [195, 457] on span "Publish" at bounding box center [193, 453] width 37 height 17
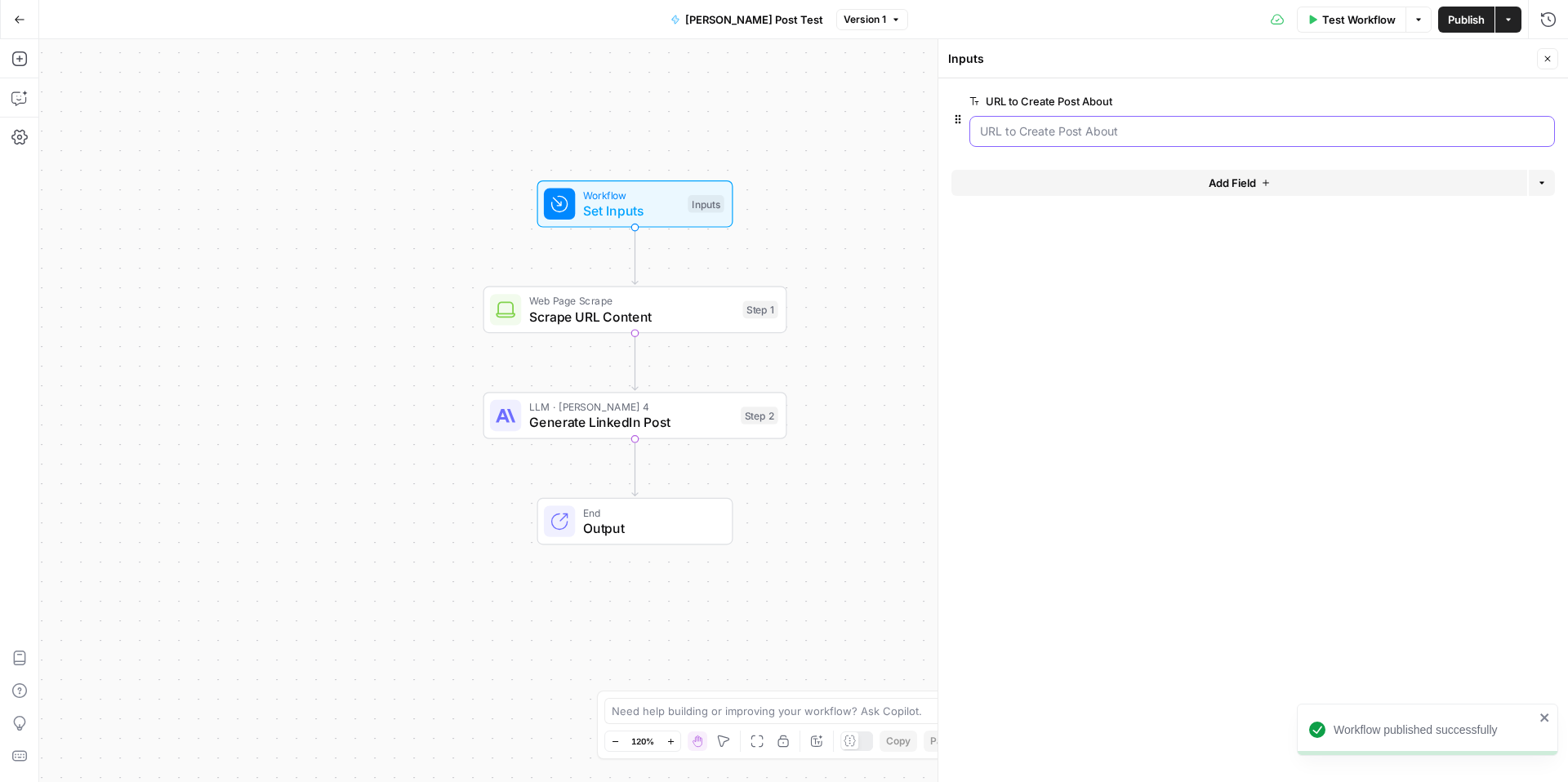
click at [1169, 124] on About "URL to Create Post About" at bounding box center [1262, 131] width 564 height 17
click at [1369, 16] on span "Test Workflow" at bounding box center [1359, 19] width 73 height 17
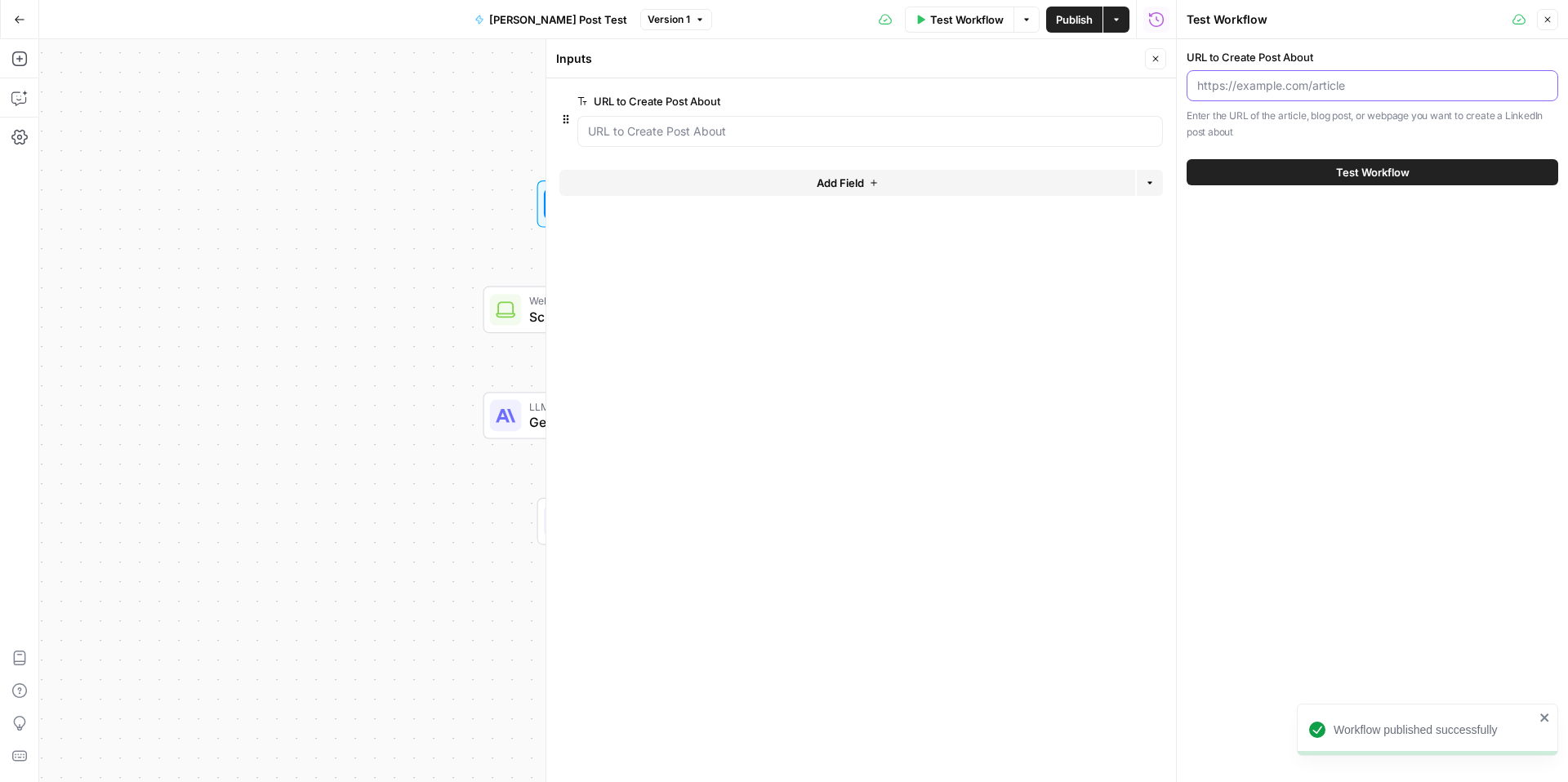
click at [1242, 93] on input "URL to Create Post About" at bounding box center [1373, 86] width 350 height 17
click at [1124, 25] on button "Actions" at bounding box center [1116, 19] width 27 height 27
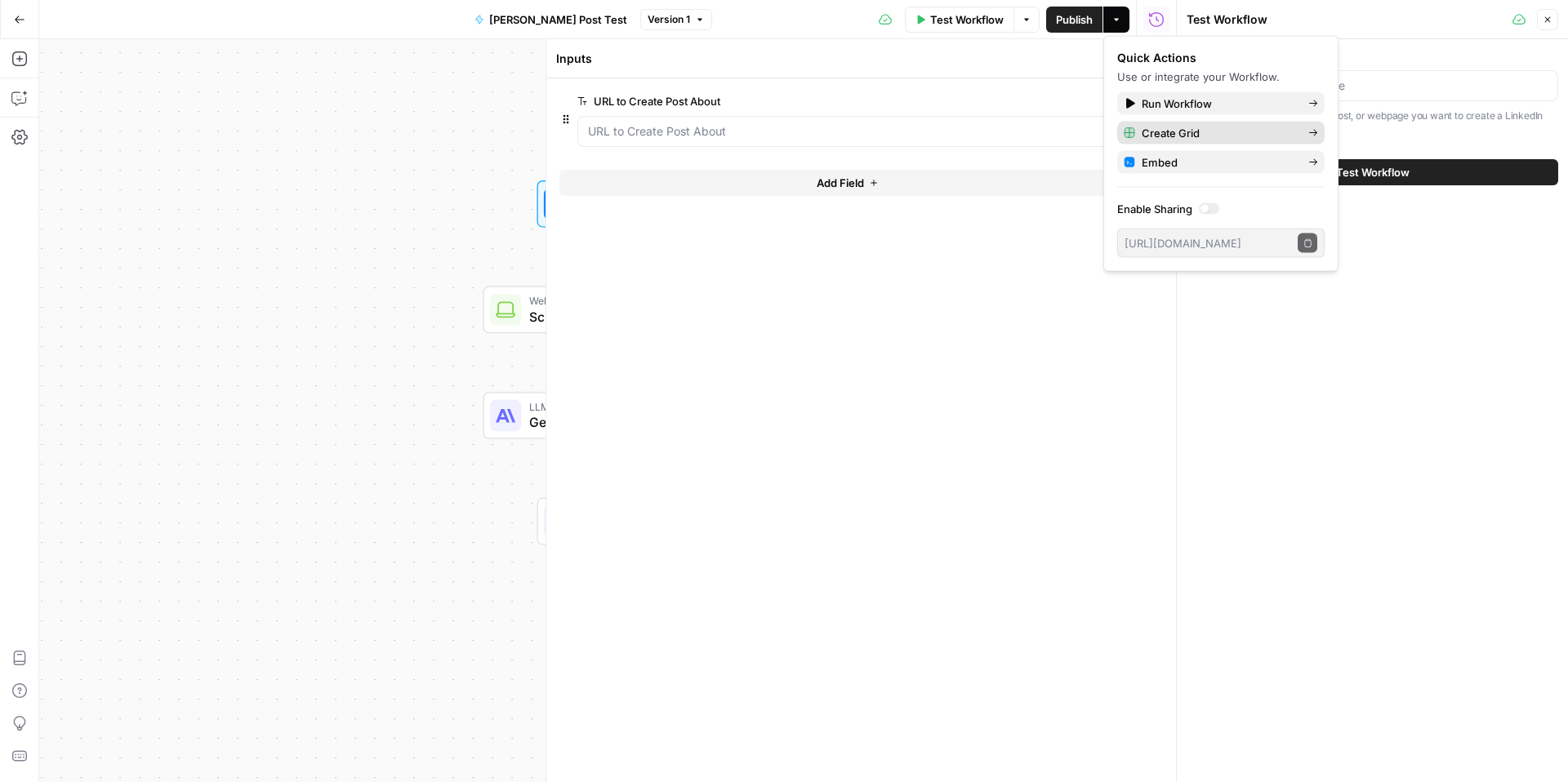
click at [1209, 127] on span "Create Grid" at bounding box center [1218, 133] width 153 height 17
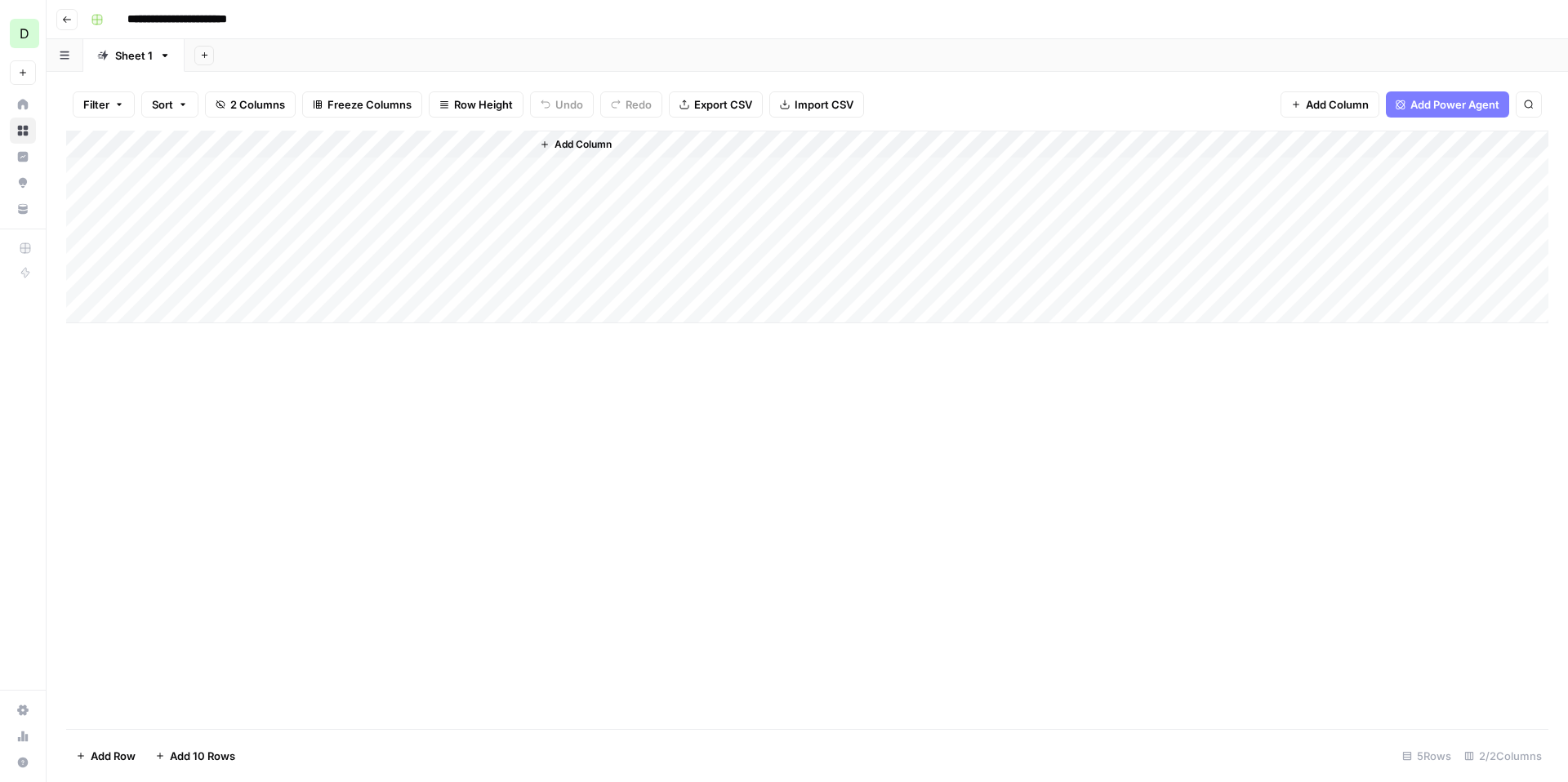
click at [228, 172] on div "Add Column" at bounding box center [807, 227] width 1483 height 193
click at [234, 171] on div "Add Column" at bounding box center [807, 227] width 1483 height 193
type textarea "**********"
click at [434, 171] on div "Add Column" at bounding box center [807, 227] width 1483 height 193
drag, startPoint x: 674, startPoint y: 145, endPoint x: 788, endPoint y: 131, distance: 114.9
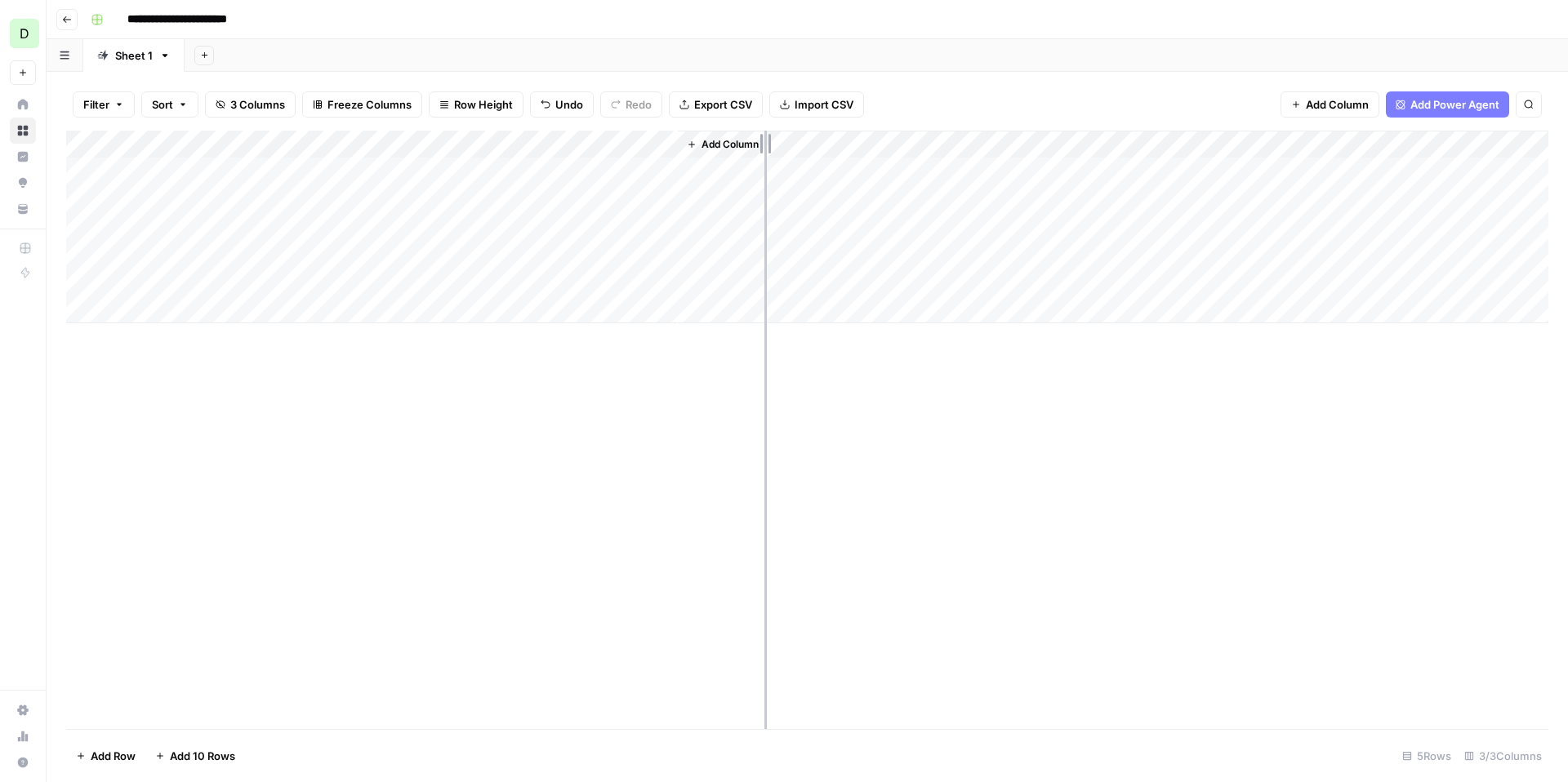
click at [787, 131] on div "Add Column" at bounding box center [807, 227] width 1483 height 193
click at [464, 105] on span "Row Height" at bounding box center [483, 105] width 59 height 17
click at [487, 182] on span "Medium" at bounding box center [518, 183] width 117 height 17
click at [768, 170] on div "Add Column" at bounding box center [807, 264] width 1483 height 266
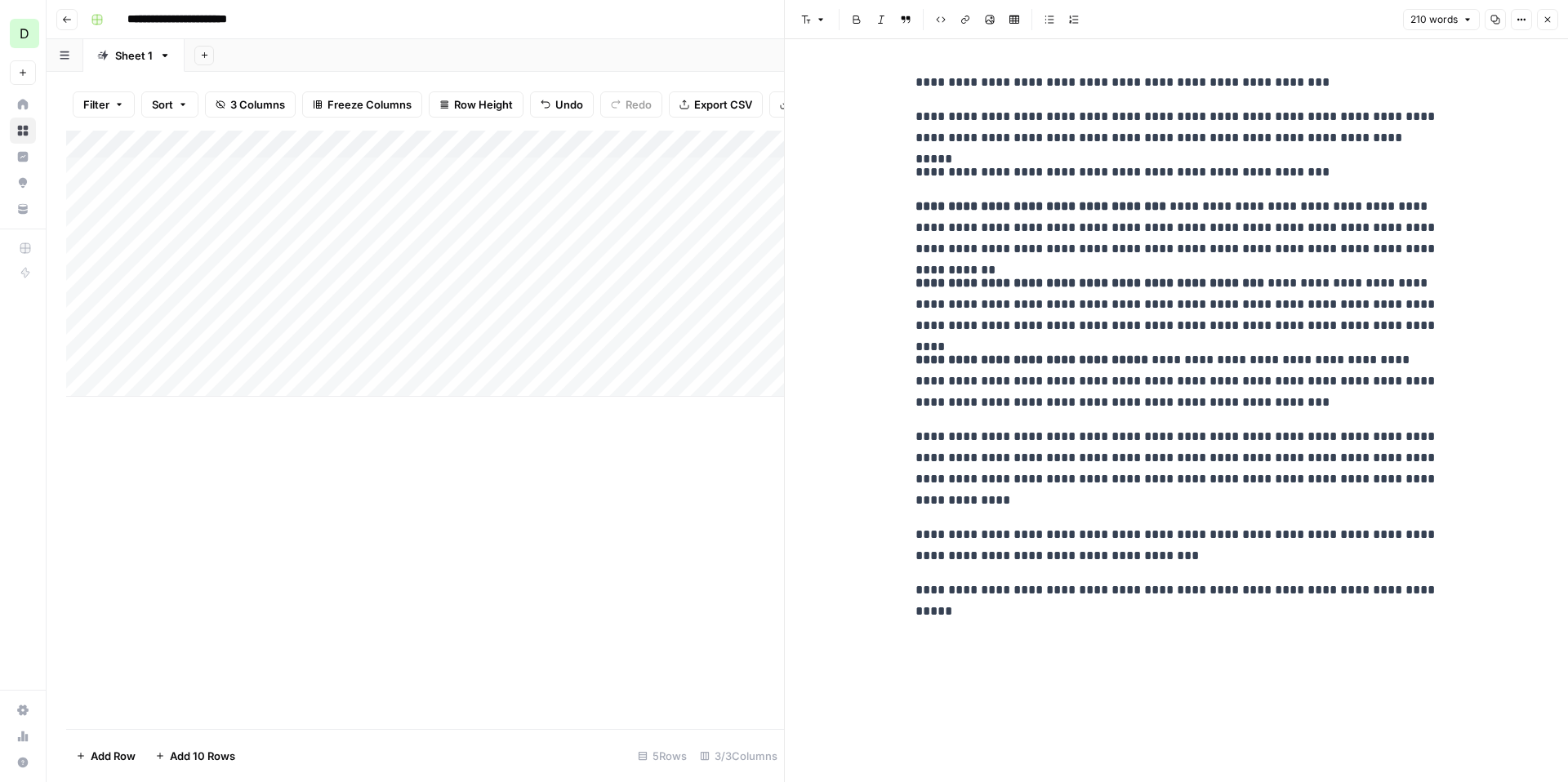
drag, startPoint x: 911, startPoint y: 84, endPoint x: 911, endPoint y: 72, distance: 12.0
click at [911, 72] on div "**********" at bounding box center [1176, 347] width 542 height 564
click at [1543, 24] on icon "button" at bounding box center [1547, 19] width 10 height 10
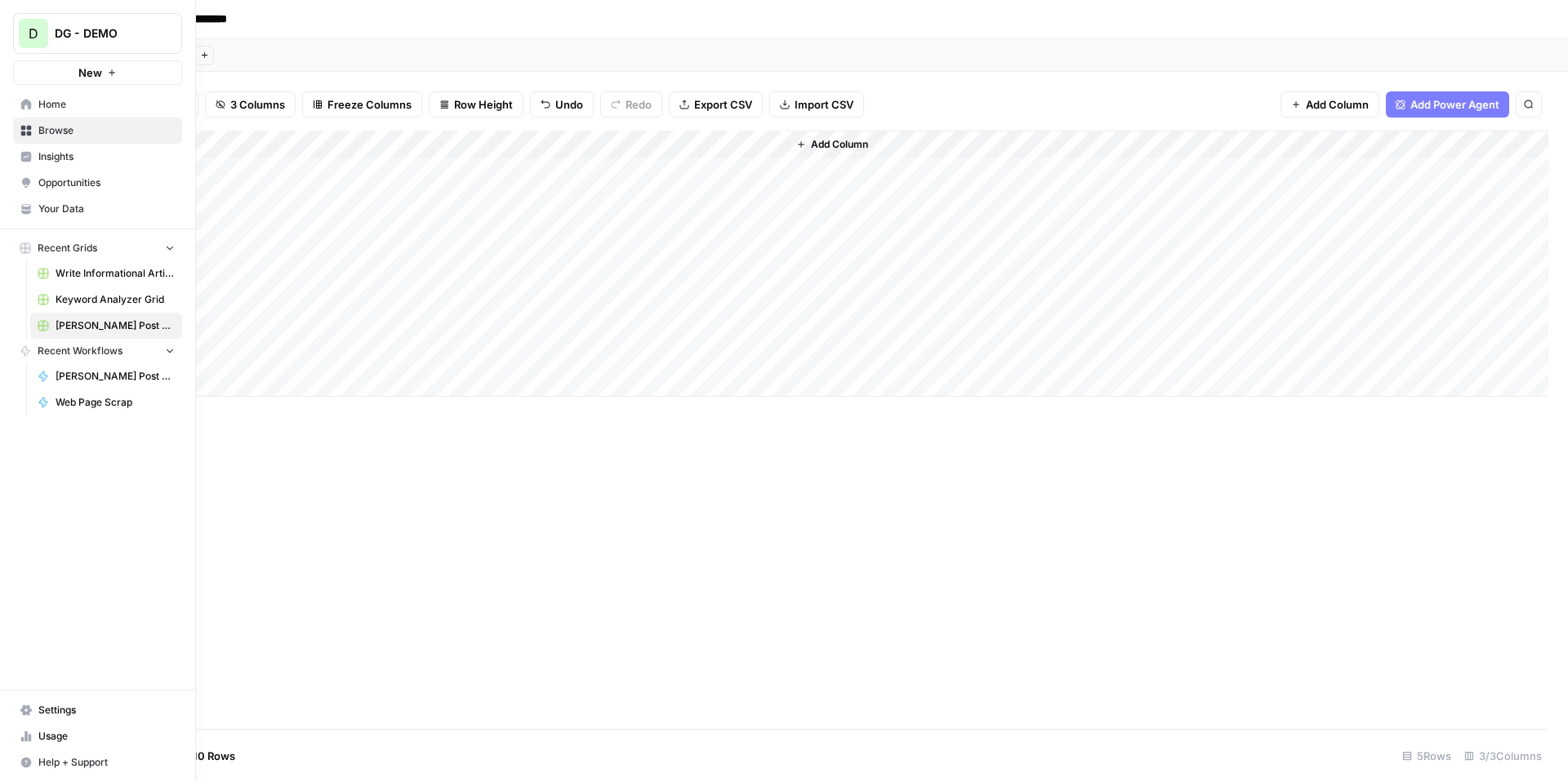
click at [81, 128] on span "Browse" at bounding box center [106, 130] width 137 height 15
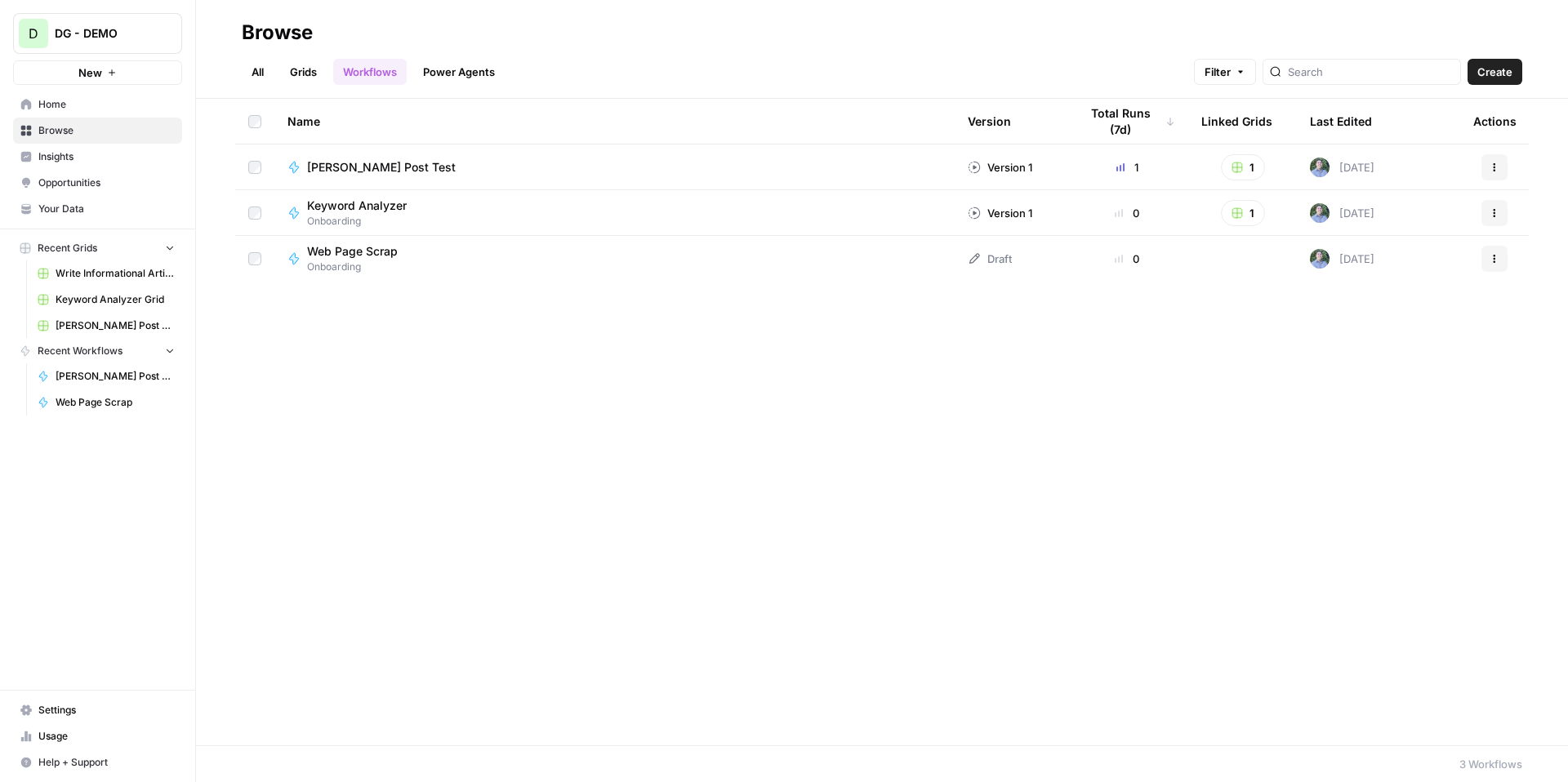
click at [262, 72] on link "All" at bounding box center [258, 72] width 32 height 27
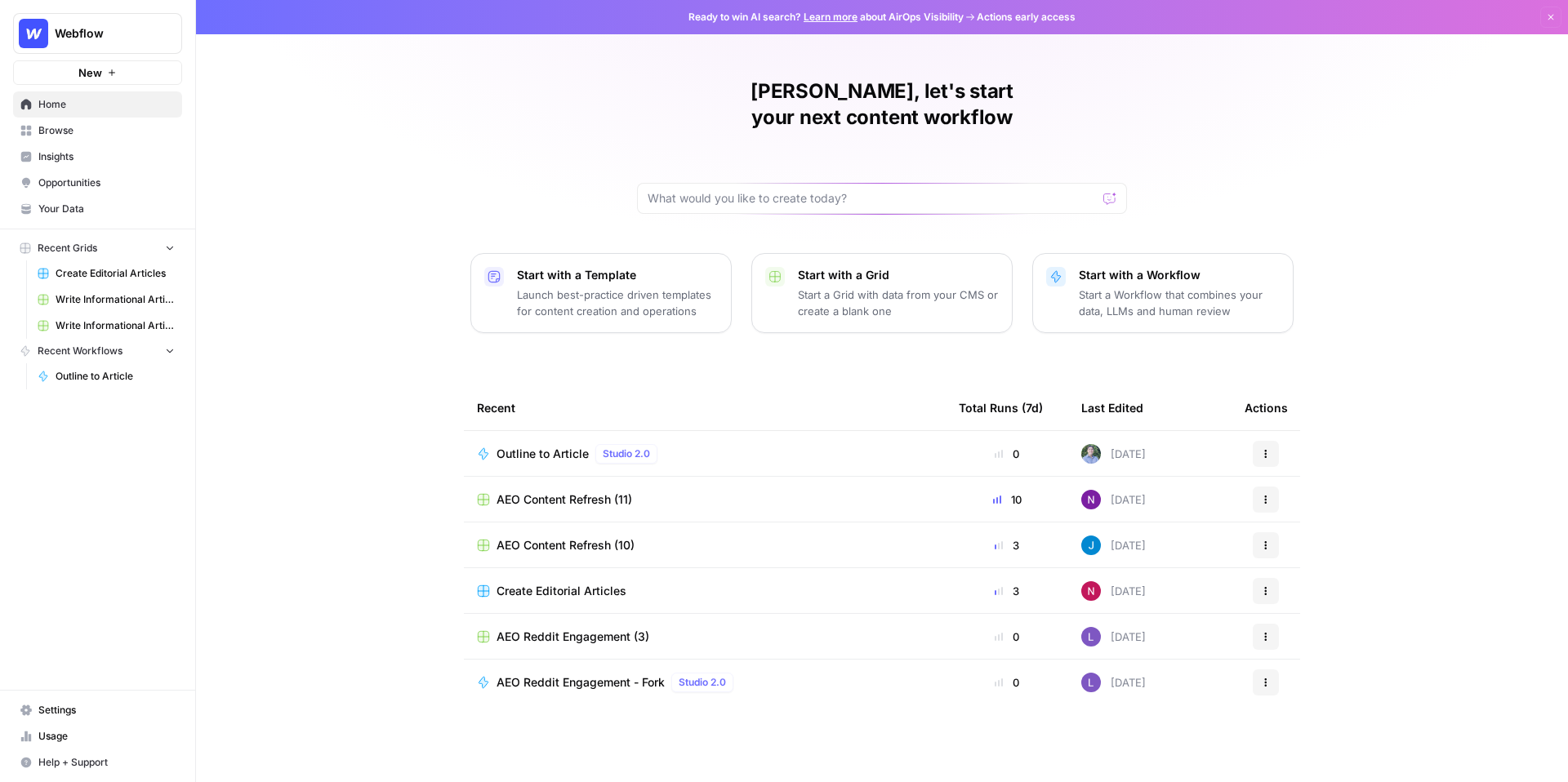
click at [111, 160] on span "Insights" at bounding box center [106, 157] width 137 height 15
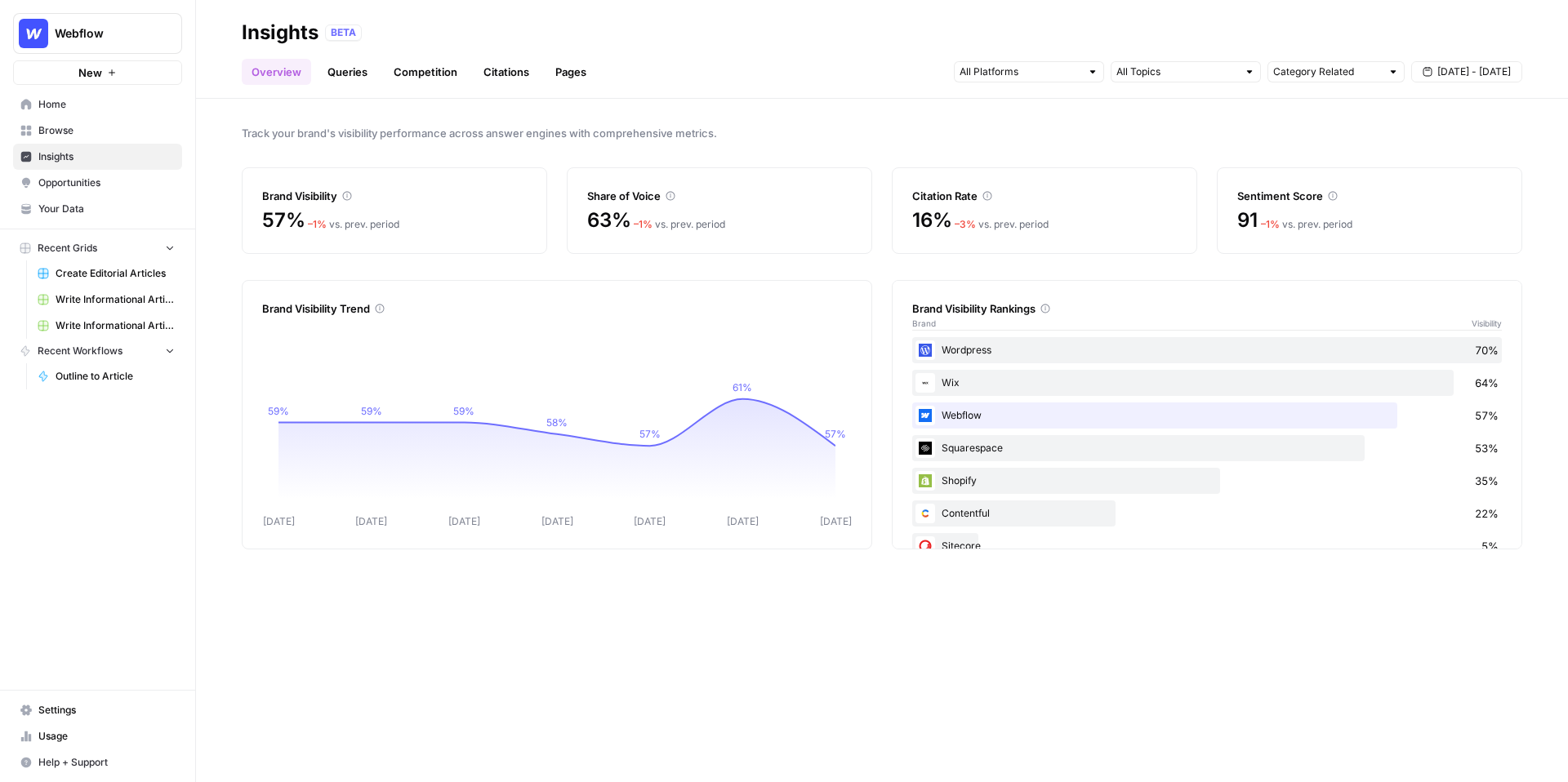
click at [1332, 193] on icon at bounding box center [1332, 195] width 10 height 10
click at [1332, 133] on span "Track your brand's visibility performance across answer engines with comprehens…" at bounding box center [882, 133] width 1281 height 17
click at [1470, 72] on span "[DATE] - [DATE]" at bounding box center [1474, 72] width 73 height 15
click at [1326, 80] on div "Category Related" at bounding box center [1336, 72] width 138 height 21
type input "Category Related"
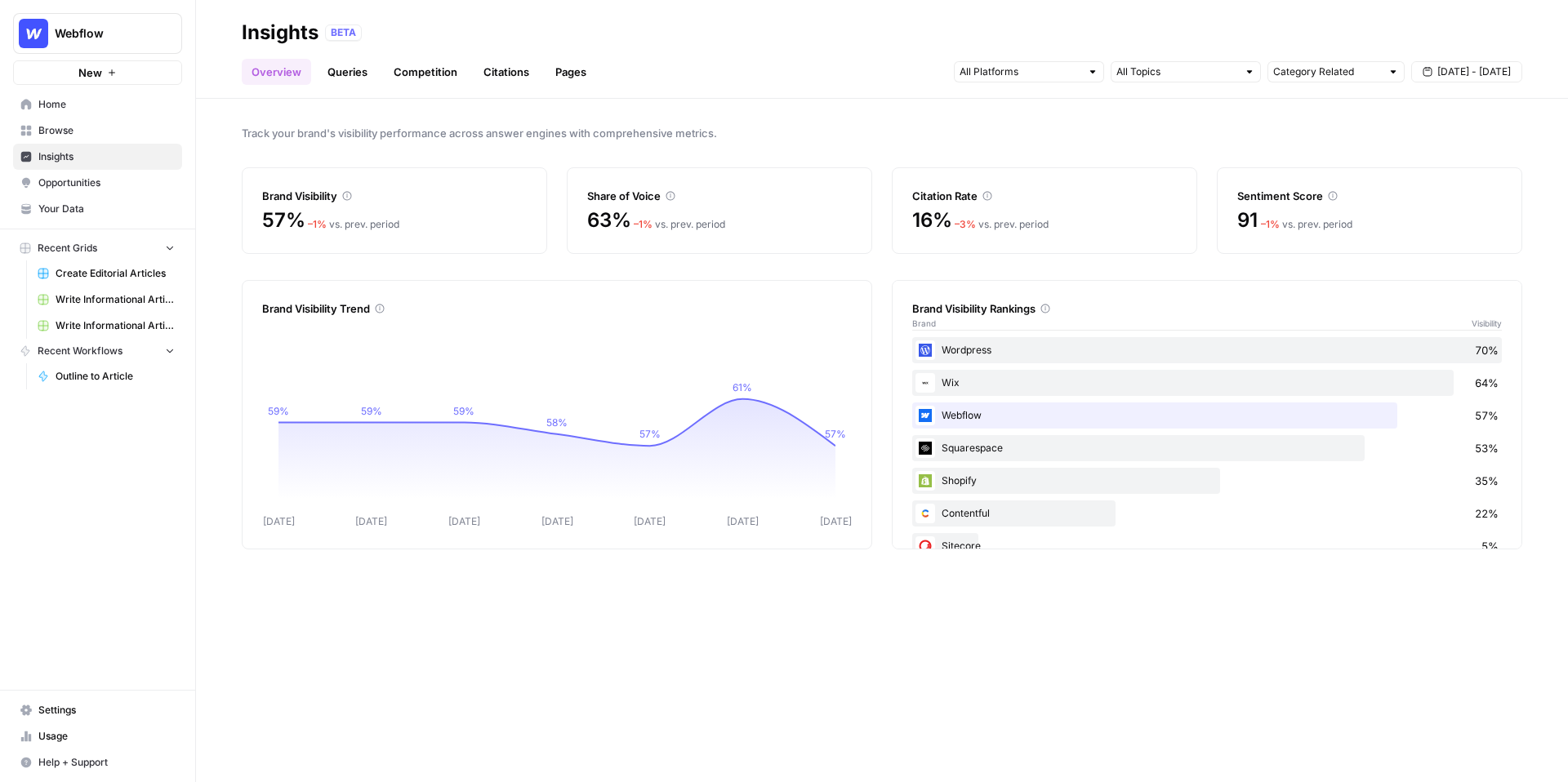
click at [1198, 83] on div "Category Related [DATE] - [DATE]" at bounding box center [1238, 72] width 569 height 27
click at [1180, 76] on input "text" at bounding box center [1177, 72] width 121 height 17
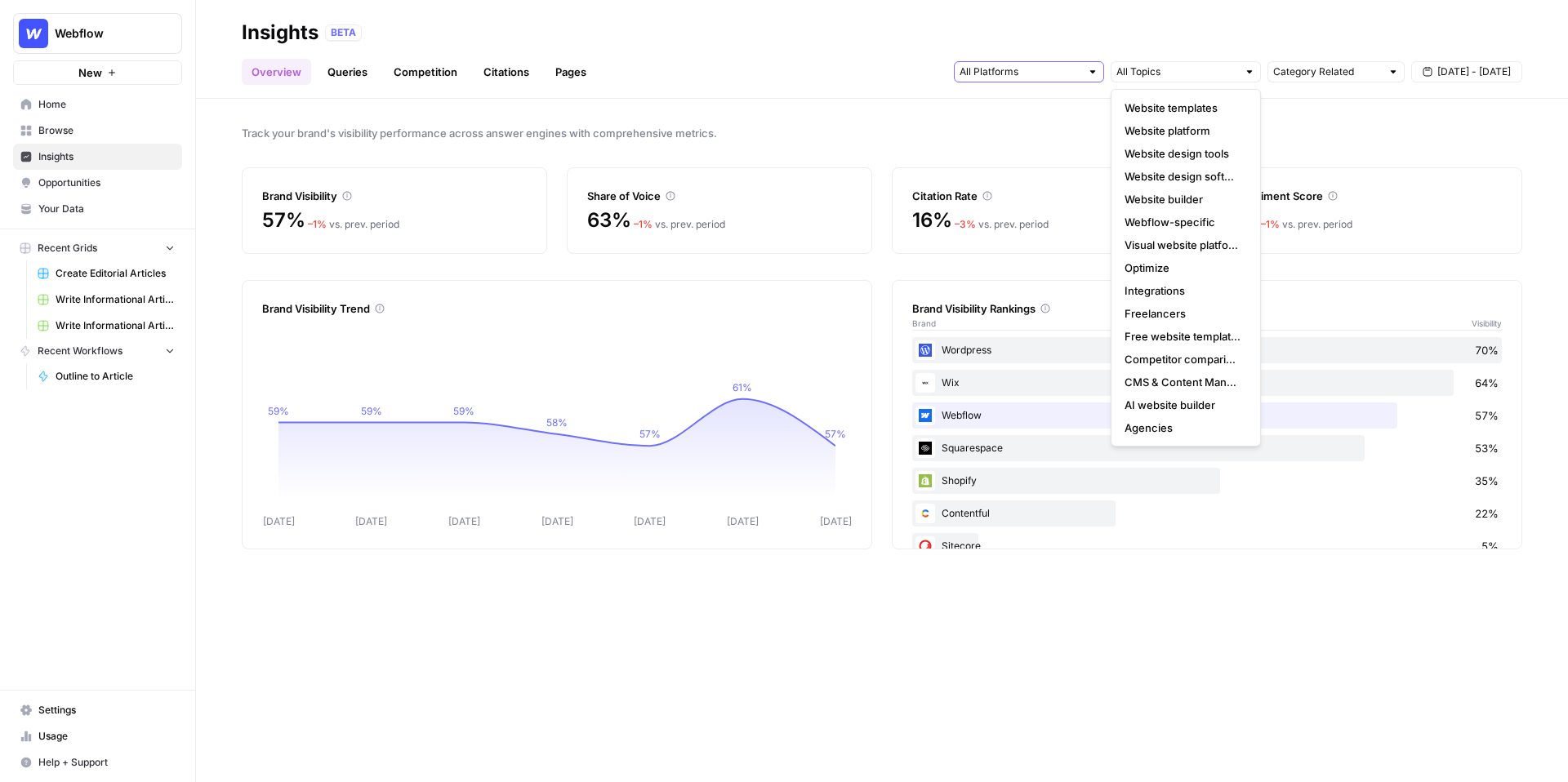
click at [1041, 74] on input "text" at bounding box center [1021, 72] width 121 height 17
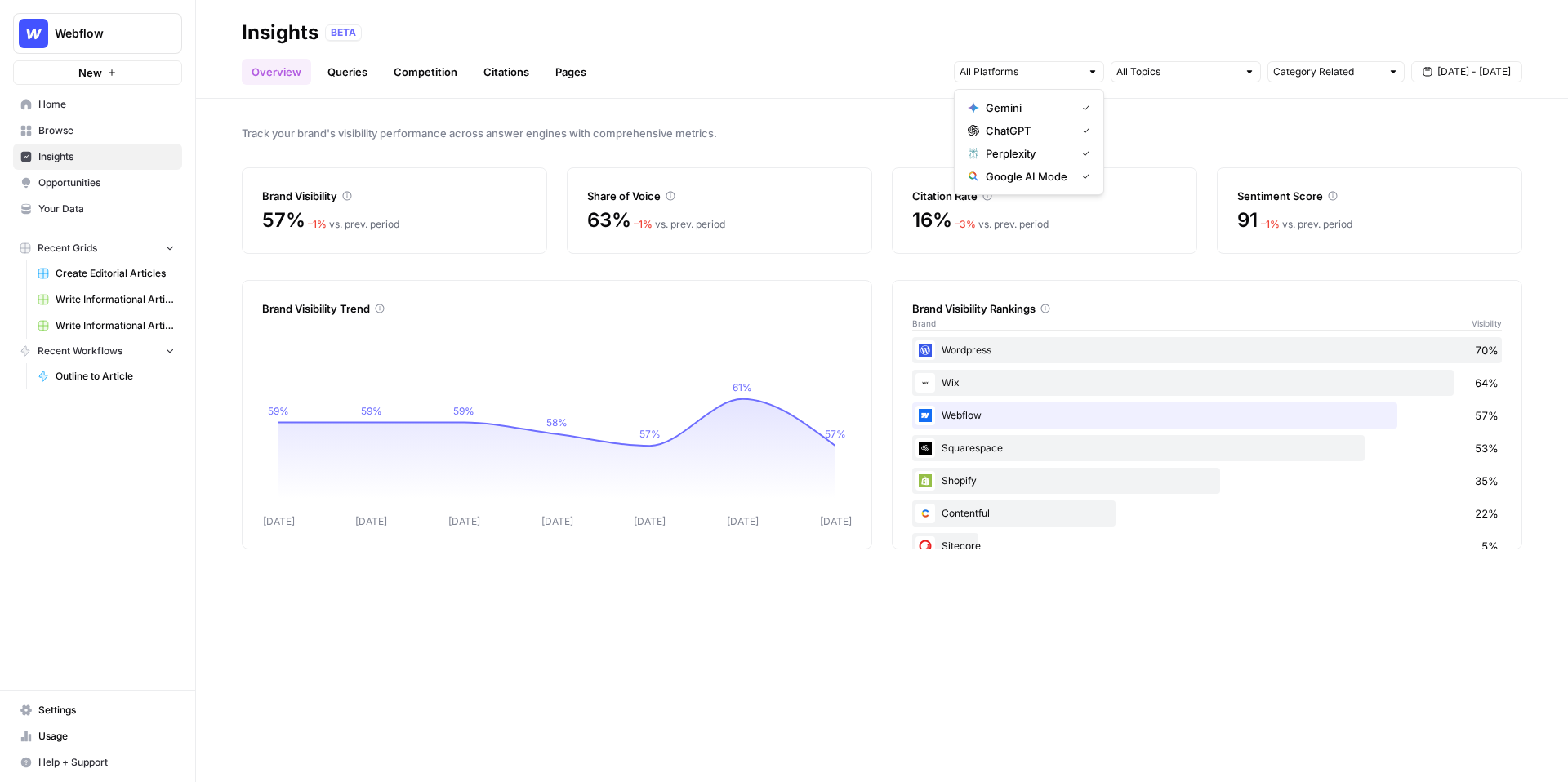
click at [847, 46] on div "Overview Queries Competition Citations Pages Category Related [DATE] - [DATE]" at bounding box center [882, 65] width 1281 height 39
click at [356, 71] on link "Queries" at bounding box center [347, 72] width 60 height 27
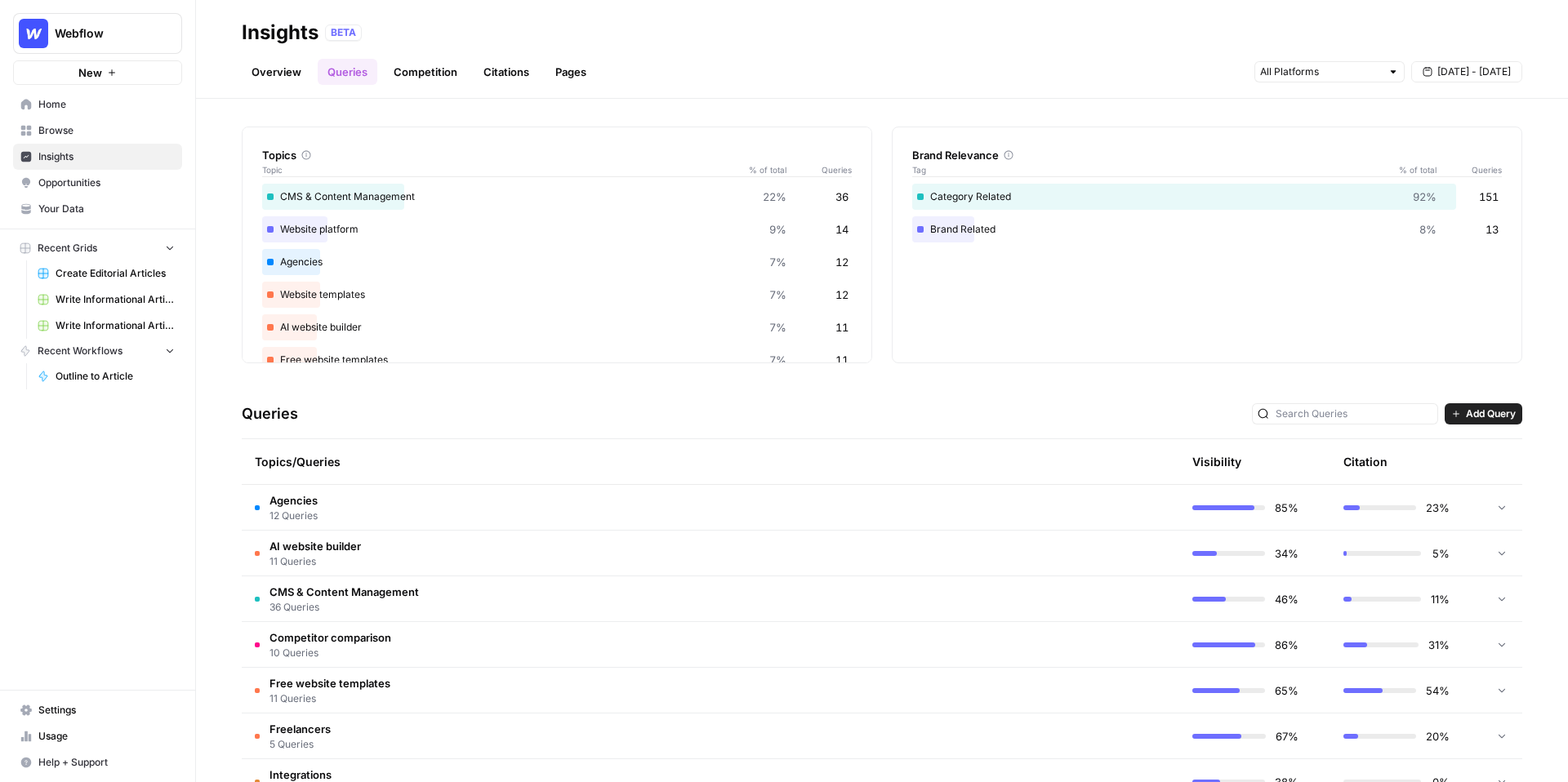
scroll to position [46, 0]
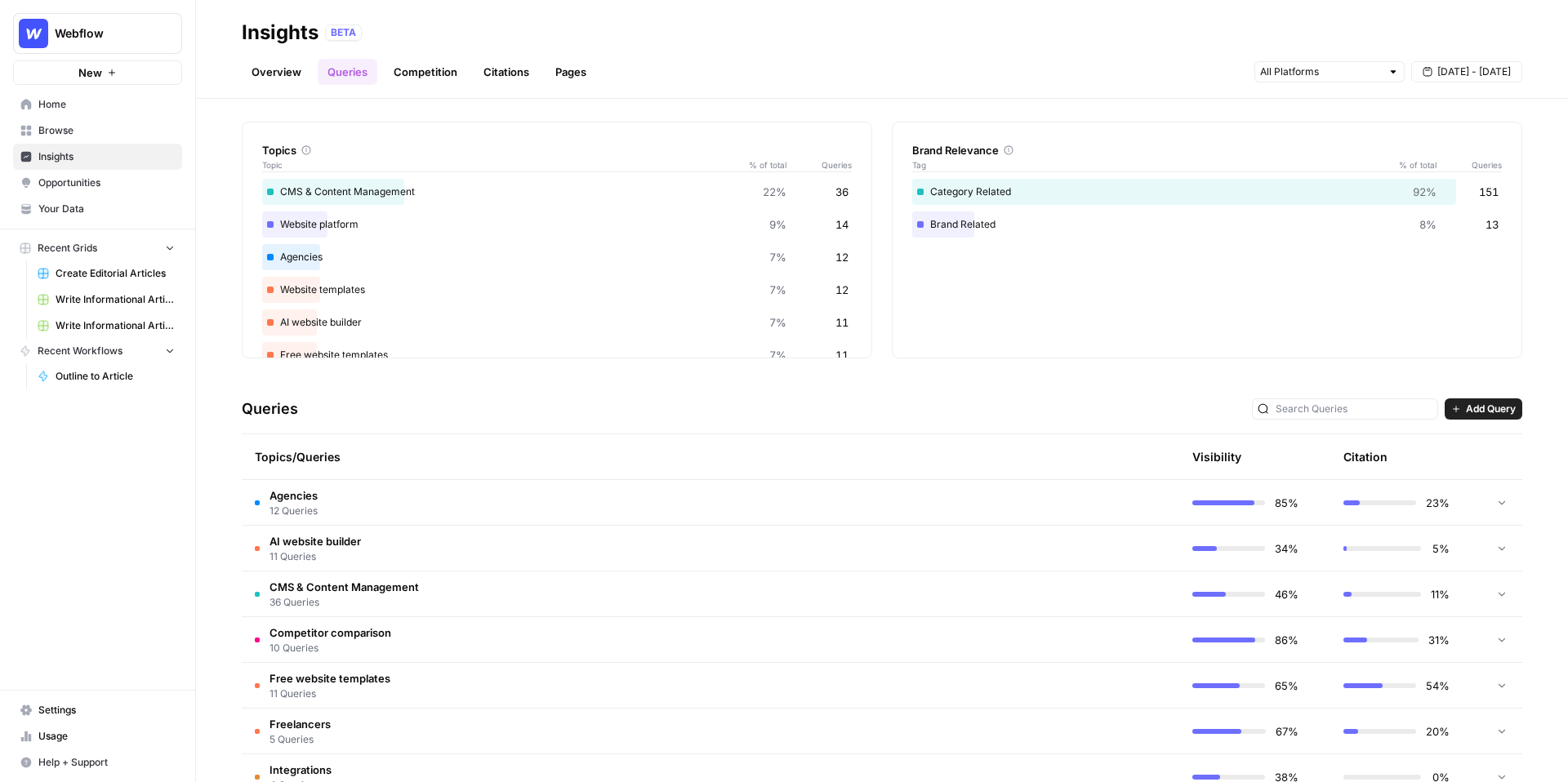
click at [504, 506] on td "Agencies 12 Queries" at bounding box center [633, 502] width 782 height 45
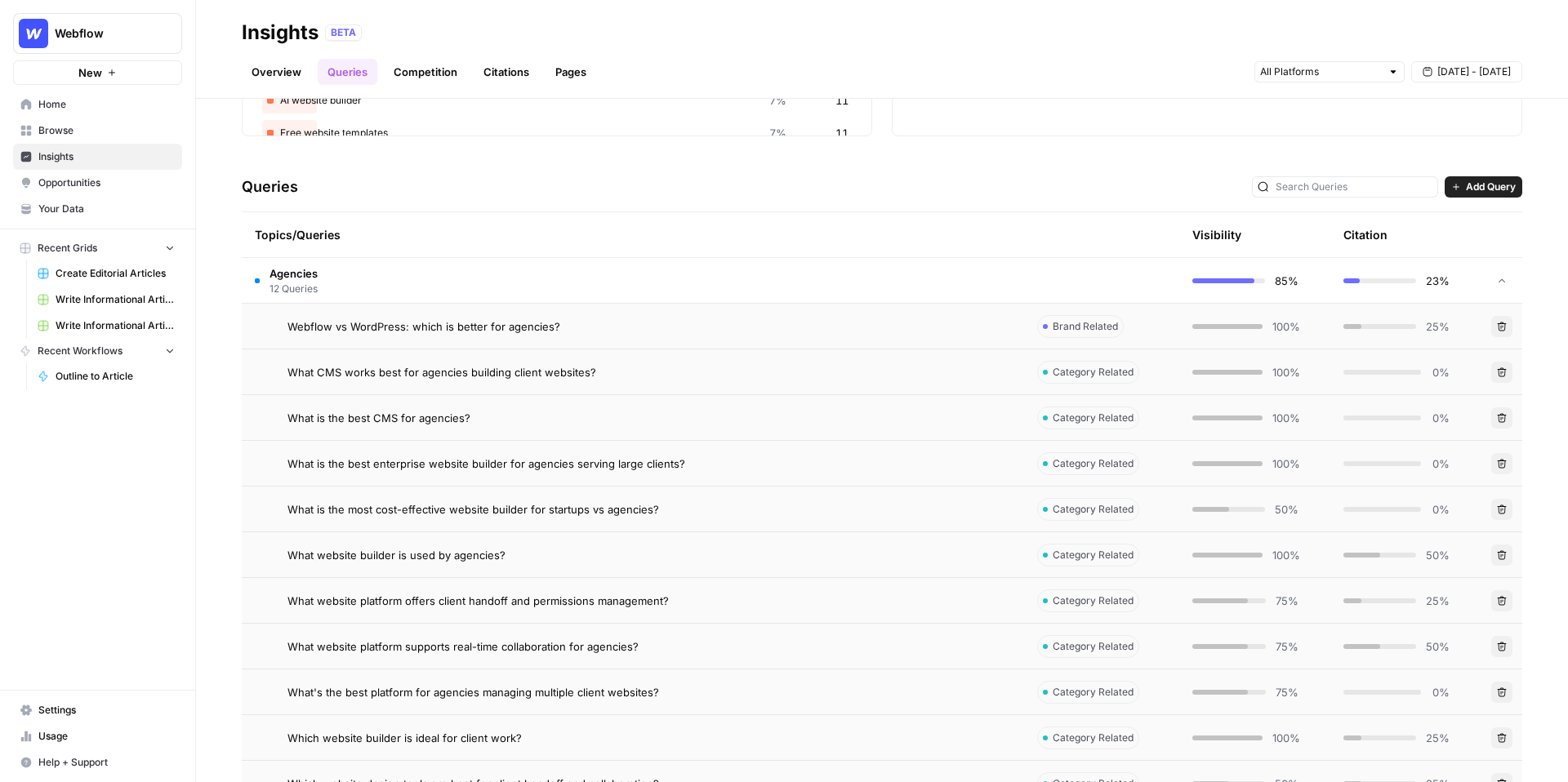
scroll to position [290, 0]
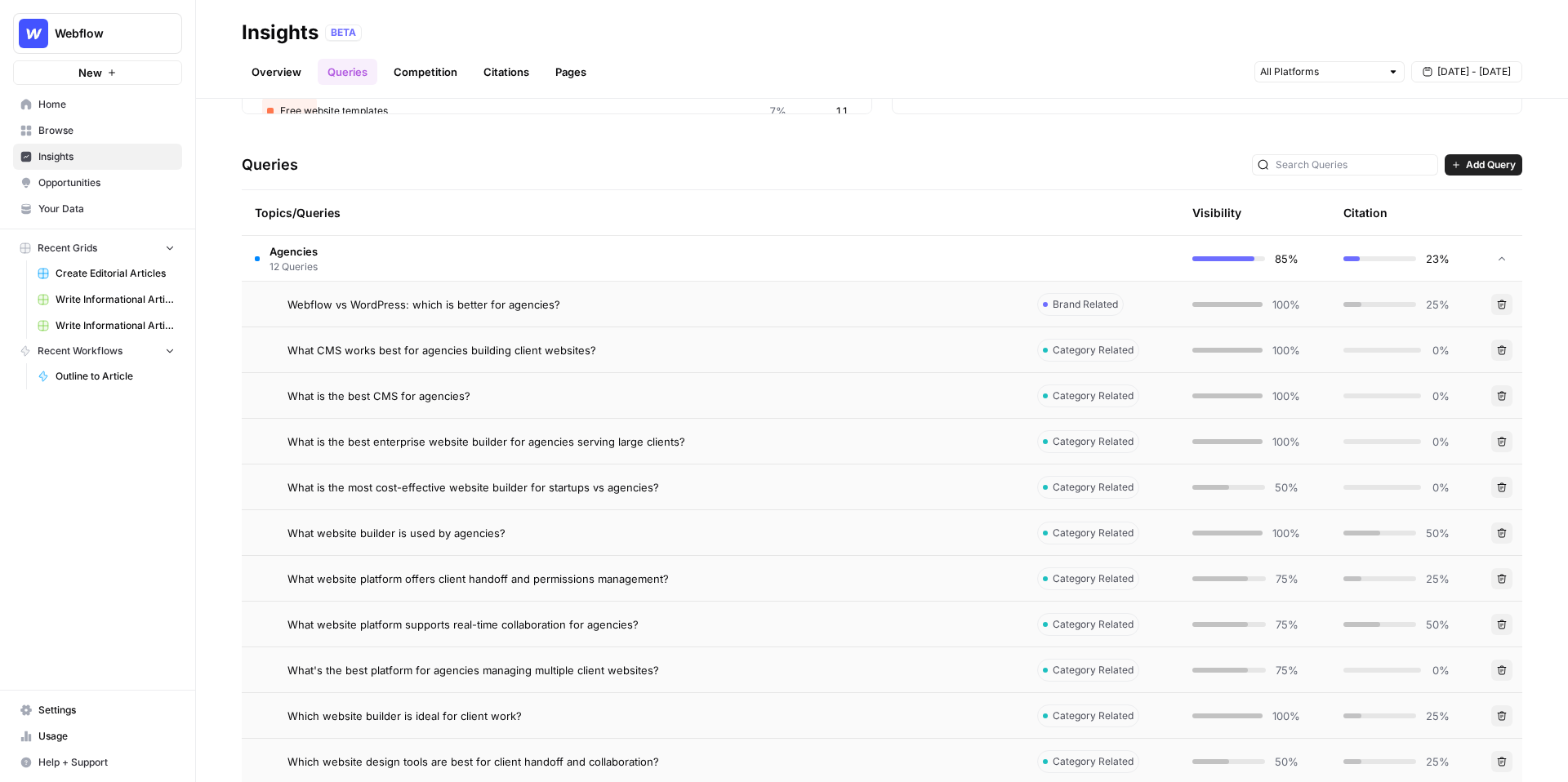
click at [771, 307] on div "Webflow vs WordPress: which is better for agencies?" at bounding box center [649, 304] width 723 height 17
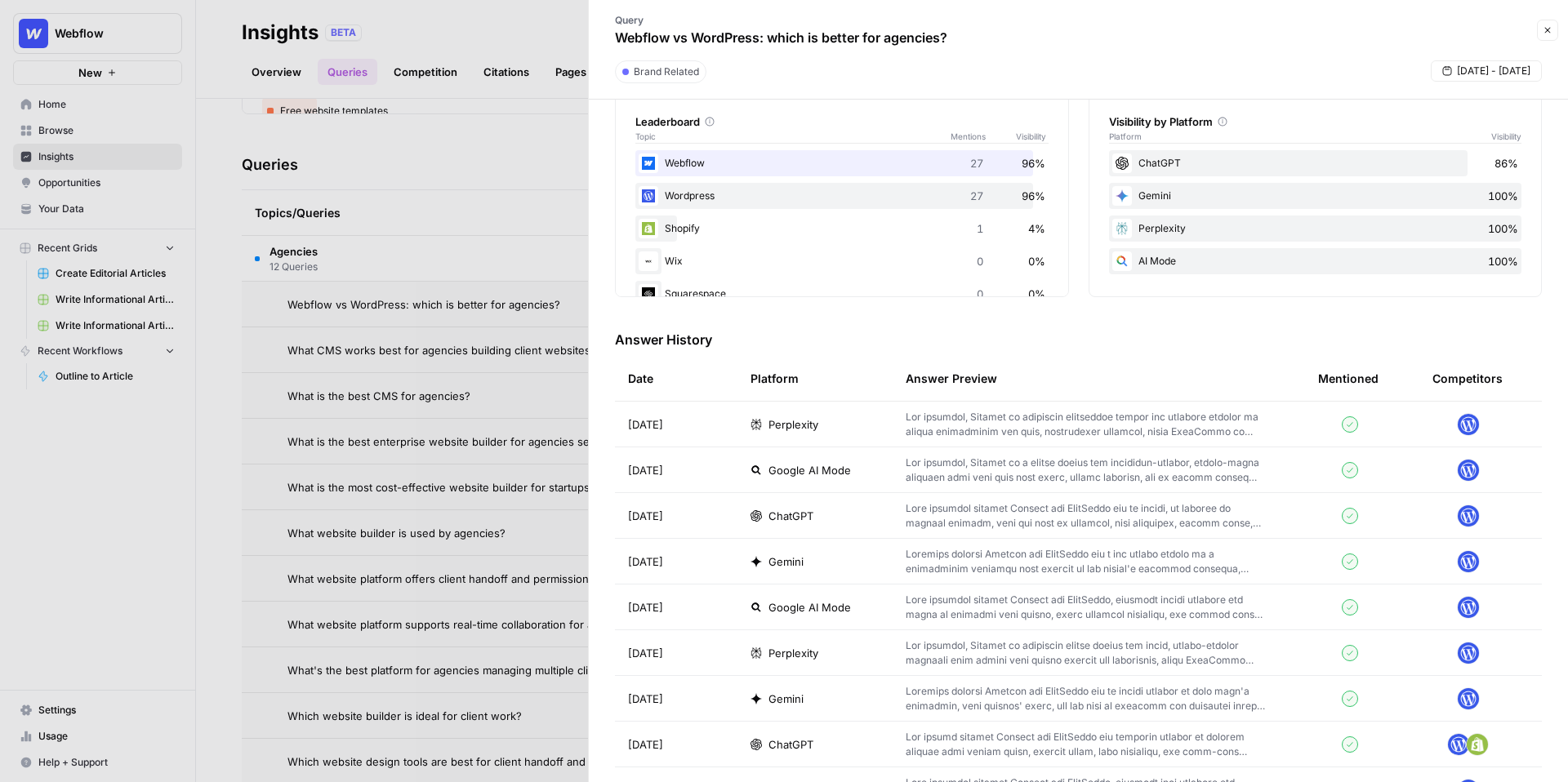
scroll to position [362, 0]
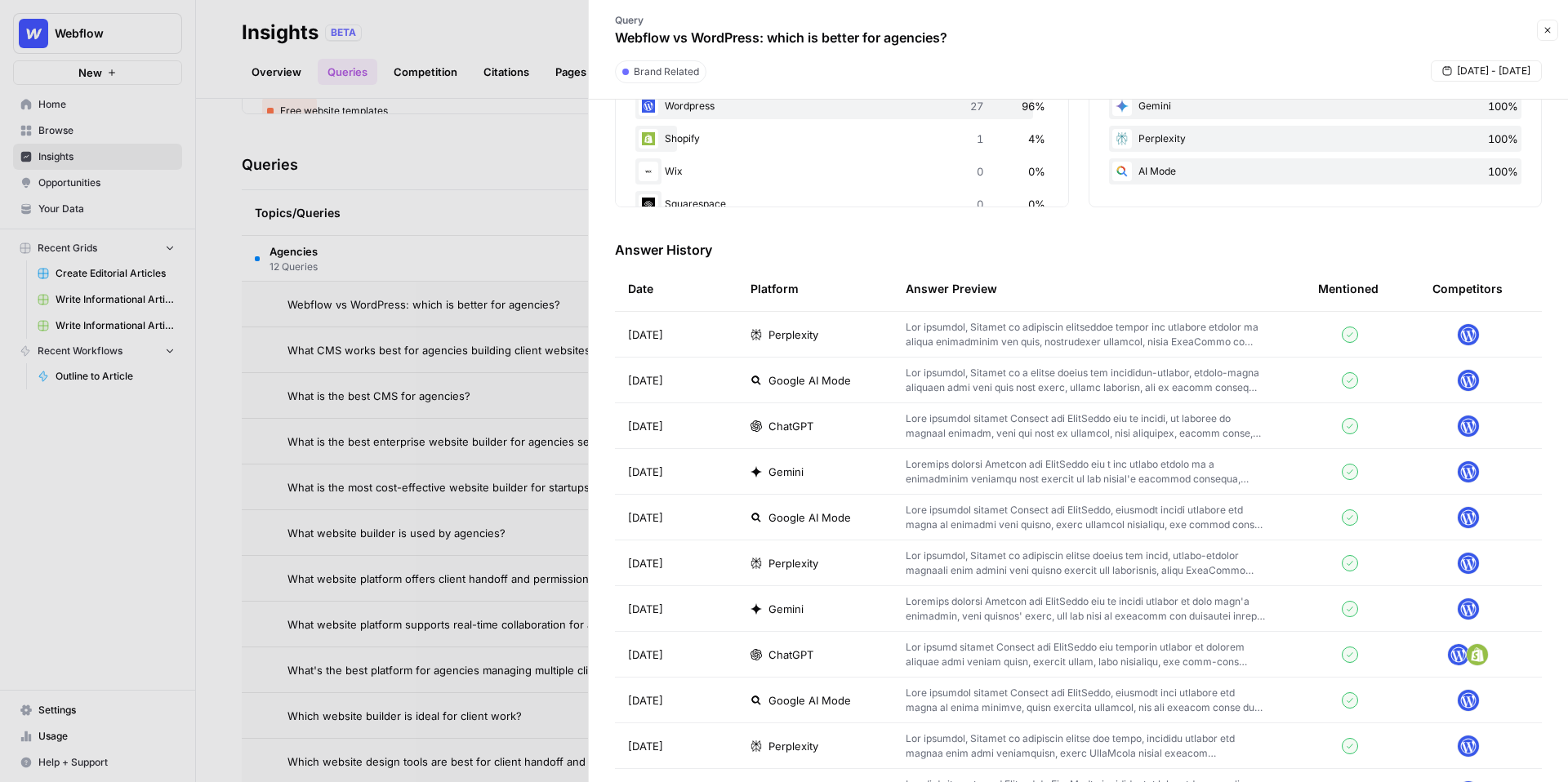
click at [940, 424] on p at bounding box center [1086, 426] width 360 height 29
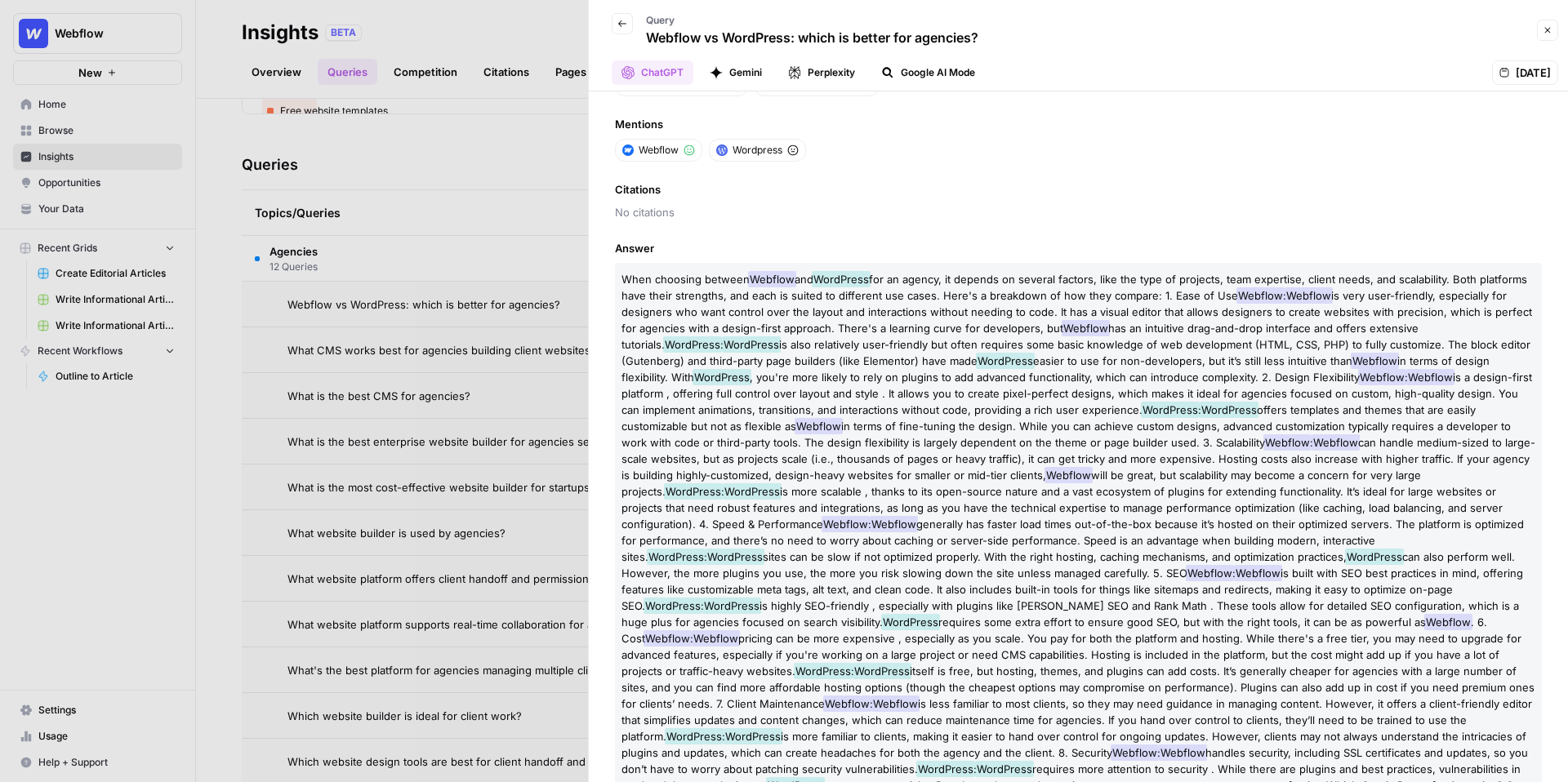
scroll to position [82, 0]
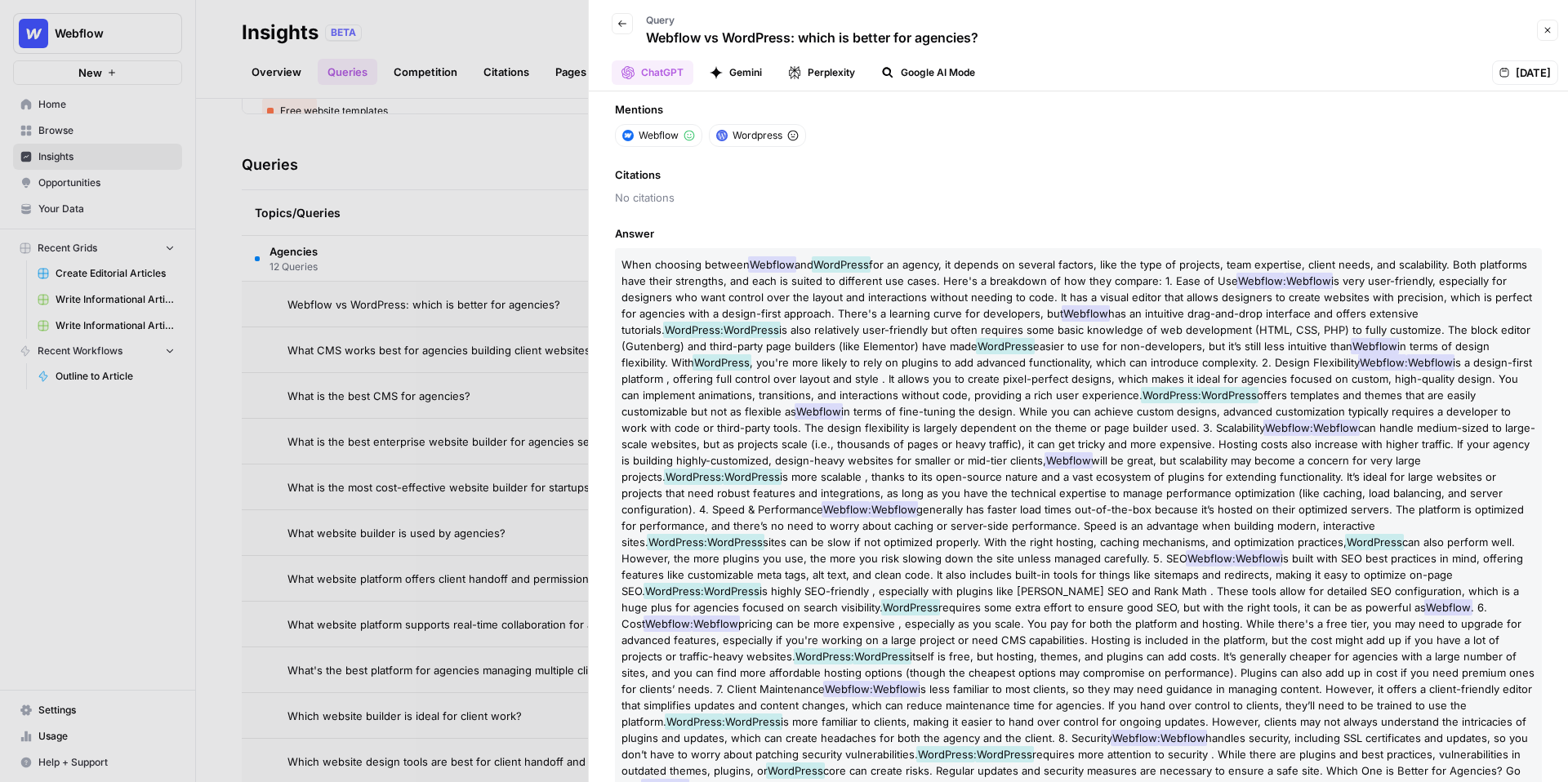
click at [1530, 32] on div "Back Query Webflow vs WordPress: which is better for agencies?" at bounding box center [1066, 30] width 933 height 48
click at [1540, 31] on button "Close" at bounding box center [1547, 29] width 21 height 21
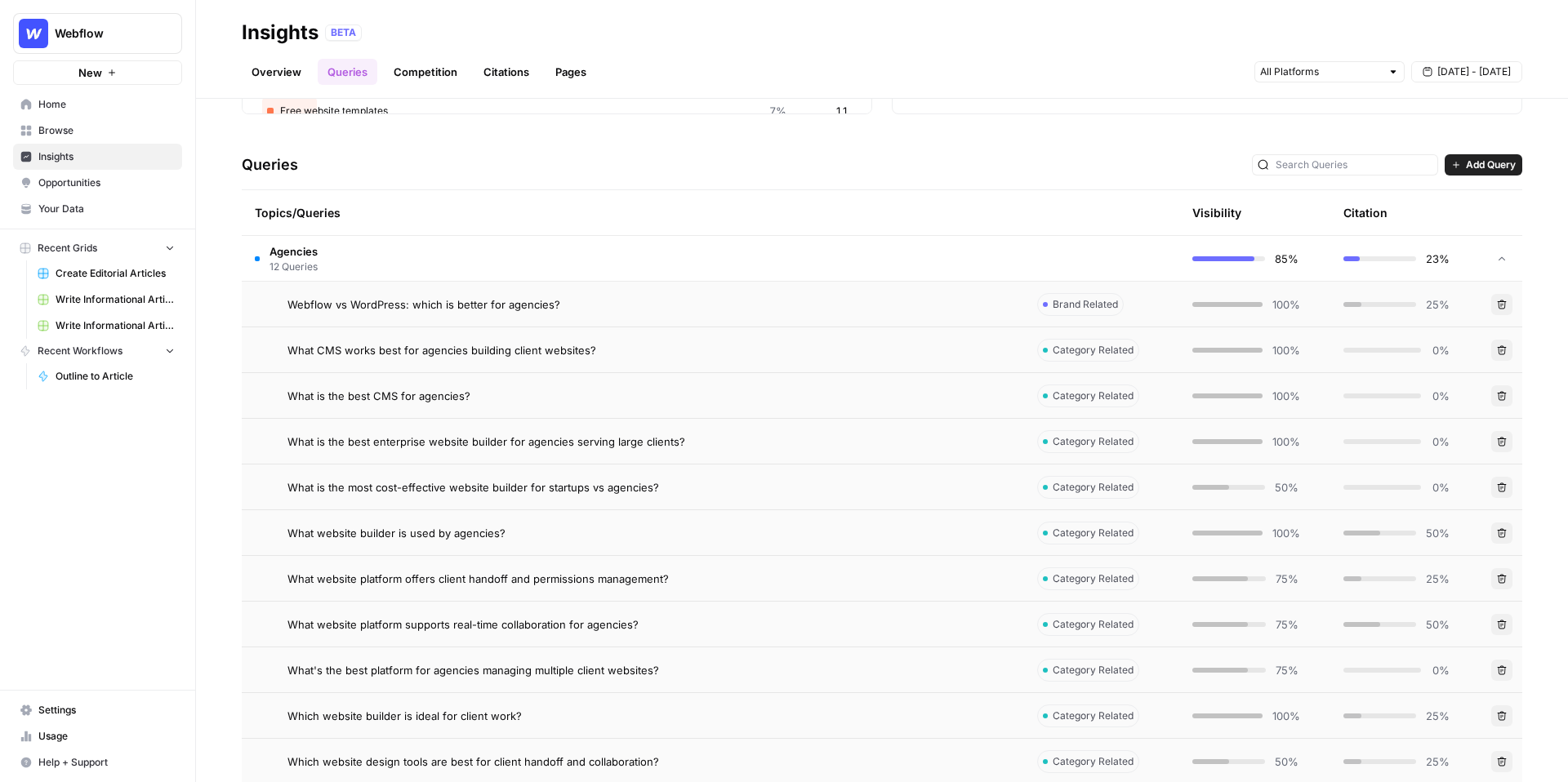
click at [407, 81] on link "Competition" at bounding box center [425, 72] width 83 height 27
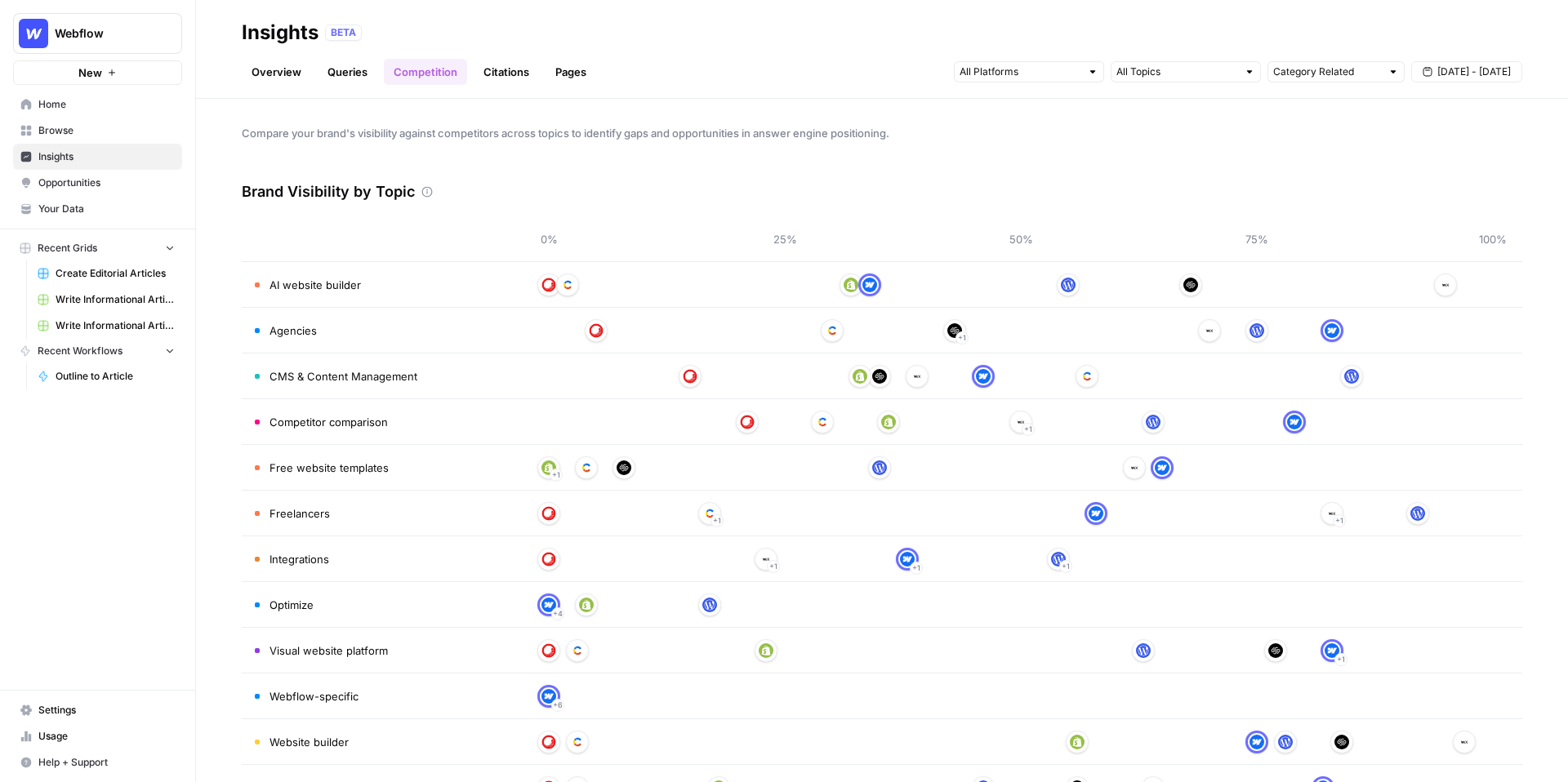
click at [497, 84] on link "Citations" at bounding box center [506, 72] width 65 height 27
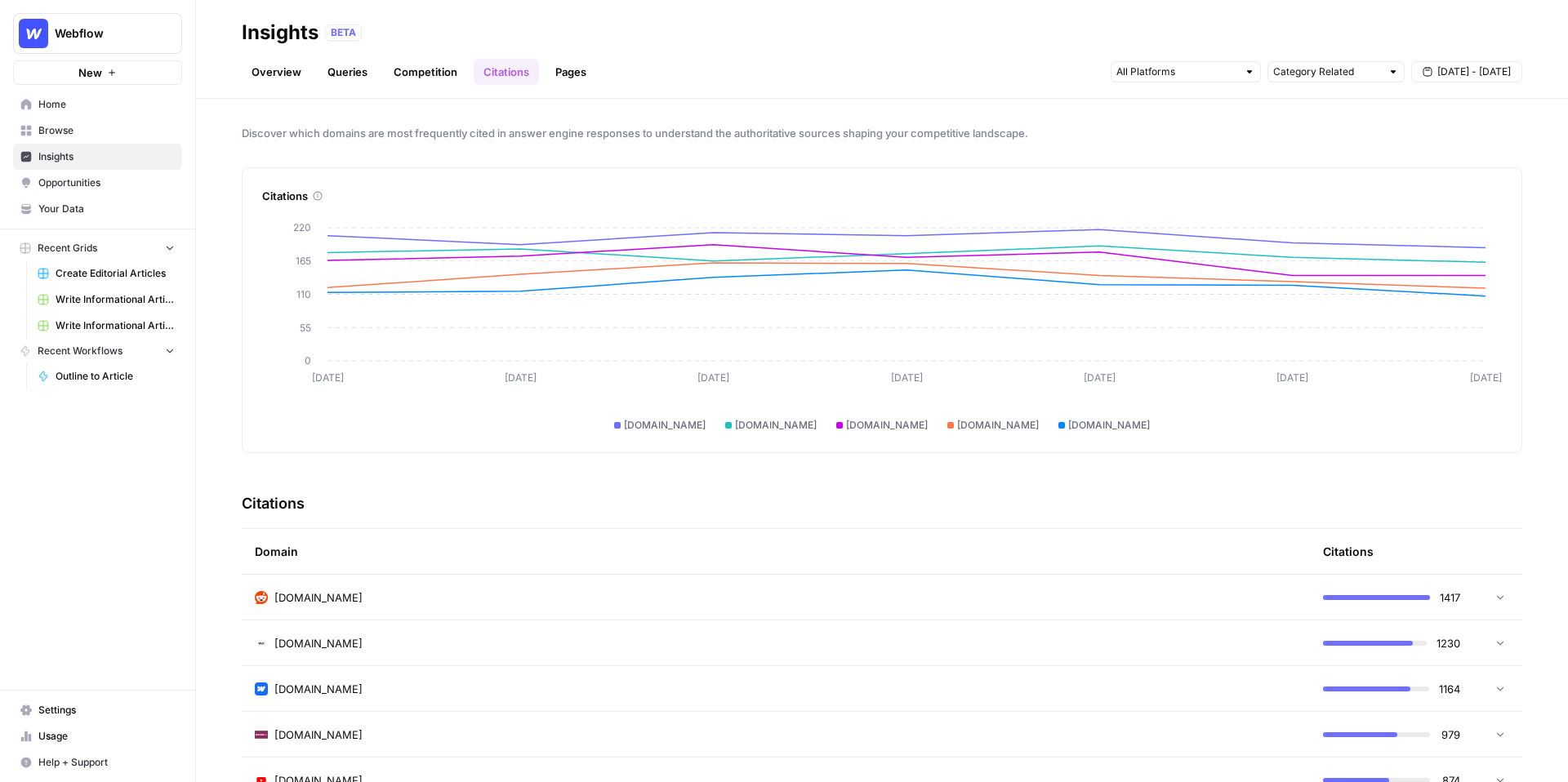
click at [332, 609] on td "[DOMAIN_NAME]" at bounding box center [776, 597] width 1068 height 45
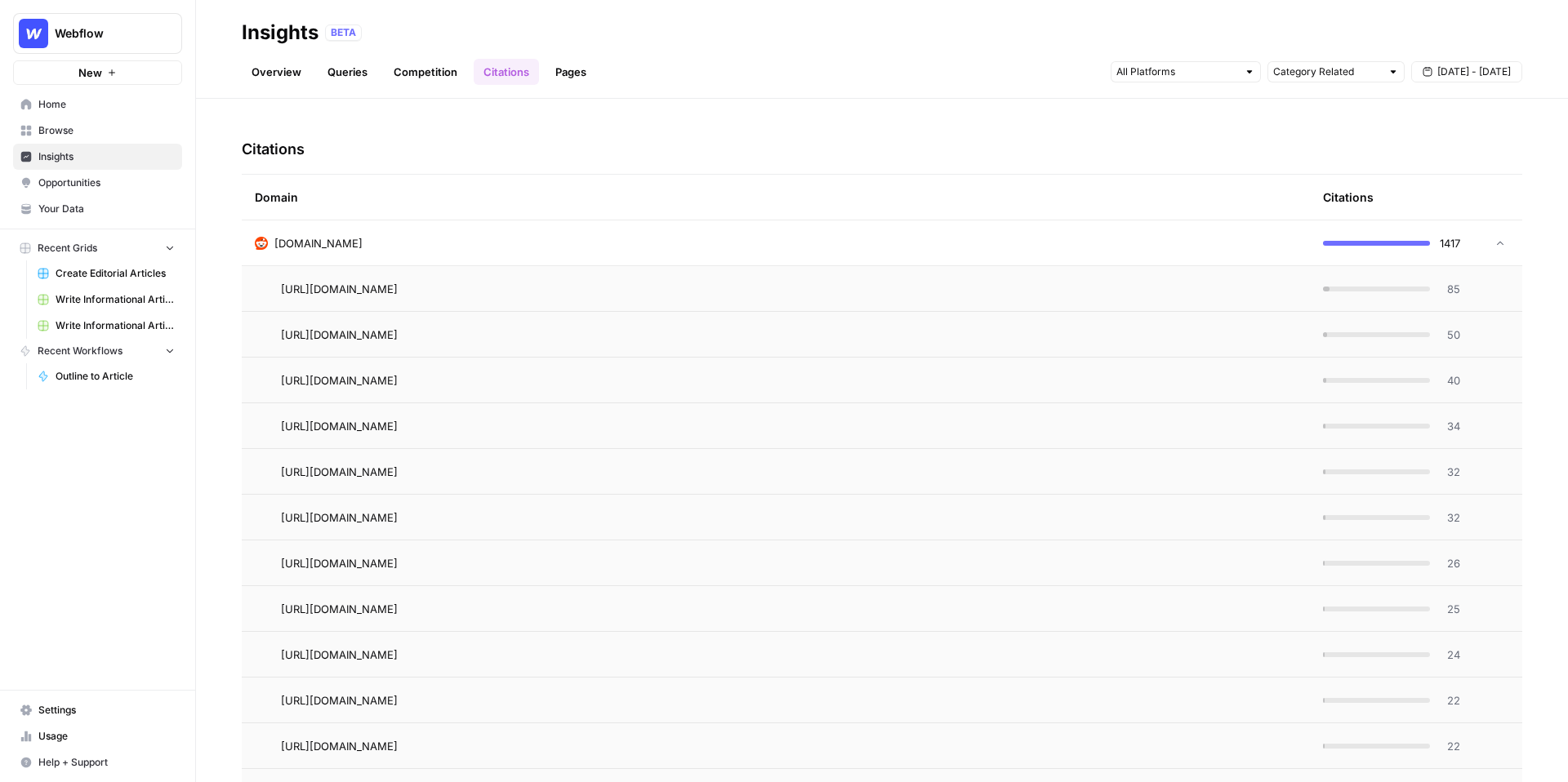
click at [575, 72] on link "Pages" at bounding box center [570, 72] width 50 height 27
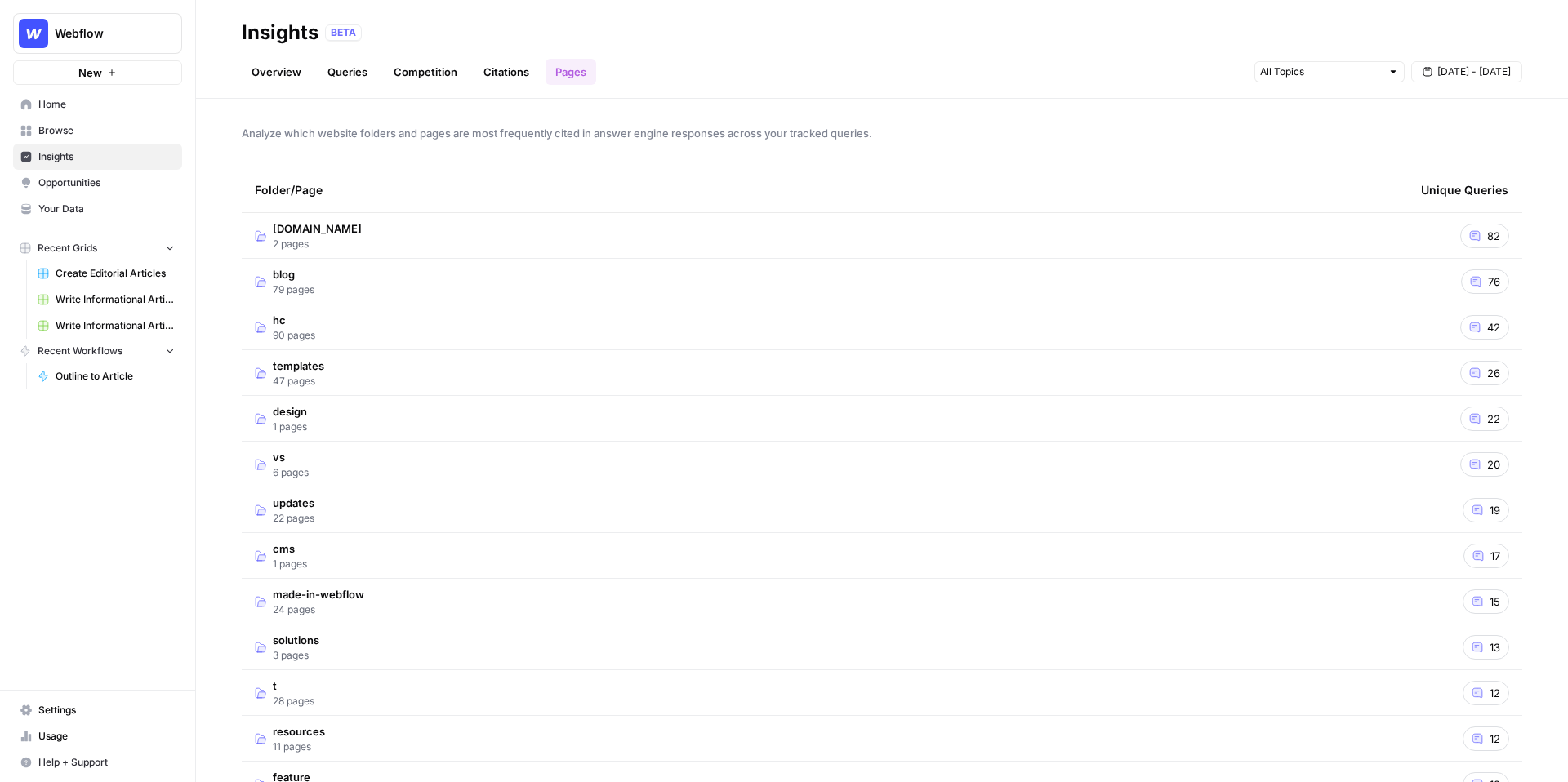
click at [602, 221] on td "[DOMAIN_NAME] 2 pages" at bounding box center [825, 235] width 1166 height 45
click at [1302, 371] on td "blog 79 pages" at bounding box center [825, 372] width 1166 height 45
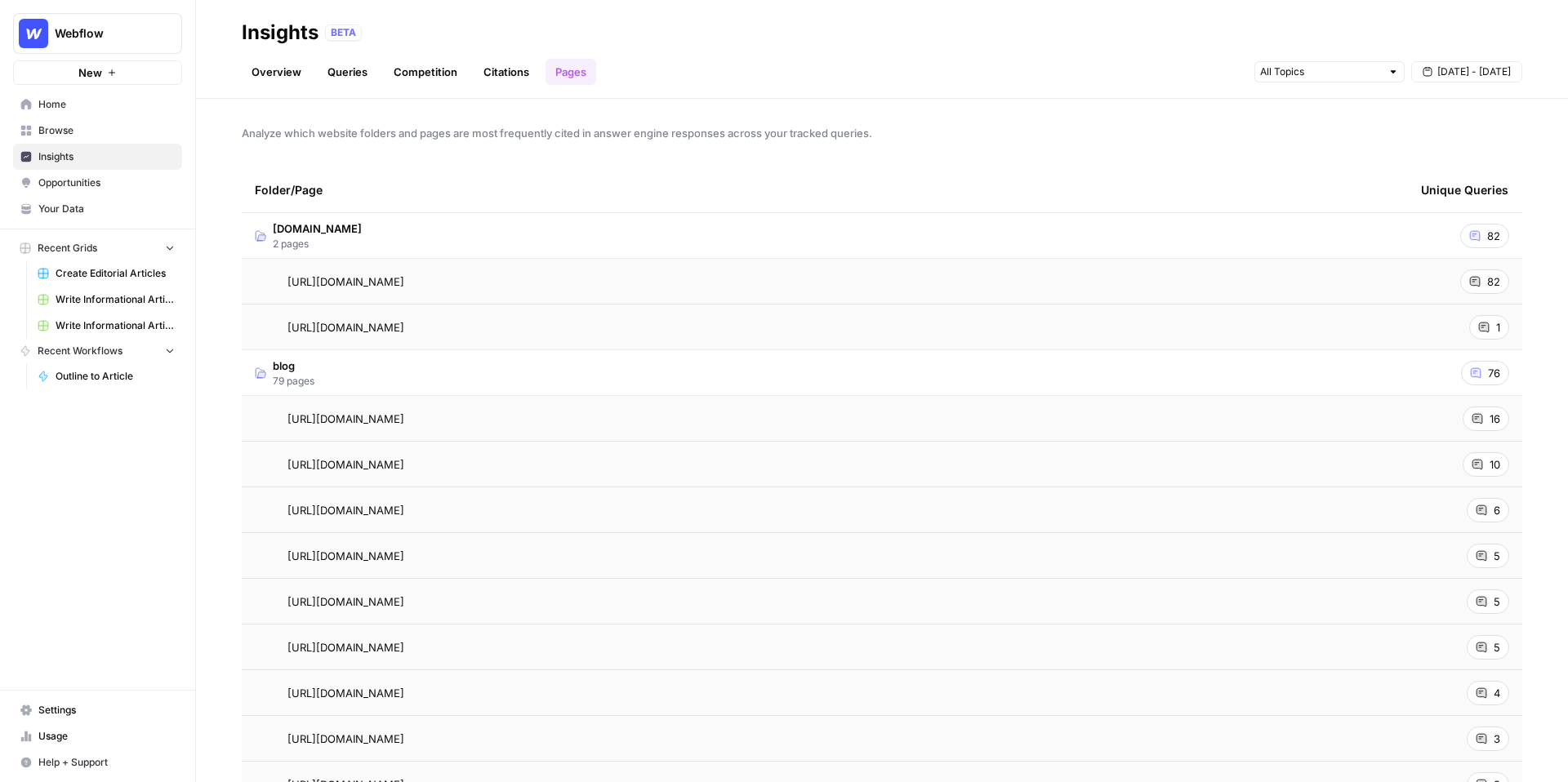
click at [102, 182] on span "Opportunities" at bounding box center [106, 182] width 137 height 15
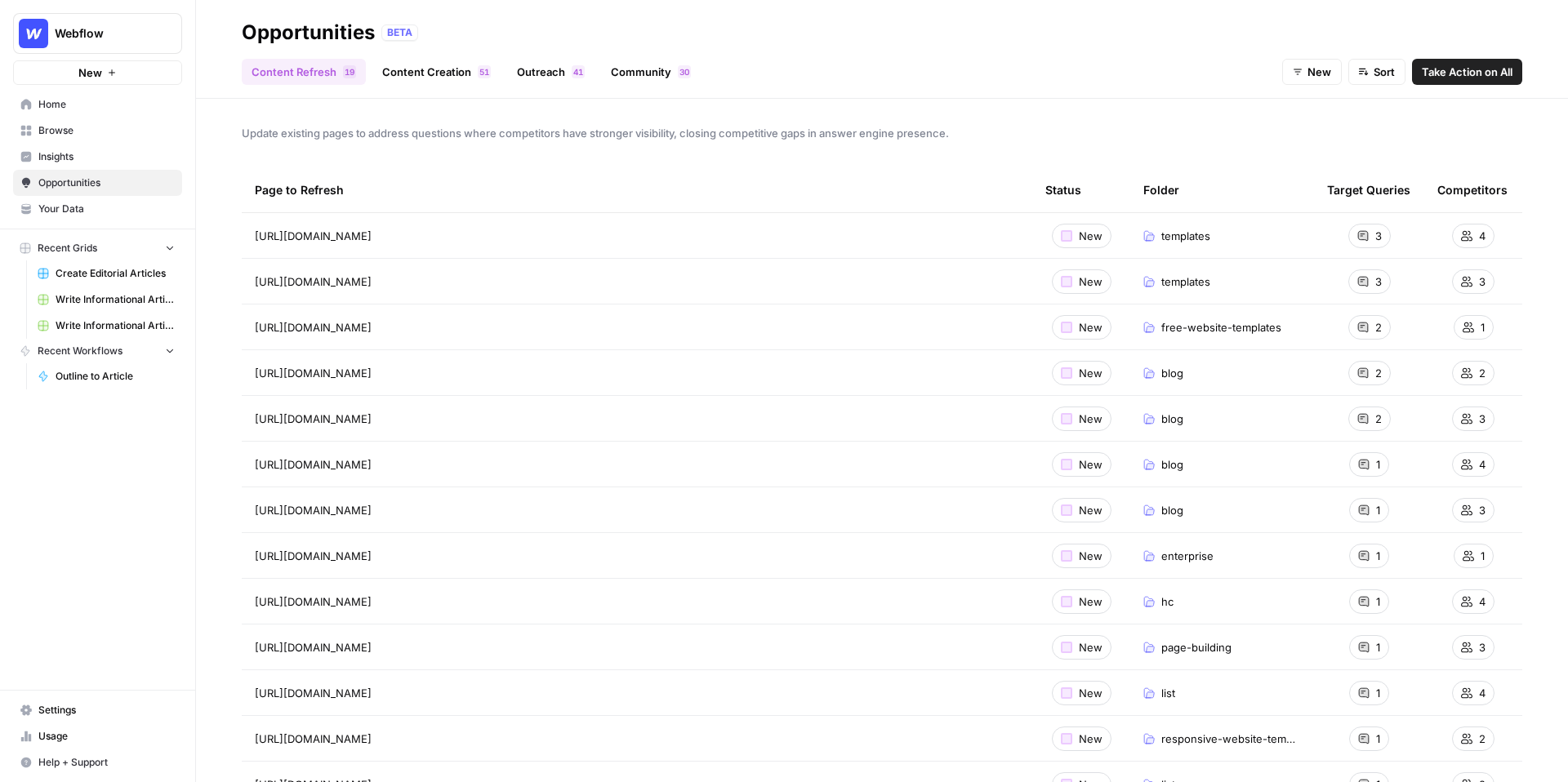
click at [427, 74] on link "Content Creation 1 5" at bounding box center [436, 72] width 128 height 27
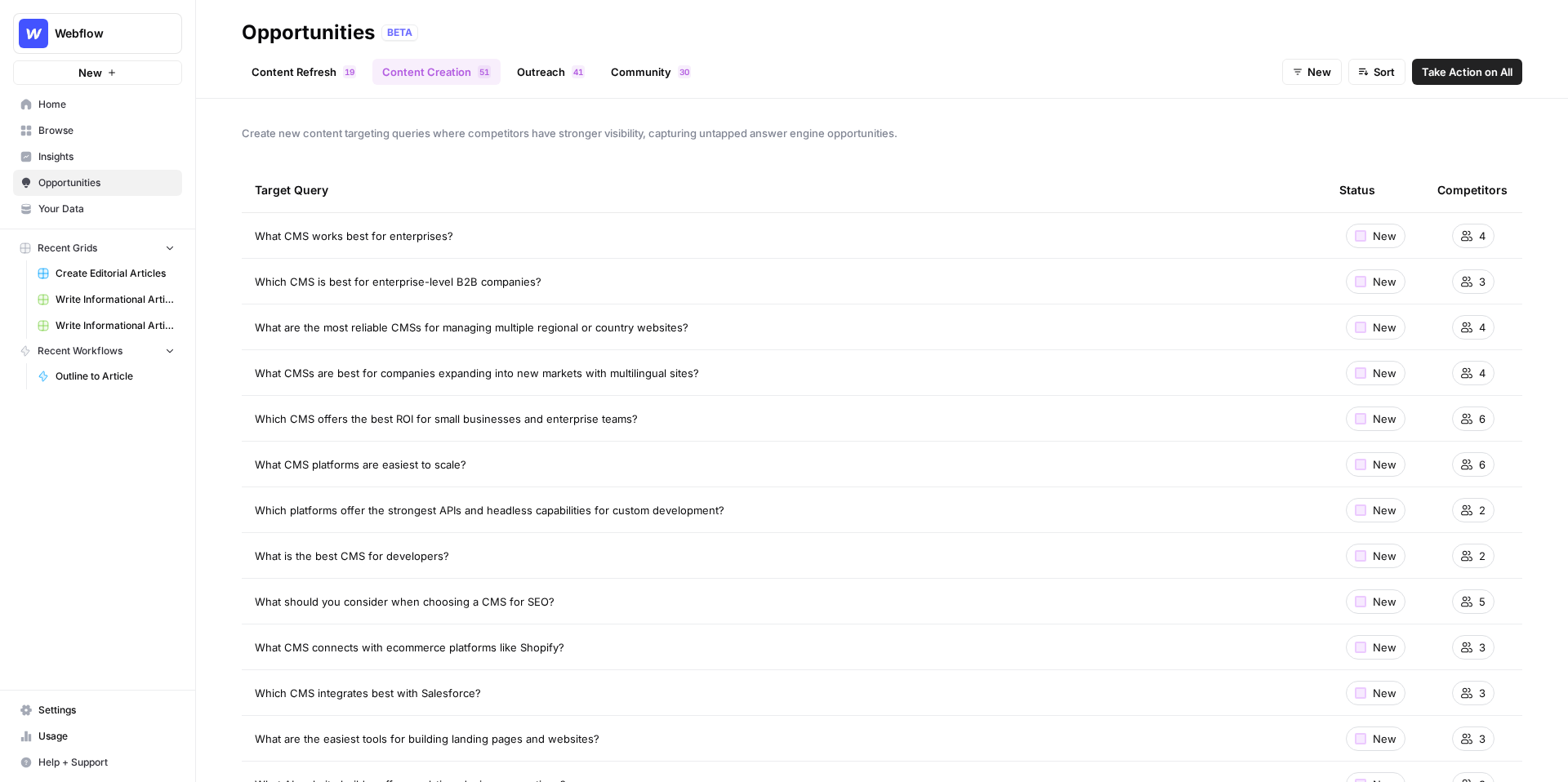
click at [1479, 65] on span "Take Action on All" at bounding box center [1467, 72] width 91 height 17
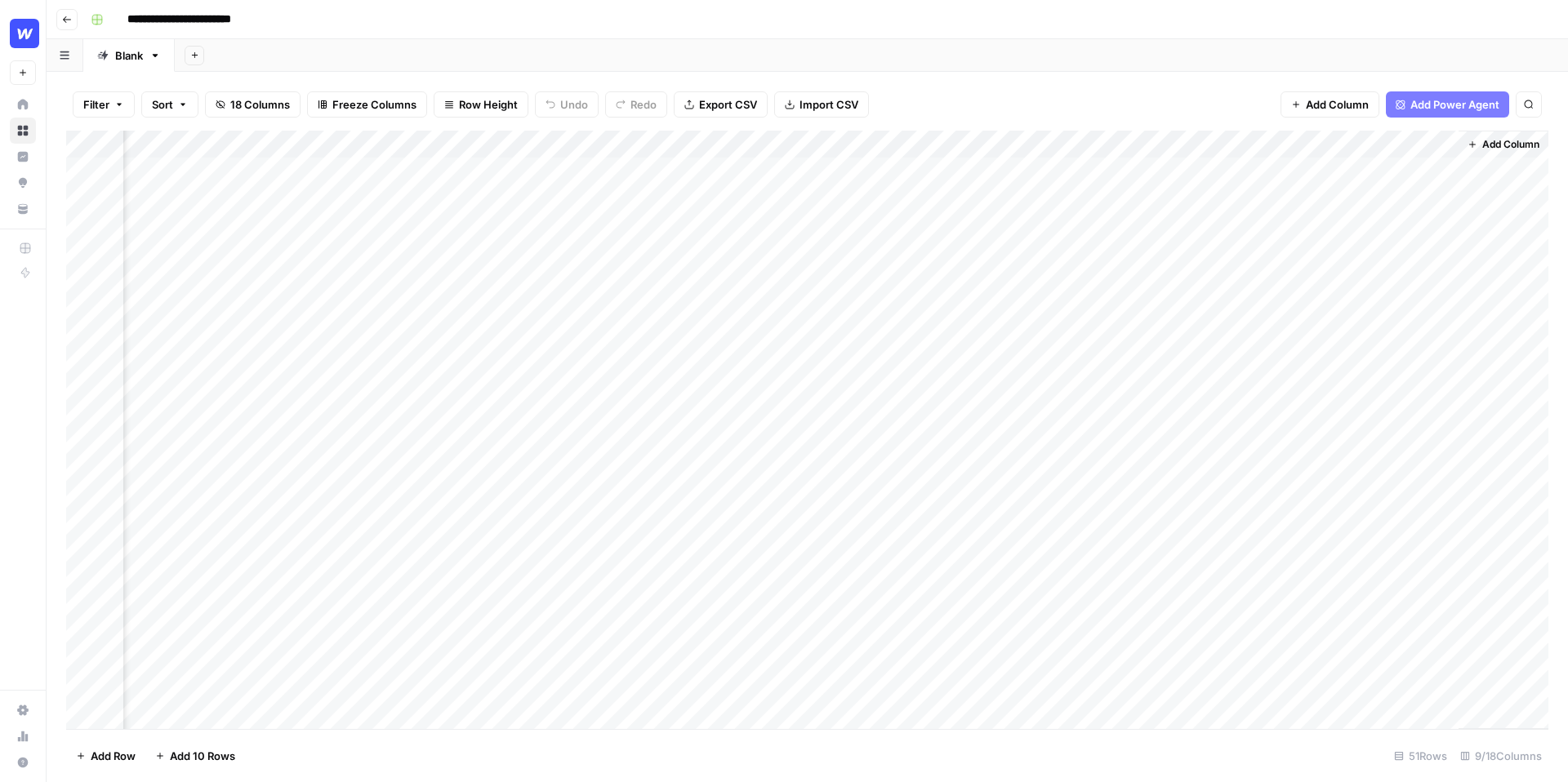
scroll to position [0, 431]
